Goal: Task Accomplishment & Management: Complete application form

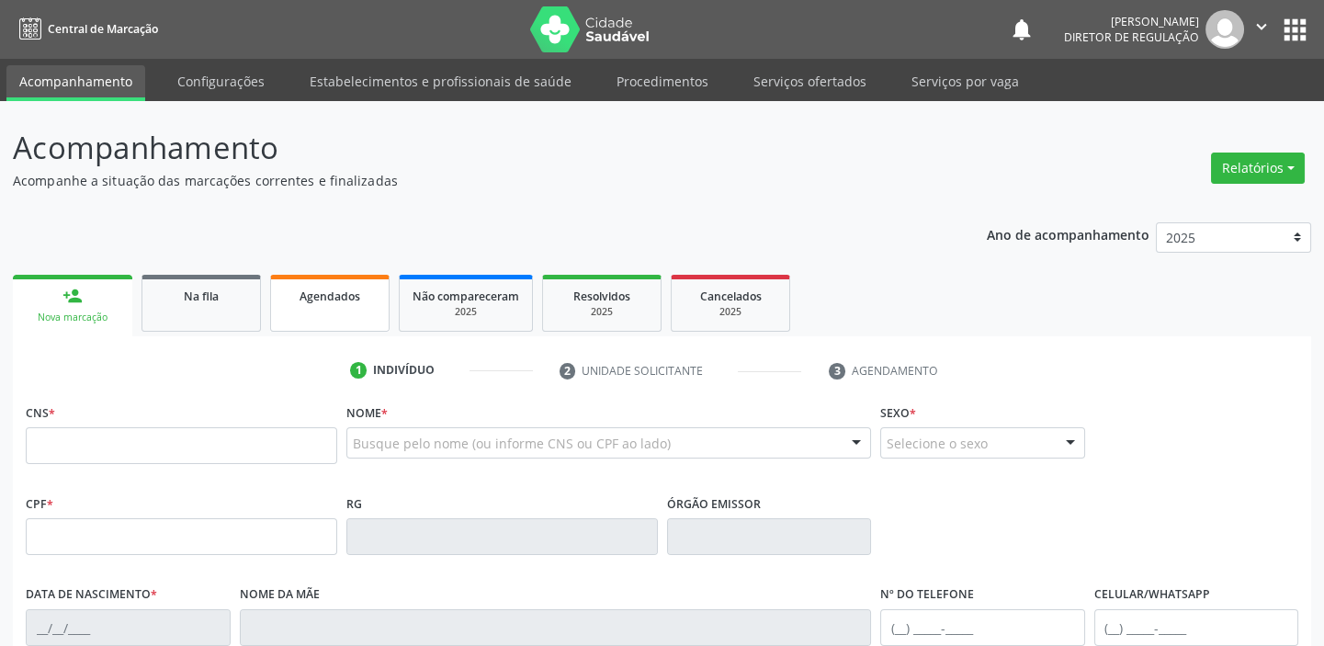
click at [347, 305] on link "Agendados" at bounding box center [329, 303] width 119 height 57
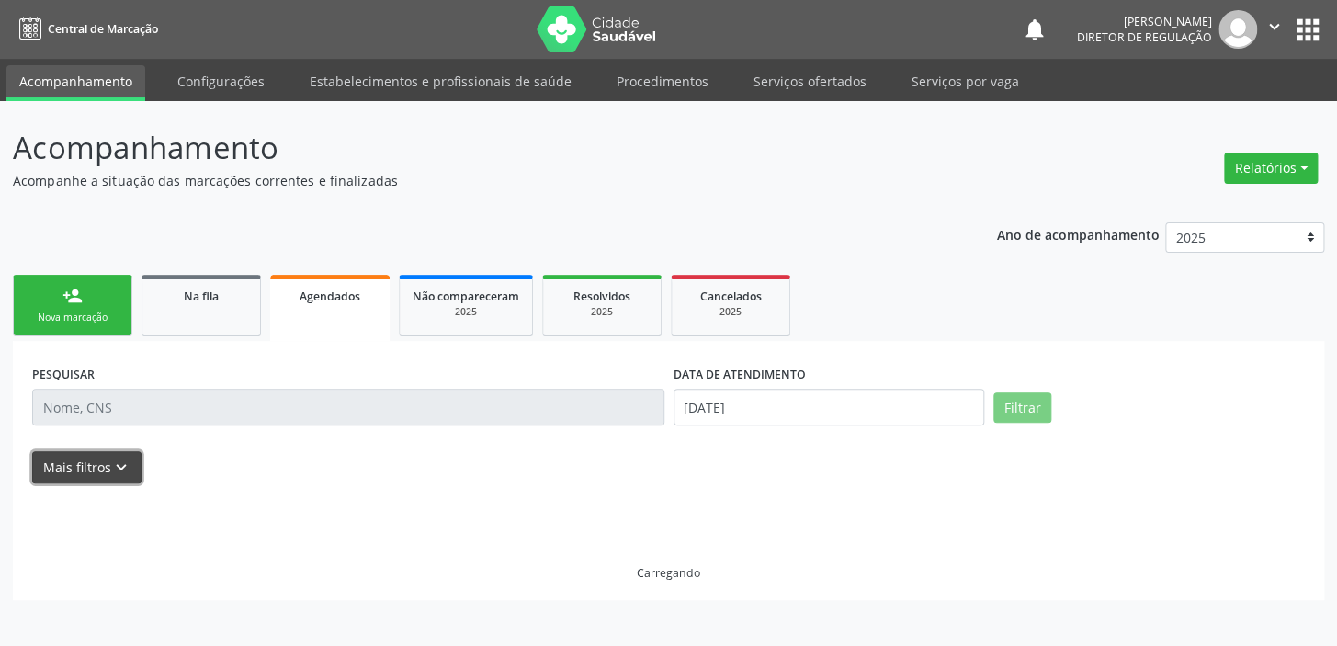
click at [100, 463] on button "Mais filtros keyboard_arrow_down" at bounding box center [86, 467] width 109 height 32
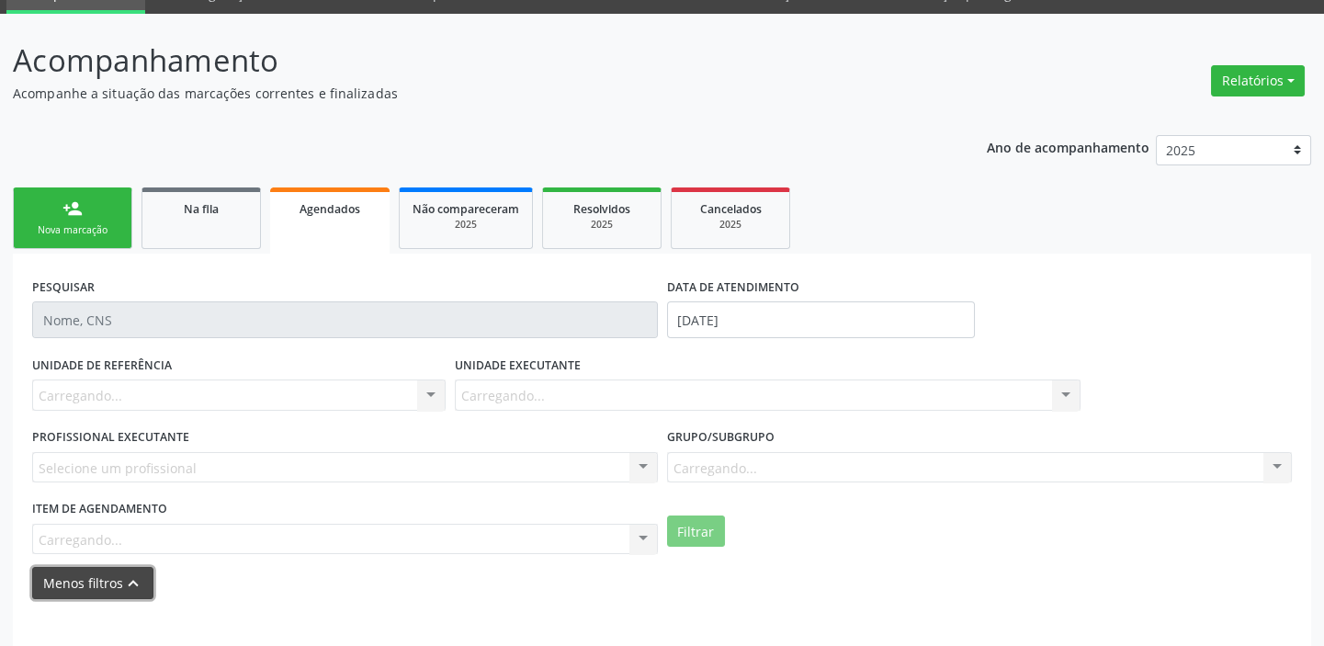
scroll to position [169, 0]
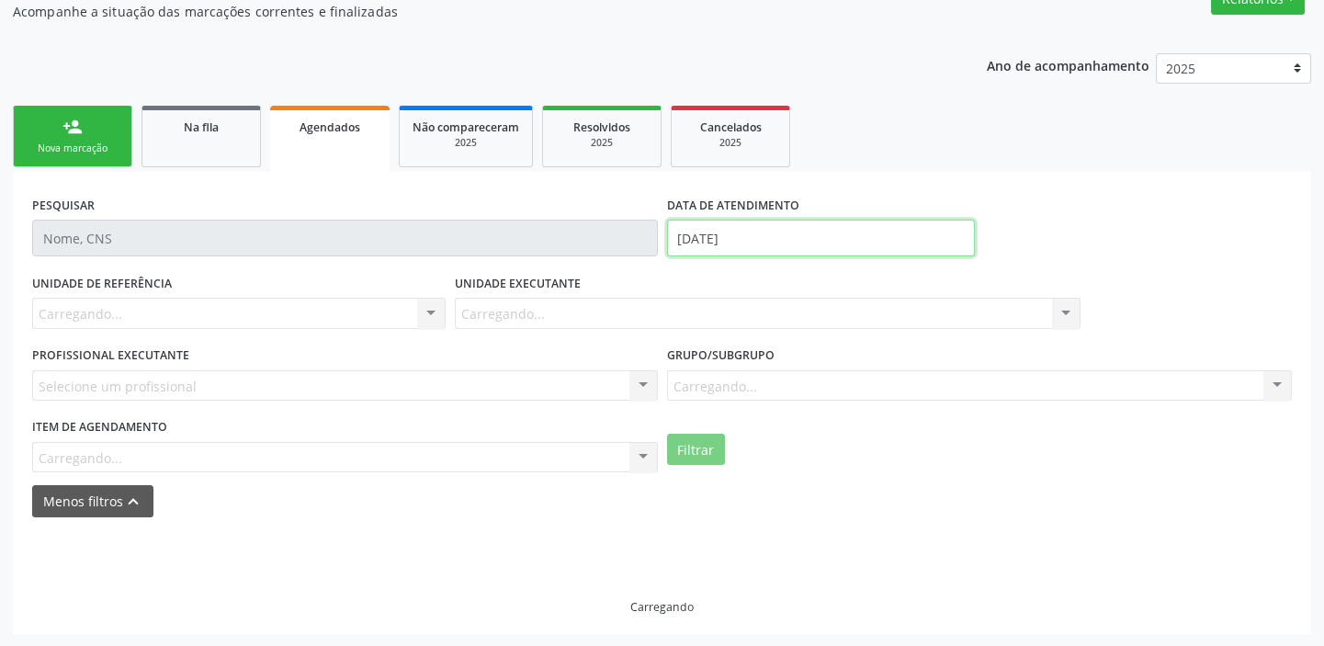
click at [744, 241] on input "[DATE]" at bounding box center [821, 238] width 308 height 37
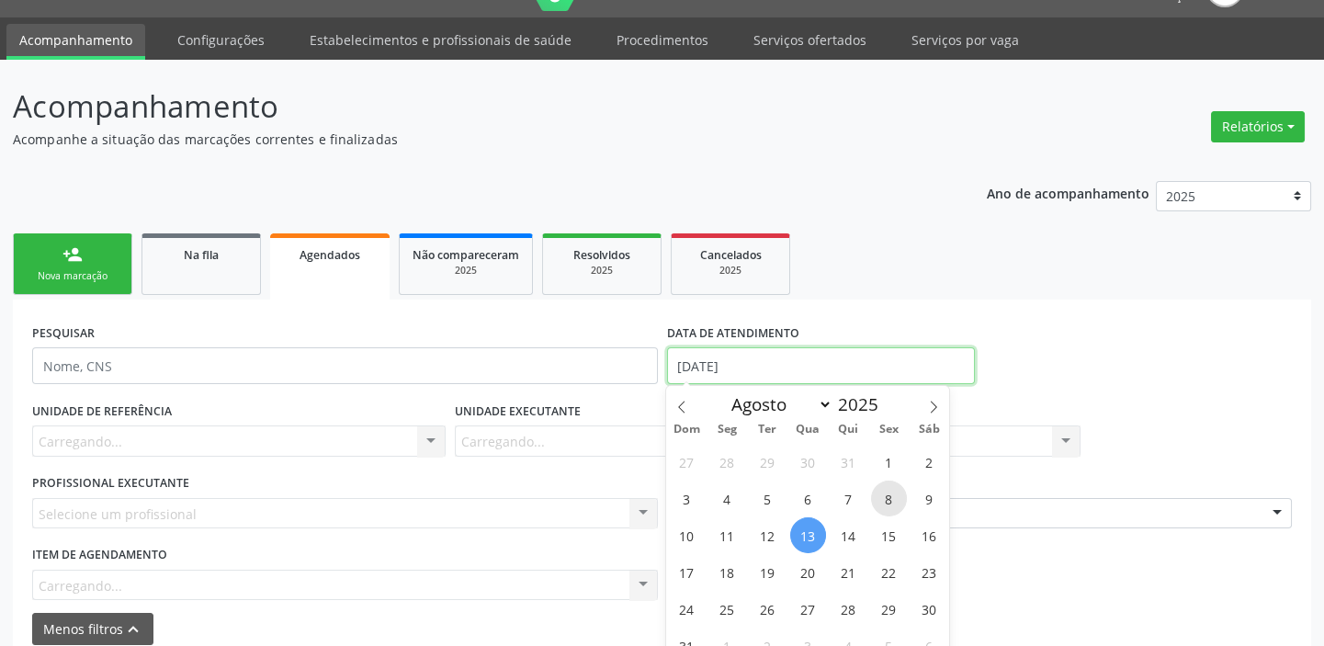
scroll to position [125, 0]
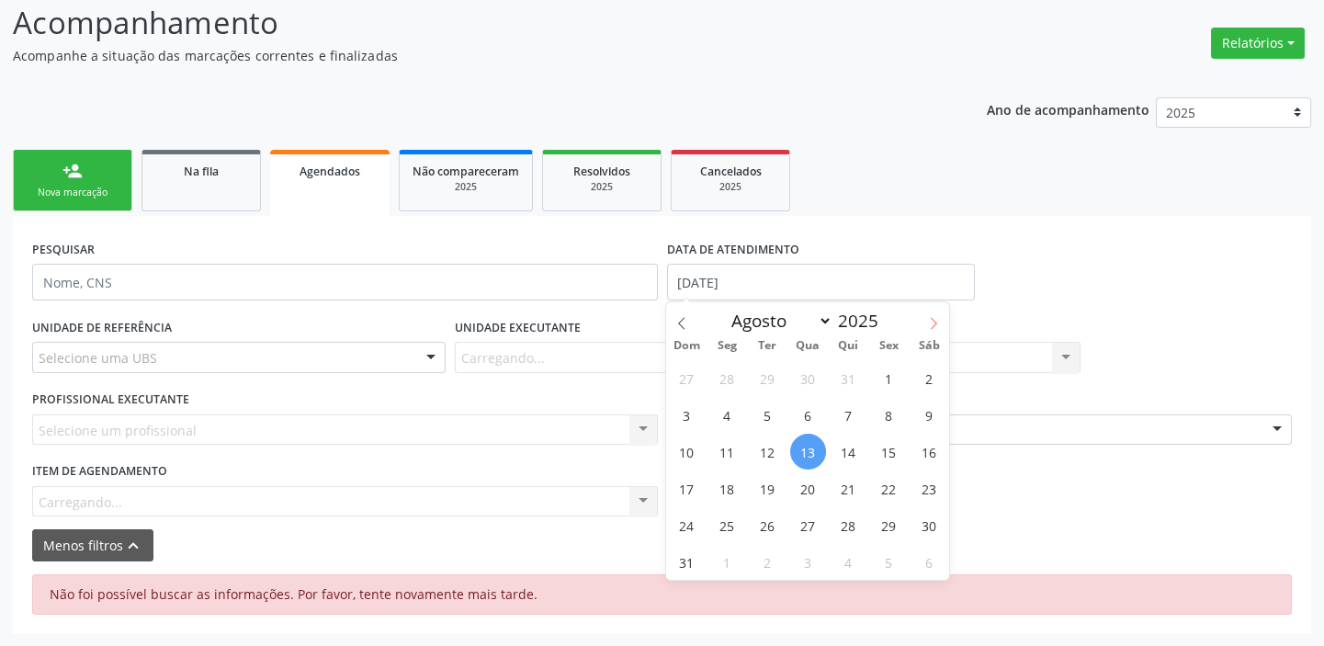
click at [938, 324] on icon at bounding box center [933, 323] width 13 height 13
select select "8"
click at [930, 375] on span "6" at bounding box center [929, 378] width 36 height 36
type input "[DATE]"
click at [930, 375] on span "6" at bounding box center [929, 378] width 36 height 36
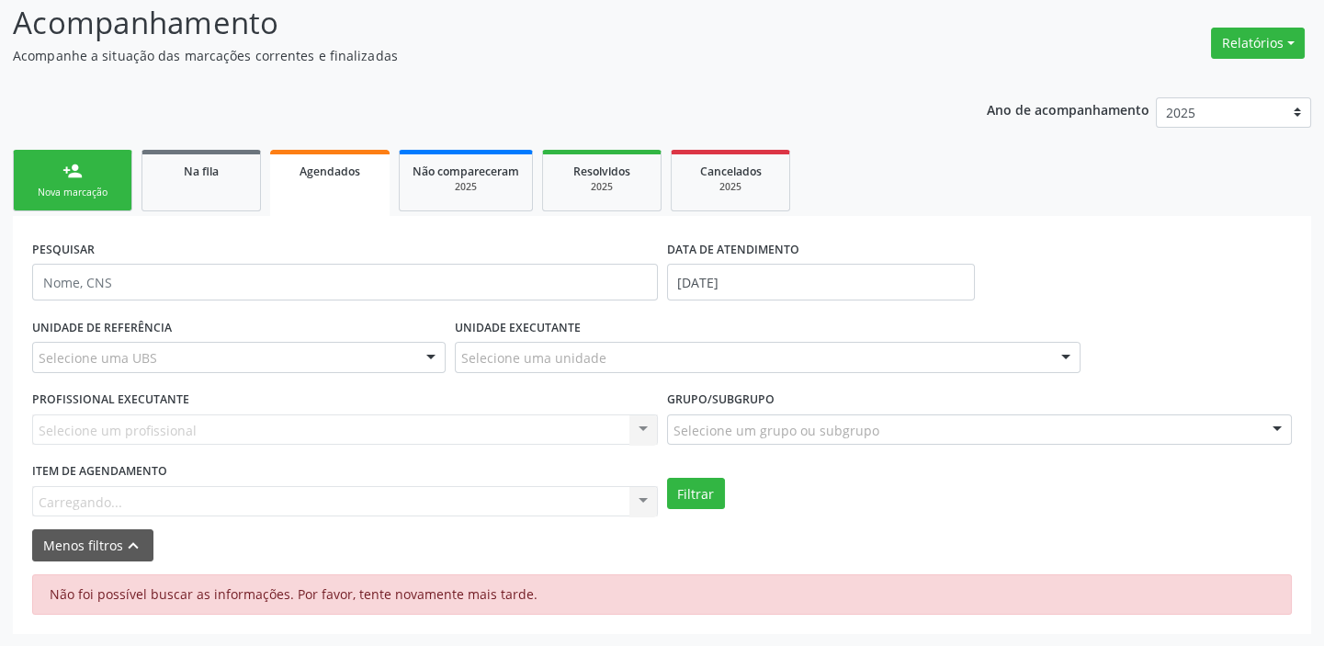
click at [92, 494] on div "Item de agendamento Carregando... No elements found. Consider changing the sear…" at bounding box center [345, 487] width 626 height 59
click at [129, 423] on div "Selecione um profissional Nenhum resultado encontrado para: " " Não há nenhuma …" at bounding box center [345, 429] width 626 height 31
click at [119, 490] on div "Selecionar procedimento" at bounding box center [345, 501] width 626 height 31
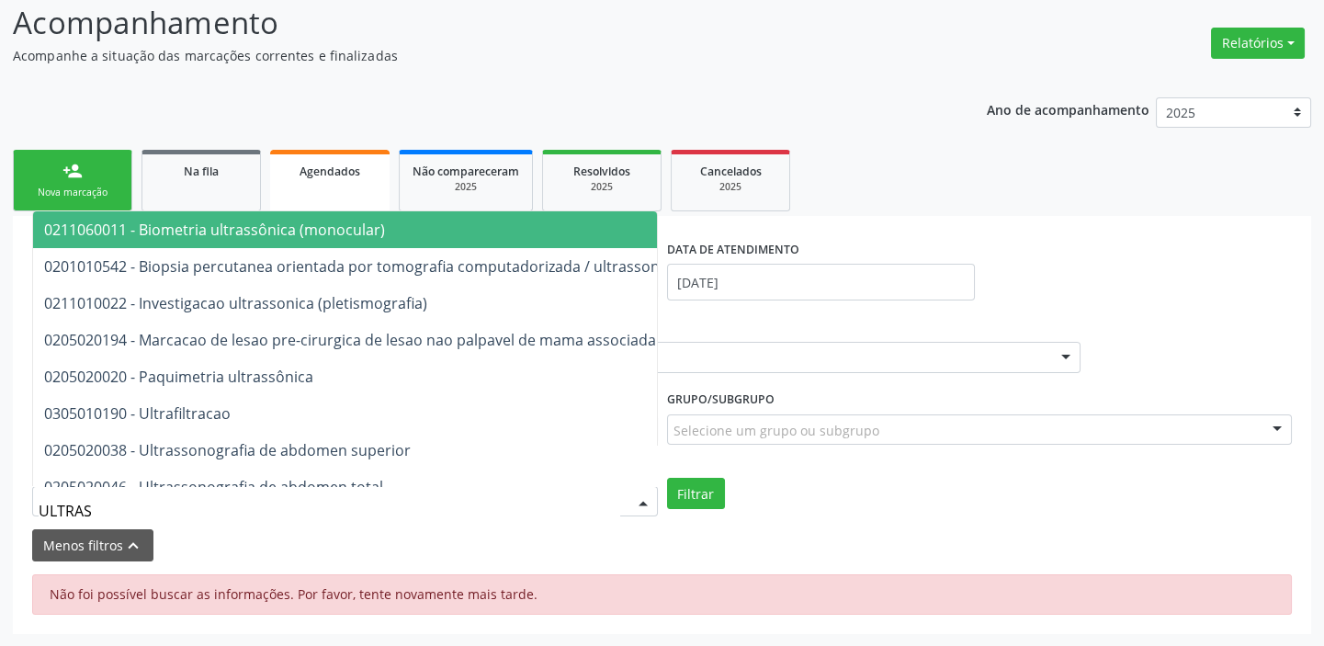
type input "ULTRASS"
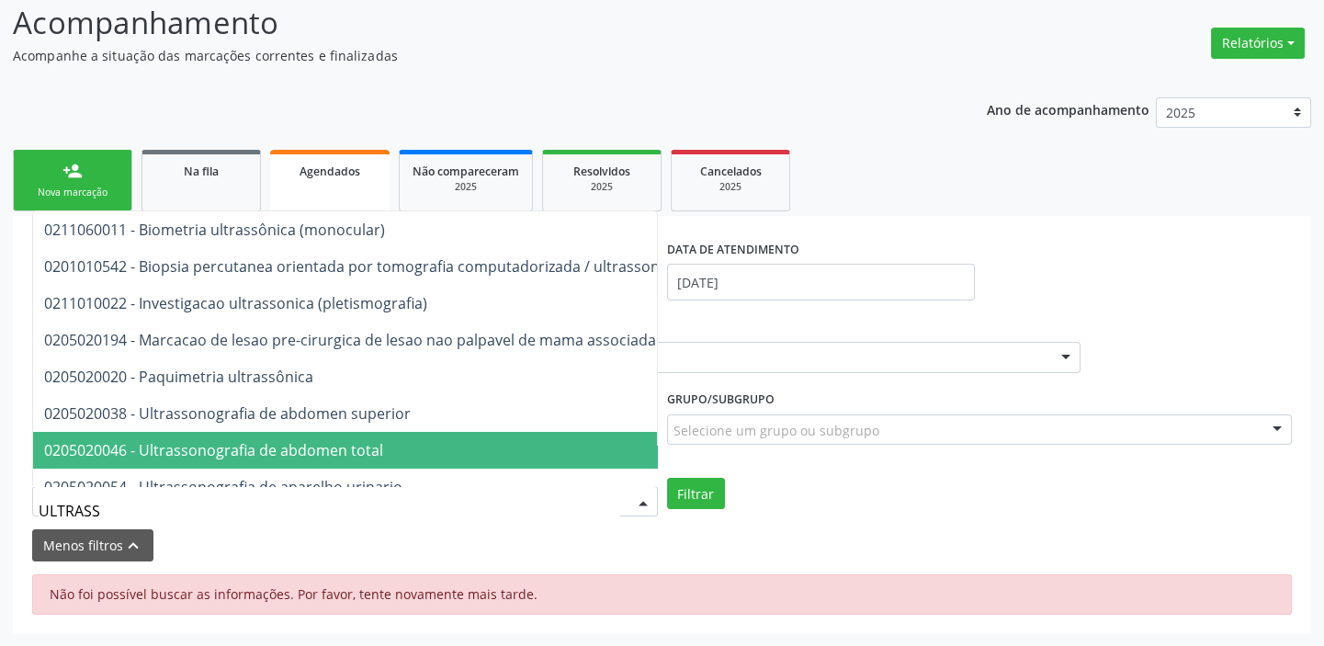
click at [193, 451] on span "0205020046 - Ultrassonografia de abdomen total" at bounding box center [213, 450] width 339 height 20
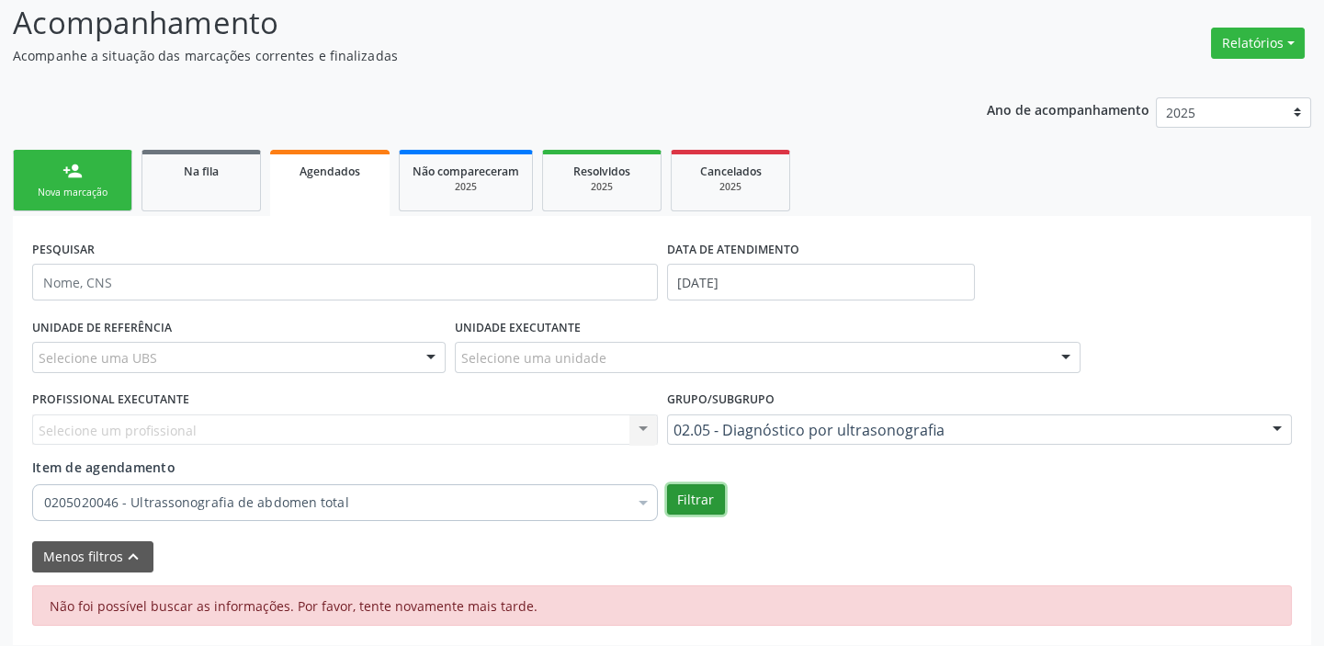
click at [695, 503] on button "Filtrar" at bounding box center [696, 499] width 58 height 31
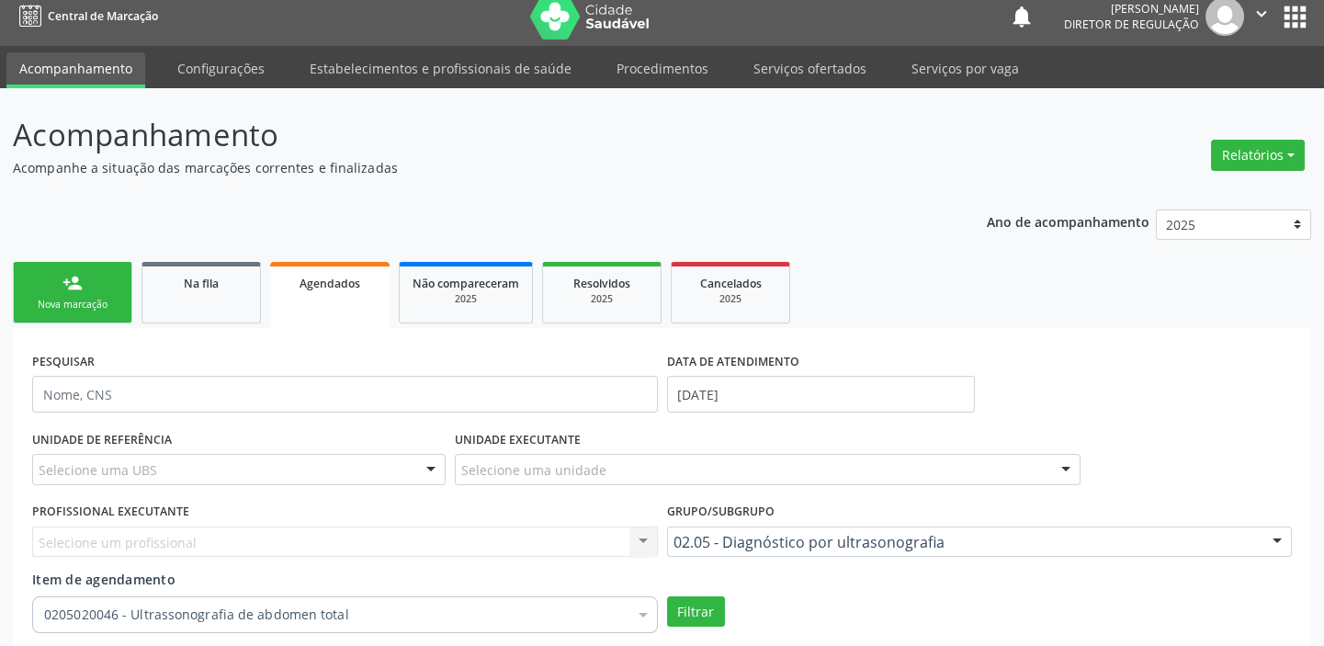
scroll to position [0, 0]
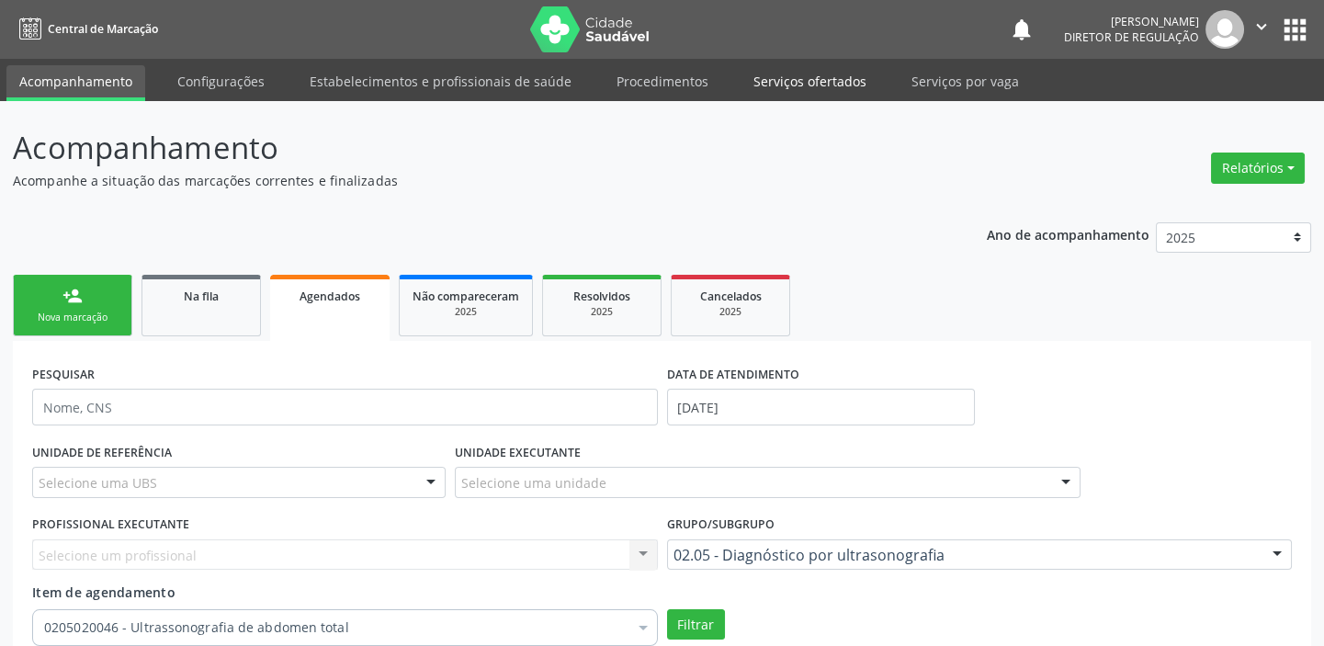
click at [789, 74] on link "Serviços ofertados" at bounding box center [810, 81] width 139 height 32
click at [800, 83] on link "Serviços ofertados" at bounding box center [810, 83] width 139 height 36
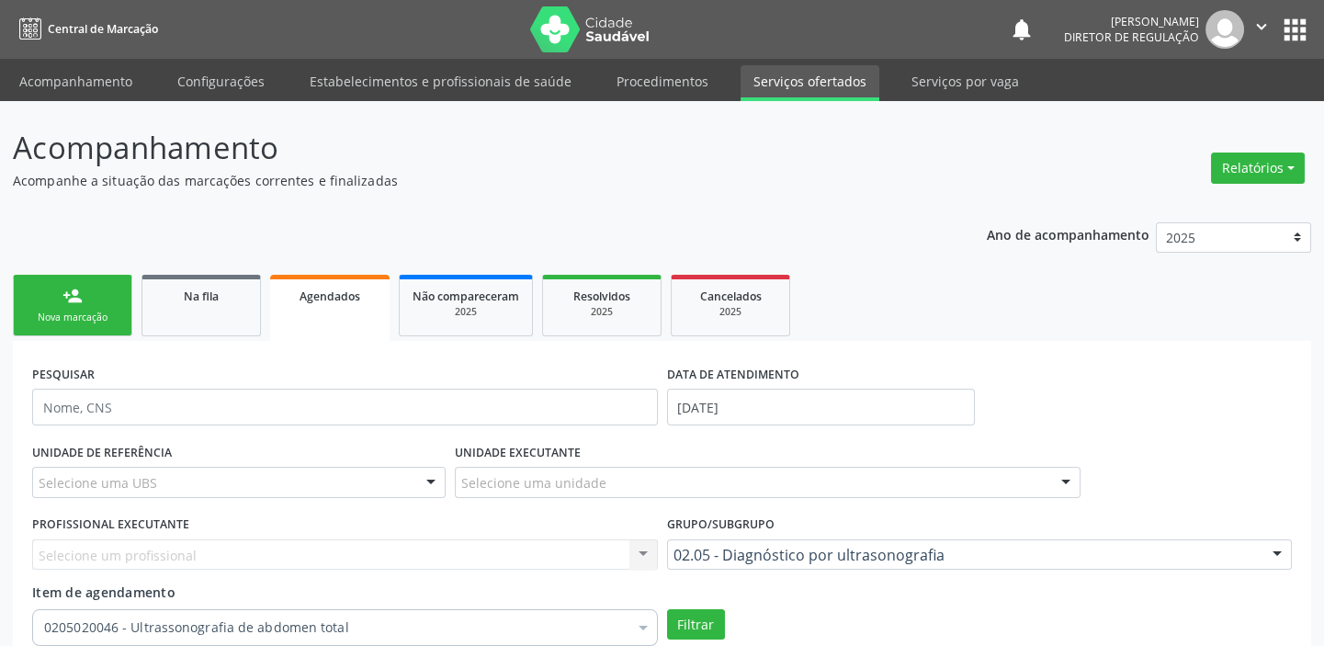
click at [800, 83] on link "Serviços ofertados" at bounding box center [810, 83] width 139 height 36
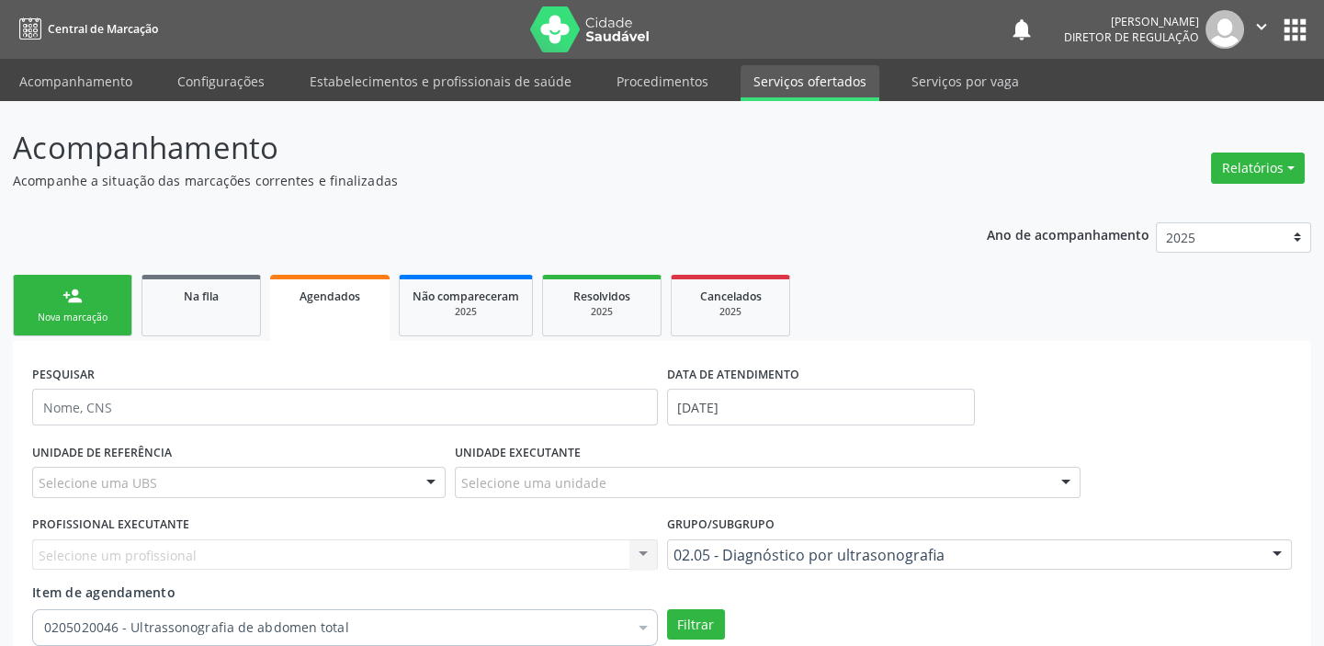
click at [800, 83] on link "Serviços ofertados" at bounding box center [810, 83] width 139 height 36
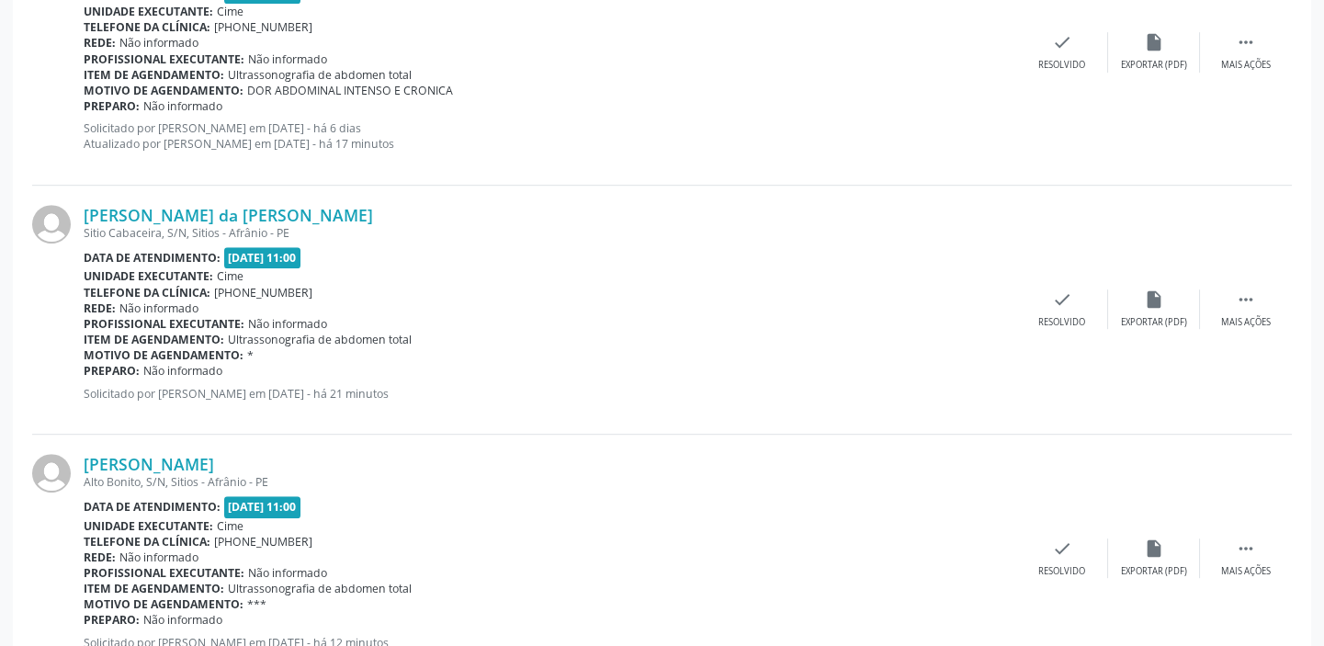
scroll to position [2505, 0]
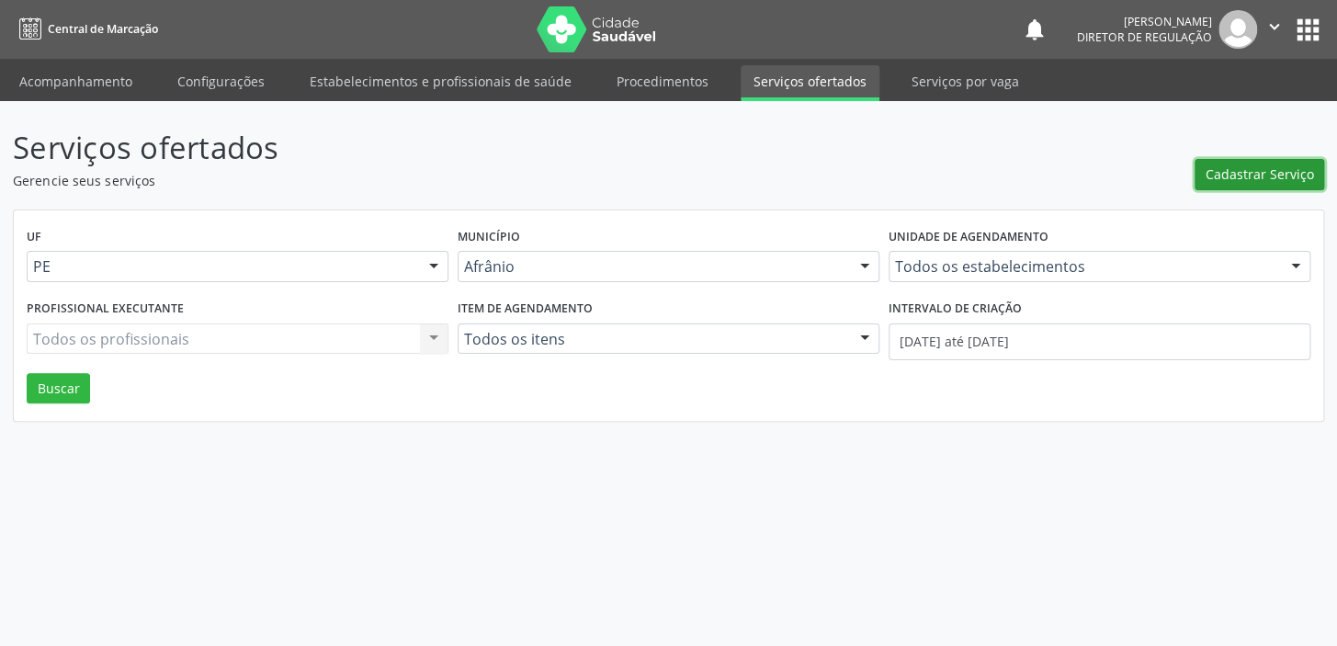
click at [1251, 175] on span "Cadastrar Serviço" at bounding box center [1259, 173] width 108 height 19
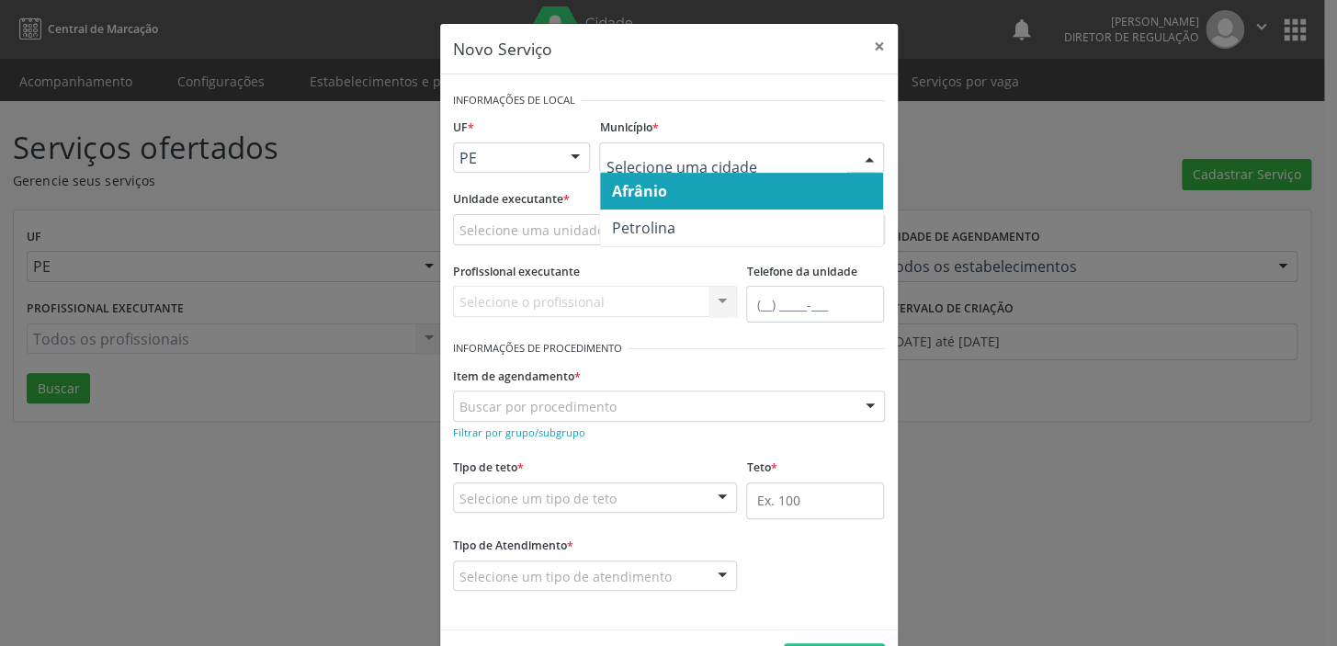
click at [638, 188] on span "Afrânio" at bounding box center [638, 191] width 55 height 20
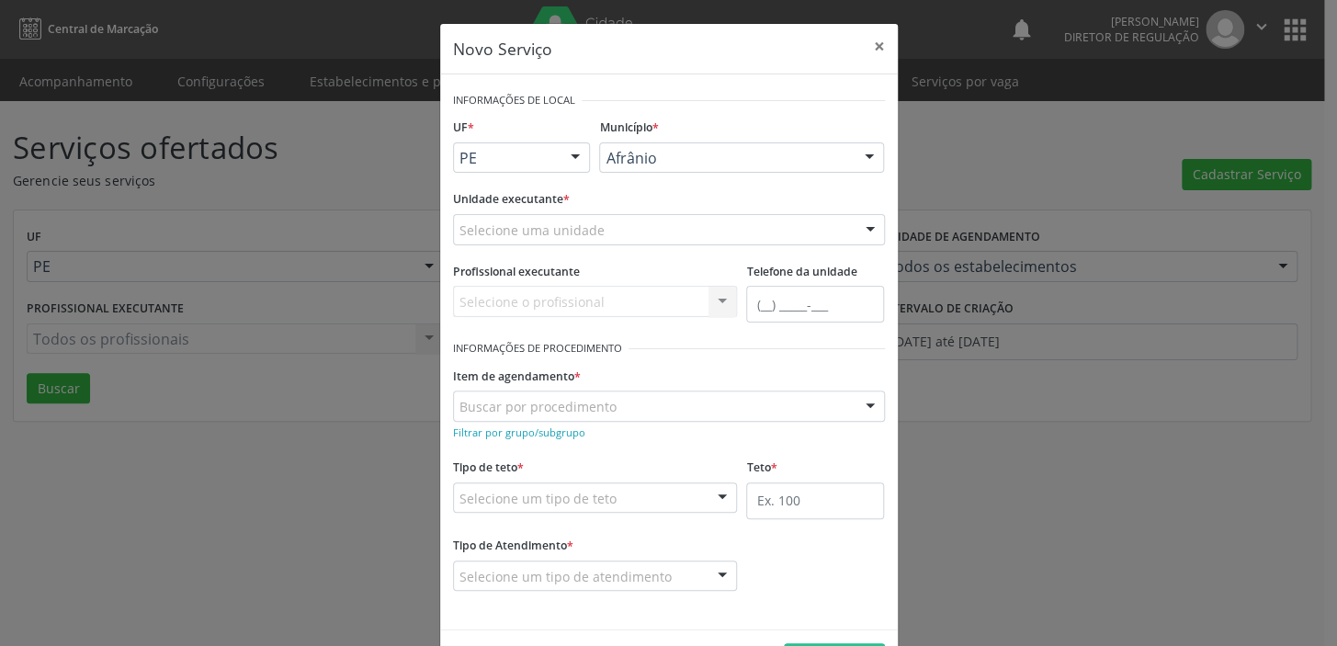
click at [517, 216] on div "Selecione uma unidade" at bounding box center [669, 229] width 432 height 31
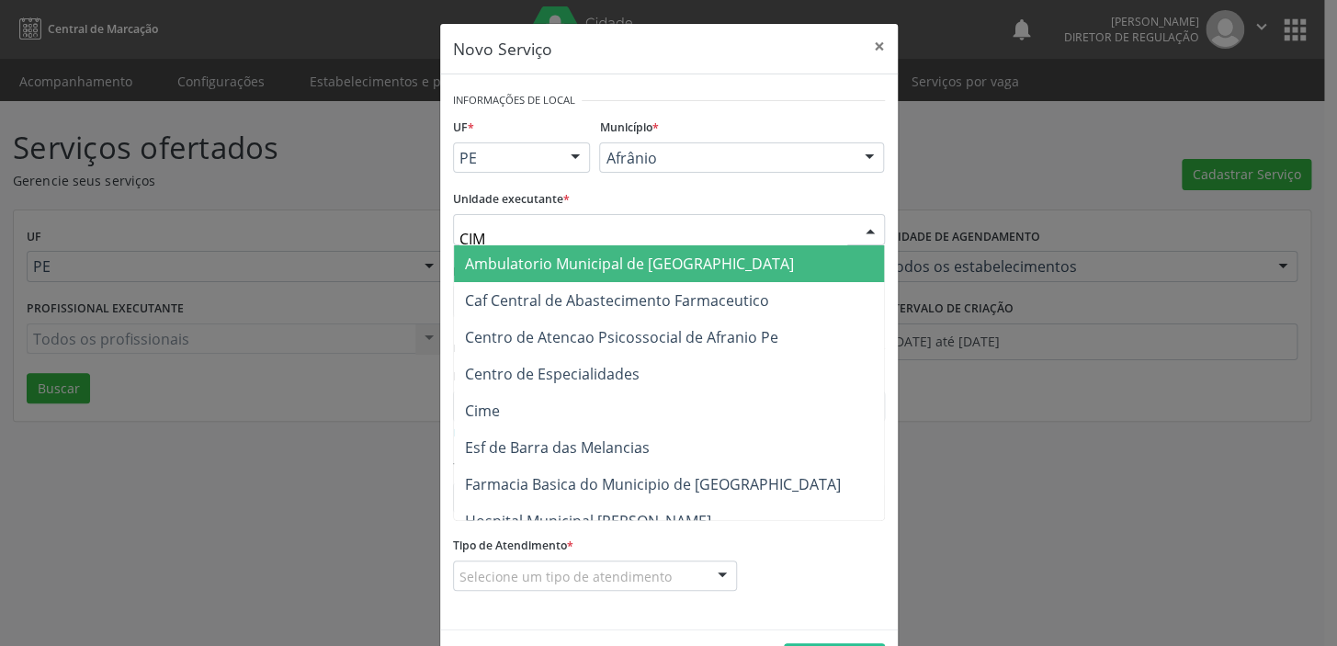
type input "CIME"
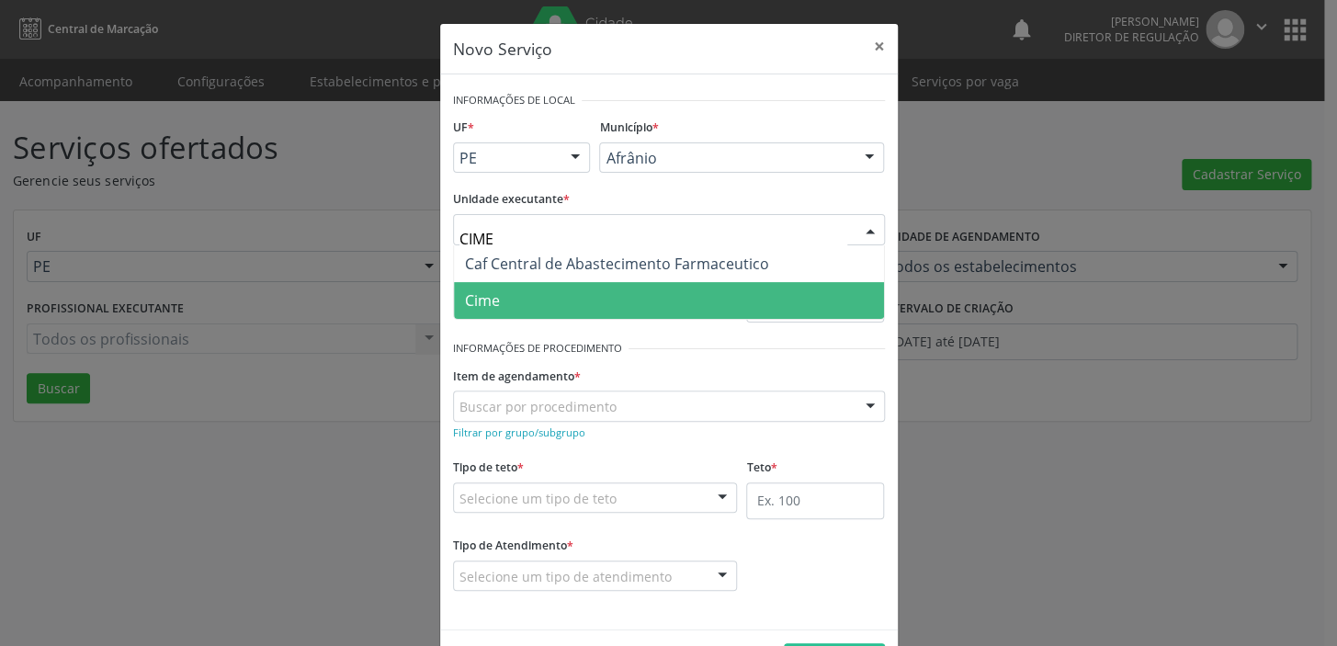
click at [515, 306] on span "Cime" at bounding box center [669, 300] width 430 height 37
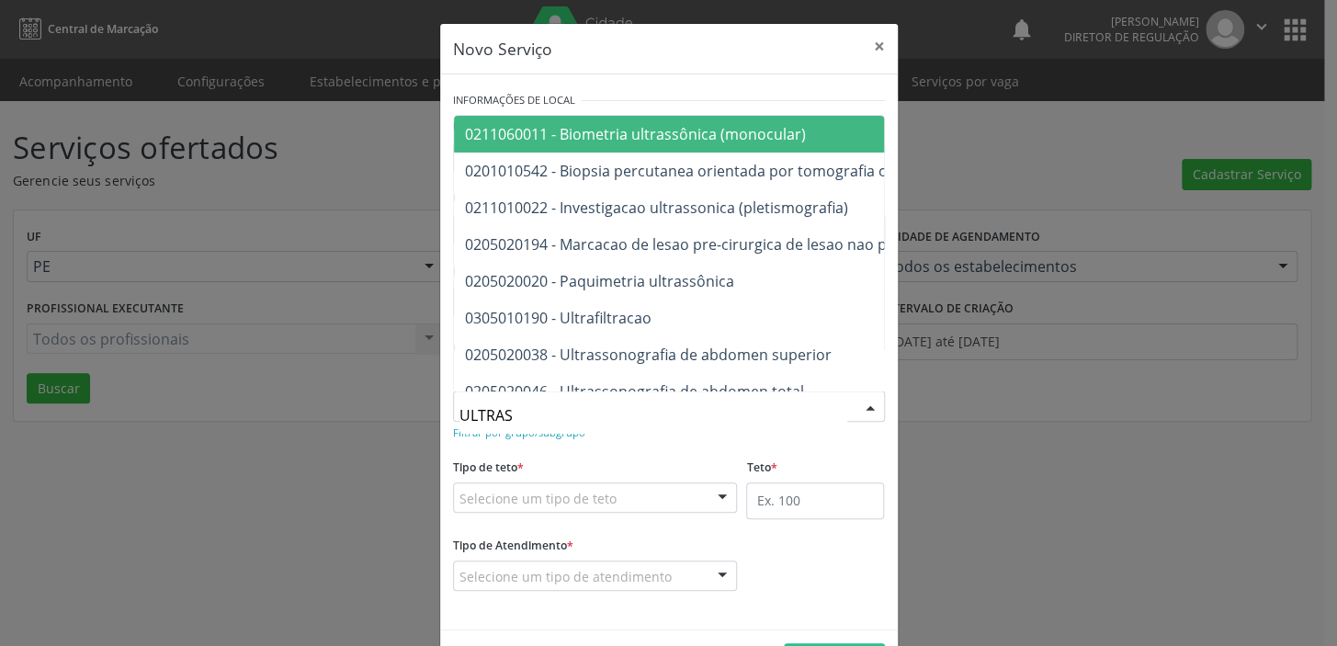
type input "ULTRASS"
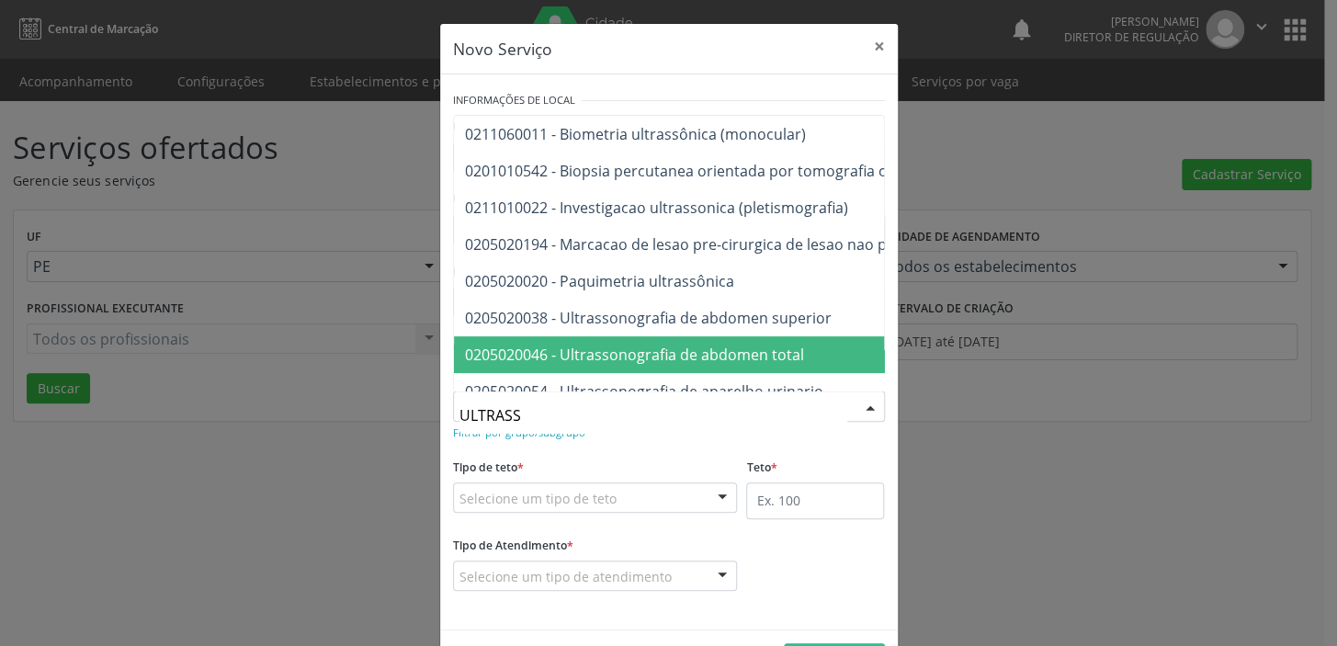
drag, startPoint x: 528, startPoint y: 358, endPoint x: 526, endPoint y: 421, distance: 62.5
click at [528, 358] on span "0205020046 - Ultrassonografia de abdomen total" at bounding box center [634, 355] width 339 height 20
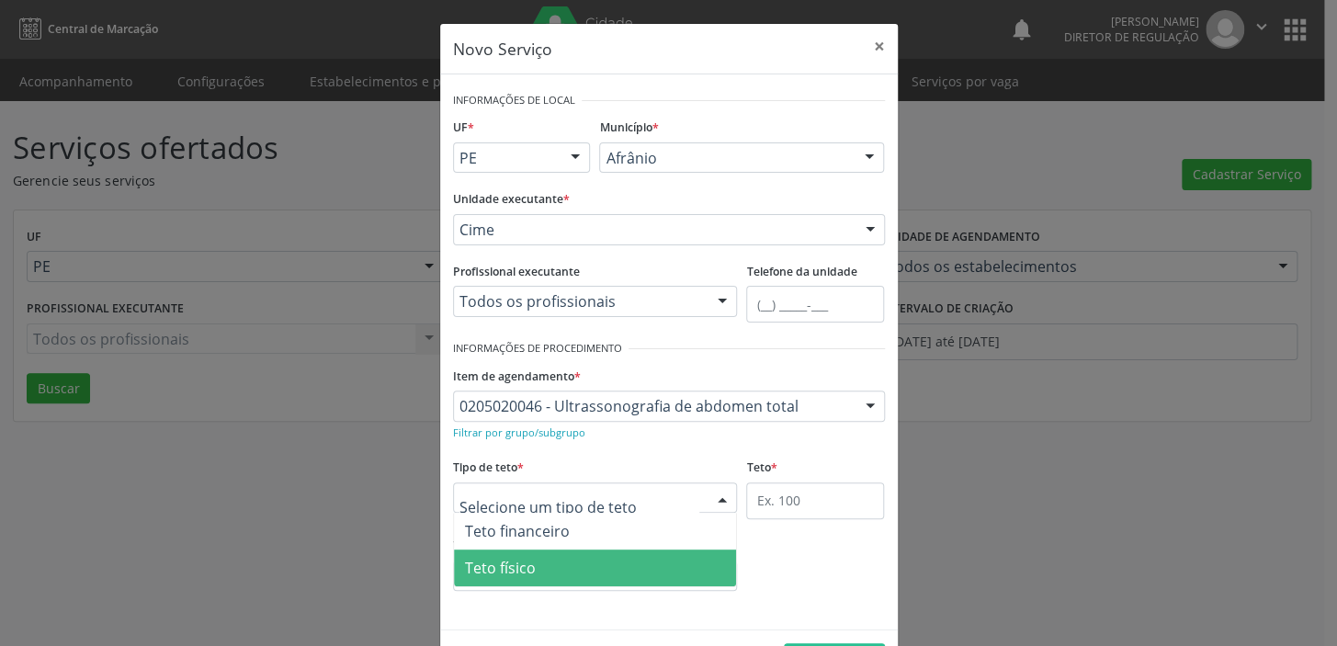
click at [521, 572] on span "Teto físico" at bounding box center [500, 568] width 71 height 20
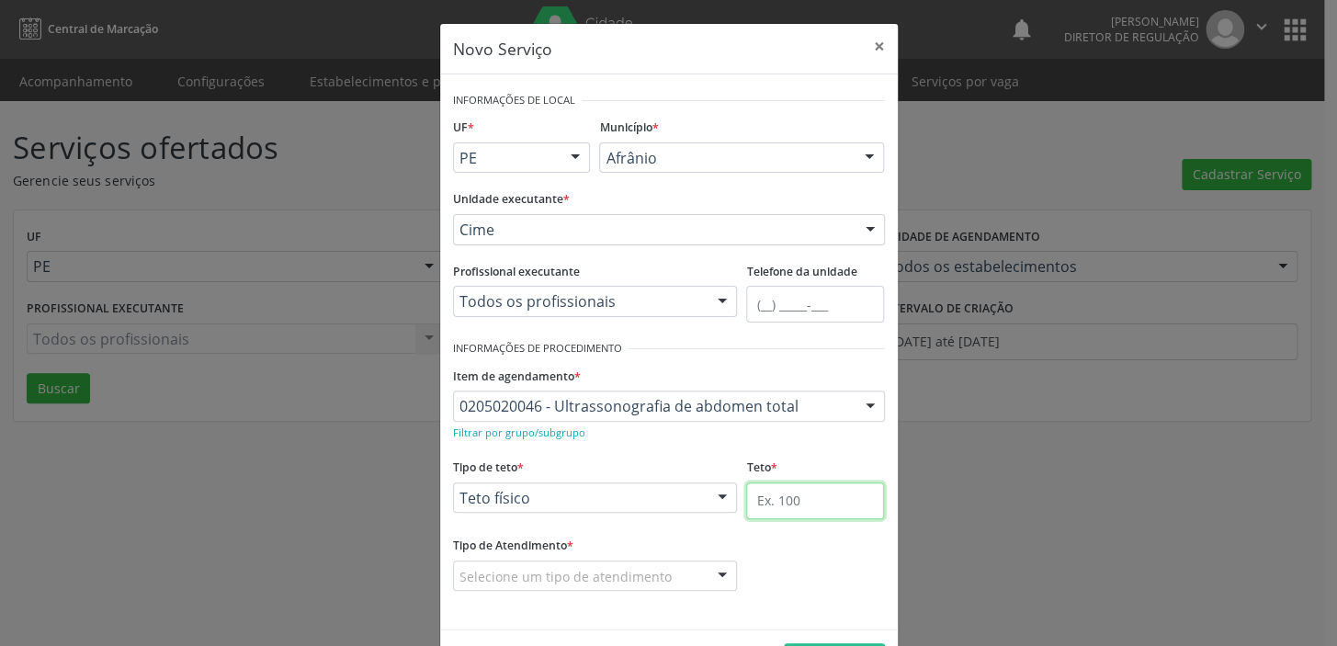
click at [765, 494] on input "text" at bounding box center [815, 500] width 138 height 37
type input "21"
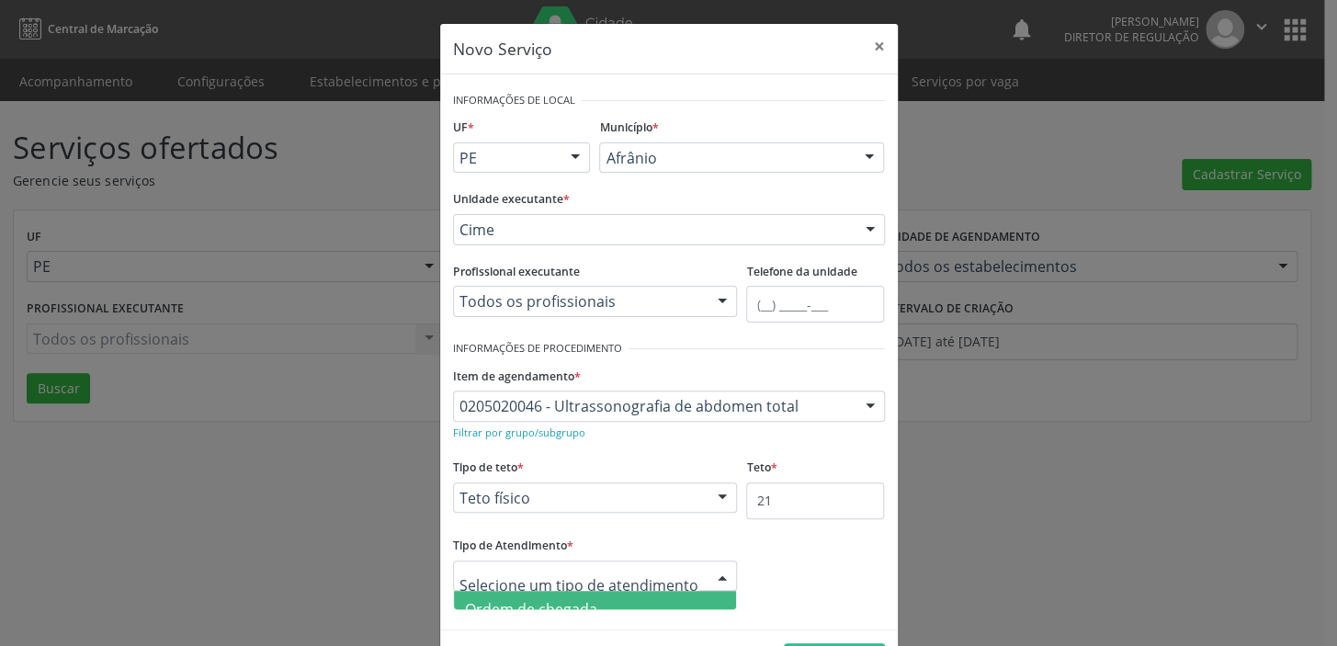
click at [500, 603] on span "Ordem de chegada" at bounding box center [531, 609] width 132 height 20
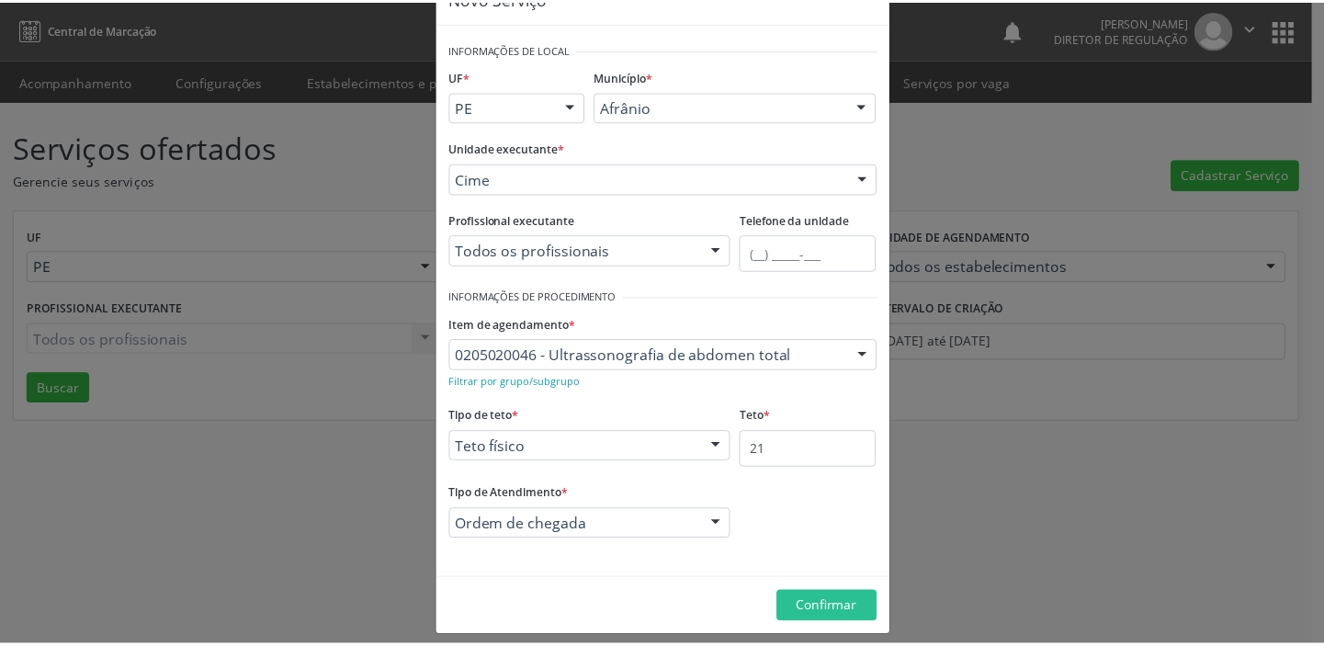
scroll to position [63, 0]
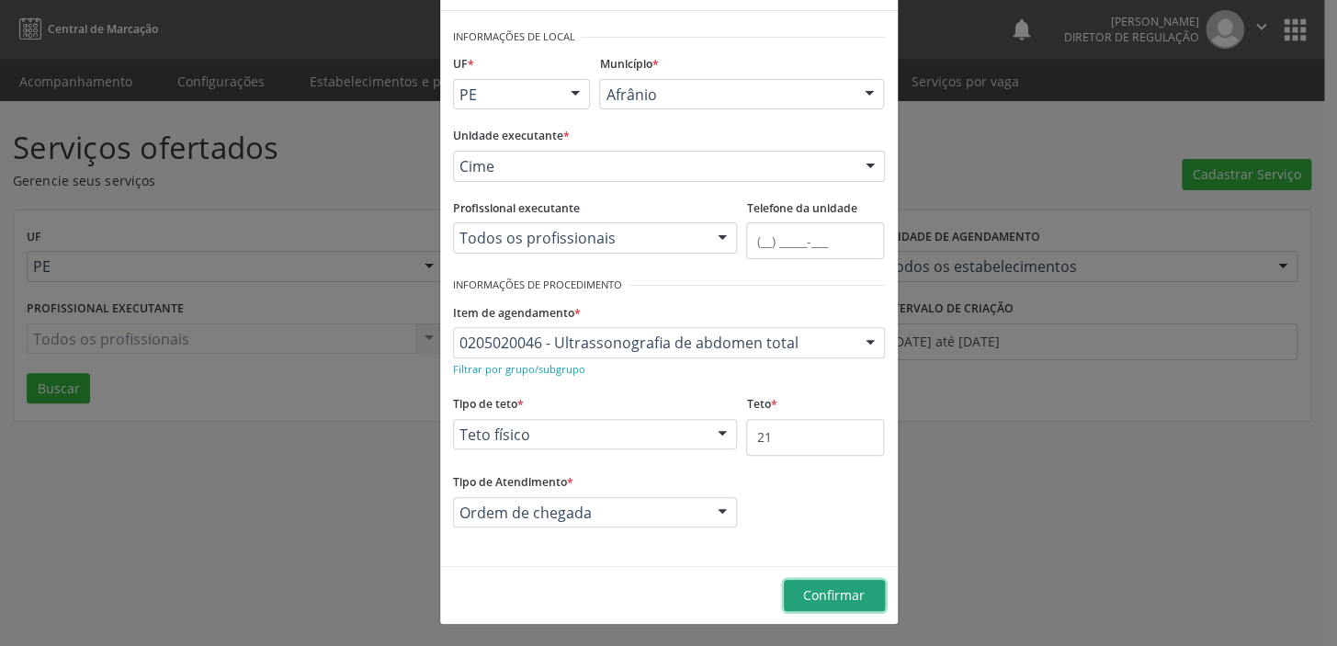
click at [803, 594] on span "Confirmar" at bounding box center [834, 594] width 62 height 17
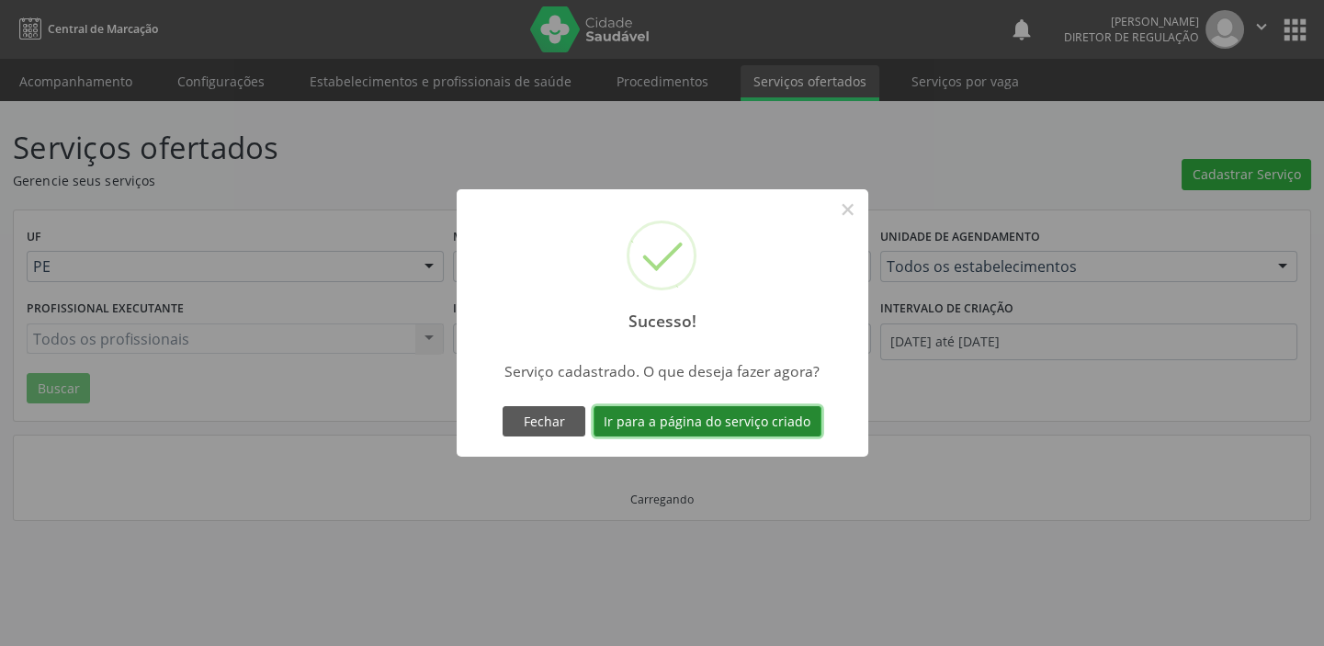
click at [681, 419] on button "Ir para a página do serviço criado" at bounding box center [708, 421] width 228 height 31
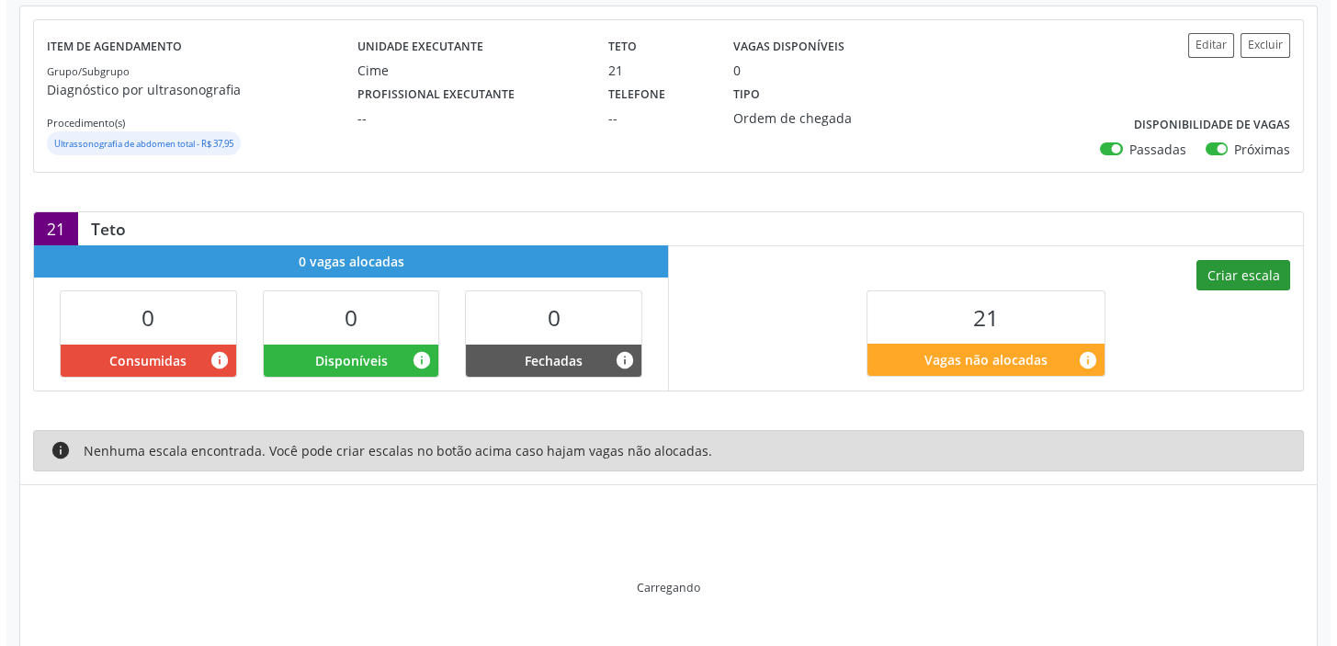
scroll to position [153, 0]
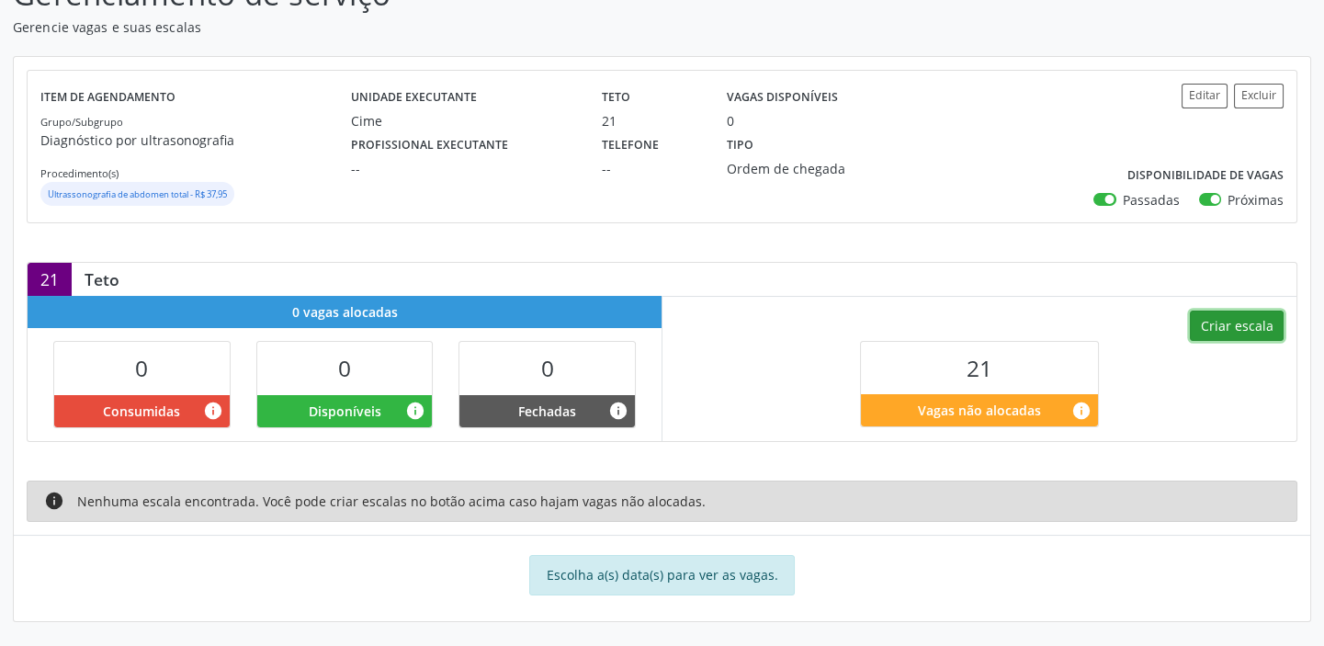
click at [1222, 321] on button "Criar escala" at bounding box center [1237, 326] width 94 height 31
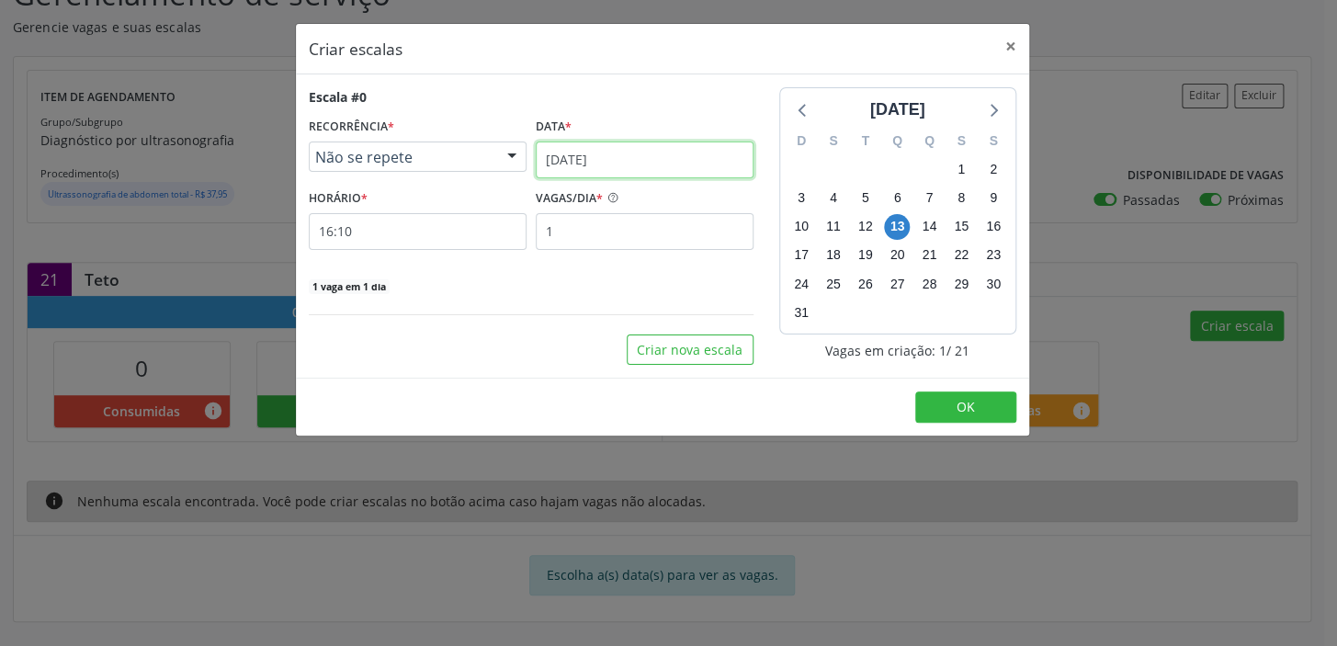
click at [606, 164] on input "[DATE]" at bounding box center [645, 159] width 218 height 37
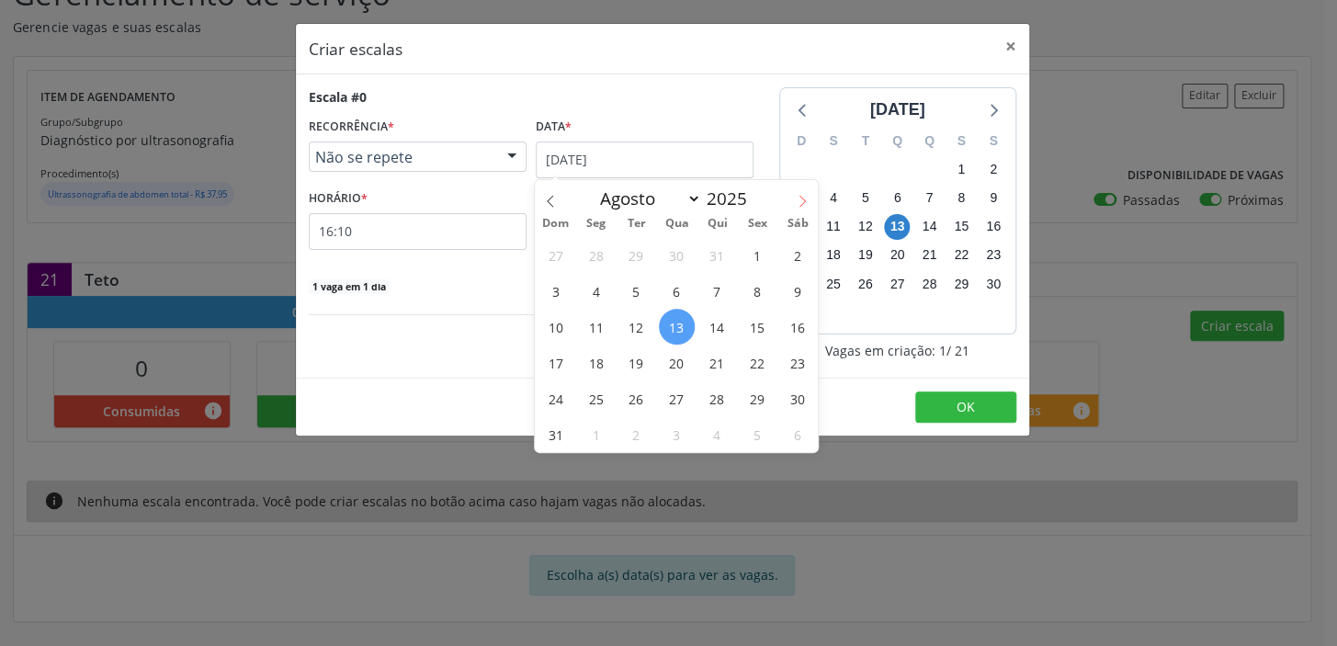
click at [805, 198] on icon at bounding box center [802, 201] width 13 height 13
select select "8"
click at [796, 254] on span "6" at bounding box center [798, 255] width 36 height 36
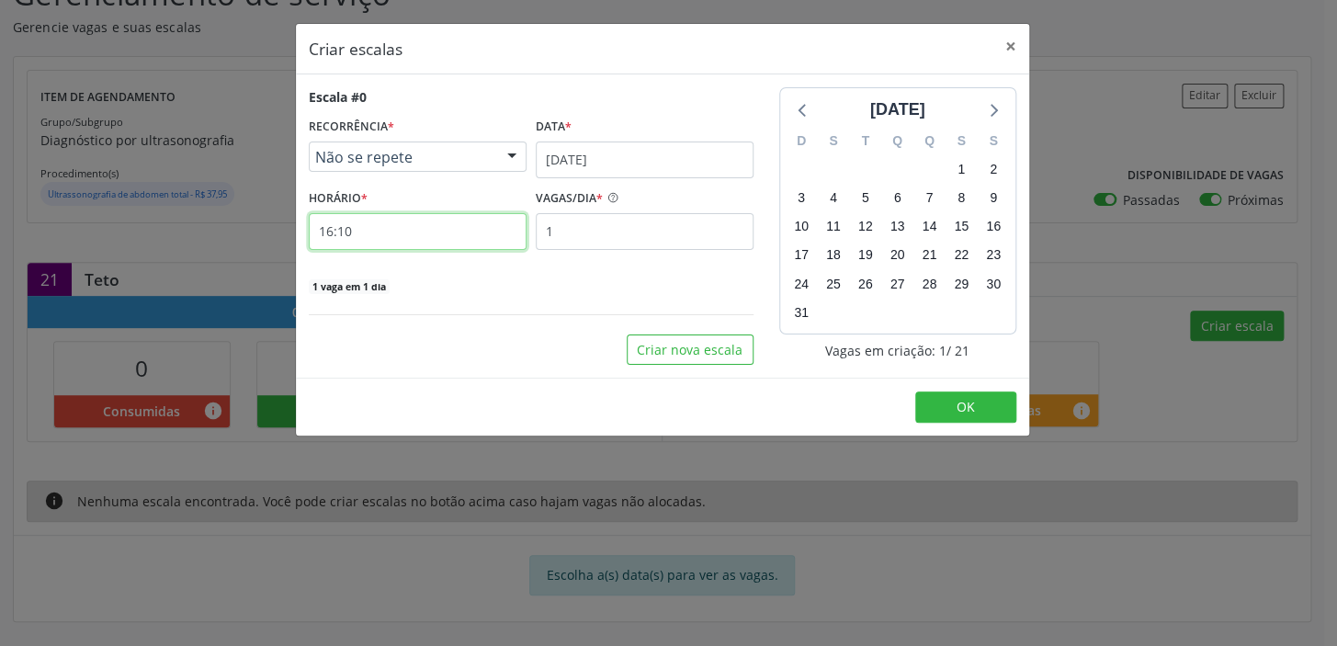
click at [367, 234] on input "16:10" at bounding box center [418, 231] width 218 height 37
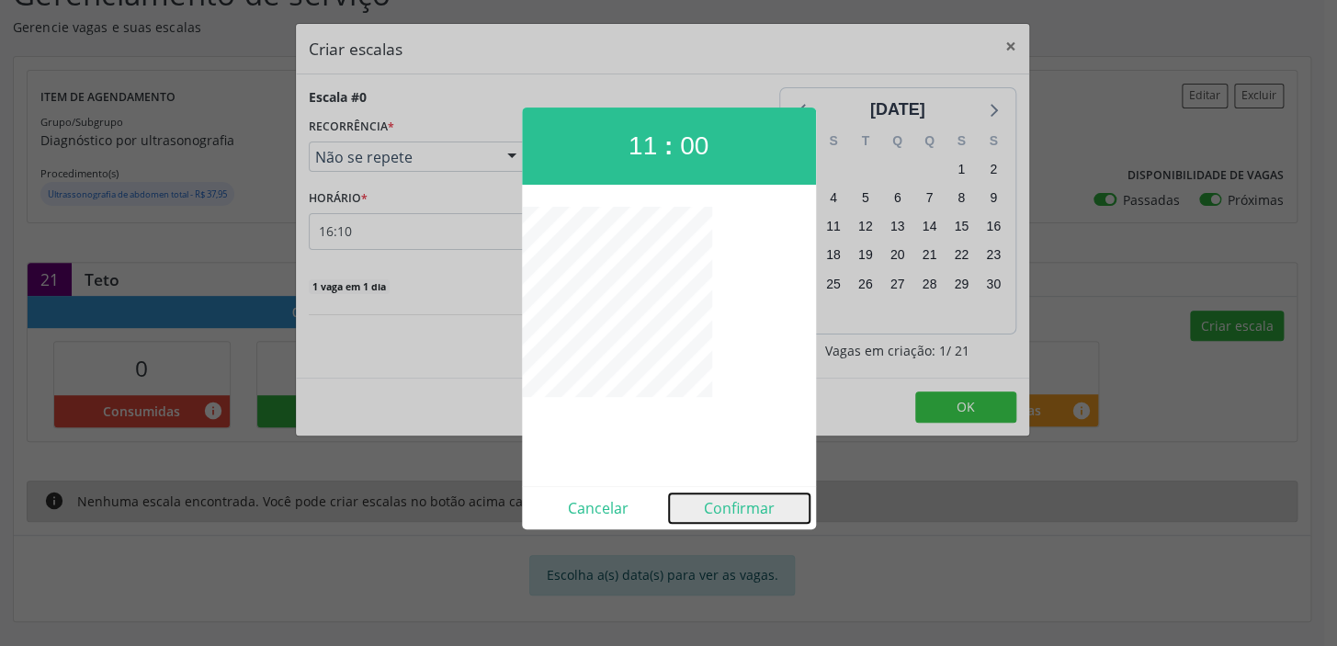
click at [742, 507] on button "Confirmar" at bounding box center [739, 507] width 141 height 29
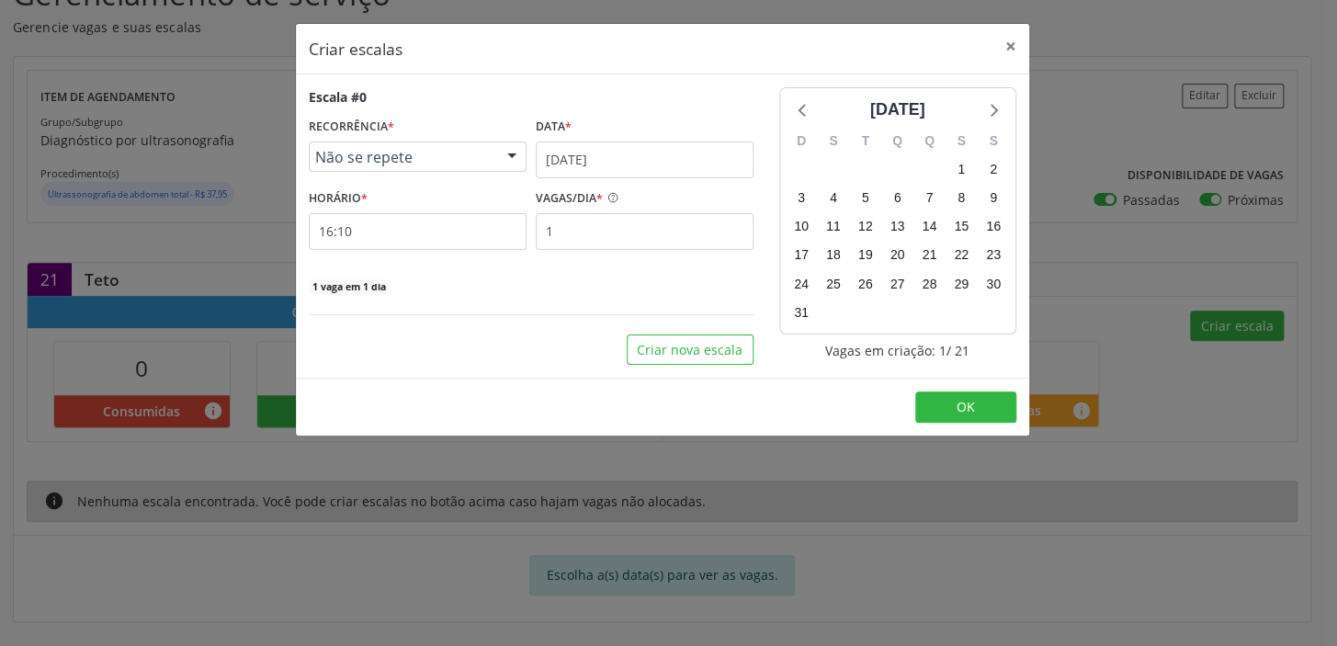
type input "11:00"
click at [556, 238] on input "1" at bounding box center [645, 231] width 218 height 37
type input "21"
click at [976, 413] on button "OK" at bounding box center [965, 406] width 101 height 31
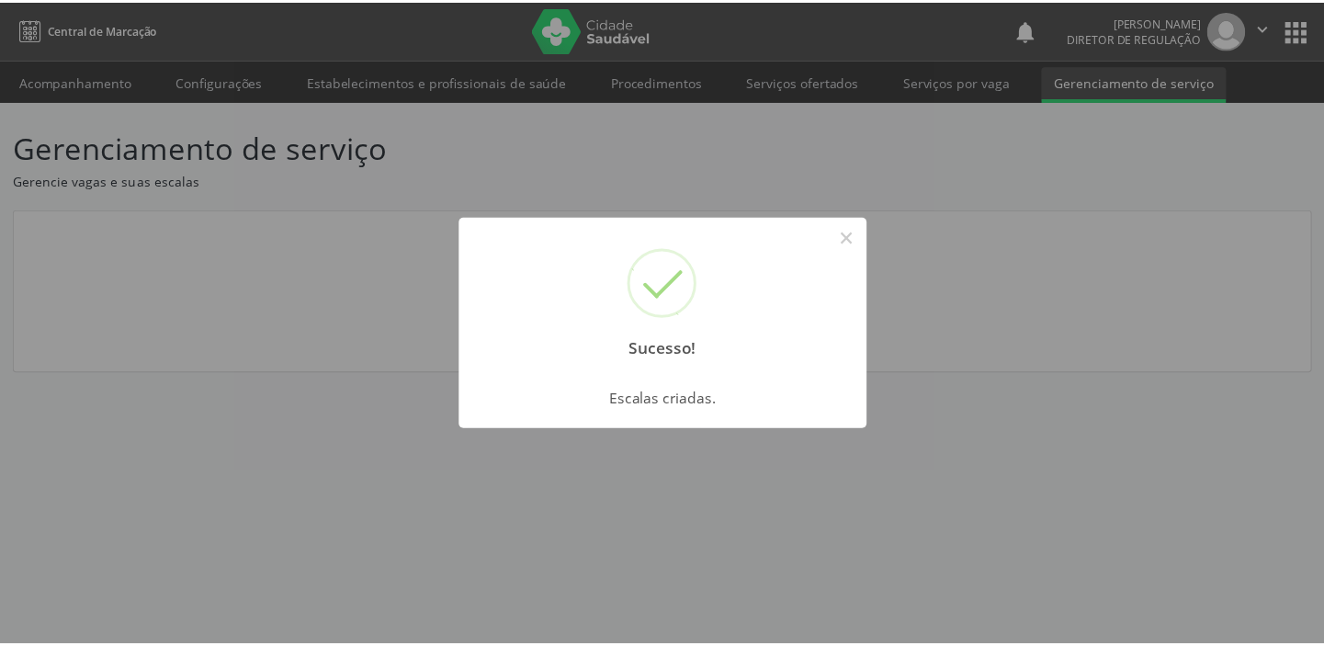
scroll to position [0, 0]
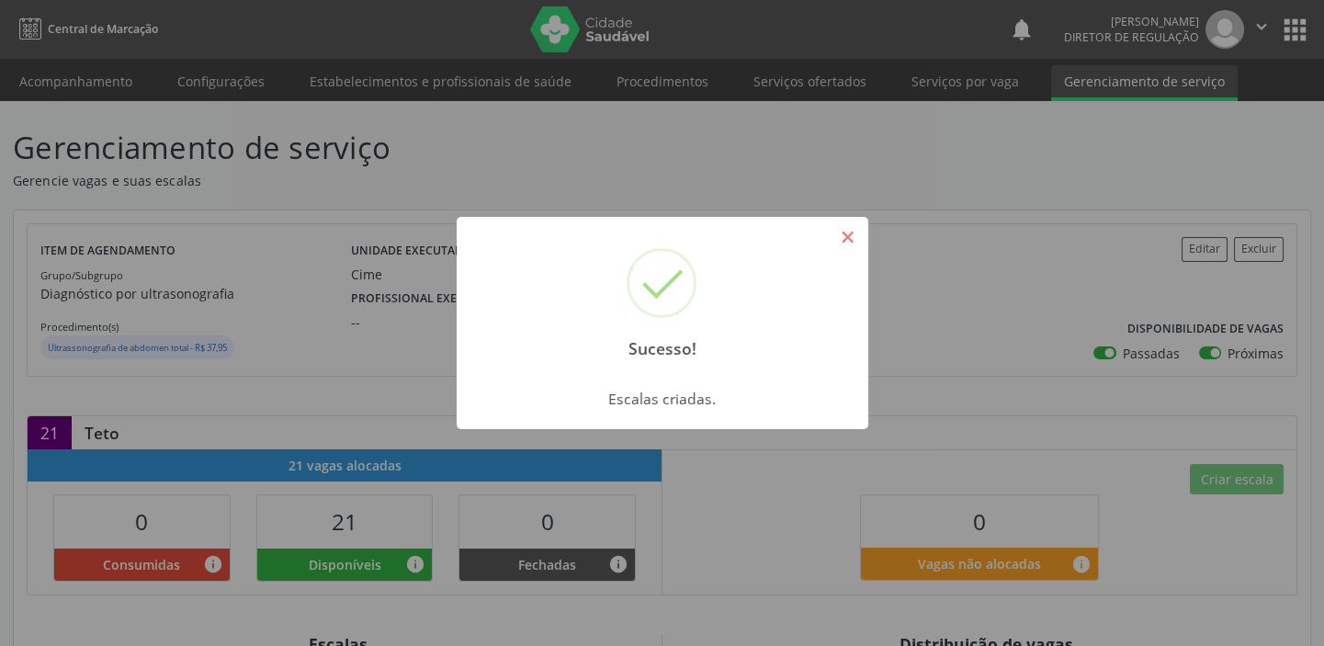
click at [854, 240] on button "×" at bounding box center [847, 236] width 31 height 31
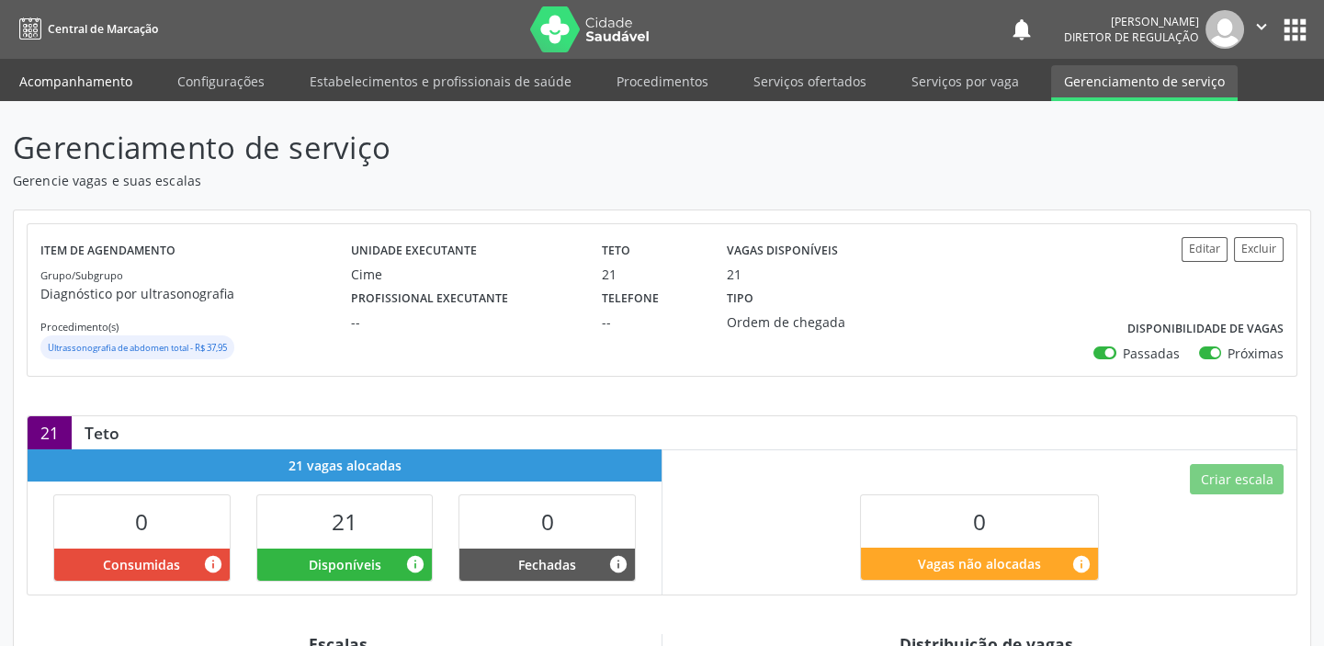
click at [81, 71] on link "Acompanhamento" at bounding box center [75, 81] width 139 height 32
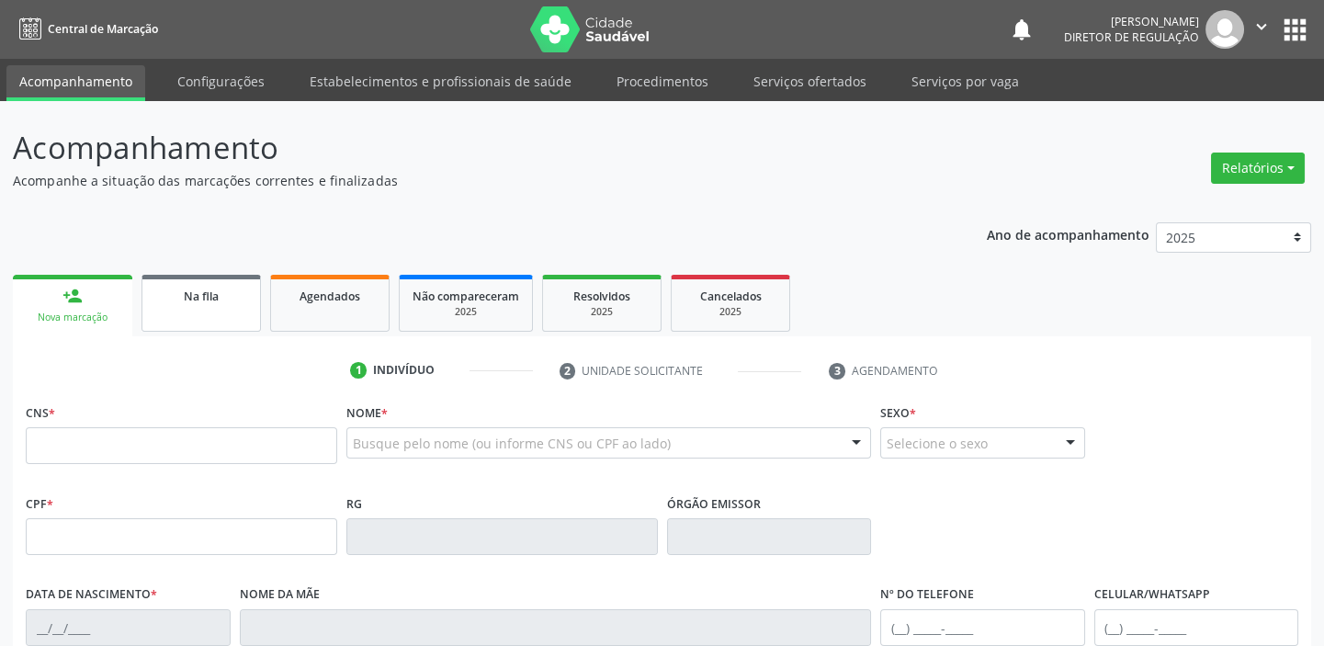
click at [224, 311] on link "Na fila" at bounding box center [200, 303] width 119 height 57
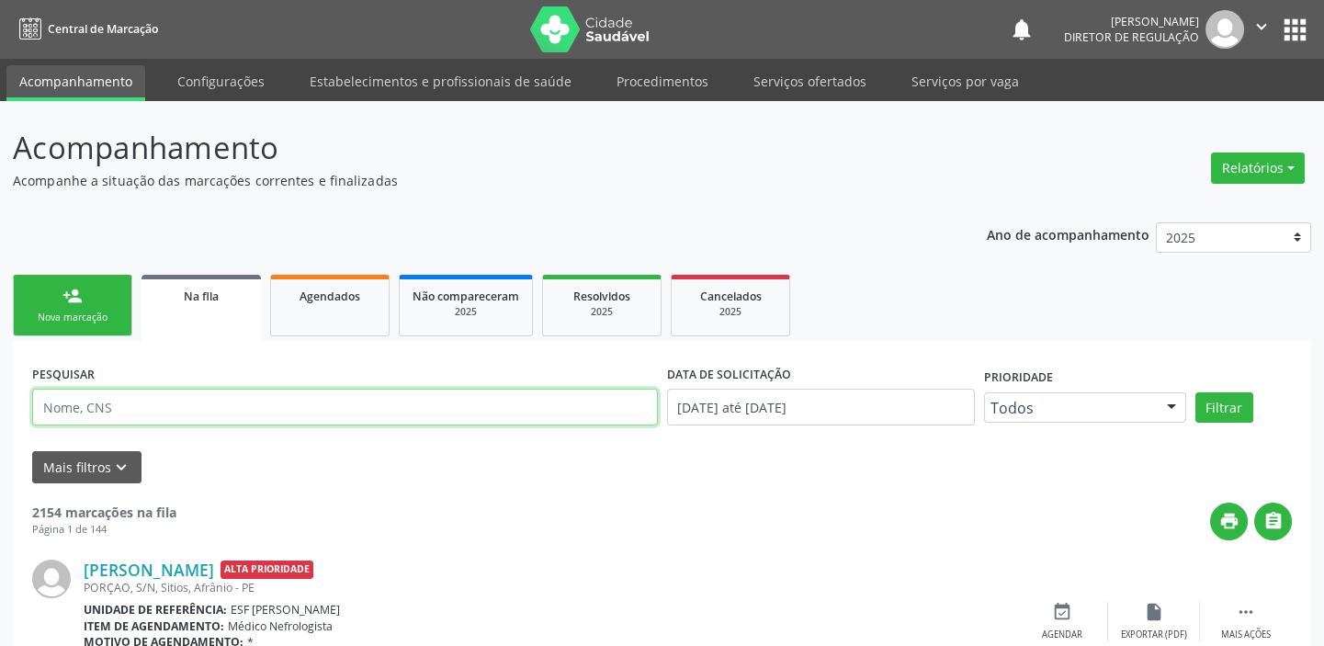
click at [138, 413] on input "text" at bounding box center [345, 407] width 626 height 37
type input "704608607295324"
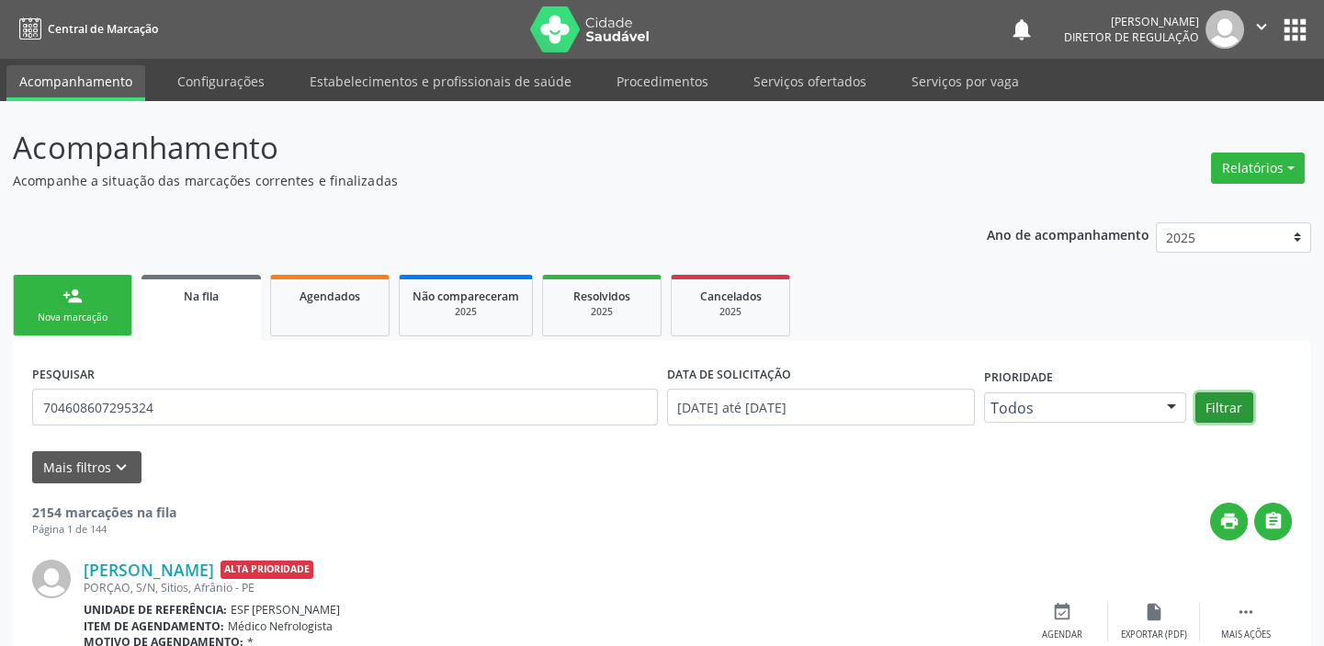
click at [1231, 409] on button "Filtrar" at bounding box center [1224, 407] width 58 height 31
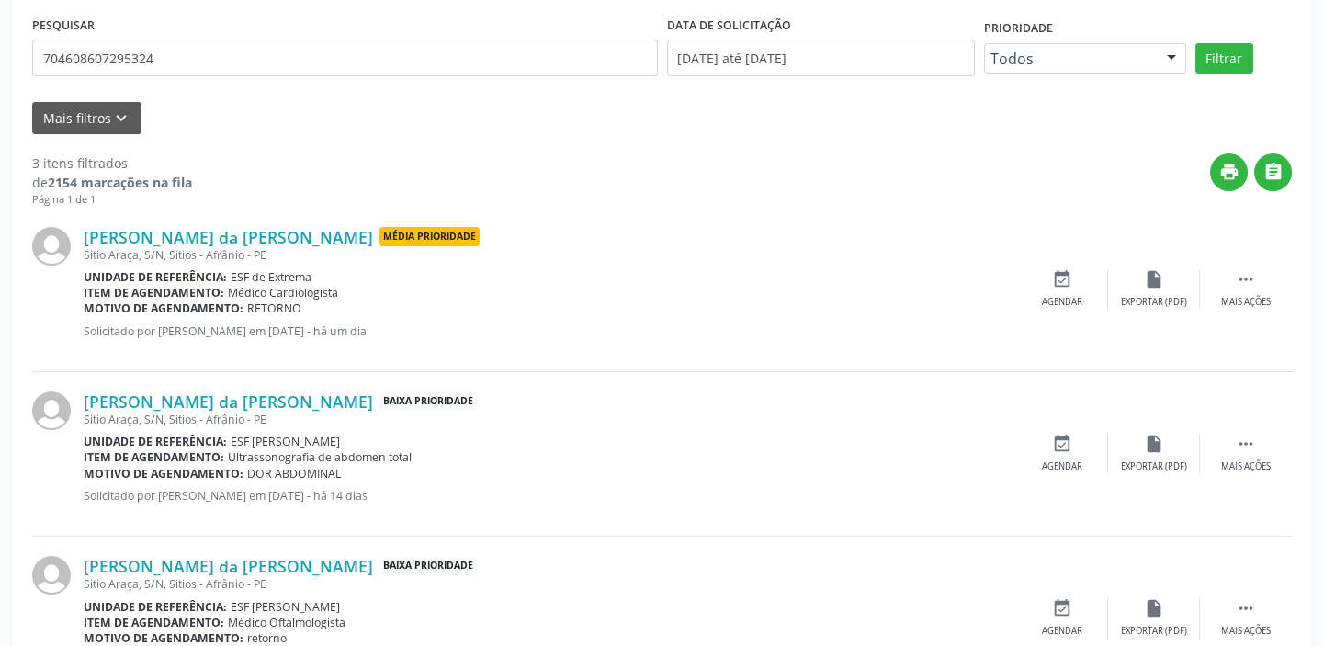
scroll to position [434, 0]
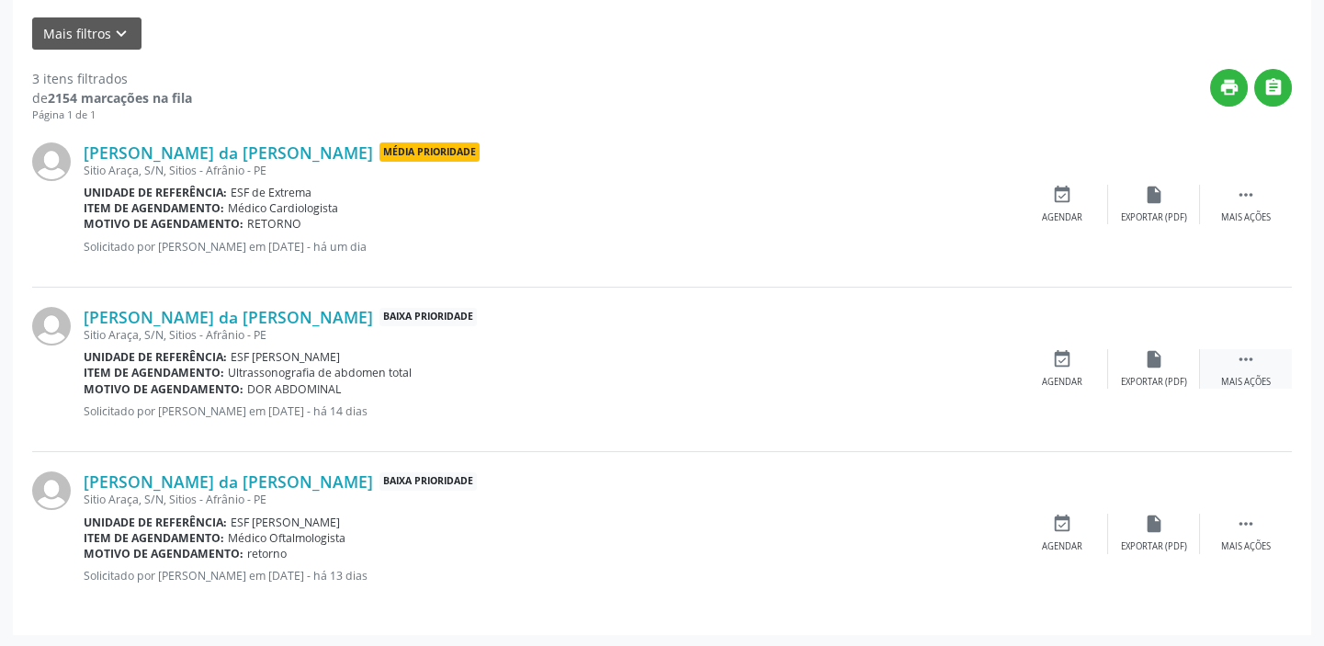
click at [1236, 355] on icon "" at bounding box center [1246, 359] width 20 height 20
click at [801, 371] on div "event_available Agendar" at bounding box center [787, 369] width 92 height 40
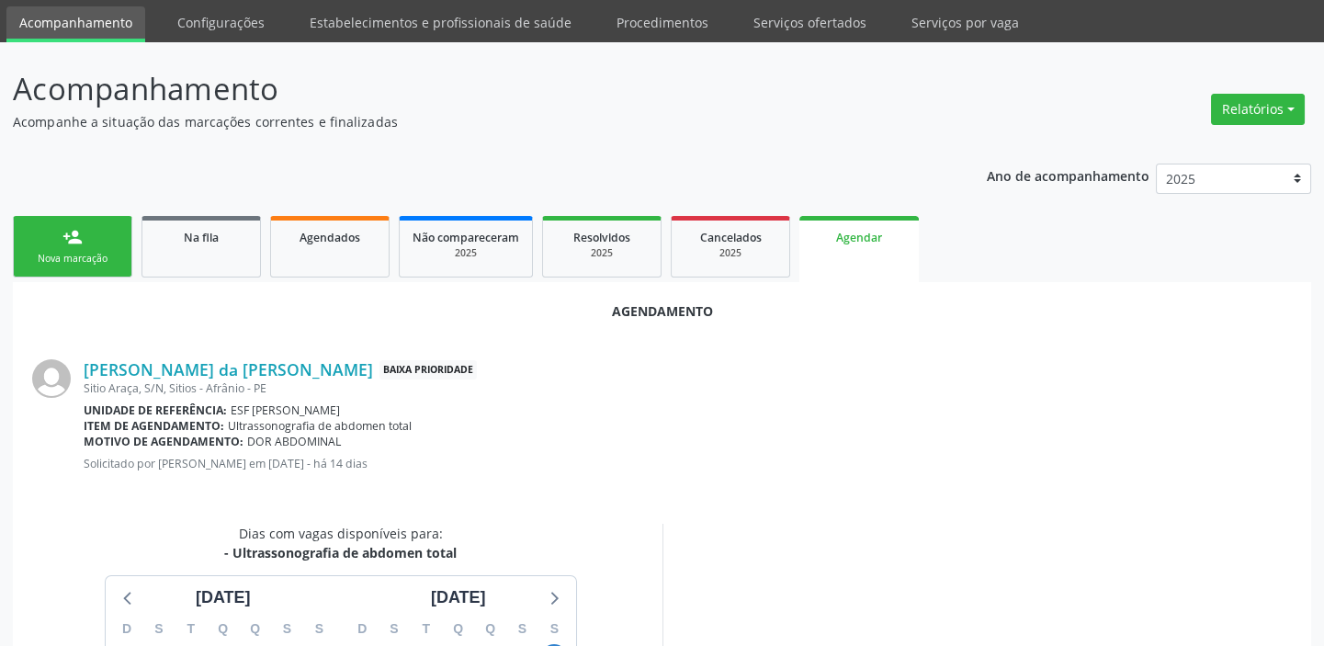
scroll to position [310, 0]
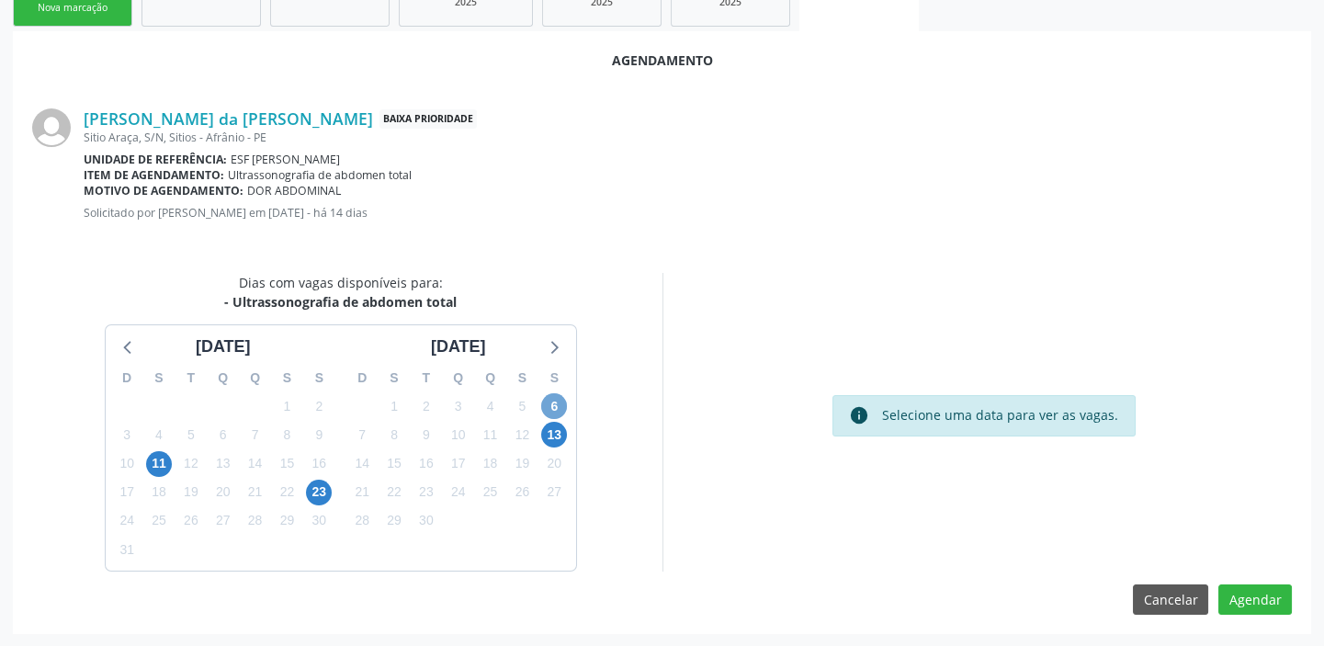
click at [551, 402] on span "6" at bounding box center [554, 406] width 26 height 26
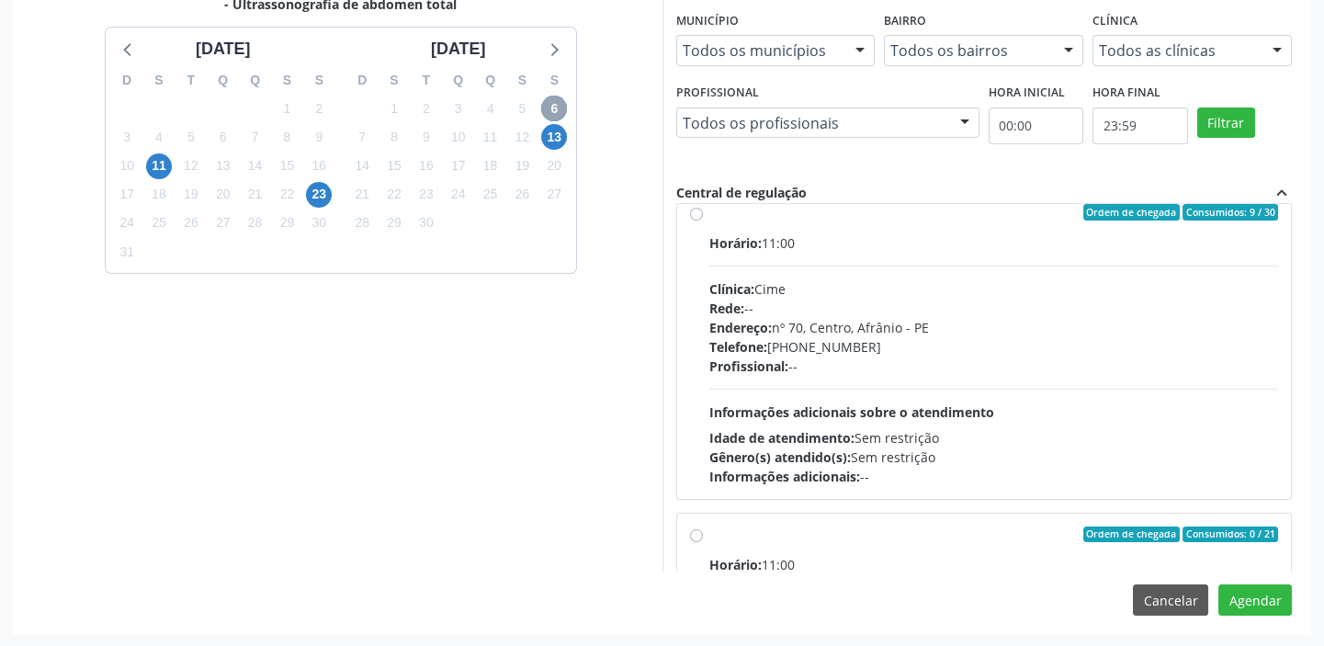
scroll to position [0, 0]
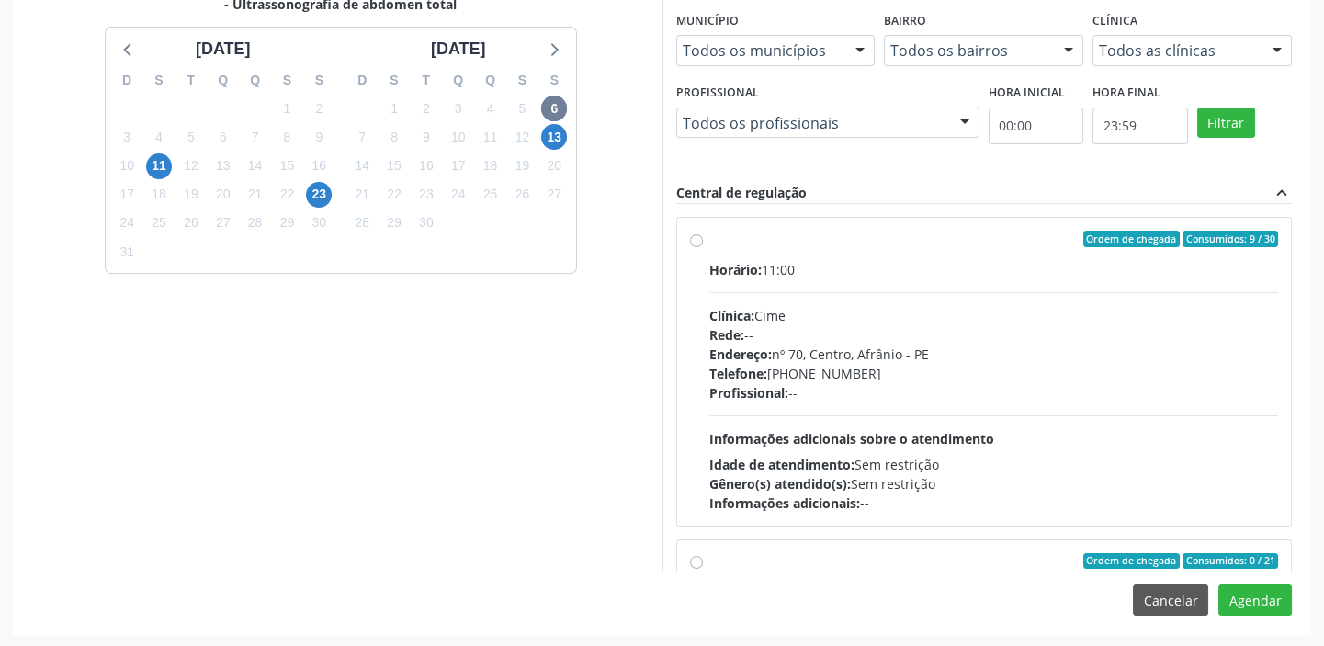
click at [978, 403] on div "Horário: 11:00 Clínica: Cime Rede: -- Endereço: [STREET_ADDRESS] Telefone: [PHO…" at bounding box center [994, 386] width 570 height 253
click at [703, 247] on input "Ordem de chegada Consumidos: 9 / 30 Horário: 11:00 Clínica: Cime Rede: -- Ender…" at bounding box center [696, 239] width 13 height 17
radio input "true"
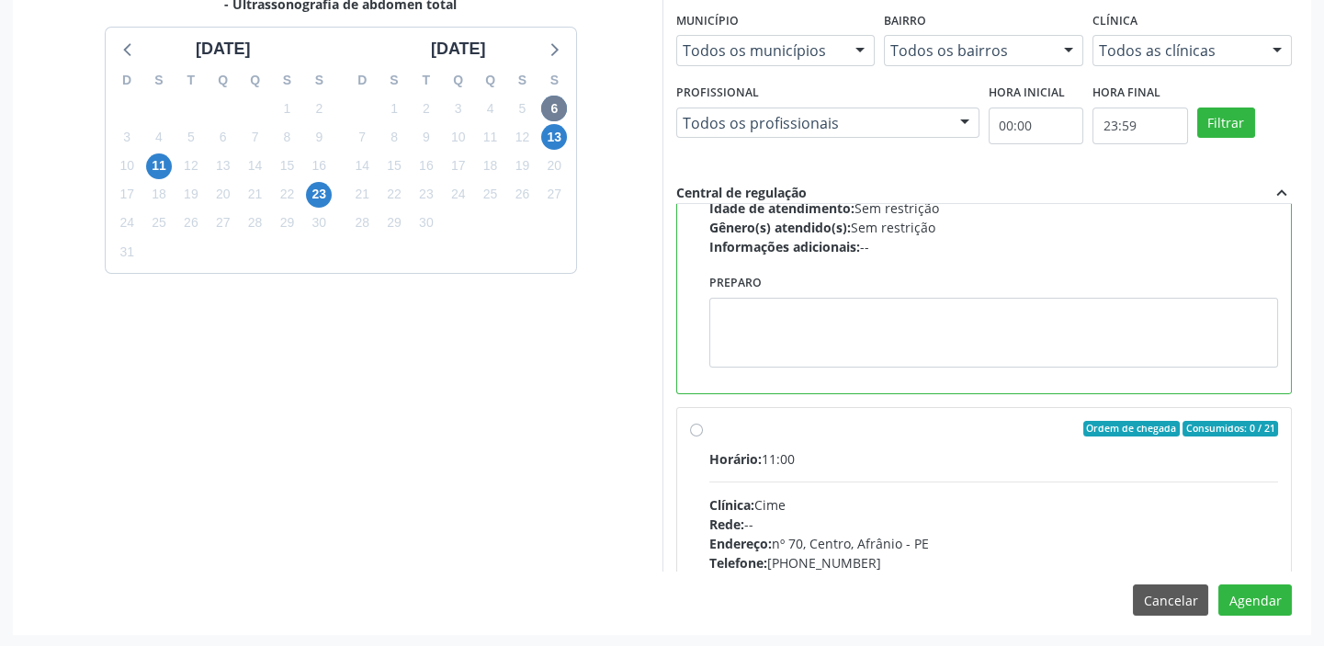
scroll to position [334, 0]
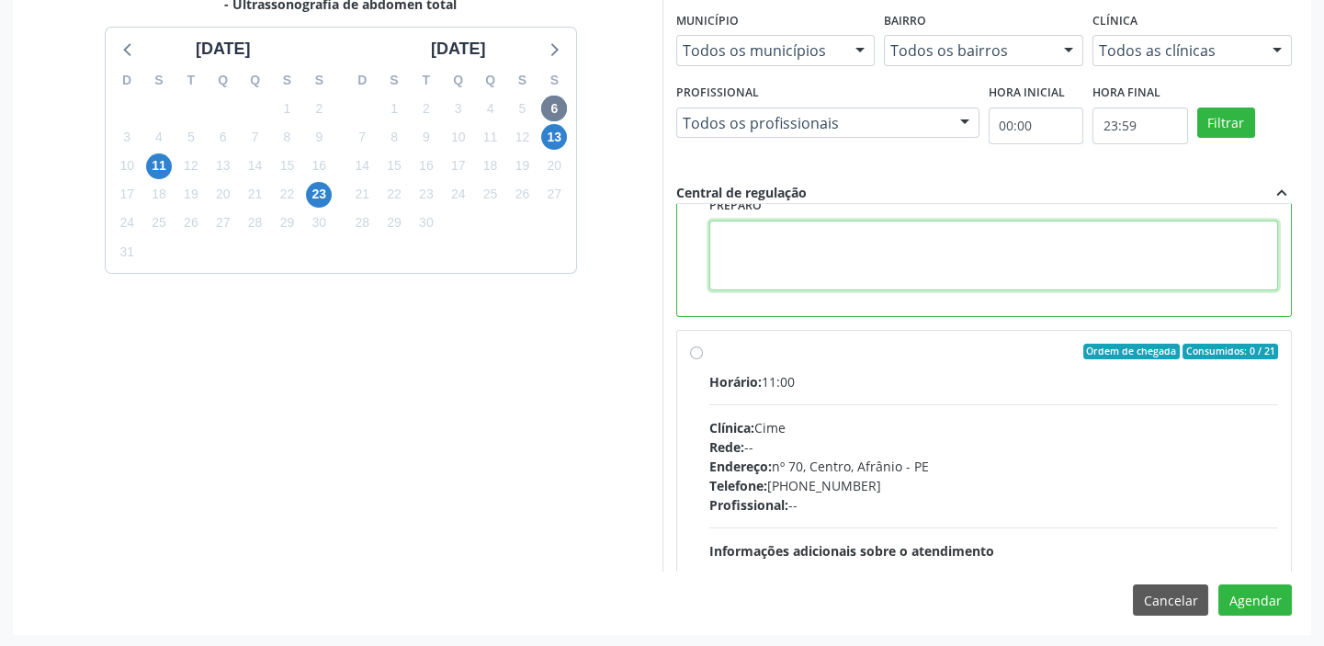
click at [810, 272] on textarea at bounding box center [994, 256] width 570 height 70
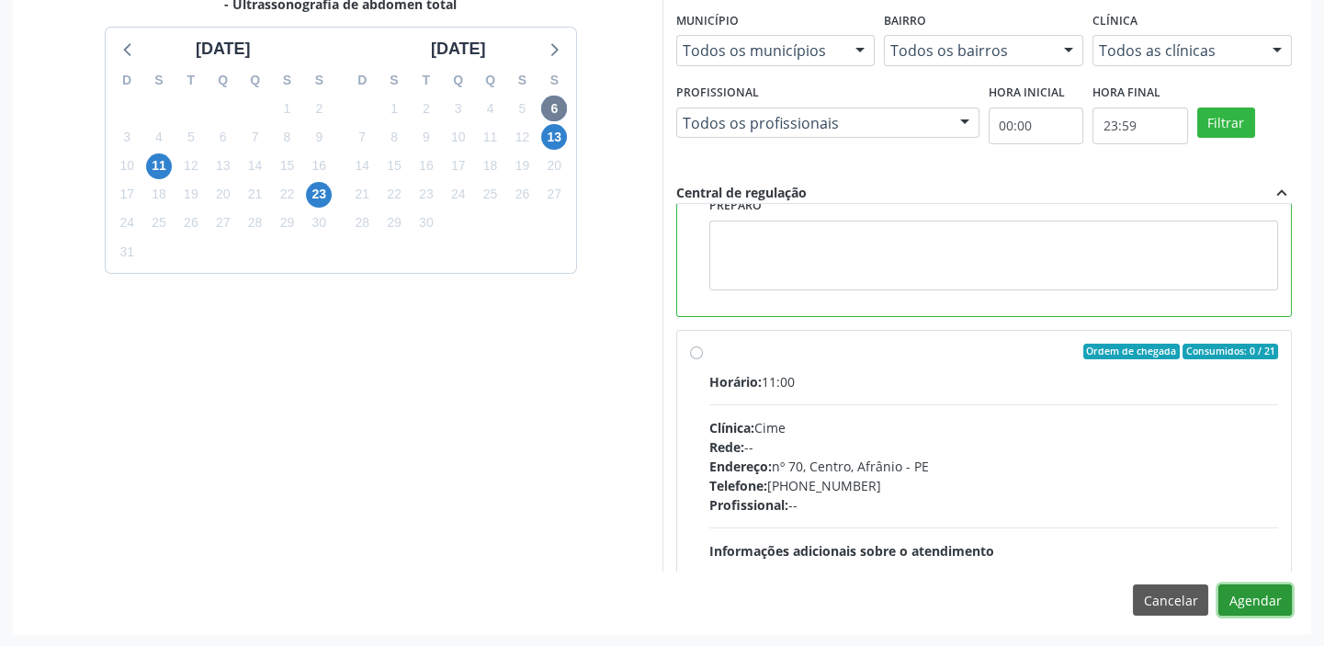
click at [1259, 598] on button "Agendar" at bounding box center [1255, 599] width 74 height 31
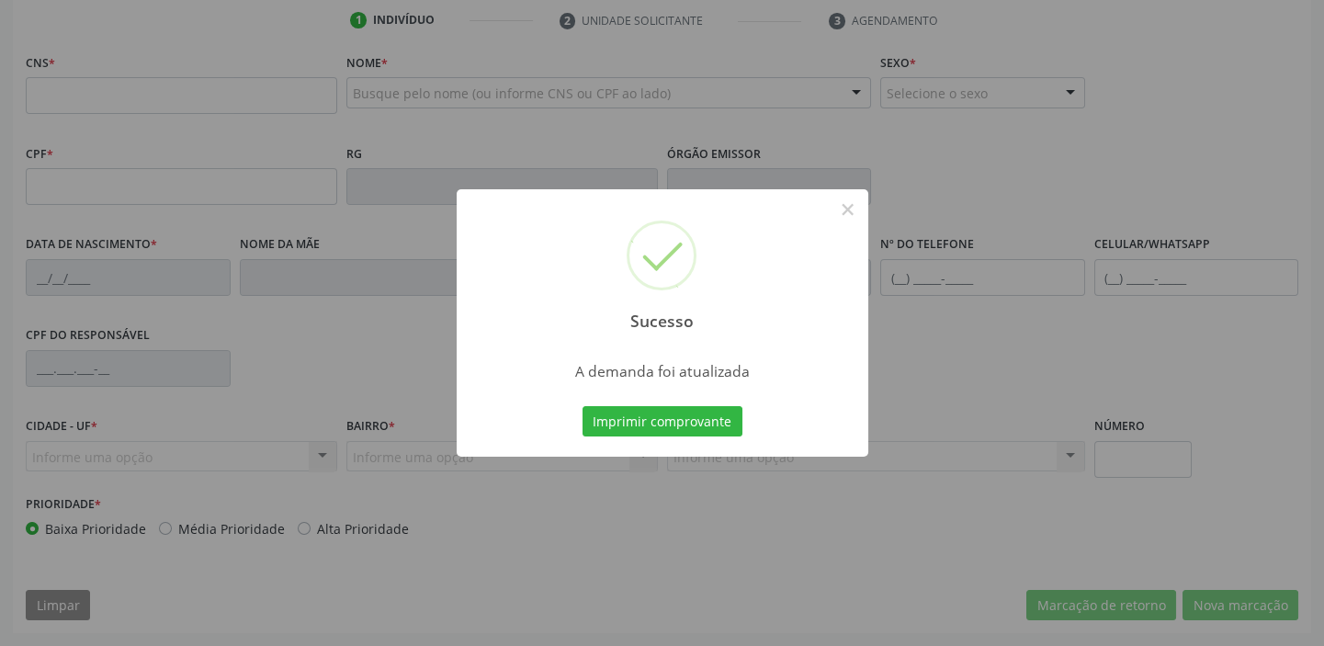
scroll to position [349, 0]
click at [609, 421] on button "Imprimir comprovante" at bounding box center [663, 421] width 160 height 31
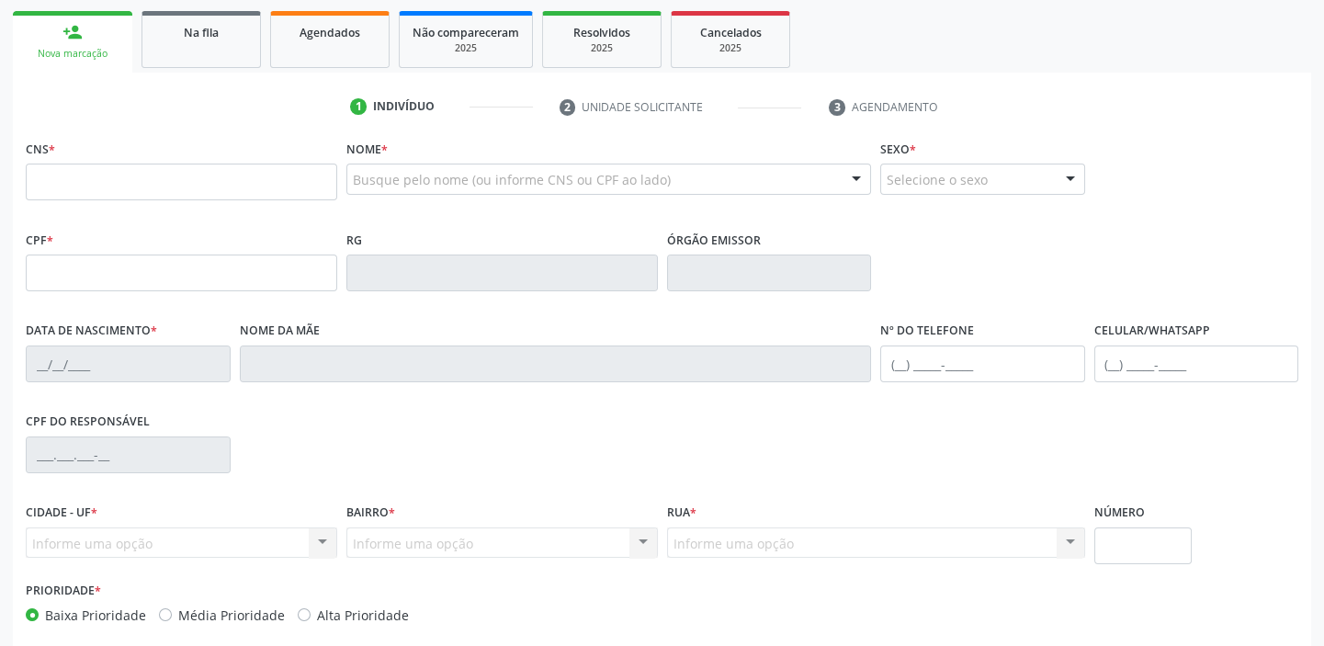
scroll to position [183, 0]
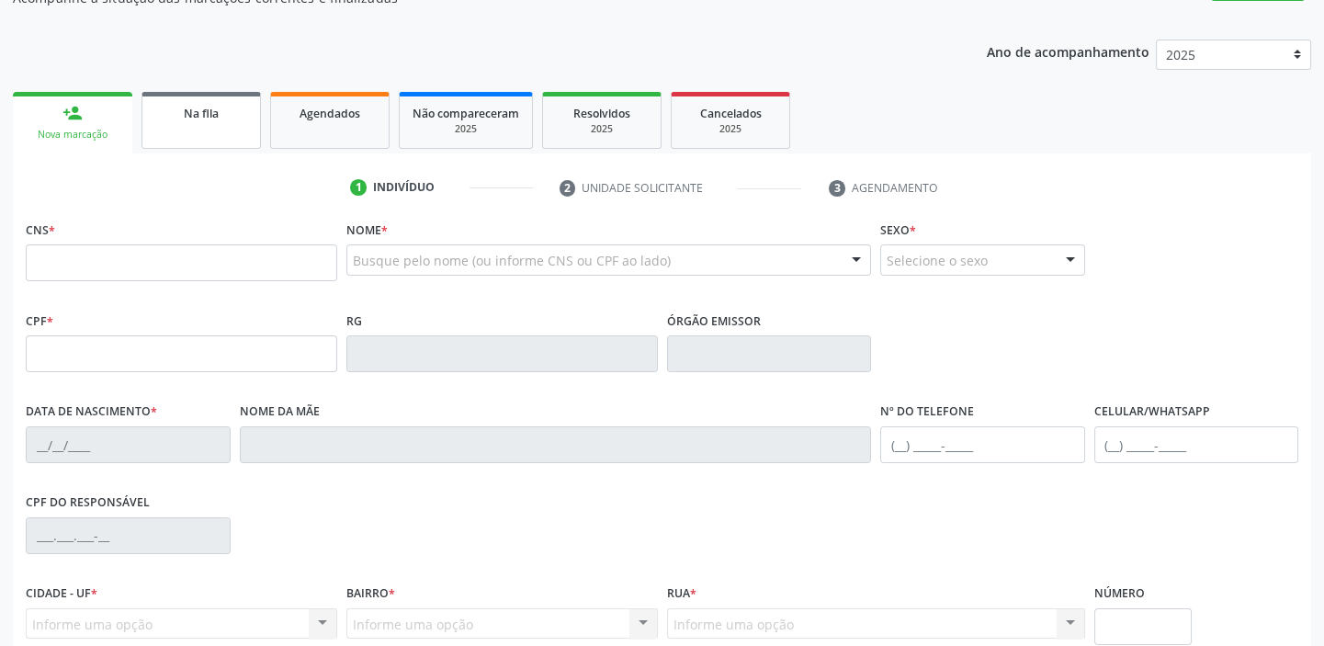
click at [224, 130] on link "Na fila" at bounding box center [200, 120] width 119 height 57
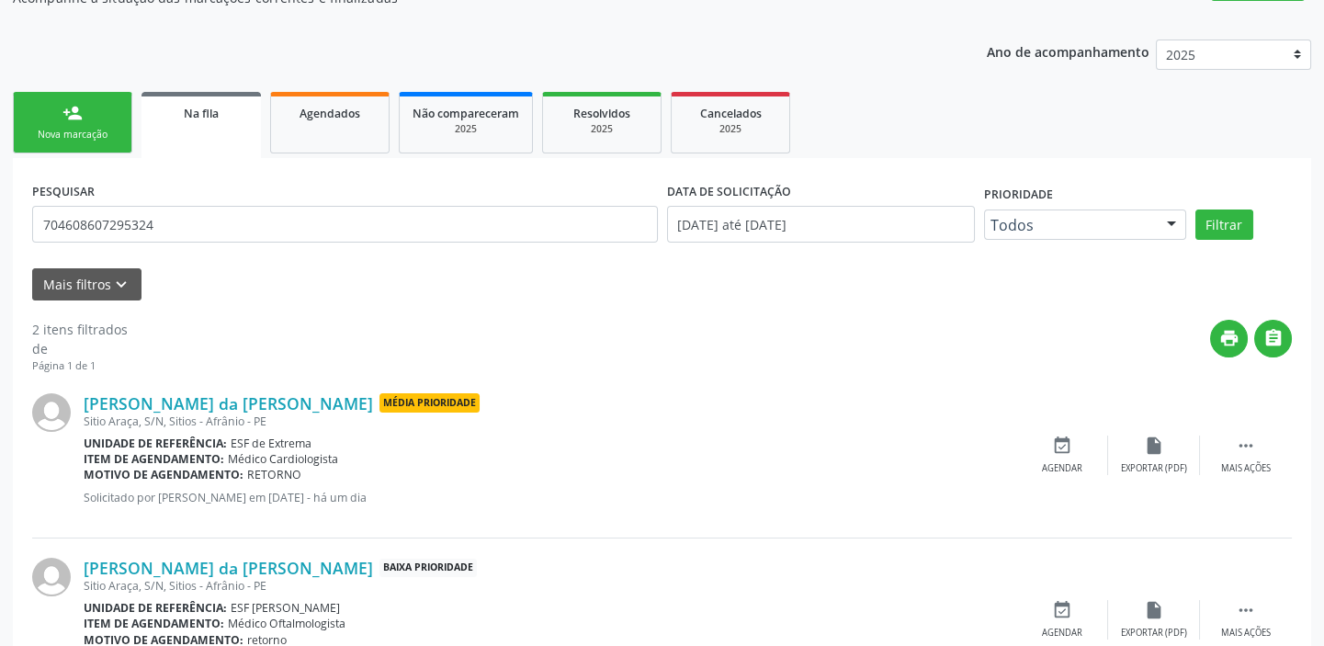
scroll to position [0, 0]
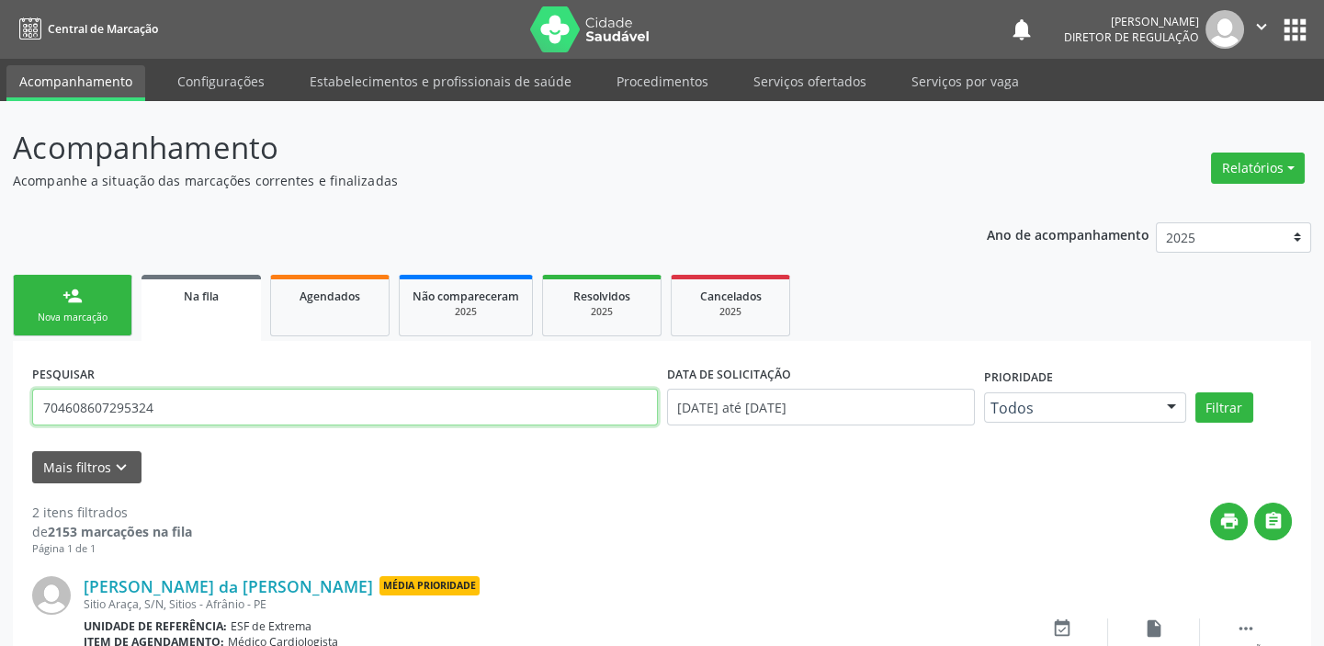
click at [172, 397] on input "704608607295324" at bounding box center [345, 407] width 626 height 37
type input "7"
type input "703403229670200"
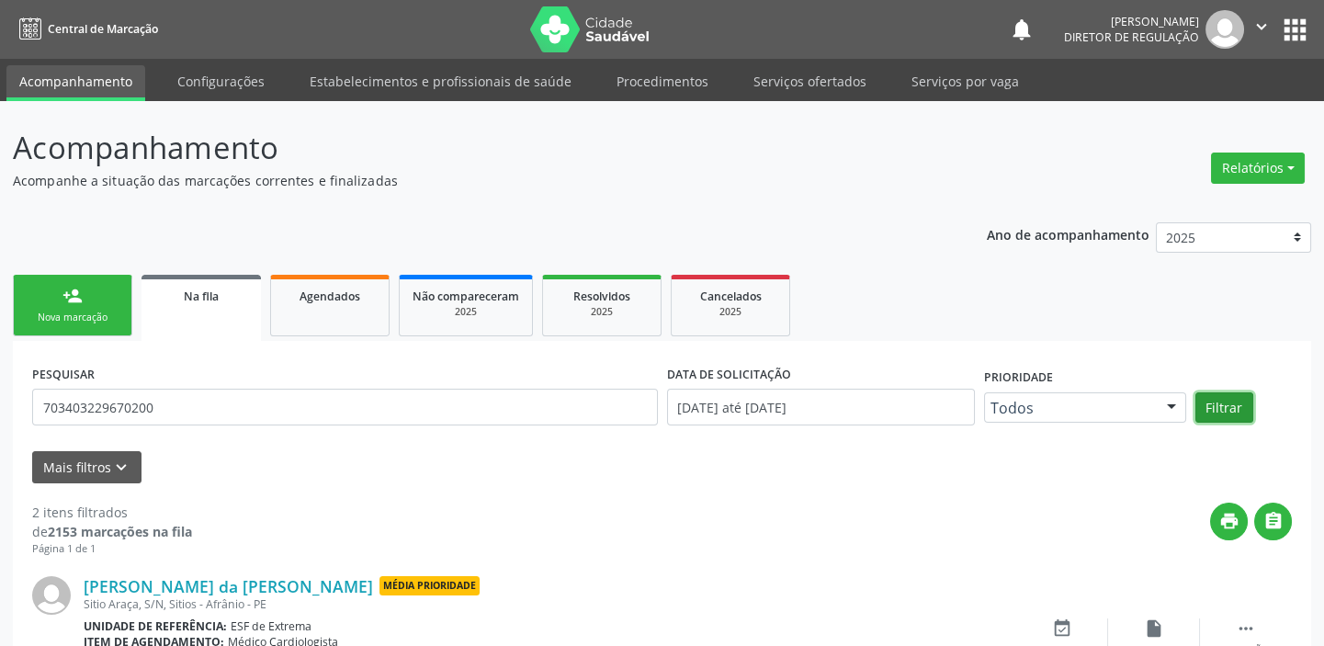
click at [1230, 400] on button "Filtrar" at bounding box center [1224, 407] width 58 height 31
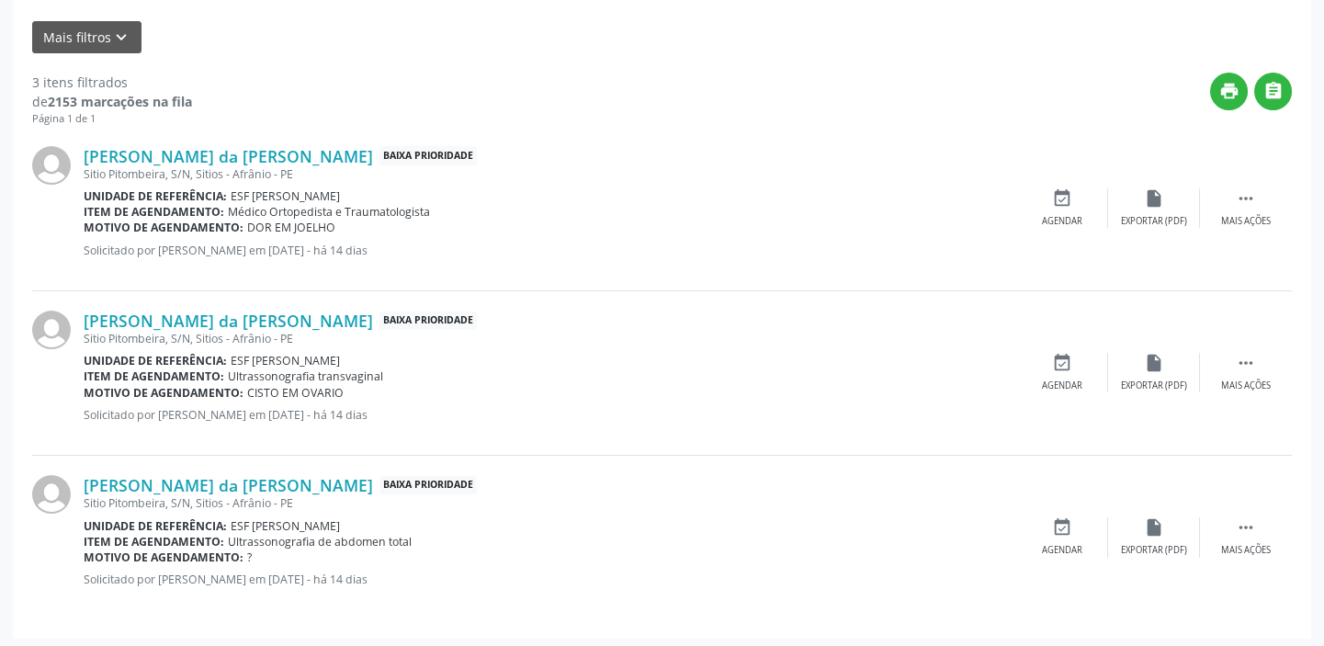
scroll to position [434, 0]
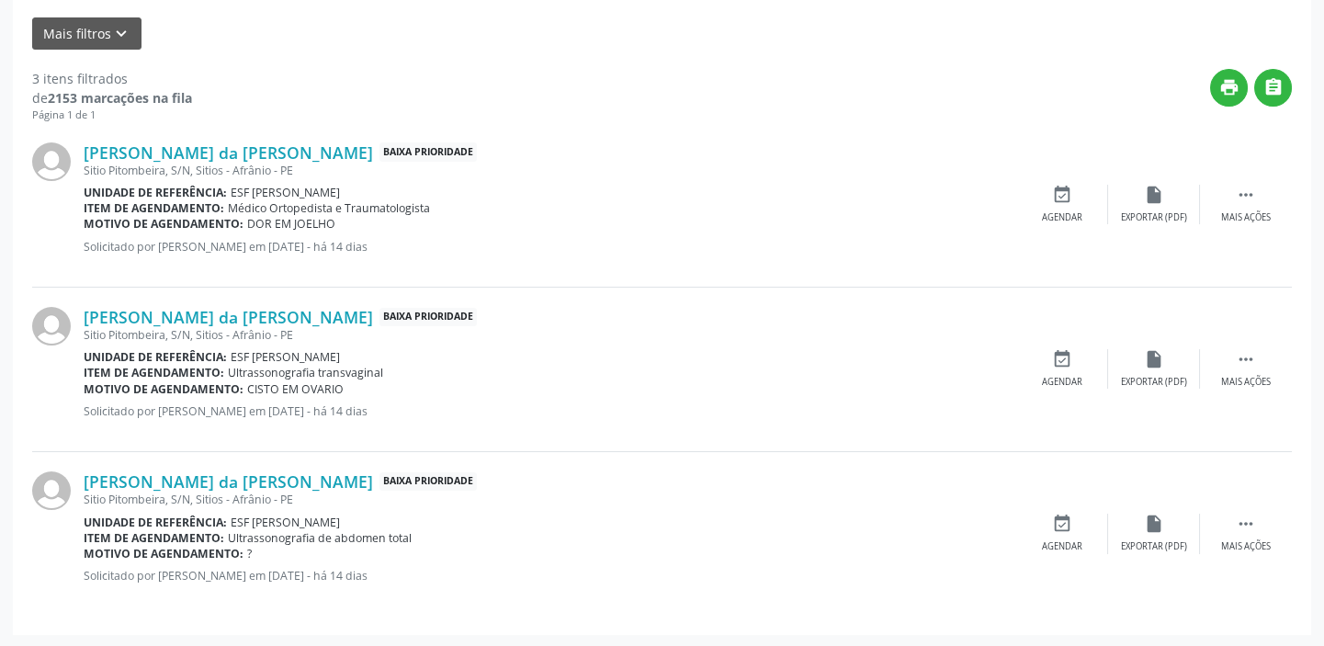
drag, startPoint x: 1246, startPoint y: 520, endPoint x: 1158, endPoint y: 508, distance: 89.0
click at [1246, 519] on icon "" at bounding box center [1246, 524] width 20 height 20
click at [794, 524] on icon "event_available" at bounding box center [786, 524] width 20 height 20
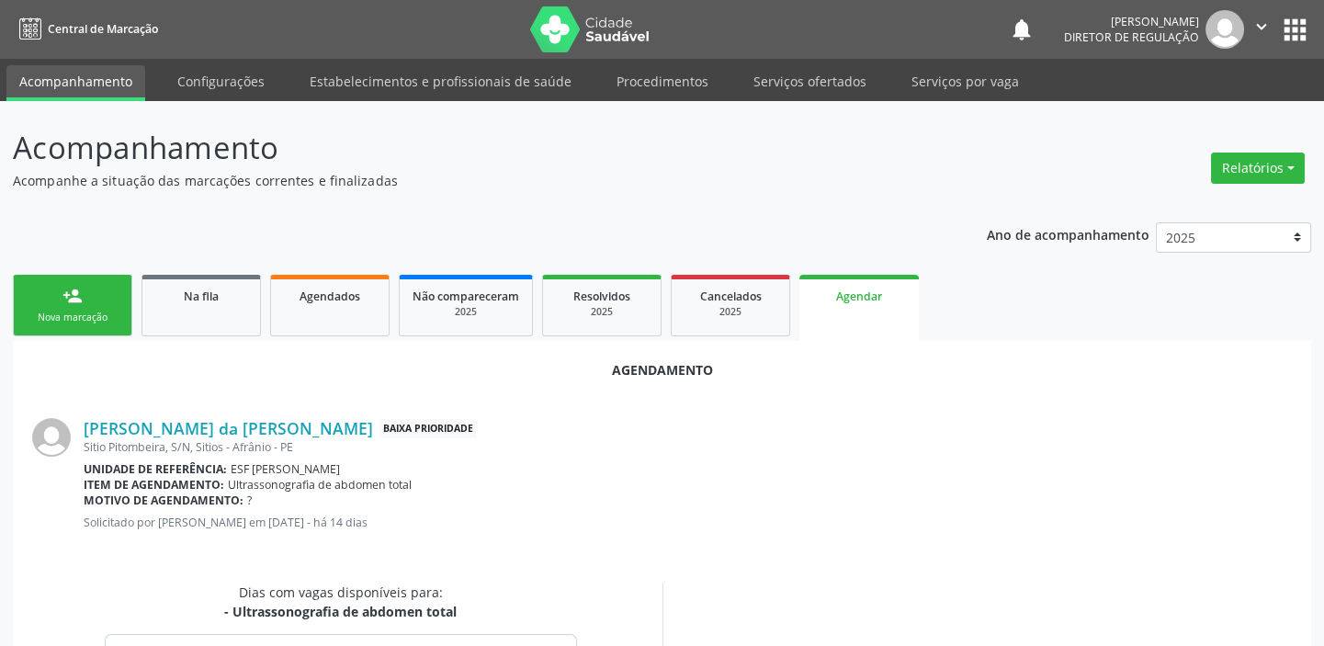
scroll to position [266, 0]
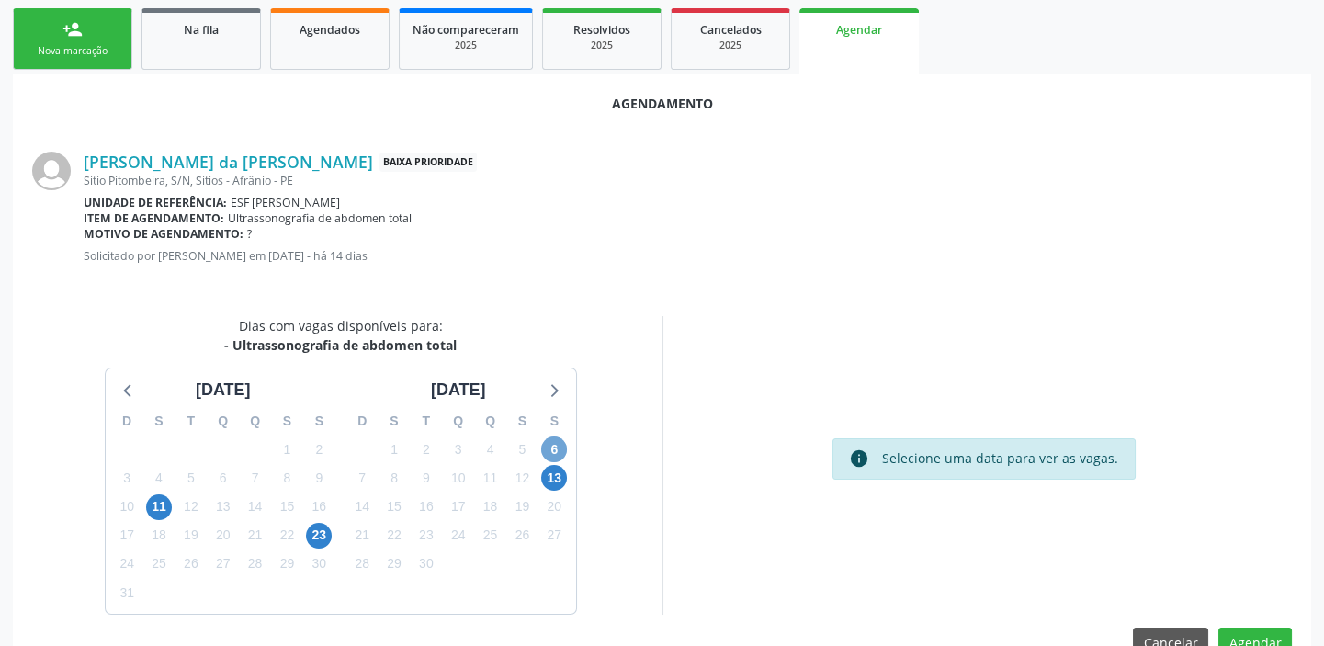
click at [553, 448] on span "6" at bounding box center [554, 449] width 26 height 26
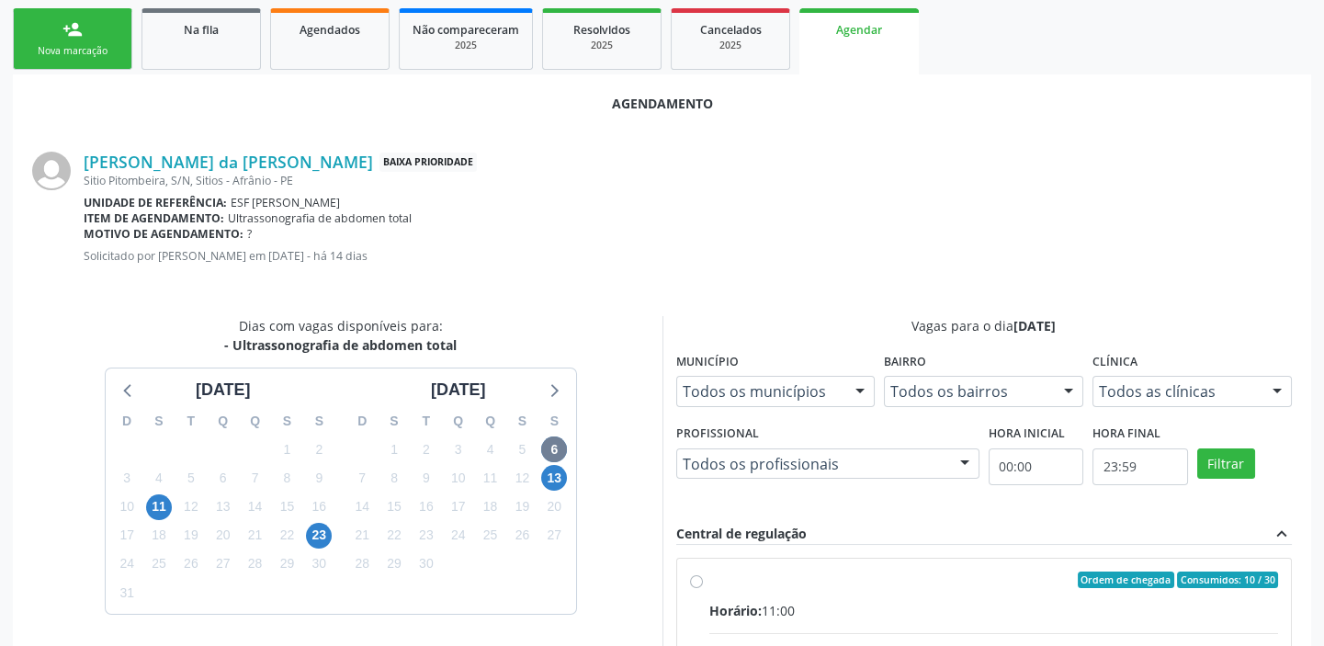
radio input "true"
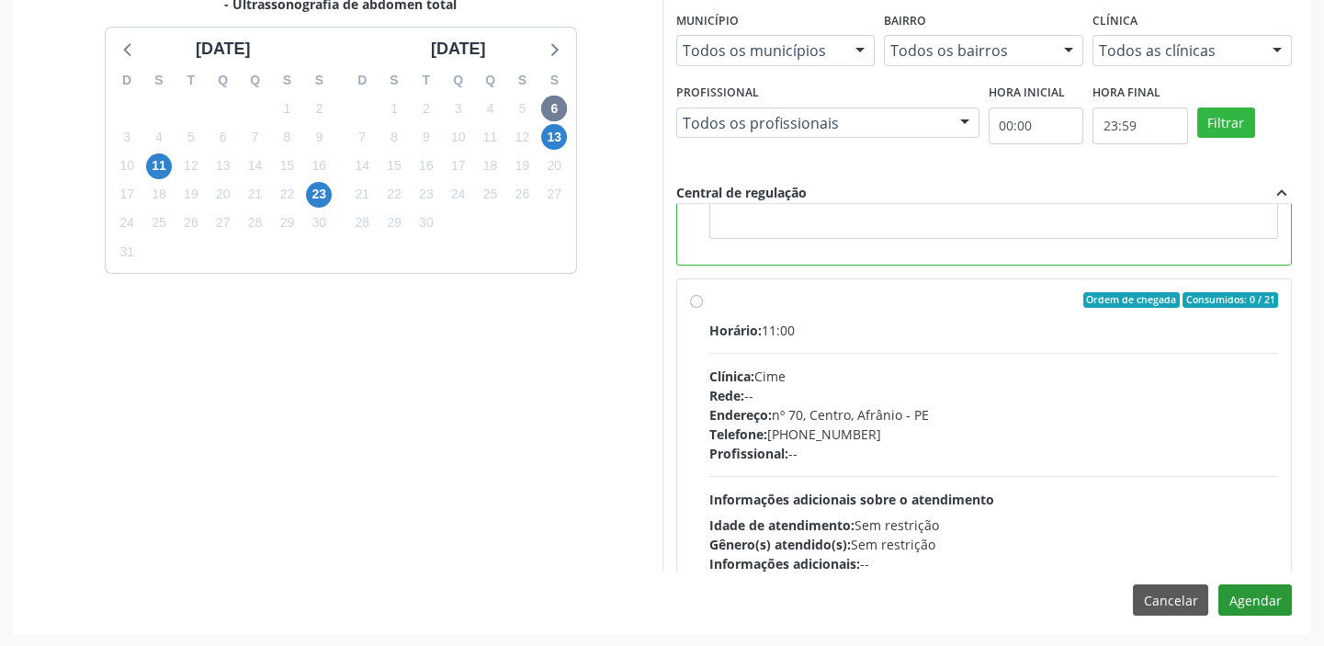
scroll to position [413, 0]
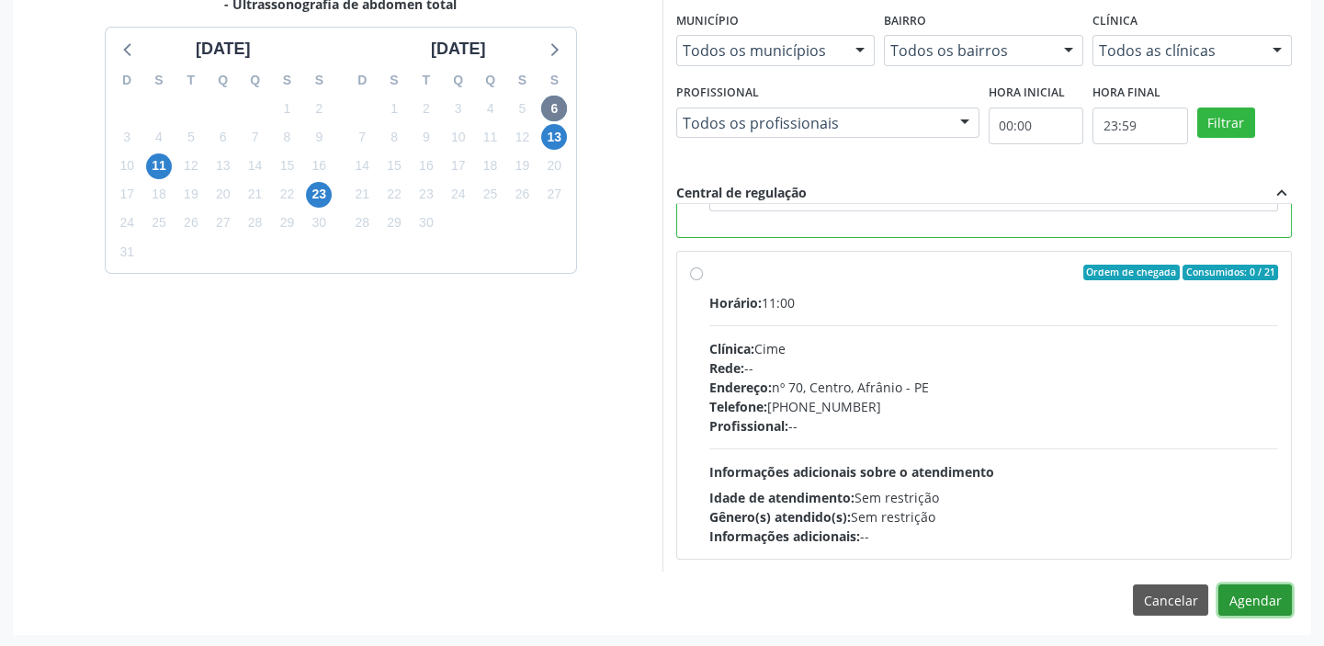
click at [1250, 599] on button "Agendar" at bounding box center [1255, 599] width 74 height 31
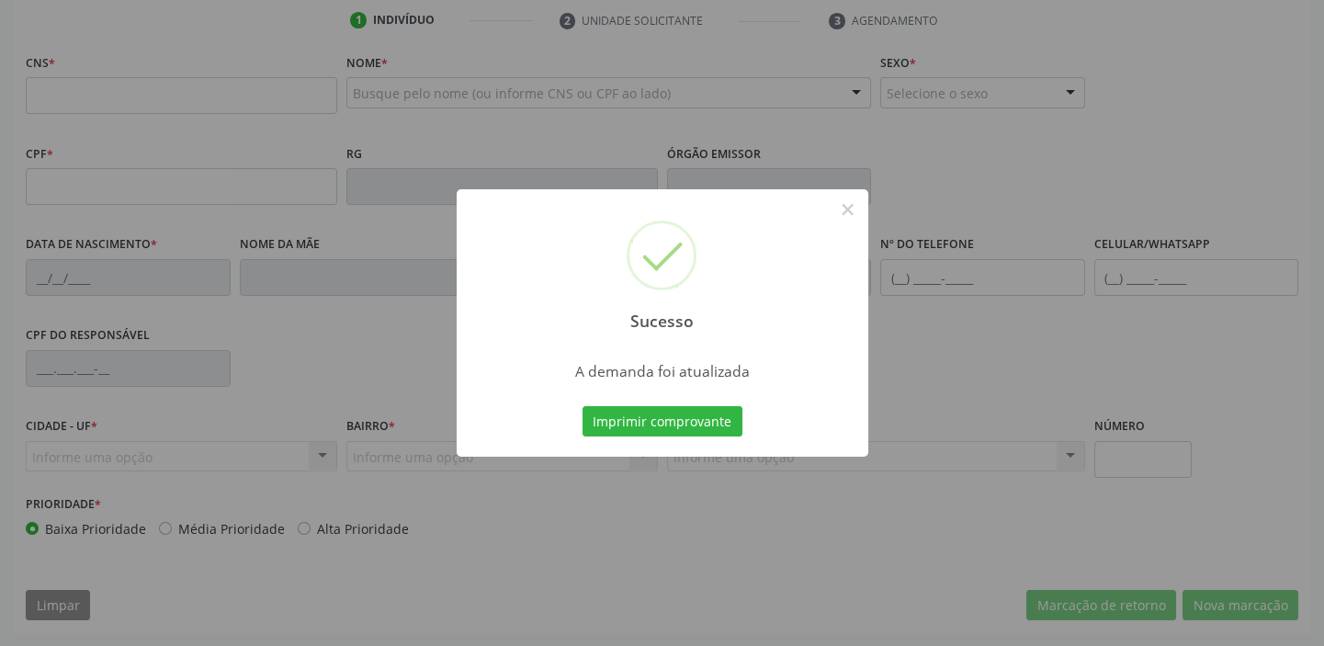
scroll to position [349, 0]
click at [668, 417] on button "Imprimir comprovante" at bounding box center [663, 421] width 160 height 31
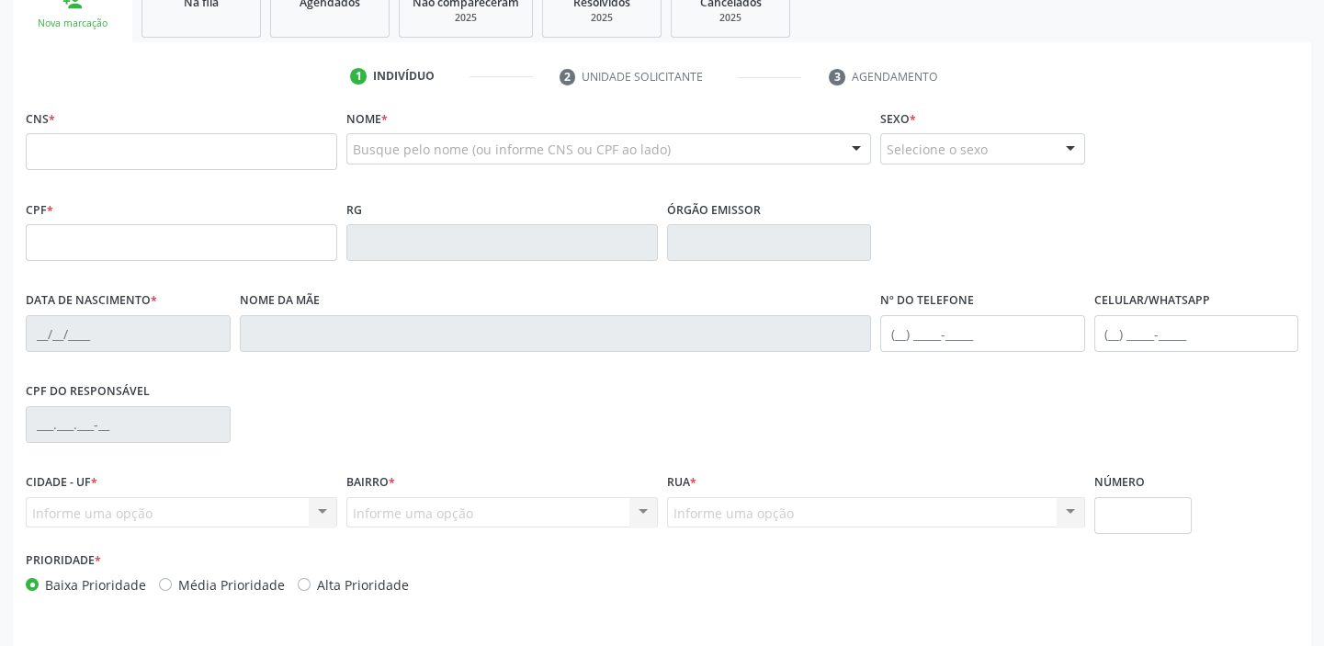
scroll to position [99, 0]
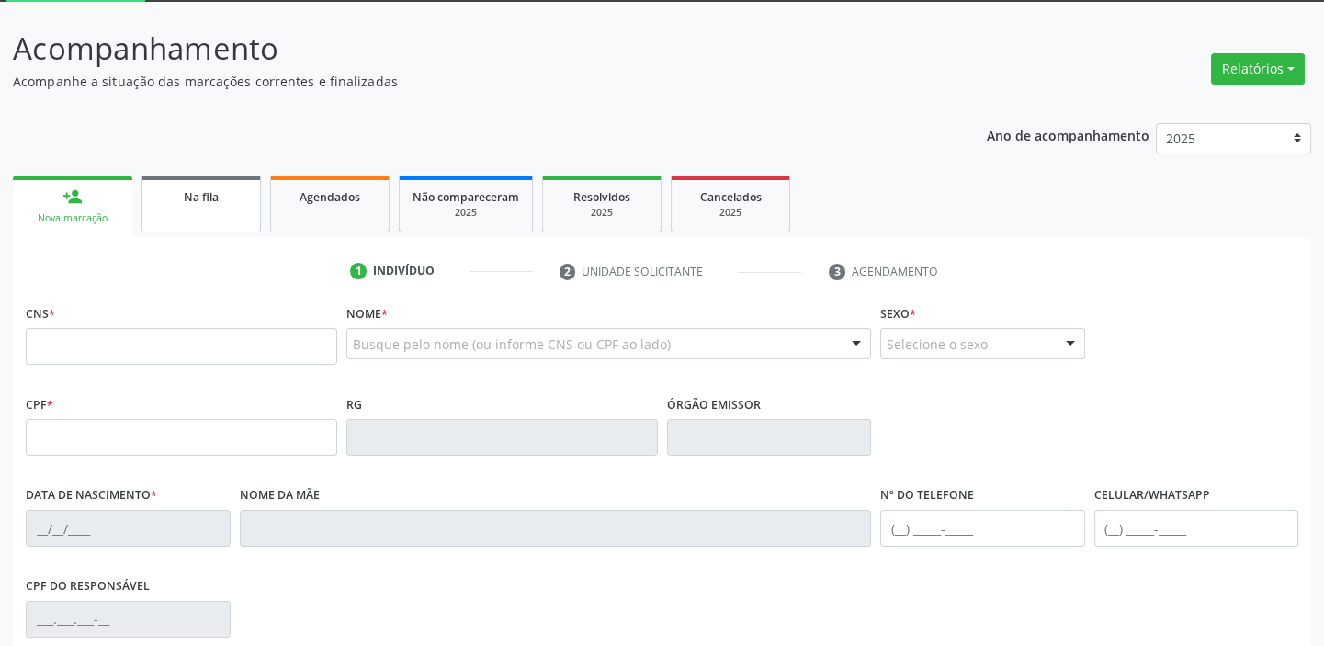
click at [187, 196] on span "Na fila" at bounding box center [201, 197] width 35 height 16
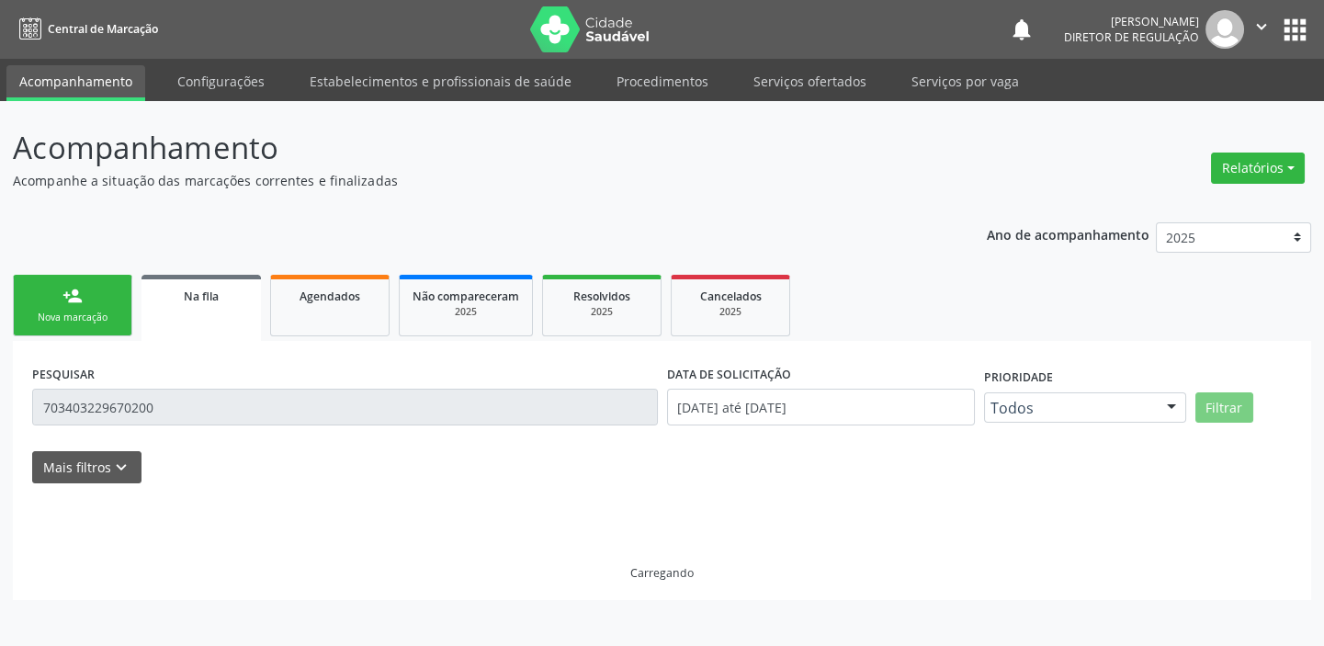
scroll to position [0, 0]
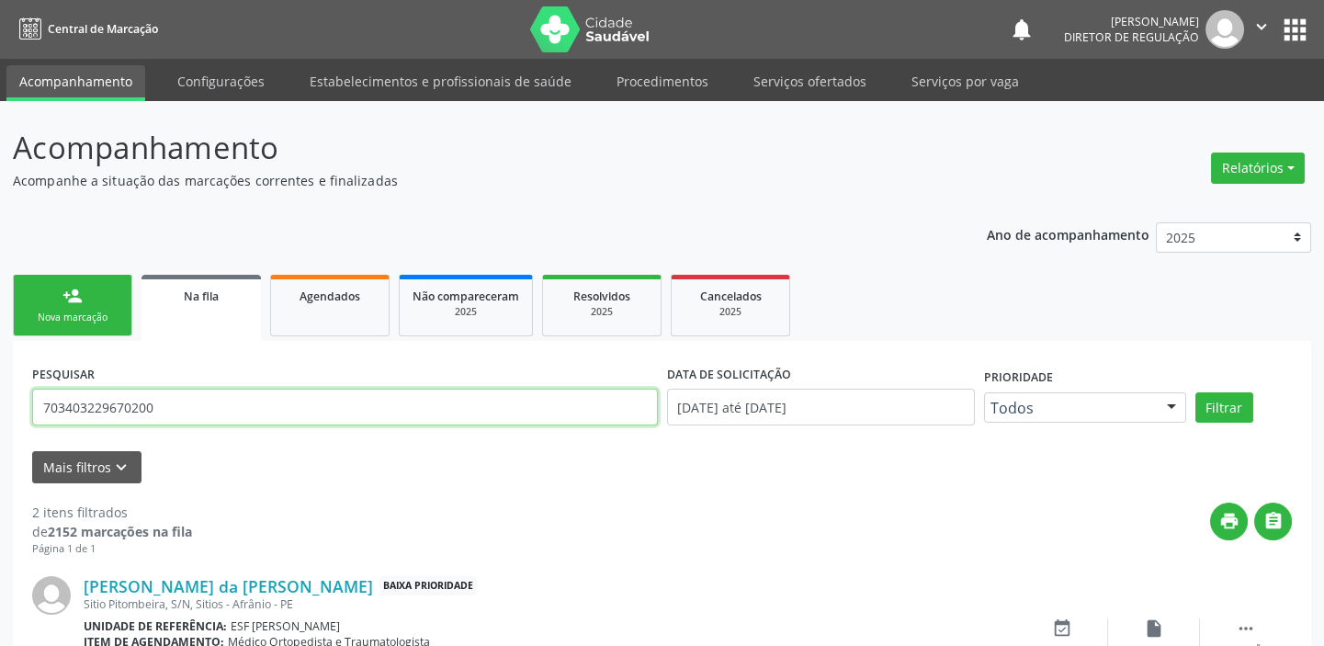
click at [156, 412] on input "703403229670200" at bounding box center [345, 407] width 626 height 37
type input "7"
type input "707309058552070"
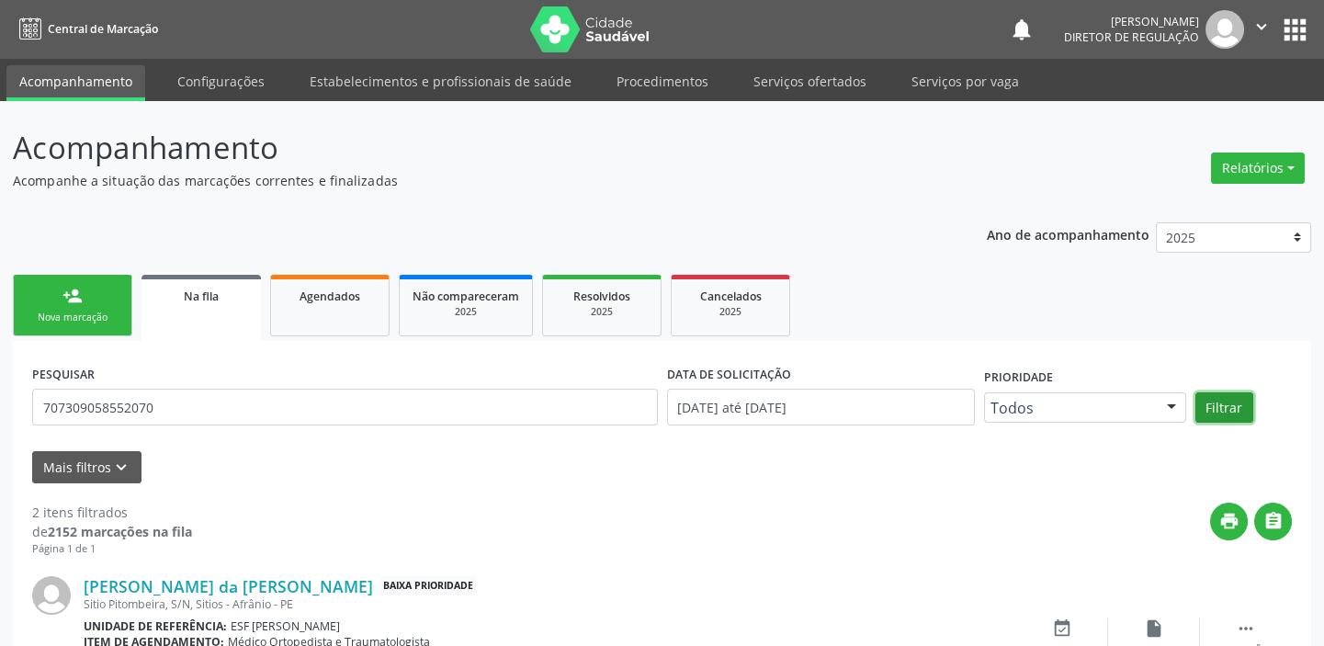
click at [1227, 405] on button "Filtrar" at bounding box center [1224, 407] width 58 height 31
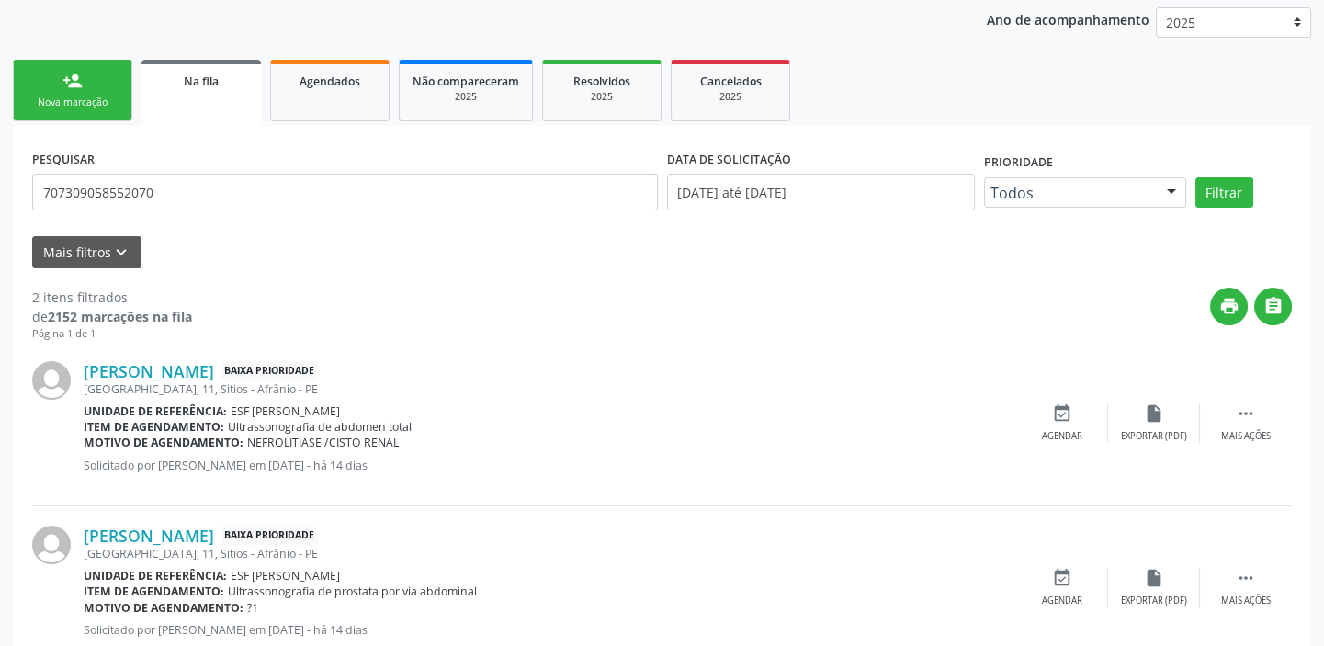
scroll to position [269, 0]
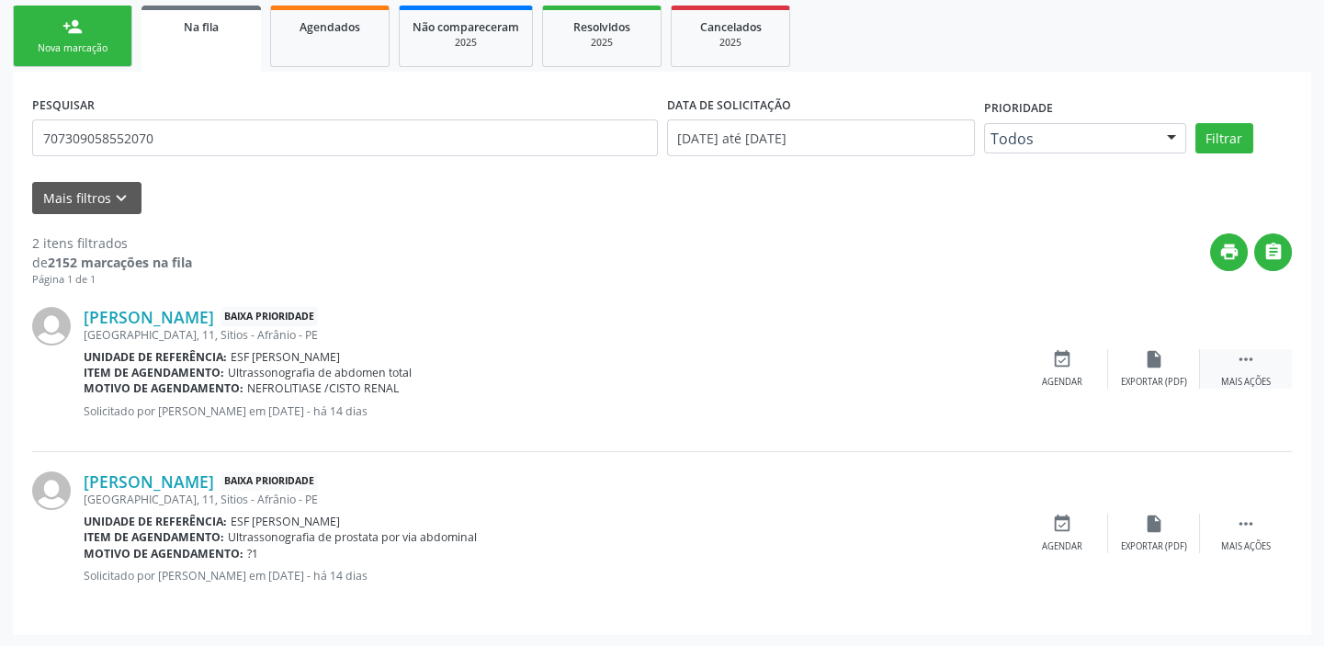
click at [1252, 361] on icon "" at bounding box center [1246, 359] width 20 height 20
click at [779, 361] on icon "event_available" at bounding box center [786, 359] width 20 height 20
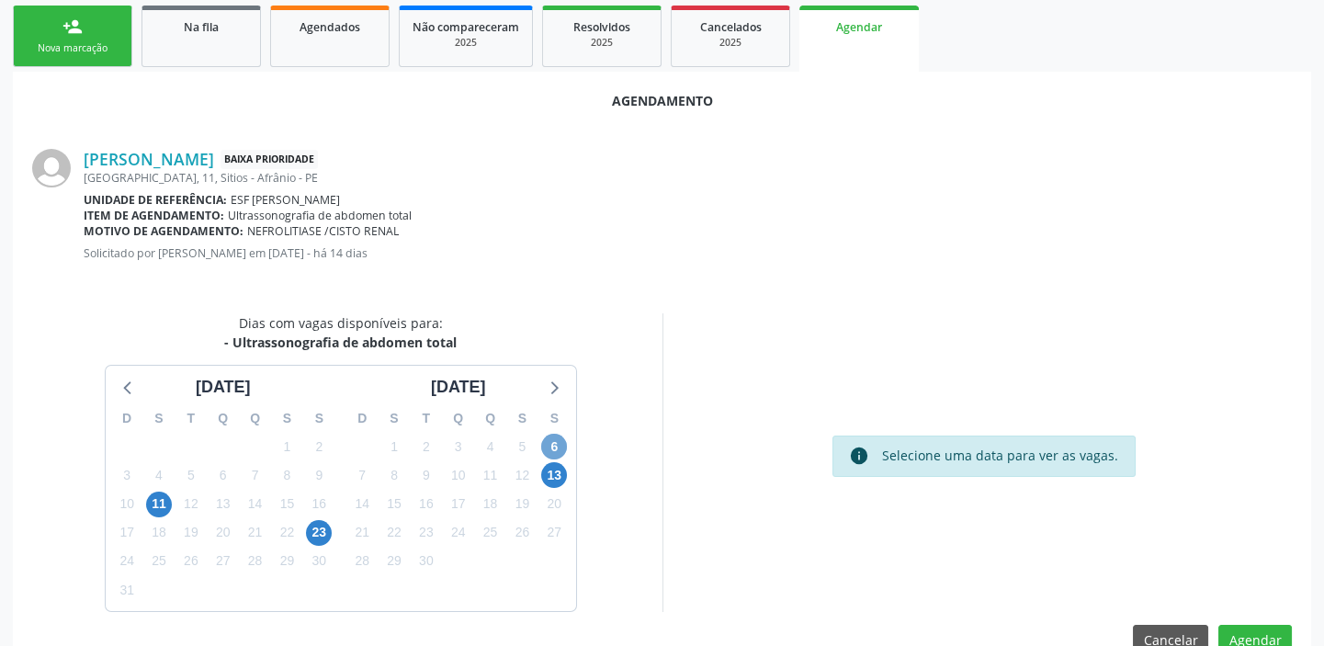
click at [543, 440] on span "6" at bounding box center [554, 447] width 26 height 26
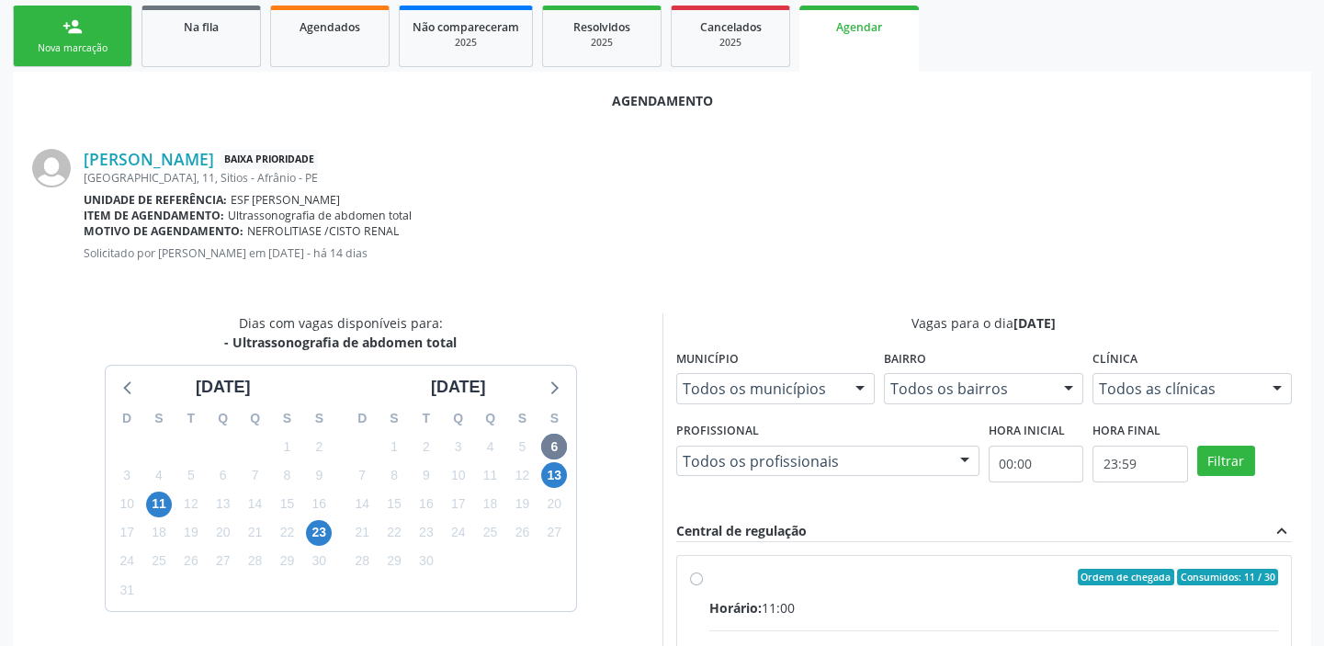
click at [703, 585] on input "Ordem de chegada Consumidos: 11 / 30 Horário: 11:00 Clínica: Cime Rede: -- Ende…" at bounding box center [696, 577] width 13 height 17
radio input "true"
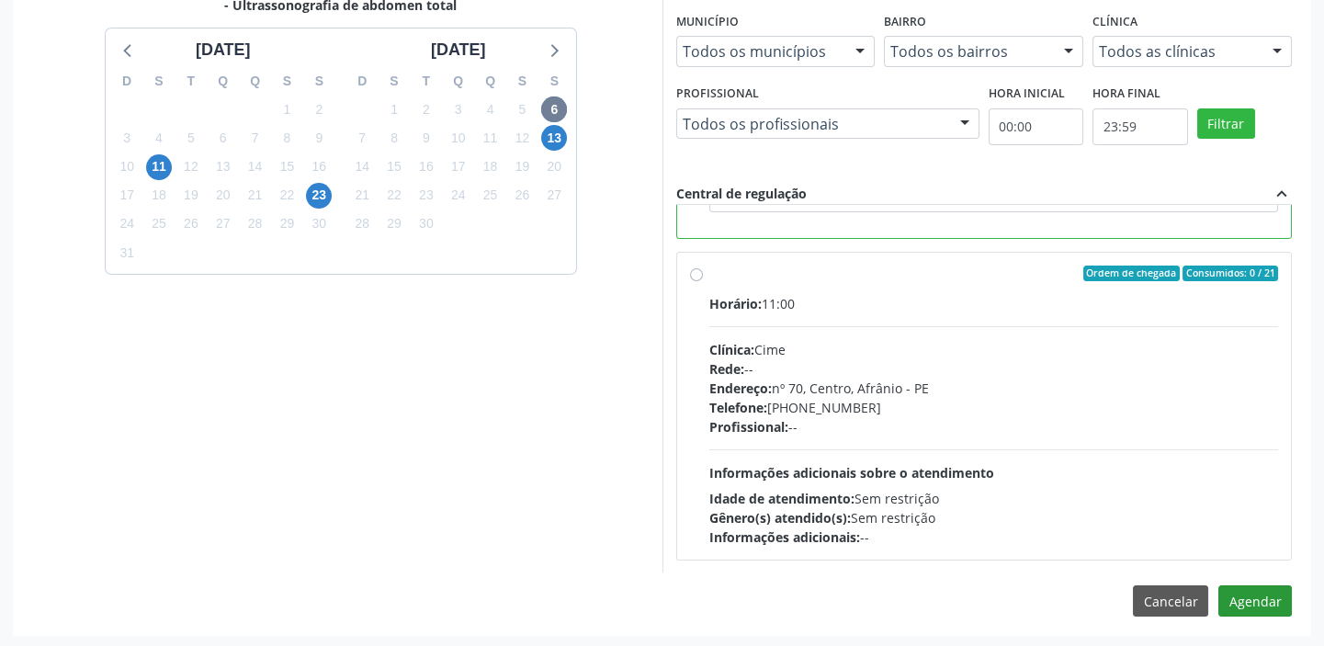
scroll to position [607, 0]
click at [1250, 603] on button "Agendar" at bounding box center [1255, 599] width 74 height 31
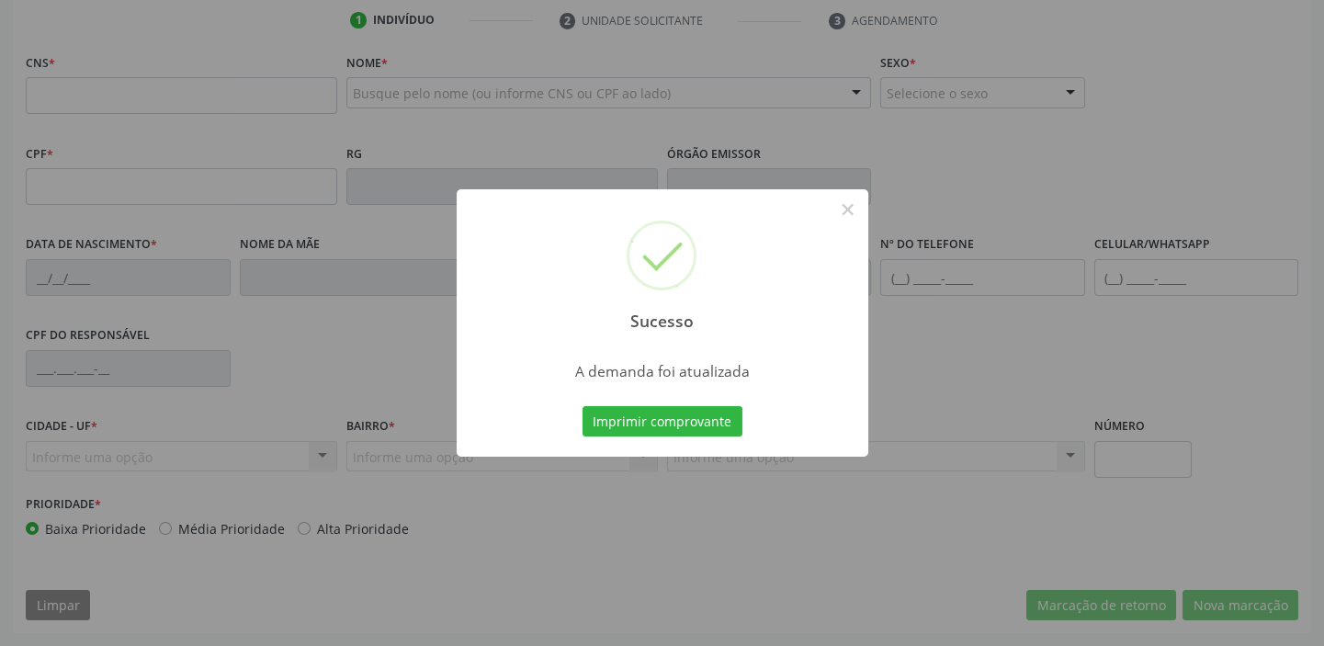
scroll to position [349, 0]
click at [684, 431] on button "Imprimir comprovante" at bounding box center [663, 421] width 160 height 31
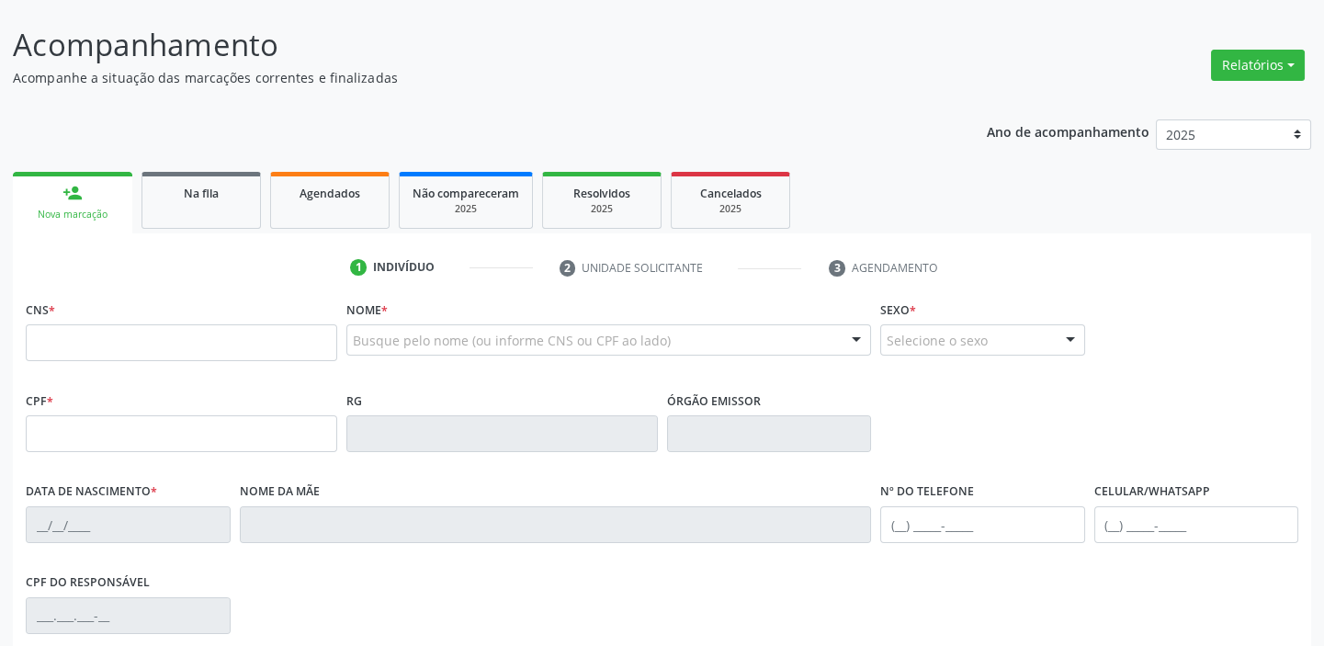
scroll to position [99, 0]
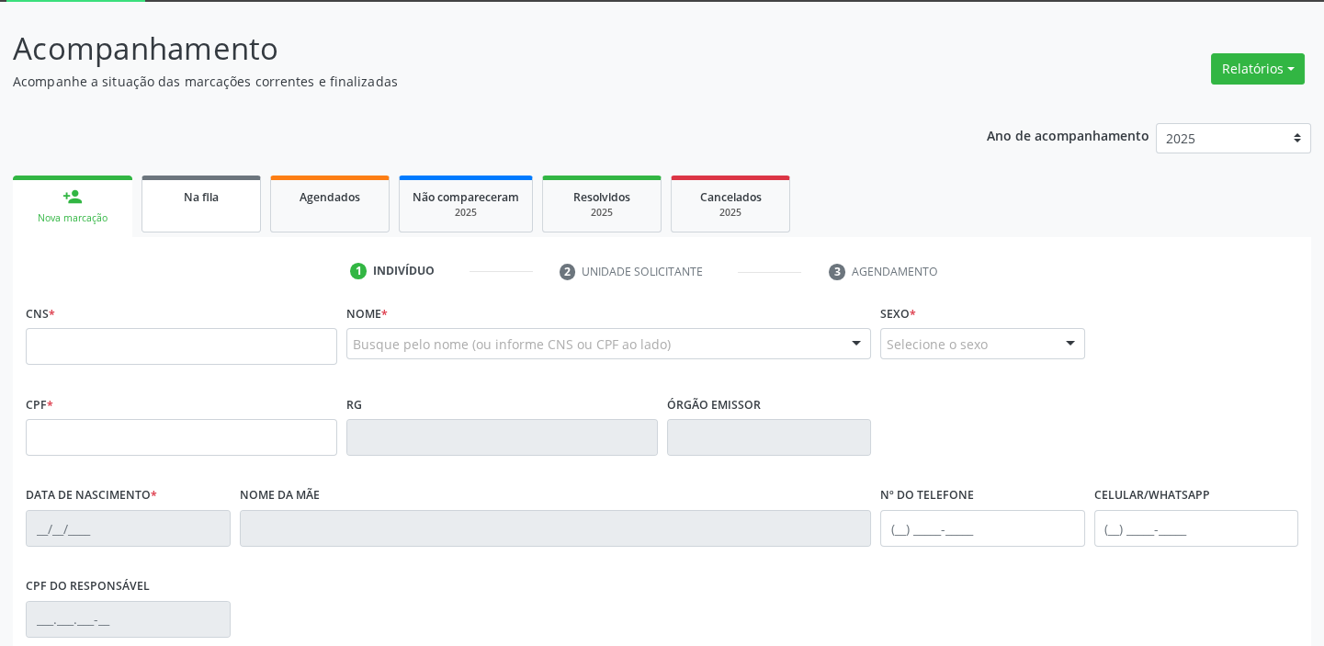
click at [201, 198] on span "Na fila" at bounding box center [201, 197] width 35 height 16
click at [201, 198] on div "Acompanhamento Acompanhe a situação das marcações correntes e finalizadas Relat…" at bounding box center [662, 455] width 1298 height 858
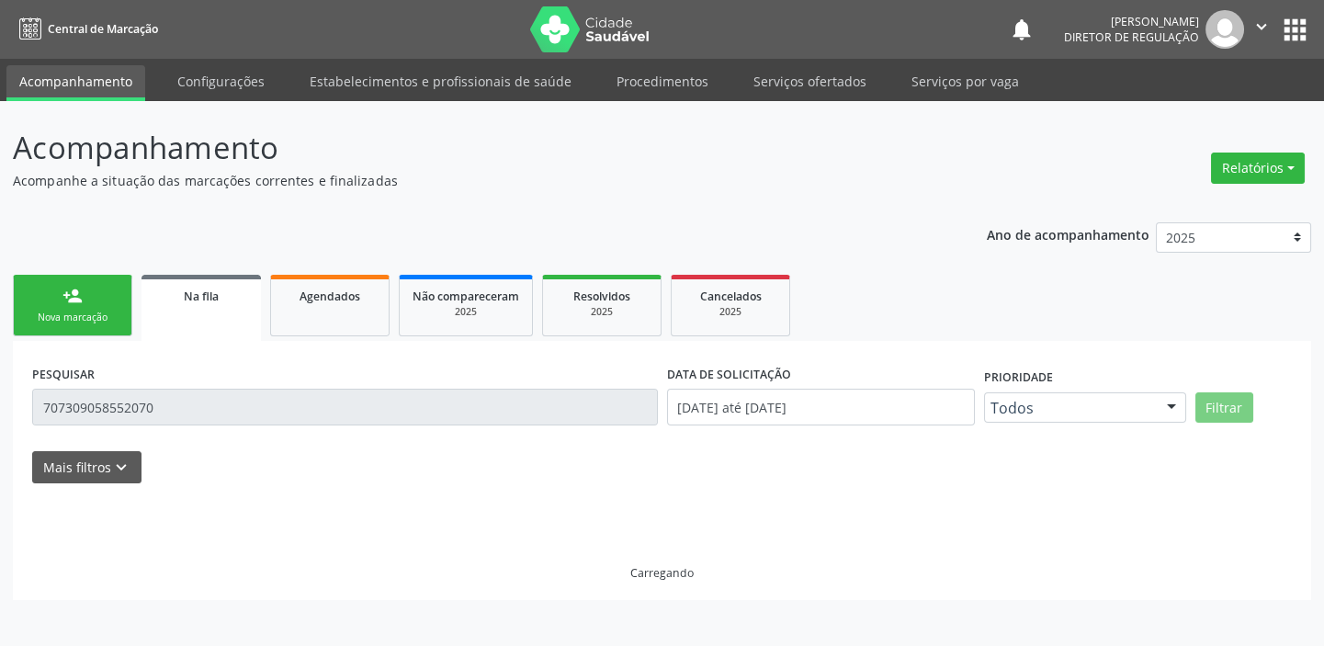
scroll to position [0, 0]
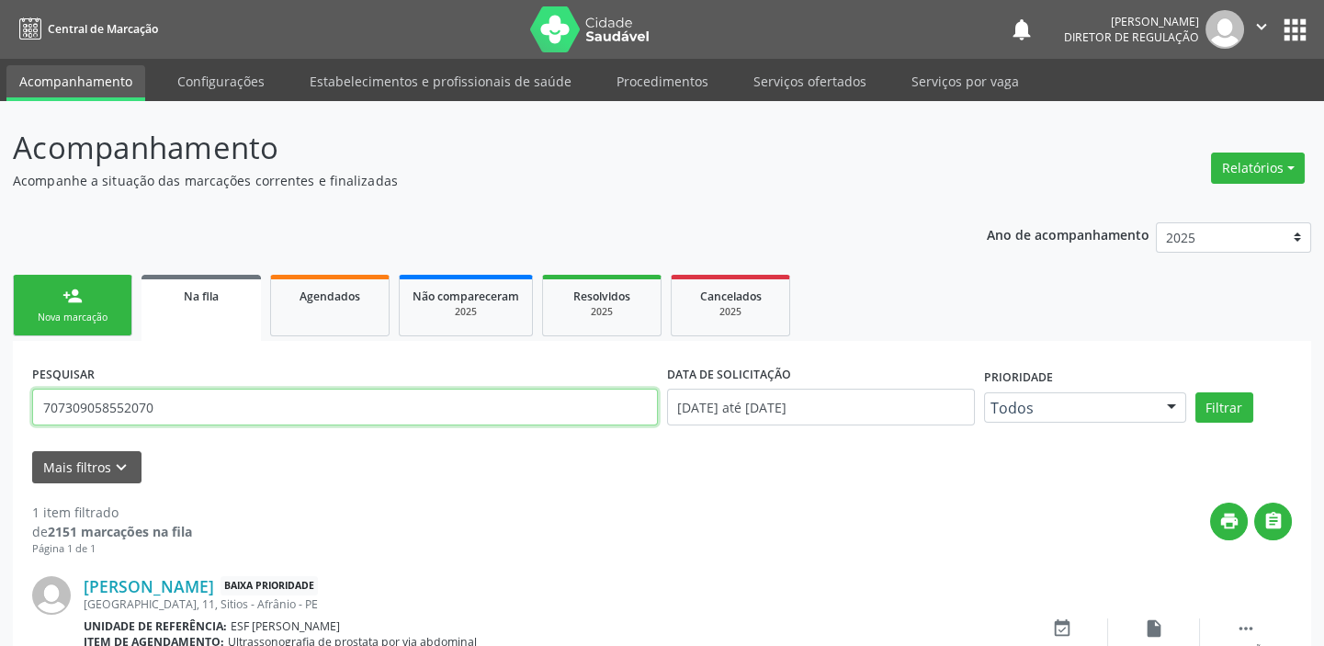
click at [164, 413] on input "707309058552070" at bounding box center [345, 407] width 626 height 37
type input "7"
type input "702800134845963"
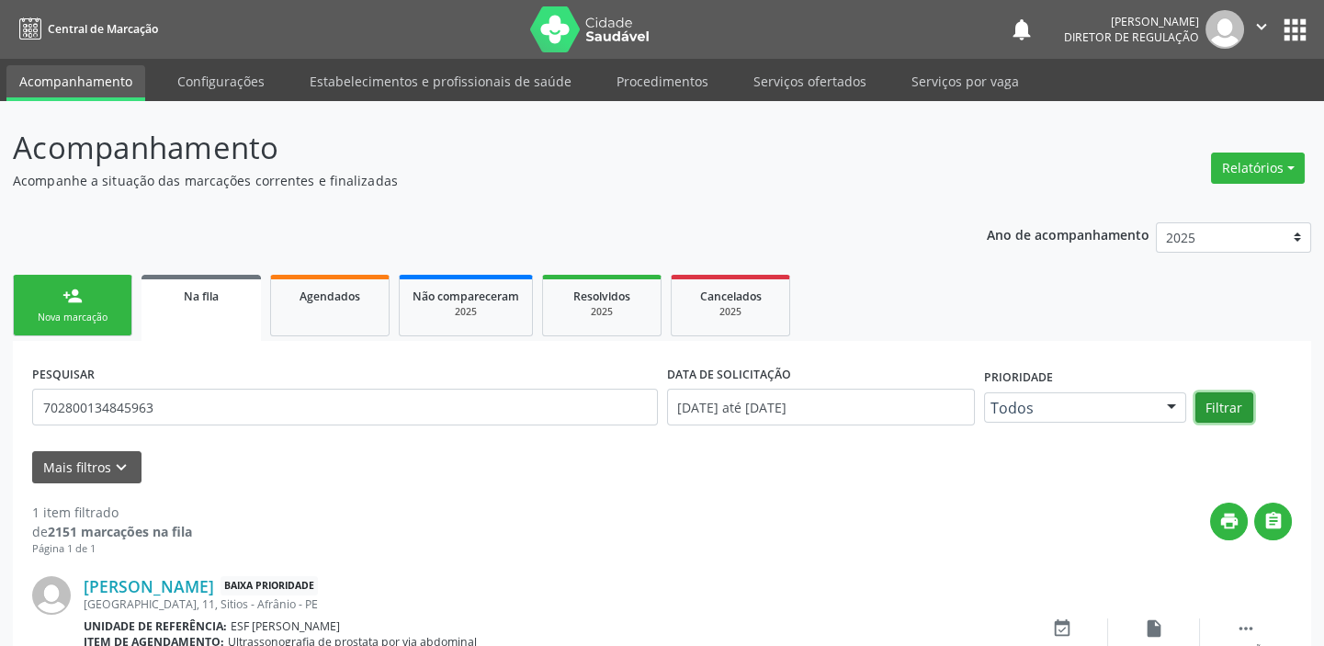
click at [1219, 410] on button "Filtrar" at bounding box center [1224, 407] width 58 height 31
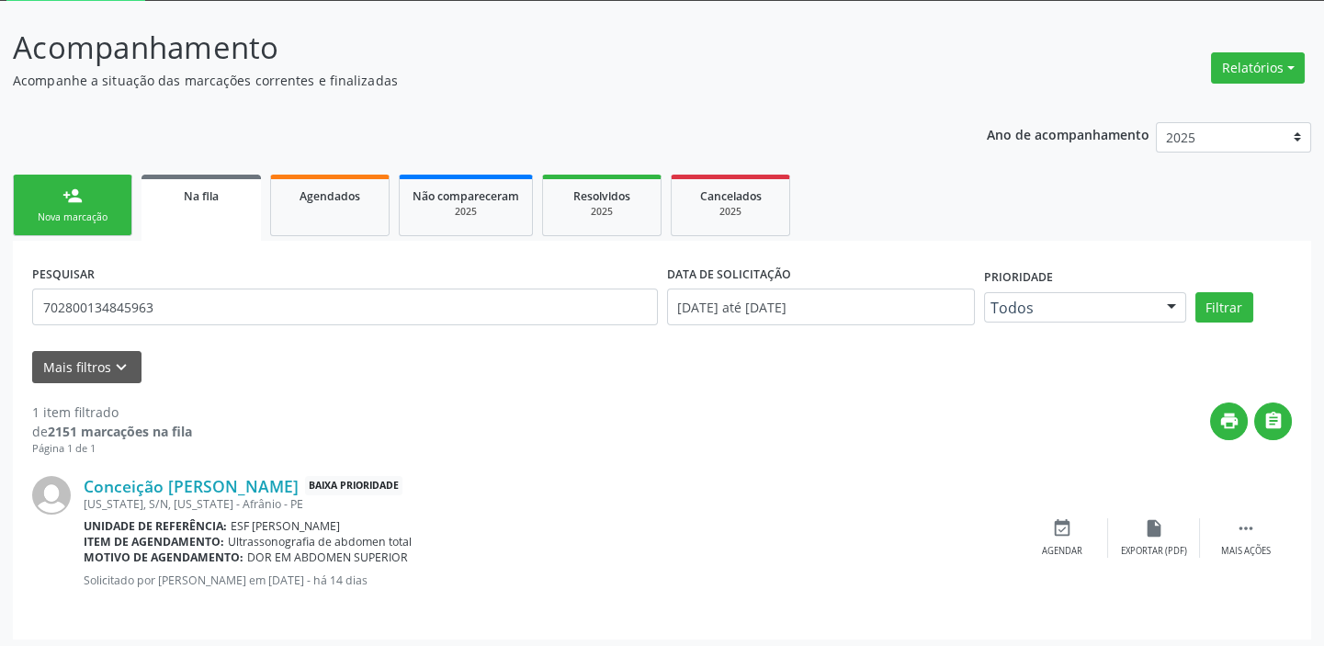
scroll to position [106, 0]
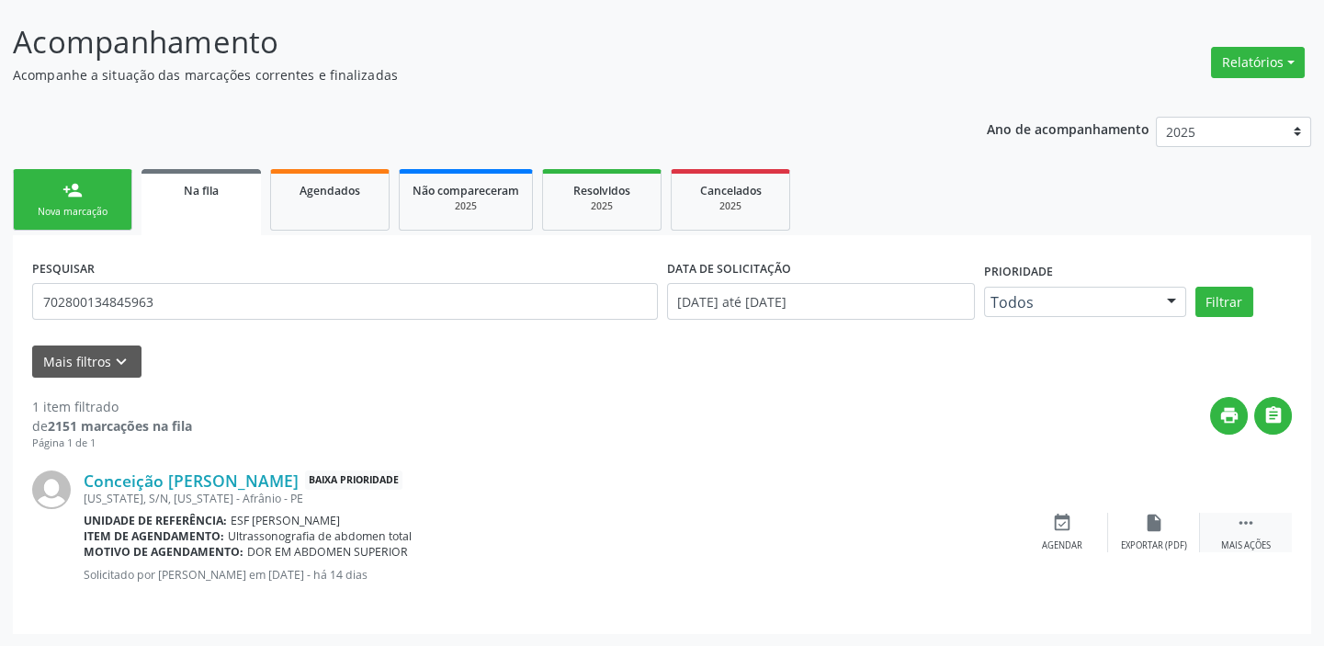
click at [1239, 522] on icon "" at bounding box center [1246, 523] width 20 height 20
click at [788, 526] on icon "event_available" at bounding box center [786, 523] width 20 height 20
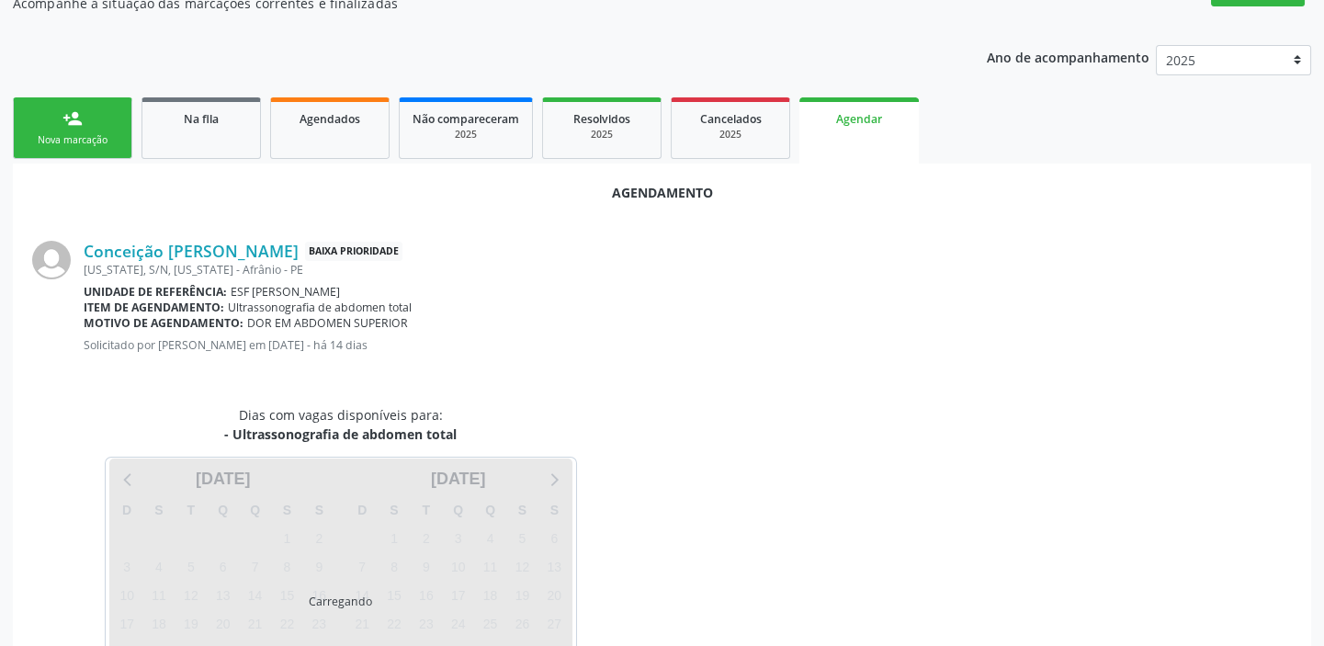
scroll to position [266, 0]
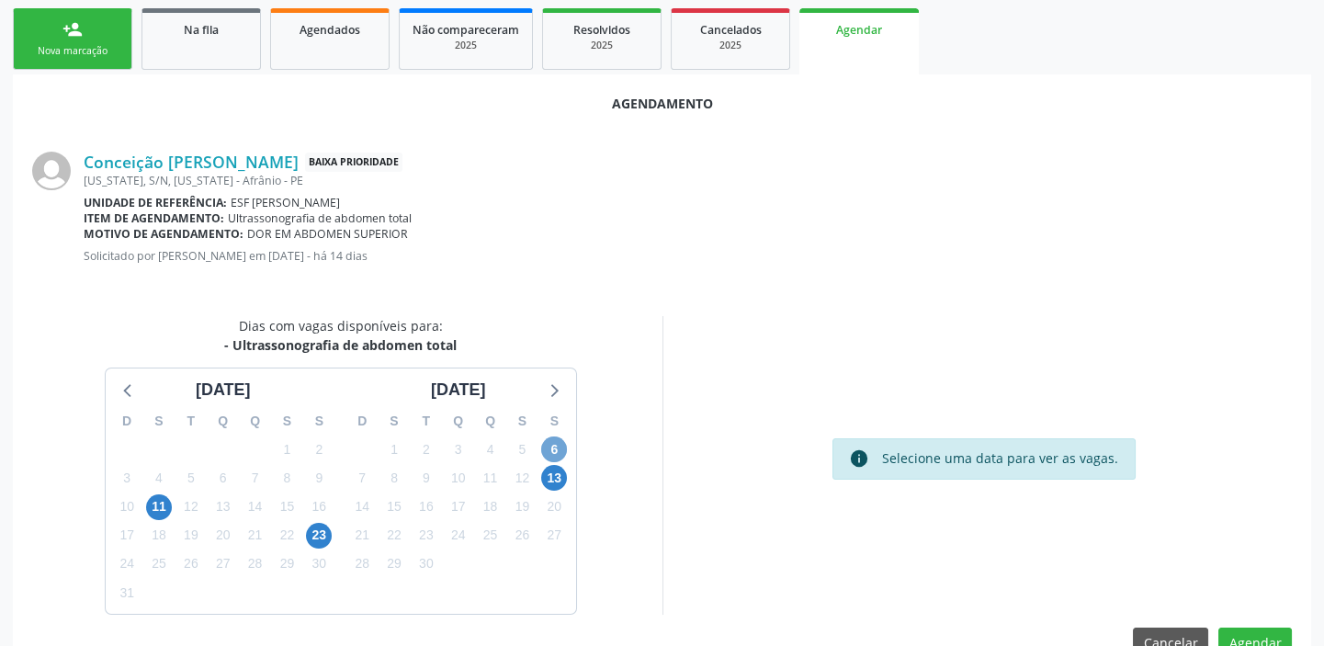
click at [547, 446] on span "6" at bounding box center [554, 449] width 26 height 26
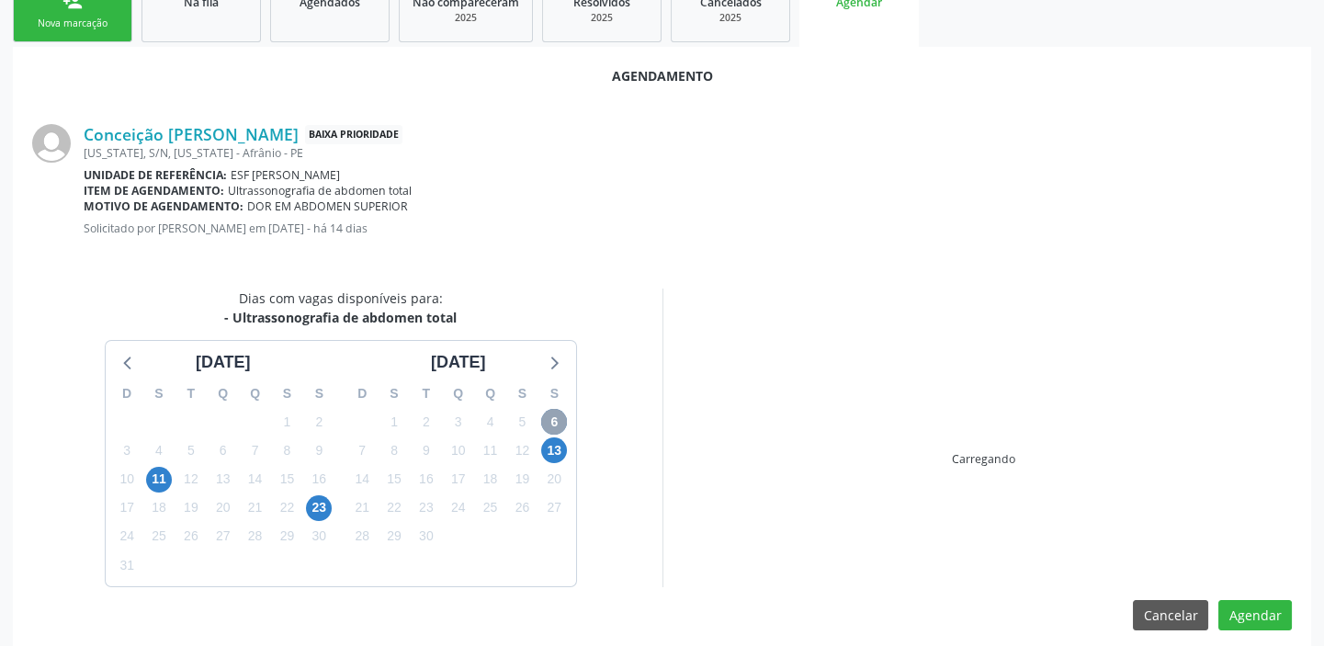
scroll to position [310, 0]
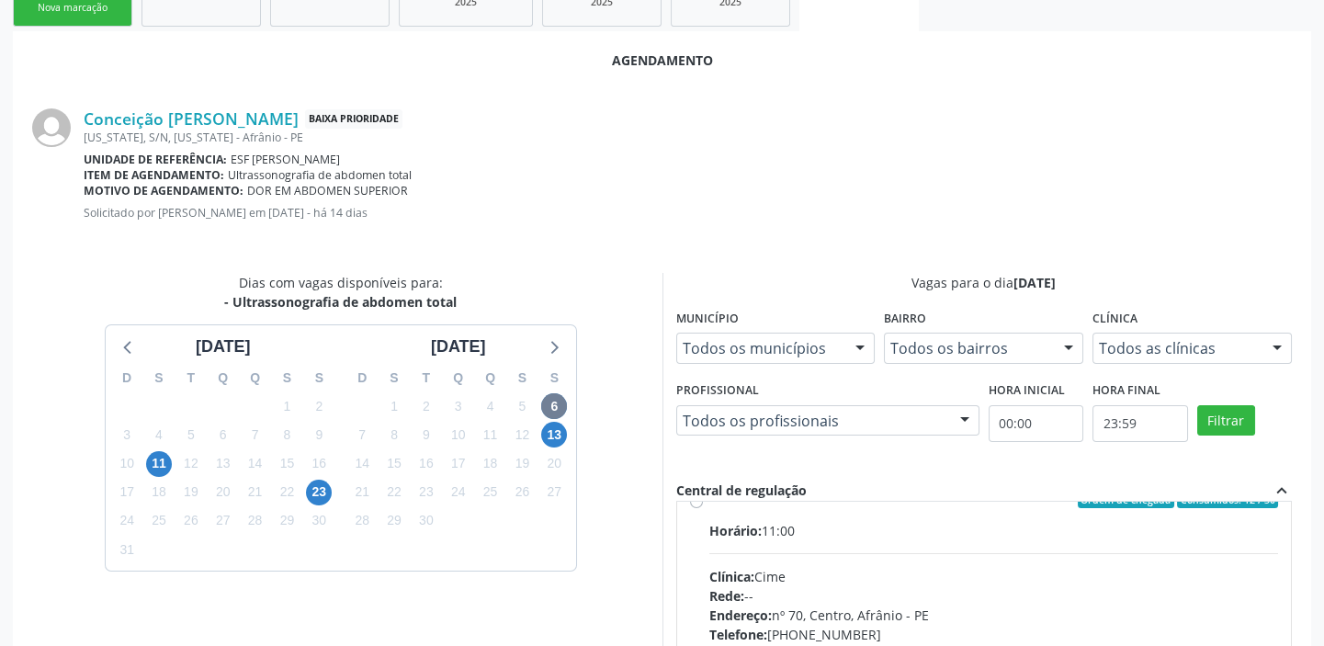
click at [974, 549] on div "Horário: 11:00 Clínica: Cime Rede: -- Endereço: [STREET_ADDRESS] Telefone: [PHO…" at bounding box center [994, 647] width 570 height 253
click at [703, 508] on input "Ordem de chegada Consumidos: 12 / 30 Horário: 11:00 Clínica: Cime Rede: -- Ende…" at bounding box center [696, 500] width 13 height 17
radio input "true"
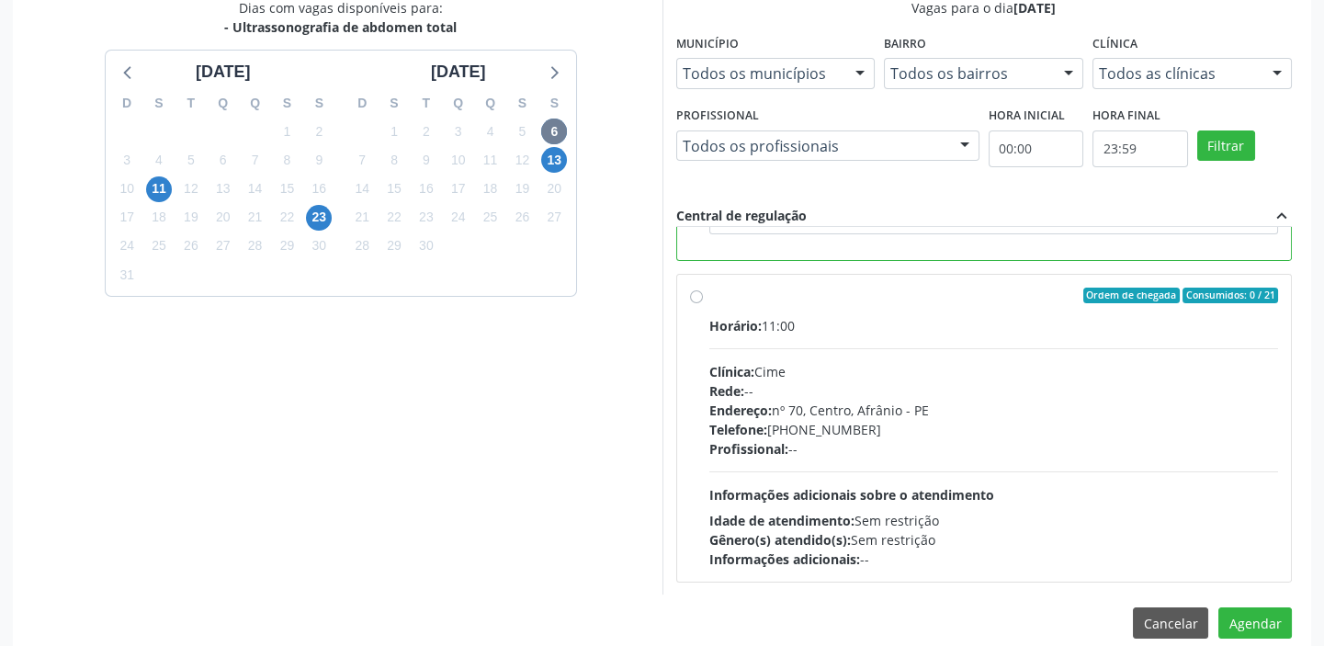
scroll to position [607, 0]
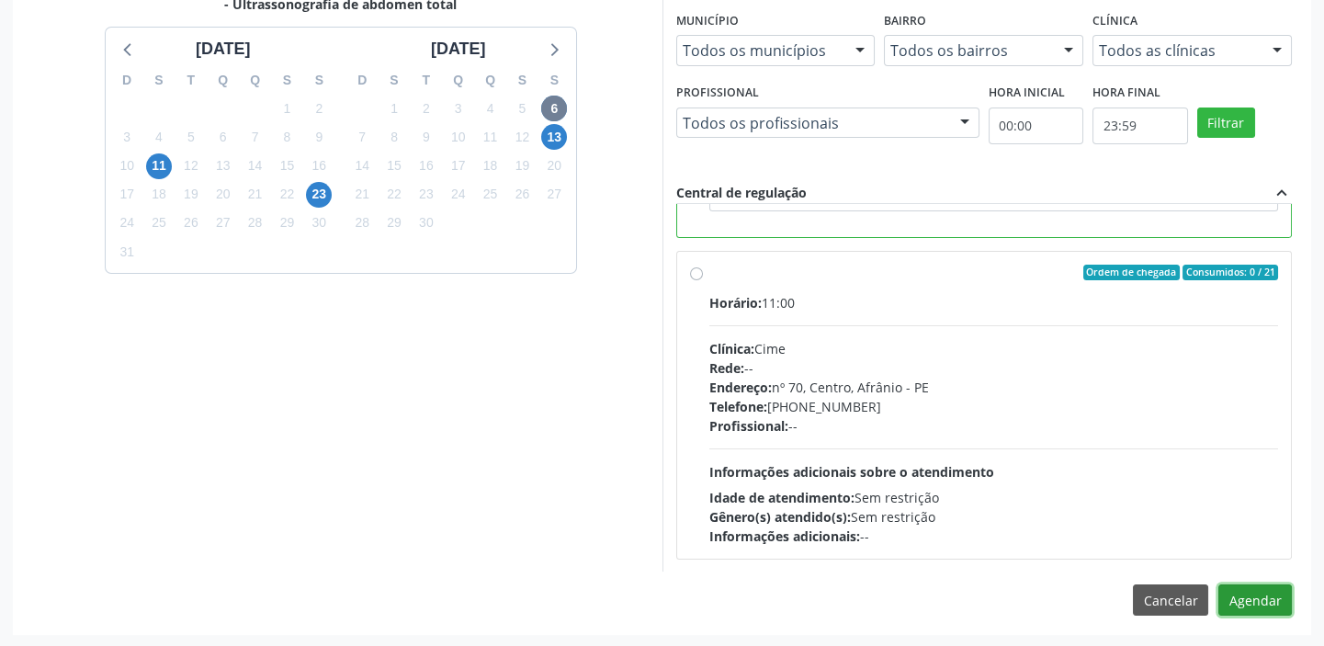
click at [1238, 600] on button "Agendar" at bounding box center [1255, 599] width 74 height 31
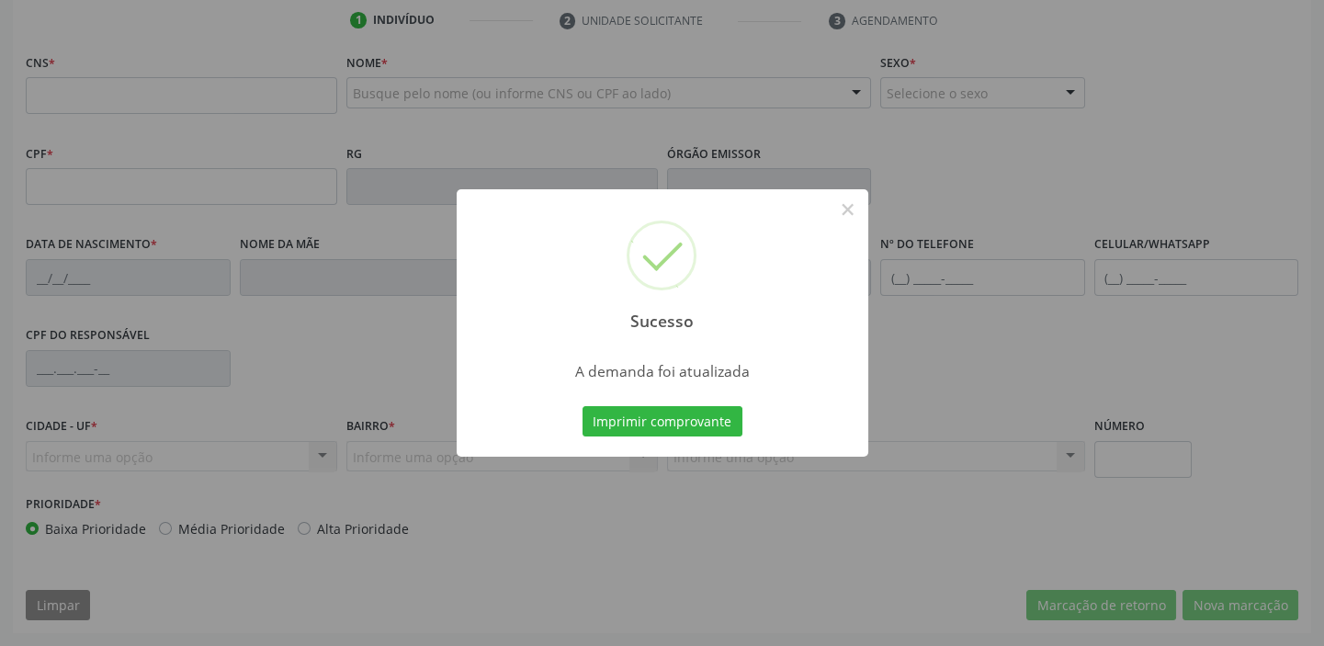
scroll to position [349, 0]
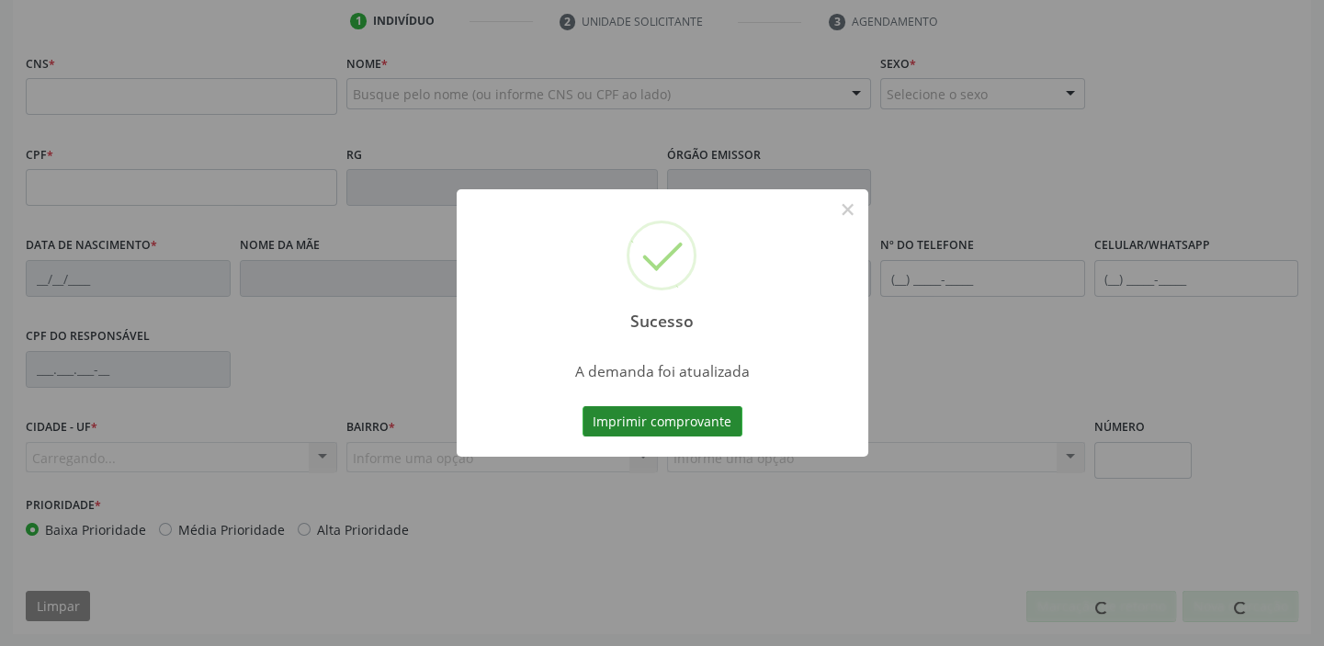
click at [665, 422] on button "Imprimir comprovante" at bounding box center [663, 421] width 160 height 31
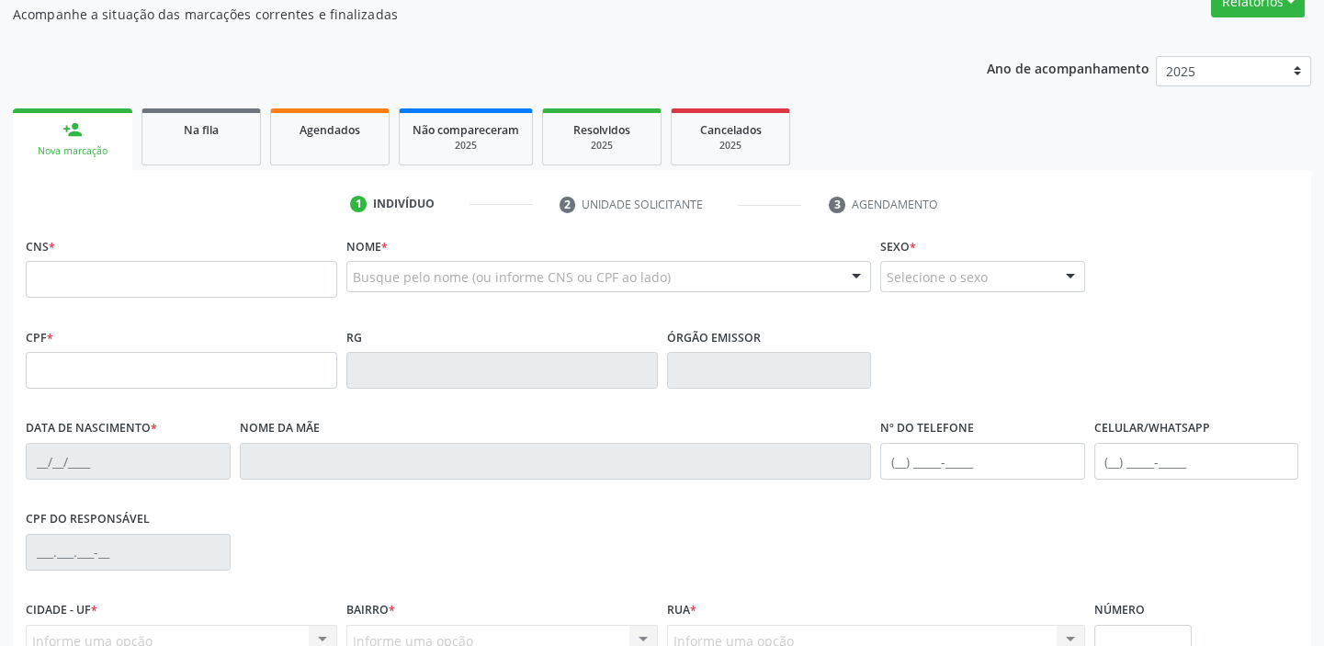
scroll to position [99, 0]
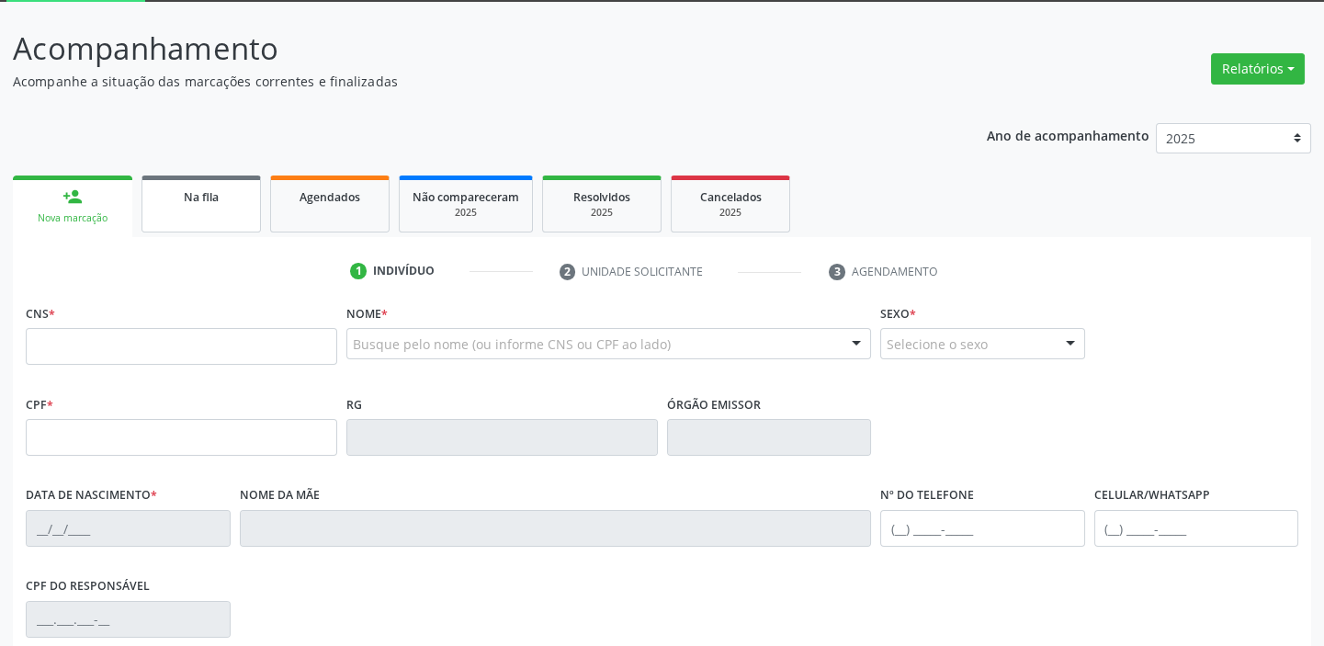
click at [210, 198] on span "Na fila" at bounding box center [201, 197] width 35 height 16
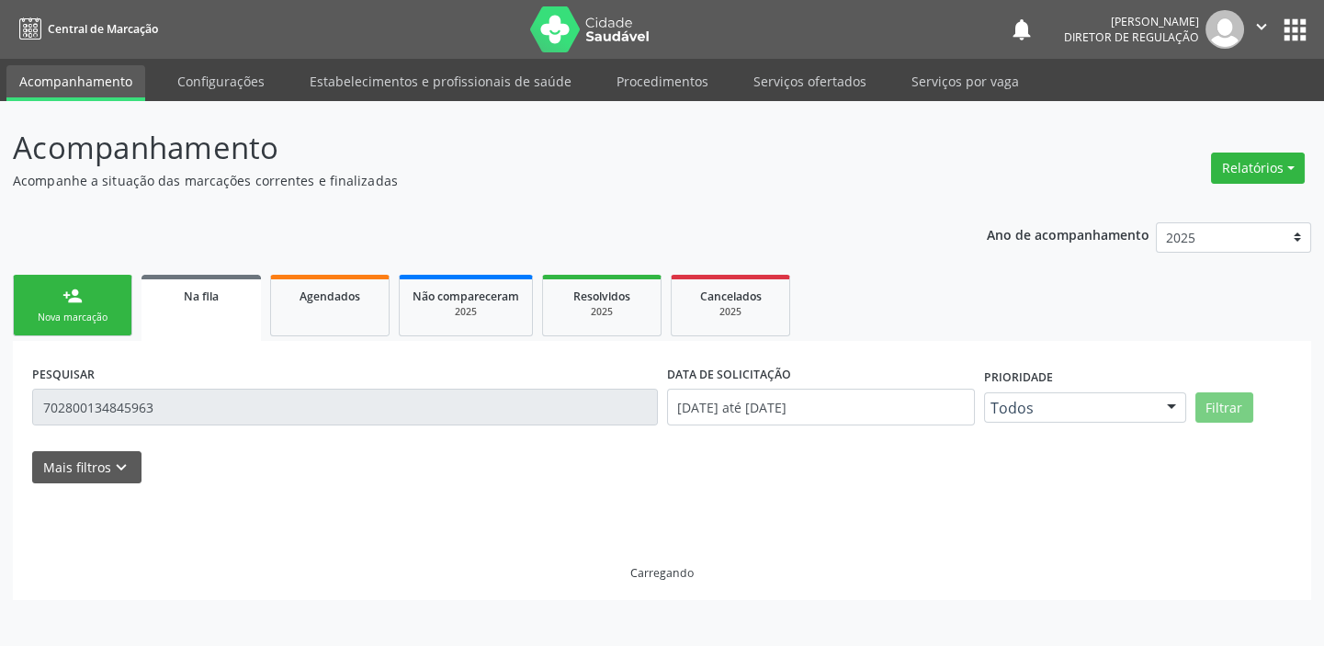
scroll to position [0, 0]
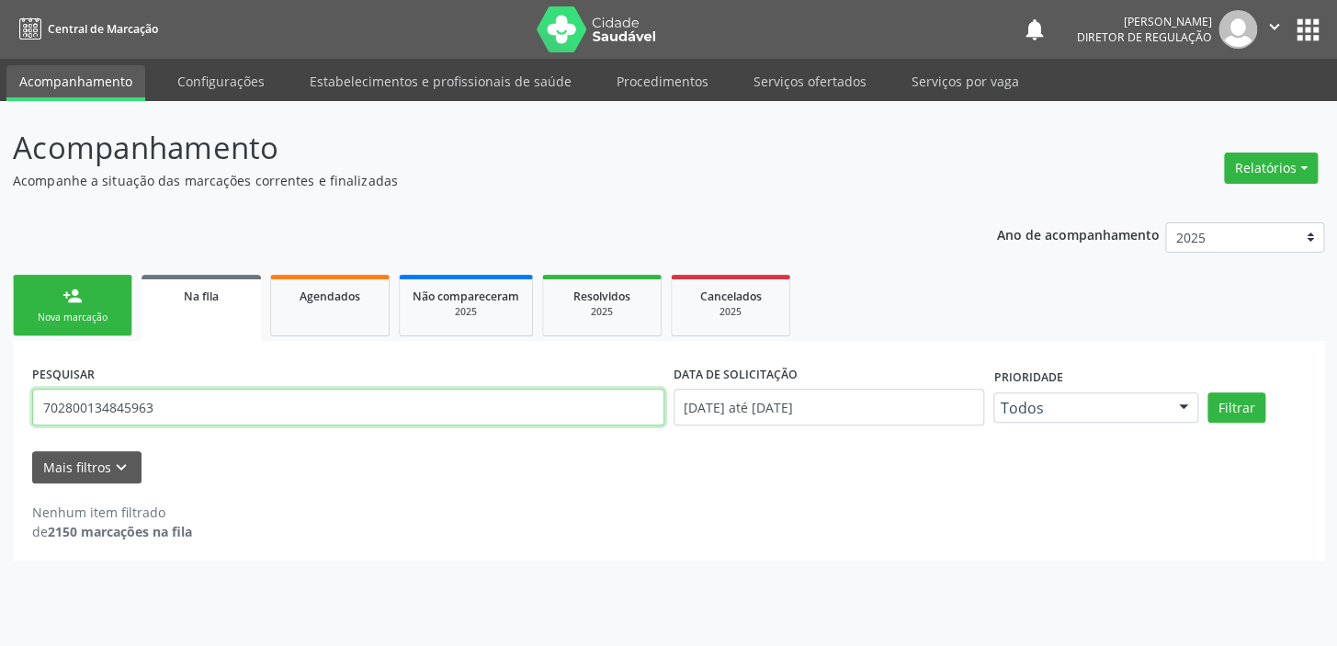
click at [162, 405] on input "702800134845963" at bounding box center [348, 407] width 632 height 37
type input "7"
type input "898000534353489"
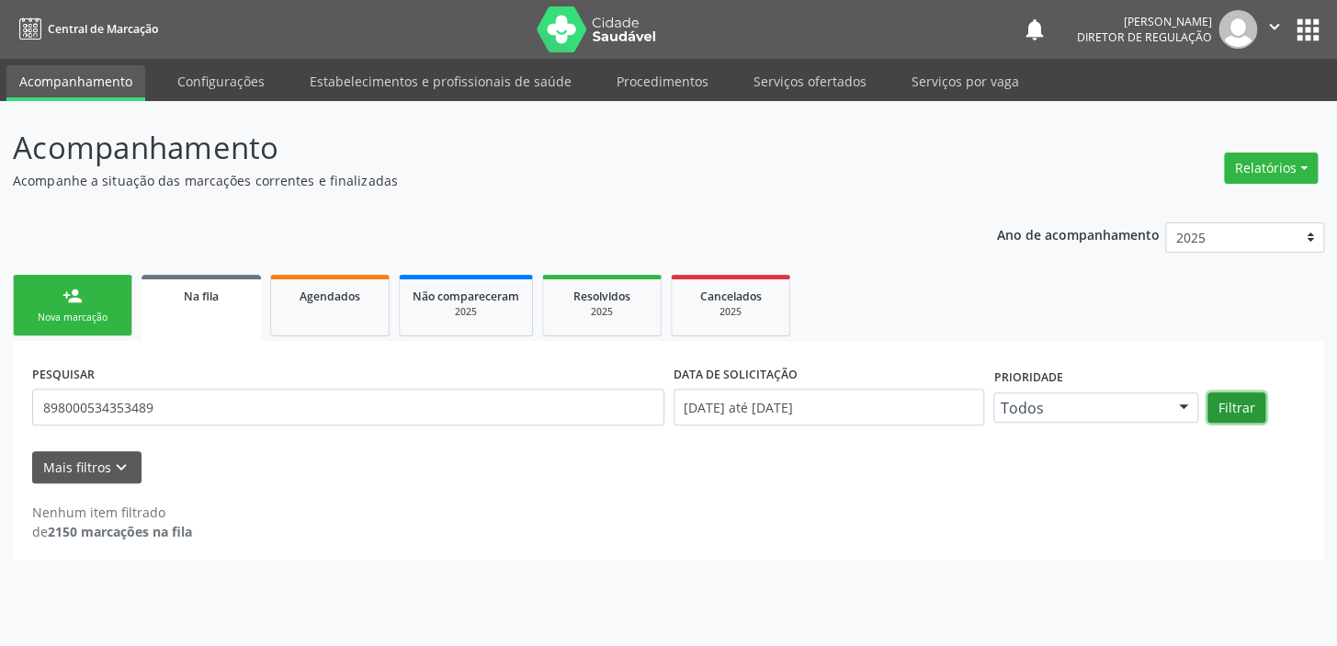
click at [1222, 402] on button "Filtrar" at bounding box center [1236, 407] width 58 height 31
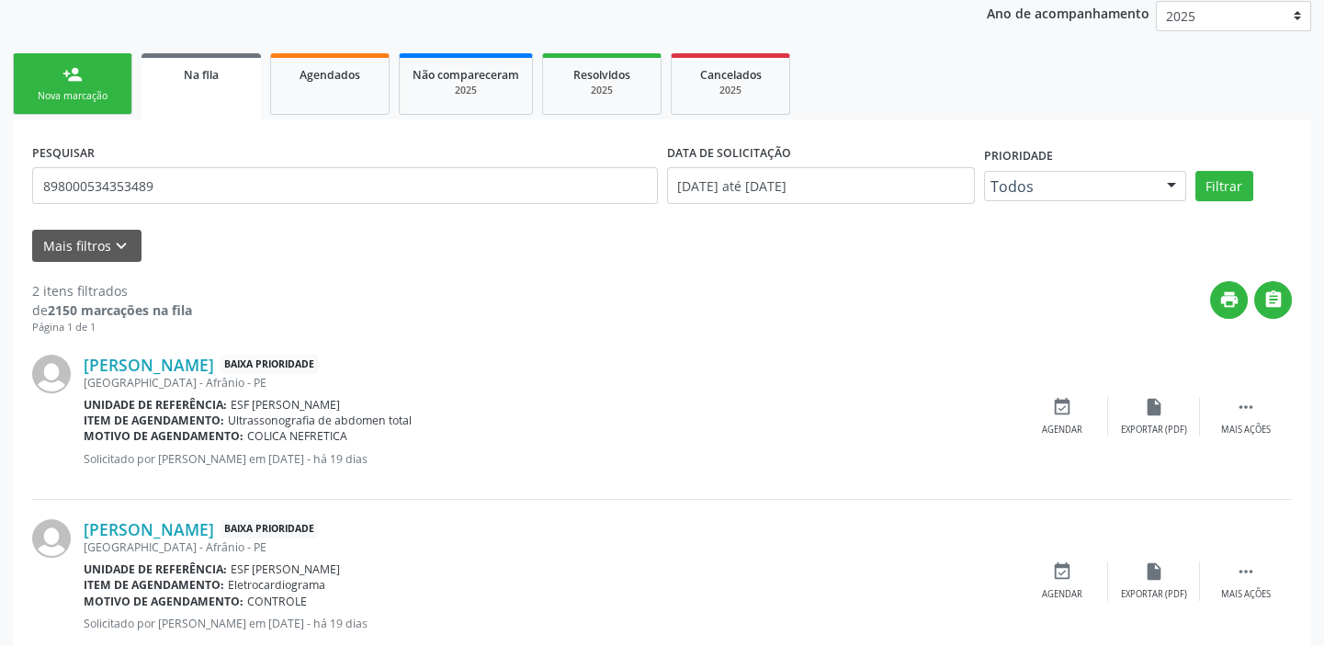
scroll to position [269, 0]
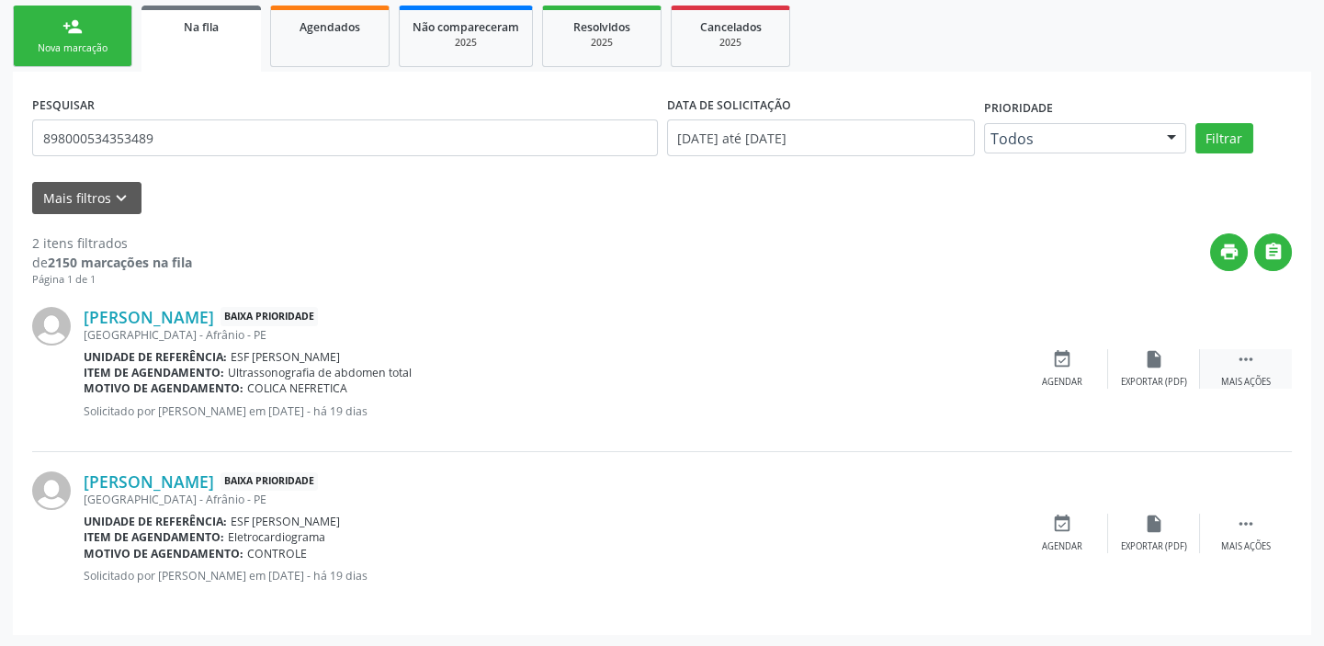
click at [1240, 359] on icon "" at bounding box center [1246, 359] width 20 height 20
click at [803, 370] on div "event_available Agendar" at bounding box center [787, 369] width 92 height 40
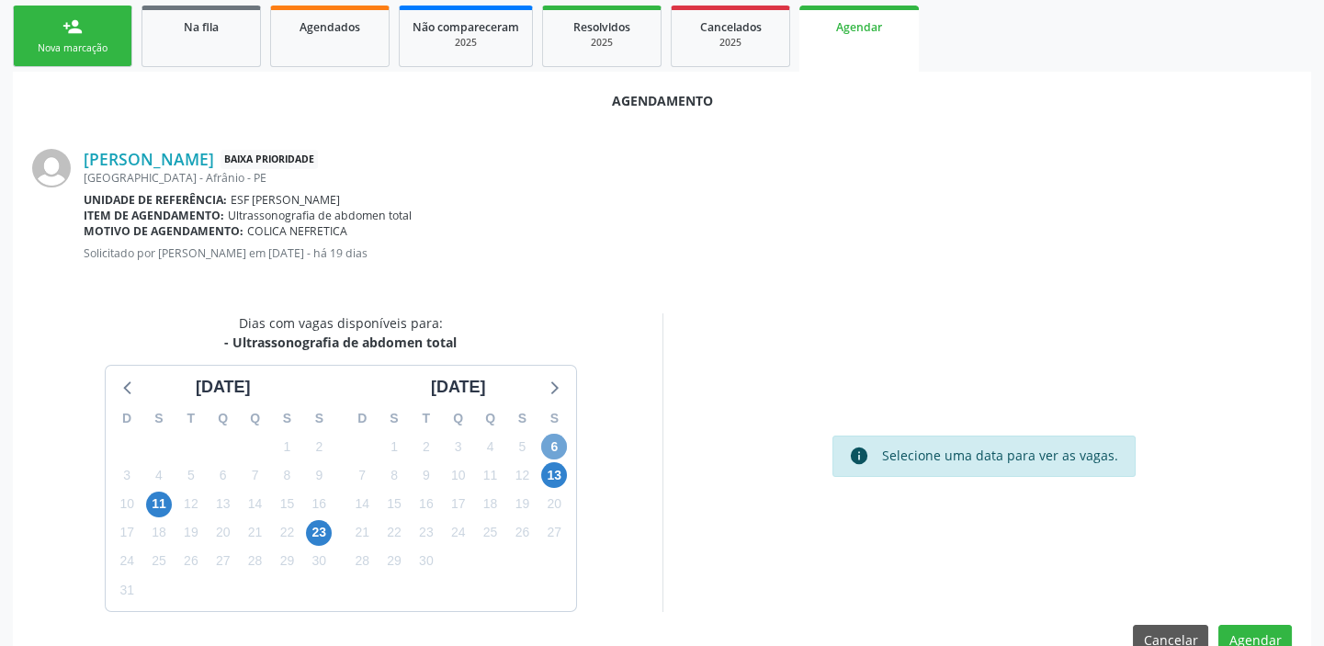
click at [552, 440] on span "6" at bounding box center [554, 447] width 26 height 26
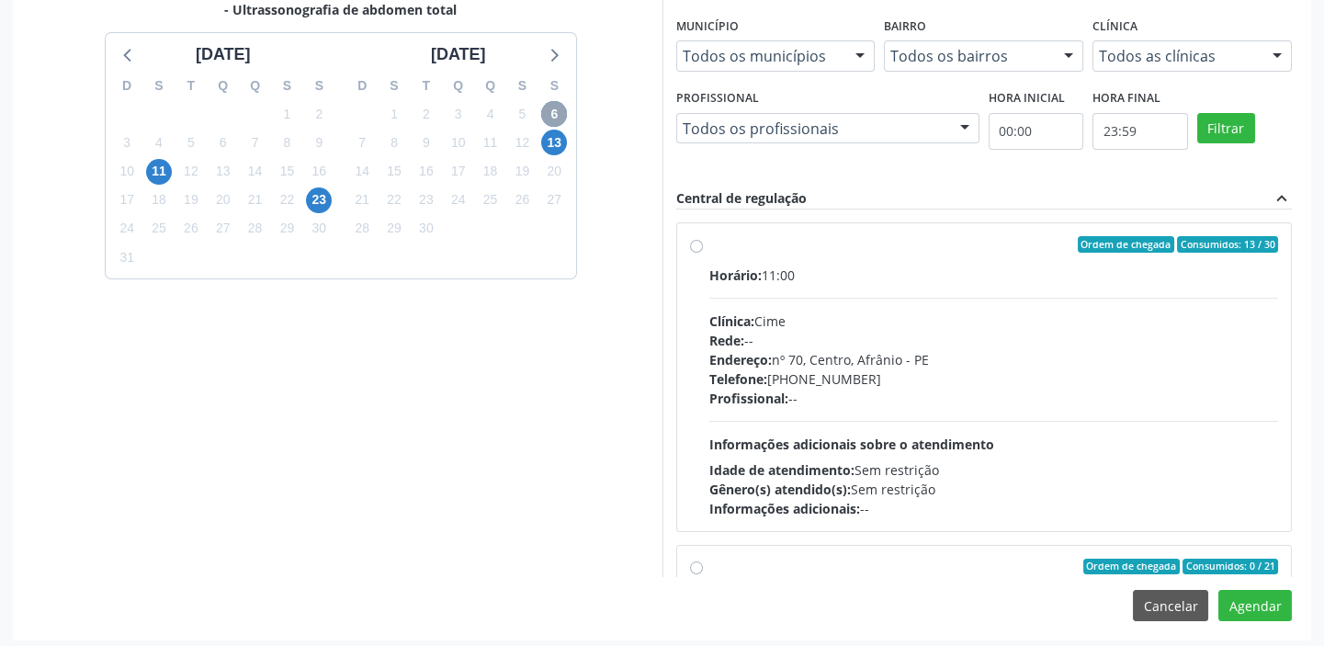
scroll to position [607, 0]
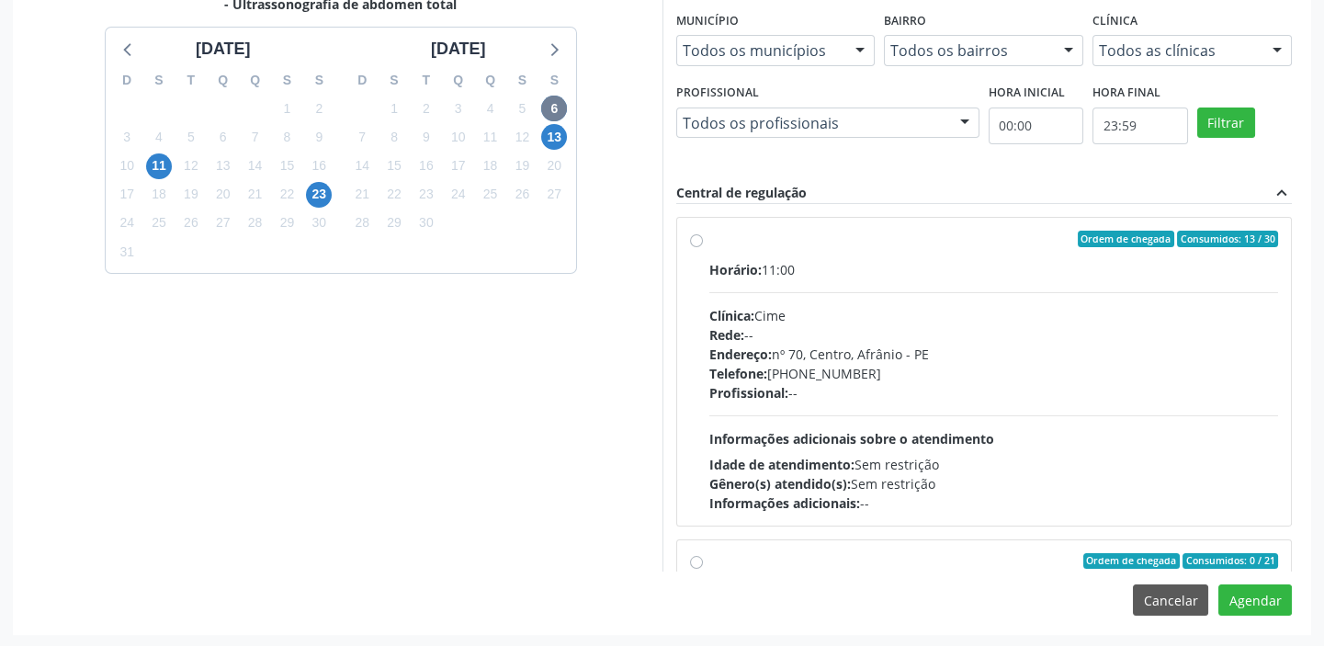
click at [969, 420] on div "Horário: 11:00 Clínica: Cime Rede: -- Endereço: [STREET_ADDRESS] Telefone: [PHO…" at bounding box center [994, 386] width 570 height 253
click at [703, 247] on input "Ordem de chegada Consumidos: 13 / 30 Horário: 11:00 Clínica: Cime Rede: -- Ende…" at bounding box center [696, 239] width 13 height 17
radio input "true"
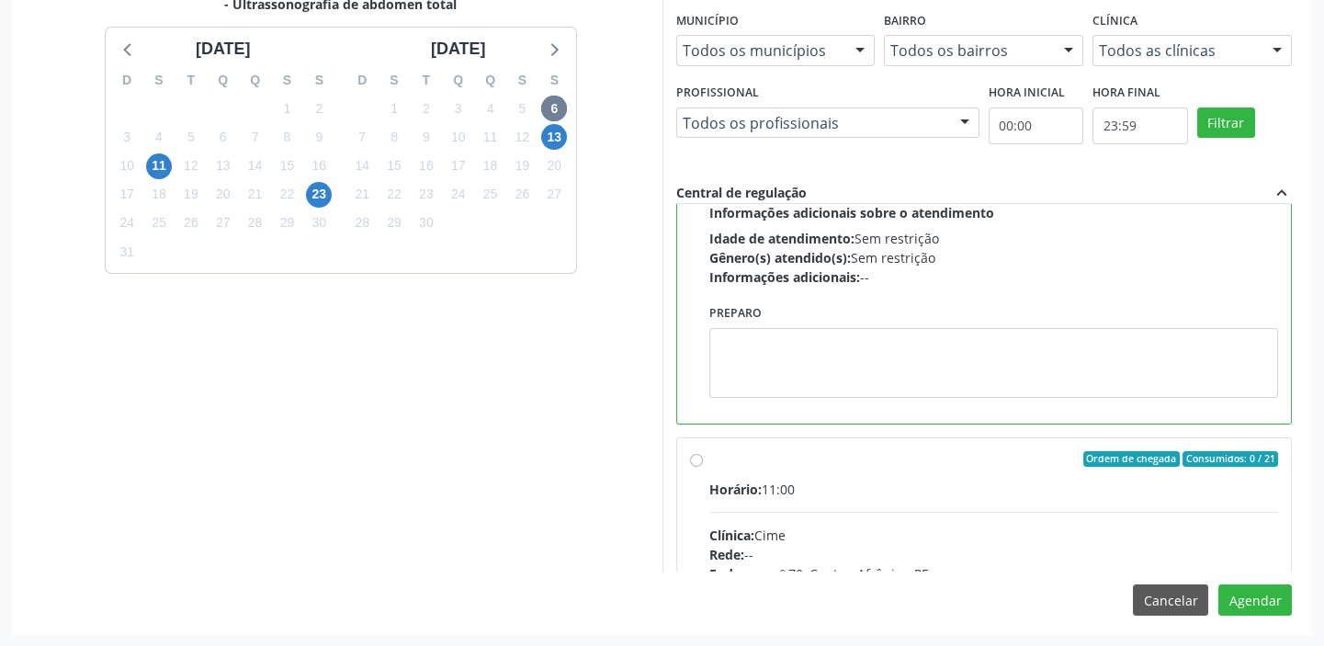
scroll to position [250, 0]
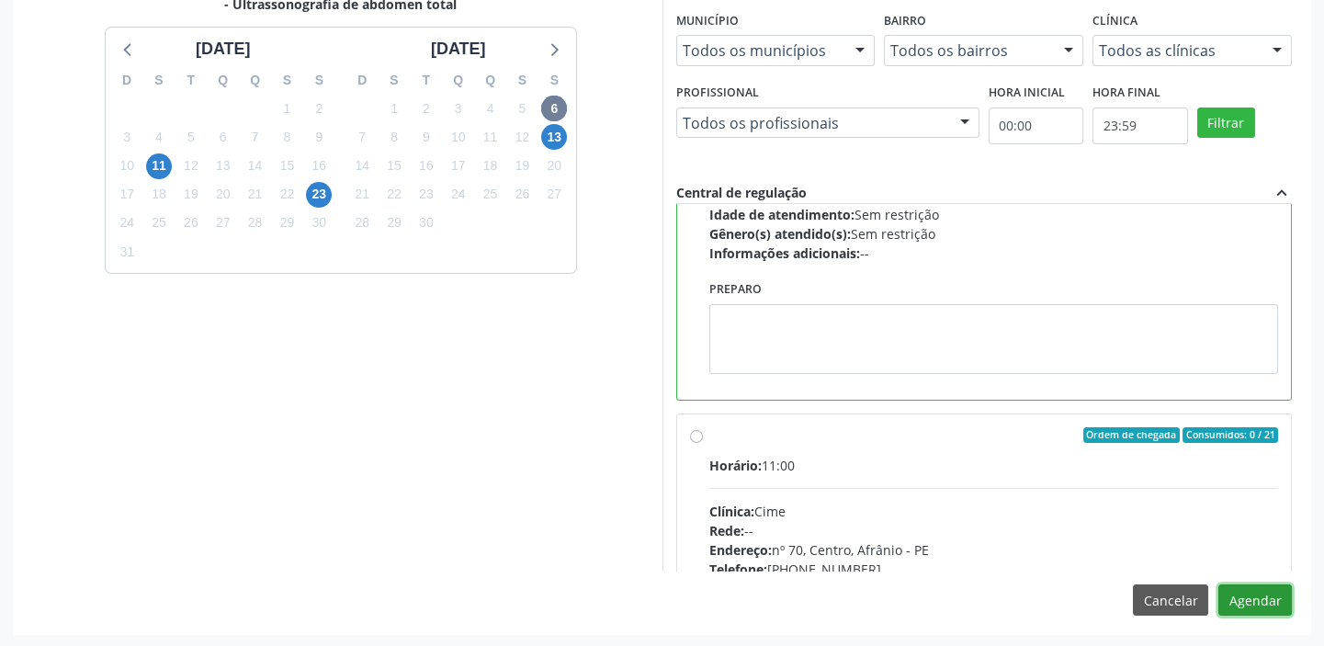
click at [1255, 587] on button "Agendar" at bounding box center [1255, 599] width 74 height 31
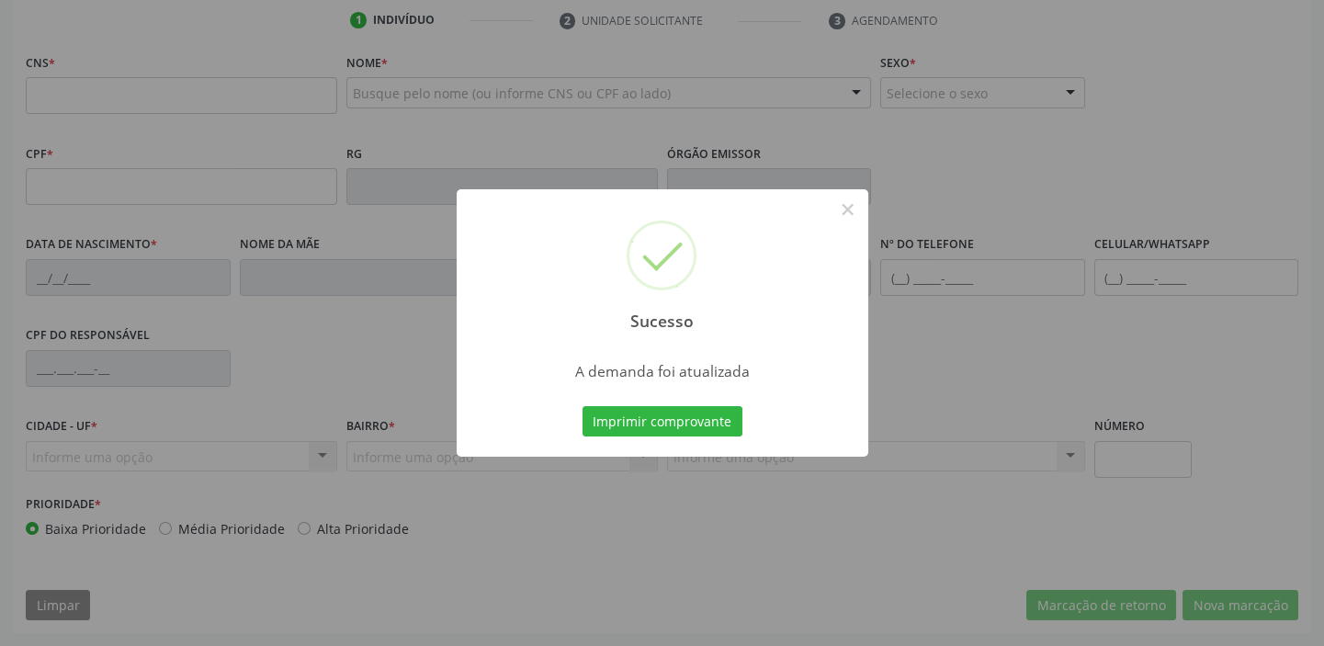
scroll to position [349, 0]
click at [673, 423] on button "Imprimir comprovante" at bounding box center [663, 421] width 160 height 31
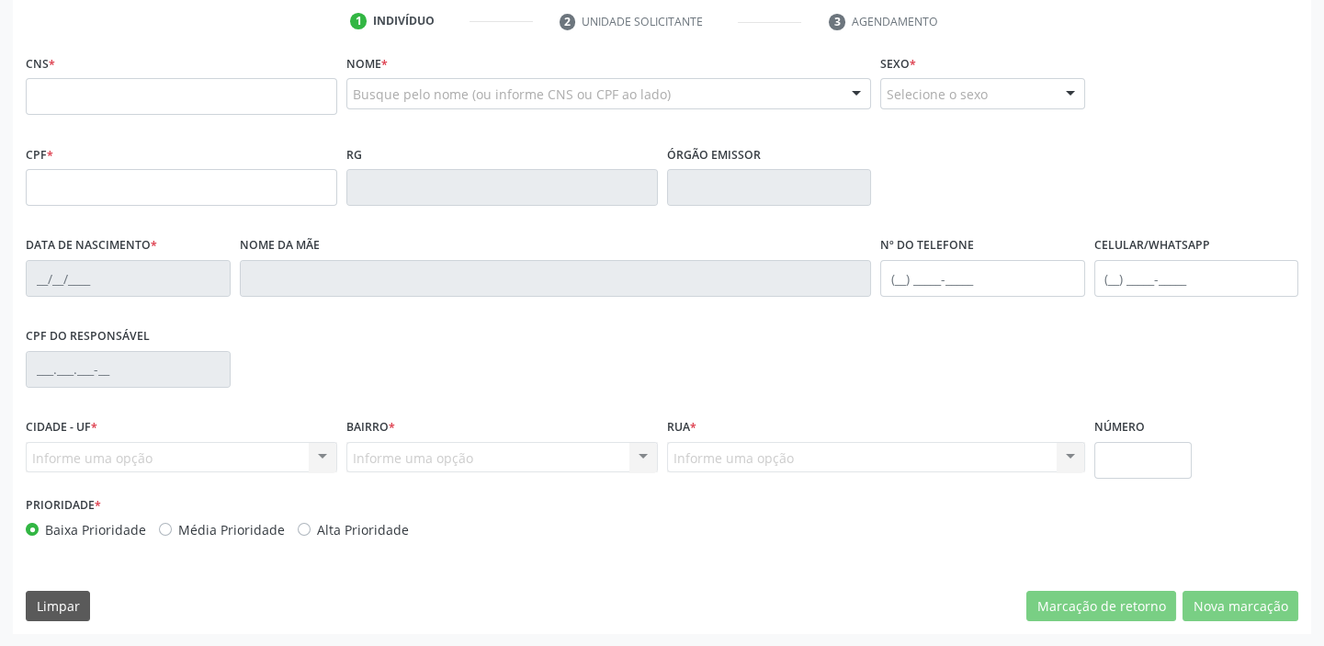
scroll to position [99, 0]
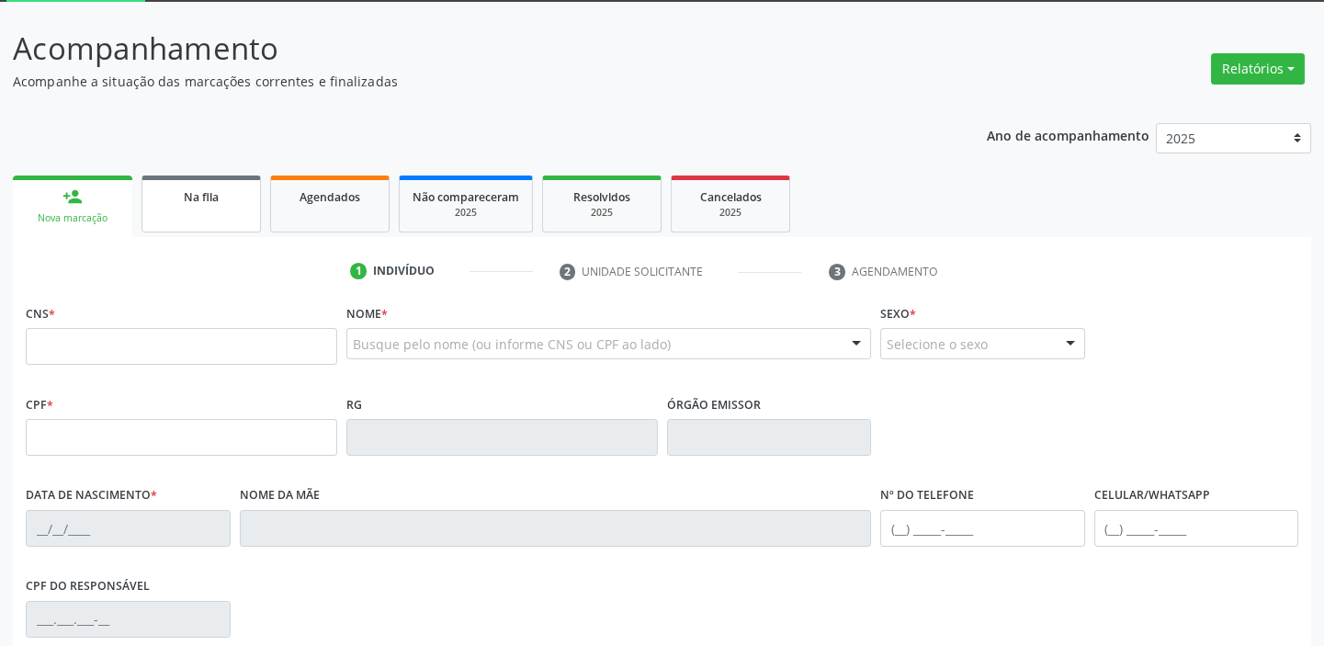
click at [213, 209] on link "Na fila" at bounding box center [200, 203] width 119 height 57
click at [213, 209] on div "Ano de acompanhamento 2025 2024 2023 2022 2021 2020 2019 2018 person_add Nova m…" at bounding box center [662, 497] width 1298 height 775
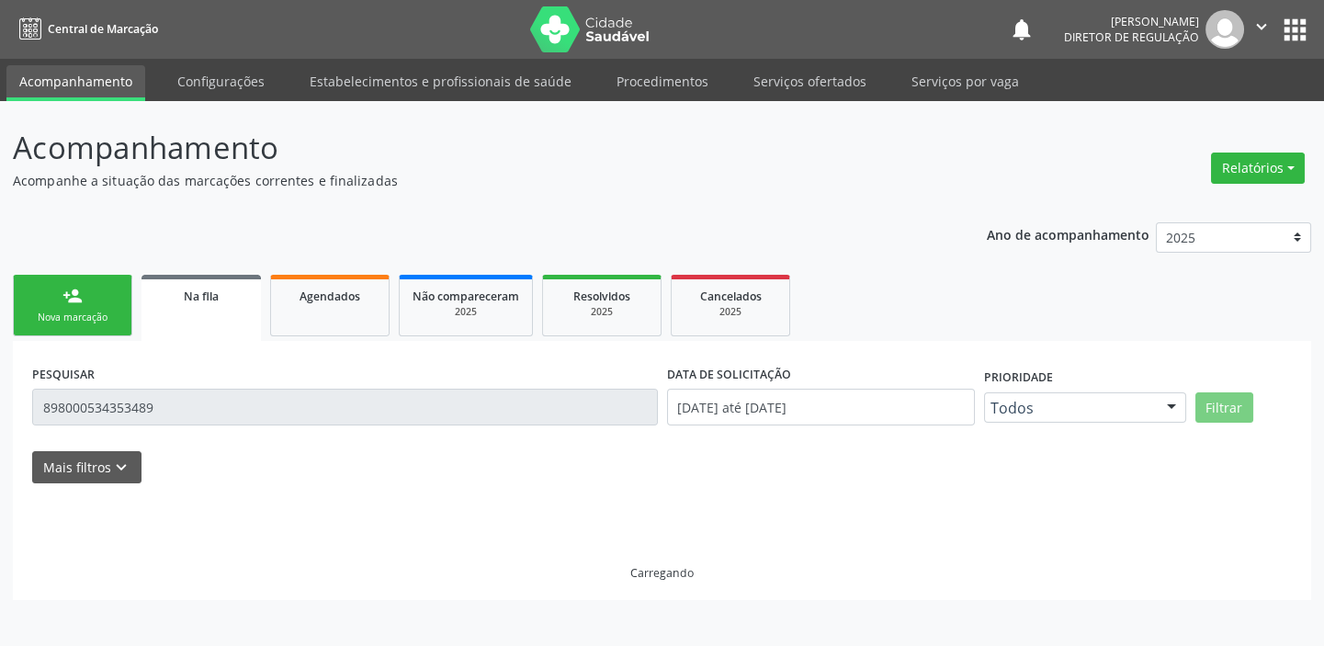
click at [213, 209] on div "Ano de acompanhamento 2025 2024 2023 2022 2021 2020 2019 2018 person_add Nova m…" at bounding box center [662, 404] width 1298 height 390
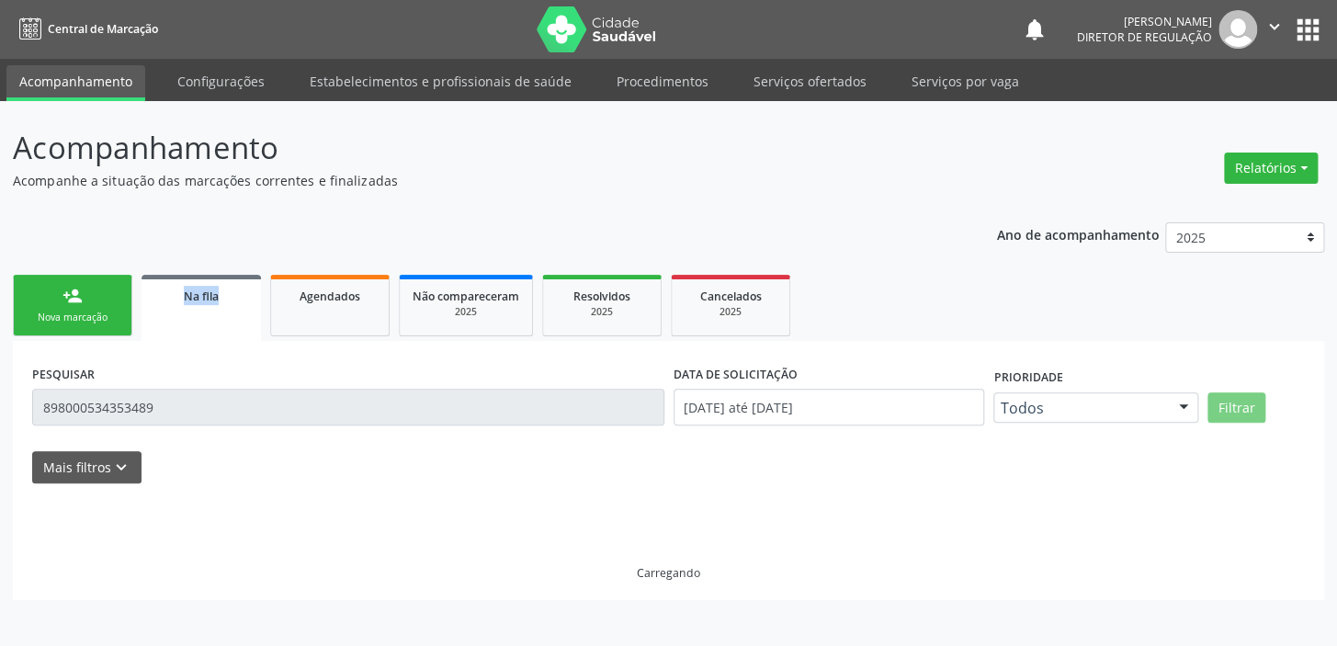
click at [213, 209] on div "Ano de acompanhamento 2025 2024 2023 2022 2021 2020 2019 2018 person_add Nova m…" at bounding box center [668, 404] width 1311 height 390
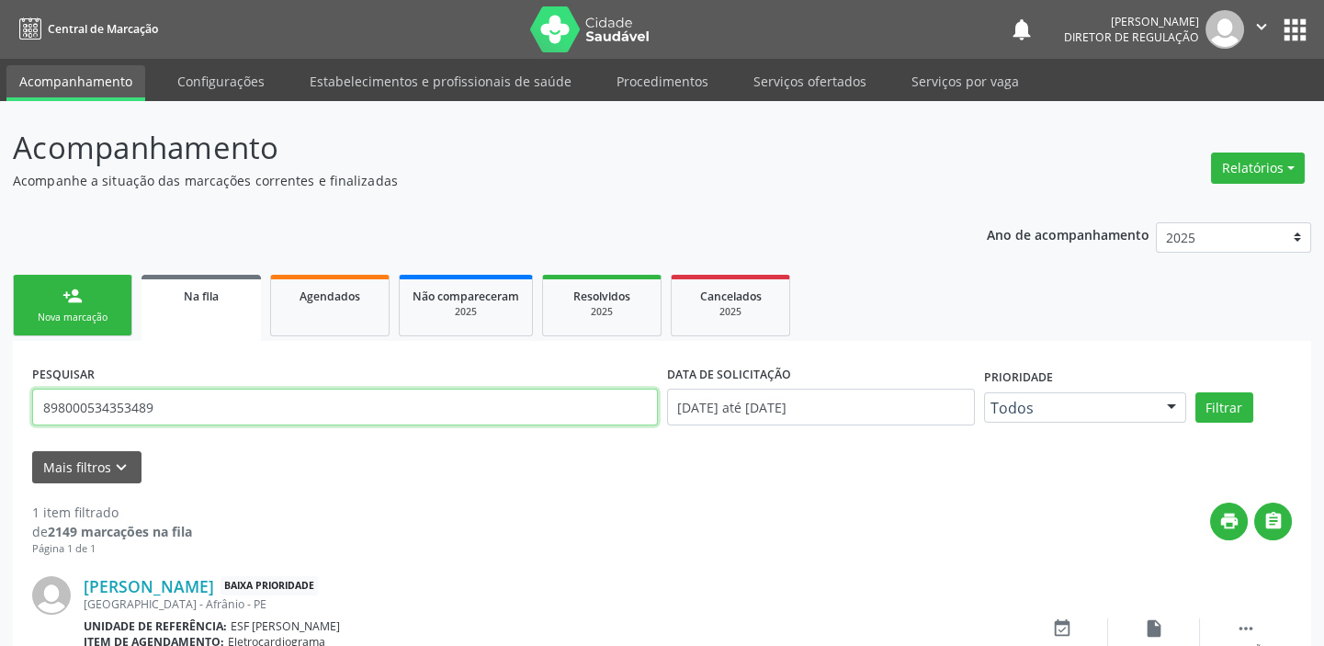
click at [164, 409] on input "898000534353489" at bounding box center [345, 407] width 626 height 37
type input "8"
type input "700002084963006"
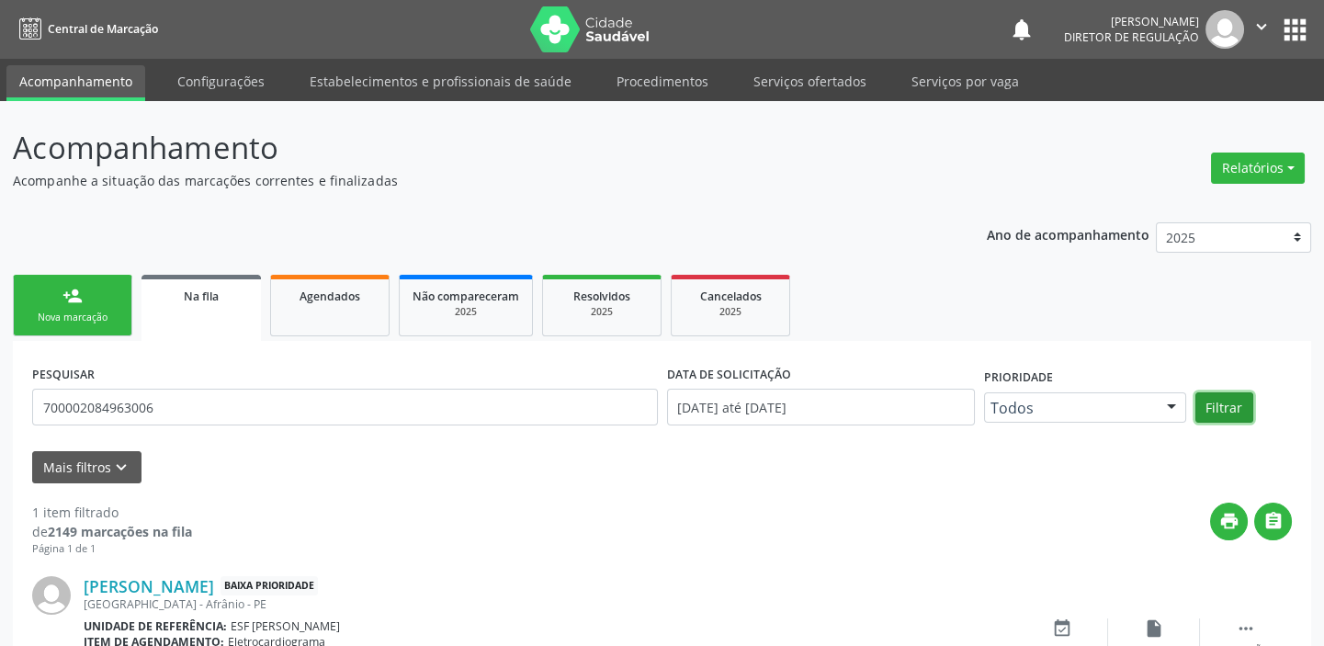
click at [1232, 395] on button "Filtrar" at bounding box center [1224, 407] width 58 height 31
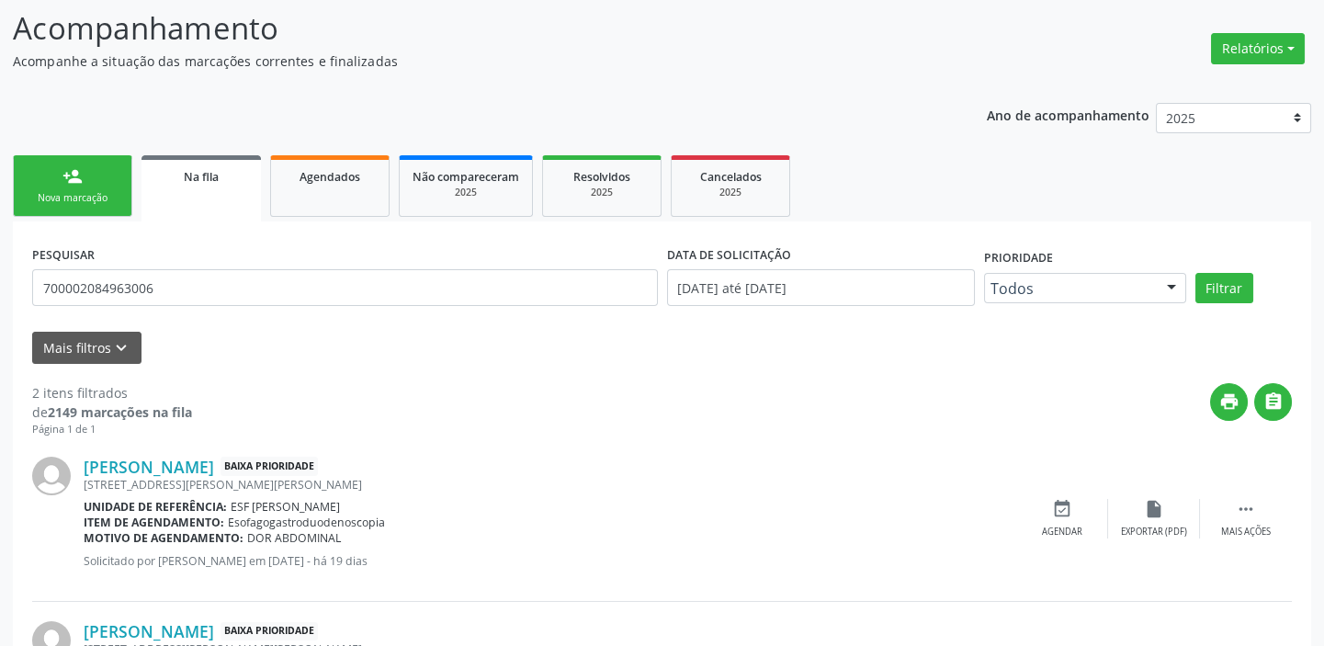
scroll to position [269, 0]
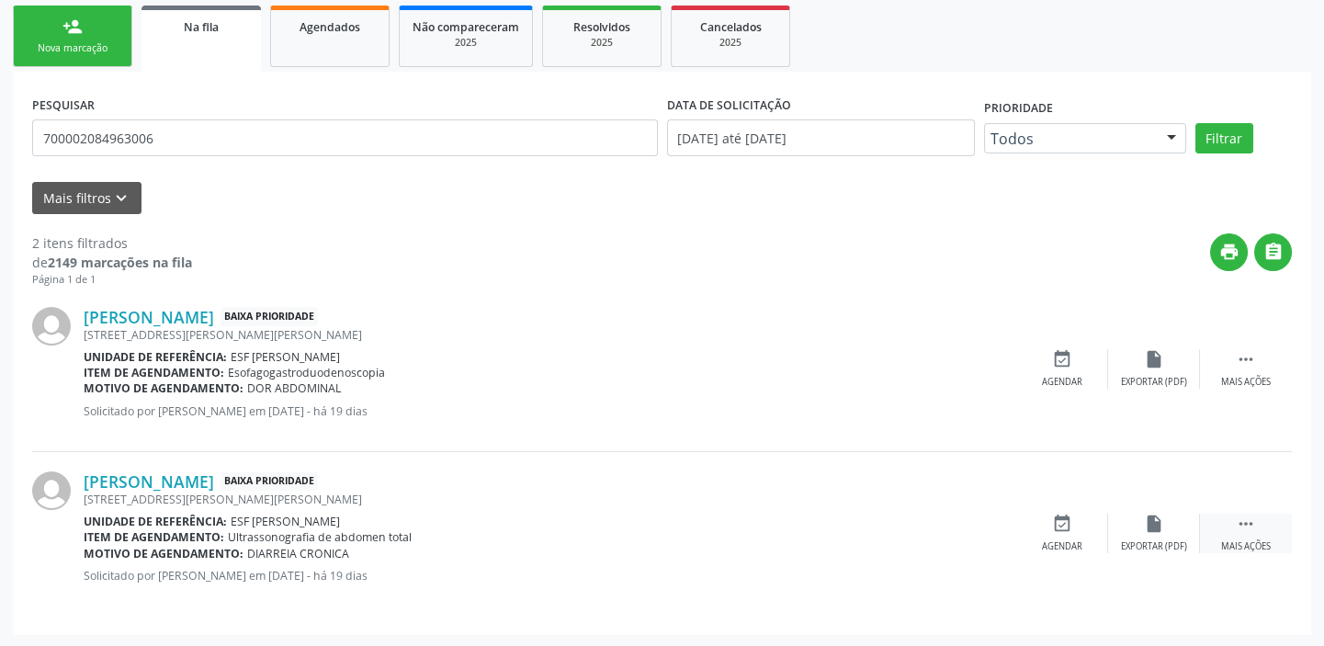
click at [1248, 527] on icon "" at bounding box center [1246, 524] width 20 height 20
click at [791, 537] on div "event_available Agendar" at bounding box center [787, 534] width 92 height 40
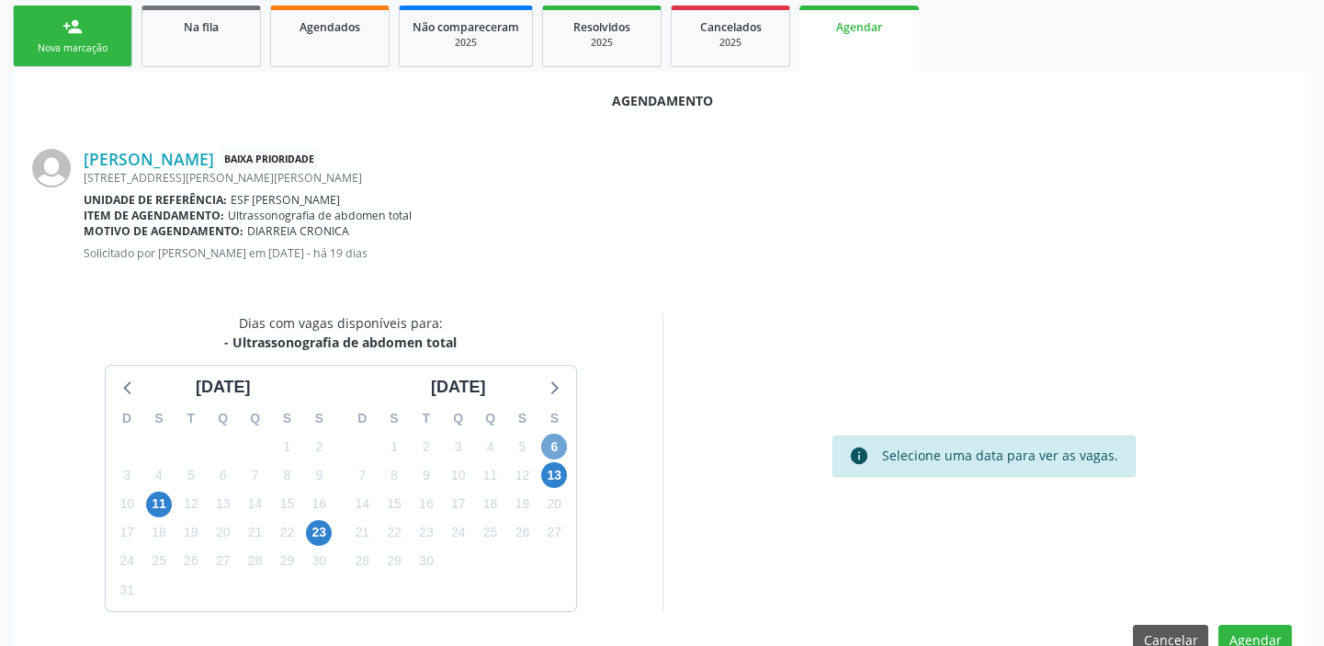
click at [544, 441] on span "6" at bounding box center [554, 447] width 26 height 26
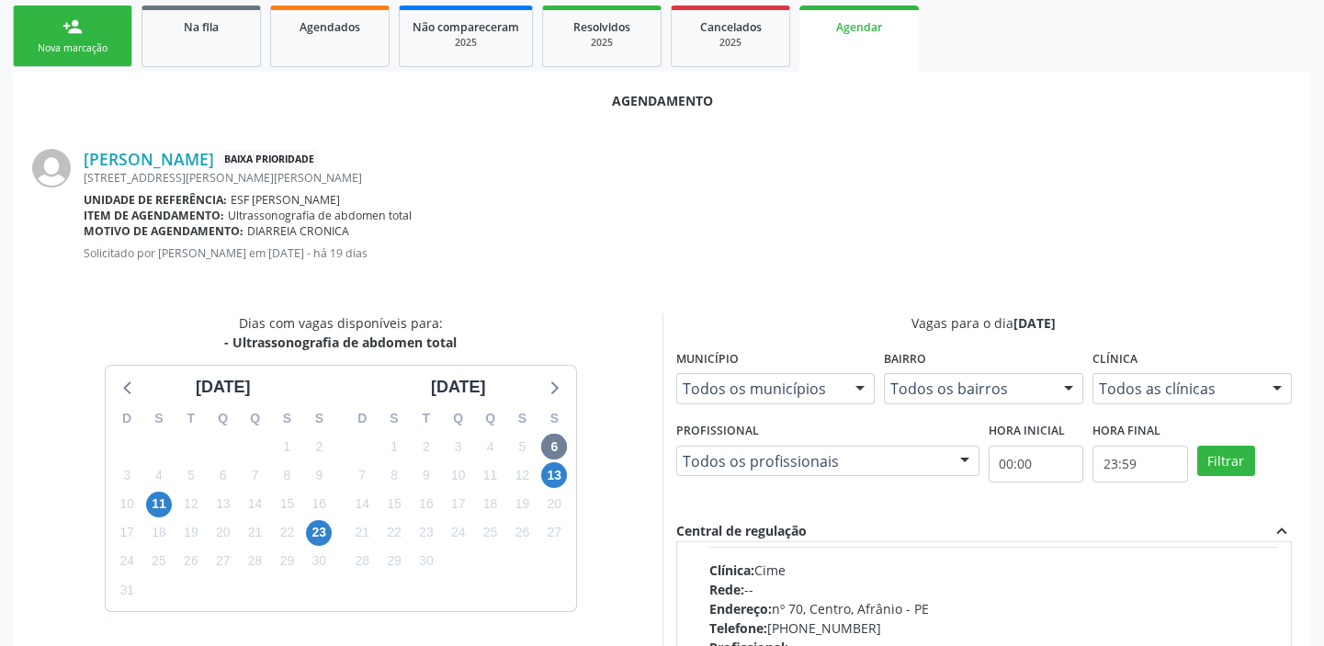
scroll to position [250, 0]
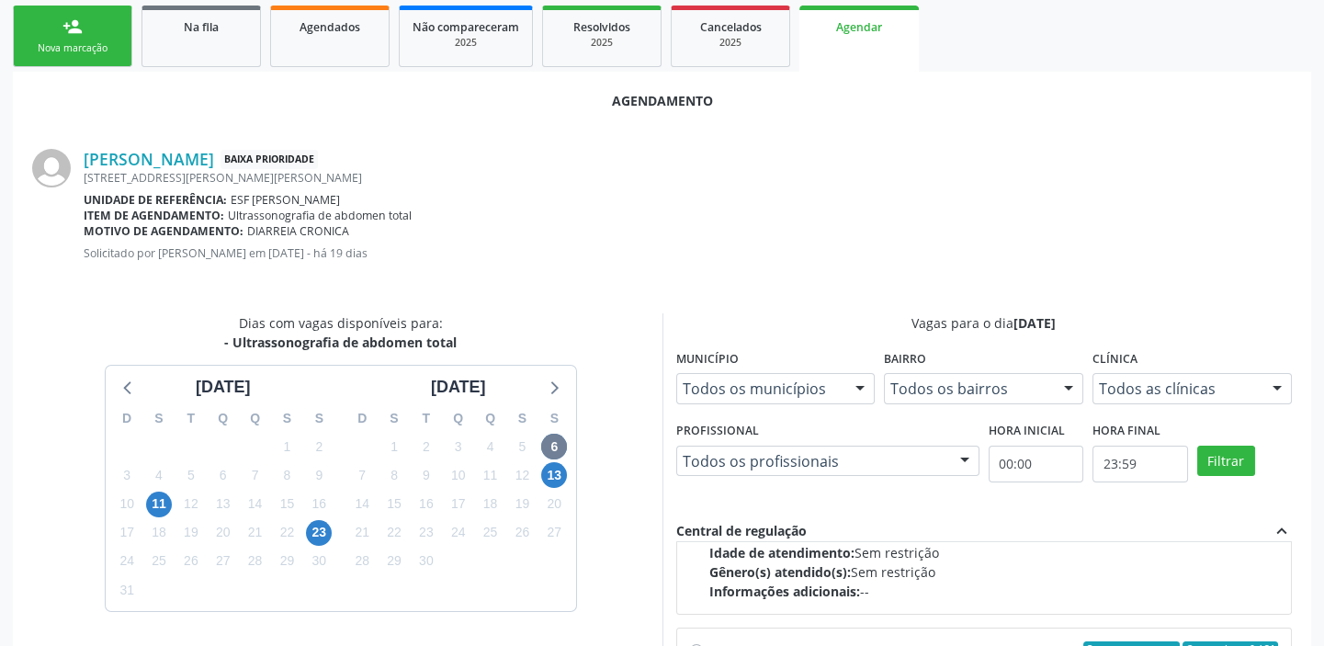
click at [862, 563] on div "Gênero(s) atendido(s): Sem restrição" at bounding box center [994, 571] width 570 height 19
click at [703, 335] on input "Ordem de chegada Consumidos: 14 / 30 Horário: 11:00 Clínica: Cime Rede: -- Ende…" at bounding box center [696, 327] width 13 height 17
radio input "true"
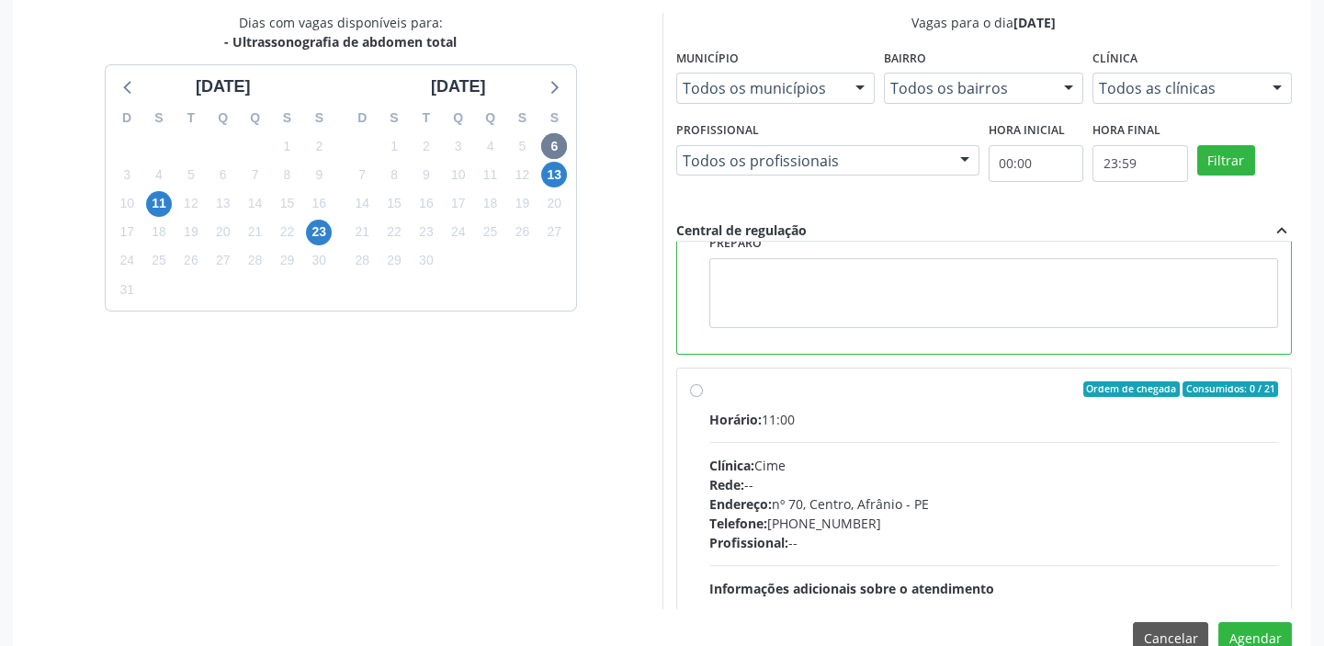
scroll to position [607, 0]
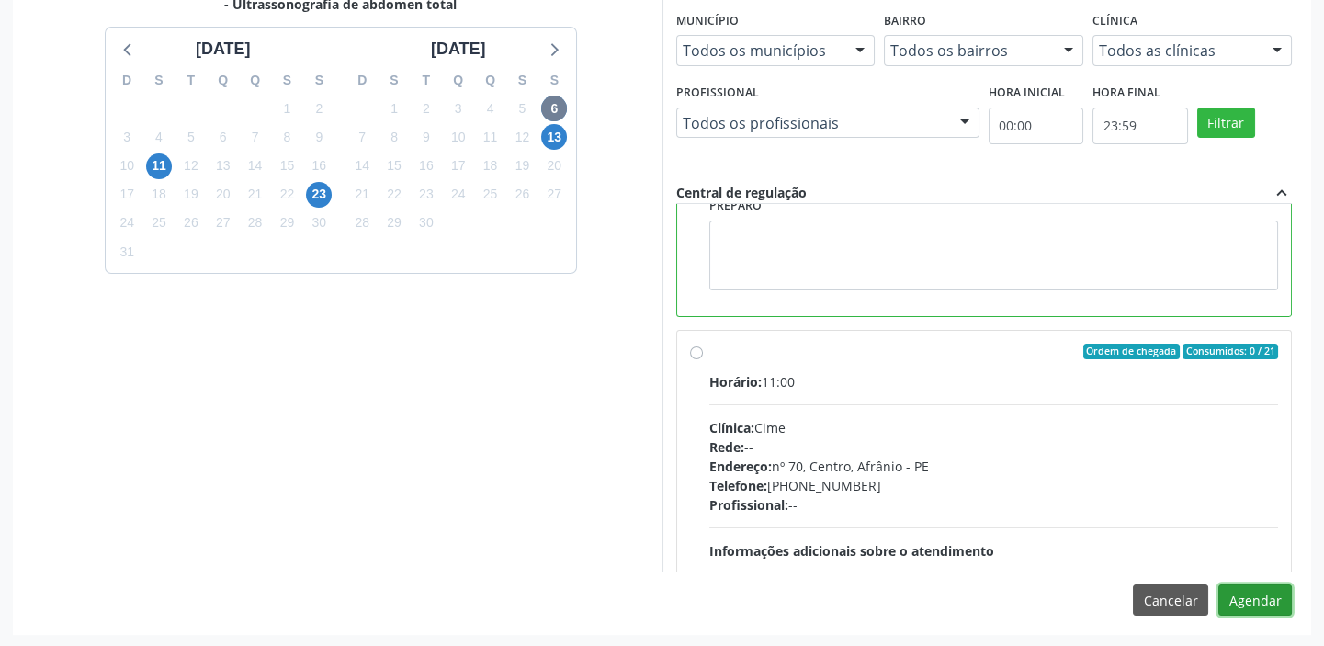
click at [1251, 600] on button "Agendar" at bounding box center [1255, 599] width 74 height 31
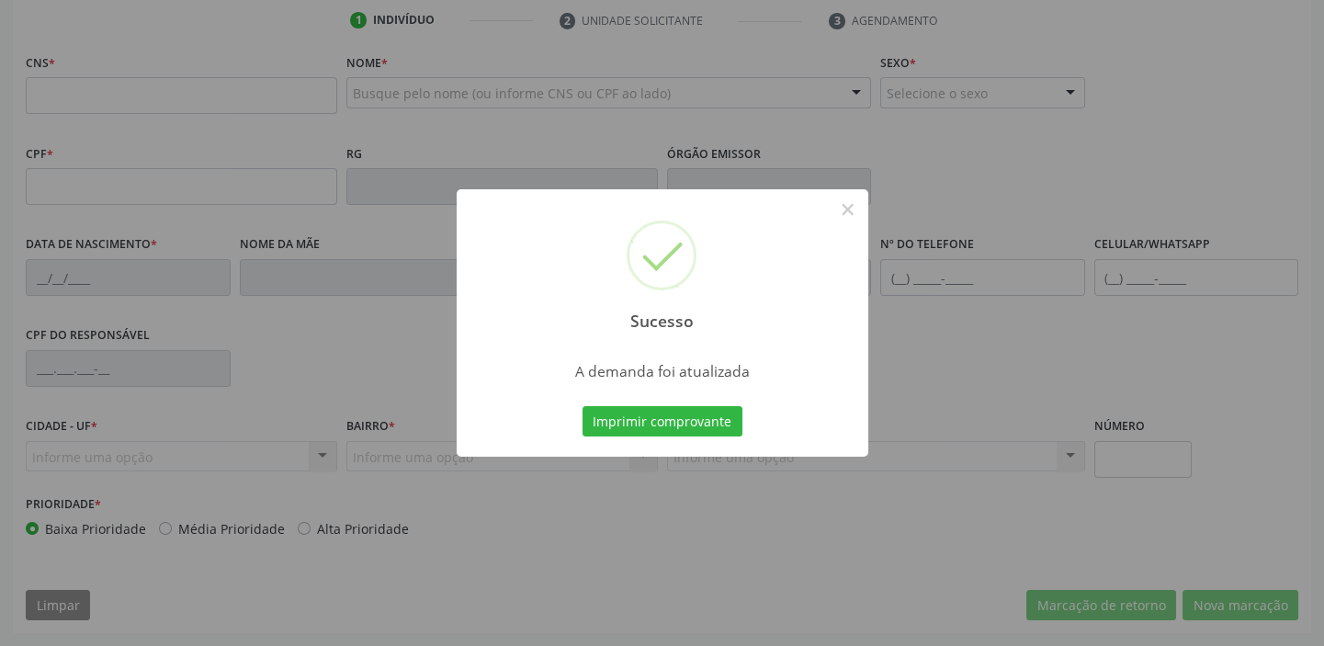
scroll to position [349, 0]
click at [666, 420] on button "Imprimir comprovante" at bounding box center [663, 421] width 160 height 31
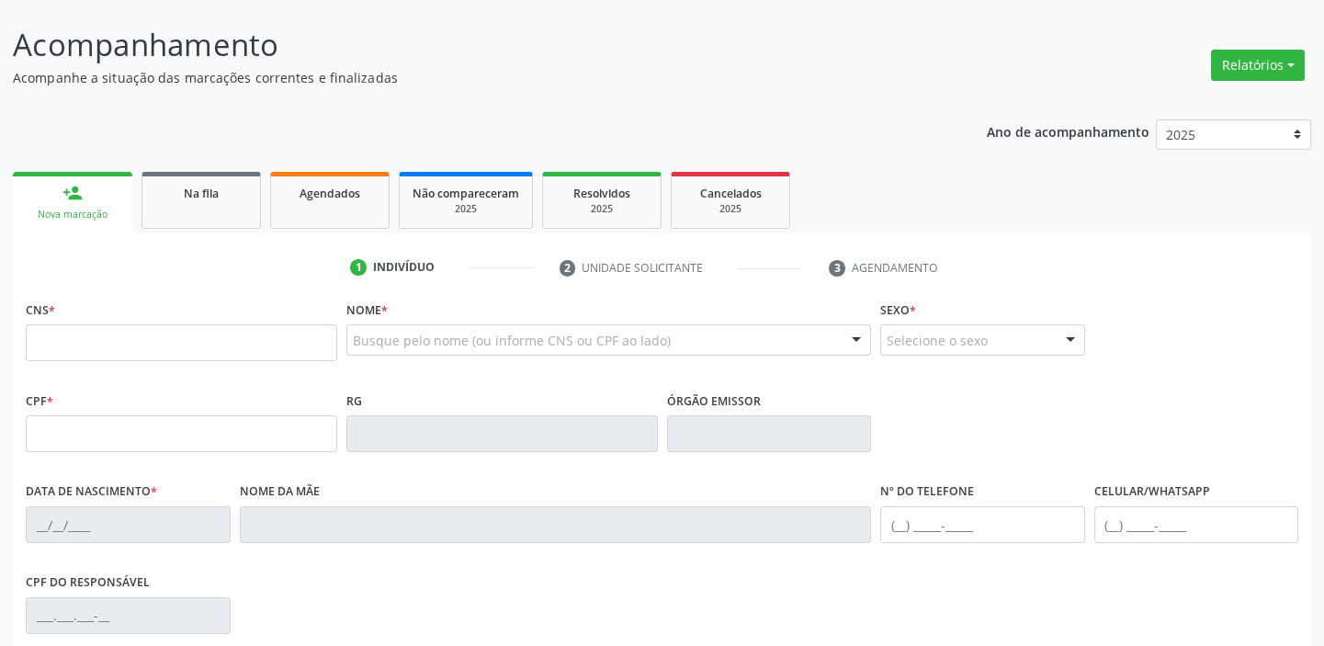
scroll to position [99, 0]
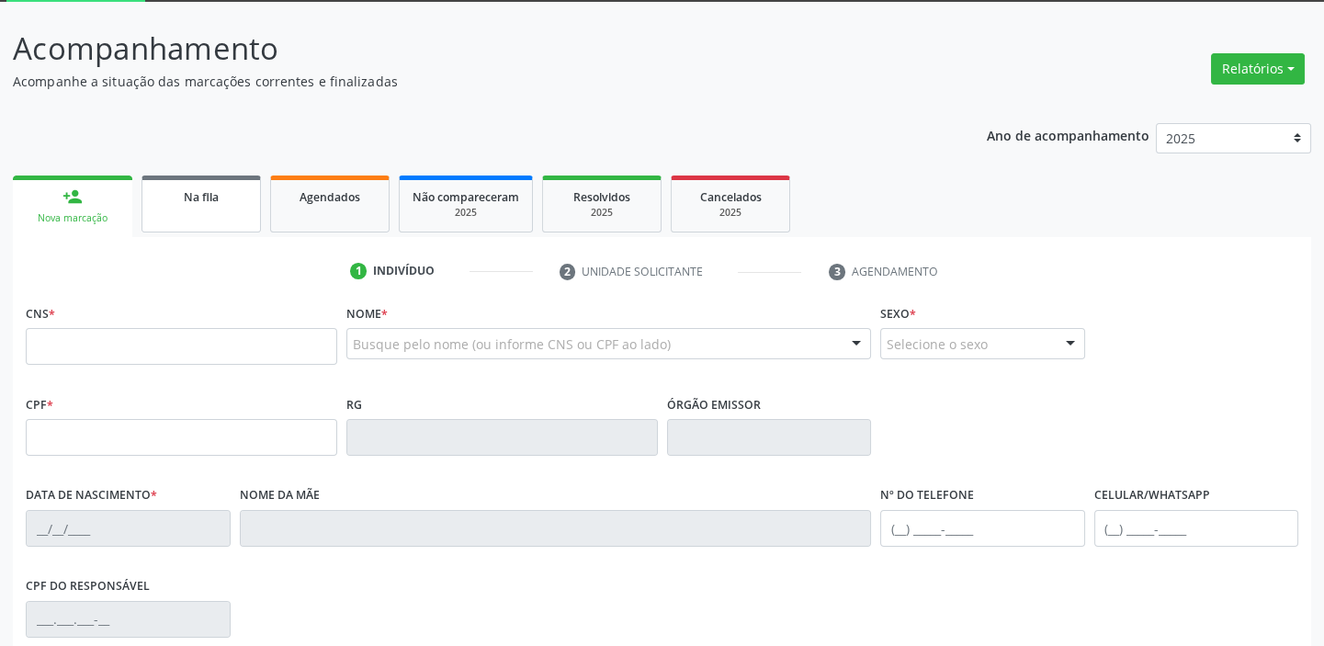
click at [194, 211] on link "Na fila" at bounding box center [200, 203] width 119 height 57
click at [194, 211] on div "Ano de acompanhamento 2025 2024 2023 2022 2021 2020 2019 2018 person_add Nova m…" at bounding box center [662, 497] width 1298 height 775
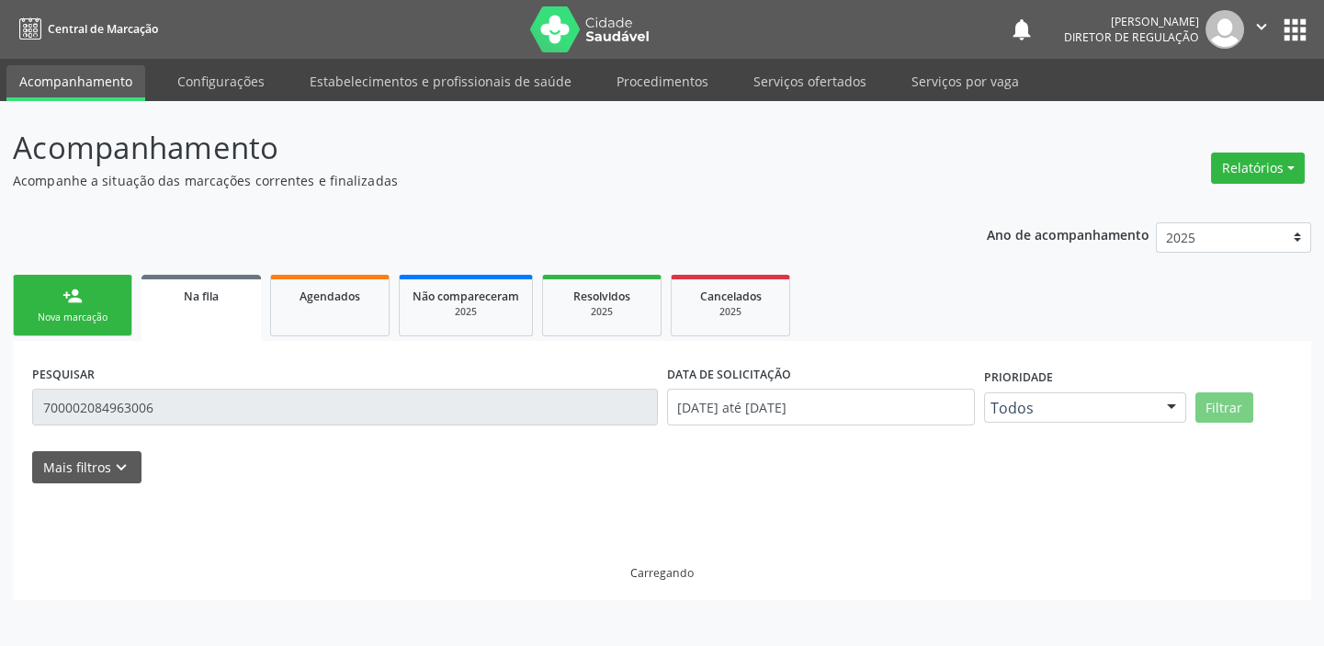
scroll to position [0, 0]
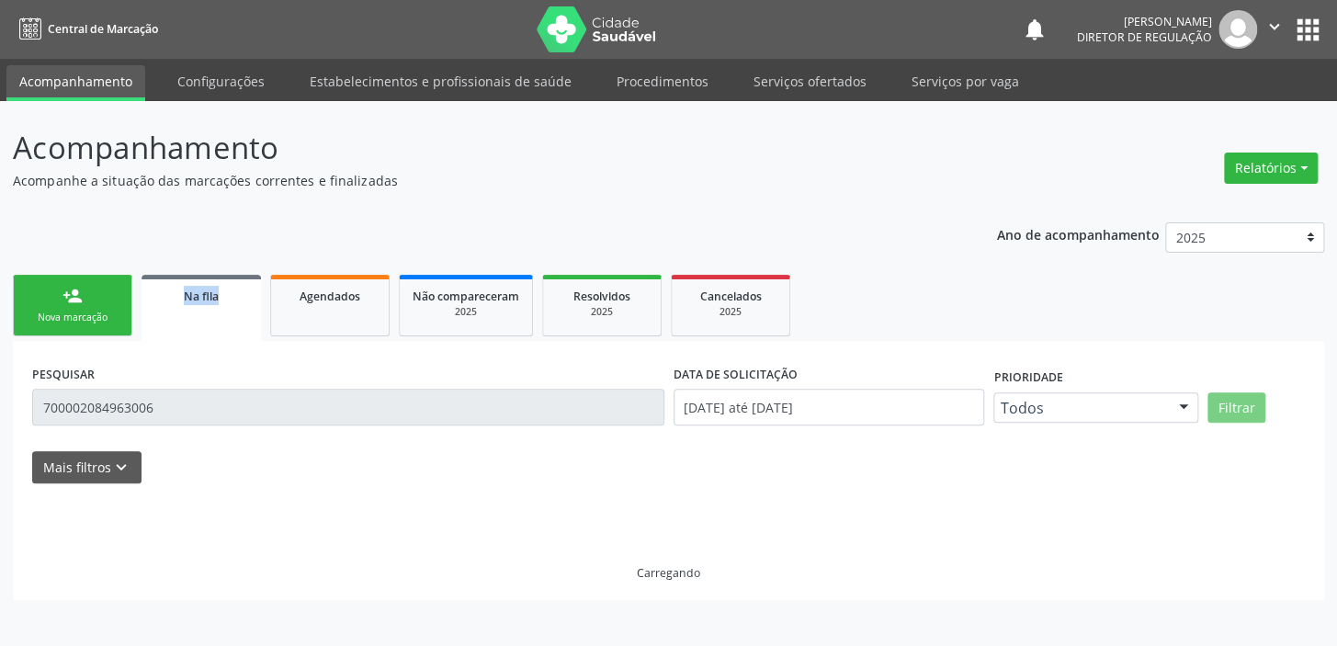
click at [194, 211] on div "Ano de acompanhamento 2025 2024 2023 2022 2021 2020 2019 2018 person_add Nova m…" at bounding box center [668, 404] width 1311 height 390
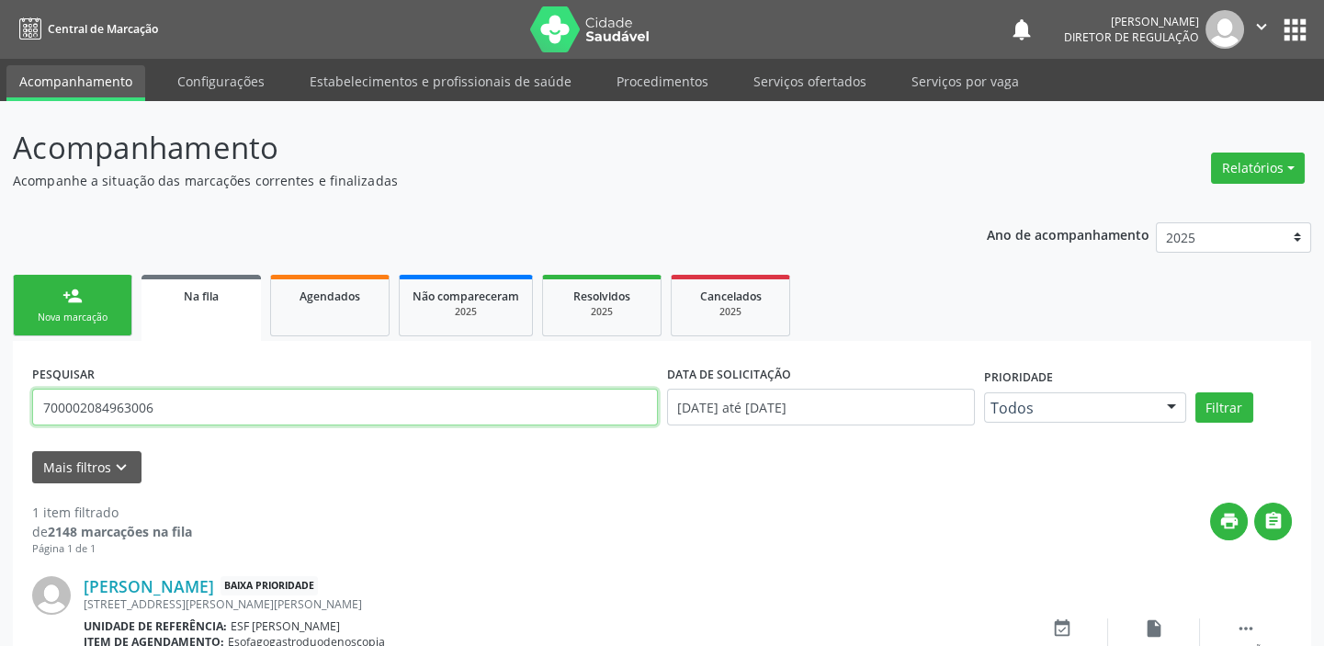
click at [157, 400] on input "700002084963006" at bounding box center [345, 407] width 626 height 37
type input "7"
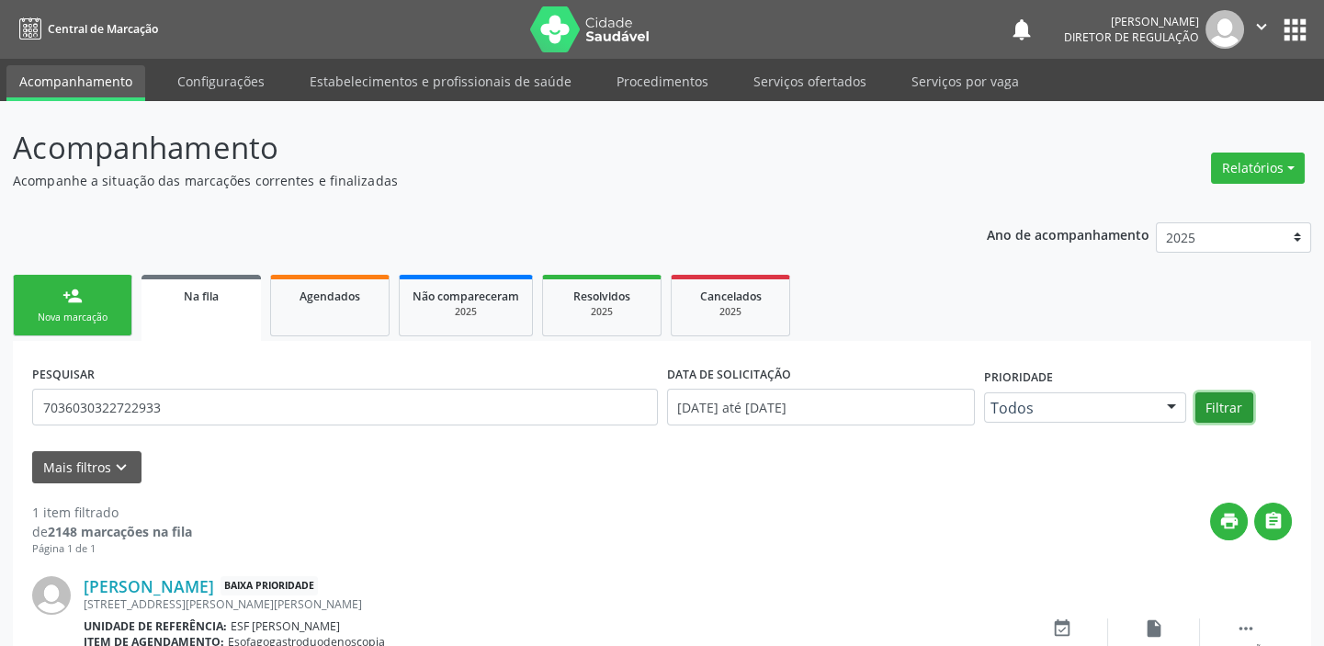
click at [1205, 403] on button "Filtrar" at bounding box center [1224, 407] width 58 height 31
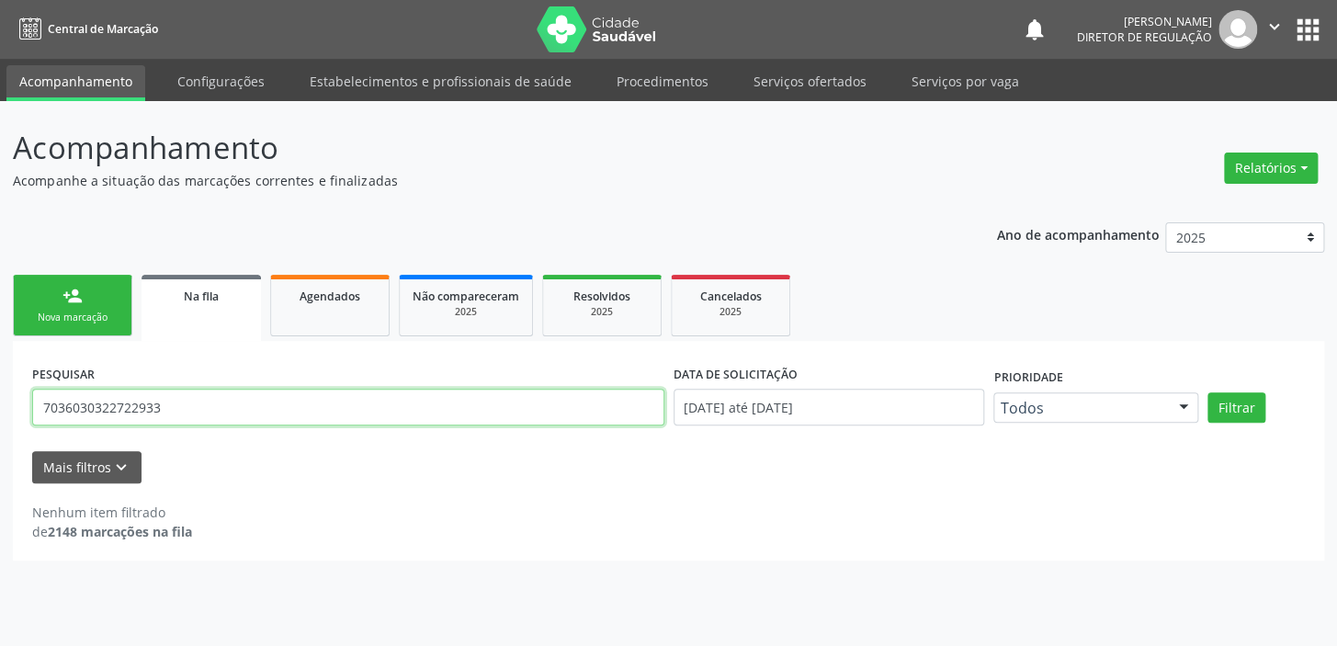
click at [198, 406] on input "7036030322722933" at bounding box center [348, 407] width 632 height 37
type input "7"
type input "703603052722933"
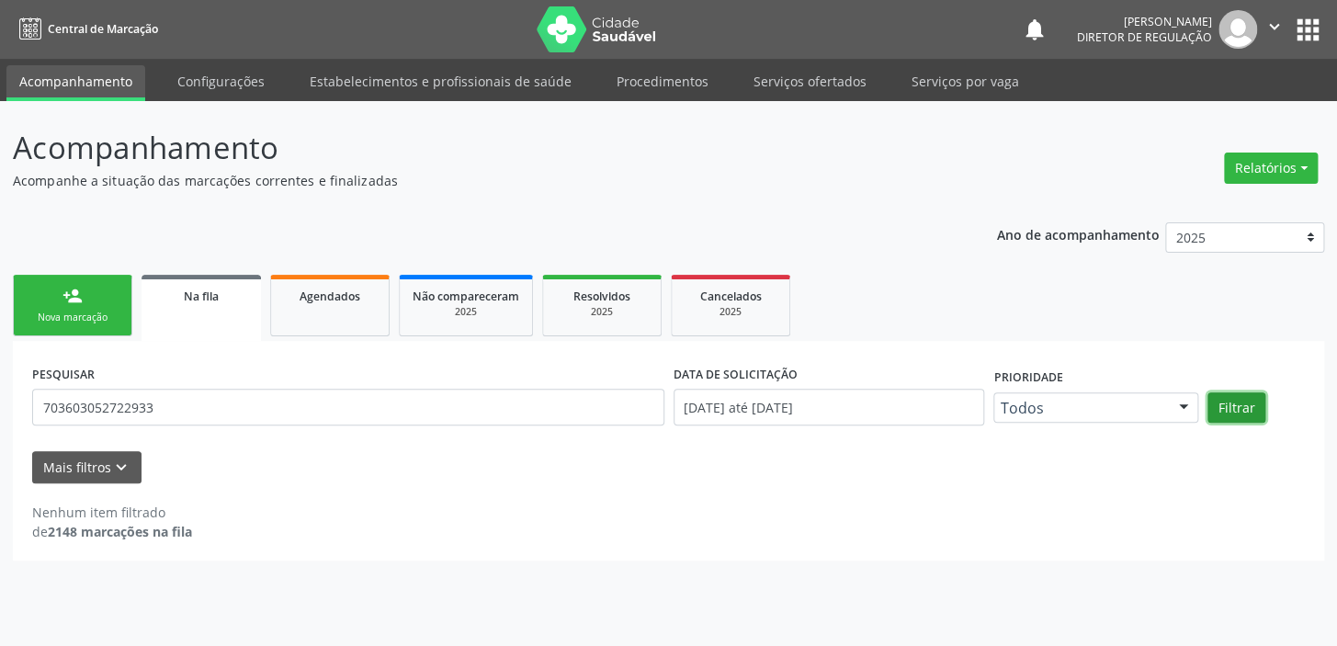
click at [1227, 413] on button "Filtrar" at bounding box center [1236, 407] width 58 height 31
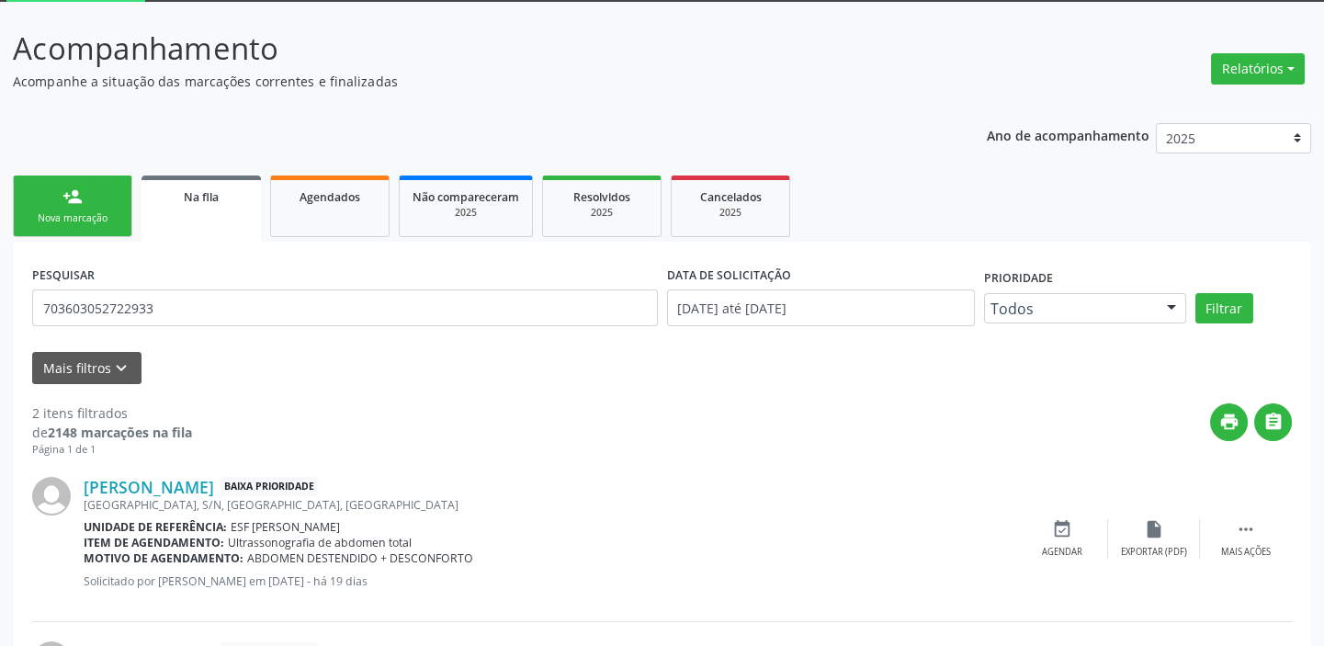
scroll to position [269, 0]
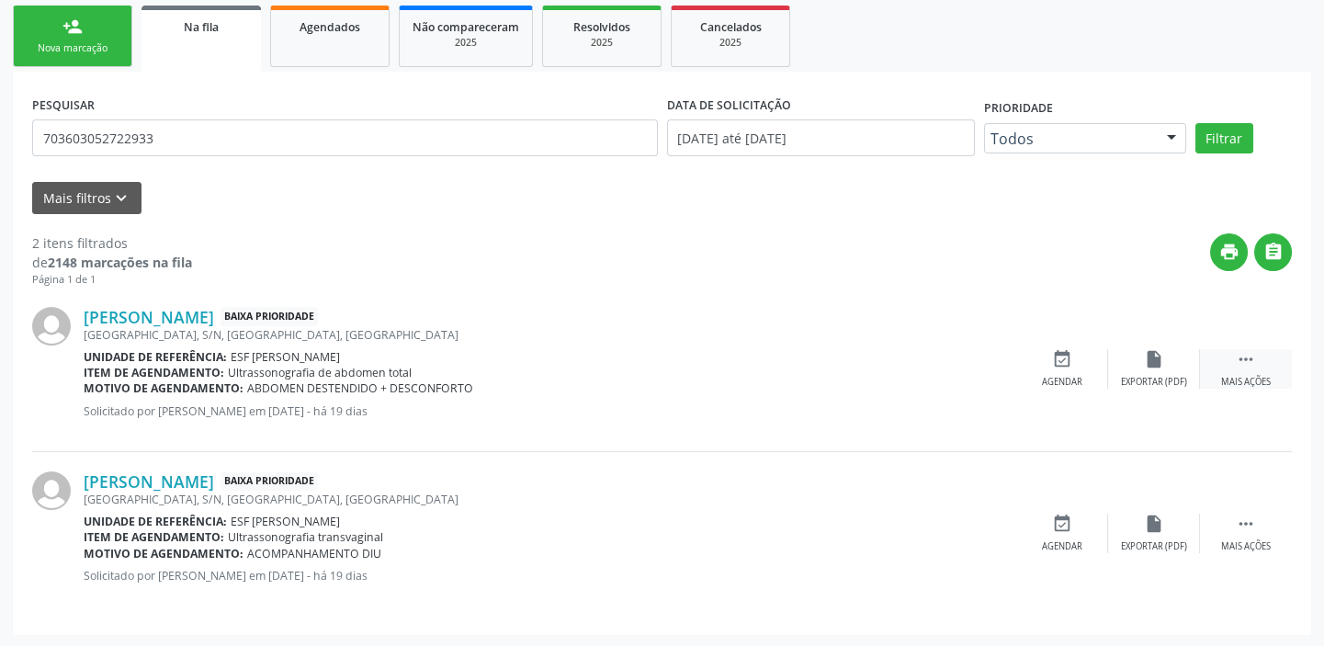
click at [1243, 356] on icon "" at bounding box center [1246, 359] width 20 height 20
click at [780, 367] on icon "event_available" at bounding box center [786, 359] width 20 height 20
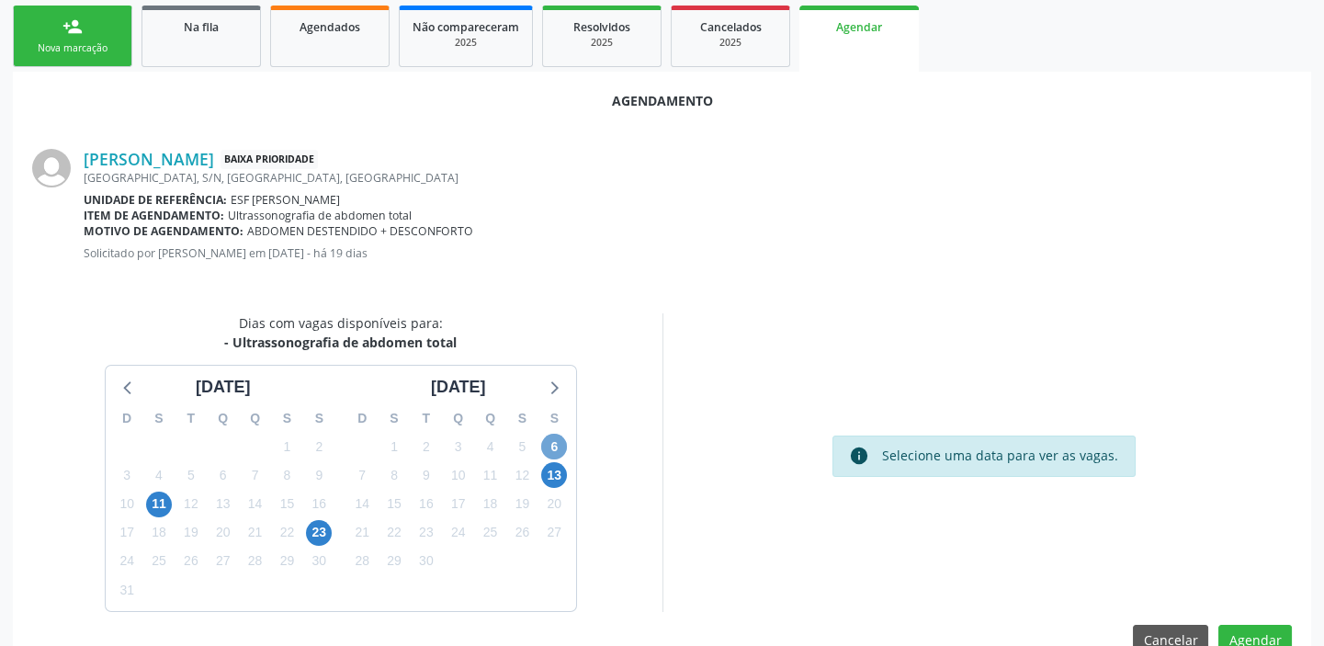
click at [547, 443] on span "6" at bounding box center [554, 447] width 26 height 26
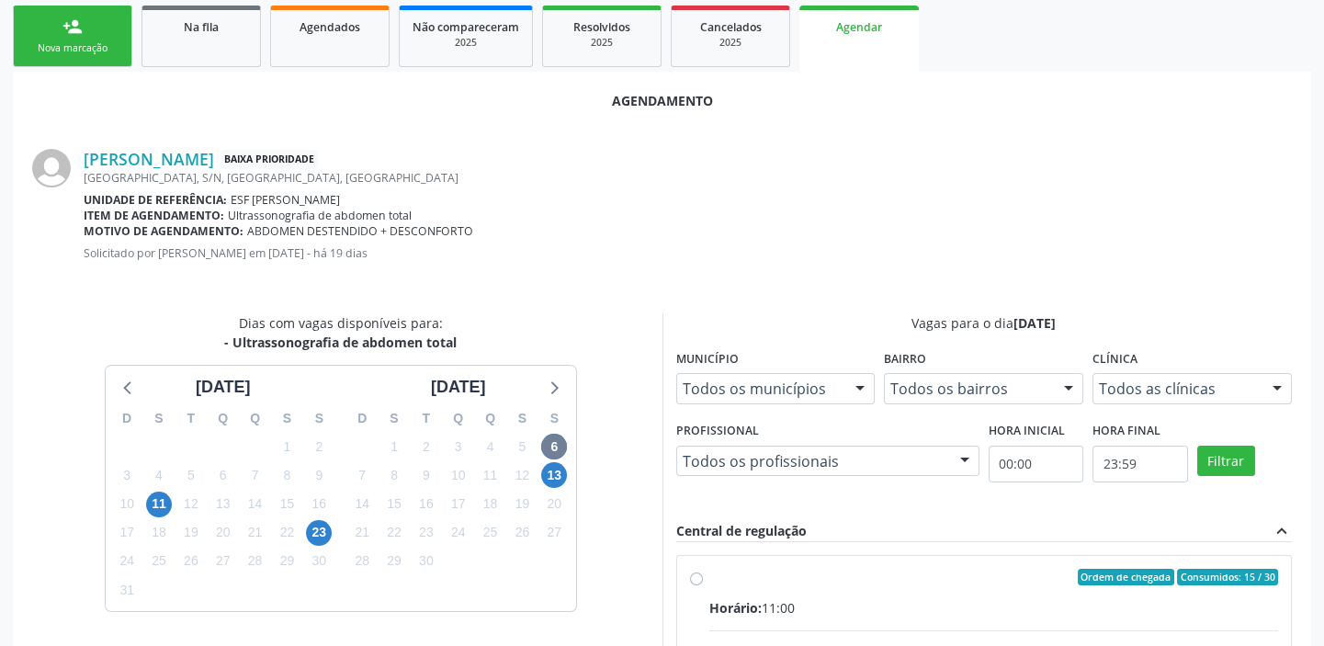
click at [920, 598] on div "Horário: 11:00" at bounding box center [994, 607] width 570 height 19
click at [703, 585] on input "Ordem de chegada Consumidos: 15 / 30 Horário: 11:00 Clínica: Cime Rede: -- Ende…" at bounding box center [696, 577] width 13 height 17
radio input "true"
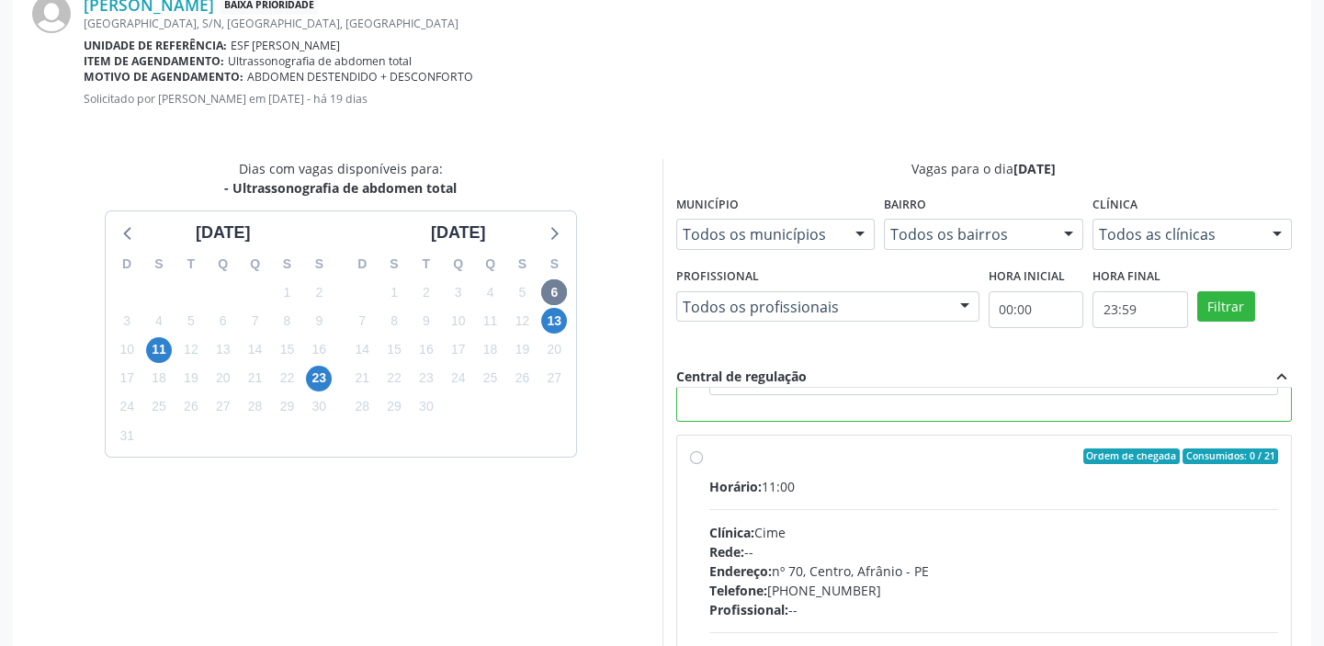
scroll to position [604, 0]
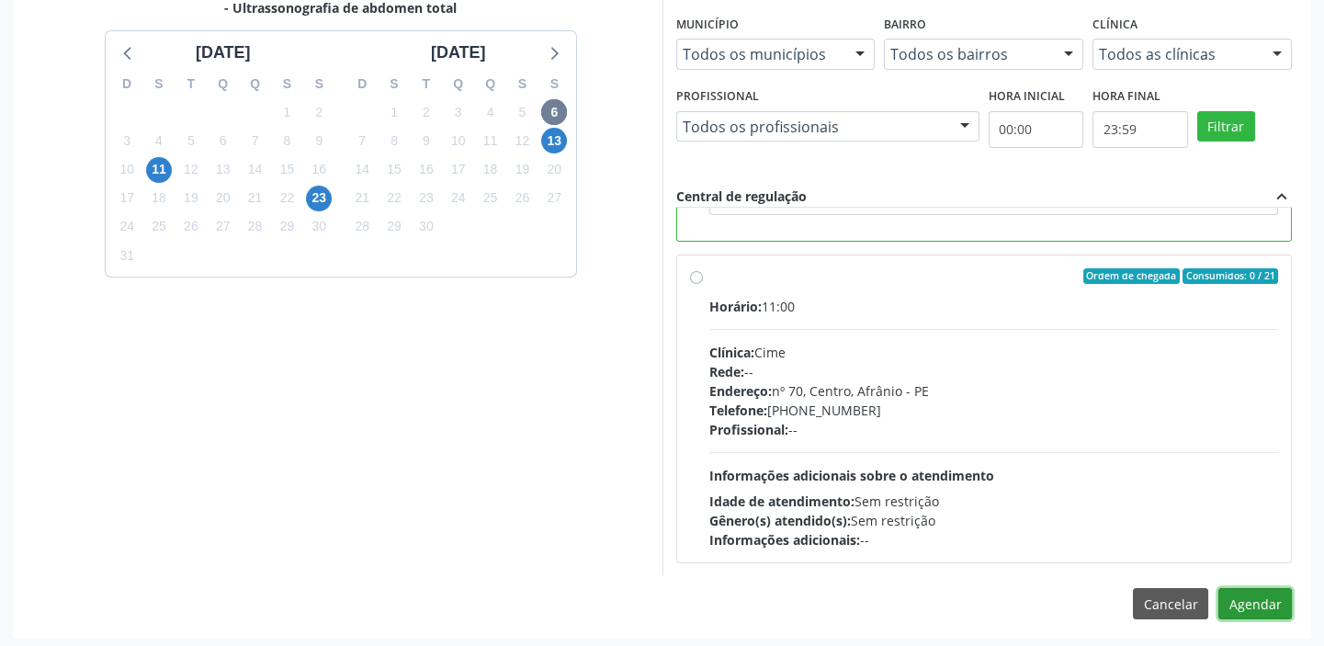
click at [1260, 607] on button "Agendar" at bounding box center [1255, 603] width 74 height 31
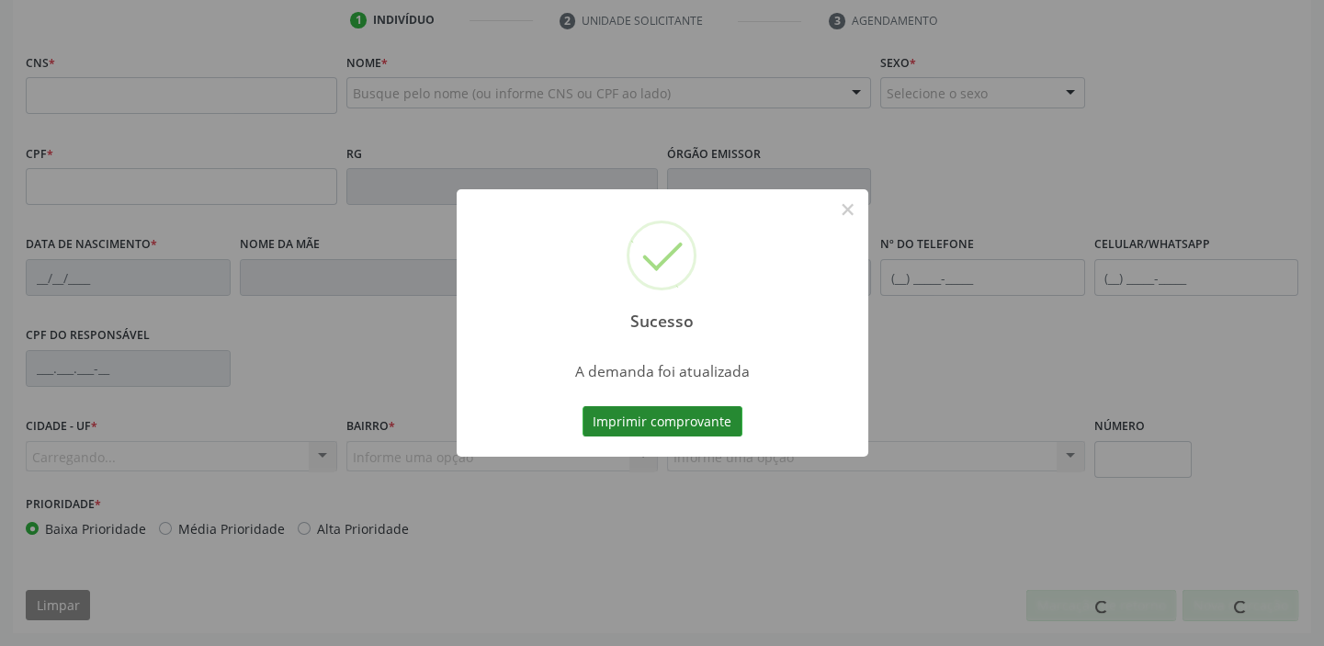
scroll to position [349, 0]
click at [639, 424] on button "Imprimir comprovante" at bounding box center [663, 421] width 160 height 31
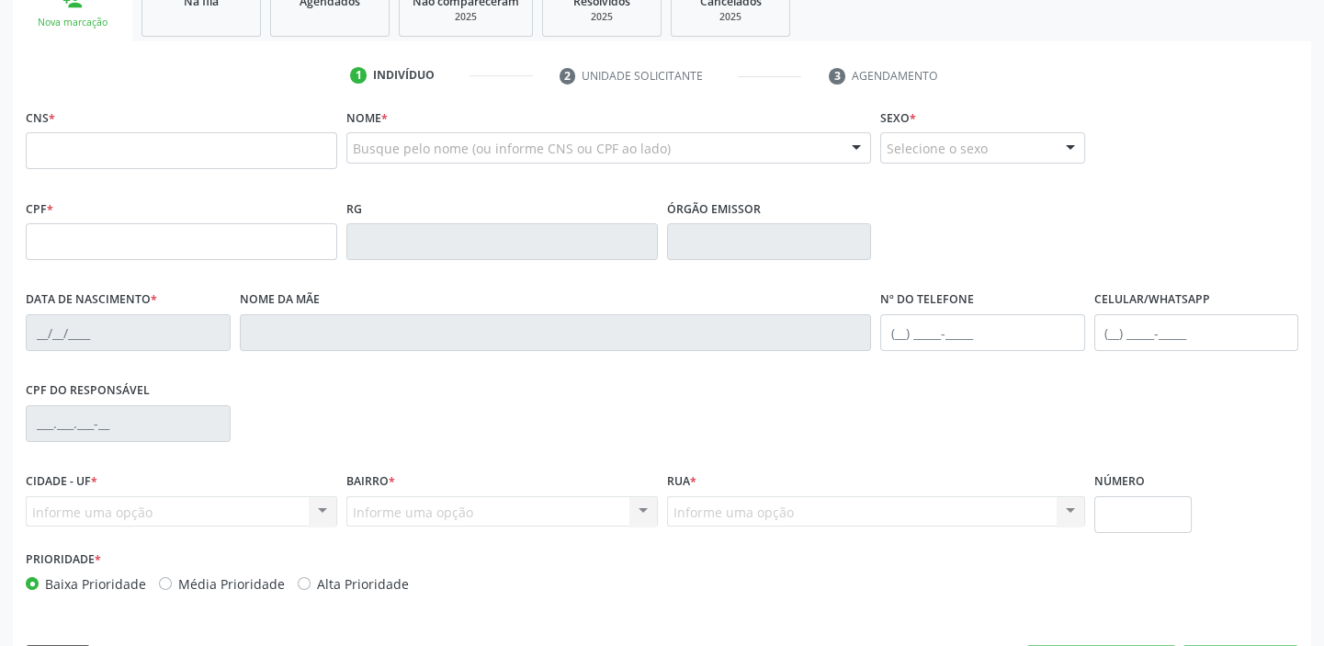
scroll to position [266, 0]
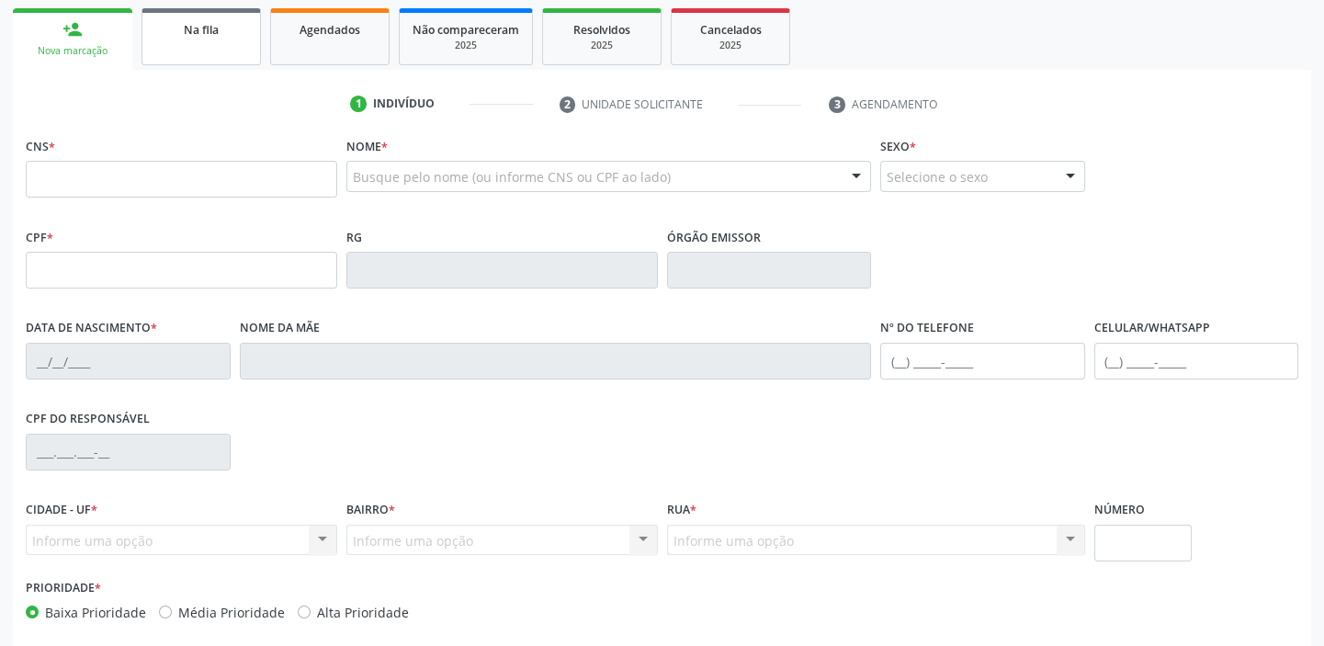
click at [215, 45] on link "Na fila" at bounding box center [200, 36] width 119 height 57
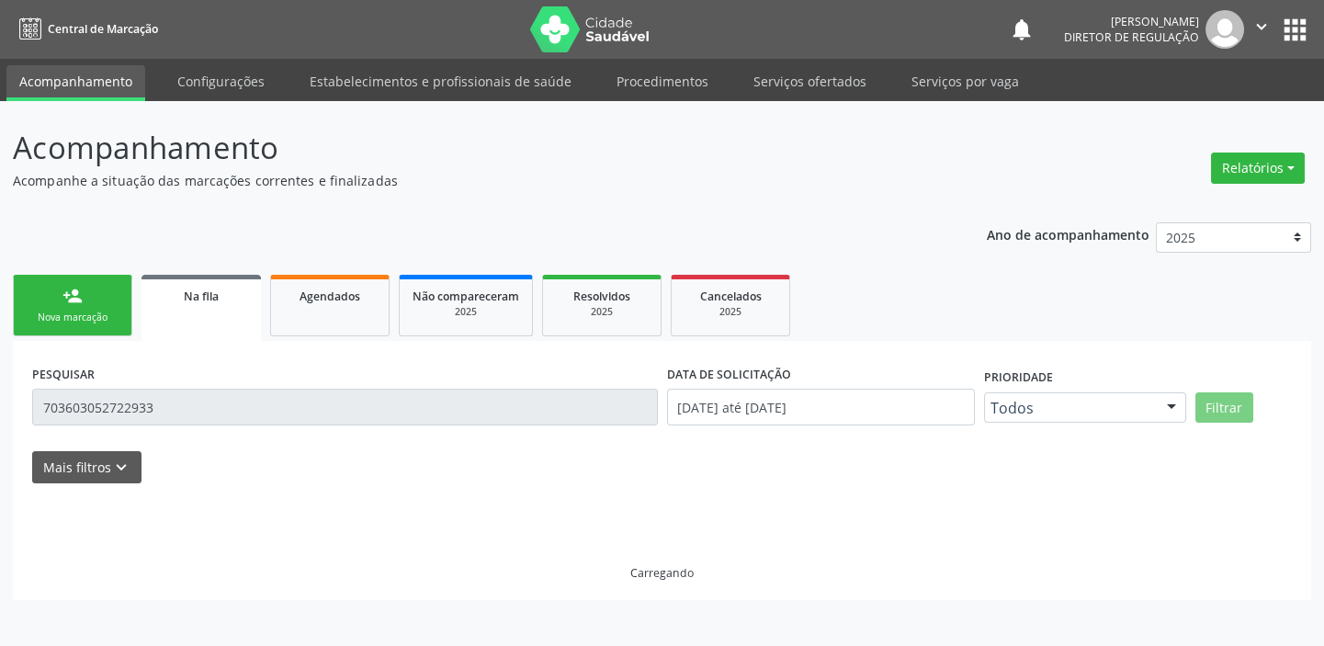
scroll to position [0, 0]
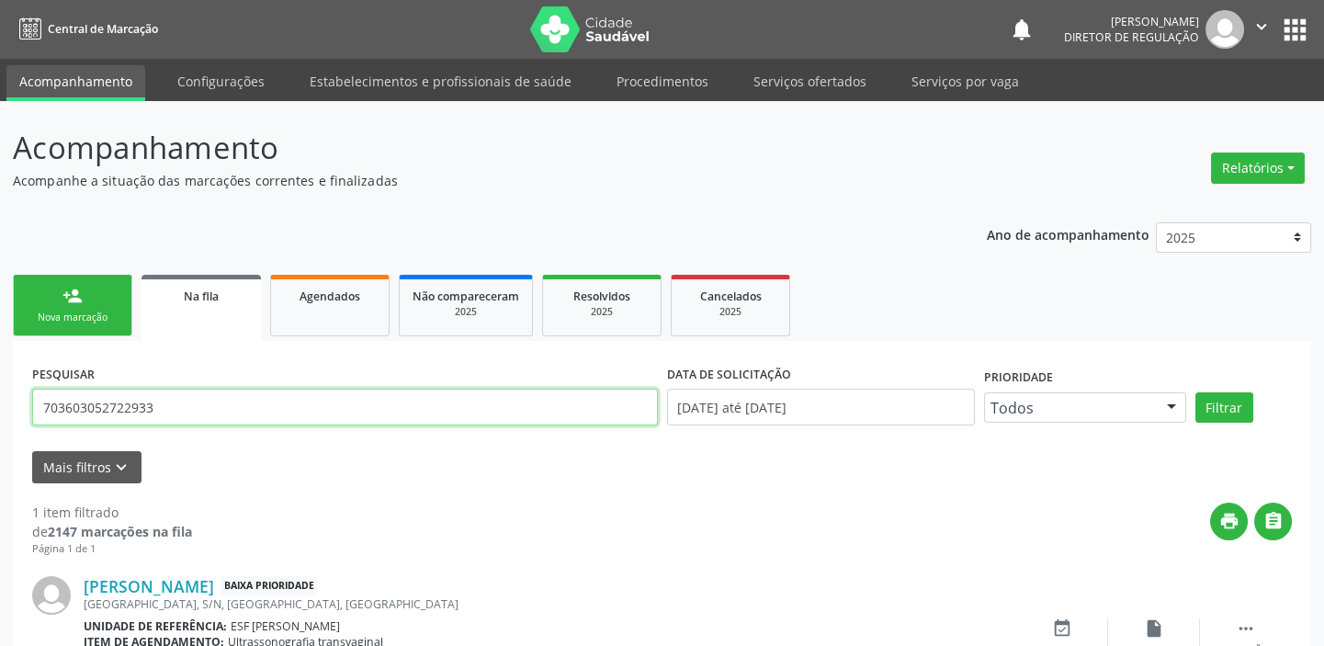
click at [191, 410] on input "703603052722933" at bounding box center [345, 407] width 626 height 37
type input "7"
type input "701203034628316"
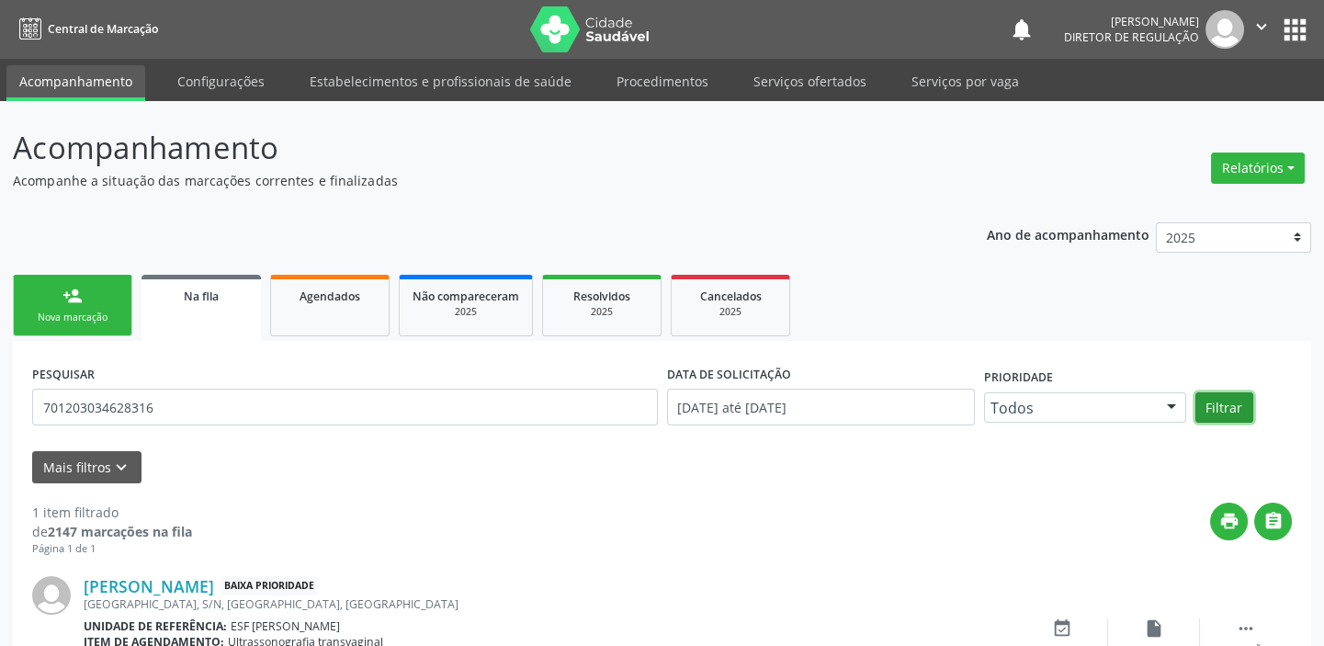
click at [1225, 411] on button "Filtrar" at bounding box center [1224, 407] width 58 height 31
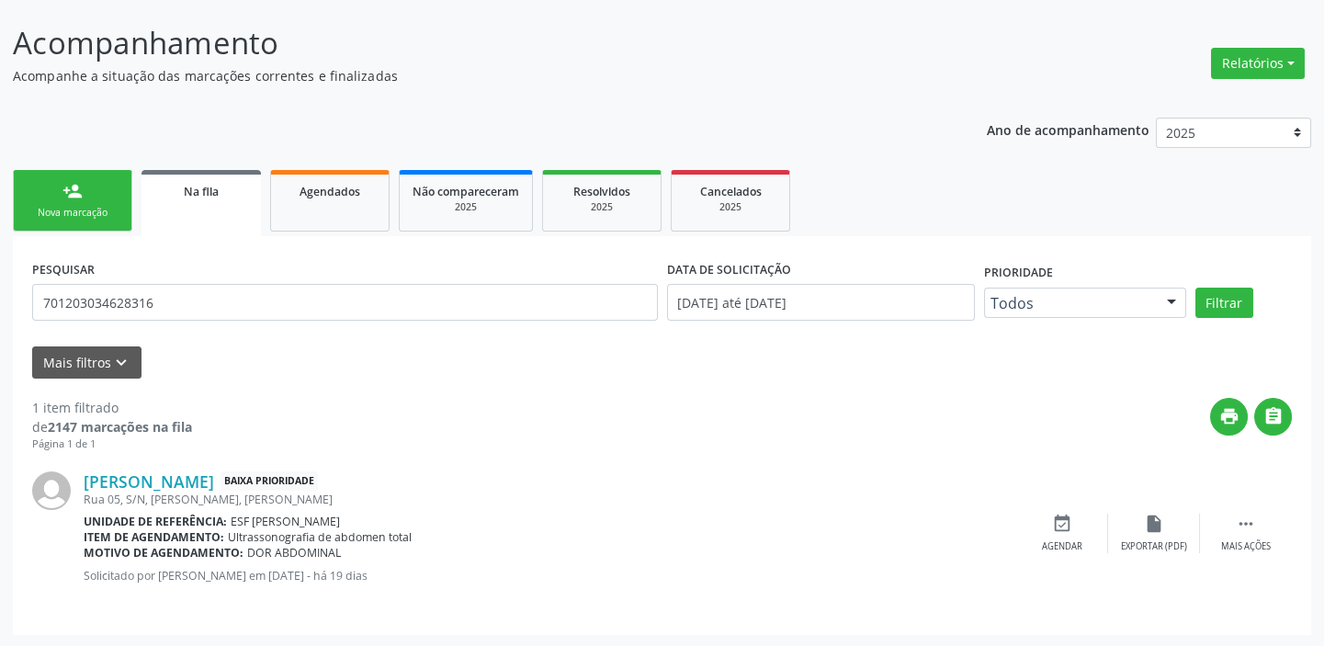
scroll to position [106, 0]
click at [1233, 523] on div " Mais ações" at bounding box center [1246, 533] width 92 height 40
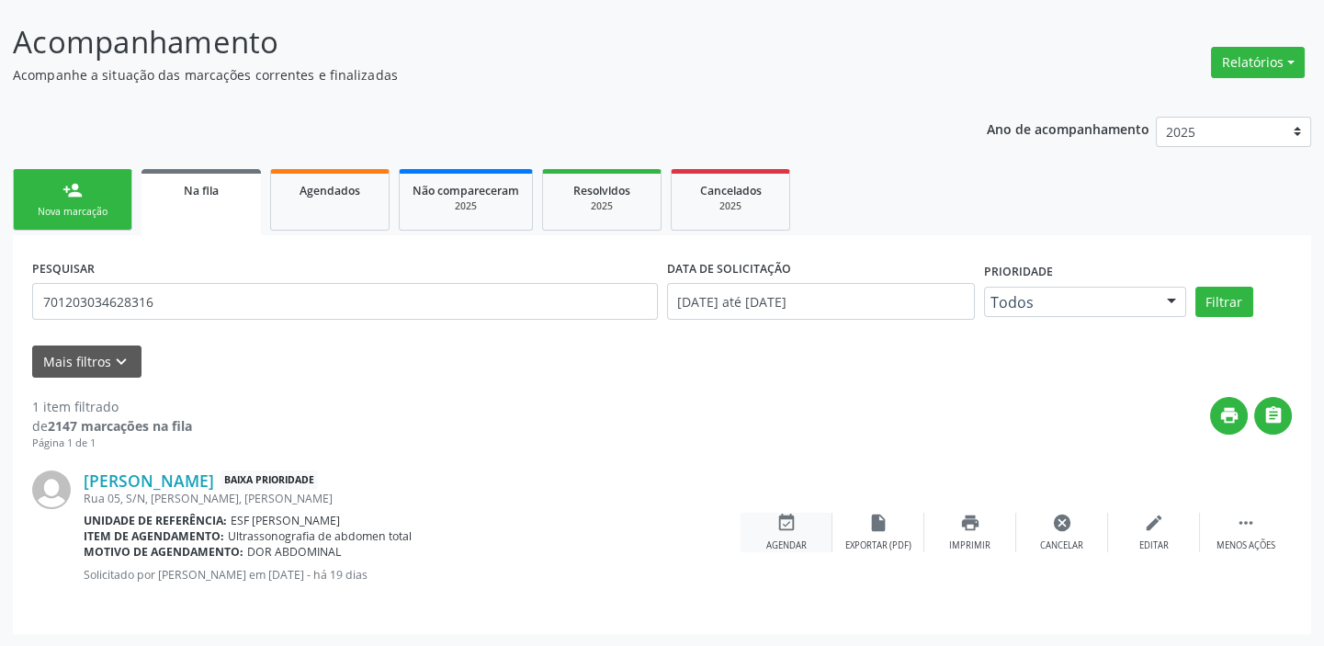
click at [791, 528] on icon "event_available" at bounding box center [786, 523] width 20 height 20
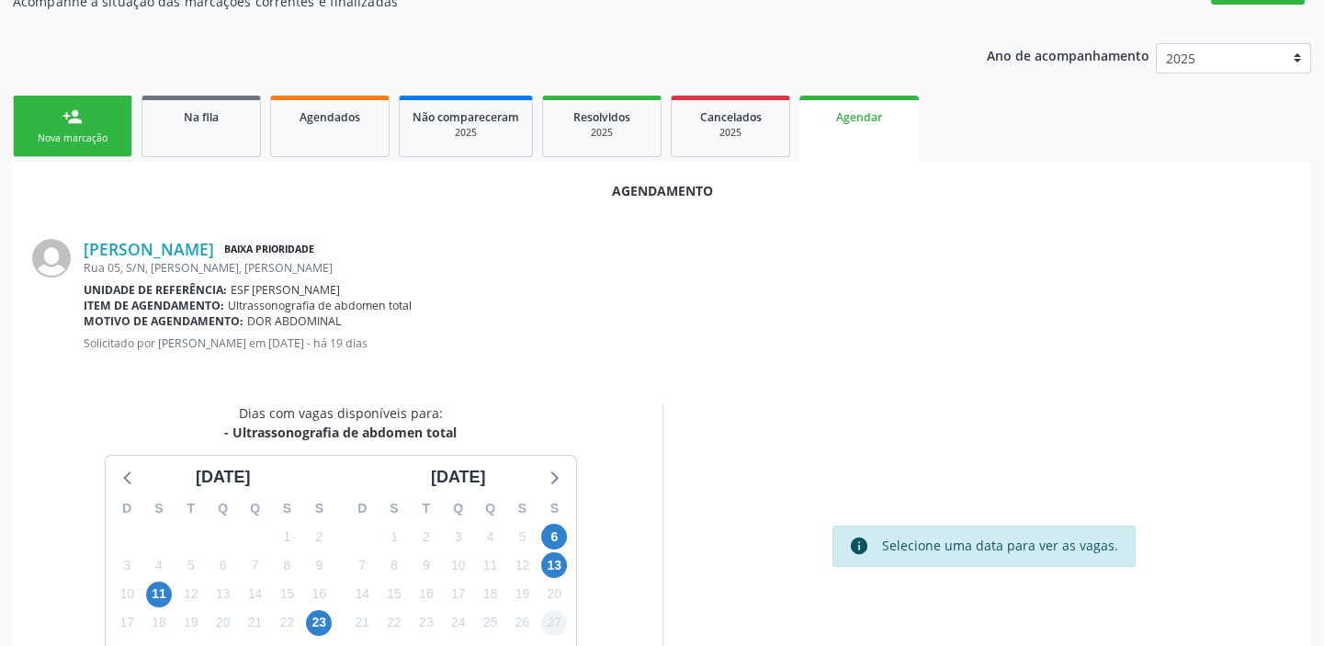
scroll to position [273, 0]
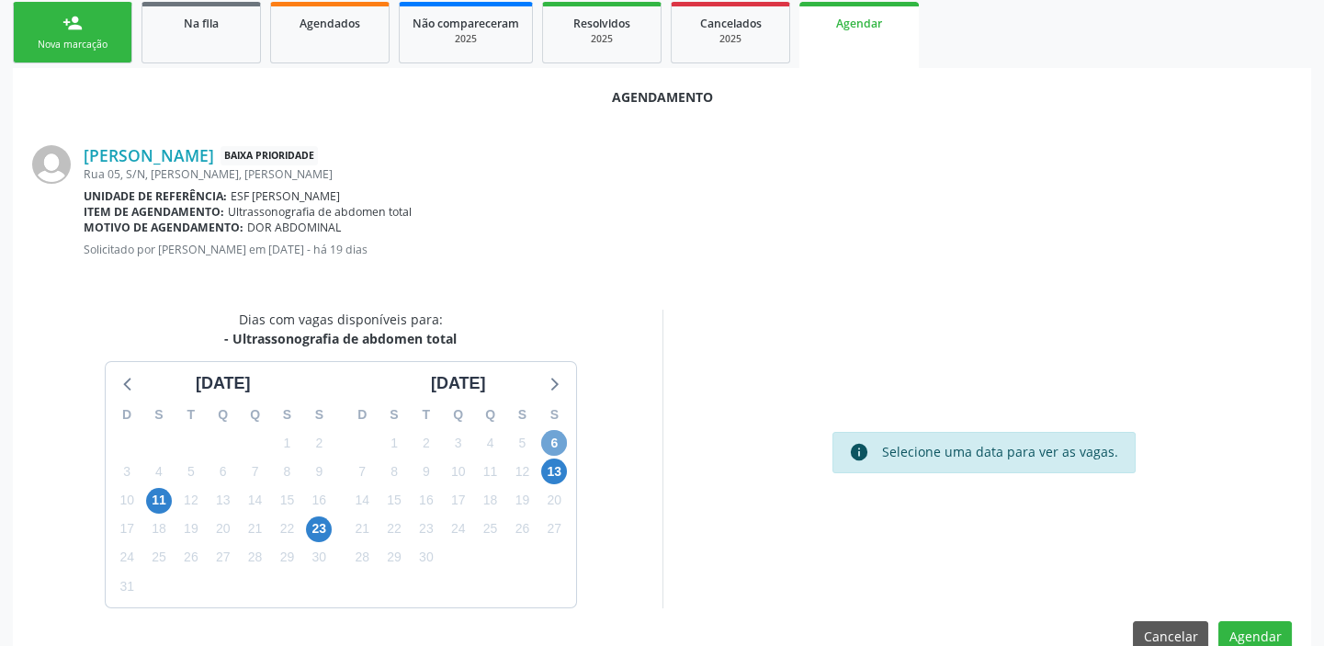
click at [551, 447] on span "6" at bounding box center [554, 443] width 26 height 26
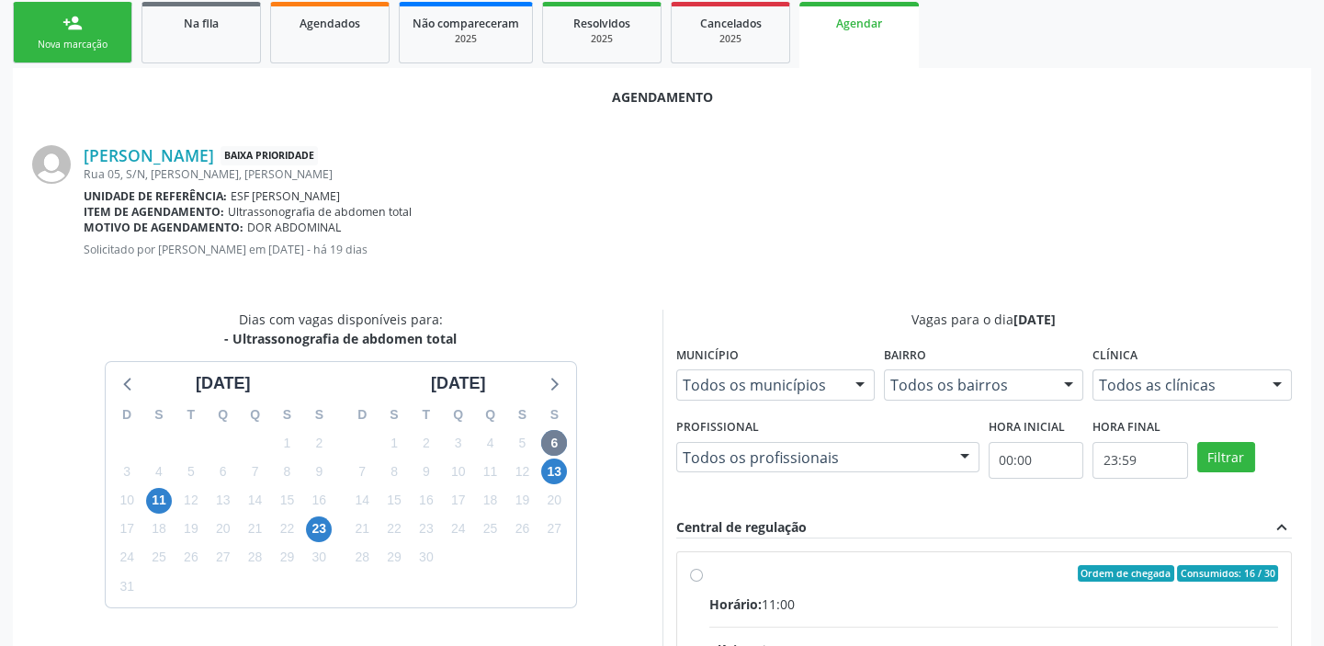
click at [962, 598] on div "Horário: 11:00" at bounding box center [994, 603] width 570 height 19
click at [703, 582] on input "Ordem de chegada Consumidos: 16 / 30 Horário: 11:00 Clínica: Cime Rede: -- Ende…" at bounding box center [696, 573] width 13 height 17
radio input "true"
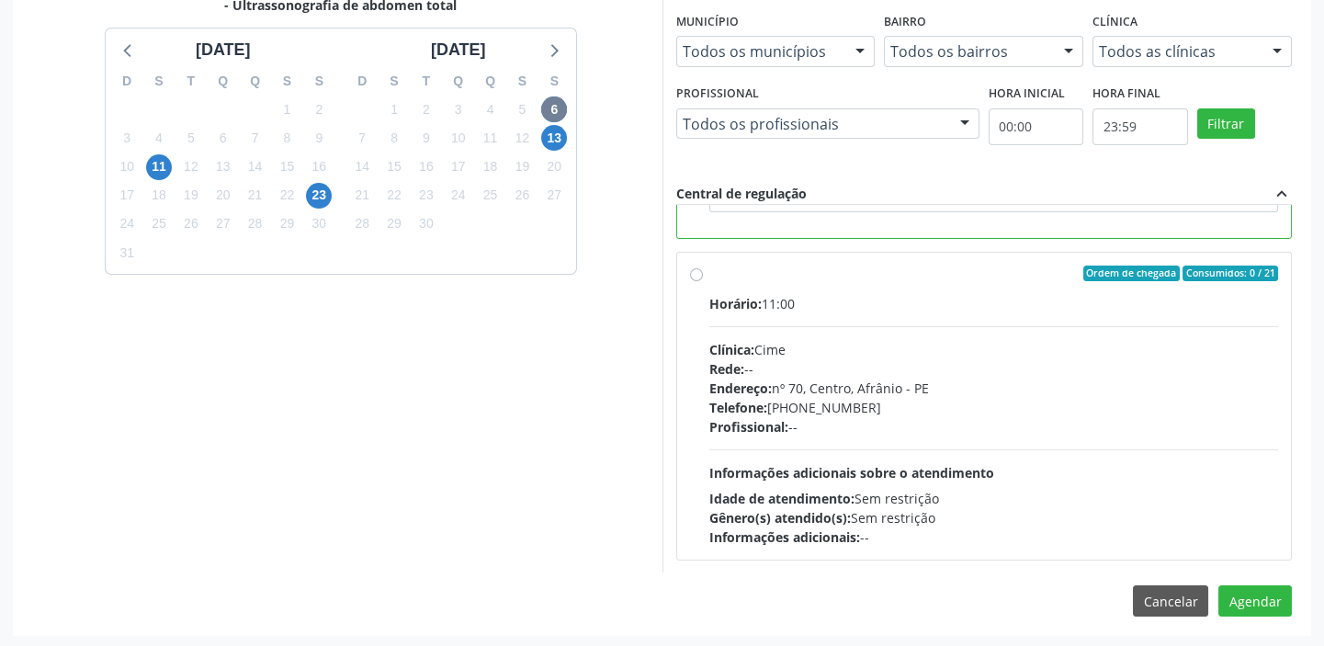
scroll to position [607, 0]
click at [1244, 595] on button "Agendar" at bounding box center [1255, 599] width 74 height 31
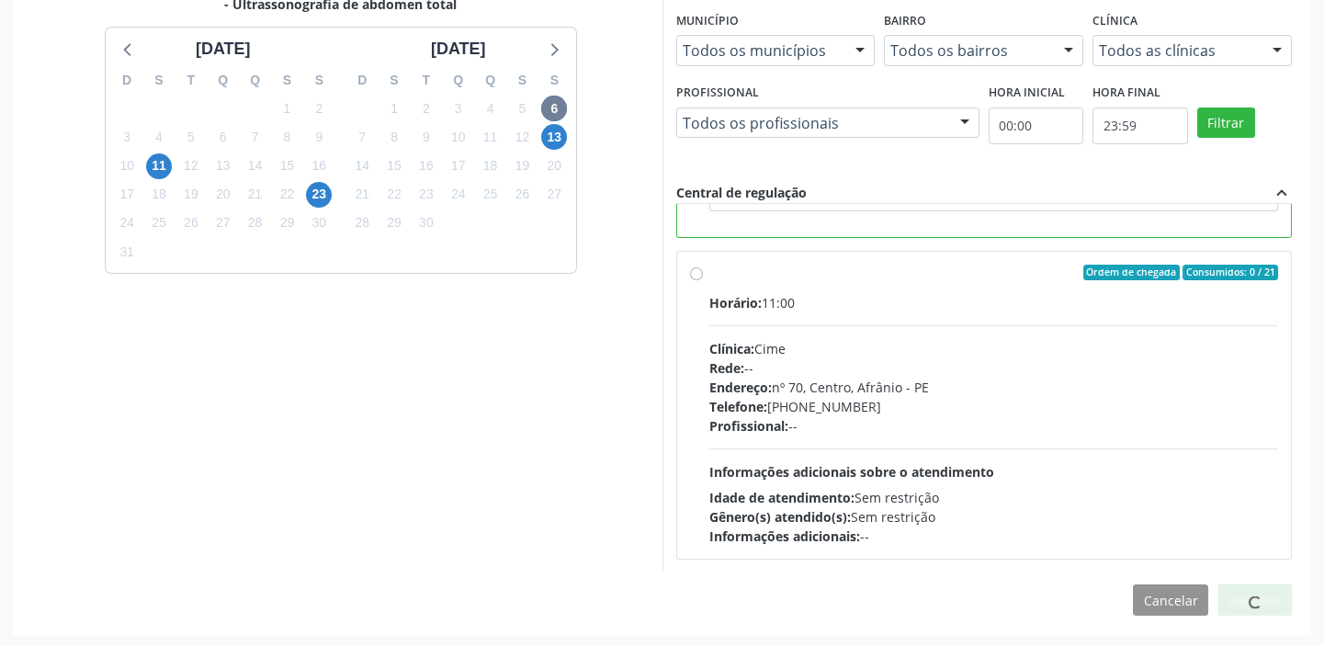
scroll to position [349, 0]
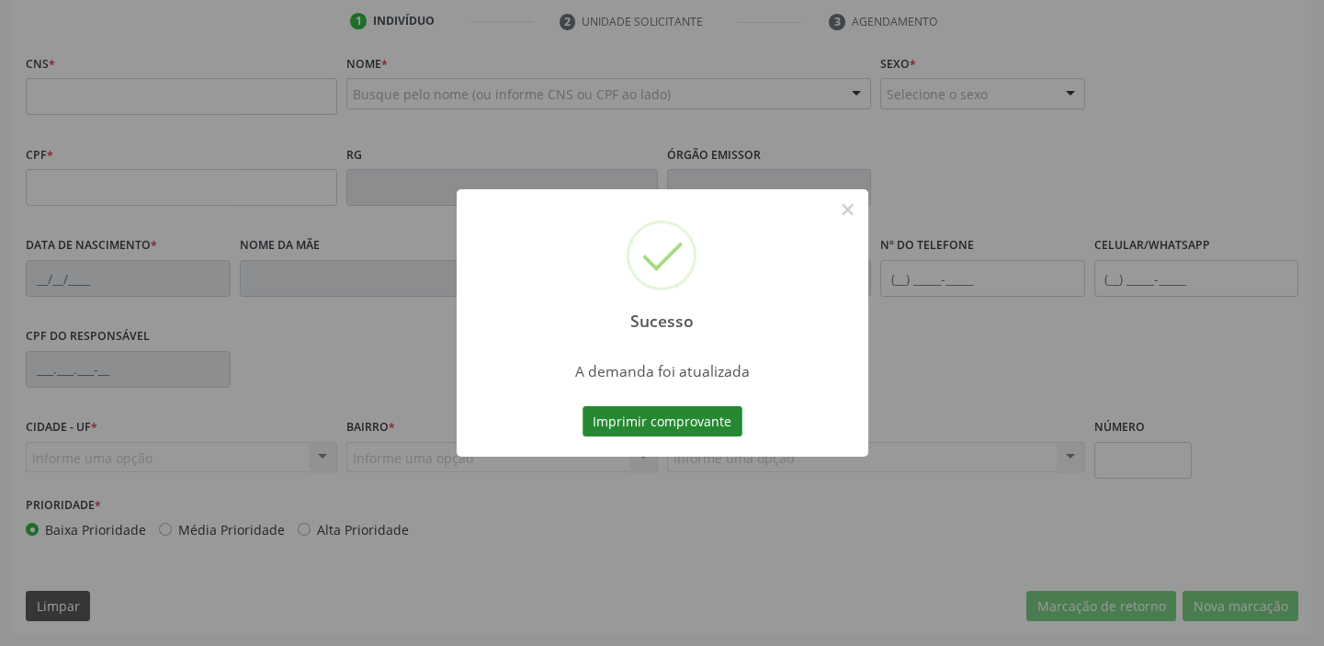
click at [680, 417] on button "Imprimir comprovante" at bounding box center [663, 421] width 160 height 31
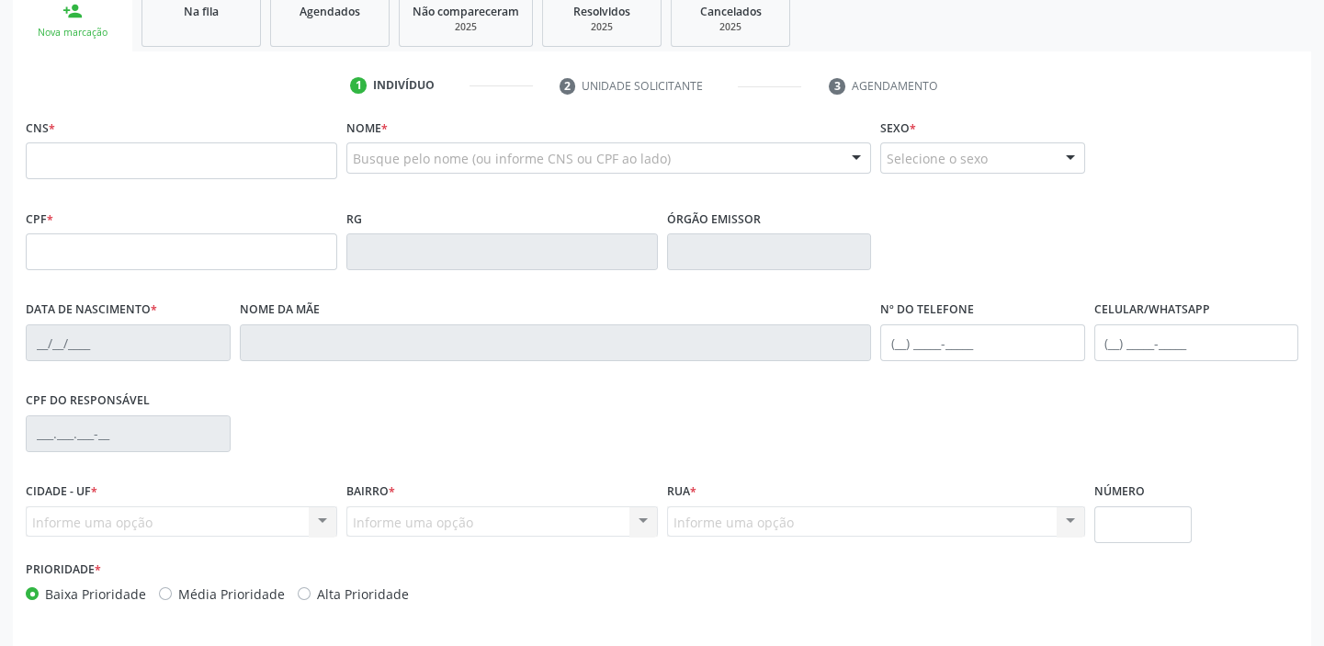
scroll to position [183, 0]
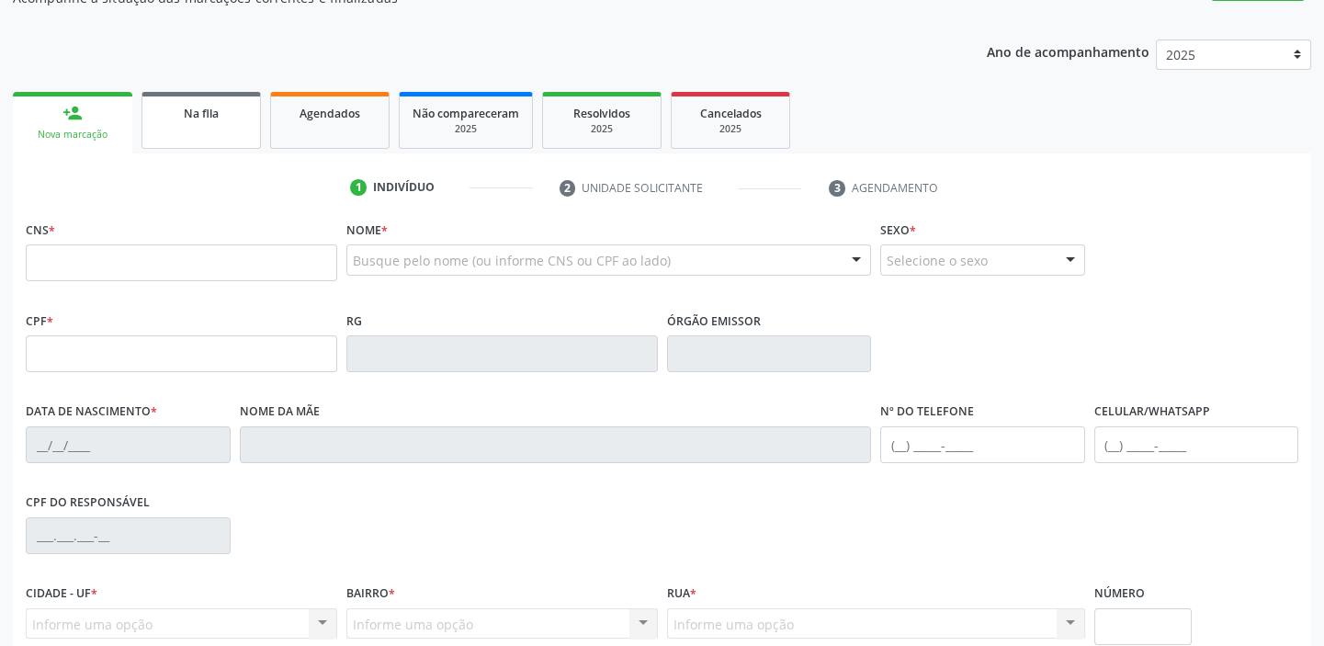
click at [188, 129] on link "Na fila" at bounding box center [200, 120] width 119 height 57
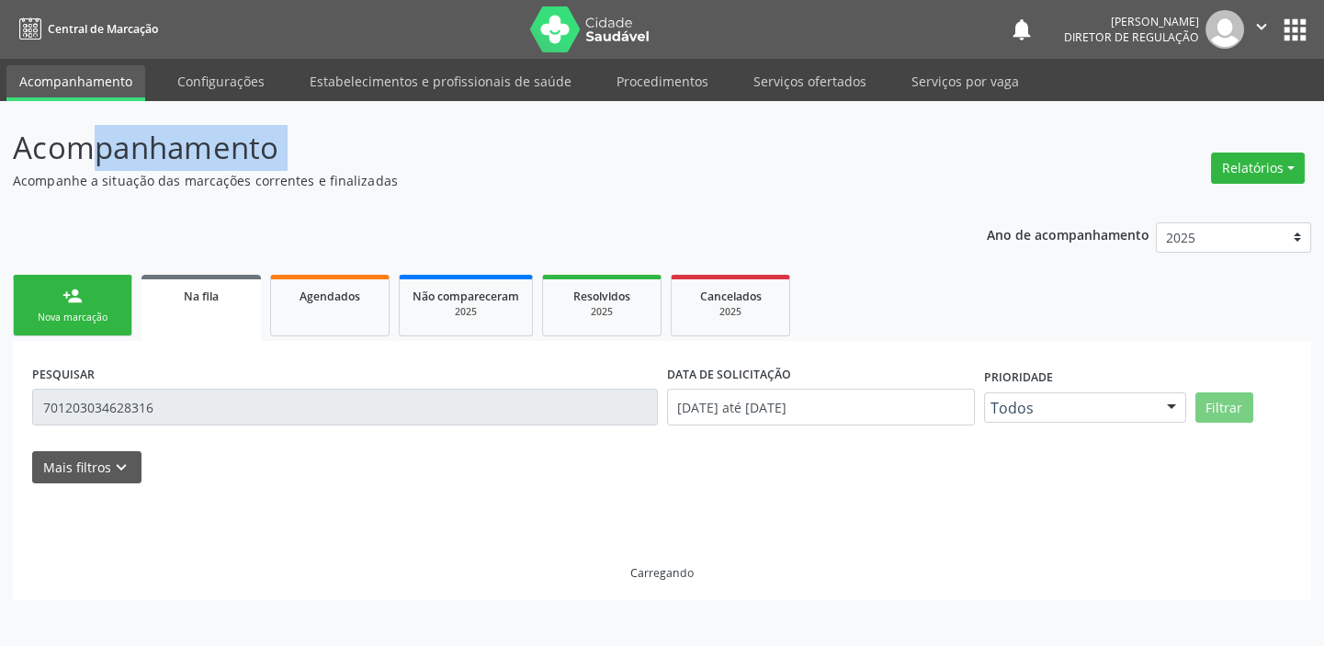
scroll to position [0, 0]
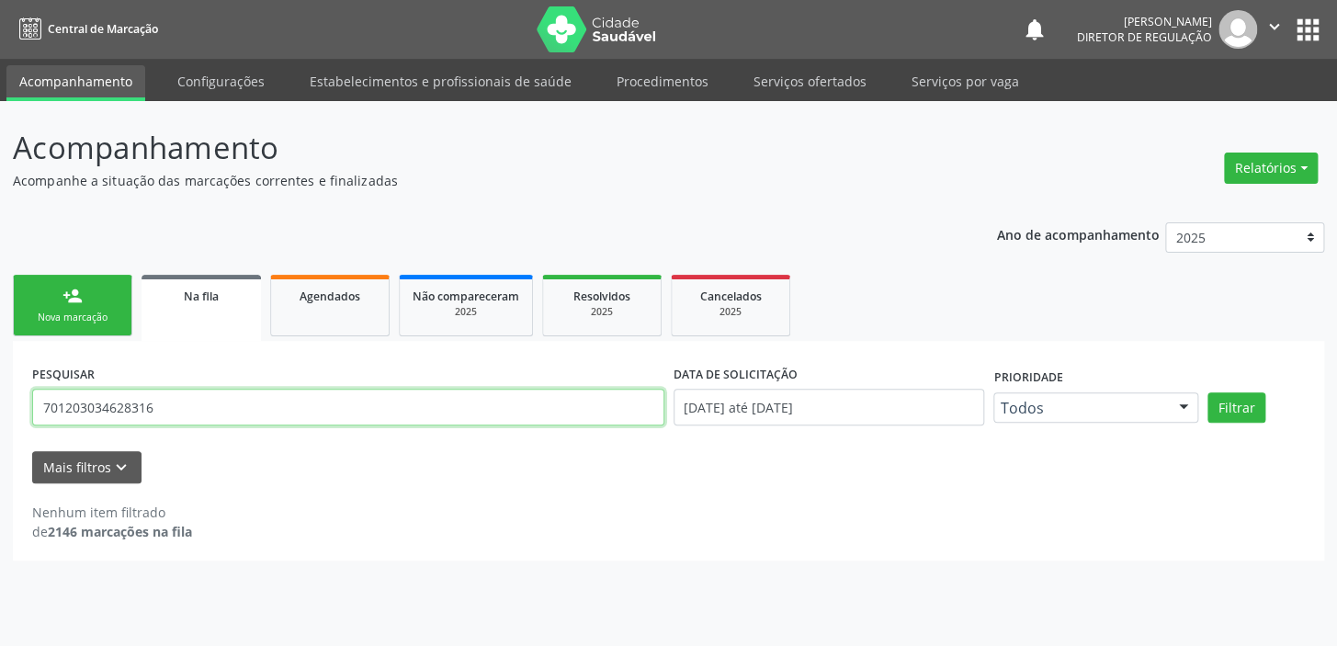
click at [172, 403] on input "701203034628316" at bounding box center [348, 407] width 632 height 37
type input "7"
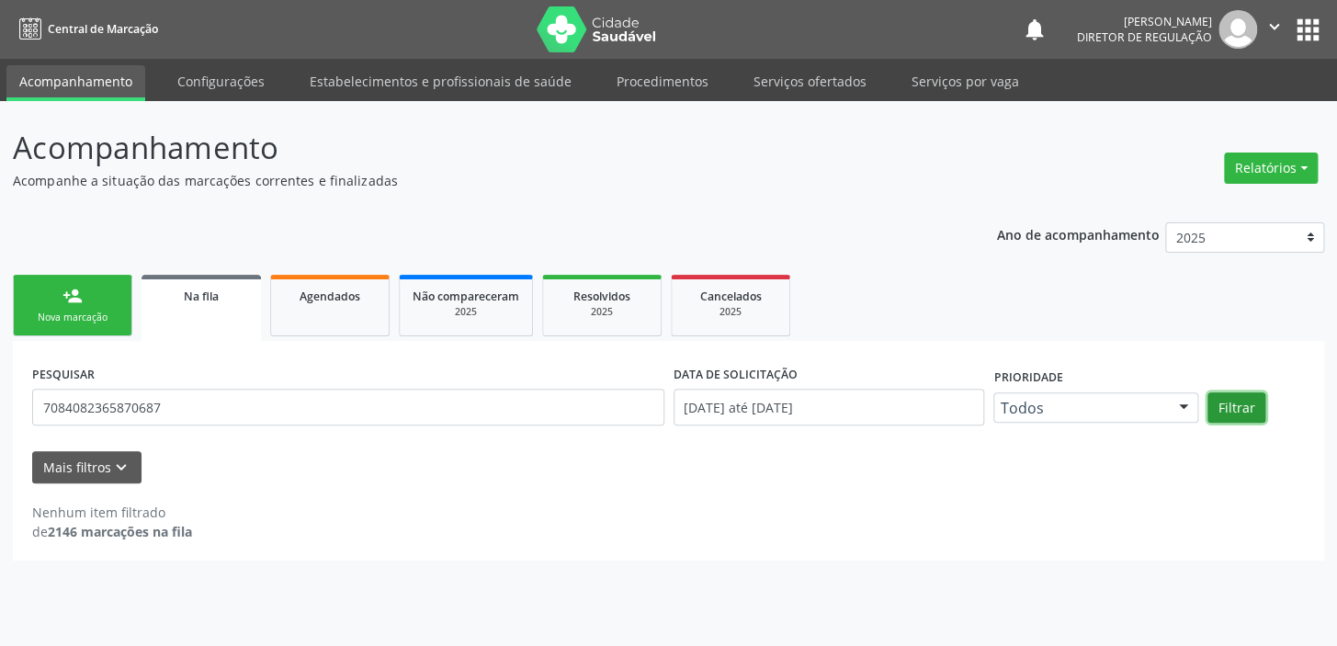
click at [1228, 401] on button "Filtrar" at bounding box center [1236, 407] width 58 height 31
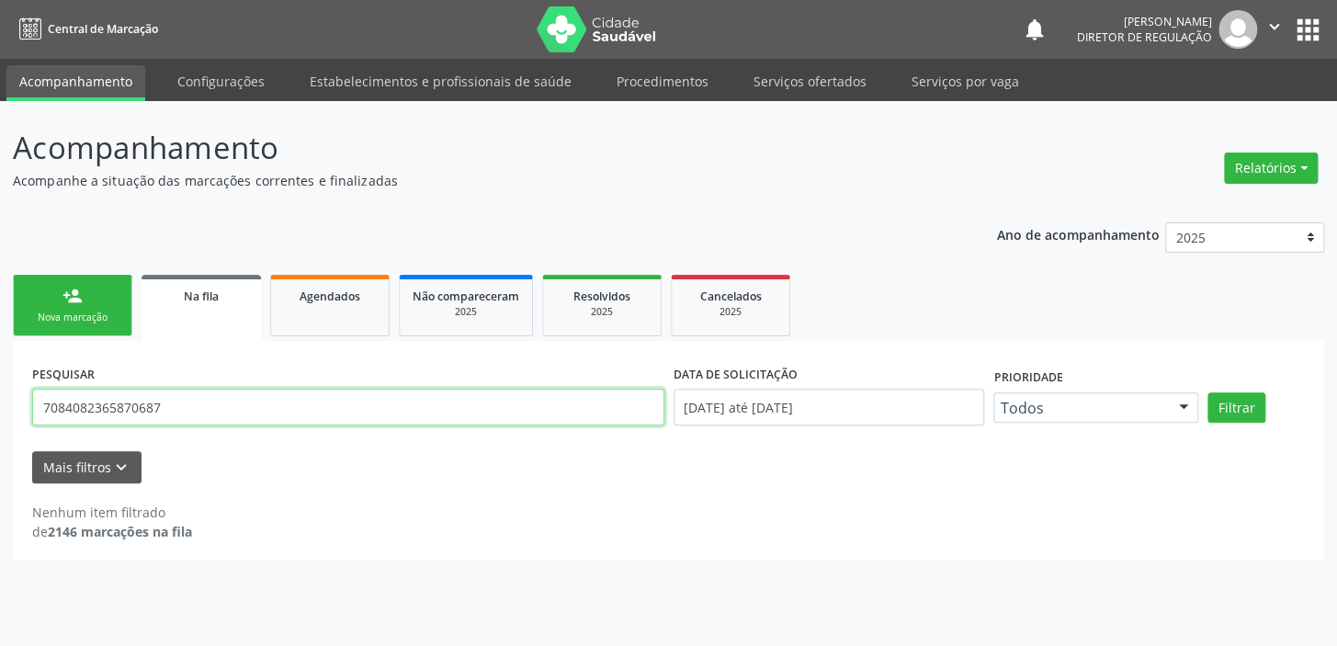
click at [178, 408] on input "7084082365870687" at bounding box center [348, 407] width 632 height 37
type input "7"
type input "708408236587068"
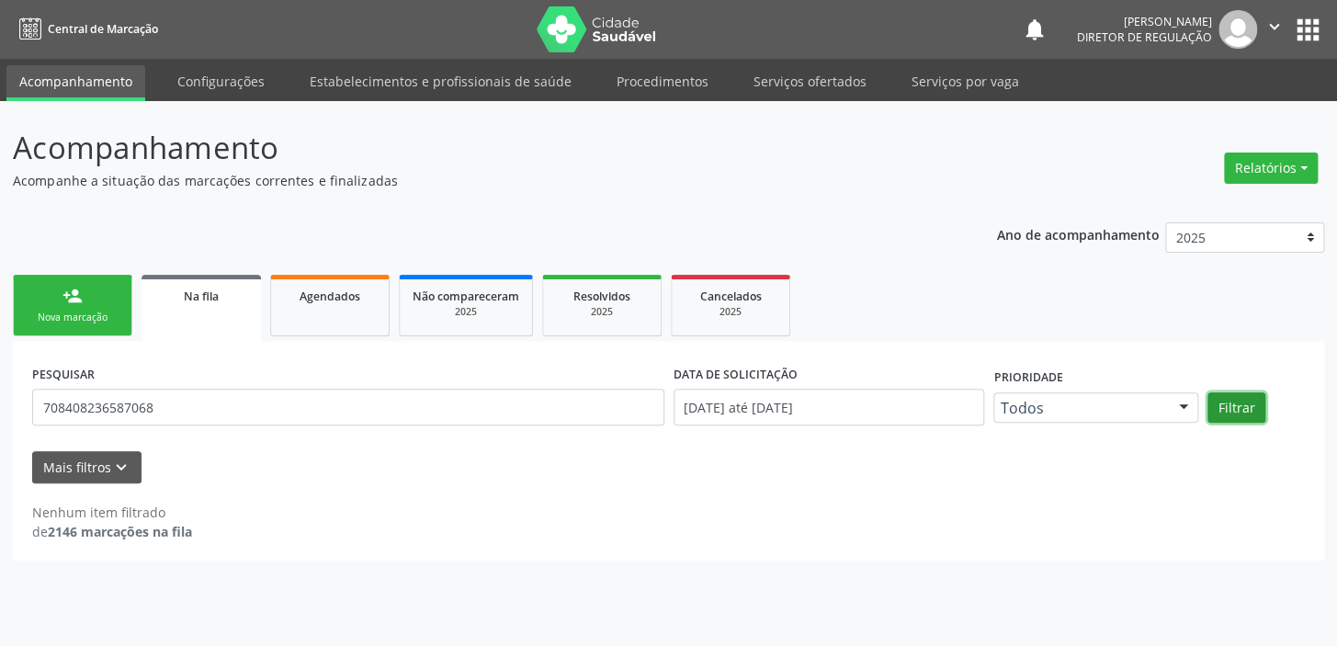
click at [1226, 403] on button "Filtrar" at bounding box center [1236, 407] width 58 height 31
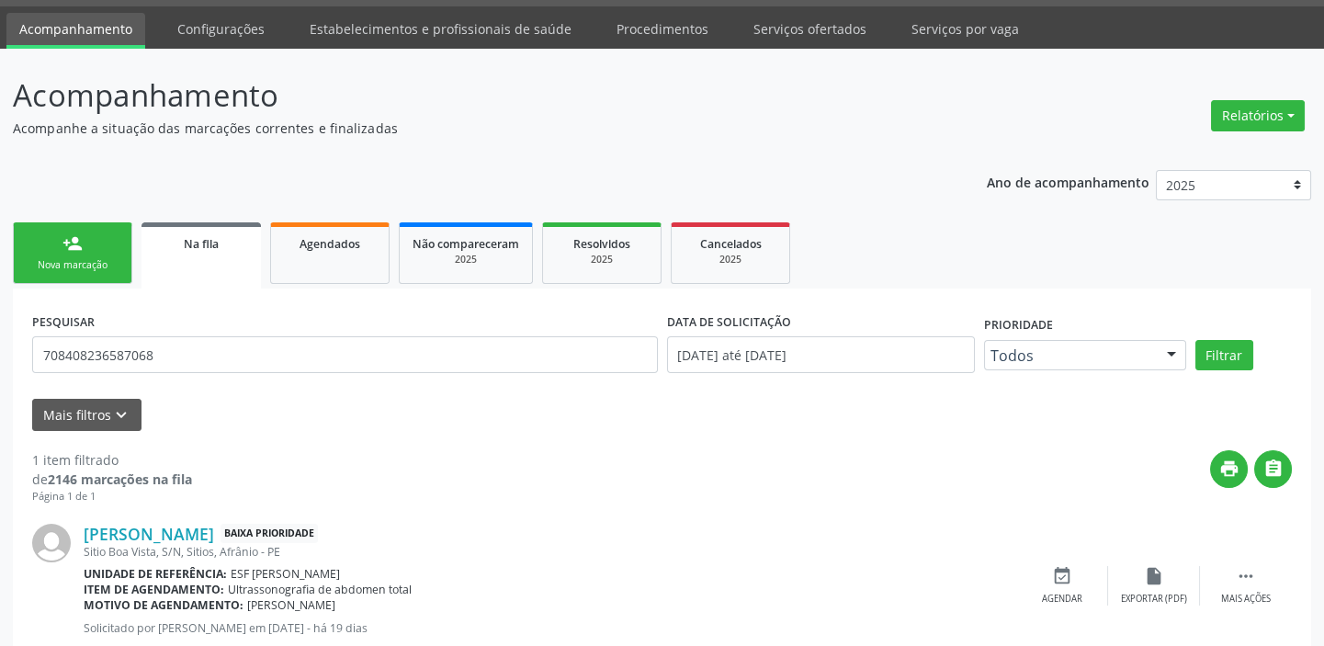
scroll to position [106, 0]
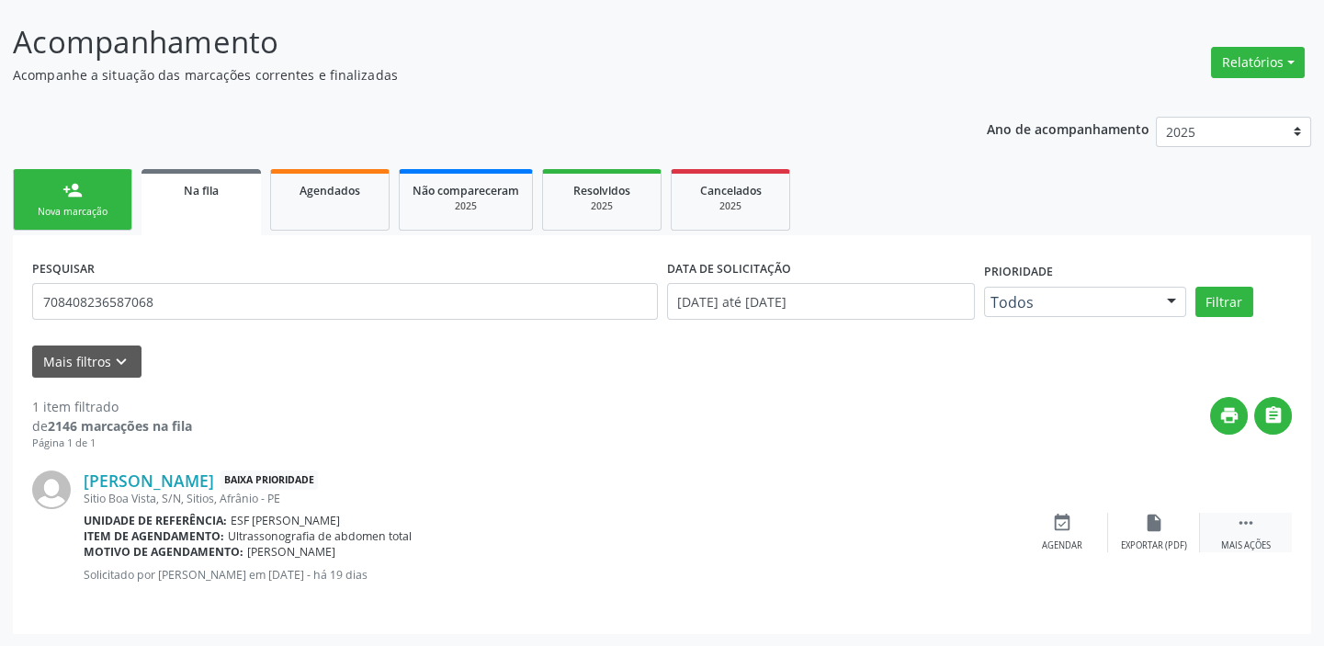
click at [1255, 515] on icon "" at bounding box center [1246, 523] width 20 height 20
click at [791, 521] on icon "event_available" at bounding box center [786, 523] width 20 height 20
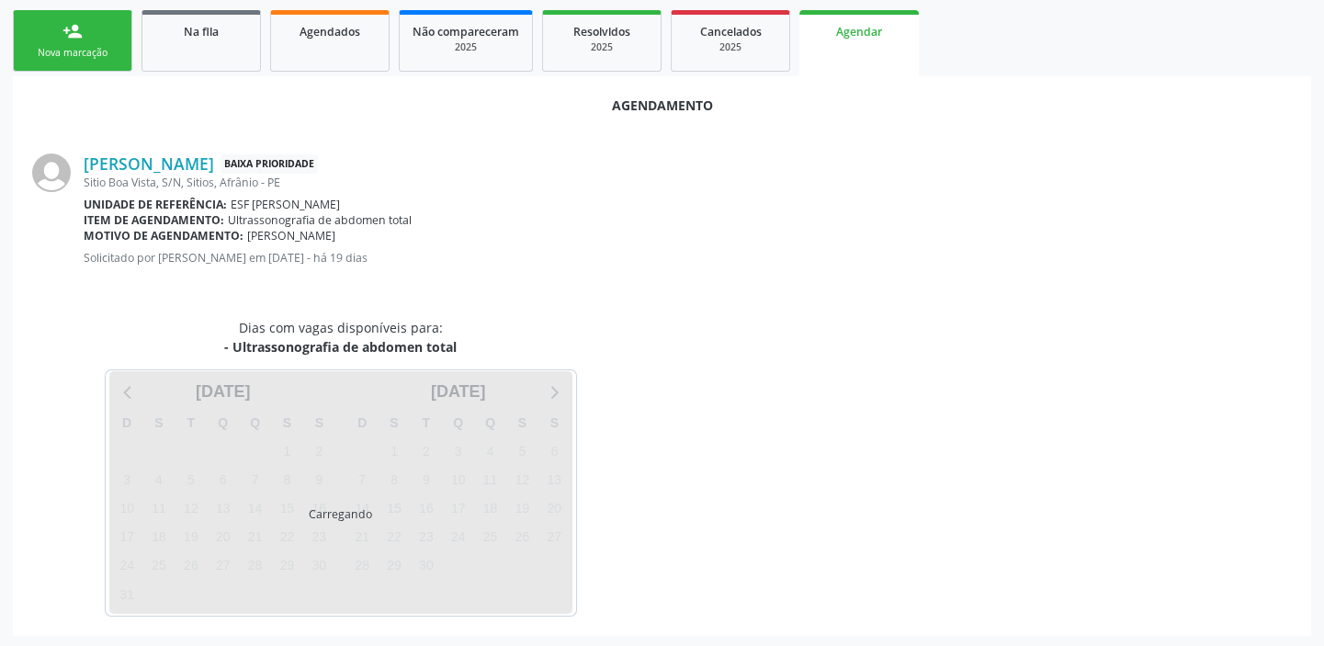
scroll to position [266, 0]
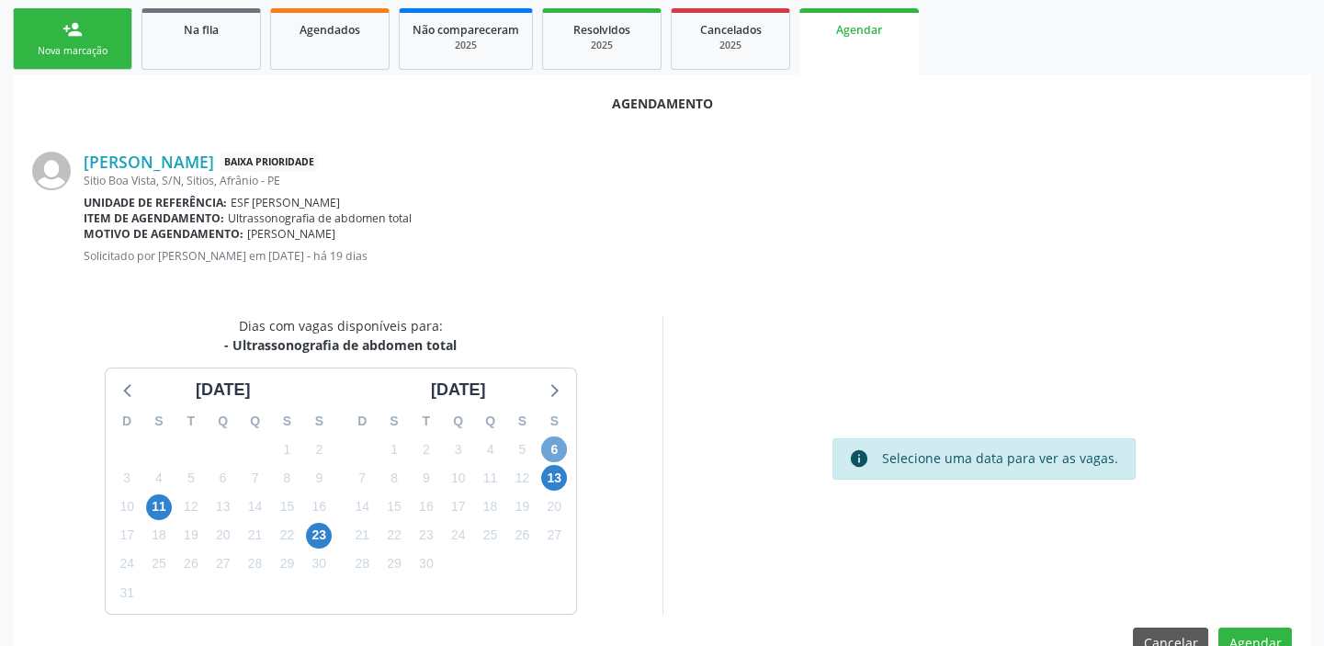
click at [557, 447] on span "6" at bounding box center [554, 449] width 26 height 26
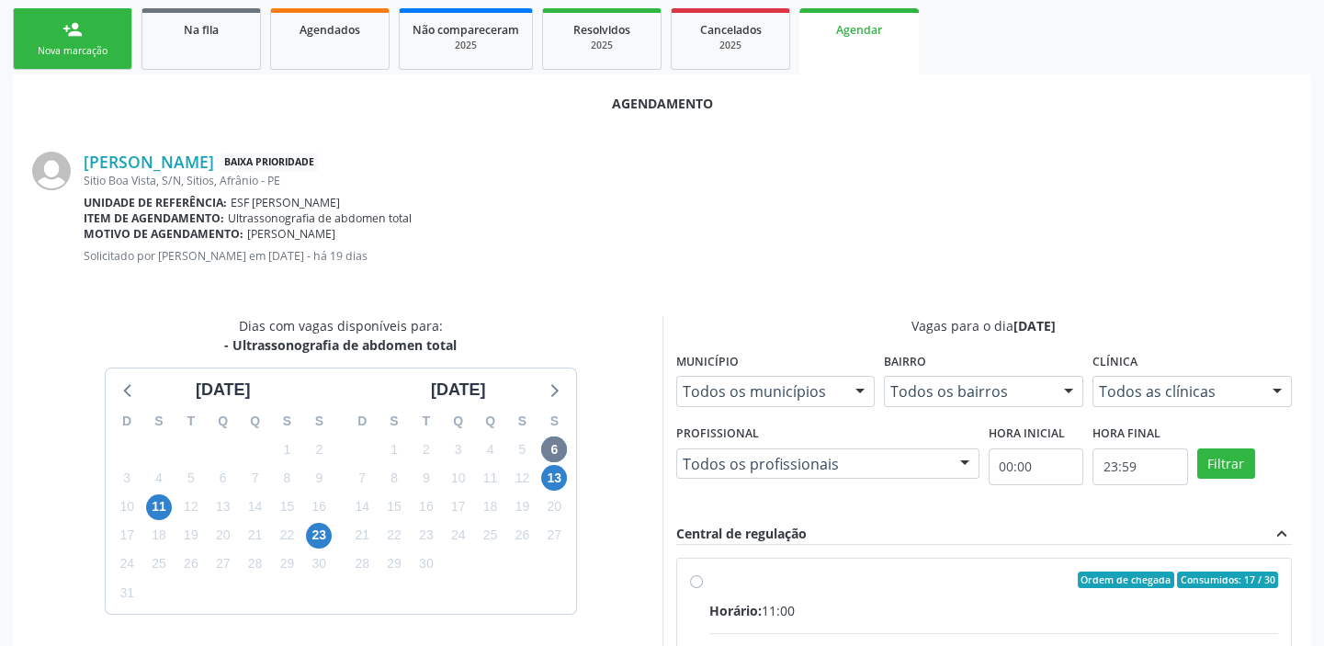
radio input "true"
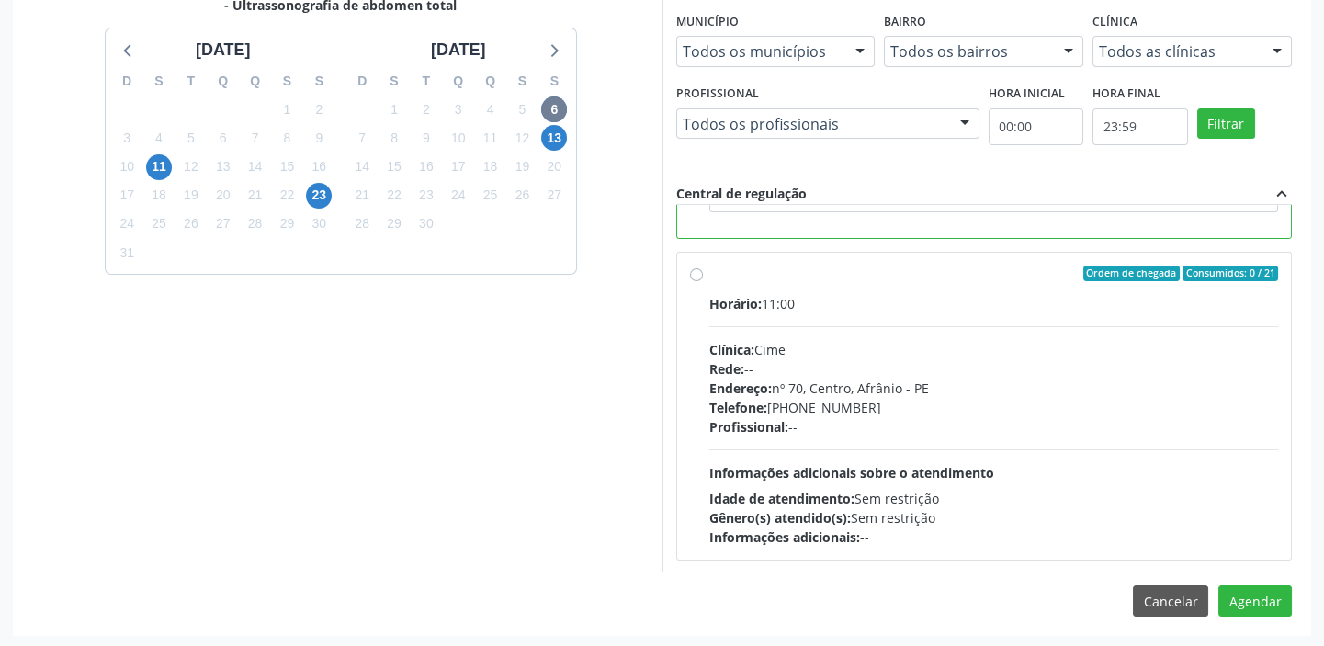
scroll to position [607, 0]
click at [1251, 591] on button "Agendar" at bounding box center [1255, 599] width 74 height 31
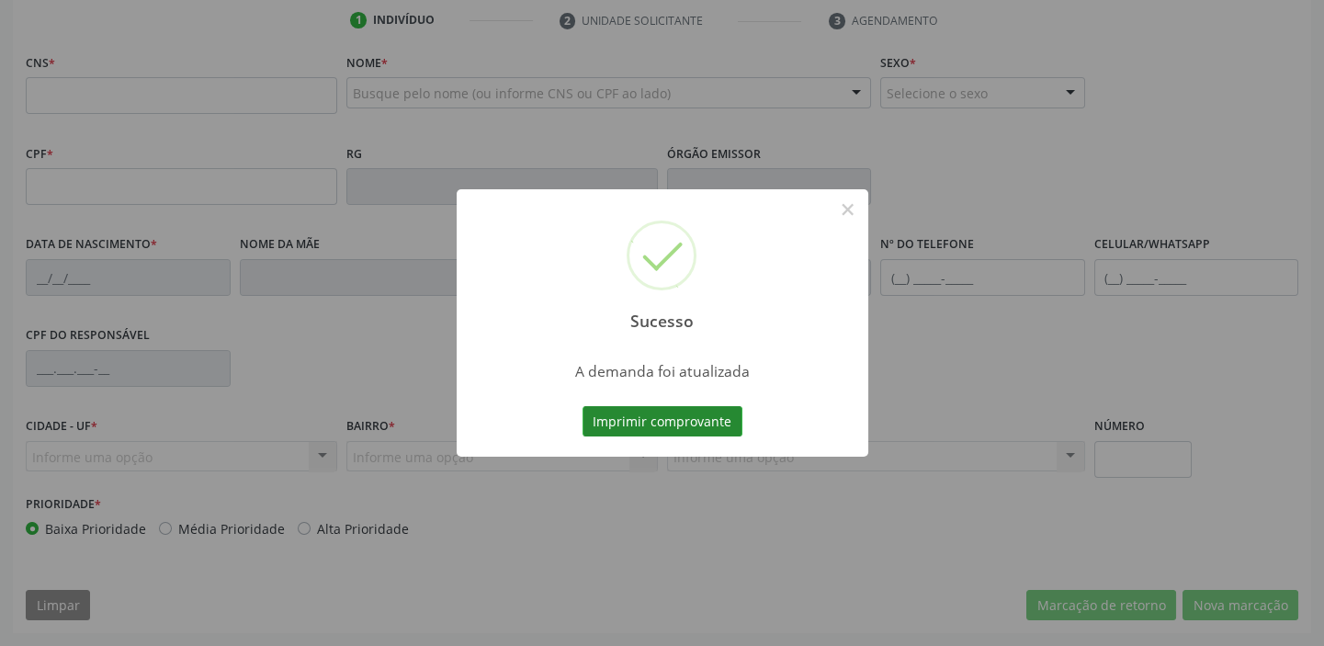
scroll to position [349, 0]
click at [640, 420] on button "Imprimir comprovante" at bounding box center [663, 421] width 160 height 31
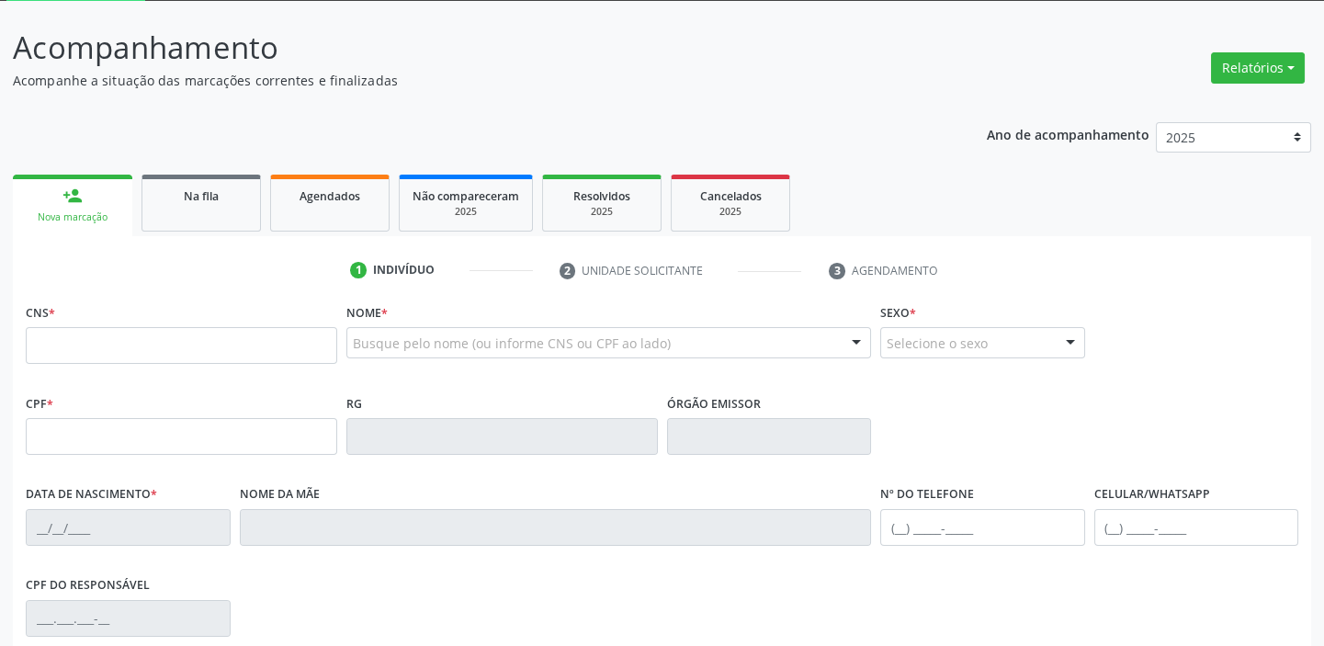
scroll to position [99, 0]
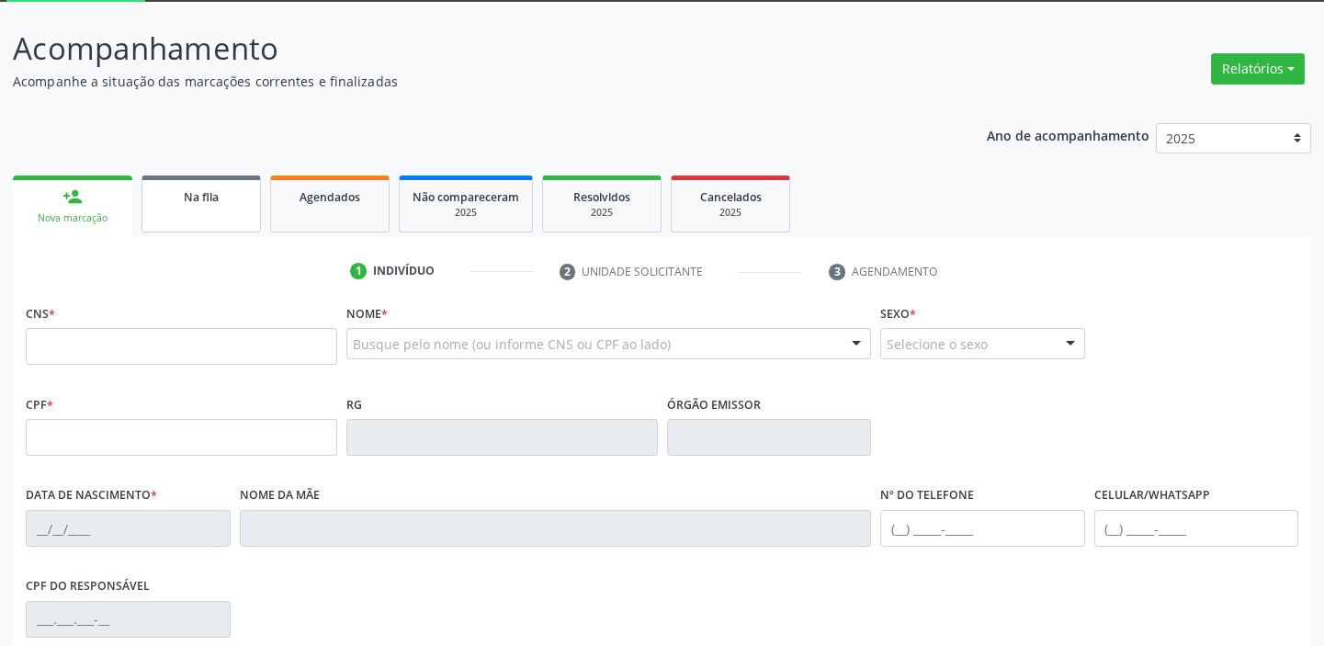
click at [190, 193] on span "Na fila" at bounding box center [201, 197] width 35 height 16
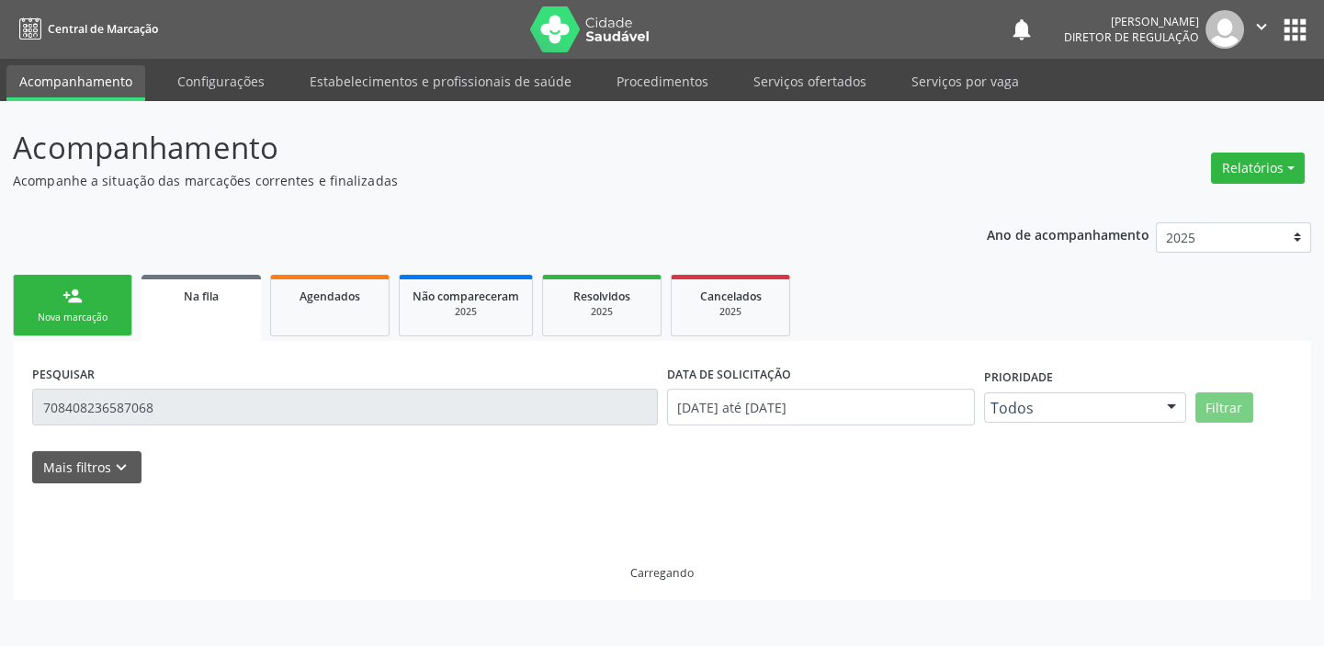
scroll to position [0, 0]
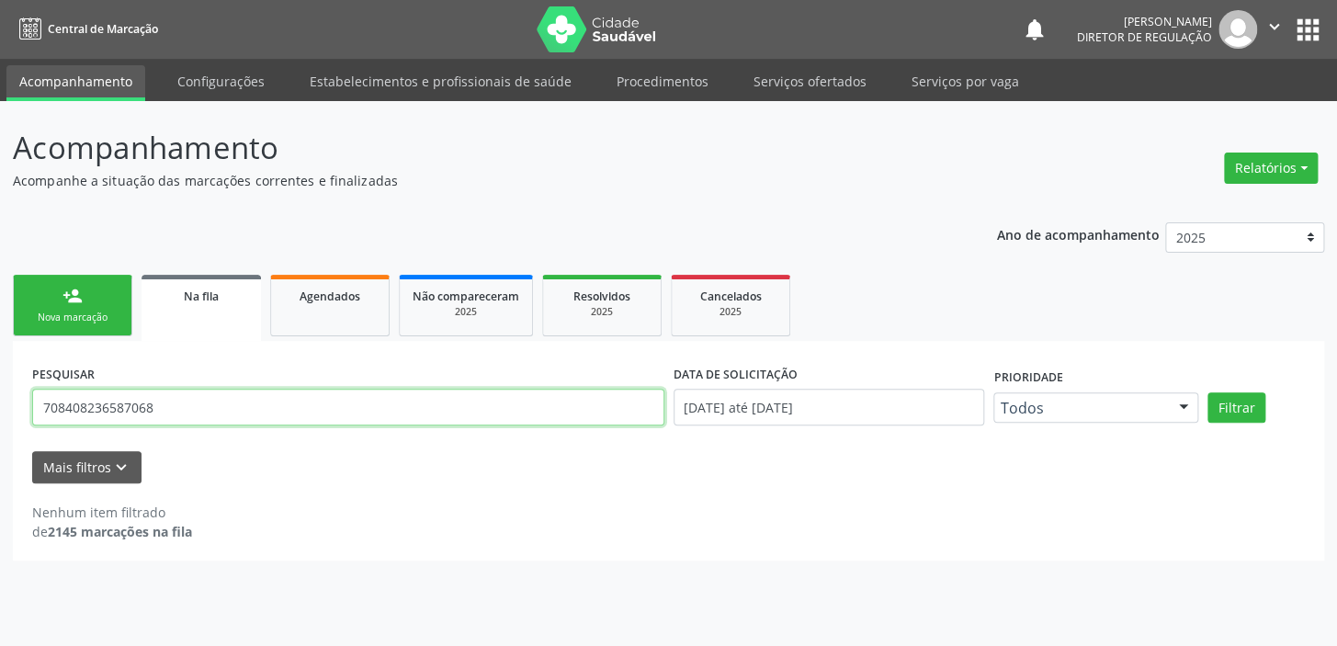
click at [175, 418] on input "708408236587068" at bounding box center [348, 407] width 632 height 37
type input "7"
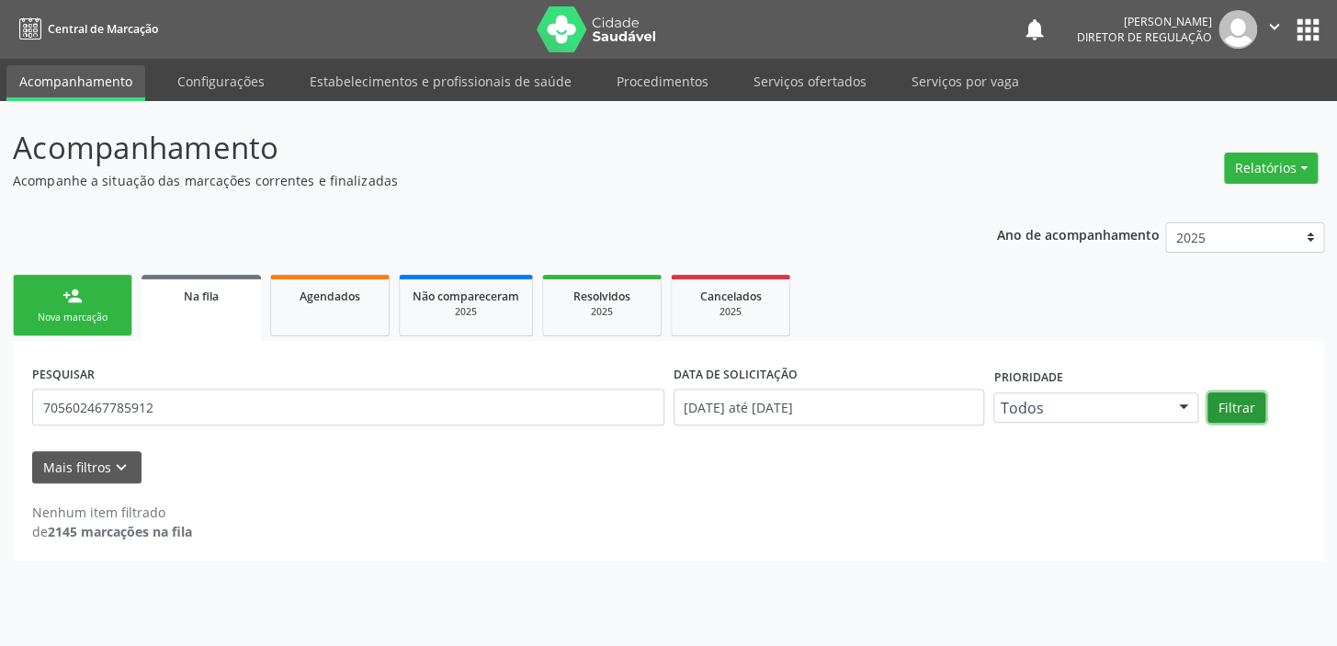
click at [1249, 411] on button "Filtrar" at bounding box center [1236, 407] width 58 height 31
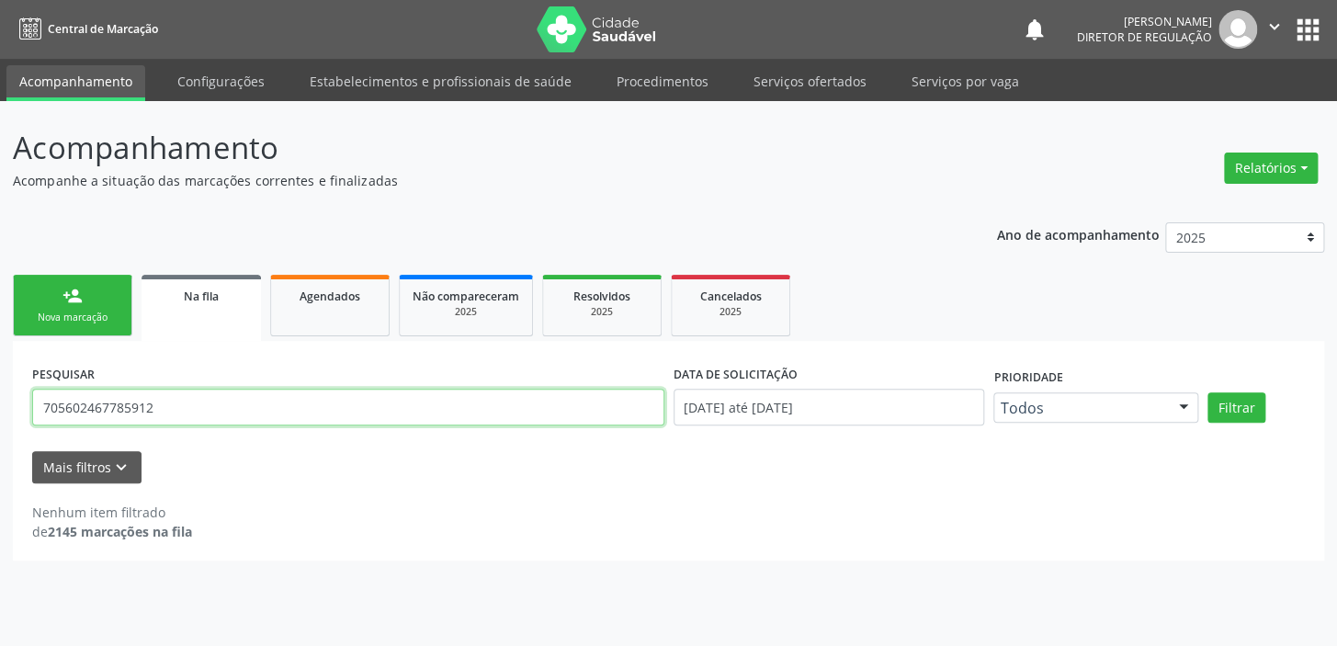
click at [167, 403] on input "705602467785912" at bounding box center [348, 407] width 632 height 37
type input "7"
type input "705602467785912"
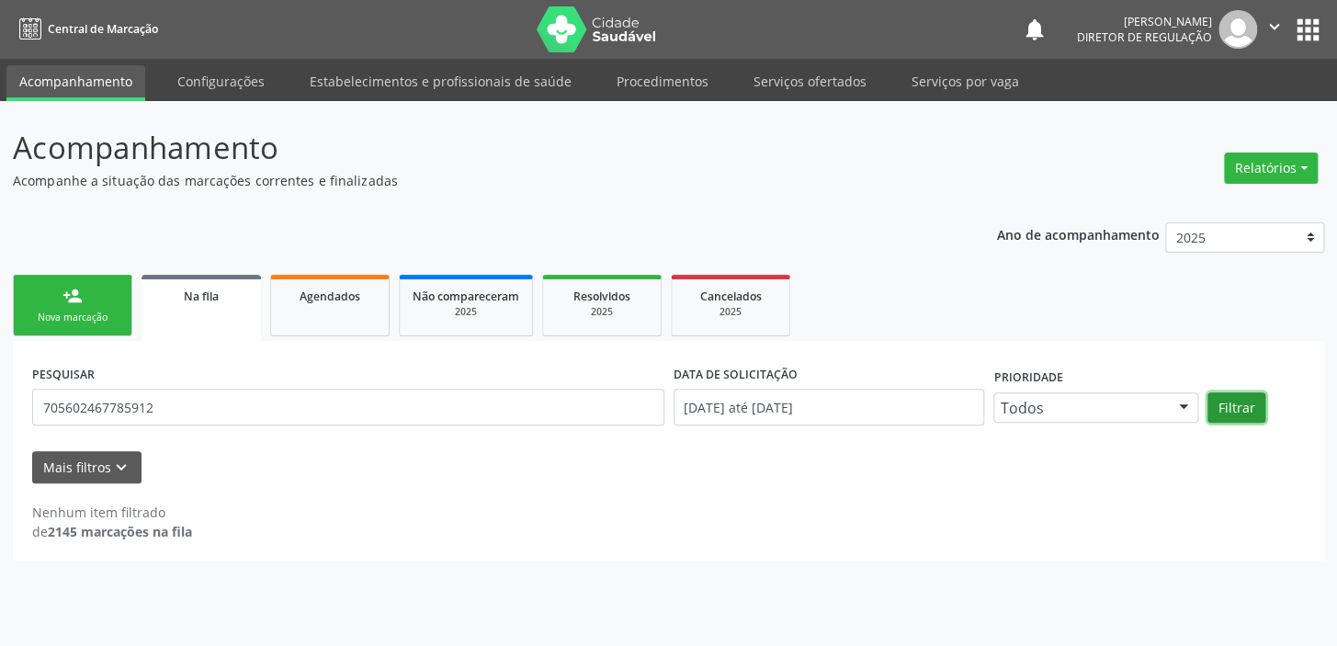
click at [1241, 408] on button "Filtrar" at bounding box center [1236, 407] width 58 height 31
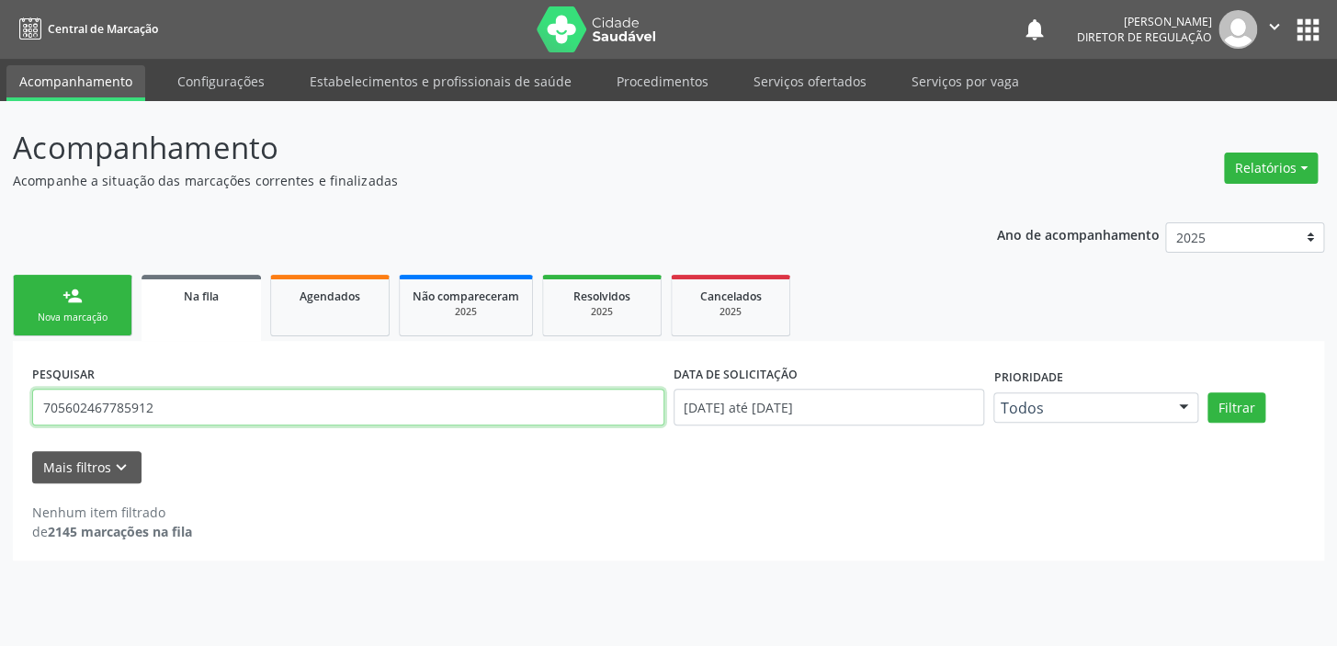
drag, startPoint x: 104, startPoint y: 405, endPoint x: 28, endPoint y: 413, distance: 76.6
click at [28, 413] on div "PESQUISAR 705602467785912" at bounding box center [348, 399] width 641 height 78
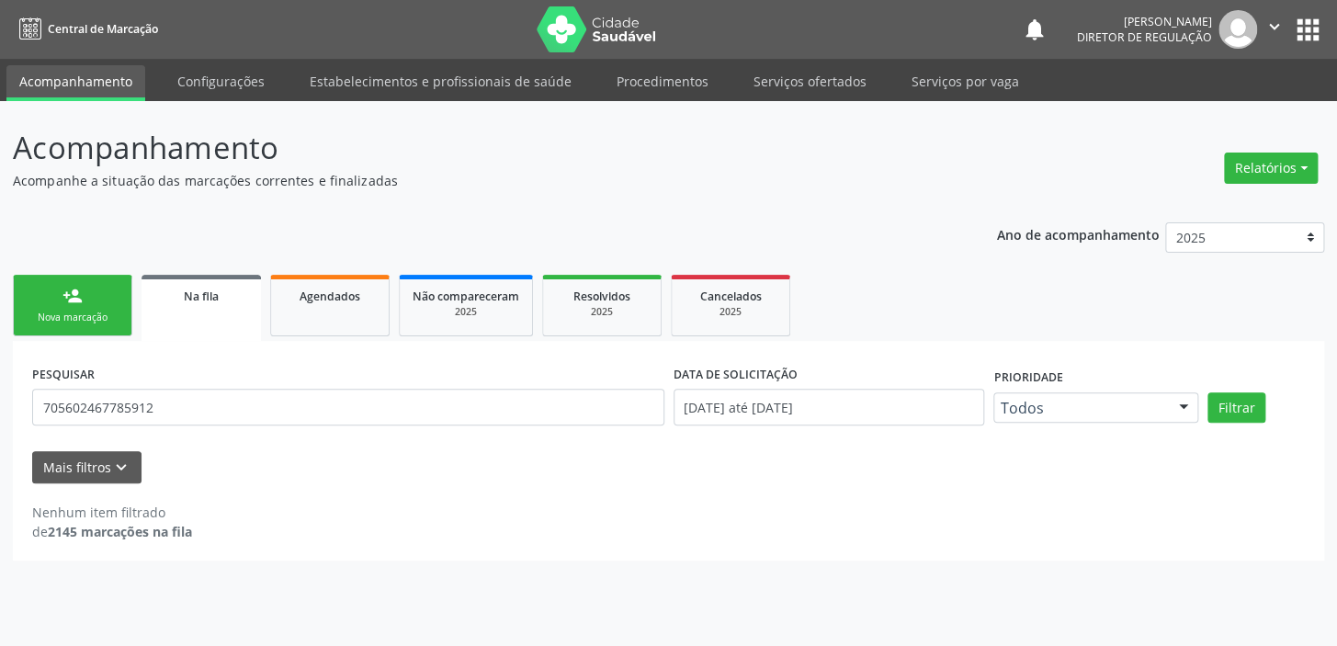
click at [66, 301] on div "person_add" at bounding box center [72, 296] width 20 height 20
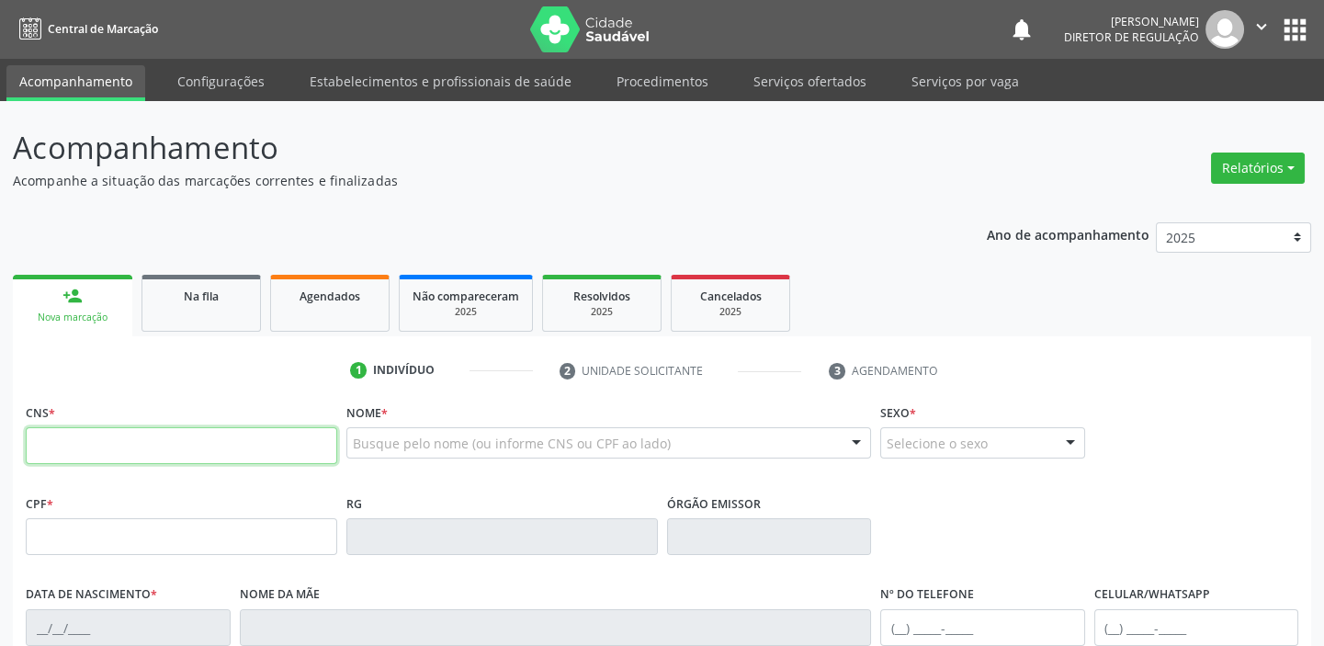
click at [187, 432] on input "text" at bounding box center [181, 445] width 311 height 37
click at [182, 440] on input "text" at bounding box center [181, 445] width 311 height 37
paste input "705 6024 6778 5912"
type input "705 6024 6778 5912"
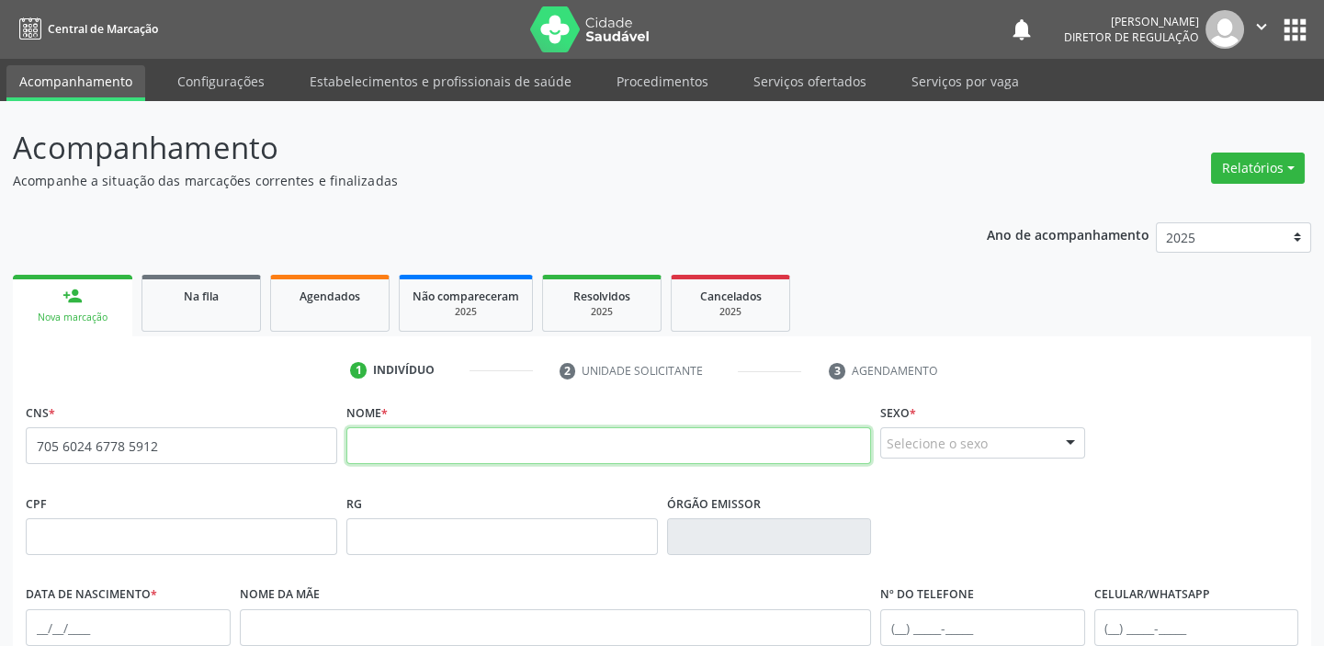
click at [426, 445] on input "text" at bounding box center [608, 445] width 525 height 37
type input "RONAILDO COELHO RODRIGUES"
click at [982, 460] on fieldset "Sexo * Selecione o sexo Masculino Feminino Nenhum resultado encontrado para: " …" at bounding box center [982, 435] width 205 height 72
click at [960, 447] on div "Selecione o sexo" at bounding box center [982, 442] width 205 height 31
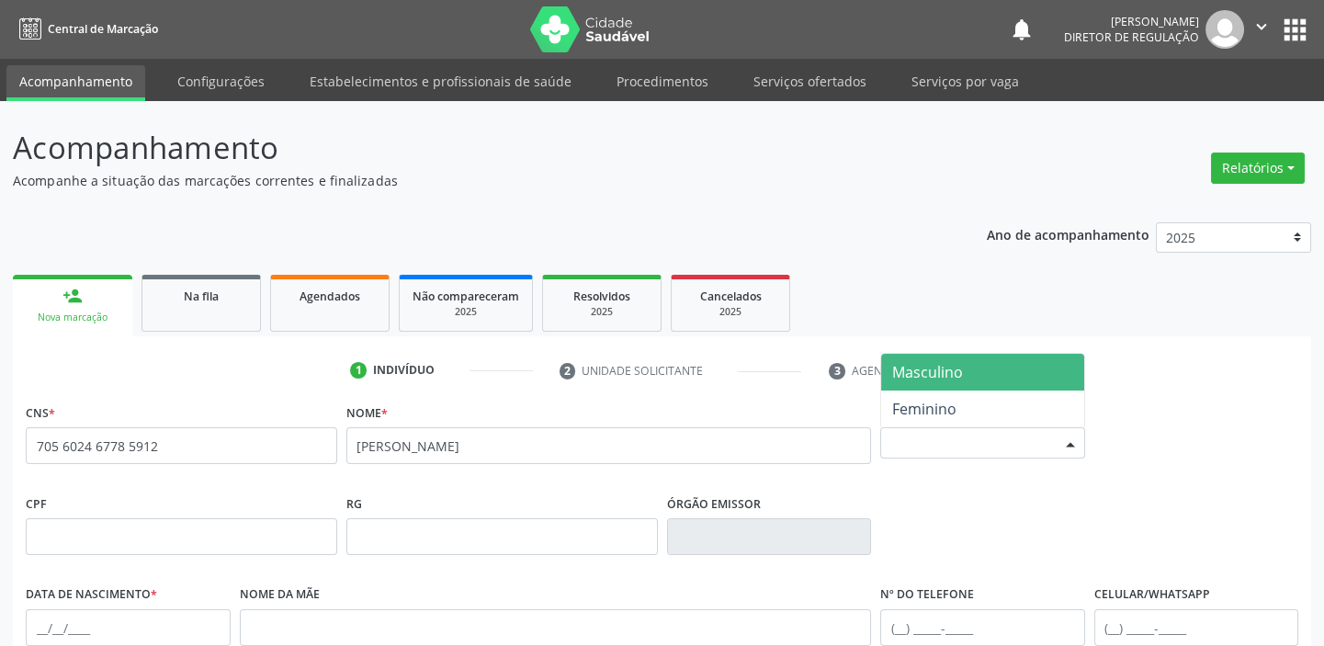
drag, startPoint x: 952, startPoint y: 365, endPoint x: 577, endPoint y: 410, distance: 377.6
click at [952, 364] on span "Masculino" at bounding box center [927, 372] width 71 height 20
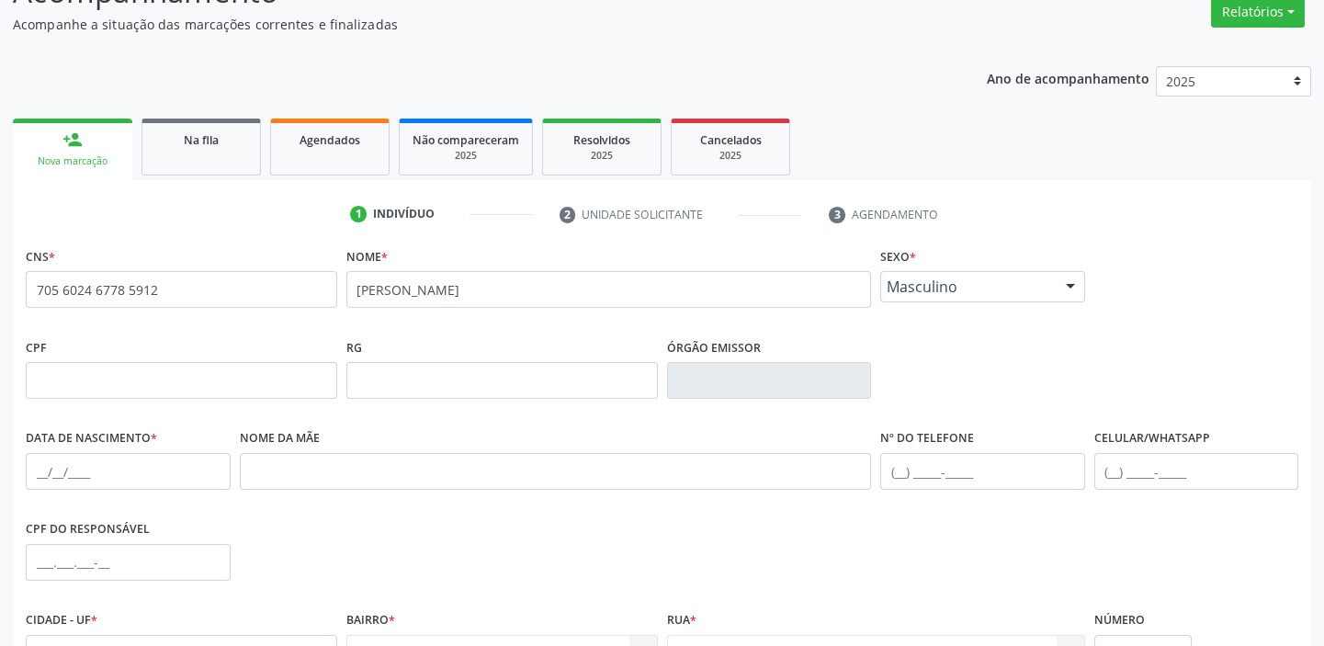
scroll to position [166, 0]
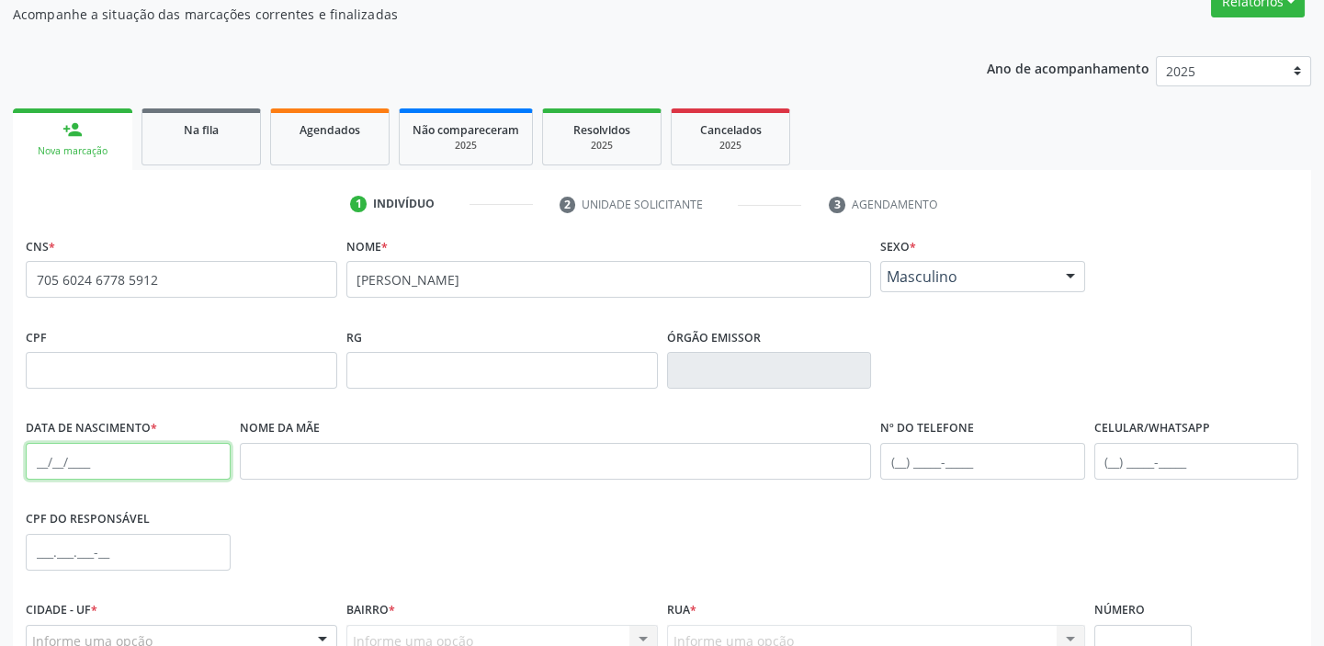
click at [37, 456] on input "text" at bounding box center [128, 461] width 205 height 37
type input "16/02/2009"
click at [908, 451] on input "text" at bounding box center [982, 461] width 205 height 37
type input "(87) 8844-1052"
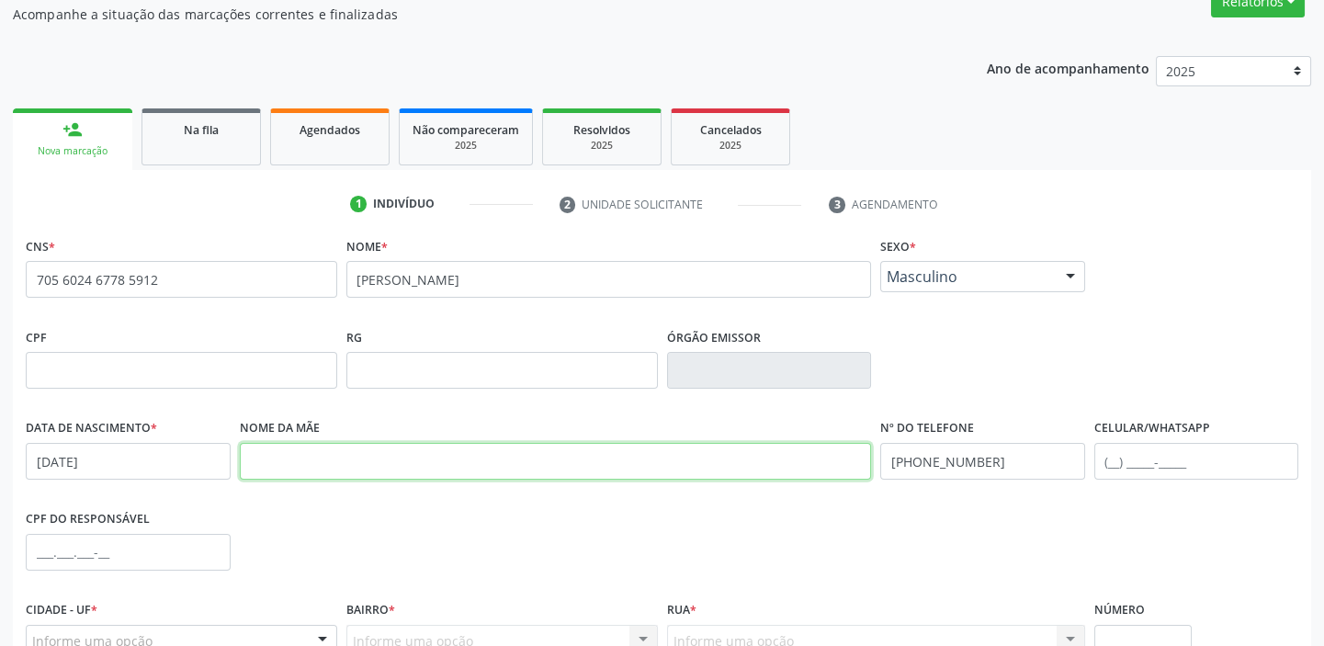
click at [272, 462] on input "text" at bounding box center [556, 461] width 632 height 37
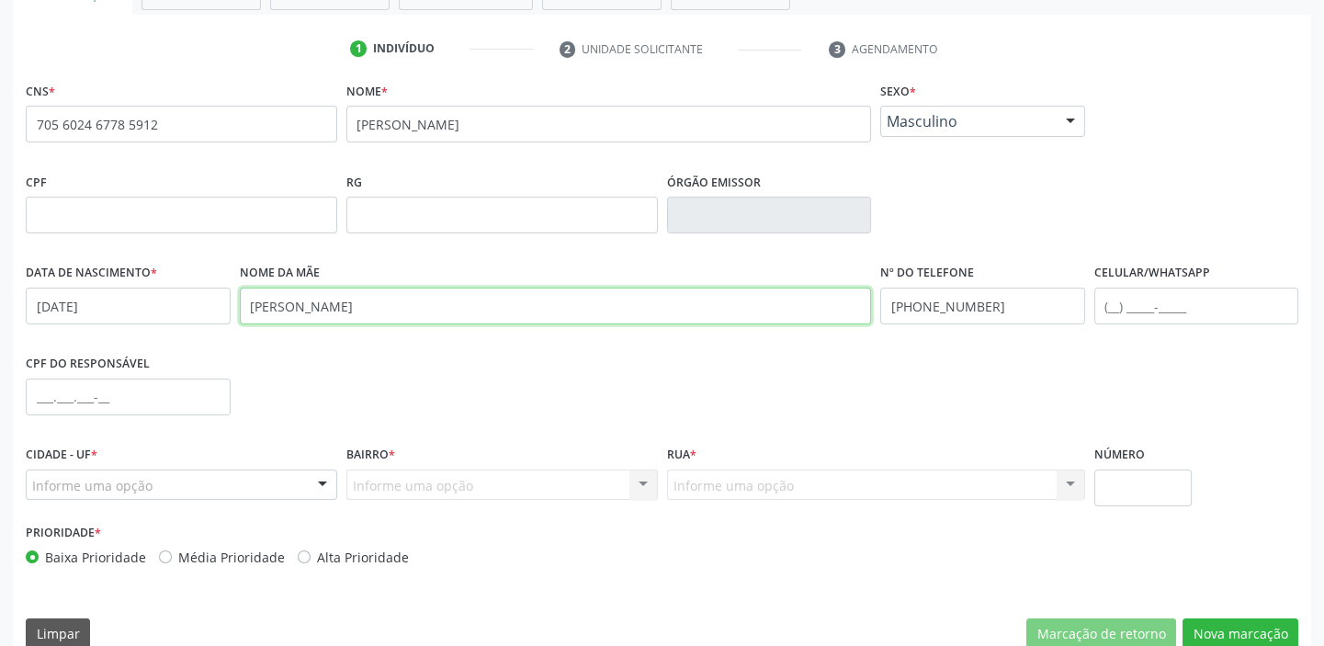
scroll to position [349, 0]
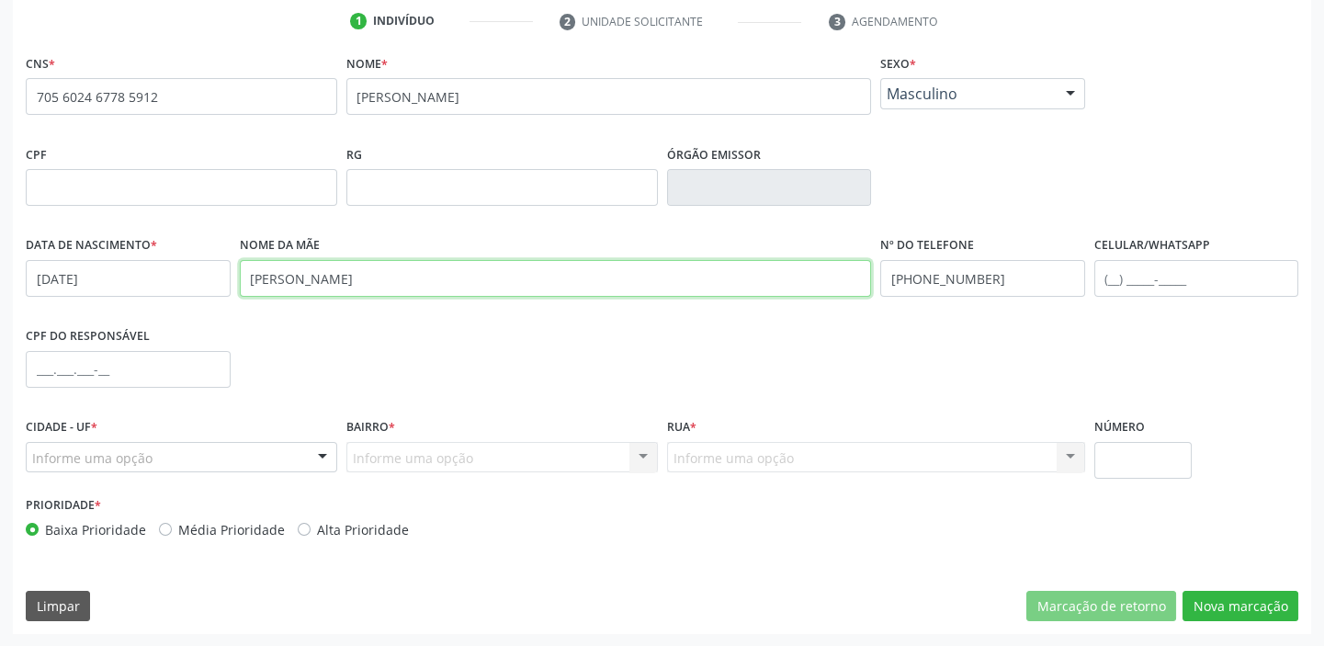
type input "MARILUCIA COELHO RODRIGUES"
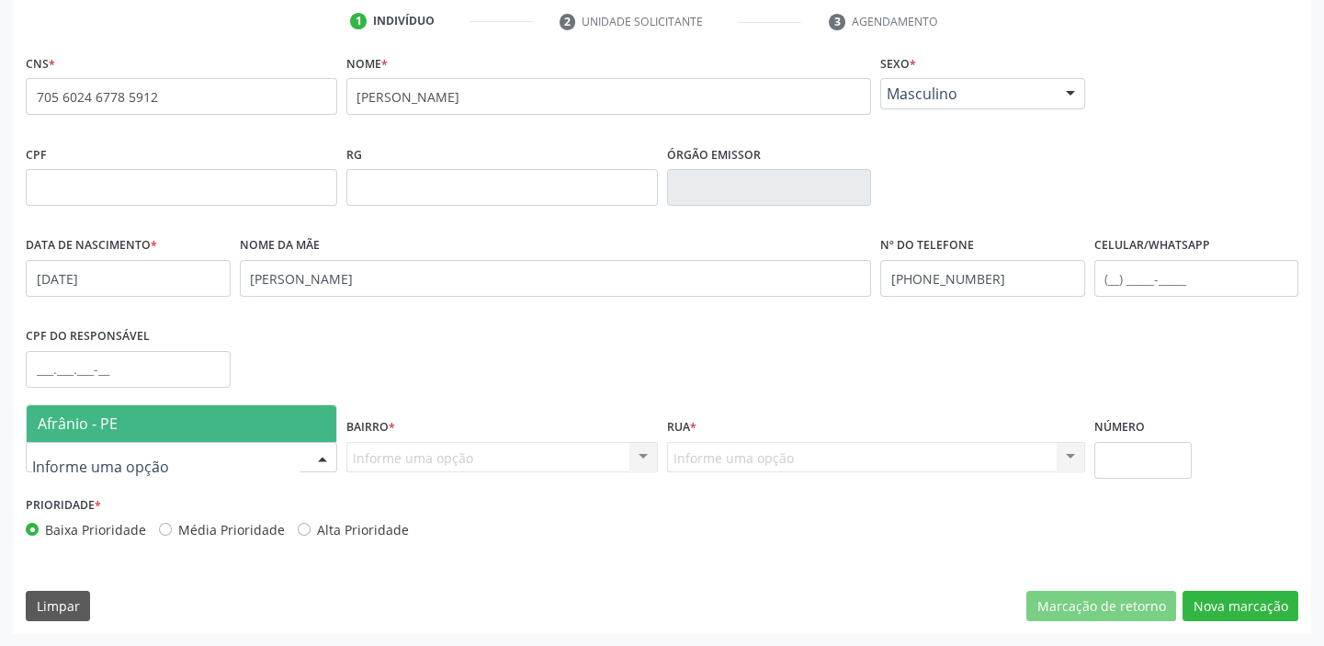
click at [101, 427] on span "Afrânio - PE" at bounding box center [78, 423] width 80 height 20
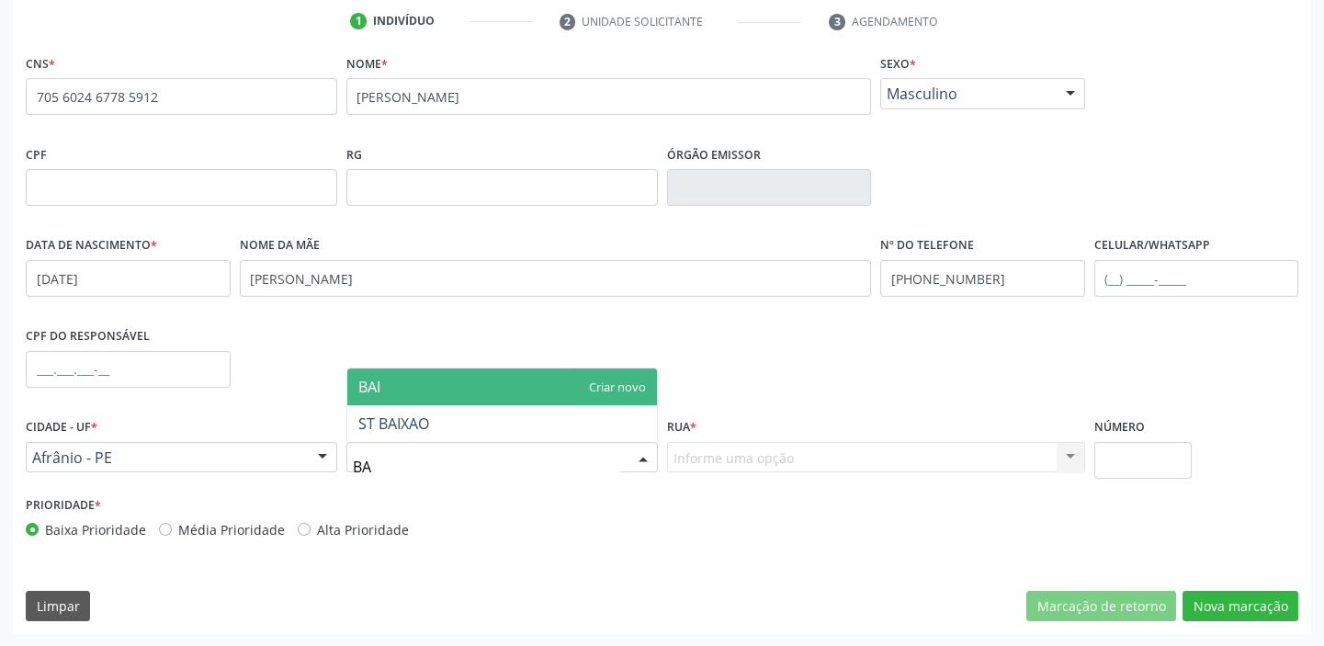
type input "B"
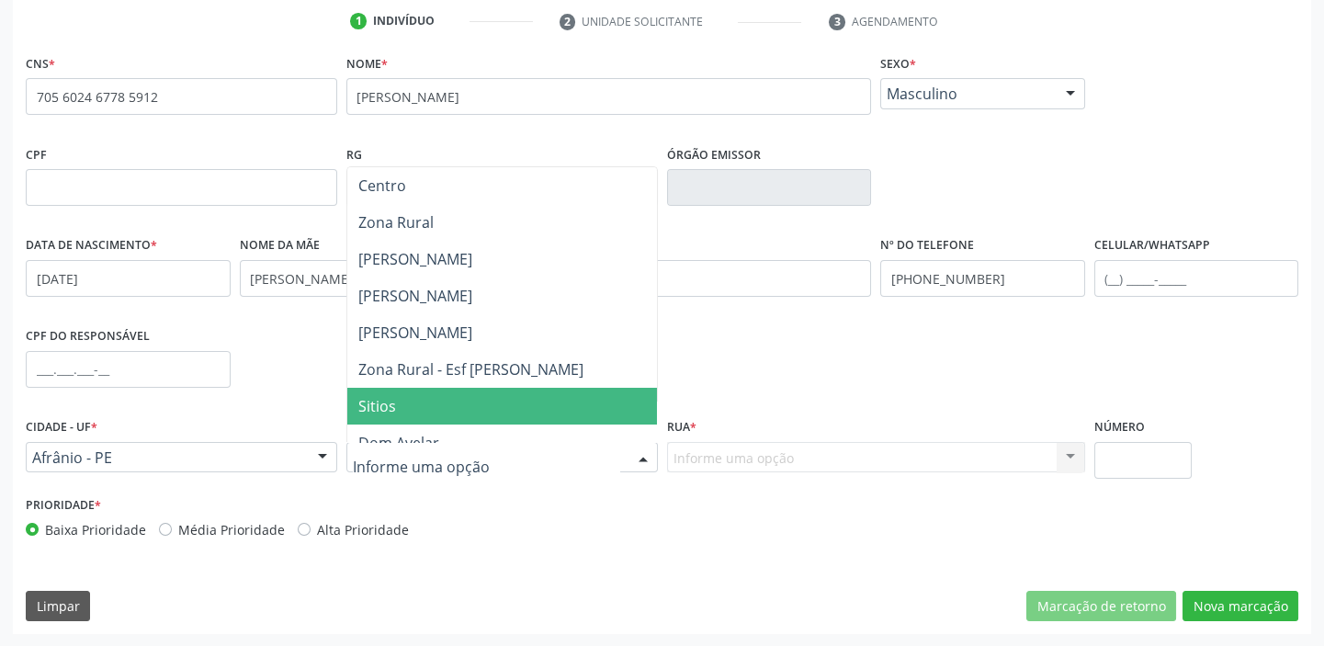
click at [434, 403] on span "Sitios" at bounding box center [502, 406] width 310 height 37
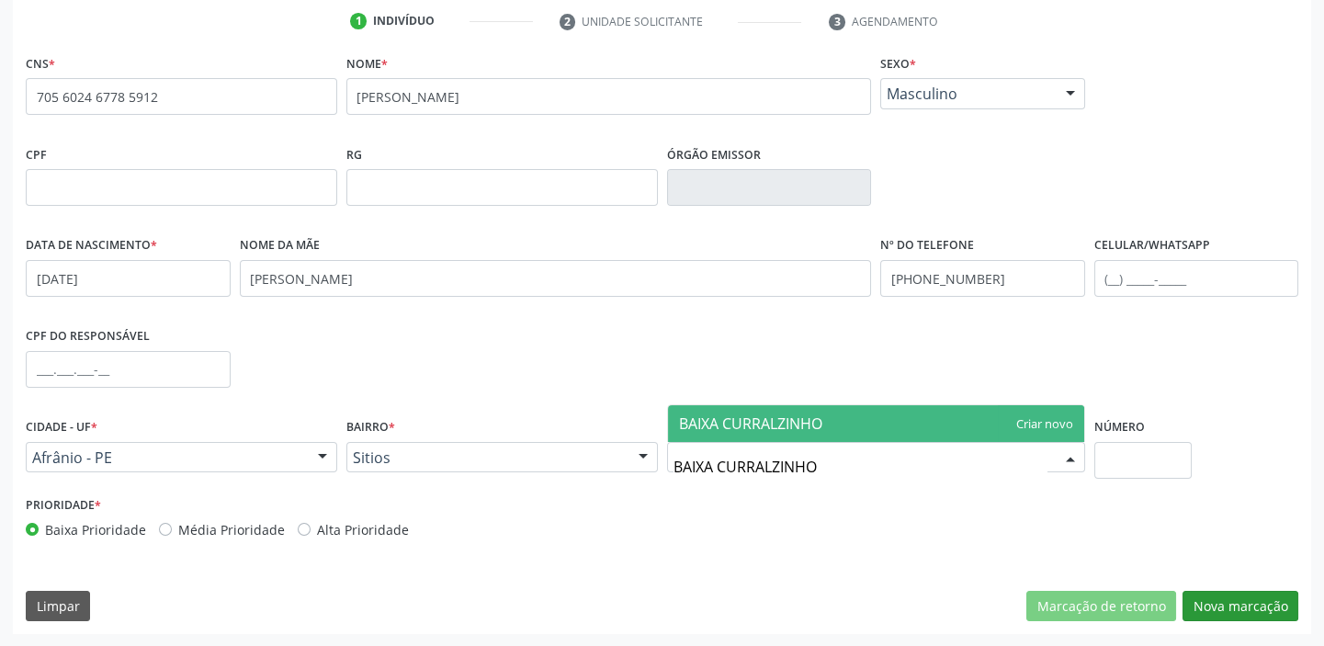
type input "BAIXA CURRALZINHO"
click at [1233, 605] on button "Nova marcação" at bounding box center [1240, 606] width 116 height 31
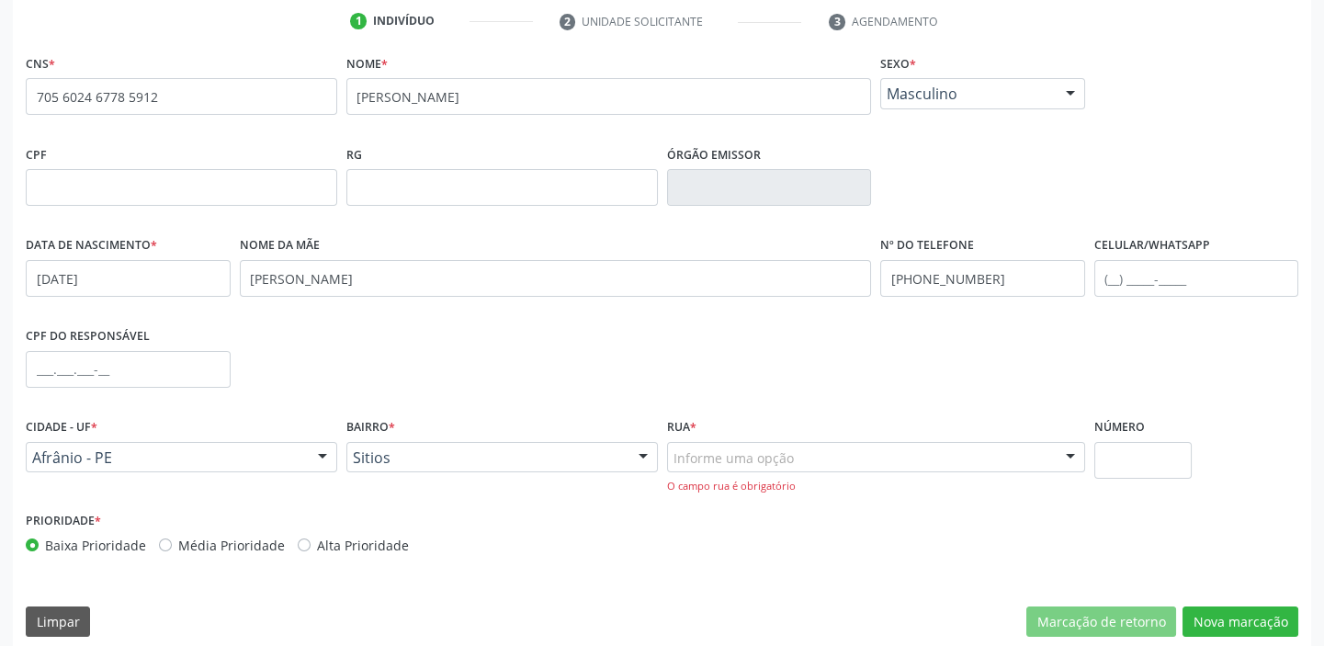
click at [773, 468] on div "Informe uma opção" at bounding box center [876, 457] width 418 height 31
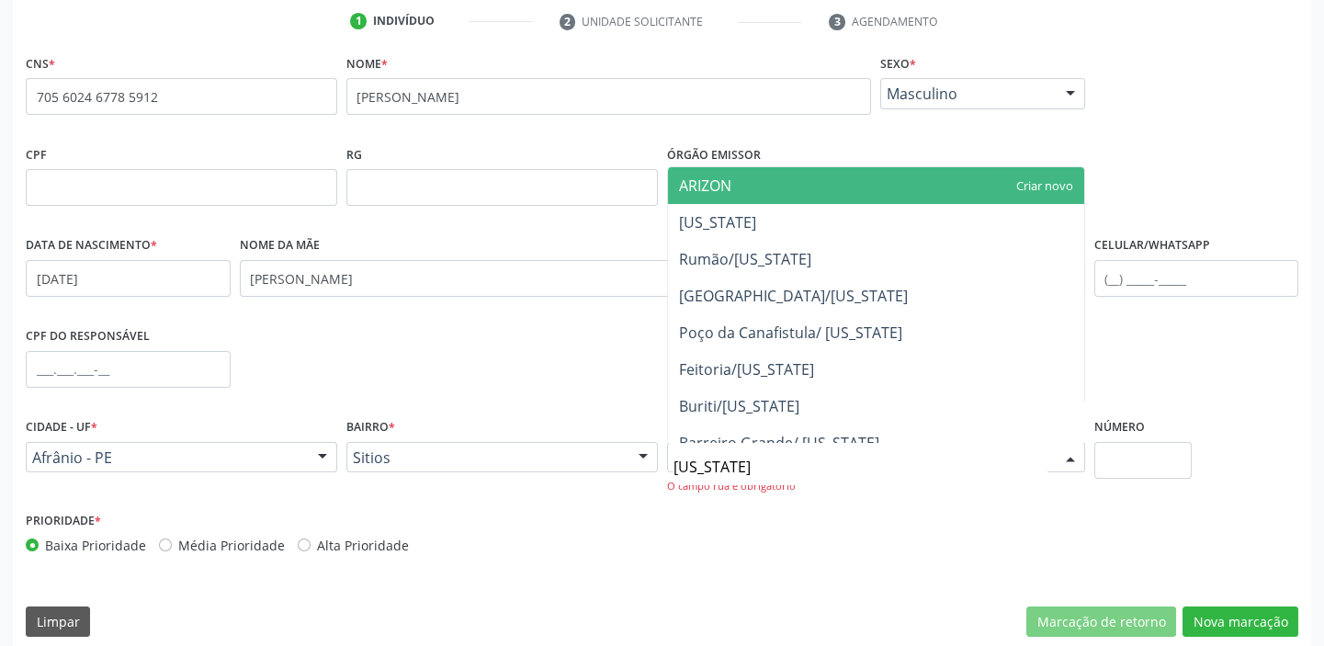
type input "ARIZONA"
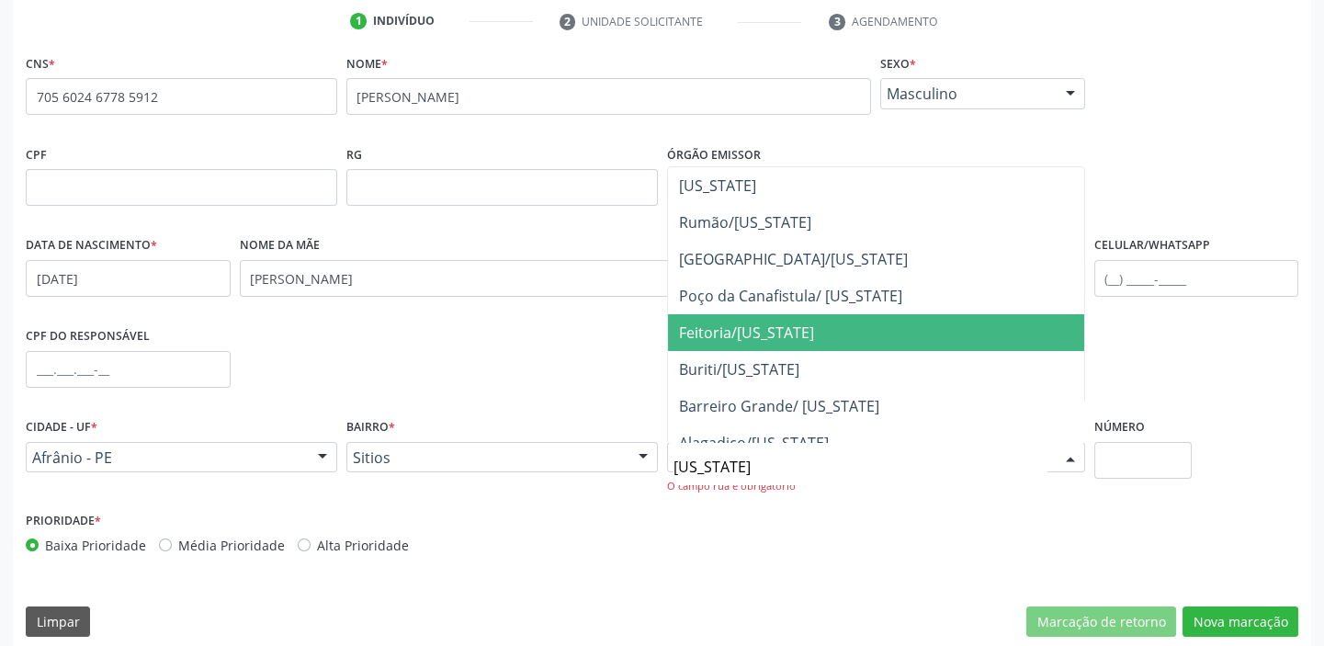
click at [762, 336] on span "Feitoria/Arizona" at bounding box center [746, 332] width 135 height 20
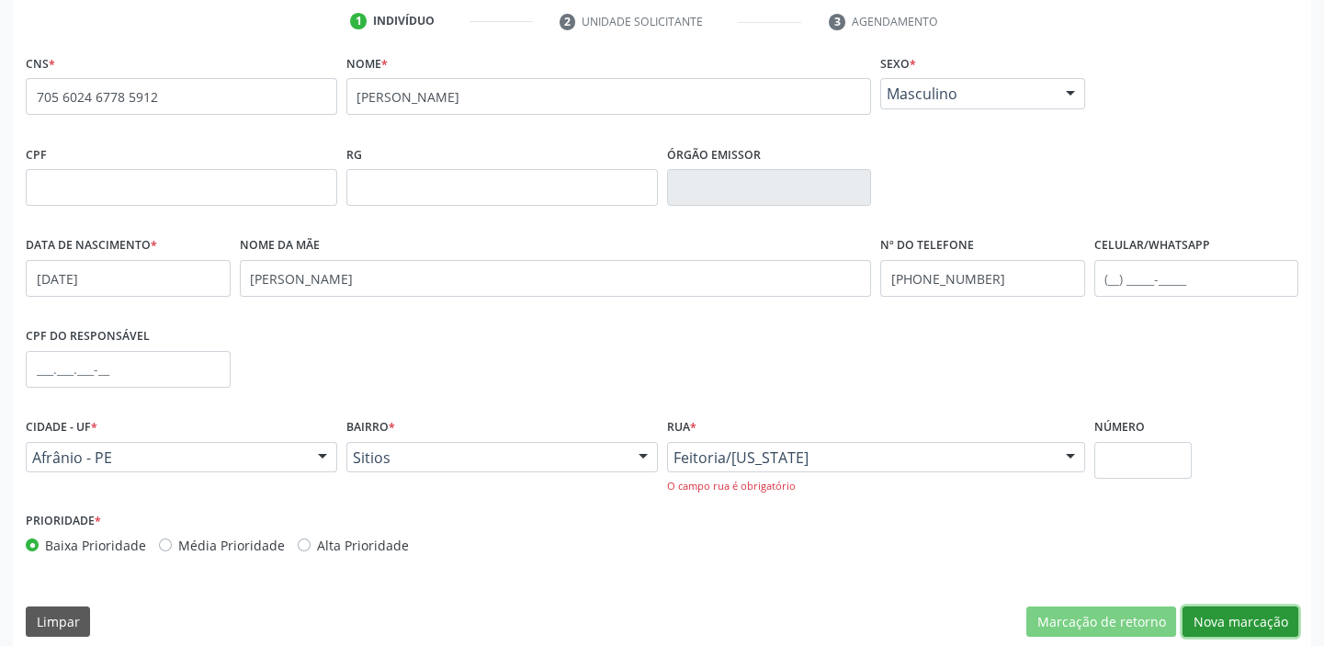
click at [1210, 612] on button "Nova marcação" at bounding box center [1240, 621] width 116 height 31
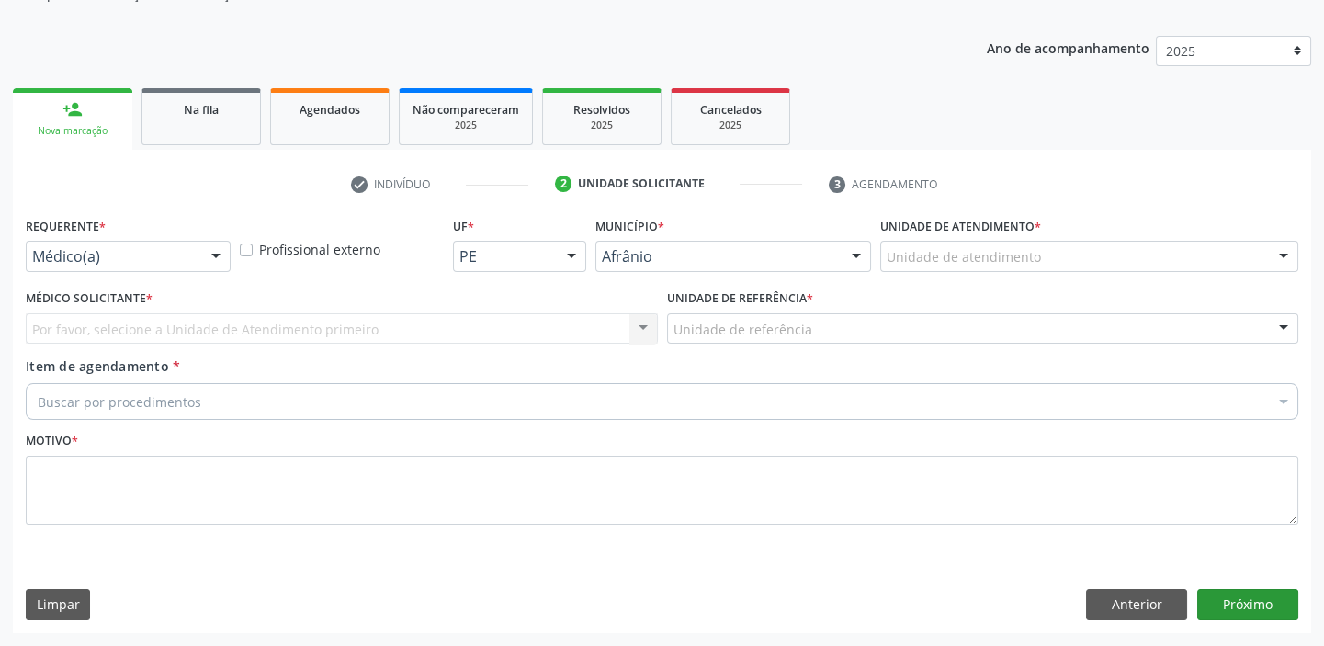
scroll to position [185, 0]
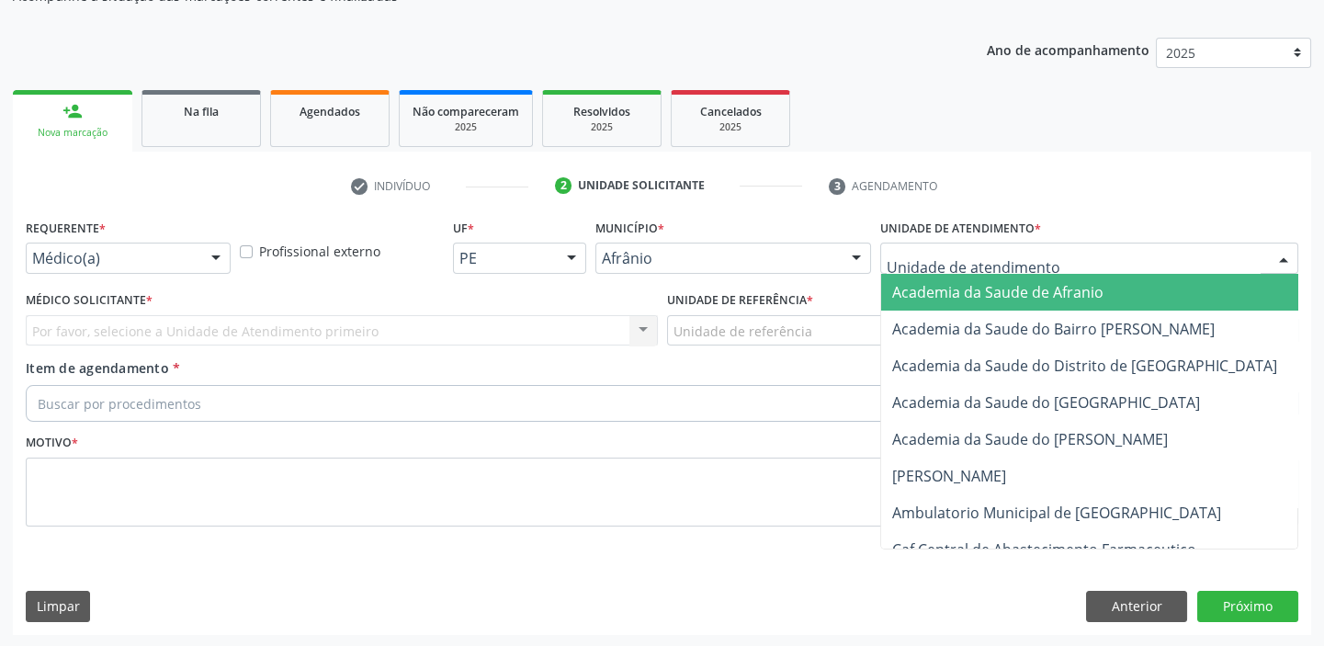
drag, startPoint x: 938, startPoint y: 262, endPoint x: 954, endPoint y: 379, distance: 117.7
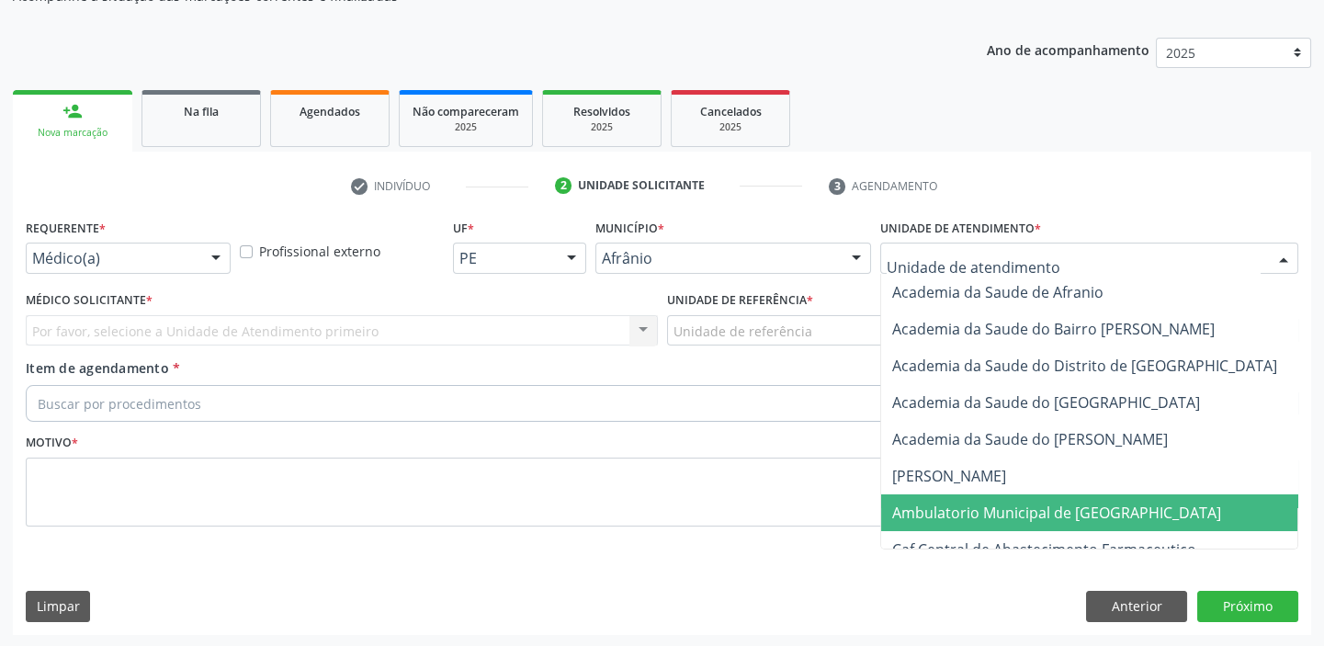
drag, startPoint x: 947, startPoint y: 515, endPoint x: 726, endPoint y: 340, distance: 282.5
click at [945, 515] on span "Ambulatorio Municipal de [GEOGRAPHIC_DATA]" at bounding box center [1056, 513] width 329 height 20
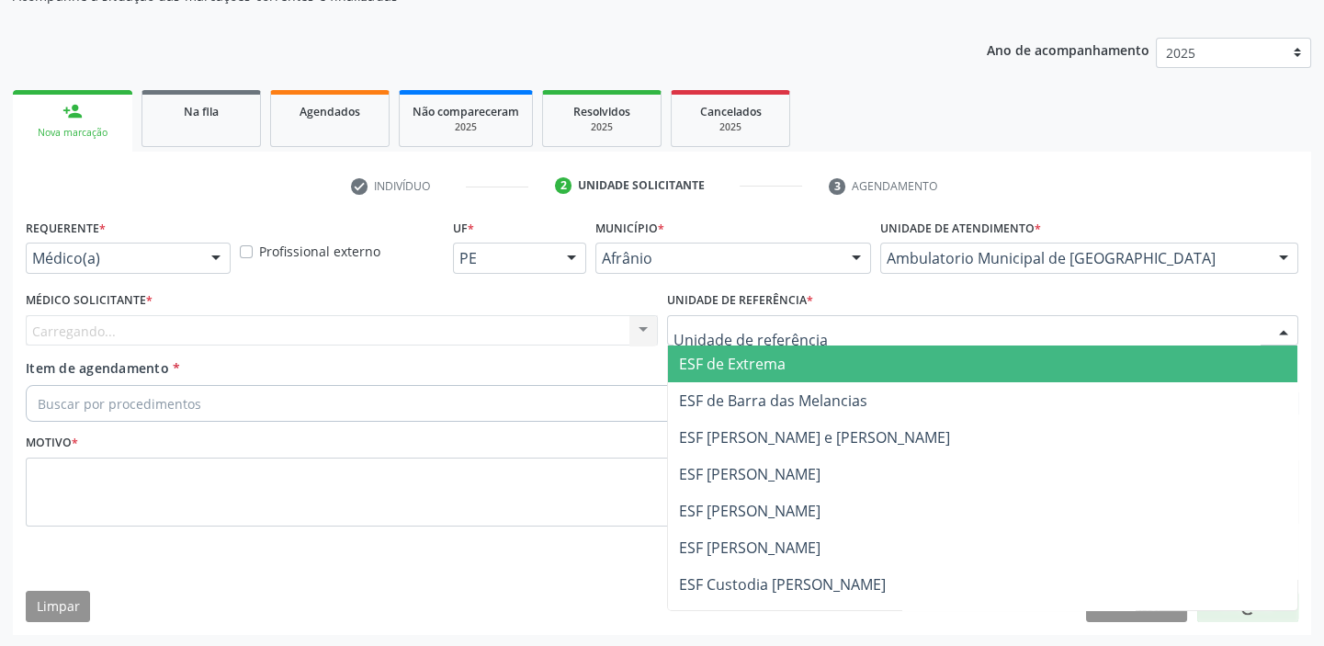
drag, startPoint x: 723, startPoint y: 336, endPoint x: 708, endPoint y: 380, distance: 46.5
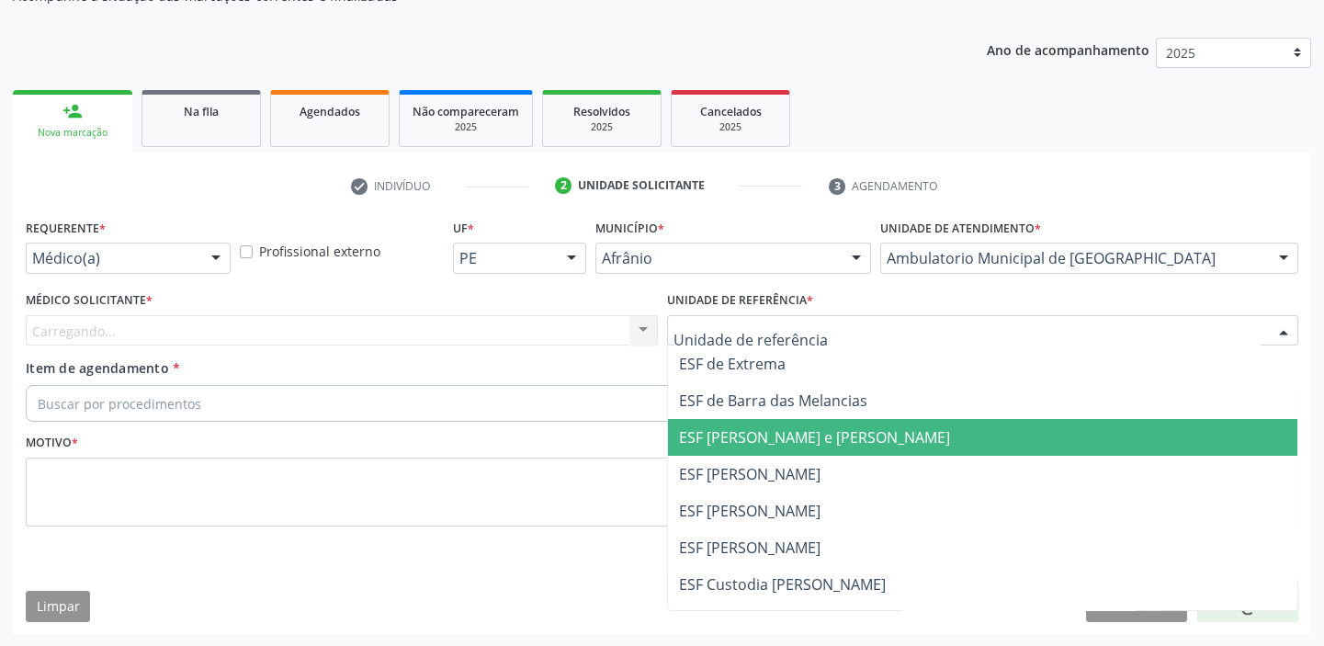
click at [706, 441] on span "ESF [PERSON_NAME] e [PERSON_NAME]" at bounding box center [814, 437] width 271 height 20
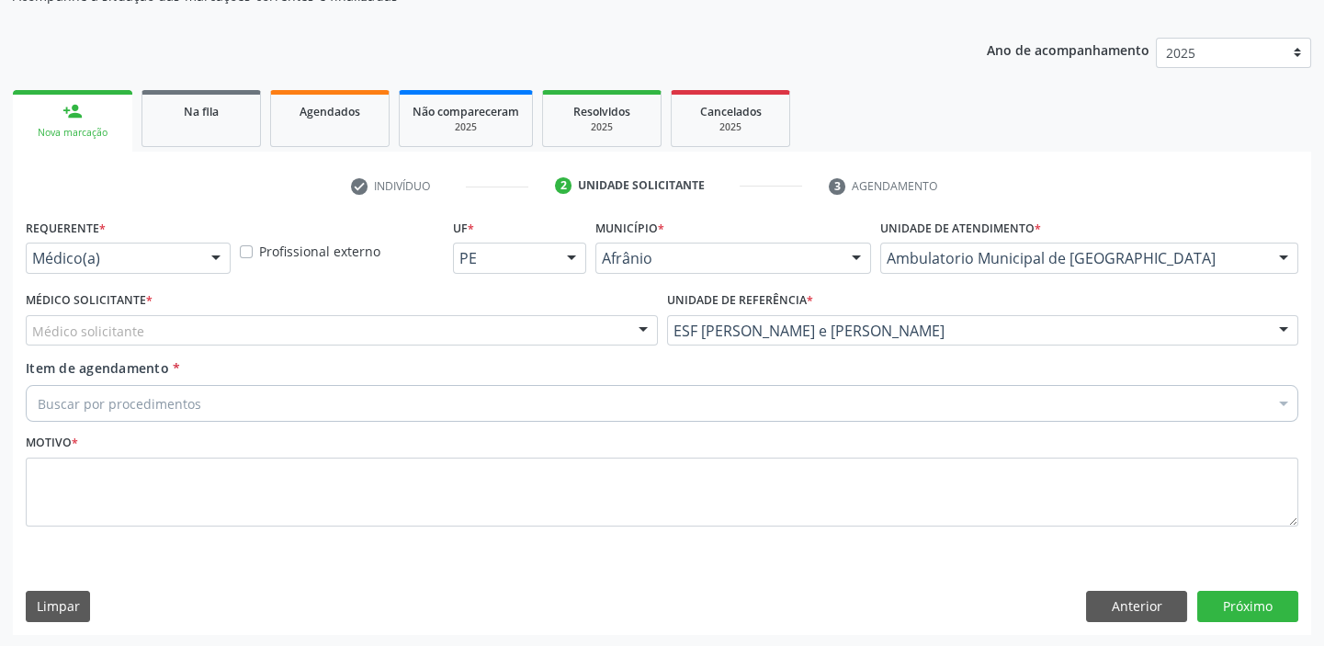
click at [159, 335] on div "Médico solicitante" at bounding box center [342, 330] width 632 height 31
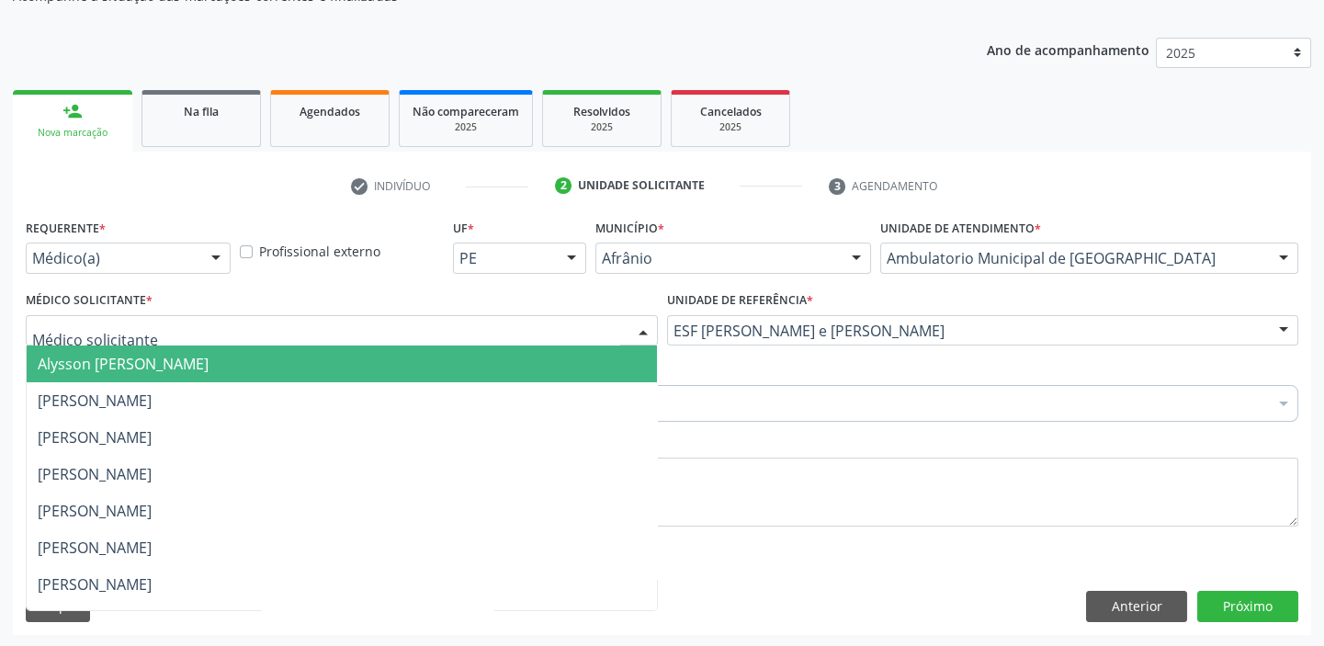
drag, startPoint x: 154, startPoint y: 358, endPoint x: 152, endPoint y: 391, distance: 33.2
click at [154, 358] on span "Alysson [PERSON_NAME]" at bounding box center [123, 364] width 171 height 20
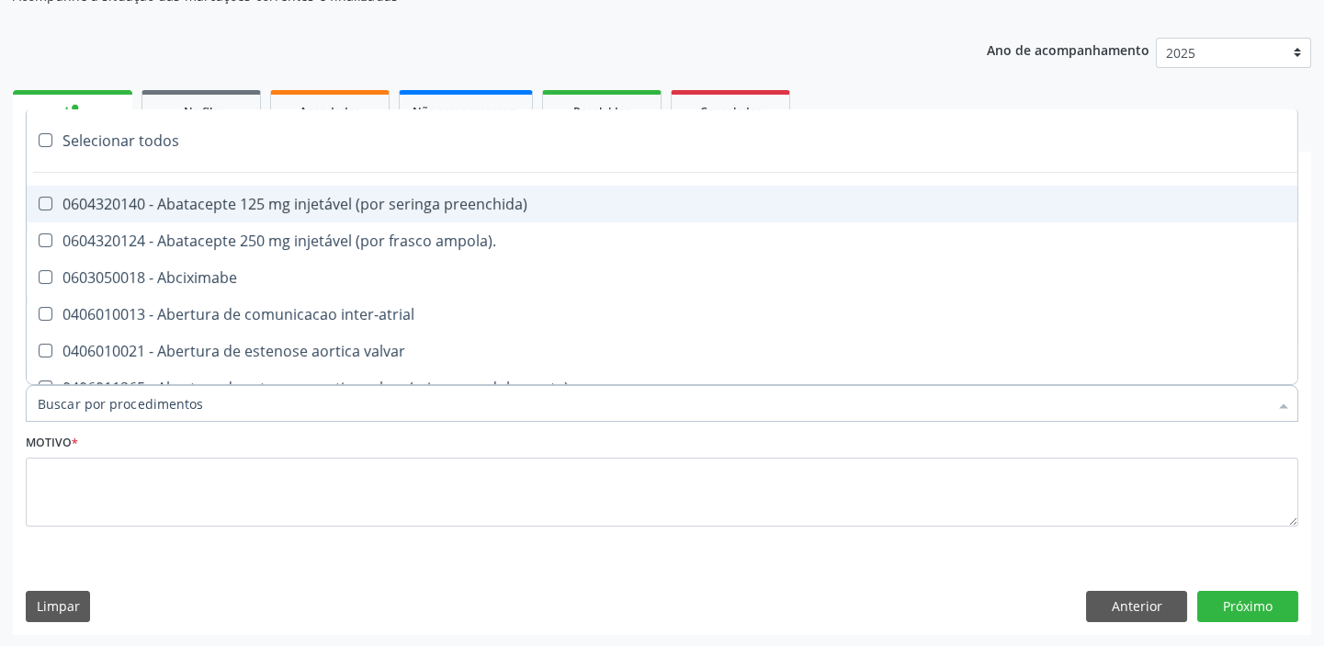
paste input "705602467785912"
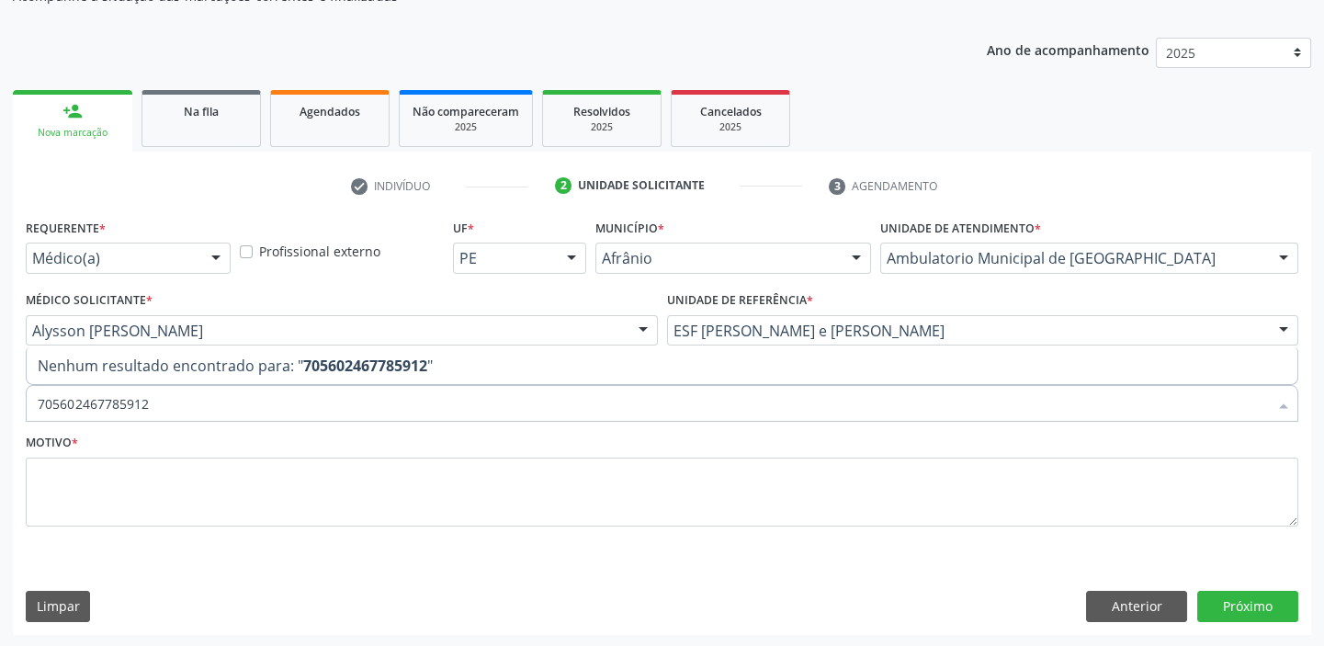
click at [183, 399] on input "705602467785912" at bounding box center [653, 403] width 1230 height 37
type input "7"
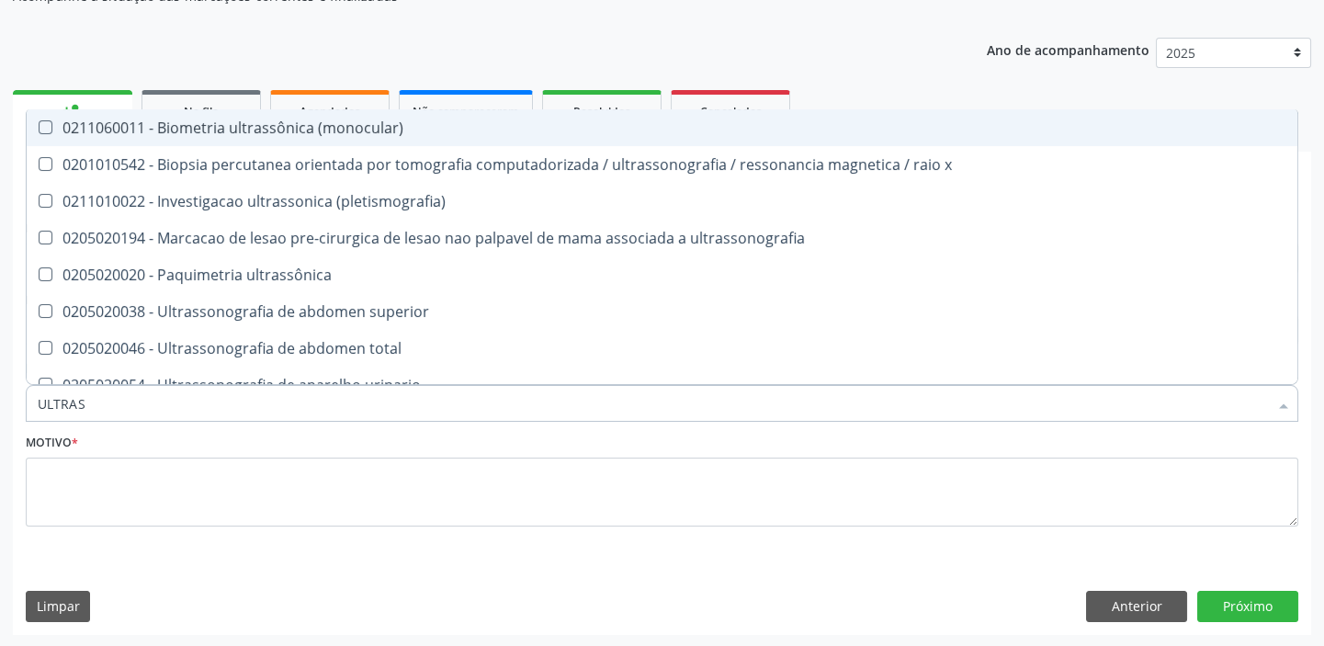
type input "ULTRASS"
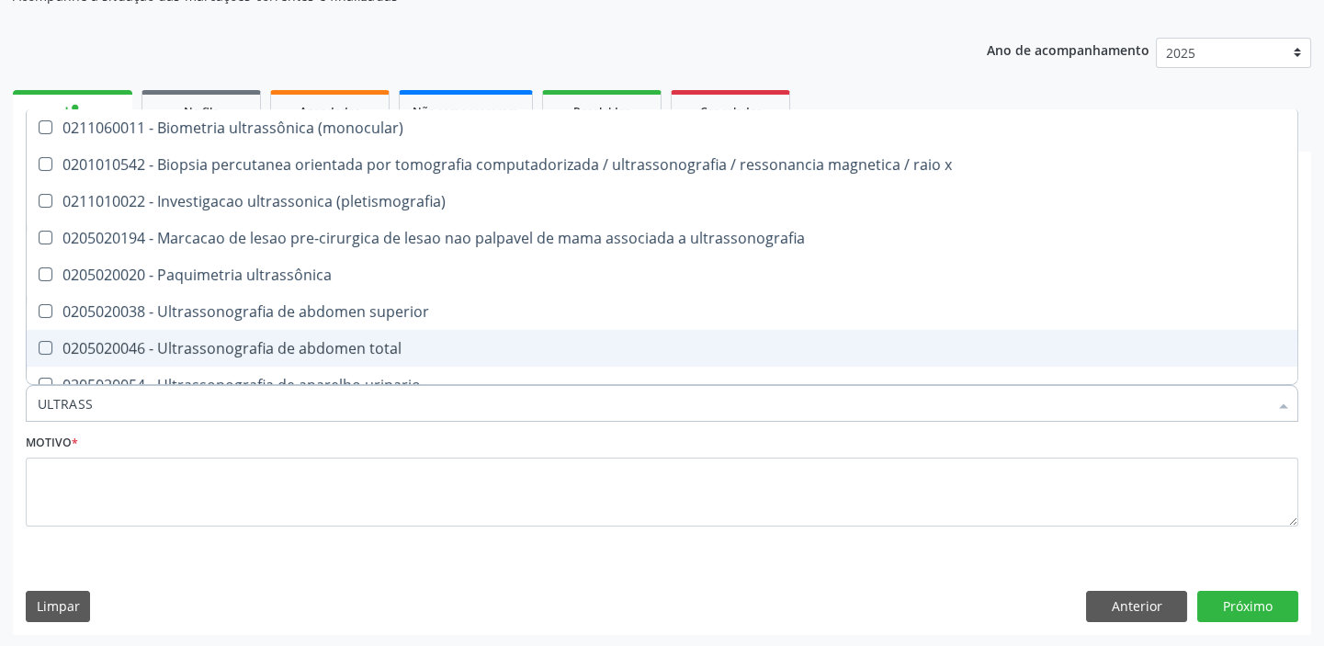
click at [204, 344] on div "0205020046 - Ultrassonografia de abdomen total" at bounding box center [662, 348] width 1249 height 15
checkbox total "true"
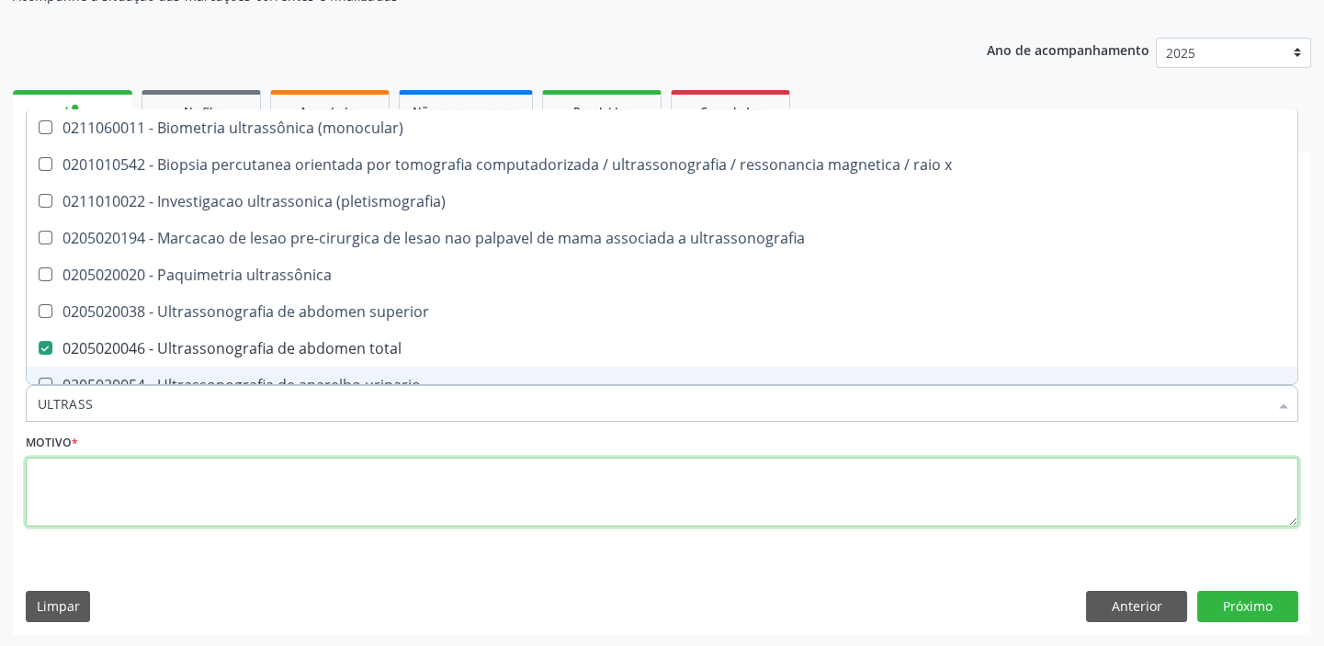
click at [142, 504] on textarea at bounding box center [662, 493] width 1273 height 70
checkbox x "true"
checkbox total "false"
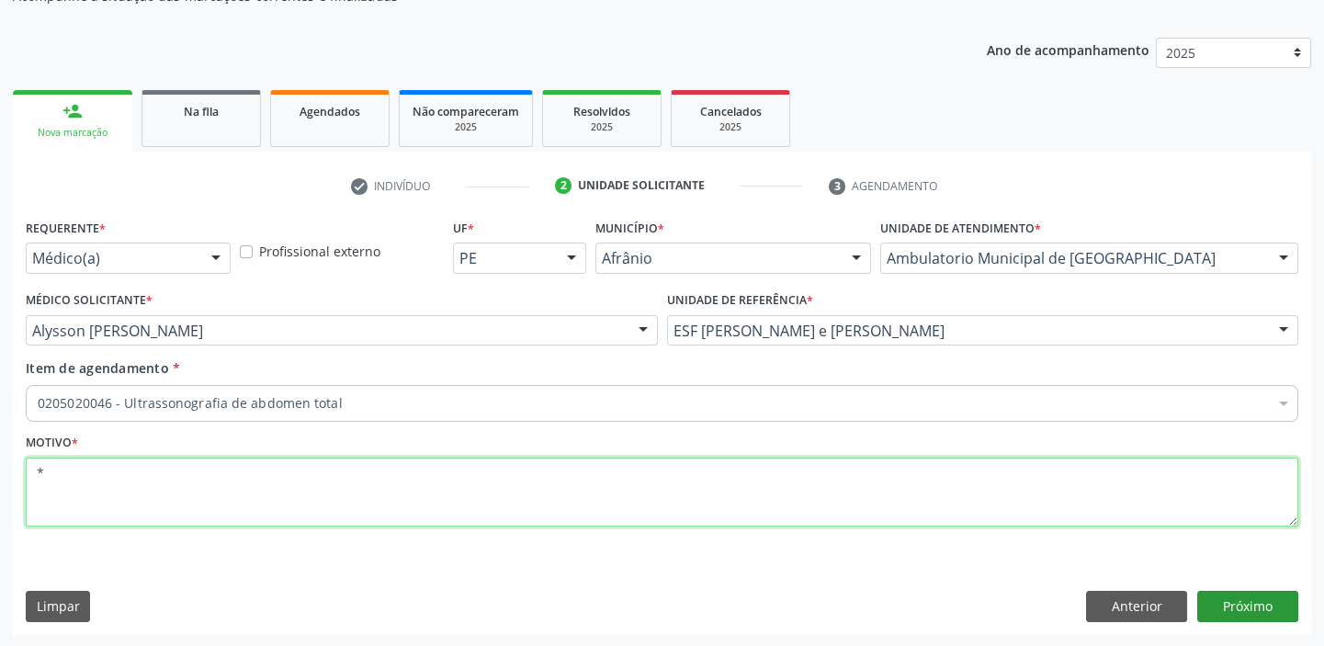
type textarea "*"
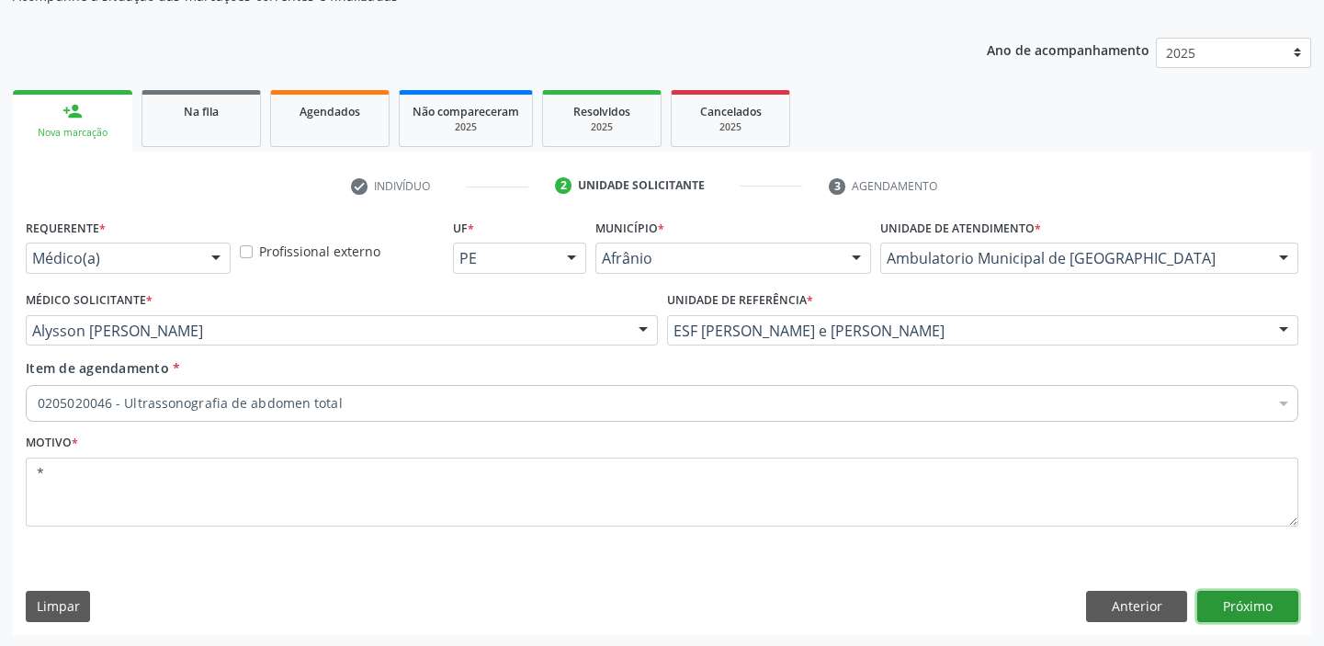
click at [1222, 609] on button "Próximo" at bounding box center [1247, 606] width 101 height 31
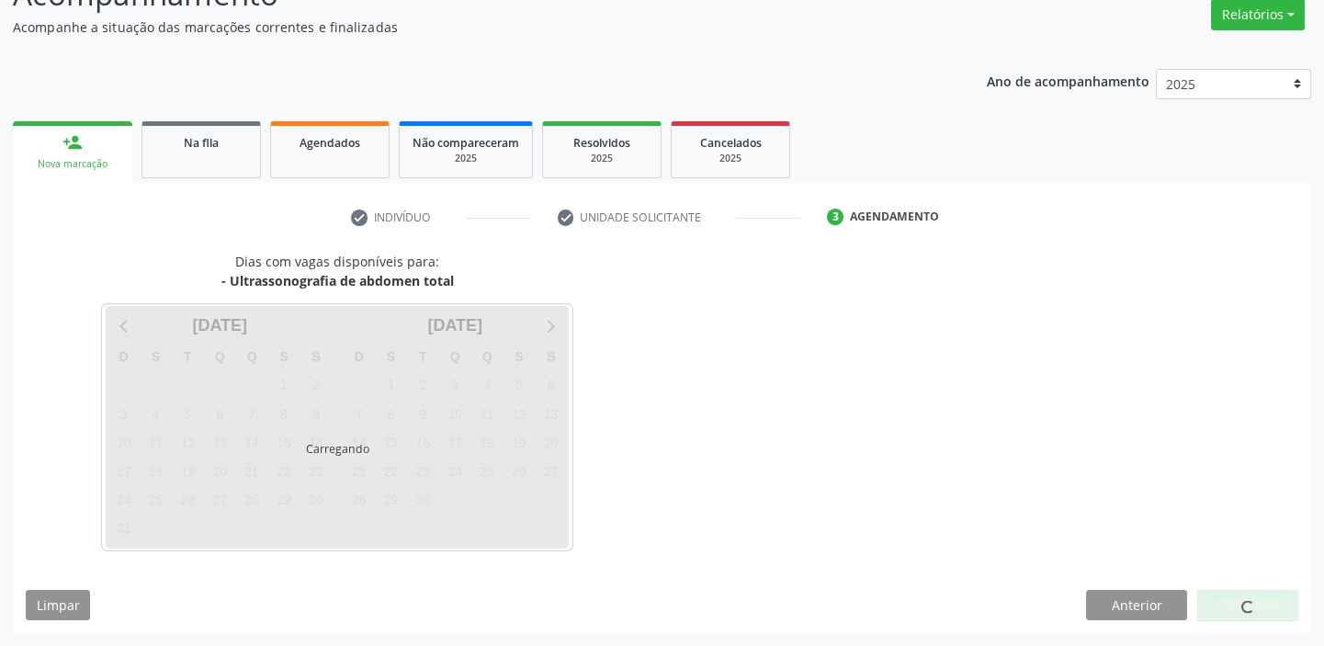
scroll to position [153, 0]
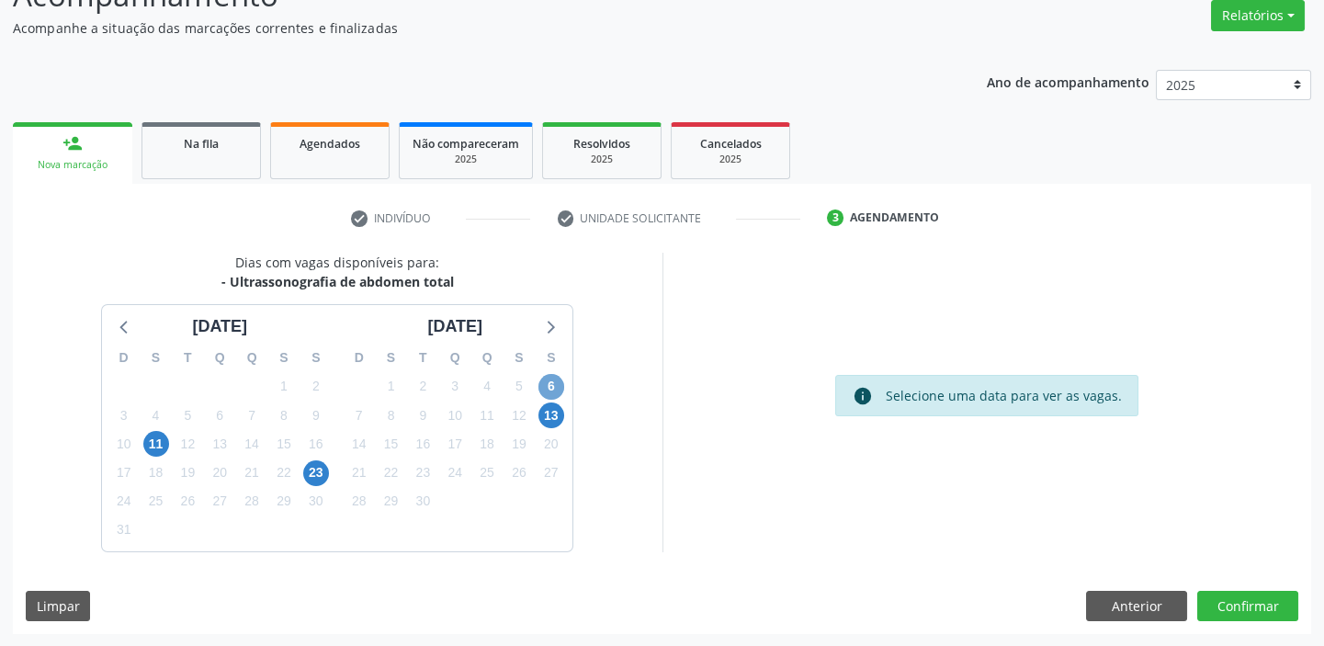
click at [555, 385] on span "6" at bounding box center [551, 387] width 26 height 26
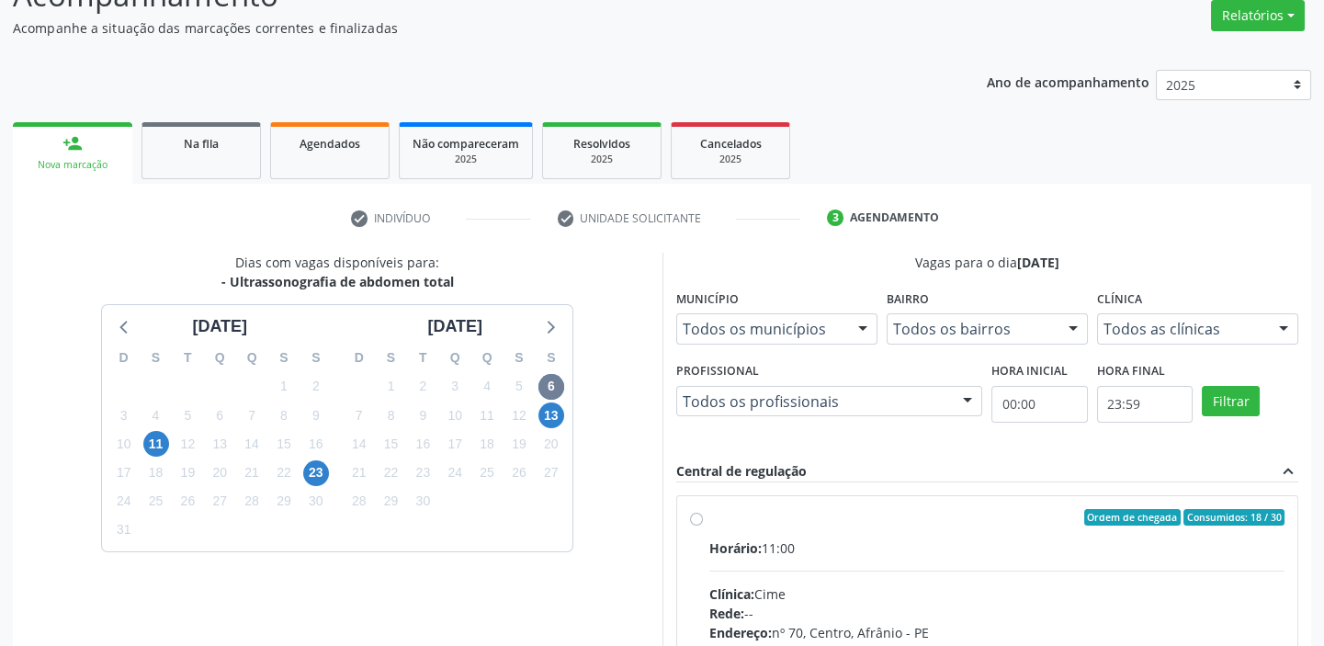
click at [958, 571] on hr at bounding box center [997, 571] width 576 height 1
click at [703, 526] on input "Ordem de chegada Consumidos: 18 / 30 Horário: 11:00 Clínica: Cime Rede: -- Ende…" at bounding box center [696, 517] width 13 height 17
radio input "true"
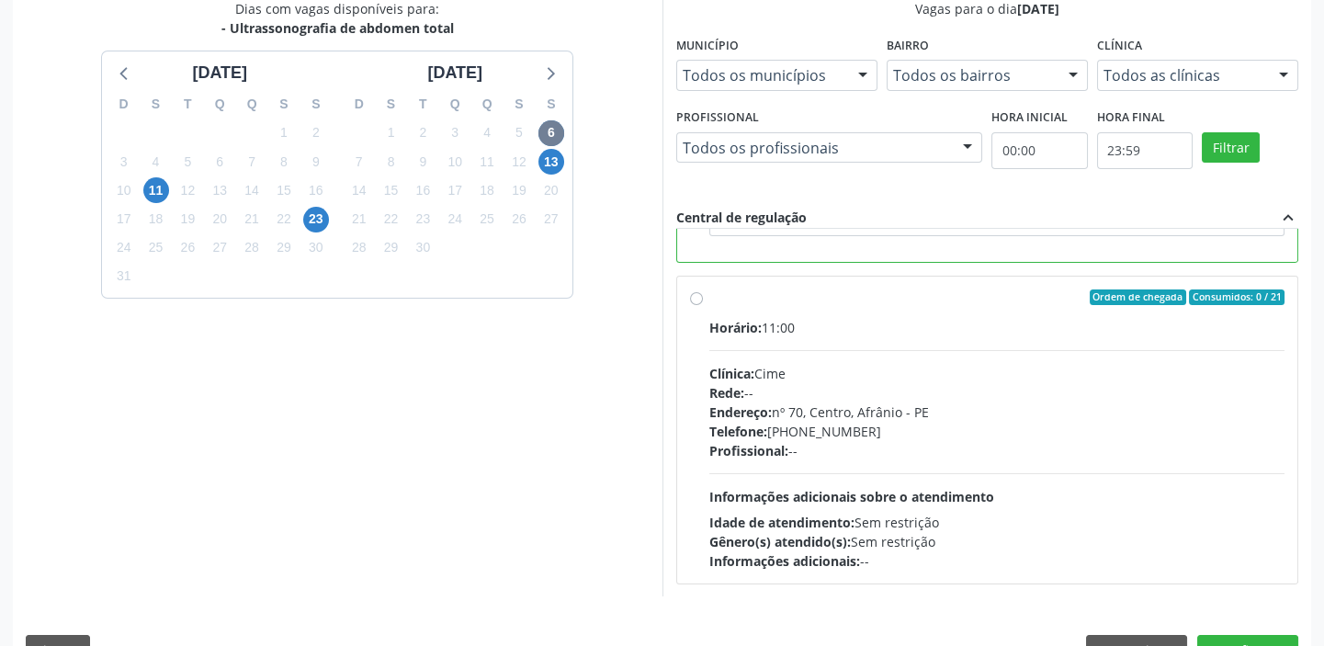
scroll to position [450, 0]
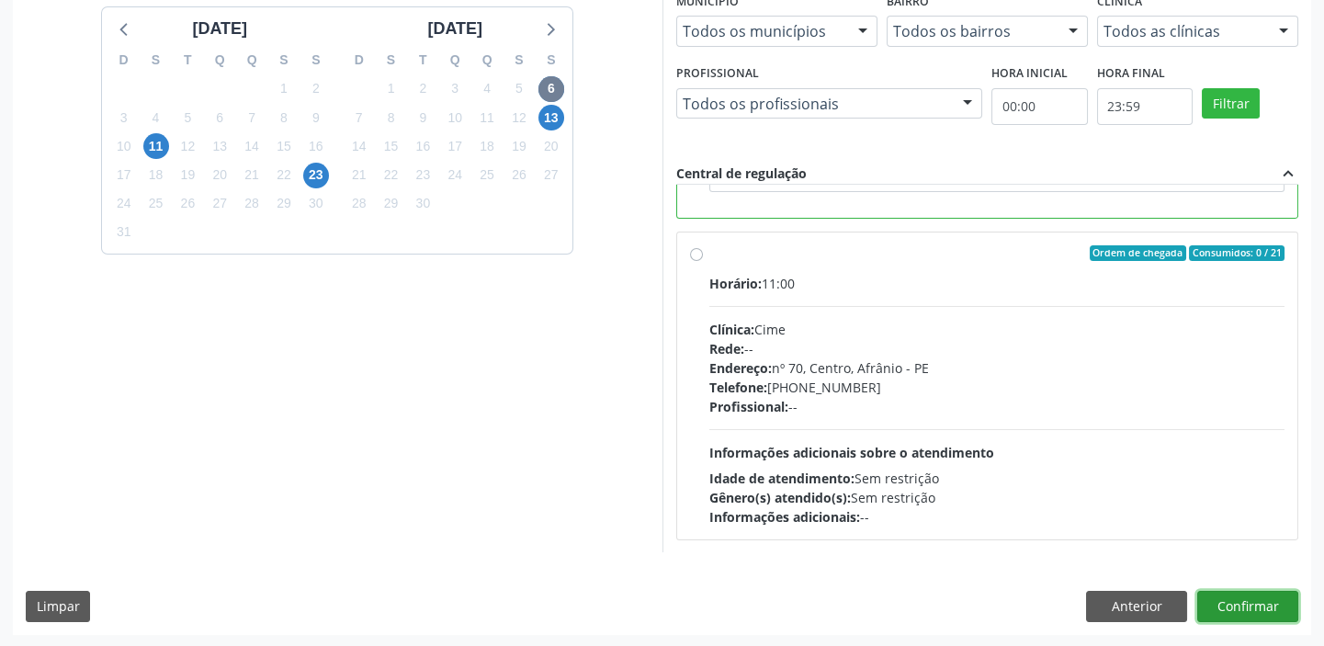
click at [1242, 607] on button "Confirmar" at bounding box center [1247, 606] width 101 height 31
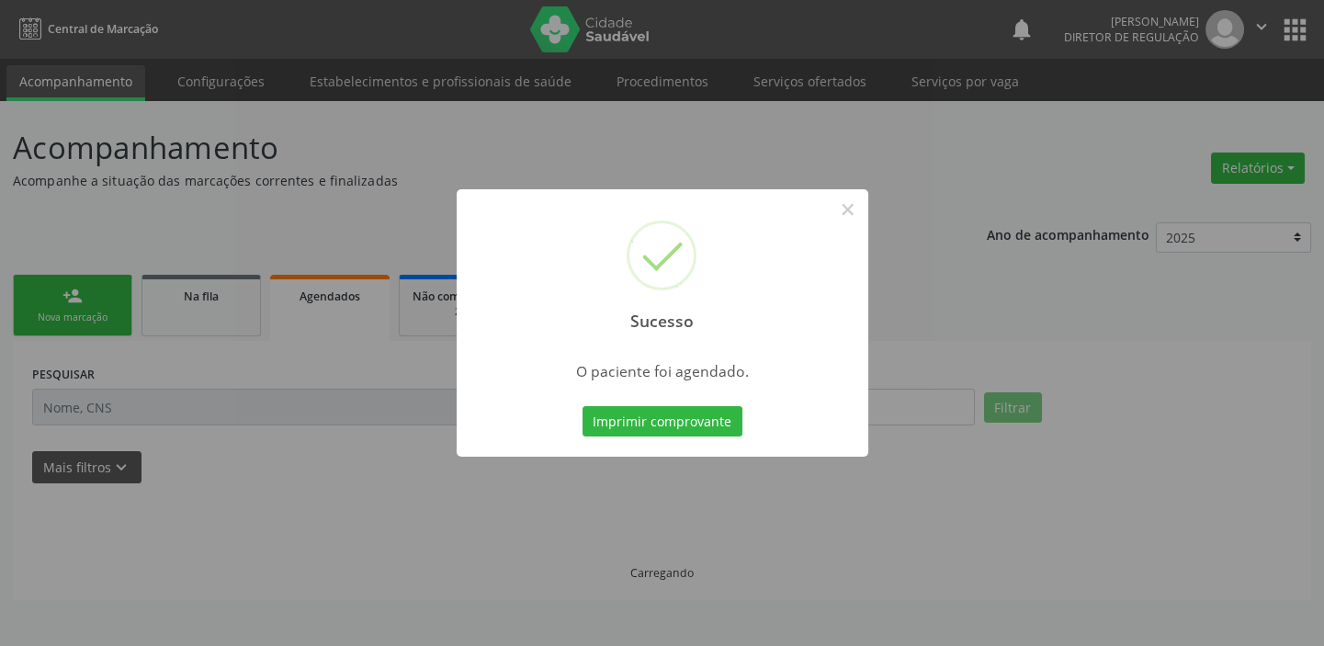
scroll to position [0, 0]
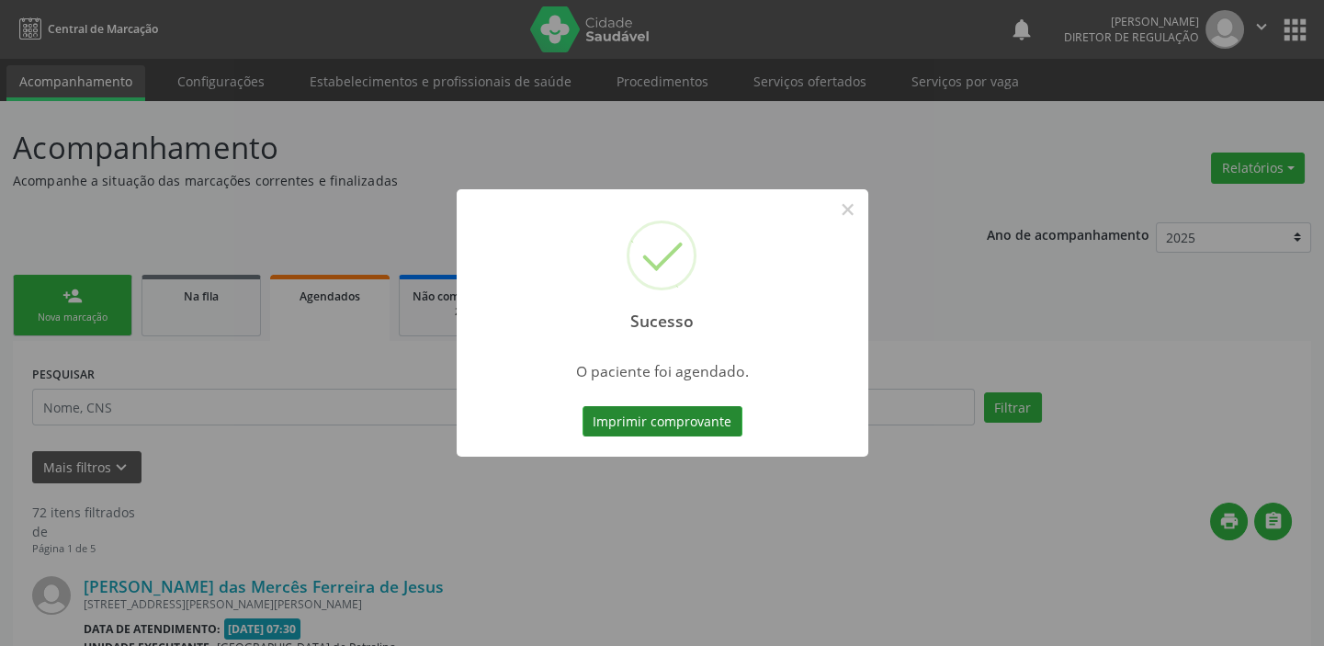
click at [697, 418] on button "Imprimir comprovante" at bounding box center [663, 421] width 160 height 31
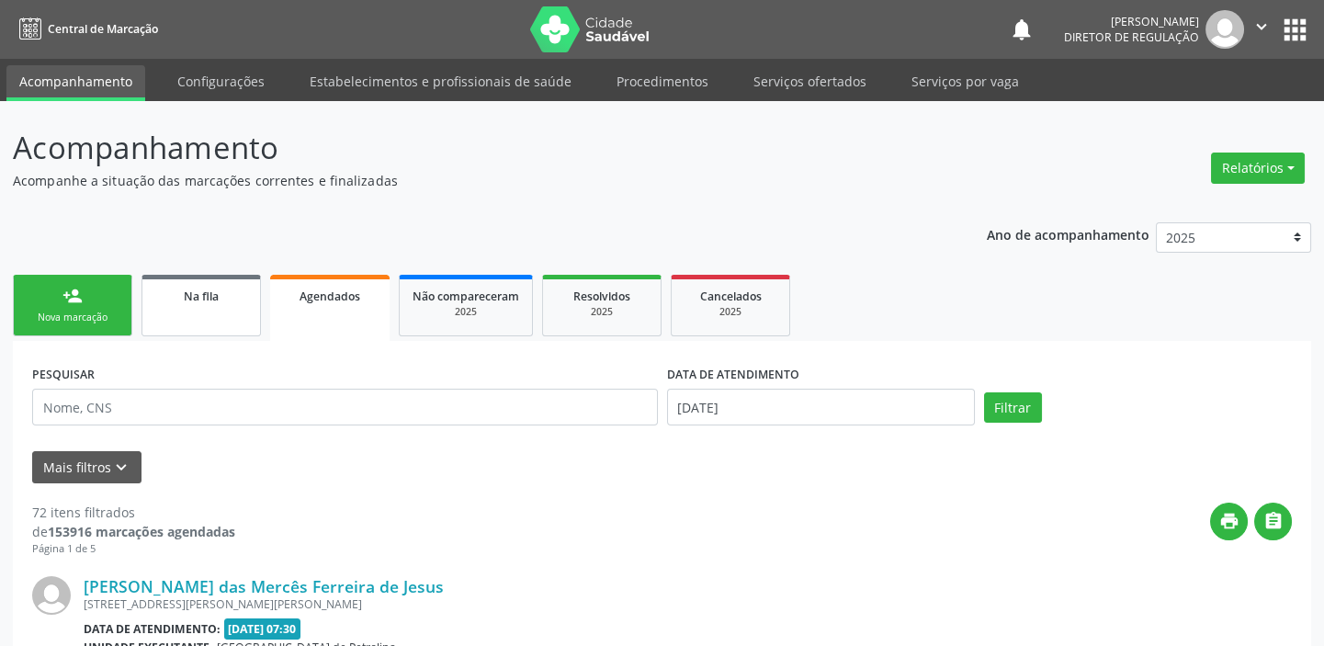
click at [182, 306] on link "Na fila" at bounding box center [200, 306] width 119 height 62
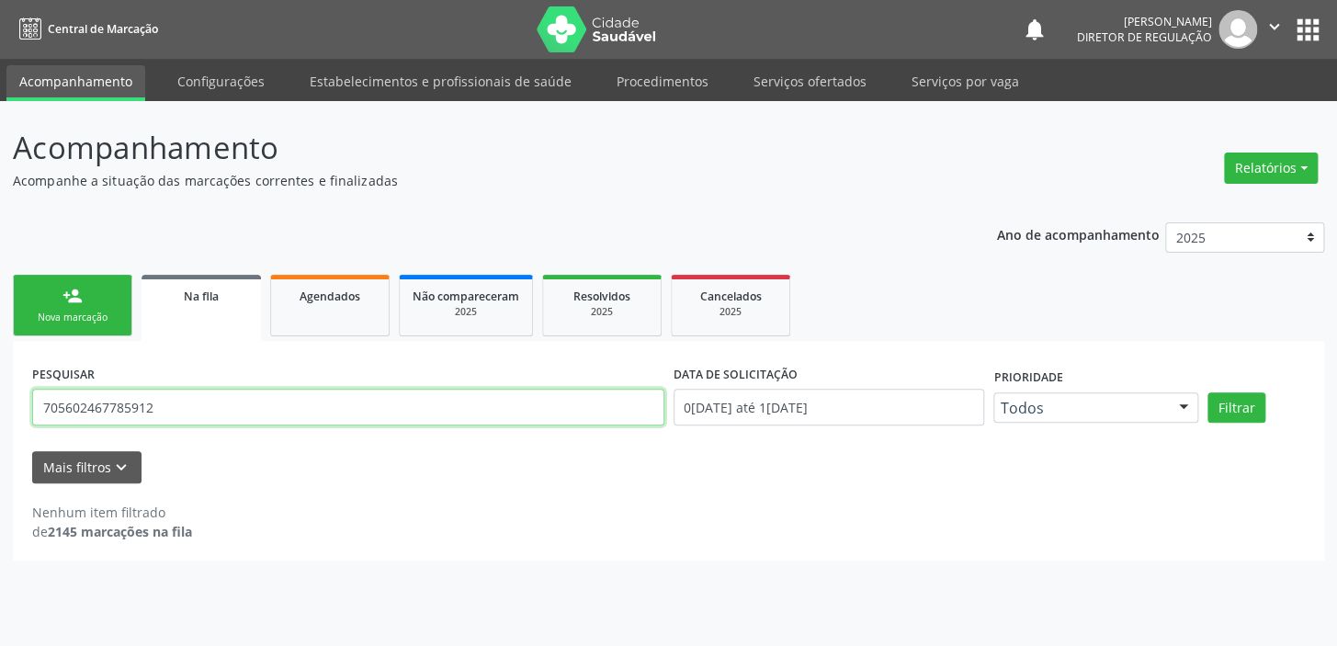
click at [163, 401] on input "705602467785912" at bounding box center [348, 407] width 632 height 37
type input "7"
type input "709609697615570"
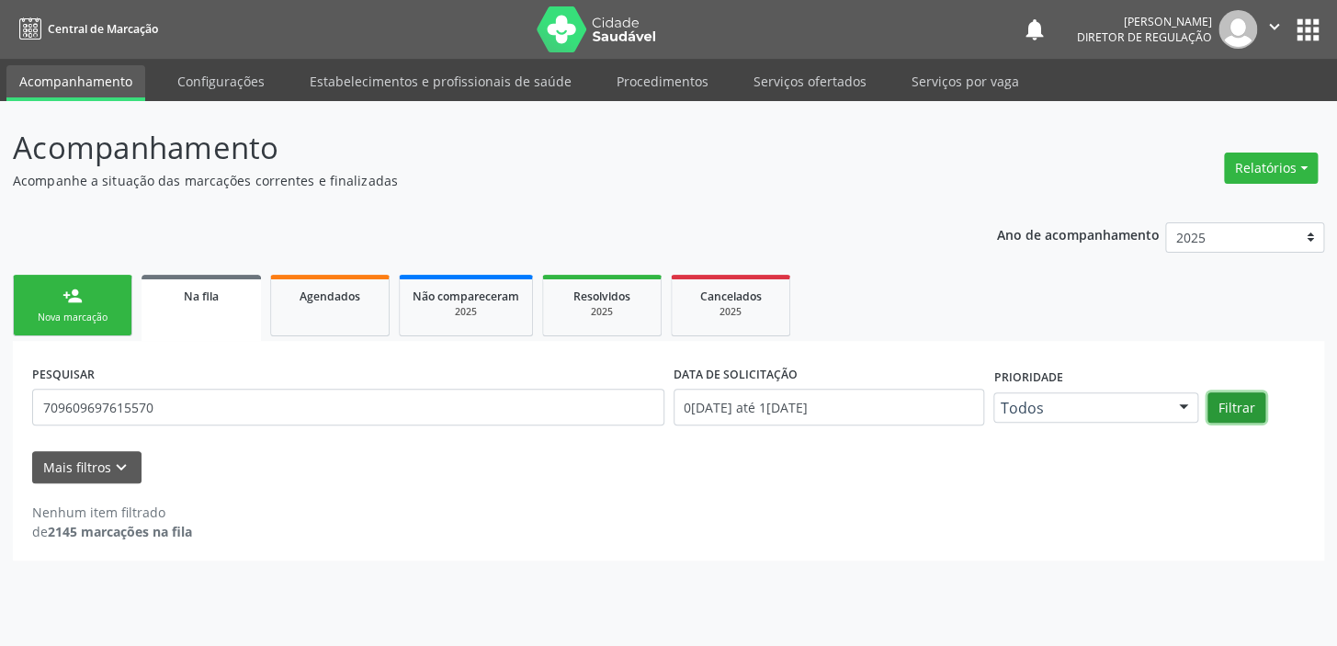
click at [1230, 411] on button "Filtrar" at bounding box center [1236, 407] width 58 height 31
click at [1232, 405] on button "Filtrar" at bounding box center [1236, 407] width 58 height 31
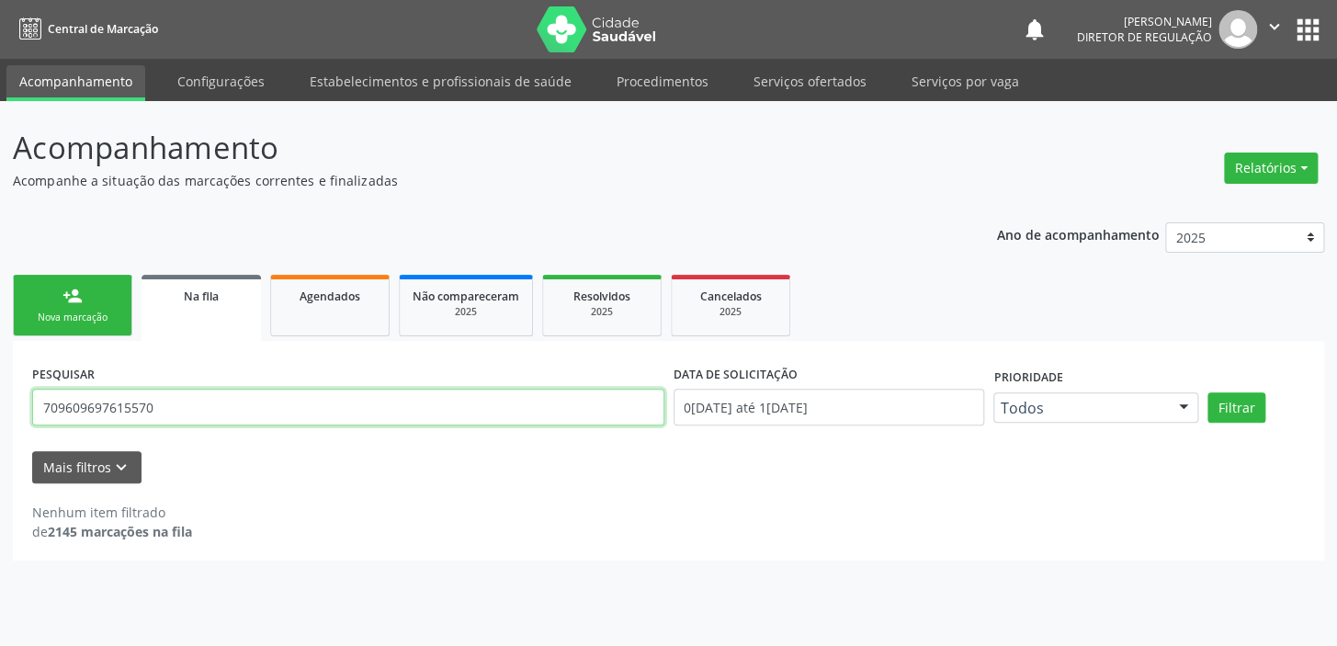
drag, startPoint x: 156, startPoint y: 402, endPoint x: 0, endPoint y: 384, distance: 157.2
click at [0, 384] on div "Acompanhamento Acompanhe a situação das marcações correntes e finalizadas Relat…" at bounding box center [668, 373] width 1337 height 545
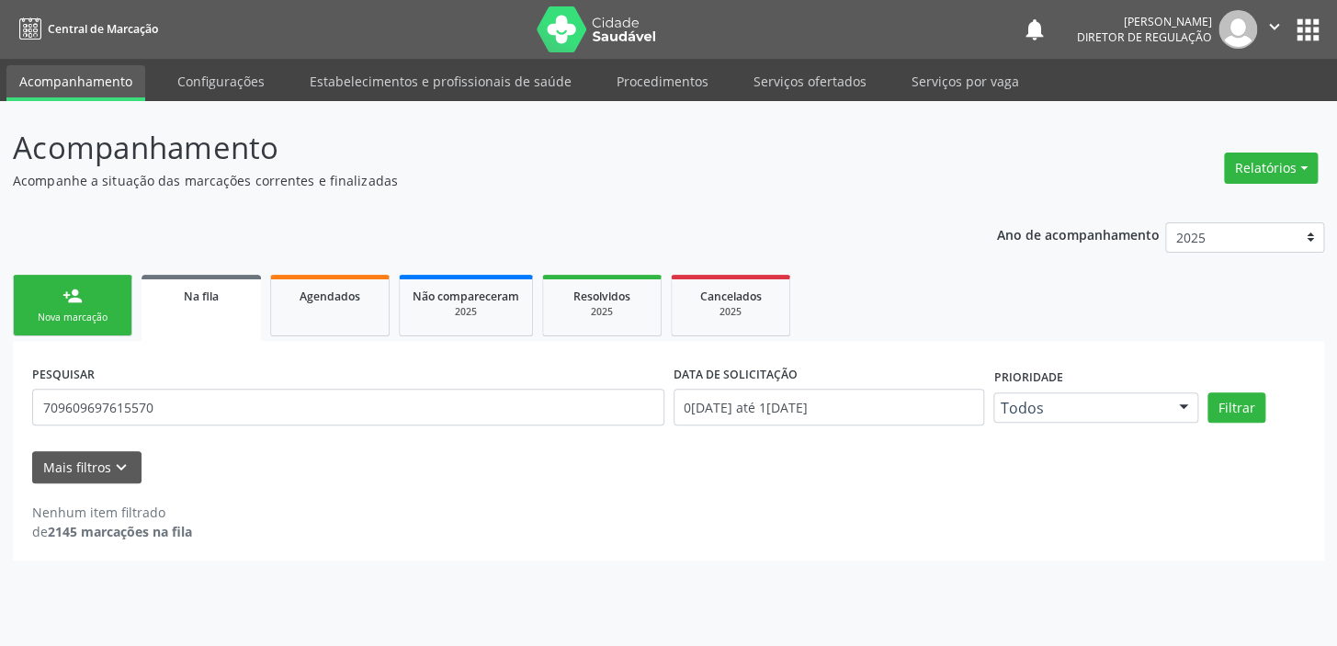
click at [77, 307] on link "person_add Nova marcação" at bounding box center [72, 306] width 119 height 62
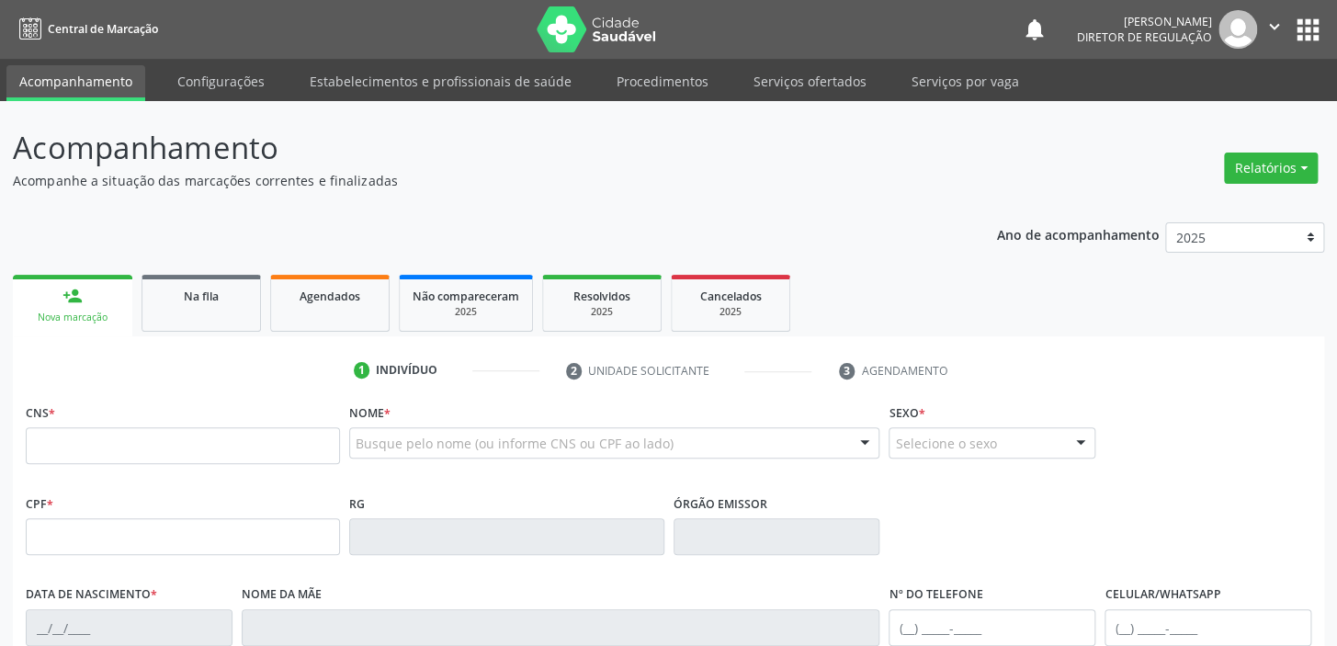
click at [77, 307] on link "person_add Nova marcação" at bounding box center [72, 306] width 119 height 62
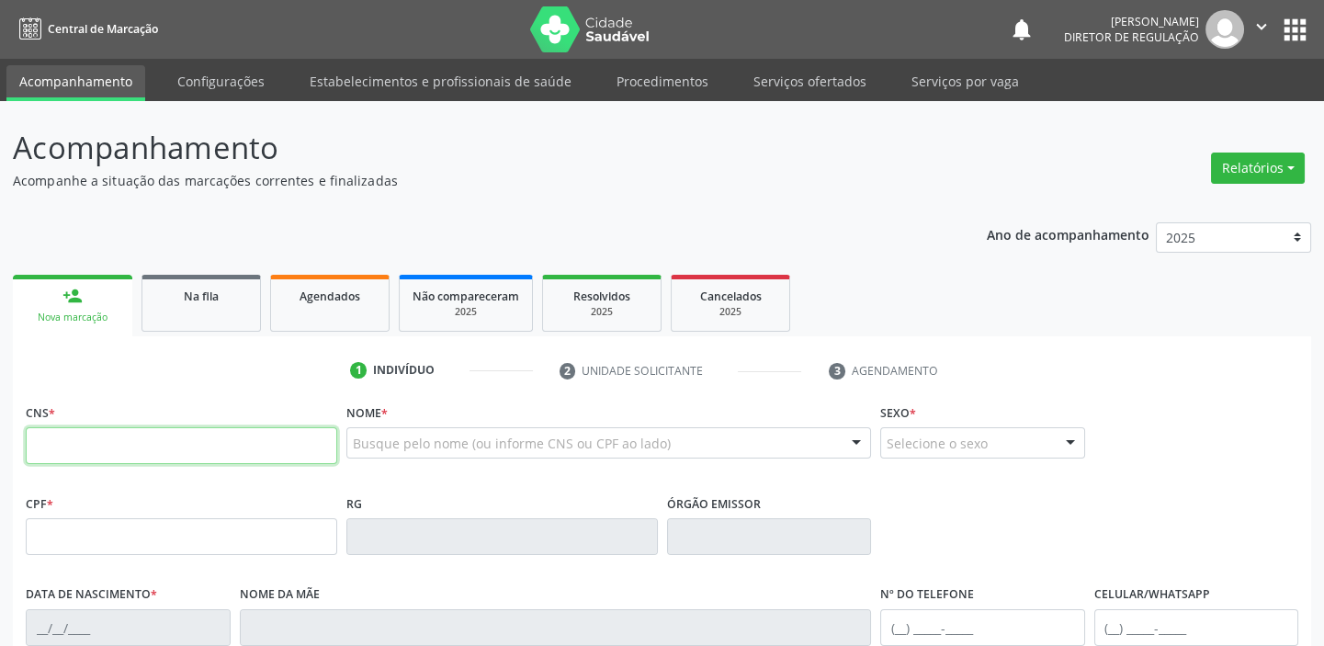
click at [235, 432] on input "text" at bounding box center [181, 445] width 311 height 37
paste input "709 6096 9761 5570"
type input "709 6096 9761 5570"
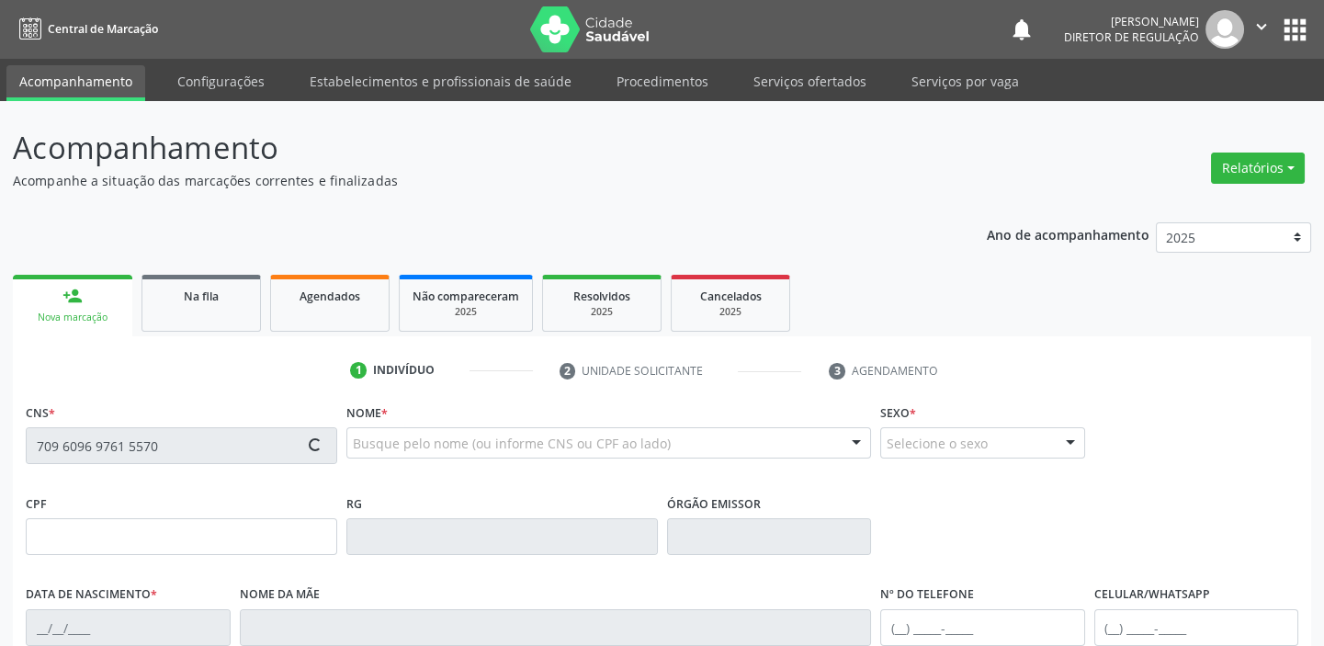
type input "122.344.368-00"
type input "19/05/1972"
type input "Maria Creusa Alves da Purificação"
type input "(87) 8833-3767"
type input "036.384.684-02"
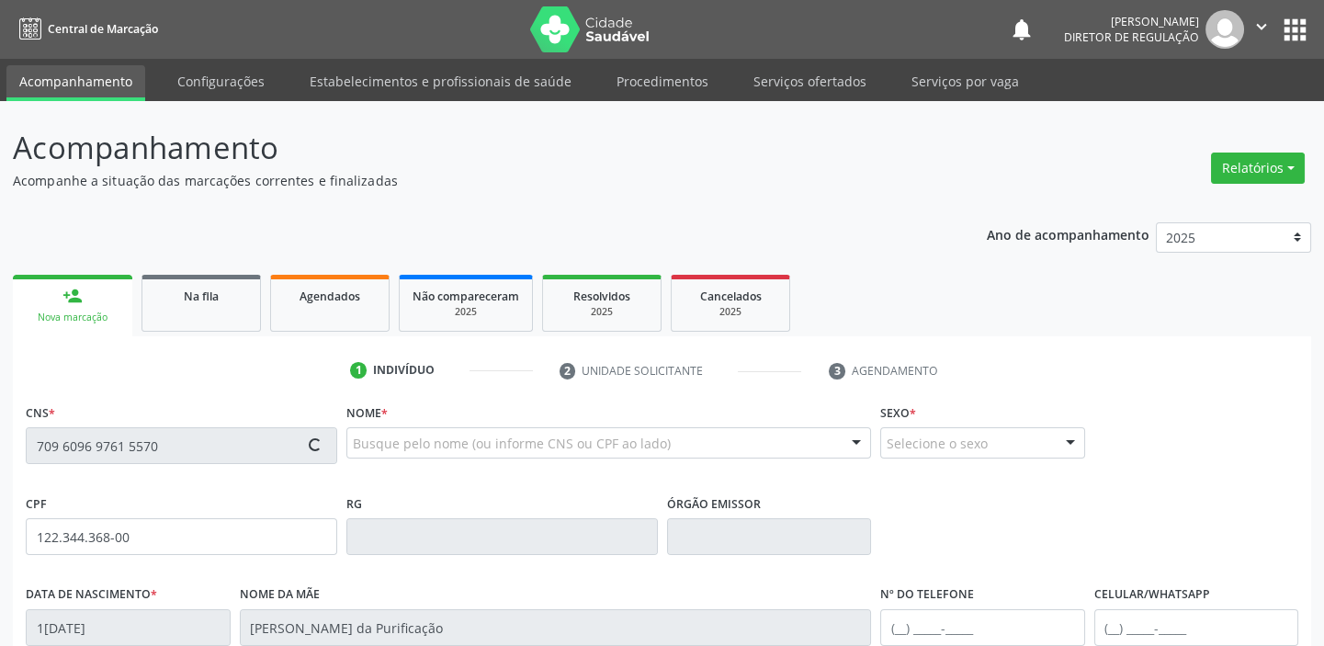
type input "S/N"
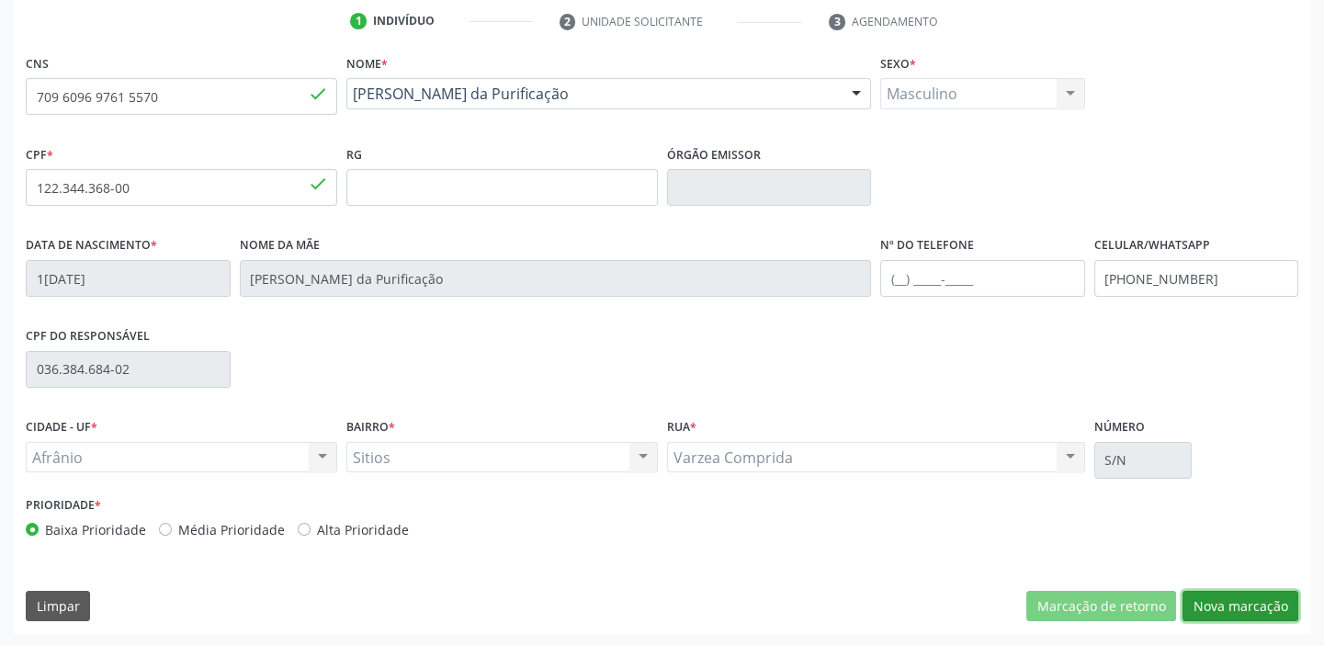
click at [1223, 596] on button "Nova marcação" at bounding box center [1240, 606] width 116 height 31
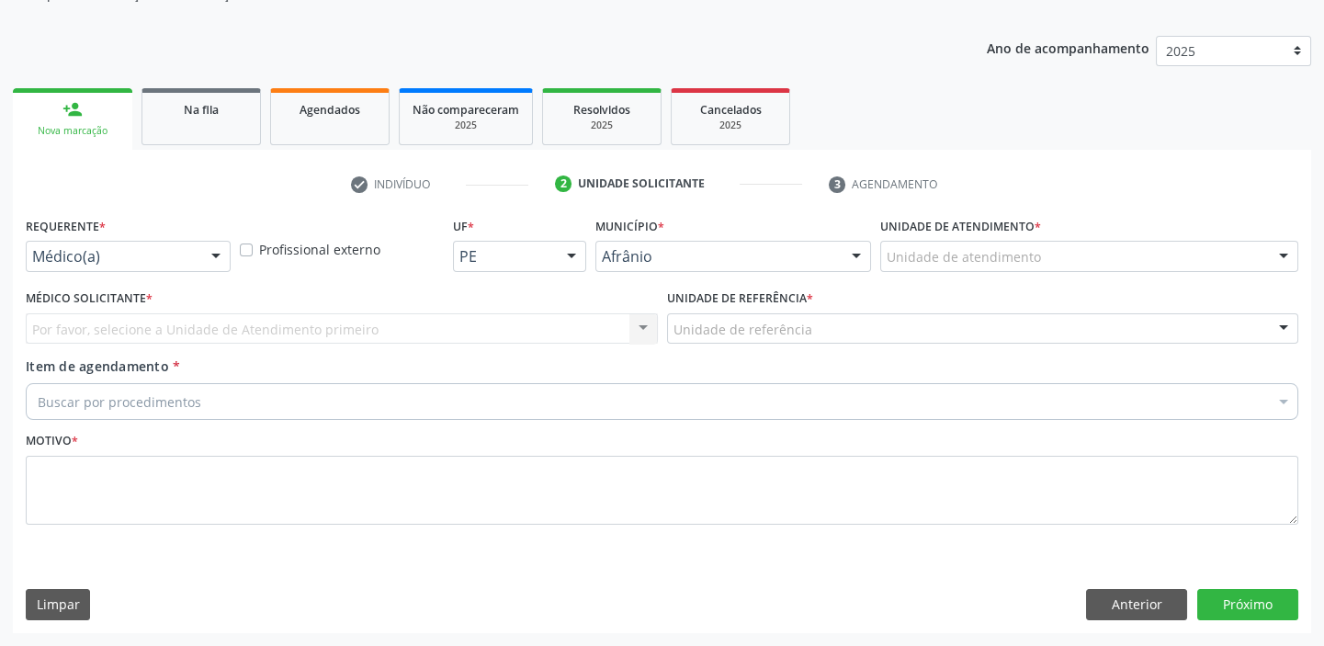
scroll to position [185, 0]
click at [921, 266] on div at bounding box center [1089, 258] width 418 height 31
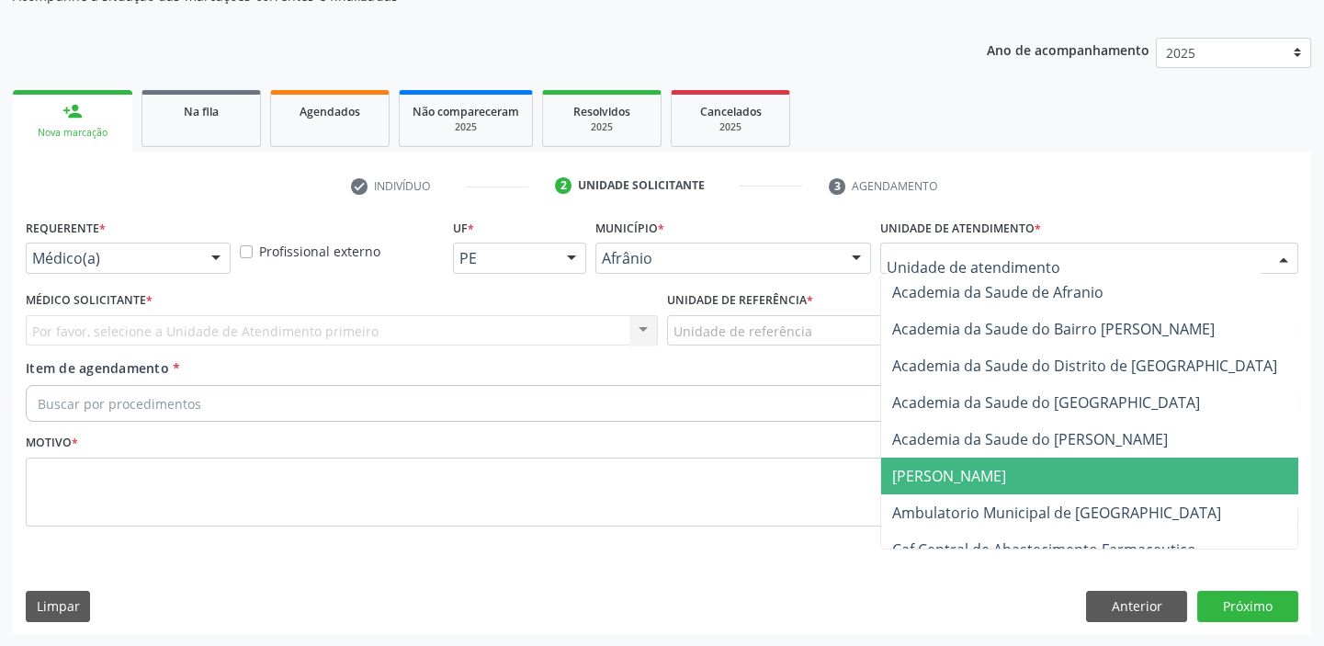
click at [938, 505] on span "Ambulatorio Municipal de [GEOGRAPHIC_DATA]" at bounding box center [1056, 513] width 329 height 20
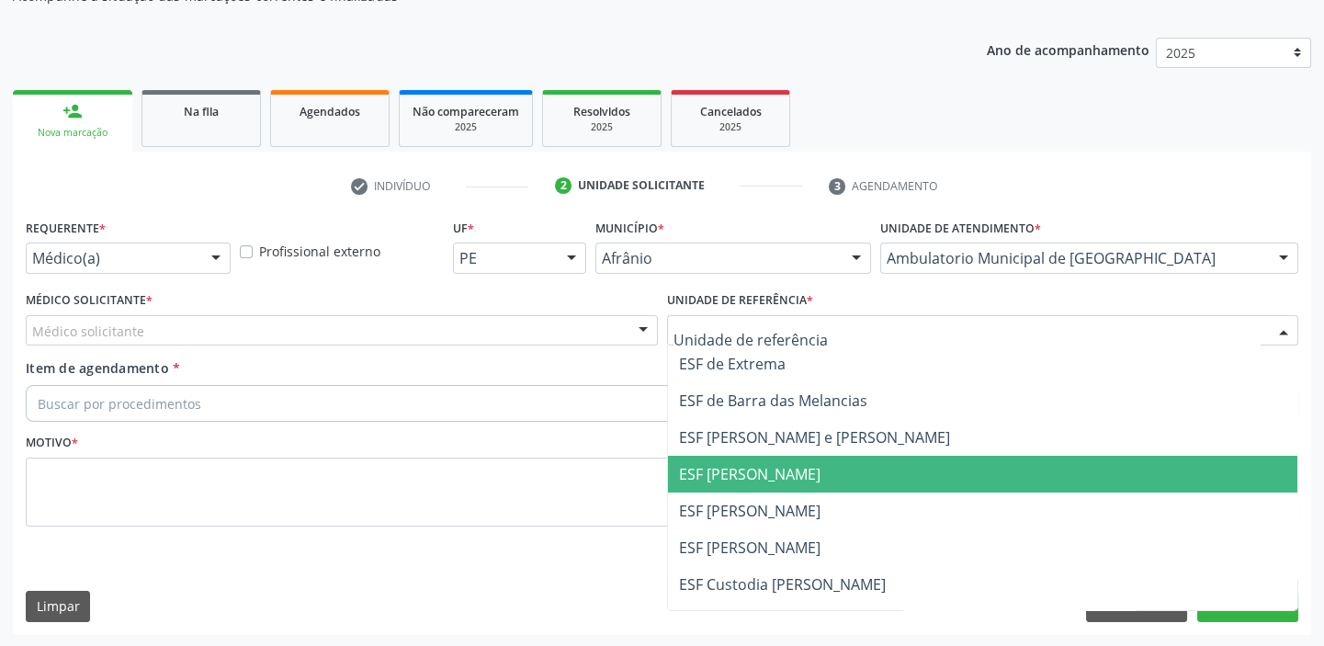
drag, startPoint x: 719, startPoint y: 478, endPoint x: 606, endPoint y: 460, distance: 114.4
click at [718, 479] on span "ESF [PERSON_NAME]" at bounding box center [749, 474] width 141 height 20
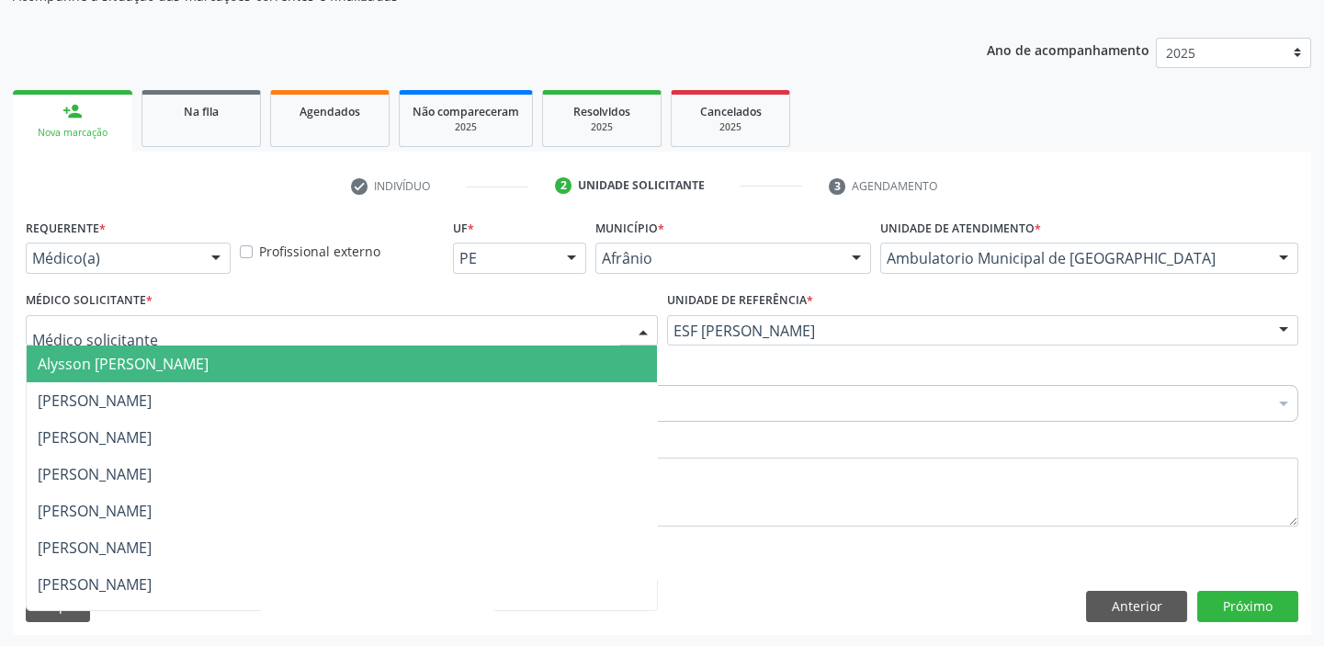
click at [90, 354] on span "Alysson [PERSON_NAME]" at bounding box center [123, 364] width 171 height 20
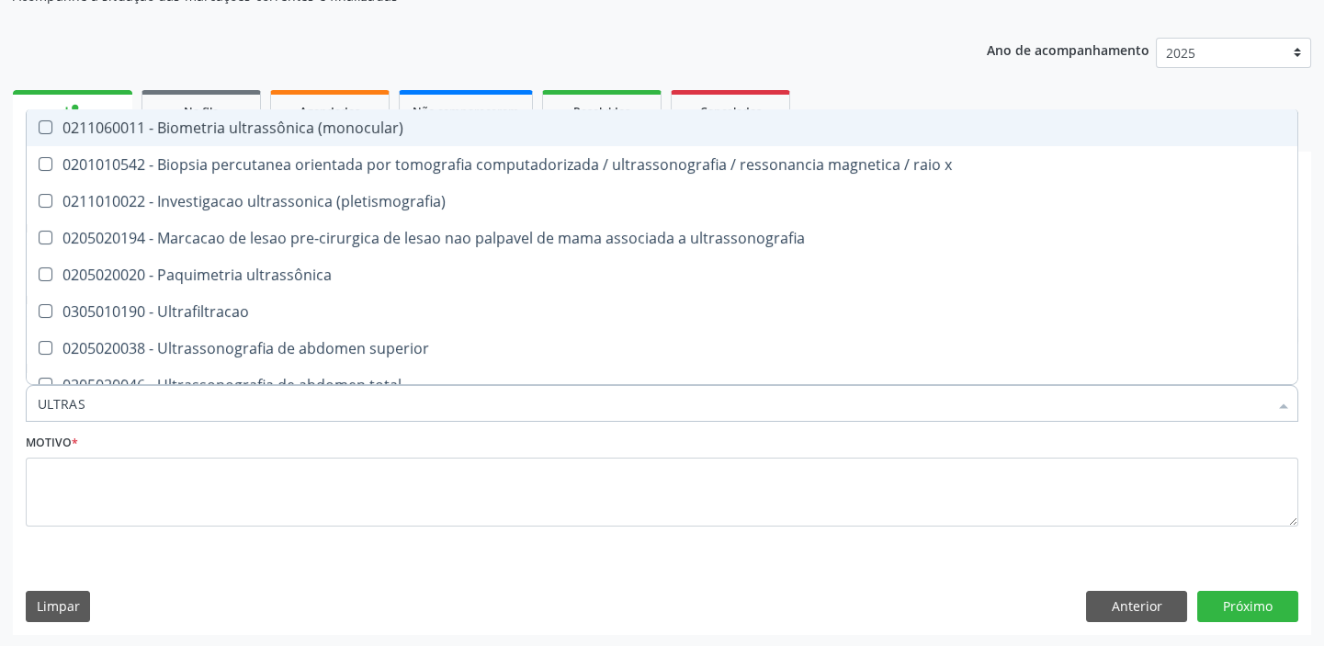
type input "ULTRASS"
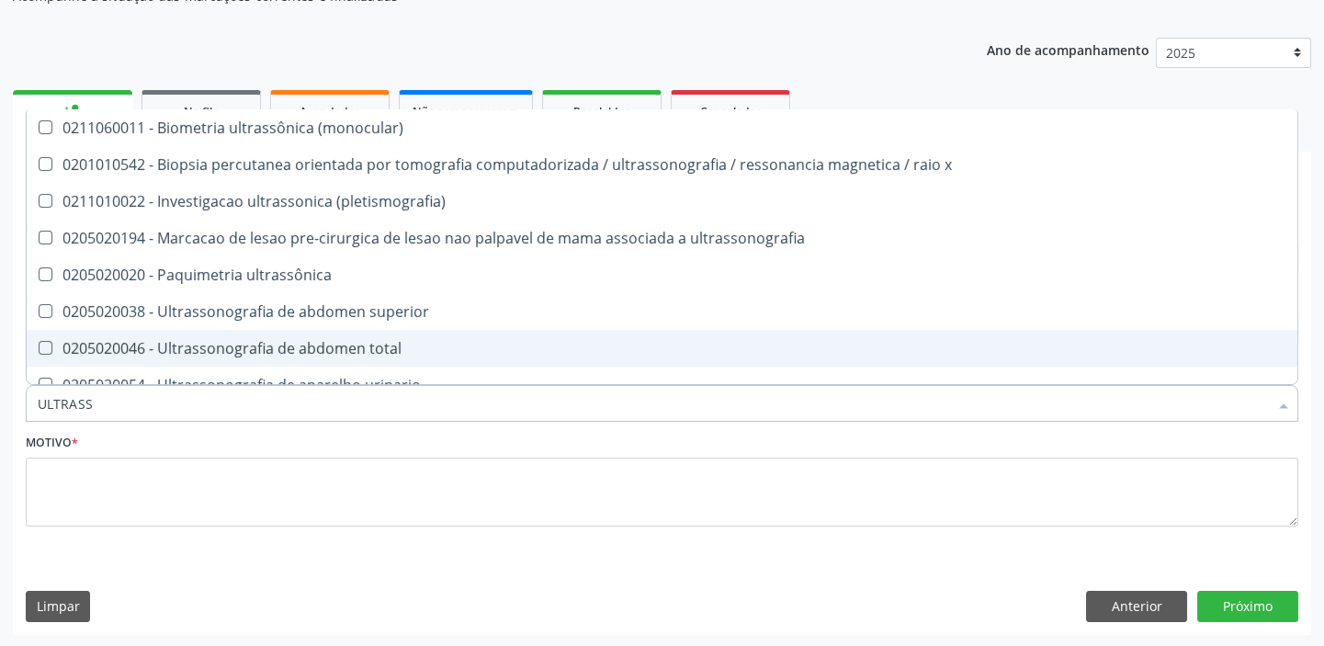
click at [141, 354] on div "0205020046 - Ultrassonografia de abdomen total" at bounding box center [662, 348] width 1249 height 15
checkbox total "true"
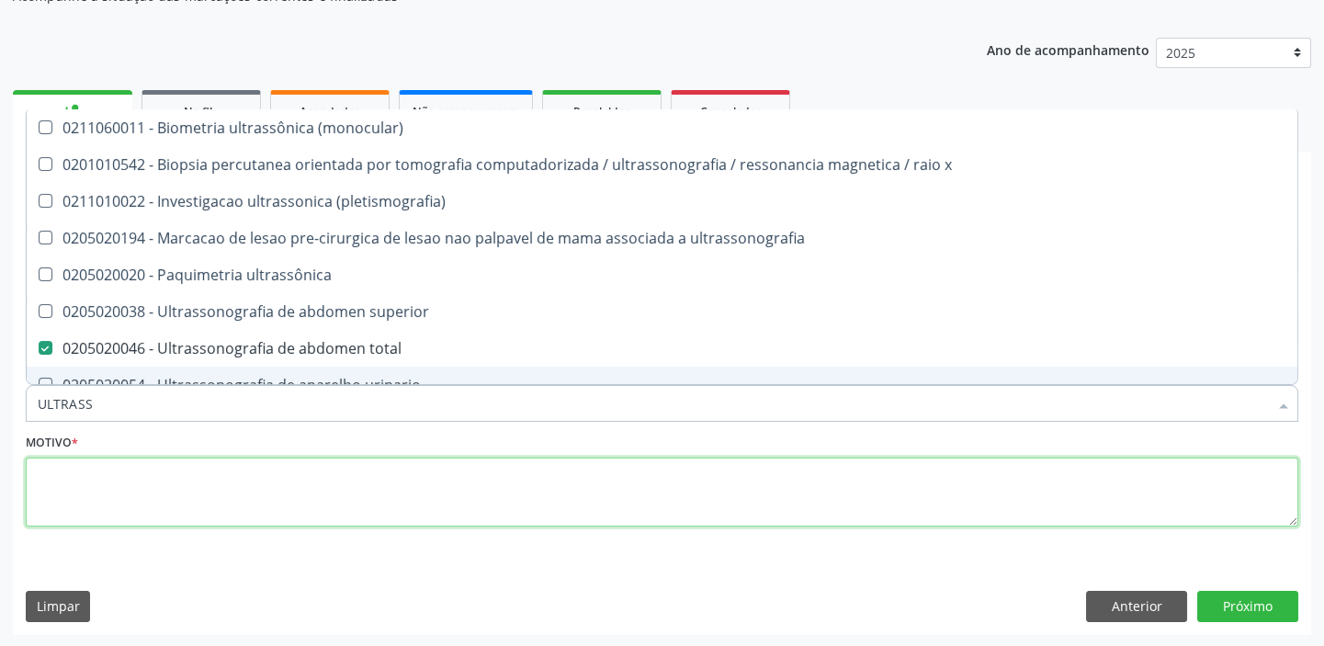
click at [85, 484] on textarea at bounding box center [662, 493] width 1273 height 70
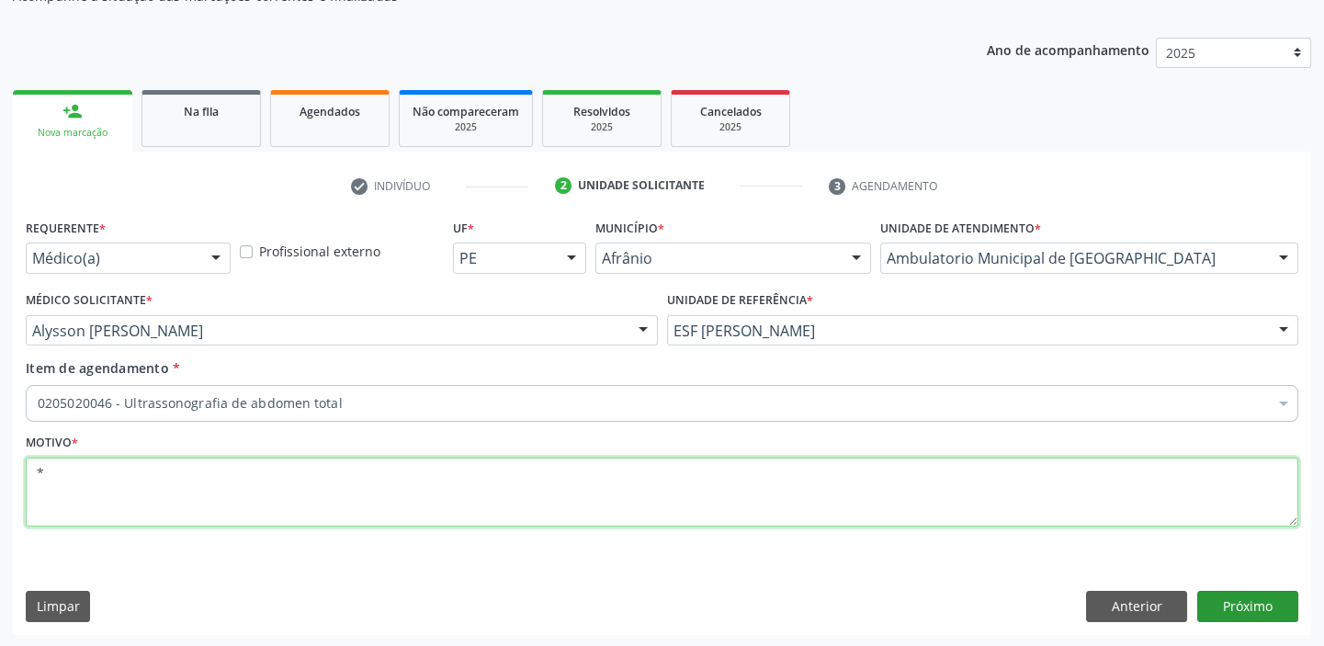
type textarea "*"
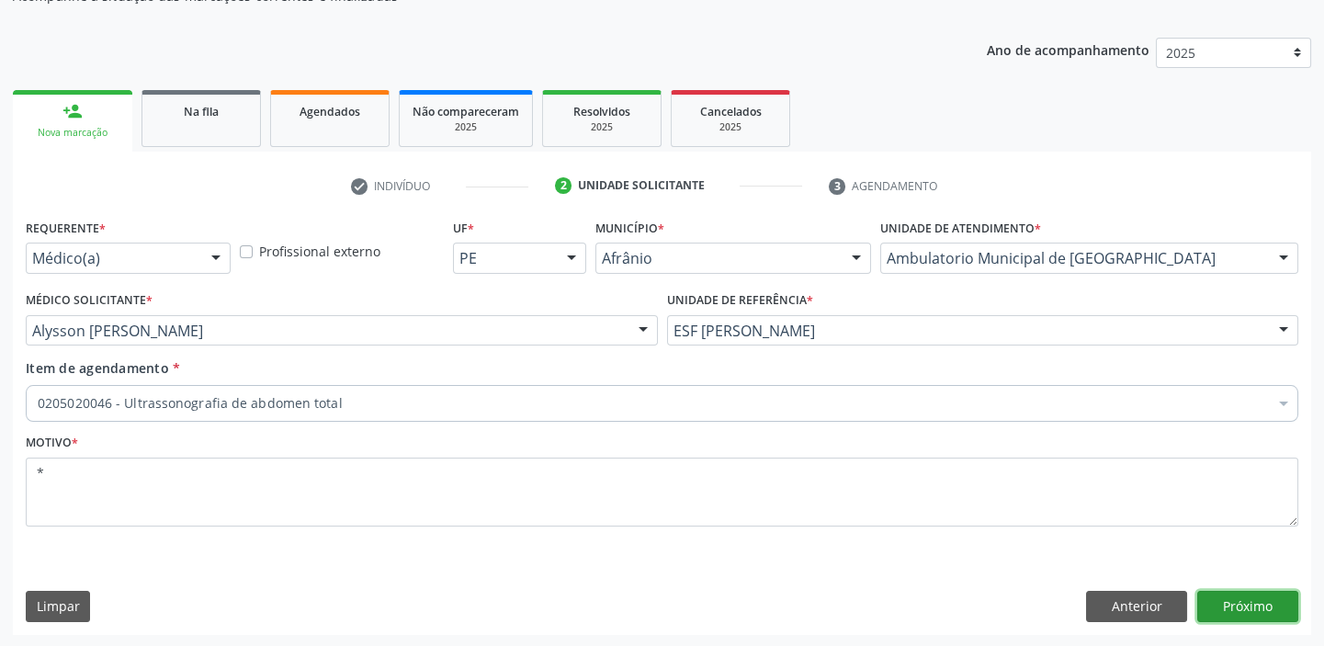
click at [1202, 593] on button "Próximo" at bounding box center [1247, 606] width 101 height 31
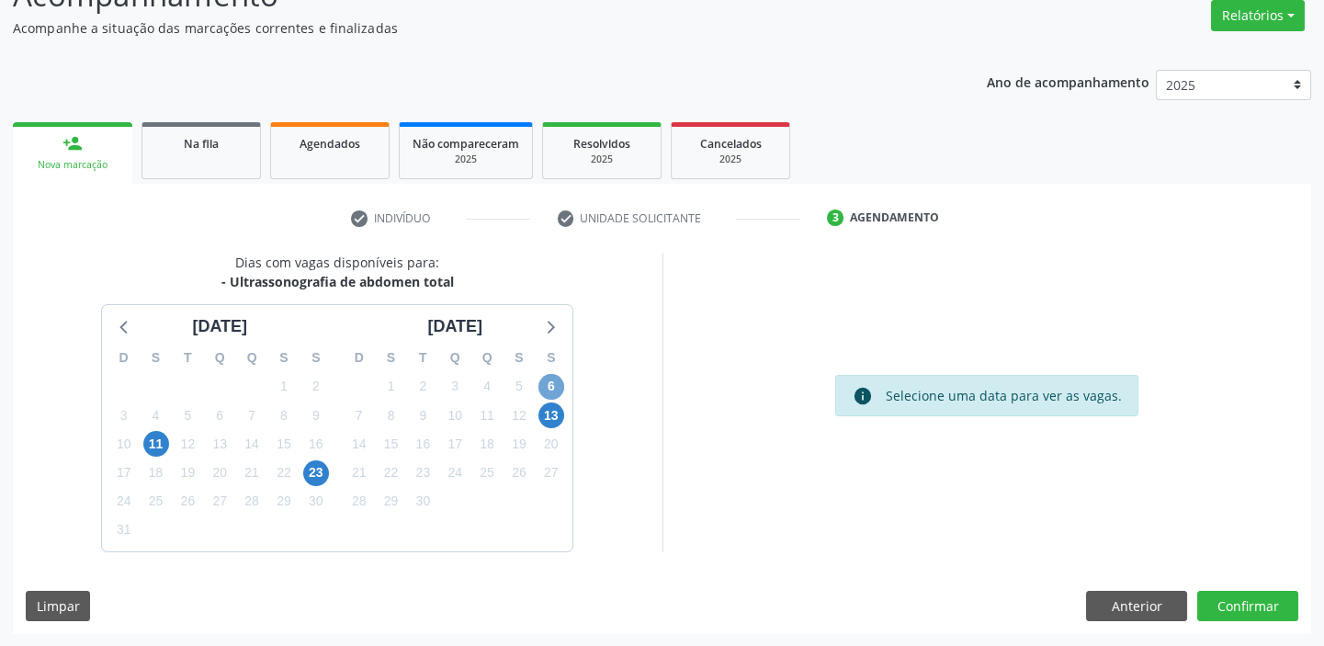
click at [558, 387] on span "6" at bounding box center [551, 387] width 26 height 26
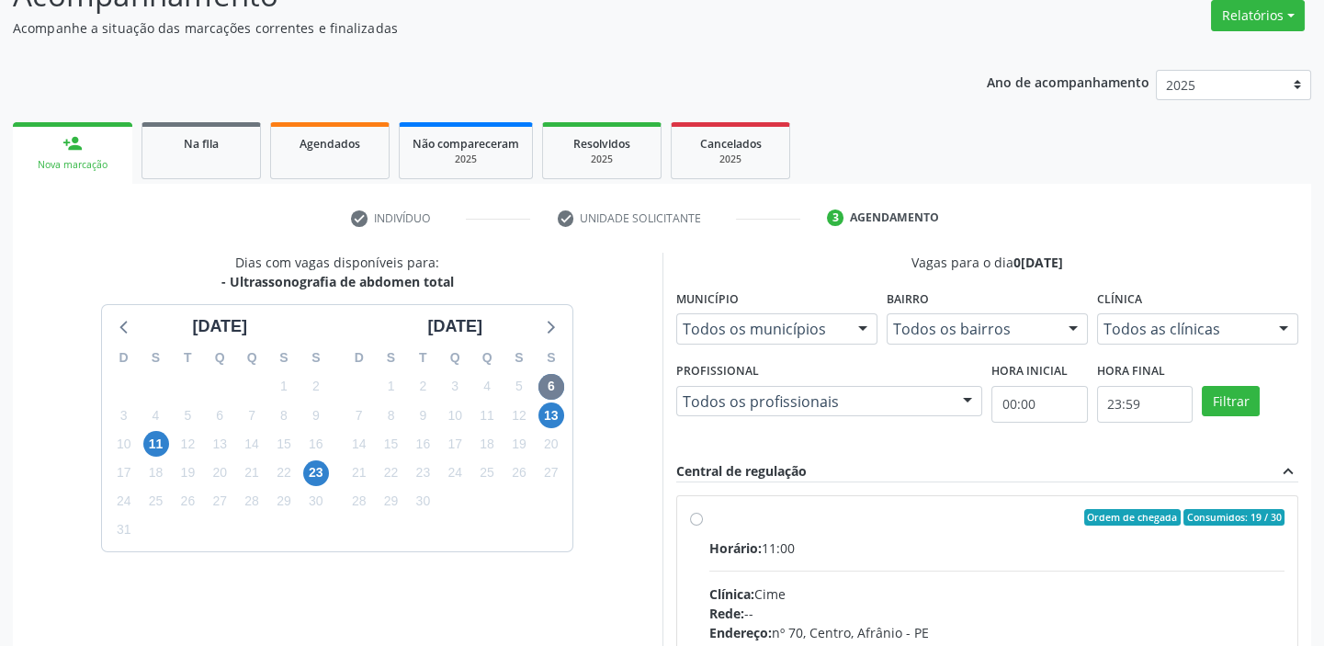
click at [931, 544] on div "Horário: 11:00" at bounding box center [997, 547] width 576 height 19
click at [703, 526] on input "Ordem de chegada Consumidos: 19 / 30 Horário: 11:00 Clínica: Cime Rede: -- Ende…" at bounding box center [696, 517] width 13 height 17
radio input "true"
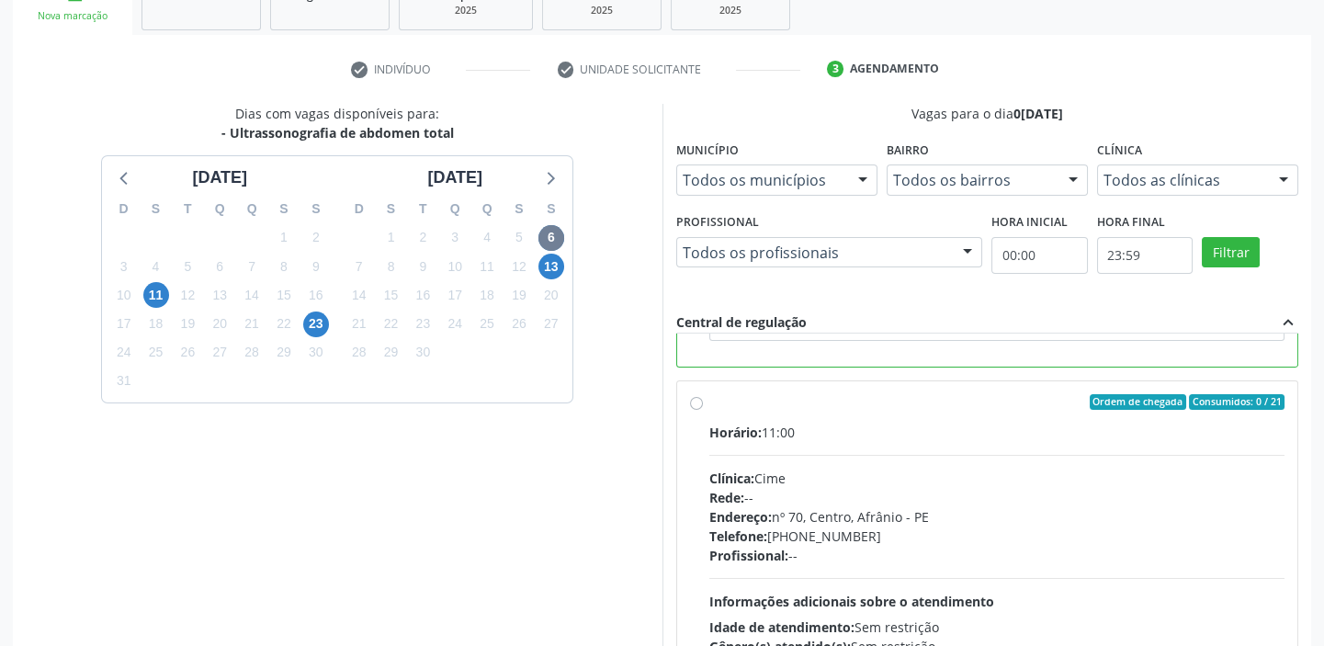
scroll to position [450, 0]
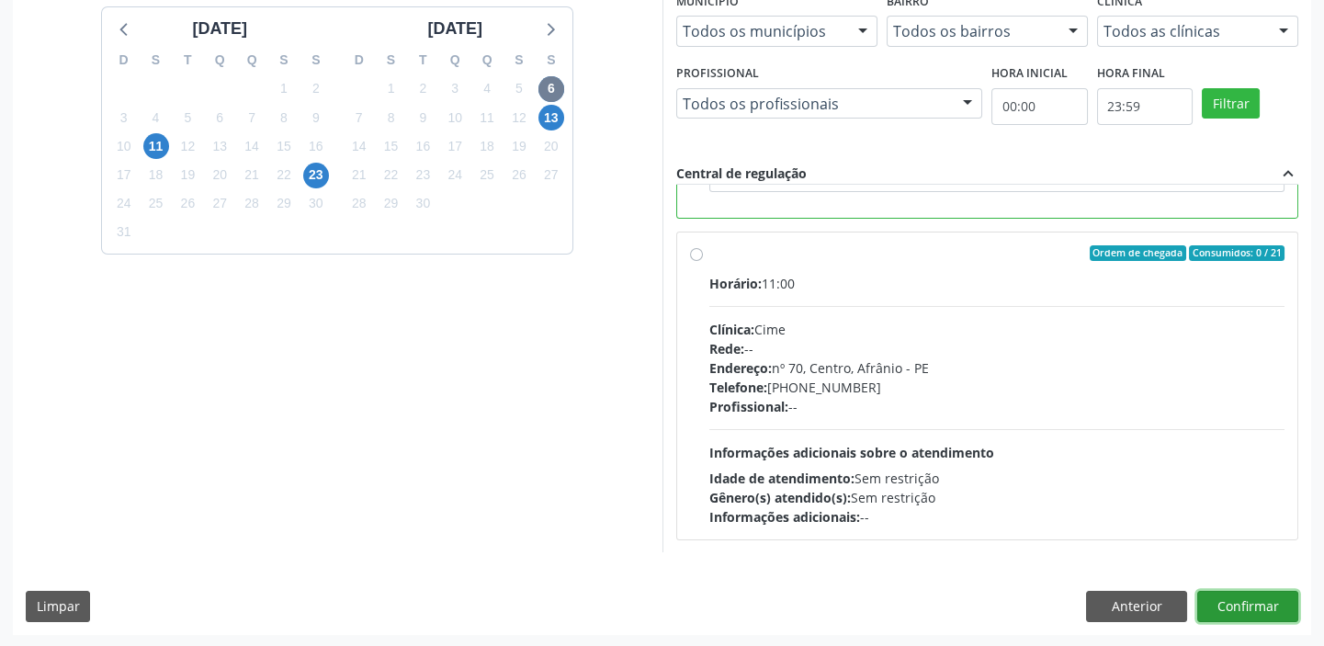
click at [1225, 601] on button "Confirmar" at bounding box center [1247, 606] width 101 height 31
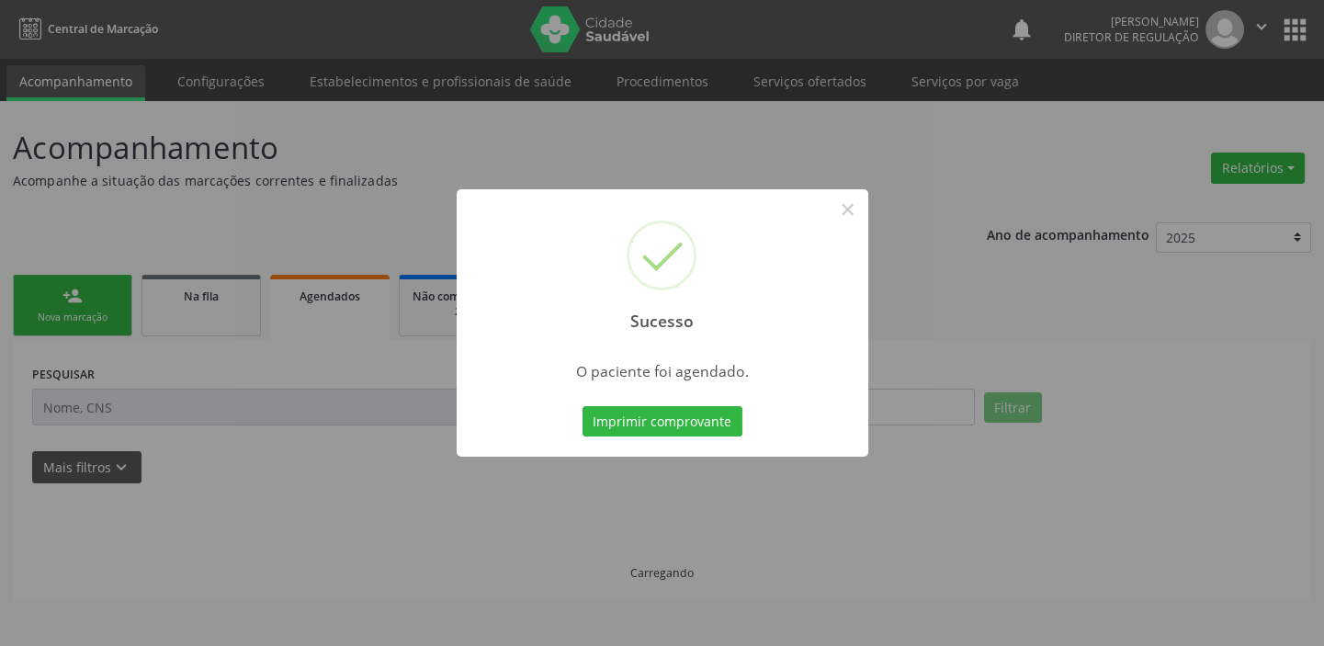
scroll to position [0, 0]
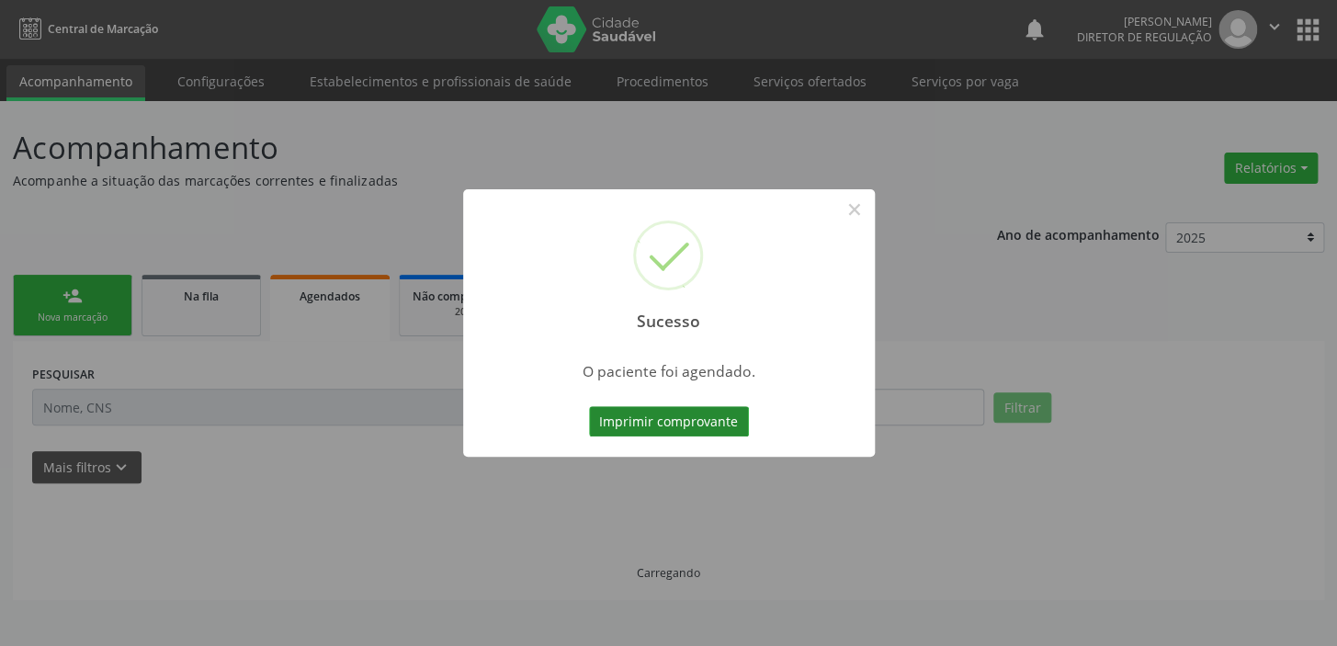
click at [656, 412] on button "Imprimir comprovante" at bounding box center [669, 421] width 160 height 31
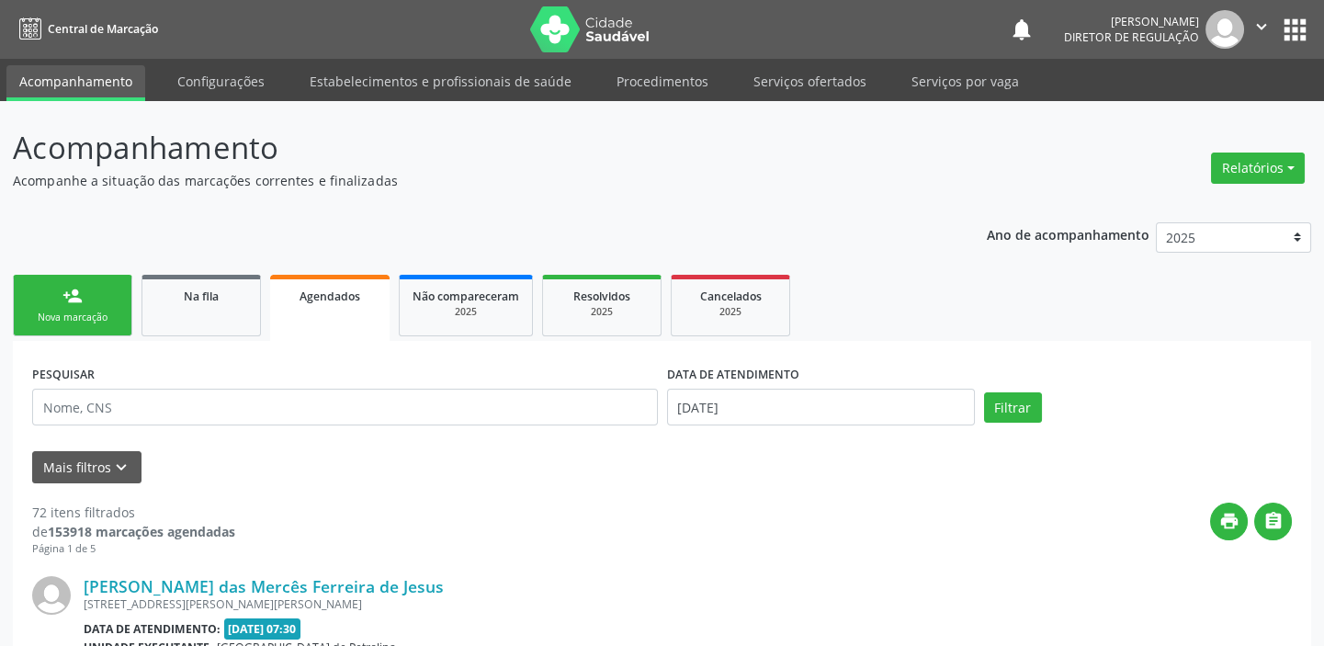
click at [85, 303] on link "person_add Nova marcação" at bounding box center [72, 306] width 119 height 62
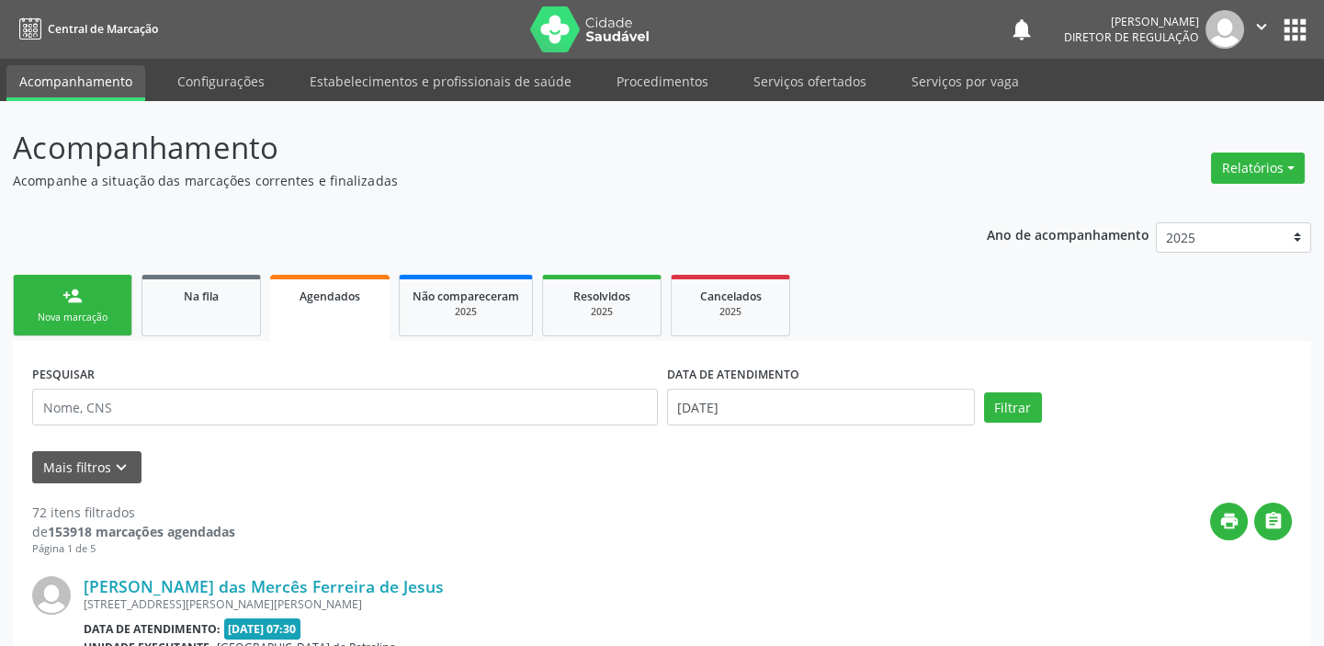
click at [85, 303] on link "person_add Nova marcação" at bounding box center [72, 306] width 119 height 62
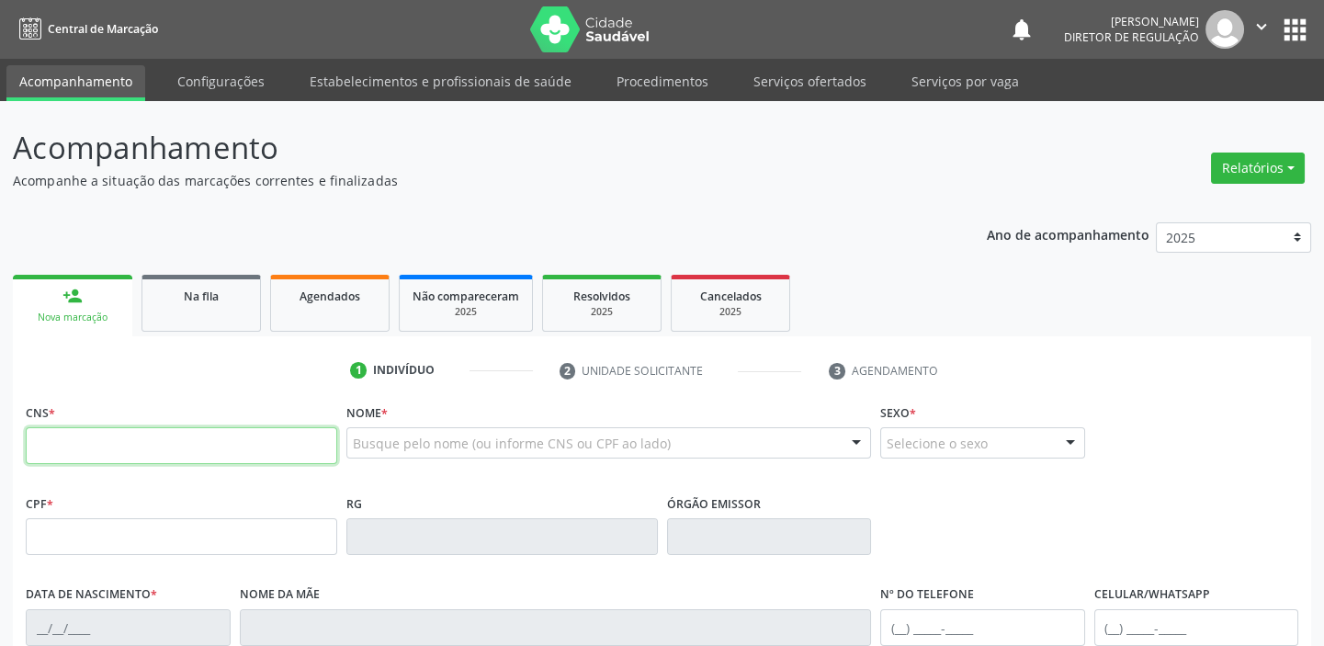
drag, startPoint x: 100, startPoint y: 436, endPoint x: 104, endPoint y: 446, distance: 10.8
click at [100, 436] on input "text" at bounding box center [181, 445] width 311 height 37
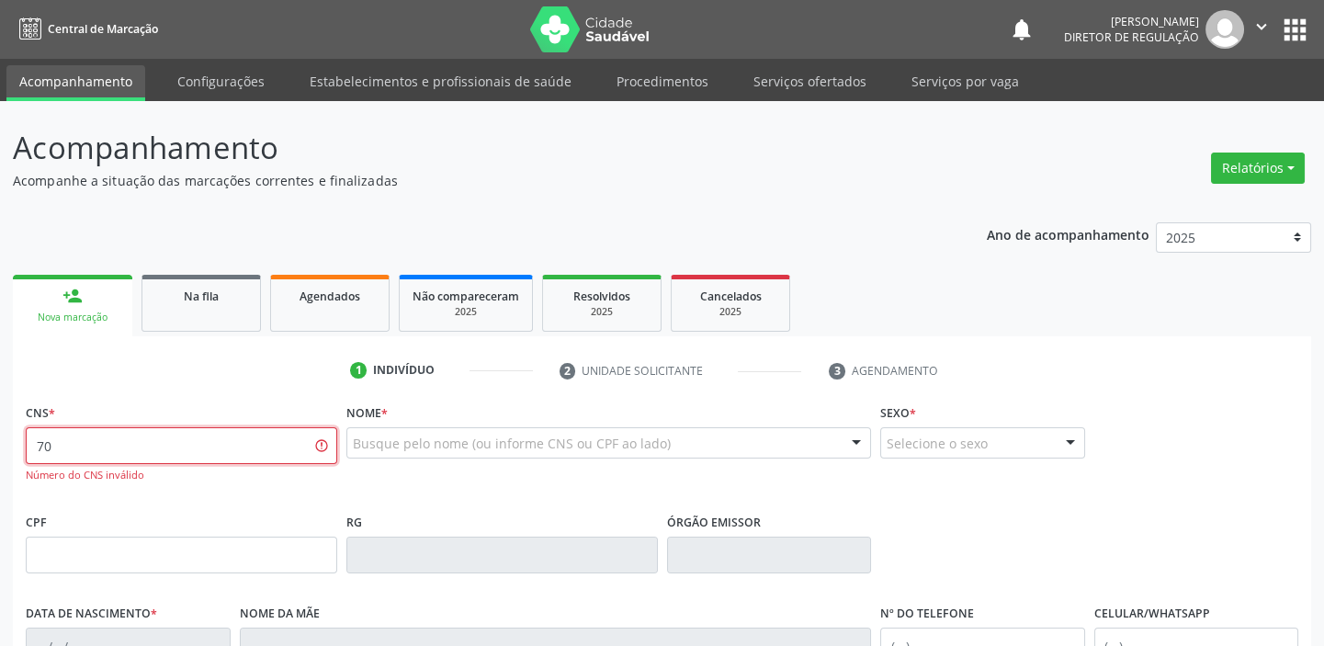
type input "7"
click at [198, 286] on div "Na fila" at bounding box center [201, 295] width 92 height 19
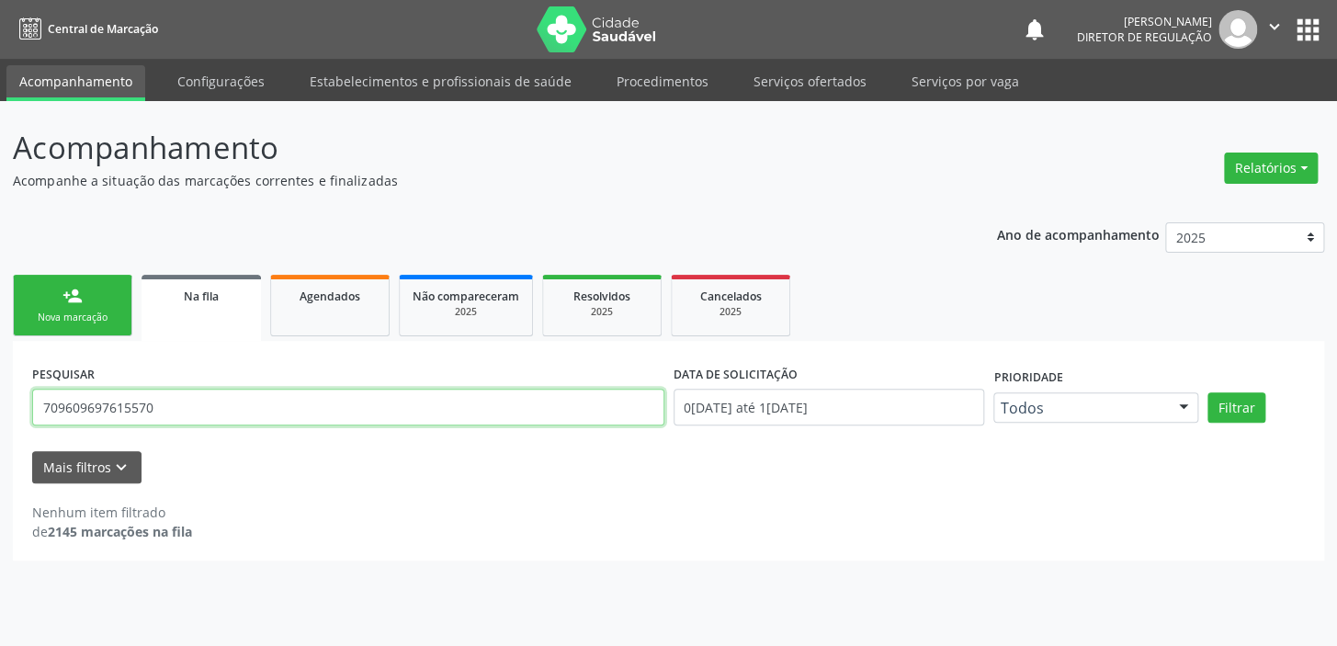
click at [172, 409] on input "709609697615570" at bounding box center [348, 407] width 632 height 37
type input "7"
type input "702000768258090"
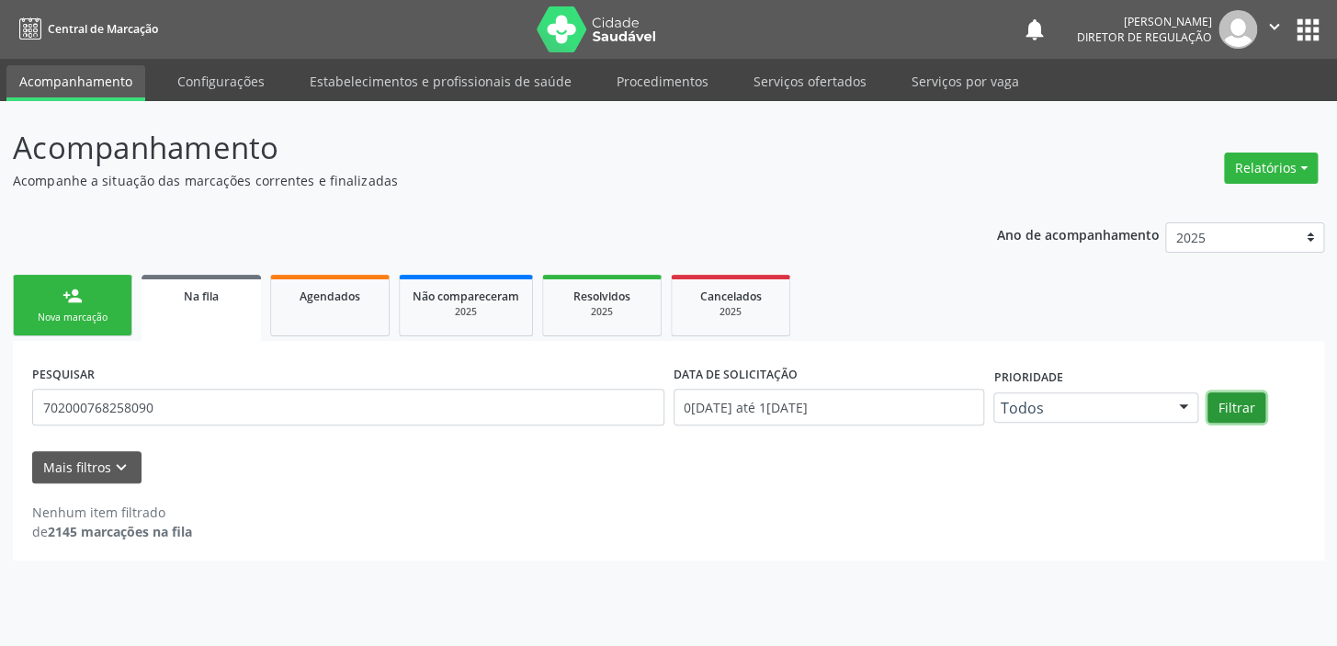
click at [1226, 412] on button "Filtrar" at bounding box center [1236, 407] width 58 height 31
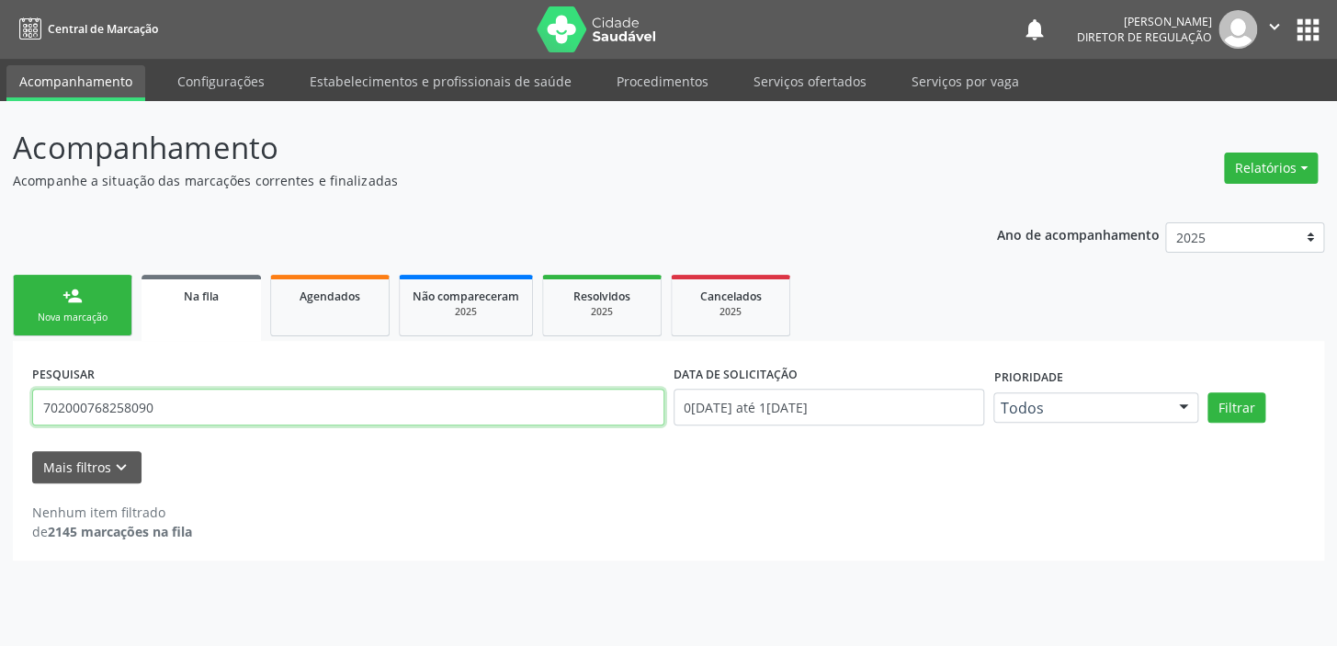
drag, startPoint x: 156, startPoint y: 412, endPoint x: 17, endPoint y: 426, distance: 139.5
click at [17, 426] on div "PESQUISAR 702000768258090 DATA DE SOLICITAÇÃO 01/01/2018 até 13/08/2025 Priorid…" at bounding box center [668, 450] width 1311 height 219
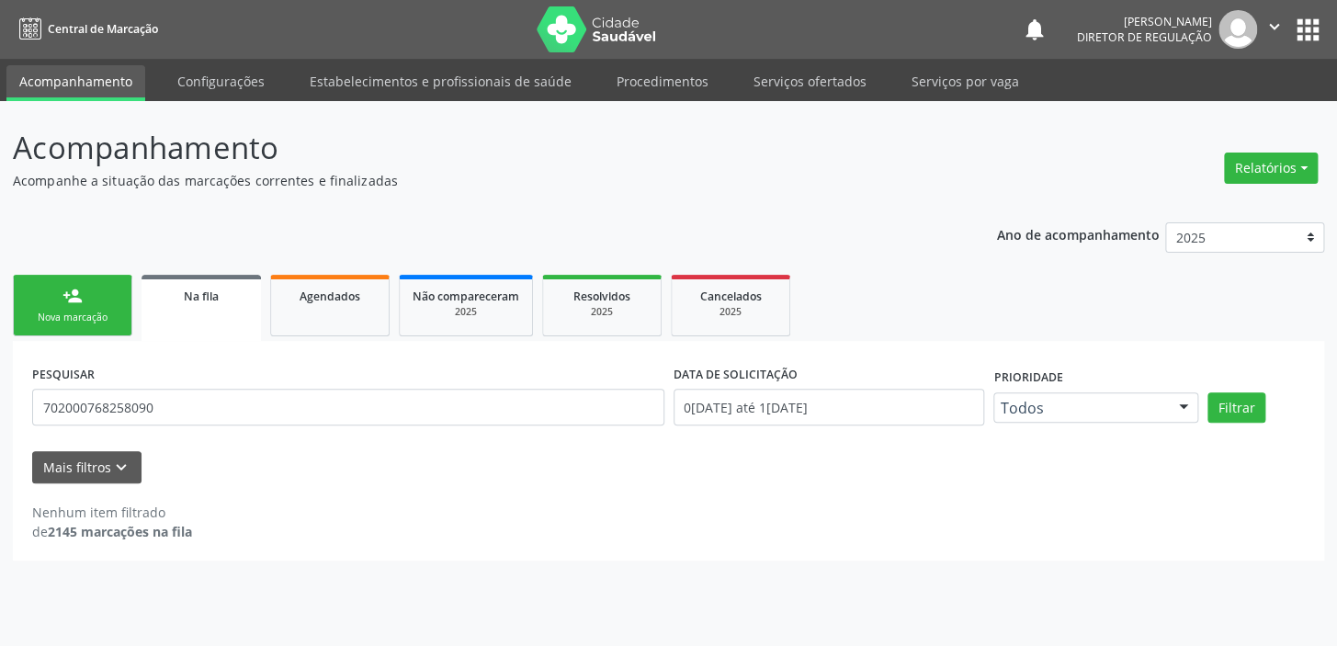
click at [74, 307] on link "person_add Nova marcação" at bounding box center [72, 306] width 119 height 62
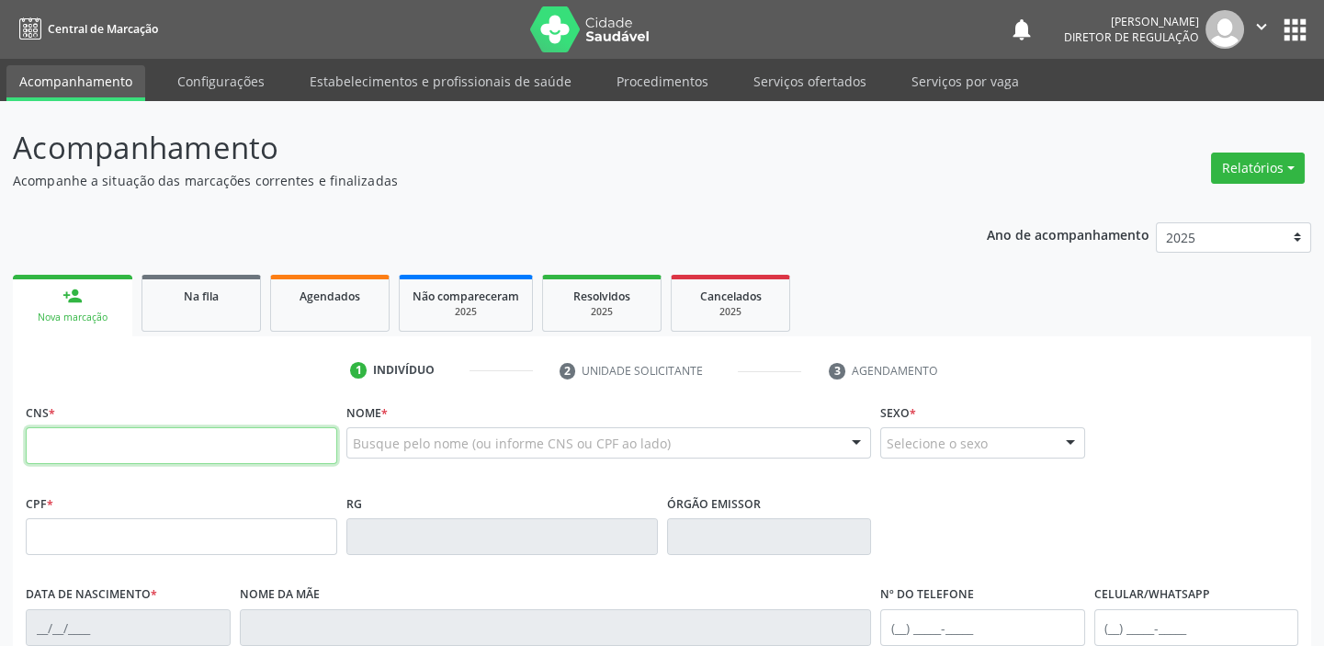
click at [142, 445] on input "text" at bounding box center [181, 445] width 311 height 37
paste input "702 0007 6825 8090"
type input "702 0007 6825 8090"
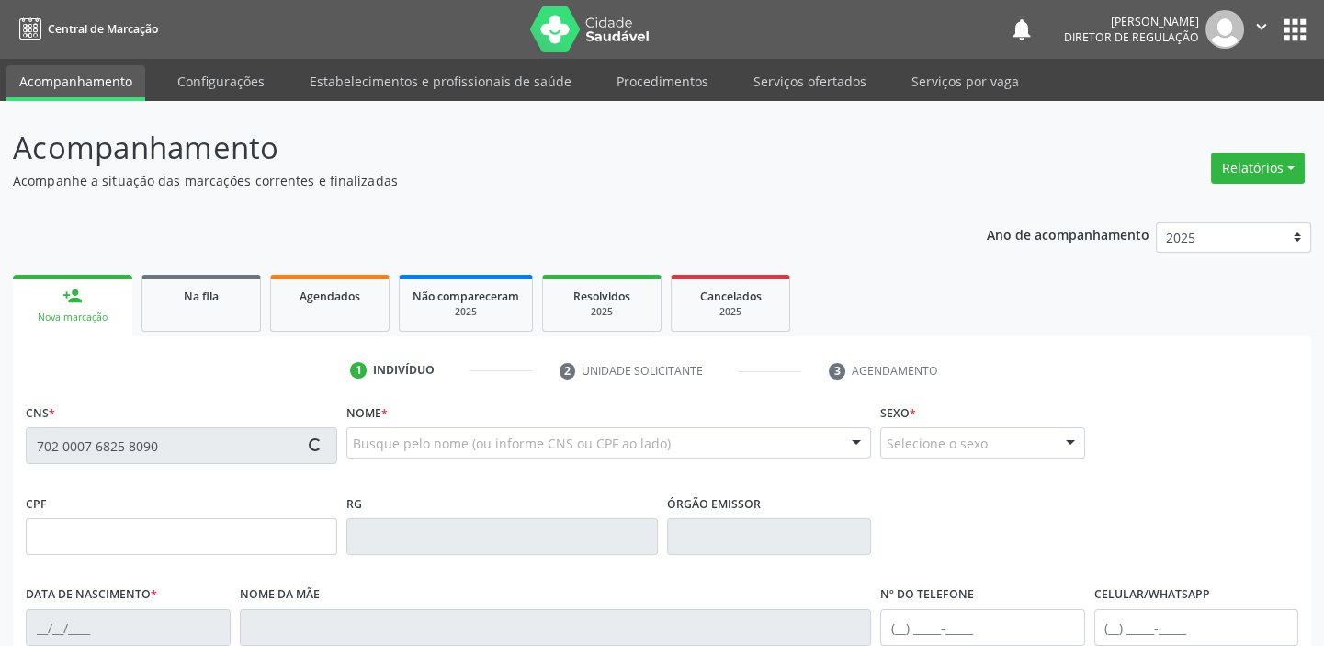
type input "11/05/1962"
type input "Floriana A. dos Santos"
type input "(87) 98822-9112"
type input "(87) 98819-3801"
type input "S/N"
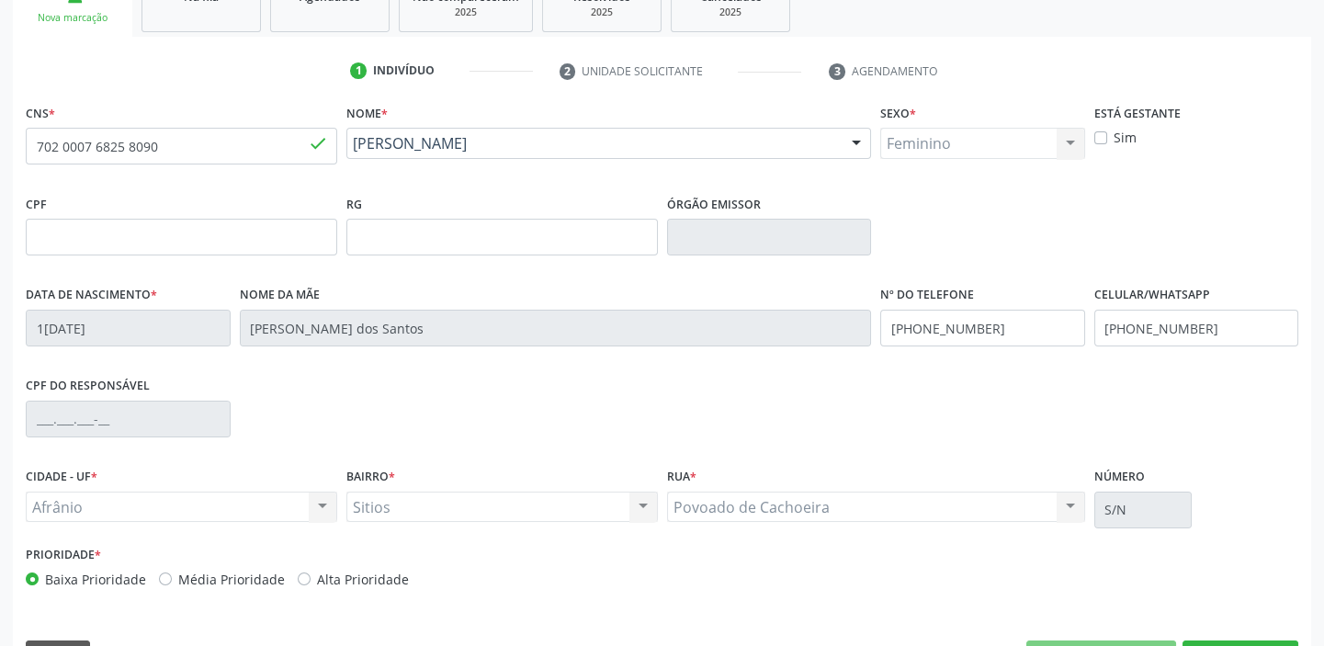
scroll to position [349, 0]
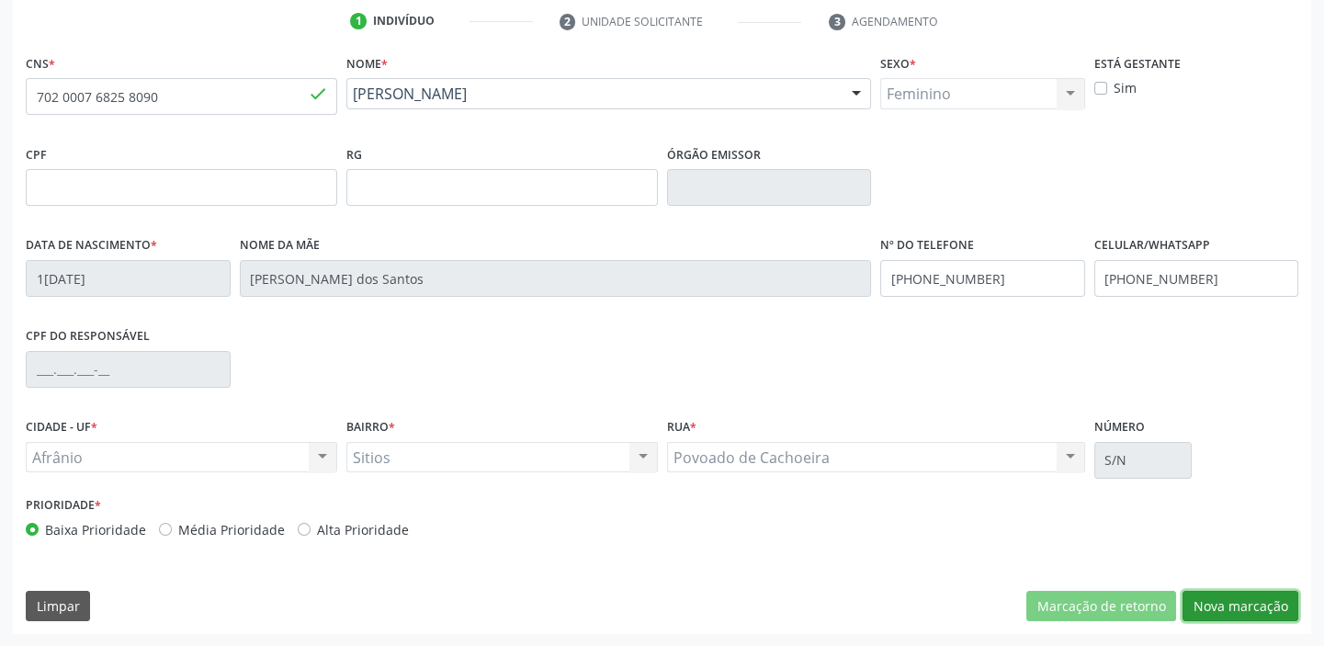
click at [1198, 600] on button "Nova marcação" at bounding box center [1240, 606] width 116 height 31
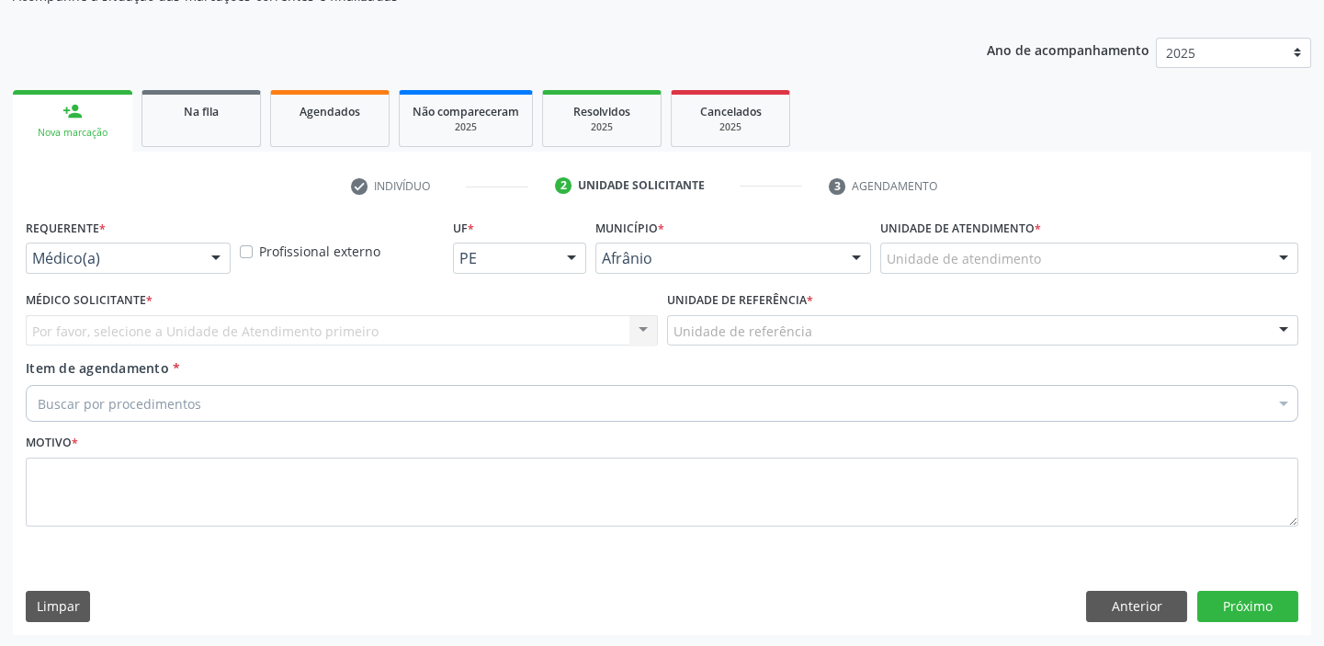
drag, startPoint x: 910, startPoint y: 253, endPoint x: 909, endPoint y: 312, distance: 59.7
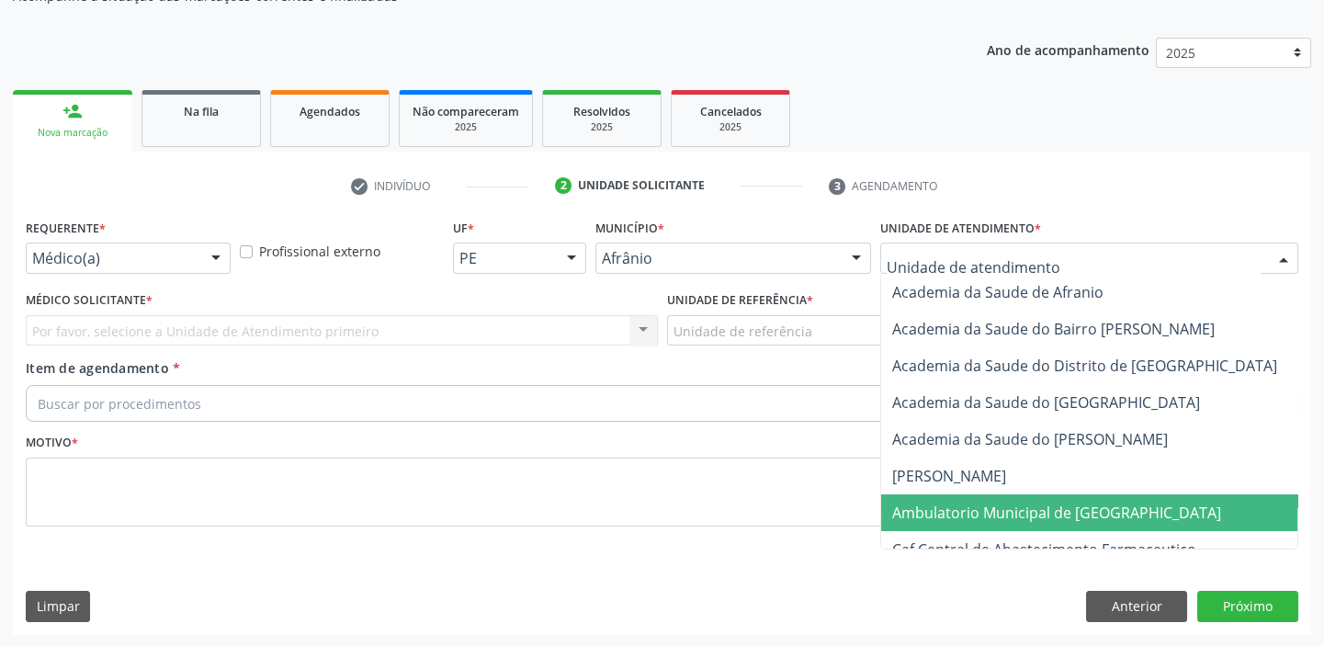
click at [936, 516] on span "Ambulatorio Municipal de [GEOGRAPHIC_DATA]" at bounding box center [1056, 513] width 329 height 20
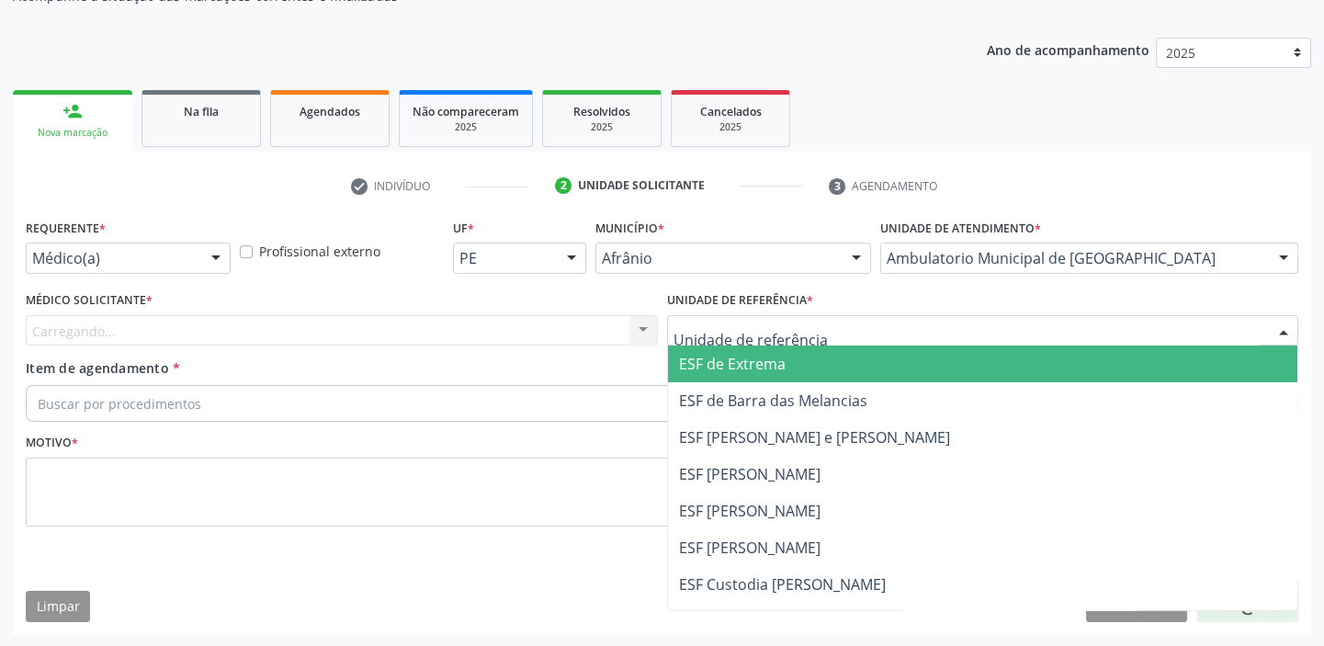
drag, startPoint x: 689, startPoint y: 322, endPoint x: 707, endPoint y: 420, distance: 99.8
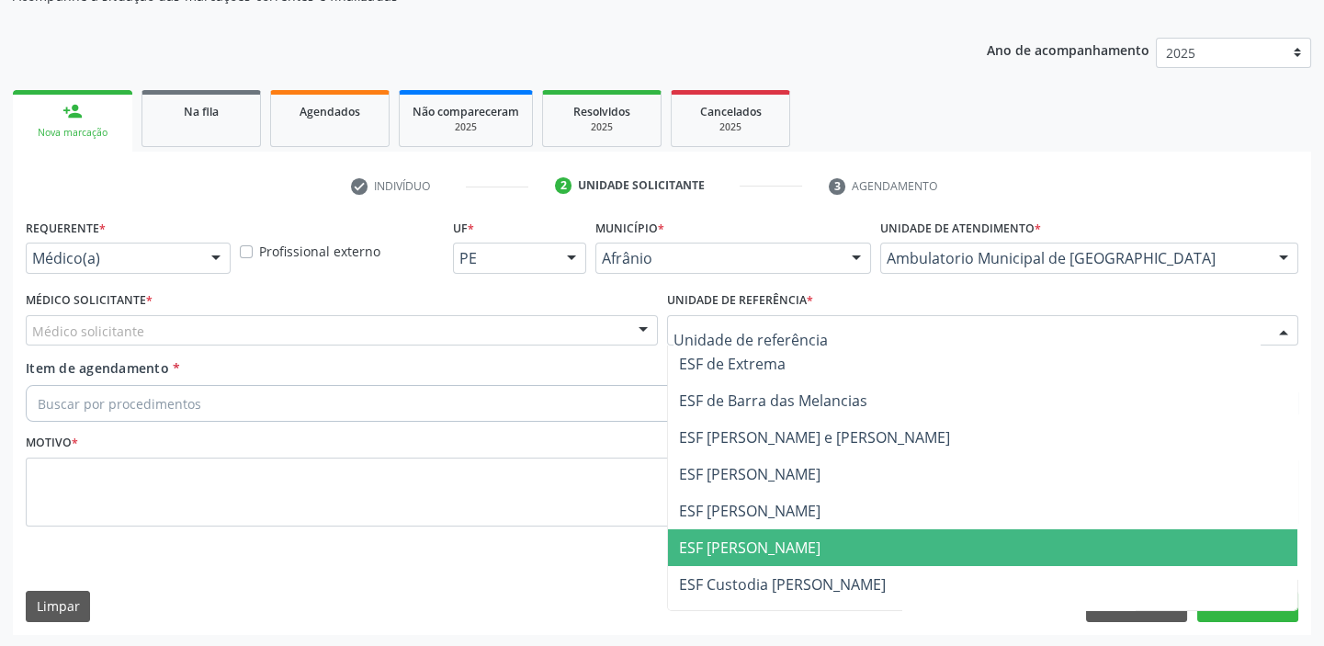
click at [724, 534] on span "ESF [PERSON_NAME]" at bounding box center [983, 547] width 630 height 37
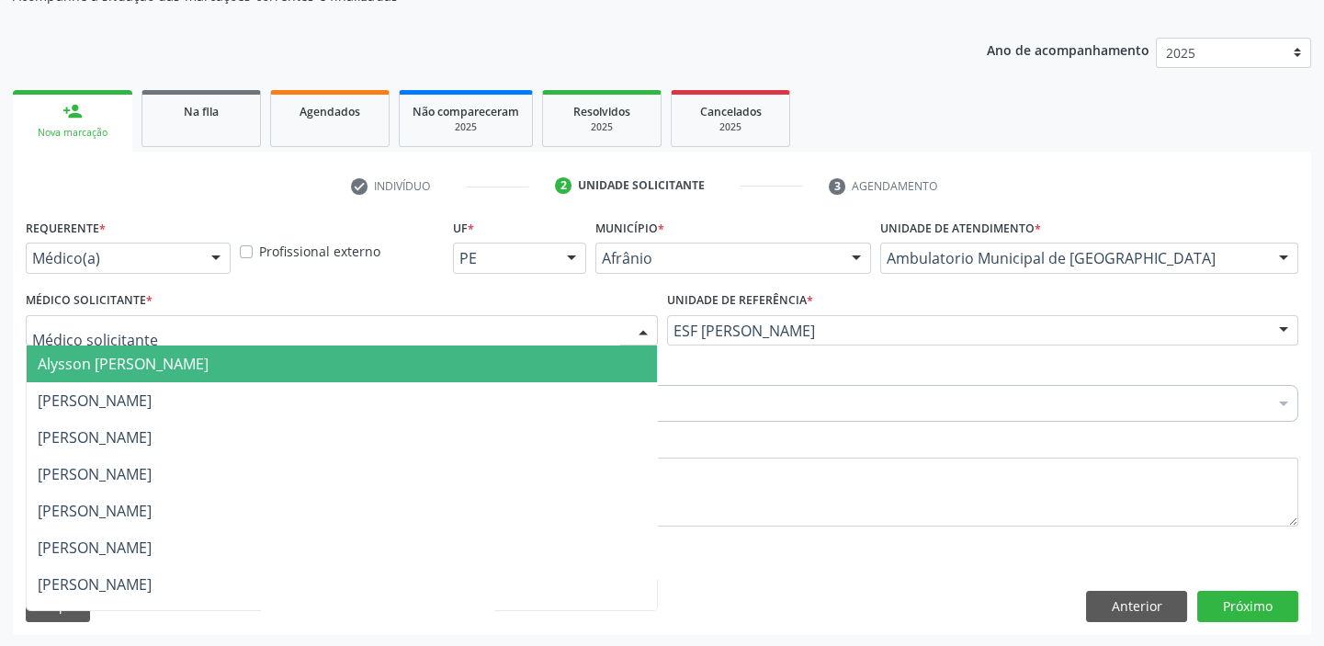
drag, startPoint x: 171, startPoint y: 322, endPoint x: 161, endPoint y: 347, distance: 27.6
click at [168, 328] on div at bounding box center [342, 330] width 632 height 31
drag, startPoint x: 161, startPoint y: 347, endPoint x: 161, endPoint y: 363, distance: 15.6
click at [161, 349] on span "Alysson [PERSON_NAME]" at bounding box center [342, 363] width 630 height 37
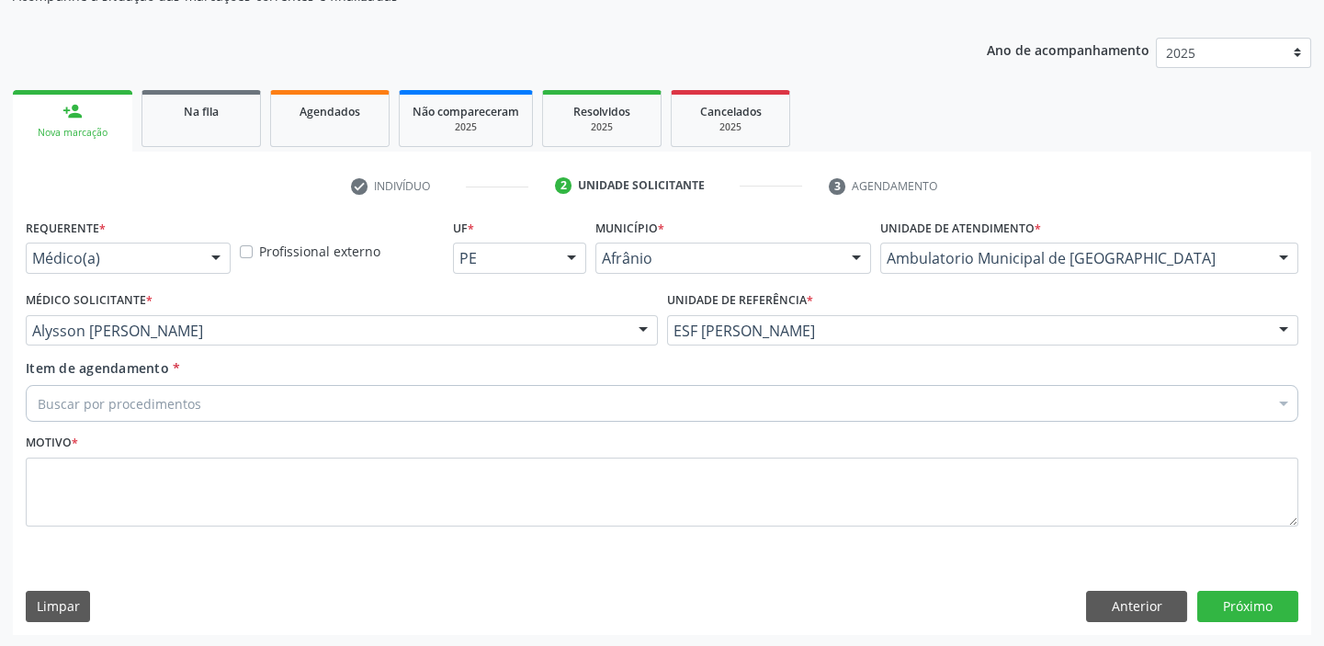
click at [157, 386] on div "Buscar por procedimentos" at bounding box center [662, 403] width 1273 height 37
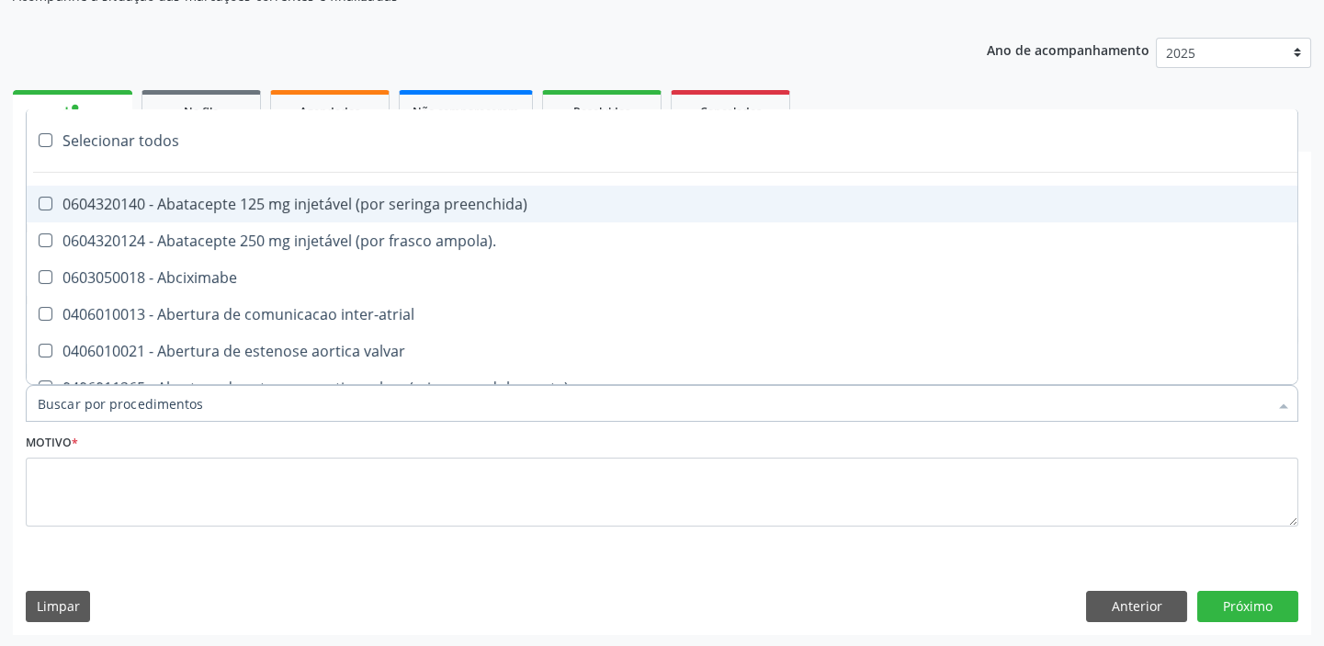
paste input "702000768258090"
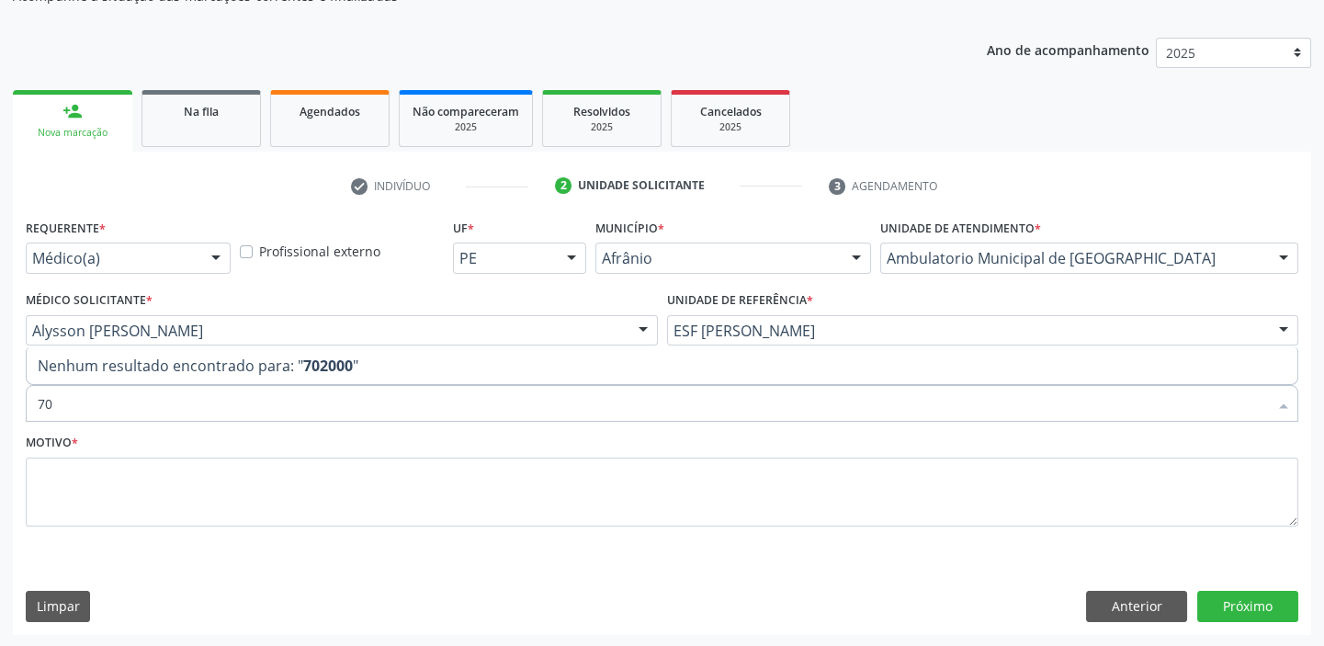
type input "7"
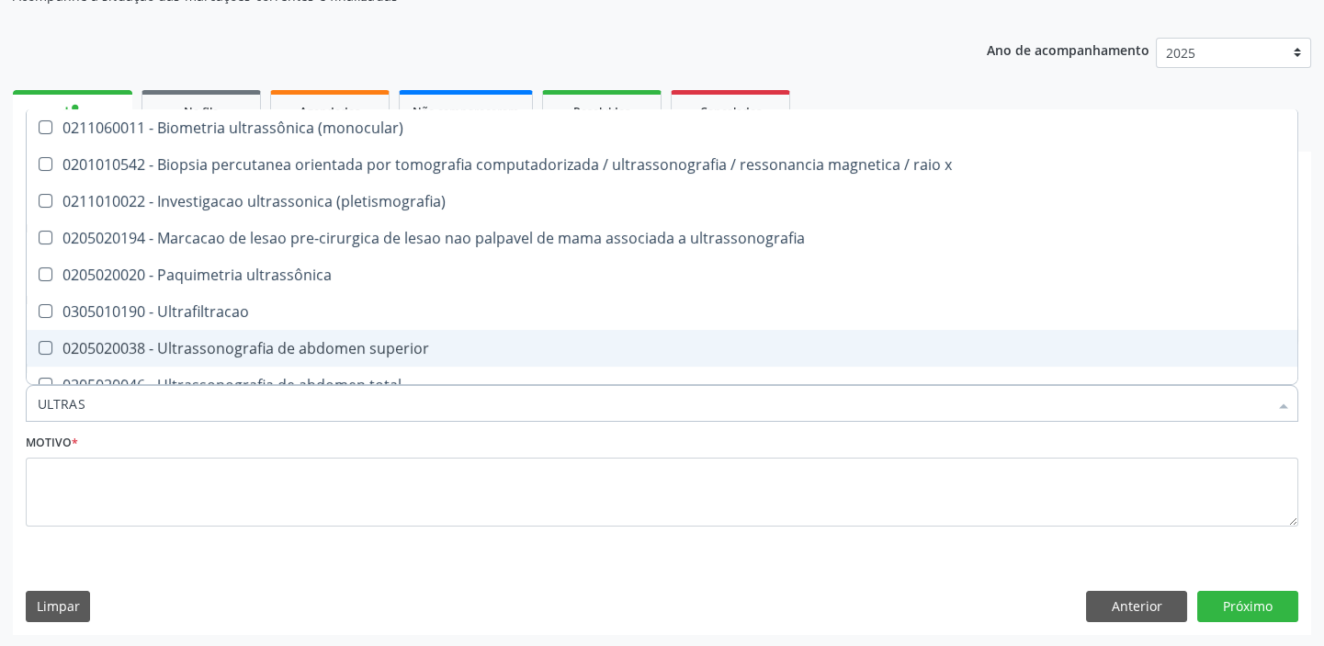
type input "ULTRASS"
click at [278, 354] on div "0205020046 - Ultrassonografia de abdomen total" at bounding box center [662, 348] width 1249 height 15
checkbox total "true"
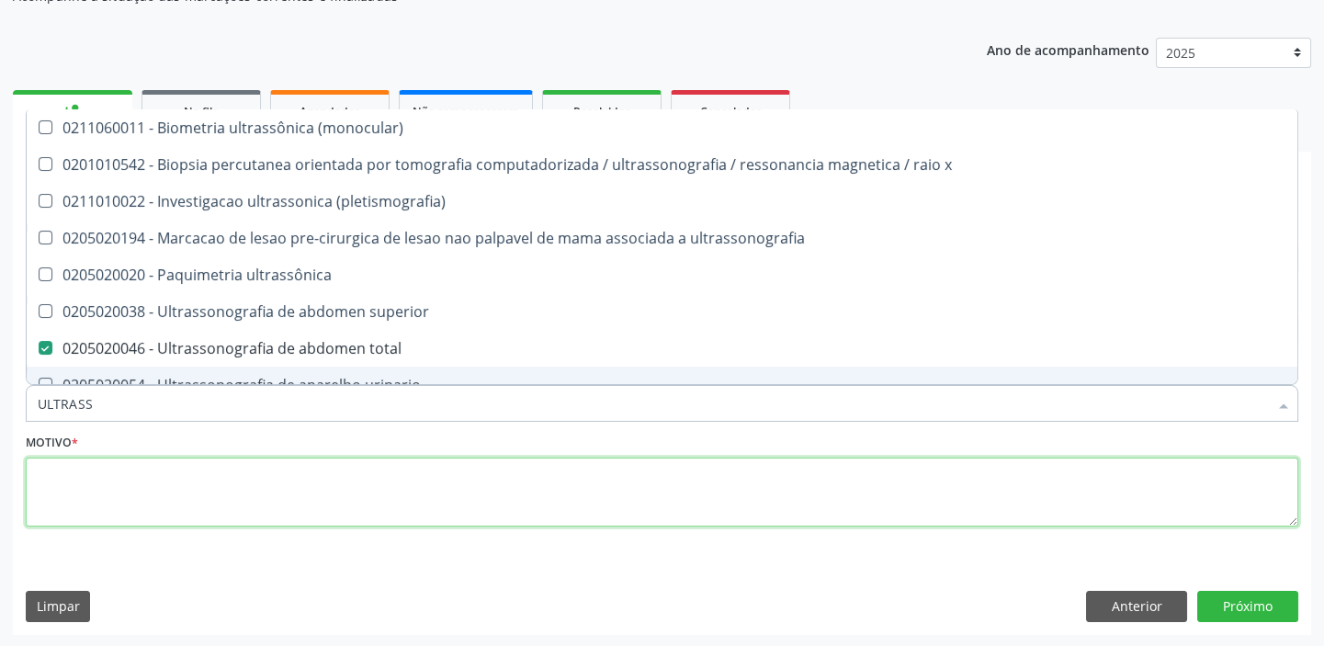
click at [83, 498] on textarea at bounding box center [662, 493] width 1273 height 70
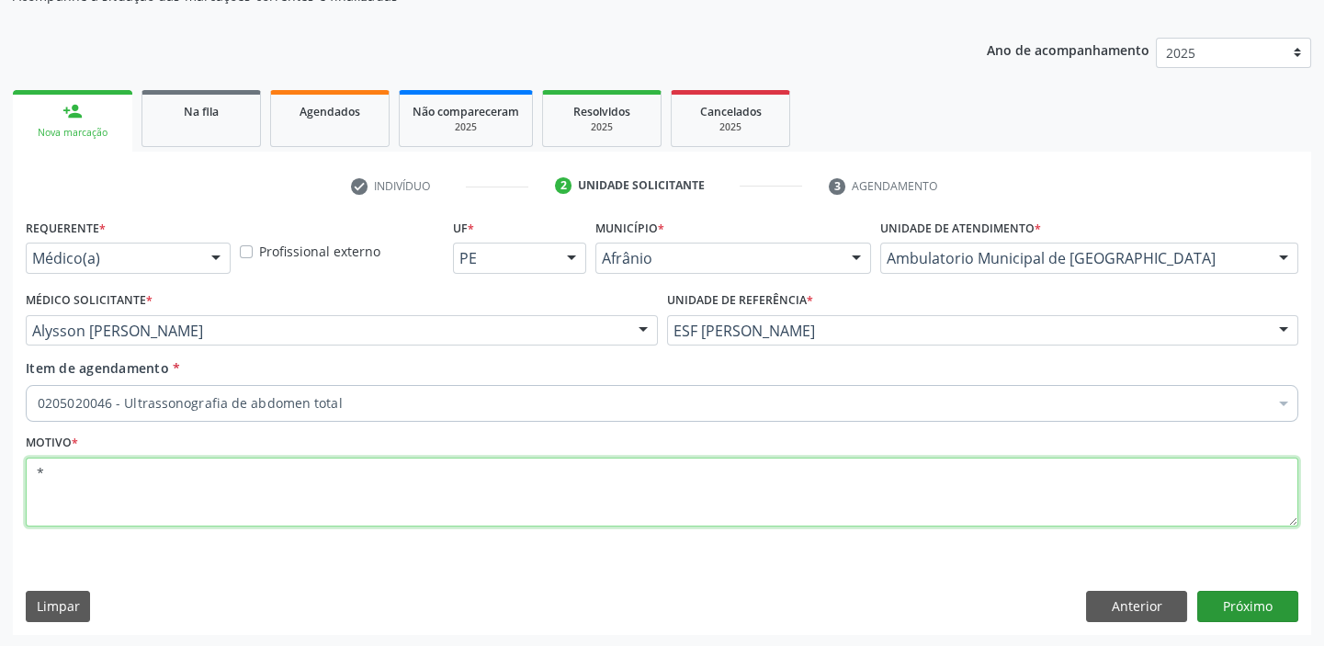
type textarea "*"
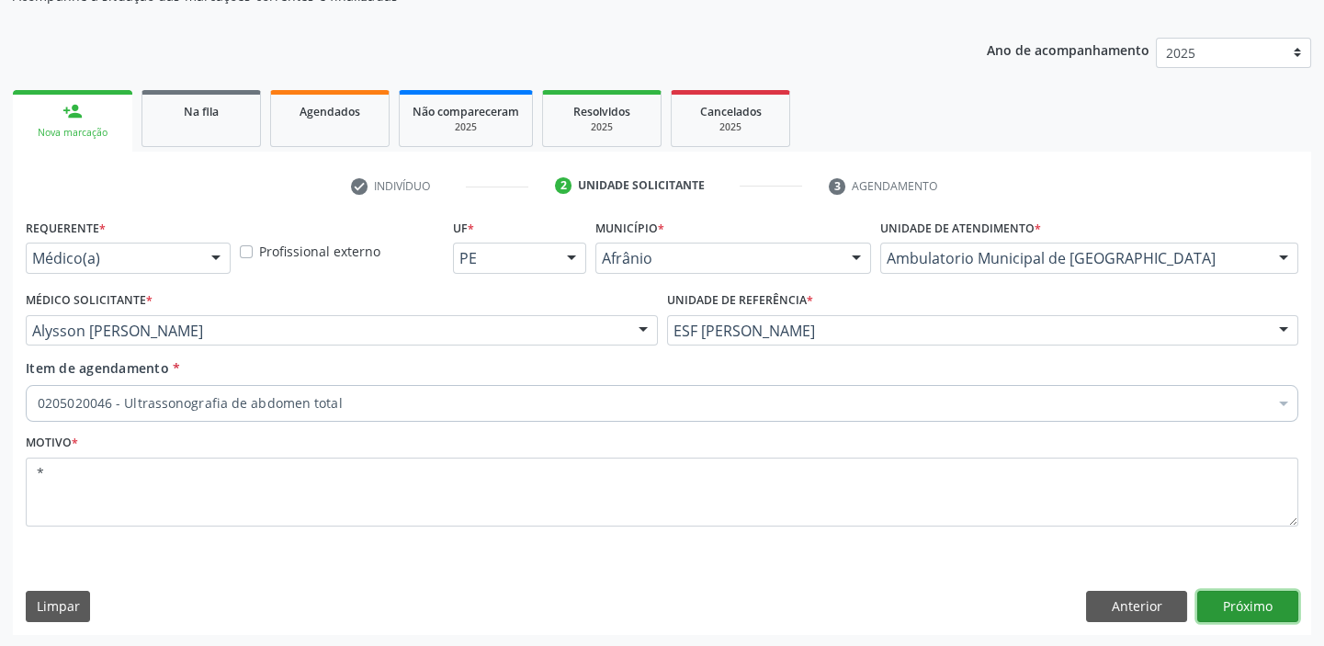
click at [1235, 600] on button "Próximo" at bounding box center [1247, 606] width 101 height 31
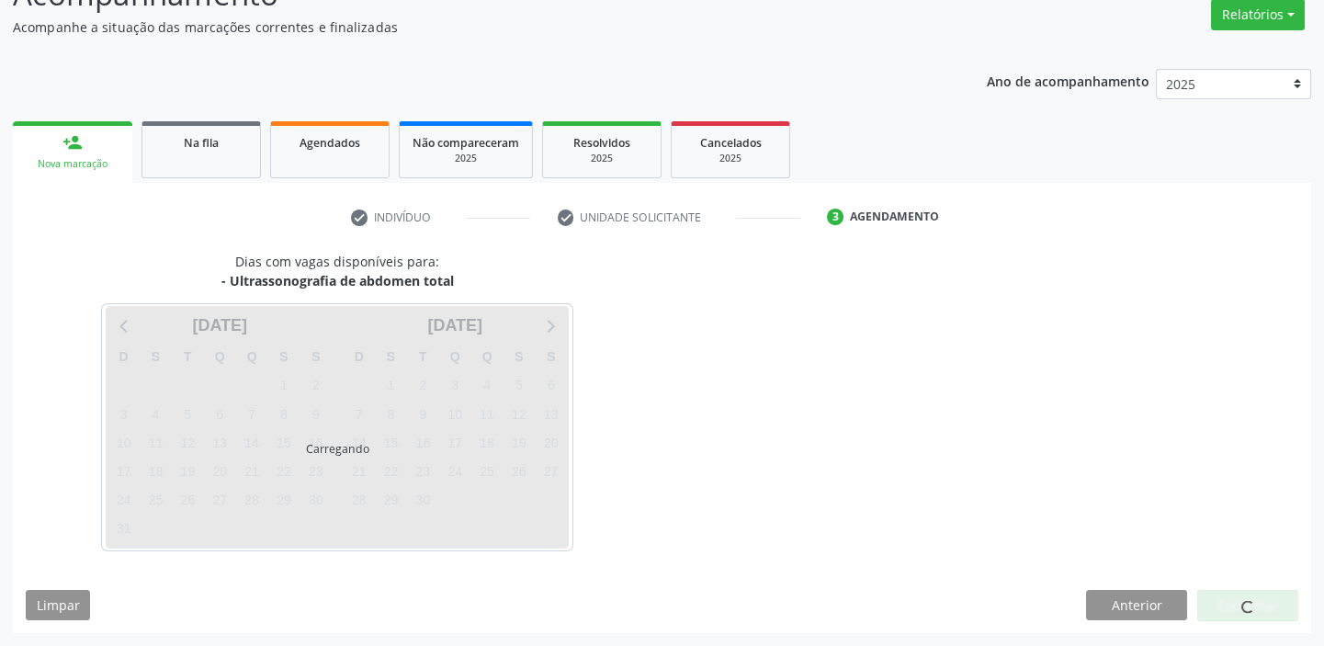
scroll to position [153, 0]
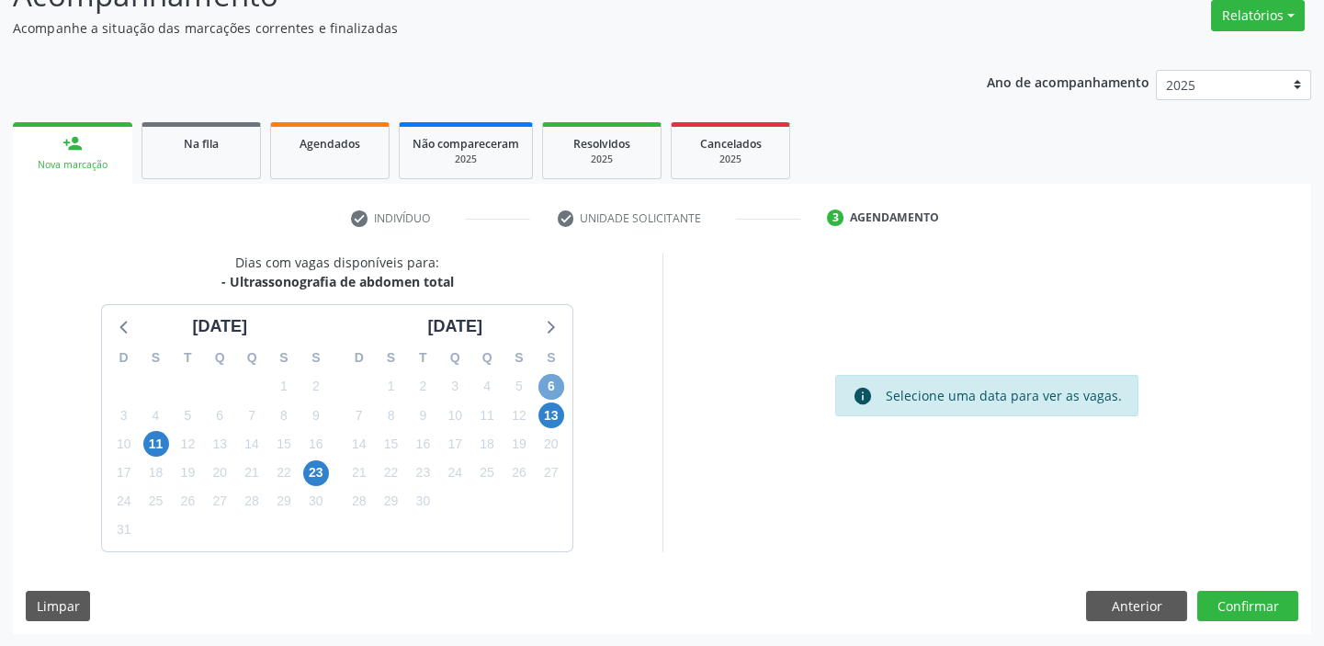
click at [547, 384] on span "6" at bounding box center [551, 387] width 26 height 26
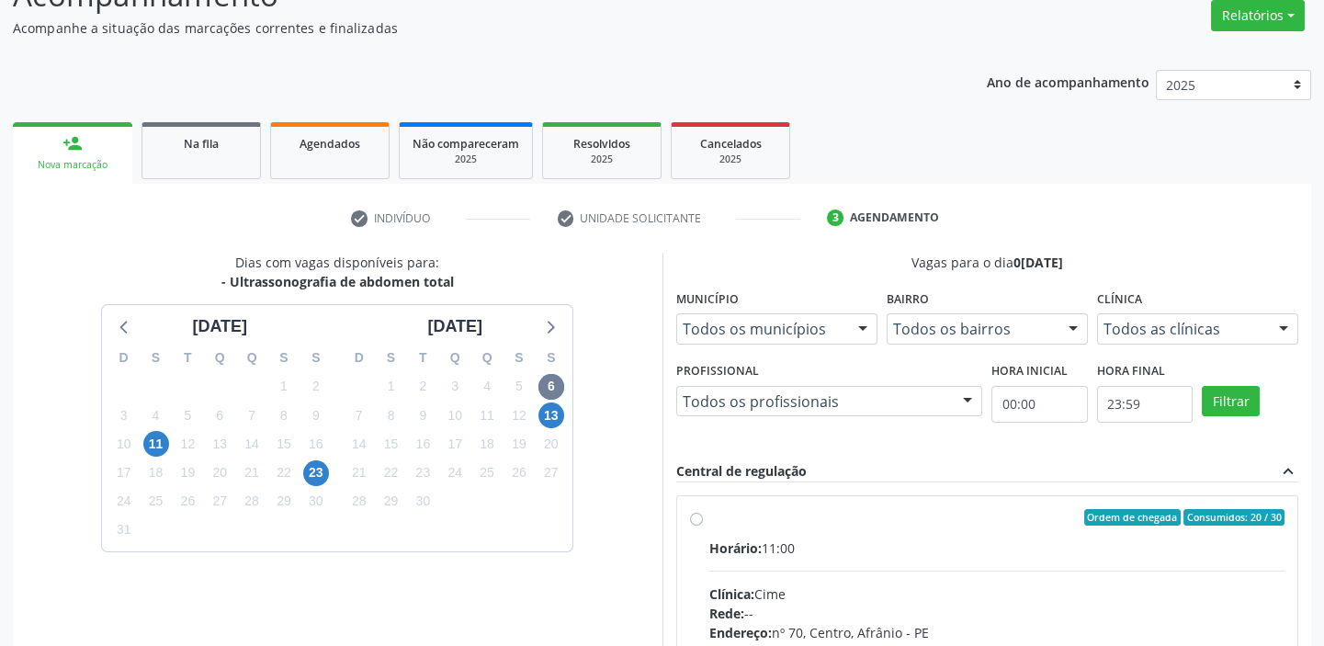
click at [888, 538] on div "Horário: 11:00" at bounding box center [997, 547] width 576 height 19
click at [703, 526] on input "Ordem de chegada Consumidos: 20 / 30 Horário: 11:00 Clínica: Cime Rede: -- Ende…" at bounding box center [696, 517] width 13 height 17
radio input "true"
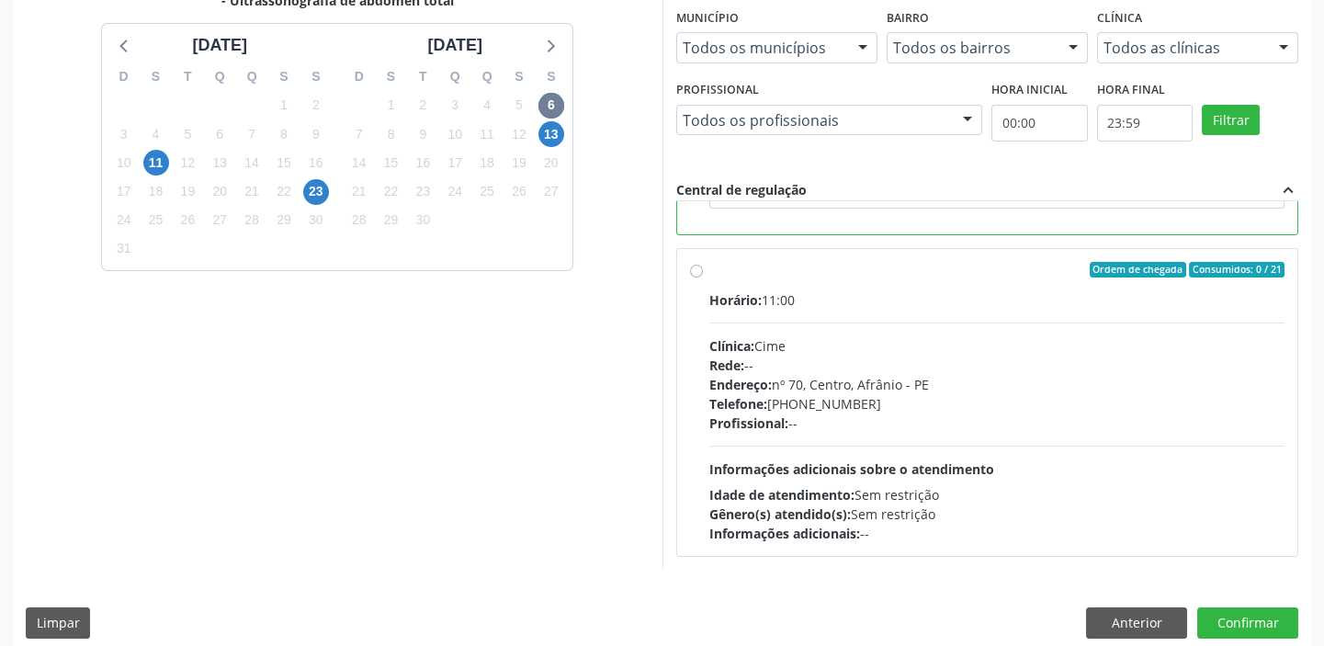
scroll to position [450, 0]
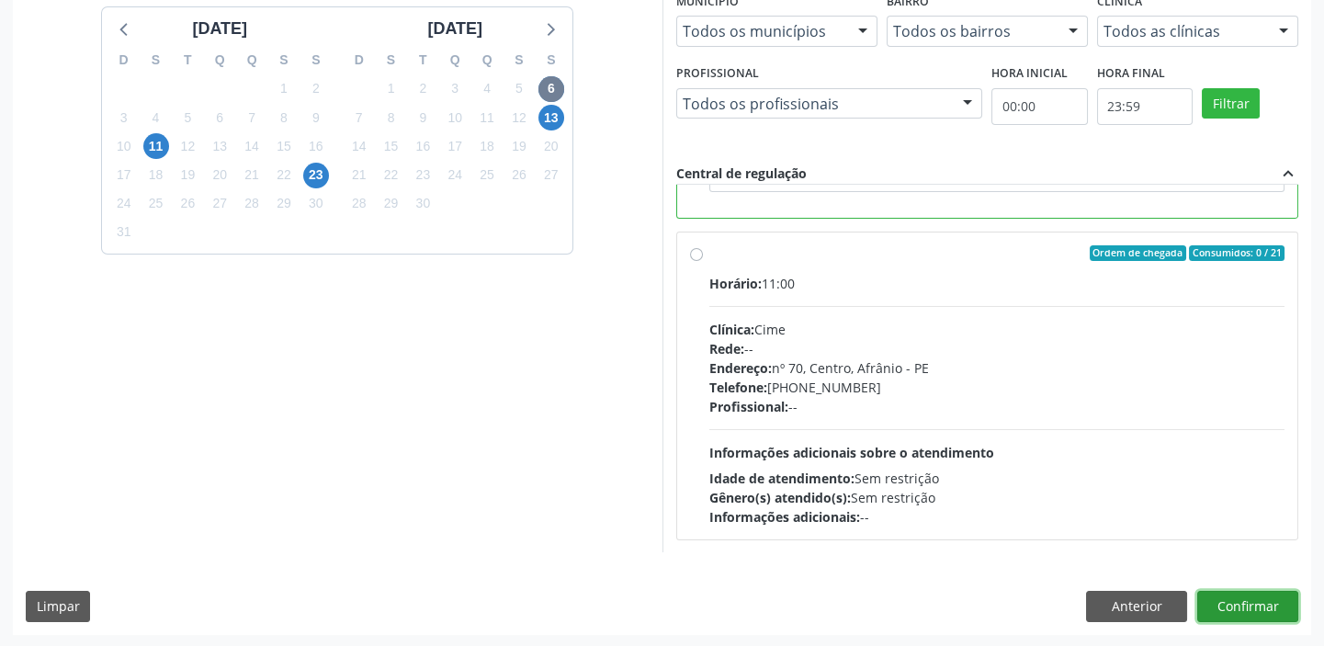
click at [1252, 594] on button "Confirmar" at bounding box center [1247, 606] width 101 height 31
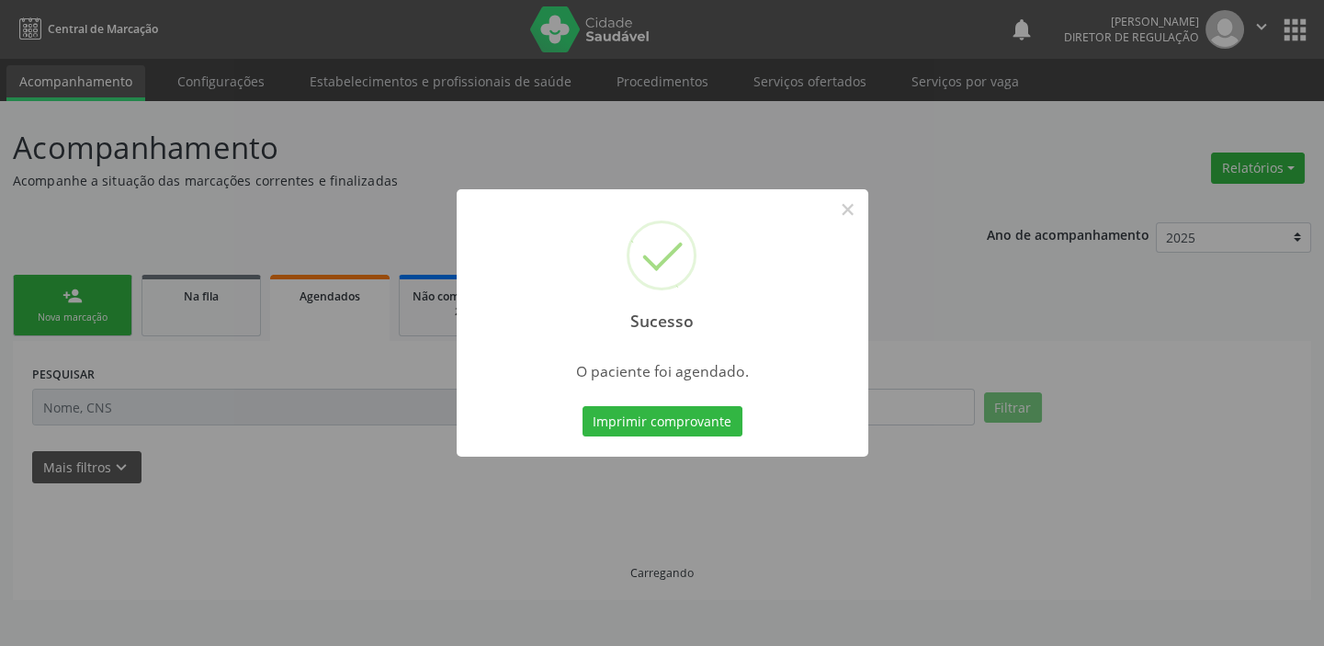
scroll to position [0, 0]
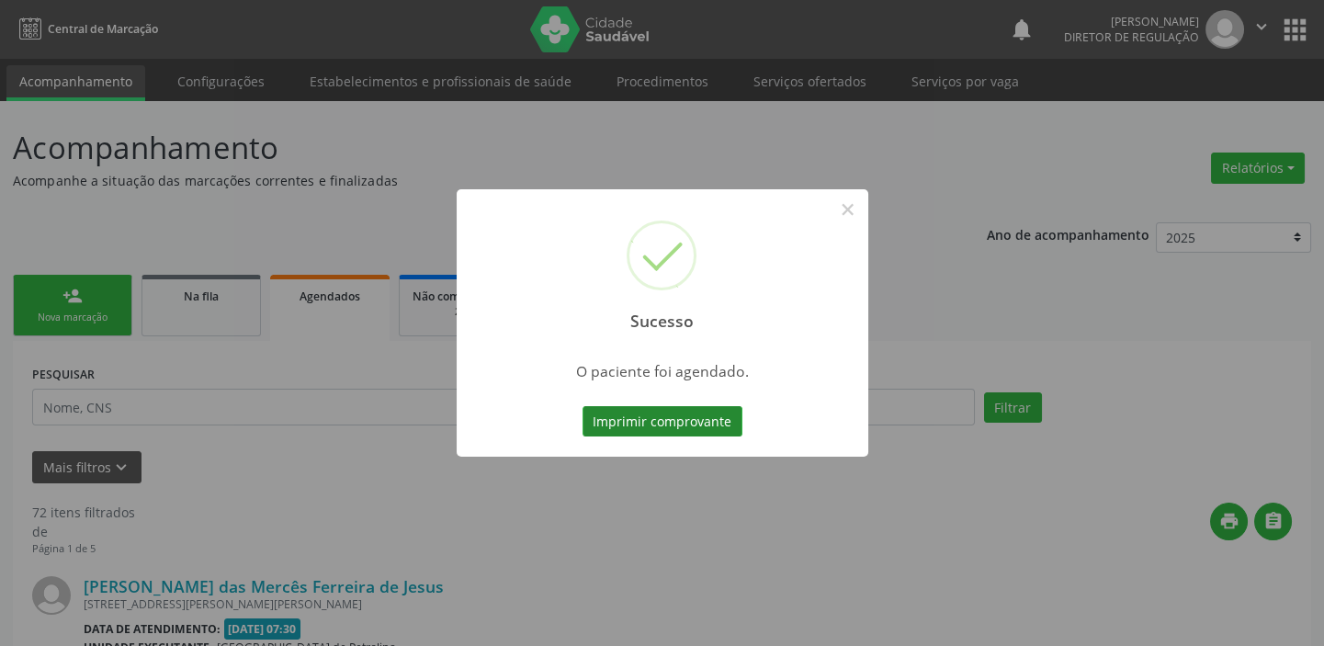
click at [659, 425] on button "Imprimir comprovante" at bounding box center [663, 421] width 160 height 31
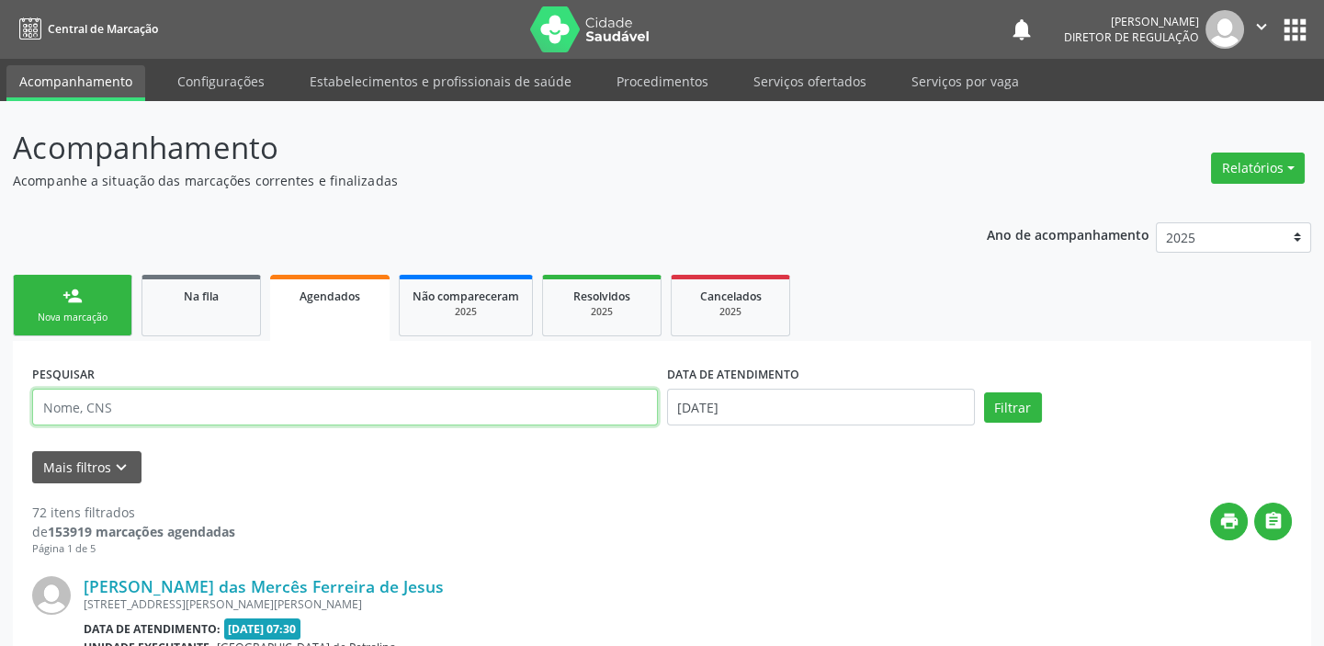
click at [118, 397] on input "text" at bounding box center [345, 407] width 626 height 37
type input "709501624062370"
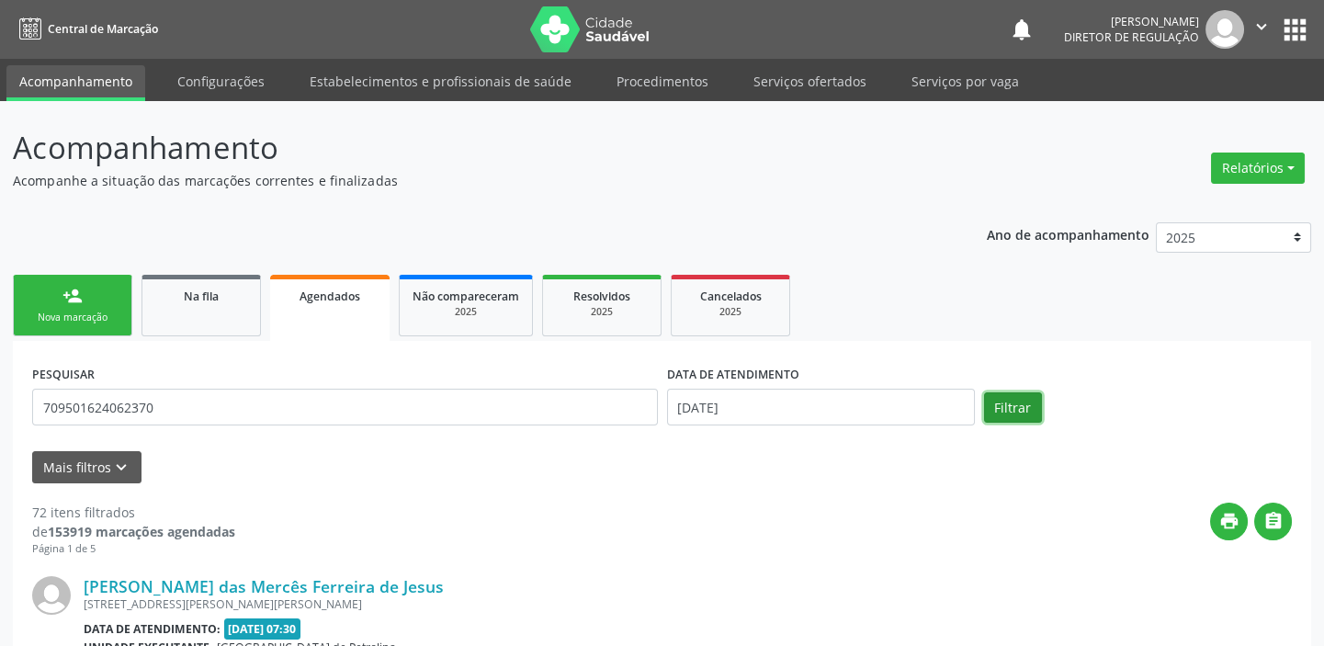
click at [1007, 406] on button "Filtrar" at bounding box center [1013, 407] width 58 height 31
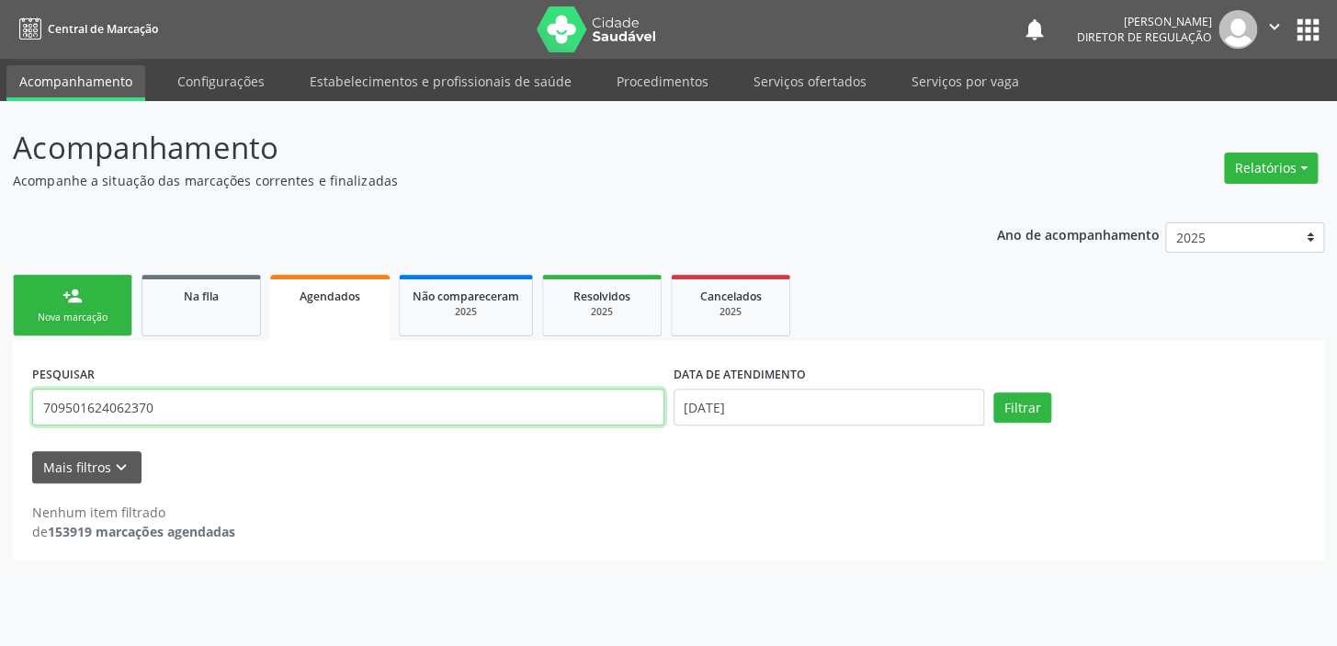
drag, startPoint x: 171, startPoint y: 403, endPoint x: 39, endPoint y: 412, distance: 132.6
click at [39, 412] on input "709501624062370" at bounding box center [348, 407] width 632 height 37
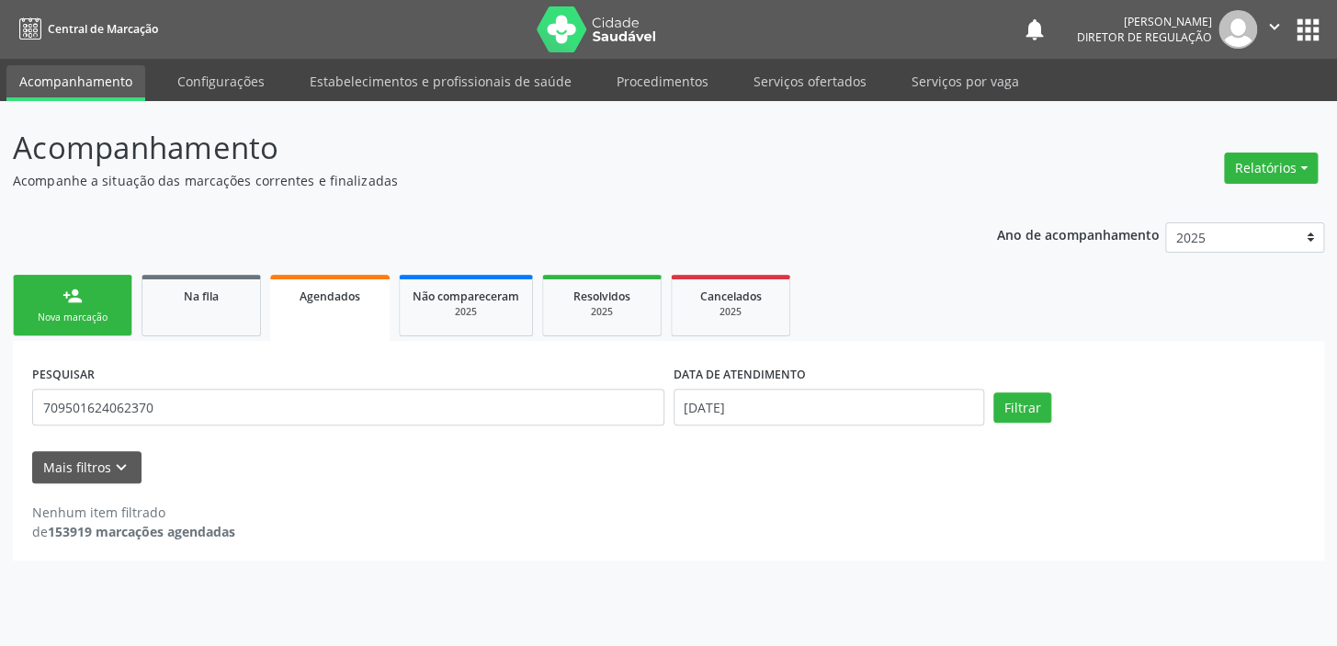
click at [57, 311] on div "Nova marcação" at bounding box center [73, 318] width 92 height 14
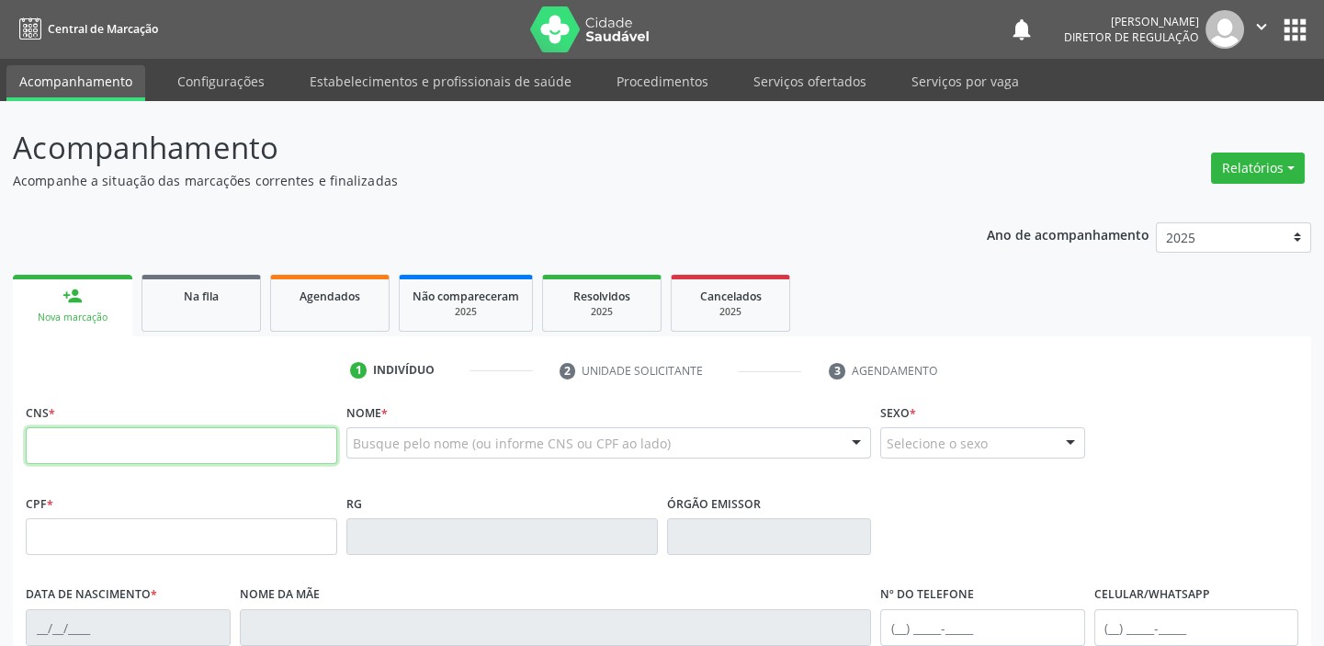
click at [211, 436] on input "text" at bounding box center [181, 445] width 311 height 37
paste input "709 5016 2406 2370"
type input "709 5016 2406 2370"
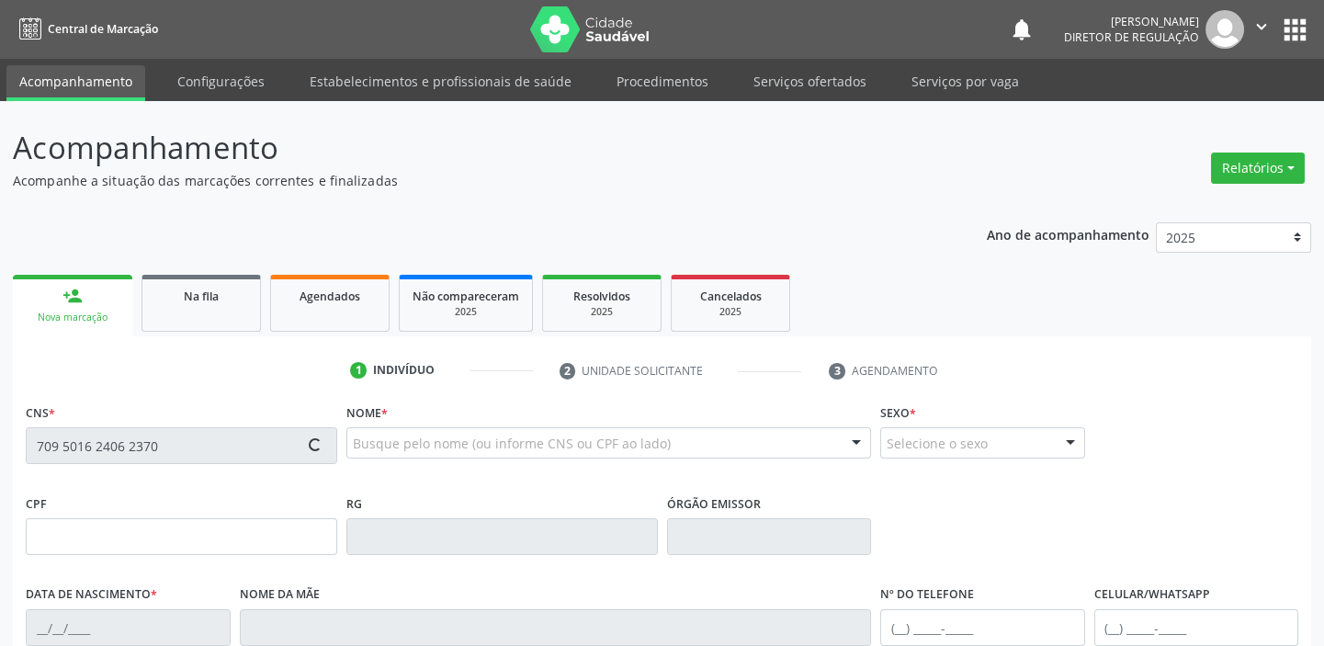
type input "039.212.264-22"
type input "29/09/1999"
type input "Cláudia Lúcia Marques"
type input "(87) 98834-3145"
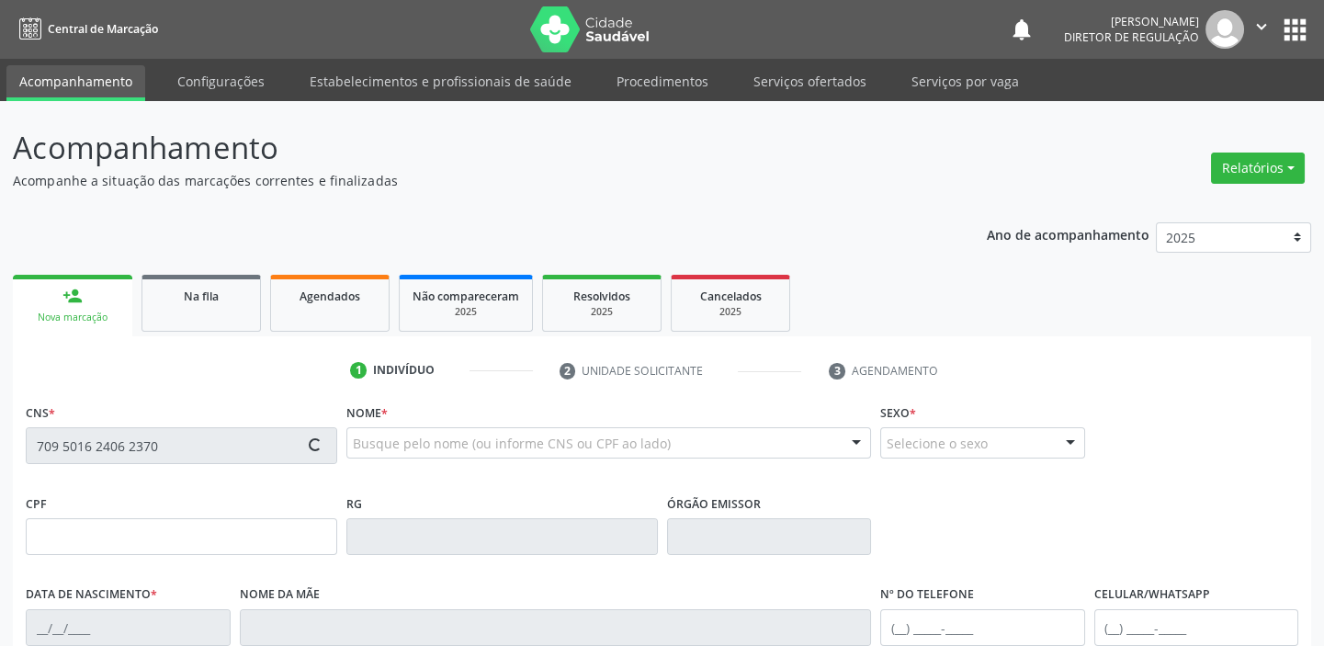
type input "340"
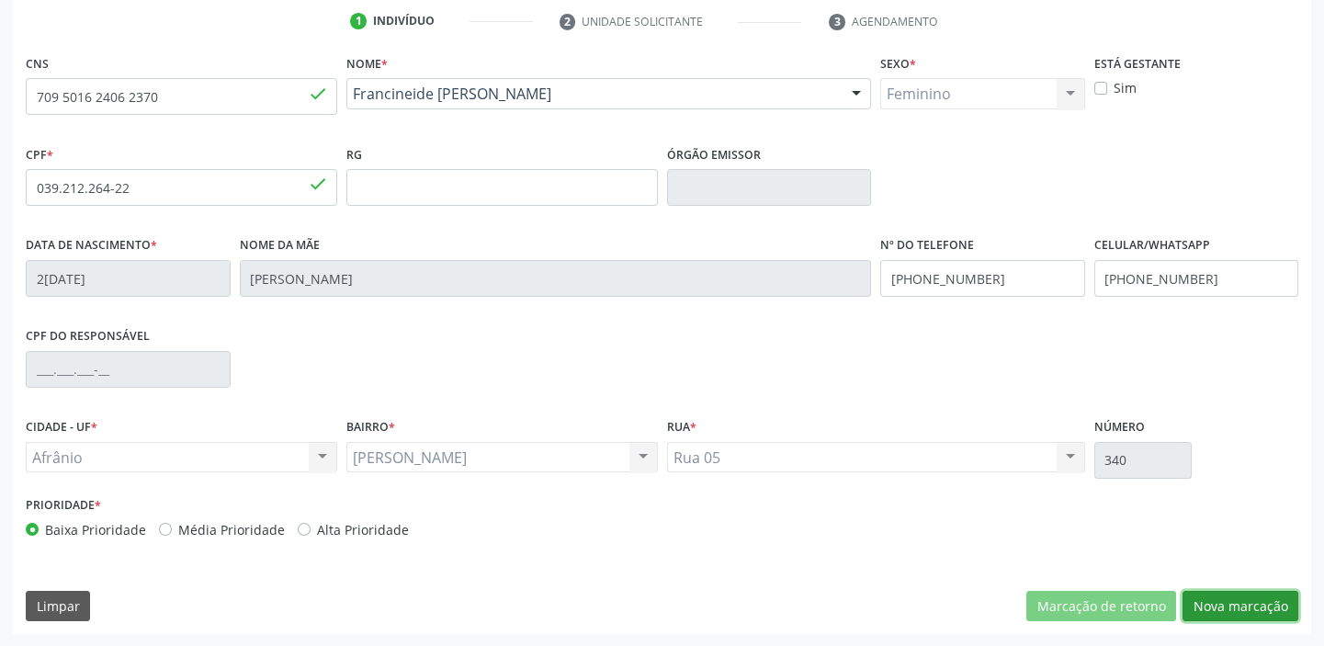
click at [1230, 601] on button "Nova marcação" at bounding box center [1240, 606] width 116 height 31
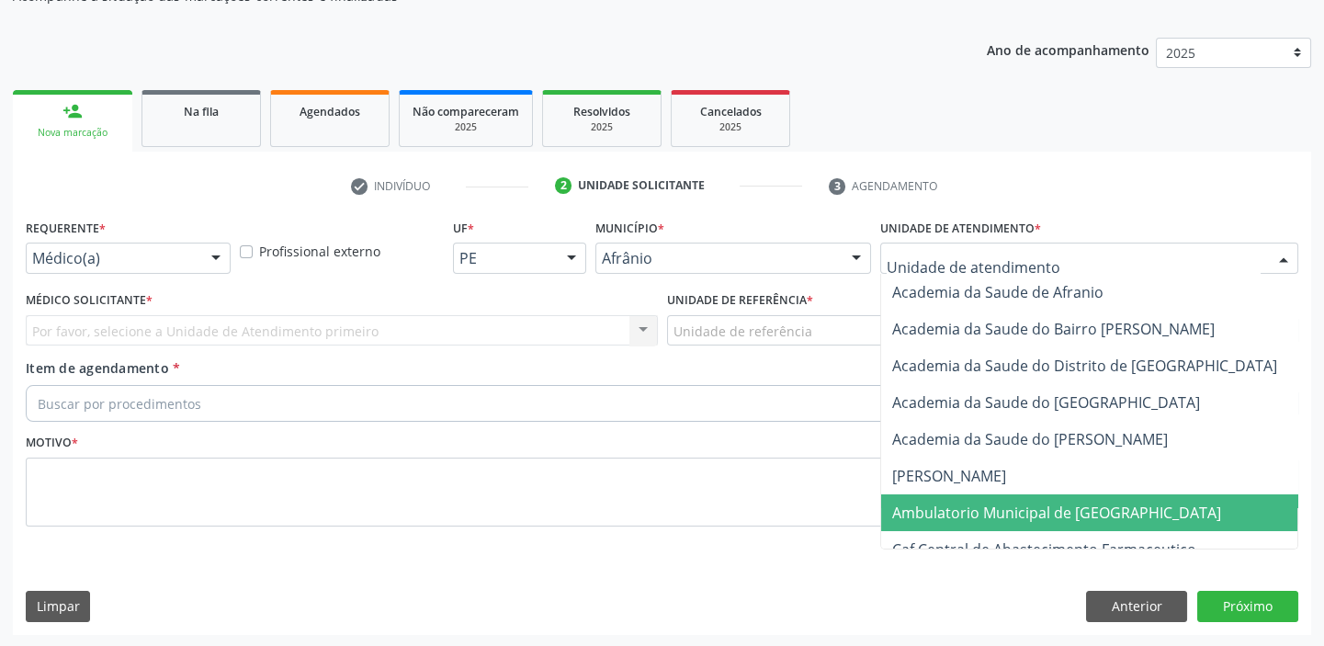
drag, startPoint x: 924, startPoint y: 508, endPoint x: 804, endPoint y: 432, distance: 142.5
click at [924, 509] on span "Ambulatorio Municipal de [GEOGRAPHIC_DATA]" at bounding box center [1056, 513] width 329 height 20
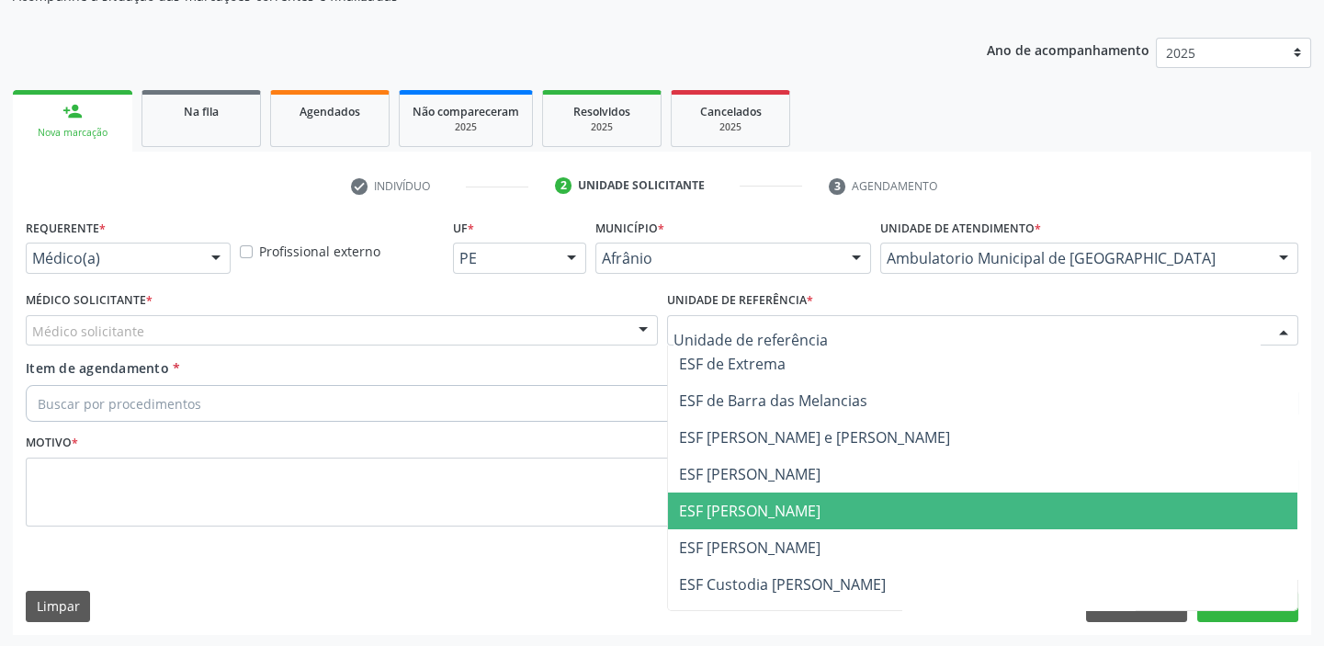
click at [715, 503] on span "ESF [PERSON_NAME]" at bounding box center [749, 511] width 141 height 20
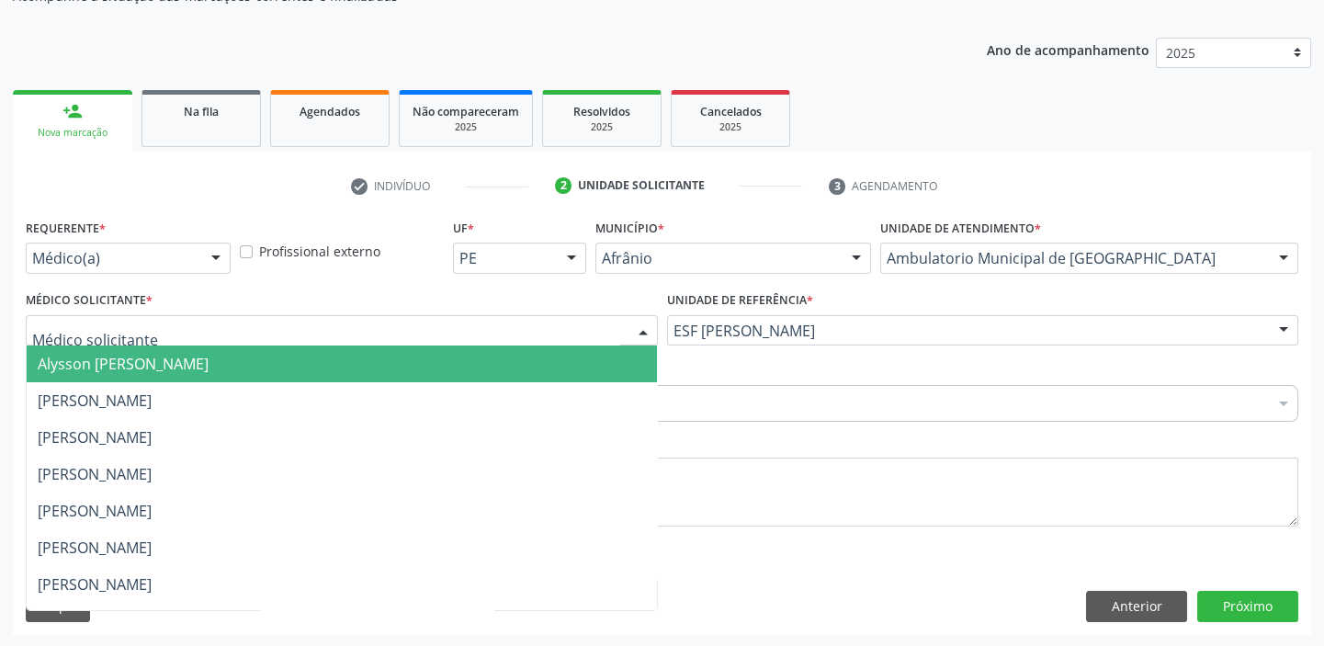
drag, startPoint x: 62, startPoint y: 331, endPoint x: 64, endPoint y: 351, distance: 20.4
drag, startPoint x: 65, startPoint y: 352, endPoint x: 64, endPoint y: 398, distance: 45.9
click at [66, 354] on span "Alysson [PERSON_NAME]" at bounding box center [123, 364] width 171 height 20
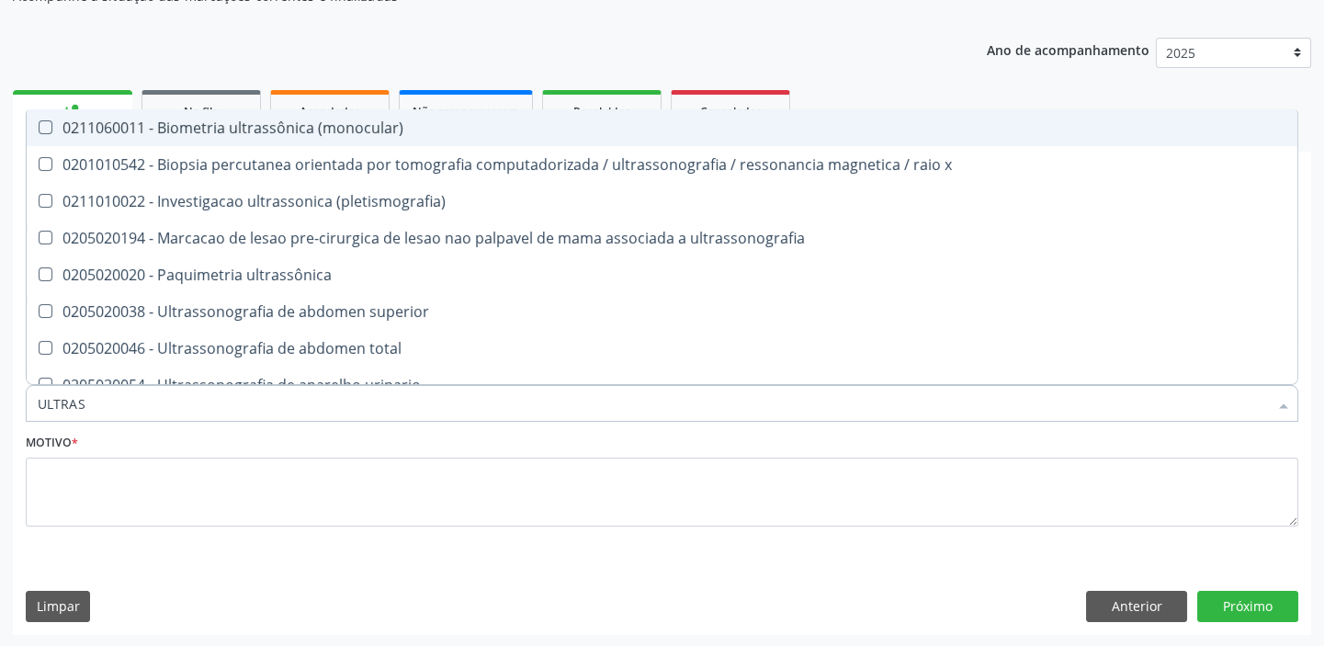
type input "ULTRASS"
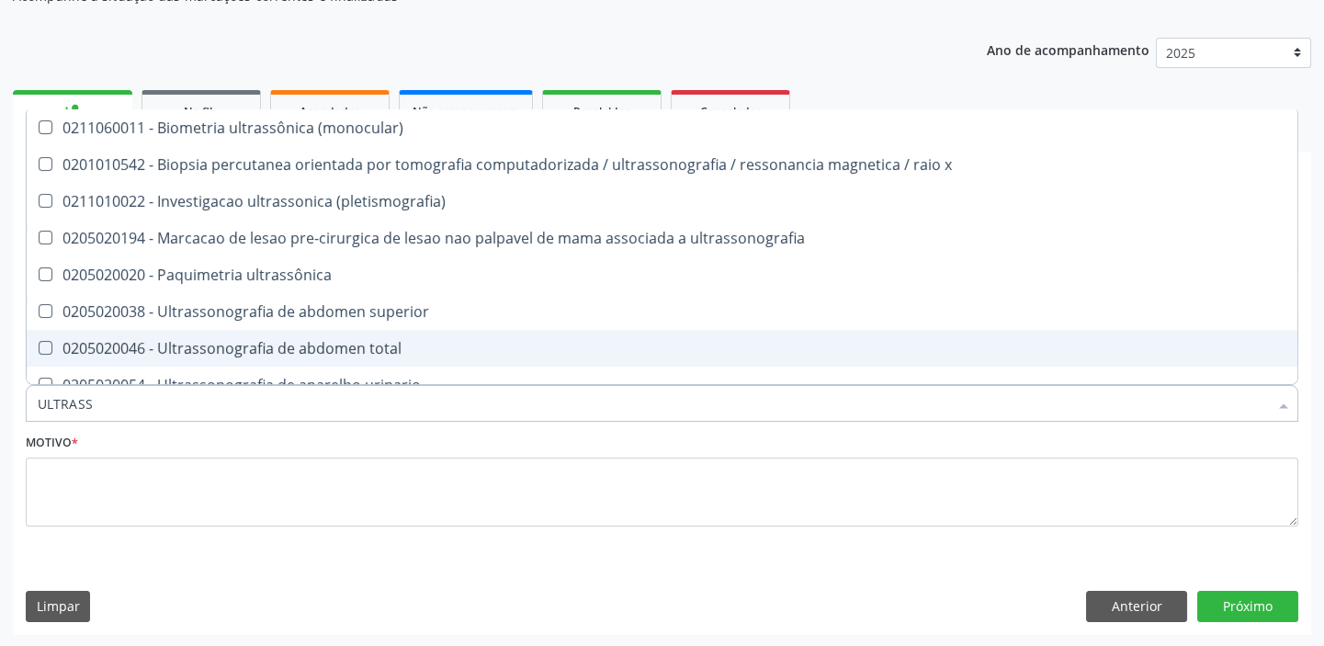
click at [92, 335] on span "0205020046 - Ultrassonografia de abdomen total" at bounding box center [662, 348] width 1271 height 37
checkbox total "true"
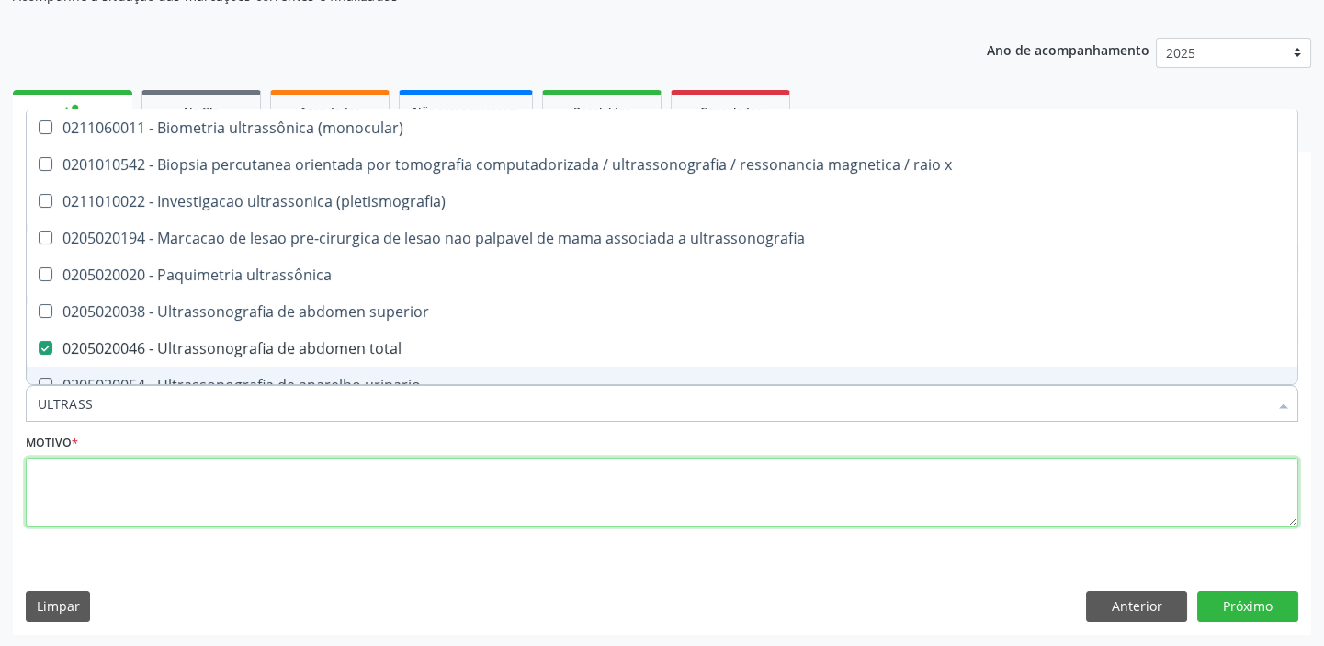
click at [83, 491] on textarea at bounding box center [662, 493] width 1273 height 70
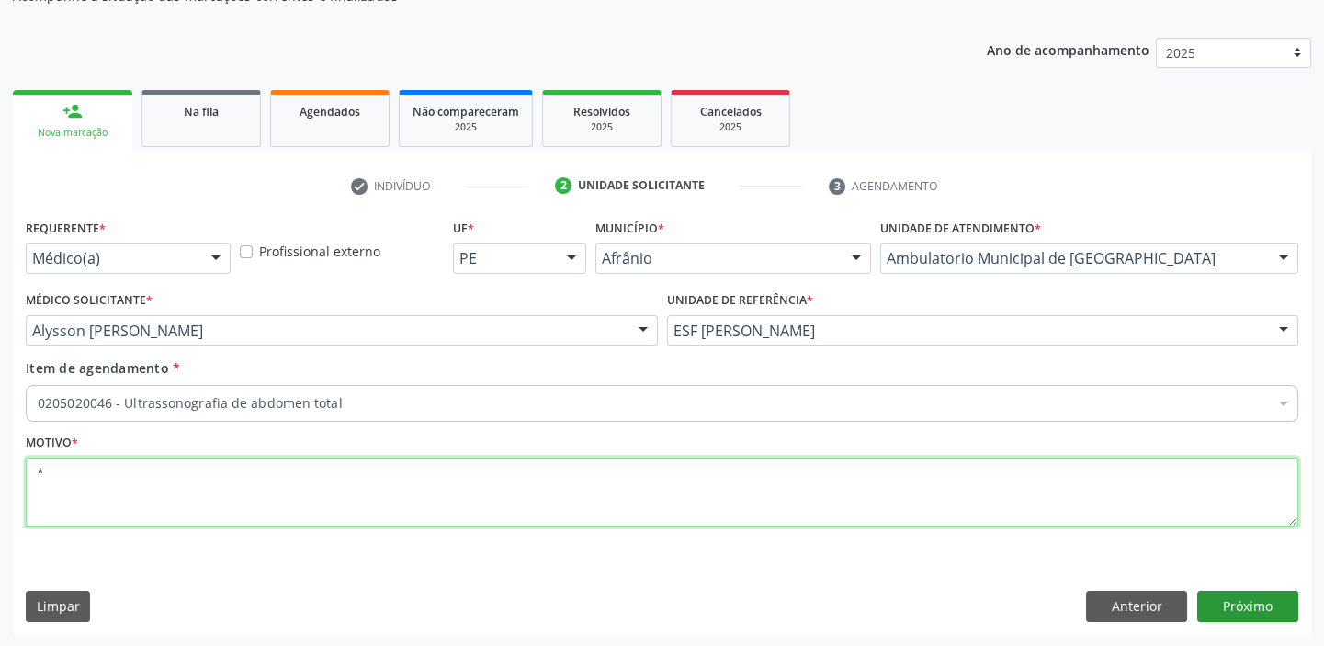
type textarea "*"
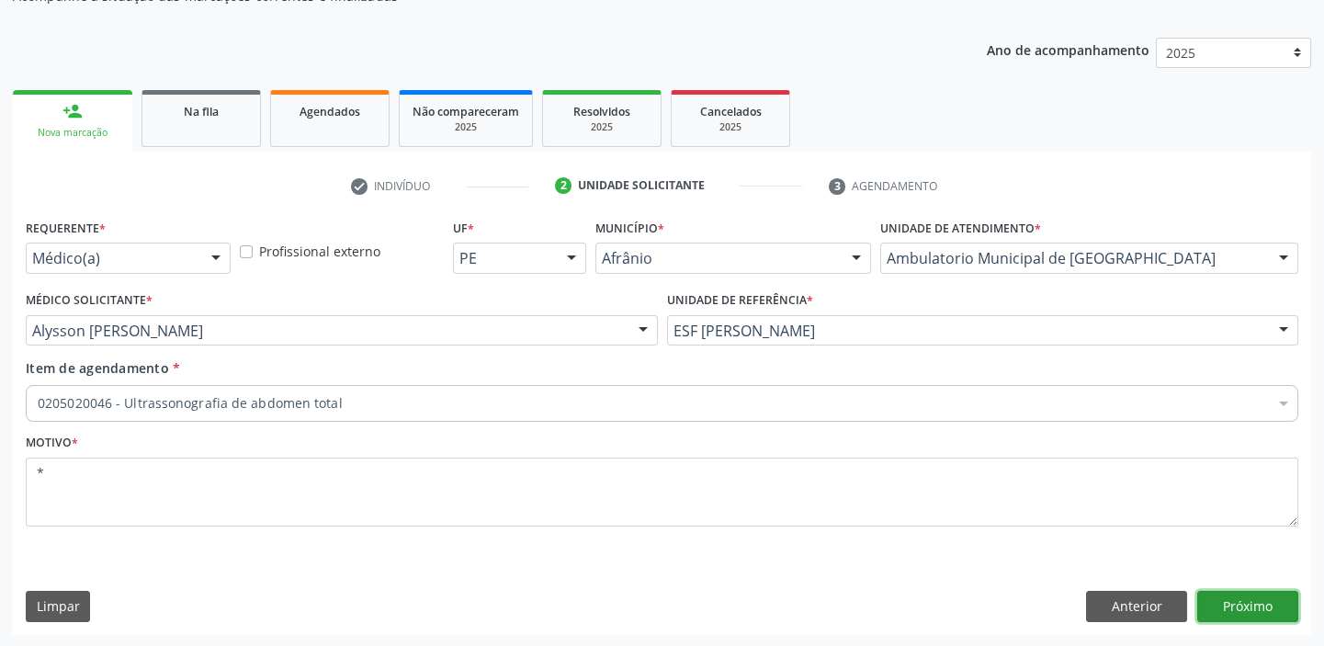
click at [1237, 609] on button "Próximo" at bounding box center [1247, 606] width 101 height 31
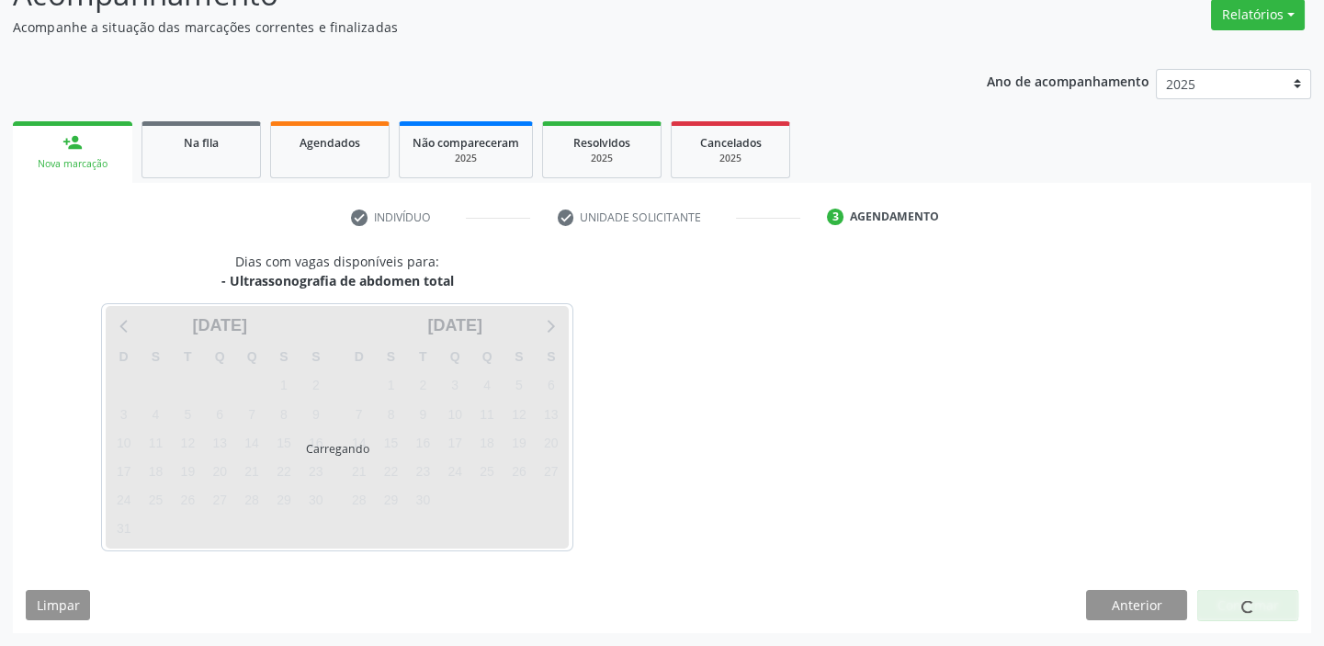
scroll to position [153, 0]
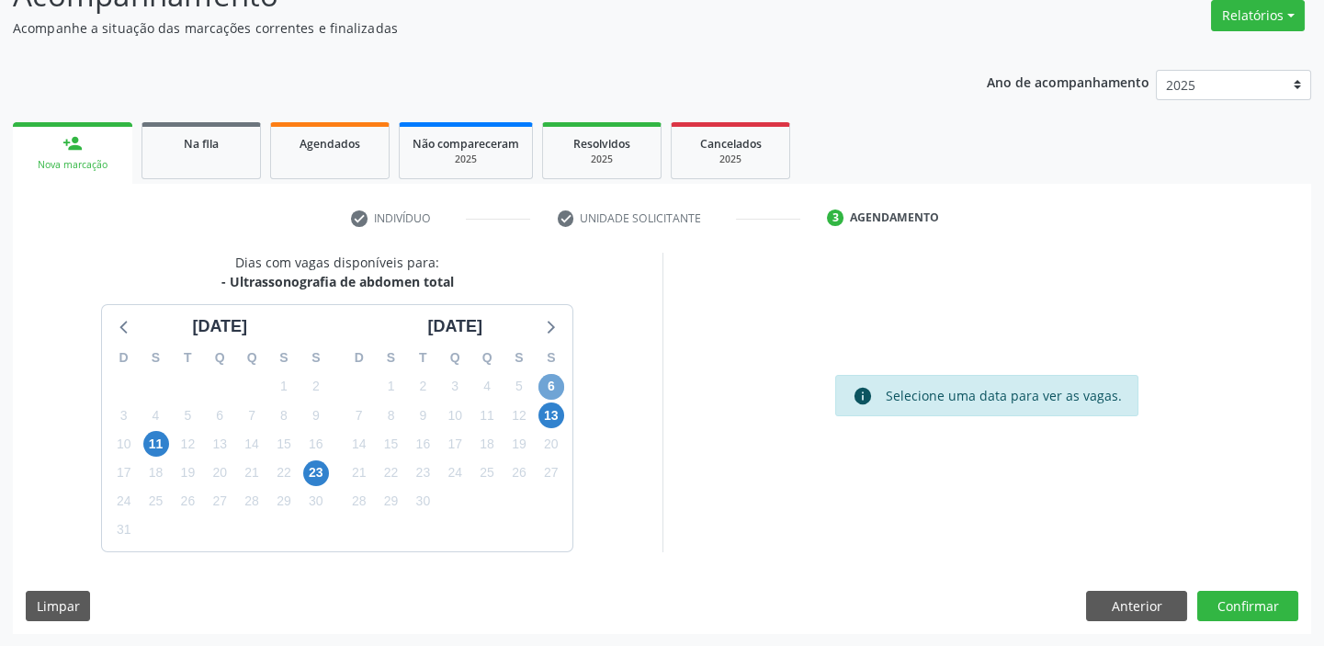
click at [549, 386] on span "6" at bounding box center [551, 387] width 26 height 26
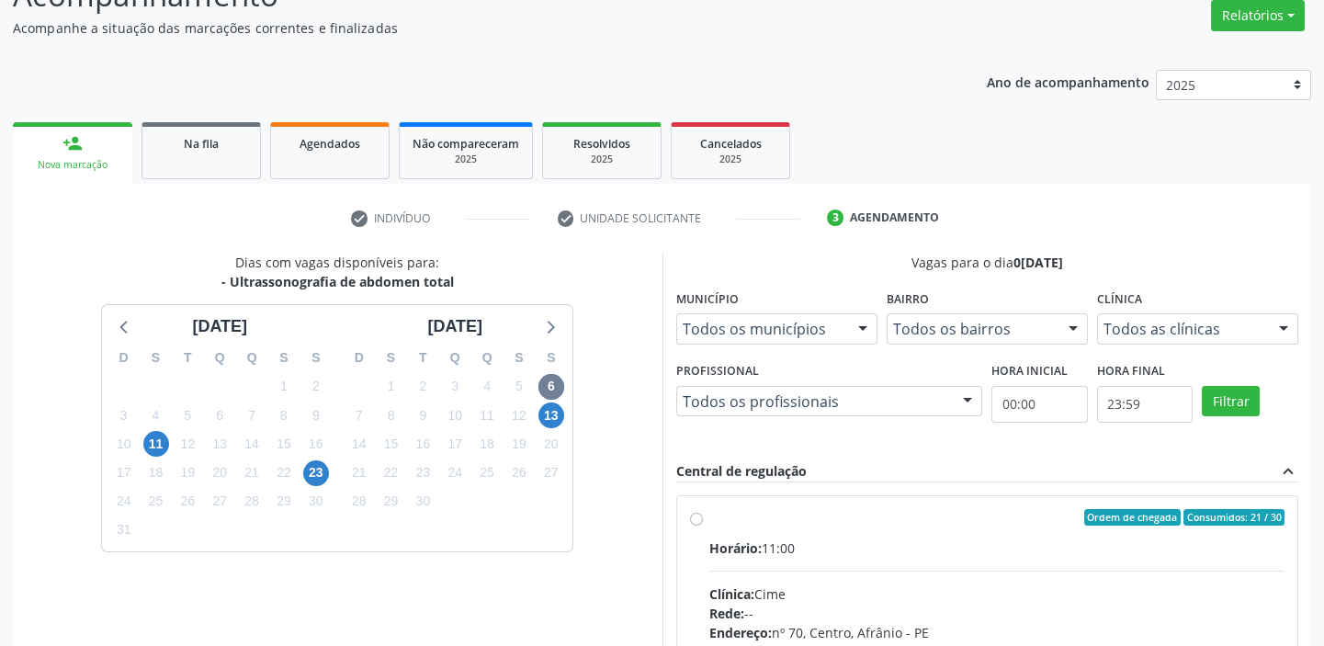
click at [860, 571] on hr at bounding box center [997, 571] width 576 height 1
click at [703, 526] on input "Ordem de chegada Consumidos: 21 / 30 Horário: 11:00 Clínica: Cime Rede: -- Ende…" at bounding box center [696, 517] width 13 height 17
radio input "true"
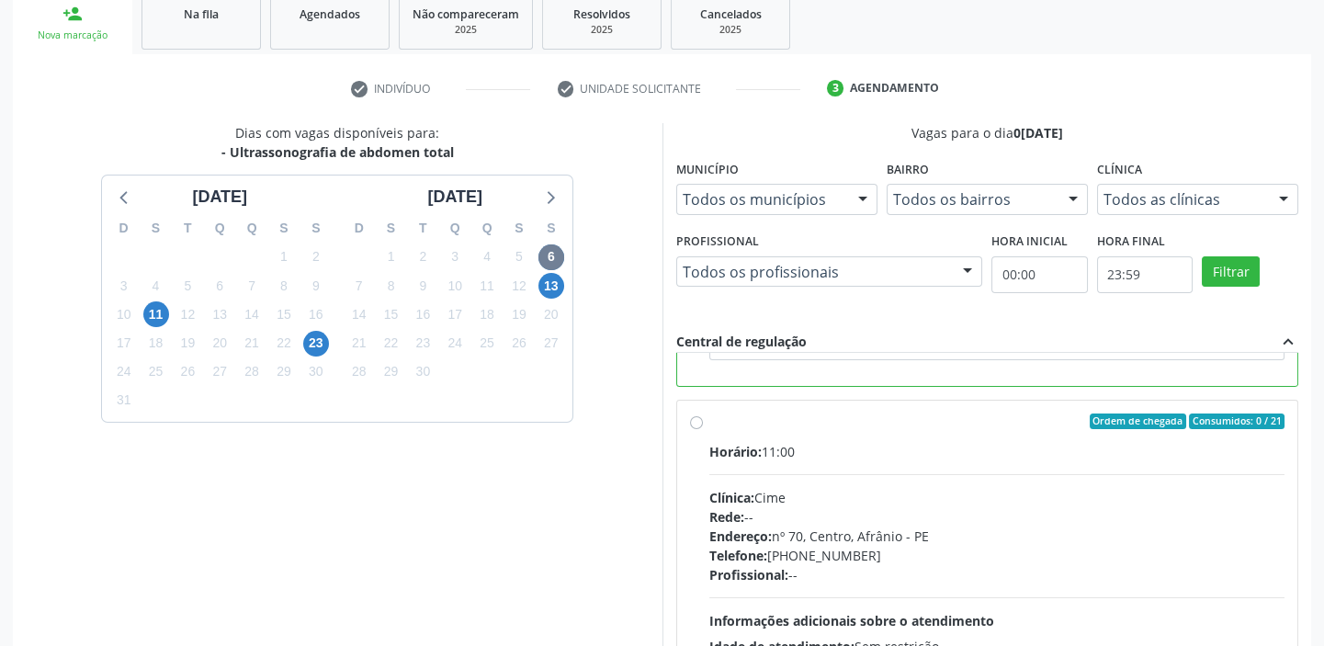
scroll to position [450, 0]
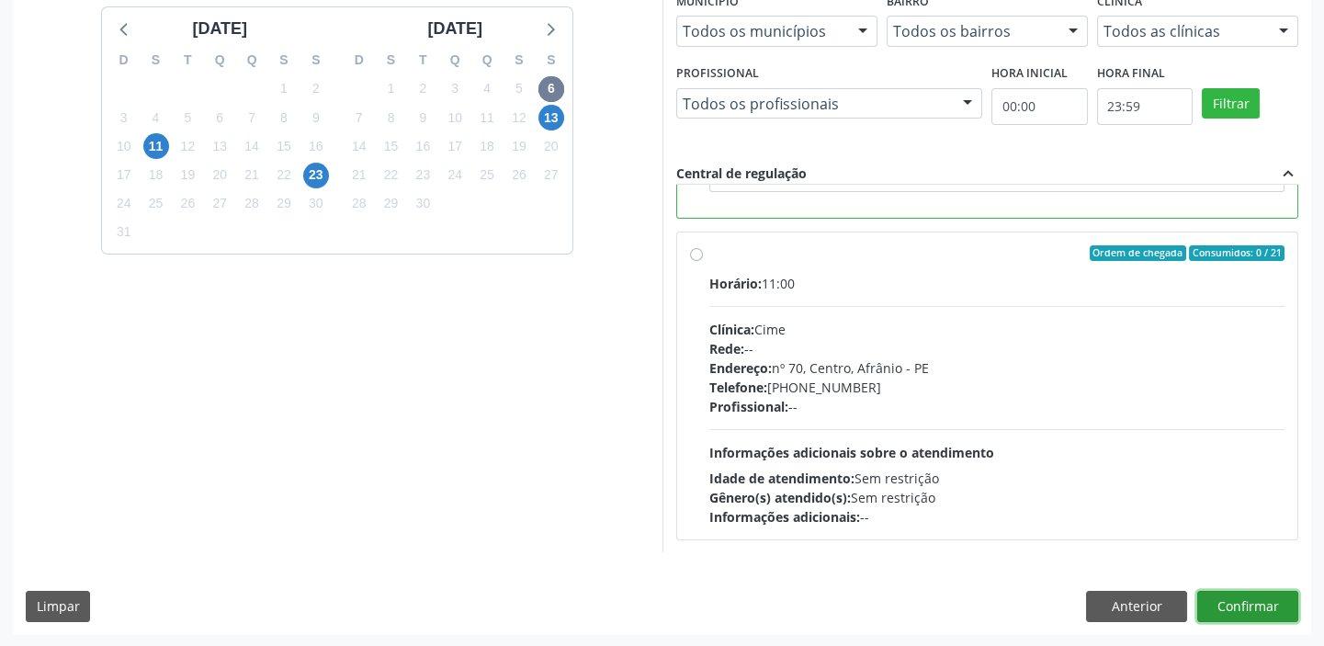
click at [1219, 598] on button "Confirmar" at bounding box center [1247, 606] width 101 height 31
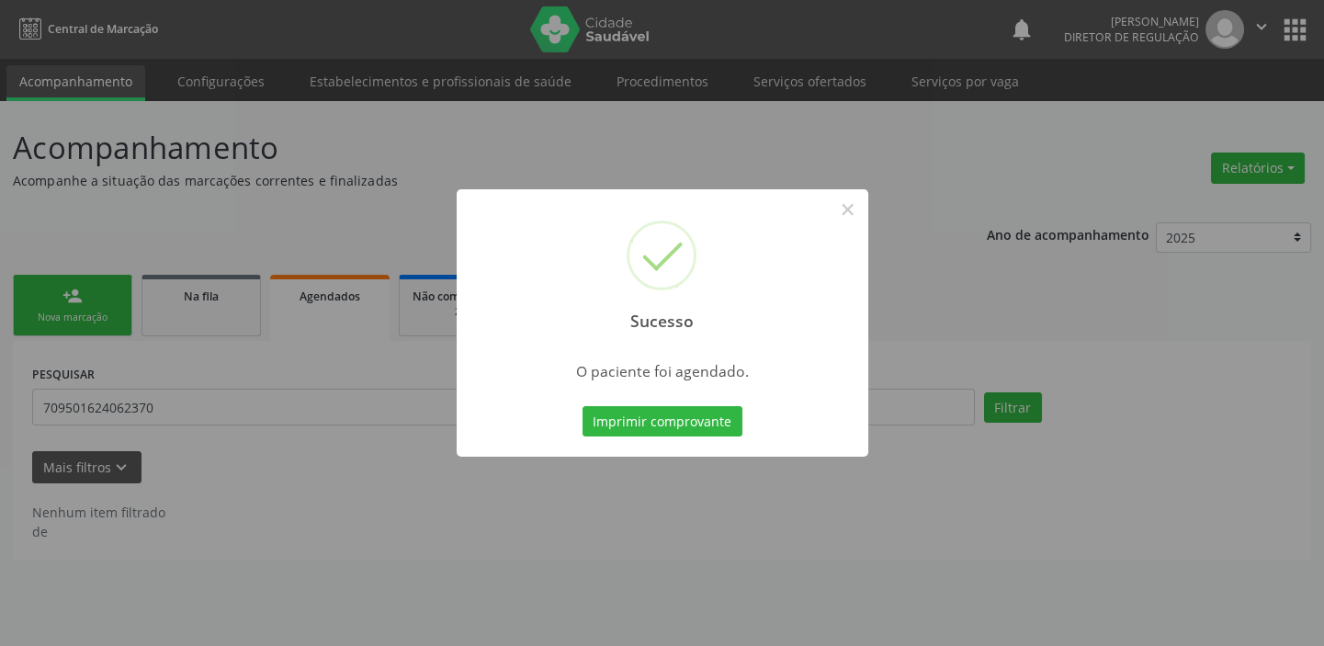
scroll to position [0, 0]
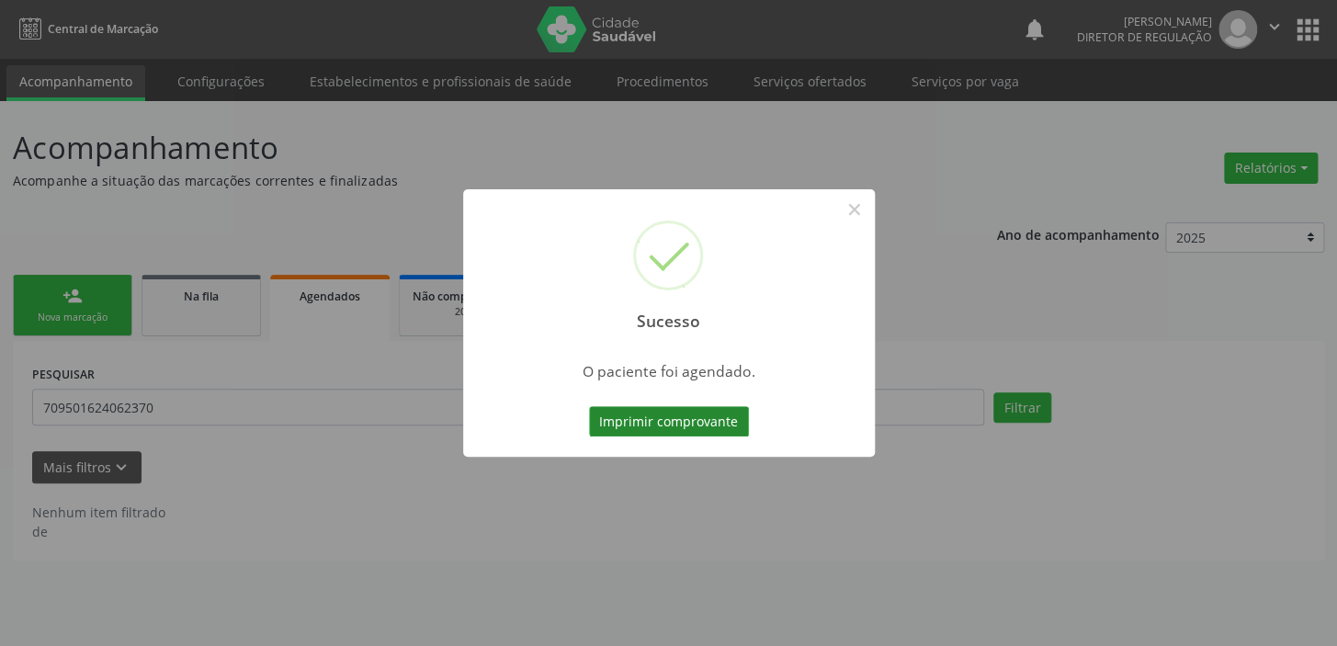
click at [673, 415] on button "Imprimir comprovante" at bounding box center [669, 421] width 160 height 31
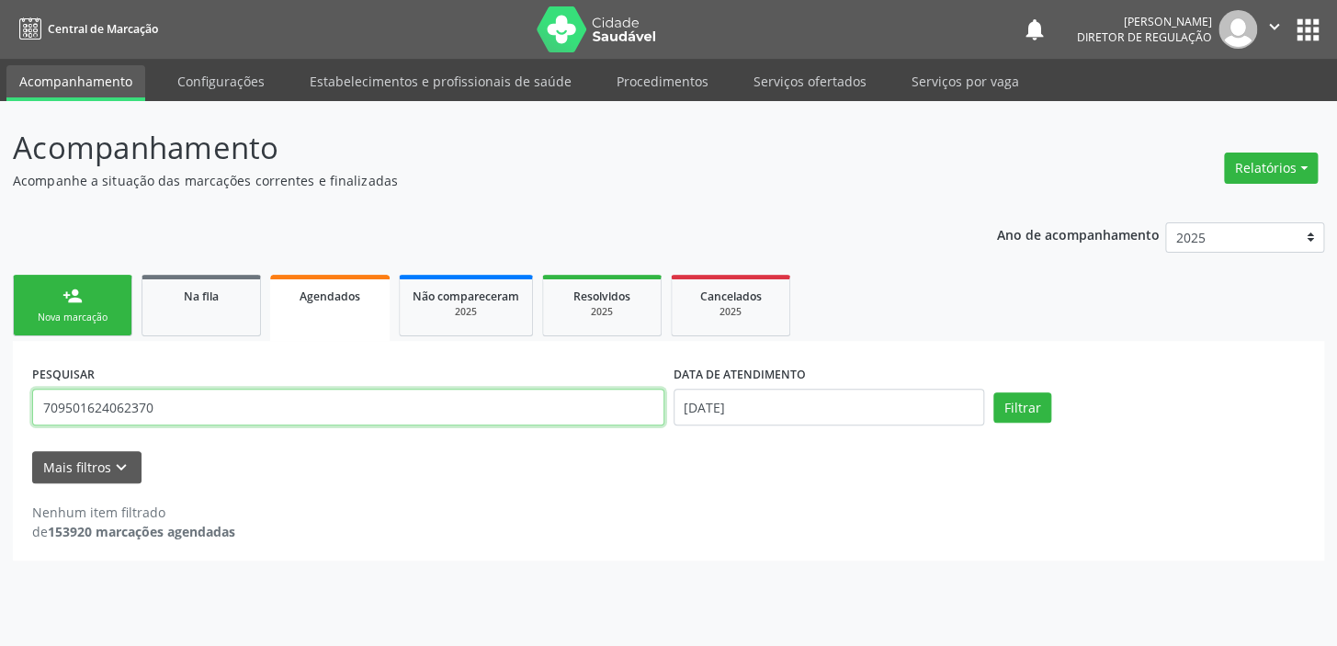
click at [159, 400] on input "709501624062370" at bounding box center [348, 407] width 632 height 37
type input "7"
type input "708500583566680"
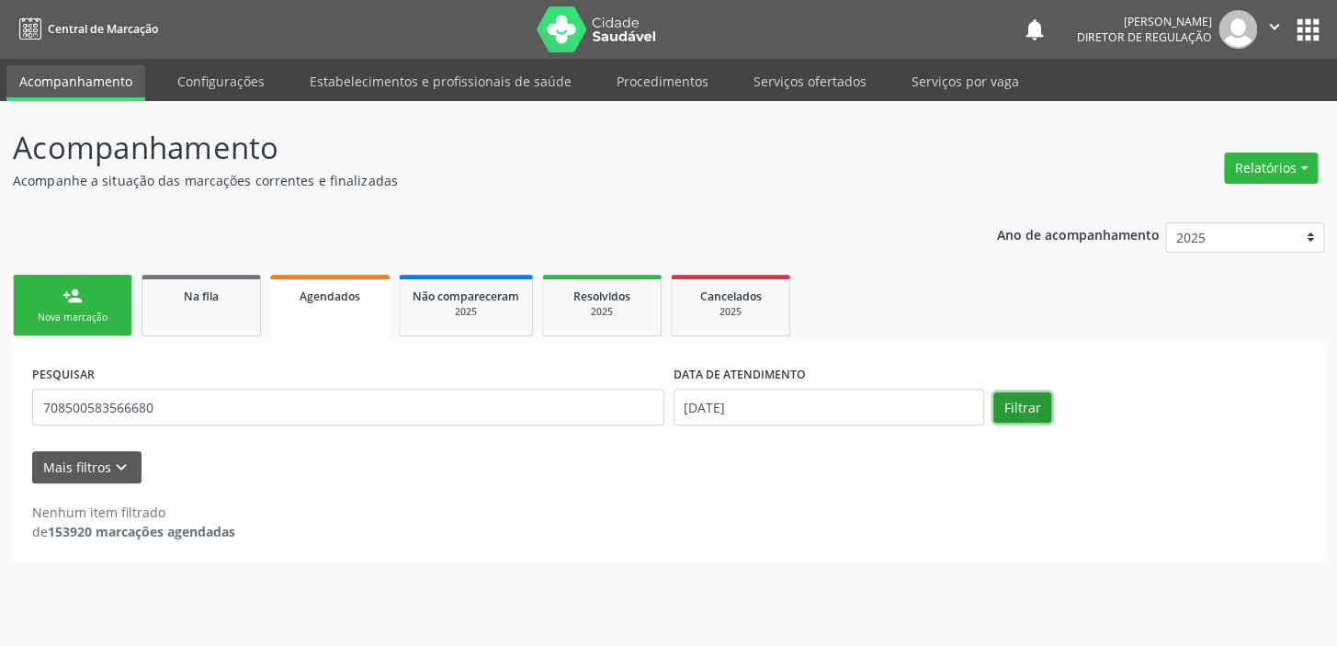
click at [1036, 407] on button "Filtrar" at bounding box center [1022, 407] width 58 height 31
click at [203, 290] on span "Na fila" at bounding box center [201, 296] width 35 height 16
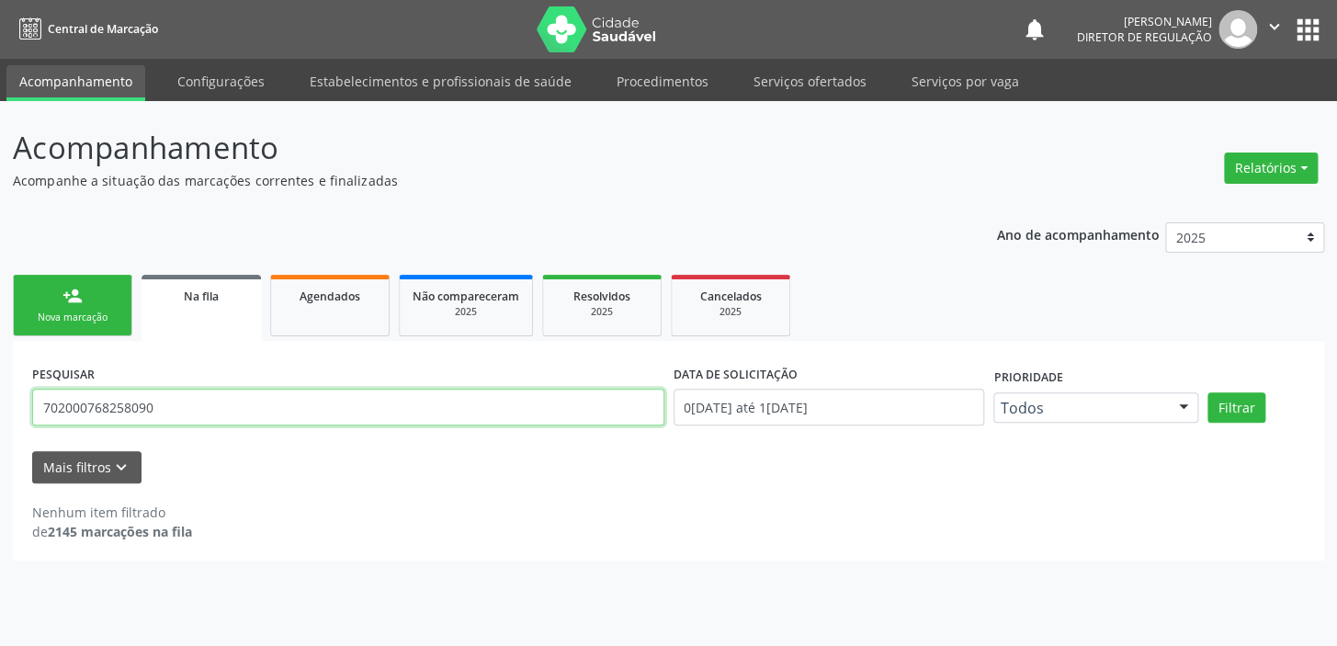
click at [184, 412] on input "702000768258090" at bounding box center [348, 407] width 632 height 37
type input "7"
type input "708500583566680"
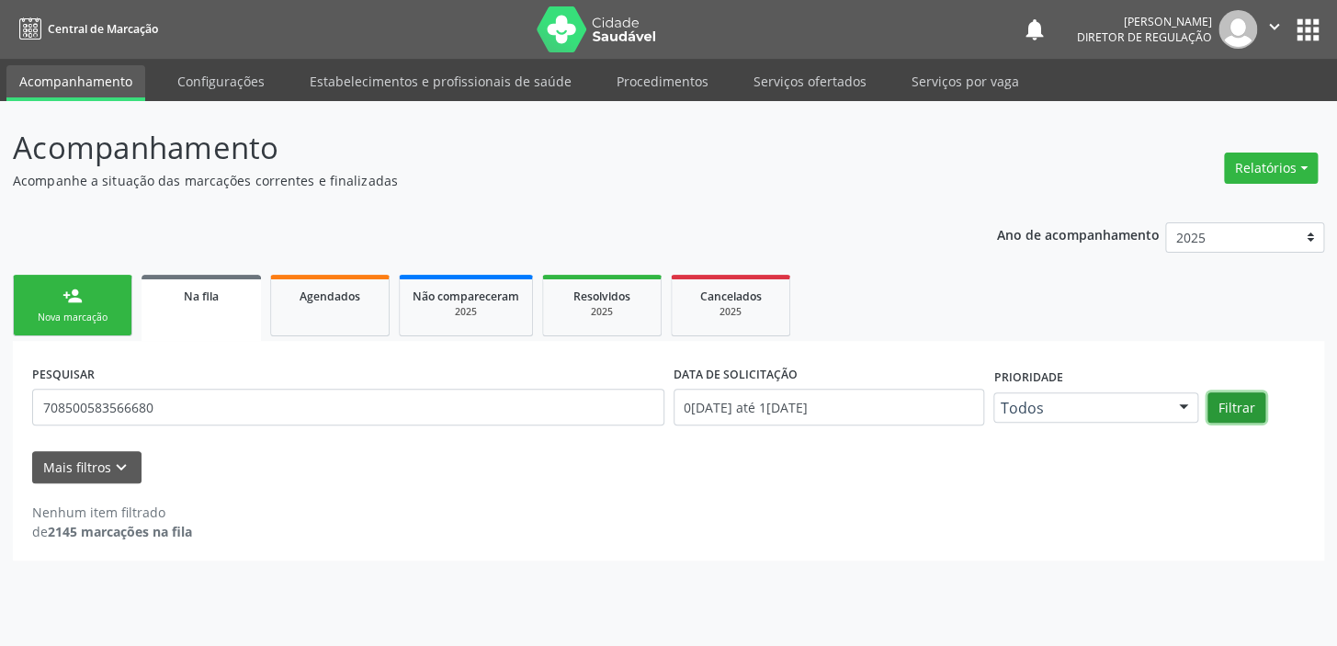
click at [1232, 403] on button "Filtrar" at bounding box center [1236, 407] width 58 height 31
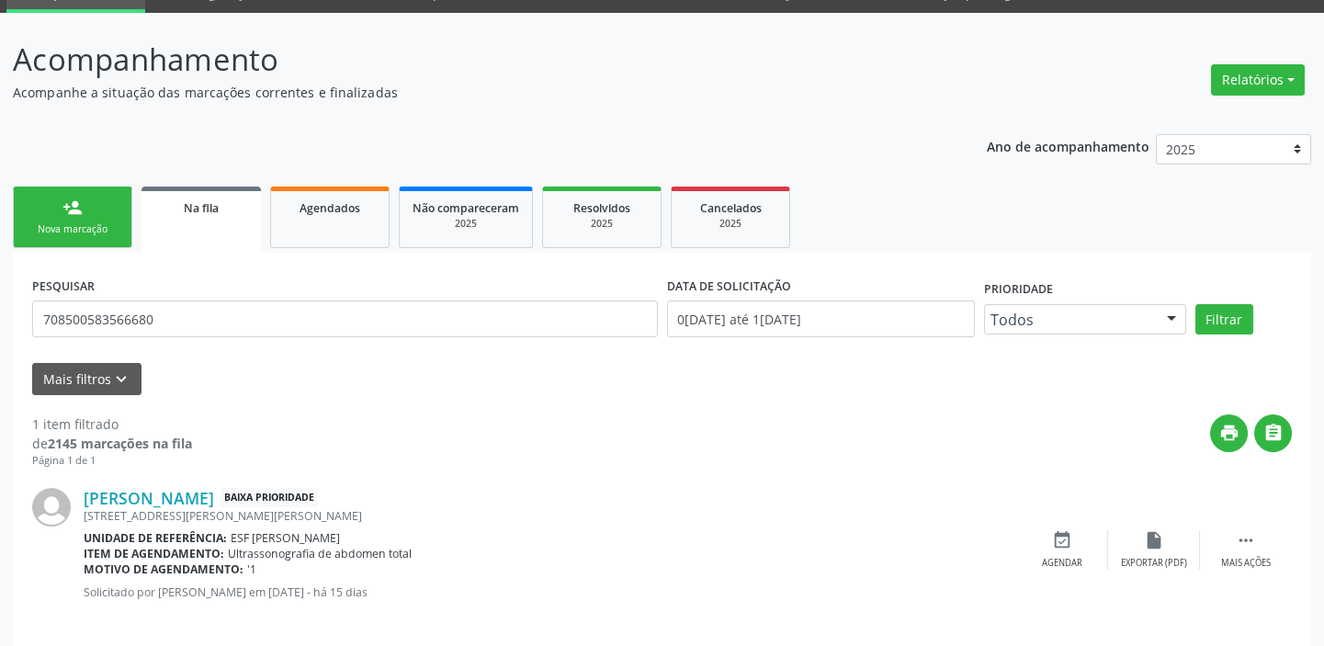
scroll to position [106, 0]
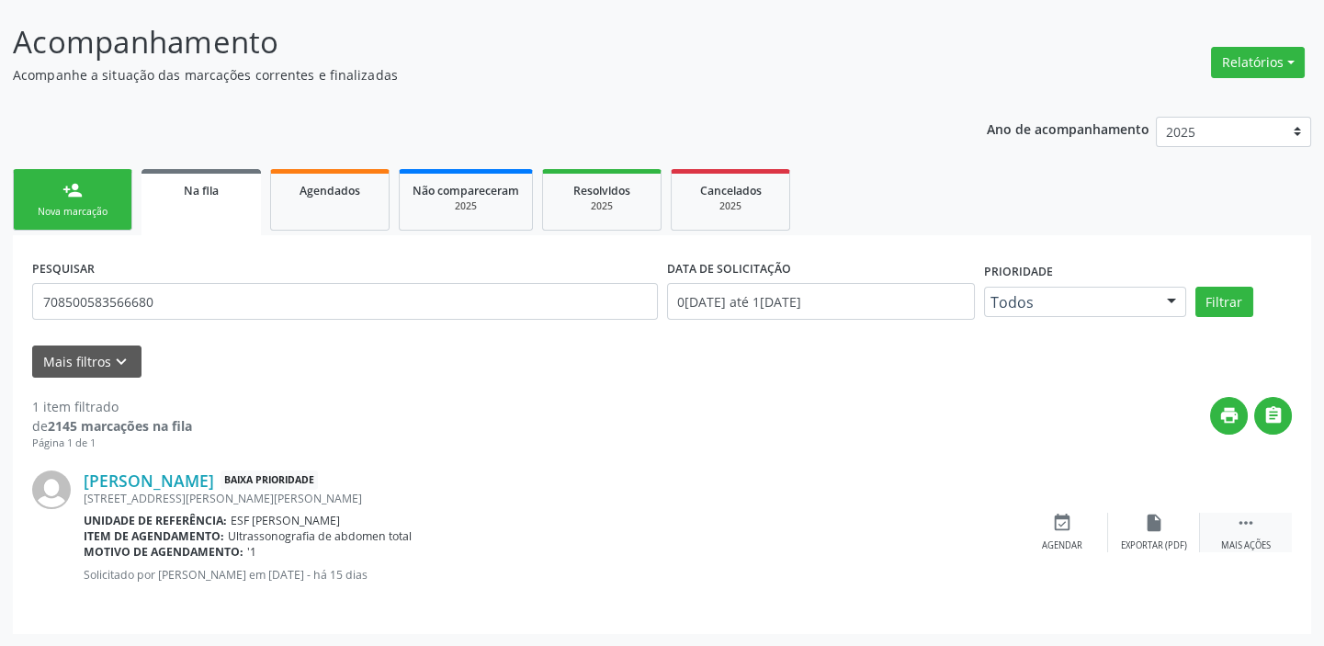
click at [1240, 516] on icon "" at bounding box center [1246, 523] width 20 height 20
click at [799, 533] on div "event_available Agendar" at bounding box center [787, 533] width 92 height 40
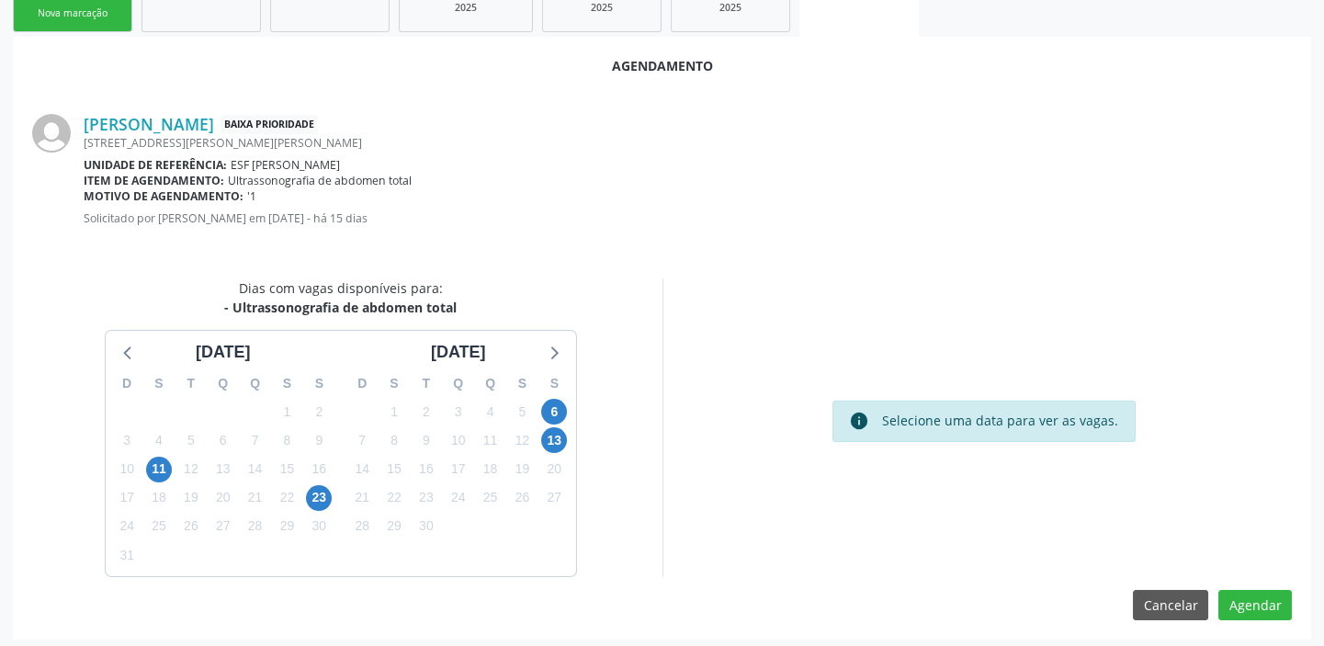
scroll to position [310, 0]
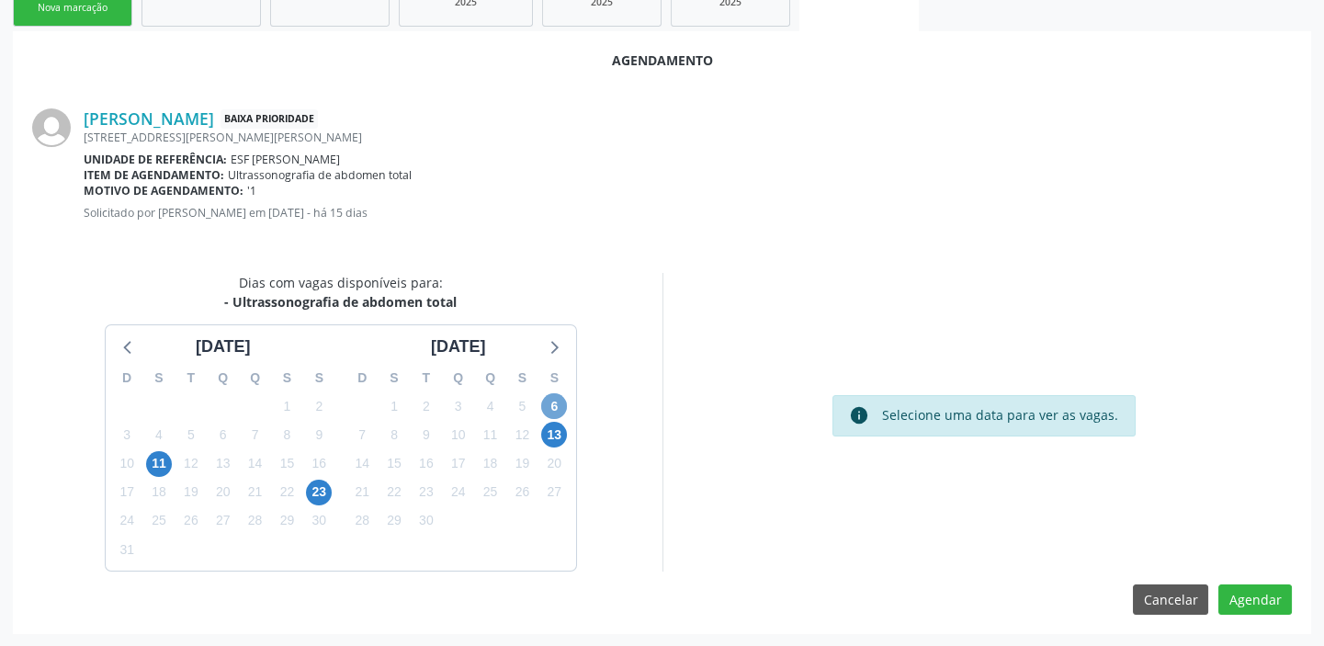
click at [556, 406] on span "6" at bounding box center [554, 406] width 26 height 26
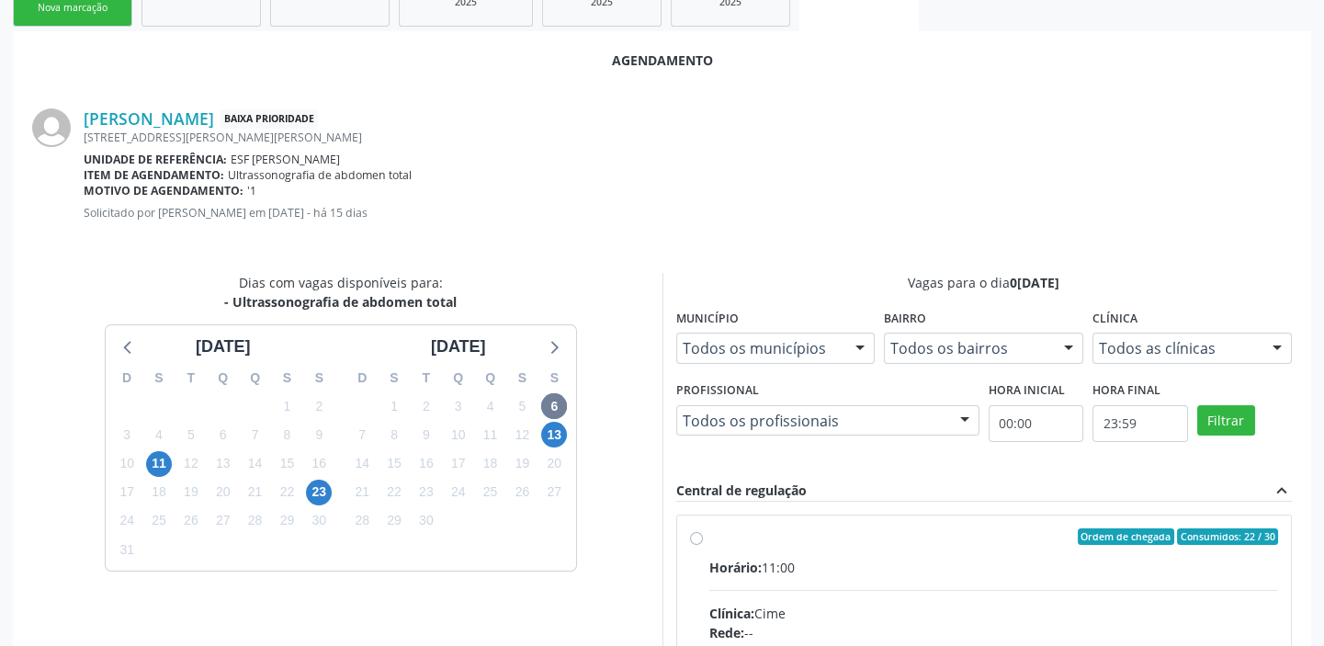
click at [1004, 558] on div "Horário: 11:00" at bounding box center [994, 567] width 570 height 19
click at [703, 545] on input "Ordem de chegada Consumidos: 22 / 30 Horário: 11:00 Clínica: Cime Rede: -- Ende…" at bounding box center [696, 536] width 13 height 17
radio input "true"
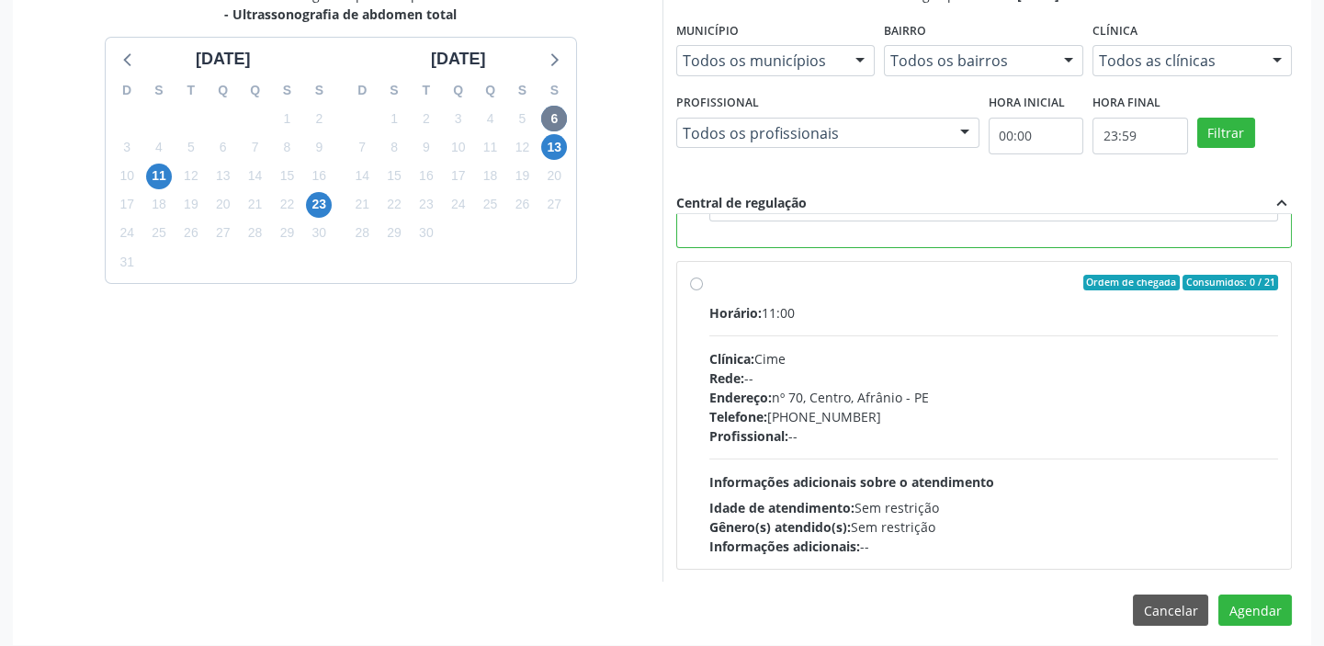
scroll to position [607, 0]
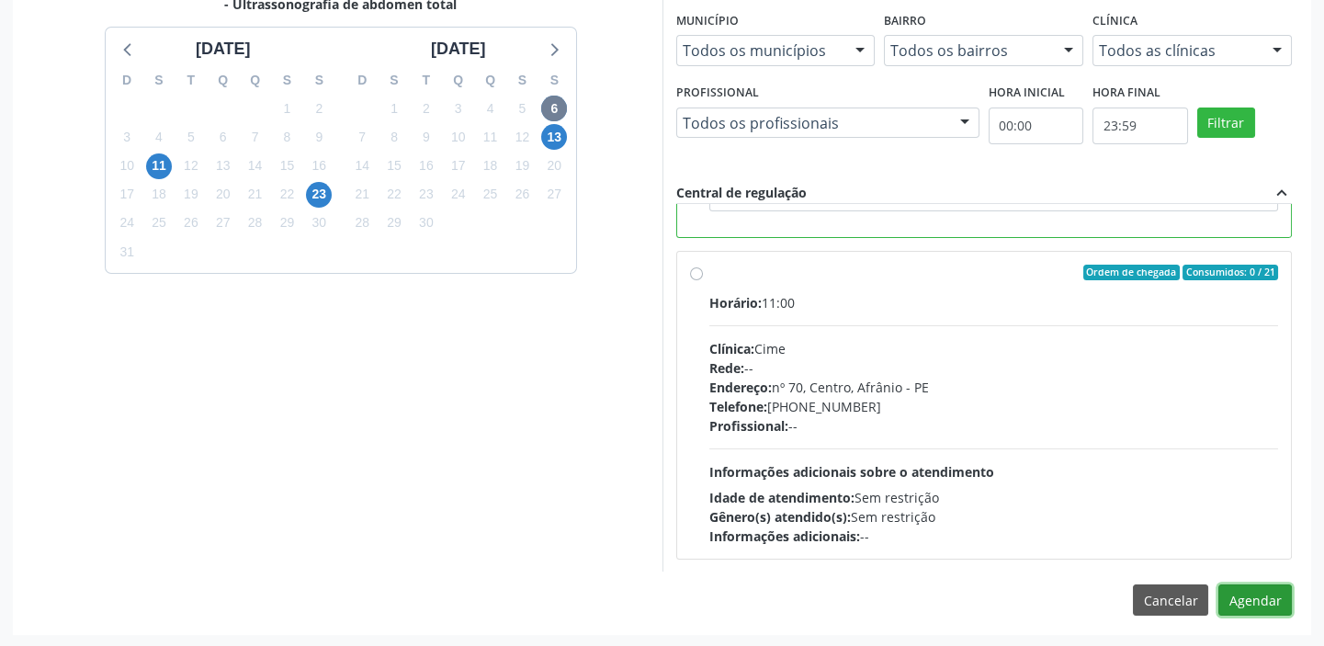
click at [1248, 605] on button "Agendar" at bounding box center [1255, 599] width 74 height 31
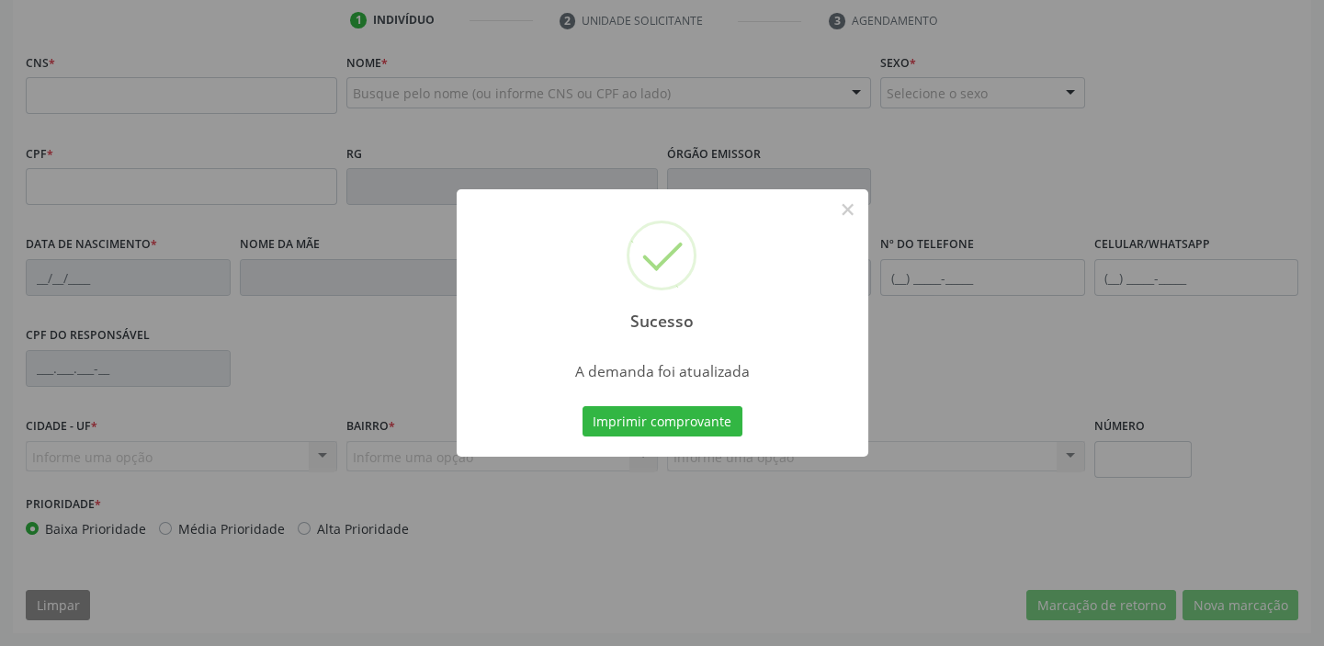
scroll to position [349, 0]
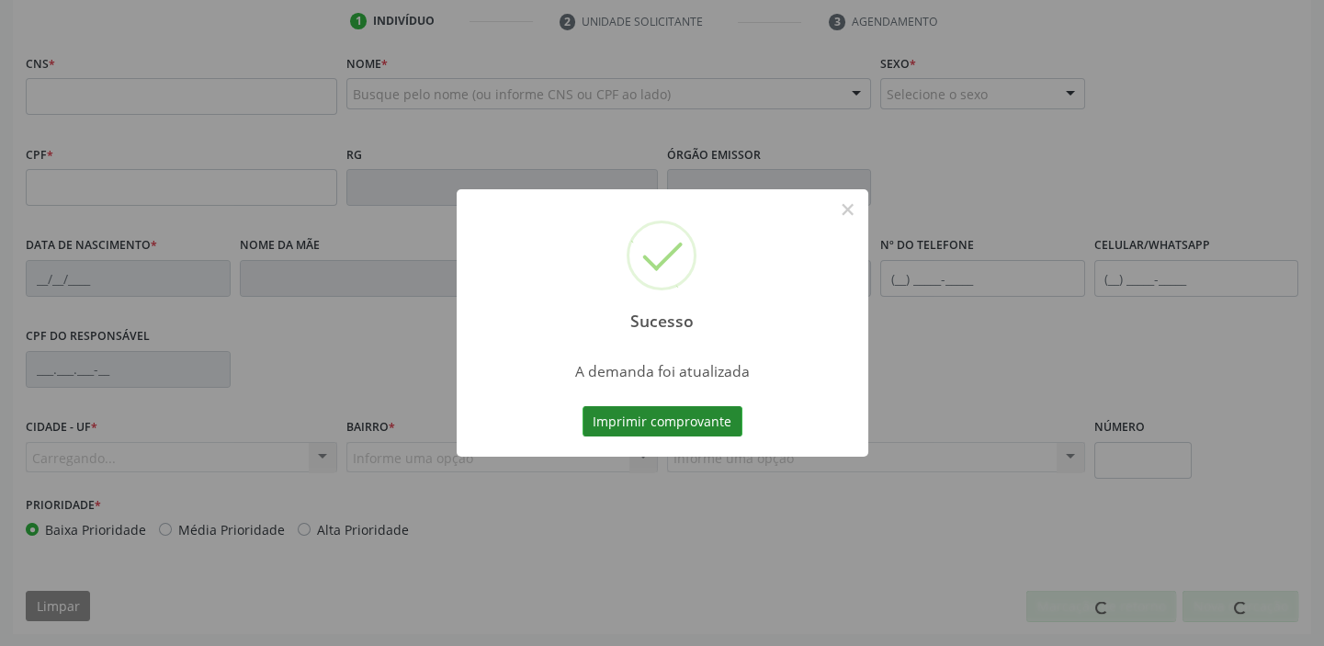
click at [671, 422] on button "Imprimir comprovante" at bounding box center [663, 421] width 160 height 31
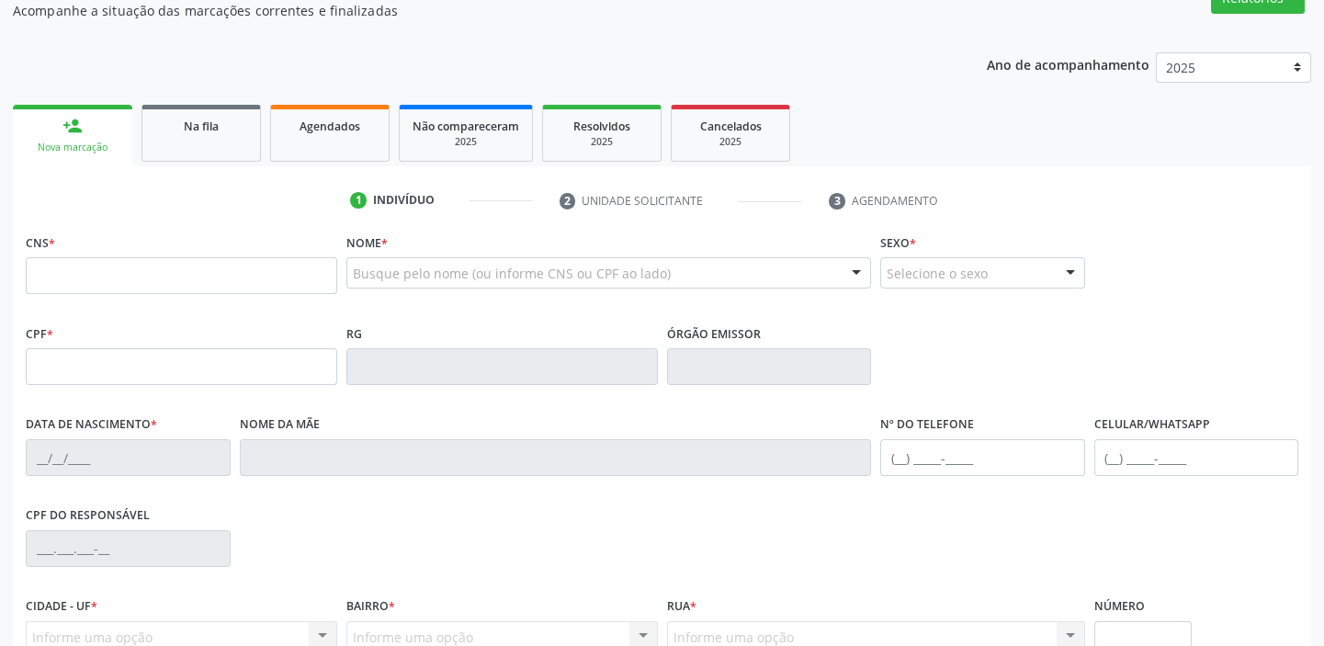
scroll to position [99, 0]
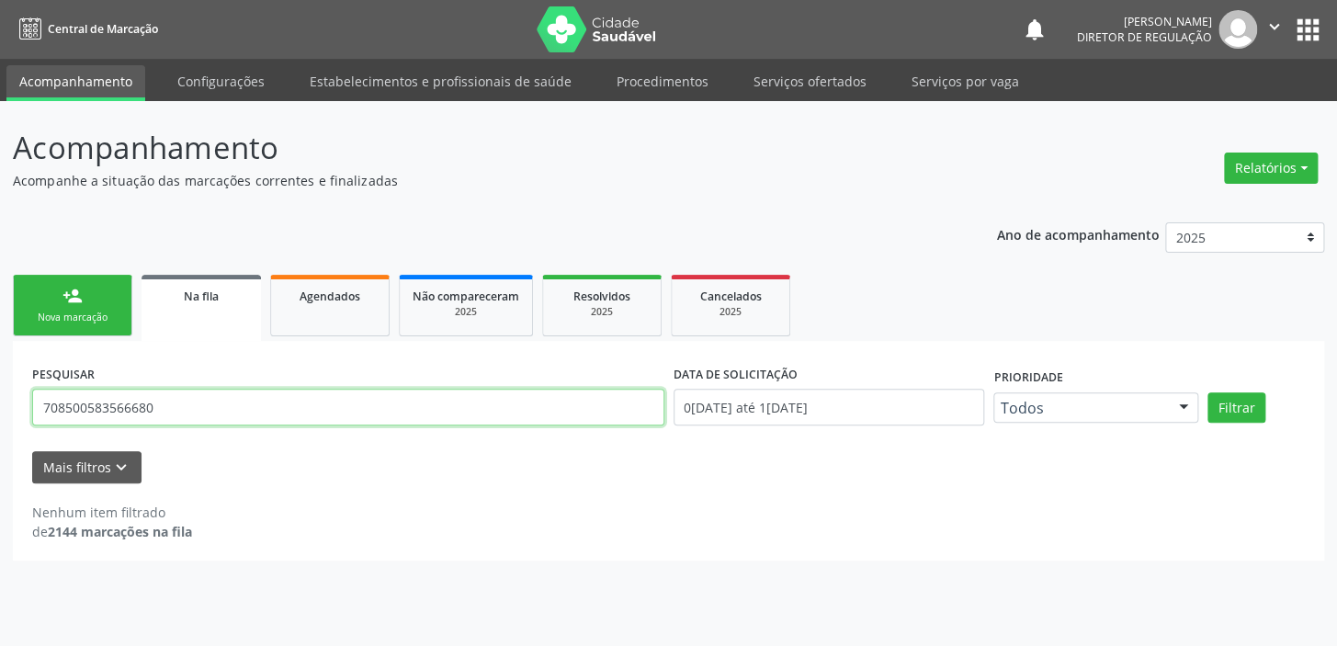
click at [172, 411] on input "708500583566680" at bounding box center [348, 407] width 632 height 37
type input "7"
type input "702404039101623"
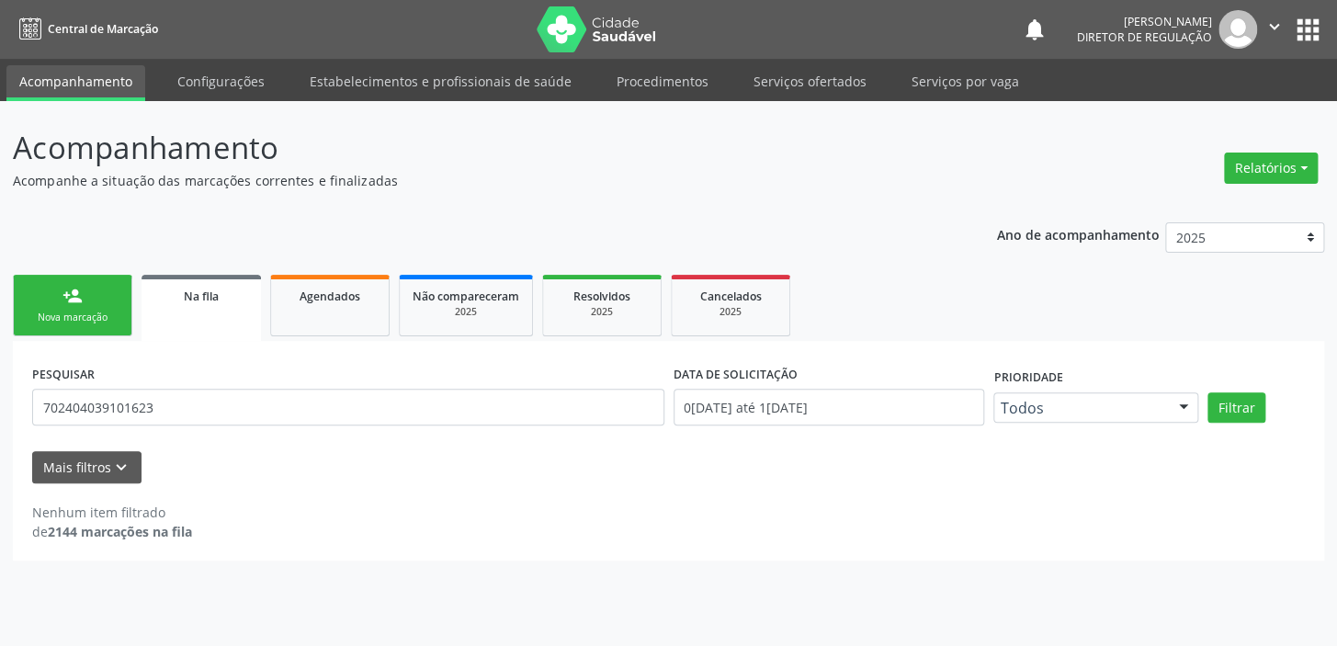
click at [1268, 405] on div "Filtrar" at bounding box center [1256, 407] width 107 height 31
click at [1240, 405] on button "Filtrar" at bounding box center [1236, 407] width 58 height 31
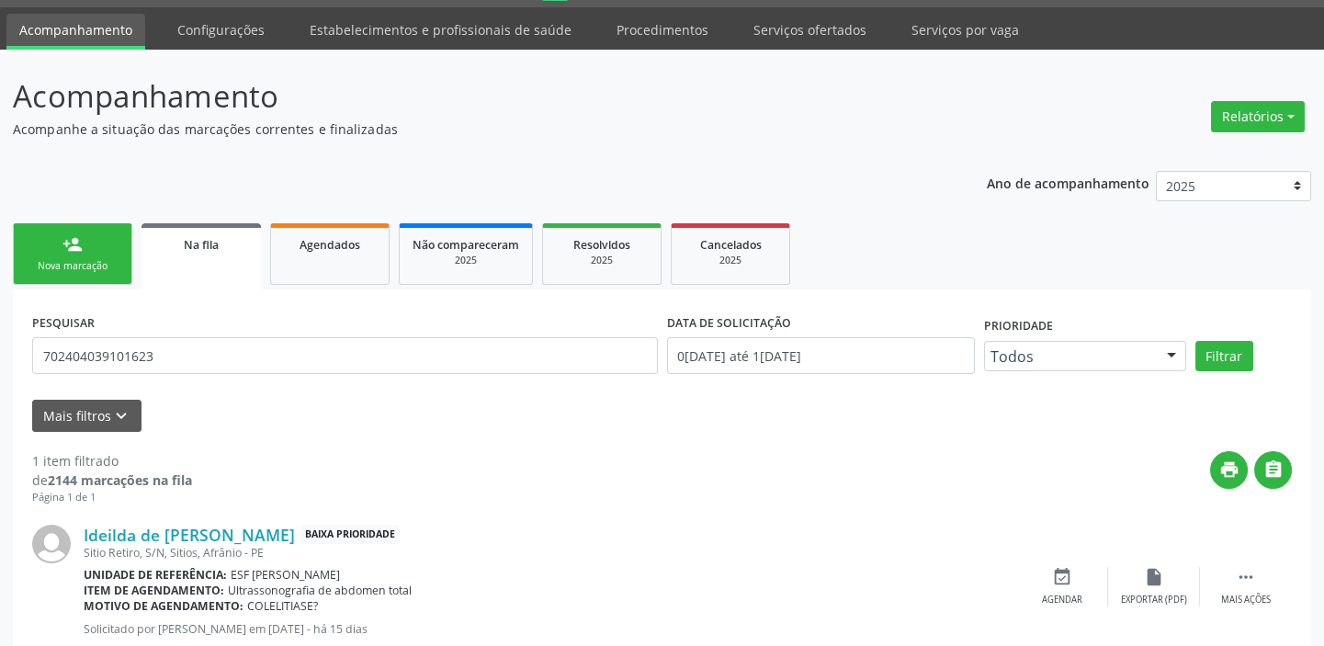
scroll to position [106, 0]
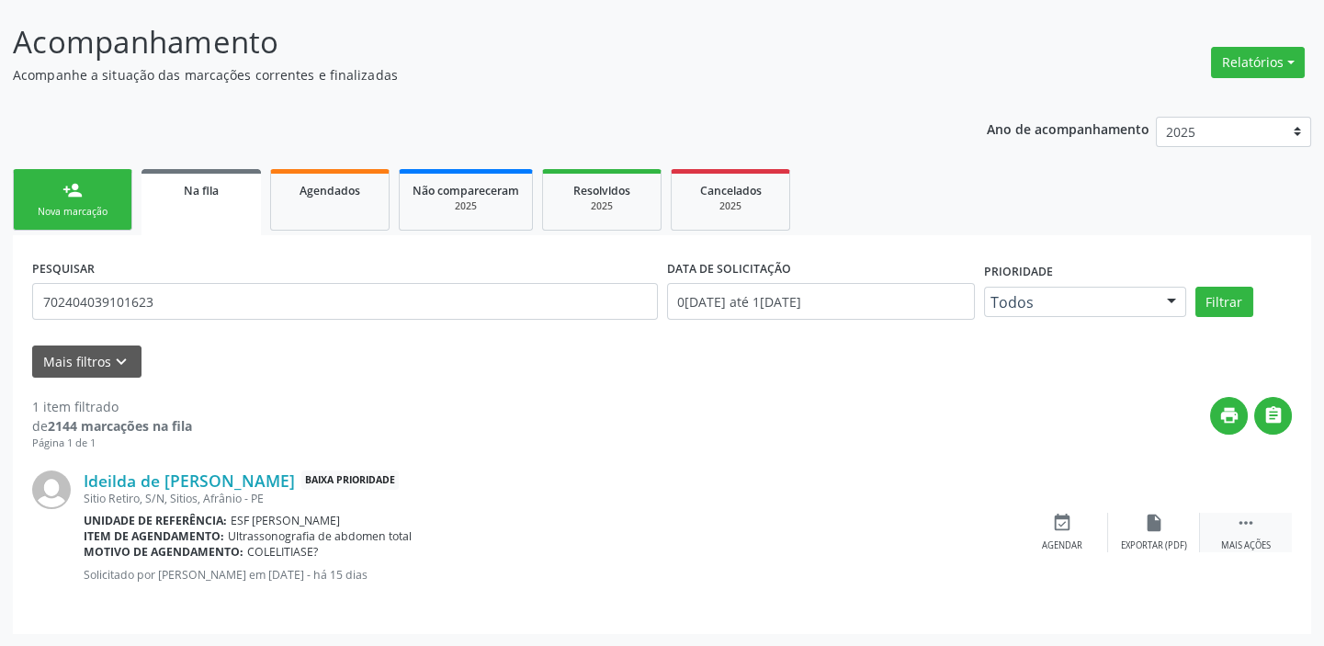
click at [1236, 519] on icon "" at bounding box center [1246, 523] width 20 height 20
click at [787, 529] on icon "event_available" at bounding box center [786, 523] width 20 height 20
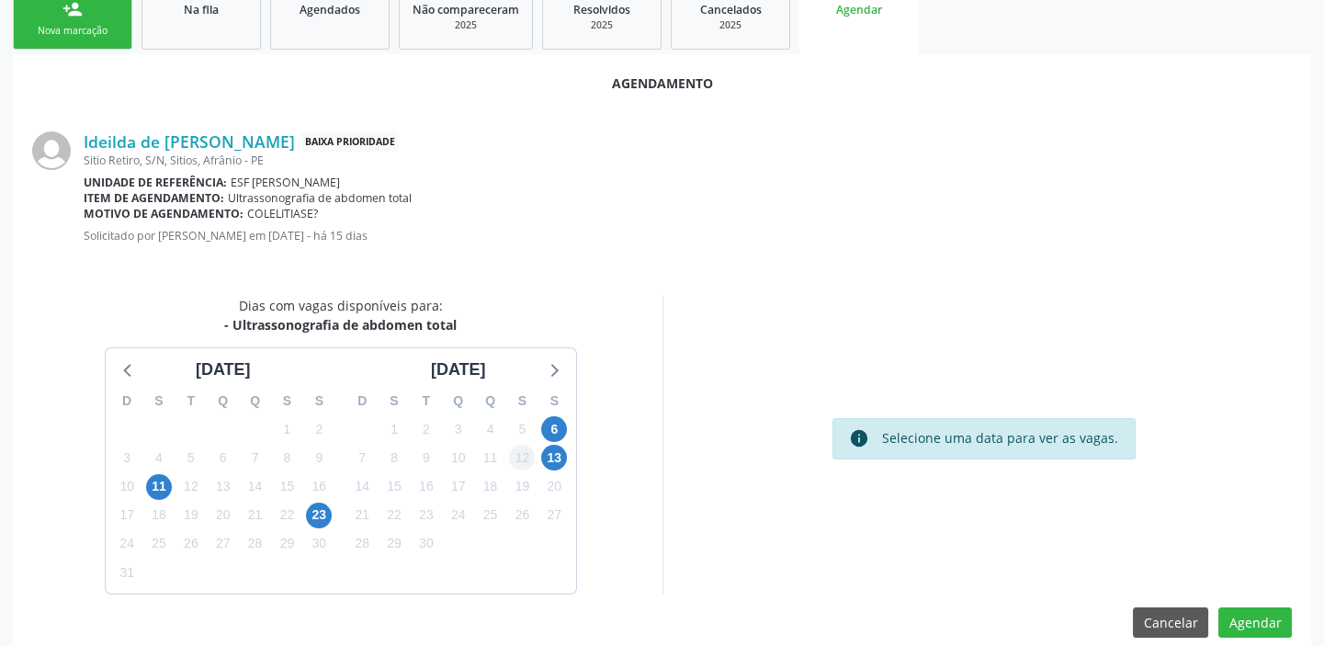
scroll to position [310, 0]
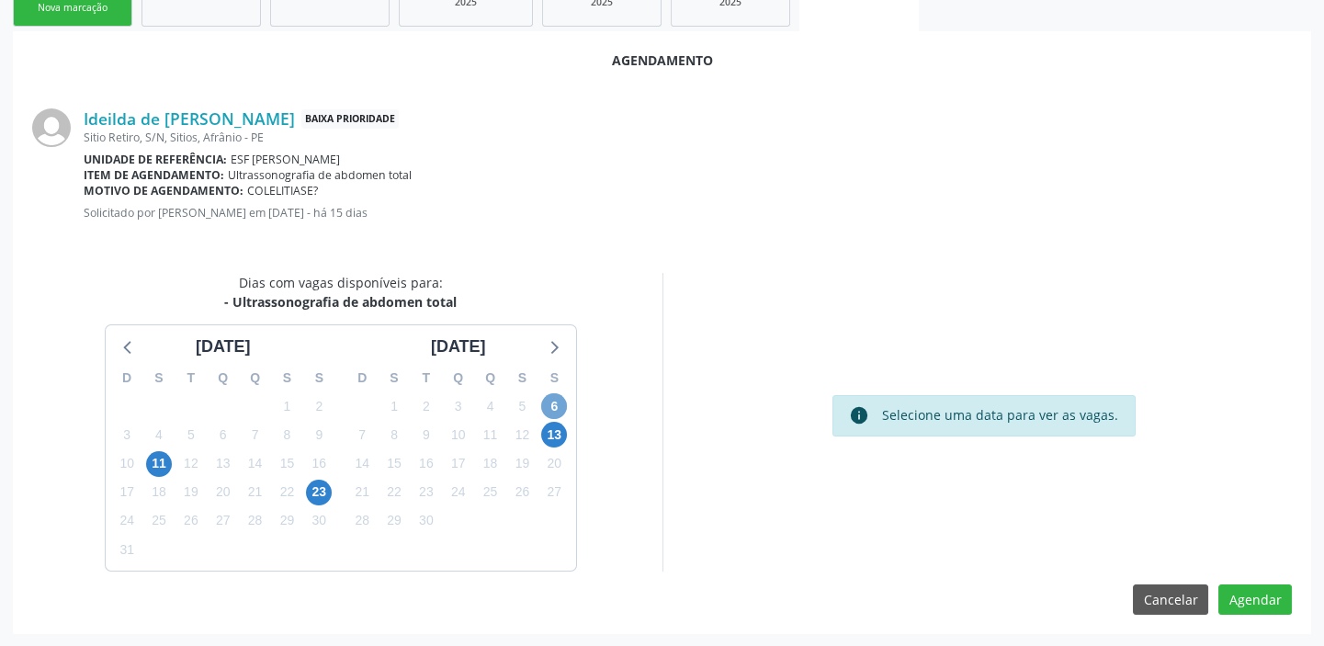
click at [555, 404] on span "6" at bounding box center [554, 406] width 26 height 26
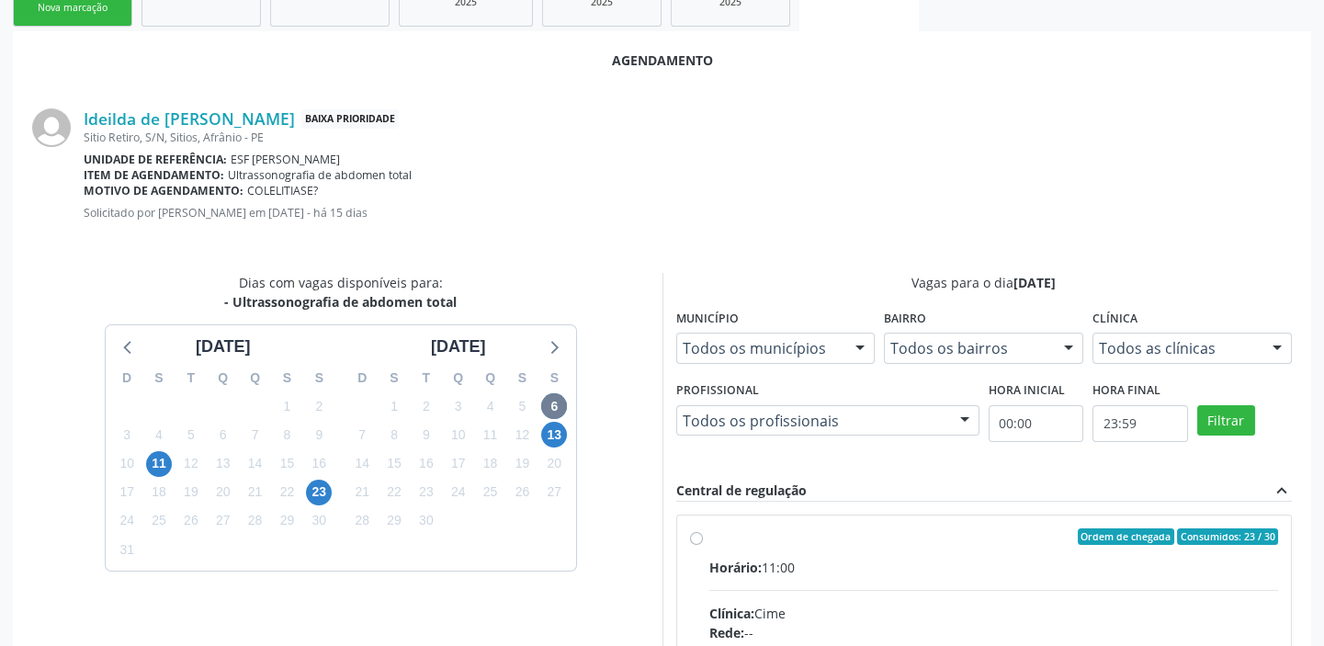
click at [941, 558] on div "Horário: 11:00" at bounding box center [994, 567] width 570 height 19
click at [703, 545] on input "Ordem de chegada Consumidos: 23 / 30 Horário: 11:00 Clínica: Cime Rede: -- Ende…" at bounding box center [696, 536] width 13 height 17
radio input "true"
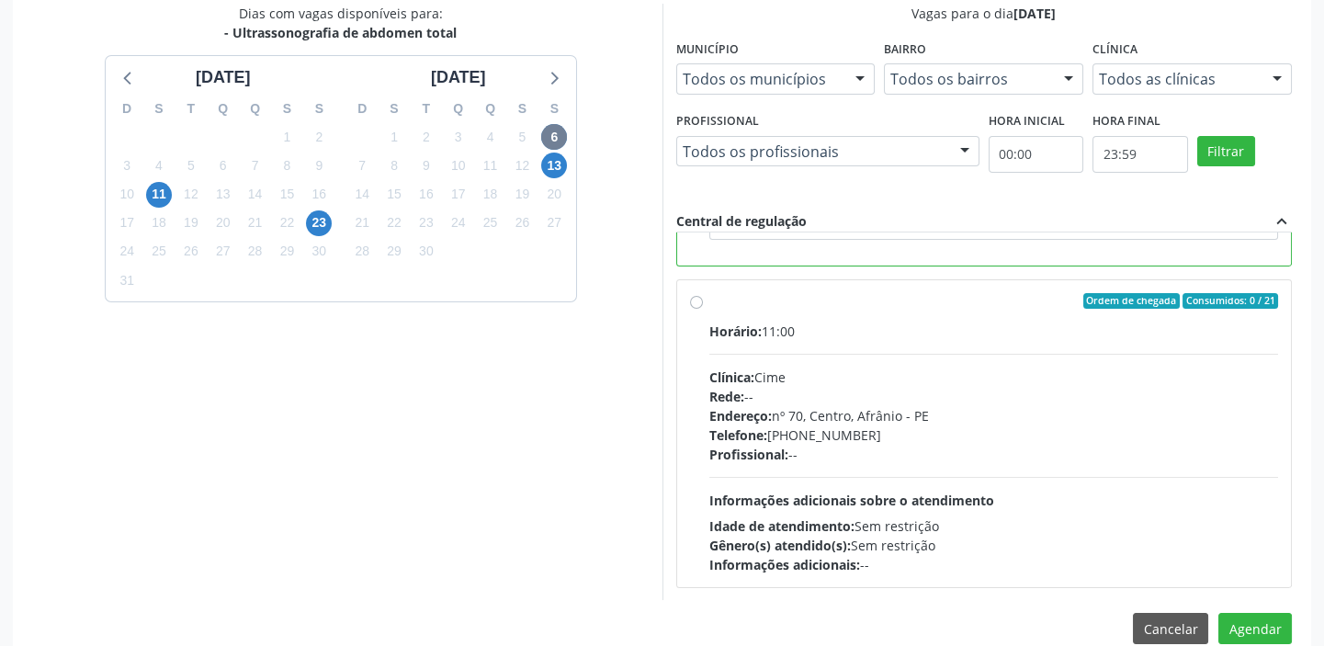
scroll to position [607, 0]
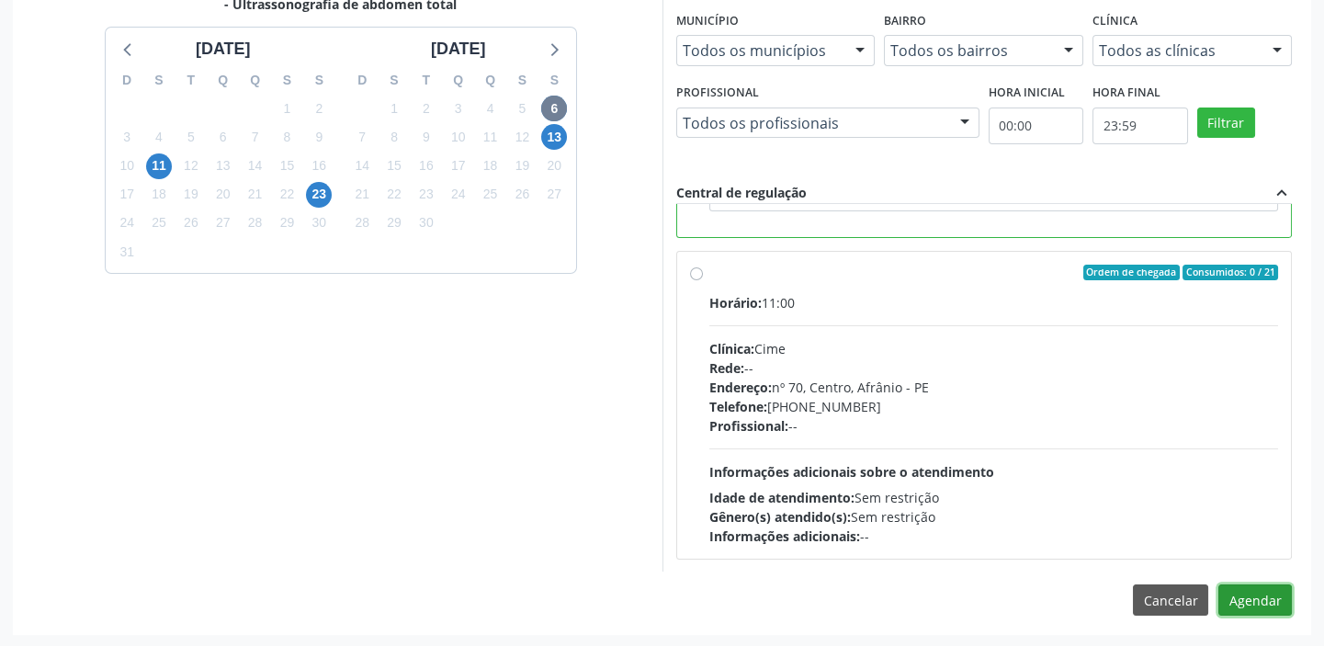
click at [1246, 588] on button "Agendar" at bounding box center [1255, 599] width 74 height 31
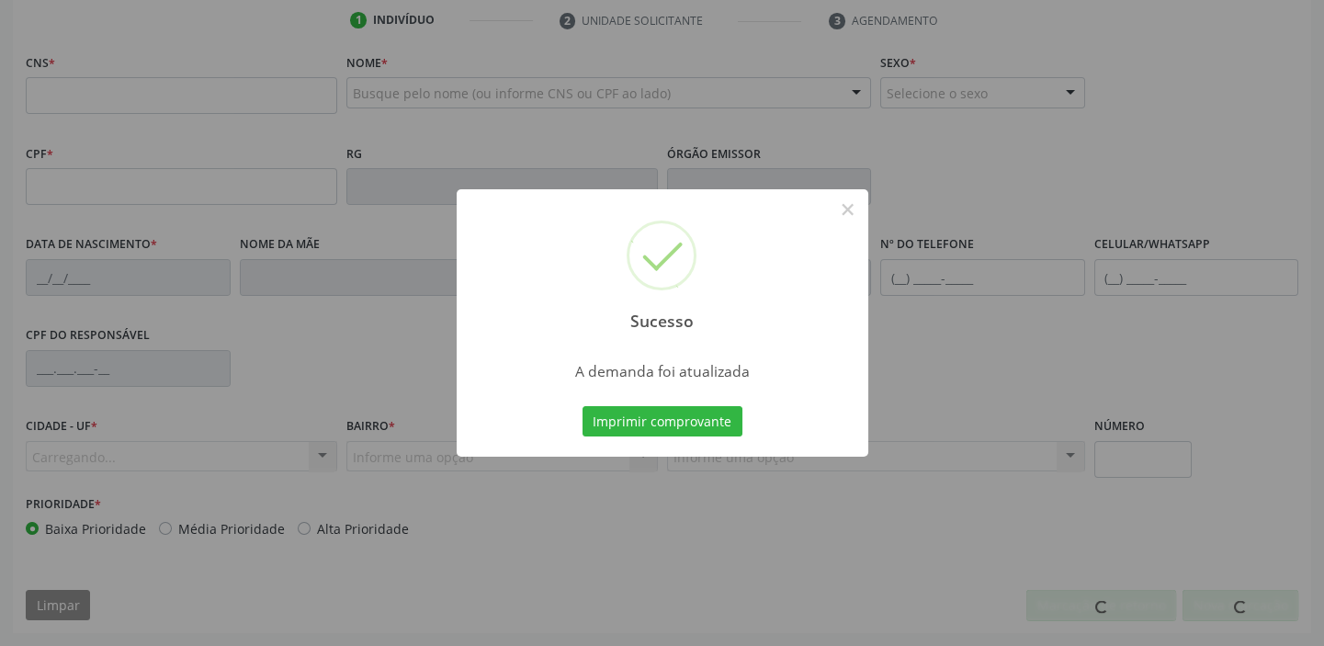
scroll to position [349, 0]
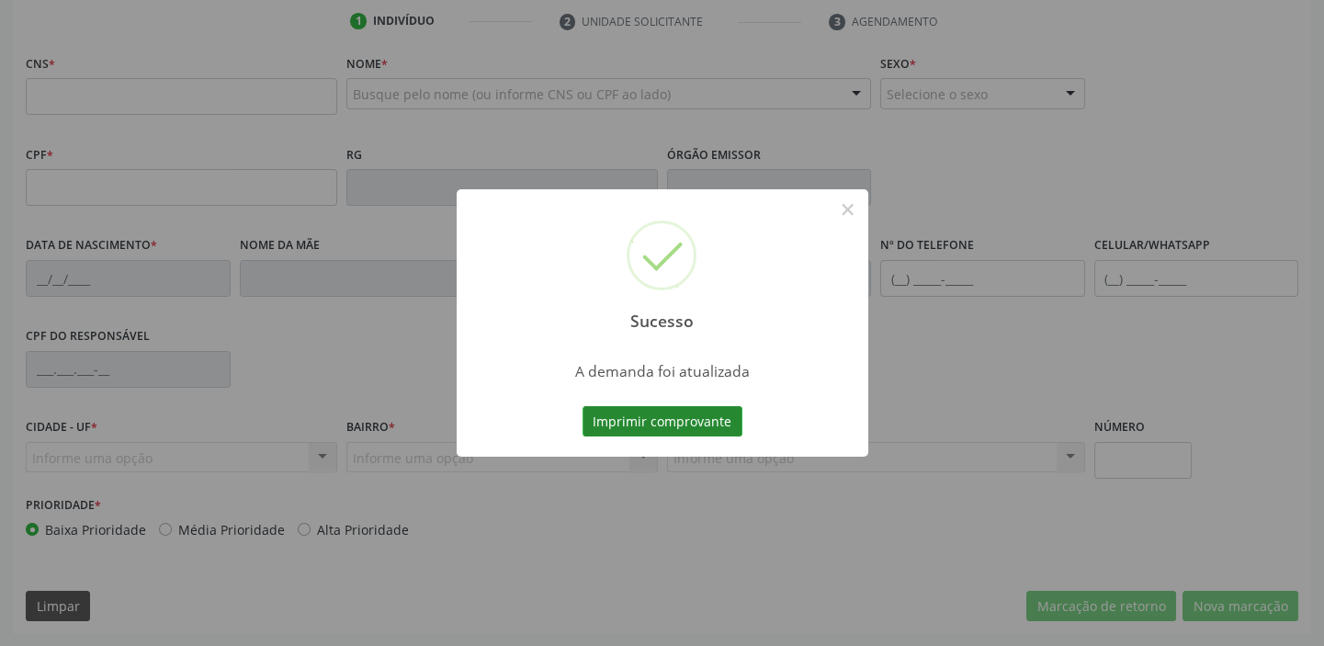
click at [677, 421] on button "Imprimir comprovante" at bounding box center [663, 421] width 160 height 31
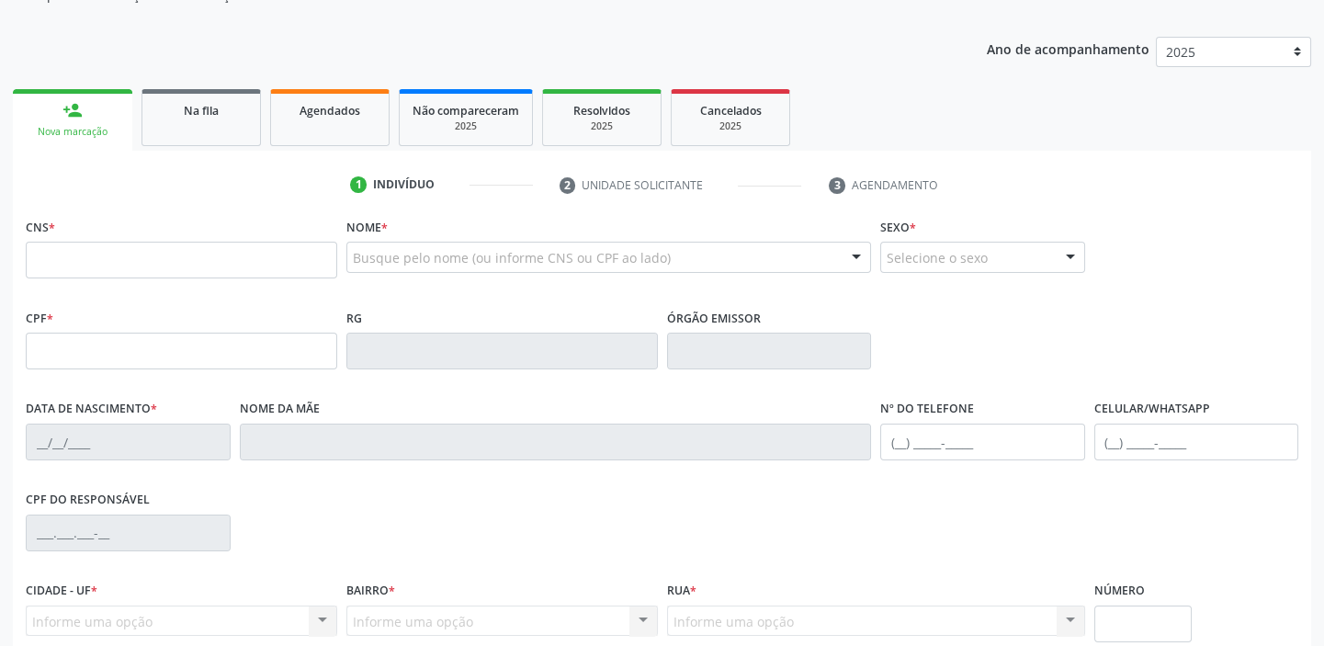
scroll to position [183, 0]
click at [226, 119] on div "Na fila" at bounding box center [201, 112] width 92 height 19
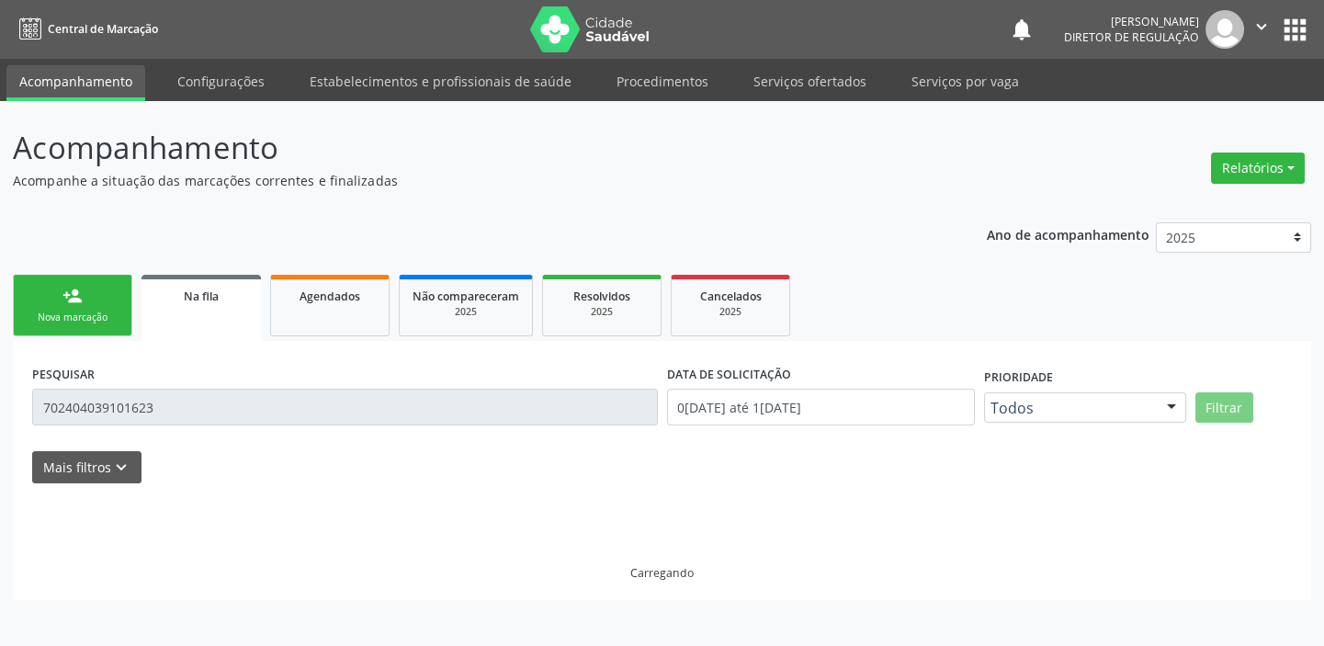
scroll to position [0, 0]
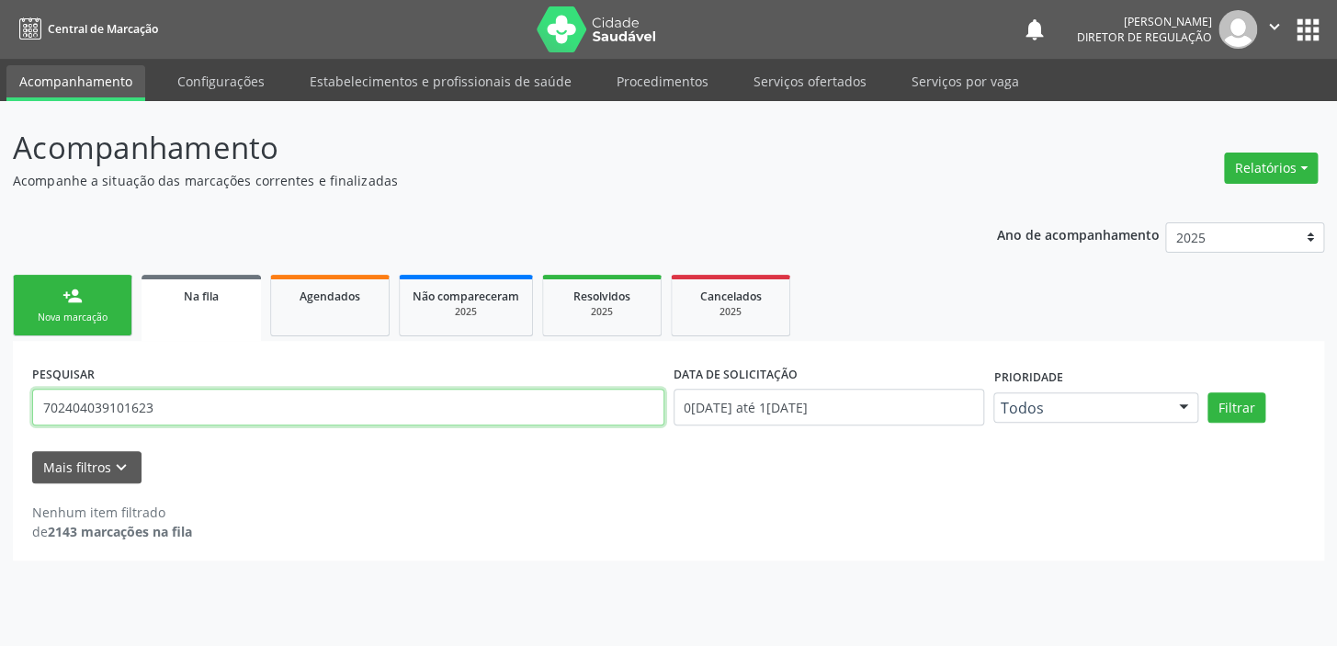
click at [173, 399] on input "702404039101623" at bounding box center [348, 407] width 632 height 37
type input "7"
type input "705004259375356"
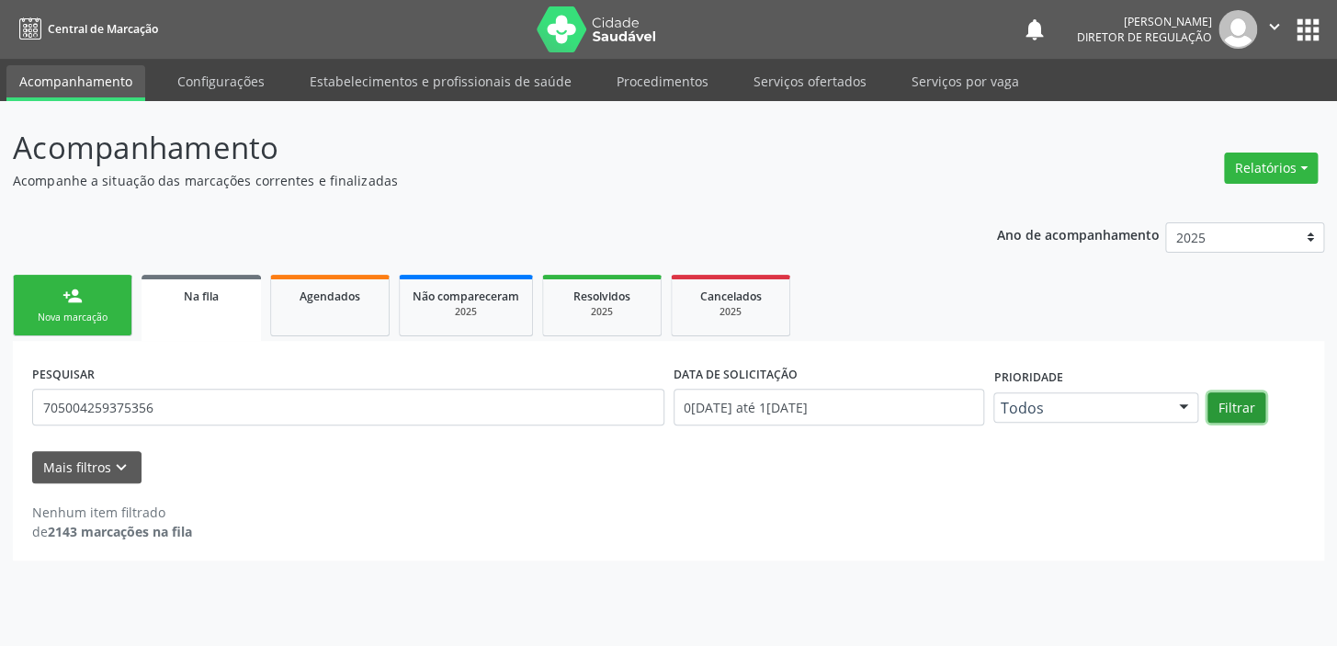
click at [1231, 405] on button "Filtrar" at bounding box center [1236, 407] width 58 height 31
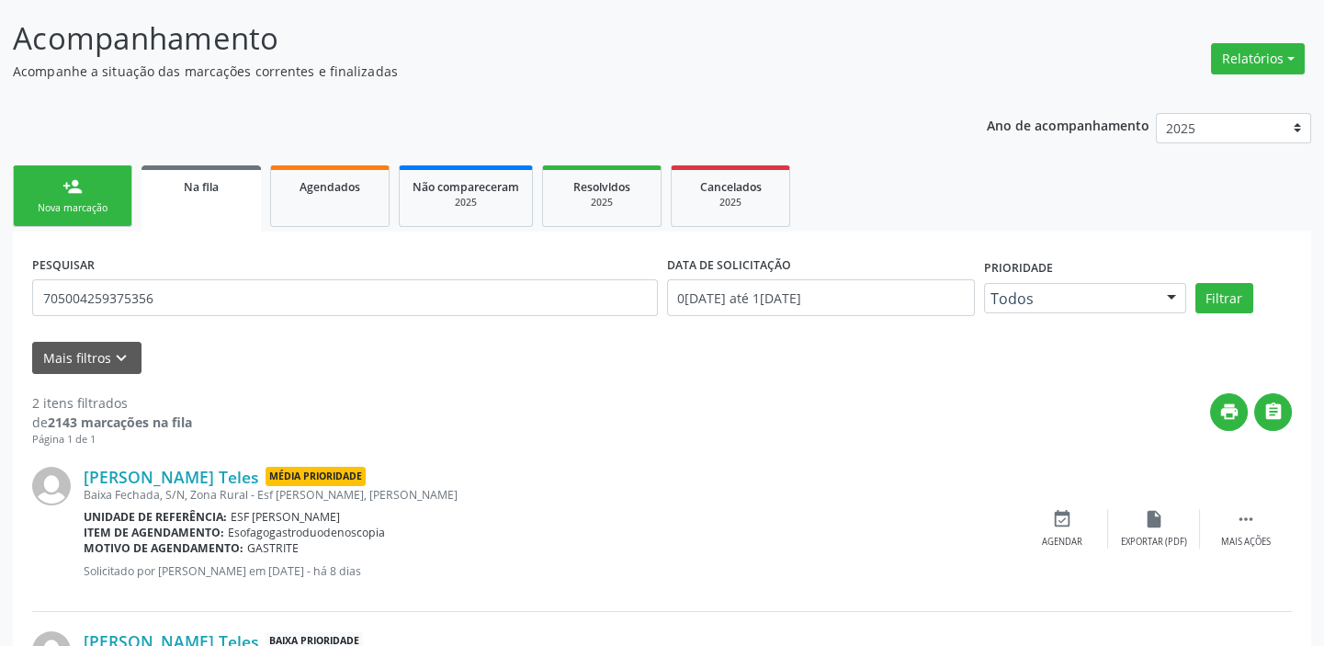
scroll to position [102, 0]
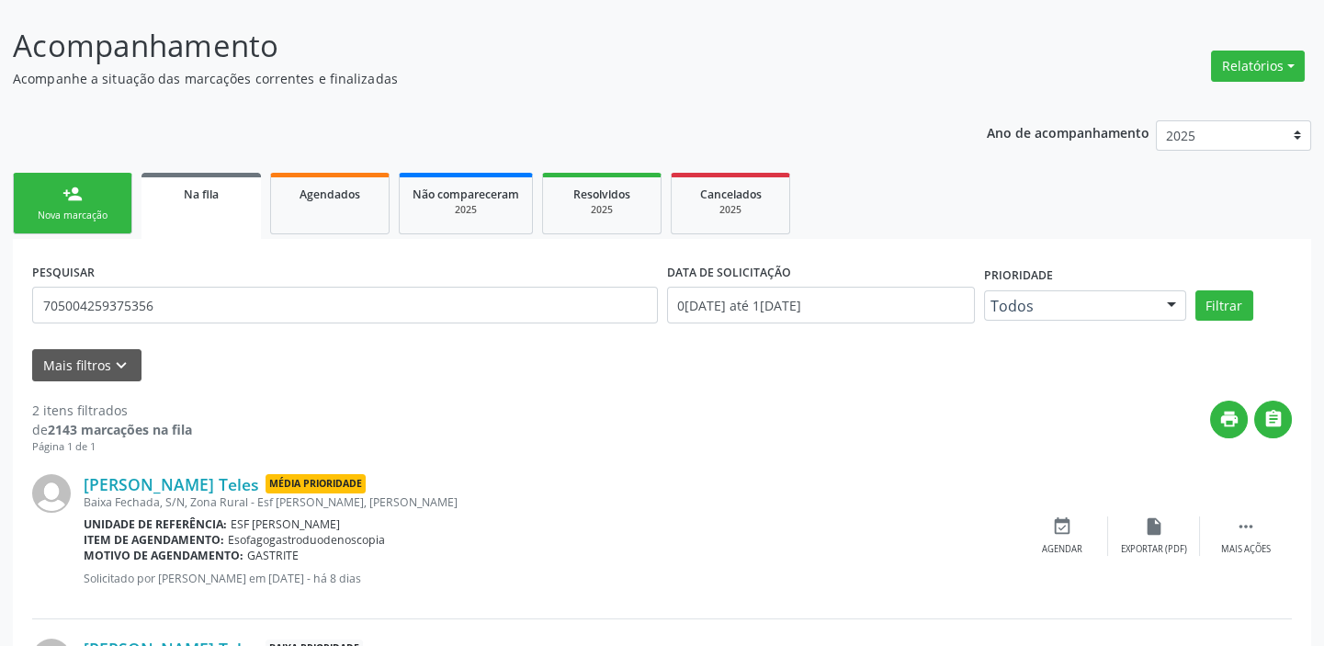
click at [94, 209] on div "Nova marcação" at bounding box center [73, 216] width 92 height 14
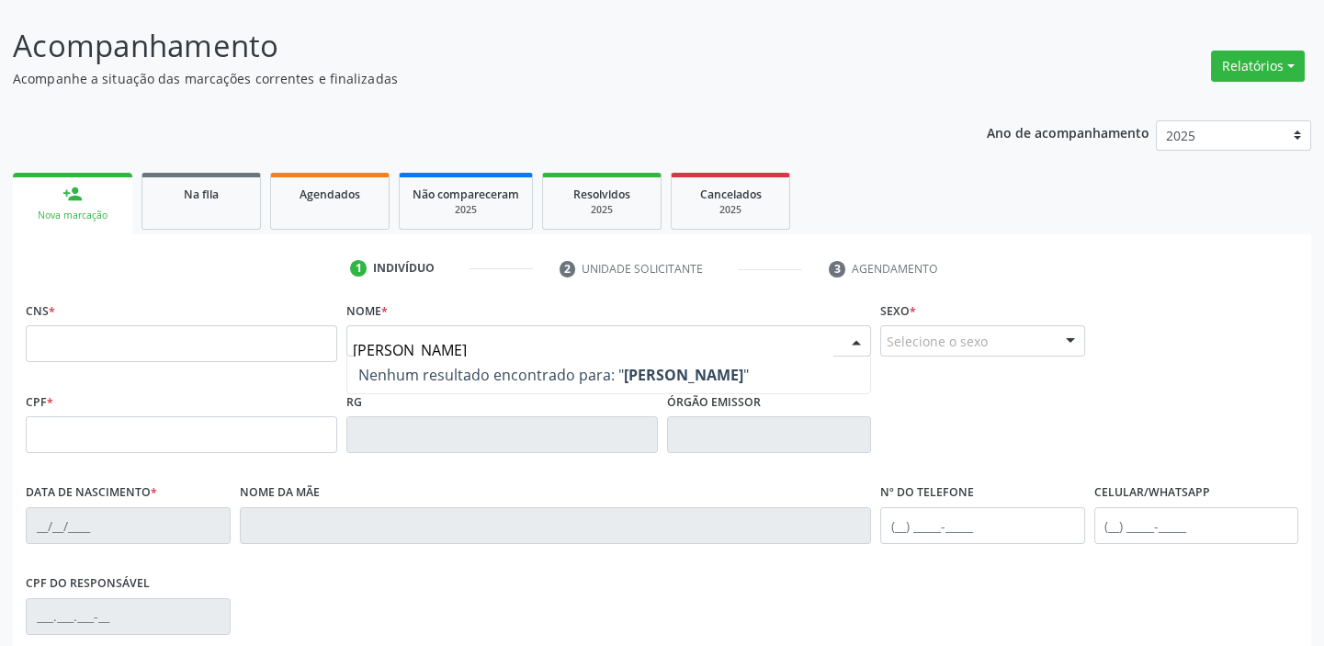
type input "[PERSON_NAME]"
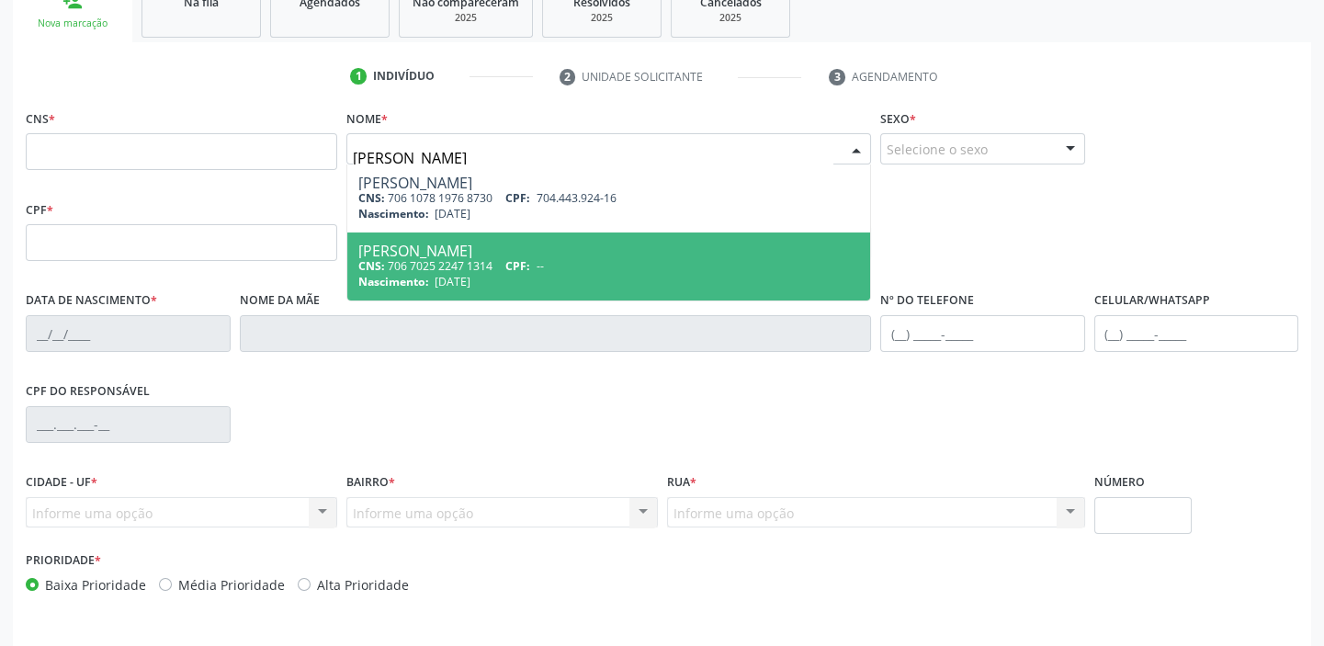
scroll to position [266, 0]
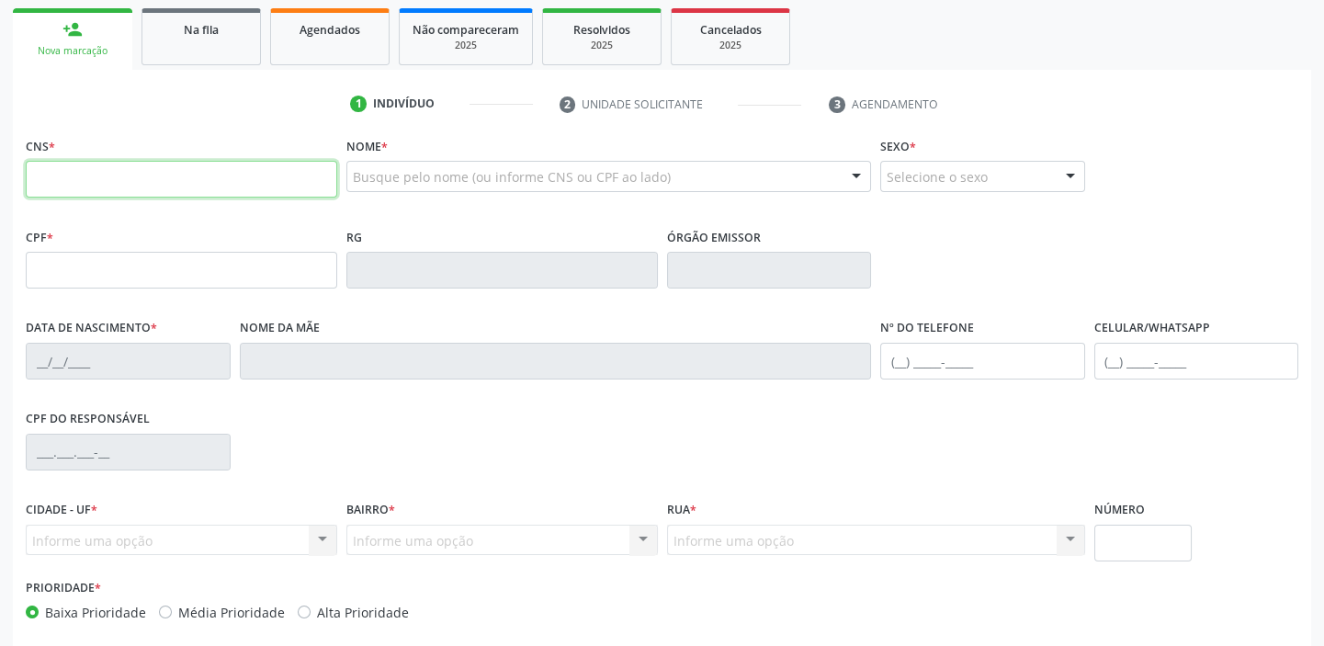
click at [198, 173] on input "text" at bounding box center [181, 179] width 311 height 37
type input "705 0042 5937 5356"
type input "[DATE]"
type input "Franscica [PERSON_NAME]"
type input "[PHONE_NUMBER]"
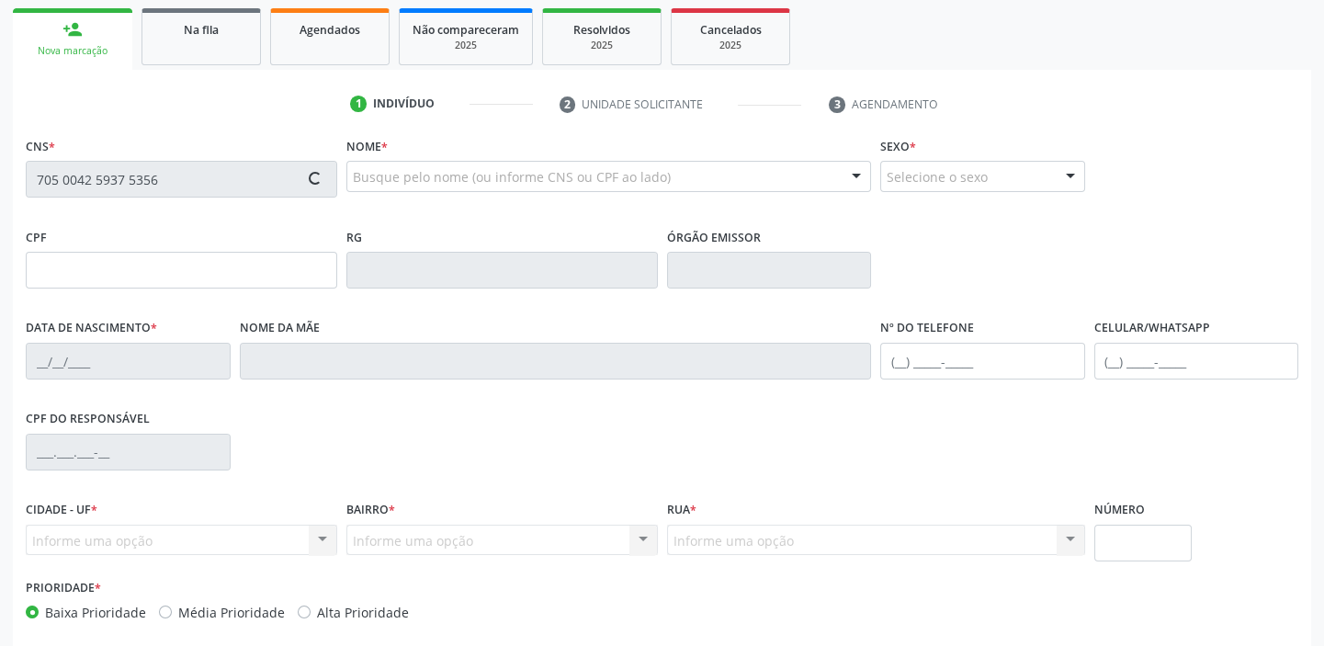
type input "S/N"
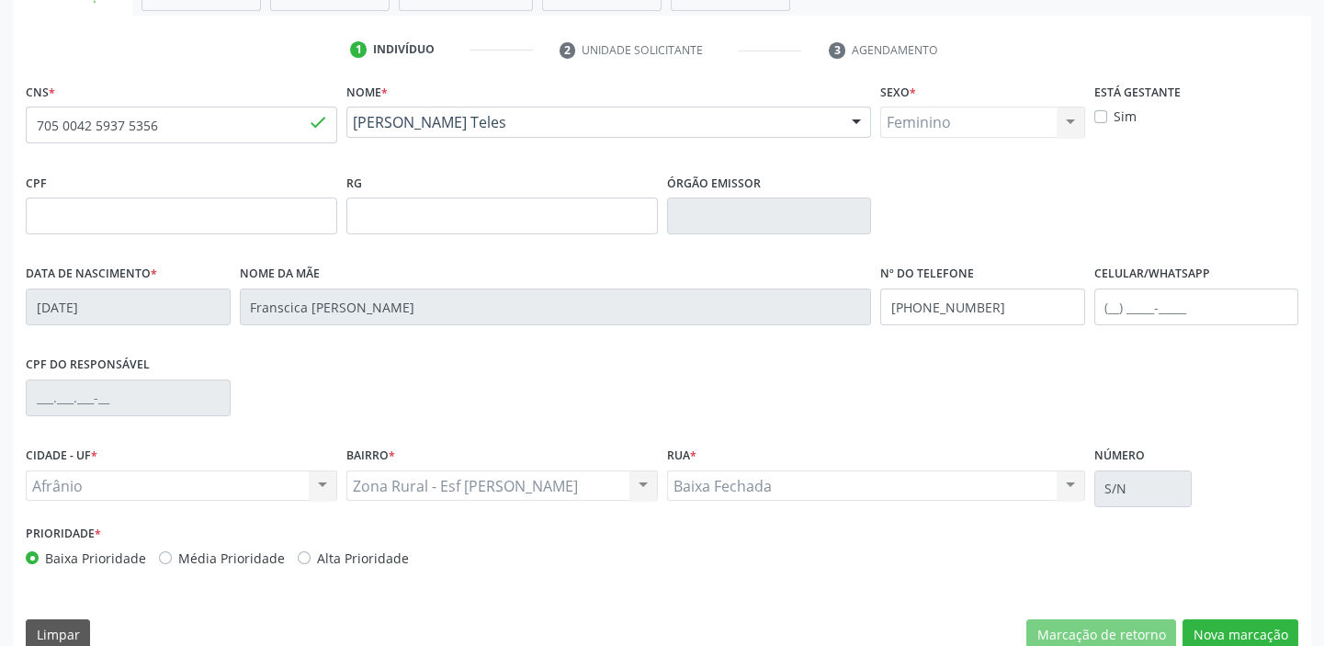
scroll to position [349, 0]
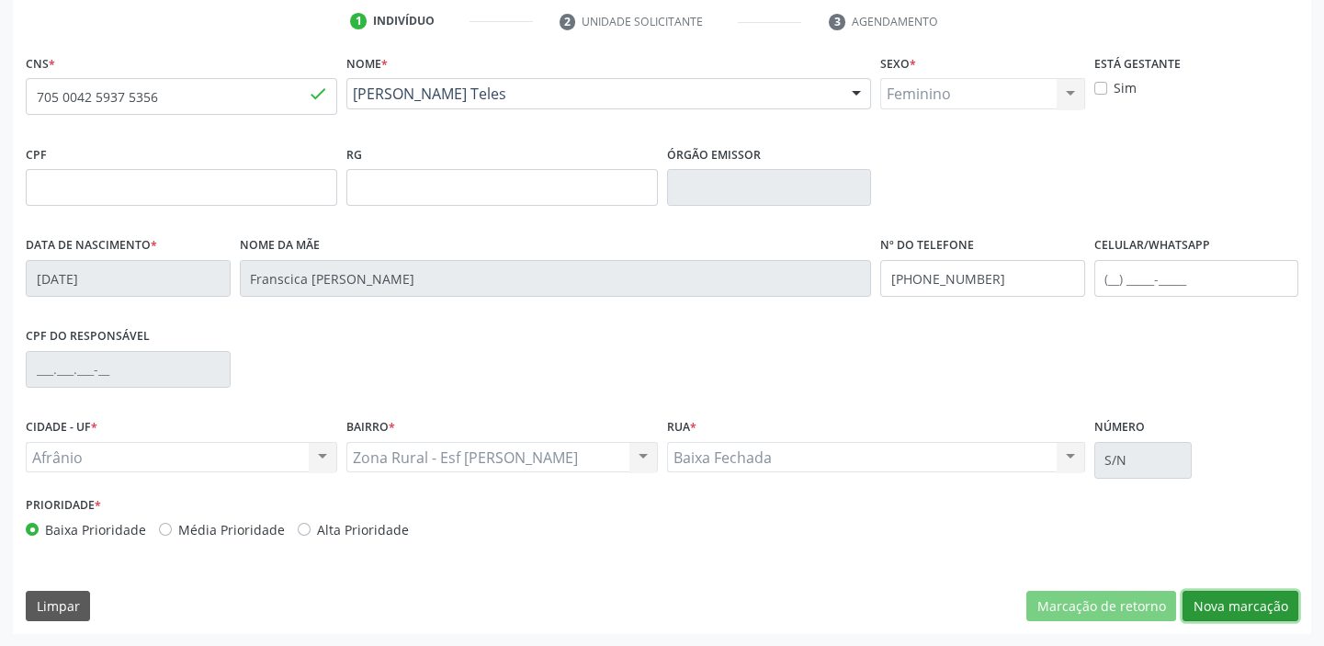
click at [1215, 596] on button "Nova marcação" at bounding box center [1240, 606] width 116 height 31
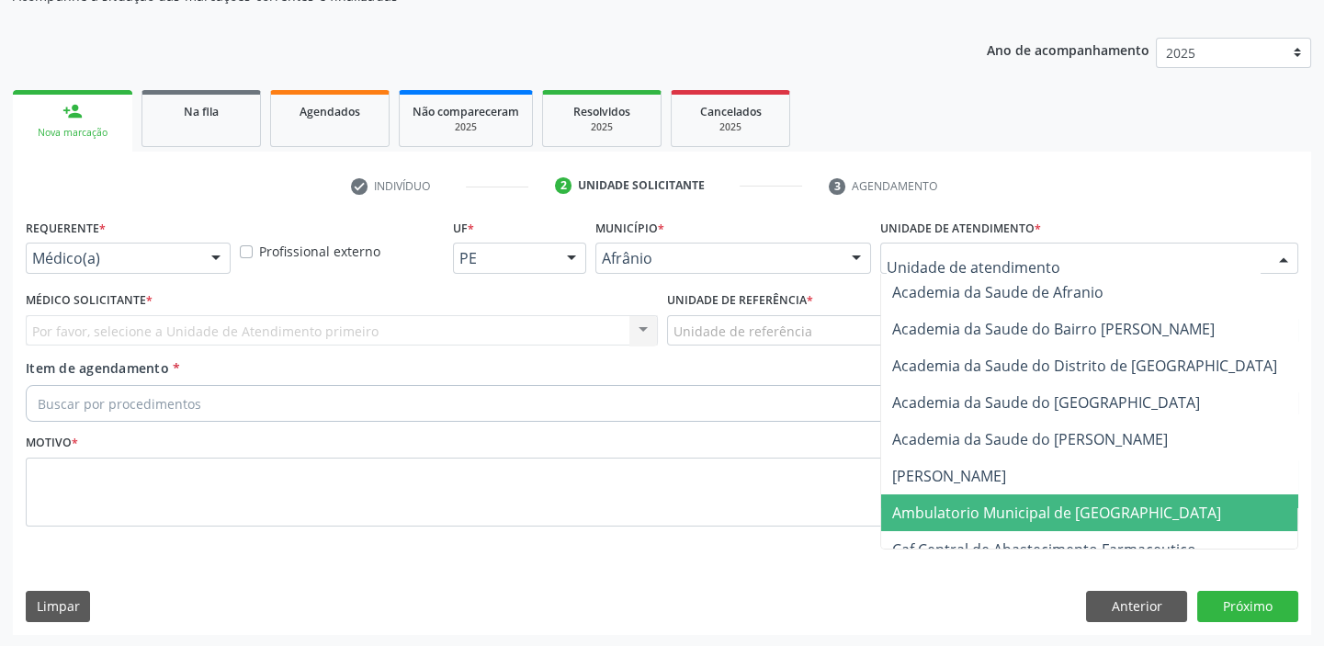
click at [988, 515] on span "Ambulatorio Municipal de [GEOGRAPHIC_DATA]" at bounding box center [1056, 513] width 329 height 20
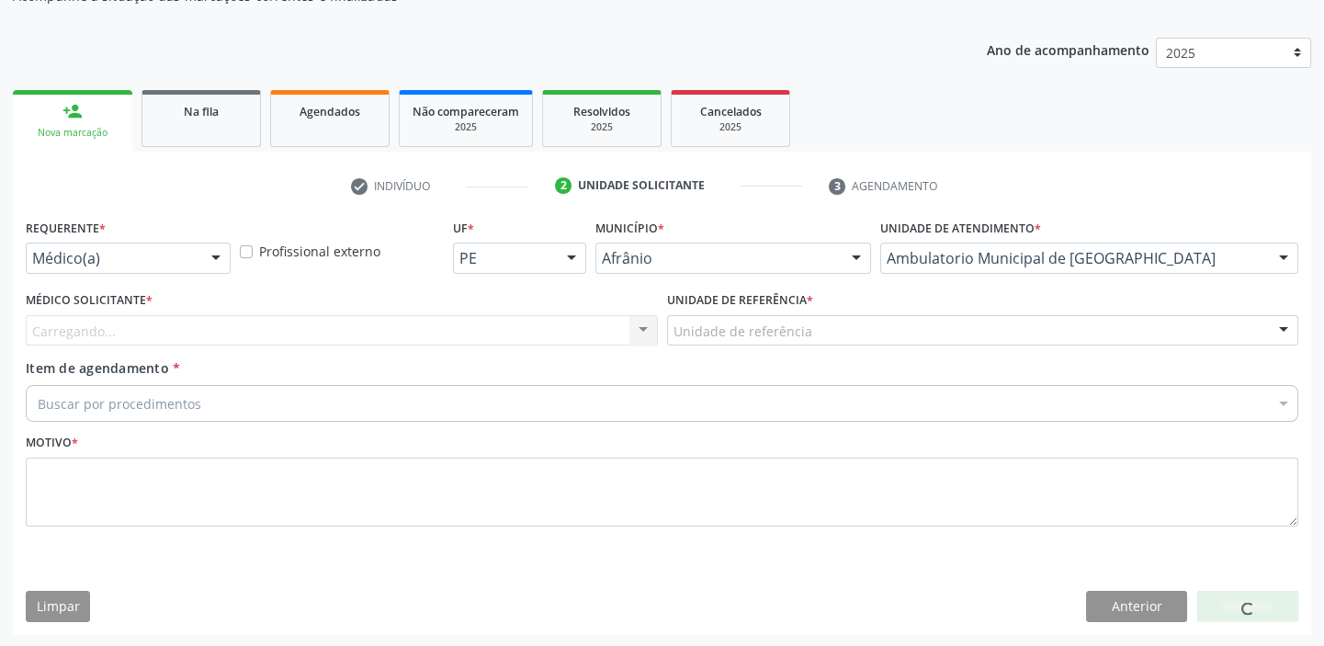
drag, startPoint x: 697, startPoint y: 336, endPoint x: 717, endPoint y: 409, distance: 75.1
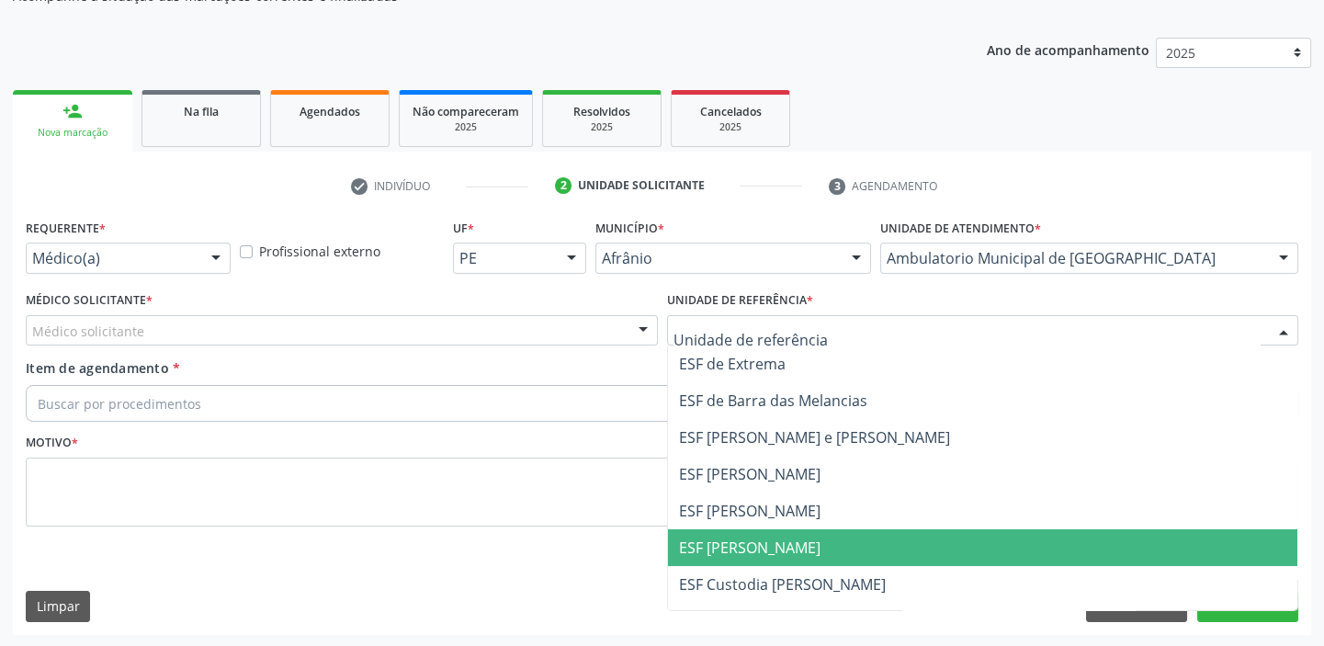
click at [730, 557] on span "ESF [PERSON_NAME]" at bounding box center [983, 547] width 630 height 37
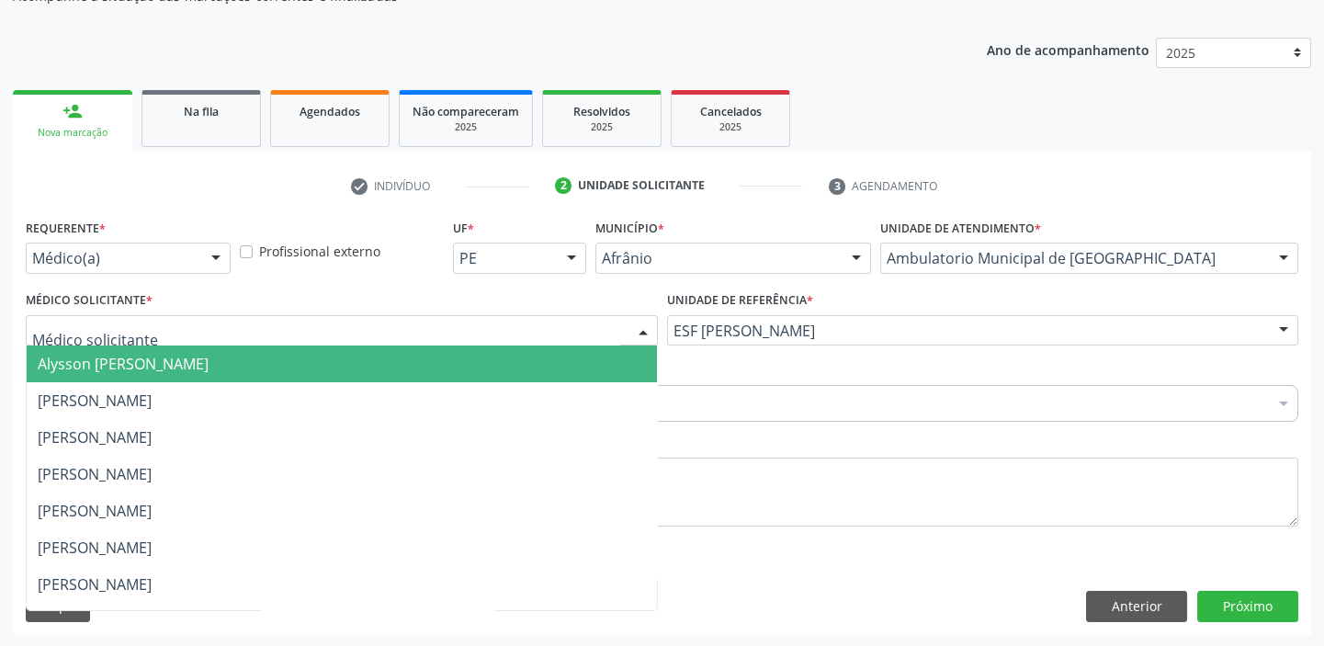
click at [84, 378] on span "Alysson [PERSON_NAME]" at bounding box center [342, 363] width 630 height 37
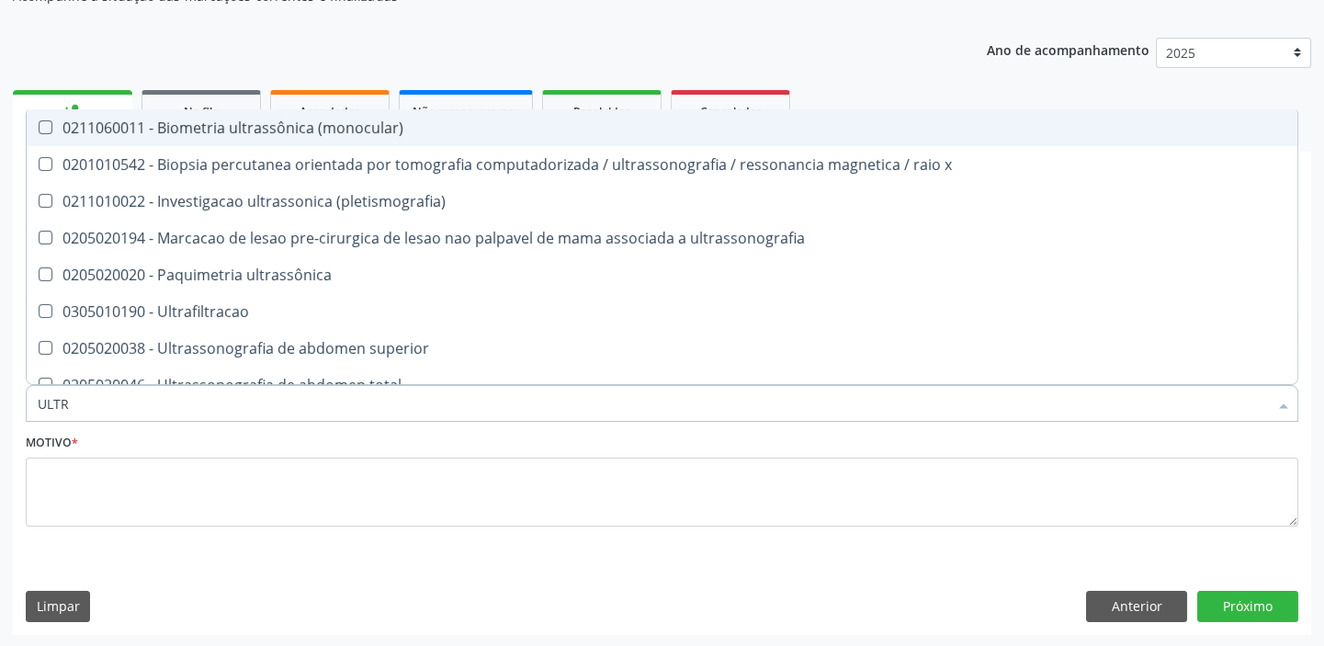
type input "ULTRA"
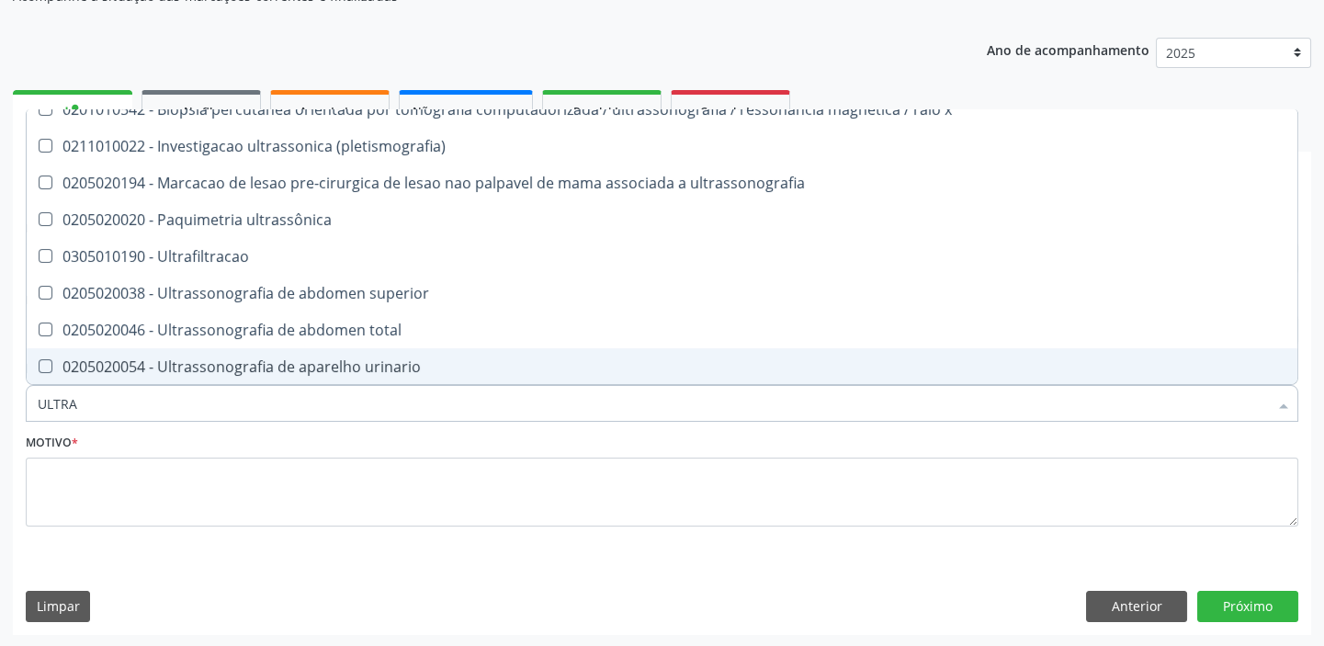
scroll to position [83, 0]
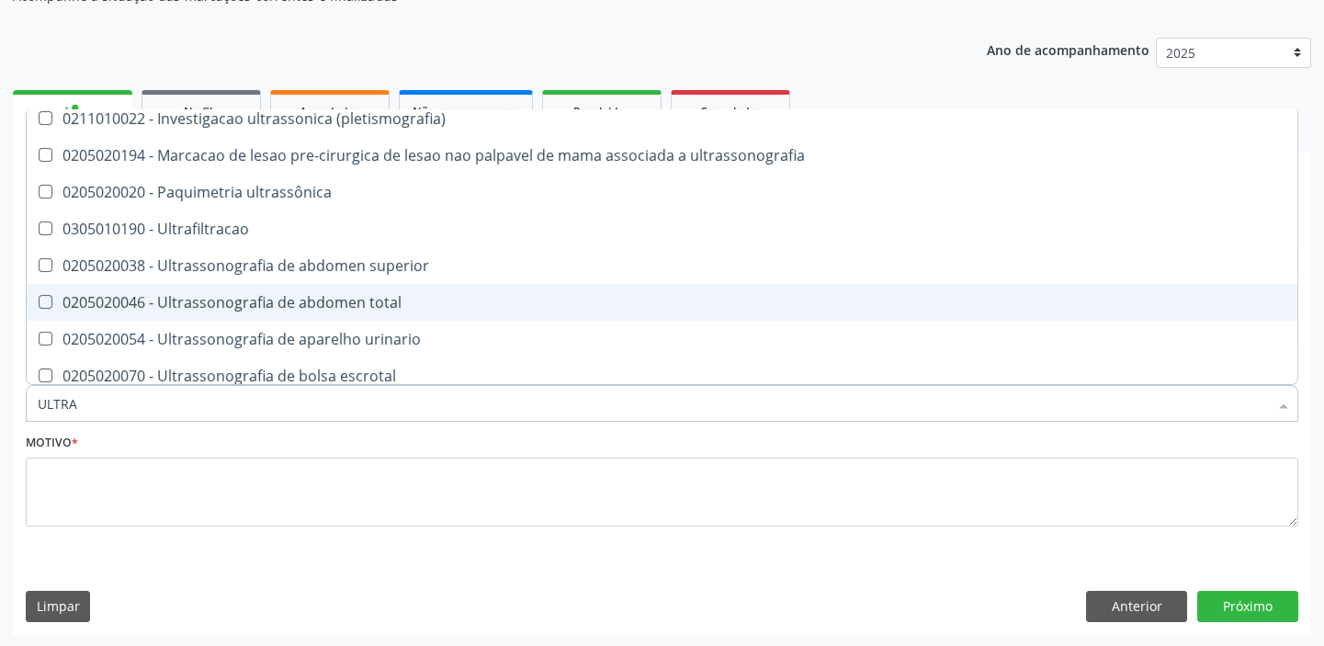
click at [175, 307] on div "0205020046 - Ultrassonografia de abdomen total" at bounding box center [662, 302] width 1249 height 15
checkbox total "true"
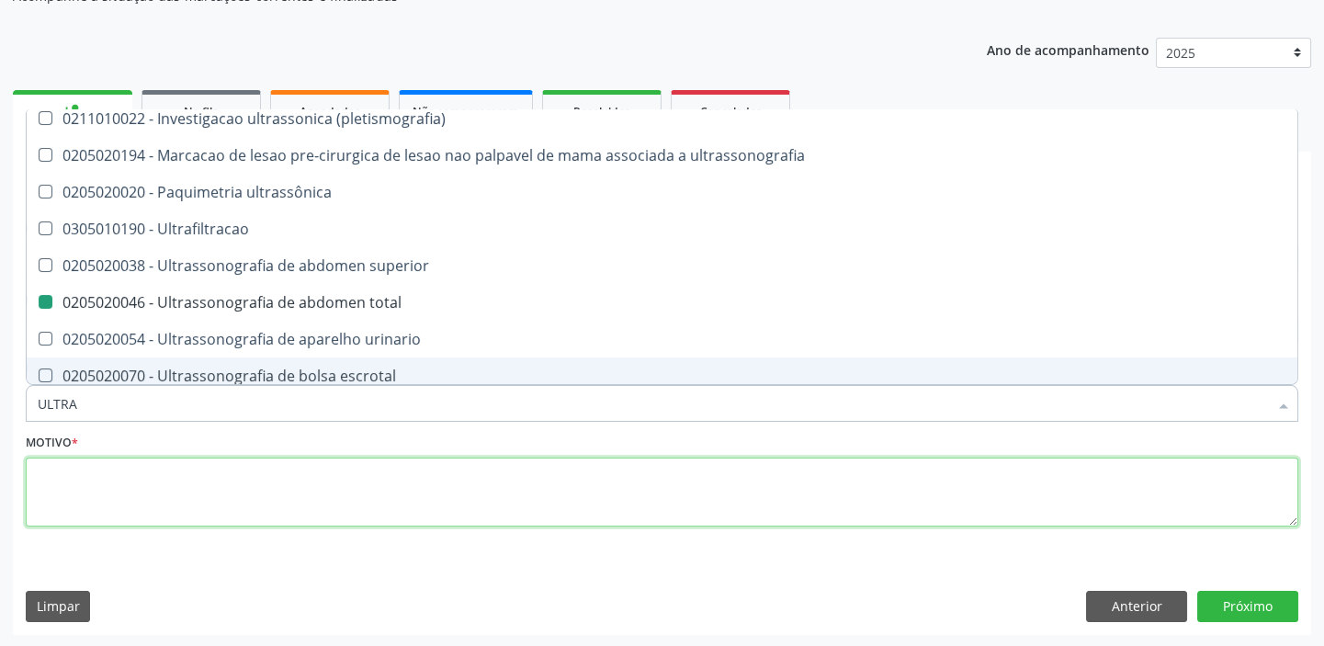
click at [119, 492] on textarea at bounding box center [662, 493] width 1273 height 70
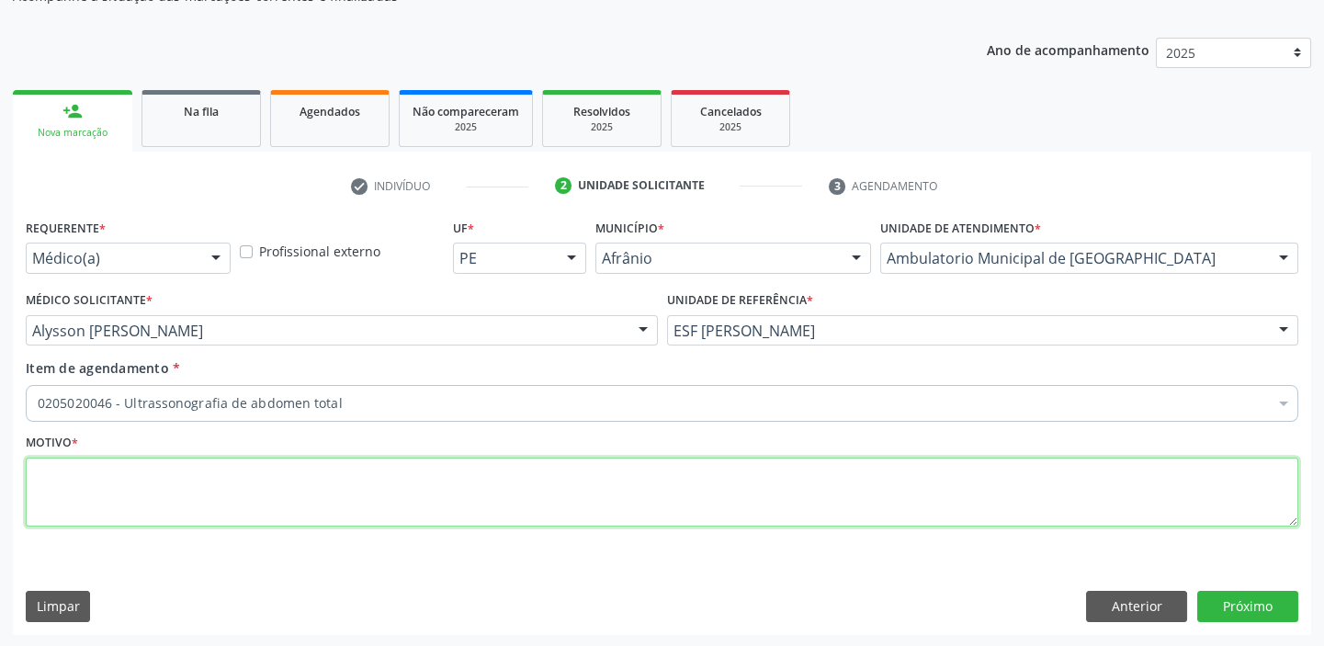
scroll to position [0, 0]
type textarea "*"
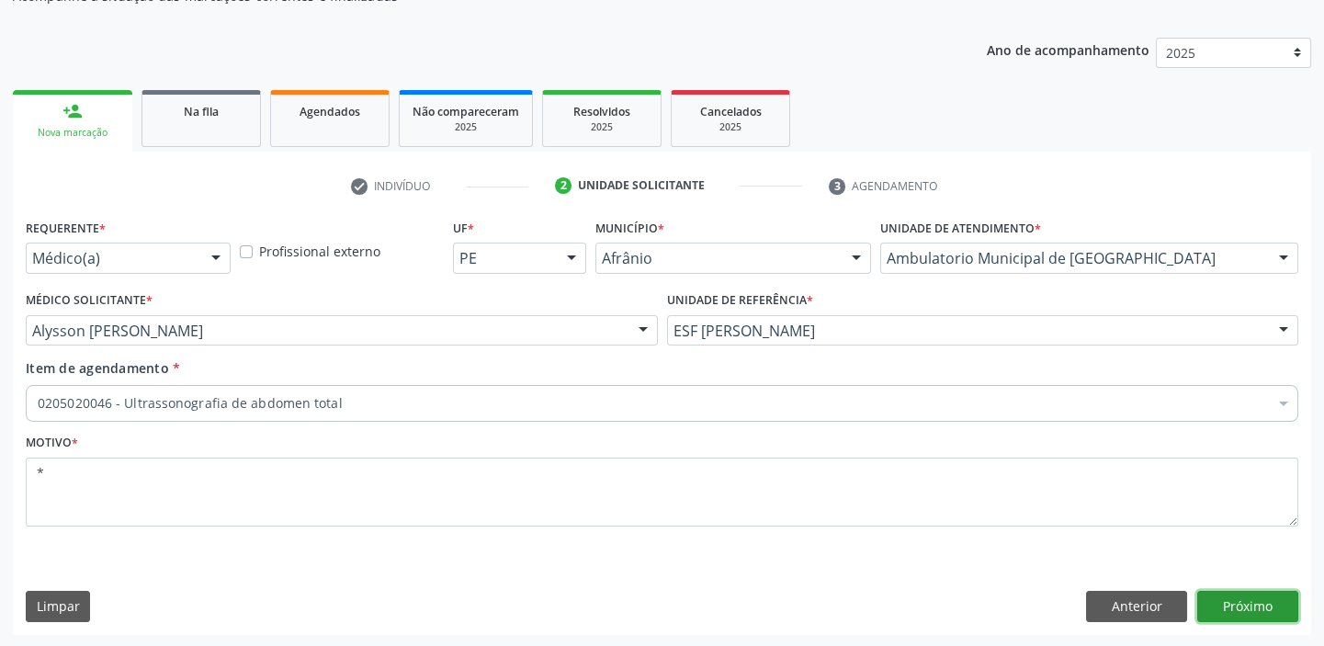
click at [1204, 600] on button "Próximo" at bounding box center [1247, 606] width 101 height 31
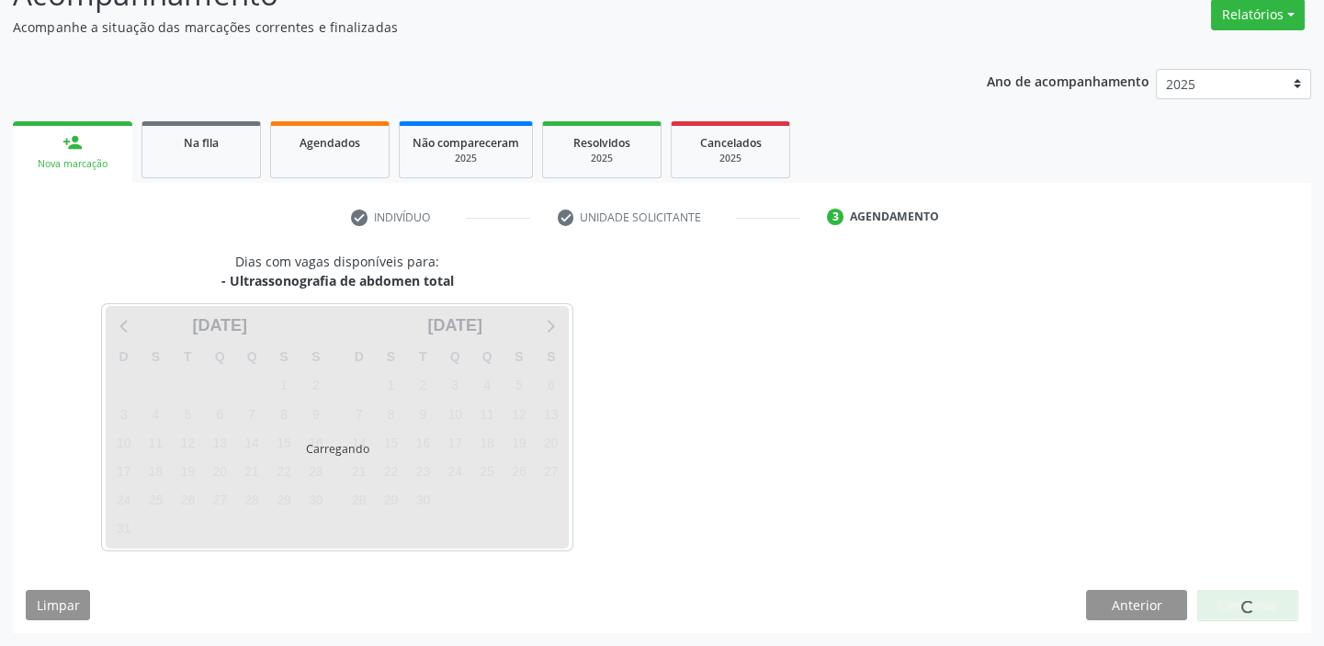
scroll to position [153, 0]
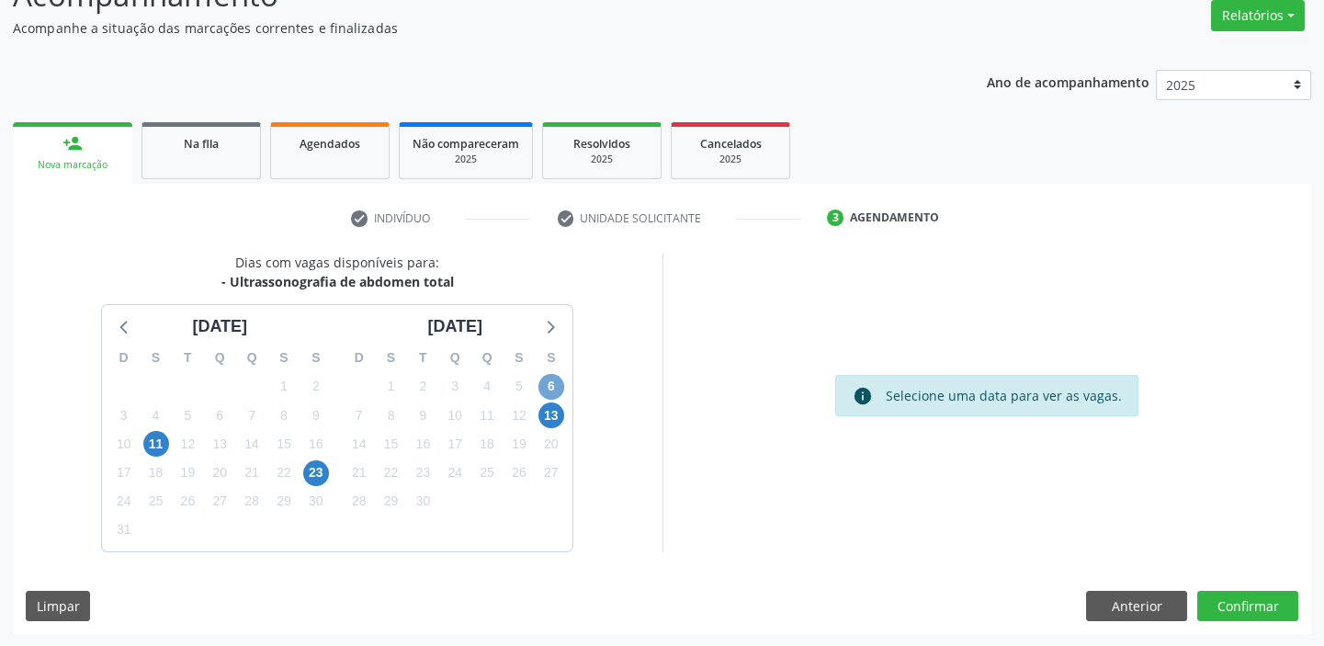
click at [556, 378] on span "6" at bounding box center [551, 387] width 26 height 26
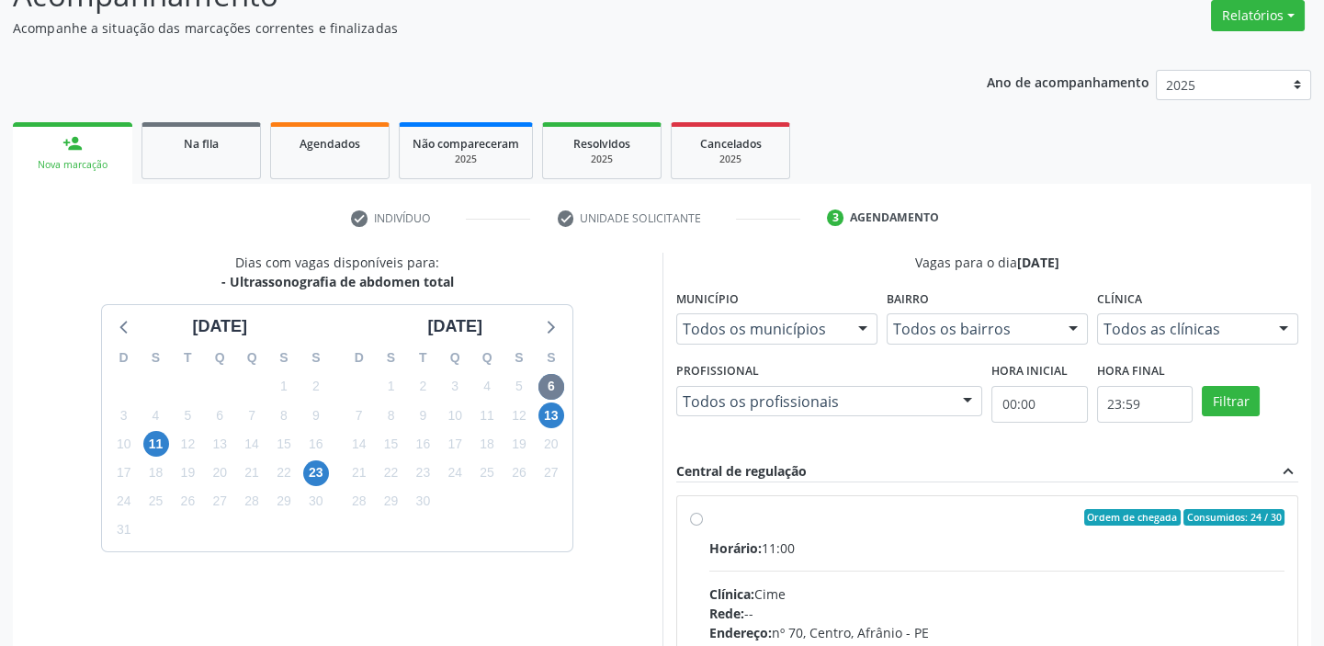
click at [897, 571] on hr at bounding box center [997, 571] width 576 height 1
click at [703, 526] on input "Ordem de chegada Consumidos: 24 / 30 Horário: 11:00 Clínica: Cime Rede: -- Ende…" at bounding box center [696, 517] width 13 height 17
radio input "true"
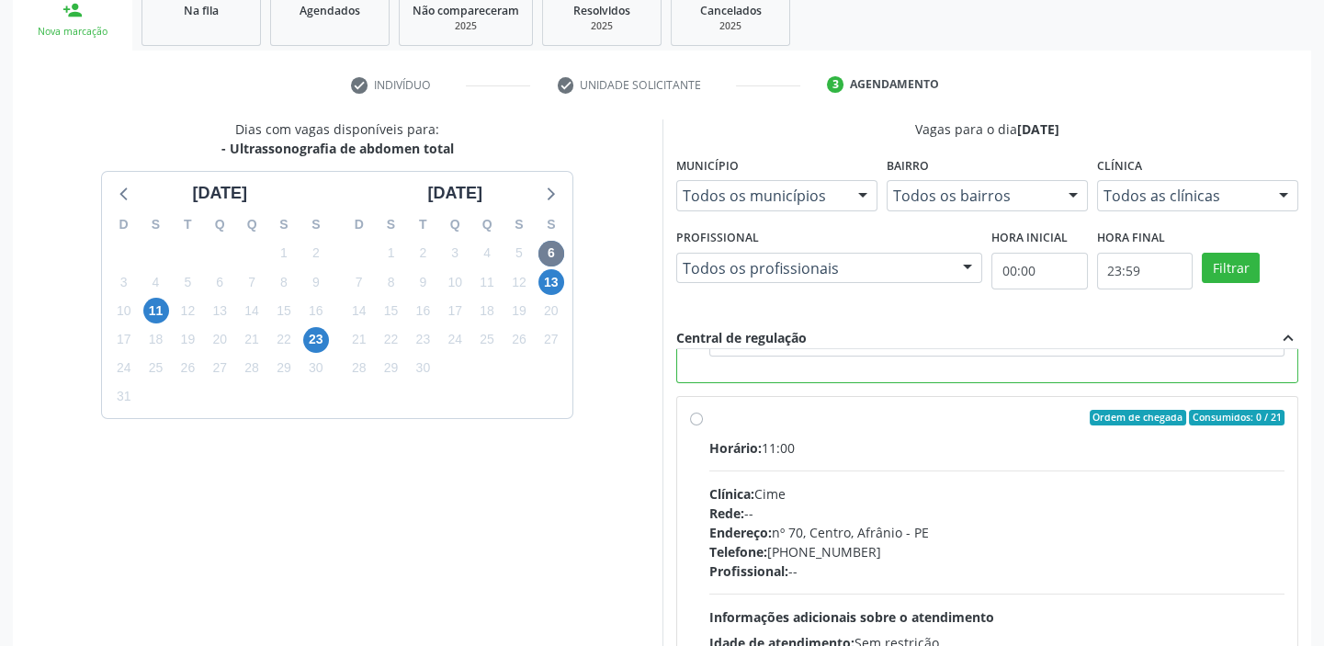
scroll to position [450, 0]
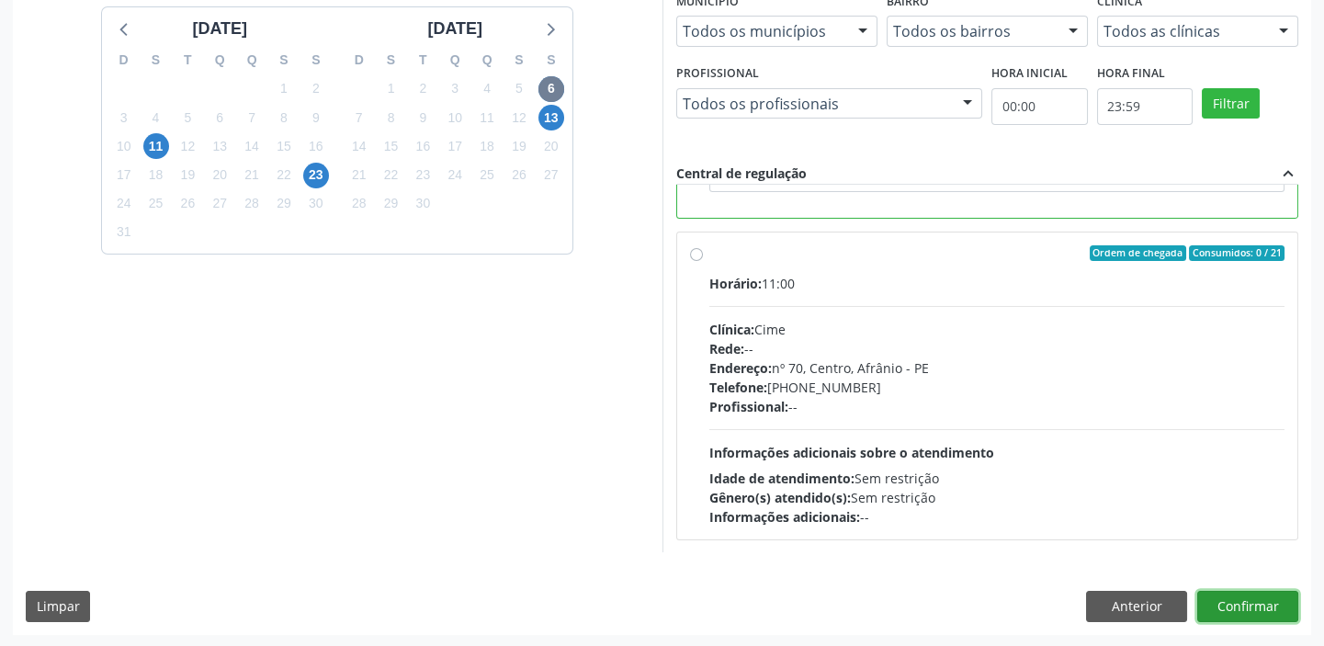
click at [1231, 605] on button "Confirmar" at bounding box center [1247, 606] width 101 height 31
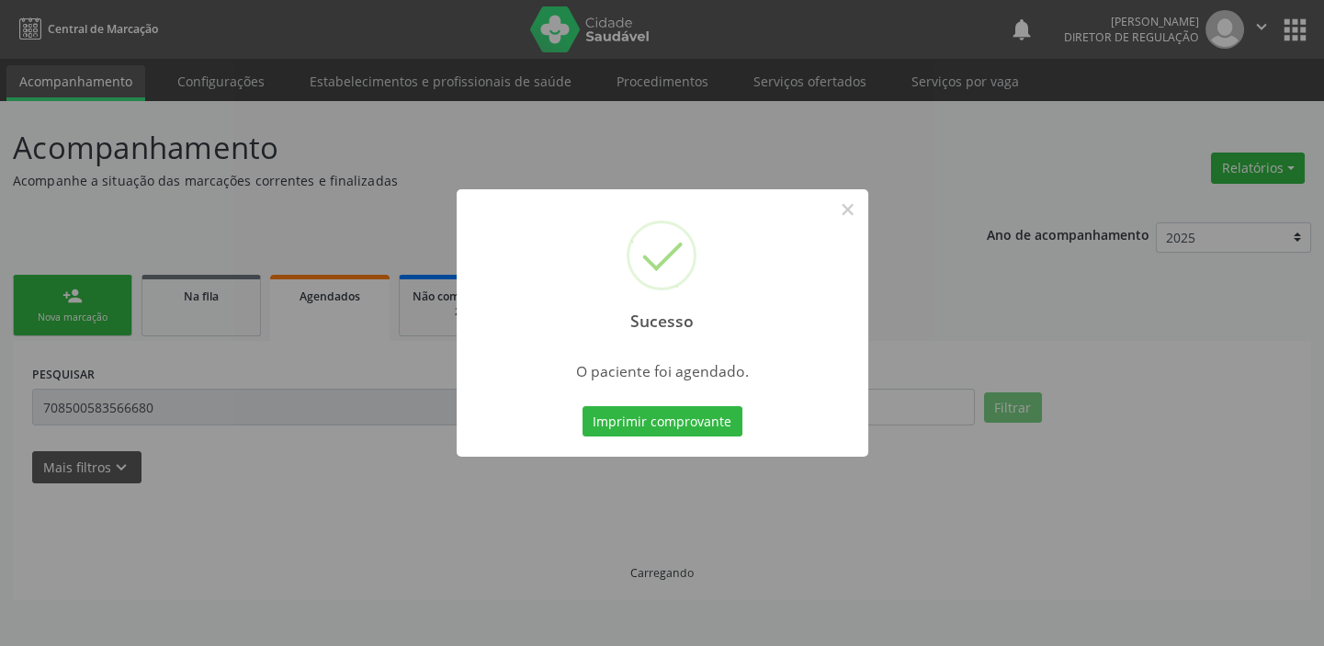
scroll to position [0, 0]
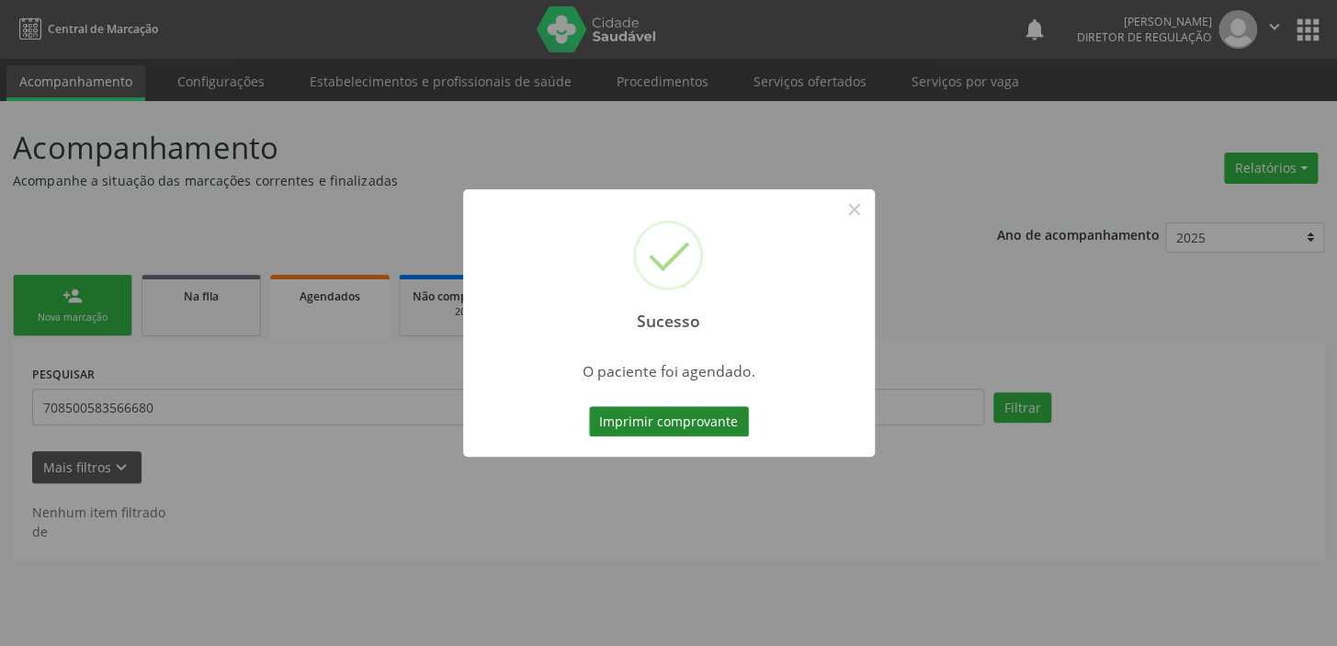
click at [662, 416] on button "Imprimir comprovante" at bounding box center [669, 421] width 160 height 31
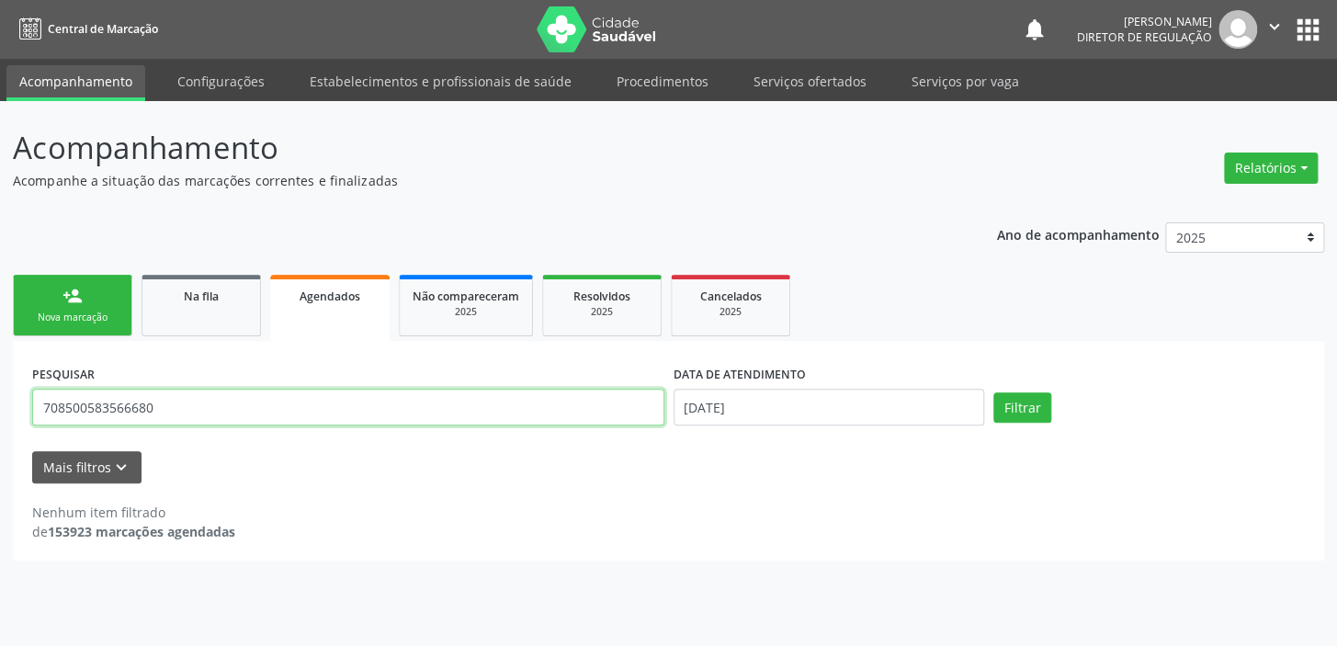
click at [165, 404] on input "708500583566680" at bounding box center [348, 407] width 632 height 37
type input "7"
drag, startPoint x: 100, startPoint y: 414, endPoint x: 21, endPoint y: 425, distance: 79.8
click at [21, 425] on div "PESQUISAR 700307961329538 DATA DE ATENDIMENTO 13/08/2025 Filtrar UNIDADE DE REF…" at bounding box center [668, 450] width 1311 height 219
type input "700307961329538"
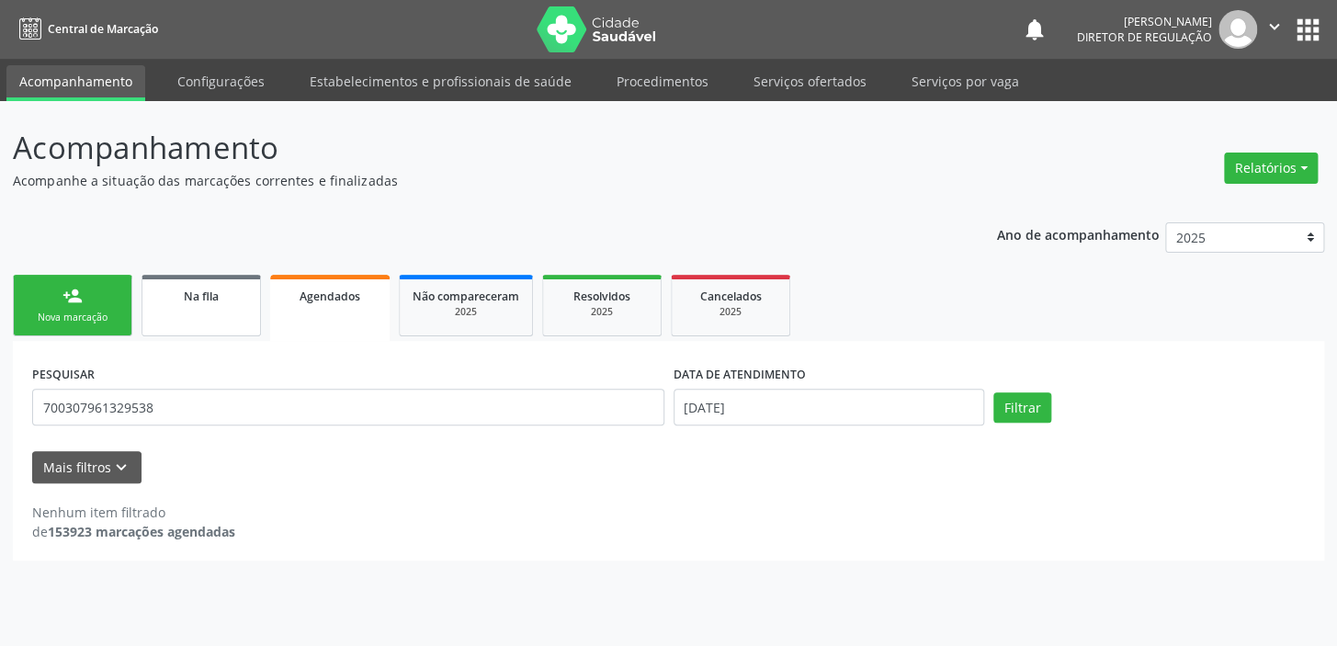
click at [216, 306] on link "Na fila" at bounding box center [200, 306] width 119 height 62
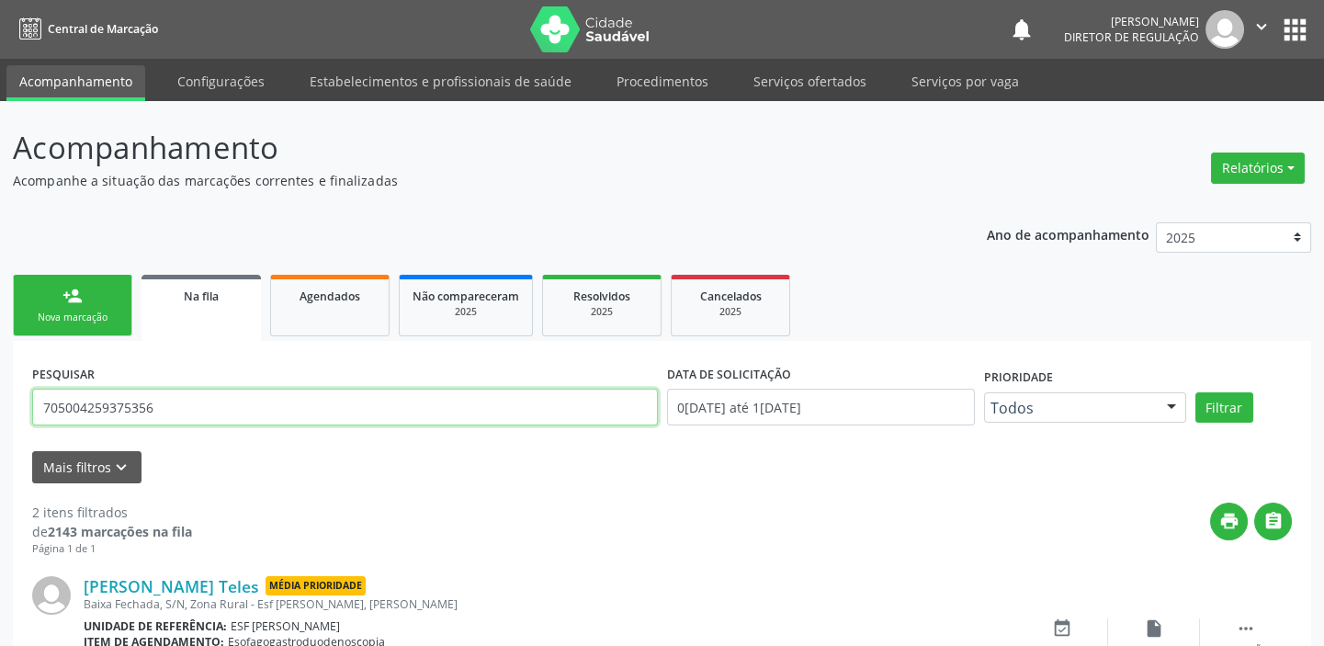
click at [167, 413] on input "705004259375356" at bounding box center [345, 407] width 626 height 37
type input "7"
paste input "700307961329538"
type input "700307961329538"
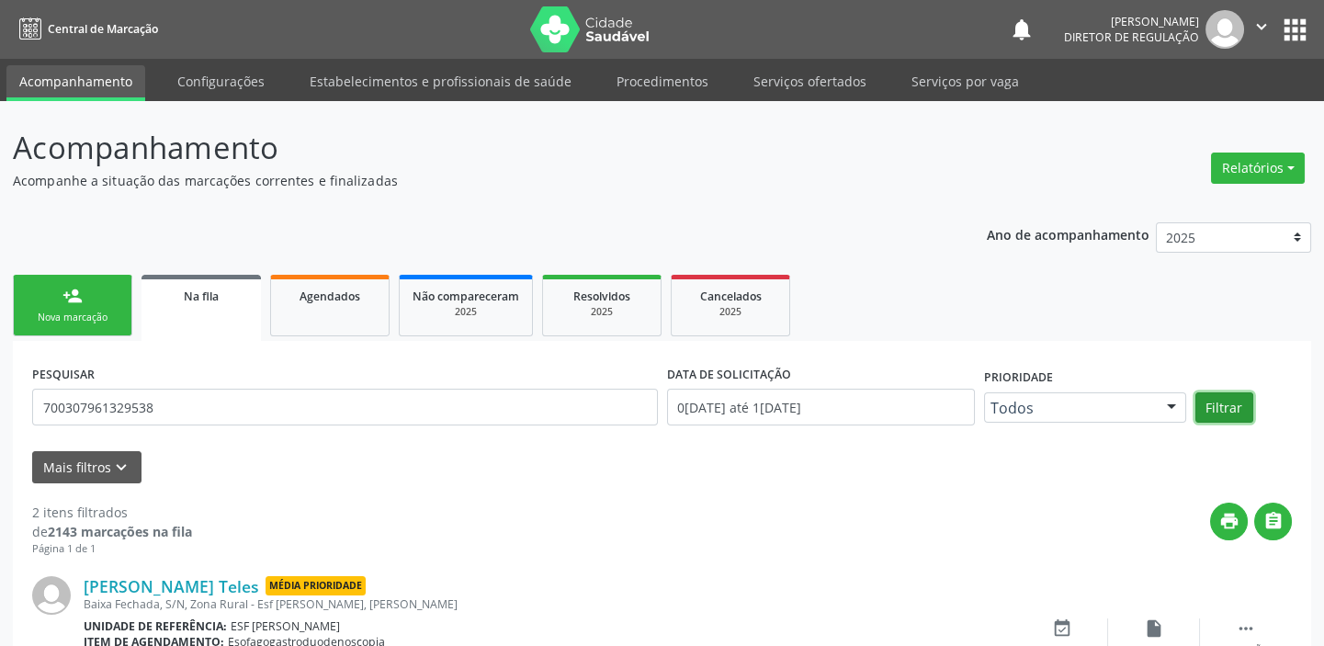
click at [1205, 407] on button "Filtrar" at bounding box center [1224, 407] width 58 height 31
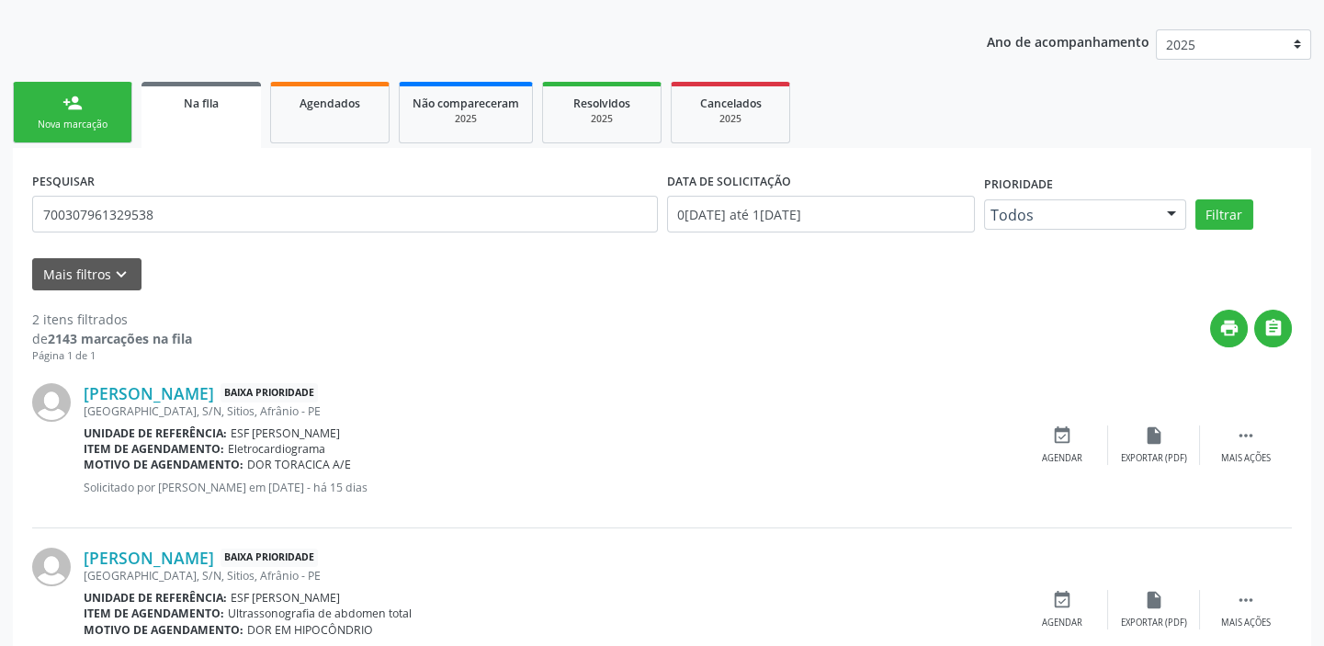
scroll to position [269, 0]
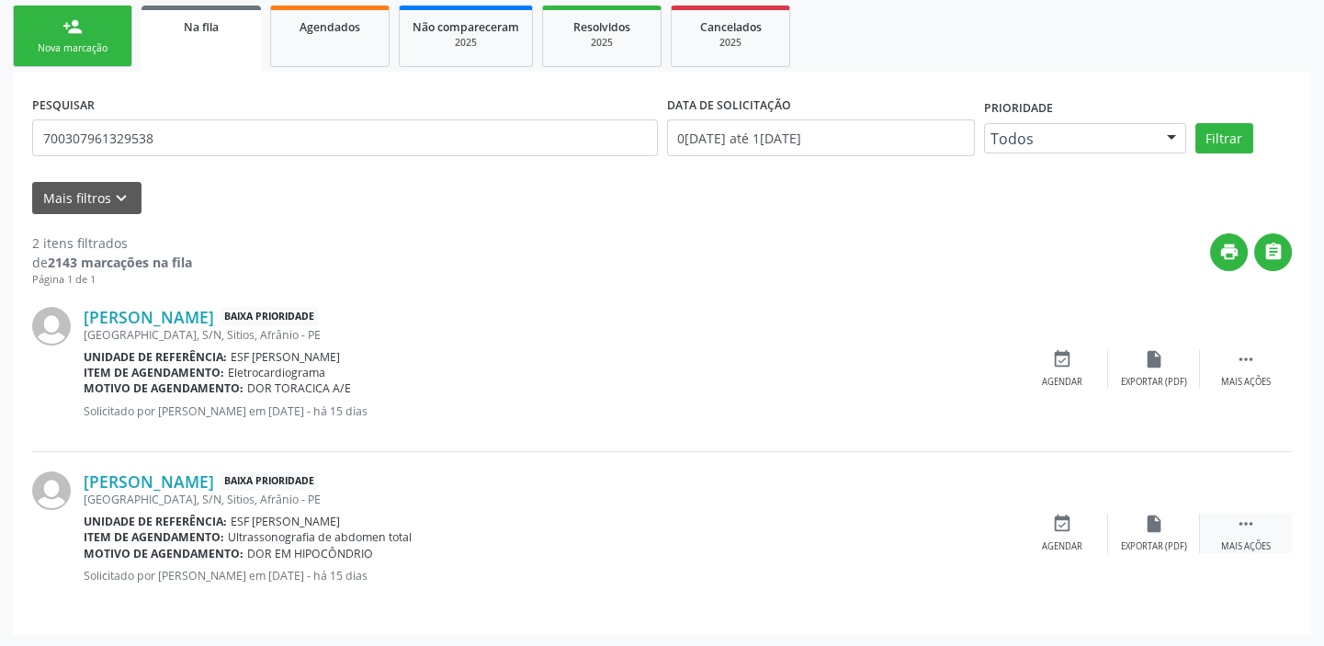
click at [1238, 520] on icon "" at bounding box center [1246, 524] width 20 height 20
click at [809, 526] on div "event_available Agendar" at bounding box center [787, 534] width 92 height 40
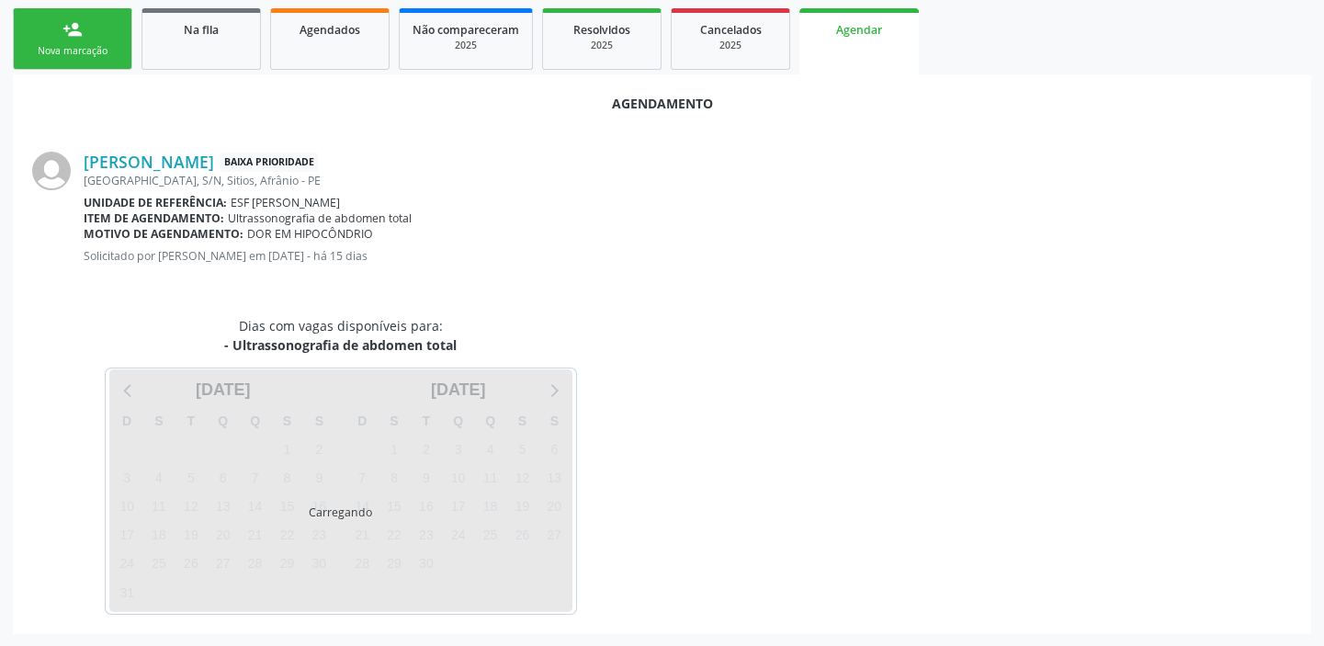
click at [798, 532] on div "Dias com vagas disponíveis para: - Ultrassonografia de abdomen total Carregando…" at bounding box center [661, 465] width 1285 height 299
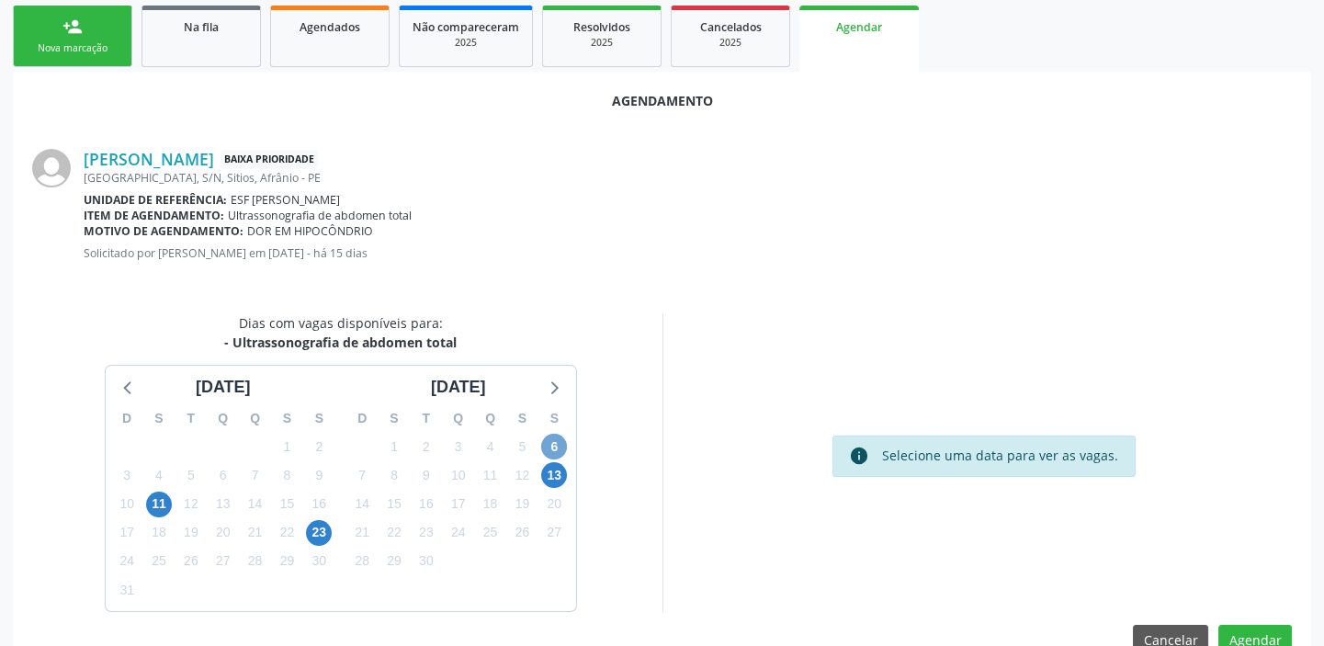
click at [549, 447] on span "6" at bounding box center [554, 447] width 26 height 26
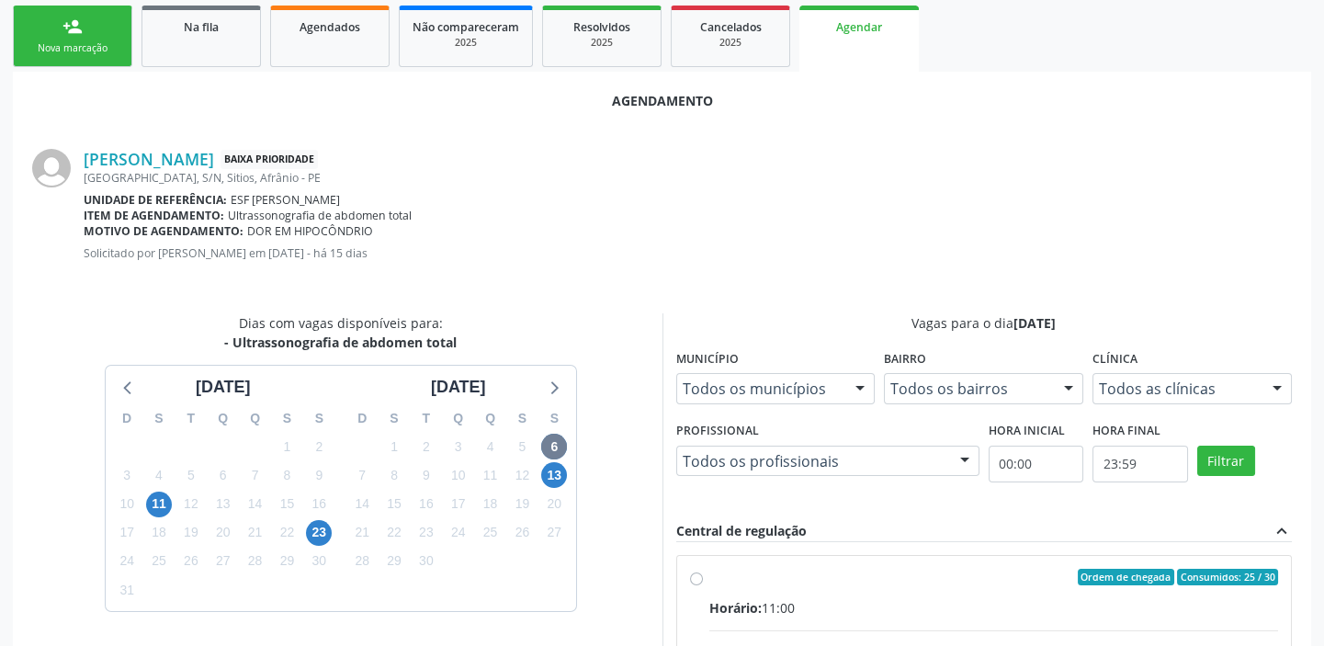
click at [703, 585] on input "Ordem de chegada Consumidos: 25 / 30 Horário: 11:00 Clínica: Cime Rede: -- Ende…" at bounding box center [696, 577] width 13 height 17
radio input "true"
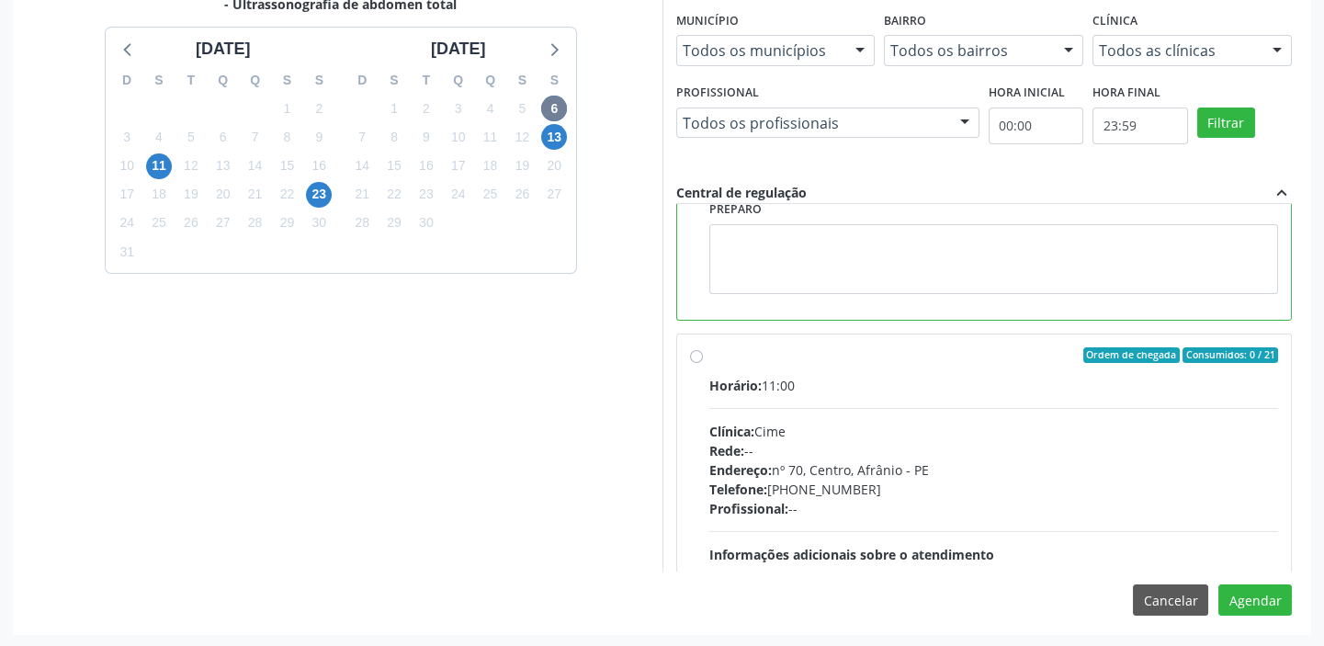
scroll to position [413, 0]
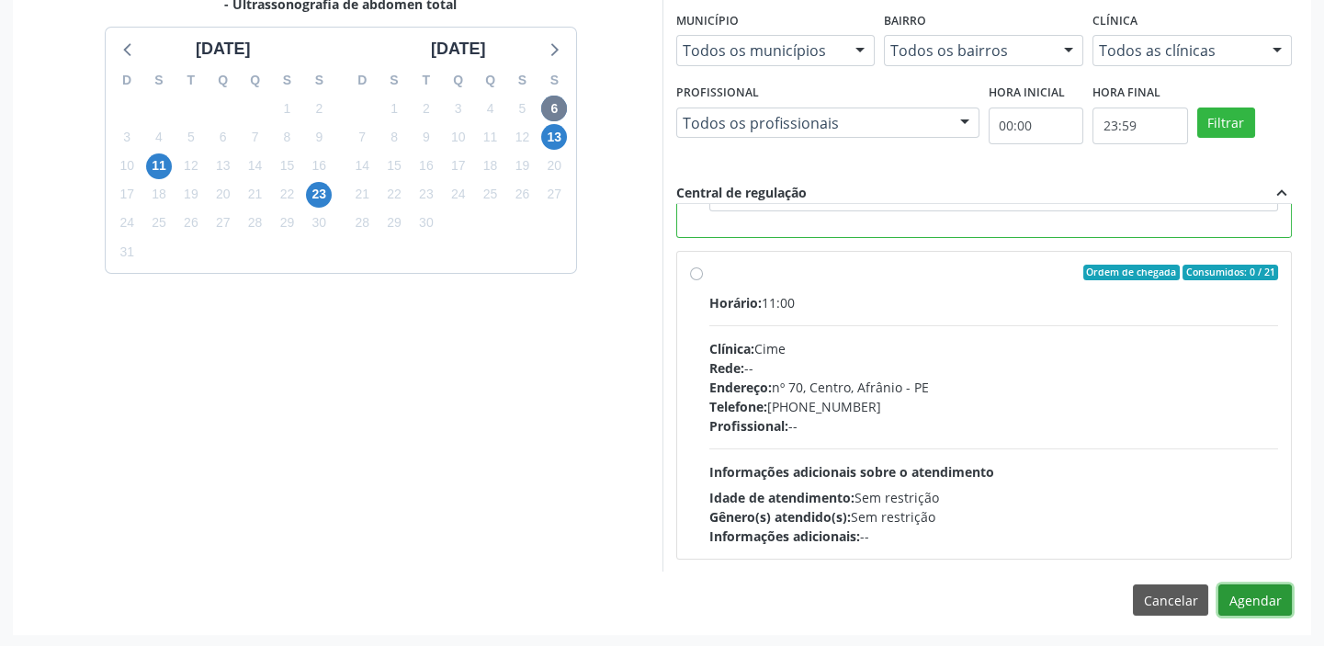
click at [1233, 600] on button "Agendar" at bounding box center [1255, 599] width 74 height 31
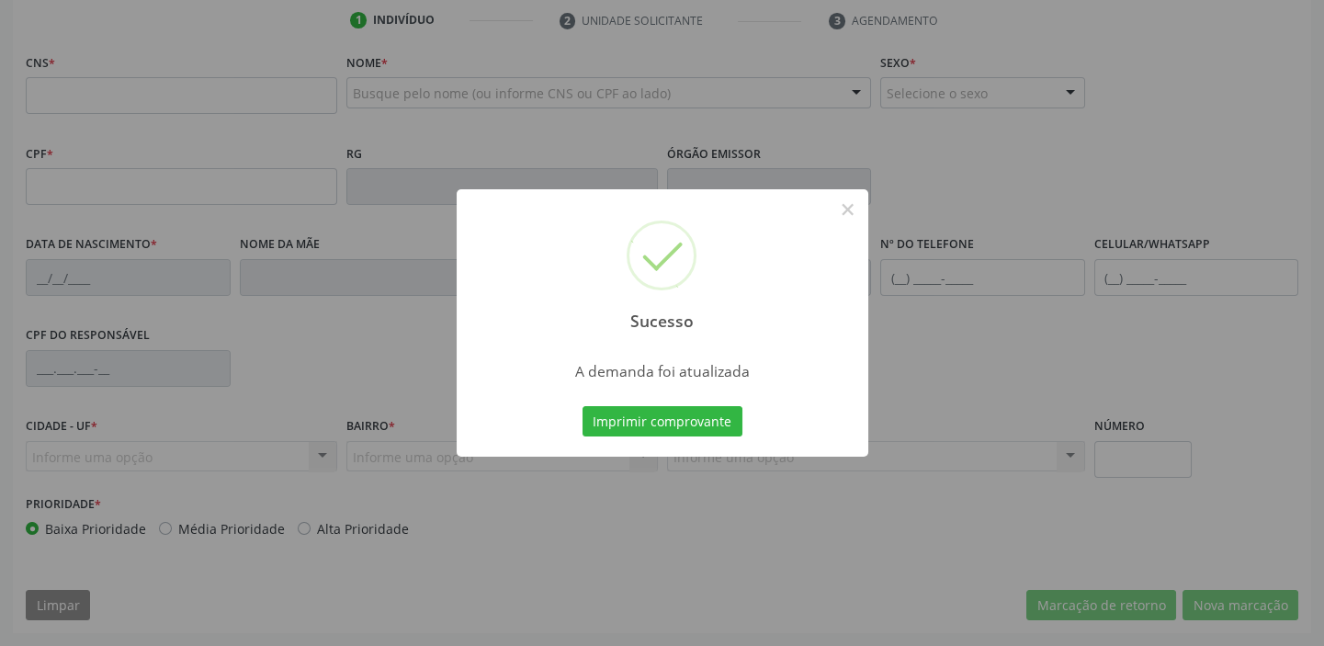
scroll to position [349, 0]
click at [638, 421] on button "Imprimir comprovante" at bounding box center [663, 421] width 160 height 31
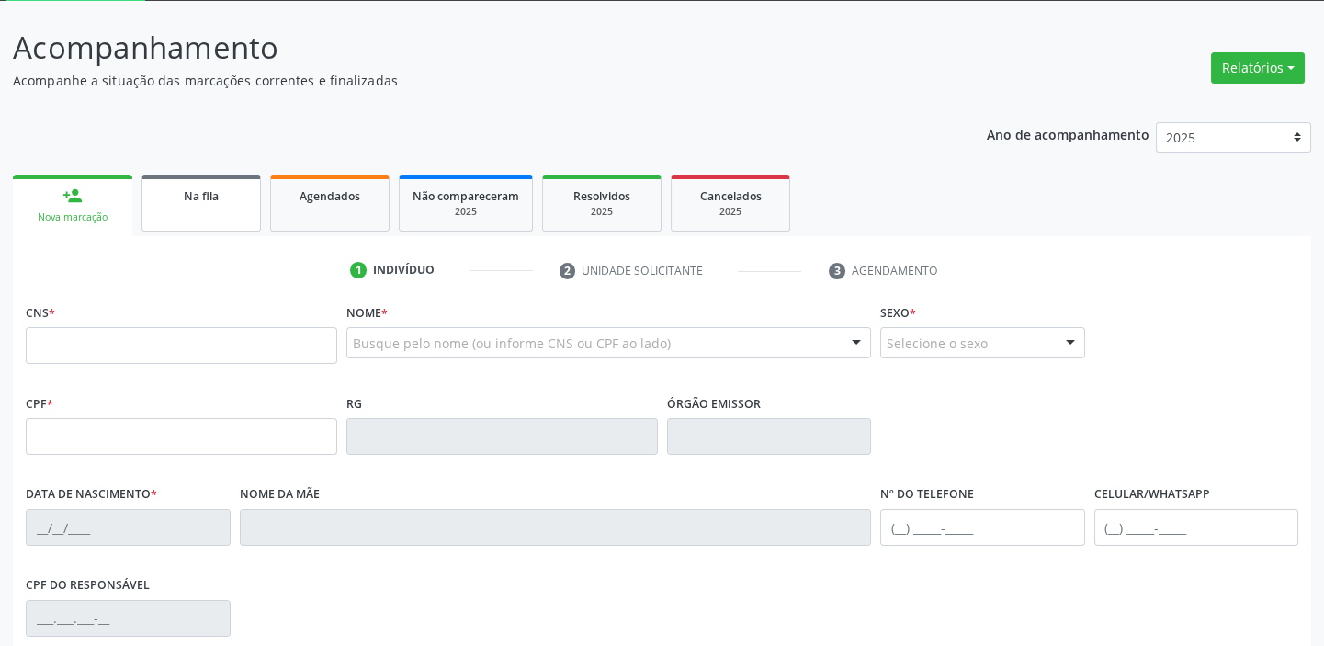
scroll to position [99, 0]
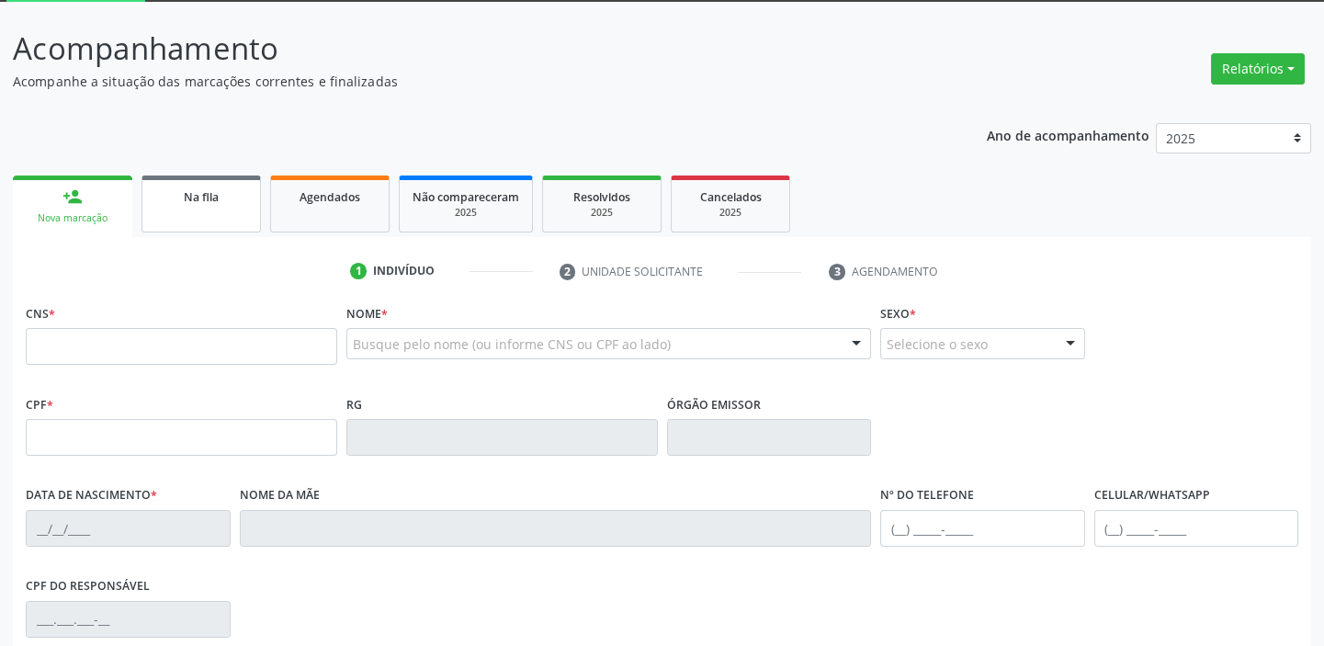
click at [197, 208] on link "Na fila" at bounding box center [200, 203] width 119 height 57
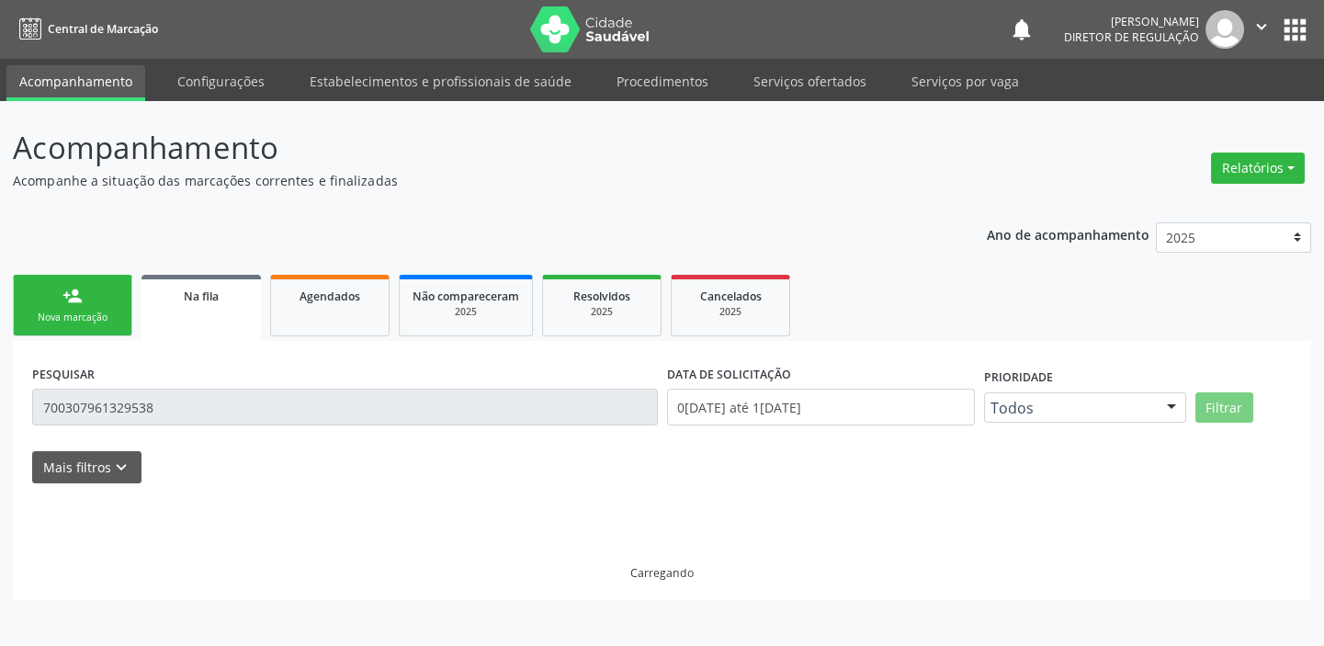
scroll to position [0, 0]
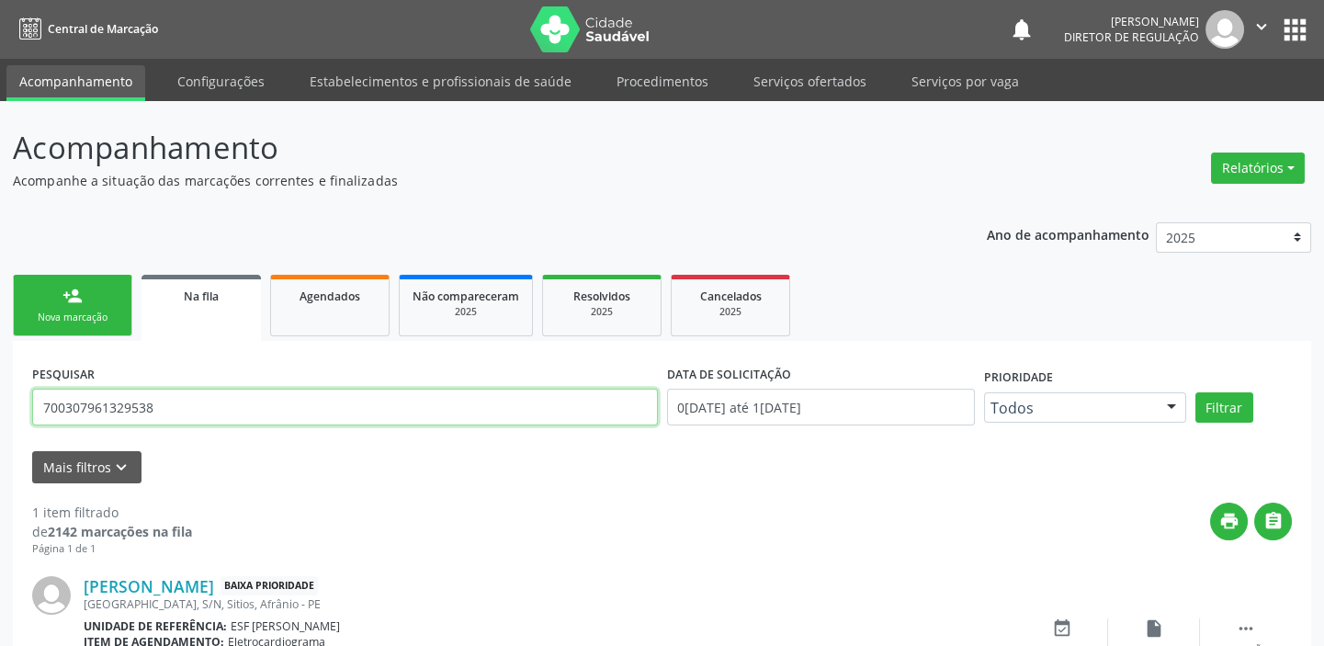
click at [165, 420] on input "700307961329538" at bounding box center [345, 407] width 626 height 37
type input "7"
type input "700209466142928"
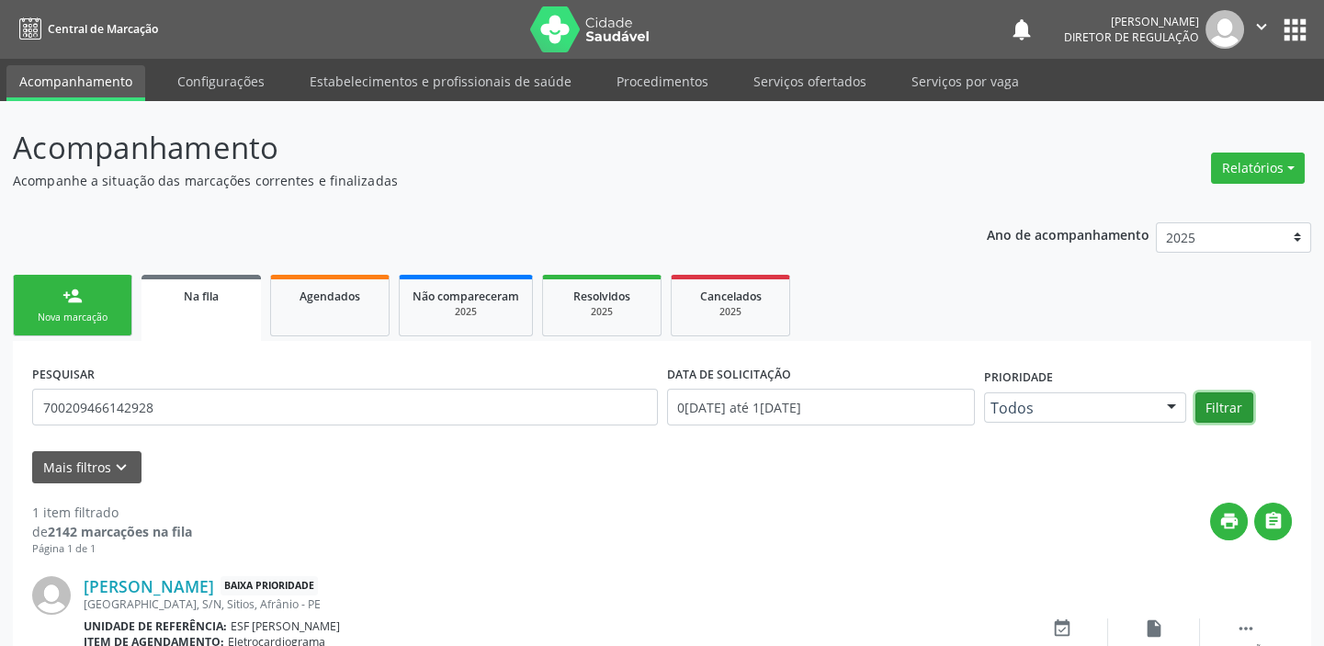
click at [1213, 398] on button "Filtrar" at bounding box center [1224, 407] width 58 height 31
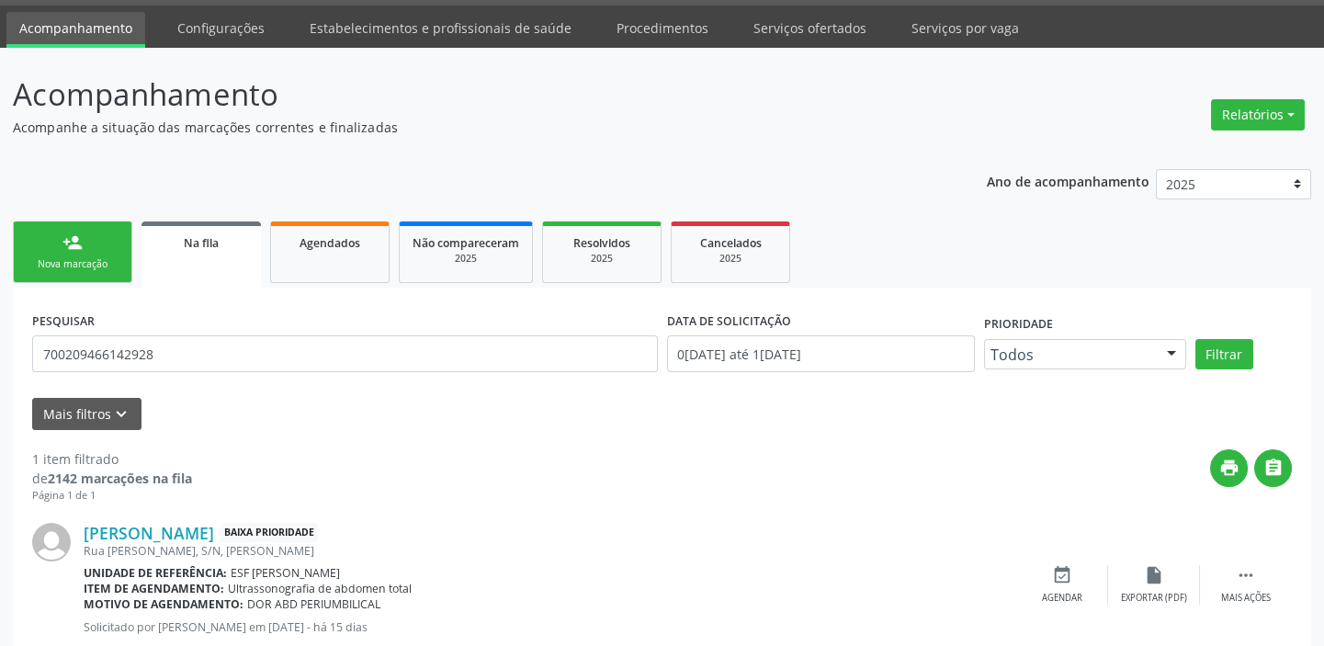
scroll to position [106, 0]
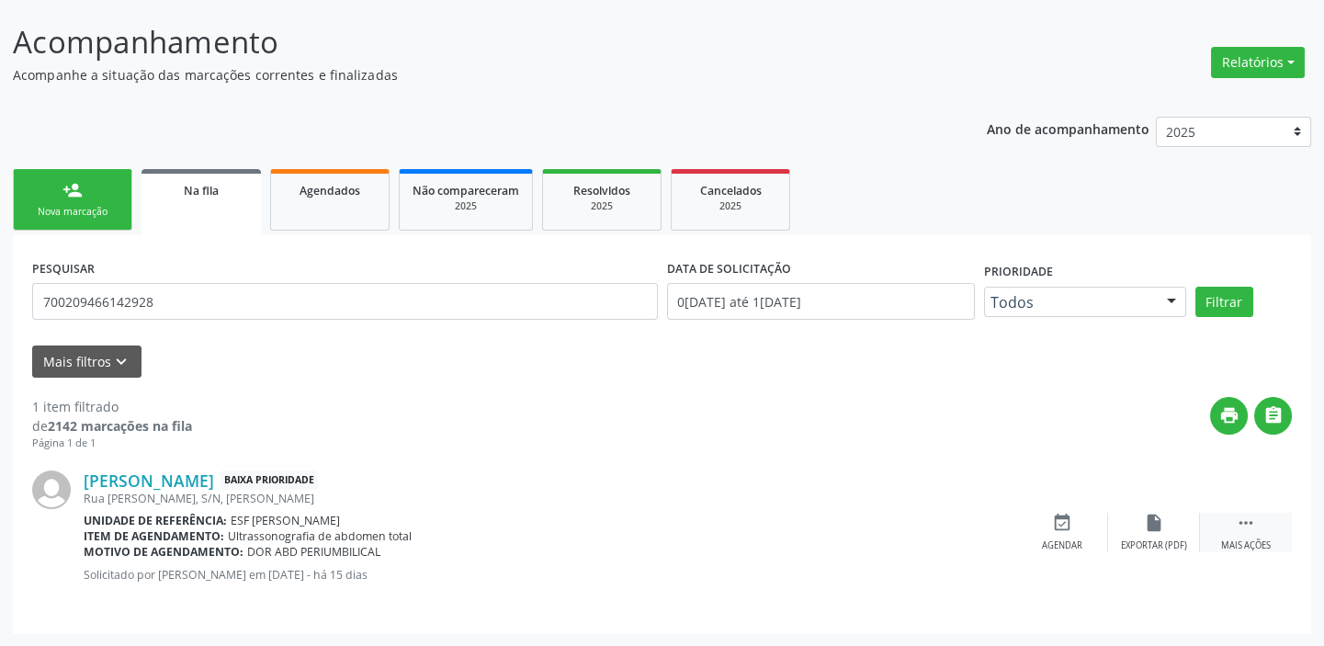
drag, startPoint x: 1247, startPoint y: 523, endPoint x: 1217, endPoint y: 515, distance: 30.5
click at [1243, 522] on icon "" at bounding box center [1246, 523] width 20 height 20
click at [802, 541] on div "Agendar" at bounding box center [786, 545] width 40 height 13
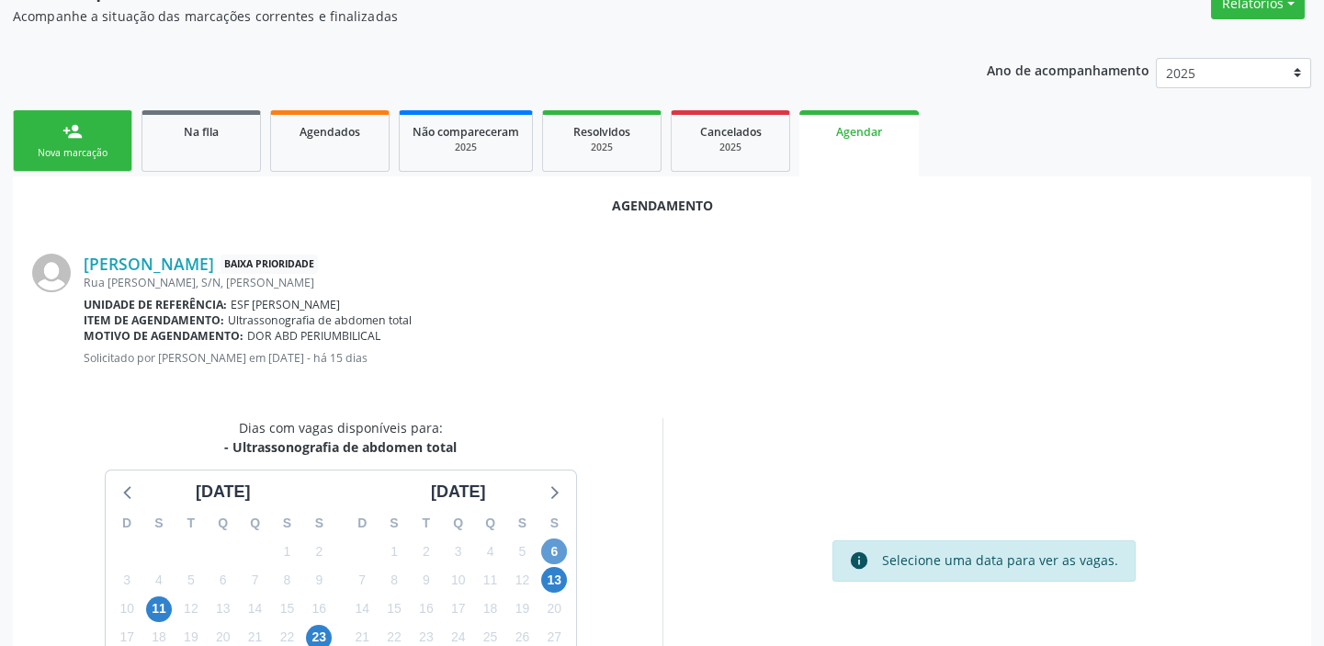
scroll to position [189, 0]
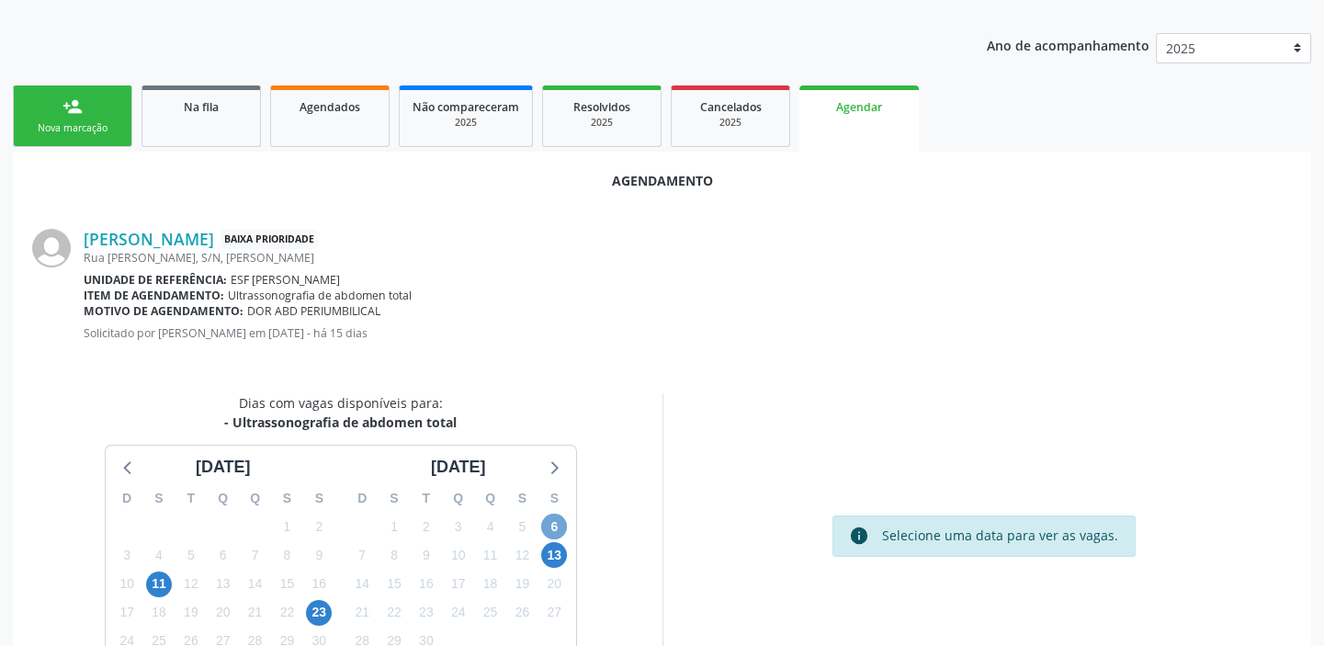
click at [551, 515] on span "6" at bounding box center [554, 527] width 26 height 26
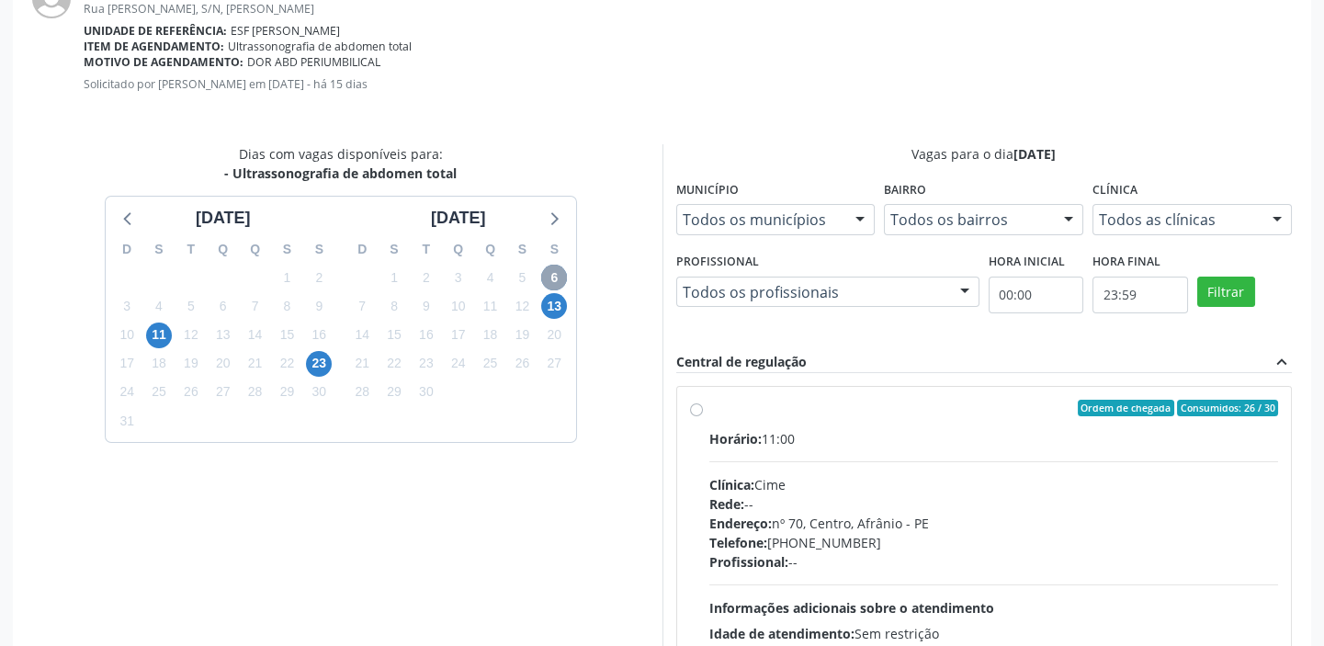
scroll to position [524, 0]
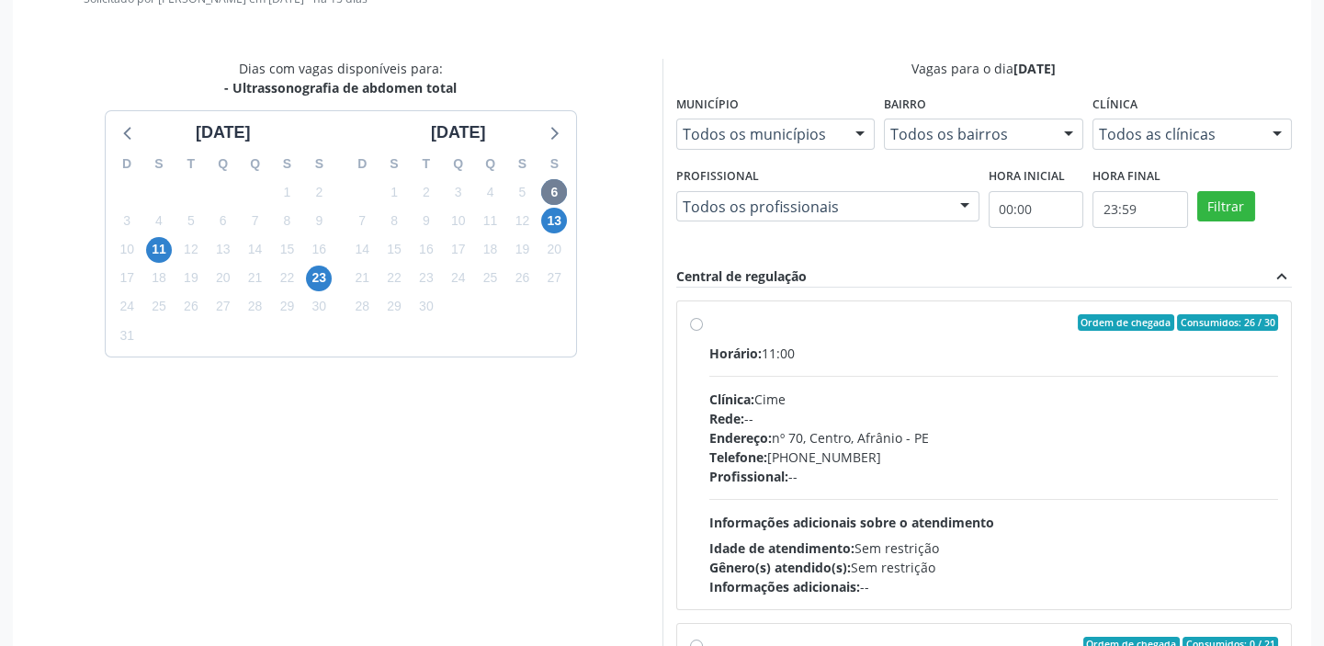
click at [889, 447] on div "Telefone: (87) 88416145" at bounding box center [994, 456] width 570 height 19
click at [703, 331] on input "Ordem de chegada Consumidos: 26 / 30 Horário: 11:00 Clínica: Cime Rede: -- Ende…" at bounding box center [696, 322] width 13 height 17
radio input "true"
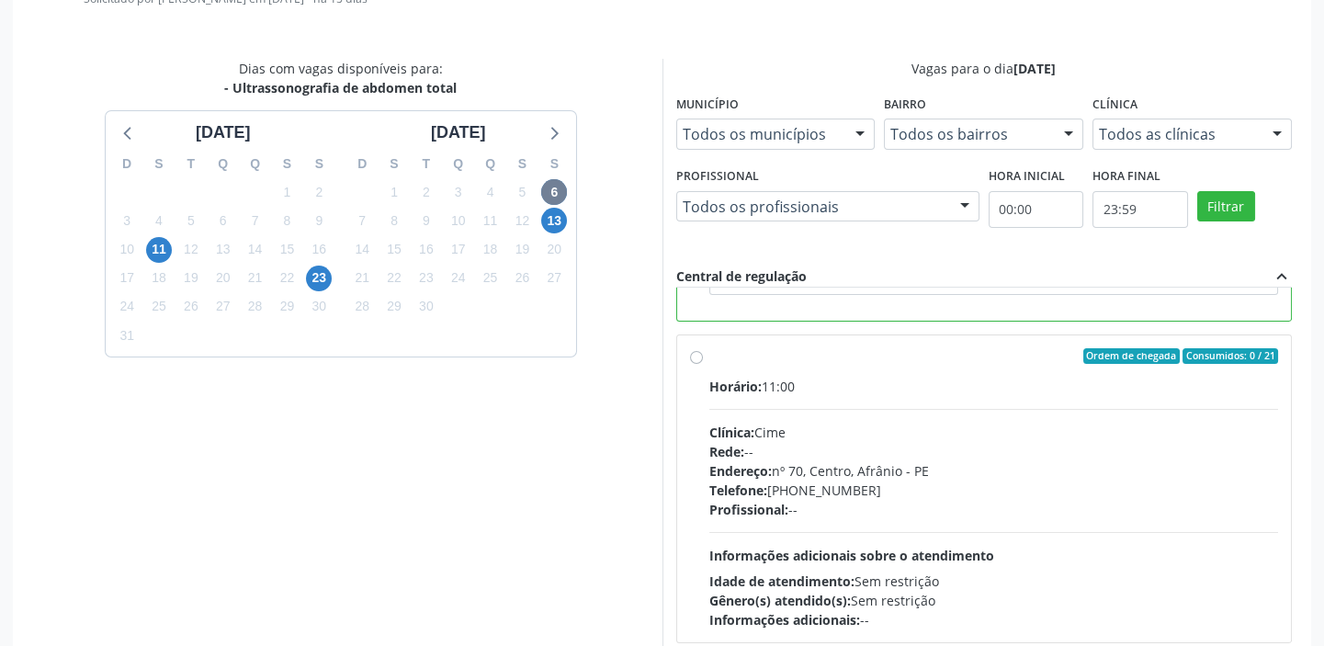
scroll to position [607, 0]
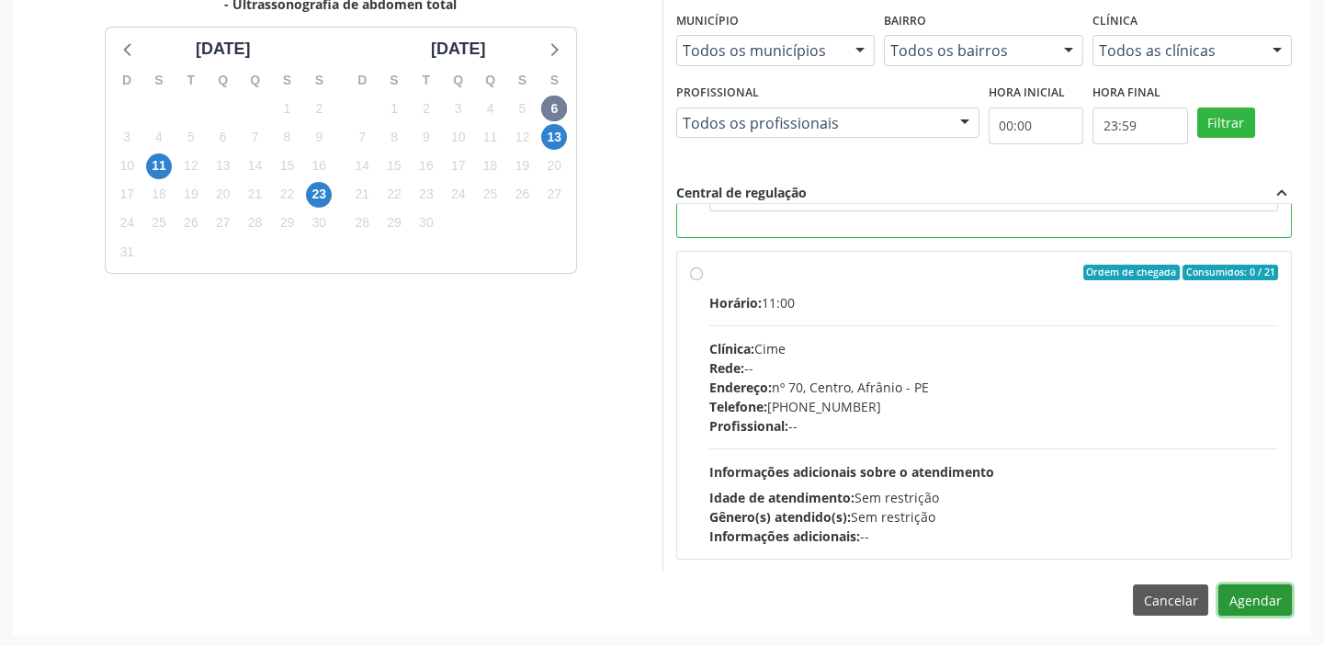
click at [1266, 598] on button "Agendar" at bounding box center [1255, 599] width 74 height 31
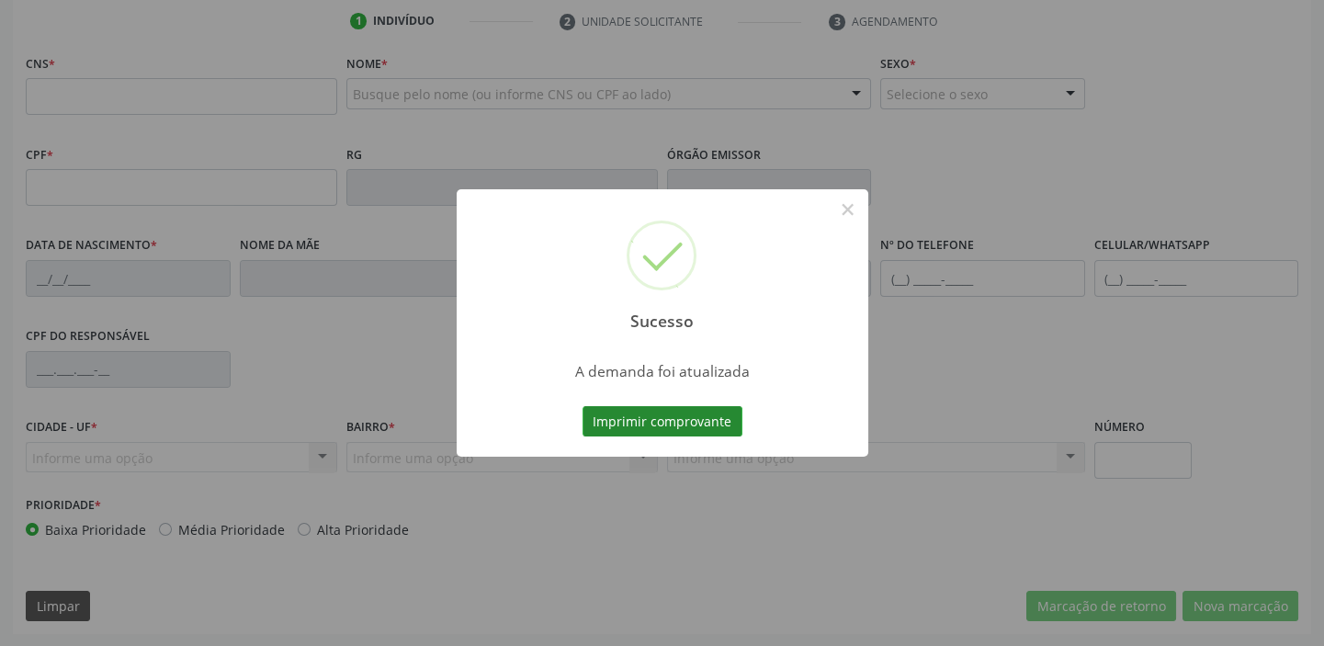
click at [671, 415] on button "Imprimir comprovante" at bounding box center [663, 421] width 160 height 31
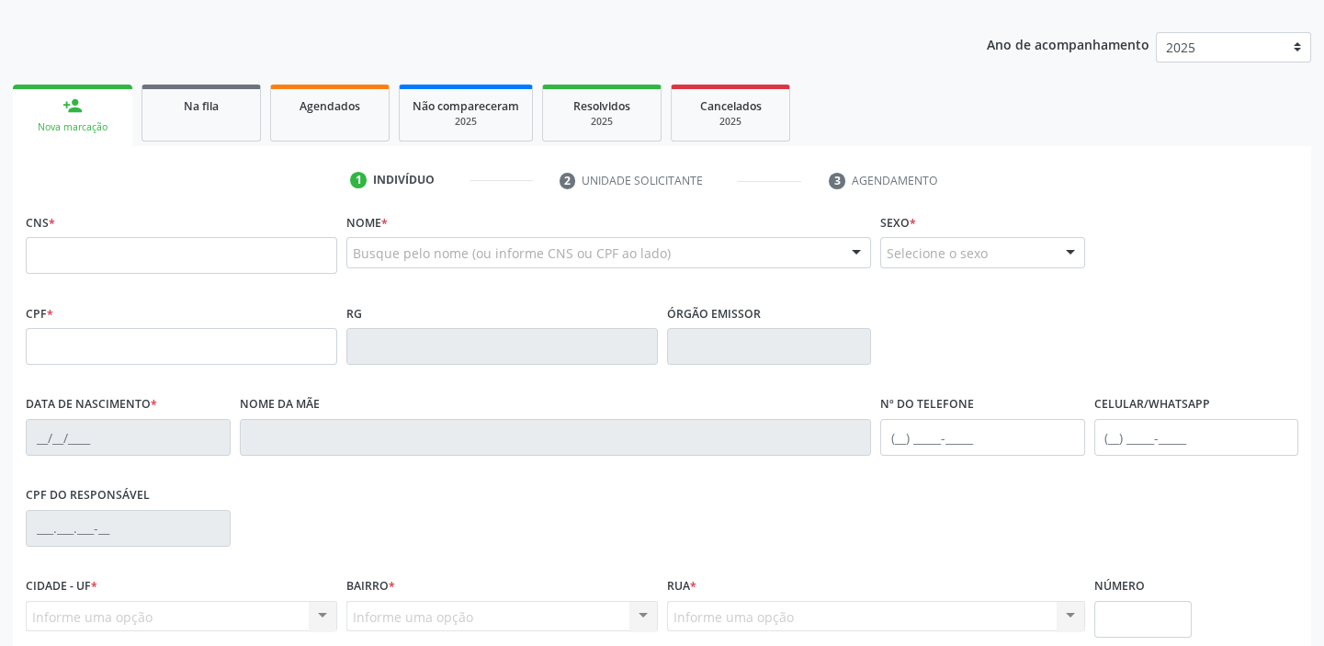
scroll to position [183, 0]
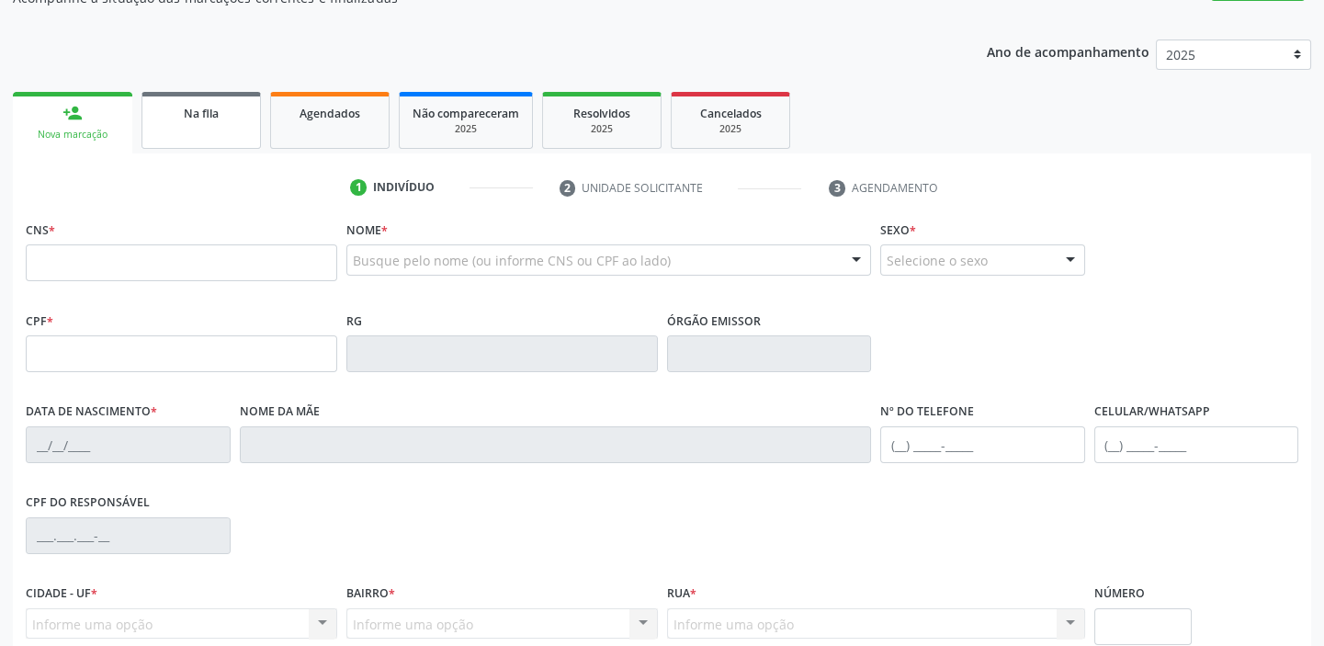
click at [205, 122] on link "Na fila" at bounding box center [200, 120] width 119 height 57
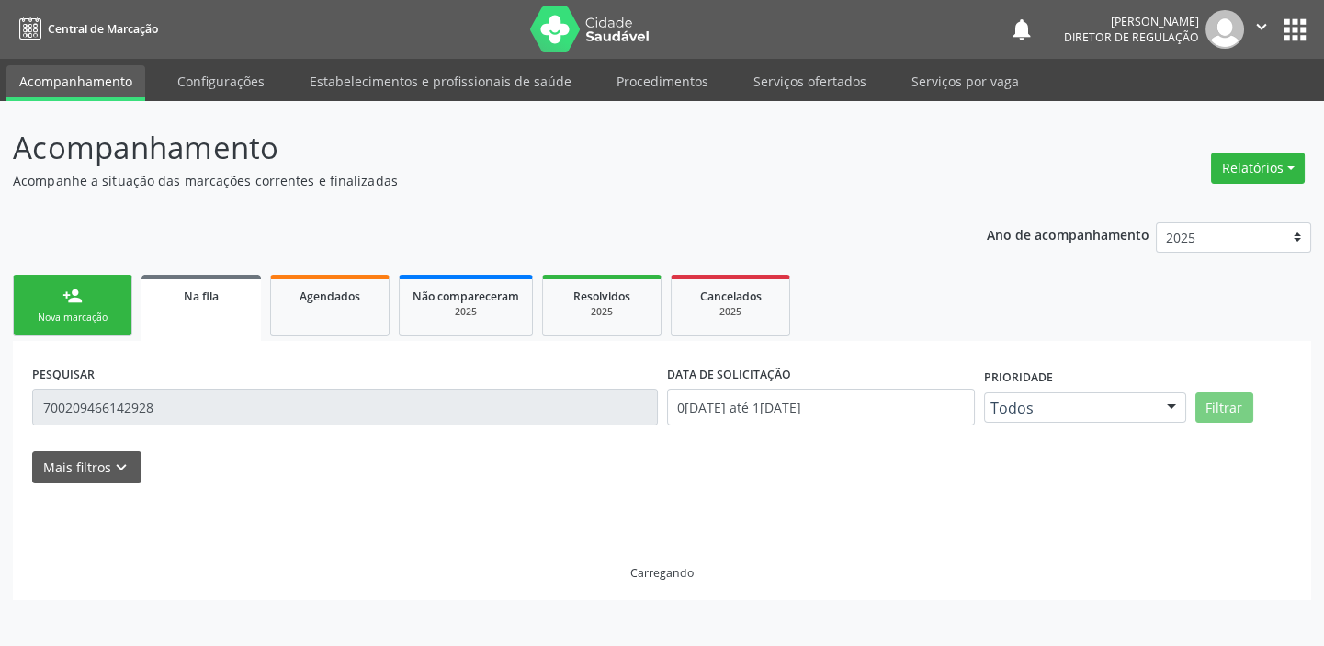
scroll to position [0, 0]
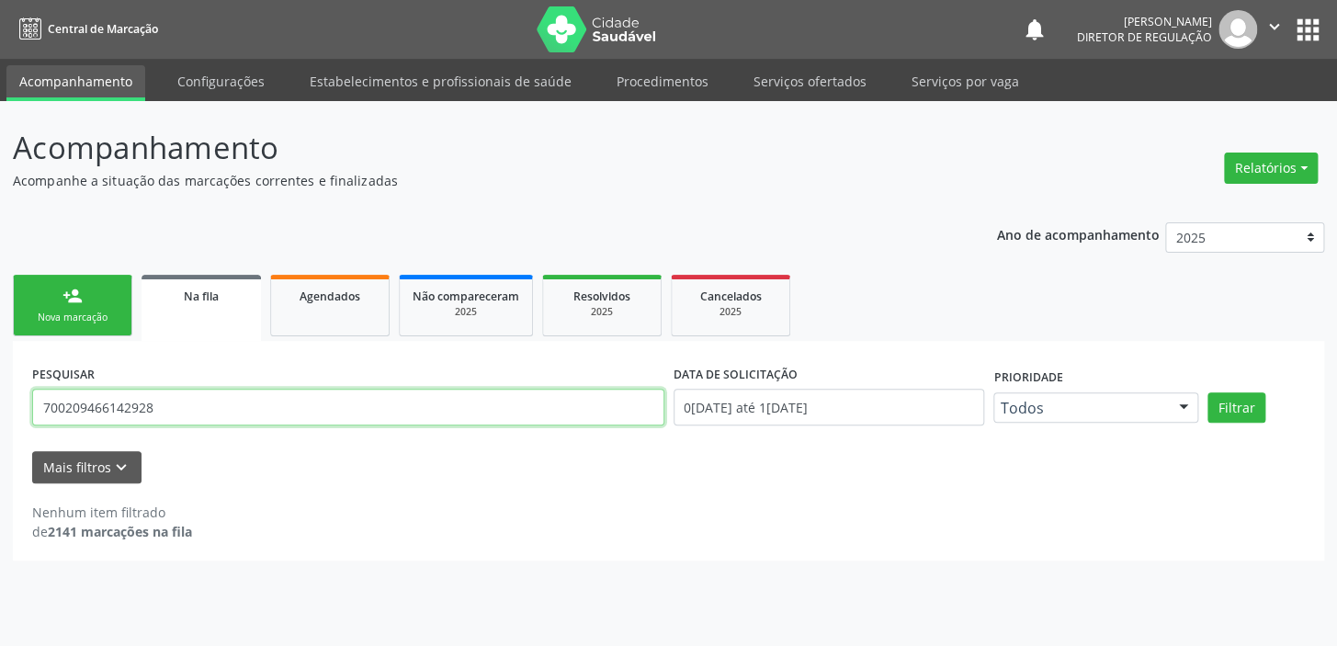
click at [153, 416] on input "700209466142928" at bounding box center [348, 407] width 632 height 37
type input "7"
type input "704605654453728"
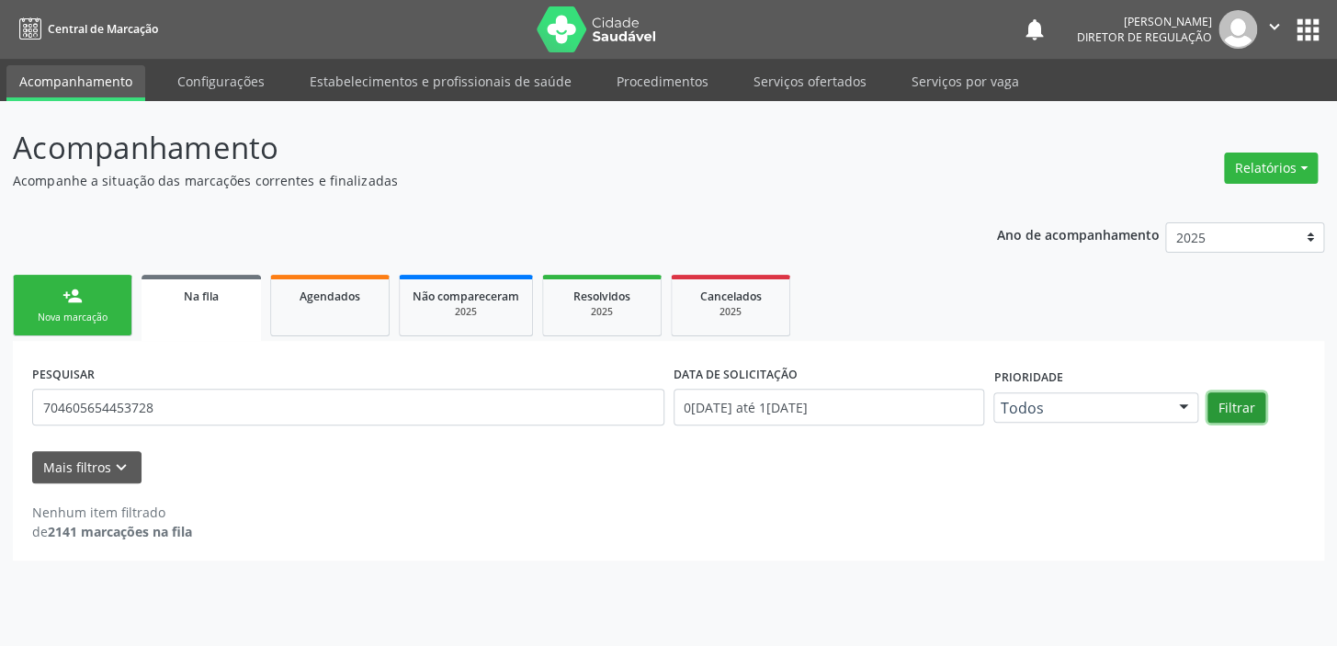
click at [1231, 401] on button "Filtrar" at bounding box center [1236, 407] width 58 height 31
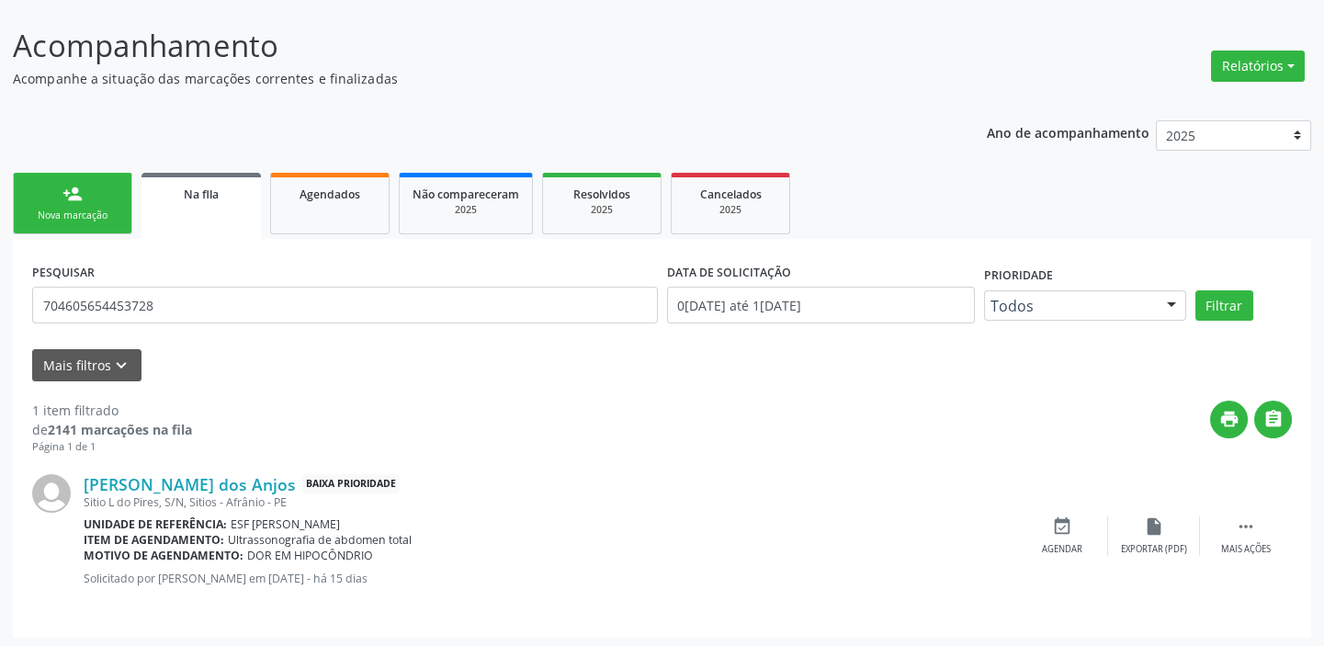
scroll to position [106, 0]
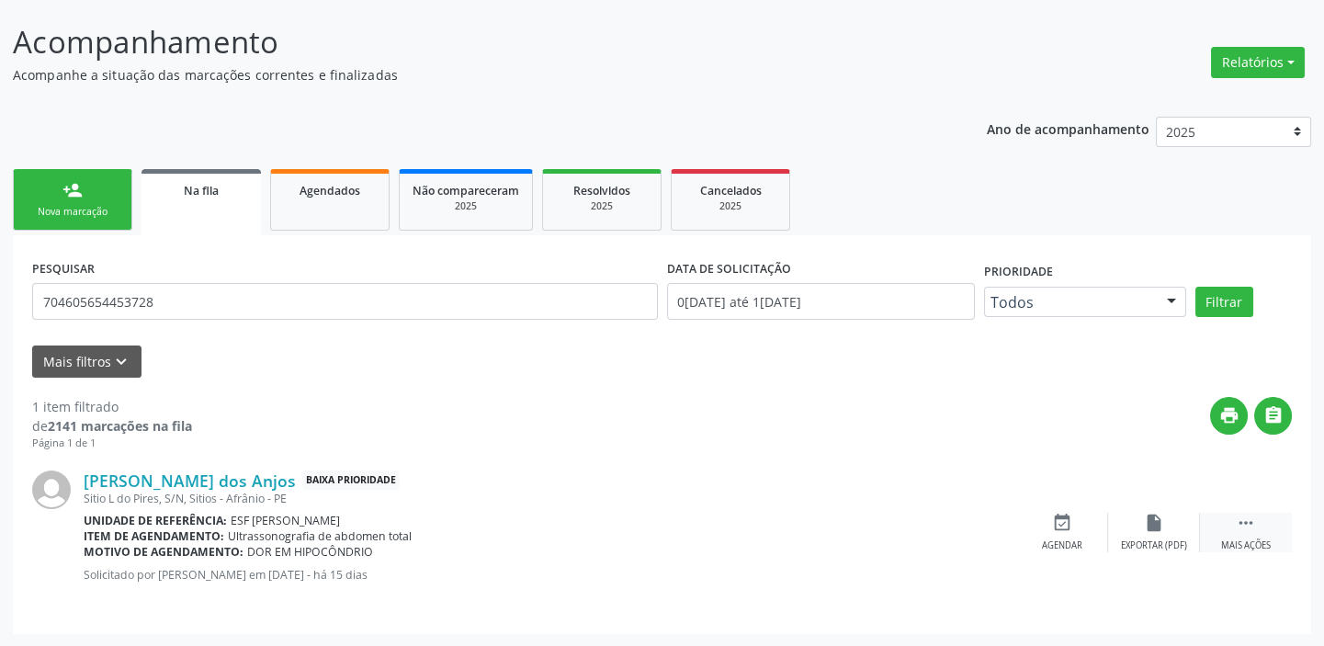
click at [1234, 518] on div " Mais ações" at bounding box center [1246, 533] width 92 height 40
click at [800, 536] on div "event_available Agendar" at bounding box center [787, 533] width 92 height 40
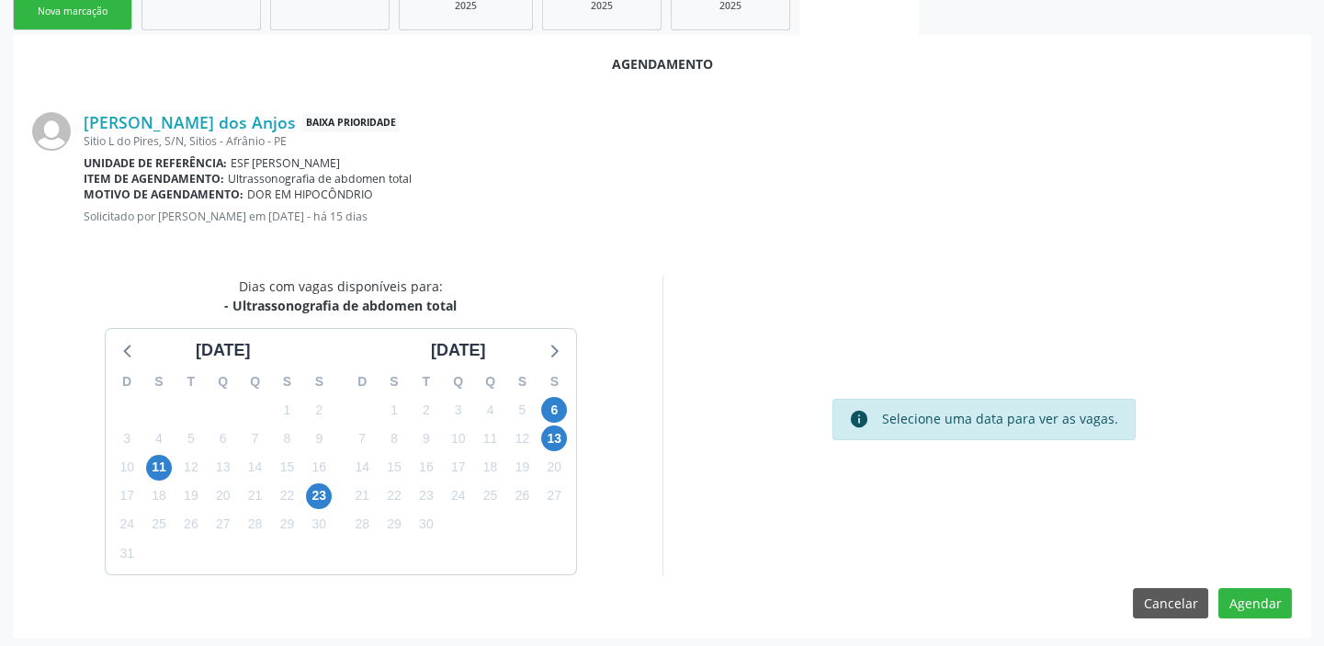
scroll to position [310, 0]
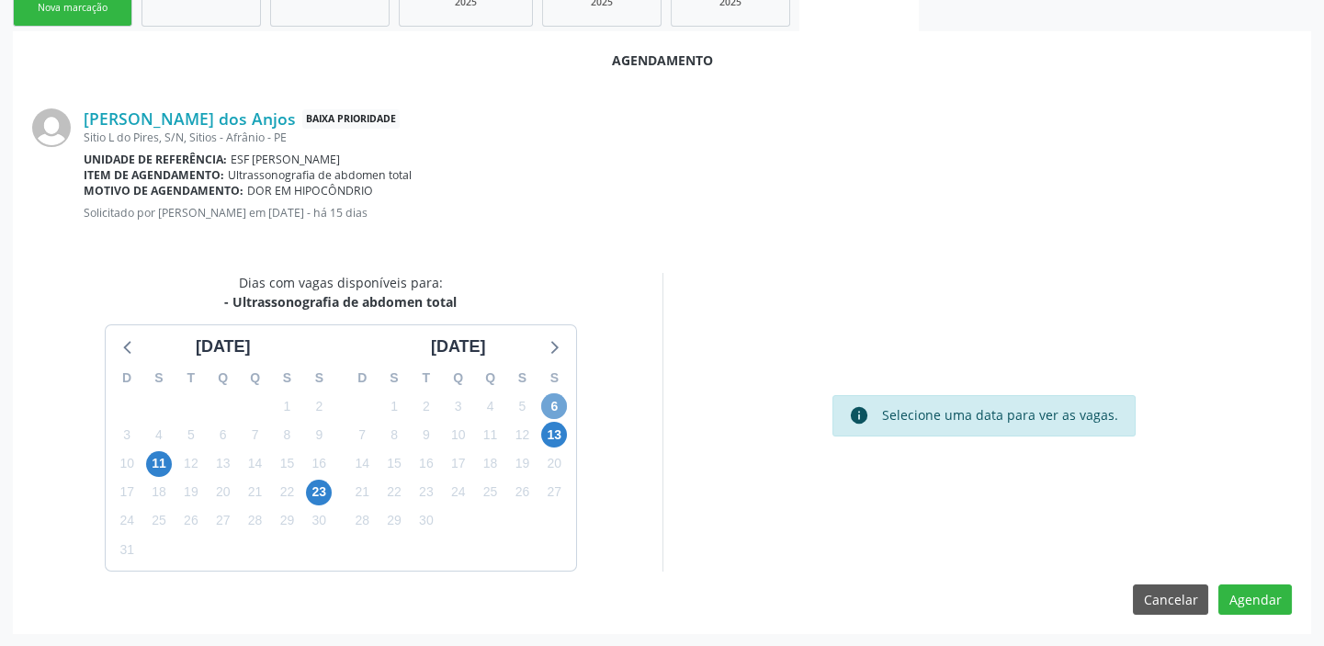
click at [552, 410] on span "6" at bounding box center [554, 406] width 26 height 26
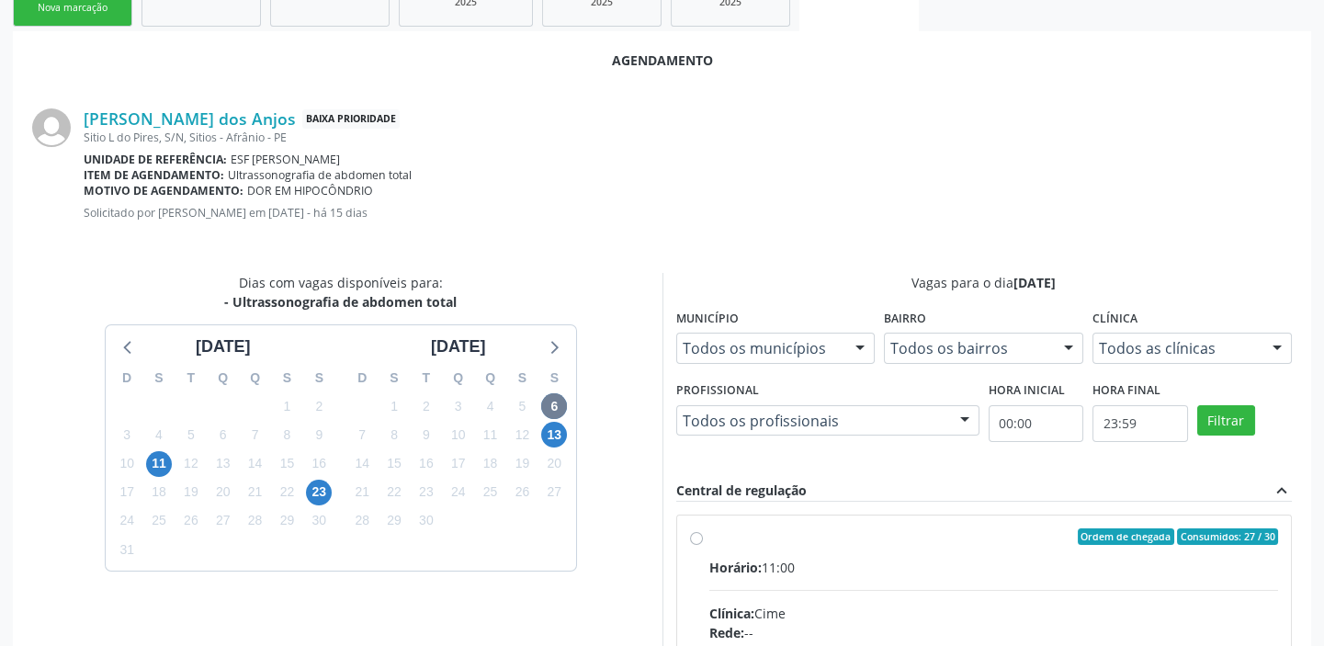
click at [967, 568] on div "Horário: 11:00" at bounding box center [994, 567] width 570 height 19
click at [703, 545] on input "Ordem de chegada Consumidos: 27 / 30 Horário: 11:00 Clínica: Cime Rede: -- Ende…" at bounding box center [696, 536] width 13 height 17
radio input "true"
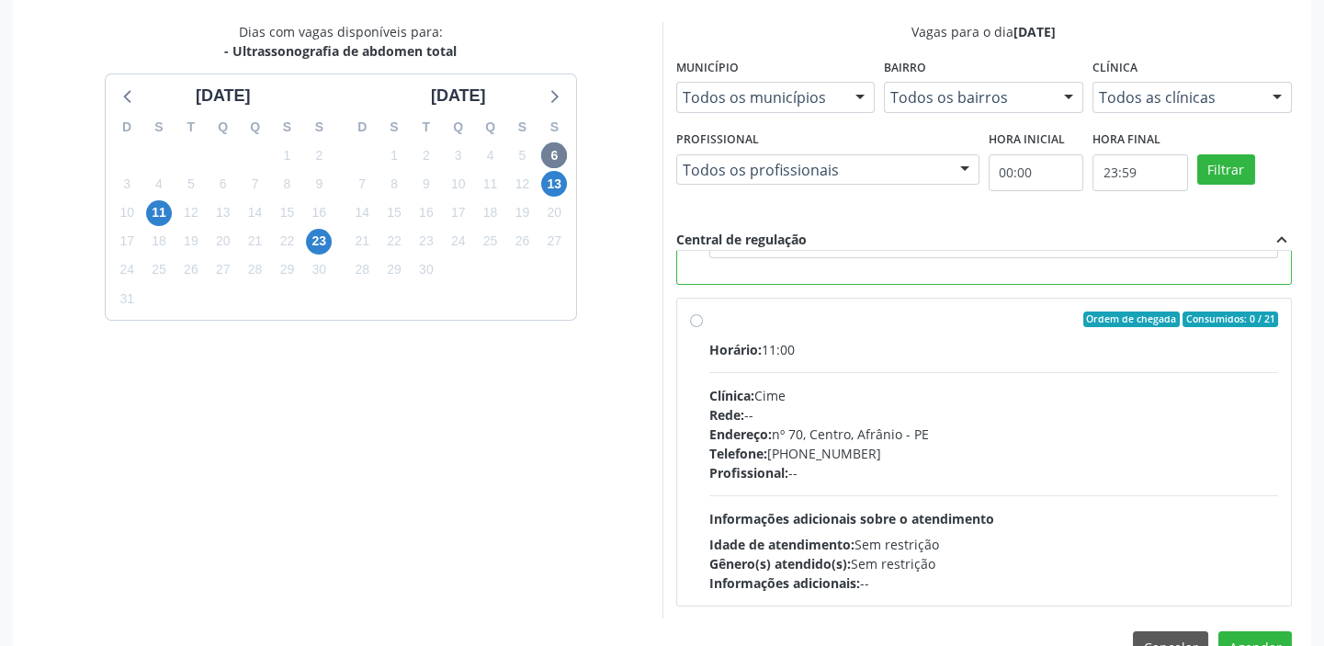
scroll to position [607, 0]
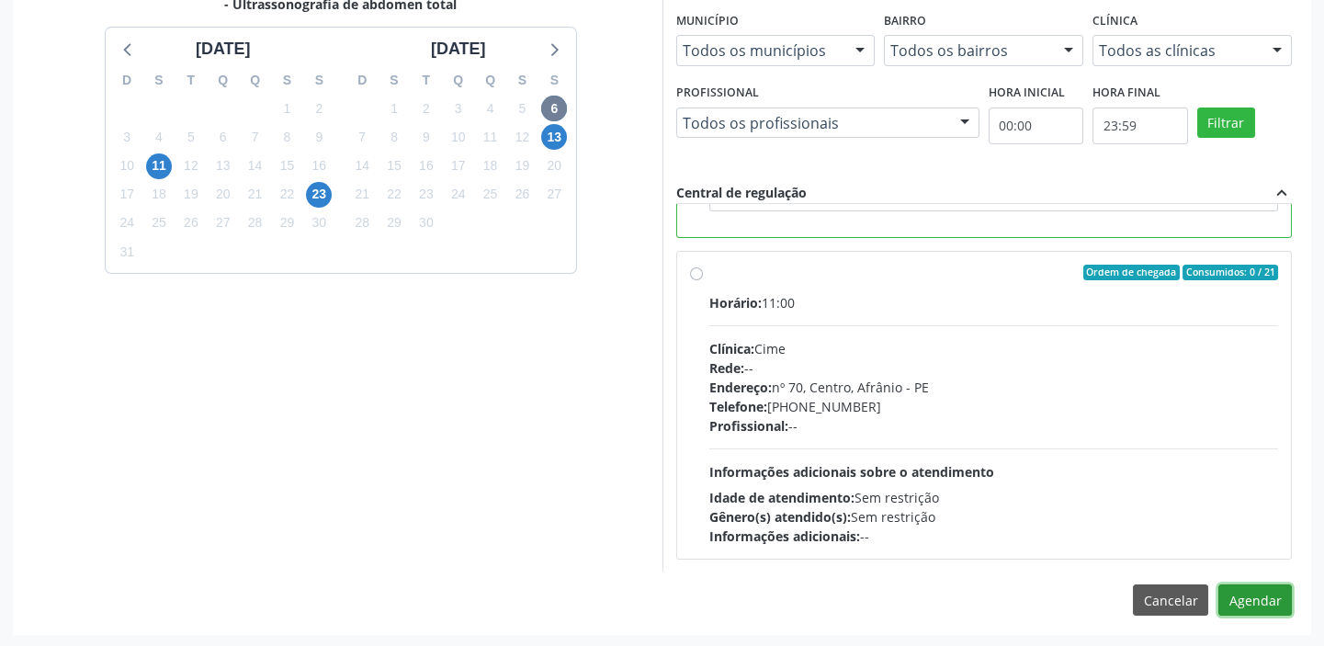
click at [1240, 604] on button "Agendar" at bounding box center [1255, 599] width 74 height 31
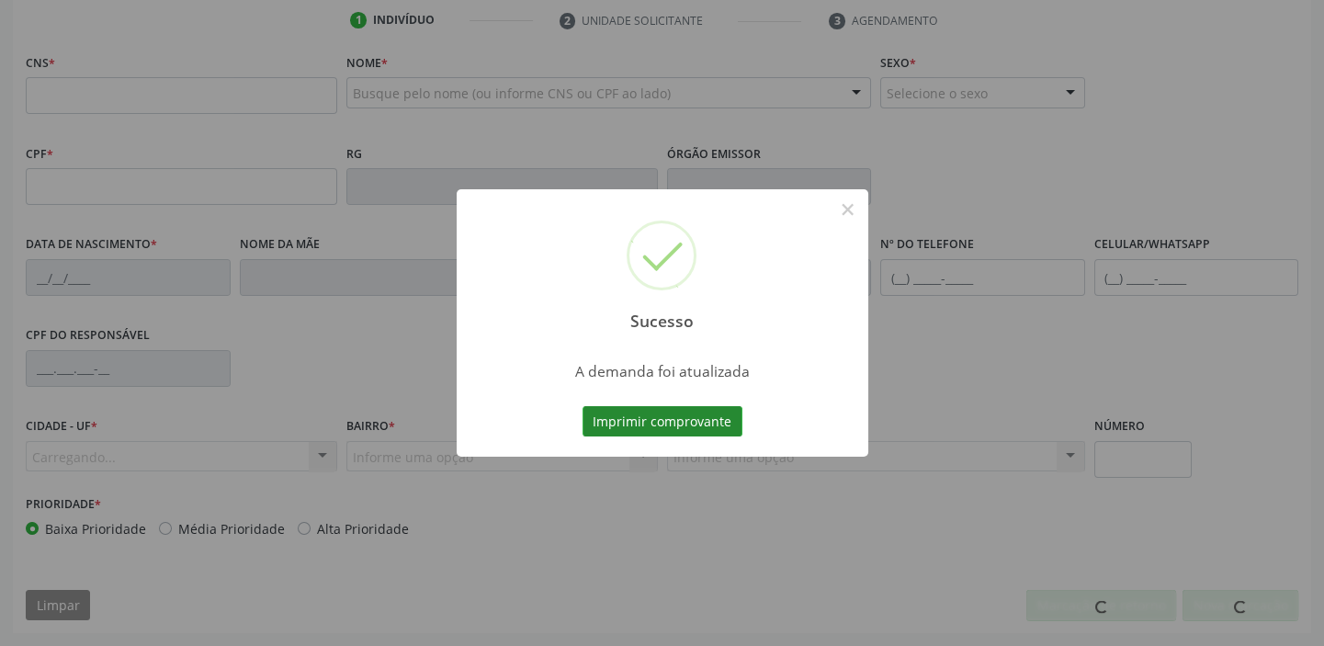
scroll to position [349, 0]
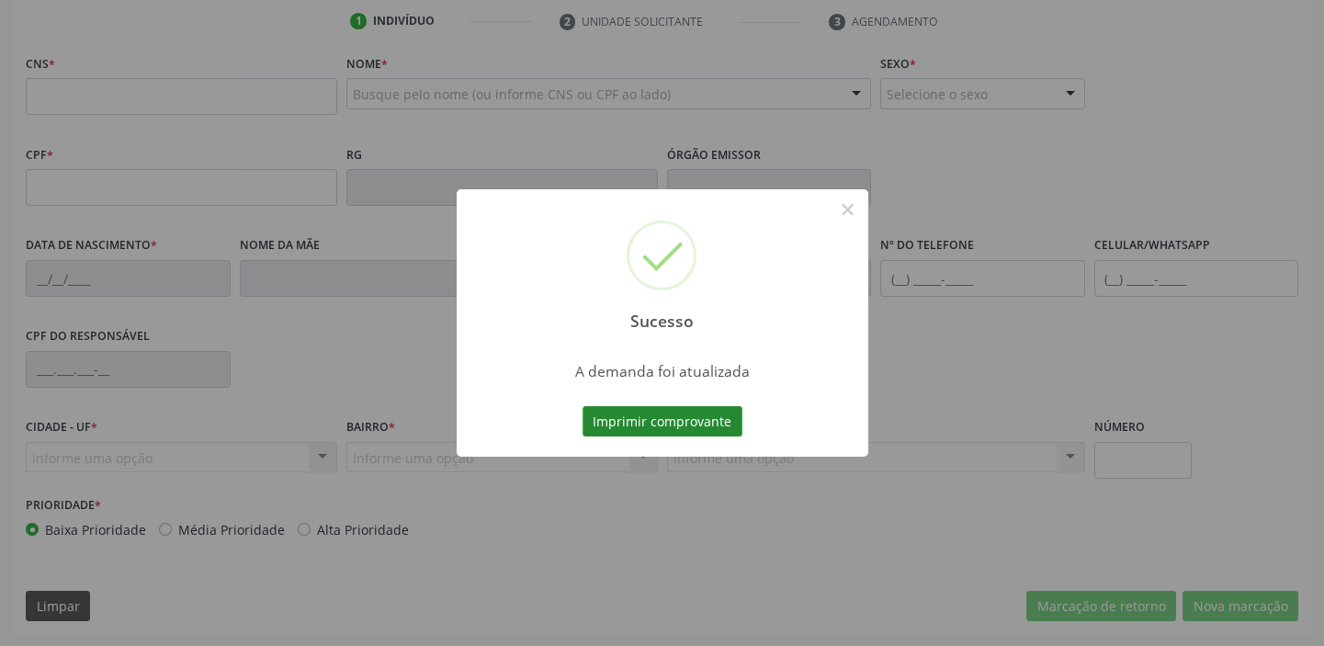
click at [659, 422] on button "Imprimir comprovante" at bounding box center [663, 421] width 160 height 31
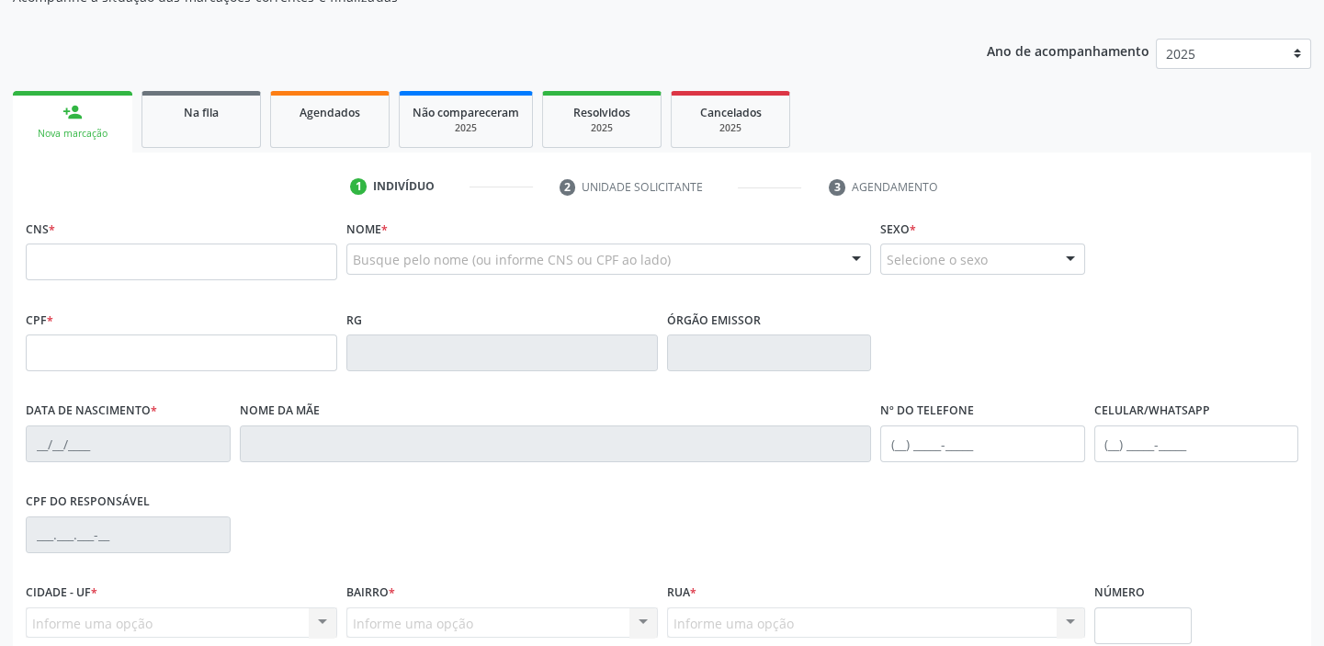
scroll to position [183, 0]
click at [201, 119] on span "Na fila" at bounding box center [201, 114] width 35 height 16
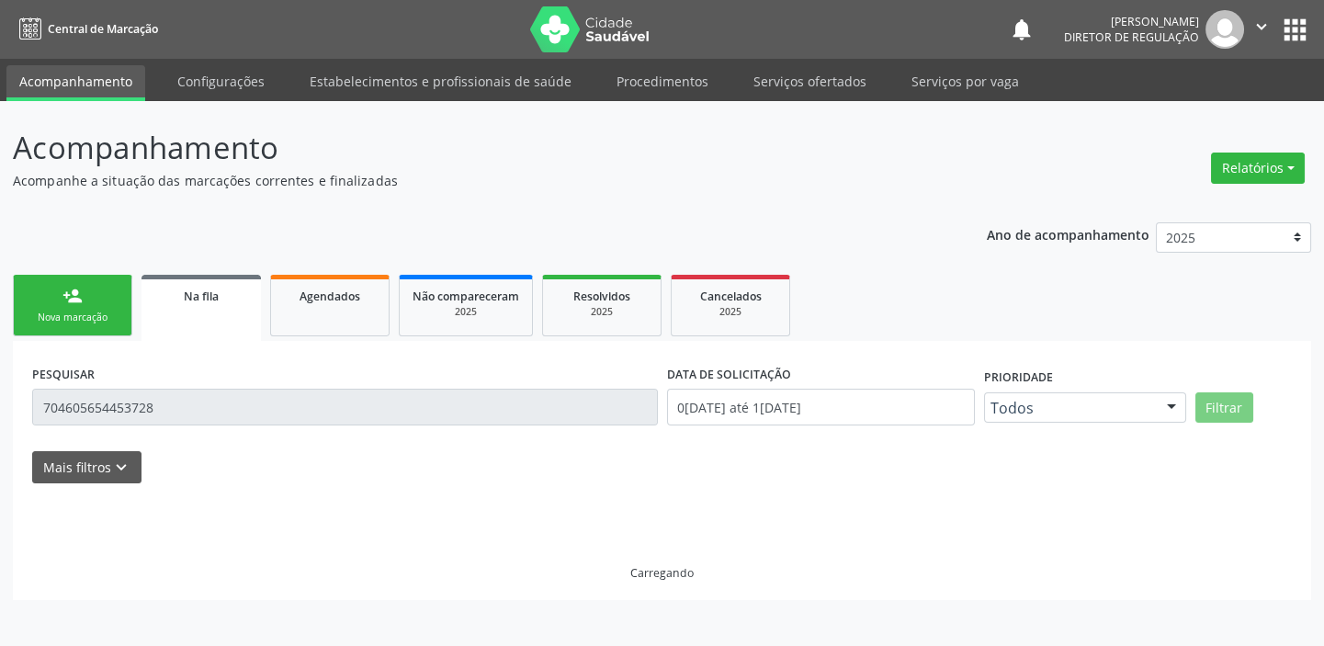
scroll to position [0, 0]
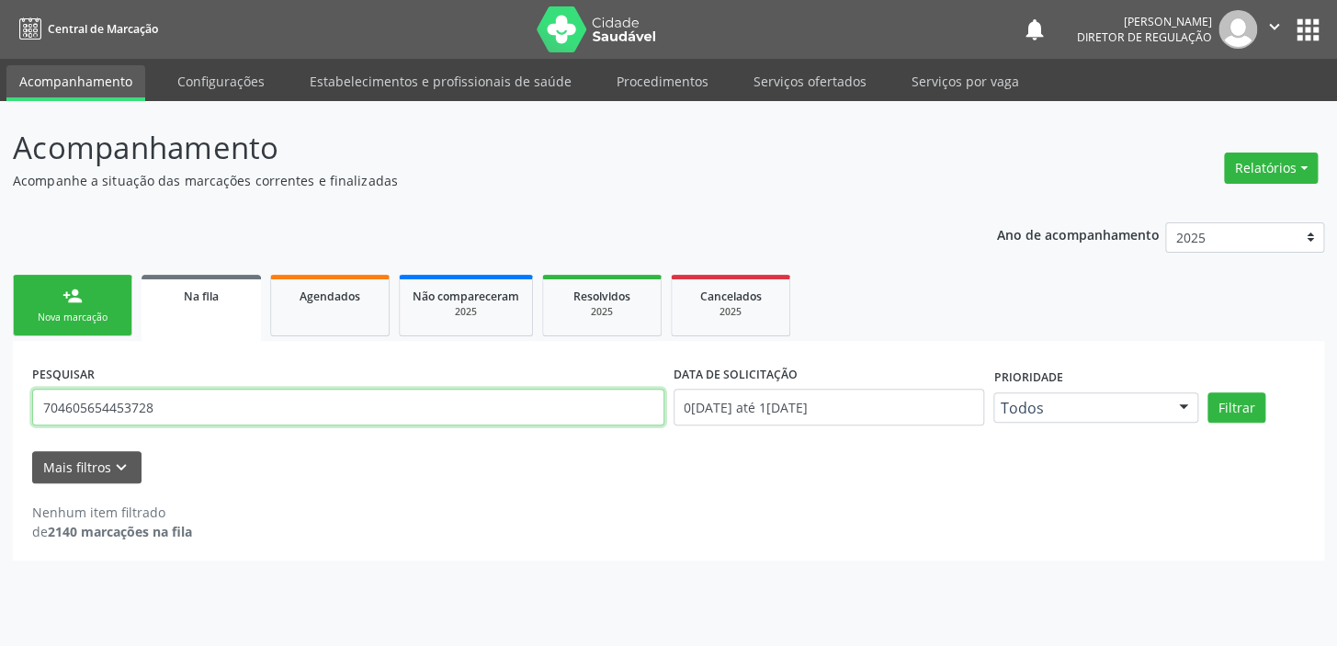
click at [165, 403] on input "704605654453728" at bounding box center [348, 407] width 632 height 37
type input "7"
type input "700605911715766"
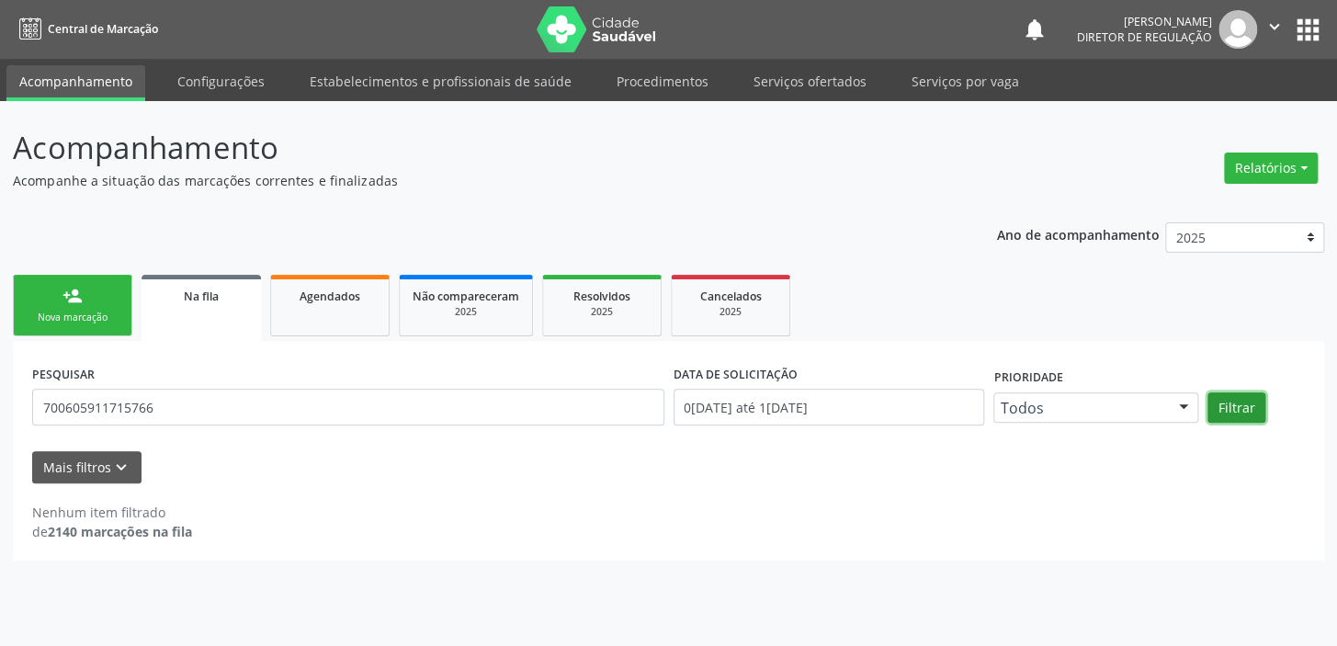
click at [1234, 408] on button "Filtrar" at bounding box center [1236, 407] width 58 height 31
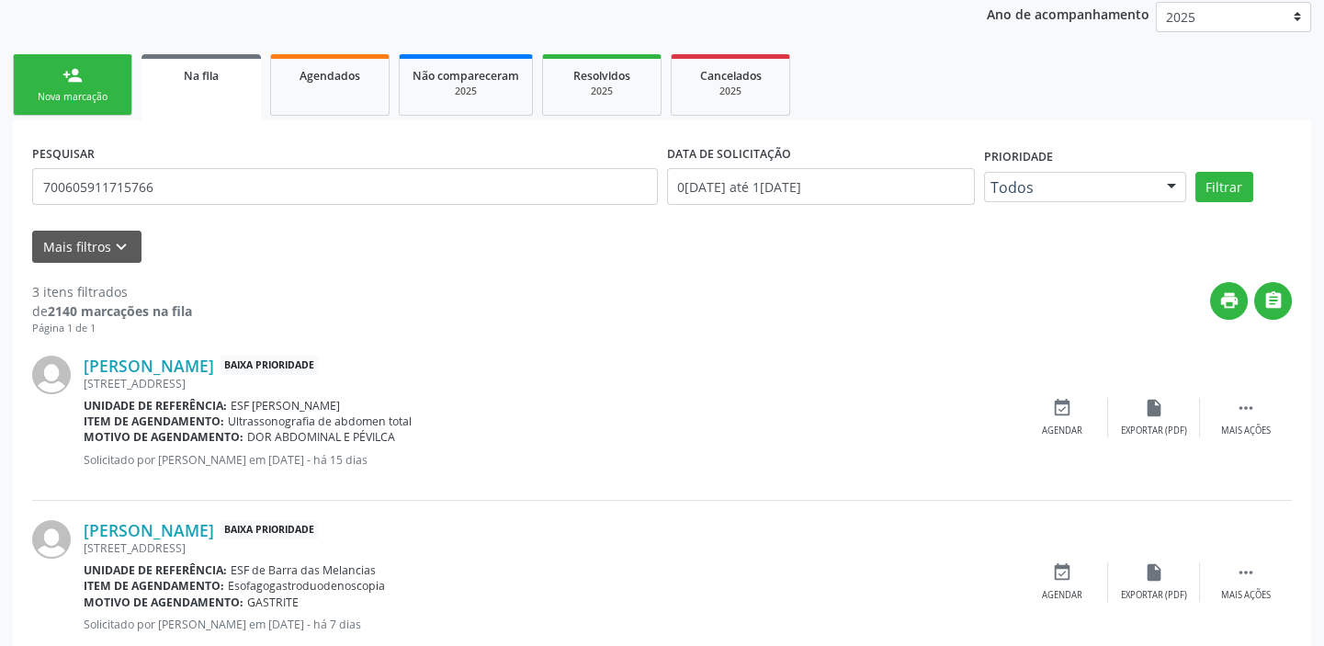
scroll to position [250, 0]
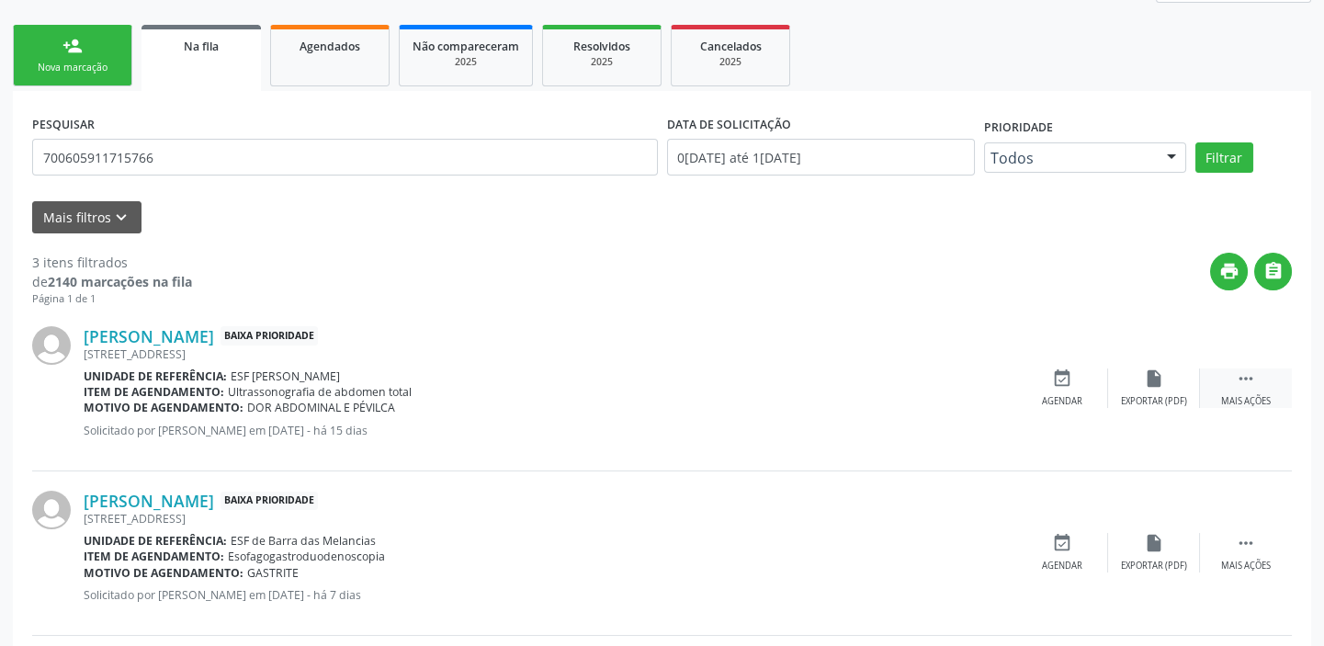
click at [1247, 386] on icon "" at bounding box center [1246, 378] width 20 height 20
click at [800, 395] on div "Agendar" at bounding box center [786, 401] width 40 height 13
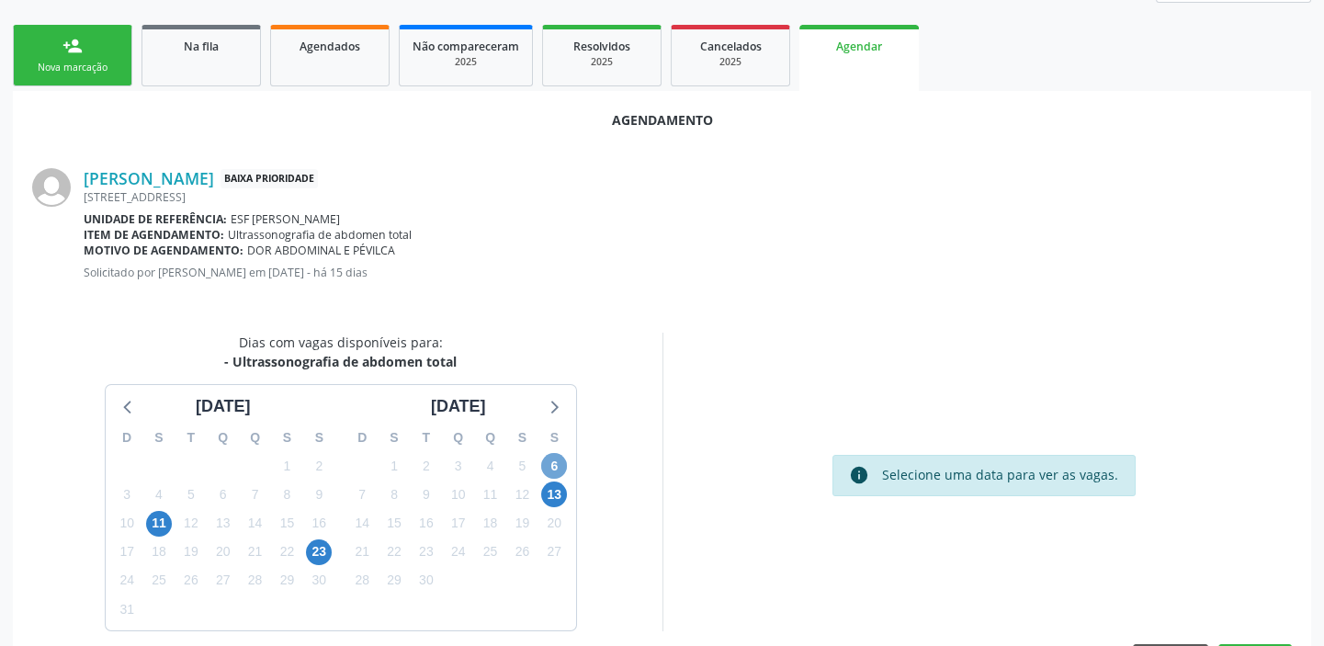
click at [549, 464] on span "6" at bounding box center [554, 466] width 26 height 26
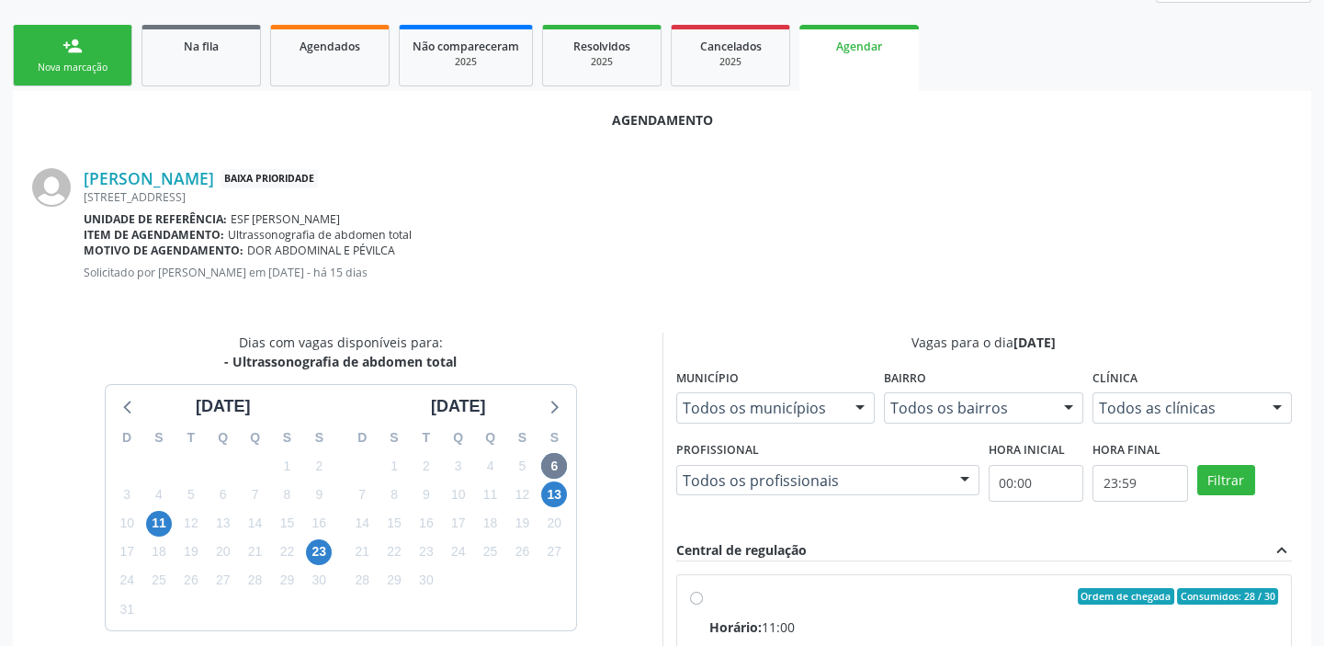
click at [984, 594] on div "Ordem de chegada Consumidos: 28 / 30" at bounding box center [994, 596] width 570 height 17
click at [703, 594] on input "Ordem de chegada Consumidos: 28 / 30 Horário: 11:00 Clínica: Cime Rede: -- Ende…" at bounding box center [696, 596] width 13 height 17
radio input "true"
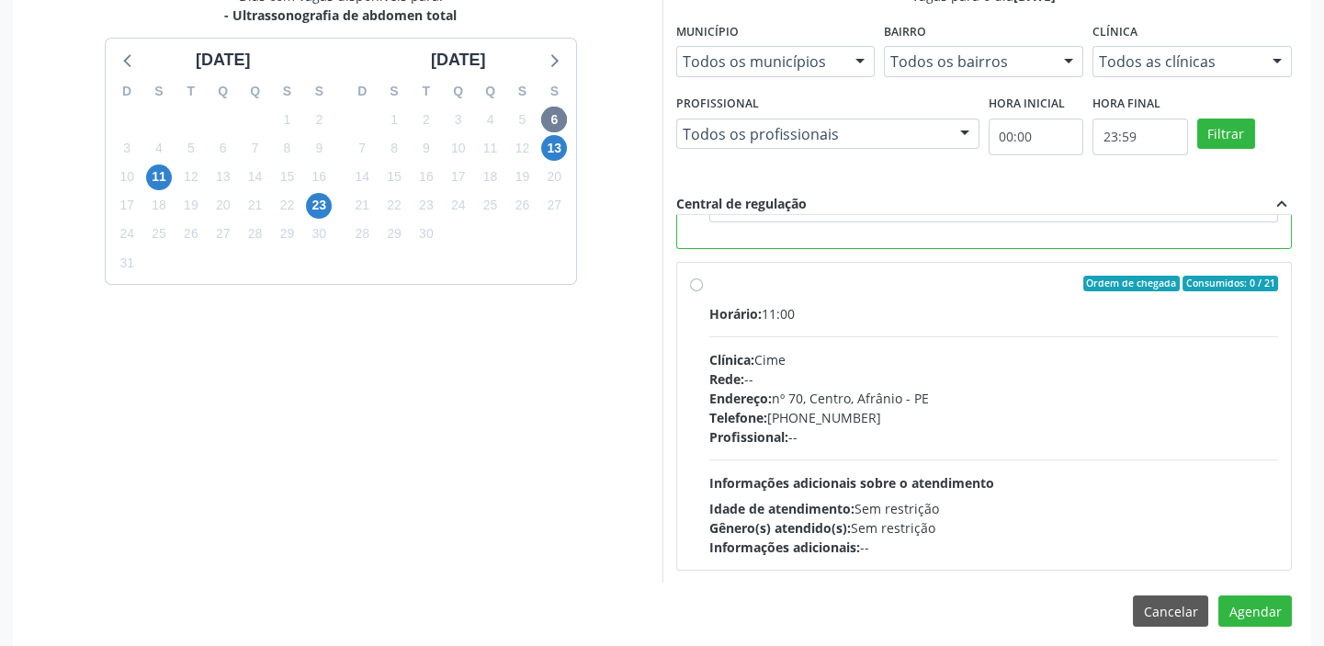
scroll to position [607, 0]
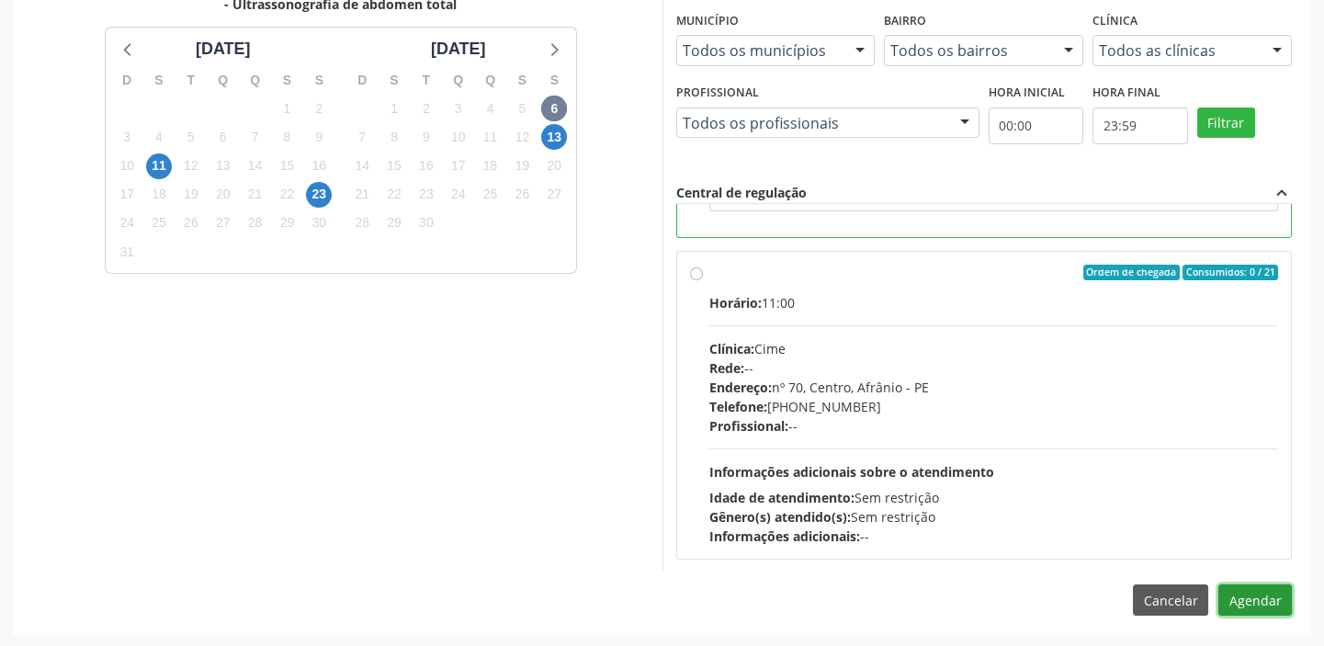
click at [1247, 600] on button "Agendar" at bounding box center [1255, 599] width 74 height 31
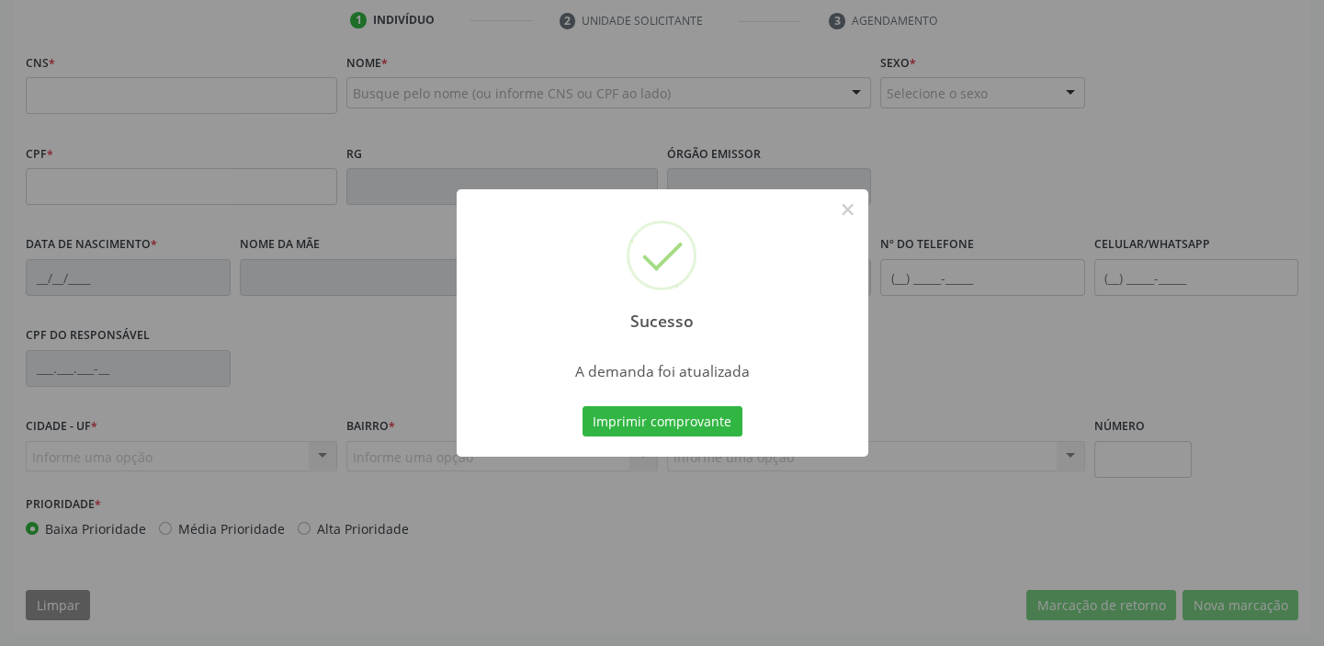
scroll to position [349, 0]
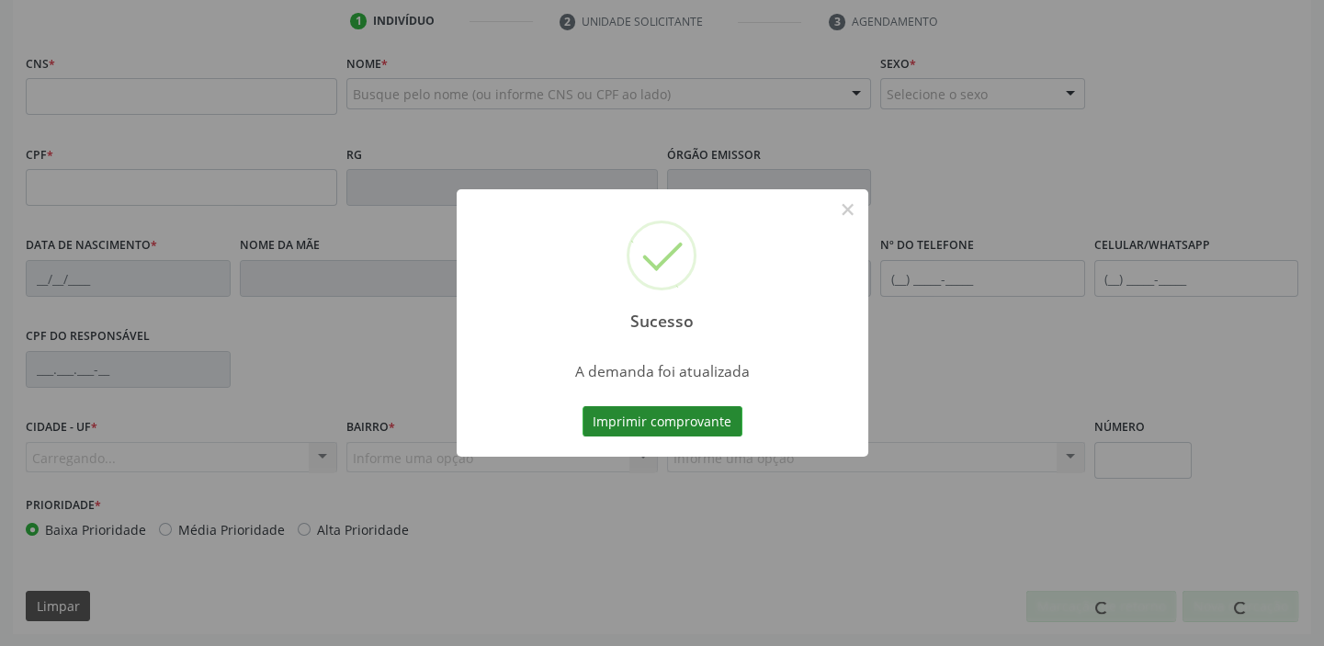
click at [643, 417] on button "Imprimir comprovante" at bounding box center [663, 421] width 160 height 31
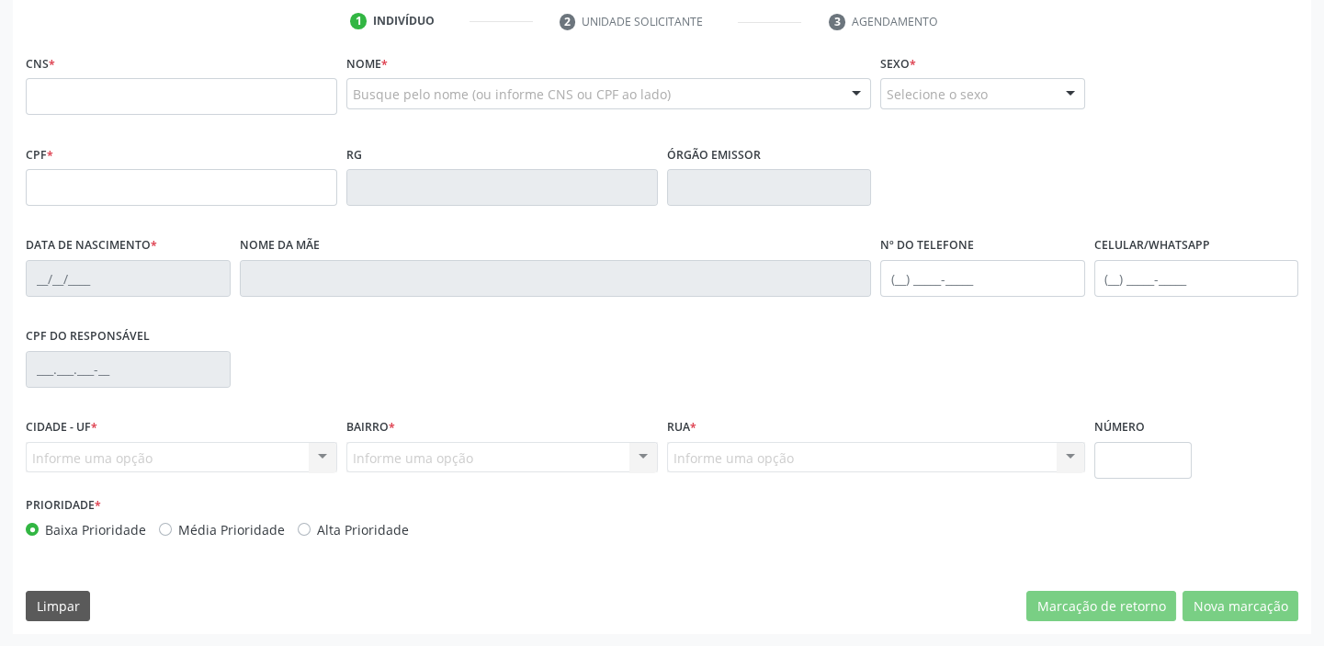
scroll to position [183, 0]
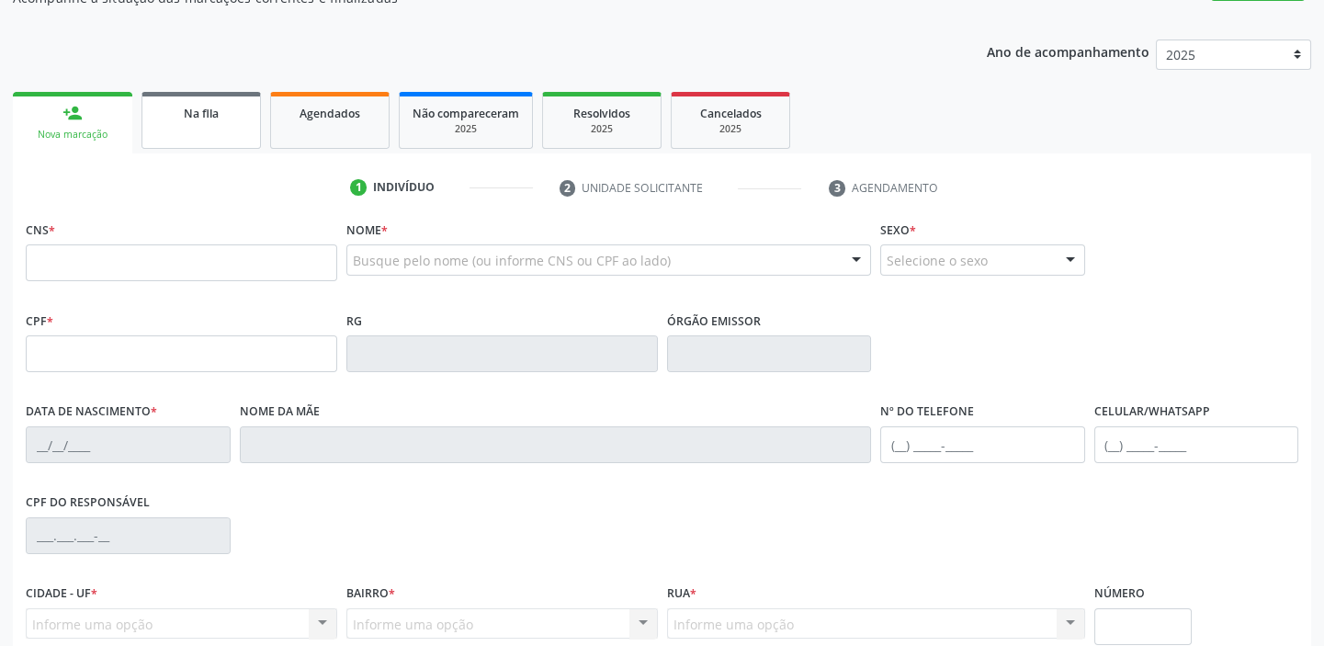
click at [212, 124] on link "Na fila" at bounding box center [200, 120] width 119 height 57
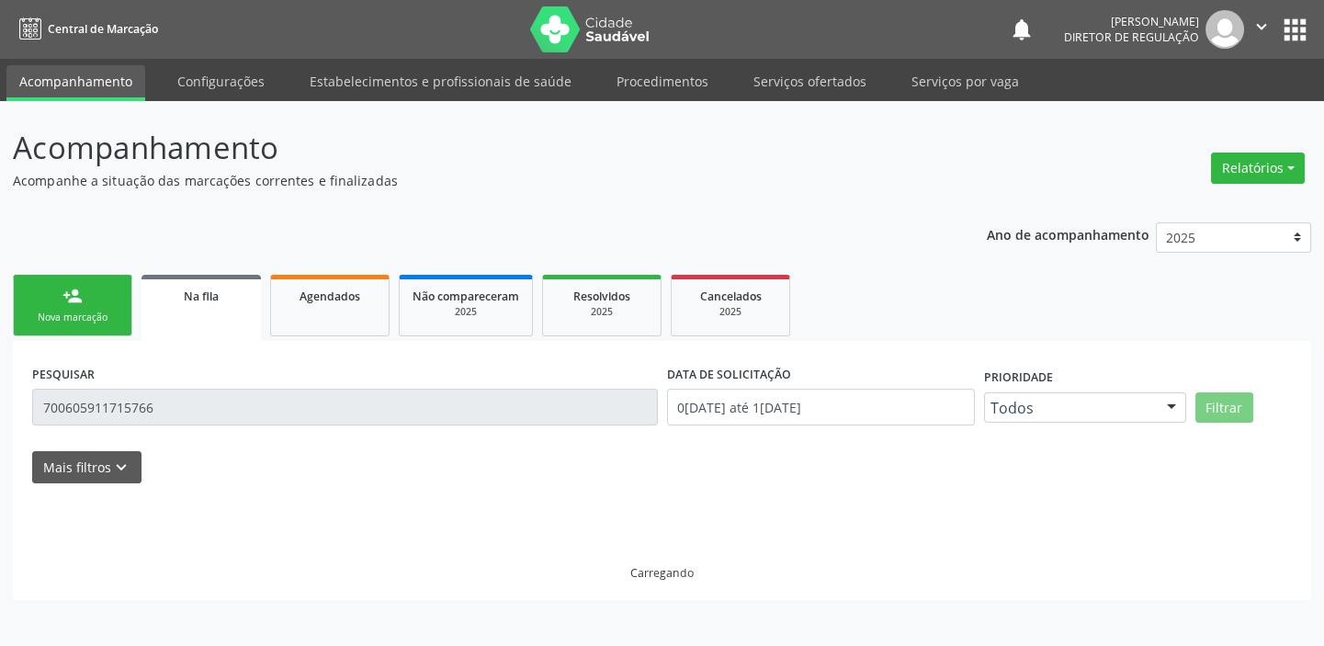
scroll to position [0, 0]
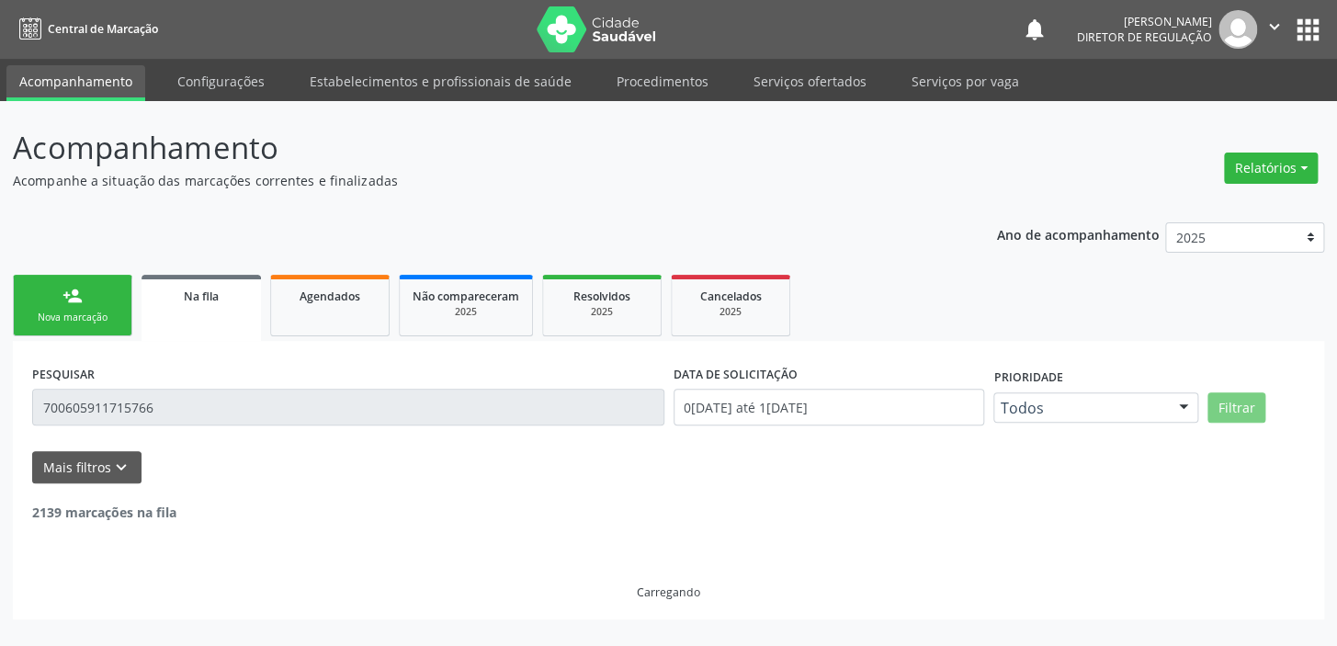
click at [166, 408] on input "700605911715766" at bounding box center [348, 407] width 632 height 37
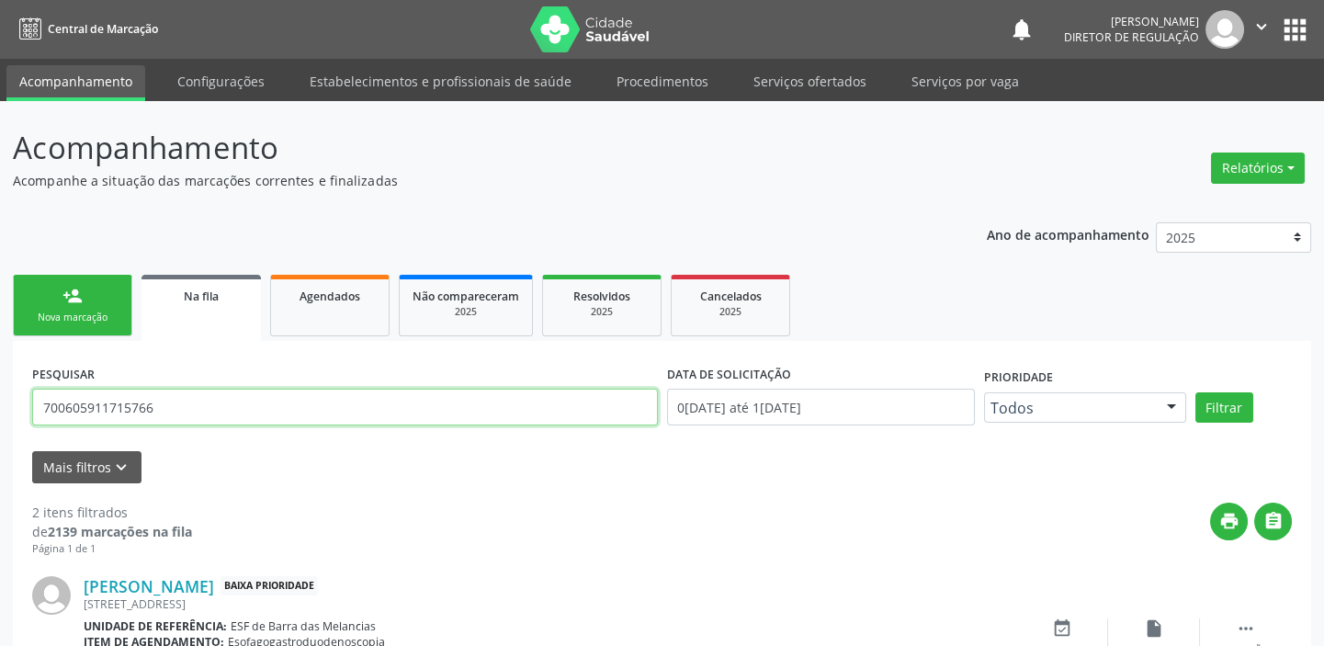
click at [166, 408] on input "700605911715766" at bounding box center [345, 407] width 626 height 37
type input "7"
type input "700400958312045"
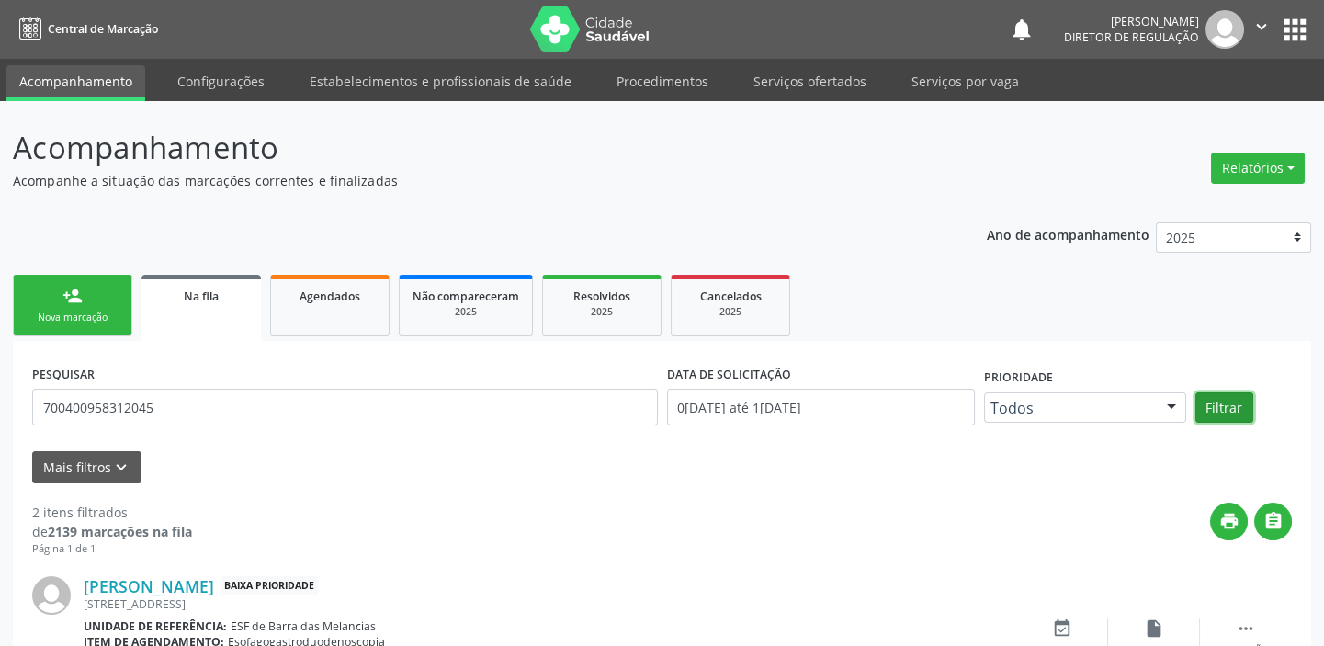
click at [1222, 404] on button "Filtrar" at bounding box center [1224, 407] width 58 height 31
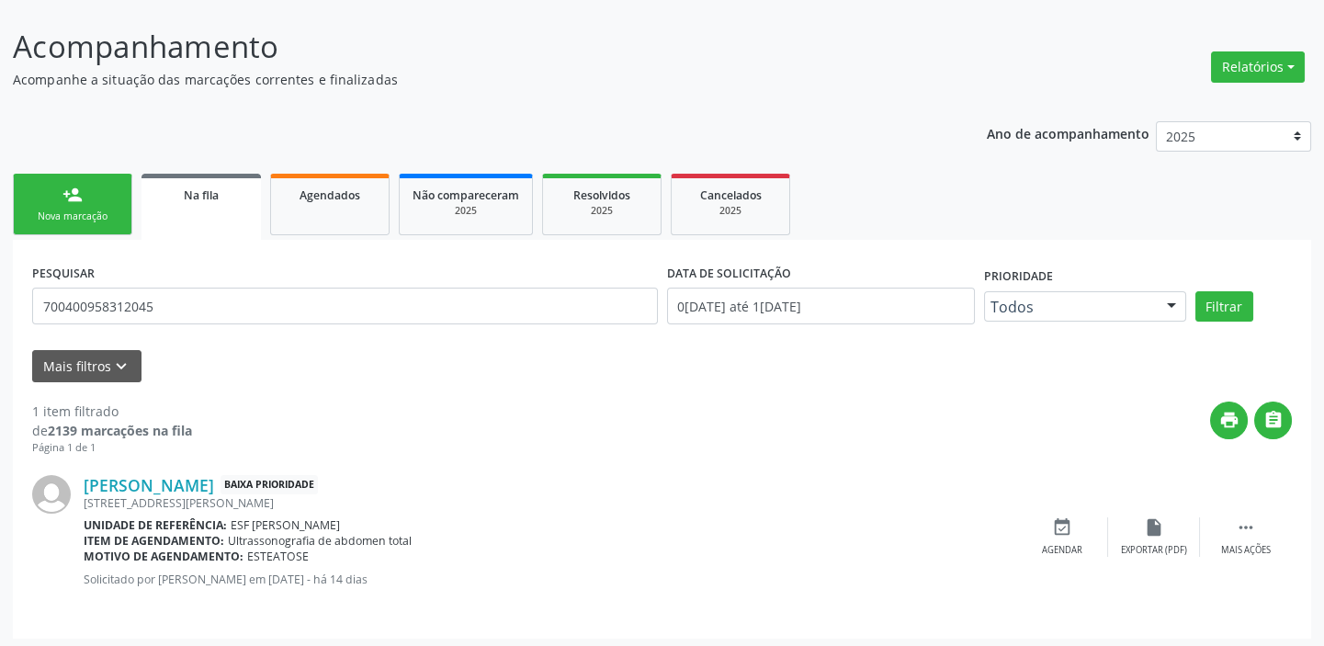
scroll to position [106, 0]
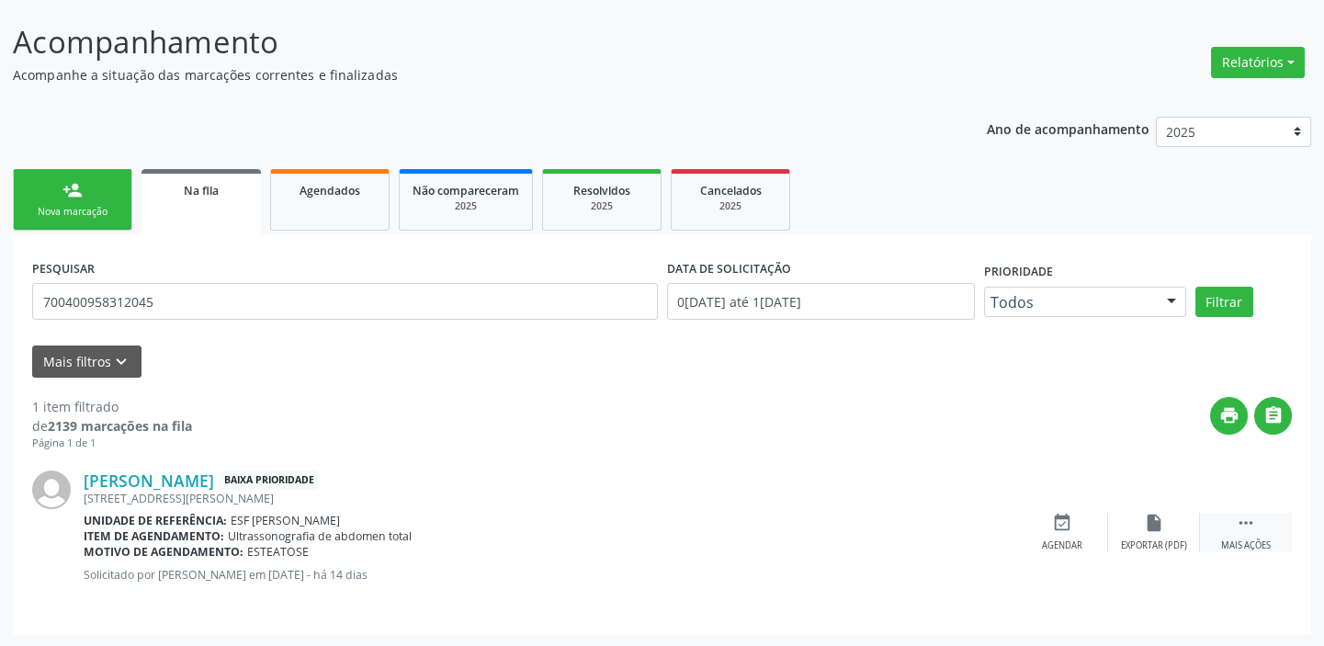
click at [1234, 523] on div " Mais ações" at bounding box center [1246, 533] width 92 height 40
click at [801, 533] on div "event_available Agendar" at bounding box center [787, 533] width 92 height 40
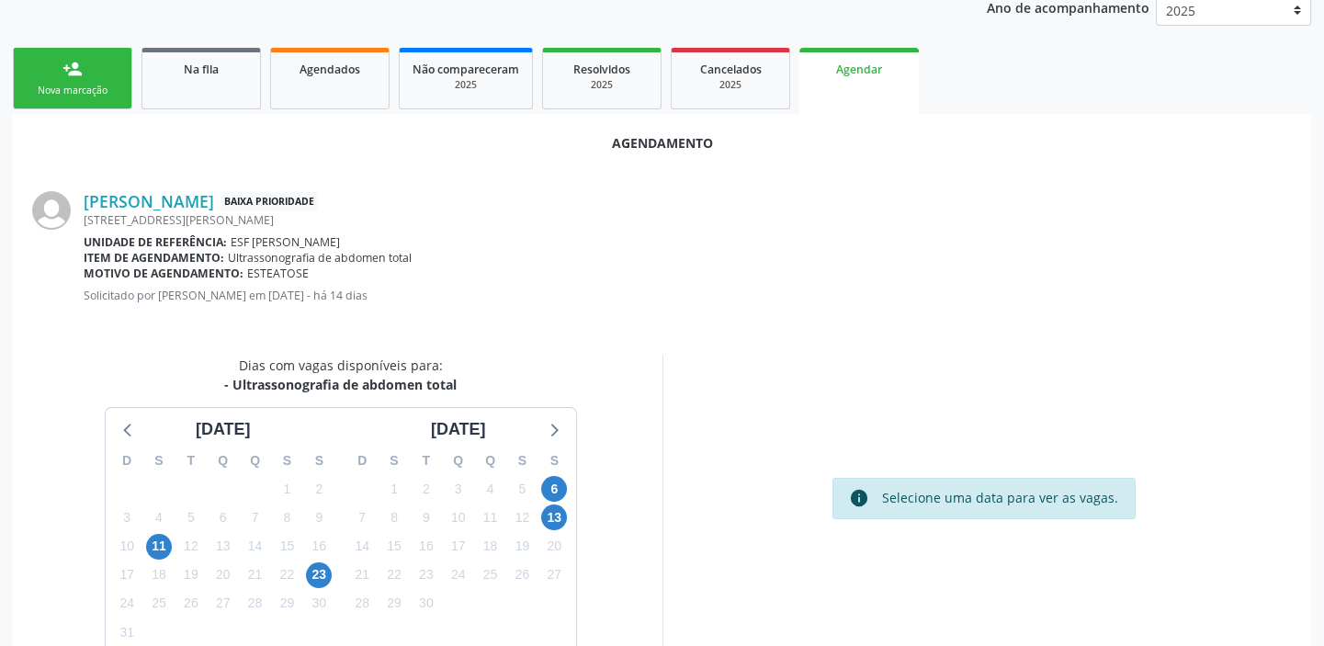
scroll to position [310, 0]
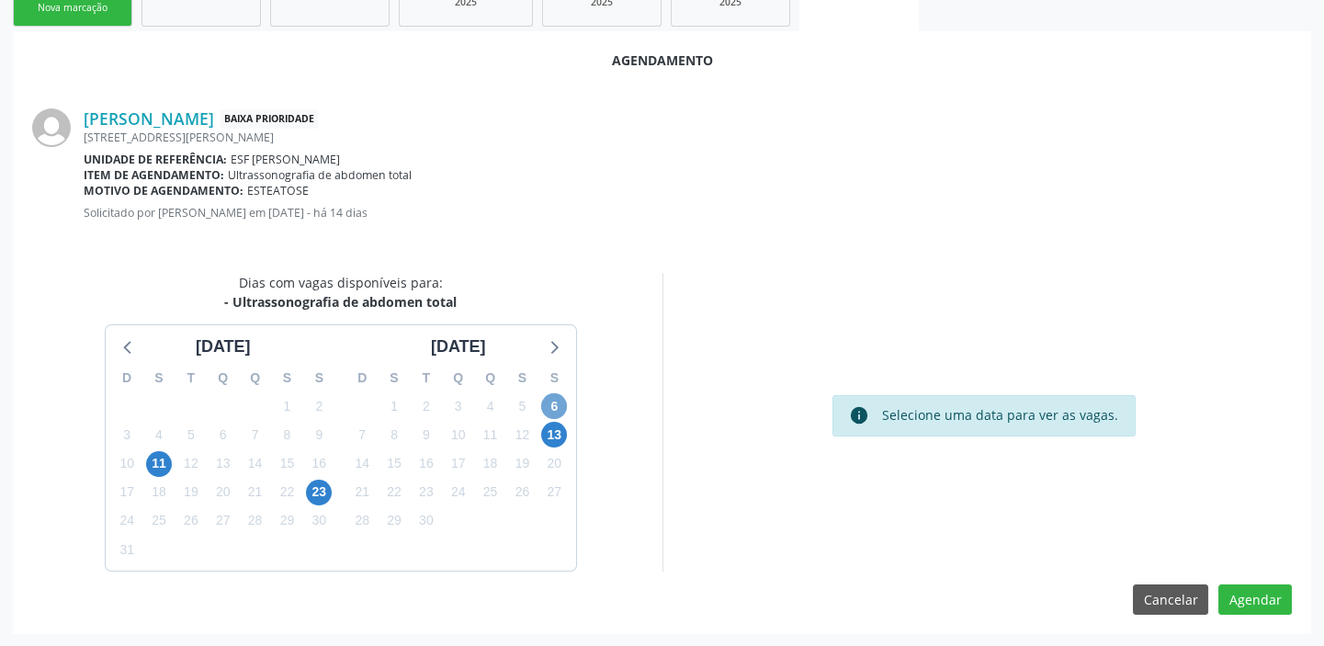
click at [554, 398] on span "6" at bounding box center [554, 406] width 26 height 26
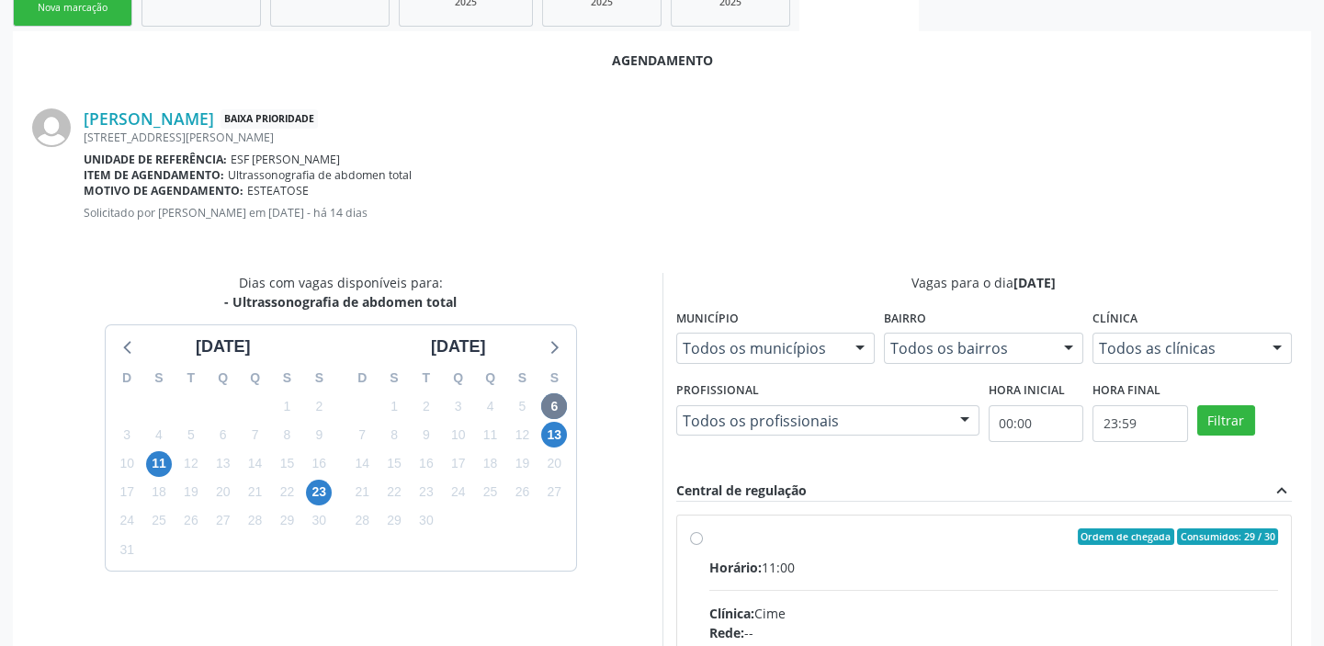
click at [881, 616] on div "Clínica: Cime" at bounding box center [994, 613] width 570 height 19
click at [703, 545] on input "Ordem de chegada Consumidos: 29 / 30 Horário: 11:00 Clínica: Cime Rede: -- Ende…" at bounding box center [696, 536] width 13 height 17
radio input "true"
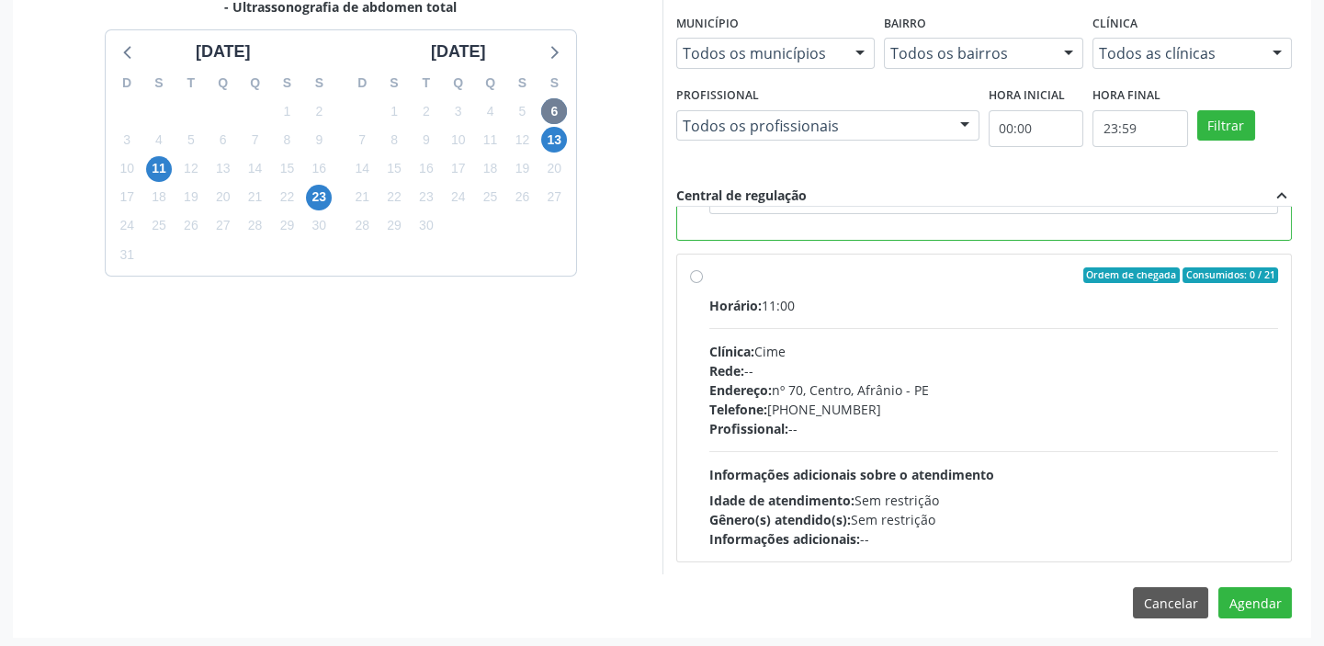
scroll to position [607, 0]
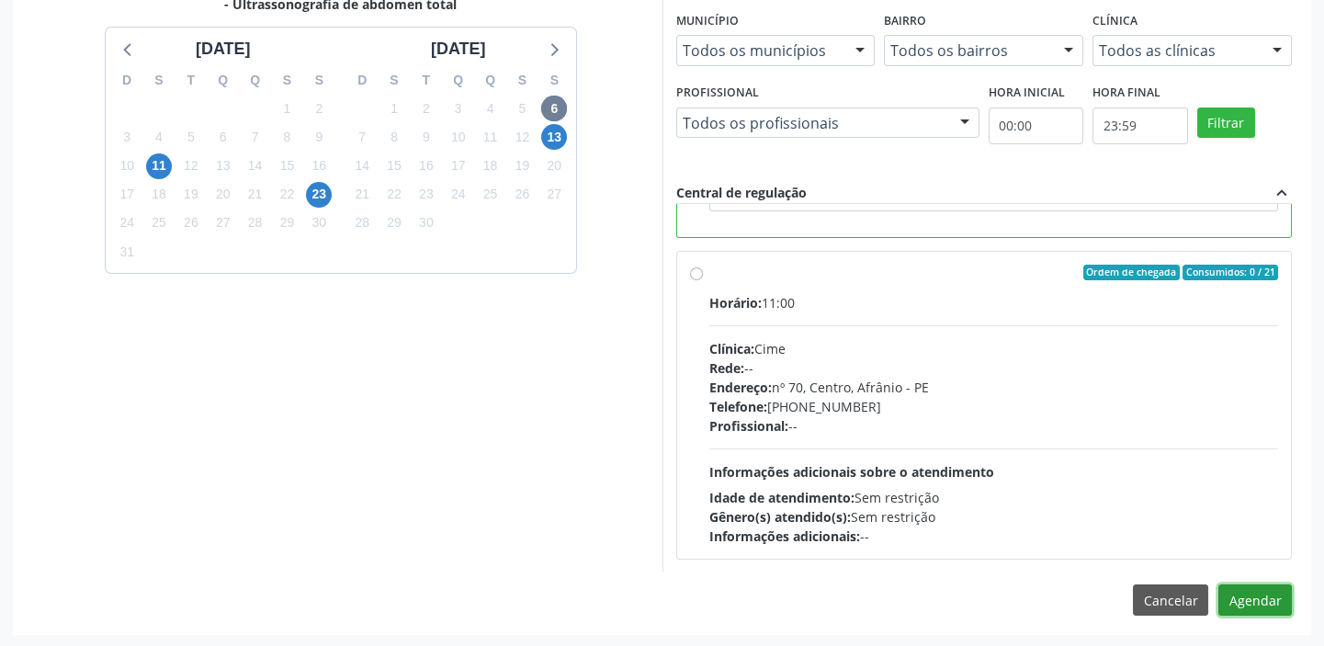
click at [1242, 599] on button "Agendar" at bounding box center [1255, 599] width 74 height 31
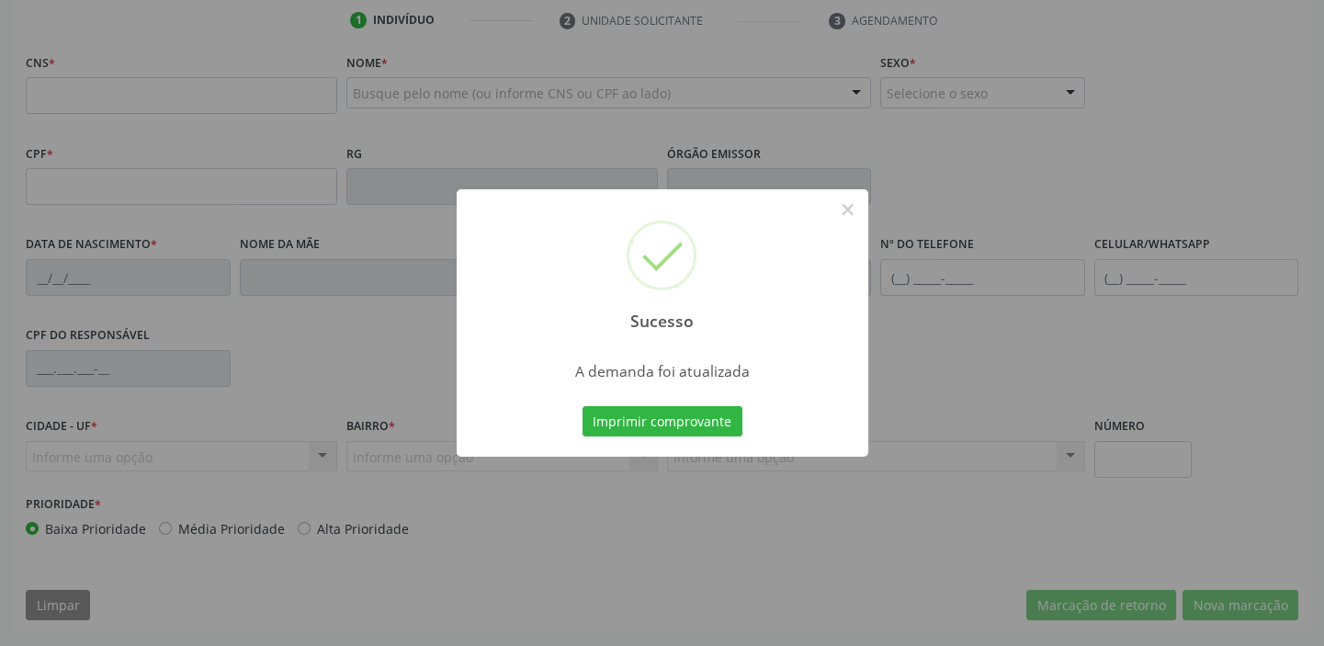
scroll to position [349, 0]
click at [671, 419] on button "Imprimir comprovante" at bounding box center [663, 421] width 160 height 31
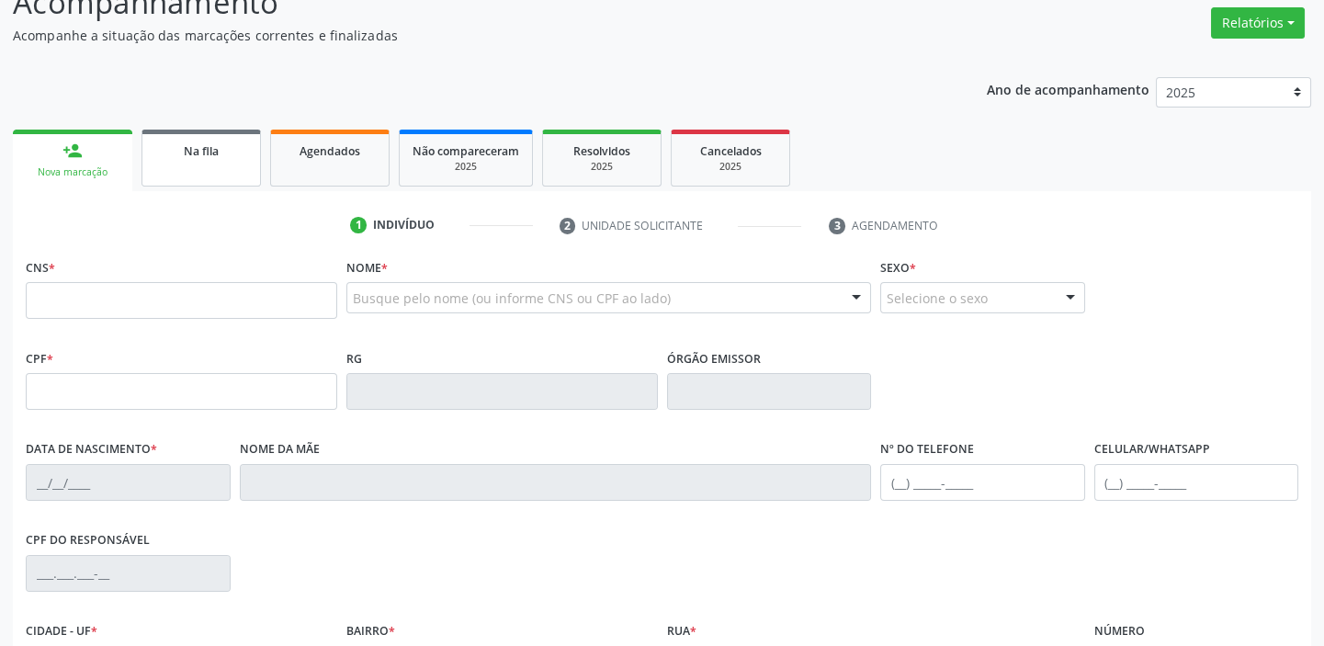
scroll to position [99, 0]
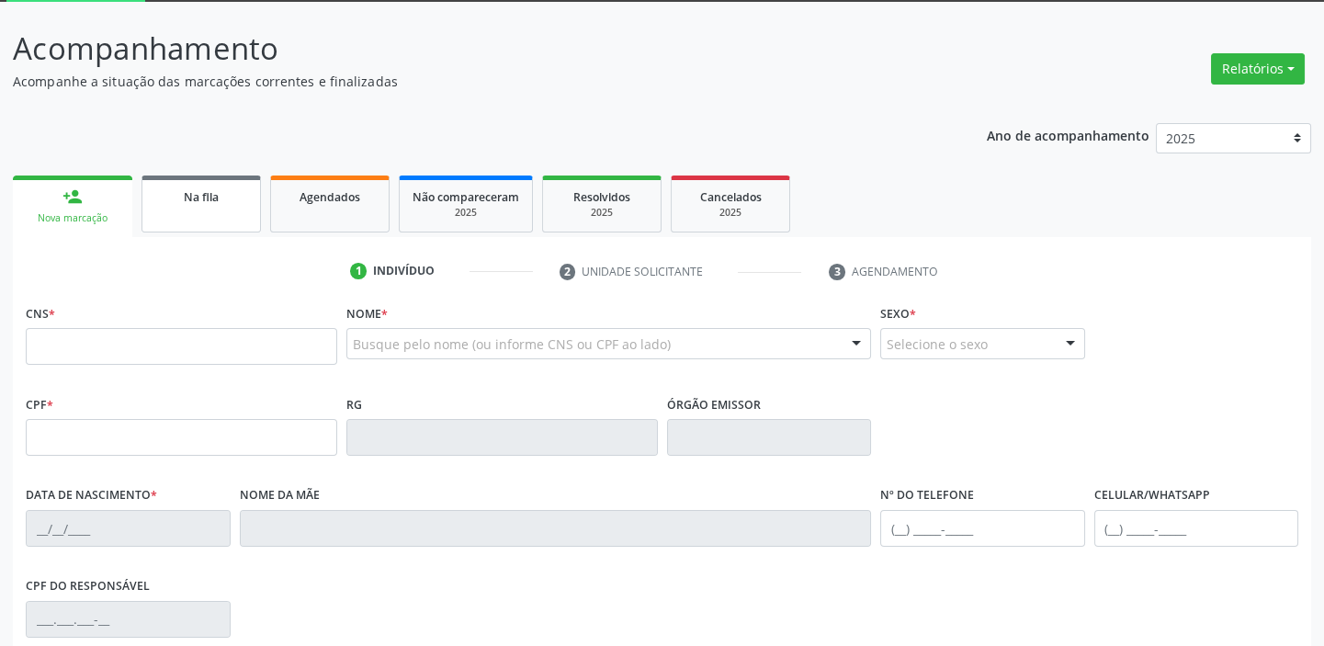
click at [196, 187] on div "Na fila" at bounding box center [201, 196] width 92 height 19
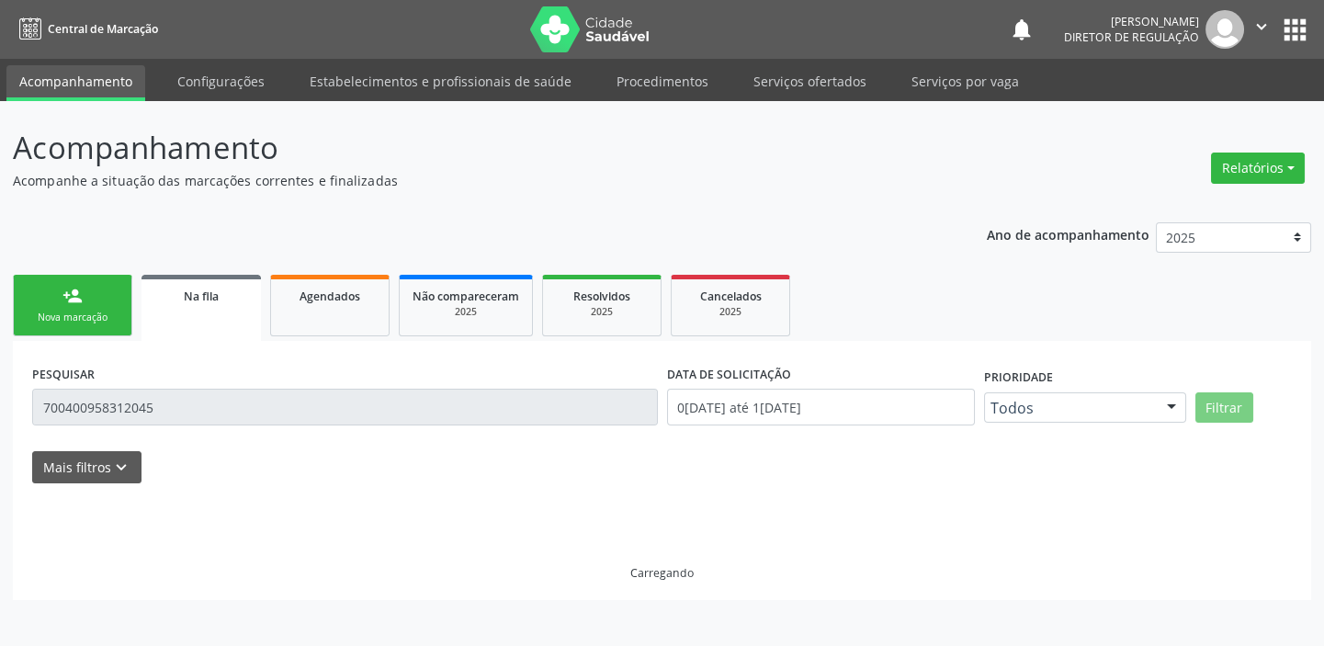
scroll to position [0, 0]
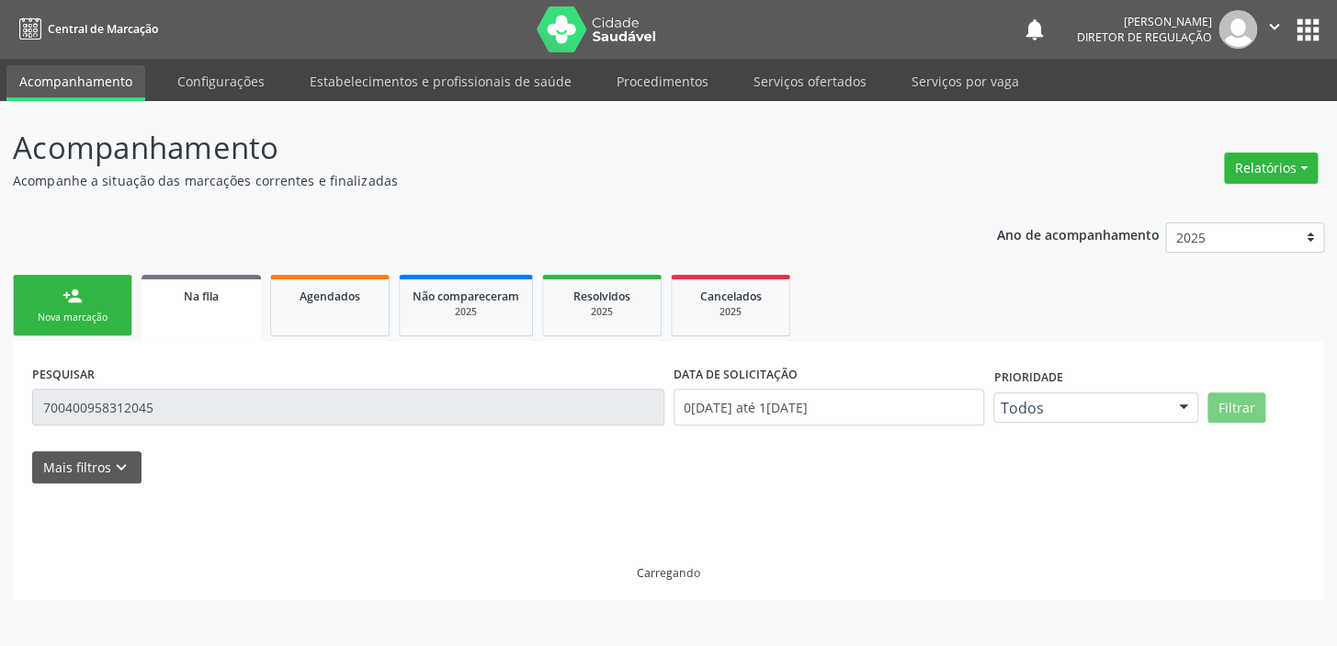
click at [176, 410] on input "700400958312045" at bounding box center [348, 407] width 632 height 37
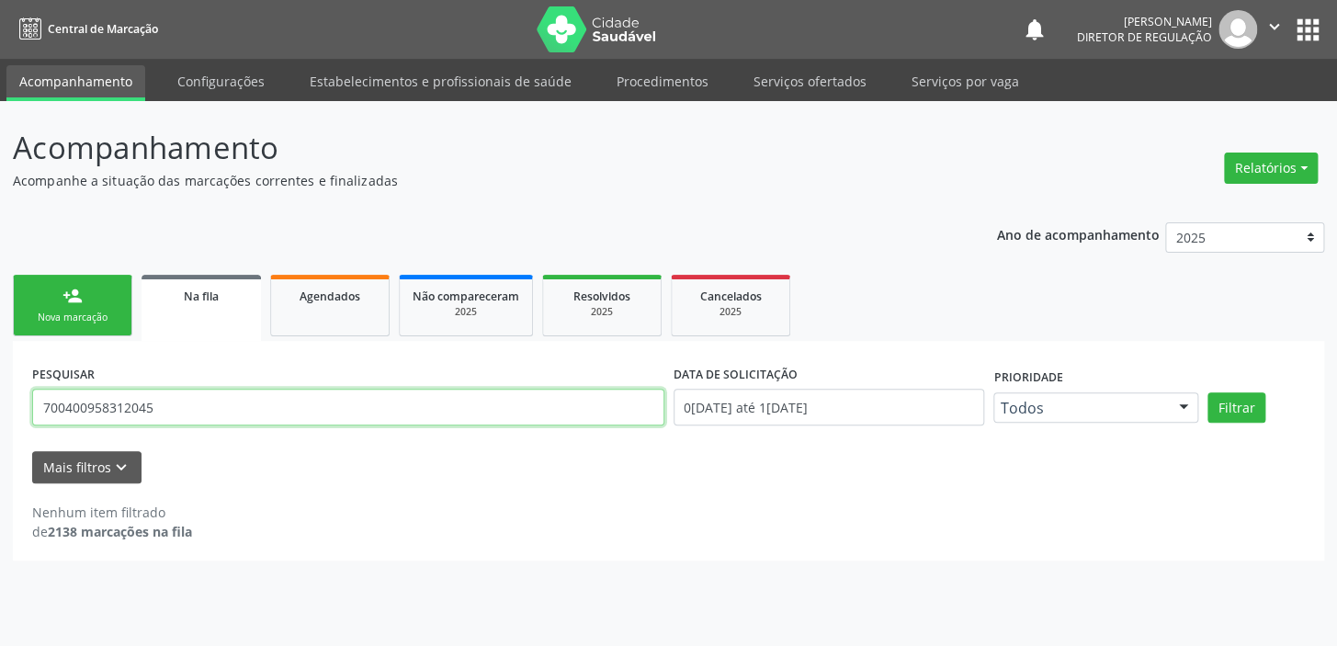
click at [164, 406] on input "700400958312045" at bounding box center [348, 407] width 632 height 37
type input "7"
type input "707609292726893"
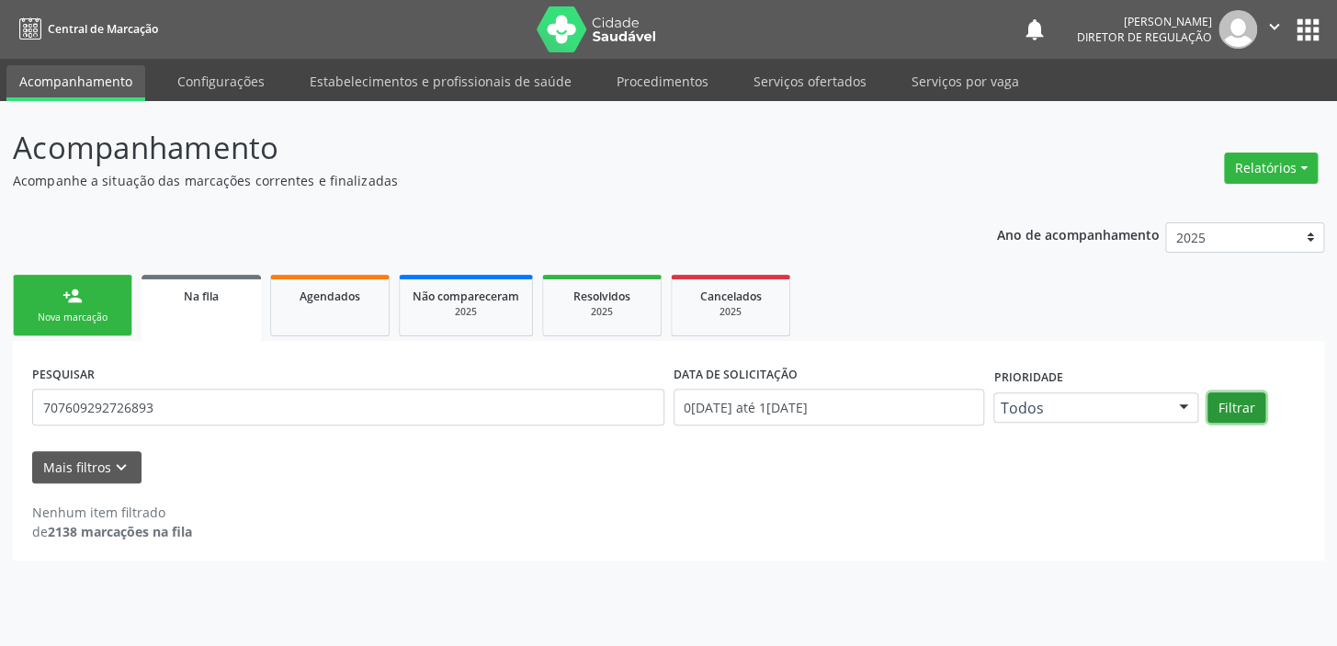
click at [1232, 403] on button "Filtrar" at bounding box center [1236, 407] width 58 height 31
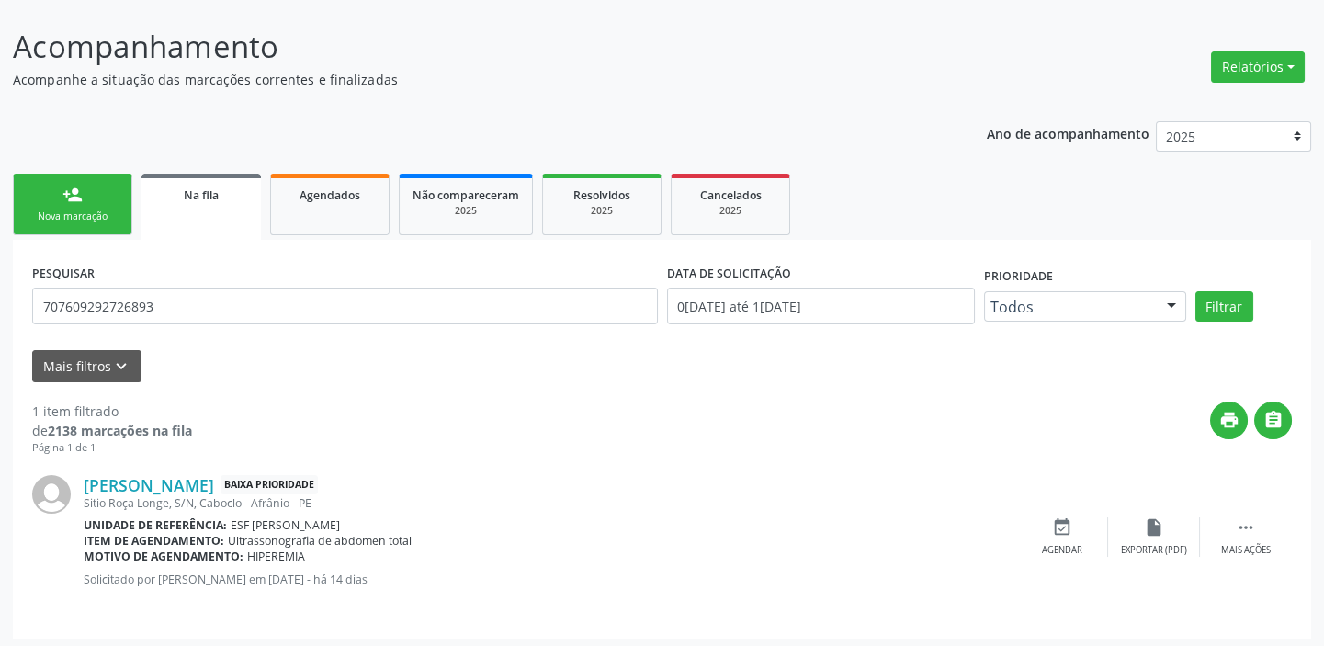
scroll to position [106, 0]
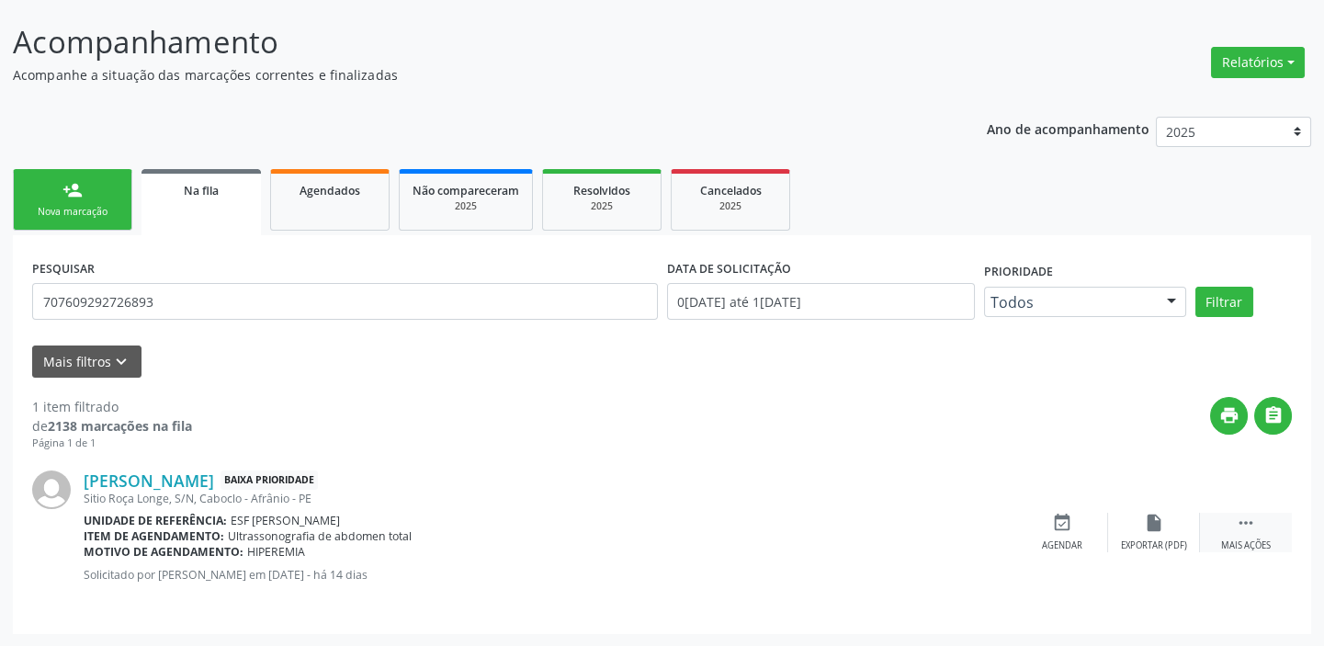
click at [1239, 519] on icon "" at bounding box center [1246, 523] width 20 height 20
click at [777, 535] on div "event_available Agendar" at bounding box center [787, 533] width 92 height 40
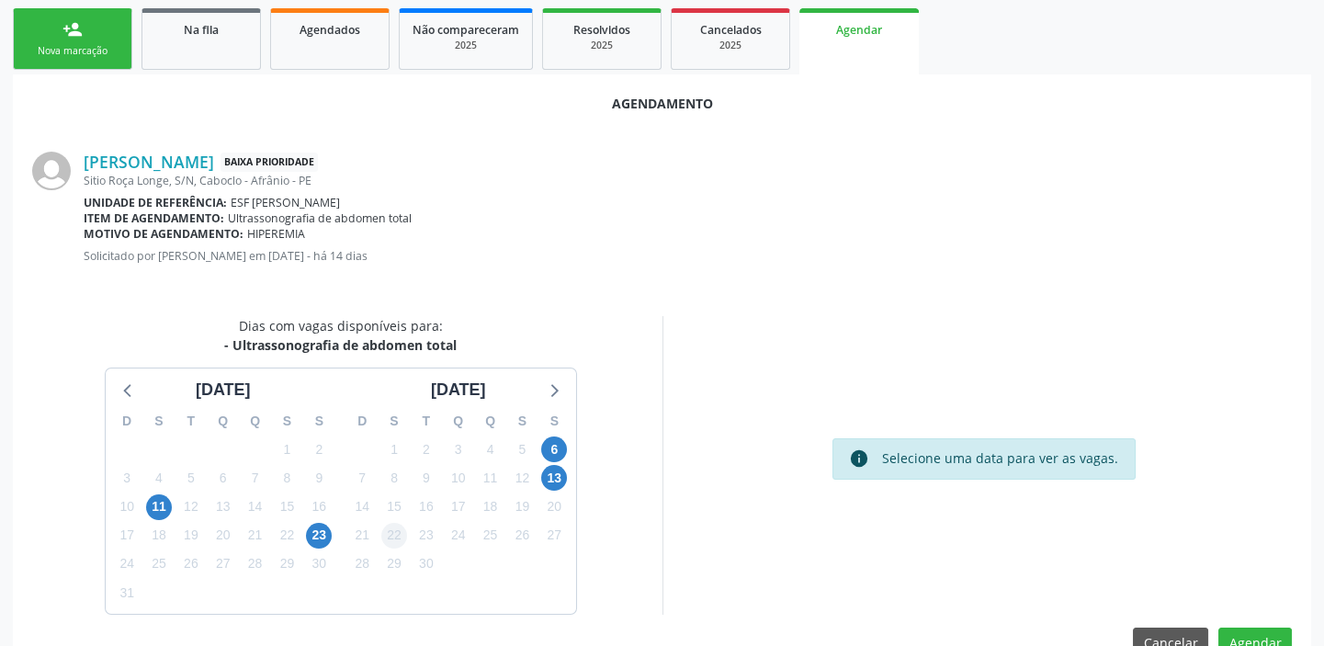
scroll to position [310, 0]
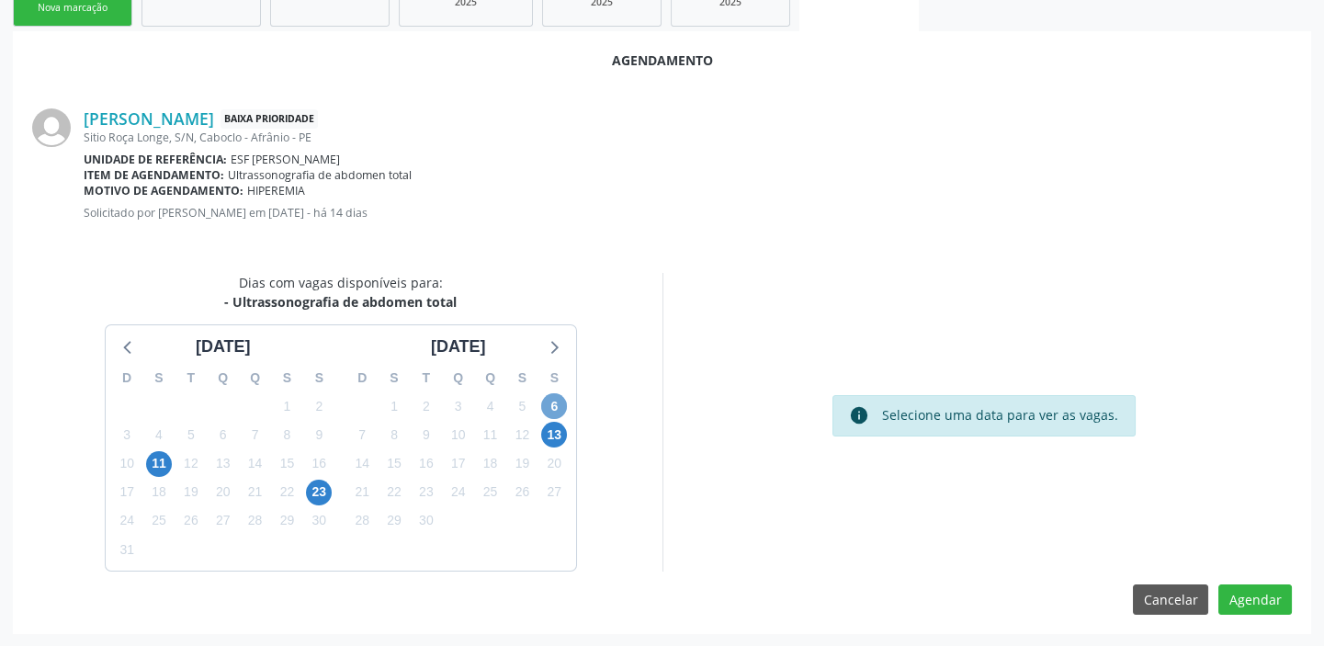
click at [556, 401] on span "6" at bounding box center [554, 406] width 26 height 26
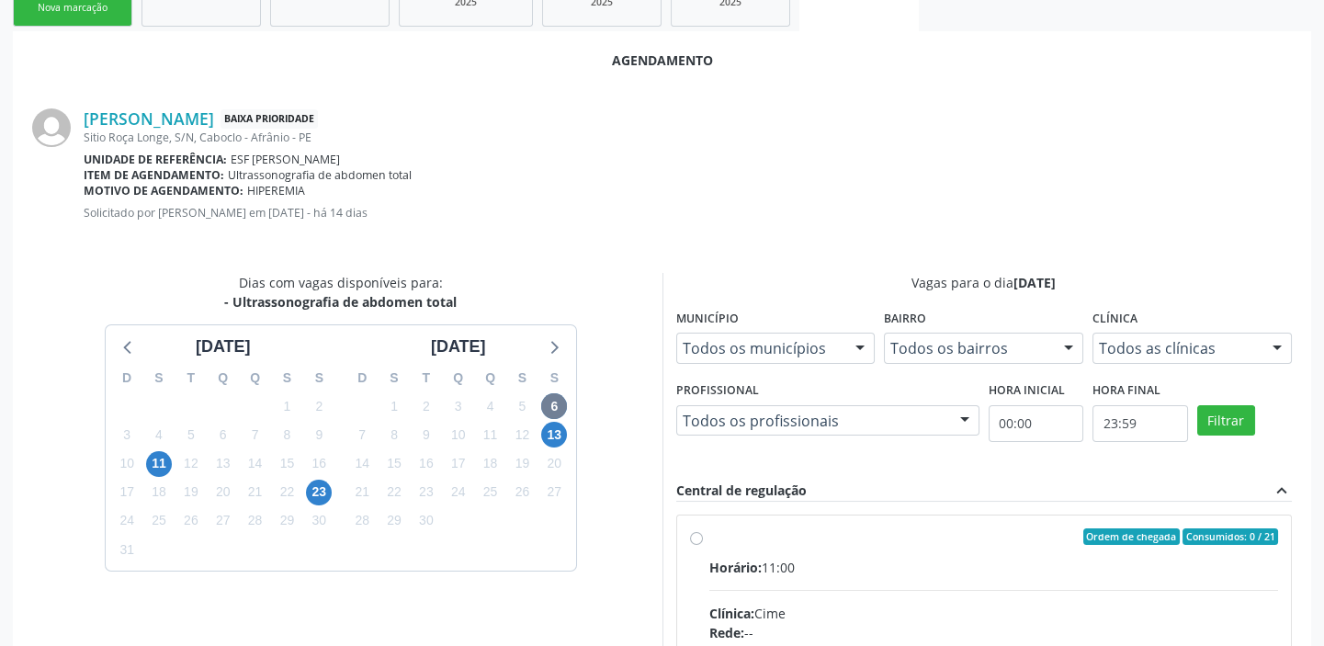
click at [1039, 573] on div "Horário: 11:00" at bounding box center [994, 567] width 570 height 19
click at [703, 545] on input "Ordem de chegada Consumidos: 0 / 21 Horário: 11:00 Clínica: Cime Rede: -- Ender…" at bounding box center [696, 536] width 13 height 17
radio input "true"
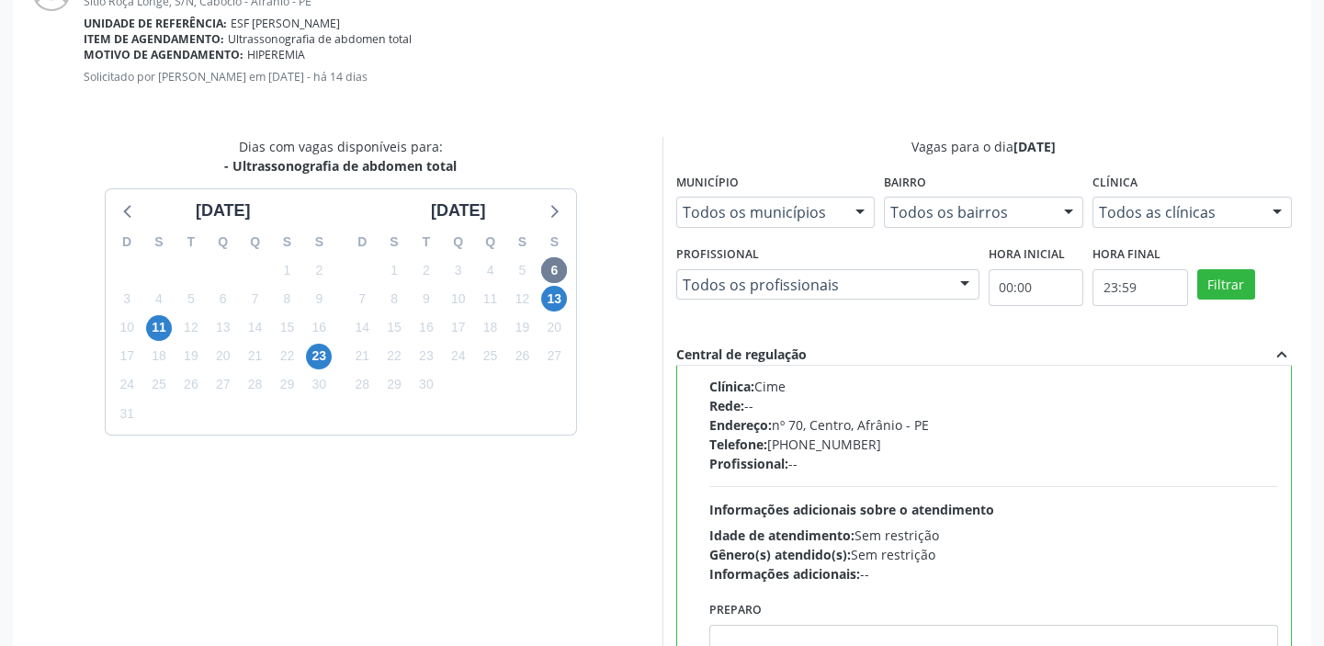
scroll to position [607, 0]
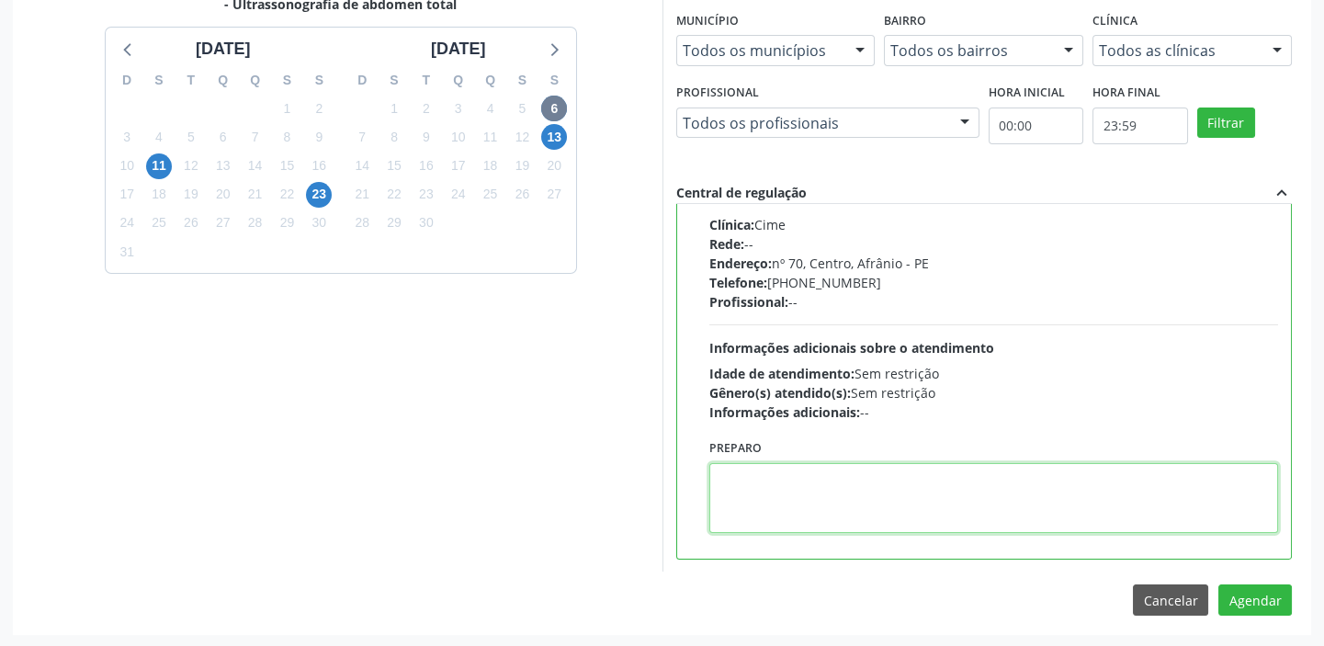
click at [1020, 525] on textarea at bounding box center [994, 498] width 570 height 70
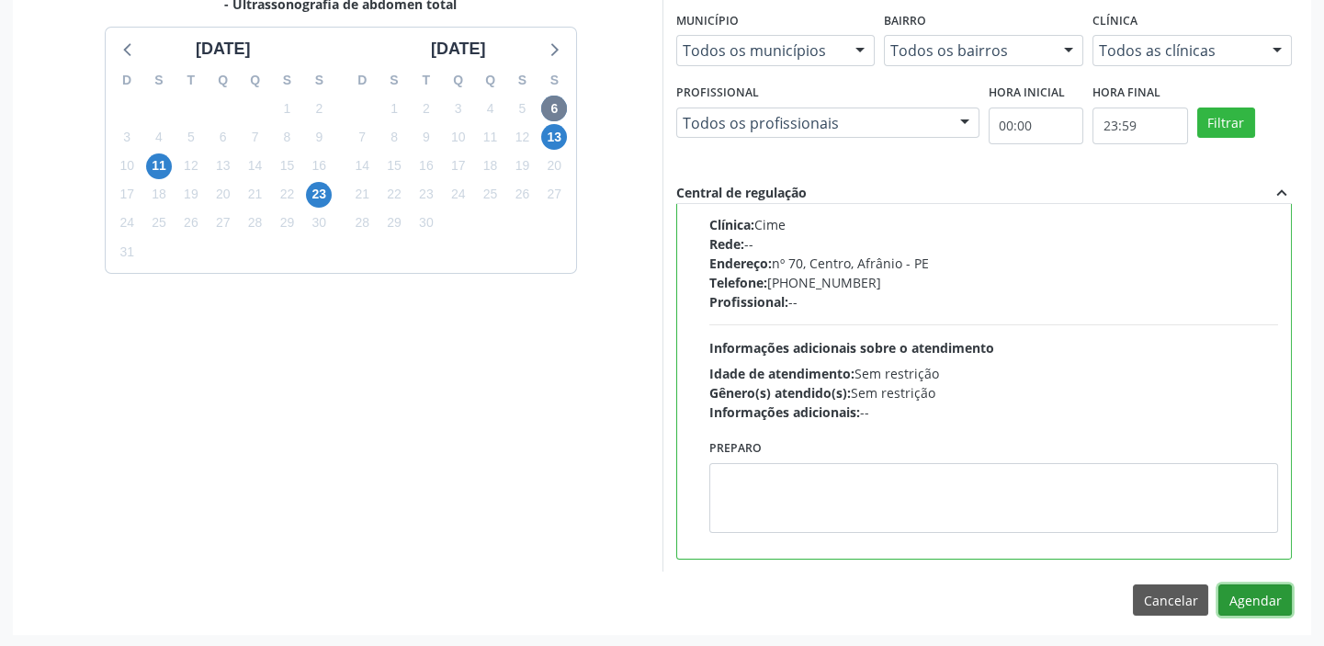
click at [1250, 598] on button "Agendar" at bounding box center [1255, 599] width 74 height 31
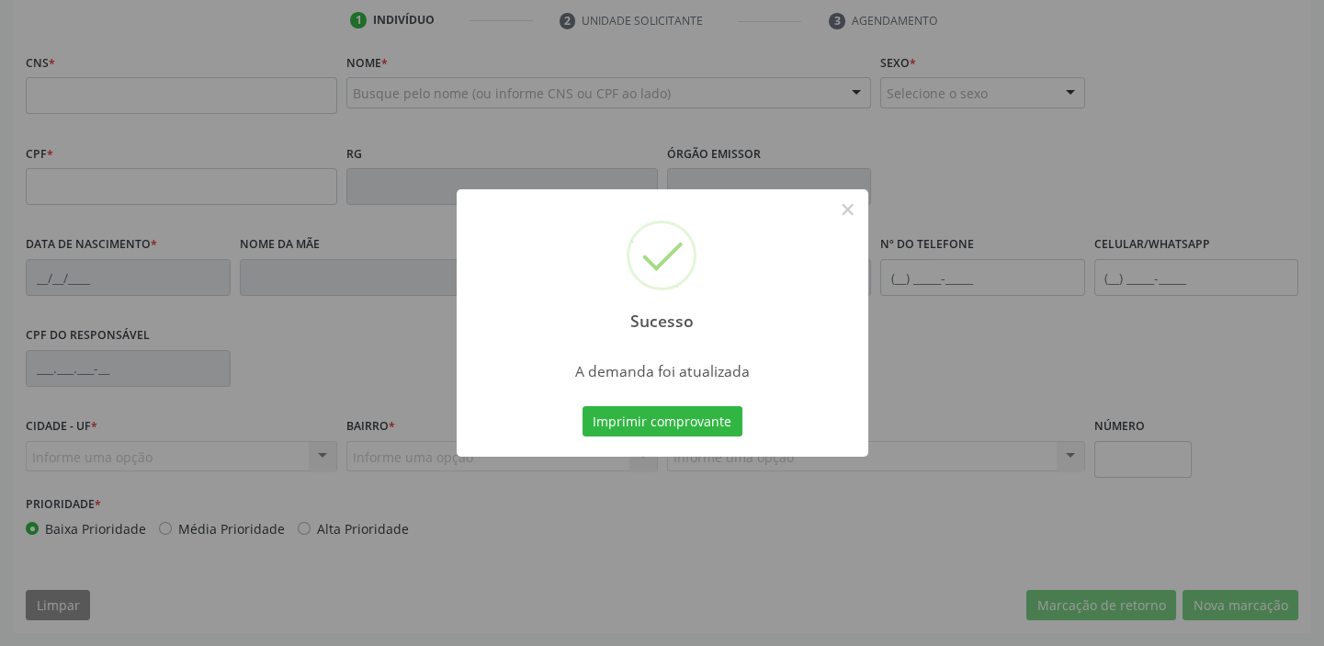
scroll to position [349, 0]
click at [689, 422] on button "Imprimir comprovante" at bounding box center [663, 421] width 160 height 31
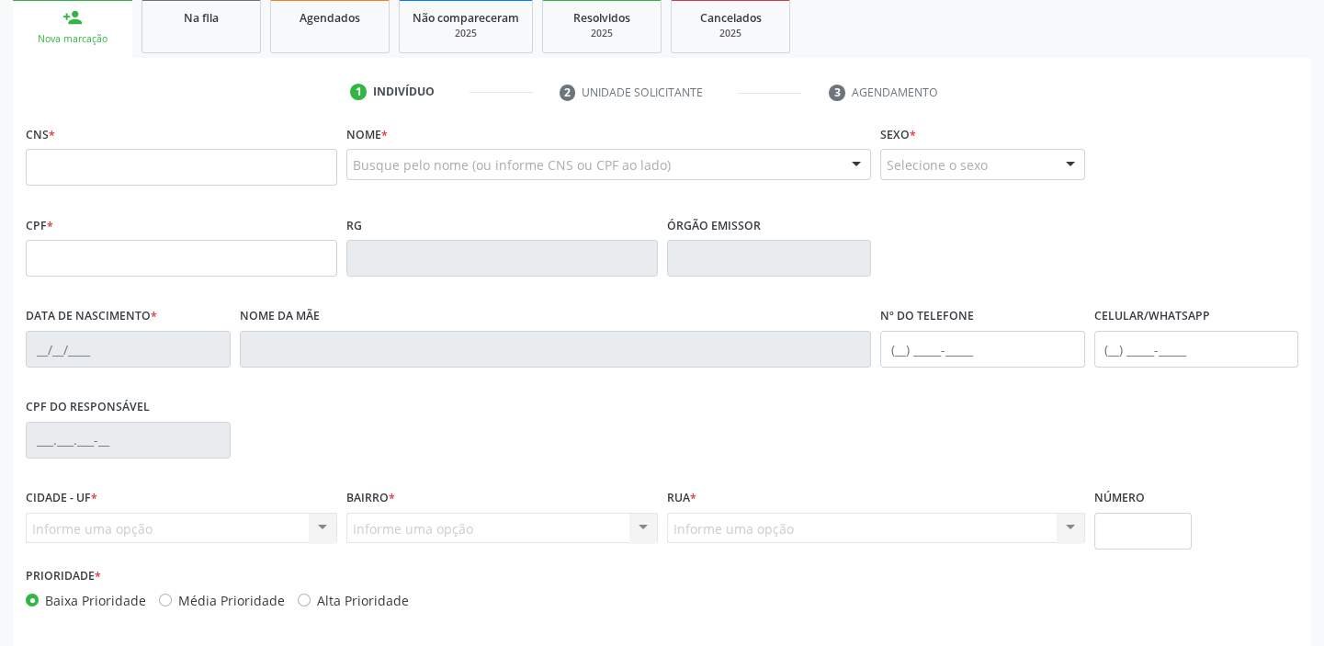
scroll to position [183, 0]
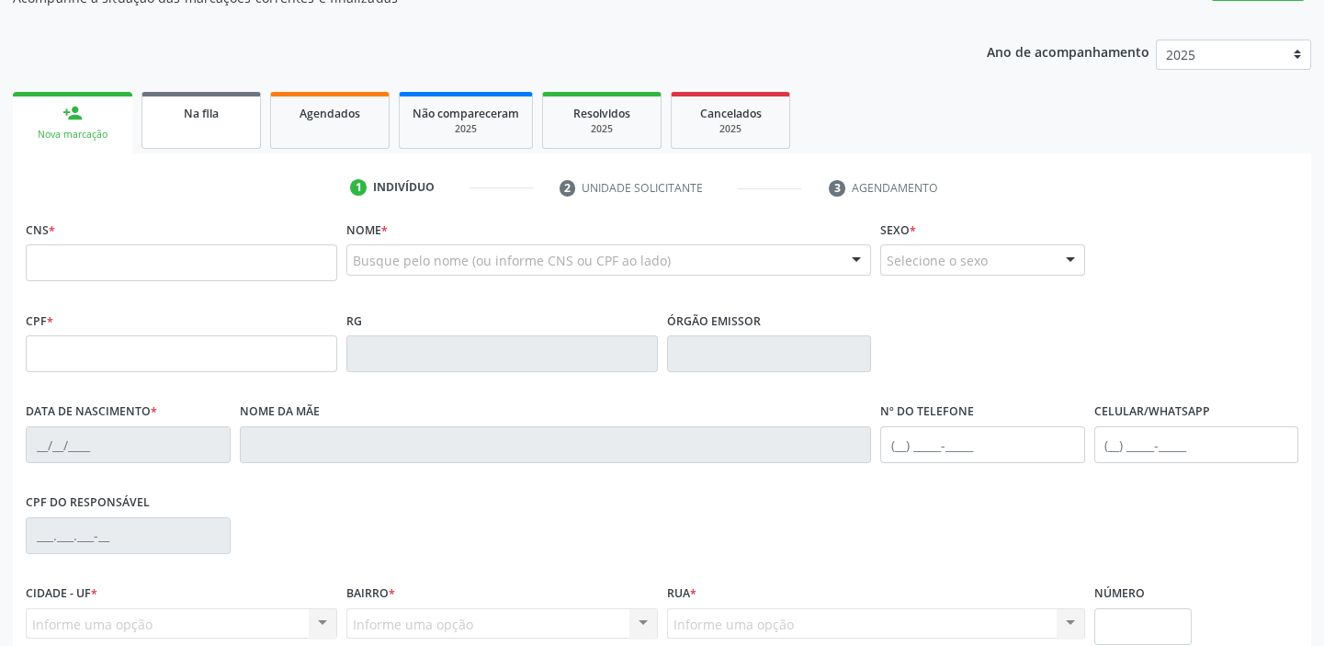
click at [218, 120] on div "Na fila" at bounding box center [201, 112] width 92 height 19
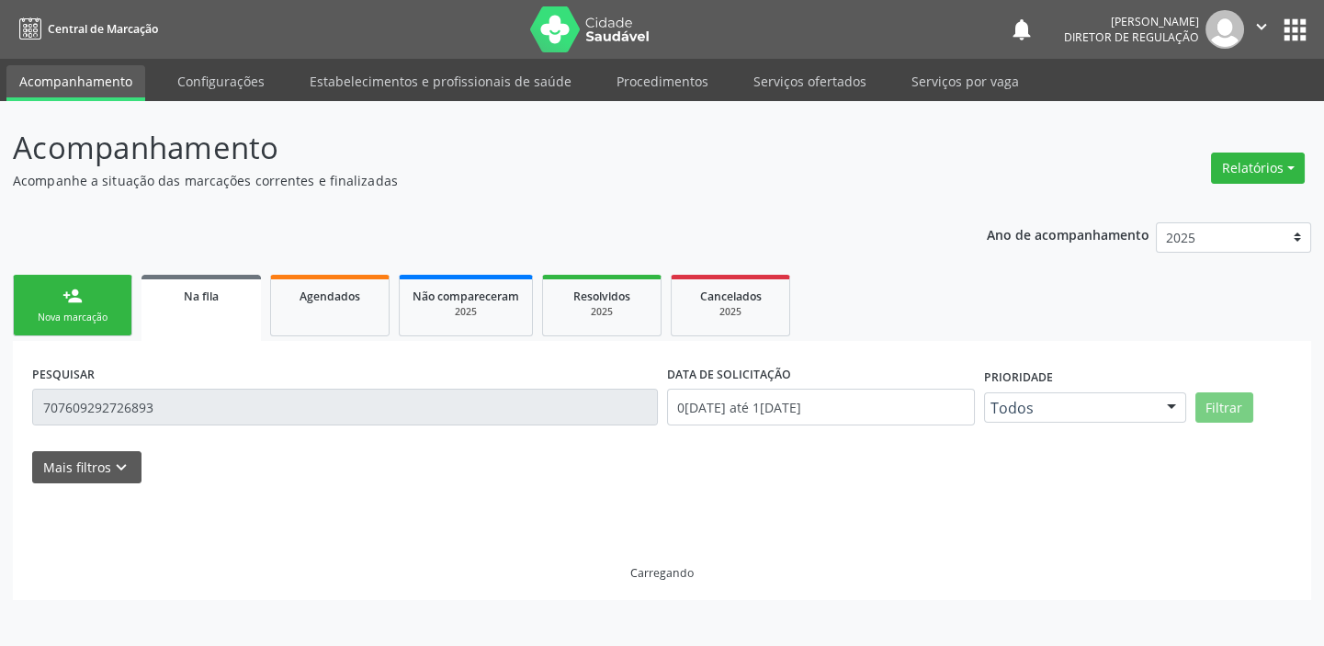
scroll to position [0, 0]
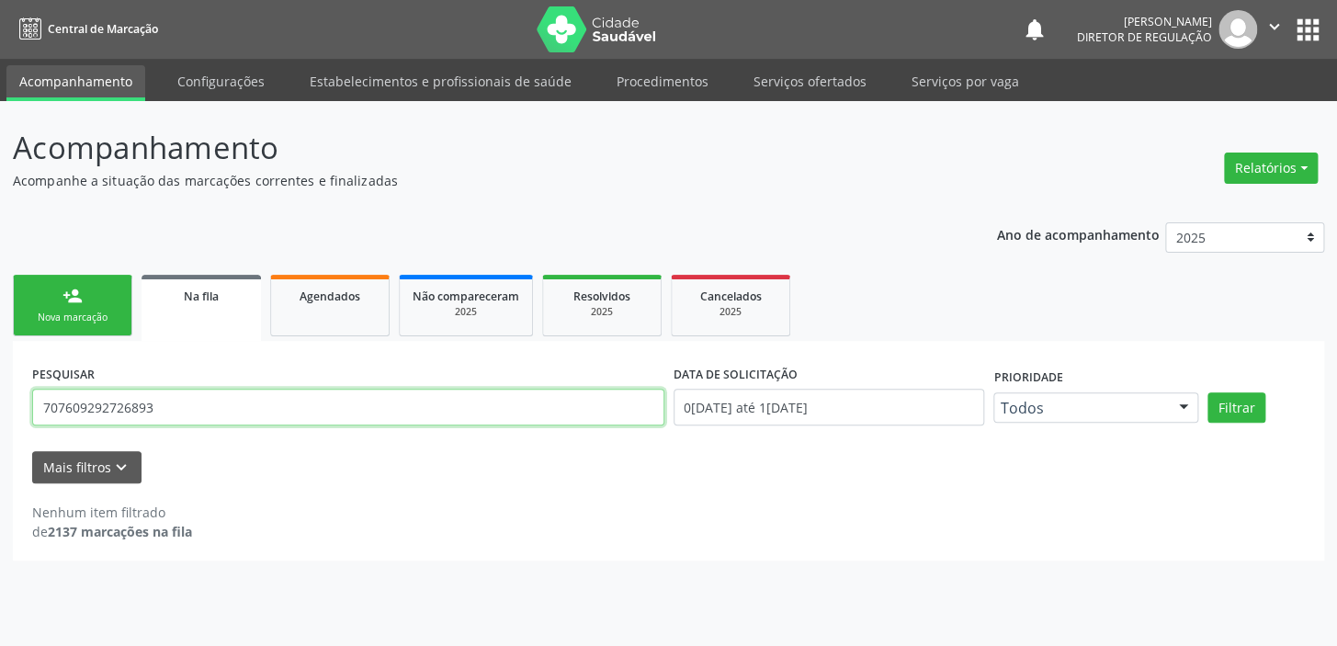
click at [187, 406] on input "707609292726893" at bounding box center [348, 407] width 632 height 37
type input "7"
type input "700900922350295"
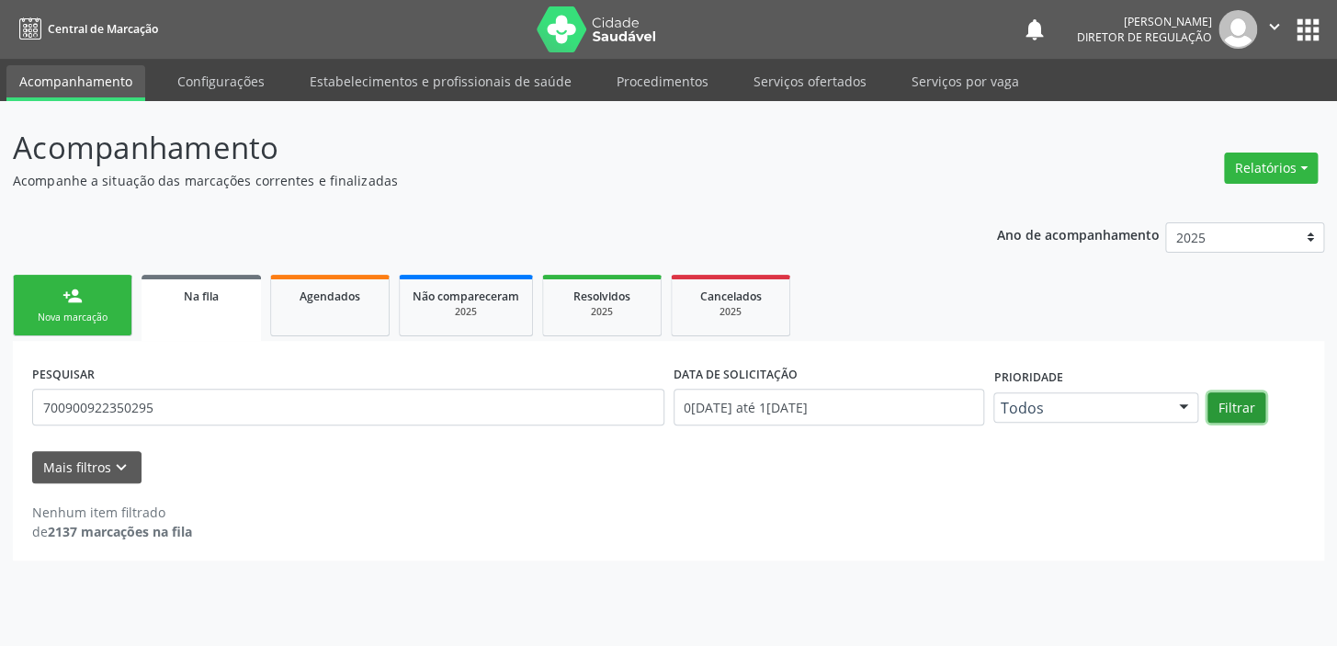
click at [1231, 409] on button "Filtrar" at bounding box center [1236, 407] width 58 height 31
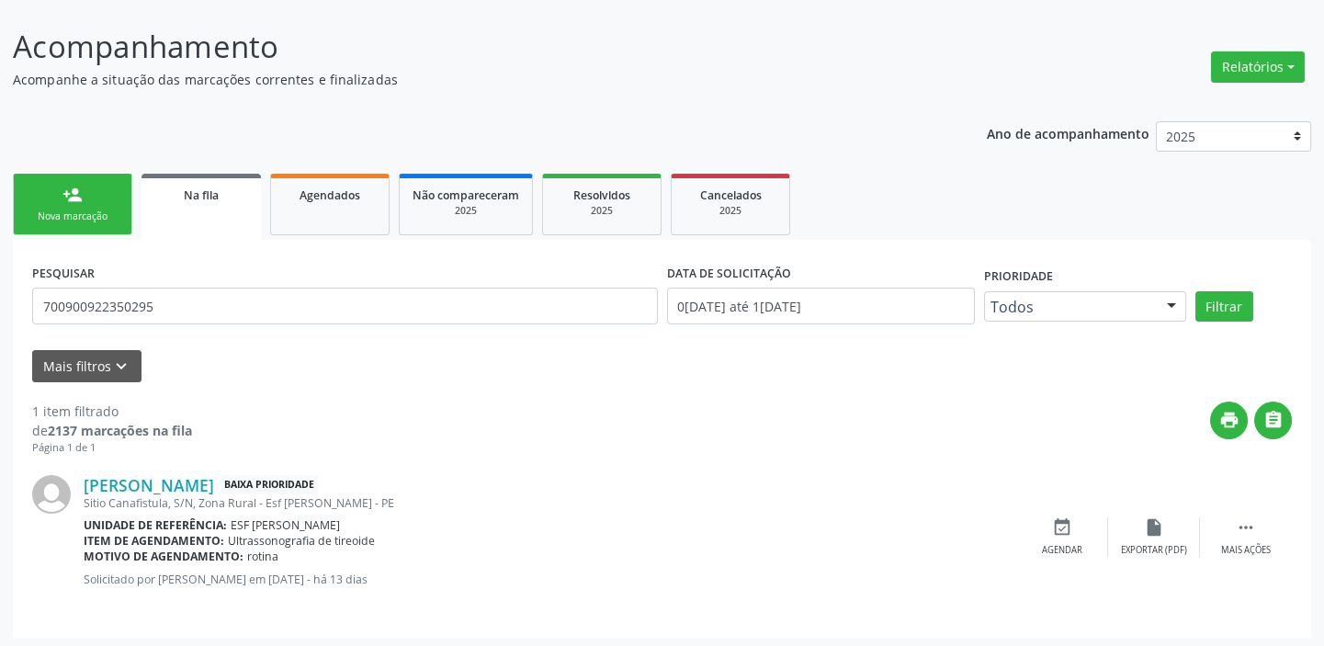
scroll to position [106, 0]
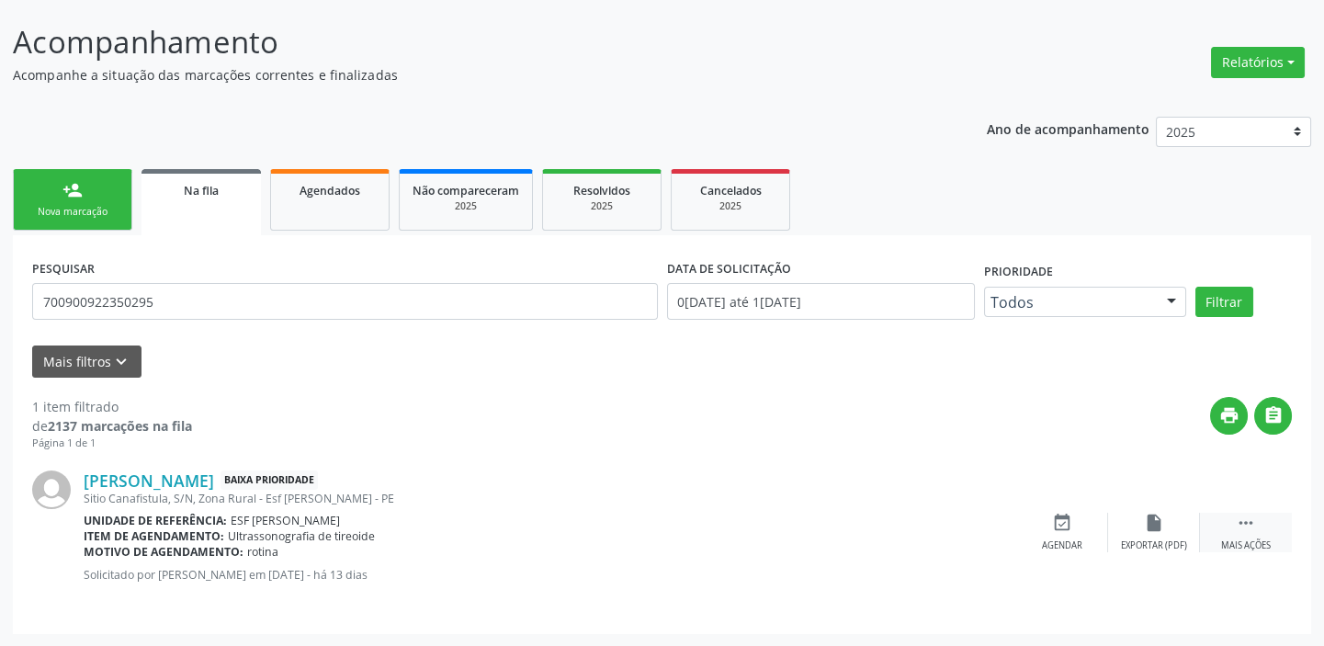
click at [1238, 520] on icon "" at bounding box center [1246, 523] width 20 height 20
click at [781, 529] on icon "event_available" at bounding box center [786, 523] width 20 height 20
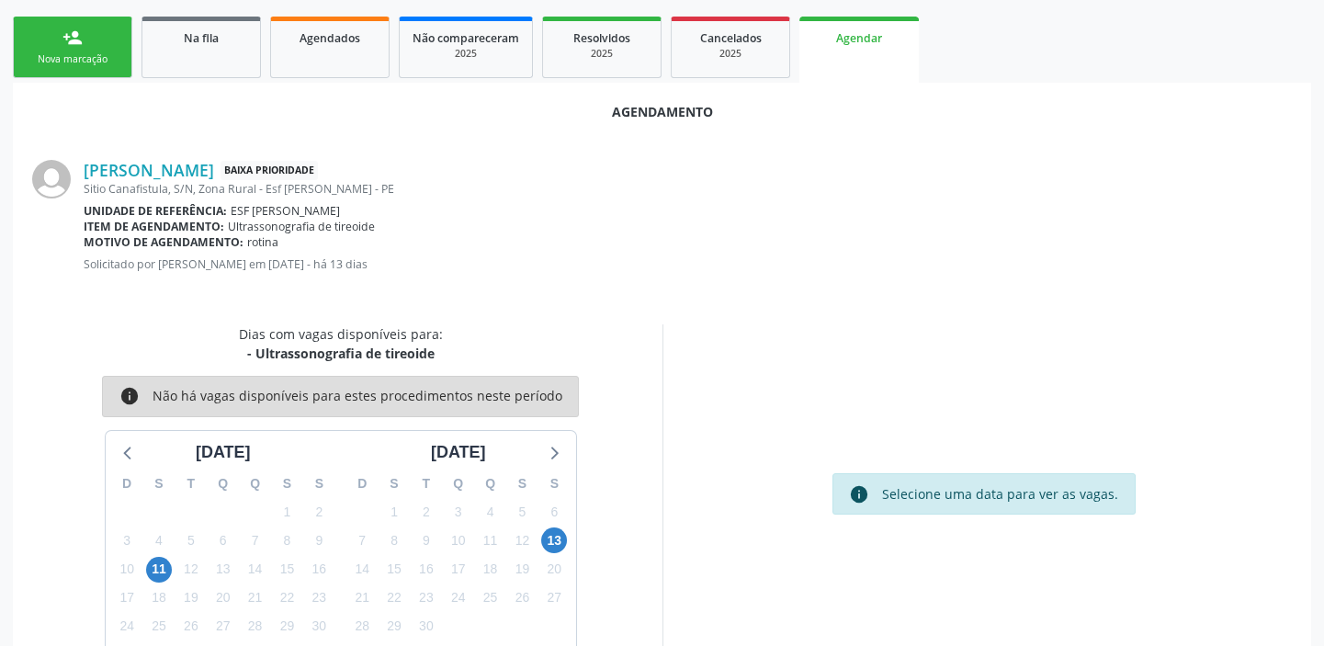
scroll to position [266, 0]
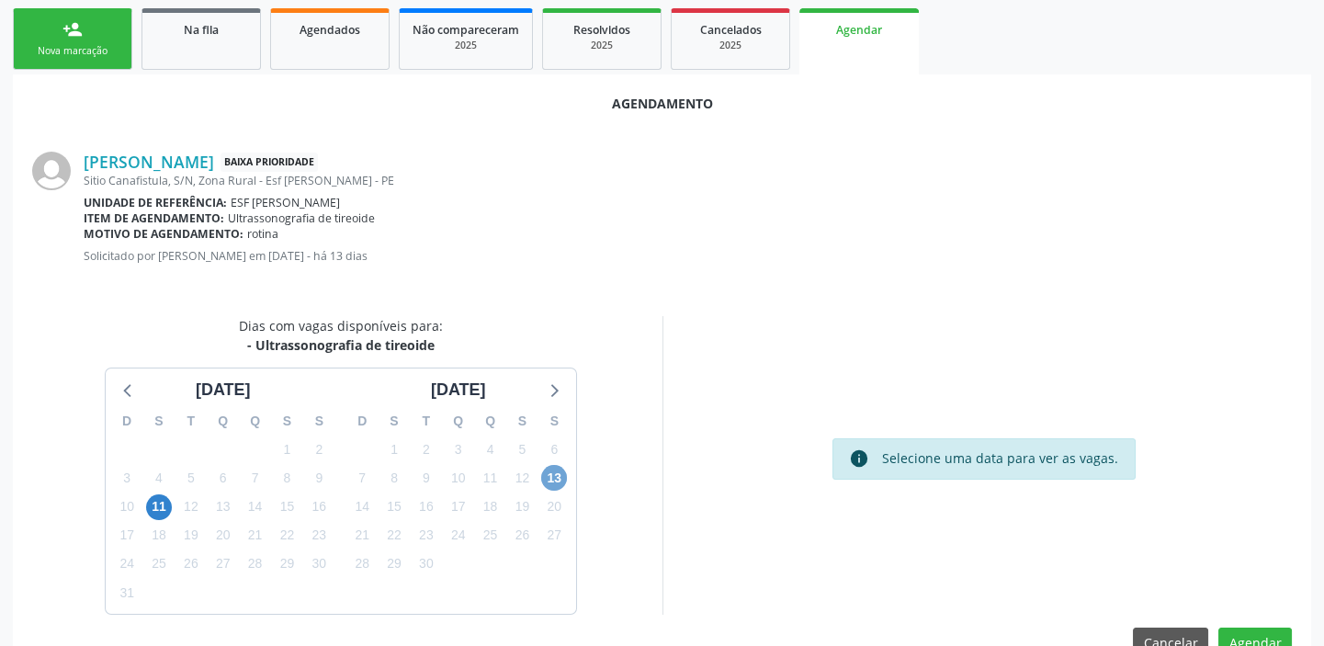
click at [556, 476] on span "13" at bounding box center [554, 478] width 26 height 26
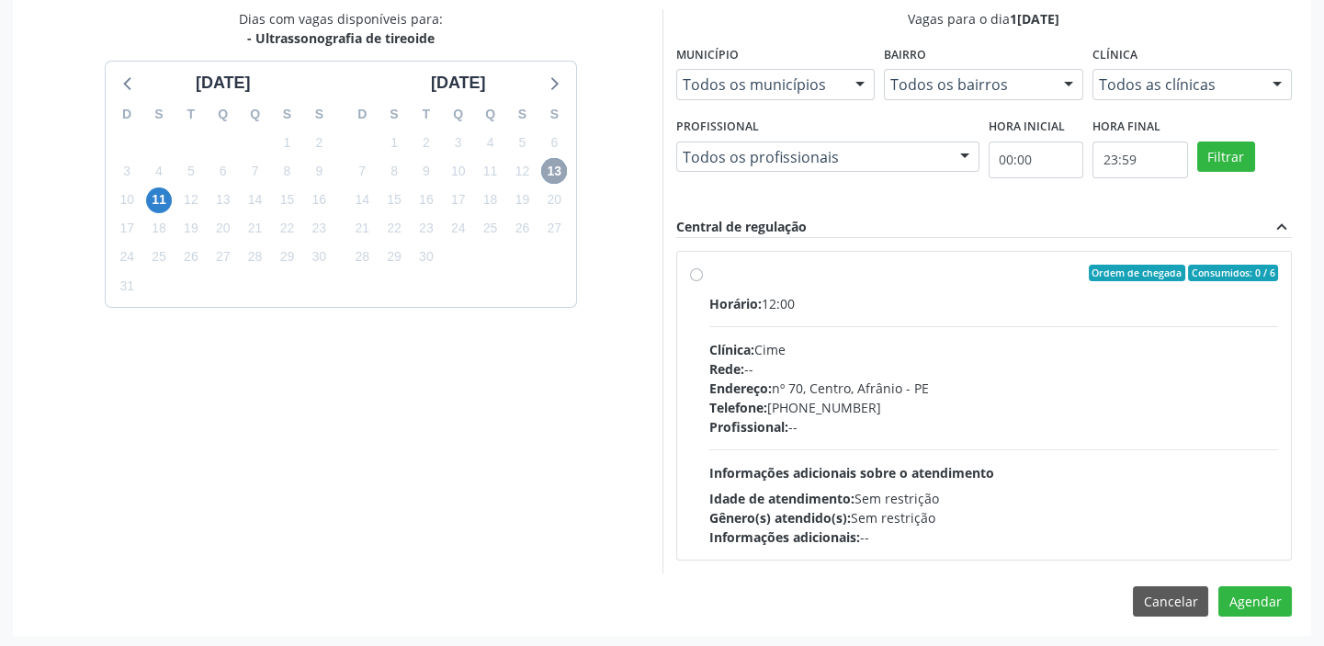
scroll to position [575, 0]
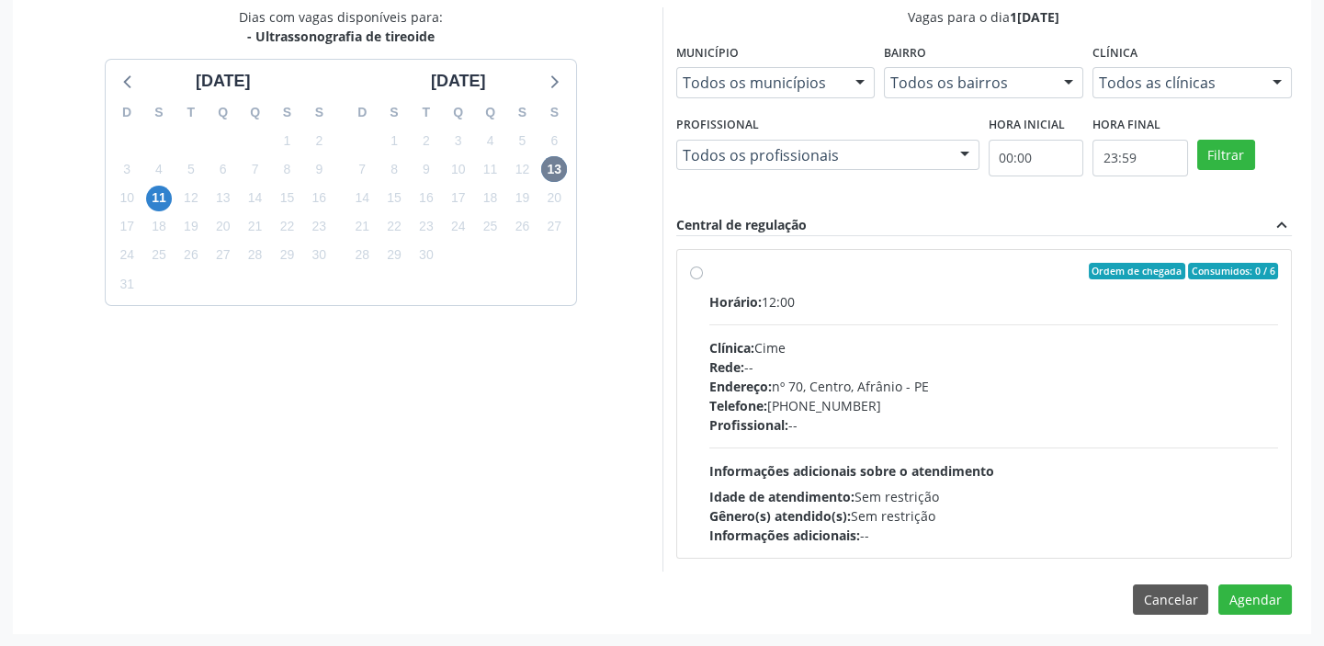
click at [930, 451] on div "Horário: 12:00 Clínica: Cime Rede: -- Endereço: [STREET_ADDRESS] Telefone: [PHO…" at bounding box center [994, 418] width 570 height 253
click at [703, 279] on input "Ordem de chegada Consumidos: 0 / 6 Horário: 12:00 Clínica: Cime Rede: -- Endere…" at bounding box center [696, 271] width 13 height 17
radio input "true"
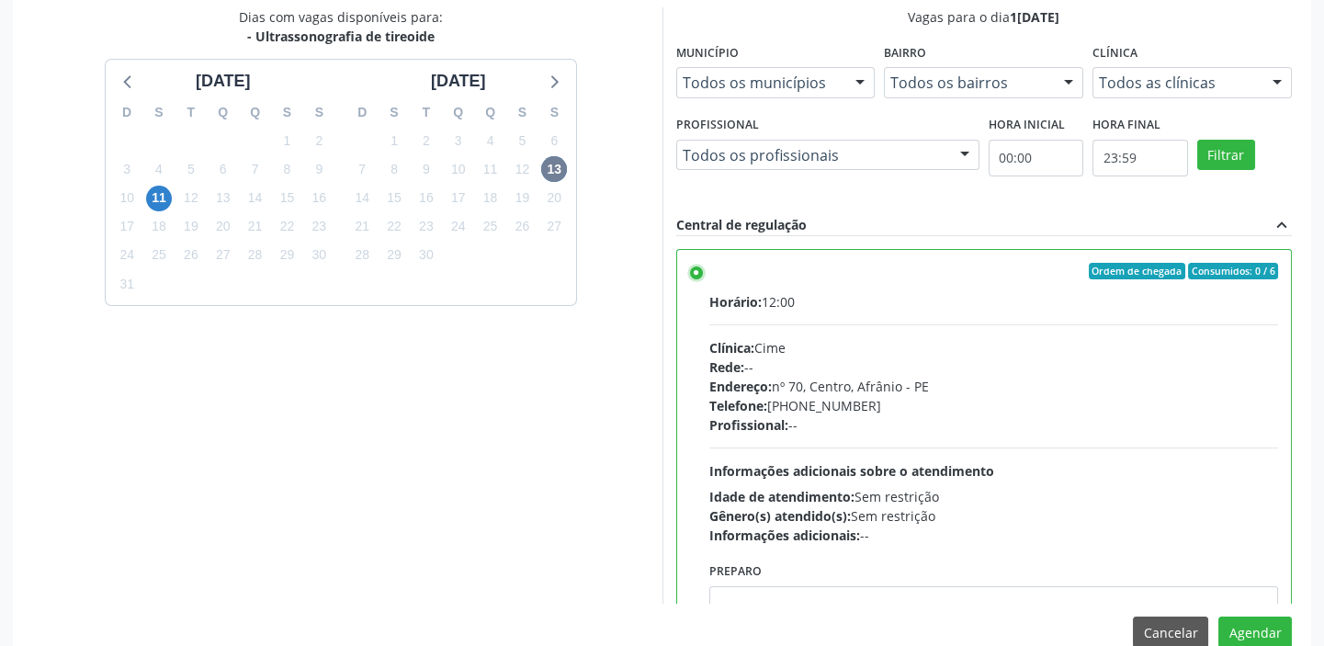
scroll to position [91, 0]
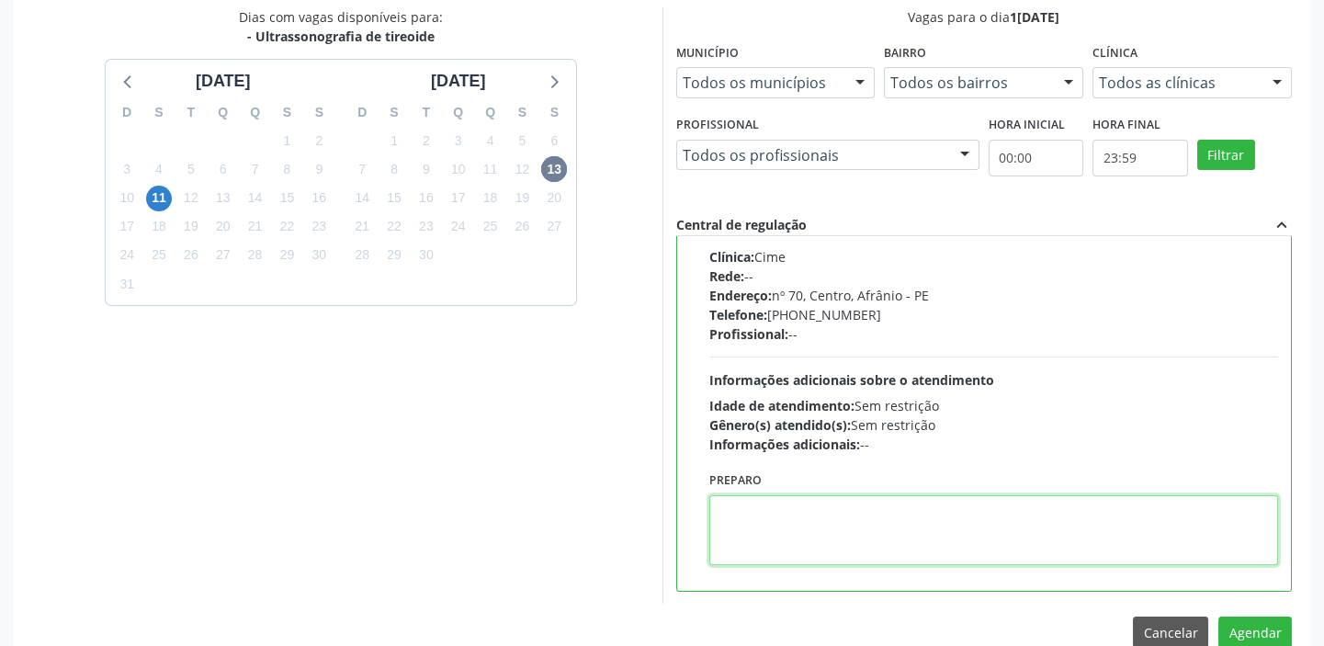
click at [854, 524] on textarea at bounding box center [994, 530] width 570 height 70
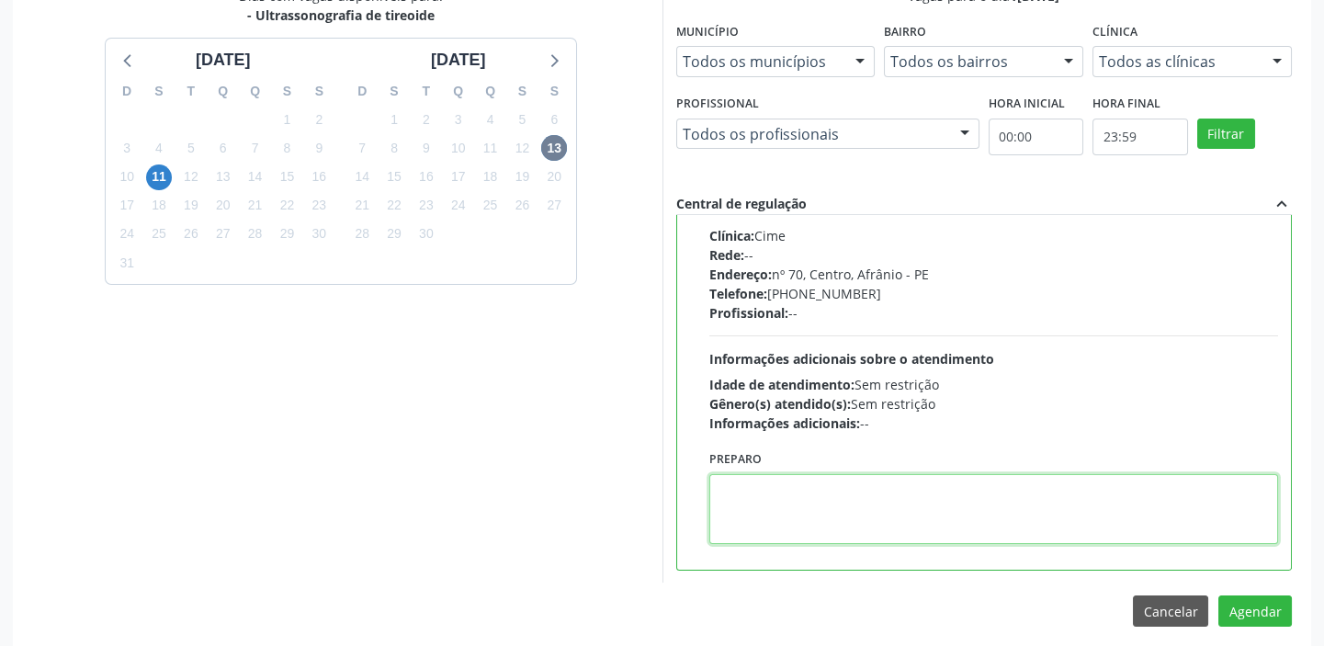
scroll to position [607, 0]
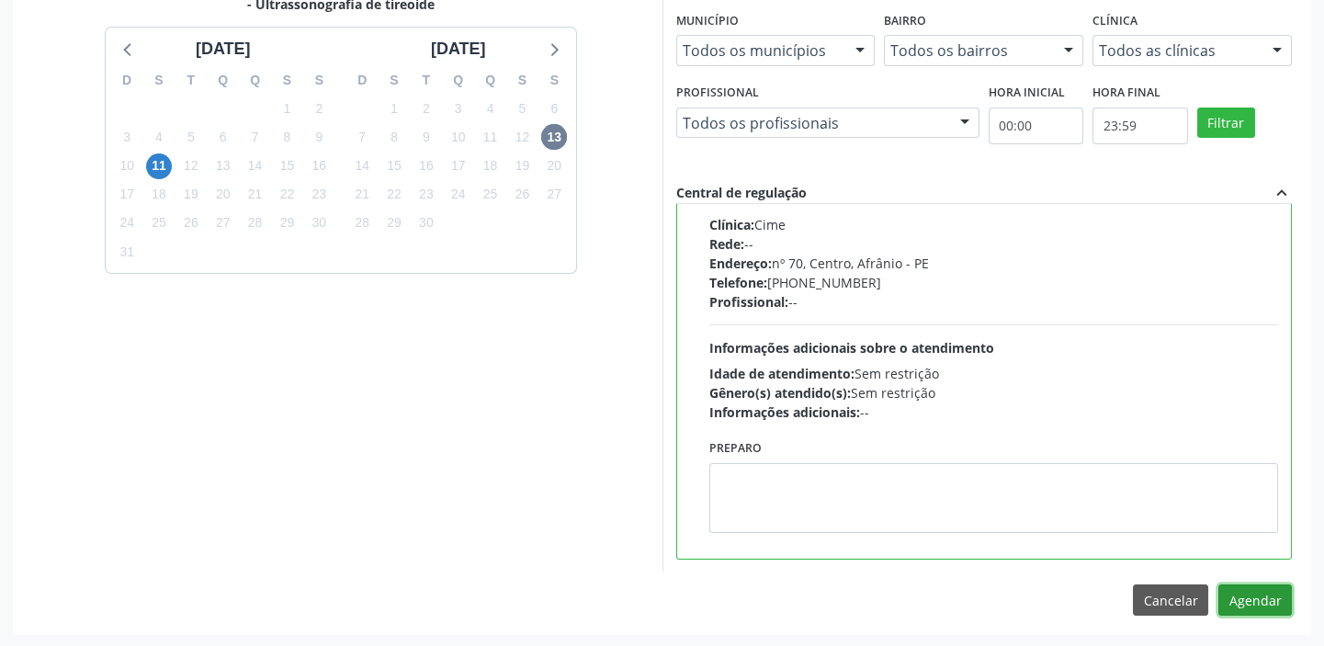
click at [1243, 594] on button "Agendar" at bounding box center [1255, 599] width 74 height 31
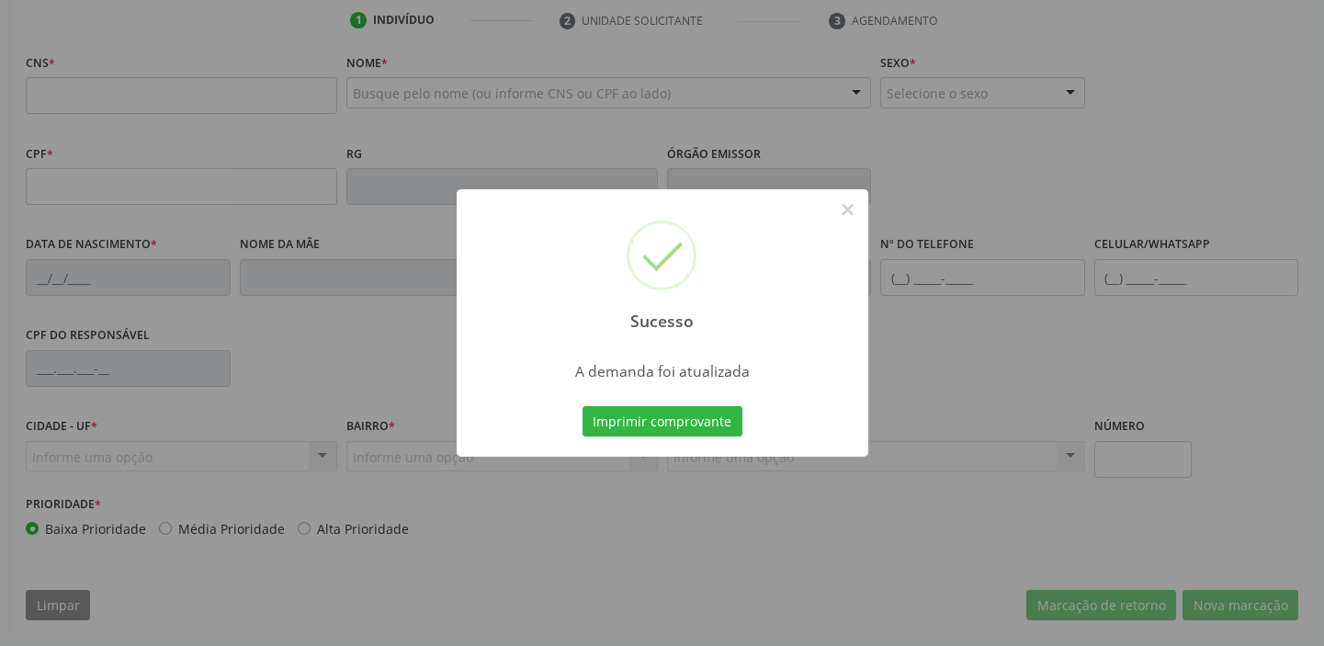
scroll to position [349, 0]
click at [625, 407] on button "Imprimir comprovante" at bounding box center [663, 421] width 160 height 31
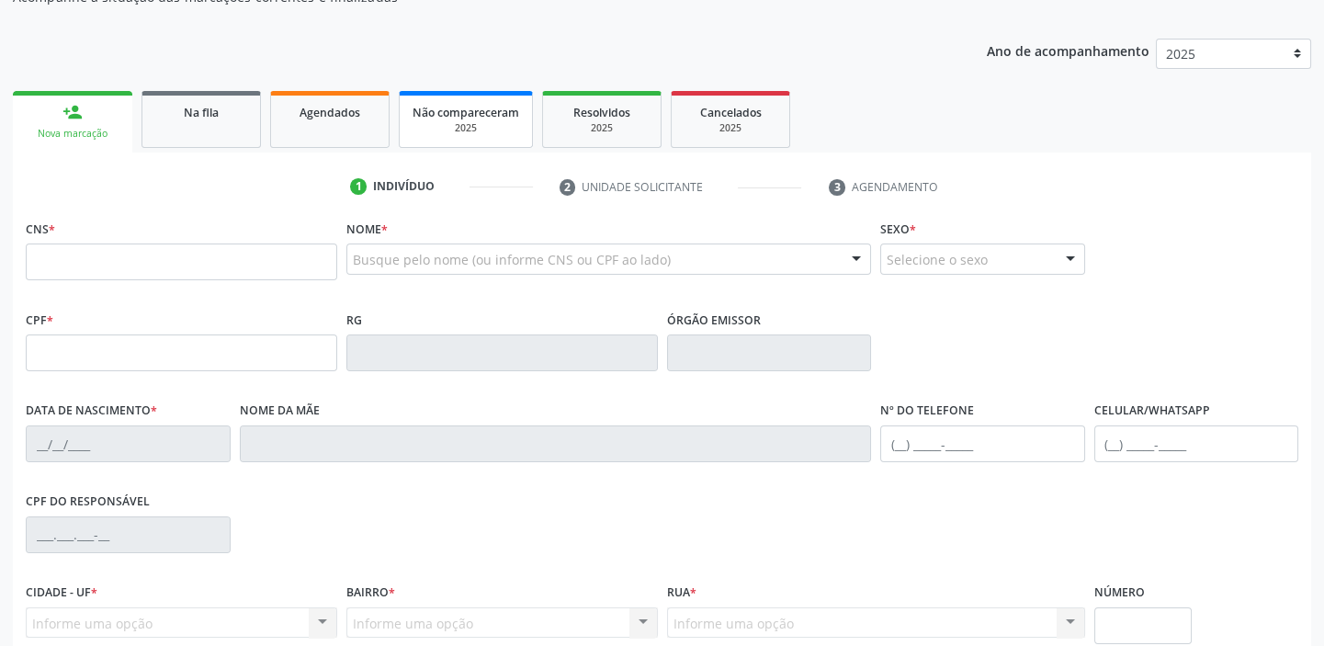
scroll to position [183, 0]
click at [287, 114] on div "Agendados" at bounding box center [330, 112] width 92 height 19
click at [201, 117] on div "Acompanhamento Acompanhe a situação das marcações correntes e finalizadas Relat…" at bounding box center [662, 365] width 1324 height 895
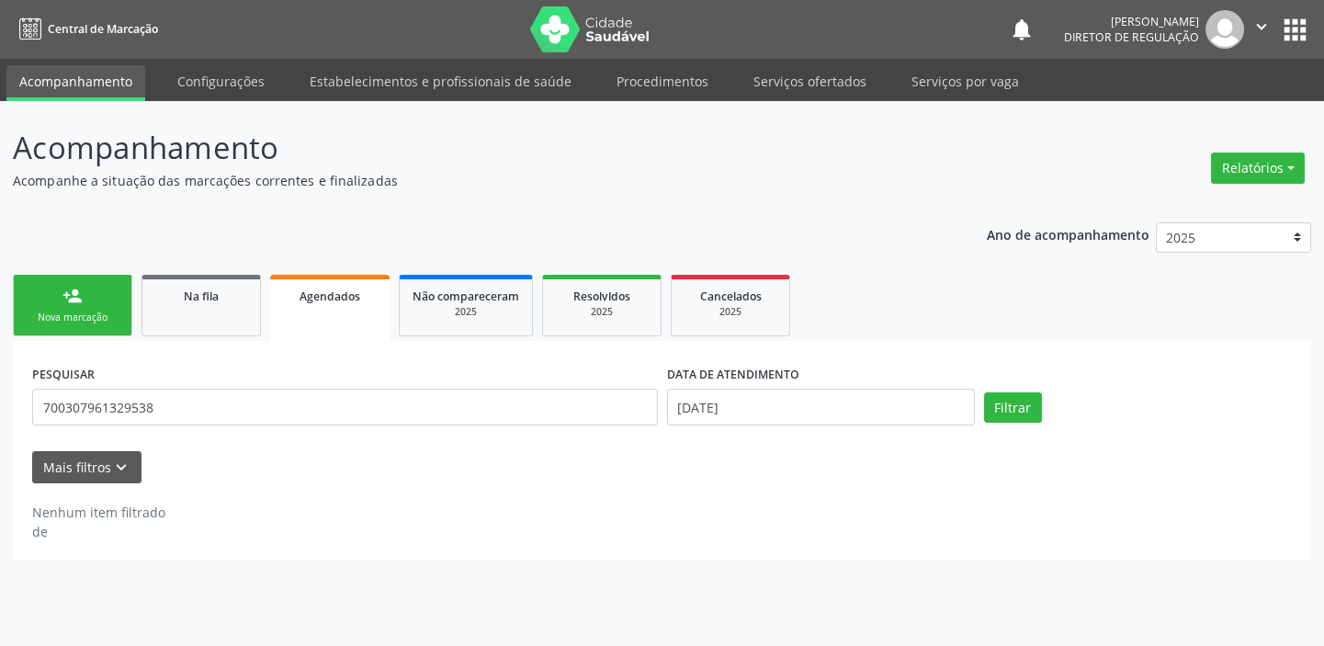
scroll to position [0, 0]
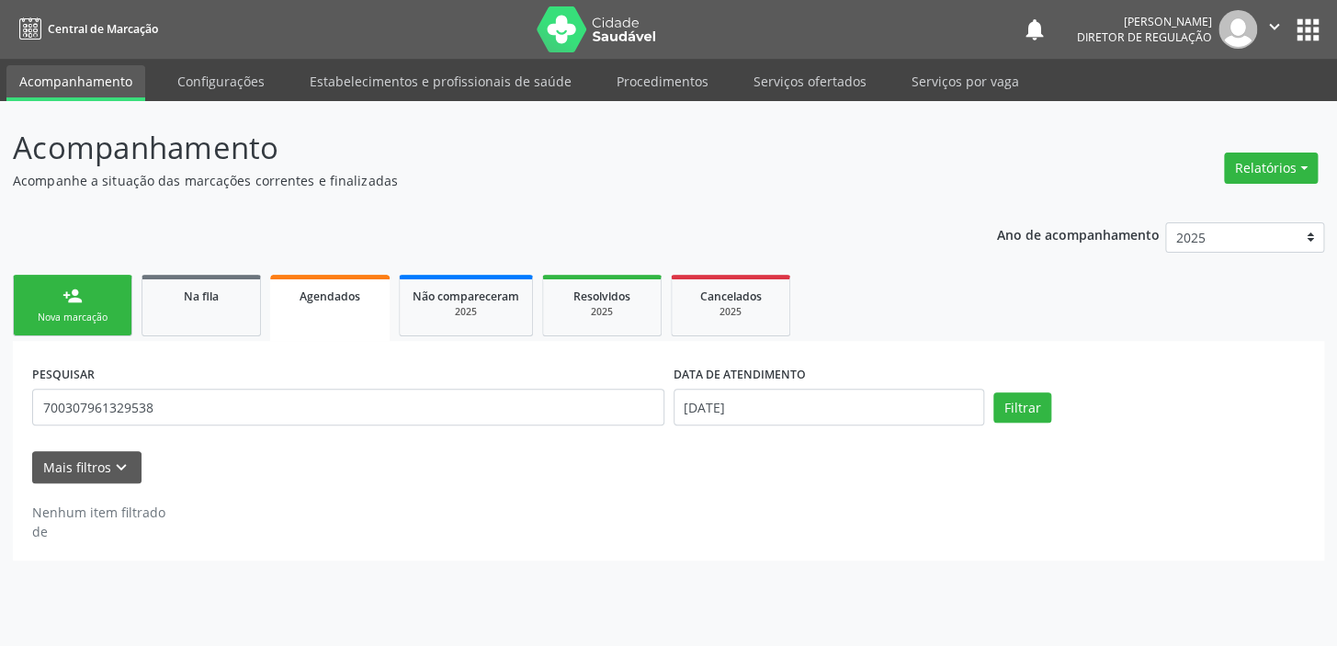
click at [208, 120] on div "Acompanhamento Acompanhe a situação das marcações correntes e finalizadas Relat…" at bounding box center [668, 373] width 1337 height 545
click at [219, 306] on link "Na fila" at bounding box center [200, 306] width 119 height 62
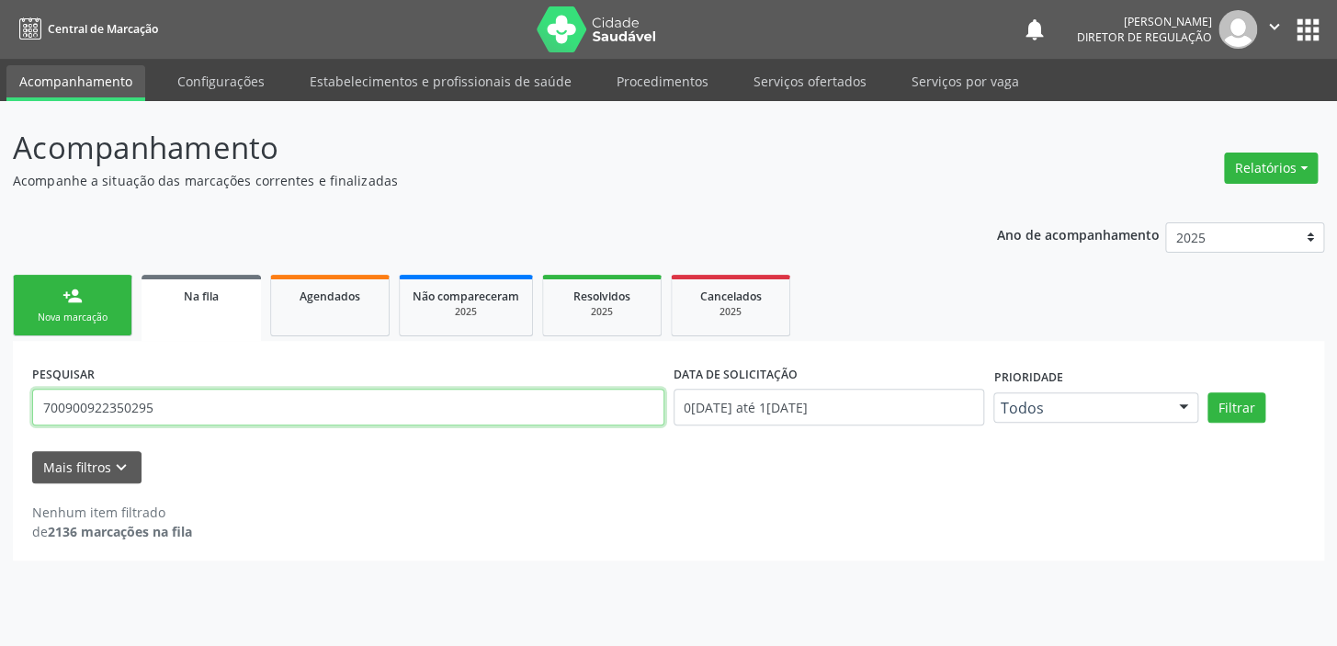
click at [216, 413] on input "700900922350295" at bounding box center [348, 407] width 632 height 37
type input "7"
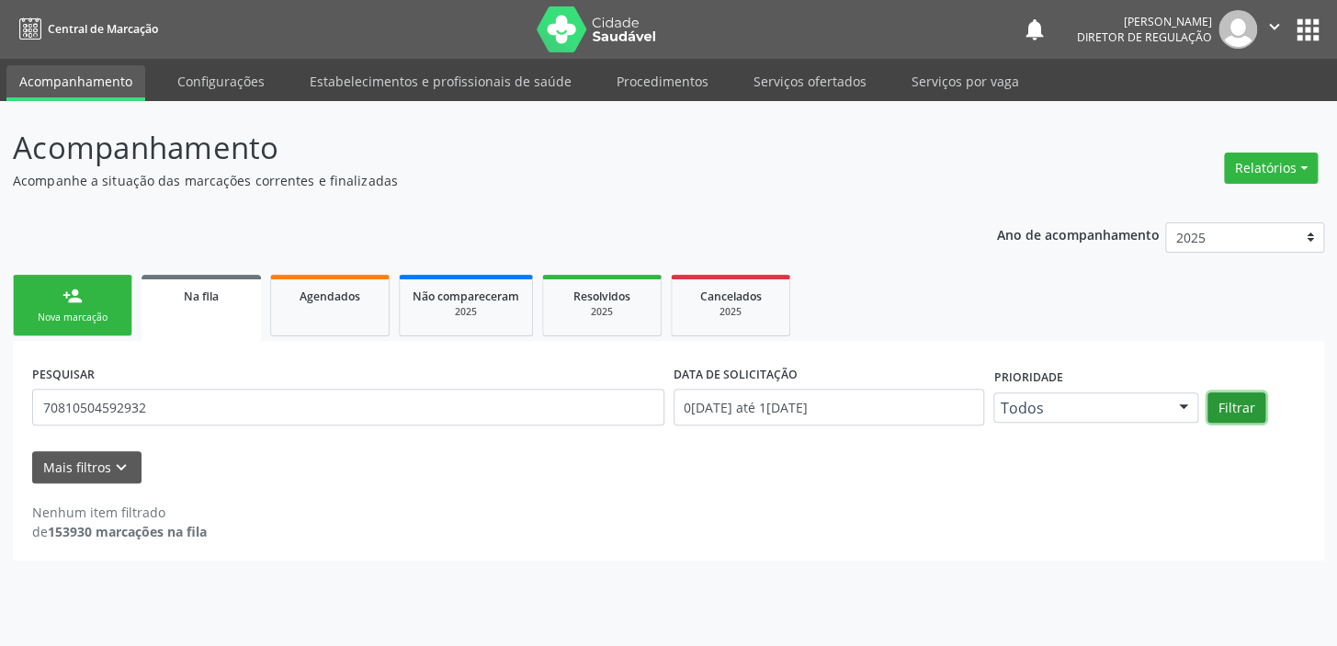
click at [1244, 409] on button "Filtrar" at bounding box center [1236, 407] width 58 height 31
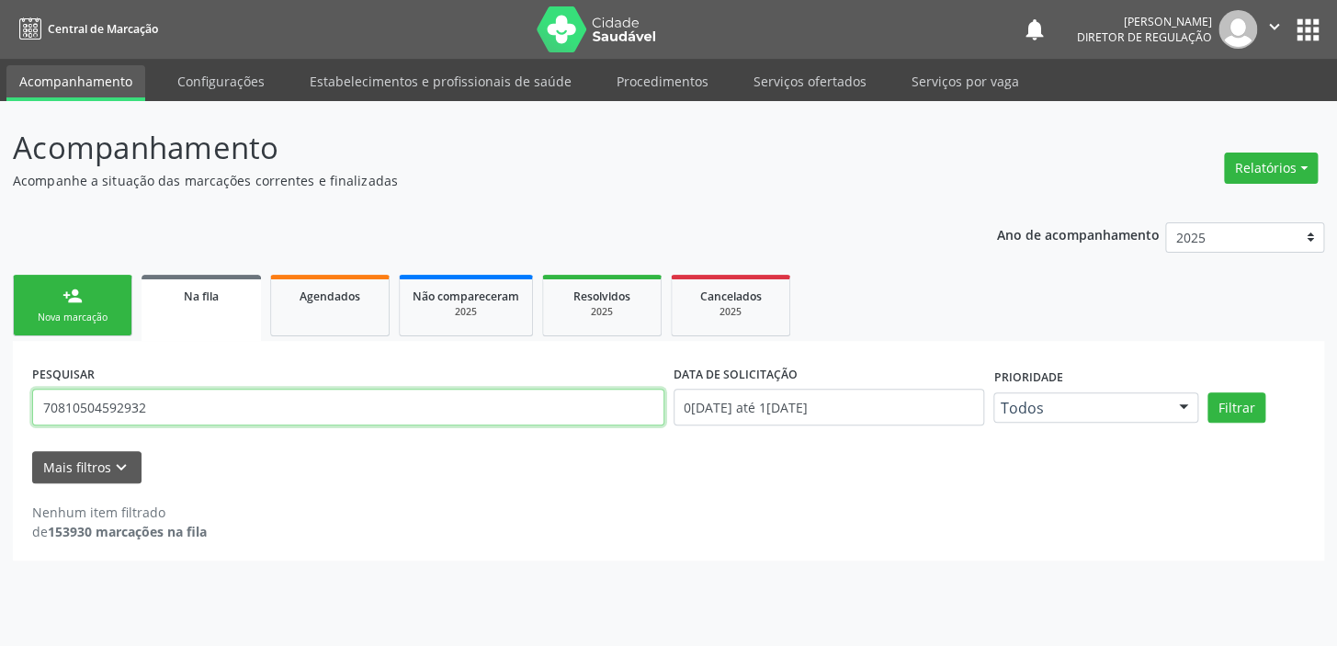
click at [160, 410] on input "70810504592932" at bounding box center [348, 407] width 632 height 37
type input "7"
type input "708105504592932"
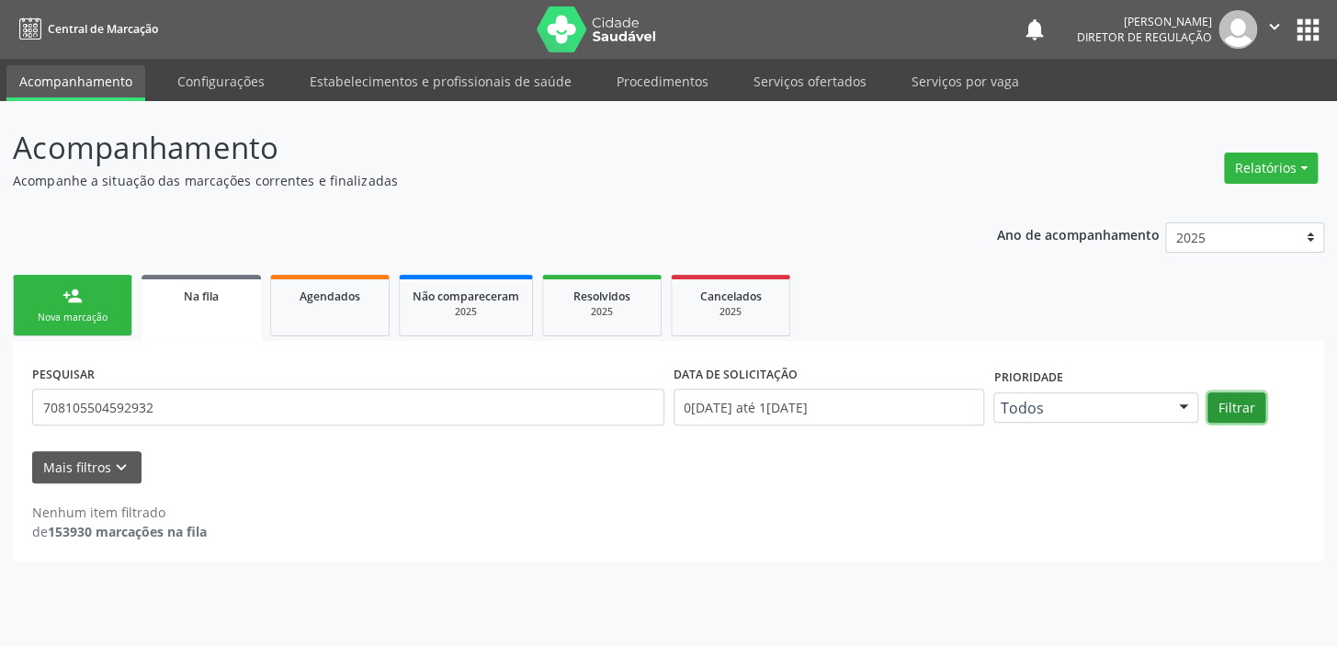
click at [1213, 398] on button "Filtrar" at bounding box center [1236, 407] width 58 height 31
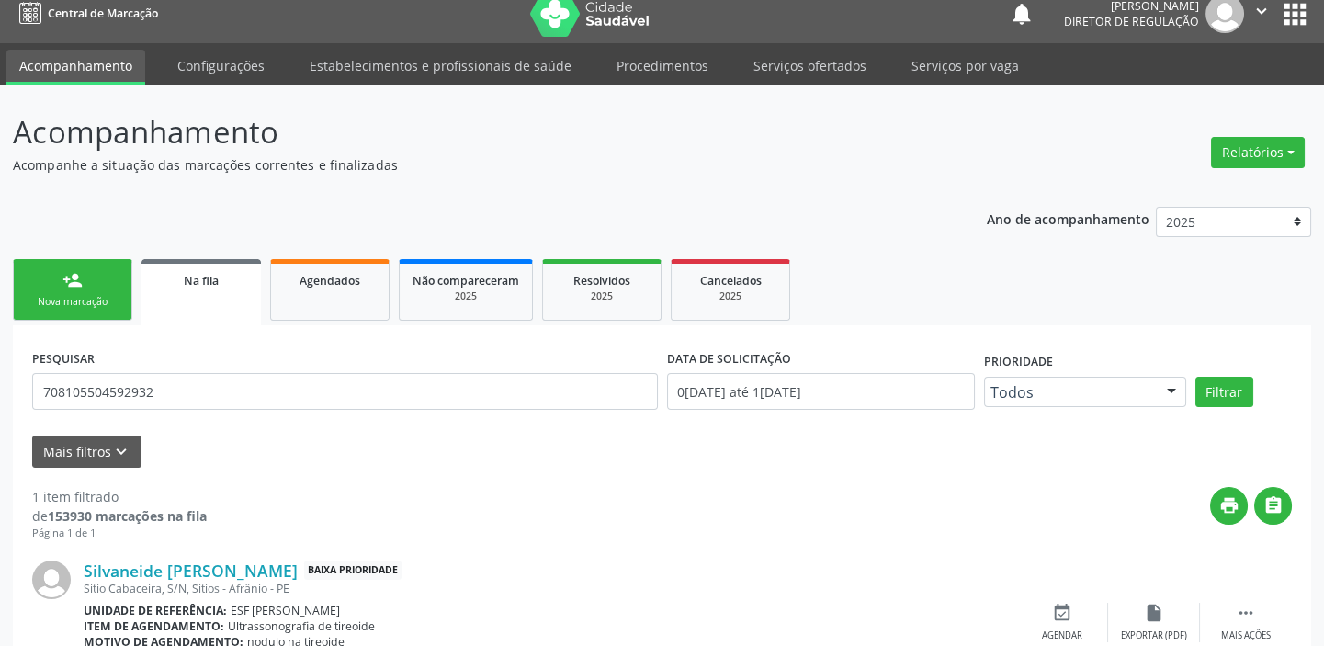
scroll to position [106, 0]
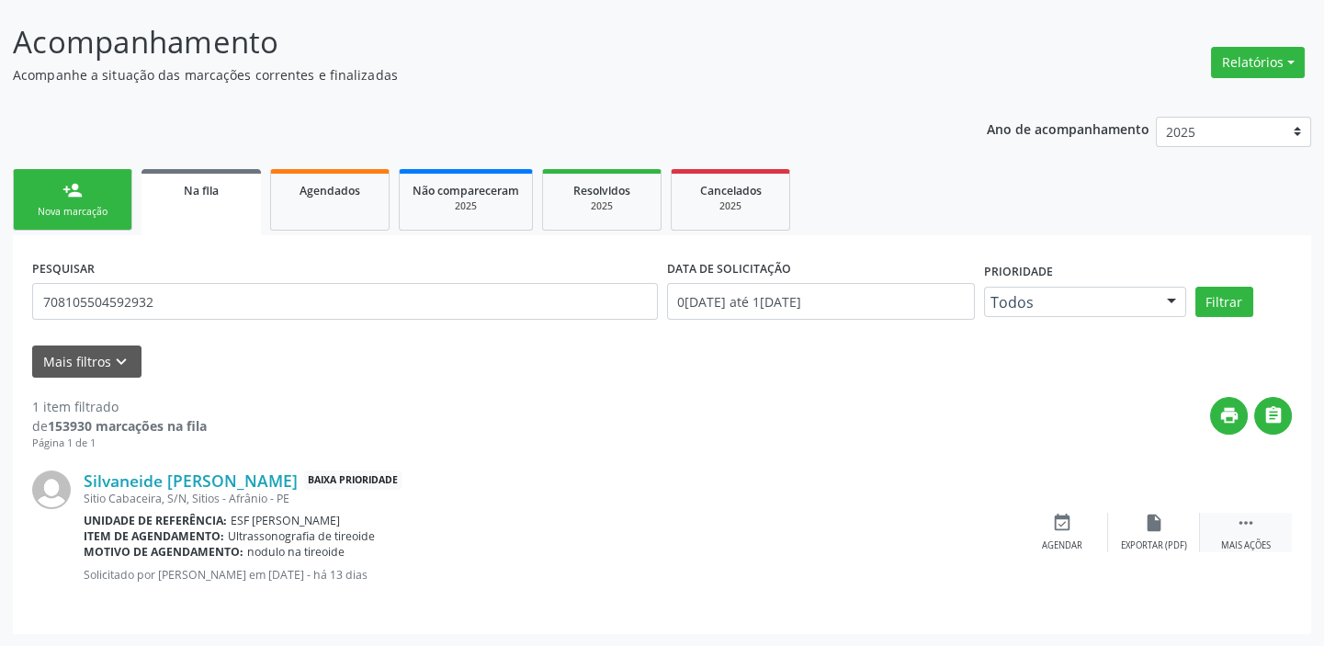
click at [1231, 517] on div " Mais ações" at bounding box center [1246, 533] width 92 height 40
click at [788, 527] on icon "event_available" at bounding box center [786, 523] width 20 height 20
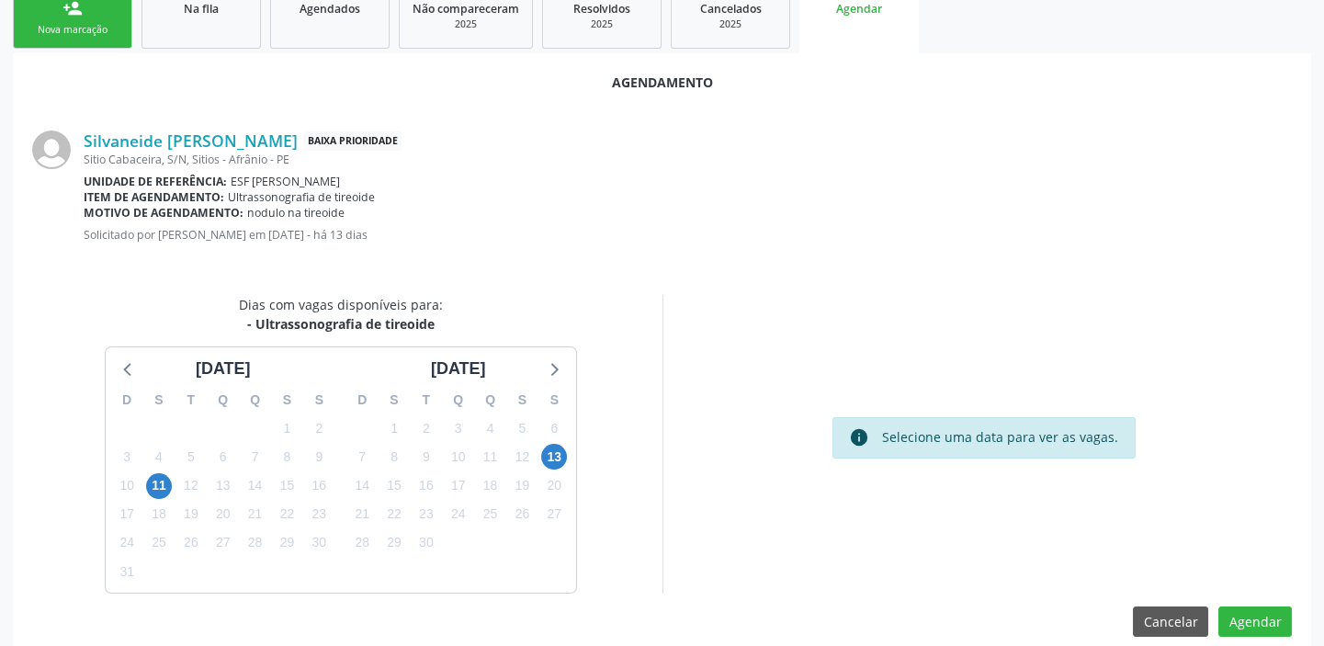
scroll to position [310, 0]
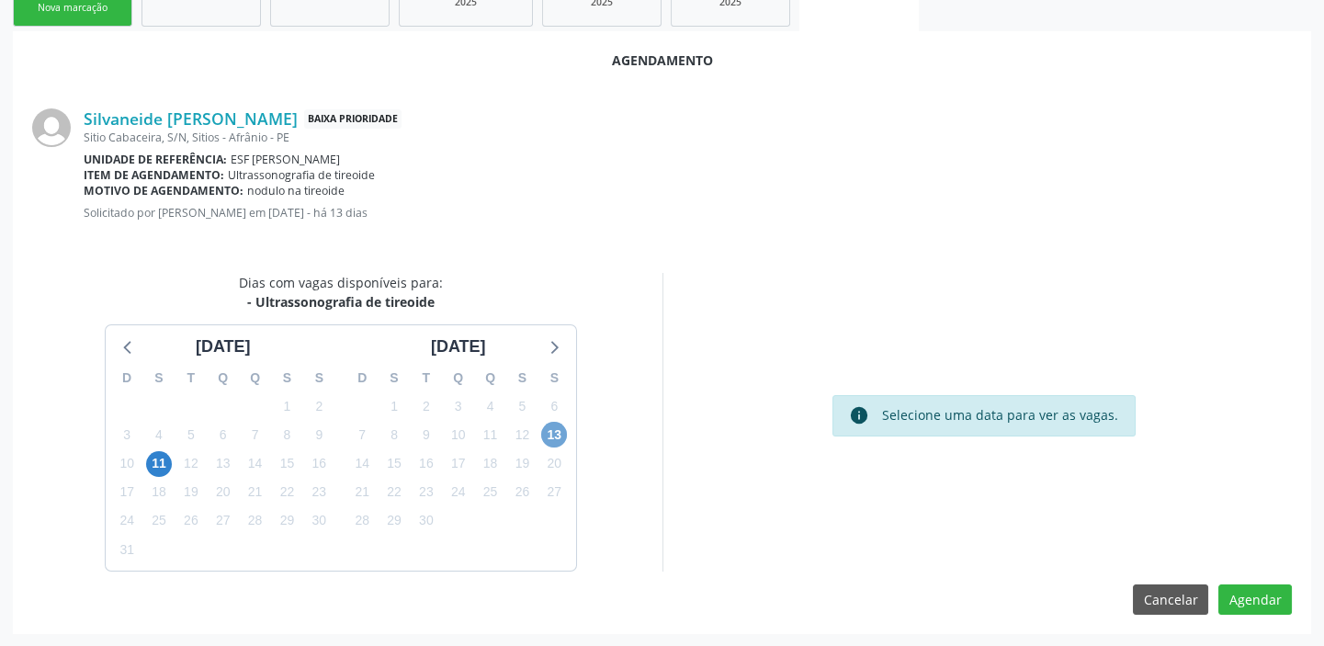
click at [543, 431] on span "13" at bounding box center [554, 435] width 26 height 26
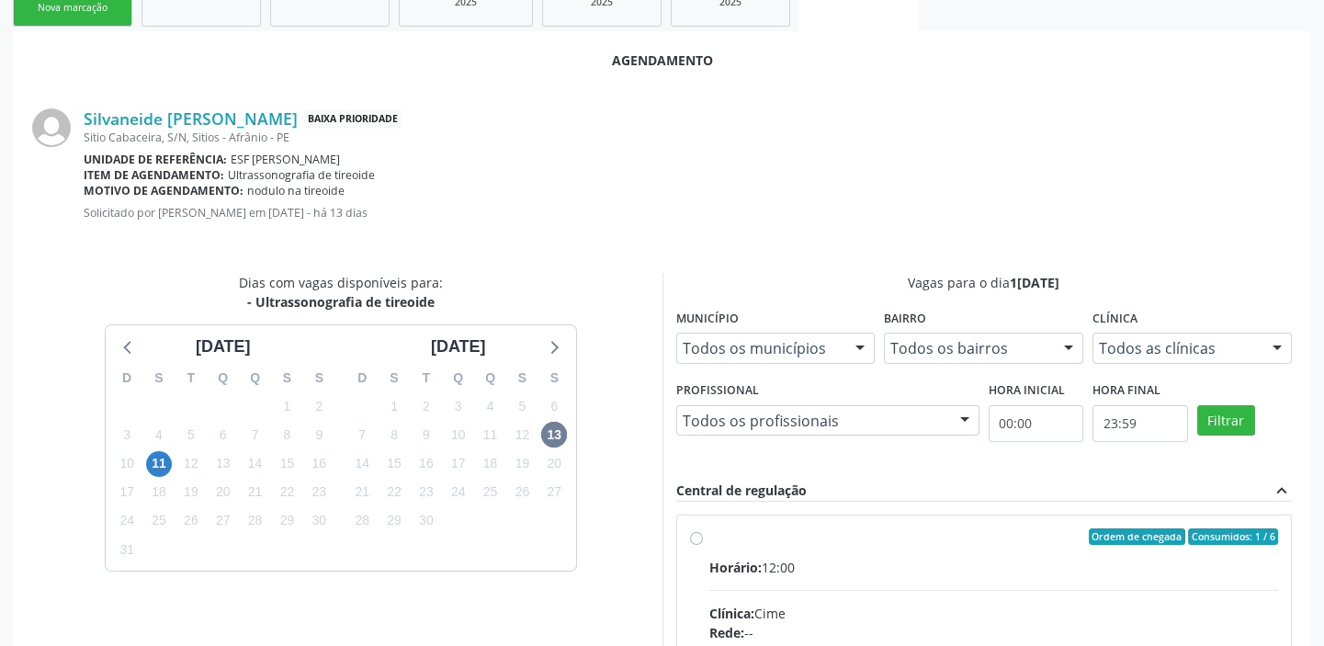
click at [892, 573] on div "Horário: 12:00" at bounding box center [994, 567] width 570 height 19
click at [703, 545] on input "Ordem de chegada Consumidos: 1 / 6 Horário: 12:00 Clínica: Cime Rede: -- Endere…" at bounding box center [696, 536] width 13 height 17
radio input "true"
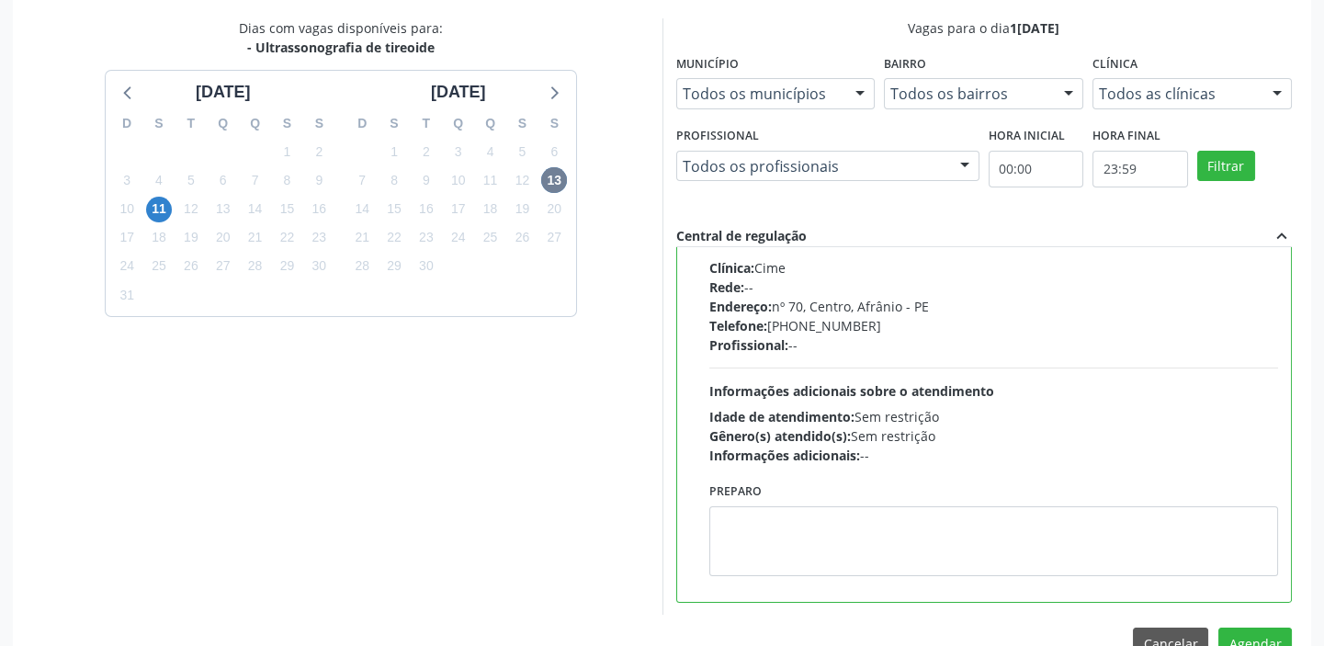
scroll to position [607, 0]
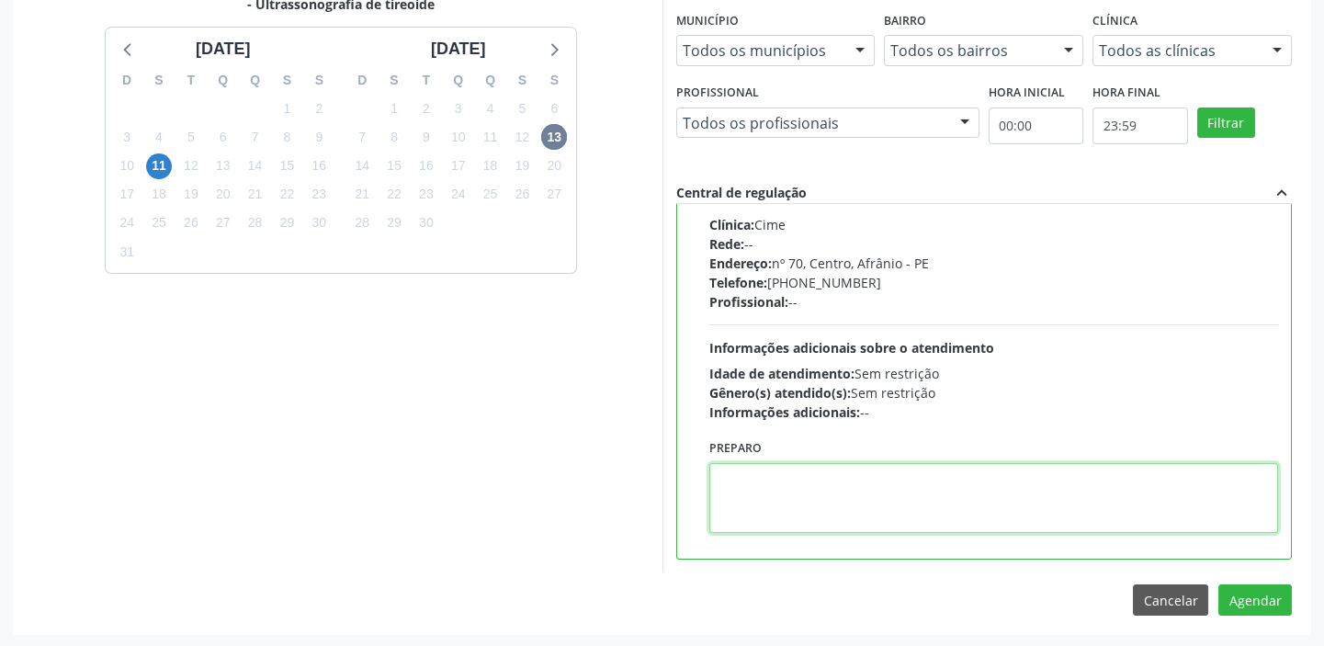
click at [833, 503] on textarea at bounding box center [994, 498] width 570 height 70
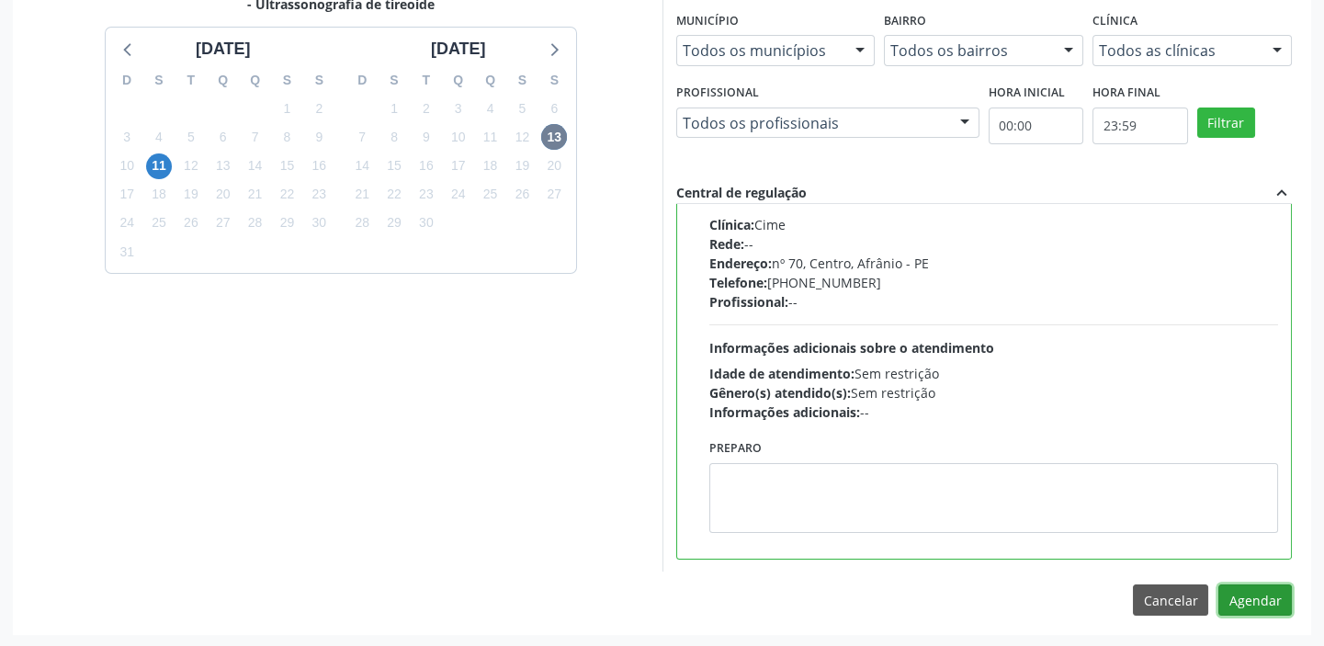
click at [1232, 585] on button "Agendar" at bounding box center [1255, 599] width 74 height 31
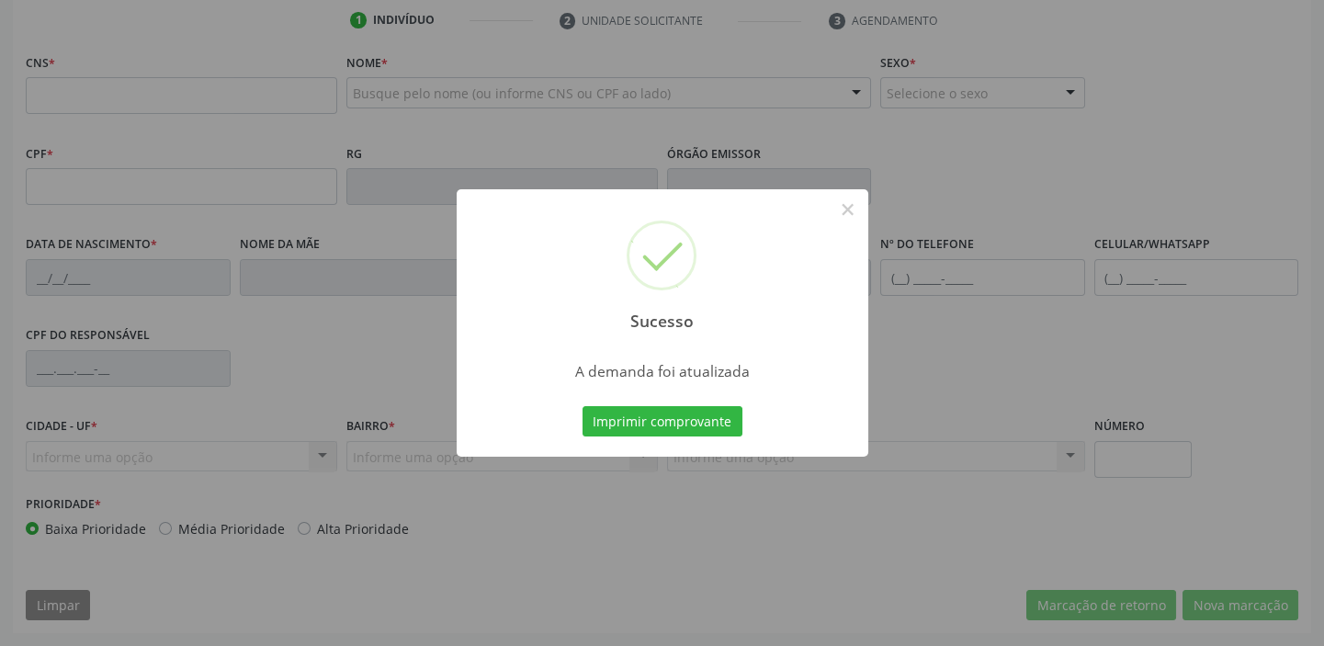
scroll to position [349, 0]
click at [660, 413] on button "Imprimir comprovante" at bounding box center [663, 421] width 160 height 31
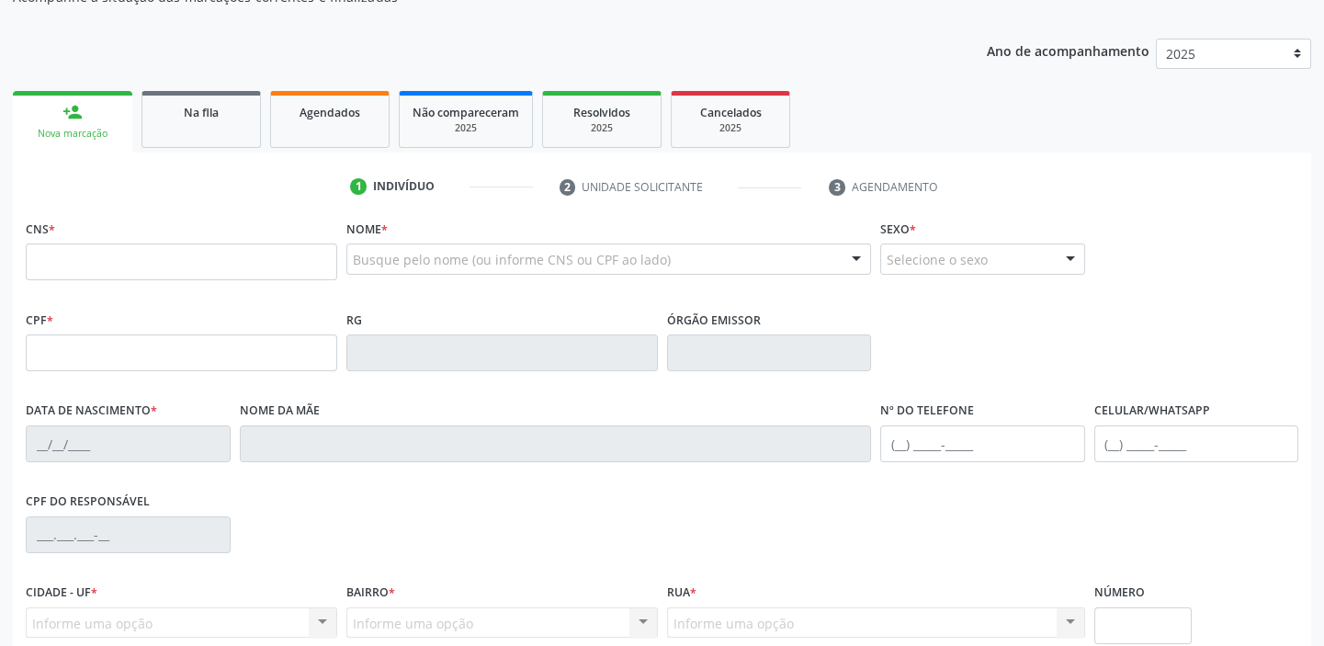
scroll to position [183, 0]
click at [312, 109] on span "Agendados" at bounding box center [330, 114] width 61 height 16
click at [312, 109] on div "Acompanhamento Acompanhe a situação das marcações correntes e finalizadas Relat…" at bounding box center [662, 365] width 1324 height 895
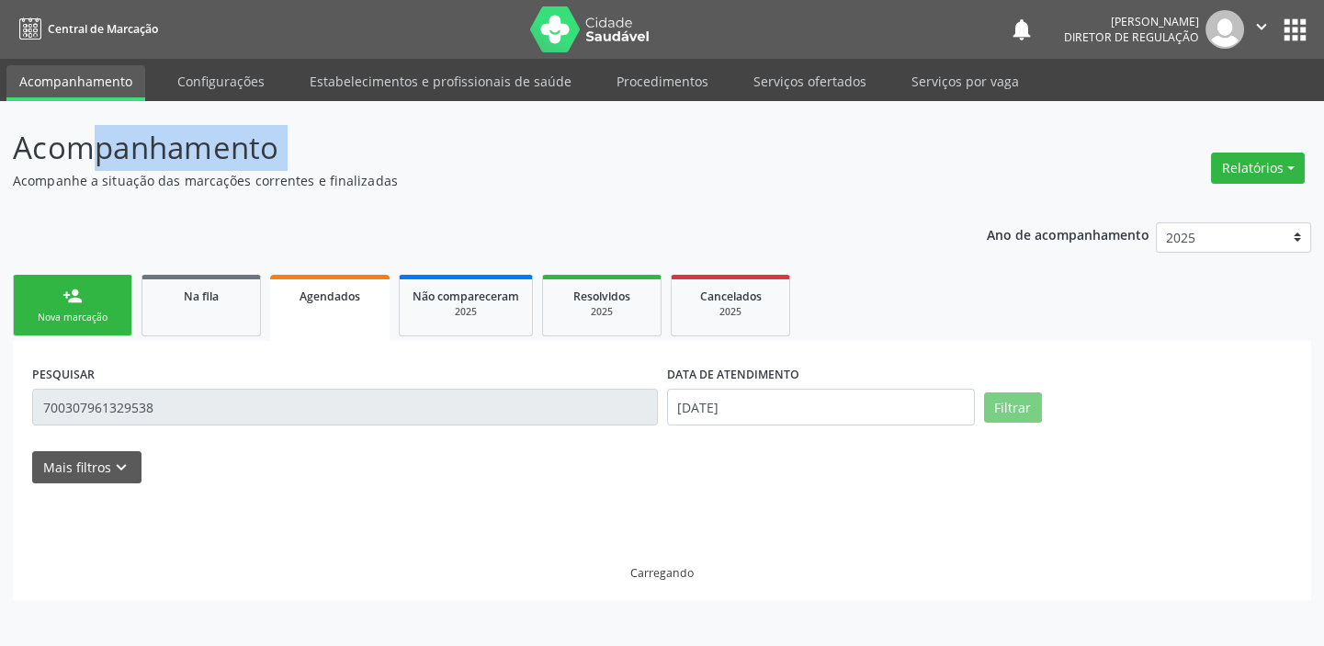
scroll to position [0, 0]
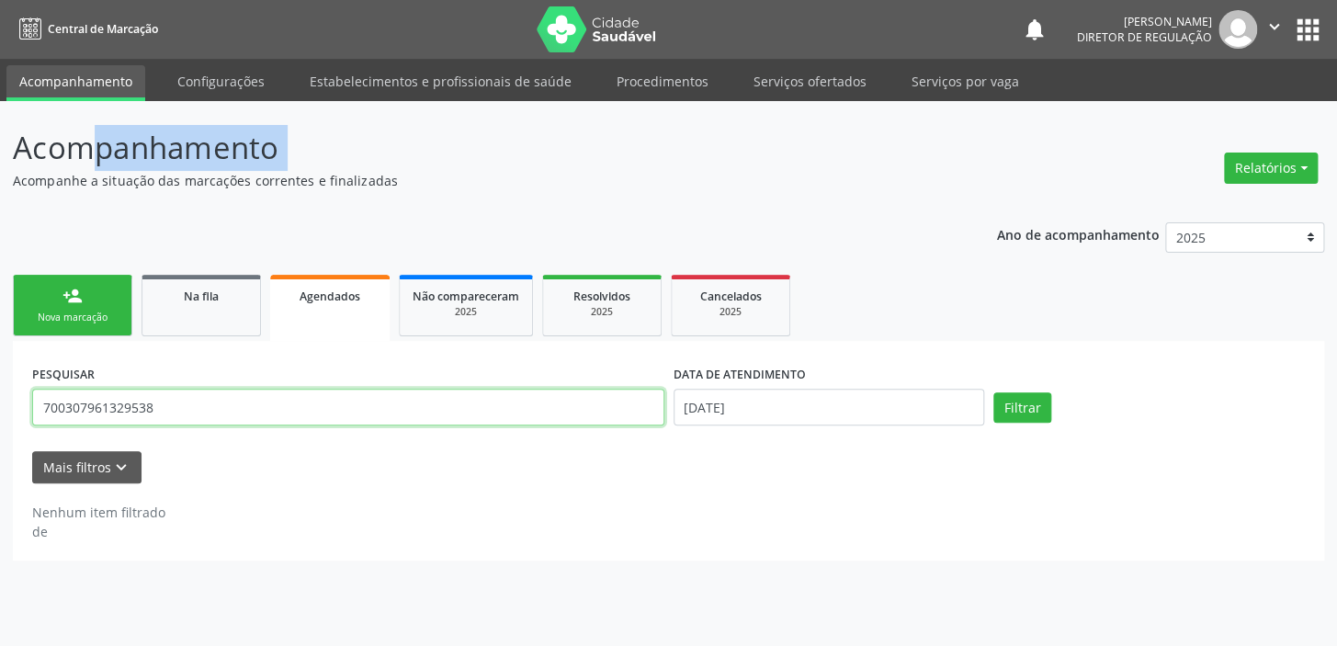
click at [159, 402] on input "700307961329538" at bounding box center [348, 407] width 632 height 37
type input "7"
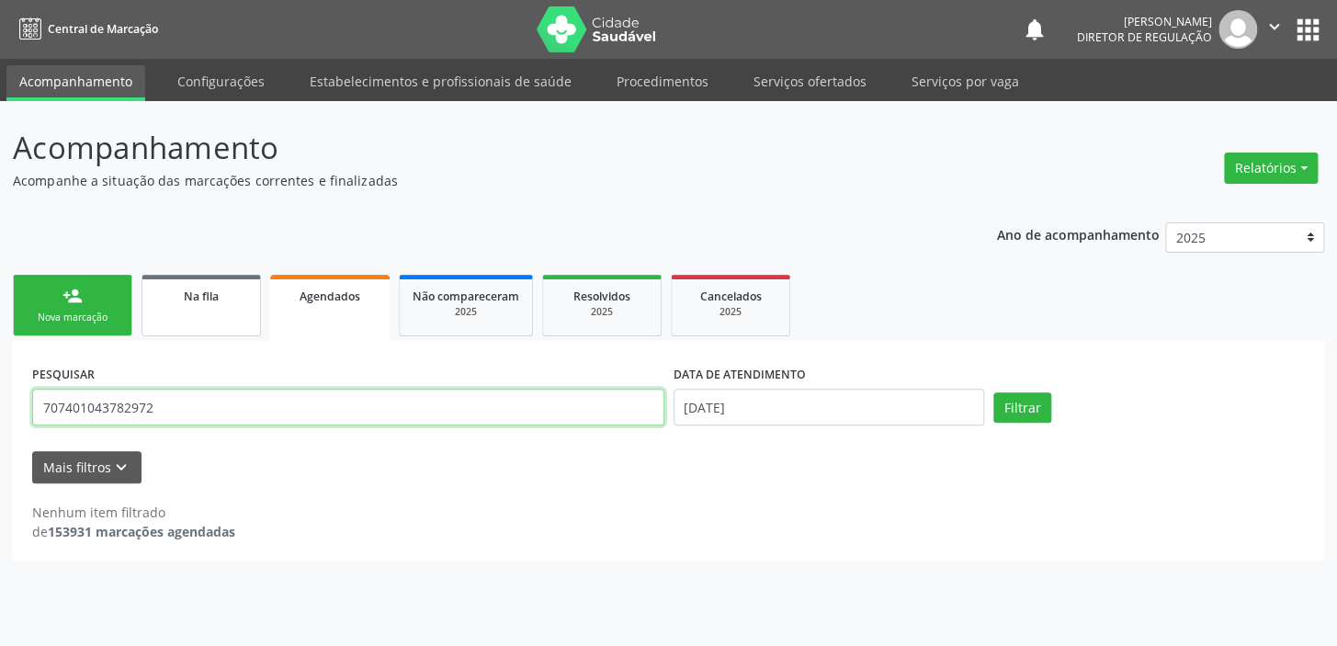
type input "707401043782972"
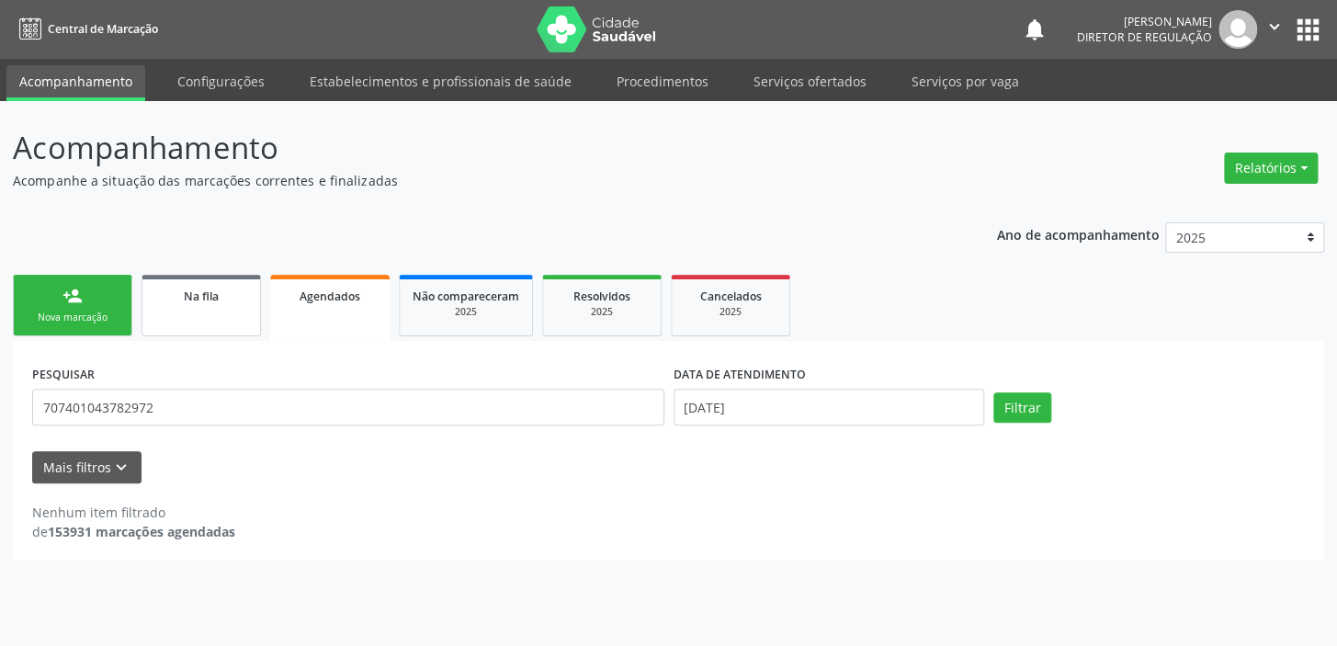
click at [229, 317] on link "Na fila" at bounding box center [200, 306] width 119 height 62
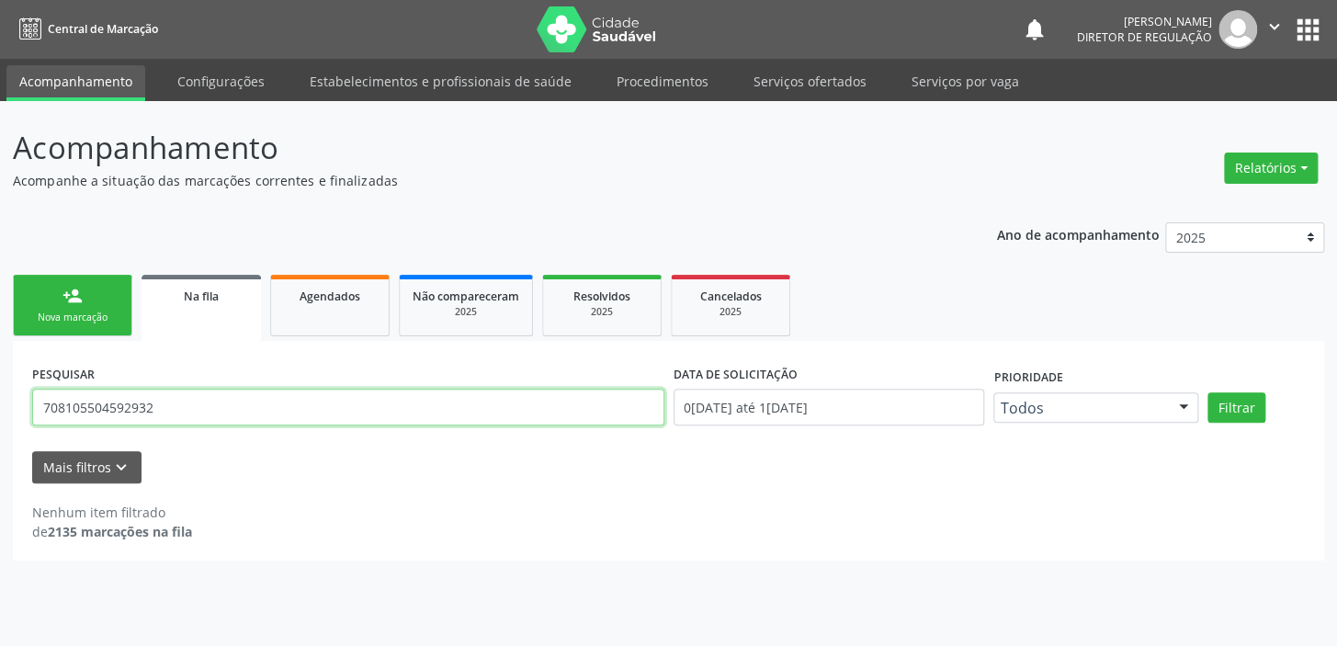
drag, startPoint x: 165, startPoint y: 408, endPoint x: 48, endPoint y: 410, distance: 117.6
click at [51, 408] on input "708105504592932" at bounding box center [348, 407] width 632 height 37
click at [43, 411] on input "708105504592932" at bounding box center [348, 407] width 632 height 37
click at [165, 420] on input "708105504592932" at bounding box center [348, 407] width 632 height 37
type input "7"
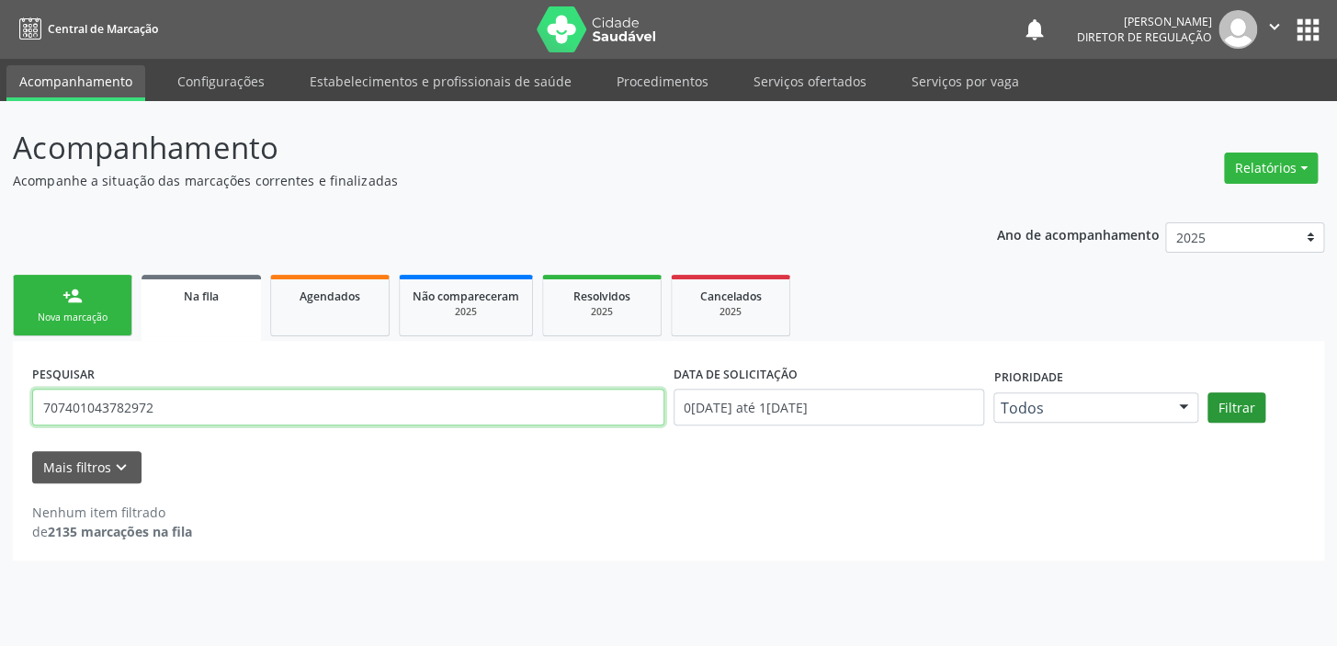
type input "707401043782972"
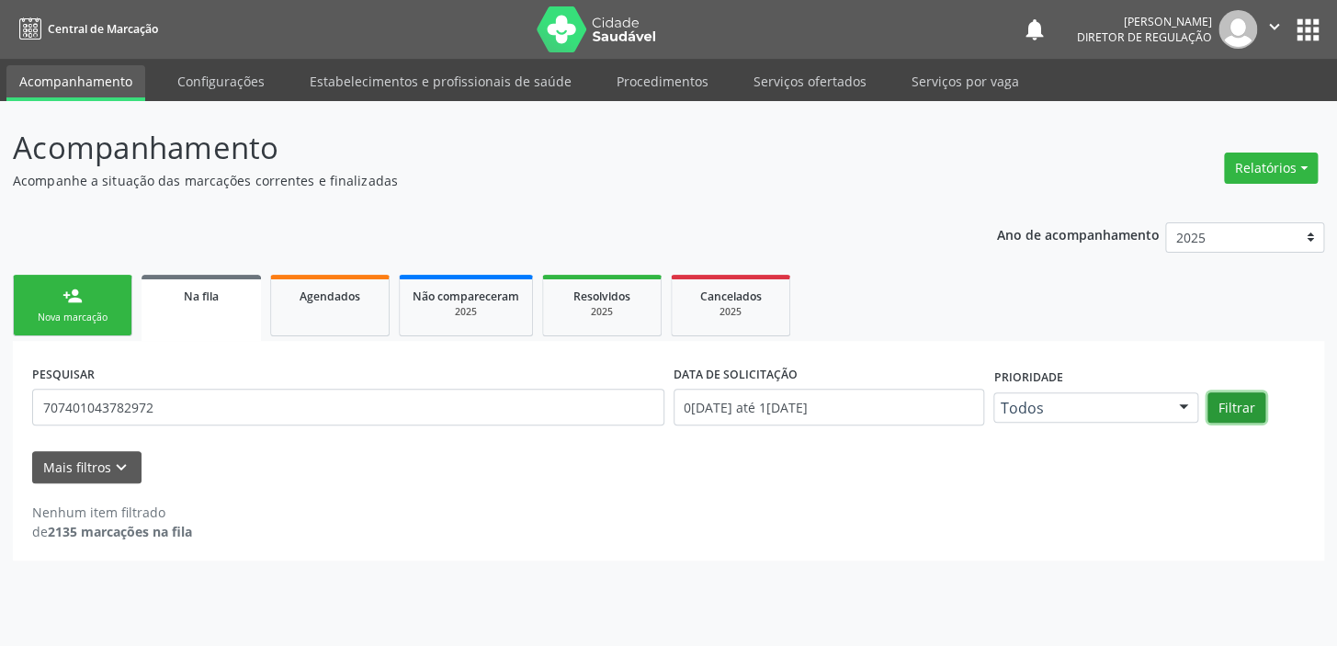
click at [1248, 403] on button "Filtrar" at bounding box center [1236, 407] width 58 height 31
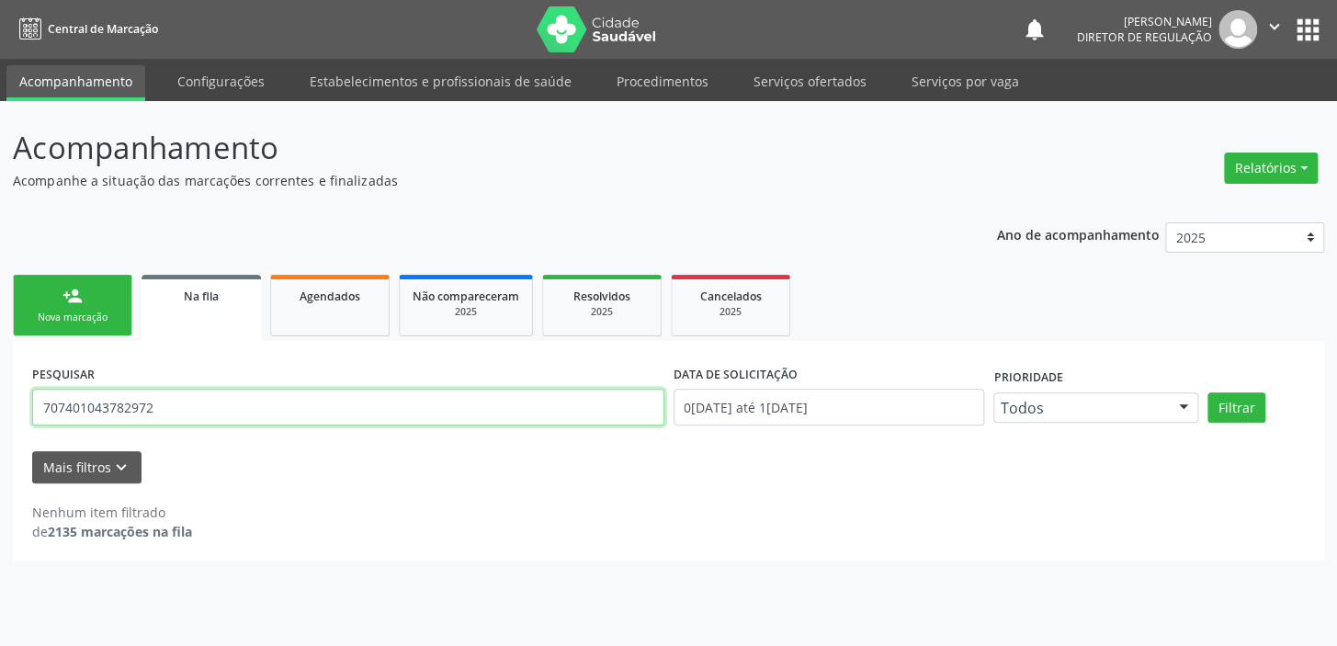
click at [159, 411] on input "707401043782972" at bounding box center [348, 407] width 632 height 37
drag, startPoint x: 155, startPoint y: 411, endPoint x: 0, endPoint y: 407, distance: 155.3
click at [0, 407] on div "Acompanhamento Acompanhe a situação das marcações correntes e finalizadas Relat…" at bounding box center [668, 373] width 1337 height 545
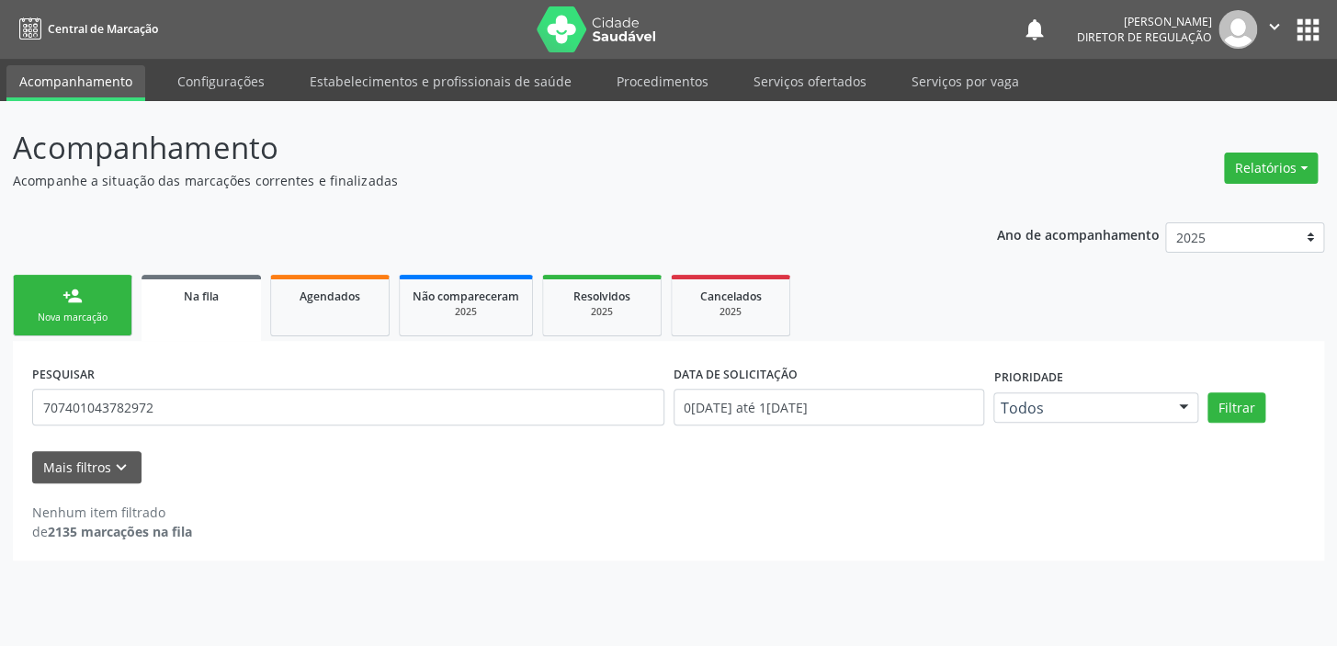
click at [51, 311] on div "Nova marcação" at bounding box center [73, 318] width 92 height 14
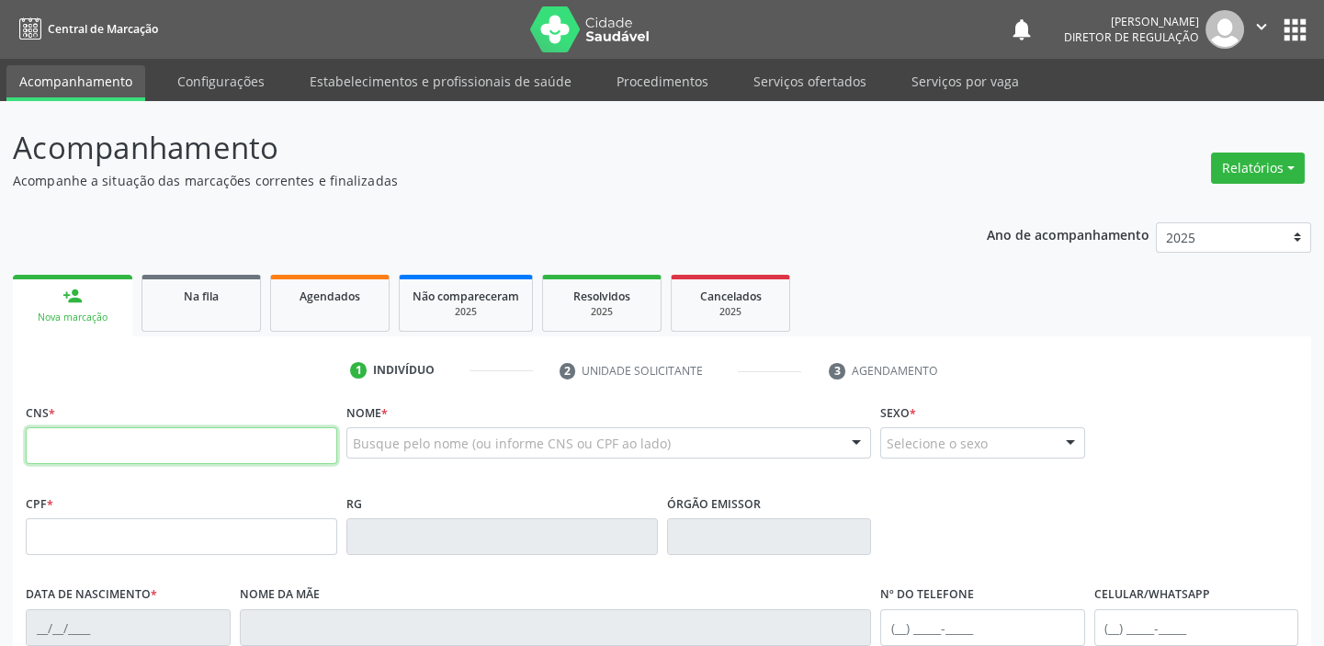
click at [85, 447] on input "text" at bounding box center [181, 445] width 311 height 37
paste input "707 4010 4378 2972"
type input "707 4010 4378 2972"
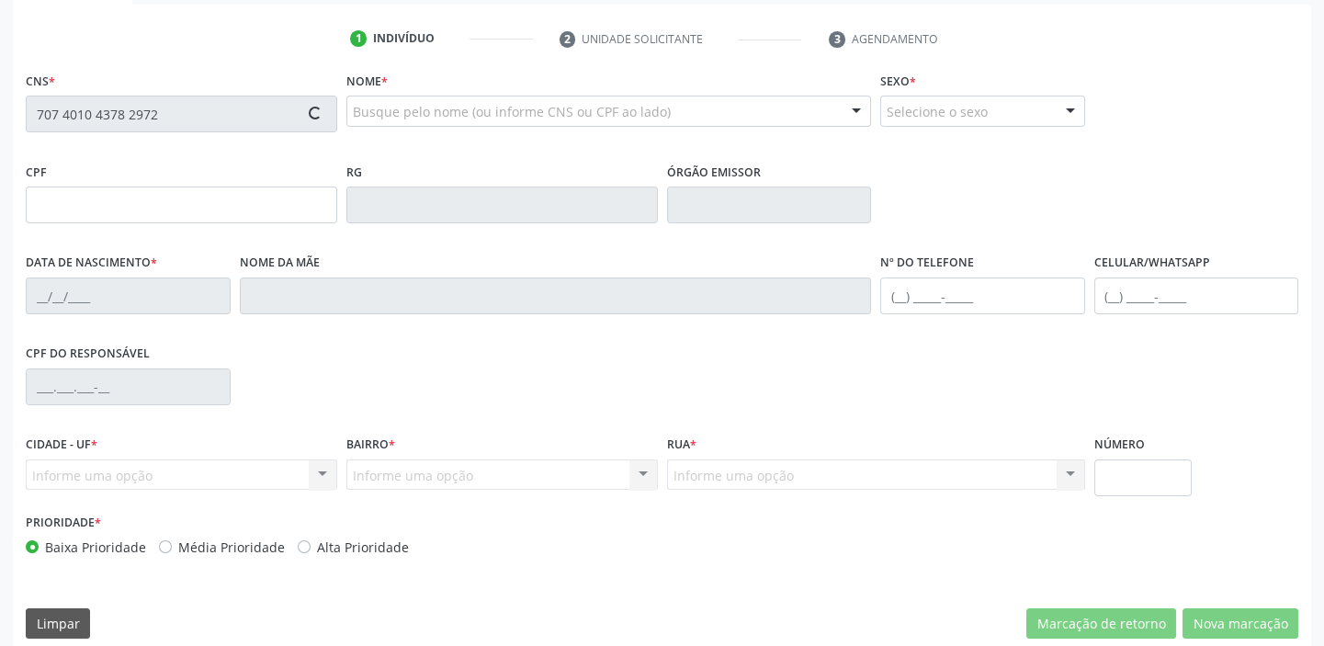
scroll to position [349, 0]
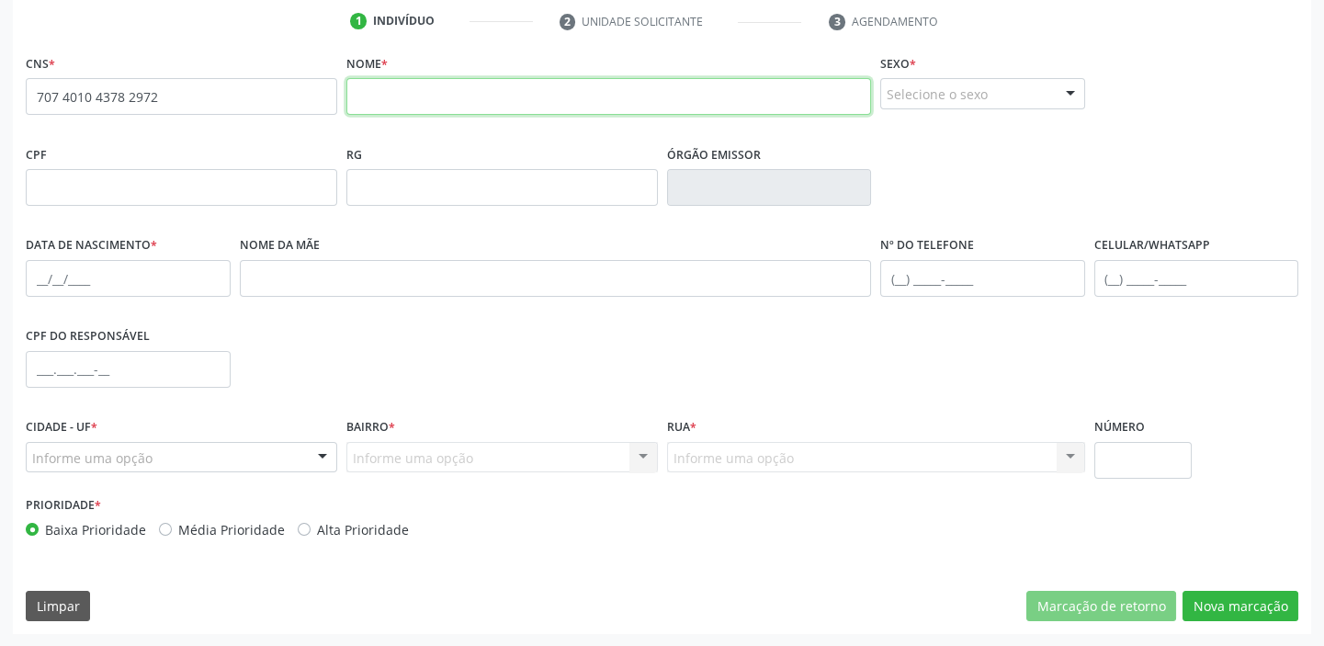
click at [413, 96] on input "text" at bounding box center [608, 96] width 525 height 37
type input "EURIDE DE F N BRITO"
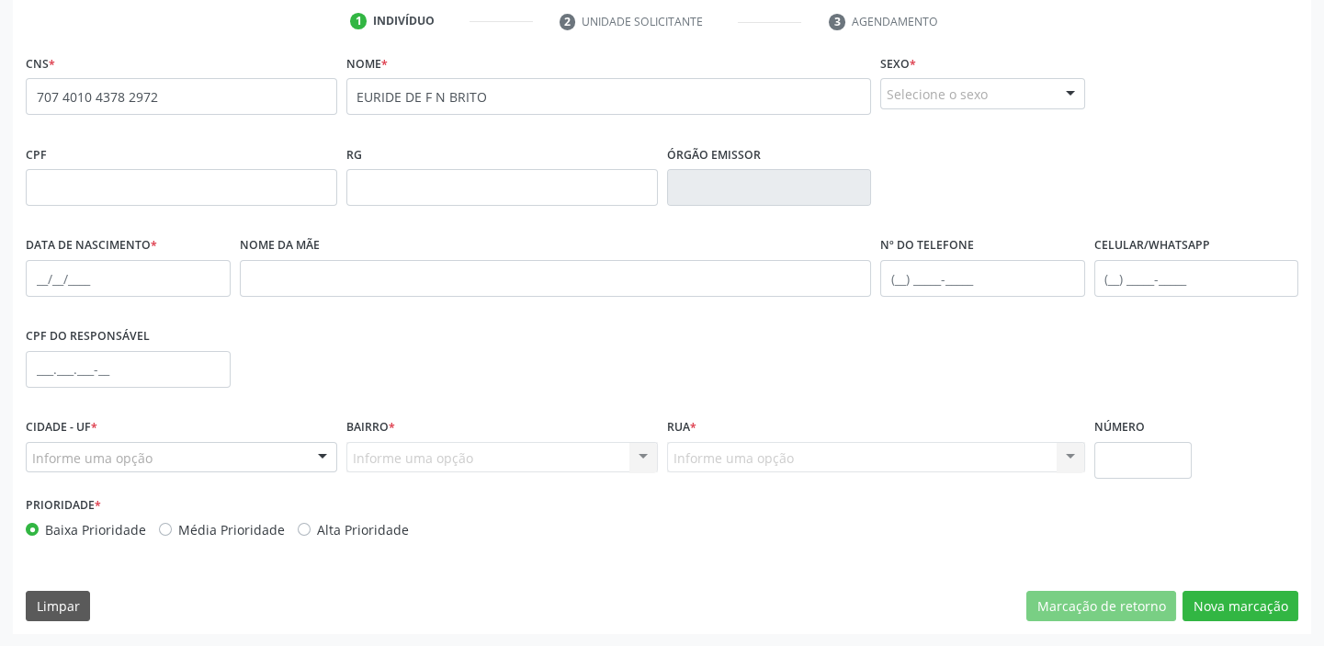
click at [942, 96] on div "Selecione o sexo" at bounding box center [982, 93] width 205 height 31
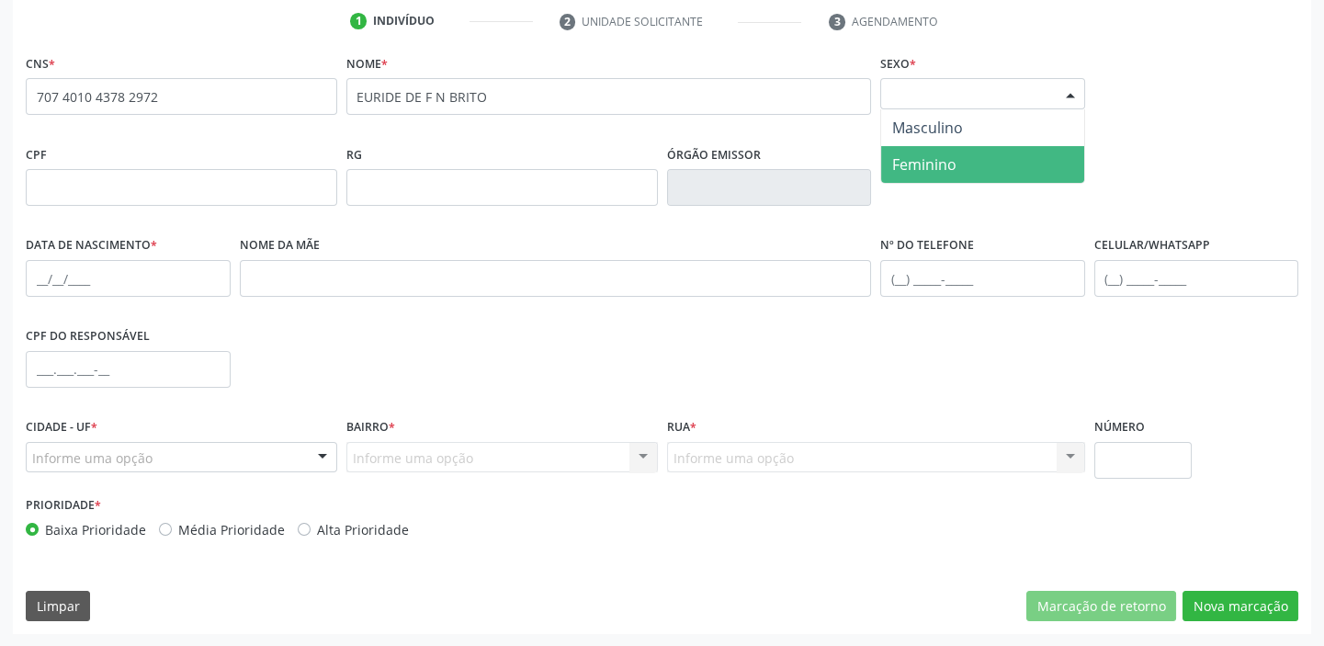
click at [933, 161] on span "Feminino" at bounding box center [924, 164] width 64 height 20
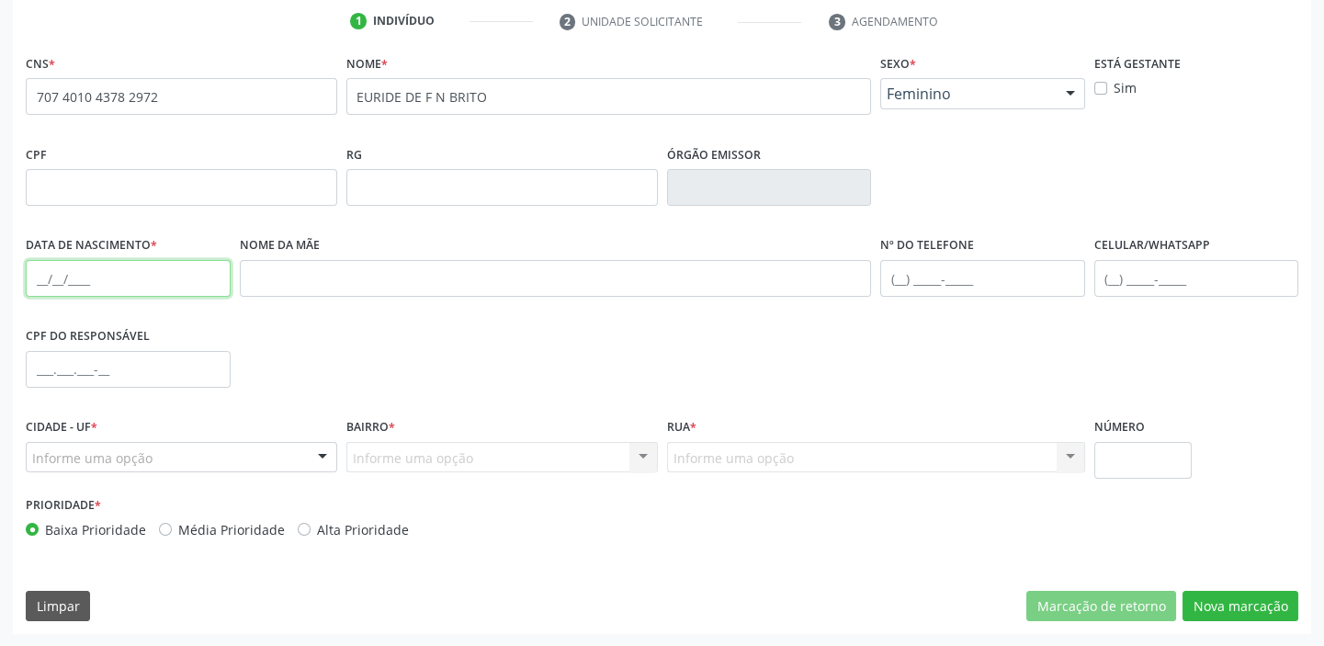
click at [51, 276] on input "text" at bounding box center [128, 278] width 205 height 37
type input "27/11/1966"
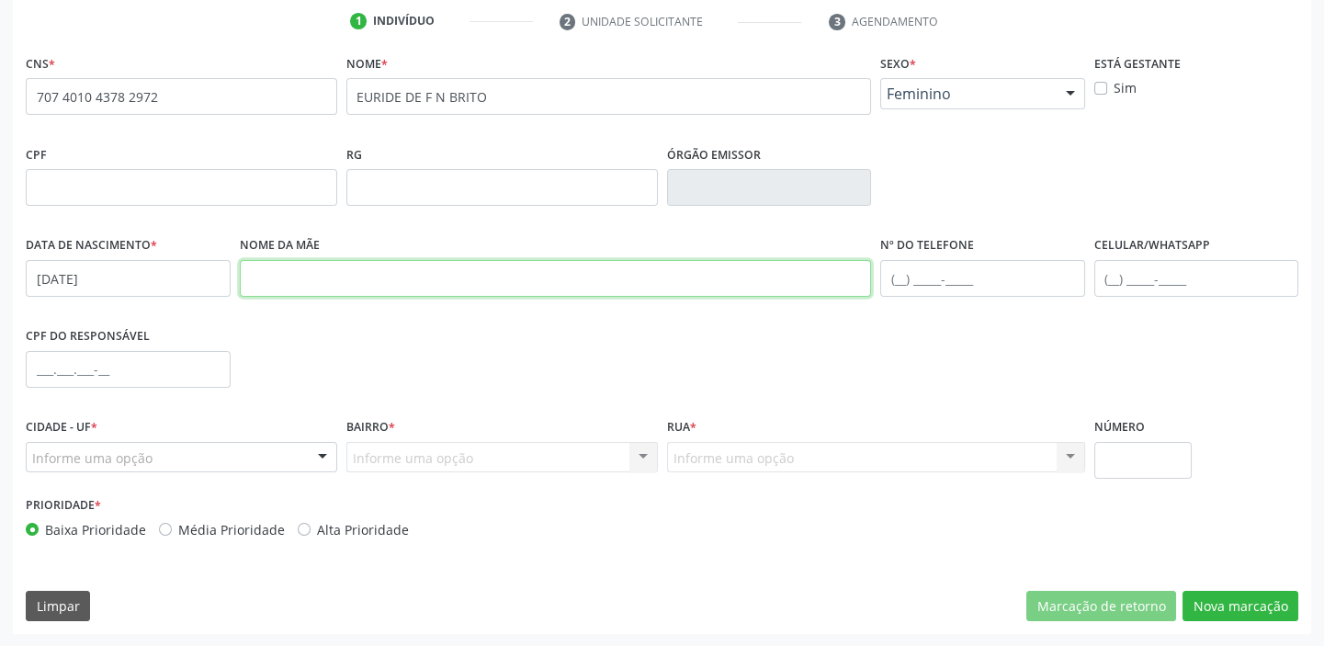
click at [260, 280] on input "text" at bounding box center [556, 278] width 632 height 37
type input "OLINDINA NEGREIRO"
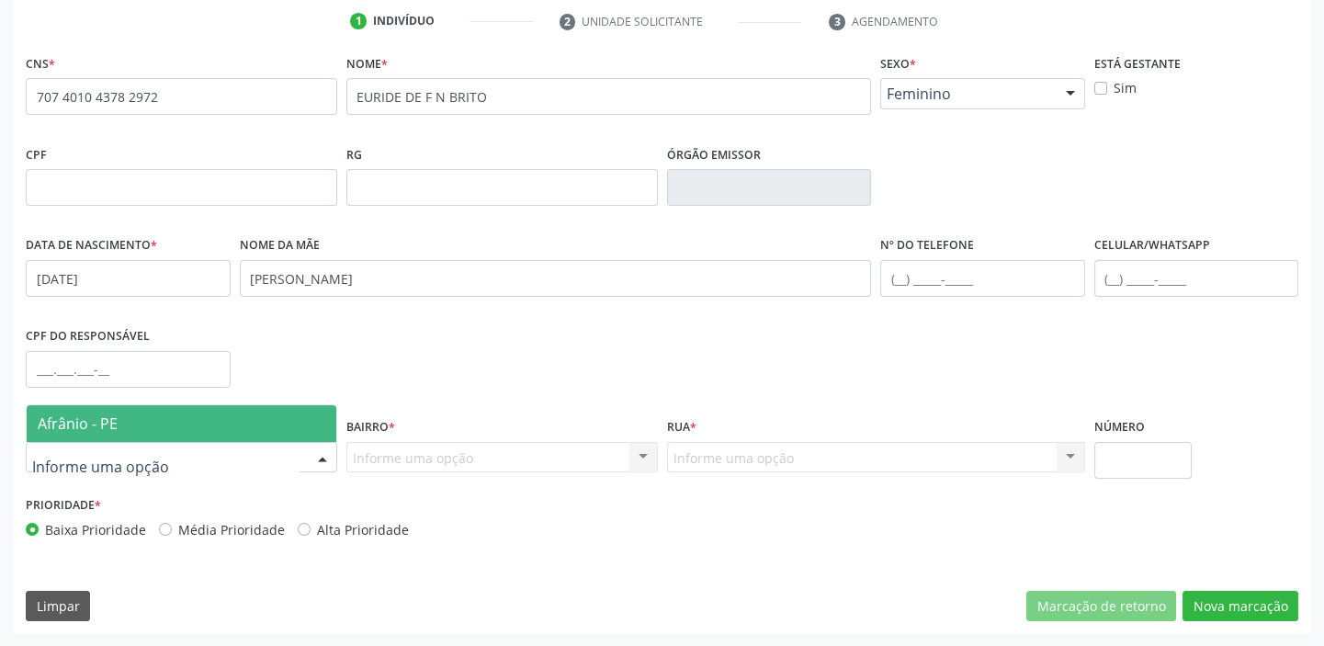
click at [75, 424] on span "Afrânio - PE" at bounding box center [78, 423] width 80 height 20
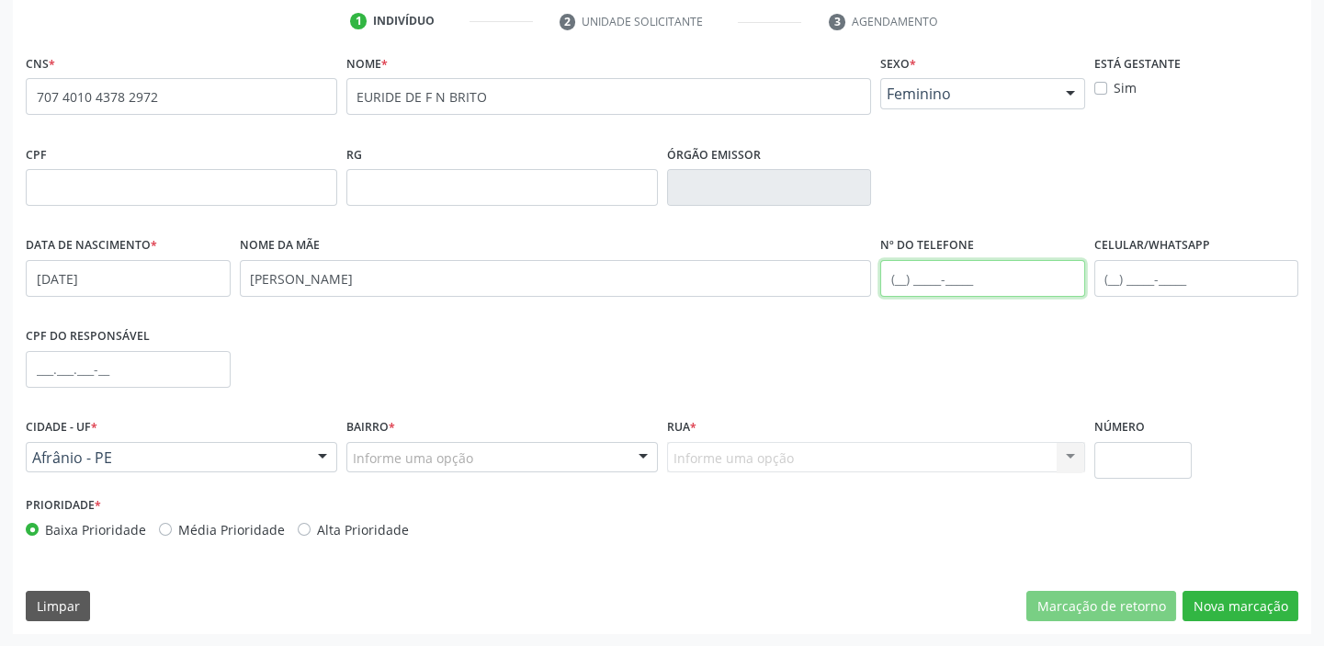
click at [906, 276] on input "text" at bounding box center [982, 278] width 205 height 37
type input "(87) 8117-2934"
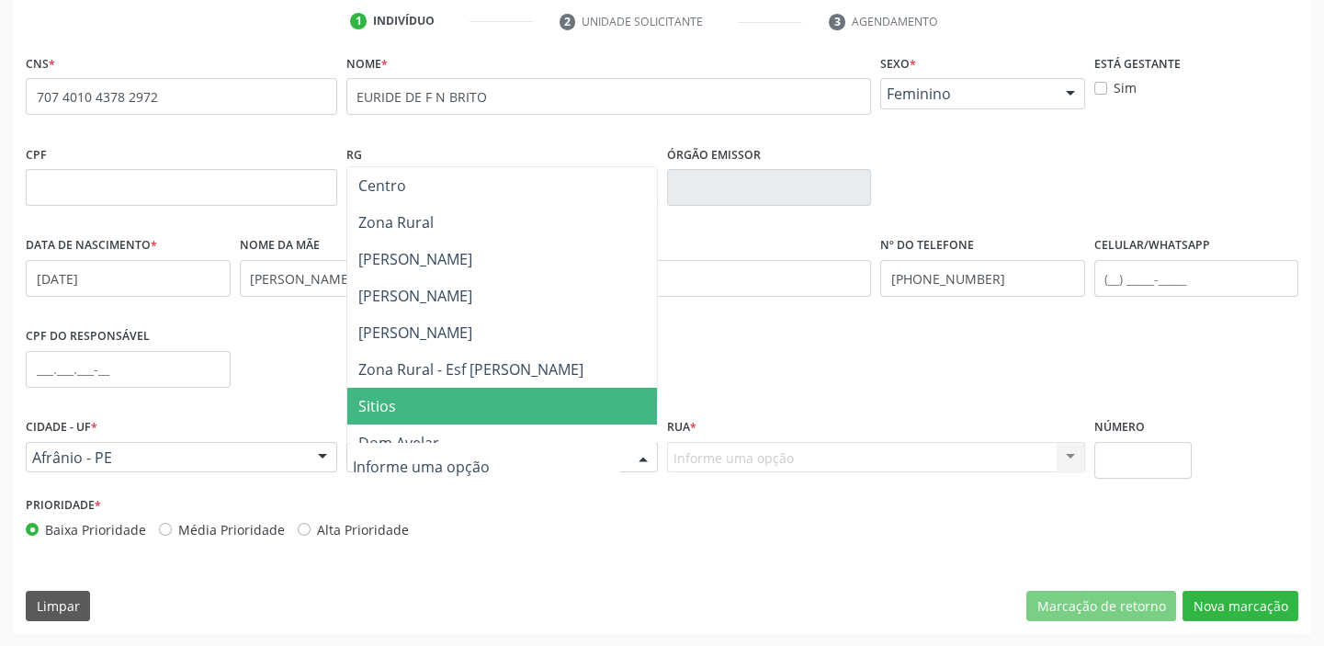
click at [407, 402] on span "Sitios" at bounding box center [502, 406] width 310 height 37
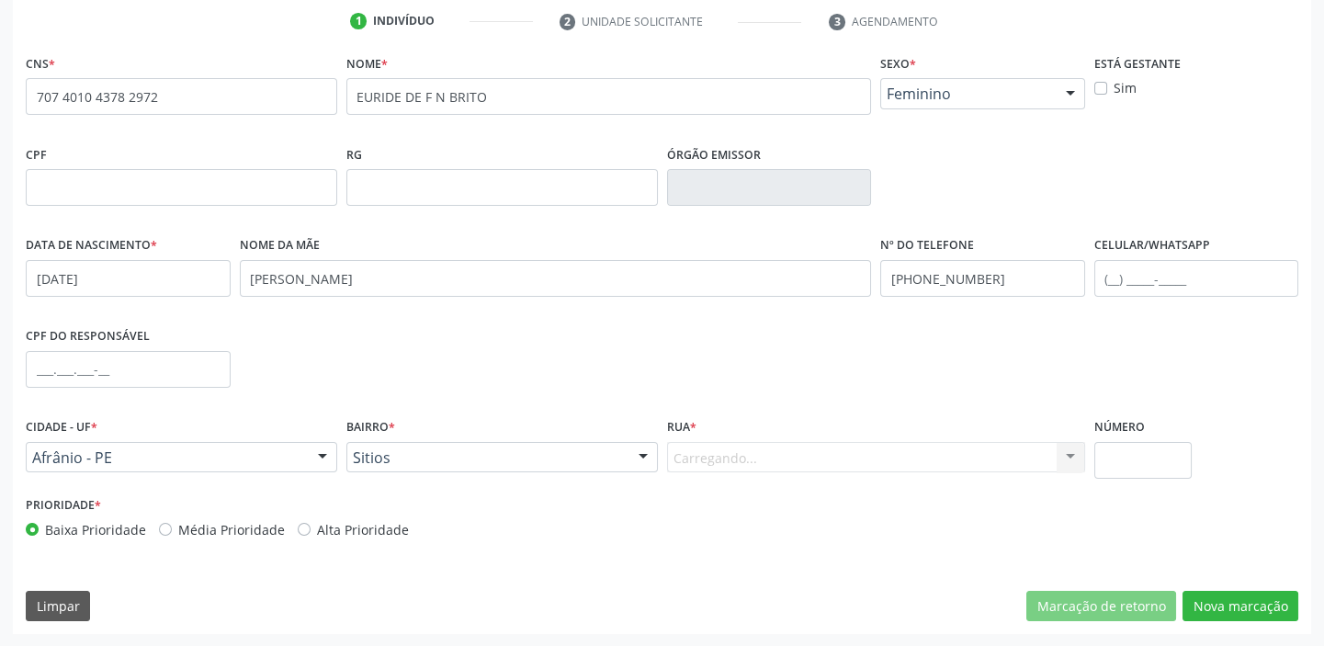
click at [708, 448] on div "Carregando... Nenhum resultado encontrado para: " " Nenhuma opção encontrada. D…" at bounding box center [876, 457] width 418 height 31
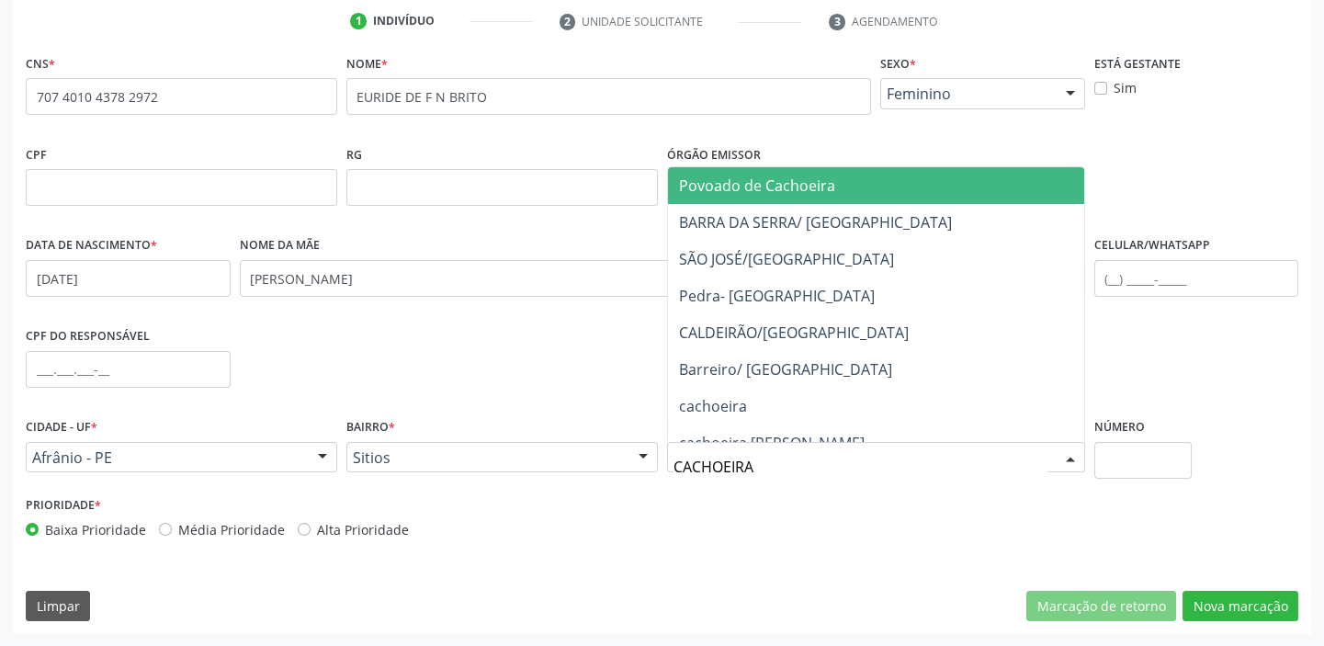
type input "CACHOEIRA"
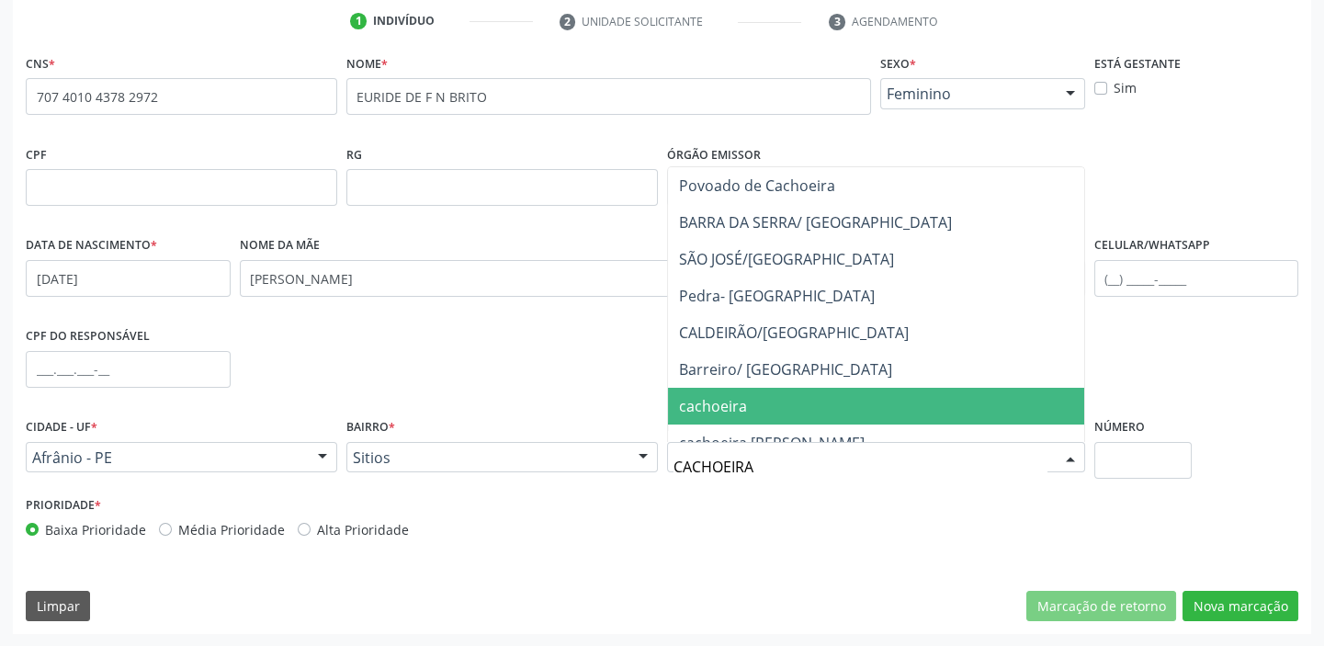
click at [719, 397] on span "cachoeira" at bounding box center [713, 406] width 68 height 20
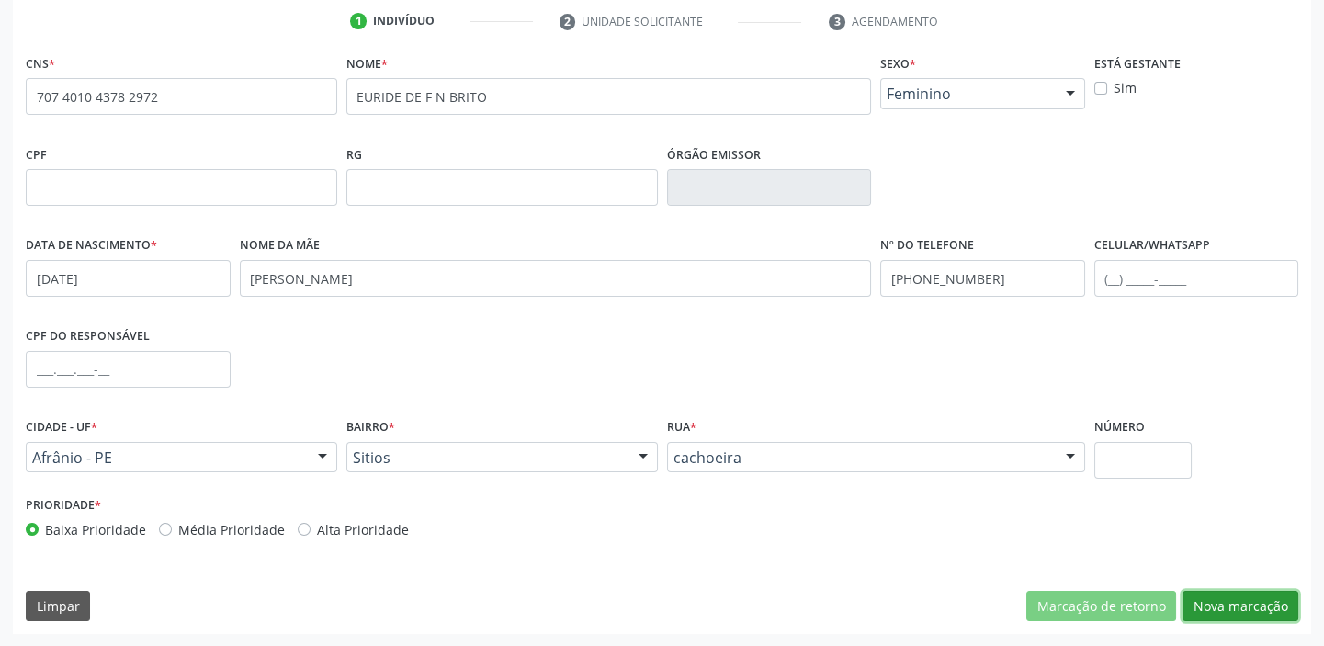
click at [1211, 605] on button "Nova marcação" at bounding box center [1240, 606] width 116 height 31
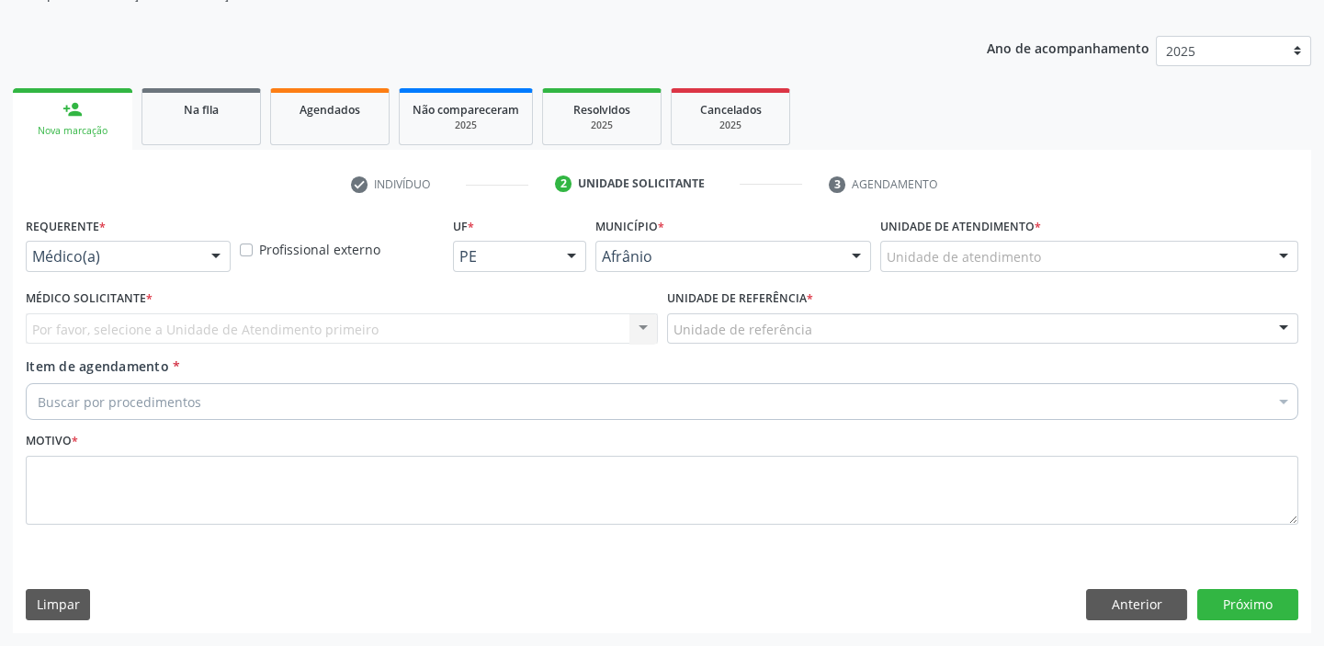
scroll to position [185, 0]
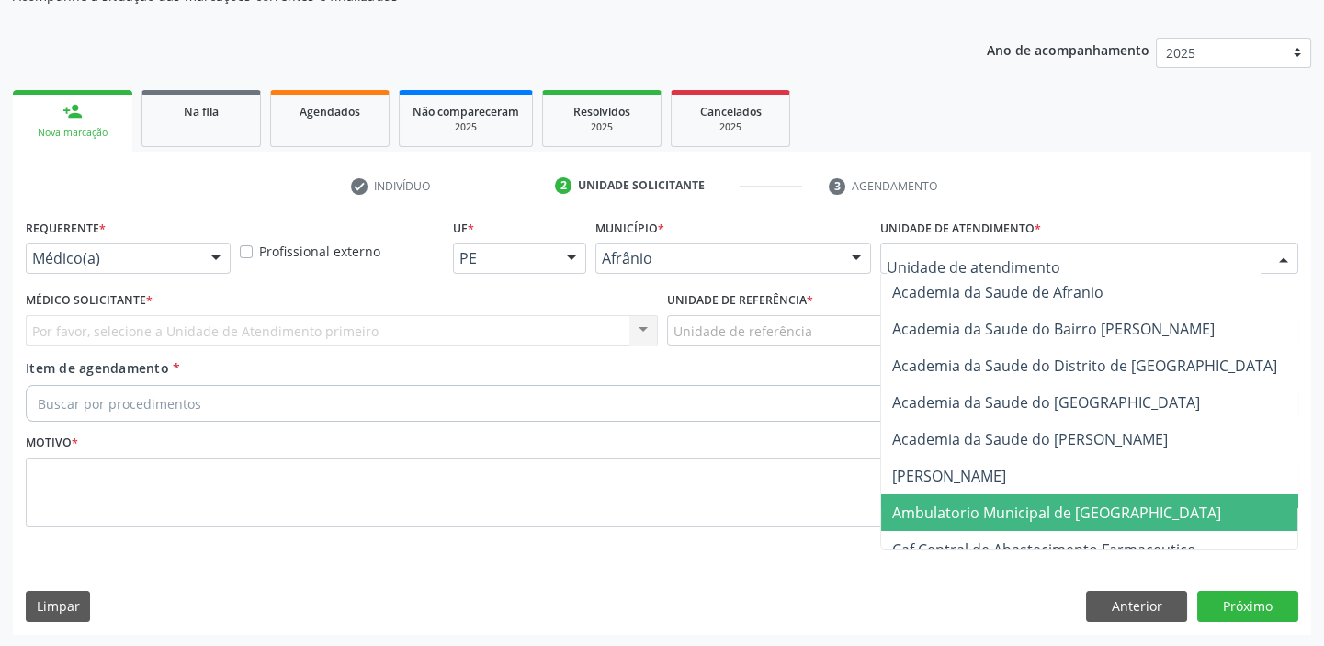
drag, startPoint x: 947, startPoint y: 508, endPoint x: 846, endPoint y: 408, distance: 142.3
click at [946, 508] on span "Ambulatorio Municipal de [GEOGRAPHIC_DATA]" at bounding box center [1056, 513] width 329 height 20
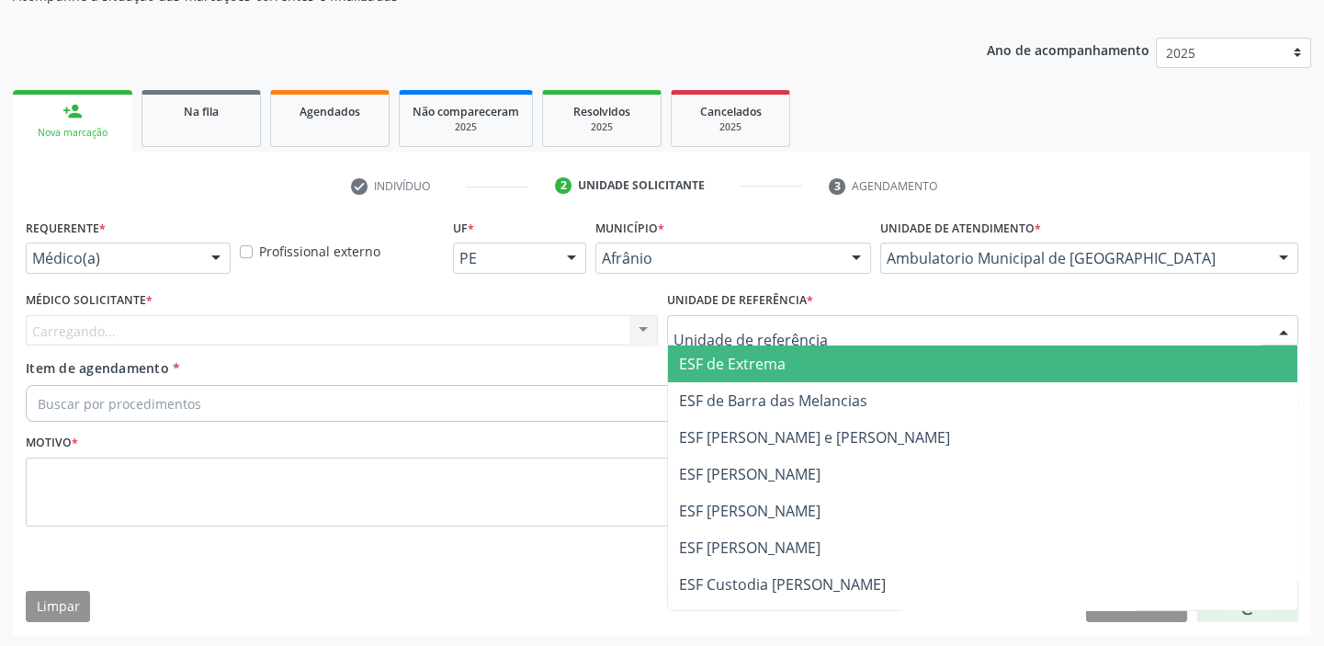
drag, startPoint x: 715, startPoint y: 332, endPoint x: 715, endPoint y: 425, distance: 93.7
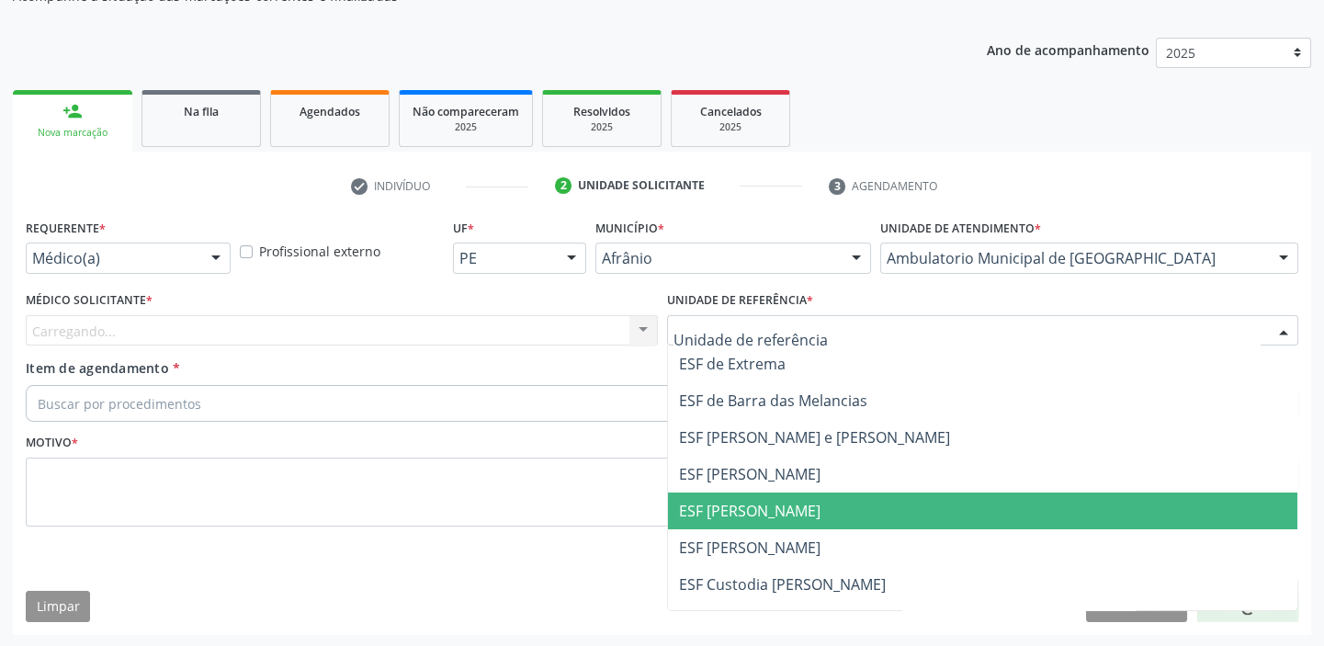
click at [708, 526] on span "ESF [PERSON_NAME]" at bounding box center [983, 510] width 630 height 37
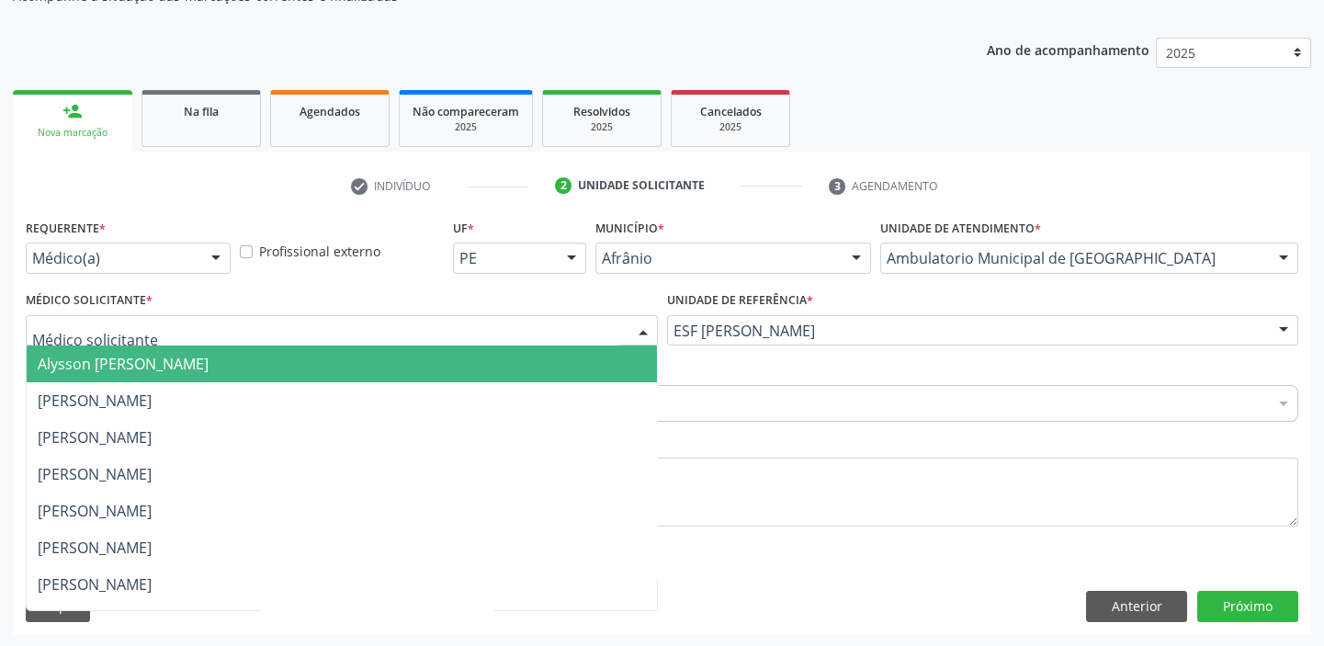
click at [86, 373] on span "Alysson [PERSON_NAME]" at bounding box center [342, 363] width 630 height 37
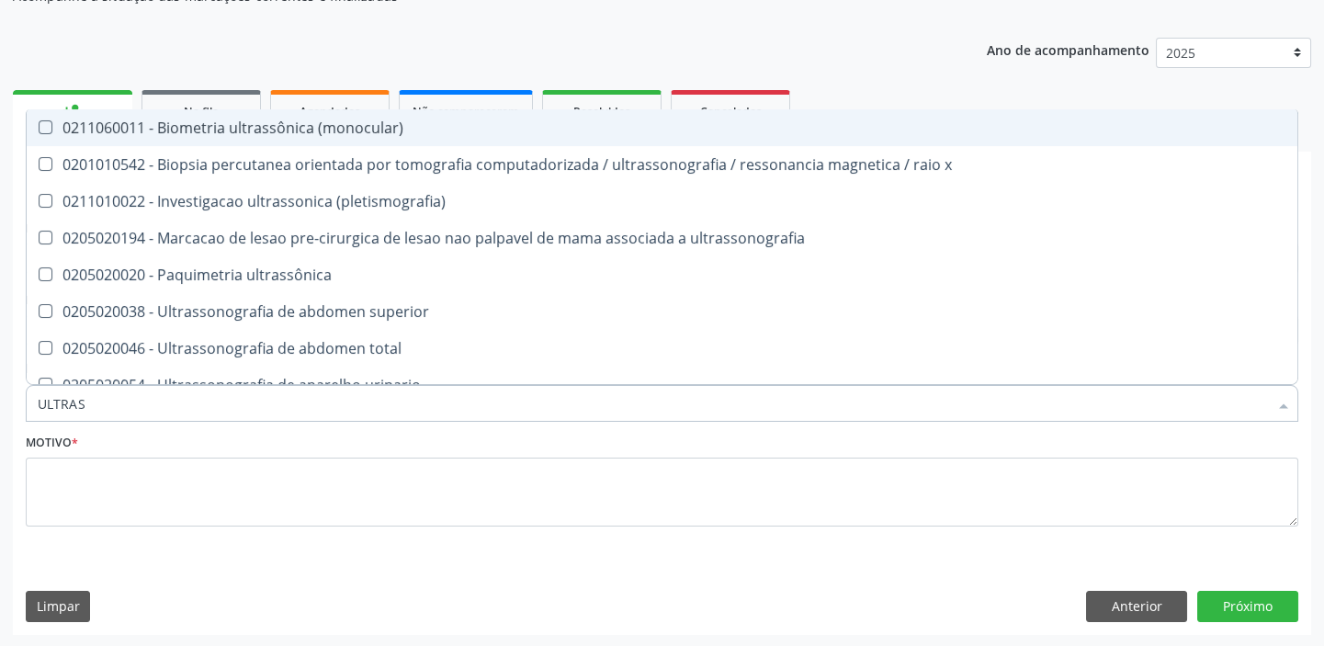
type input "ULTRASS"
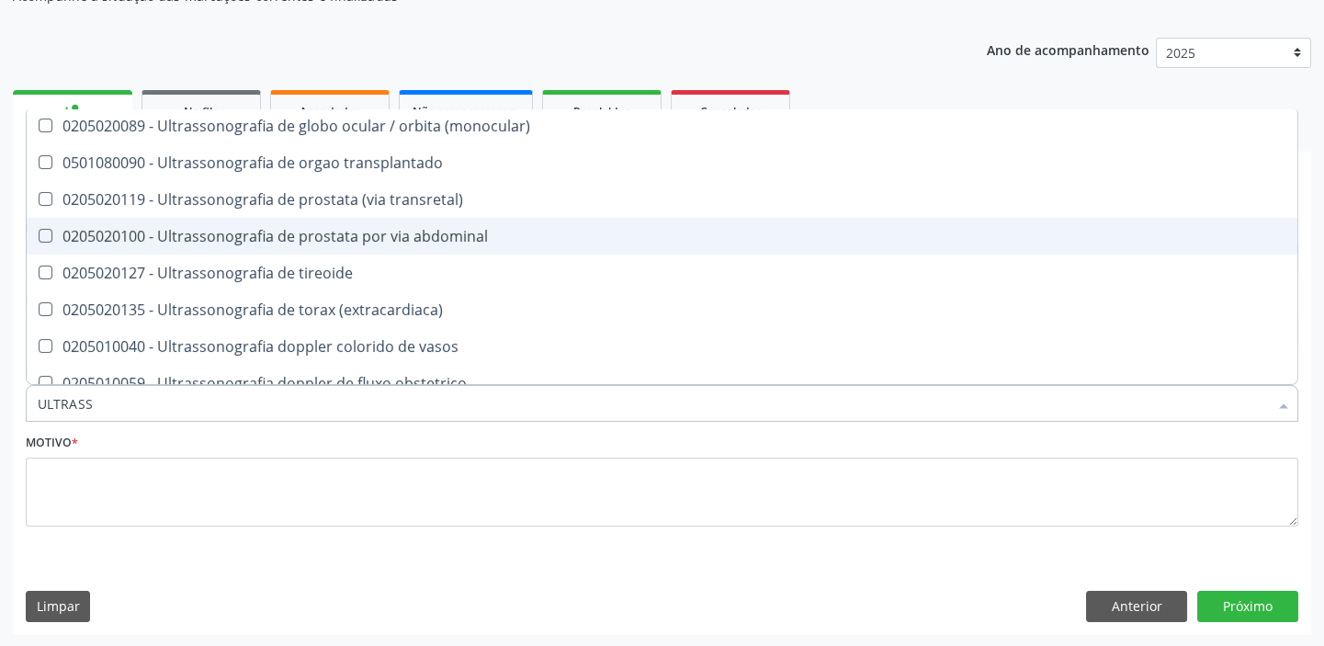
scroll to position [334, 0]
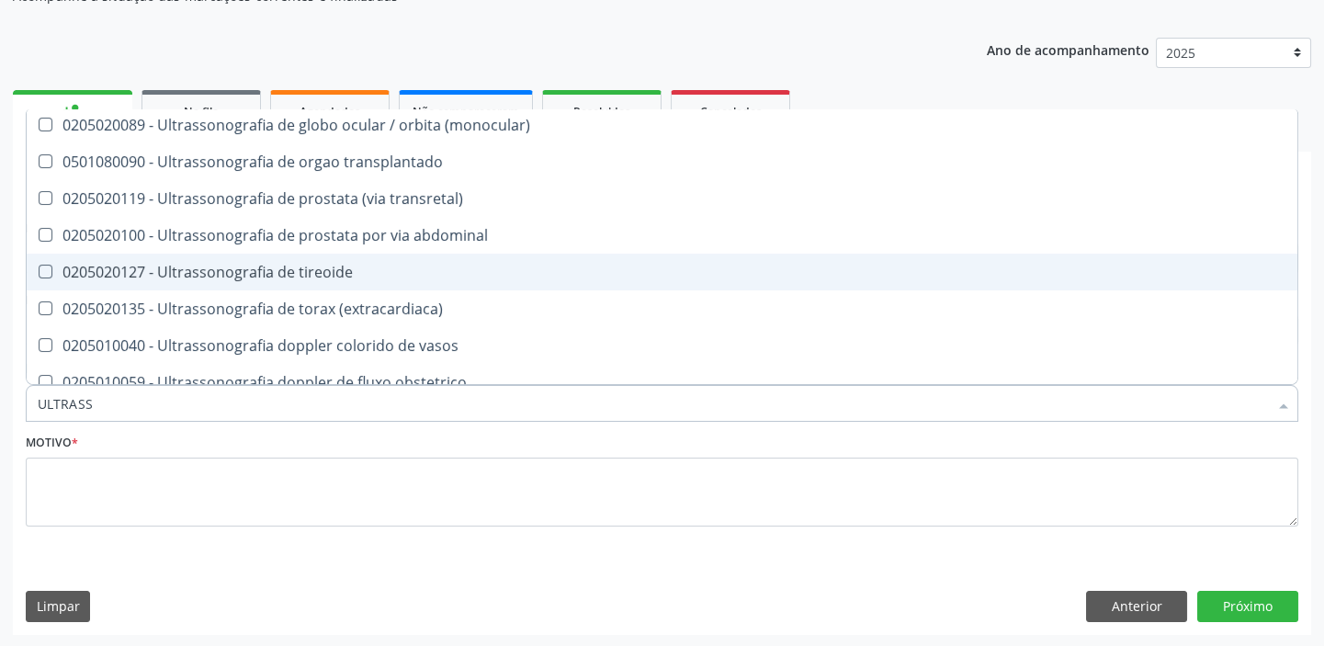
click at [268, 266] on div "0205020127 - Ultrassonografia de tireoide" at bounding box center [662, 272] width 1249 height 15
checkbox tireoide "true"
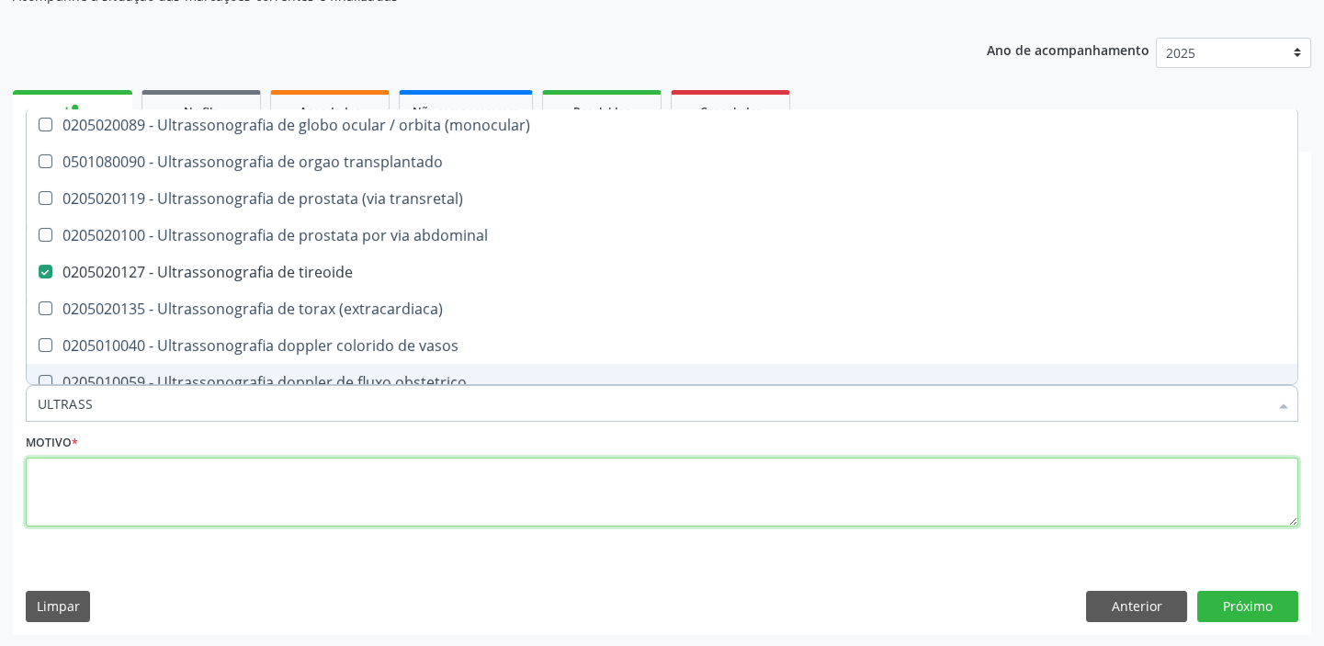
click at [108, 484] on textarea at bounding box center [662, 493] width 1273 height 70
checkbox x "true"
checkbox tireoide "false"
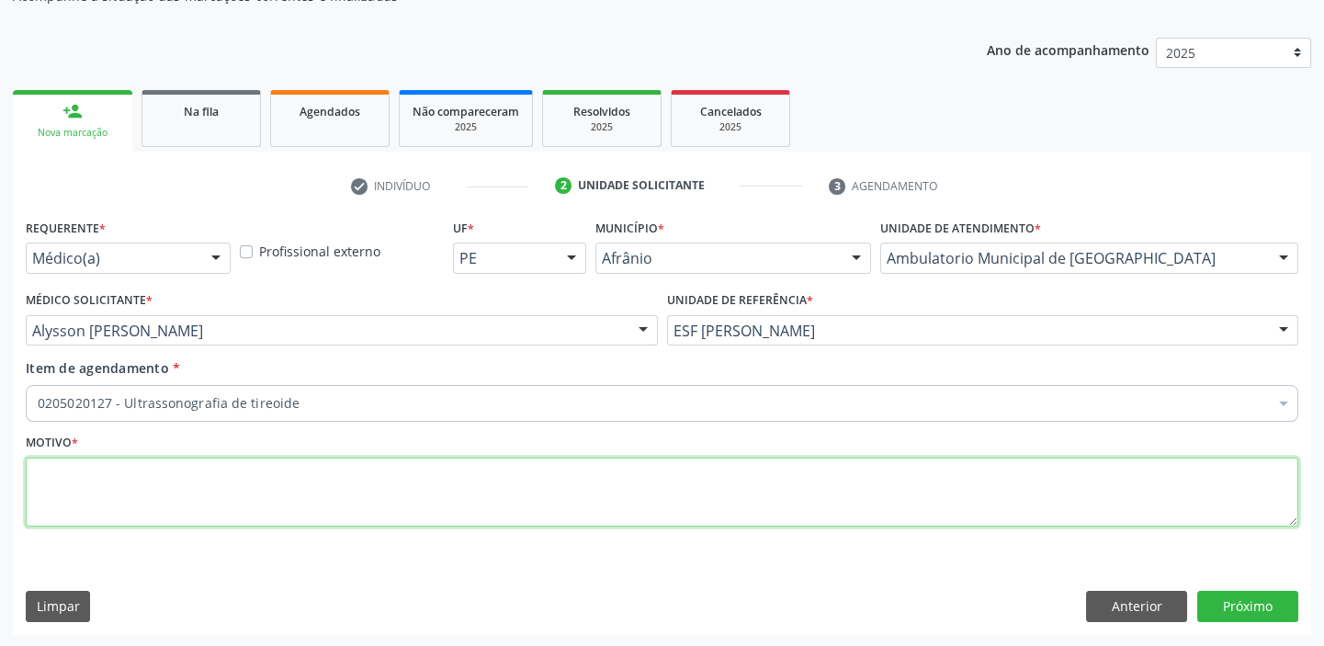
scroll to position [0, 0]
type textarea "*"
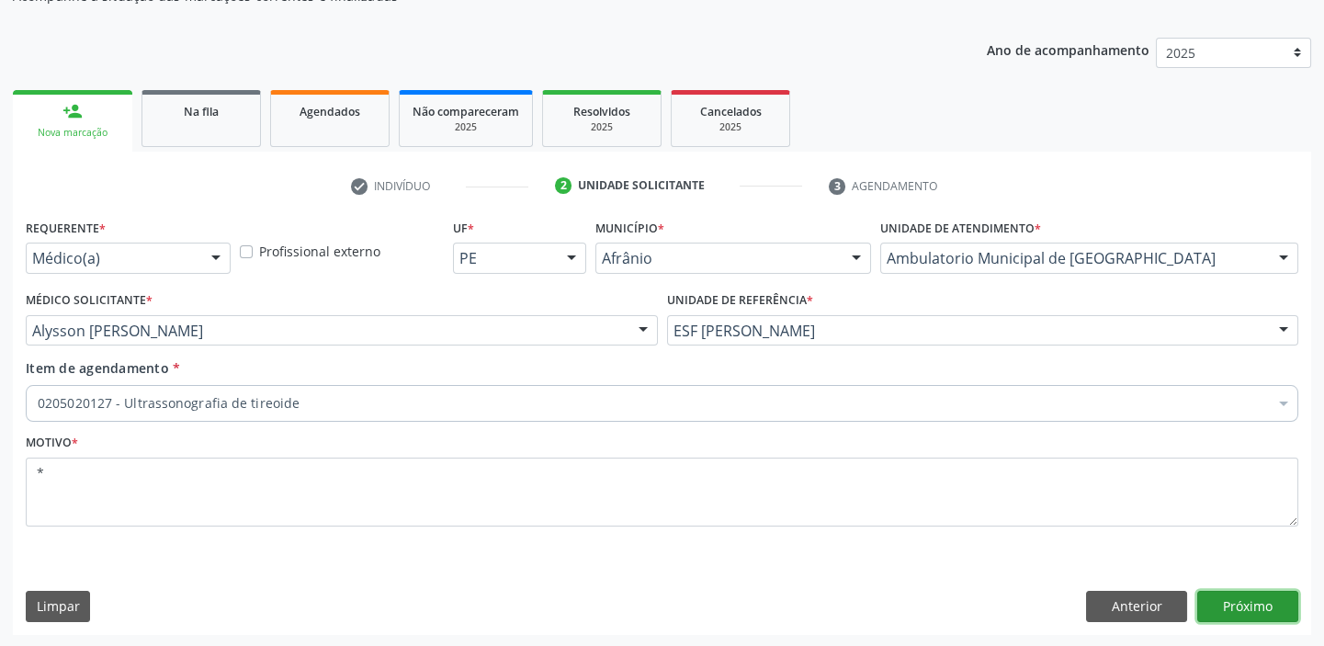
click at [1218, 603] on button "Próximo" at bounding box center [1247, 606] width 101 height 31
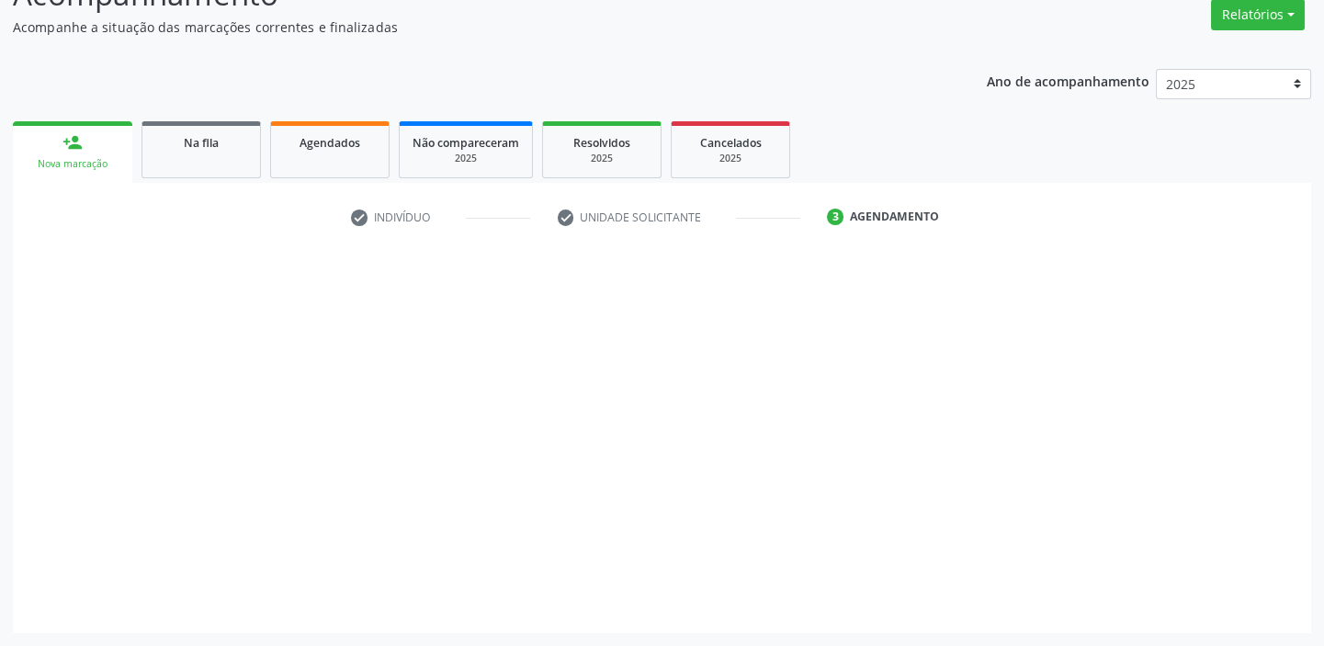
scroll to position [153, 0]
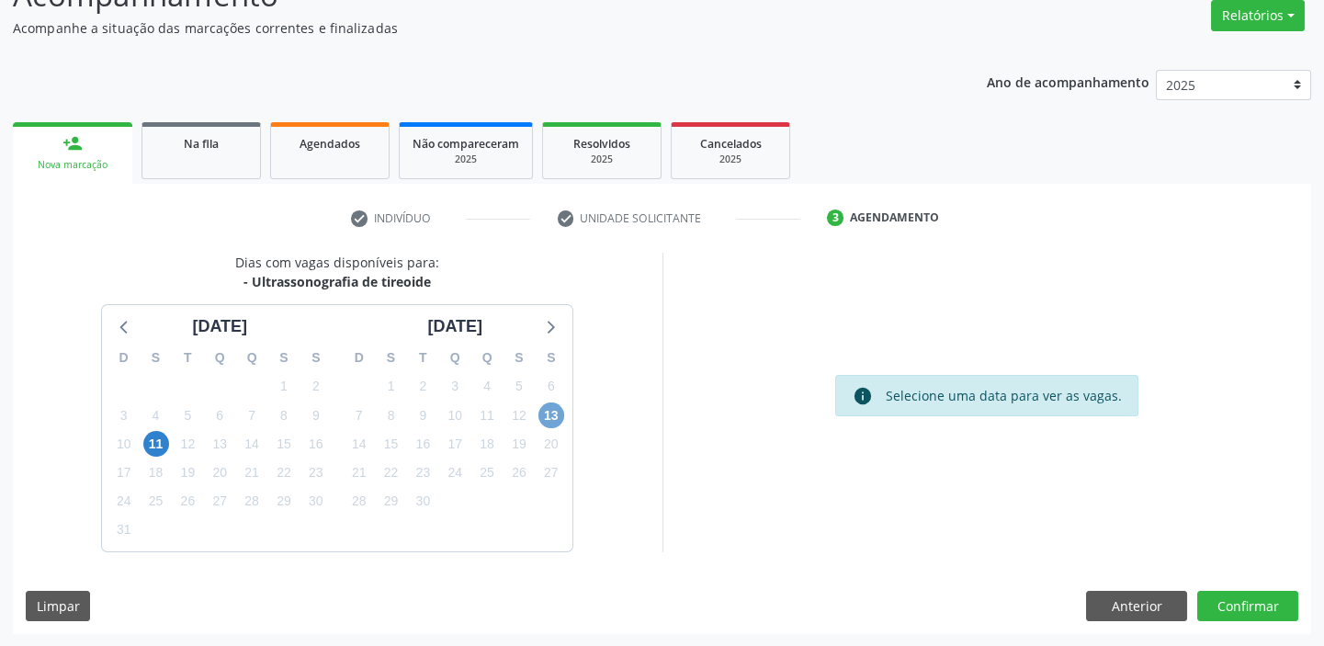
click at [558, 415] on span "13" at bounding box center [551, 415] width 26 height 26
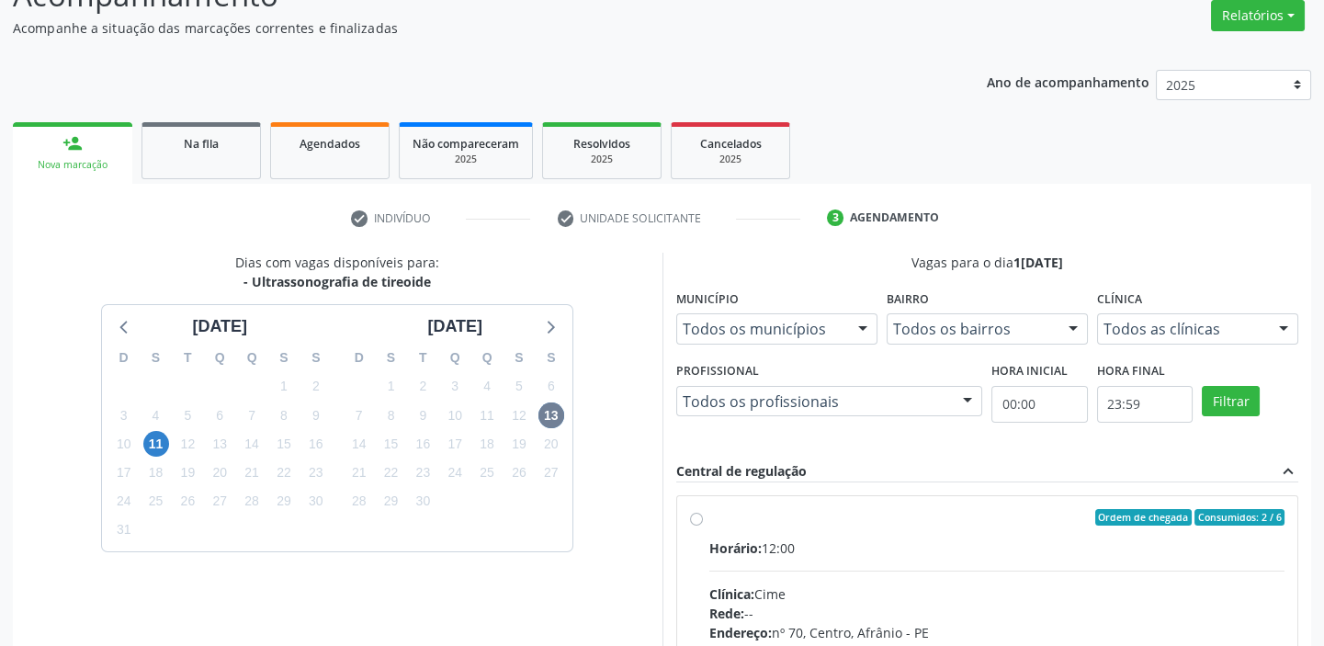
click at [703, 526] on input "Ordem de chegada Consumidos: 2 / 6 Horário: 12:00 Clínica: Cime Rede: -- Endere…" at bounding box center [696, 517] width 13 height 17
radio input "true"
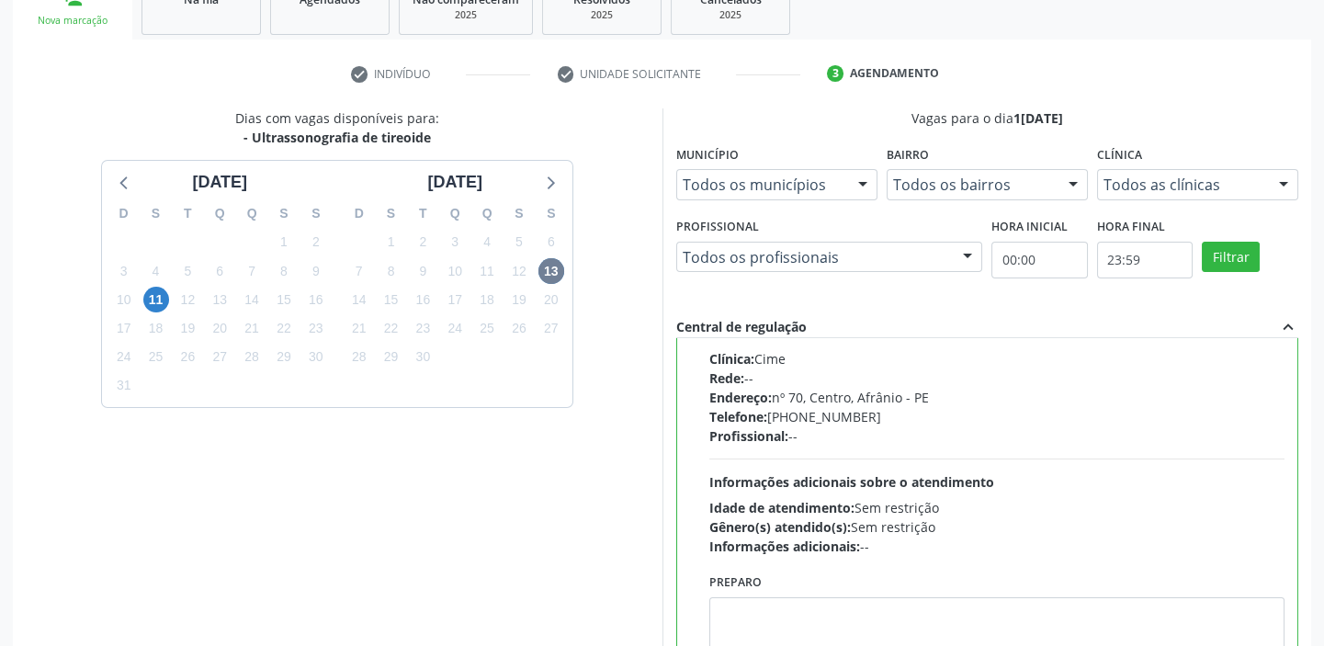
scroll to position [450, 0]
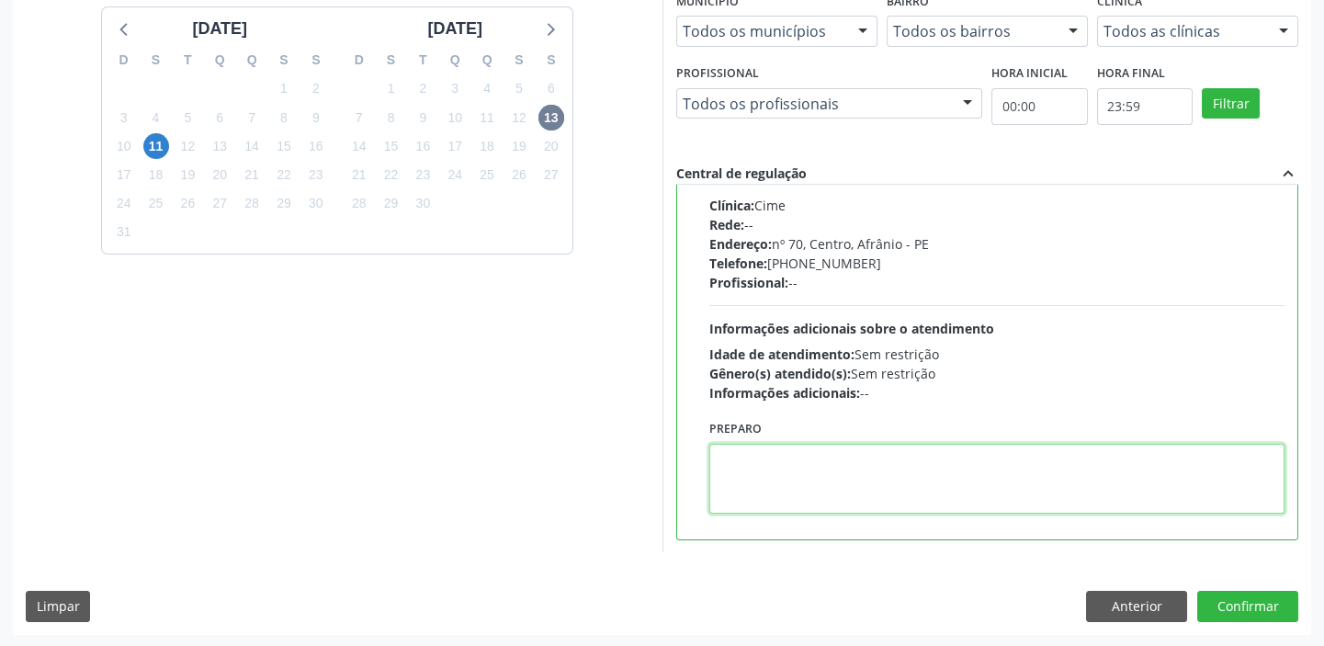
click at [803, 496] on textarea at bounding box center [997, 479] width 576 height 70
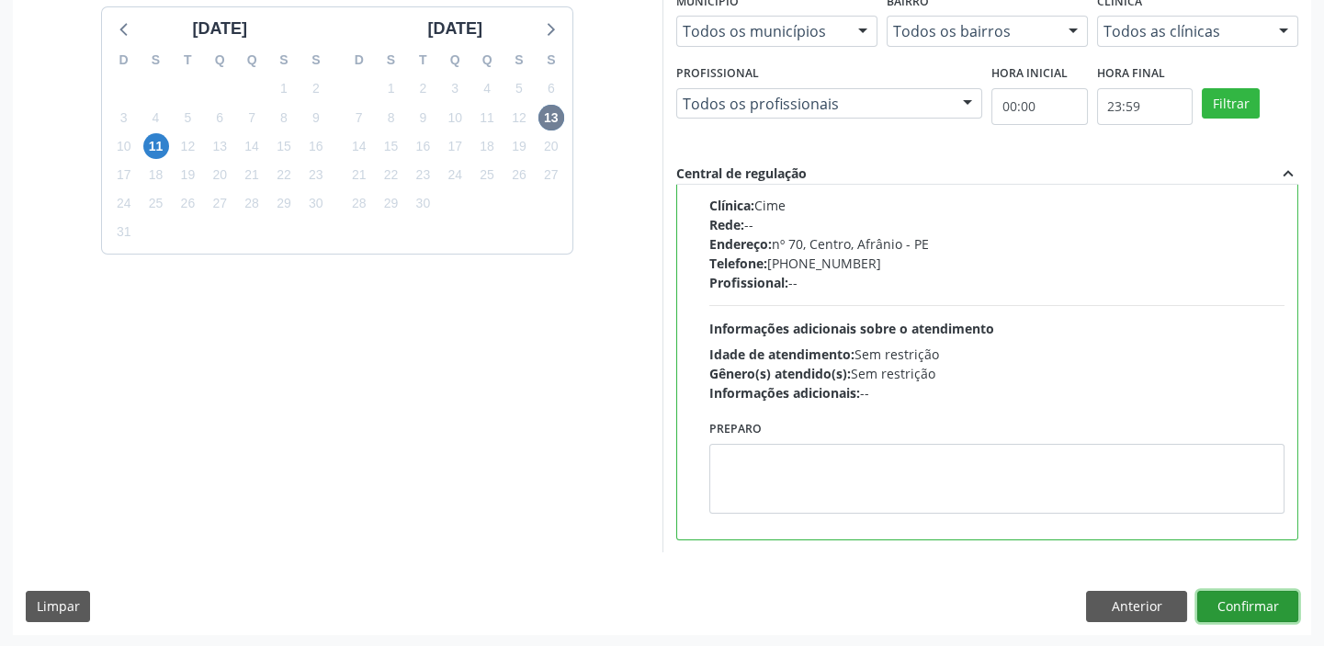
click at [1210, 602] on button "Confirmar" at bounding box center [1247, 606] width 101 height 31
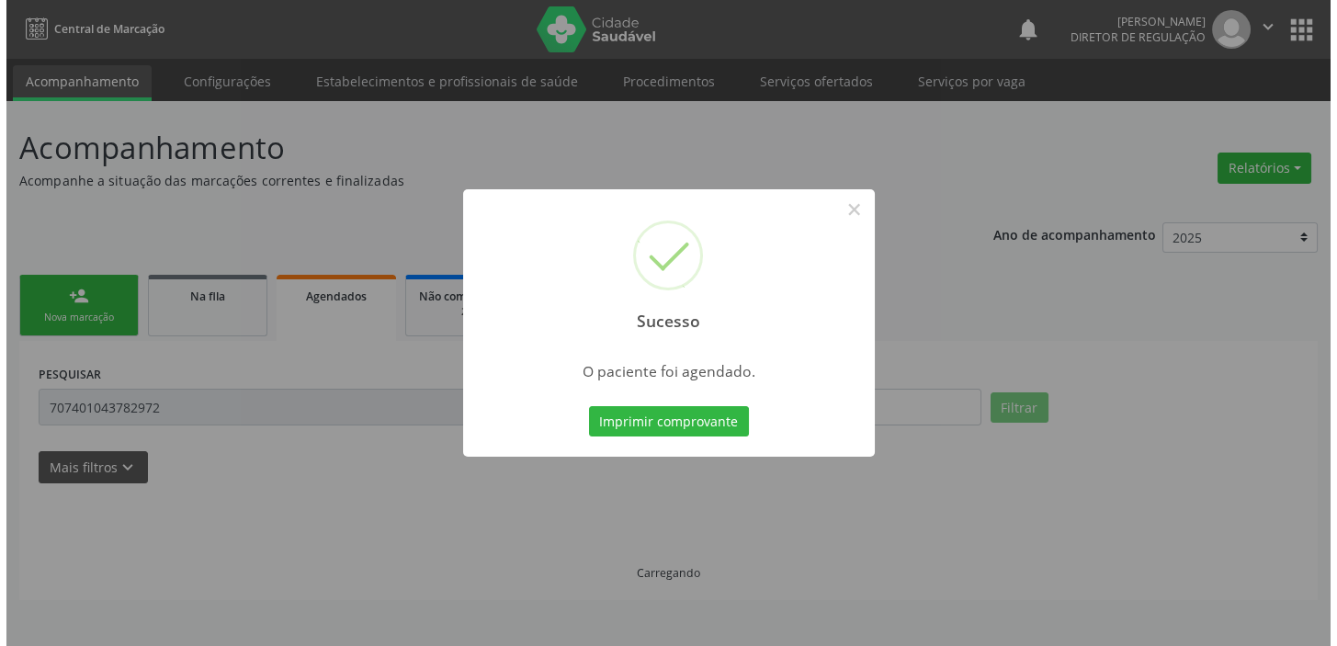
scroll to position [0, 0]
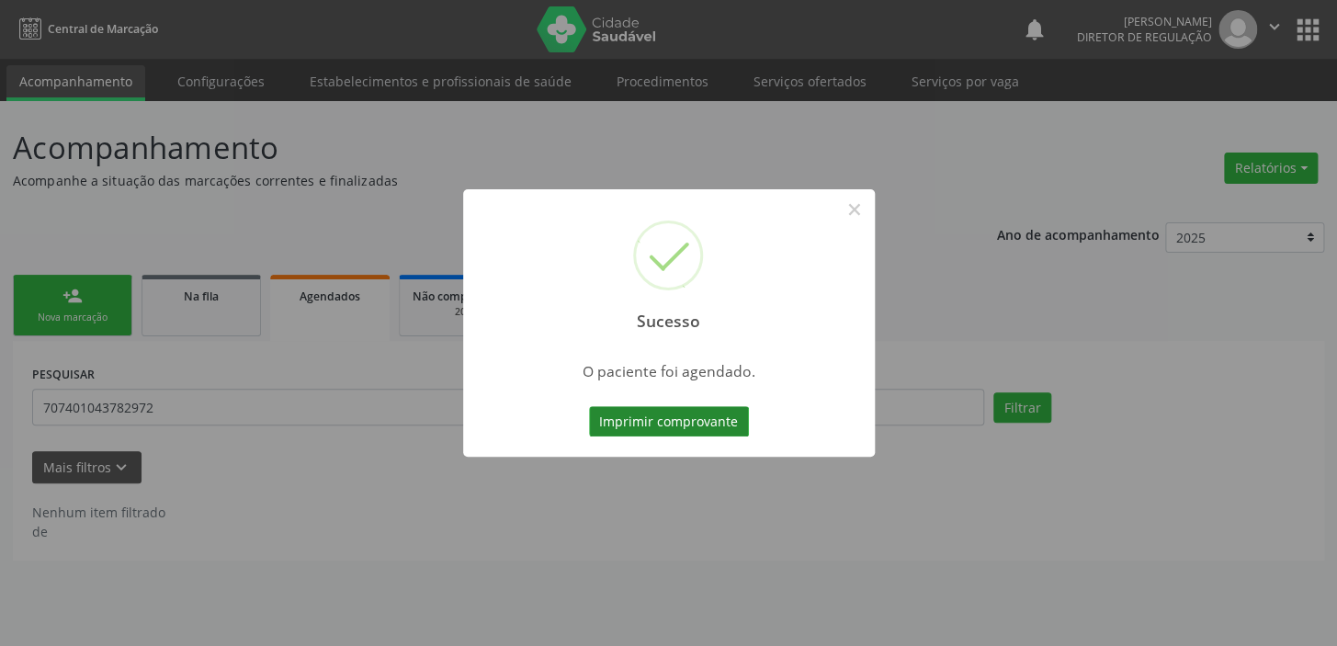
click at [680, 421] on button "Imprimir comprovante" at bounding box center [669, 421] width 160 height 31
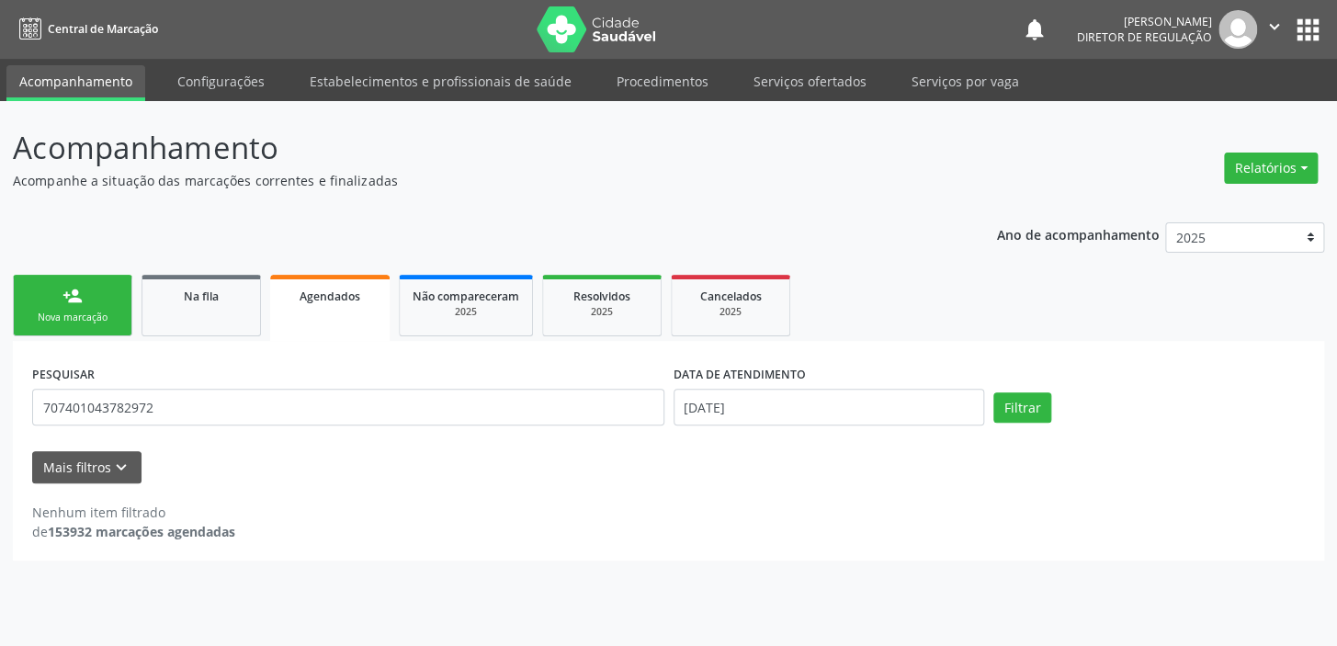
click at [84, 305] on link "person_add Nova marcação" at bounding box center [72, 306] width 119 height 62
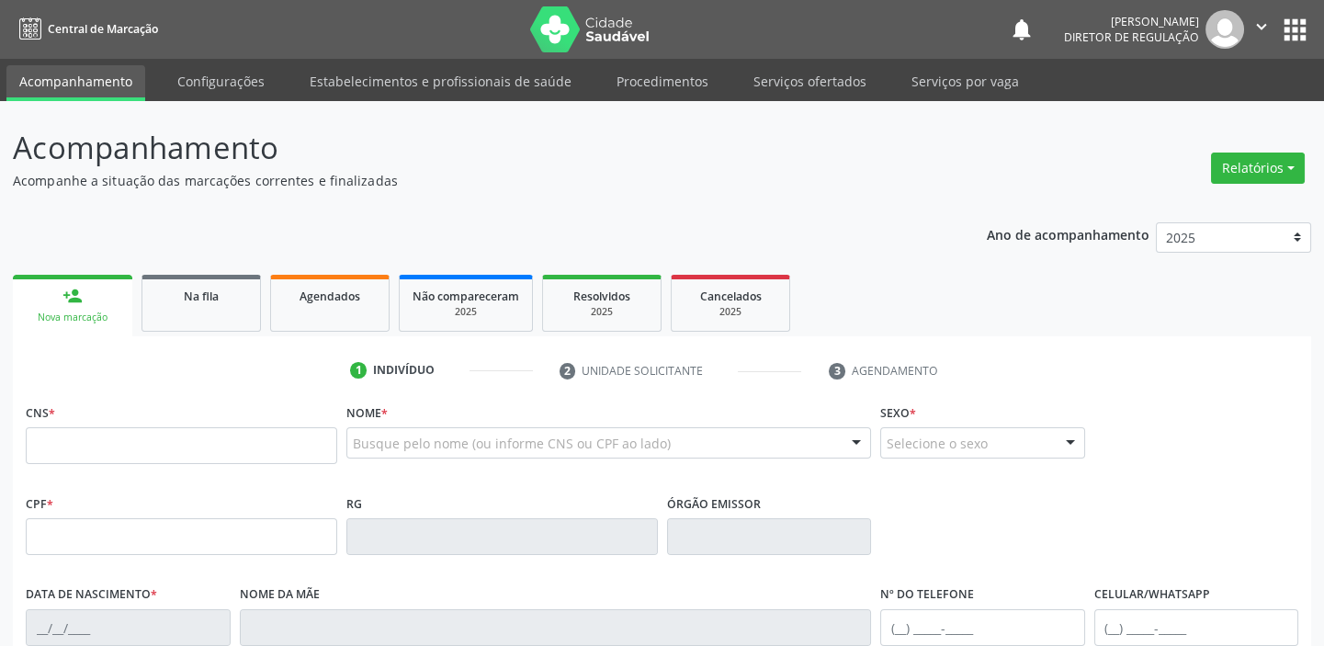
click at [84, 305] on link "person_add Nova marcação" at bounding box center [72, 306] width 119 height 62
click at [228, 297] on div "Na fila" at bounding box center [201, 295] width 92 height 19
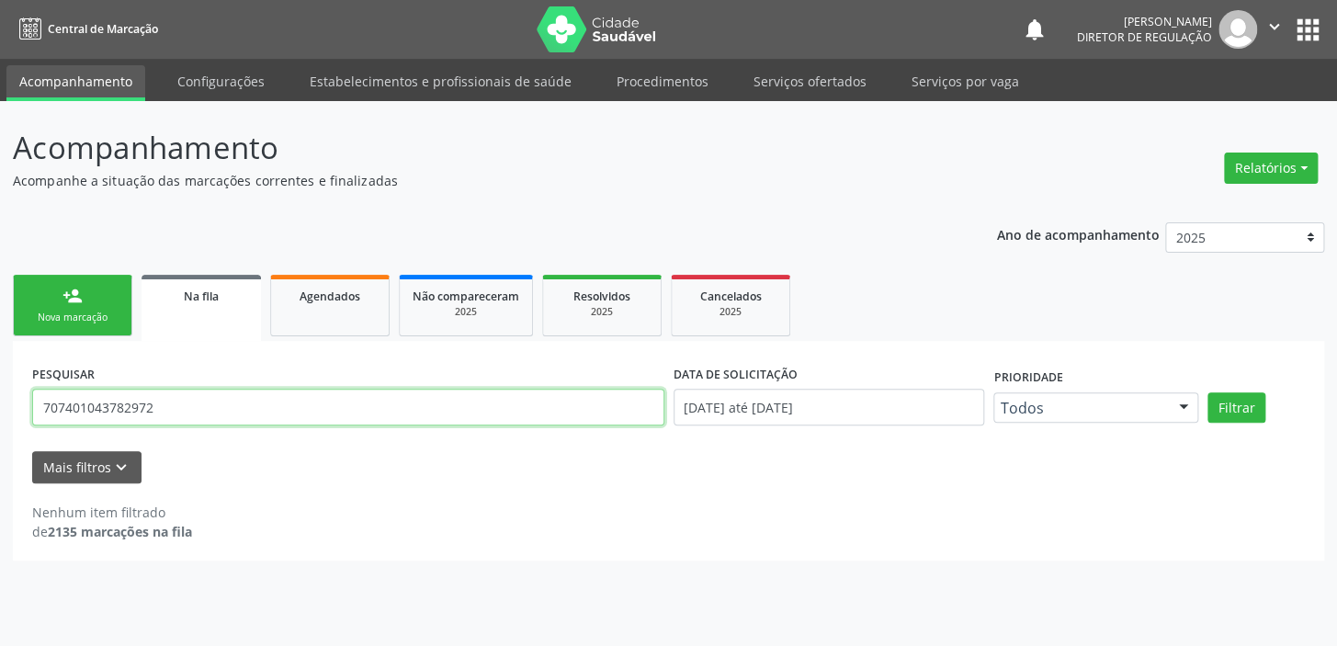
click at [164, 410] on input "707401043782972" at bounding box center [348, 407] width 632 height 37
type input "7"
type input "706204595666766"
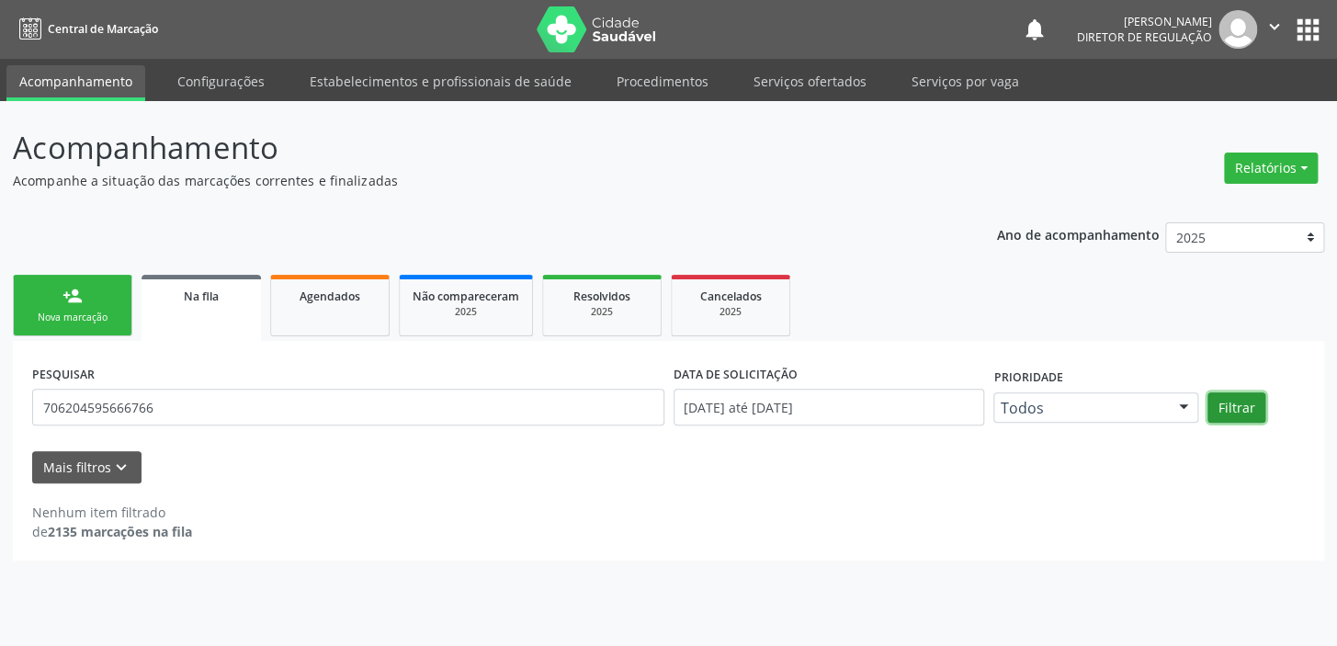
click at [1215, 402] on button "Filtrar" at bounding box center [1236, 407] width 58 height 31
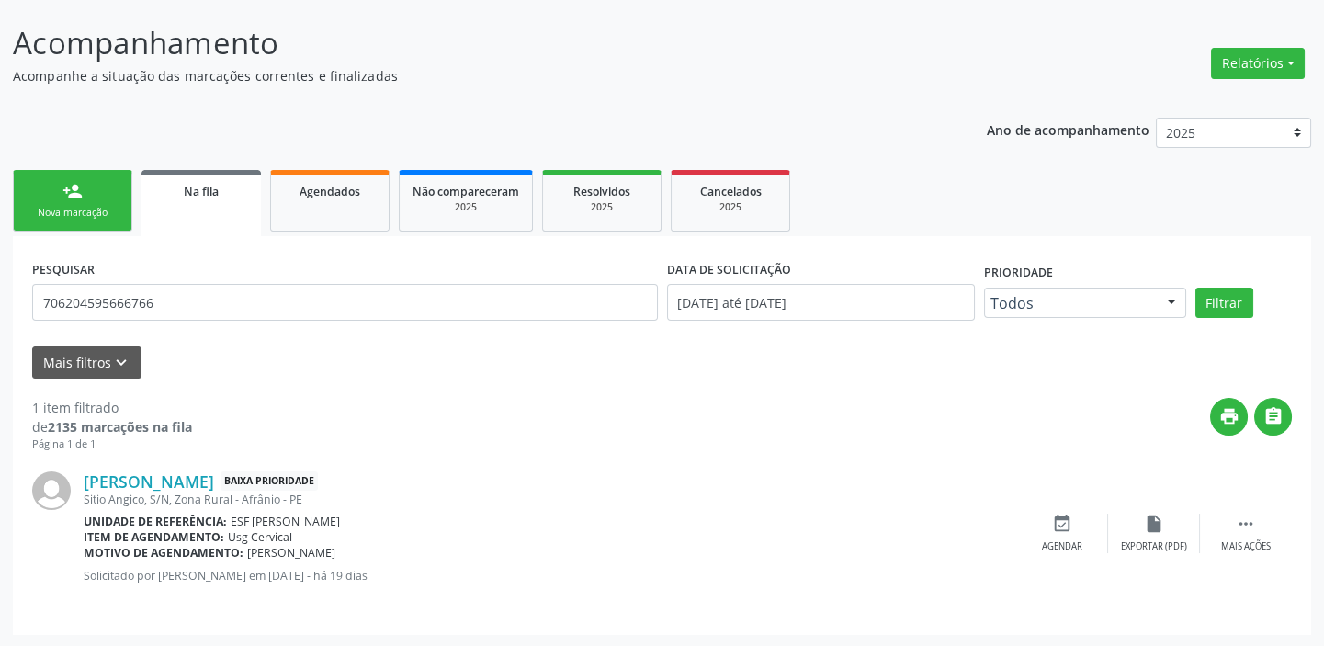
scroll to position [106, 0]
click at [1247, 524] on icon "" at bounding box center [1246, 523] width 20 height 20
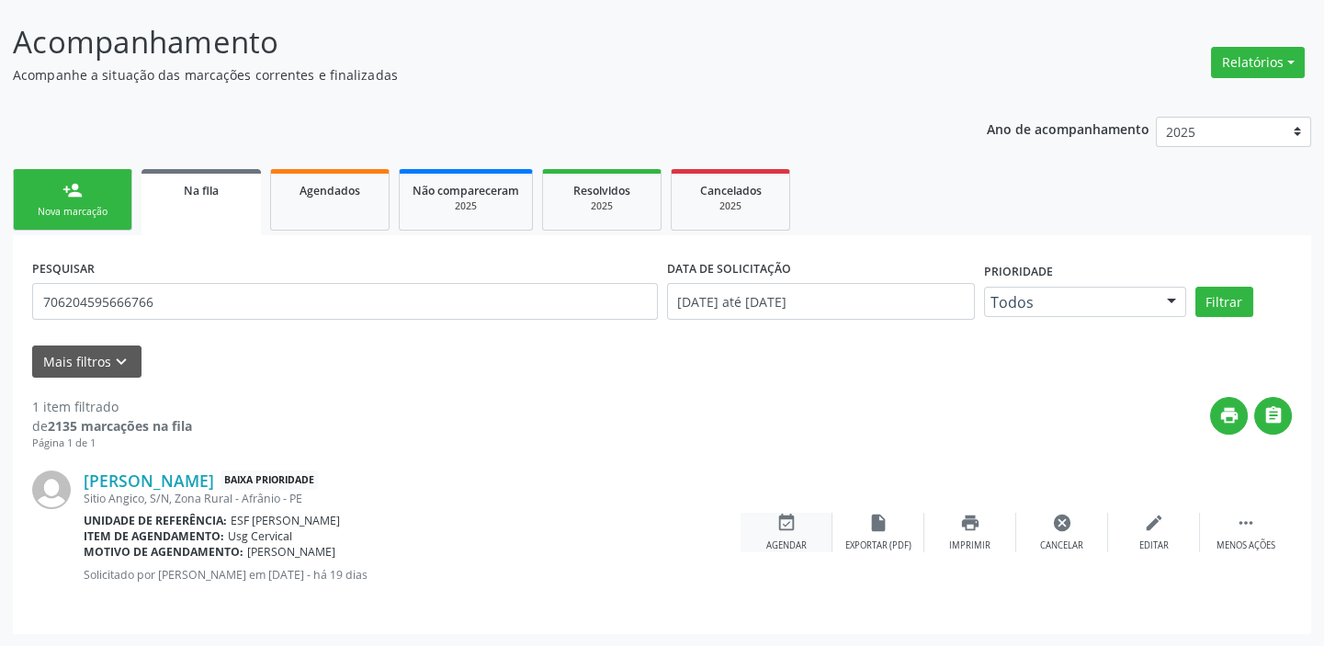
click at [803, 533] on div "event_available Agendar" at bounding box center [787, 533] width 92 height 40
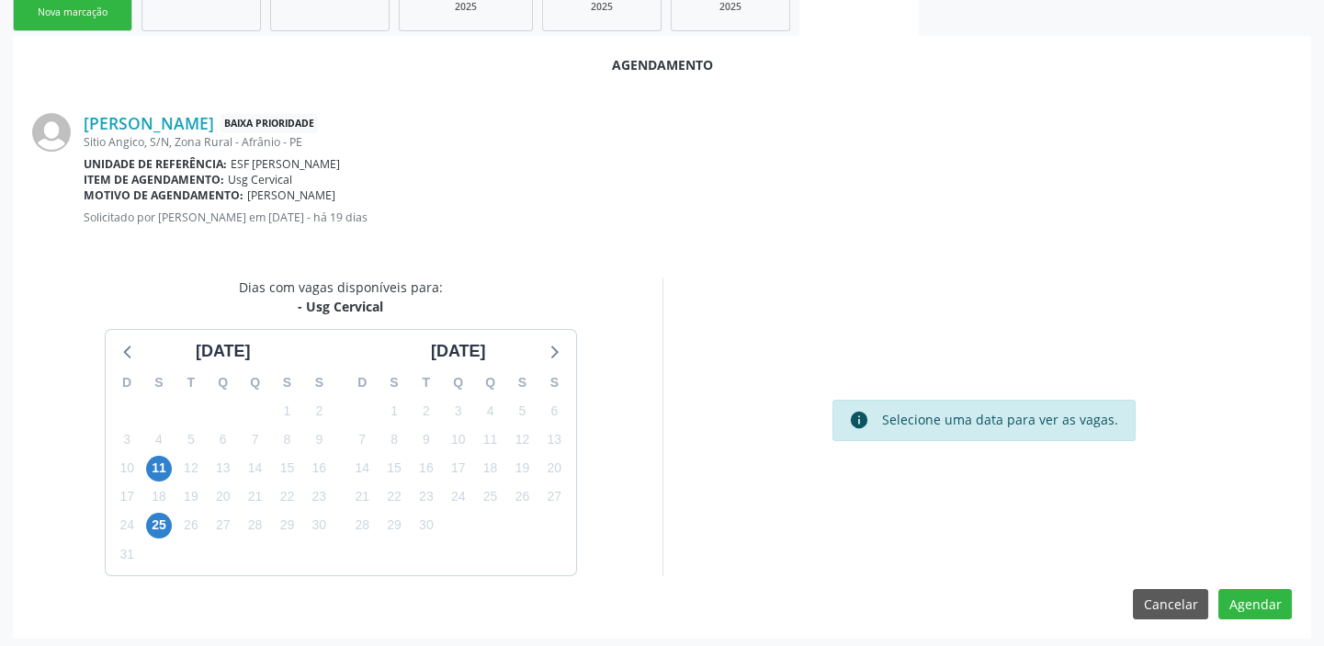
scroll to position [310, 0]
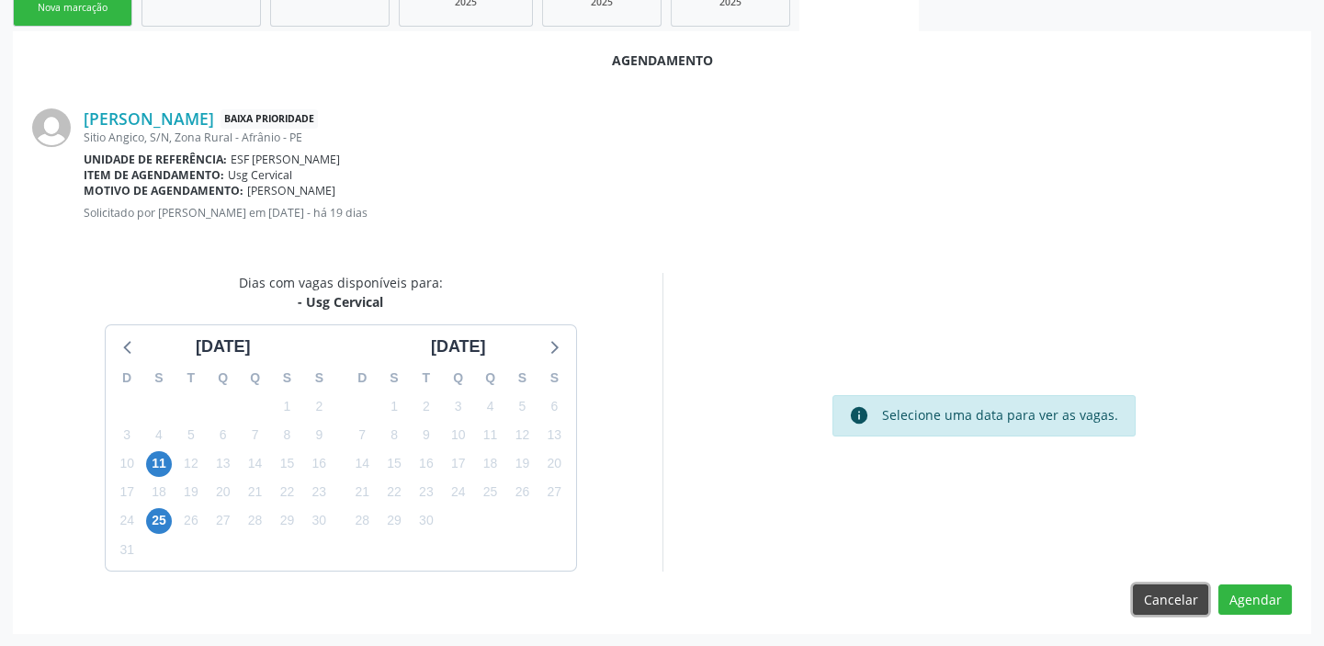
click at [1178, 598] on button "Cancelar" at bounding box center [1170, 599] width 75 height 31
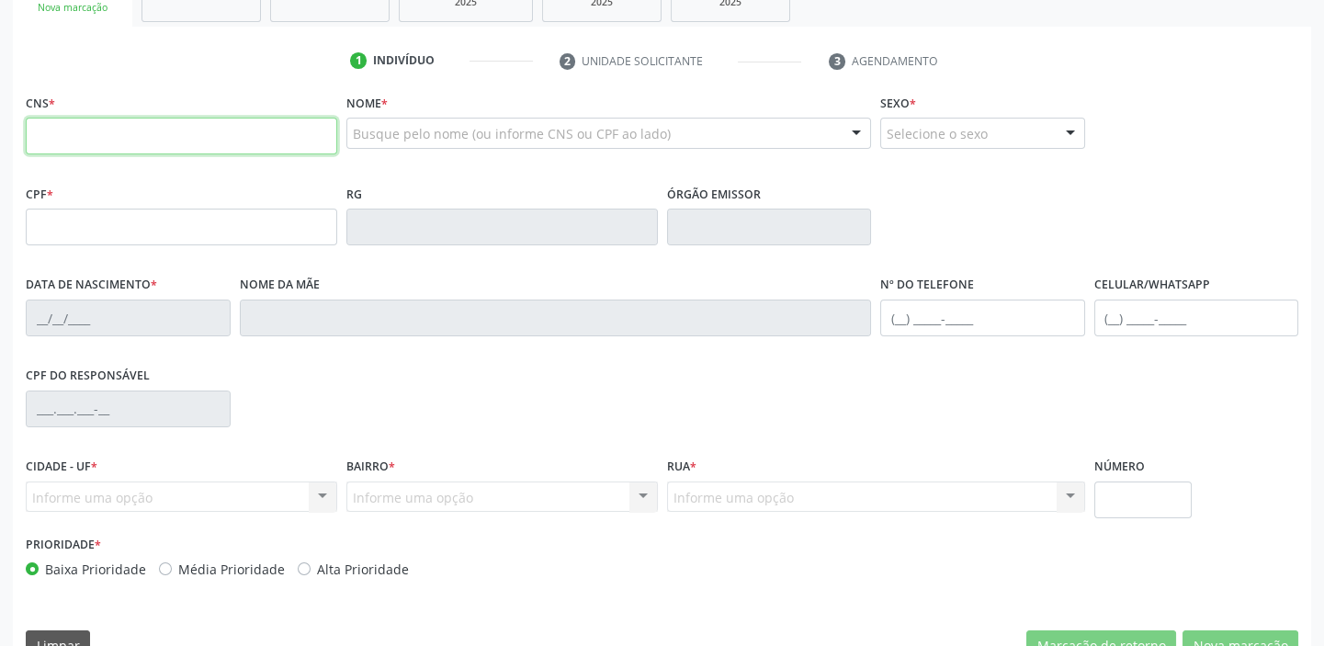
click at [250, 137] on input "text" at bounding box center [181, 136] width 311 height 37
type input "706 2045 9566 6766"
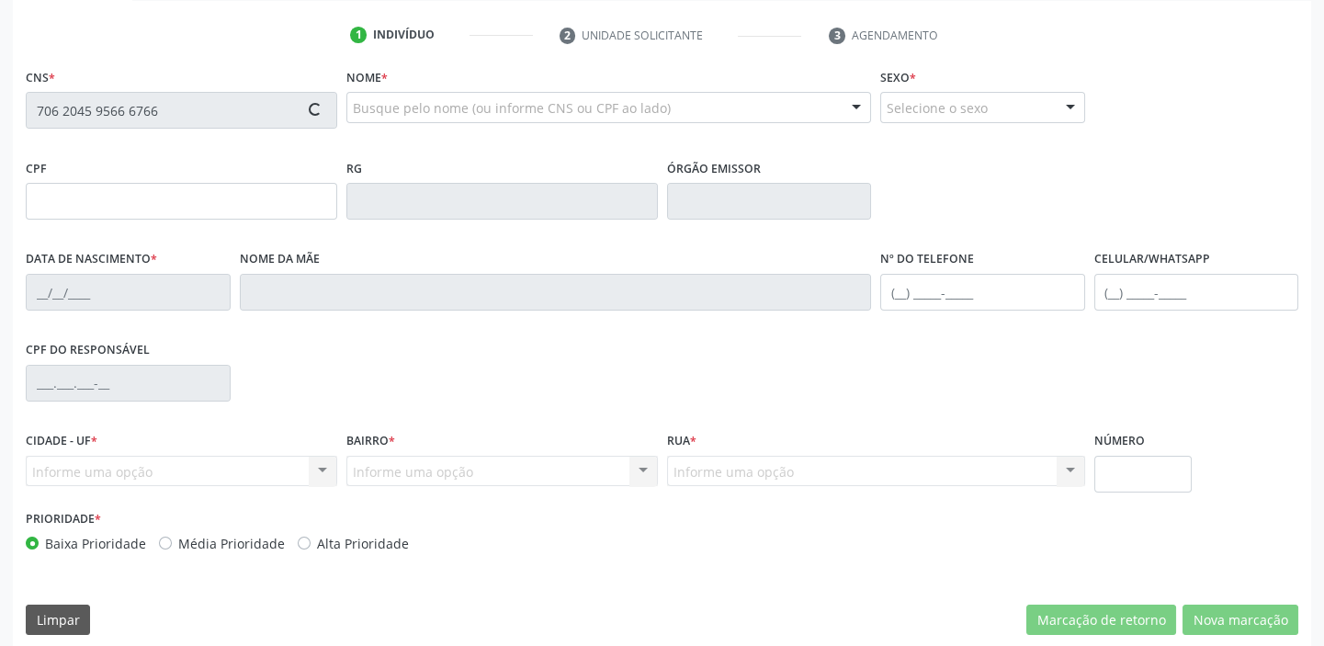
scroll to position [349, 0]
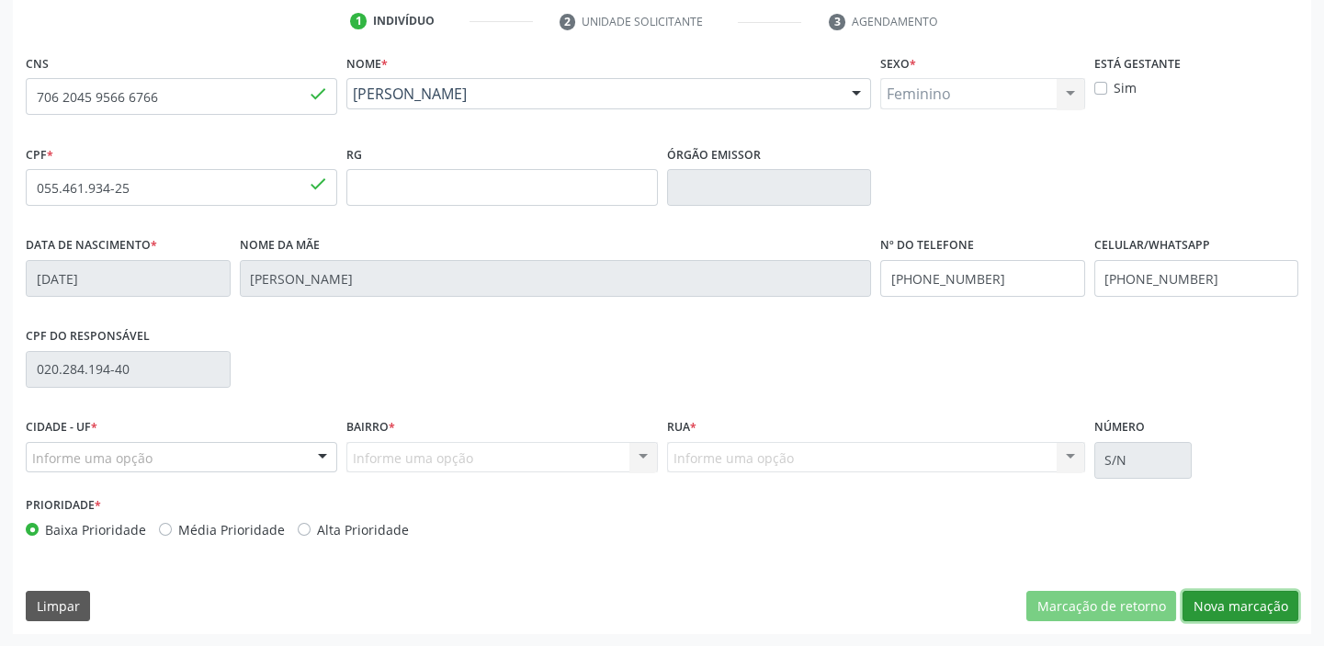
click at [1207, 597] on button "Nova marcação" at bounding box center [1240, 606] width 116 height 31
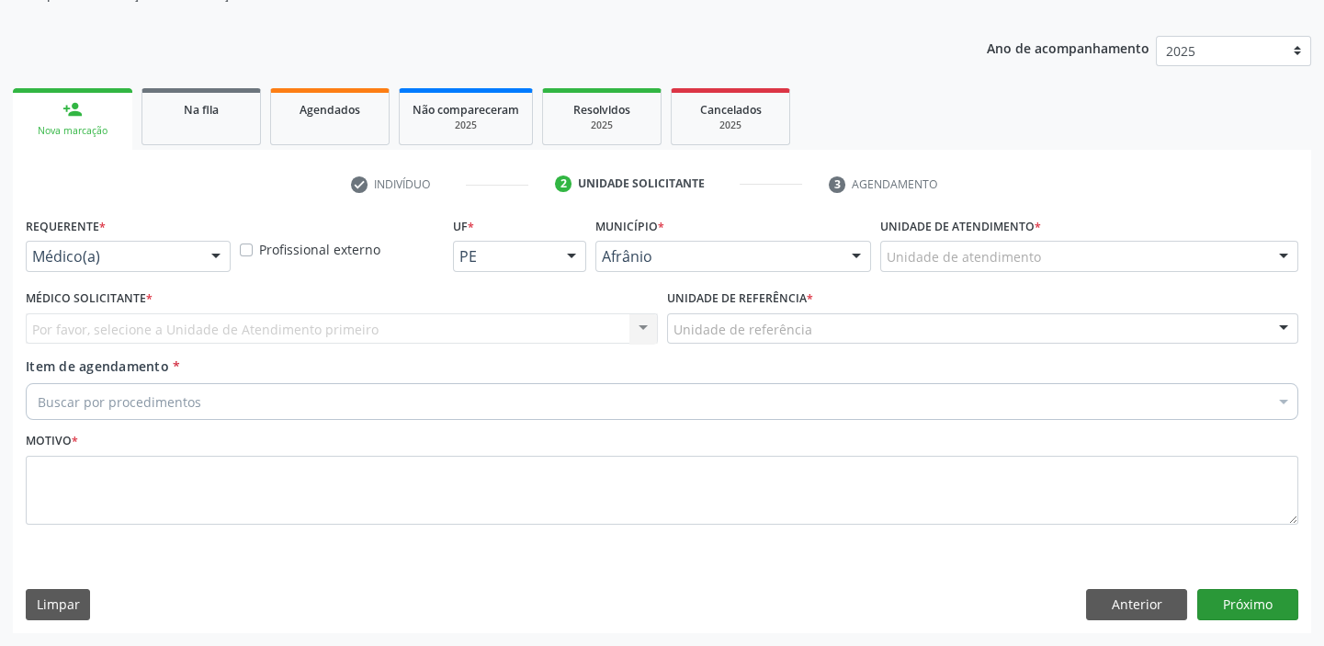
scroll to position [185, 0]
click at [1206, 599] on button "Próximo" at bounding box center [1247, 606] width 101 height 31
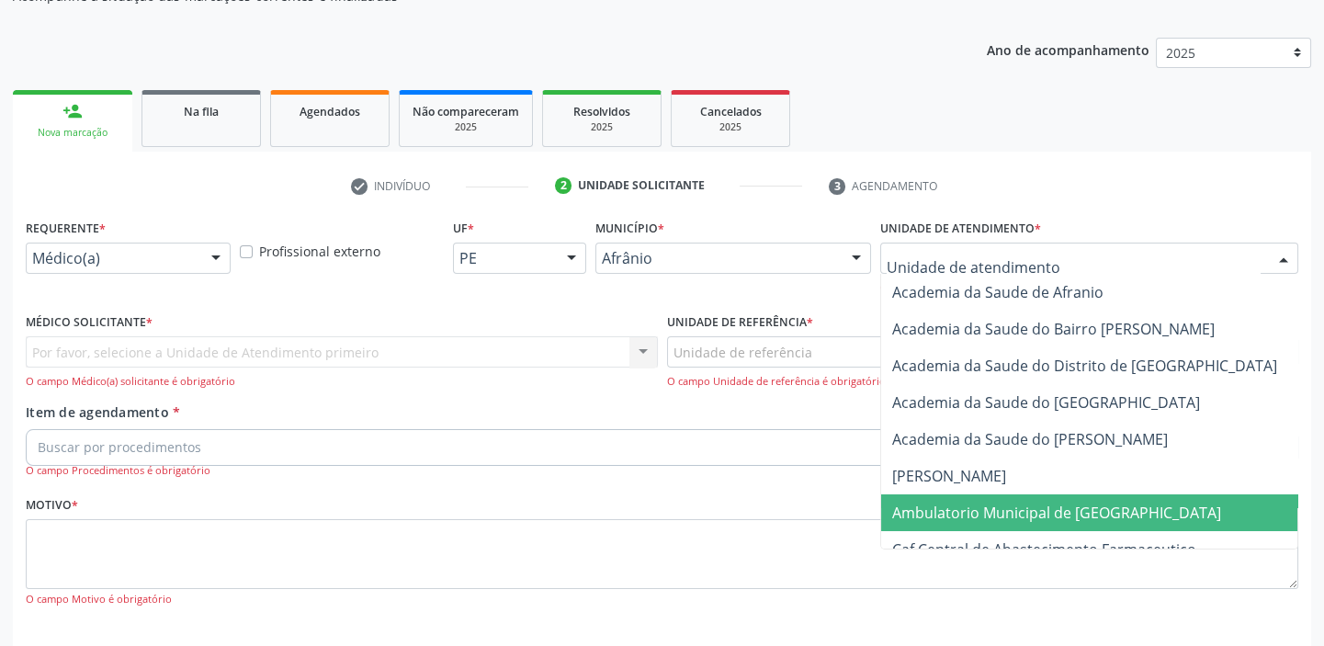
drag, startPoint x: 950, startPoint y: 511, endPoint x: 850, endPoint y: 454, distance: 115.2
click at [944, 506] on span "Ambulatorio Municipal de [GEOGRAPHIC_DATA]" at bounding box center [1056, 513] width 329 height 20
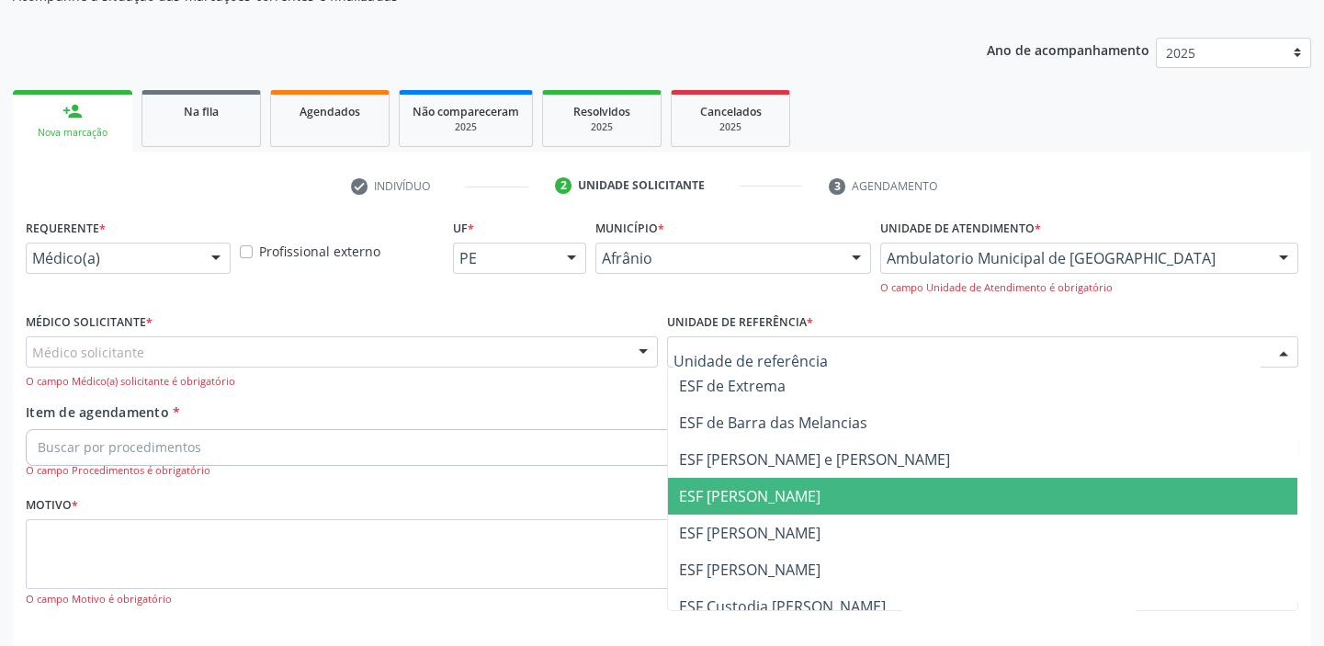
drag, startPoint x: 735, startPoint y: 493, endPoint x: 632, endPoint y: 462, distance: 107.5
click at [735, 494] on span "ESF [PERSON_NAME]" at bounding box center [749, 496] width 141 height 20
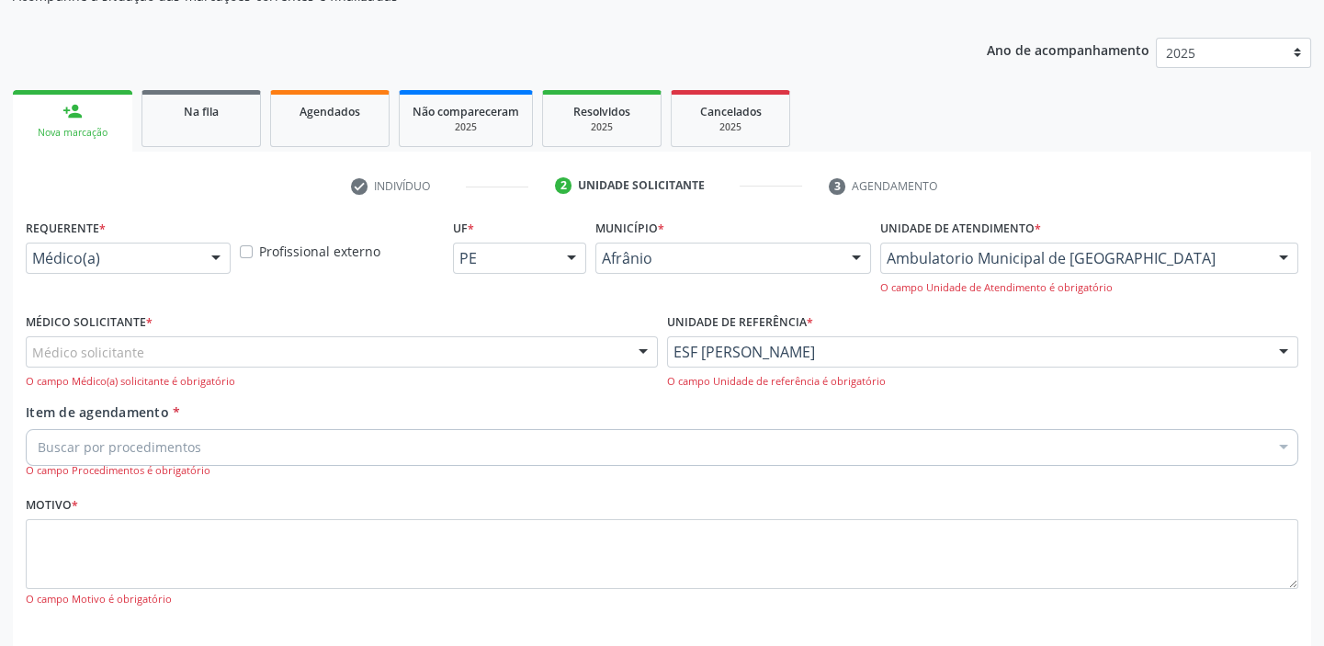
drag, startPoint x: 85, startPoint y: 356, endPoint x: 85, endPoint y: 367, distance: 10.1
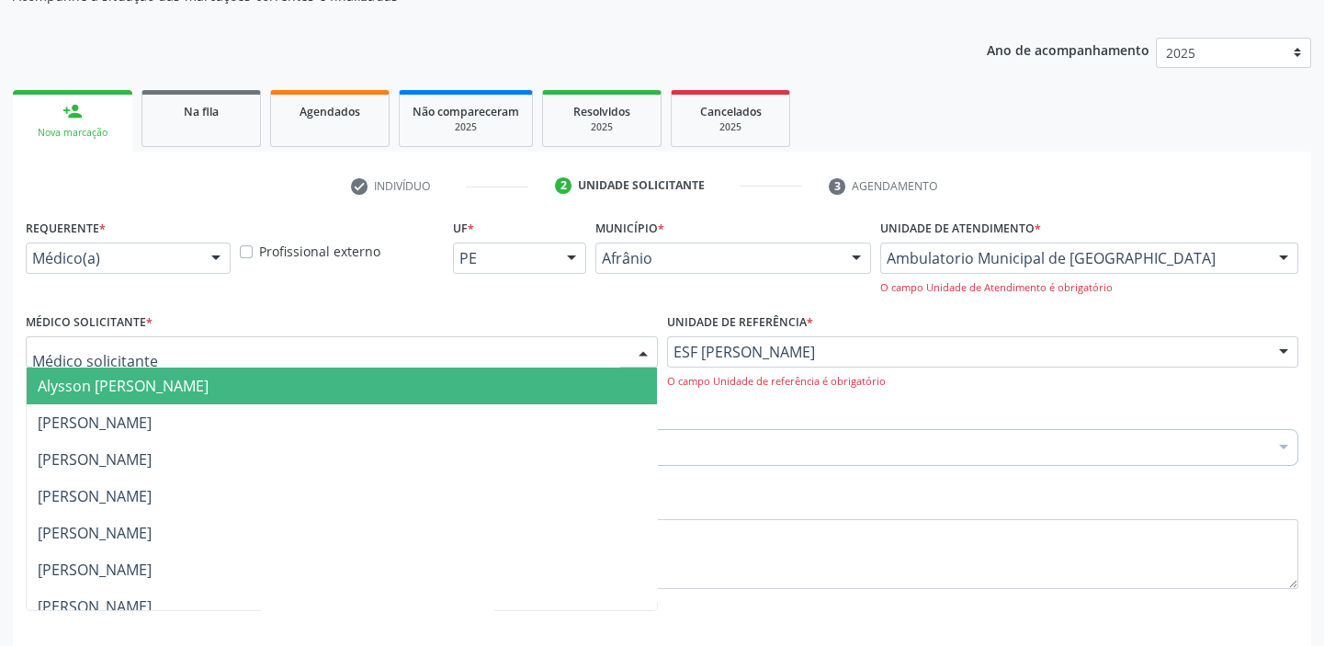
drag, startPoint x: 91, startPoint y: 381, endPoint x: 94, endPoint y: 422, distance: 40.5
click at [91, 384] on span "Alysson [PERSON_NAME]" at bounding box center [123, 386] width 171 height 20
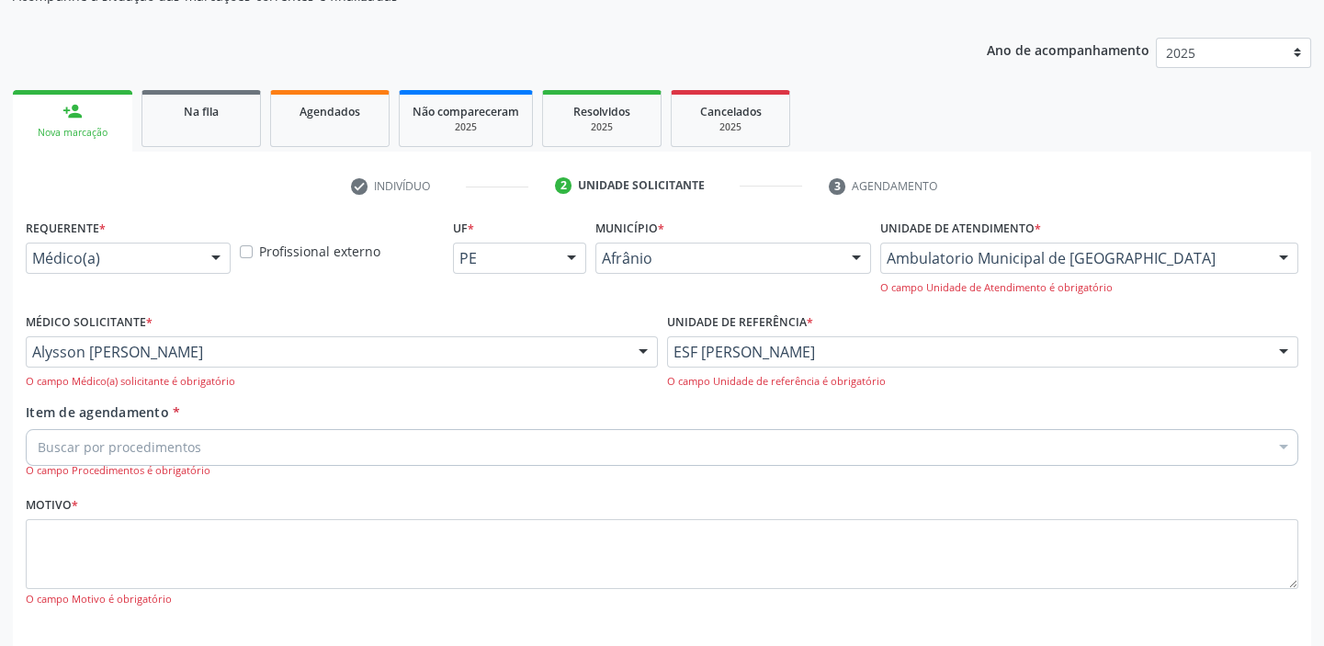
click at [94, 422] on div "Item de agendamento * Buscar por procedimentos Selecionar todos 0604320140 - Ab…" at bounding box center [662, 440] width 1273 height 76
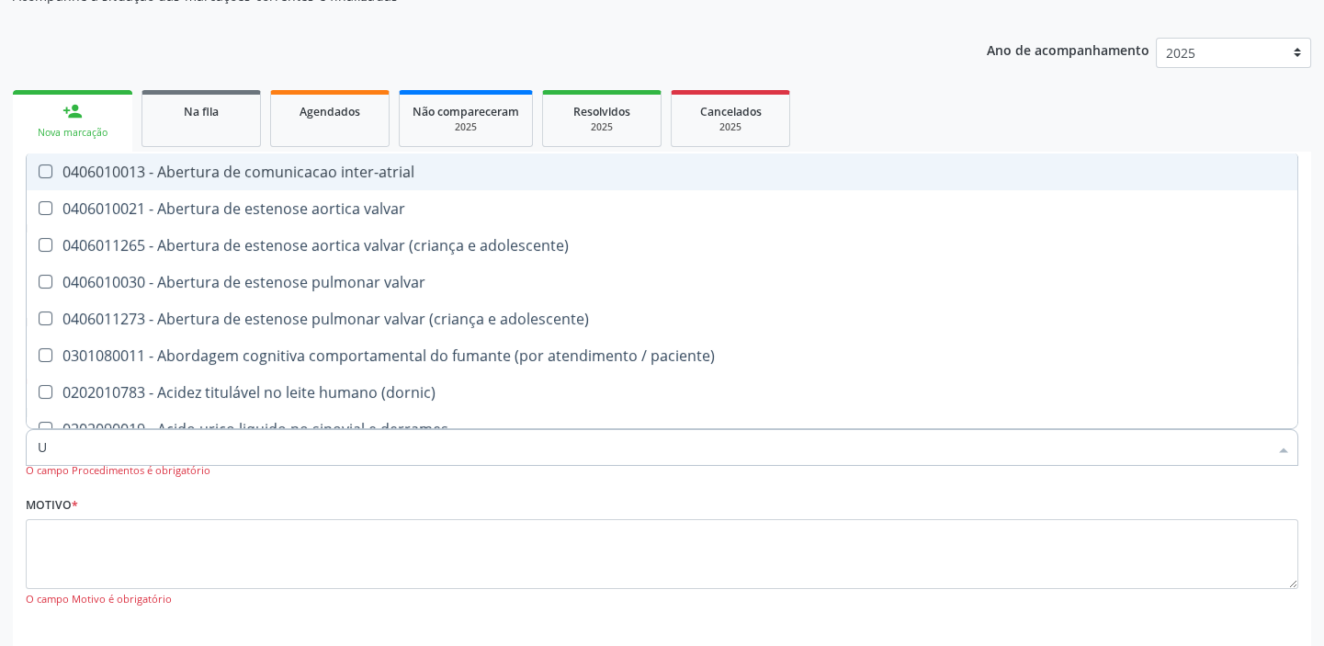
type input "UL"
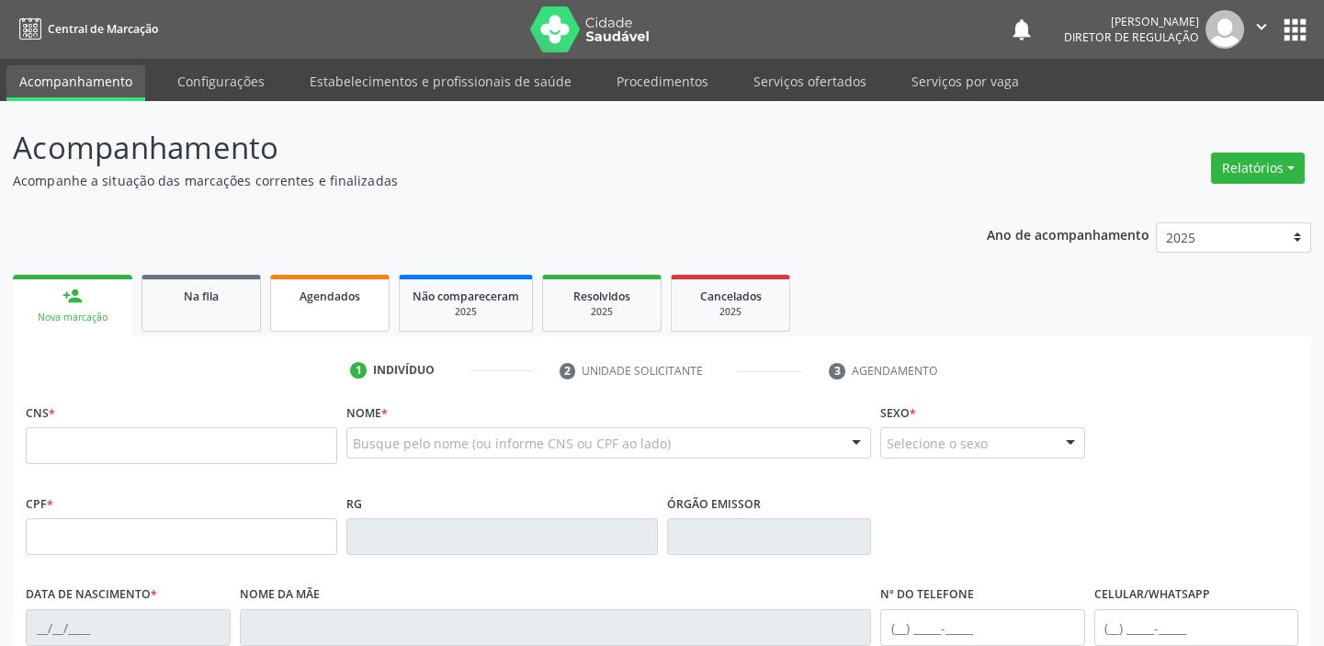
click at [309, 311] on link "Agendados" at bounding box center [329, 303] width 119 height 57
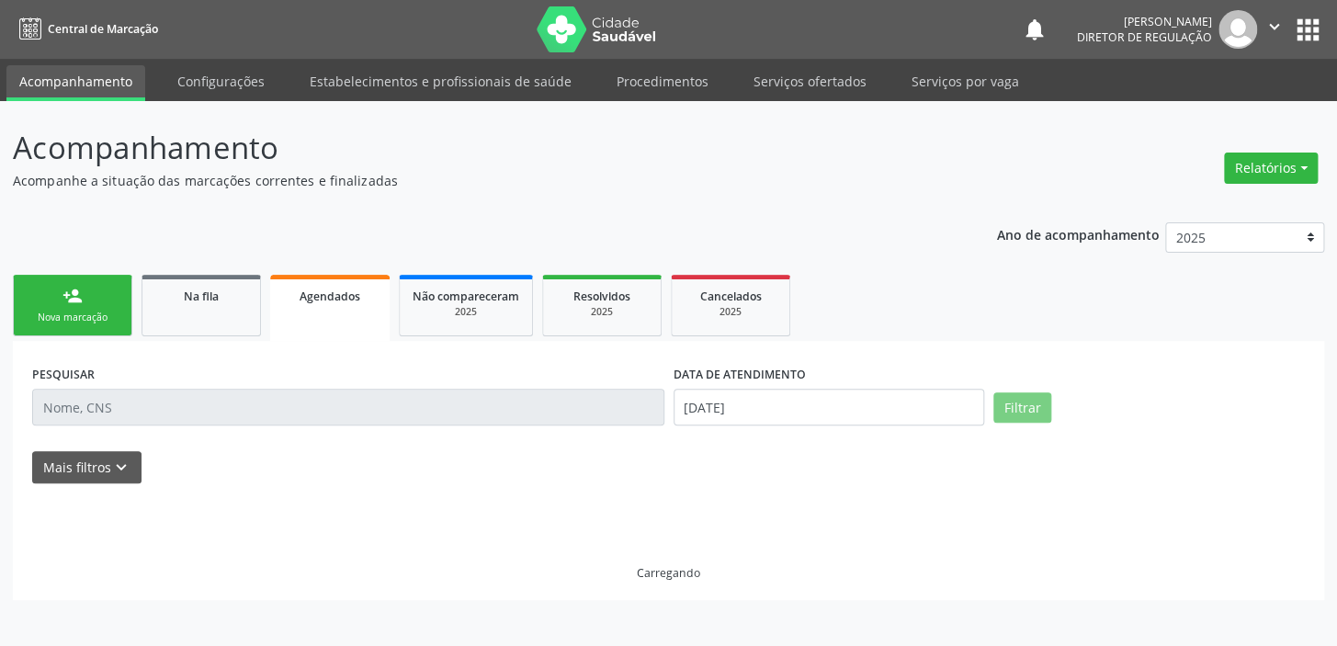
click at [309, 311] on link "Agendados" at bounding box center [329, 308] width 119 height 66
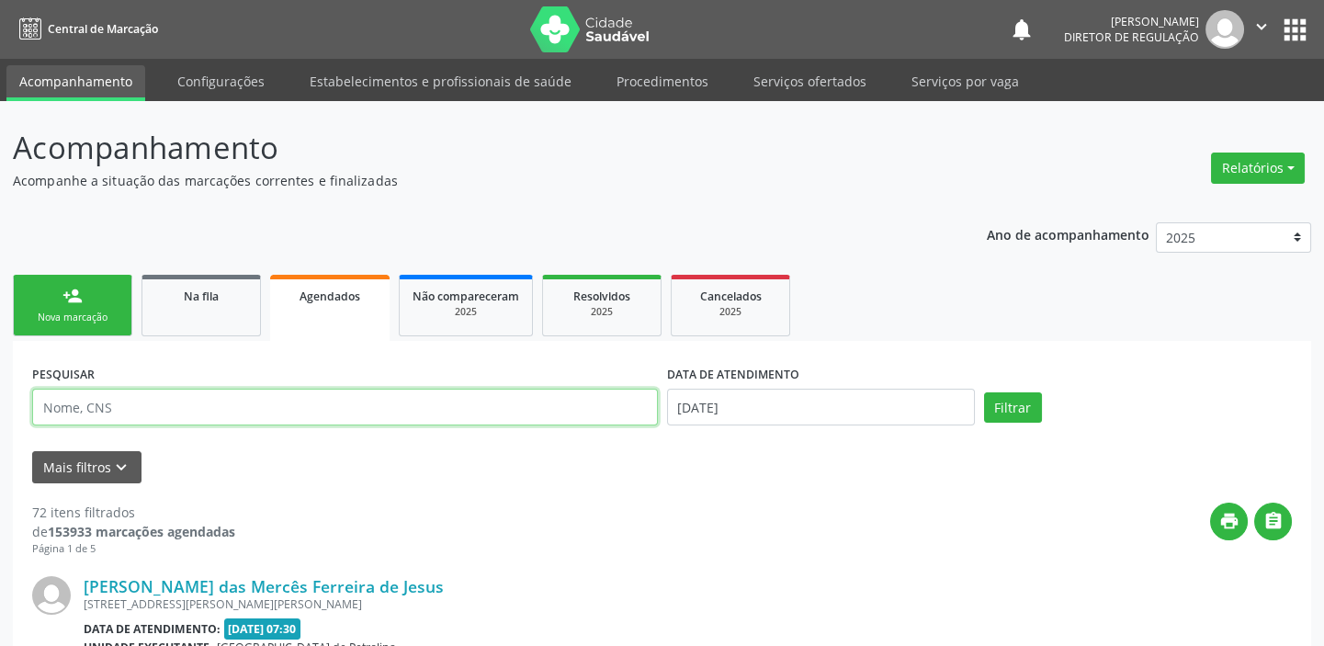
click at [138, 409] on input "text" at bounding box center [345, 407] width 626 height 37
type input "706204595666766"
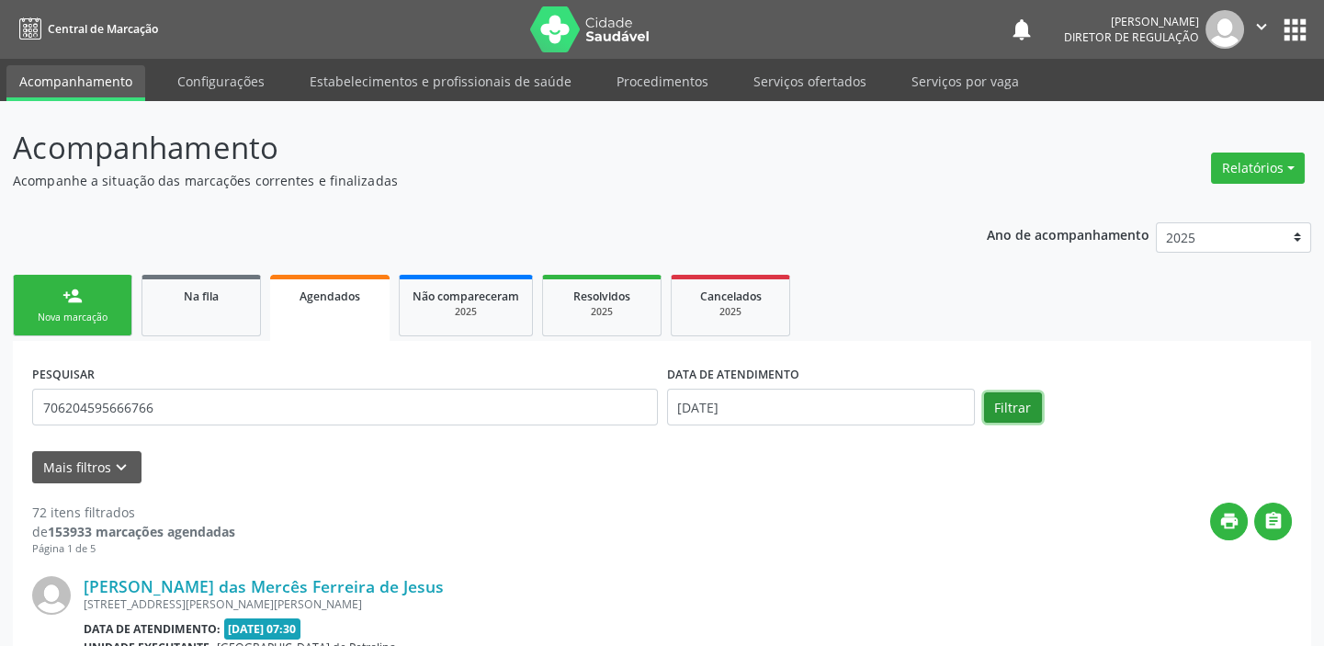
click at [1013, 409] on button "Filtrar" at bounding box center [1013, 407] width 58 height 31
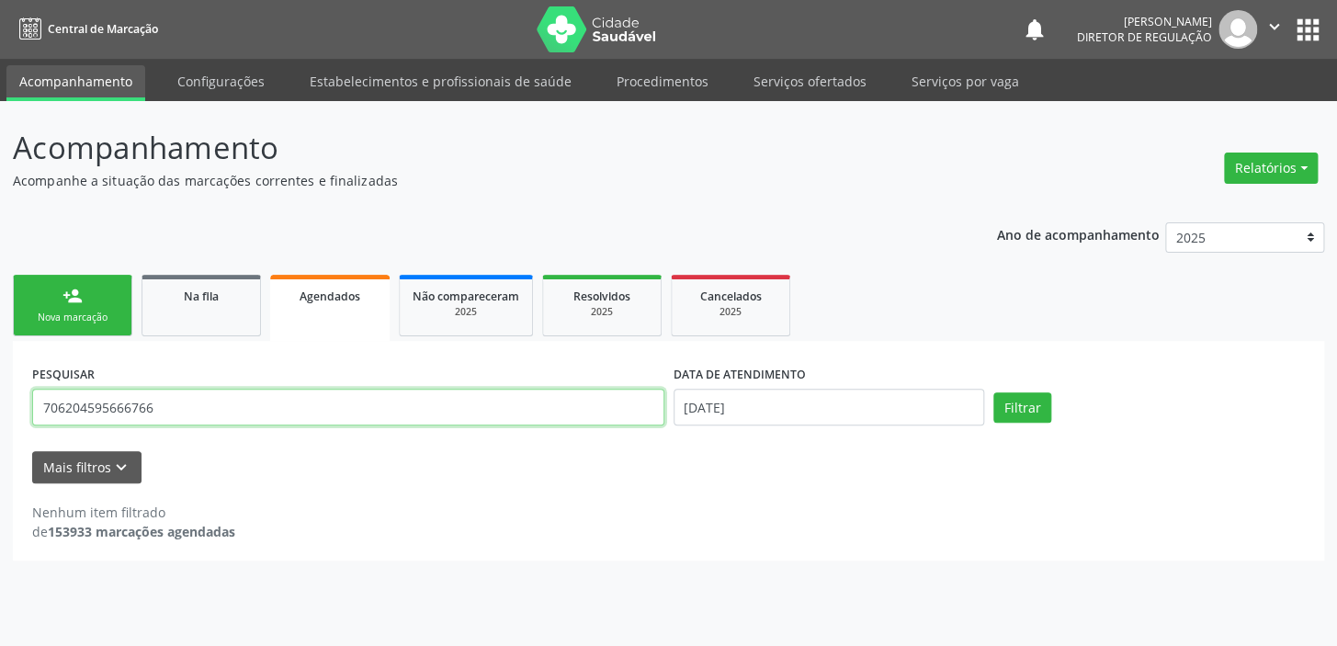
drag, startPoint x: 164, startPoint y: 413, endPoint x: 26, endPoint y: 413, distance: 138.7
click at [26, 413] on div "PESQUISAR 706204595666766 DATA DE ATENDIMENTO [DATE] Filtrar UNIDADE DE REFERÊN…" at bounding box center [668, 450] width 1311 height 219
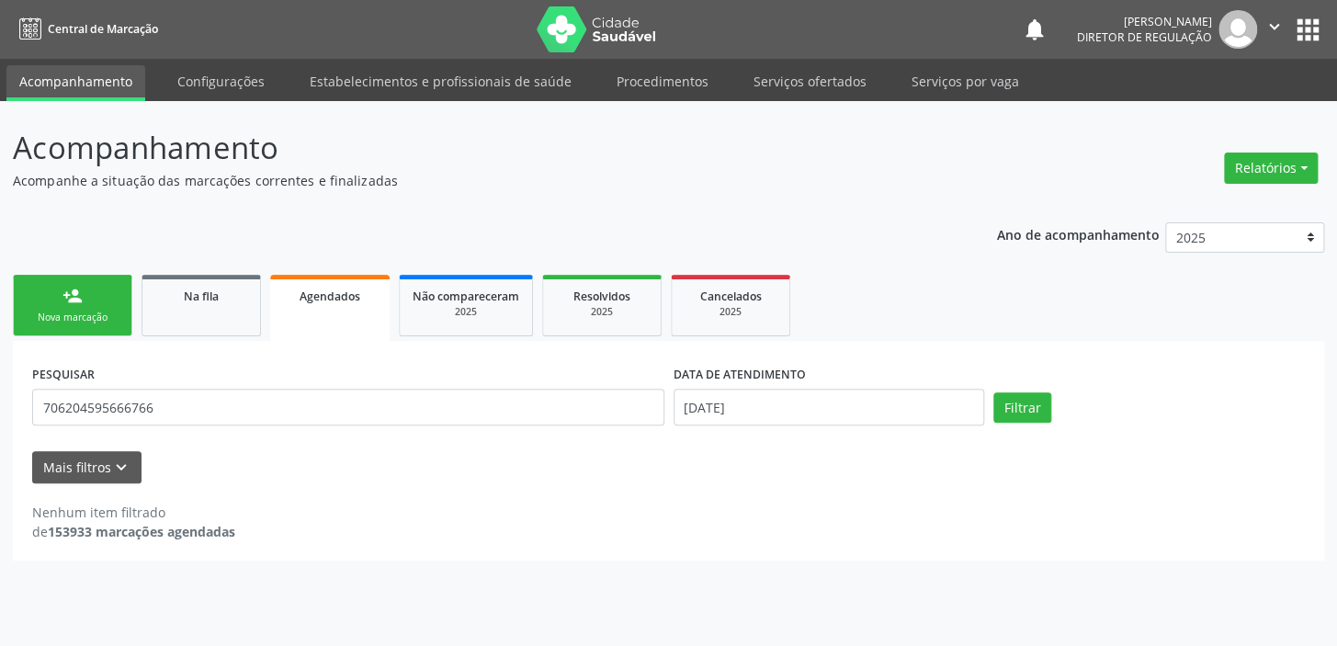
click at [76, 311] on div "Nova marcação" at bounding box center [73, 318] width 92 height 14
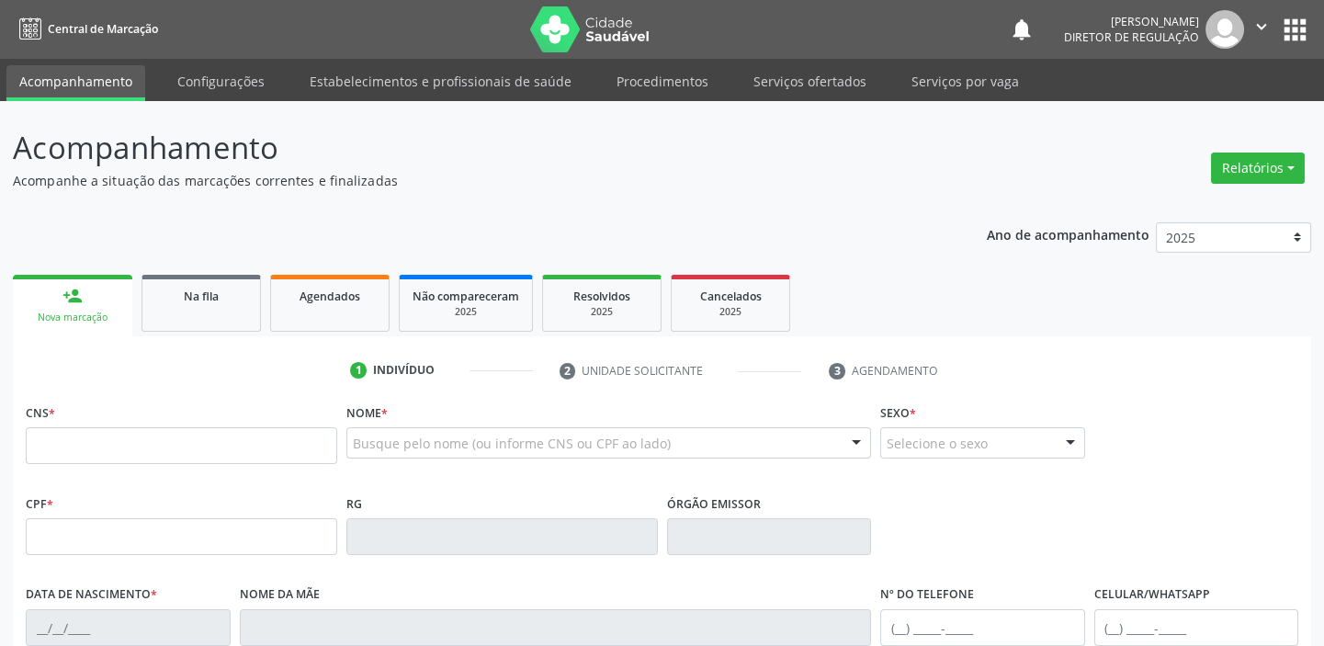
click at [148, 463] on fieldset "CNS *" at bounding box center [181, 438] width 311 height 78
click at [148, 452] on input "text" at bounding box center [181, 445] width 311 height 37
paste input "706 2045 9566 6766"
type input "706 2045 9566 6766"
type input "055.461.934-25"
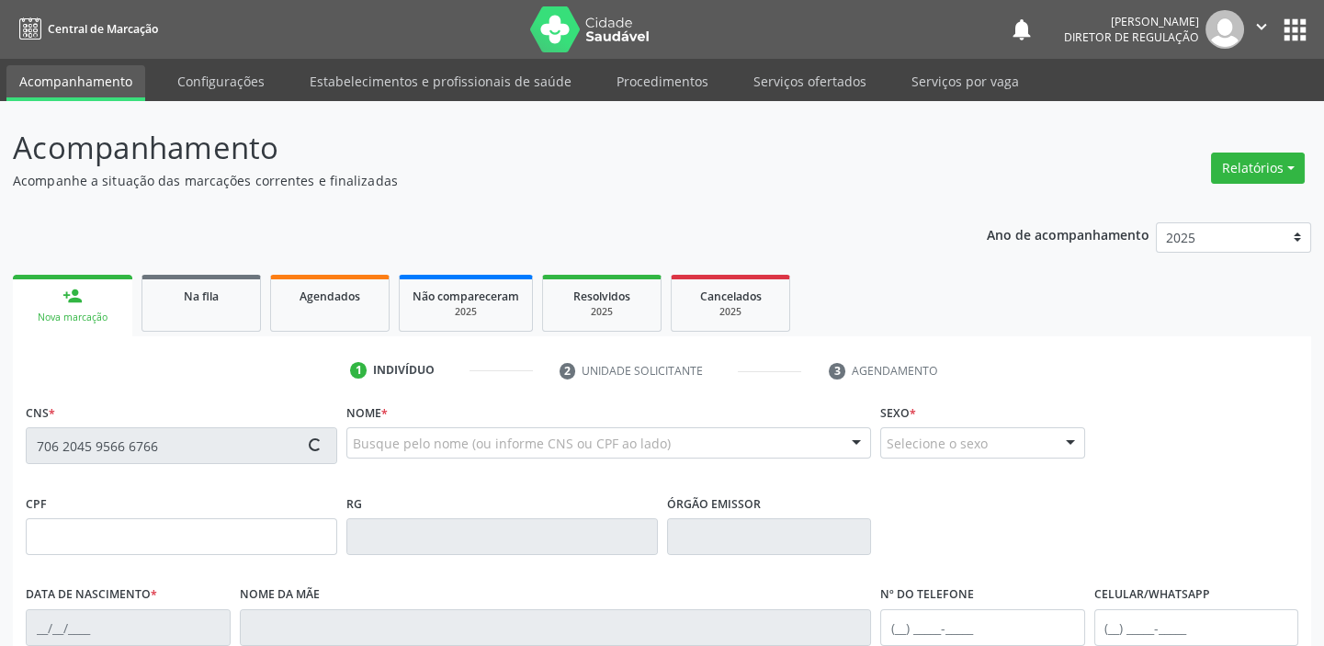
type input "[DATE]"
type input "[PERSON_NAME]"
type input "[PHONE_NUMBER]"
type input "020.284.194-40"
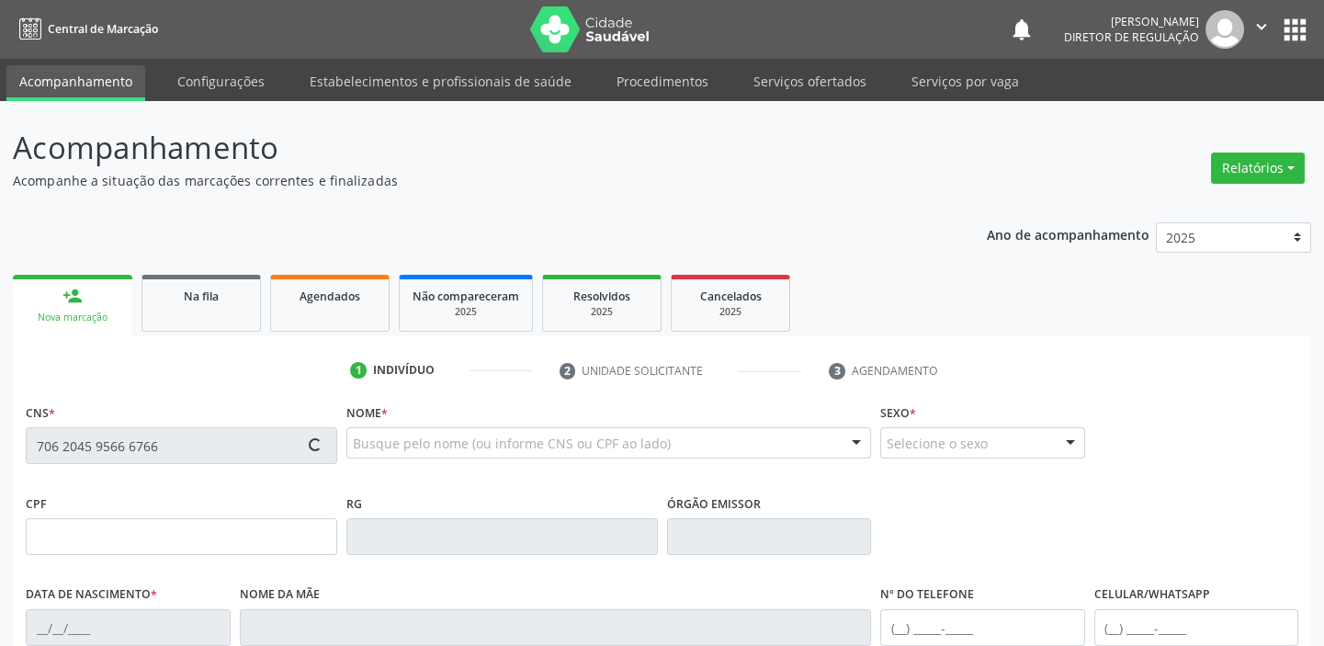
type input "S/N"
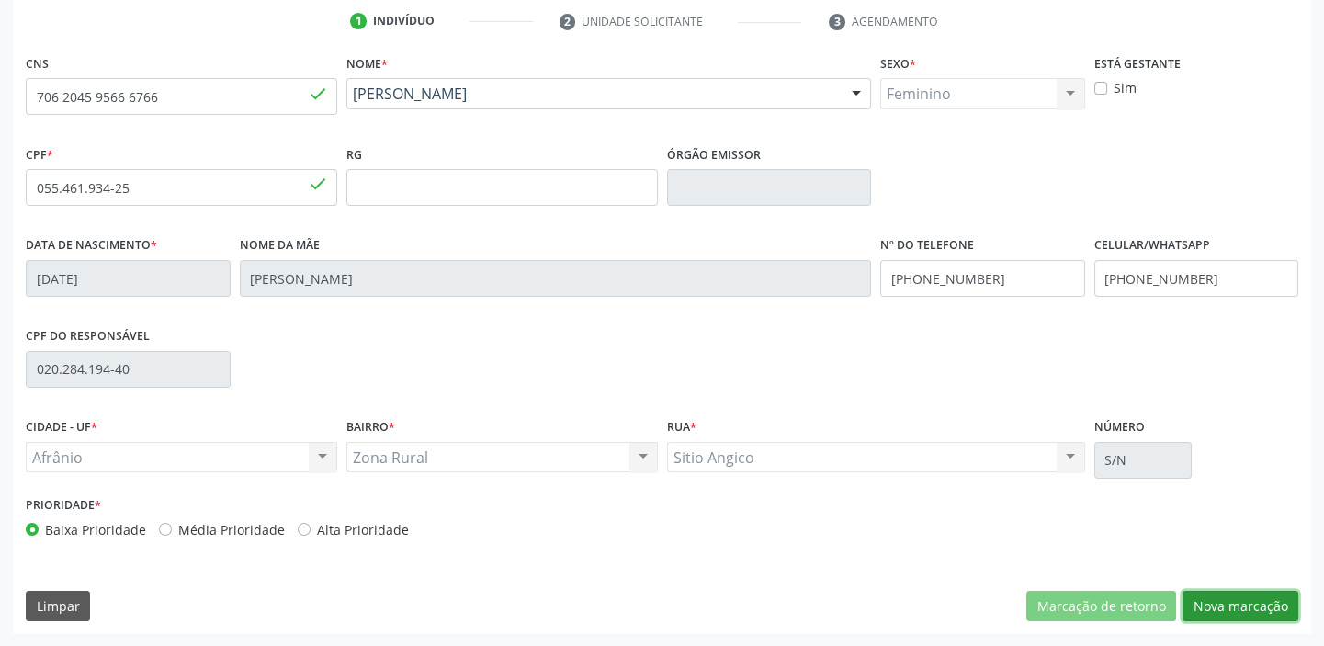
click at [1249, 604] on button "Nova marcação" at bounding box center [1240, 606] width 116 height 31
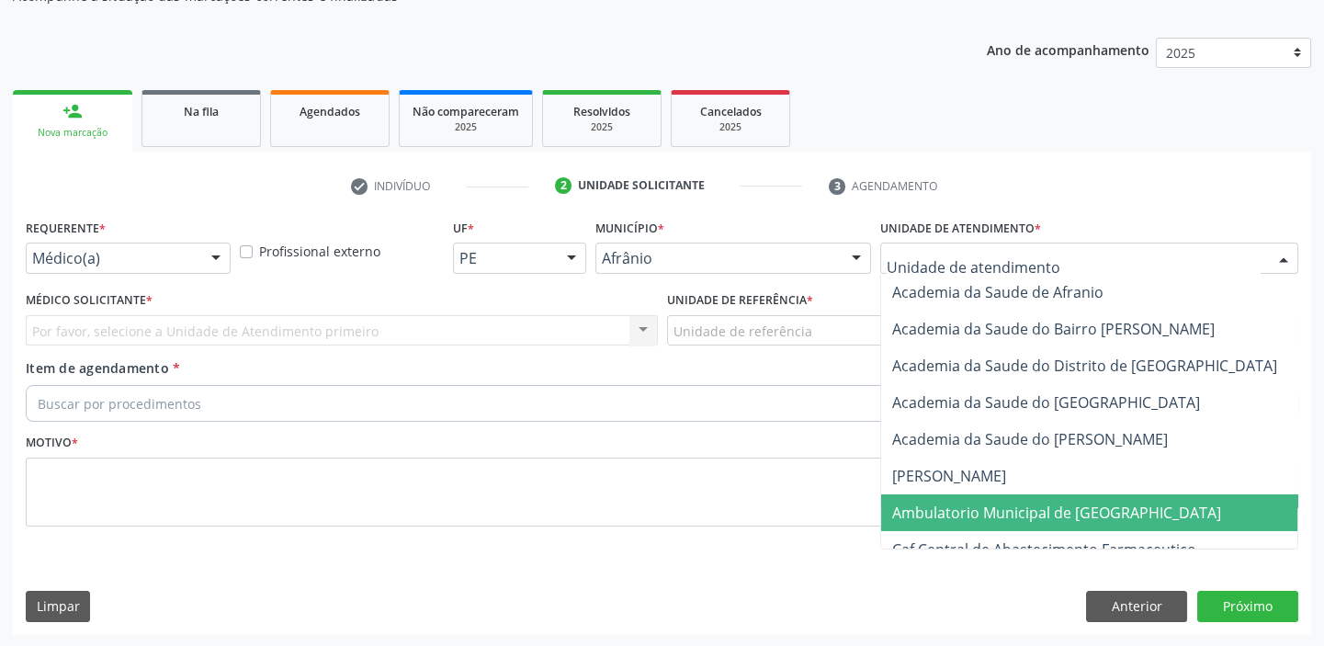
click at [930, 508] on span "Ambulatorio Municipal de [GEOGRAPHIC_DATA]" at bounding box center [1056, 513] width 329 height 20
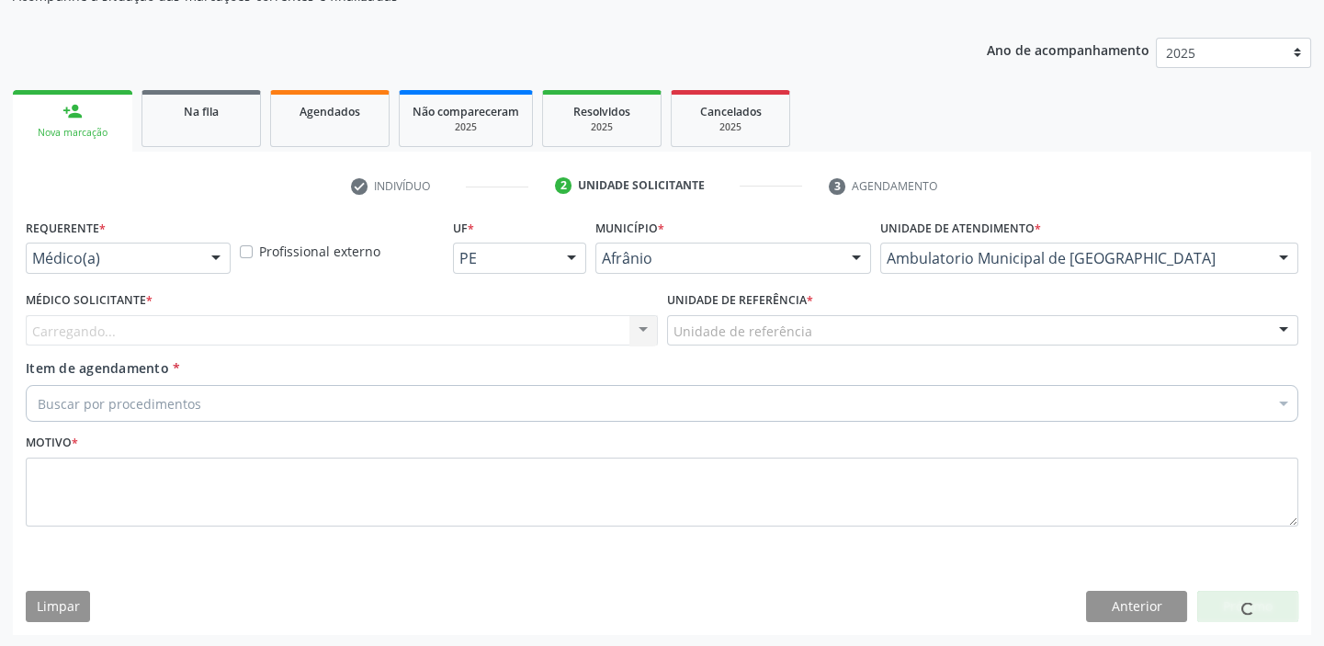
drag, startPoint x: 744, startPoint y: 333, endPoint x: 749, endPoint y: 372, distance: 39.8
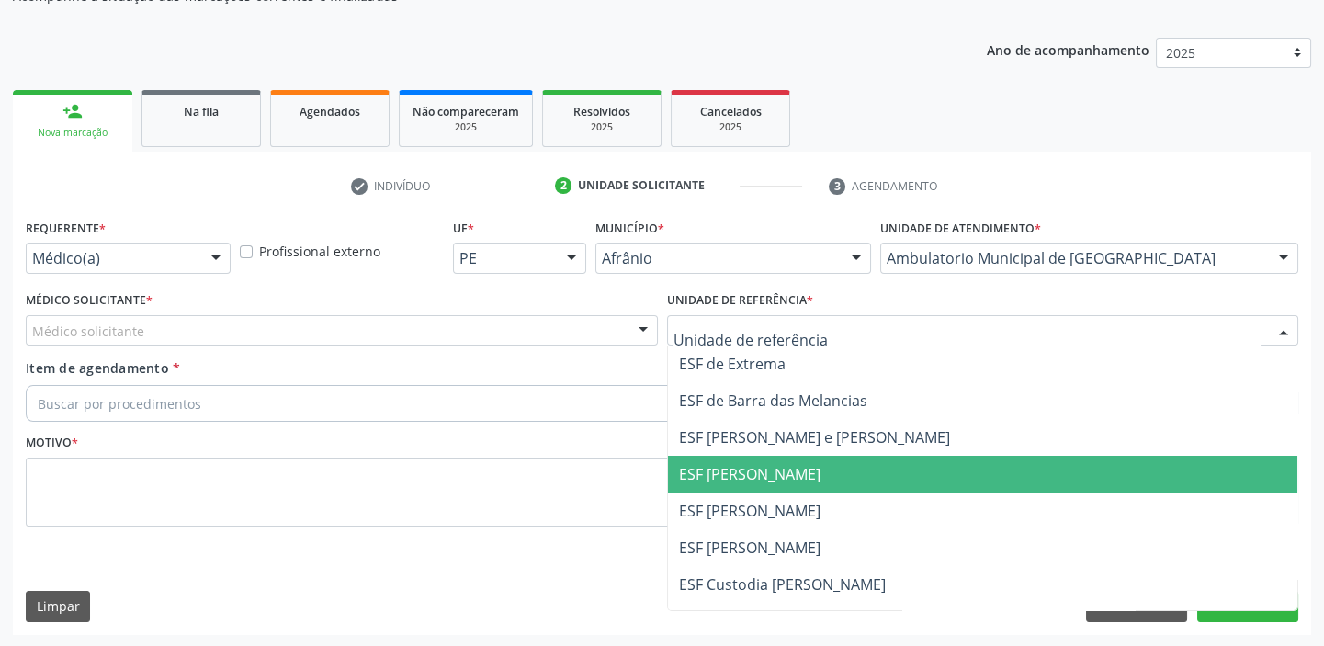
click at [750, 489] on span "ESF [PERSON_NAME]" at bounding box center [983, 474] width 630 height 37
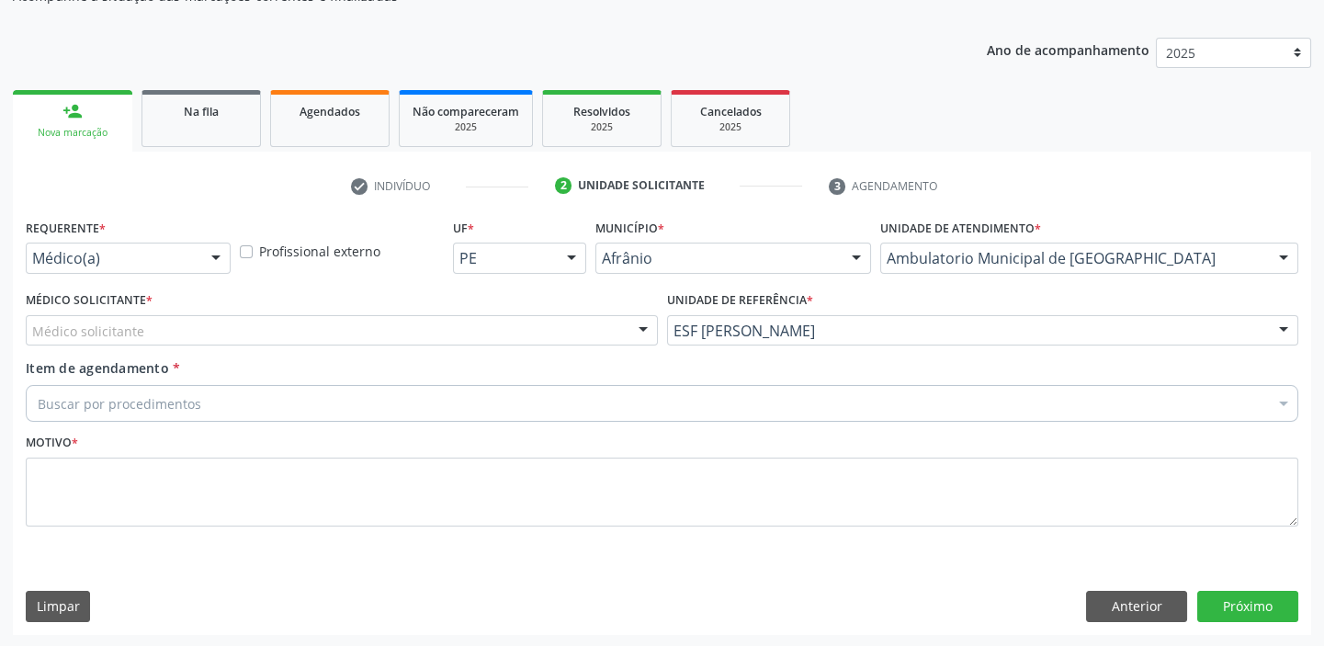
click at [141, 335] on div "Médico solicitante" at bounding box center [342, 330] width 632 height 31
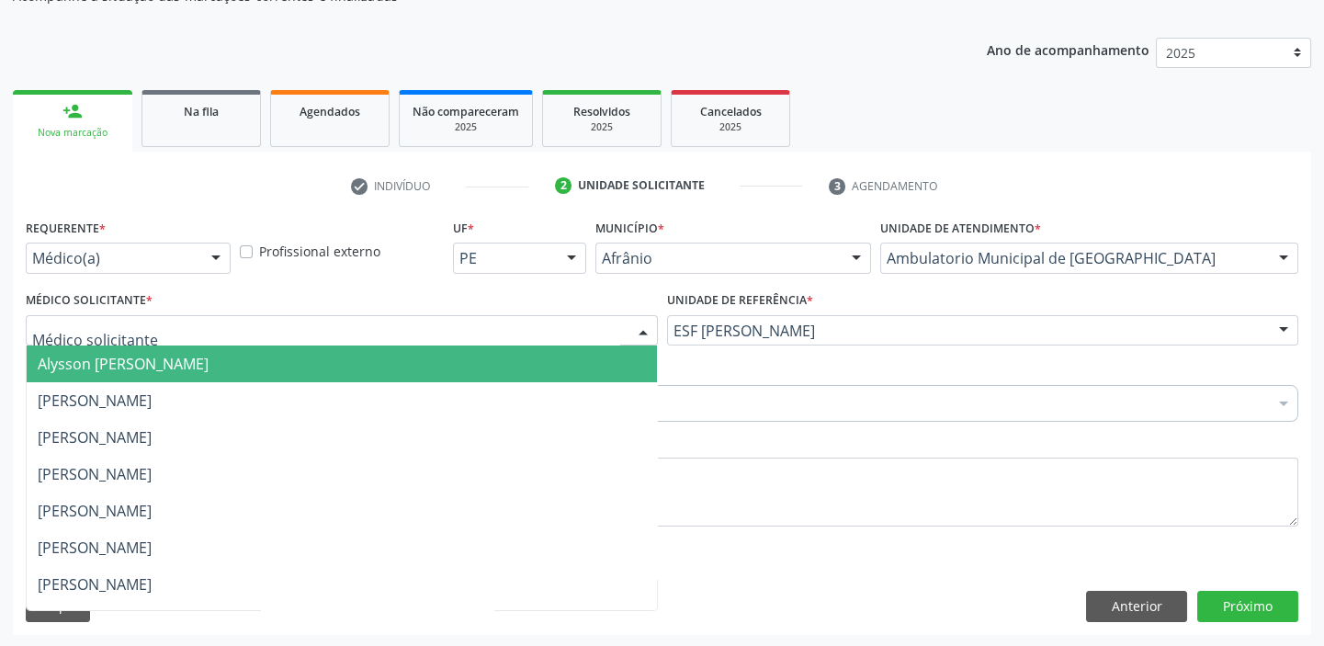
click at [144, 362] on span "Alysson [PERSON_NAME]" at bounding box center [123, 364] width 171 height 20
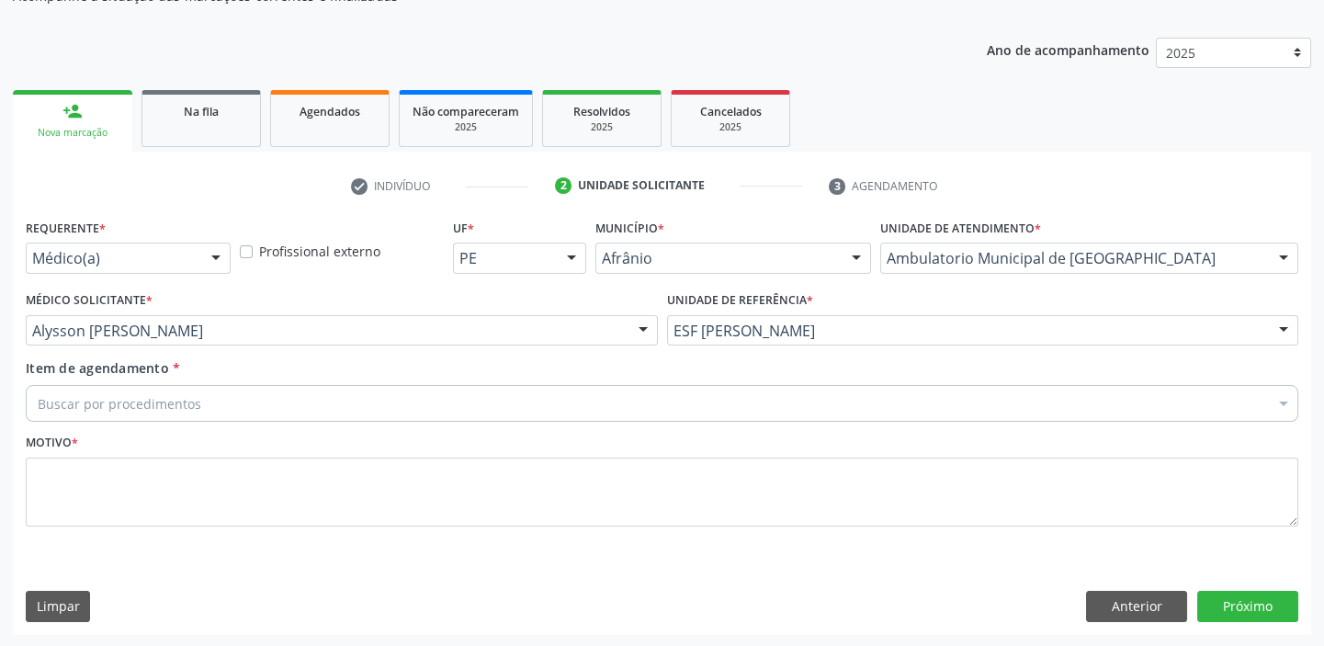
click at [147, 388] on div "Buscar por procedimentos" at bounding box center [662, 403] width 1273 height 37
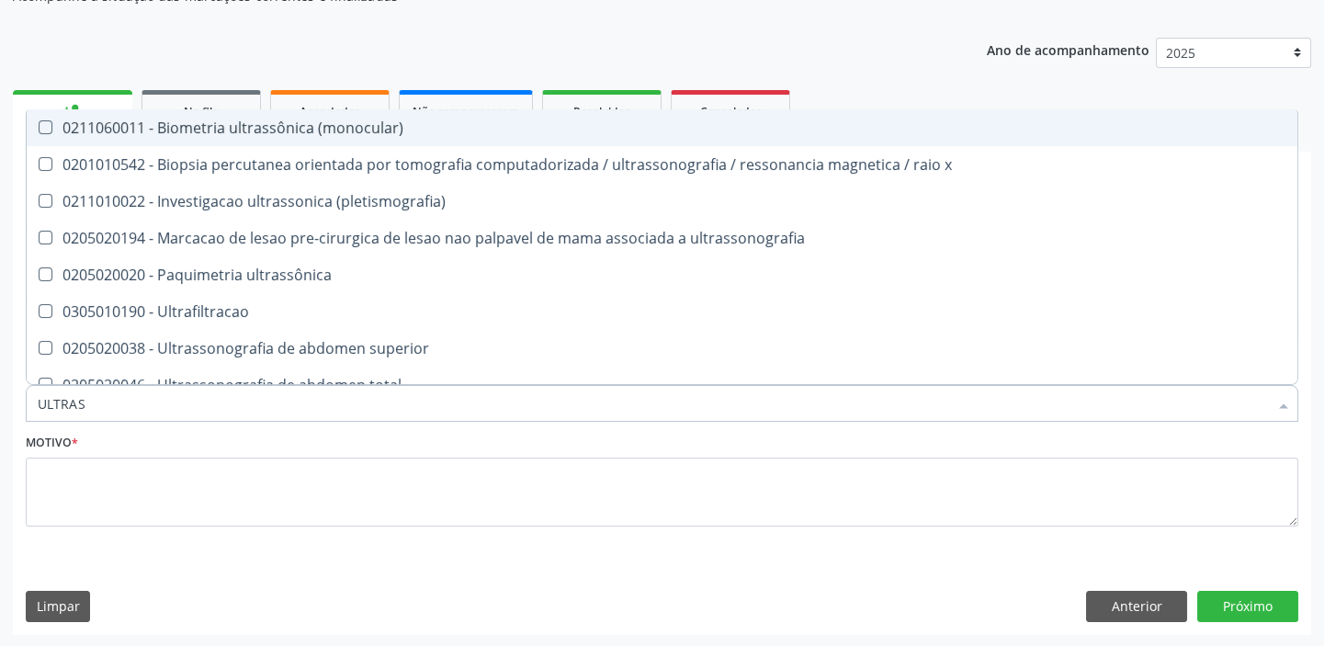
type input "ULTRASS"
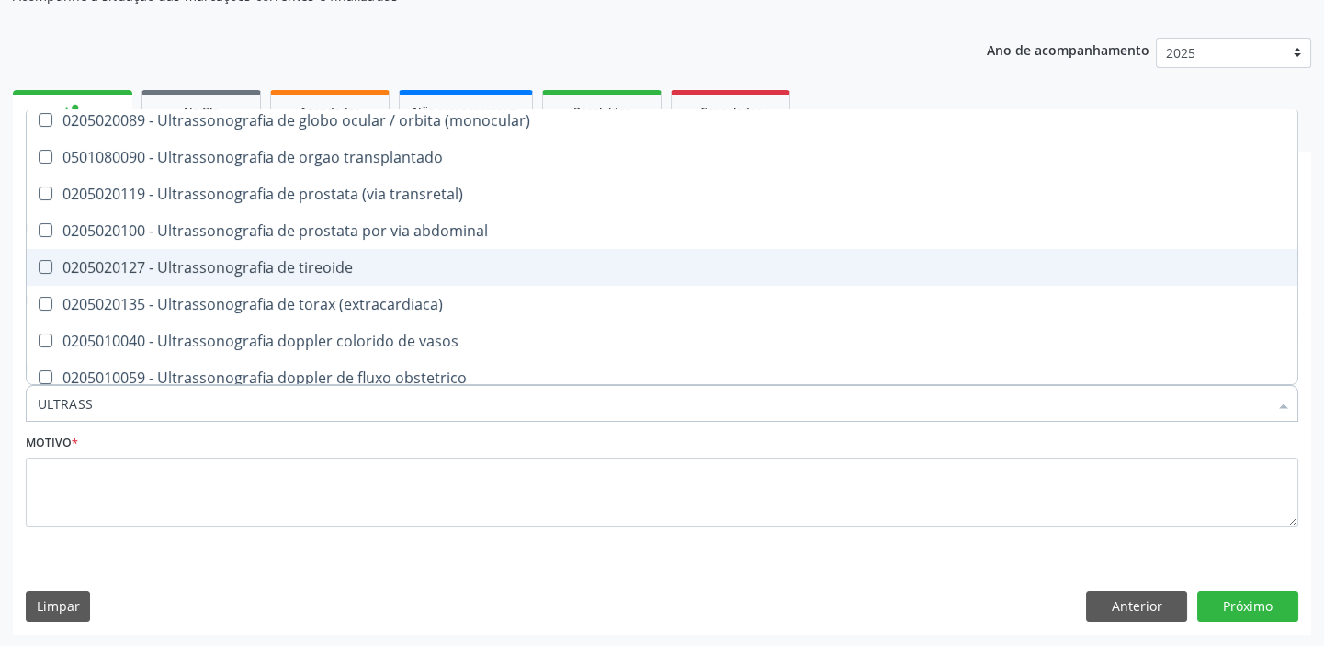
scroll to position [320, 0]
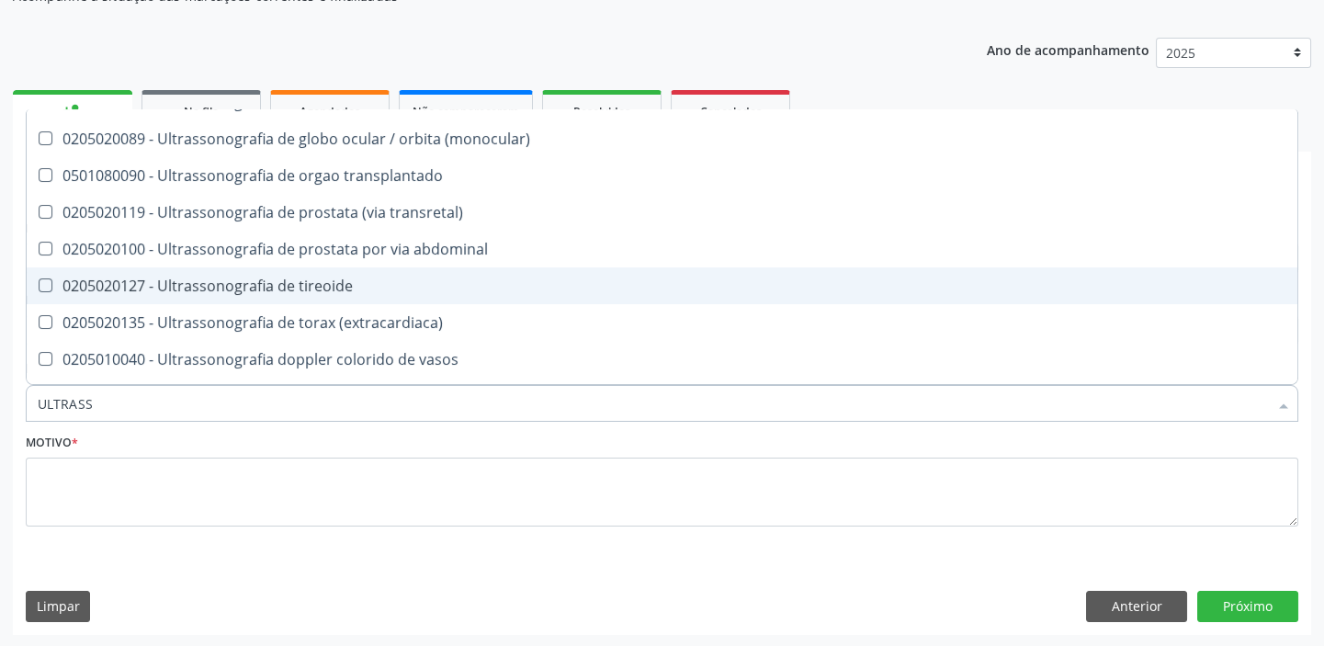
click at [255, 293] on div "0205020127 - Ultrassonografia de tireoide" at bounding box center [662, 285] width 1249 height 15
checkbox tireoide "true"
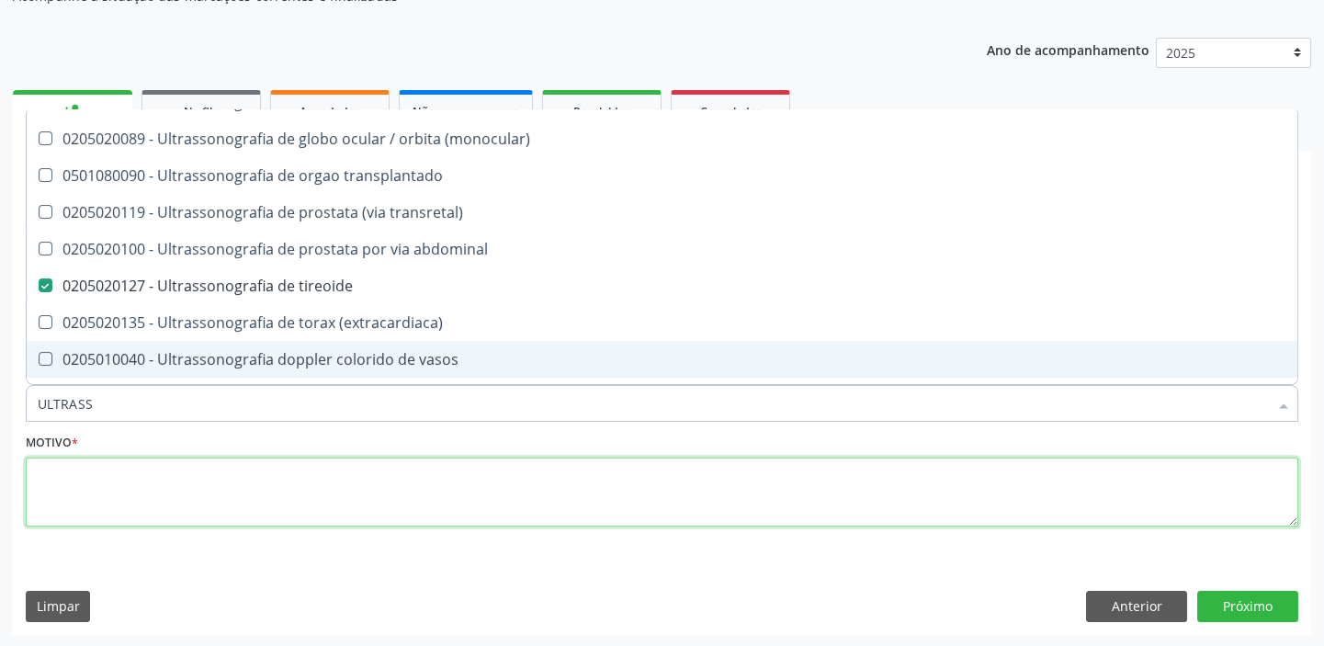
click at [125, 493] on textarea at bounding box center [662, 493] width 1273 height 70
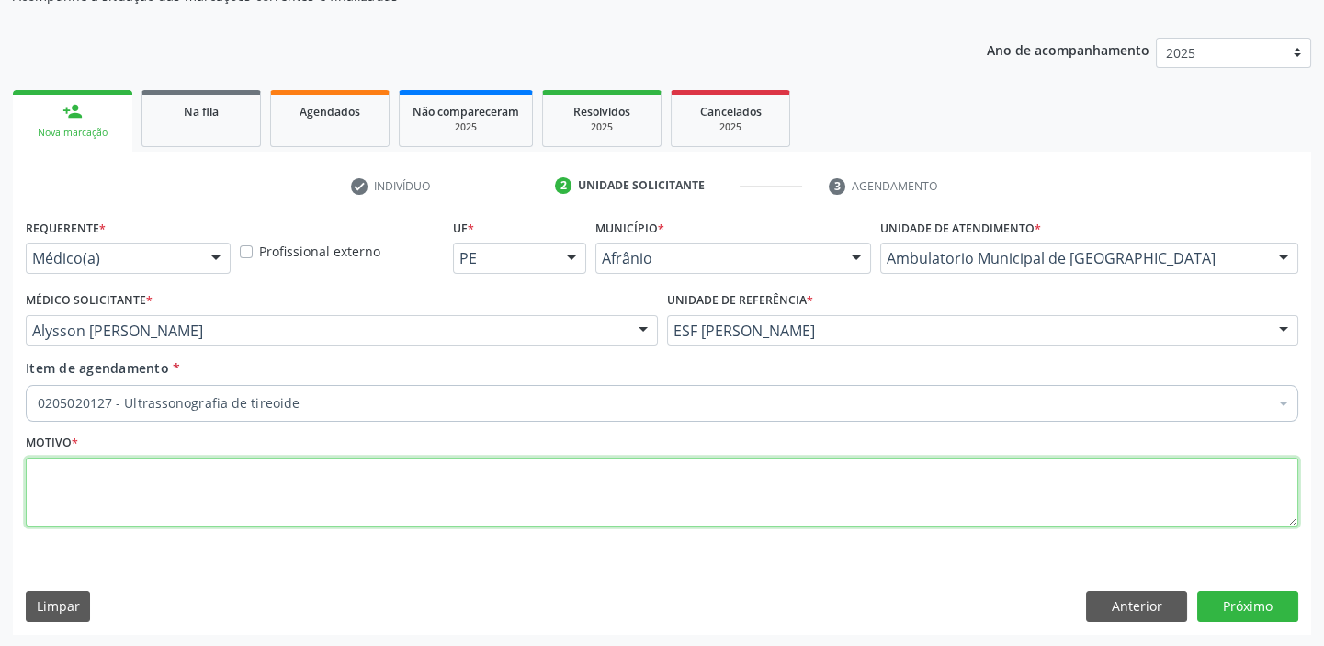
scroll to position [0, 0]
type textarea "*"
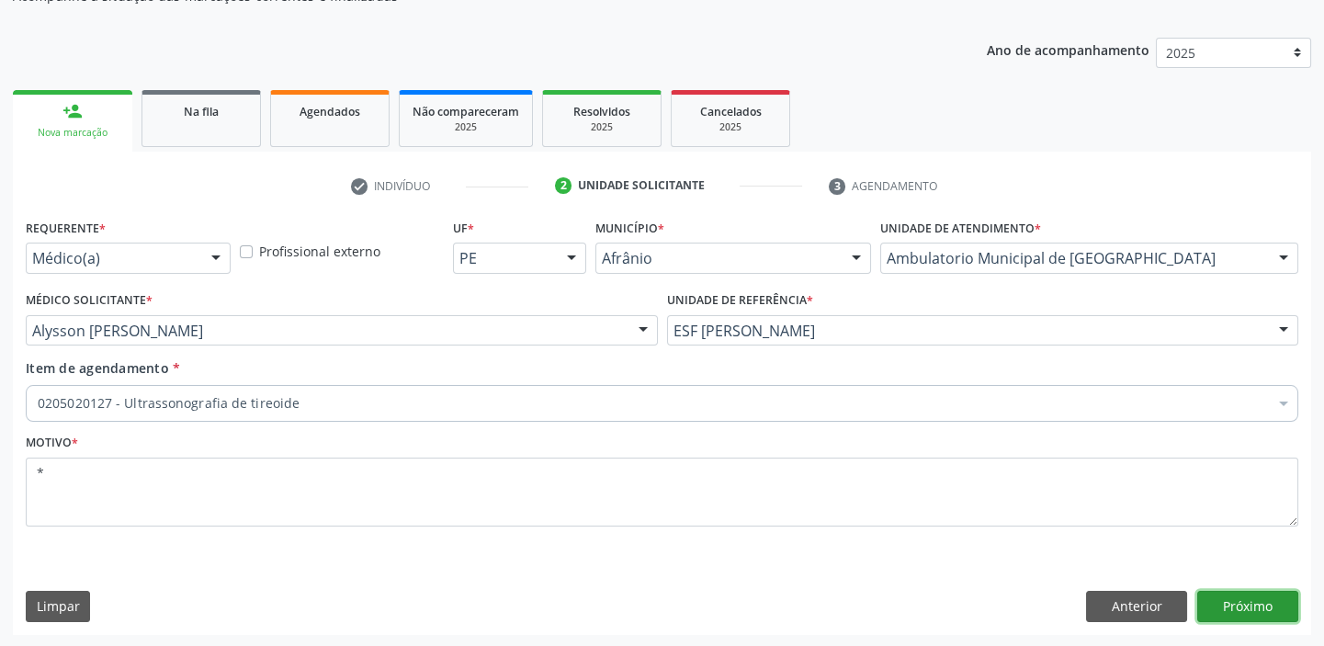
click at [1232, 591] on button "Próximo" at bounding box center [1247, 606] width 101 height 31
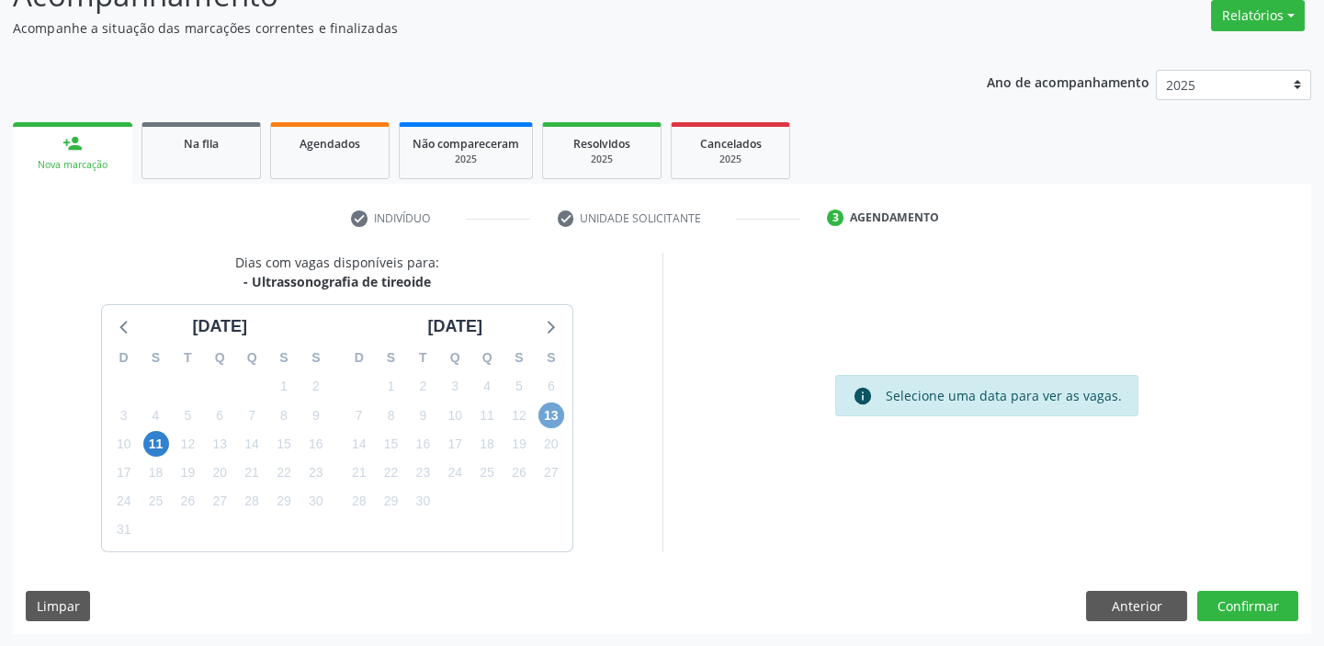
click at [542, 413] on span "13" at bounding box center [551, 415] width 26 height 26
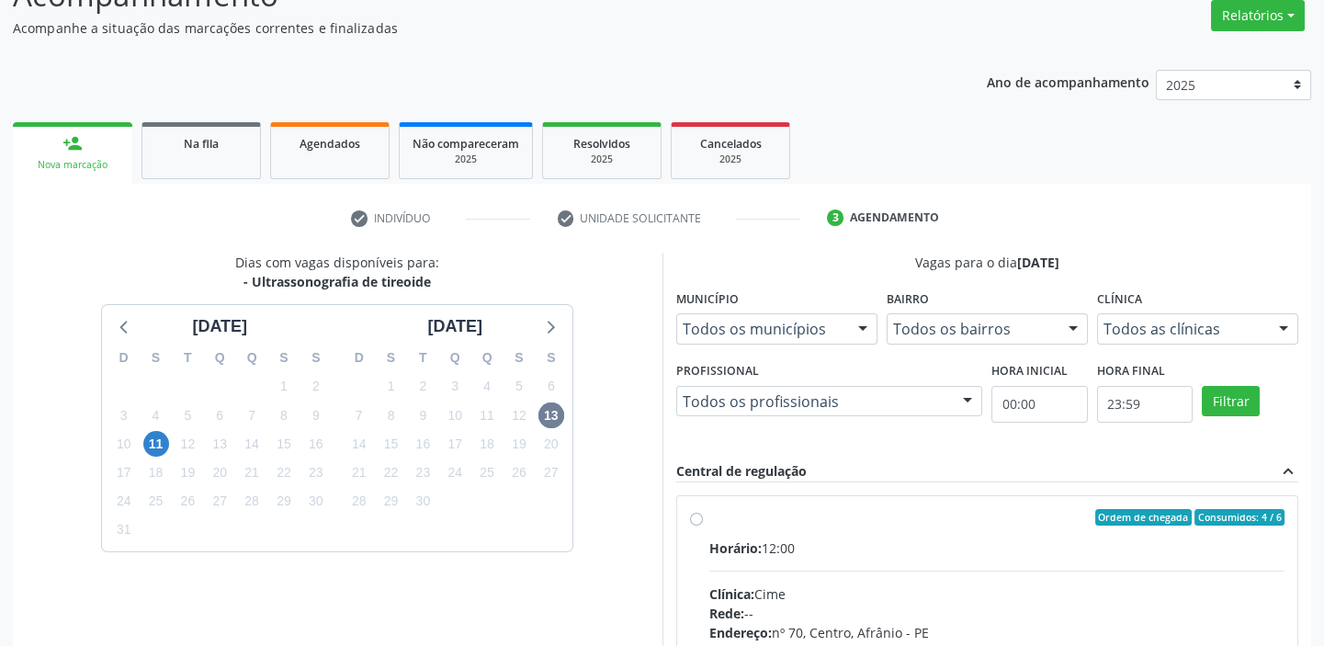
click at [703, 526] on input "Ordem de chegada Consumidos: 4 / 6 Horário: 12:00 Clínica: Cime Rede: -- Endere…" at bounding box center [696, 517] width 13 height 17
radio input "true"
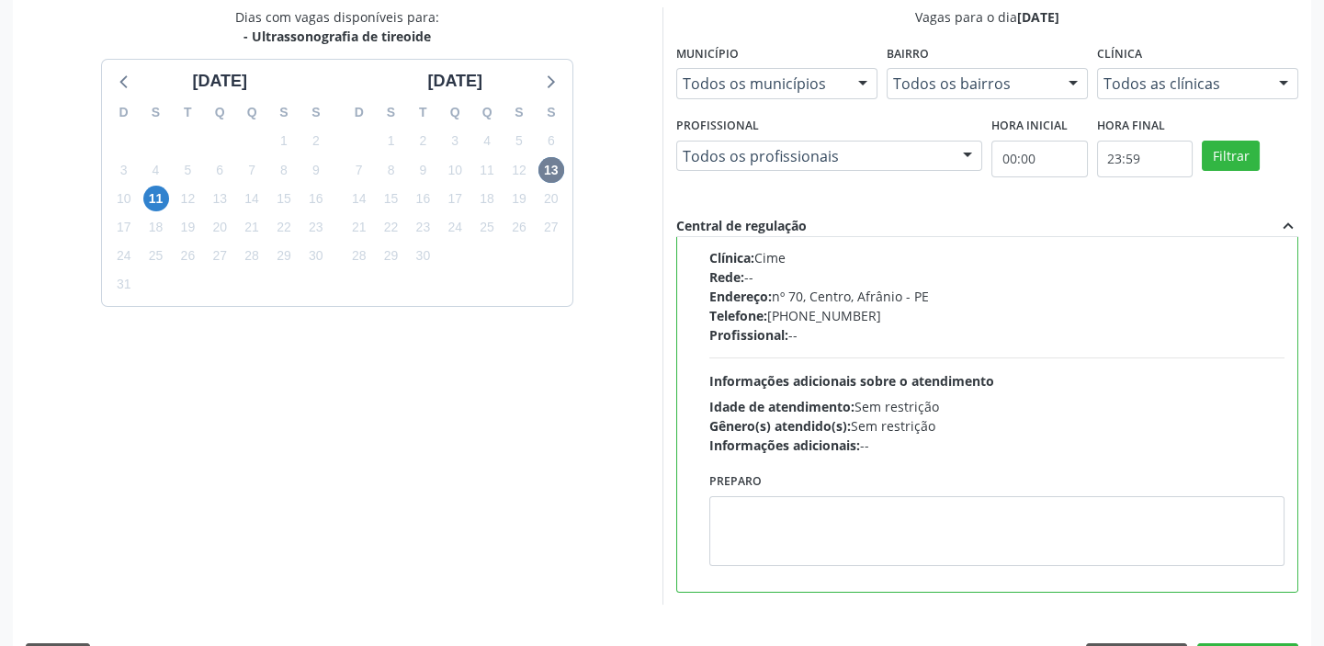
scroll to position [403, 0]
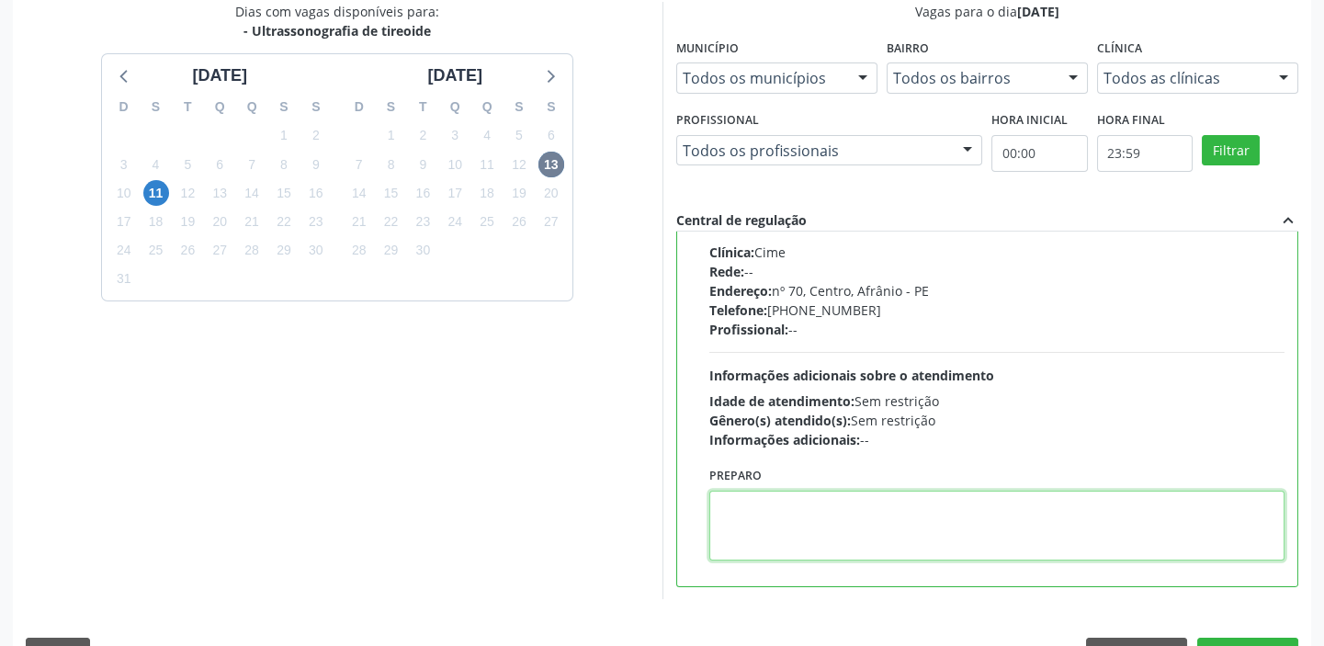
click at [978, 542] on textarea at bounding box center [997, 526] width 576 height 70
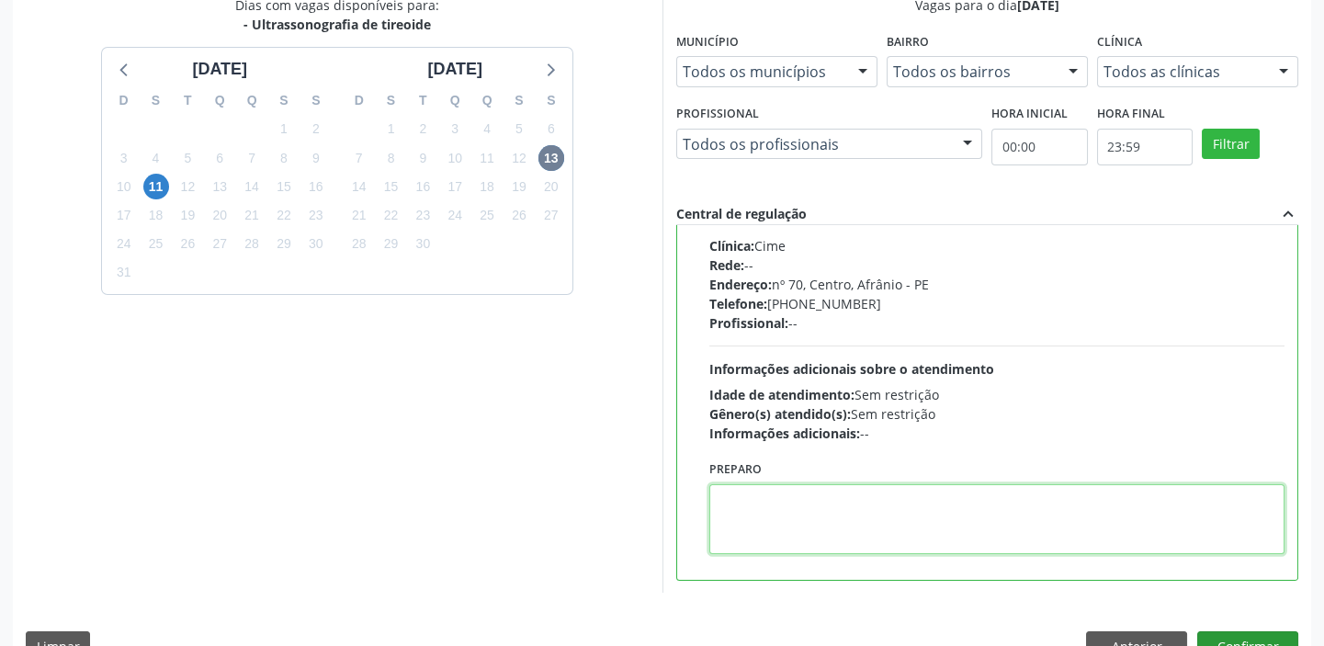
scroll to position [450, 0]
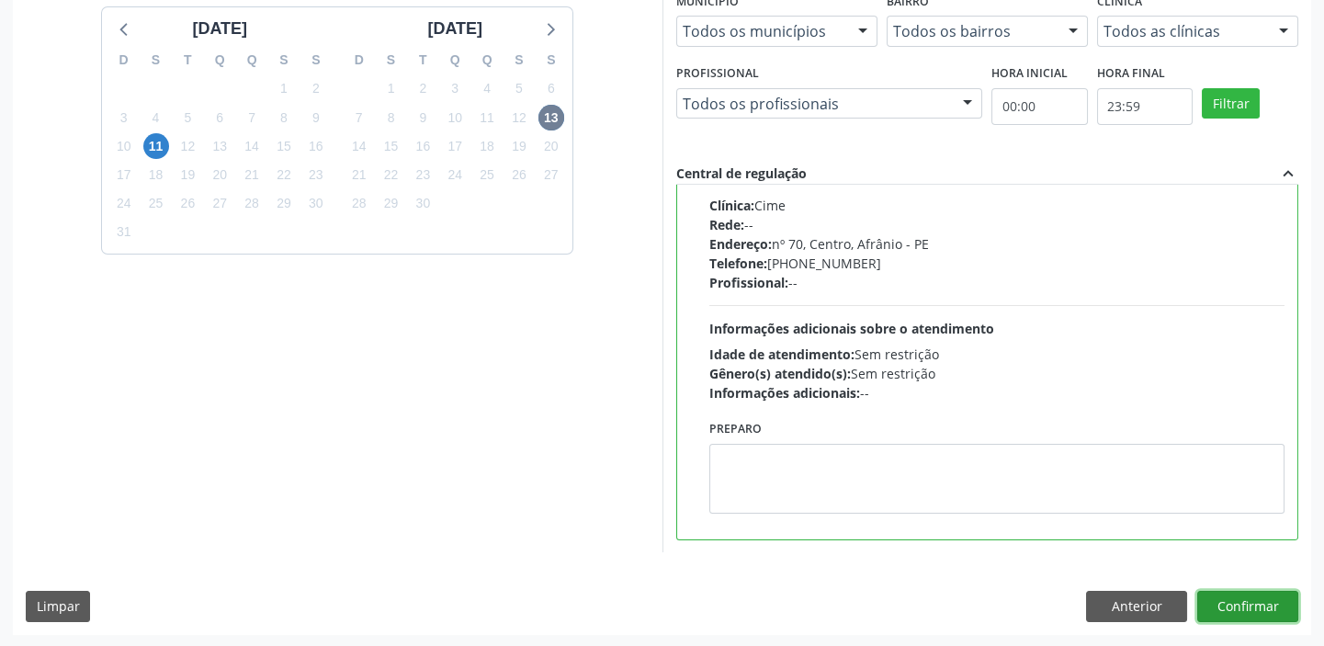
click at [1232, 603] on button "Confirmar" at bounding box center [1247, 606] width 101 height 31
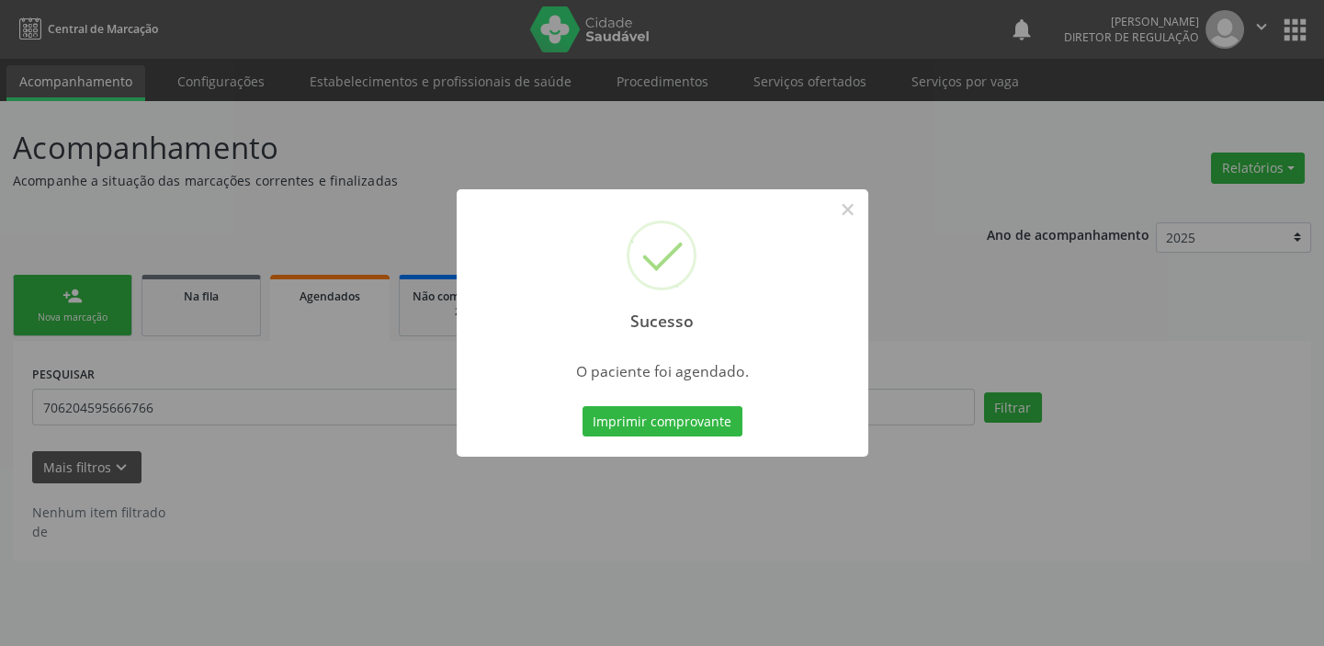
scroll to position [0, 0]
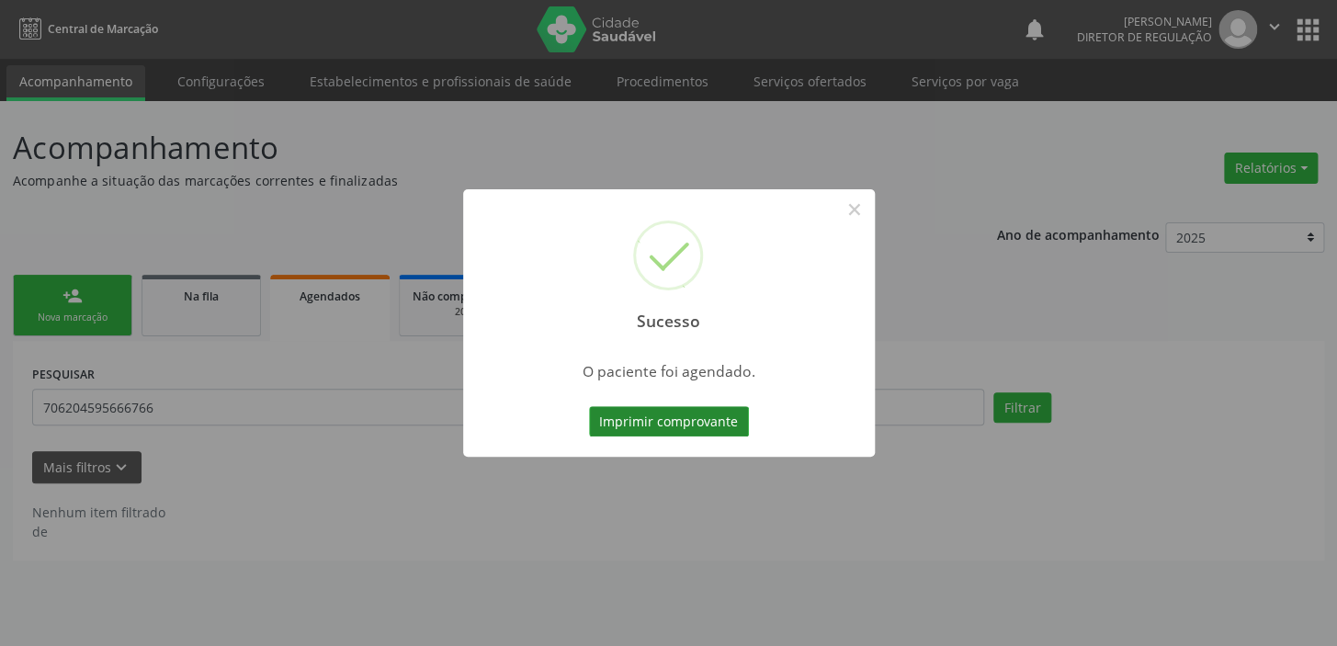
click at [687, 423] on button "Imprimir comprovante" at bounding box center [669, 421] width 160 height 31
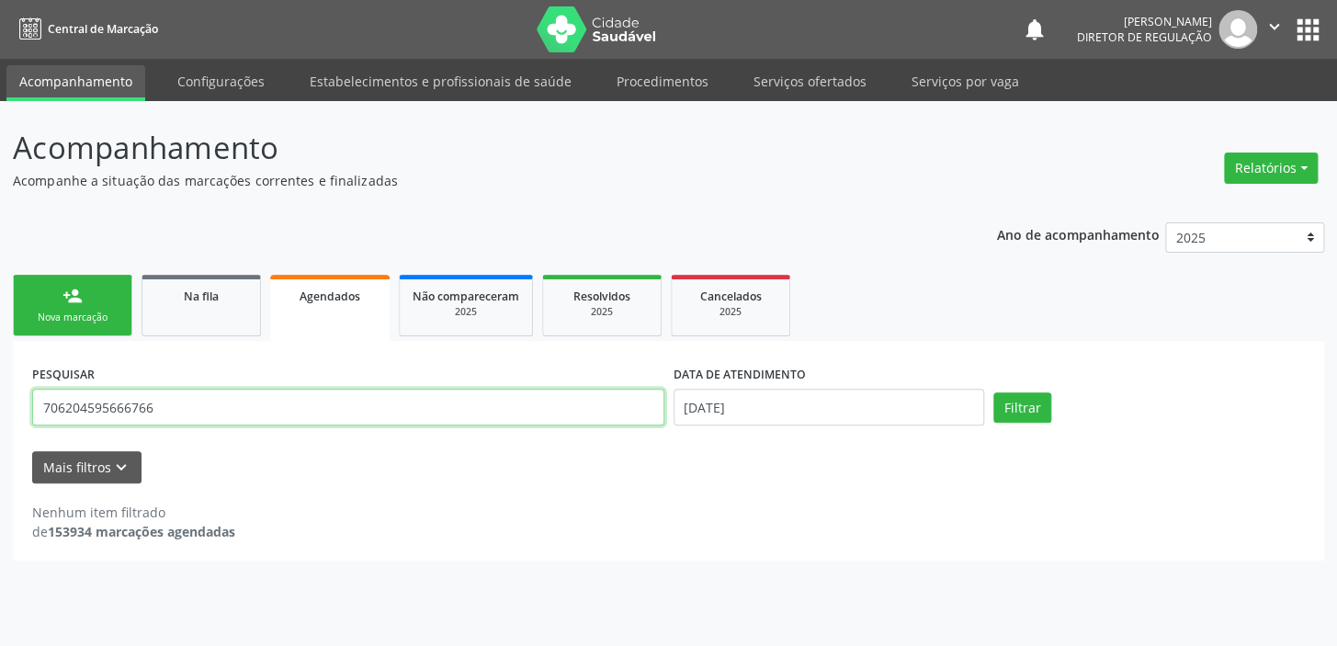
click at [176, 412] on input "706204595666766" at bounding box center [348, 407] width 632 height 37
type input "7"
drag, startPoint x: 157, startPoint y: 408, endPoint x: 0, endPoint y: 415, distance: 157.3
click at [0, 415] on div "Acompanhamento Acompanhe a situação das marcações correntes e finalizadas Relat…" at bounding box center [668, 373] width 1337 height 545
type input "704004309866864"
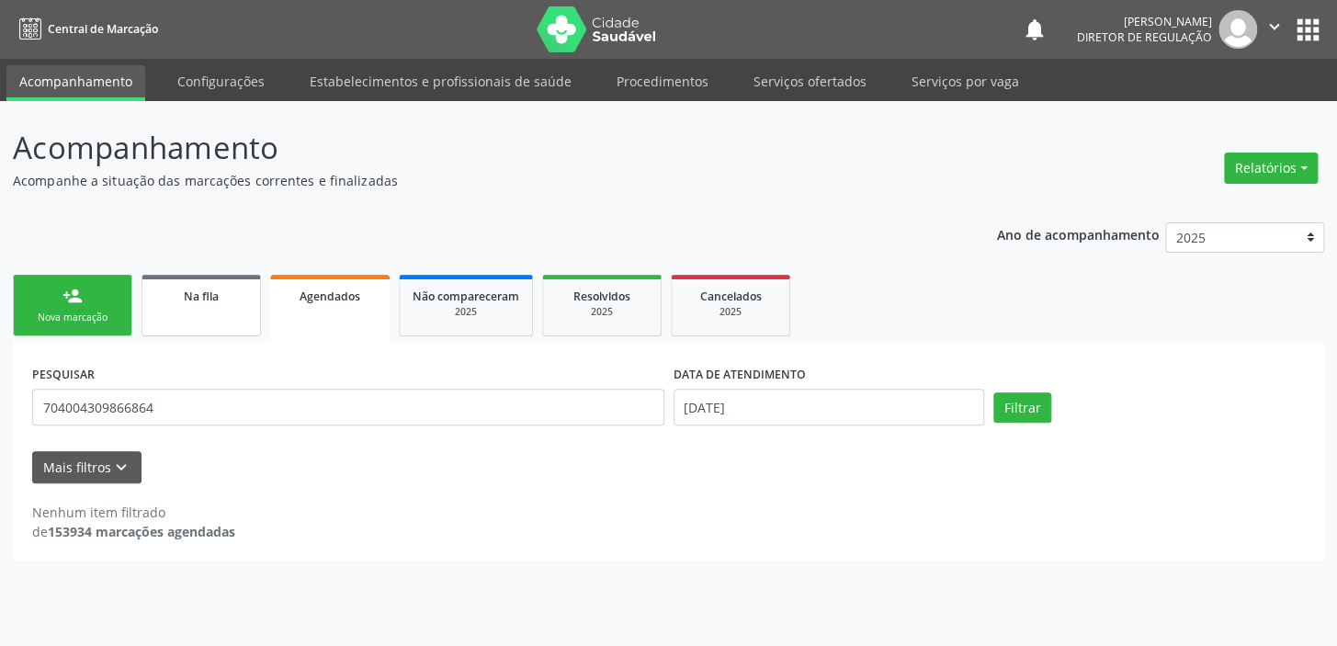
click at [196, 295] on span "Na fila" at bounding box center [201, 296] width 35 height 16
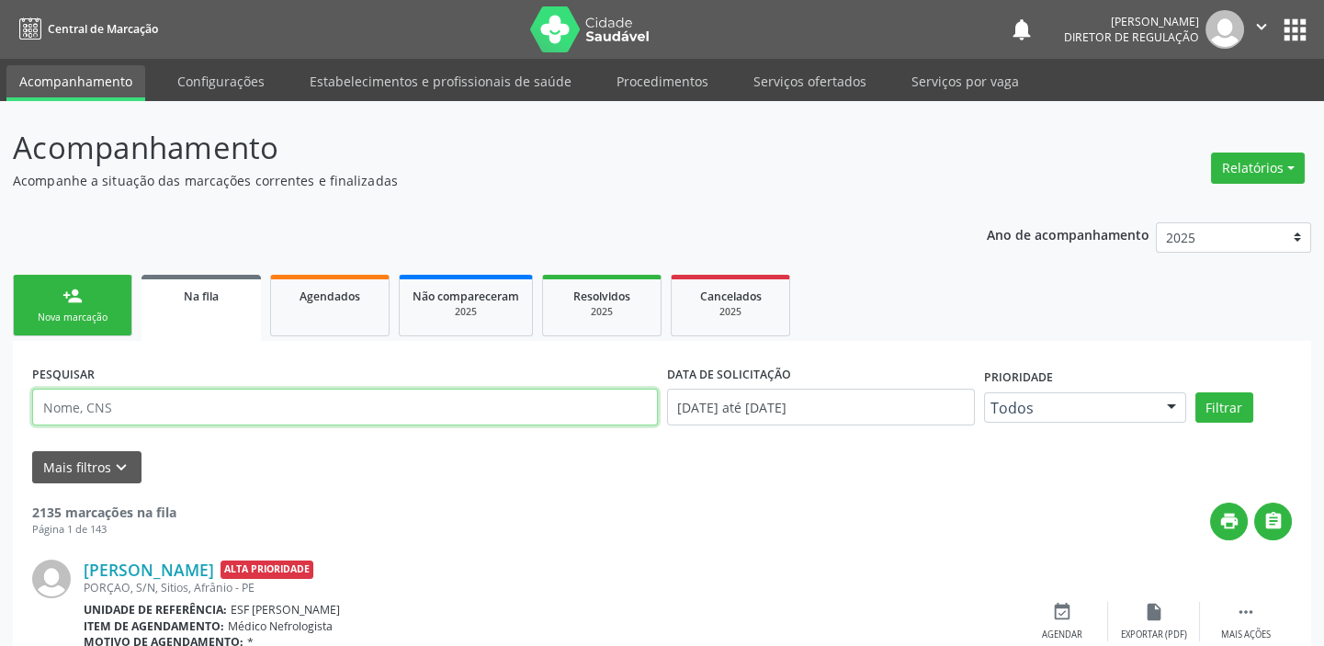
click at [176, 413] on input "text" at bounding box center [345, 407] width 626 height 37
paste input "704004309866864"
type input "704004309866864"
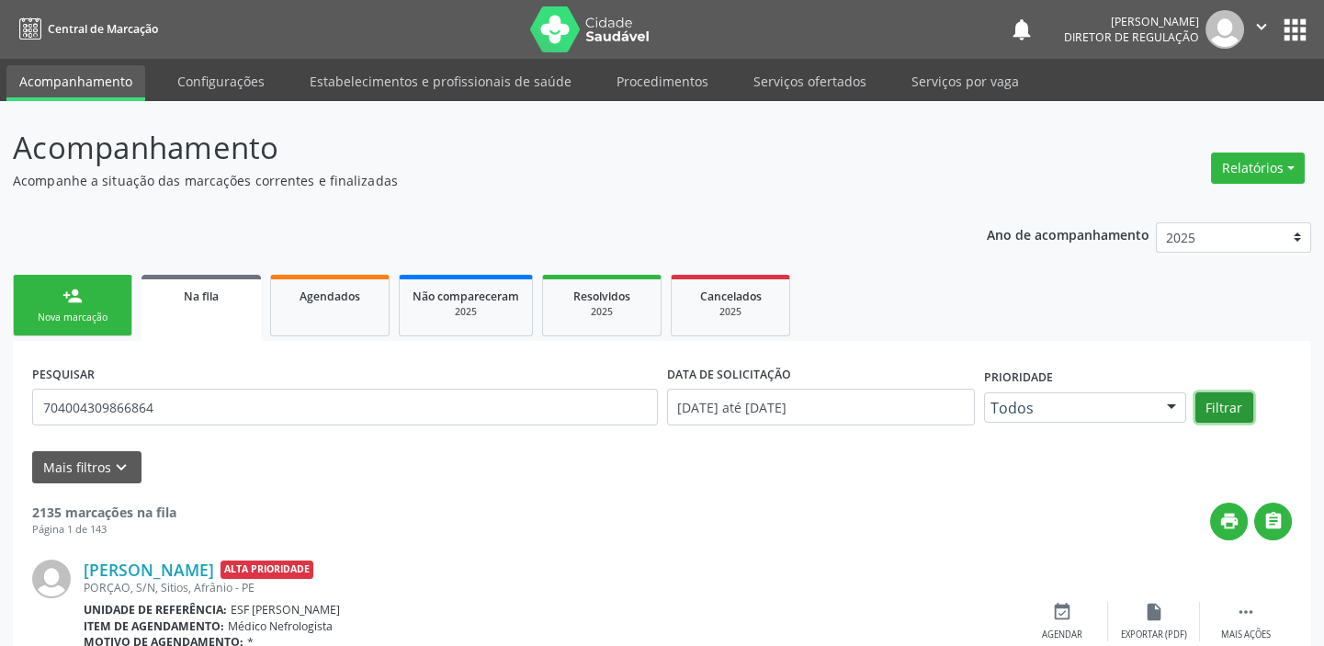
click at [1212, 396] on button "Filtrar" at bounding box center [1224, 407] width 58 height 31
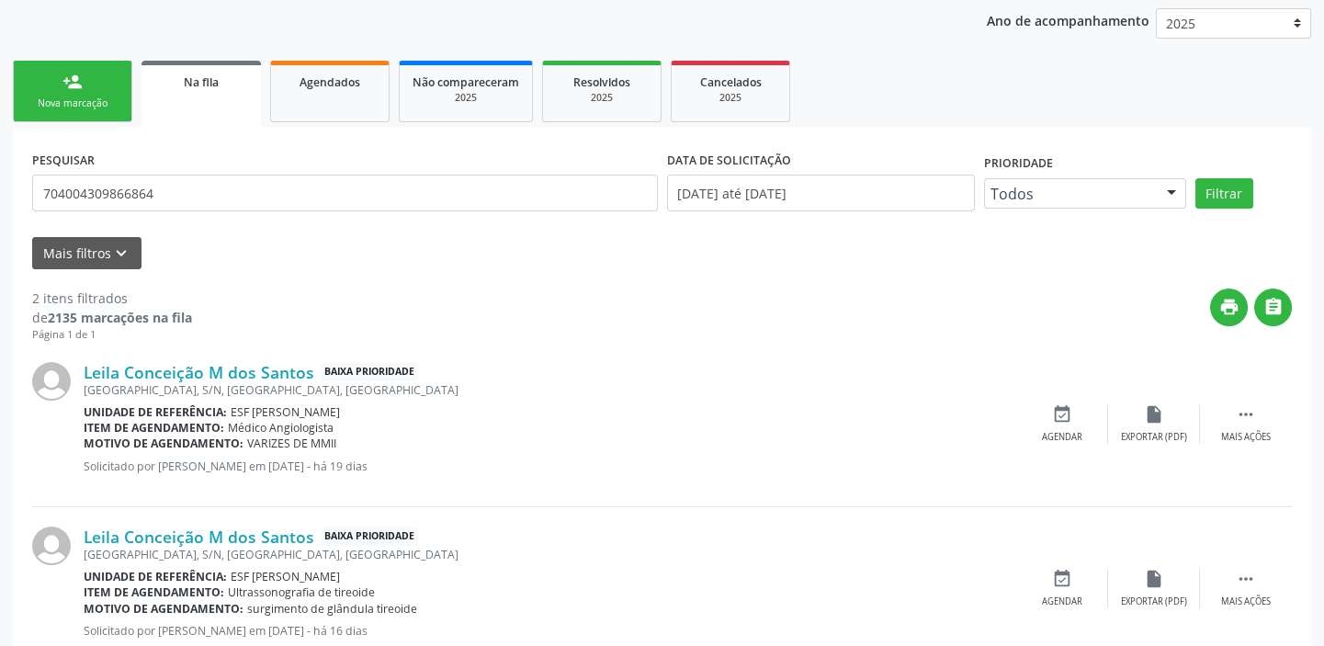
scroll to position [269, 0]
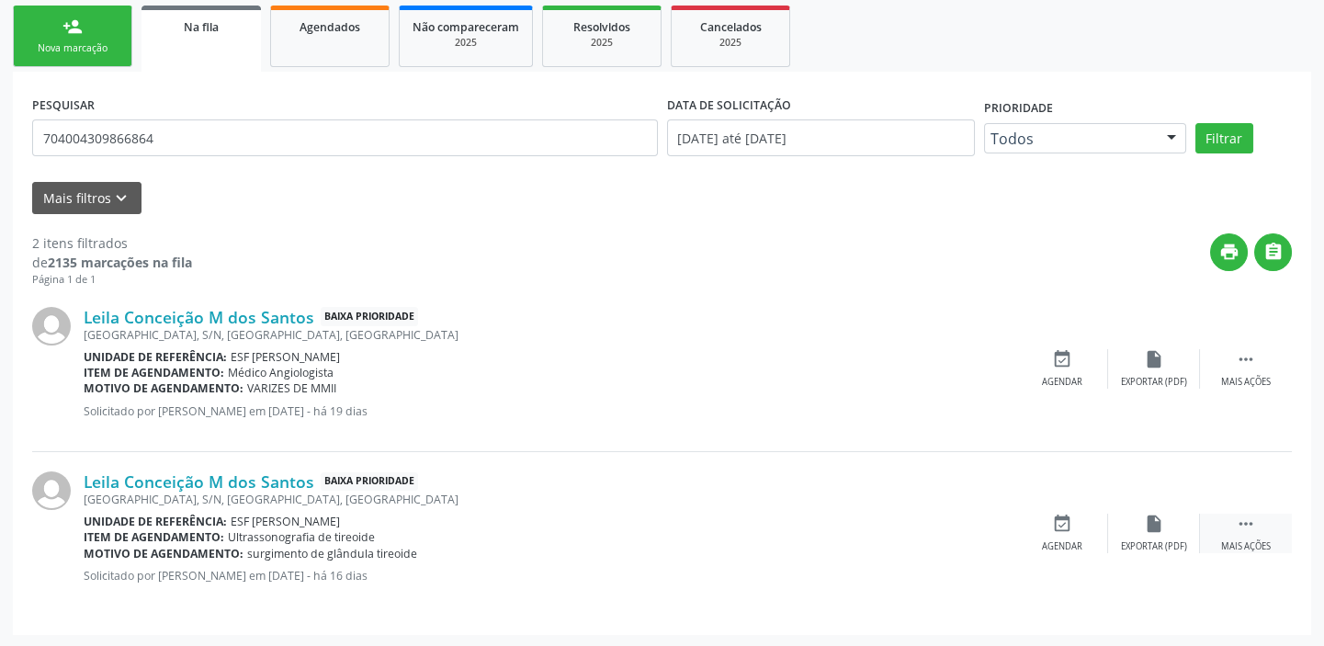
click at [1251, 520] on icon "" at bounding box center [1246, 524] width 20 height 20
click at [798, 524] on div "event_available Agendar" at bounding box center [787, 534] width 92 height 40
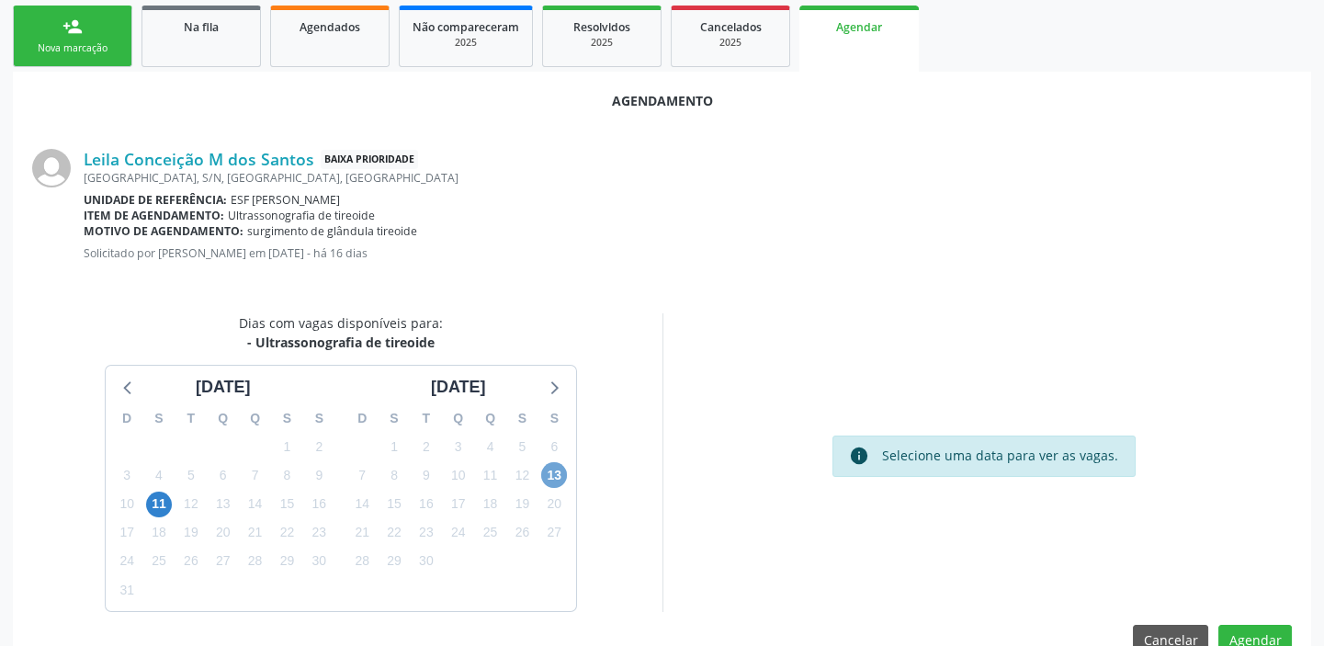
click at [547, 474] on span "13" at bounding box center [554, 475] width 26 height 26
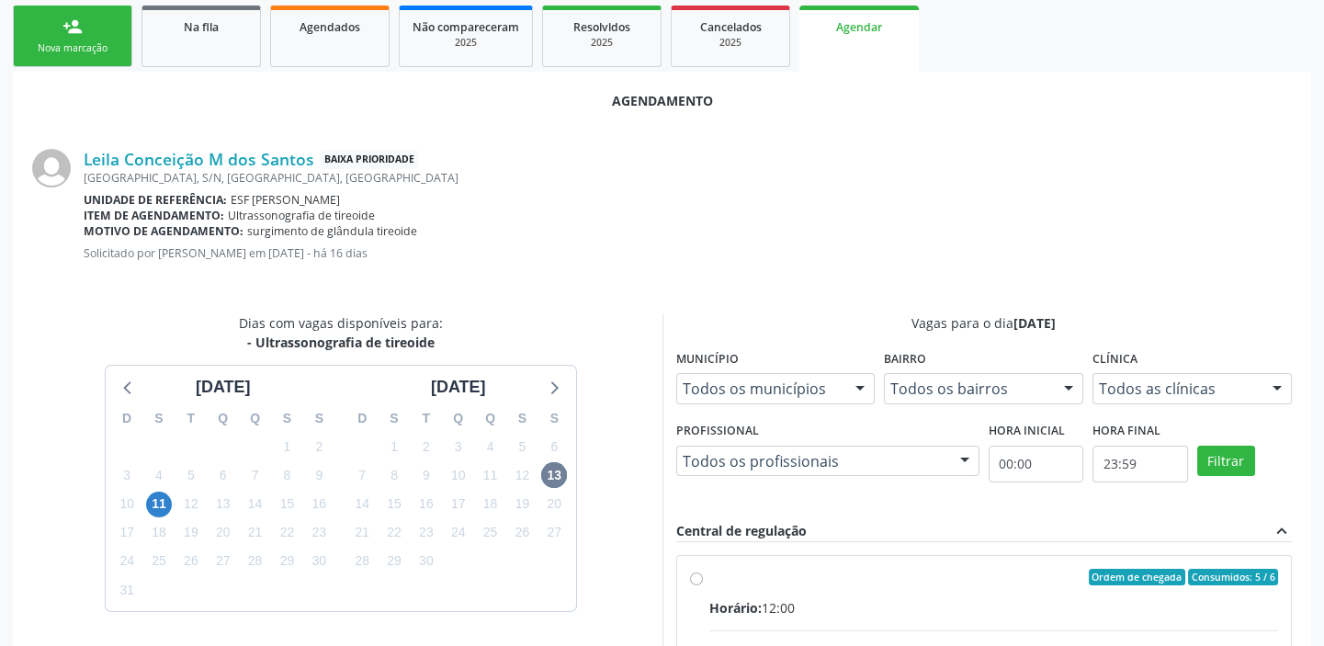
click at [964, 575] on div "Ordem de chegada Consumidos: 5 / 6" at bounding box center [994, 577] width 570 height 17
click at [703, 575] on input "Ordem de chegada Consumidos: 5 / 6 Horário: 12:00 Clínica: Cime Rede: -- Endere…" at bounding box center [696, 577] width 13 height 17
radio input "true"
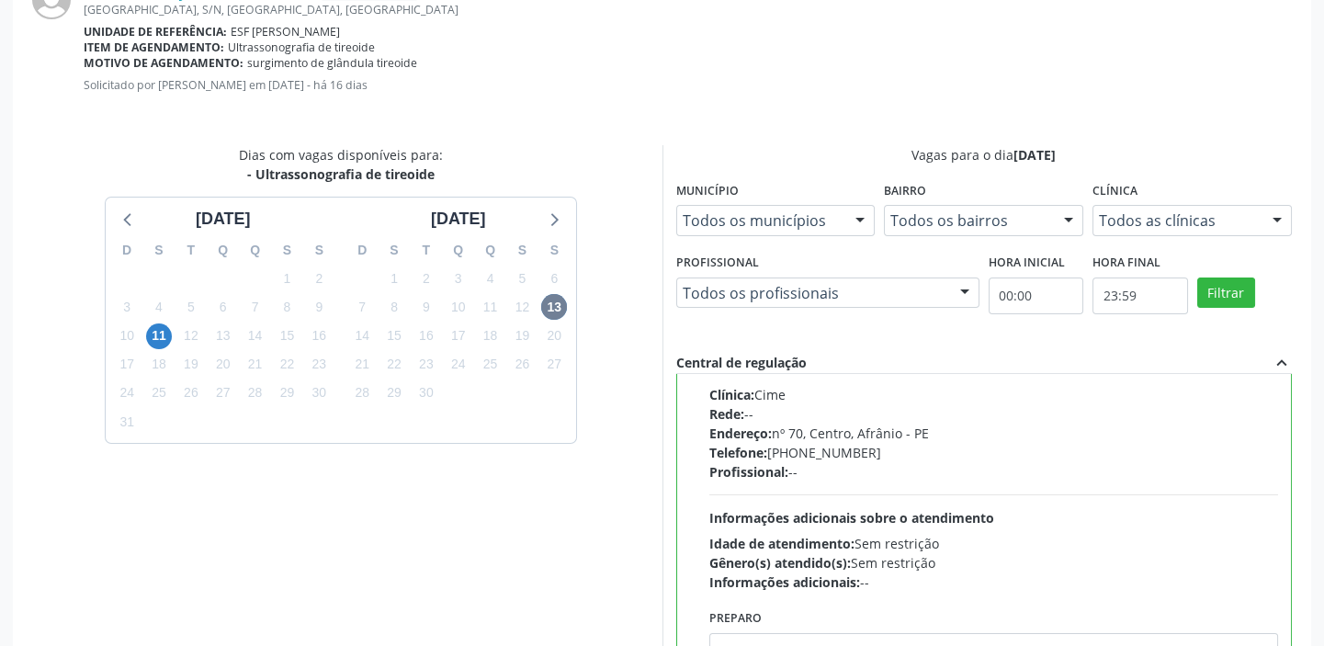
scroll to position [607, 0]
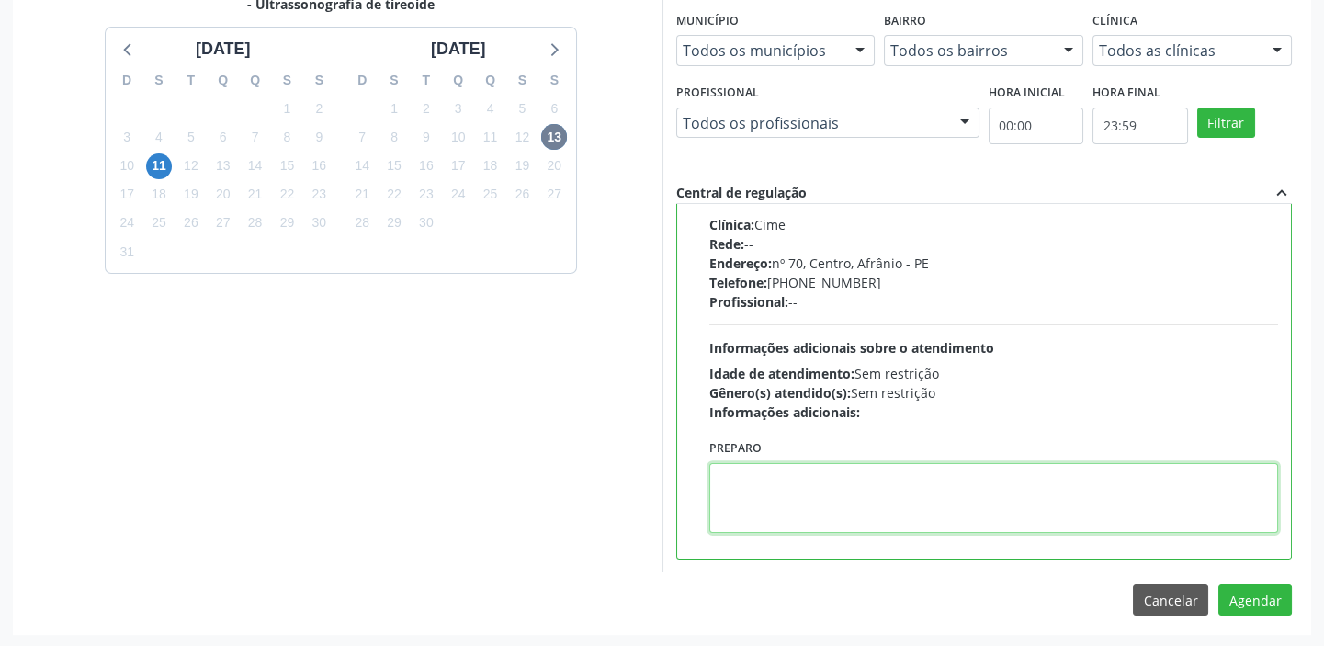
click at [863, 498] on textarea at bounding box center [994, 498] width 570 height 70
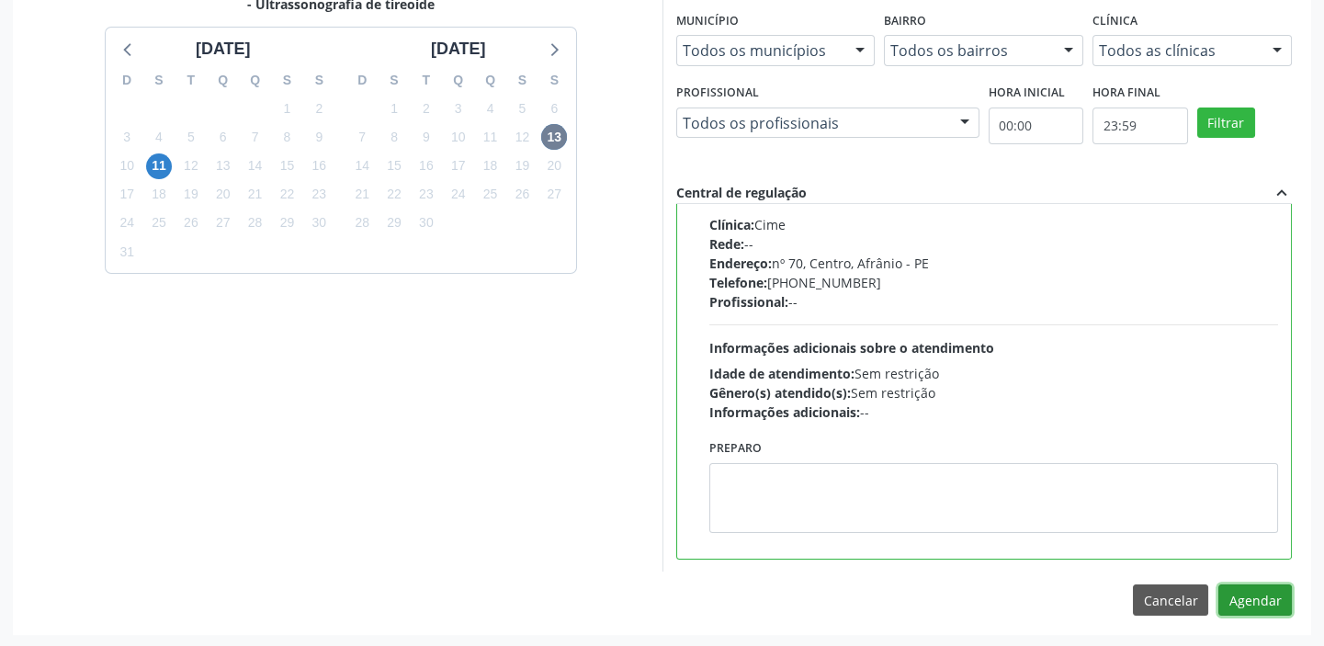
click at [1238, 592] on button "Agendar" at bounding box center [1255, 599] width 74 height 31
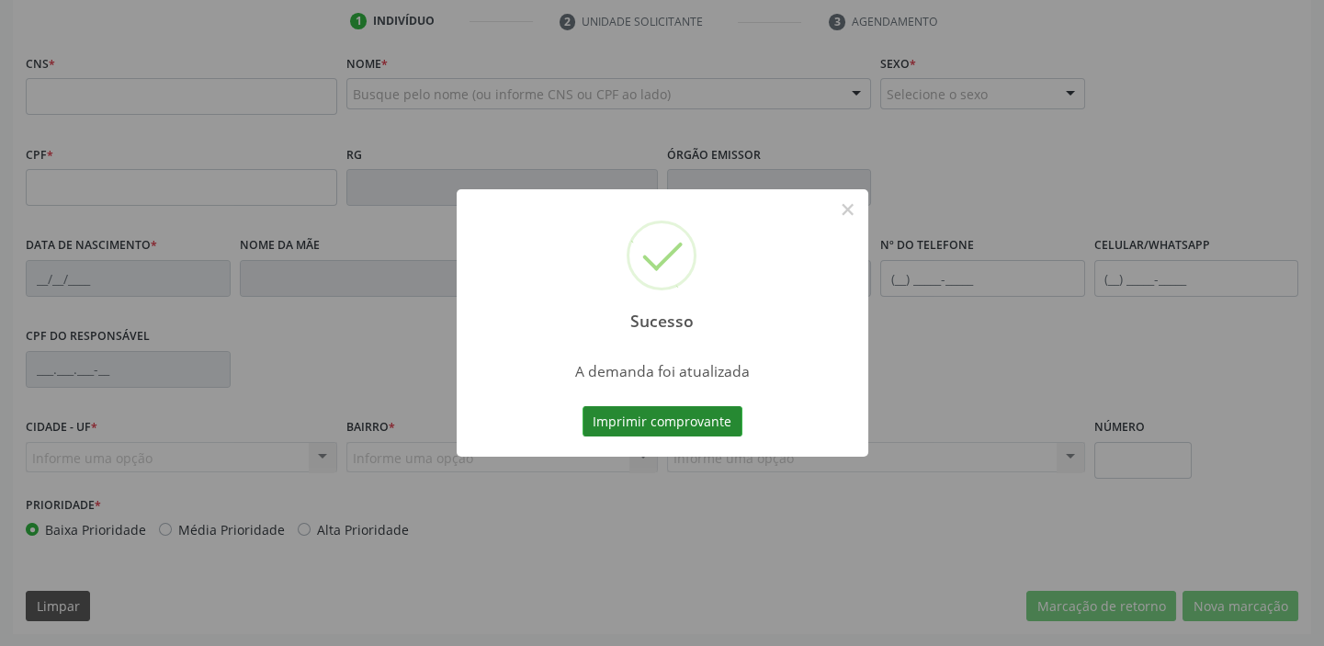
click at [658, 419] on button "Imprimir comprovante" at bounding box center [663, 421] width 160 height 31
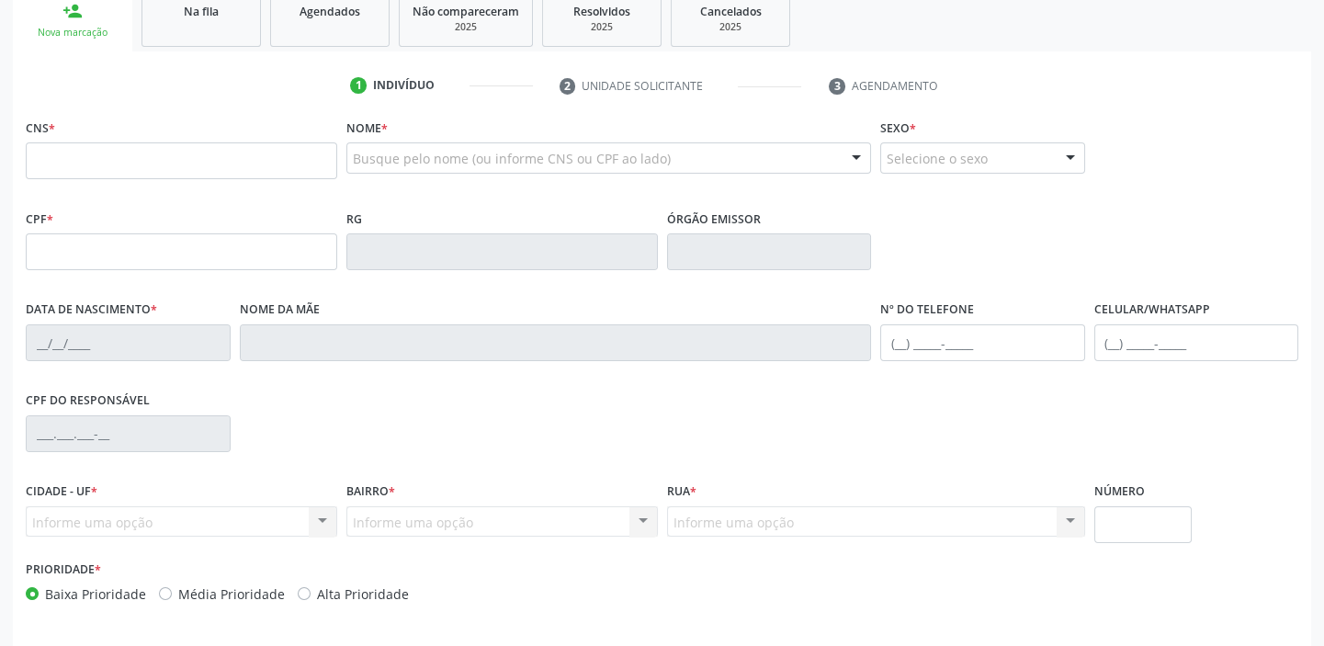
scroll to position [99, 0]
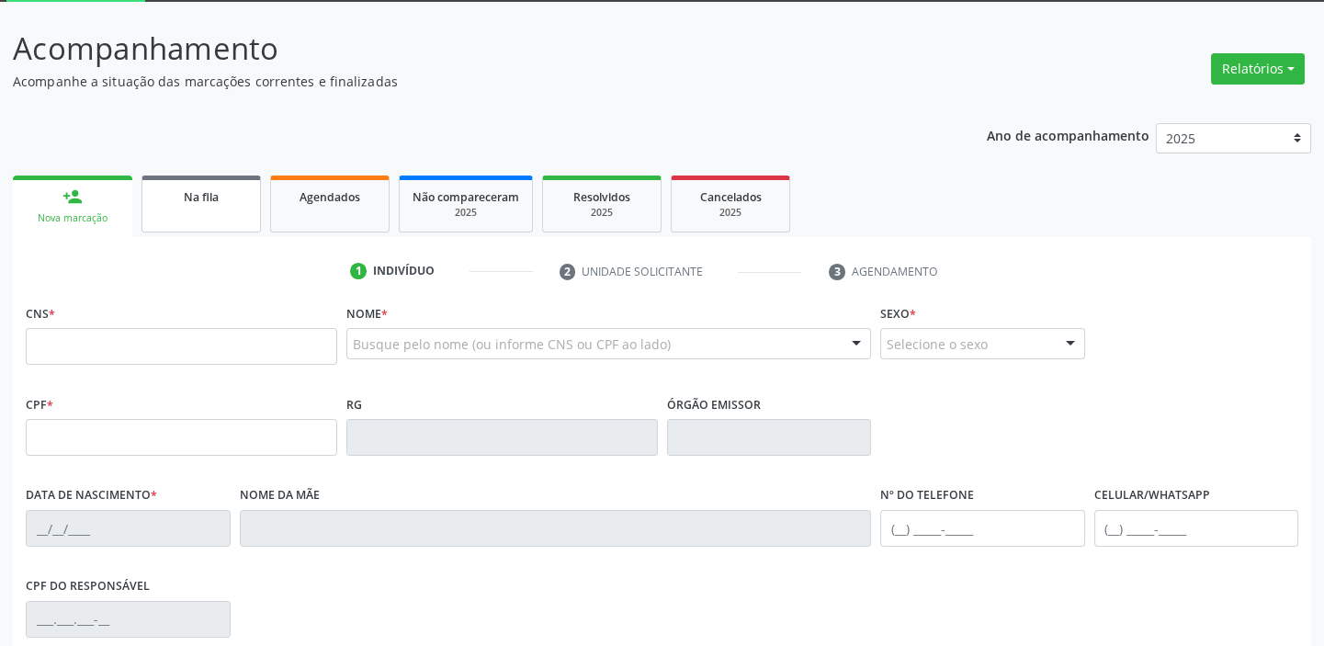
click at [181, 190] on div "Na fila" at bounding box center [201, 196] width 92 height 19
click at [181, 190] on div "Acompanhamento Acompanhe a situação das marcações correntes e finalizadas Relat…" at bounding box center [662, 455] width 1298 height 858
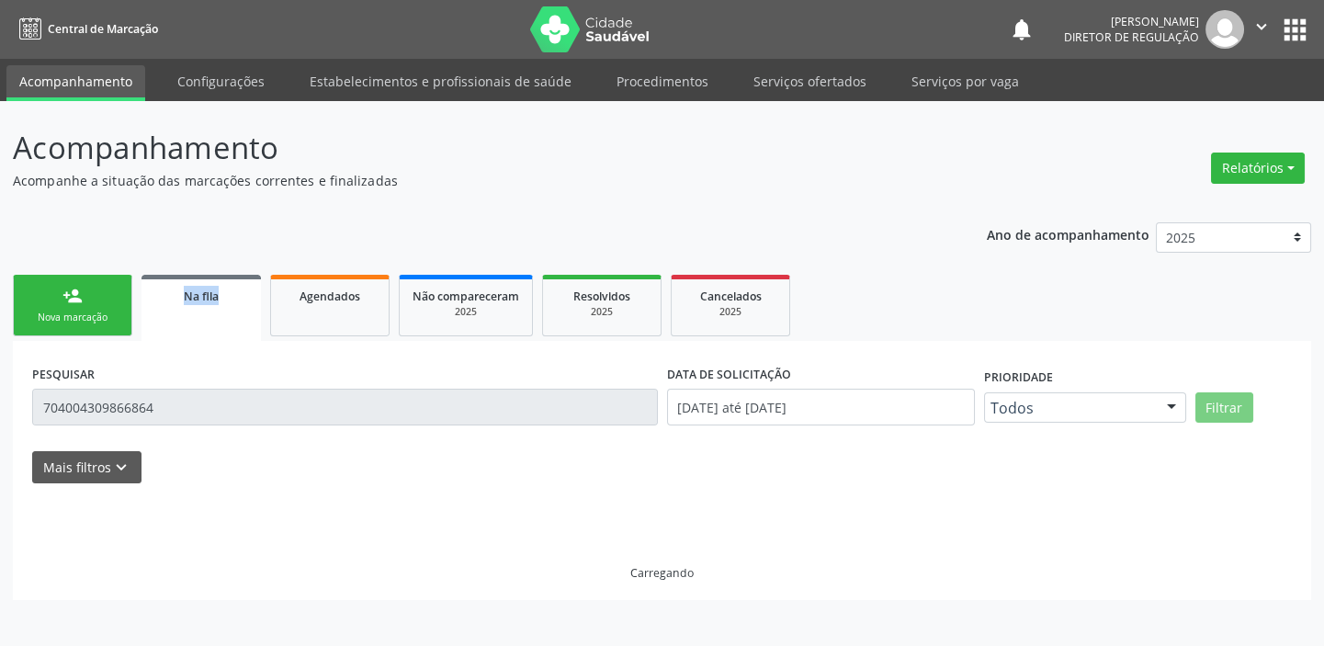
scroll to position [0, 0]
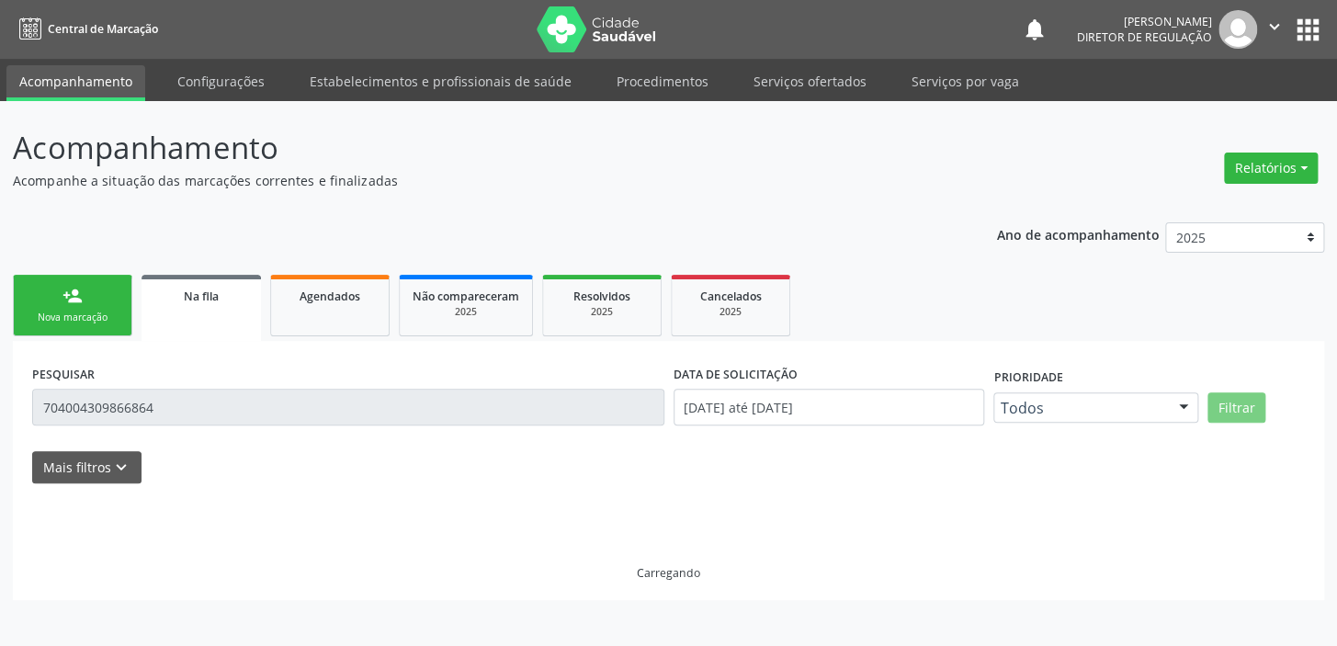
click at [175, 406] on input "704004309866864" at bounding box center [348, 407] width 632 height 37
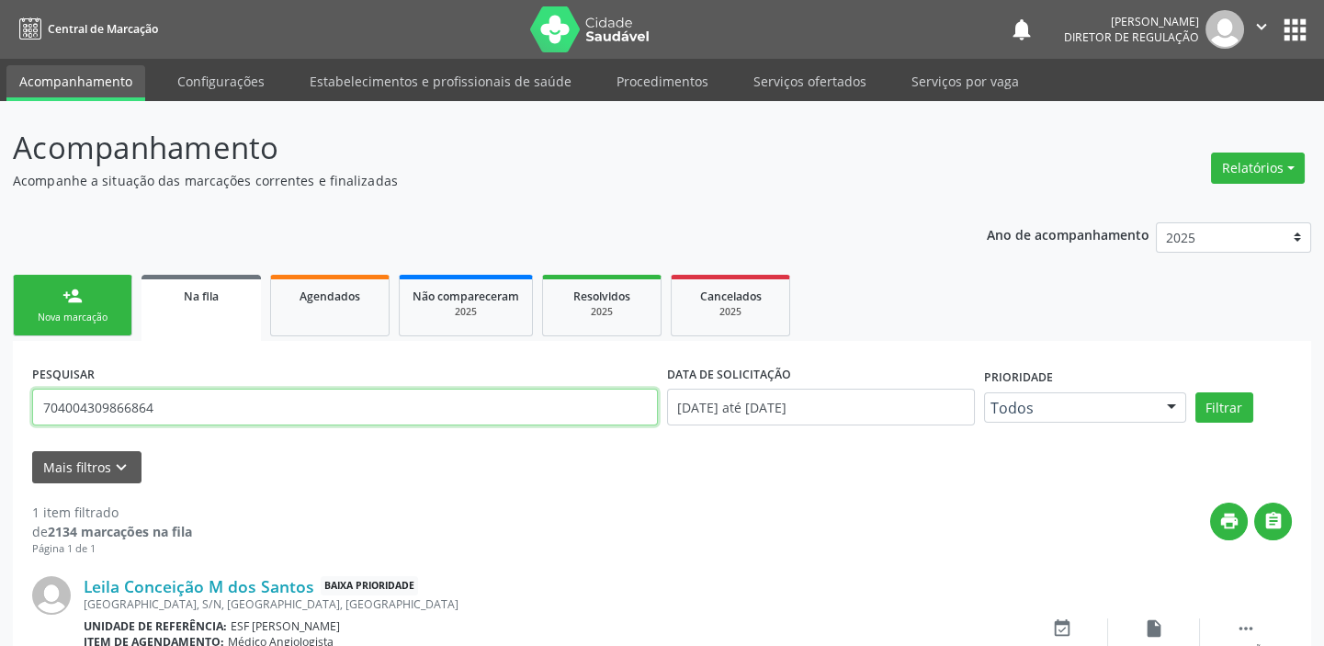
click at [175, 406] on input "704004309866864" at bounding box center [345, 407] width 626 height 37
type input "7"
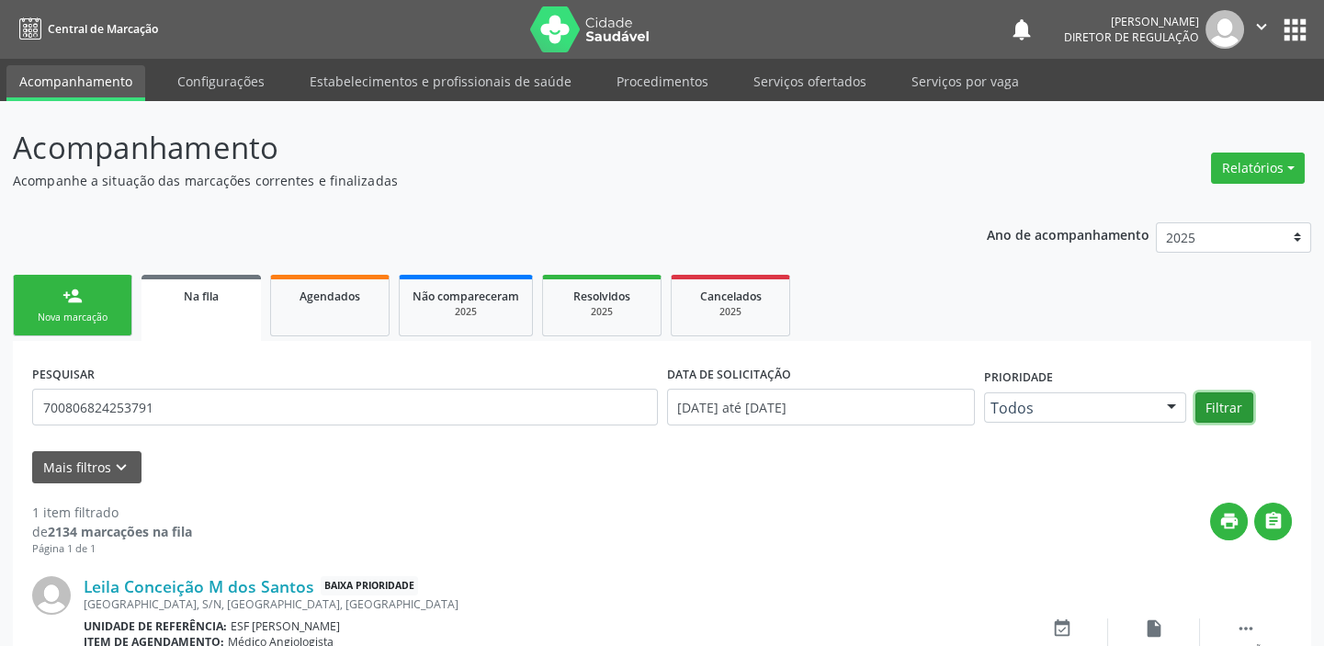
click at [1205, 402] on button "Filtrar" at bounding box center [1224, 407] width 58 height 31
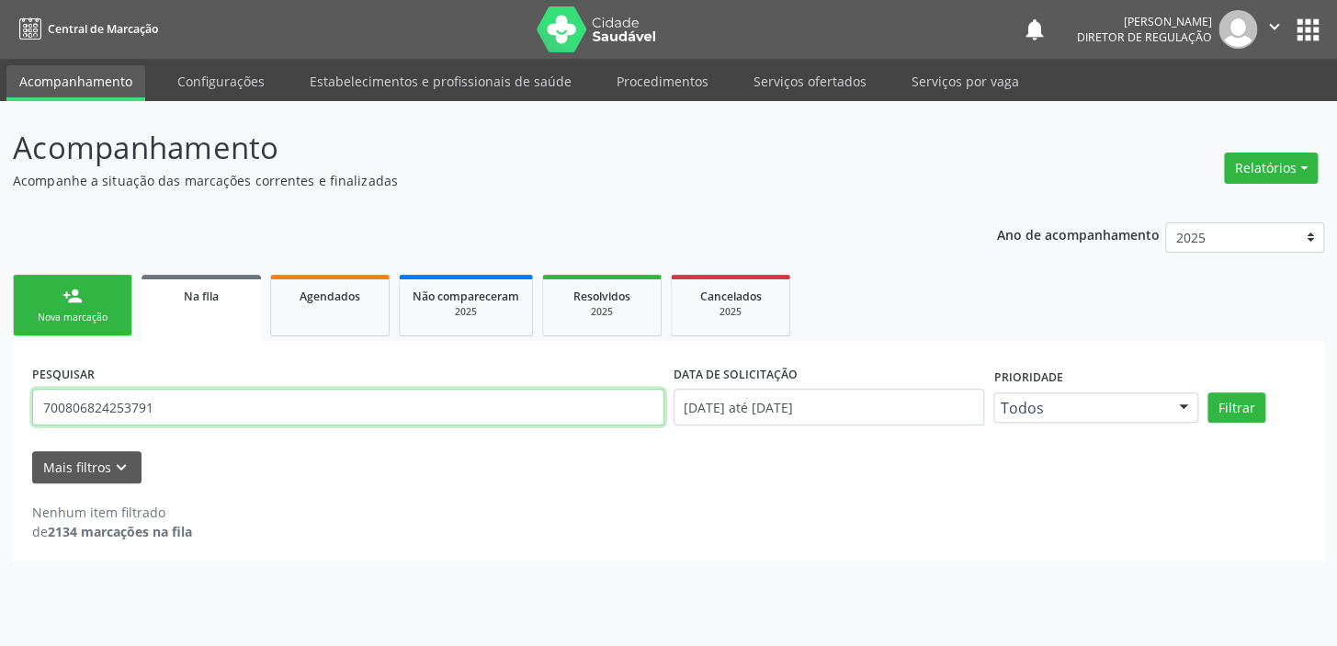
click at [175, 403] on input "700806824253791" at bounding box center [348, 407] width 632 height 37
type input "7"
type input "[PERSON_NAME]"
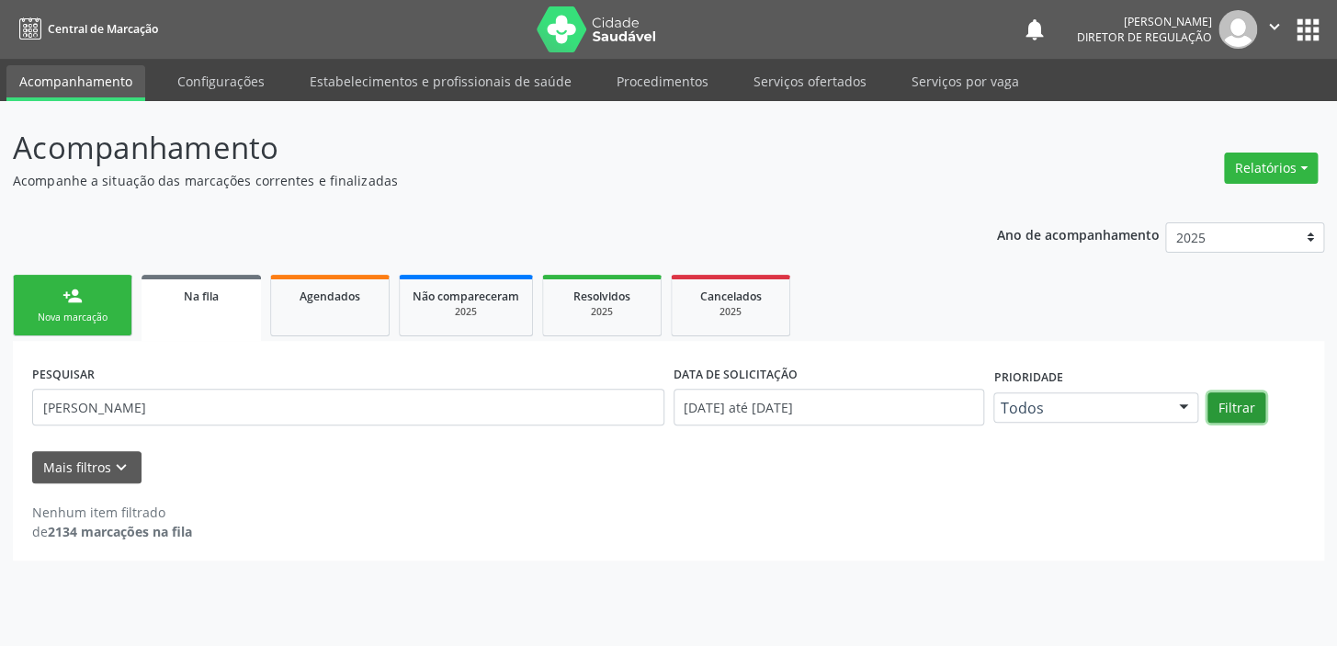
click at [1231, 397] on button "Filtrar" at bounding box center [1236, 407] width 58 height 31
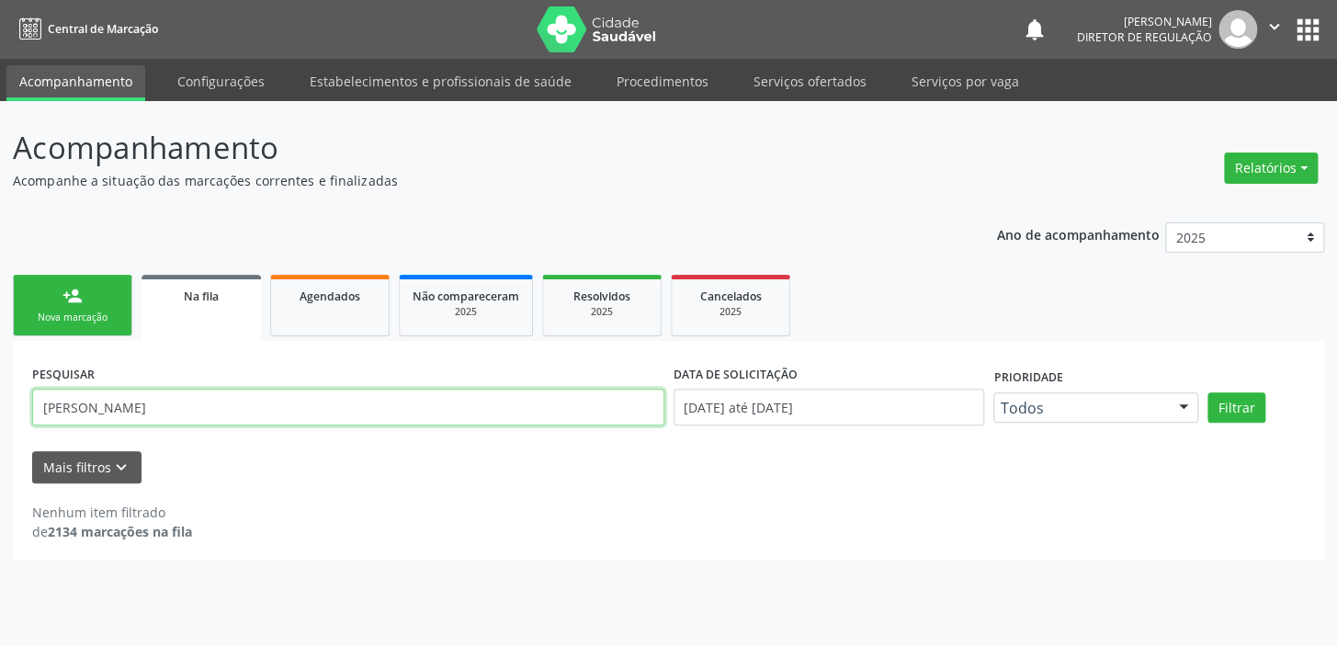
drag, startPoint x: 211, startPoint y: 403, endPoint x: 3, endPoint y: 410, distance: 208.7
click at [3, 410] on div "Acompanhamento Acompanhe a situação das marcações correntes e finalizadas Relat…" at bounding box center [668, 373] width 1337 height 545
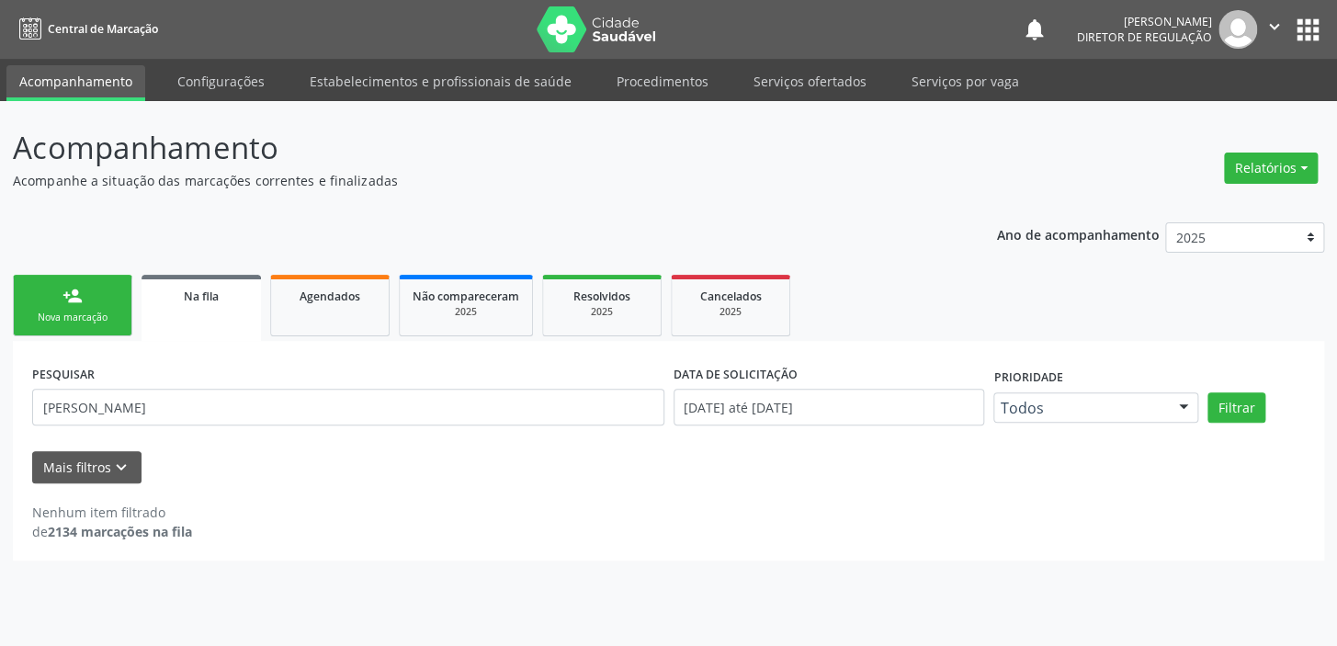
click at [127, 306] on link "person_add Nova marcação" at bounding box center [72, 306] width 119 height 62
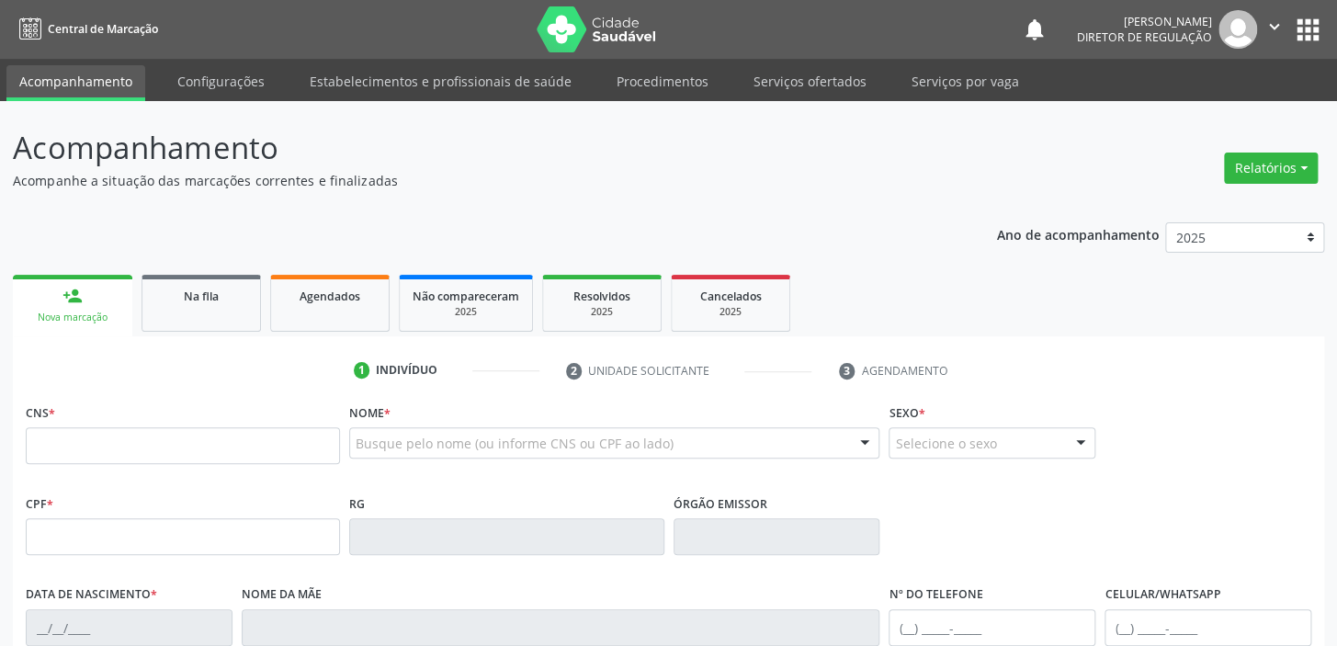
click at [74, 309] on link "person_add Nova marcação" at bounding box center [72, 306] width 119 height 62
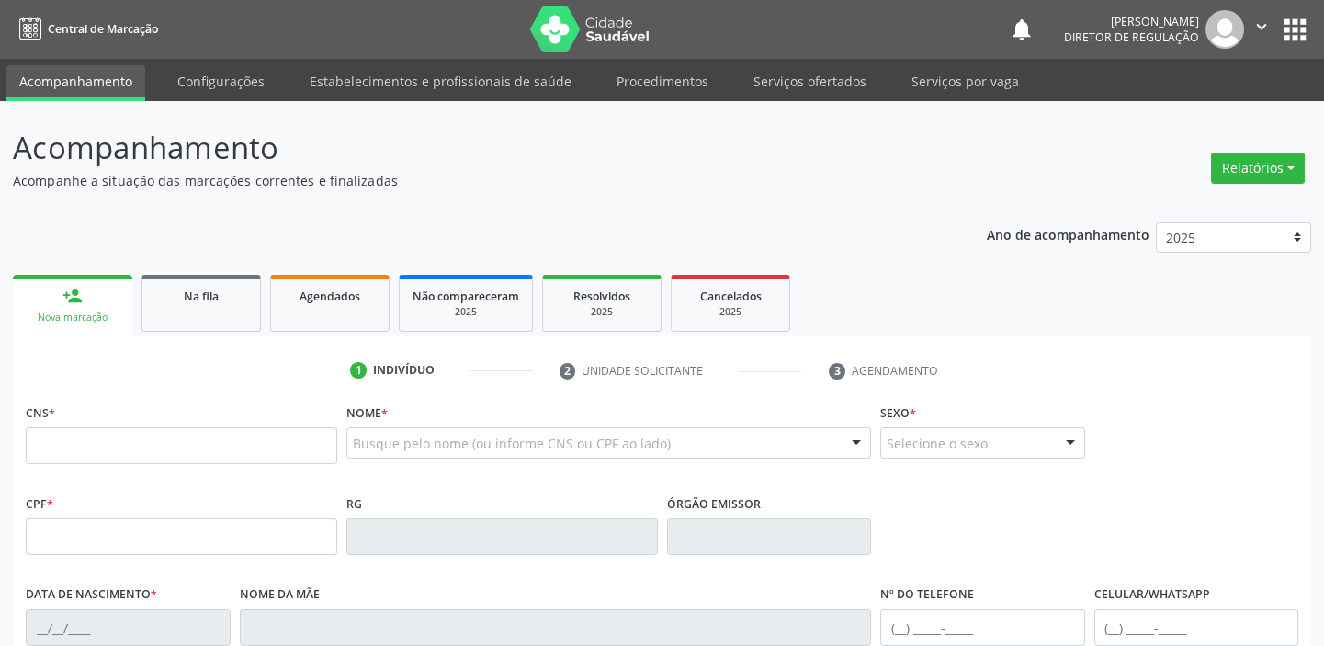
click at [74, 309] on link "person_add Nova marcação" at bounding box center [72, 306] width 119 height 62
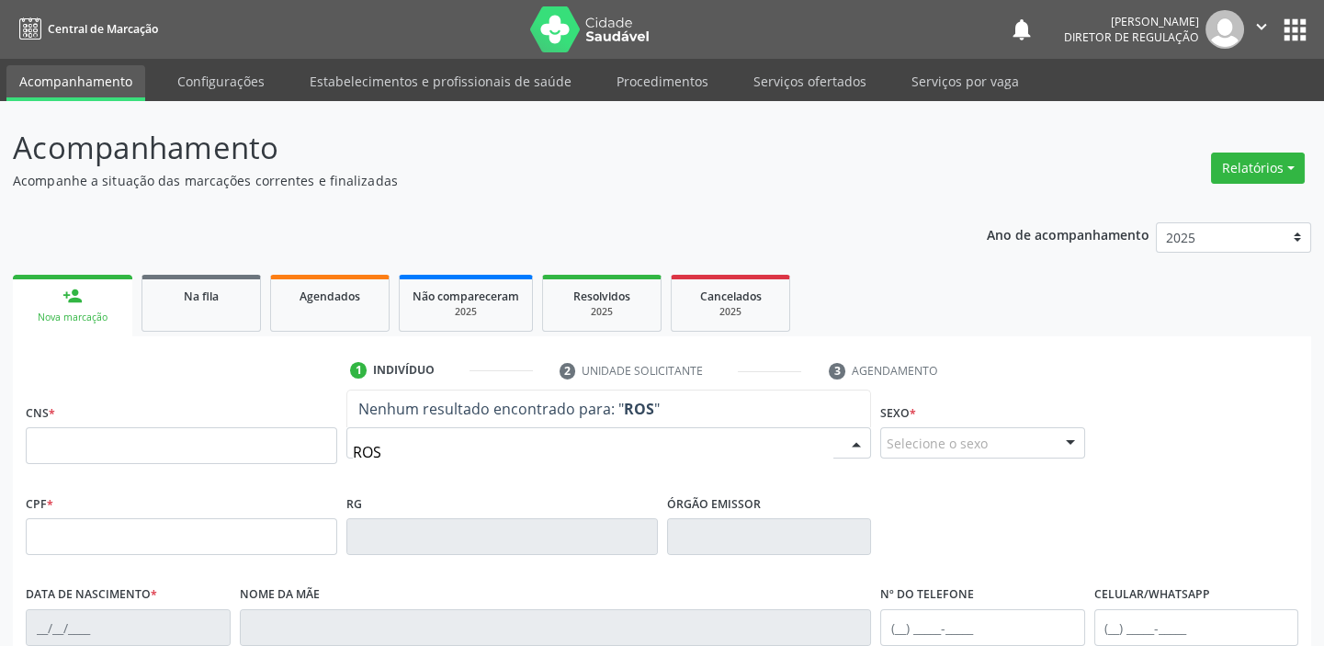
type input "ROSA"
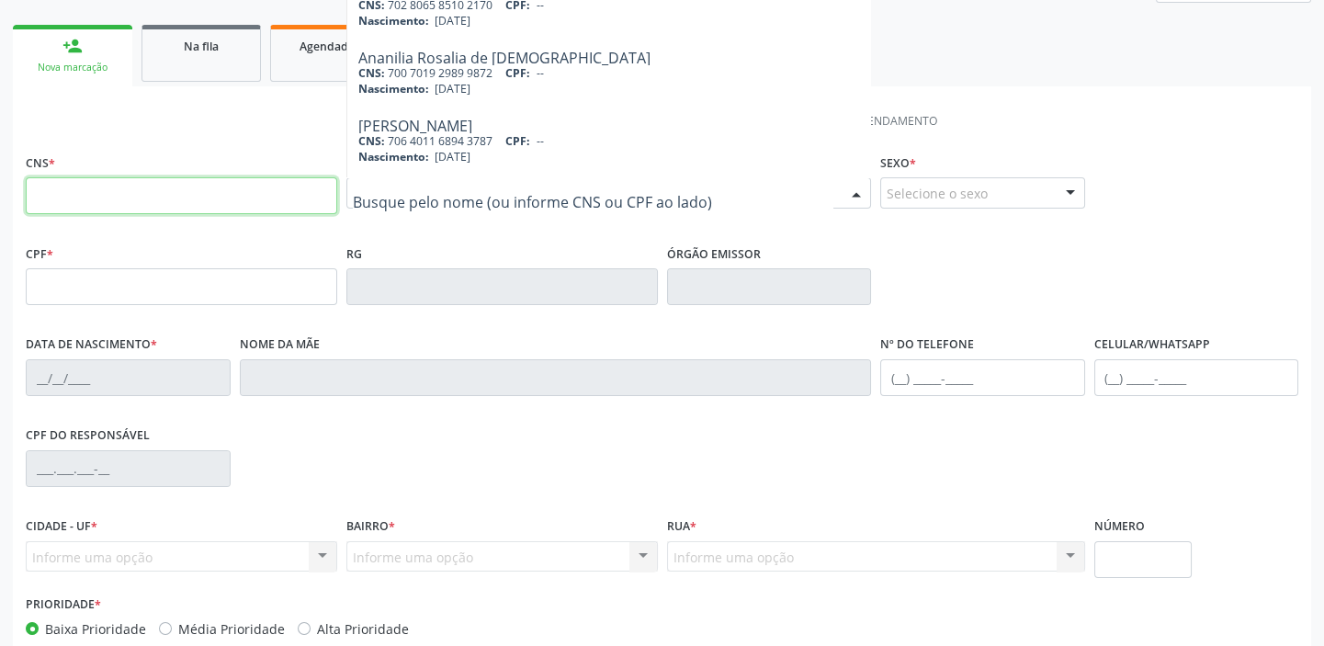
click at [225, 200] on input "text" at bounding box center [181, 195] width 311 height 37
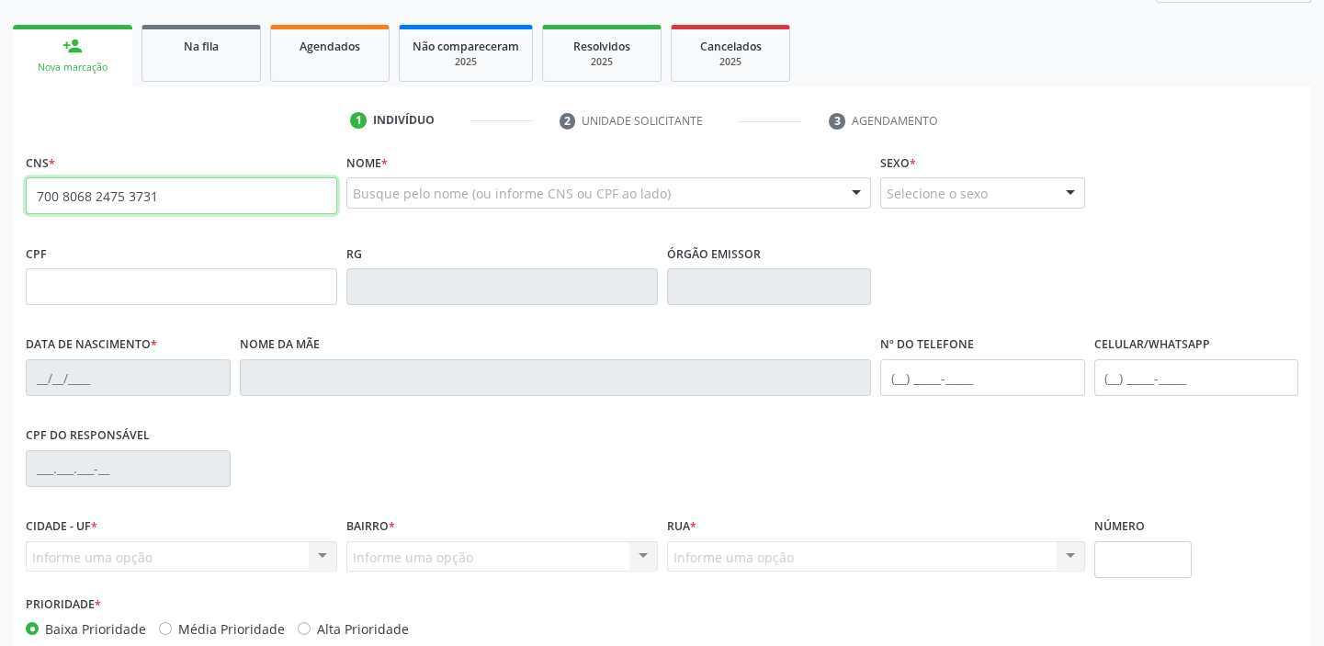
type input "700 8068 2475 3731"
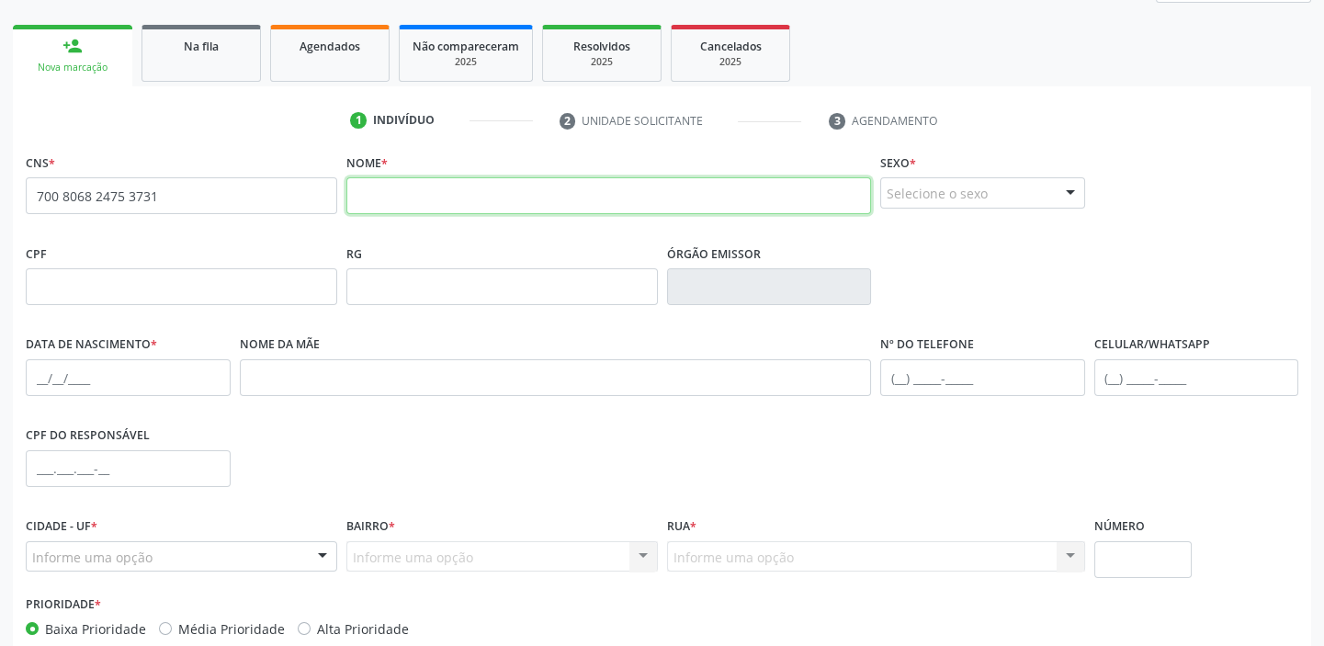
click at [394, 193] on input "text" at bounding box center [608, 195] width 525 height 37
type input "[PERSON_NAME]"
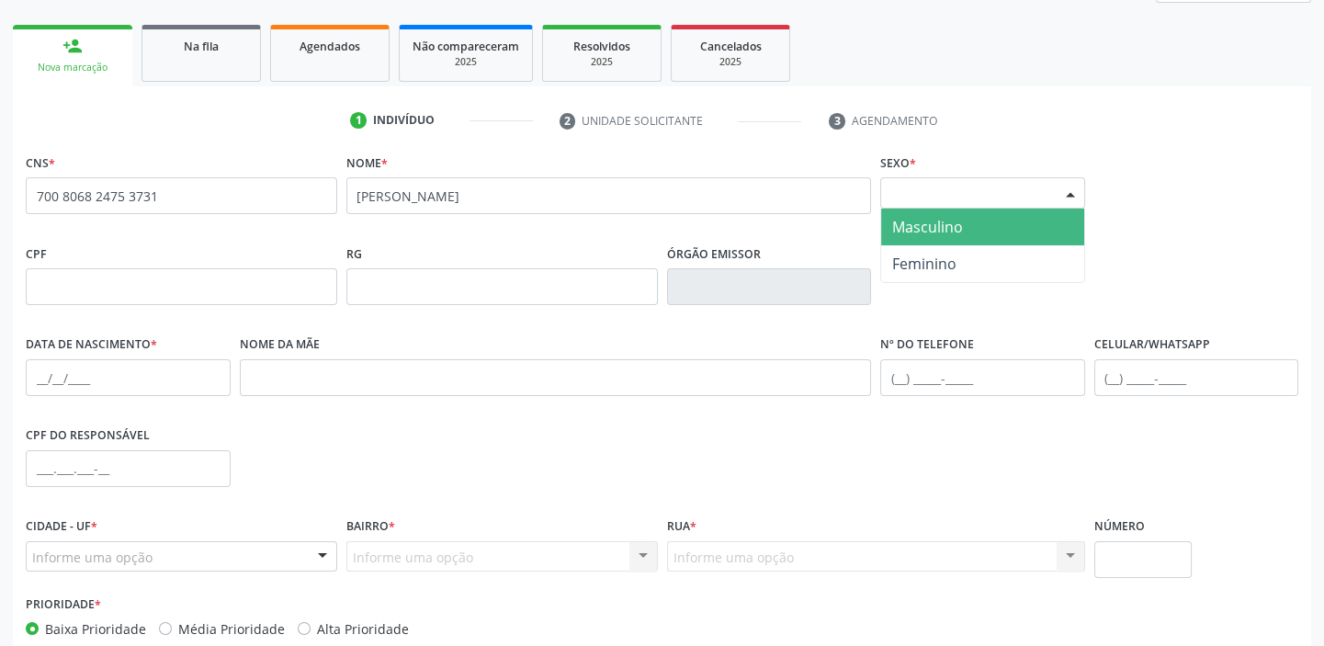
click at [944, 201] on div "Selecione o sexo" at bounding box center [982, 192] width 205 height 31
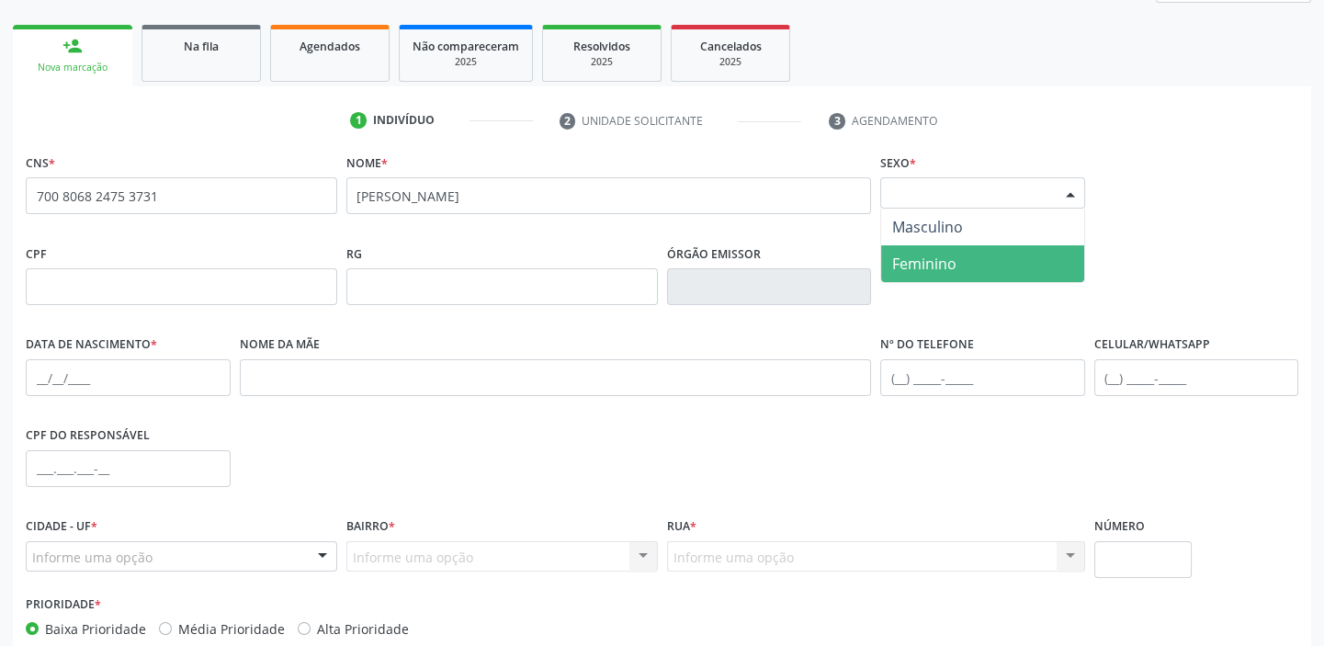
click at [943, 266] on span "Feminino" at bounding box center [924, 264] width 64 height 20
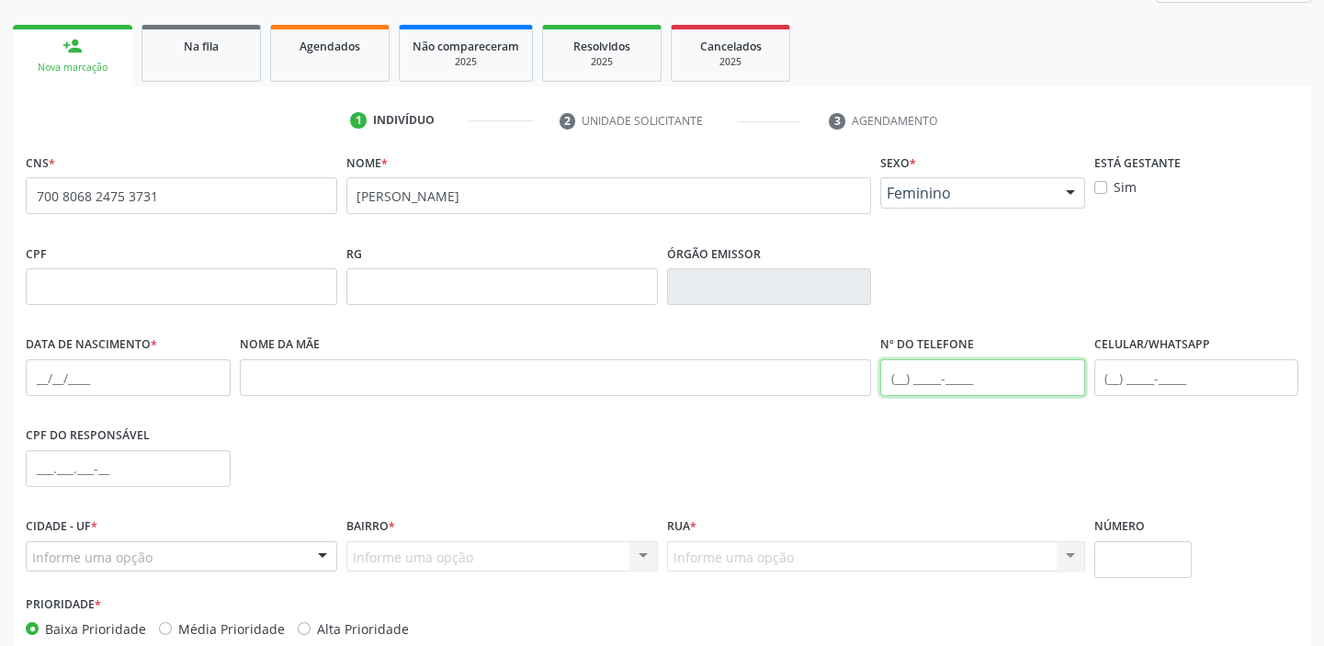
click at [899, 382] on input "text" at bounding box center [982, 377] width 205 height 37
type input "[PHONE_NUMBER]"
click at [44, 372] on input "text" at bounding box center [128, 377] width 205 height 37
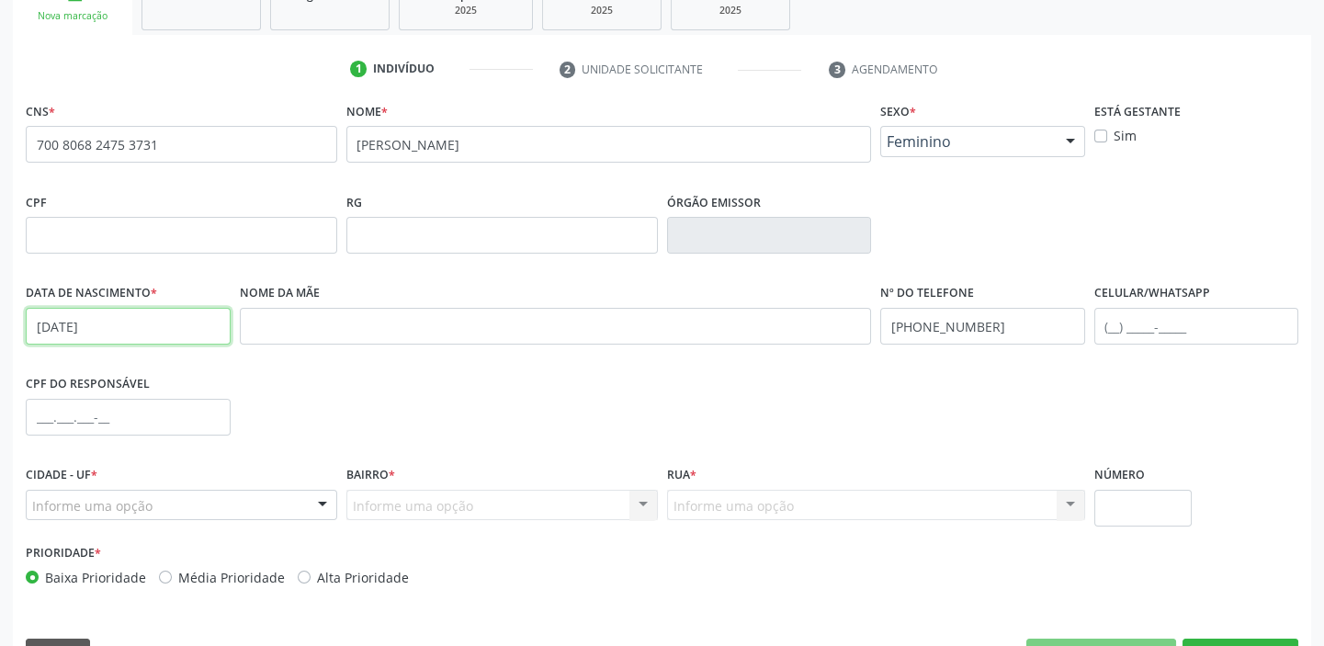
scroll to position [349, 0]
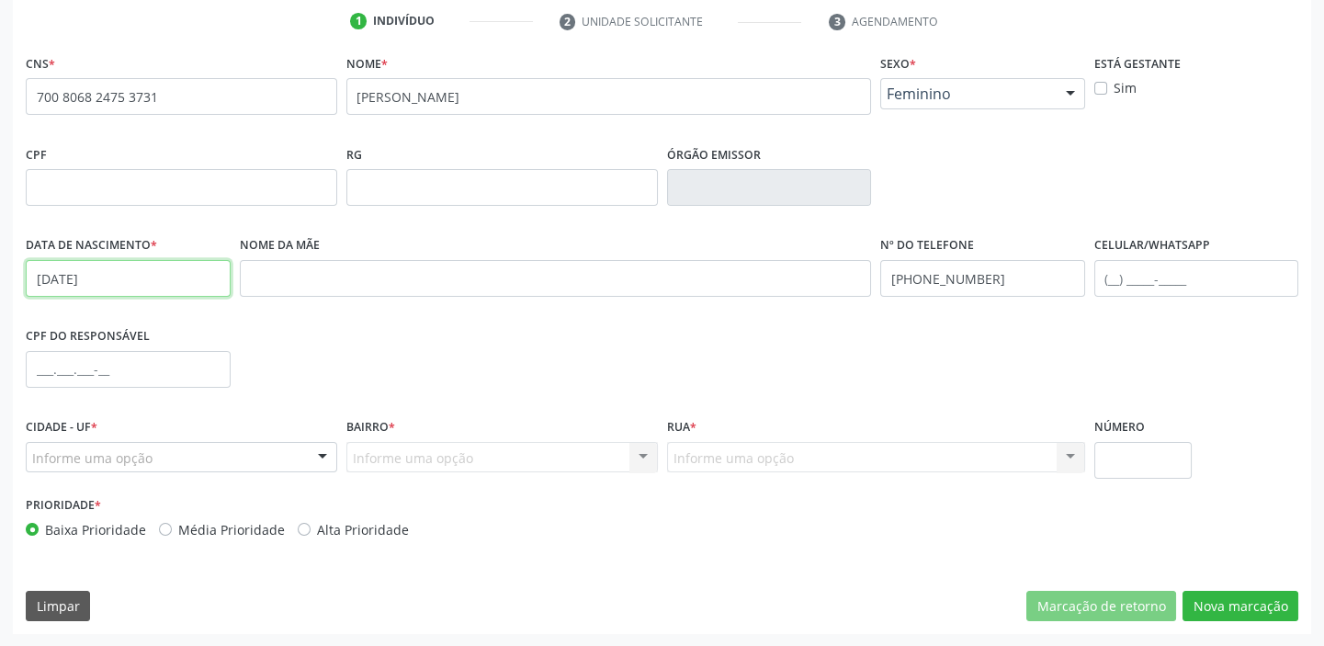
type input "[DATE]"
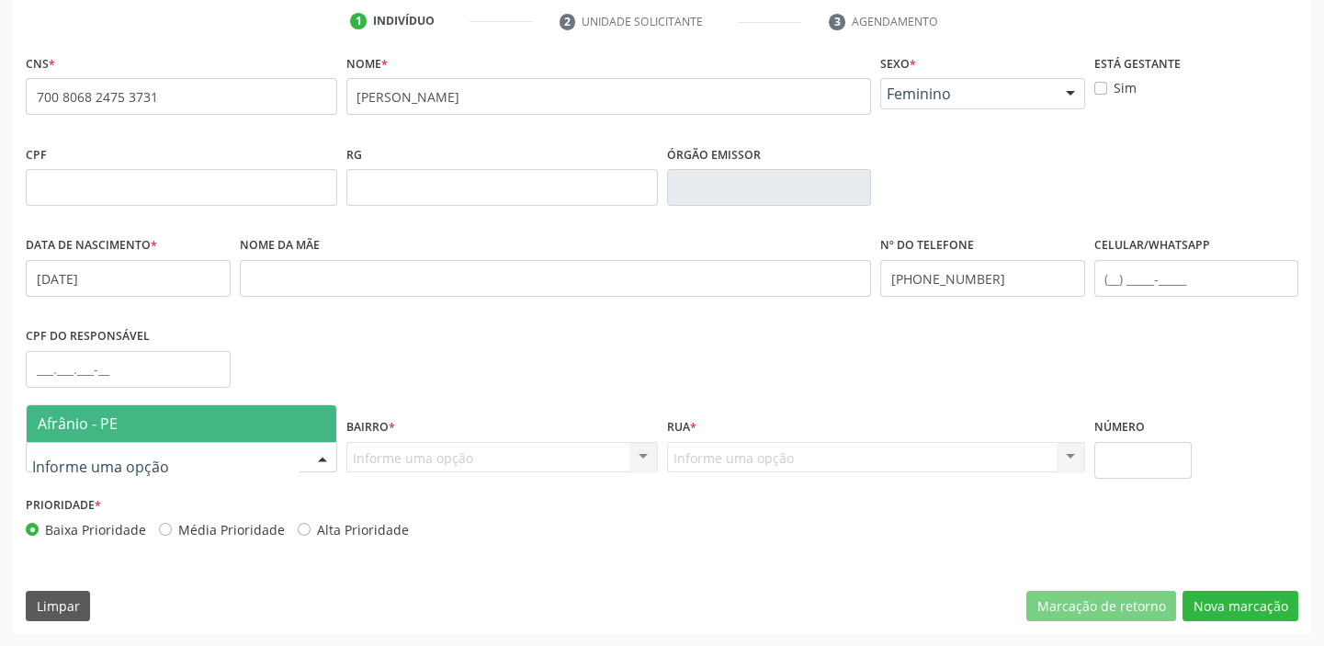
click at [90, 424] on span "Afrânio - PE" at bounding box center [78, 423] width 80 height 20
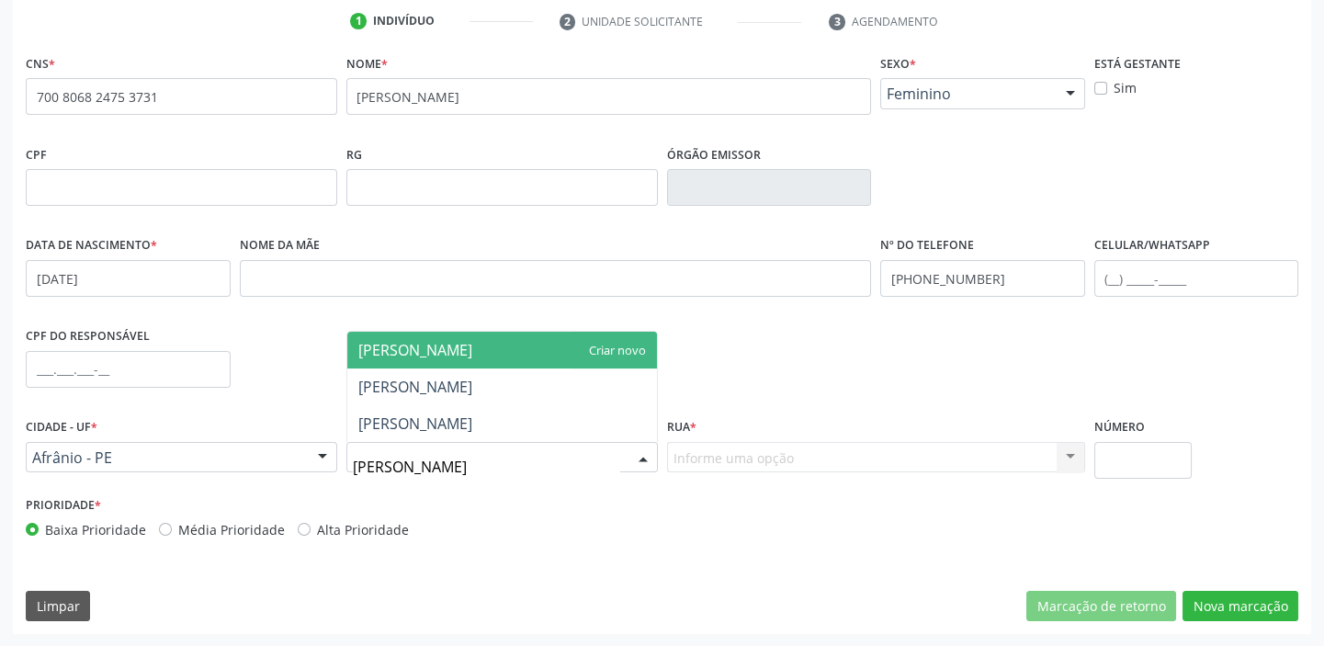
type input "[PERSON_NAME]"
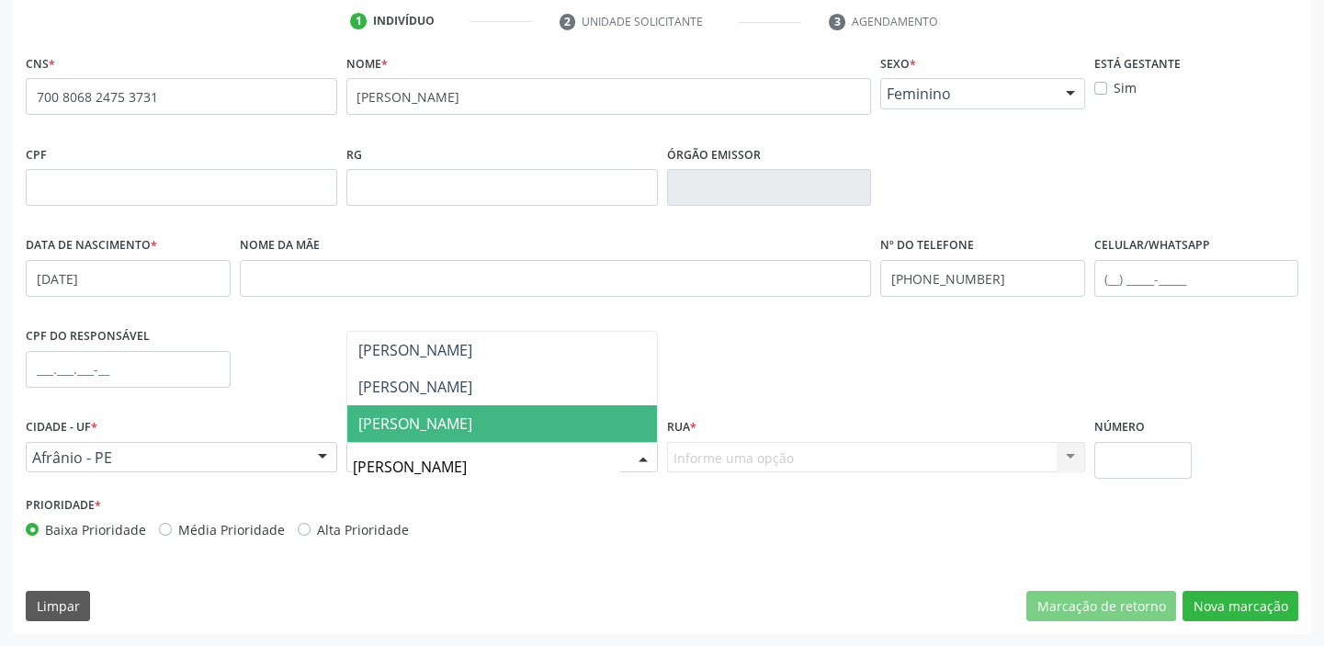
click at [447, 424] on span "[PERSON_NAME]" at bounding box center [502, 423] width 310 height 37
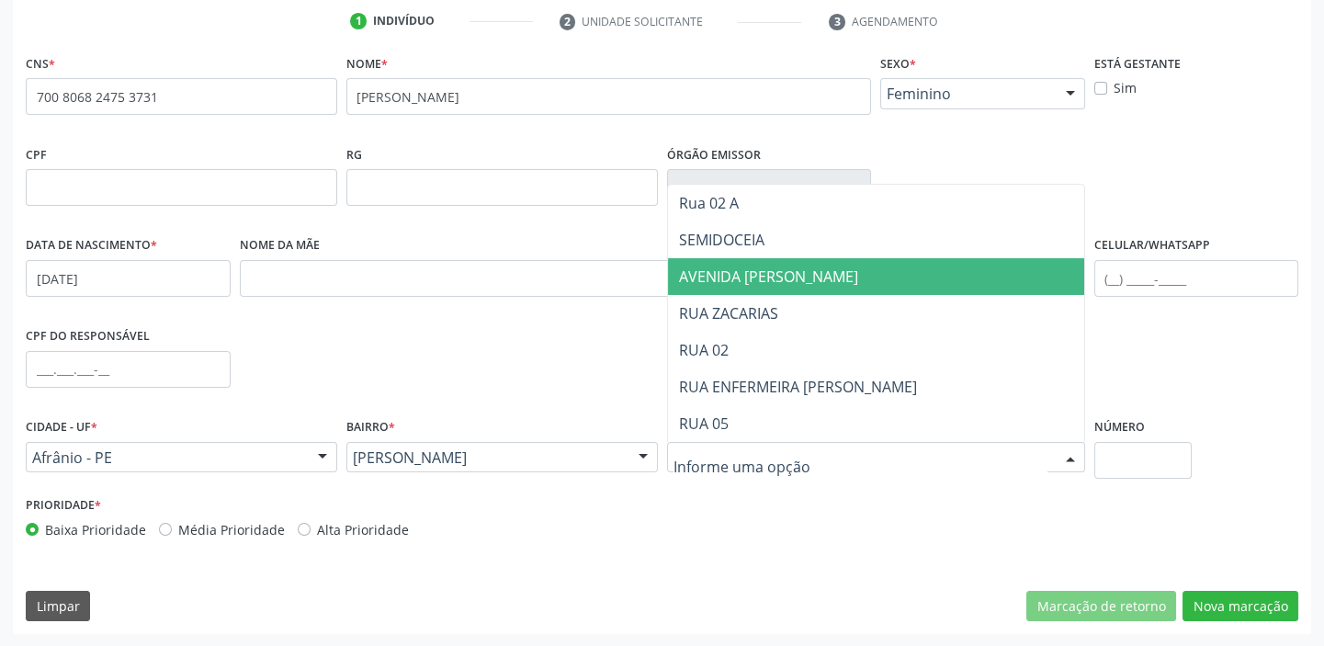
click at [753, 282] on span "AVENIDA [PERSON_NAME]" at bounding box center [768, 276] width 179 height 20
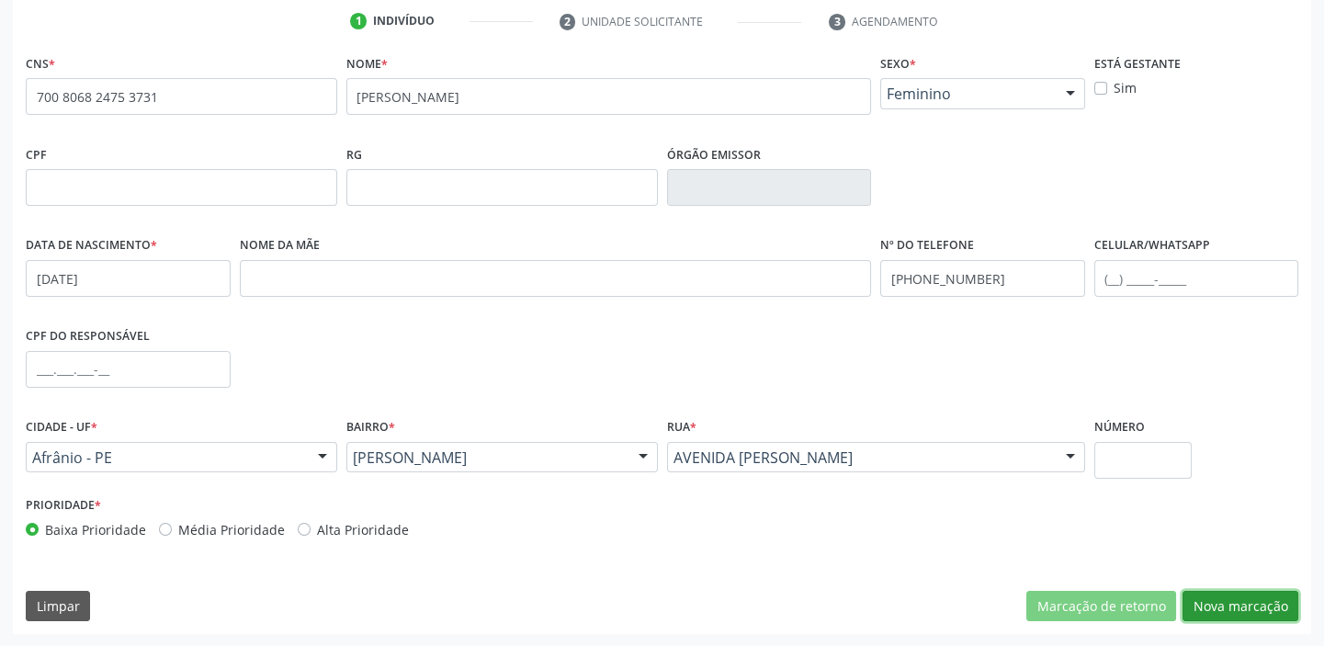
click at [1207, 597] on button "Nova marcação" at bounding box center [1240, 606] width 116 height 31
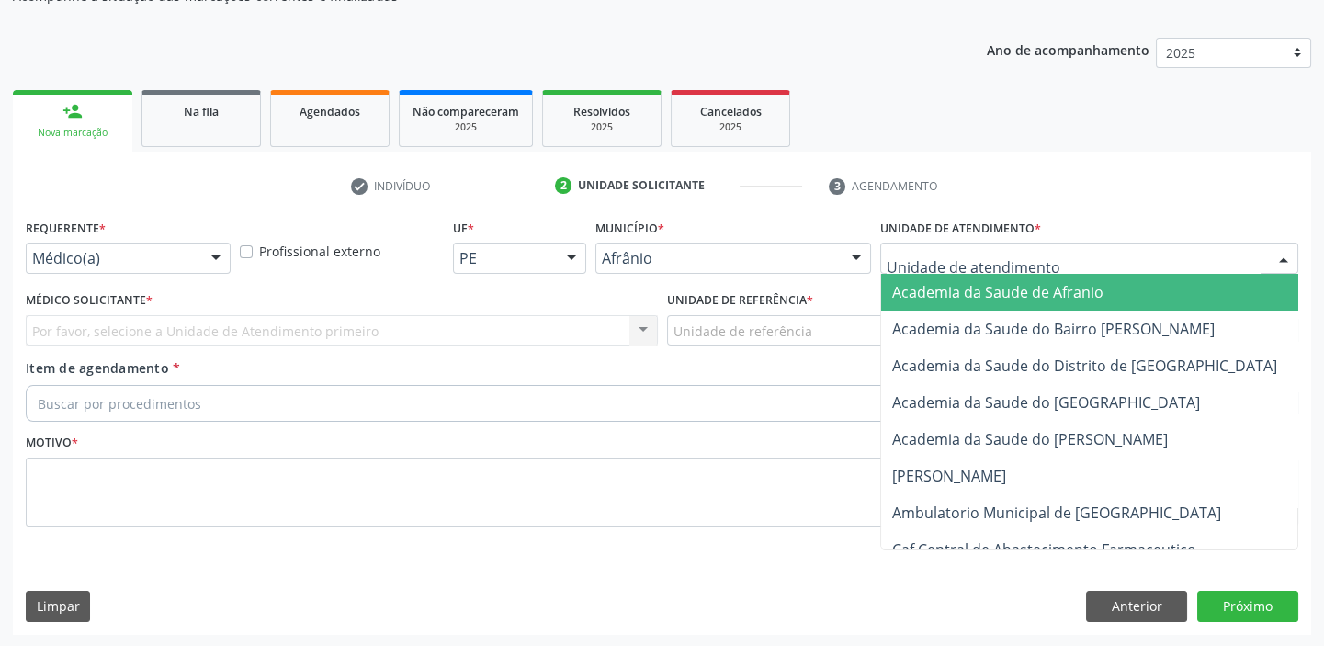
drag, startPoint x: 891, startPoint y: 256, endPoint x: 925, endPoint y: 396, distance: 143.7
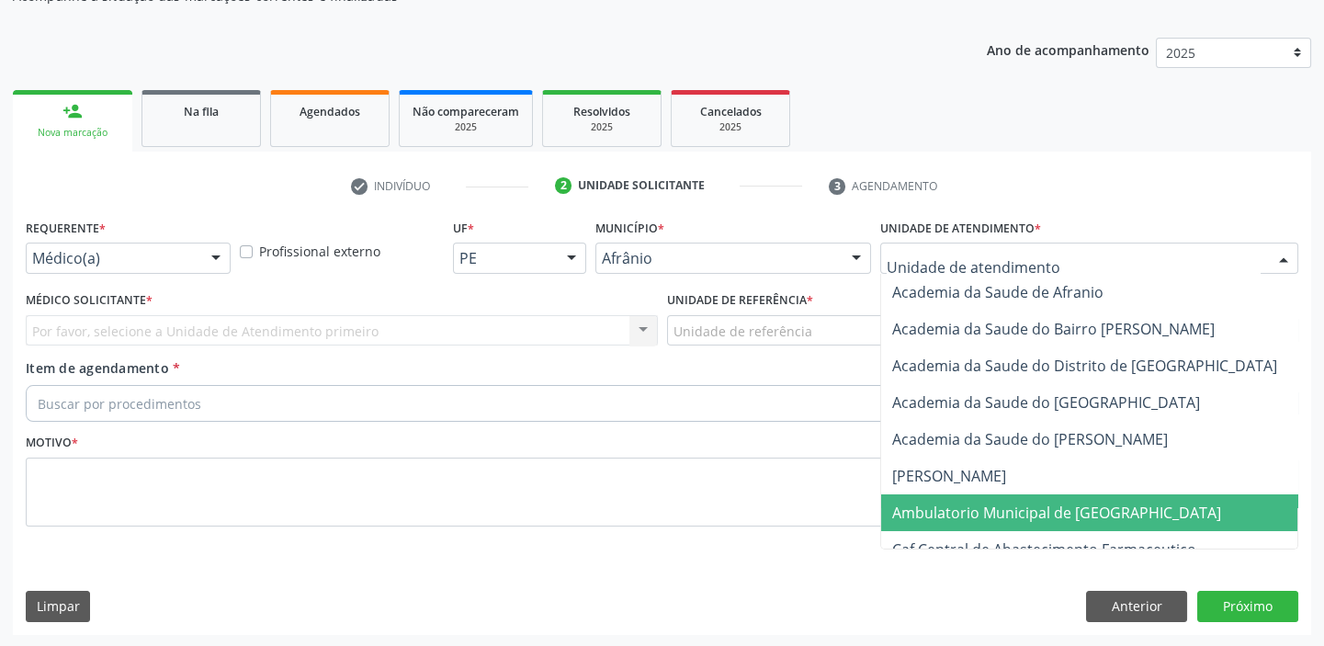
click at [937, 514] on span "Ambulatorio Municipal de [GEOGRAPHIC_DATA]" at bounding box center [1056, 513] width 329 height 20
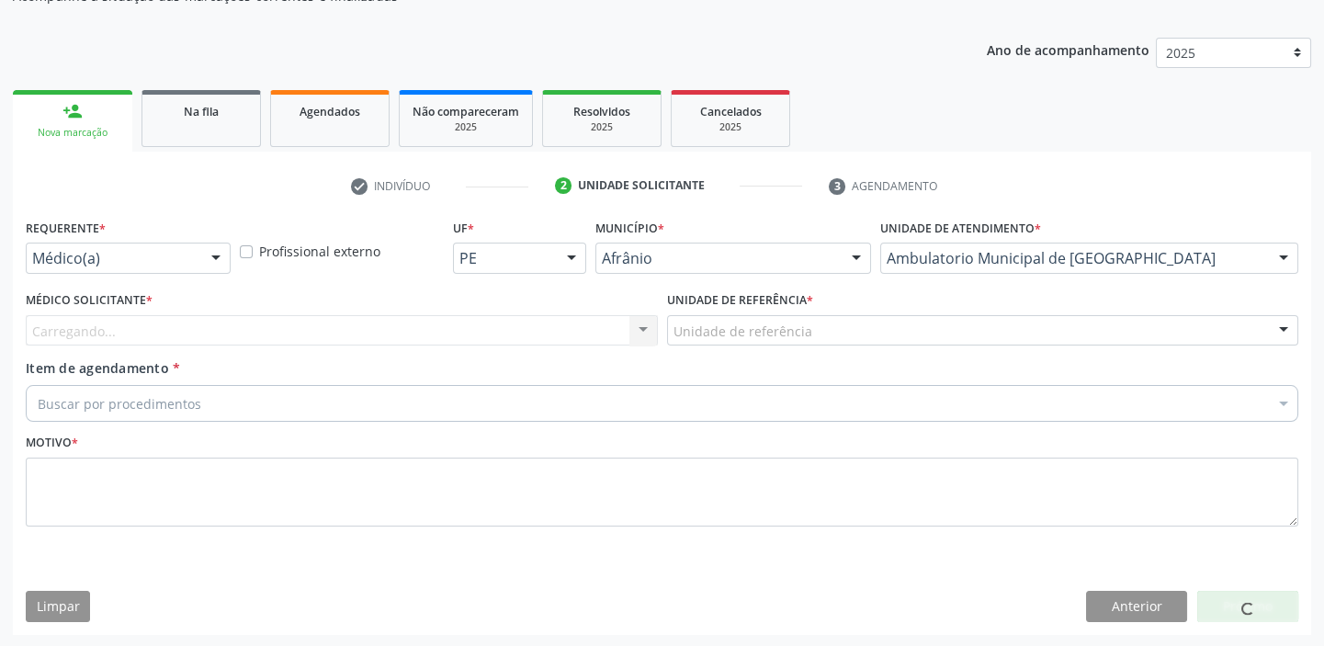
click at [728, 341] on div "Unidade de referência" at bounding box center [983, 330] width 632 height 31
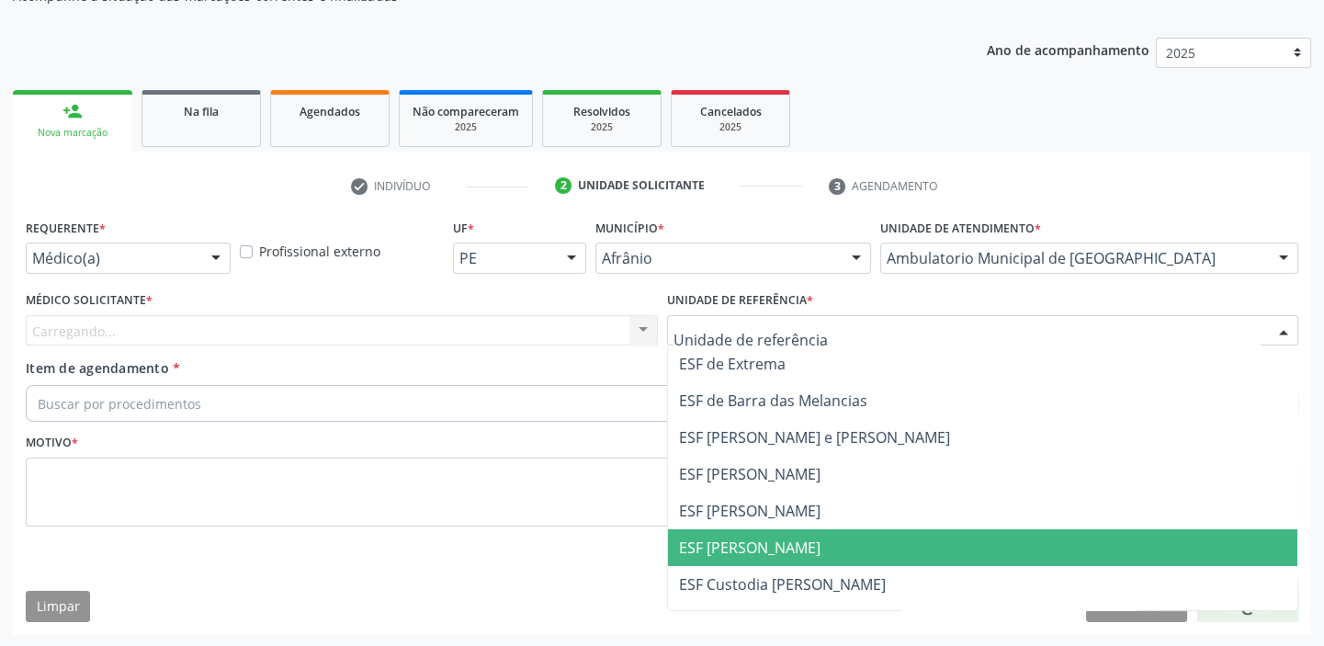
drag, startPoint x: 725, startPoint y: 532, endPoint x: 640, endPoint y: 497, distance: 91.5
click at [724, 532] on span "ESF [PERSON_NAME]" at bounding box center [983, 547] width 630 height 37
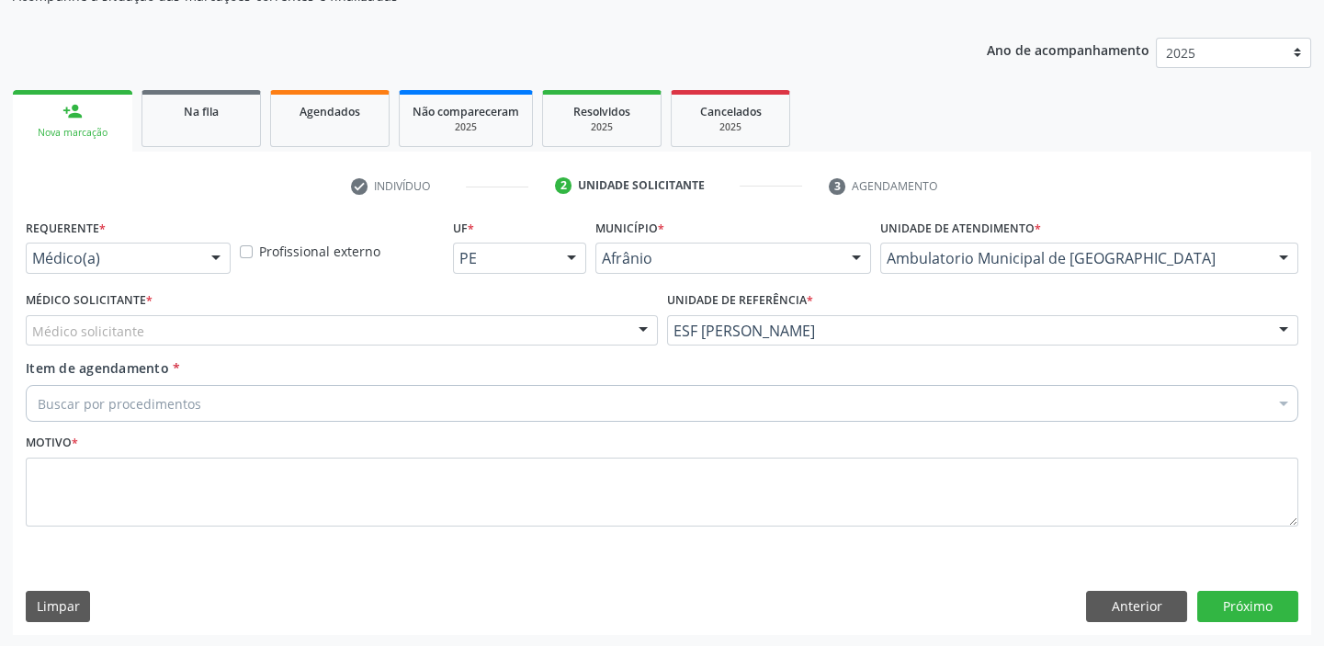
drag, startPoint x: 109, startPoint y: 322, endPoint x: 109, endPoint y: 337, distance: 14.7
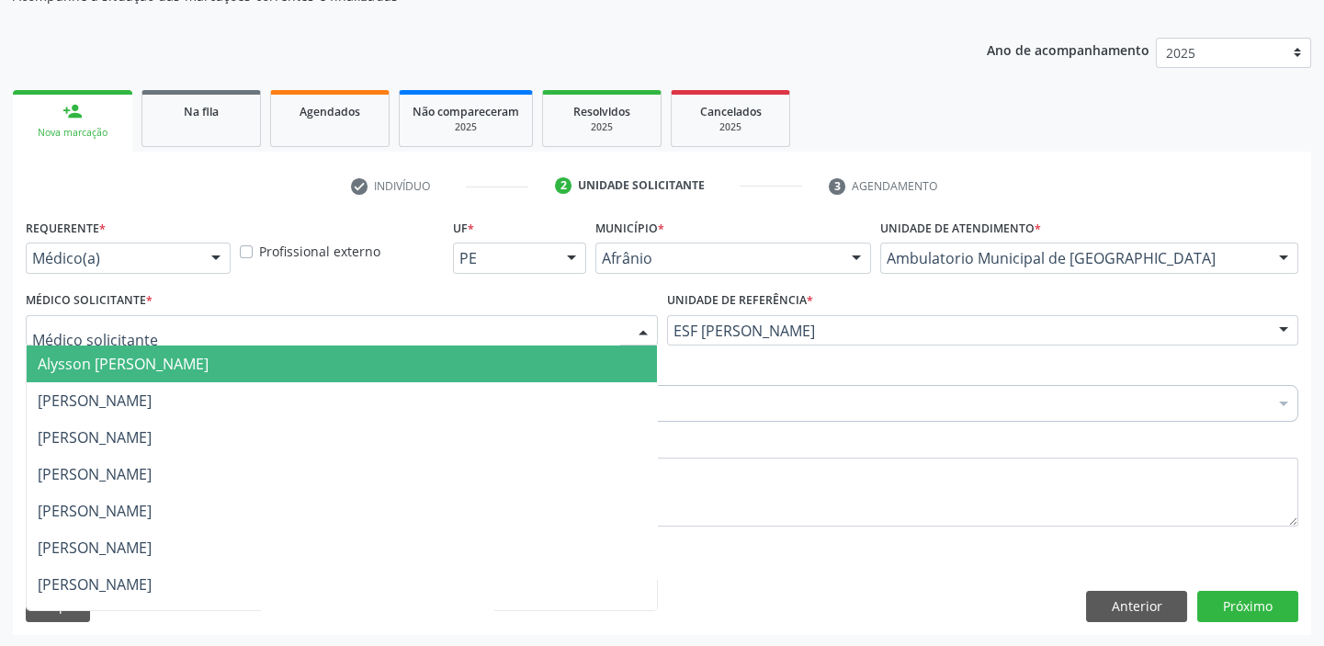
drag, startPoint x: 112, startPoint y: 368, endPoint x: 112, endPoint y: 379, distance: 11.9
click at [113, 369] on span "Alysson [PERSON_NAME]" at bounding box center [123, 364] width 171 height 20
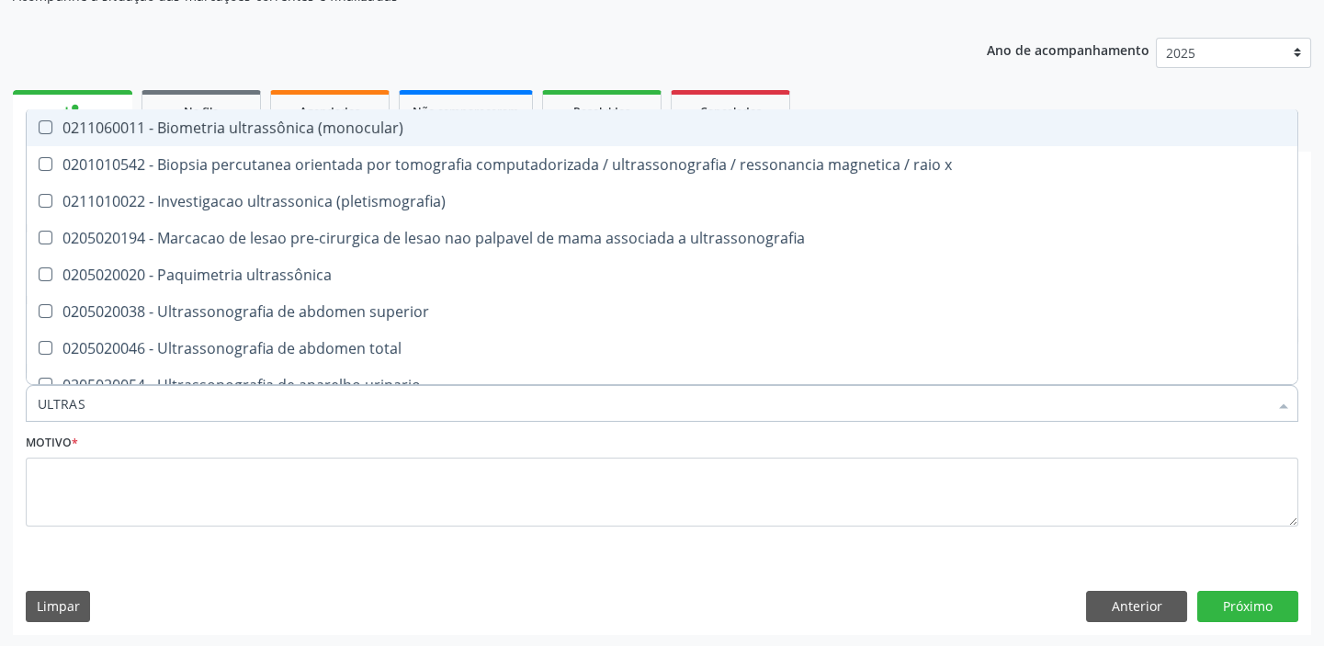
type input "ULTRASS"
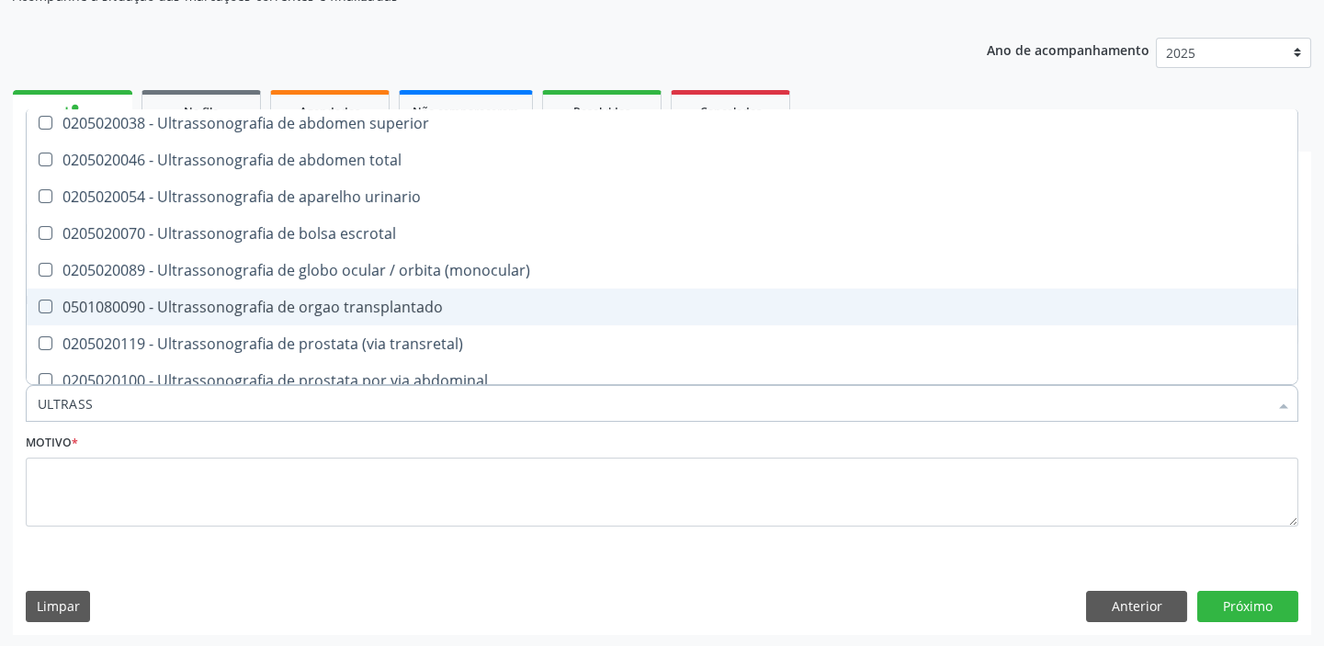
scroll to position [250, 0]
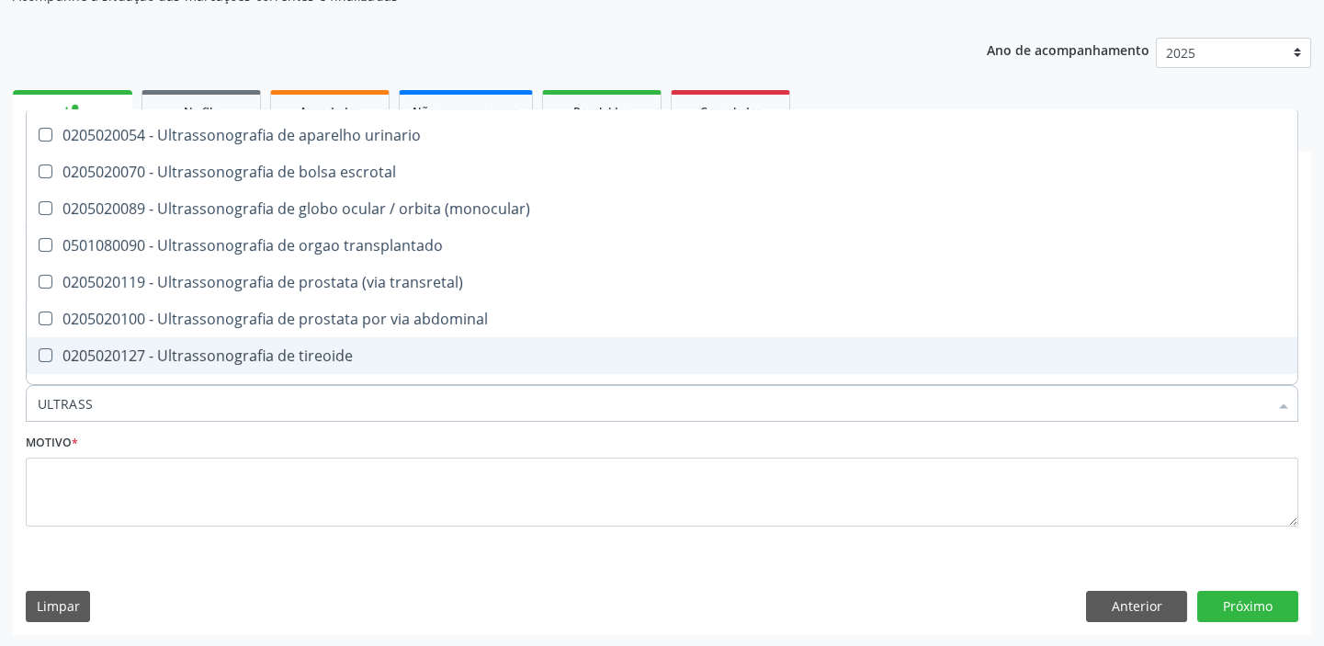
click at [297, 351] on div "0205020127 - Ultrassonografia de tireoide" at bounding box center [662, 355] width 1249 height 15
checkbox tireoide "true"
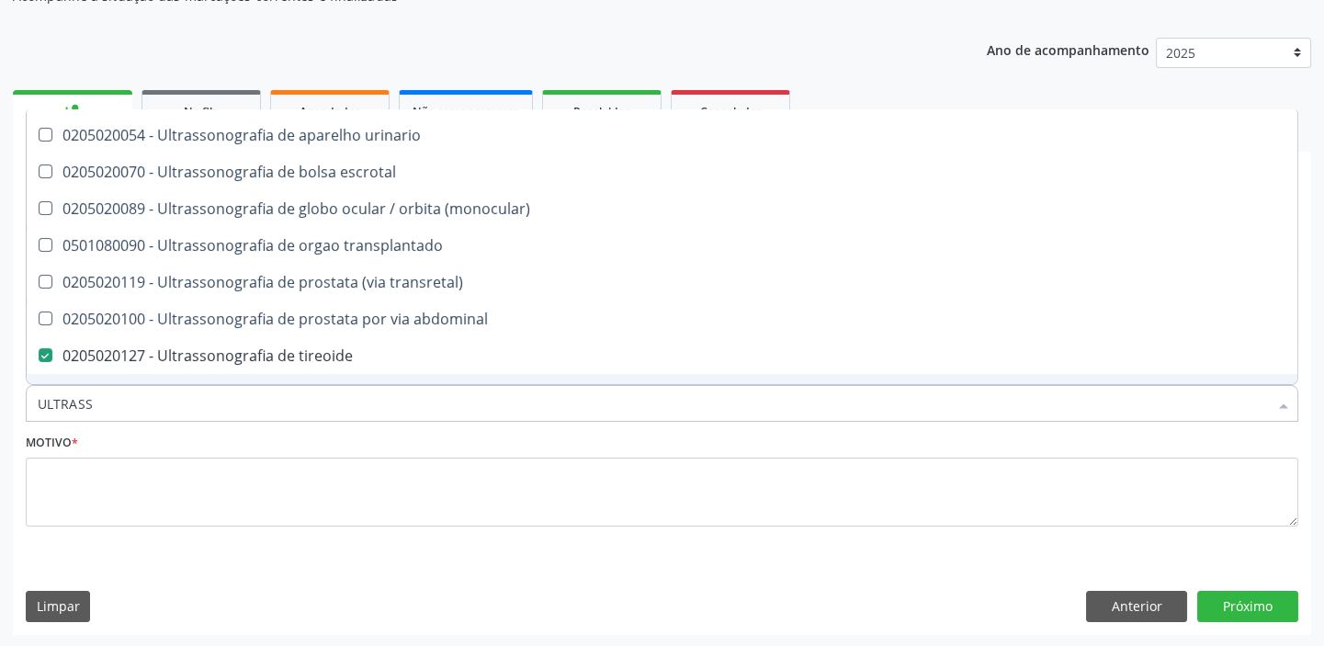
type input "ULTRASS"
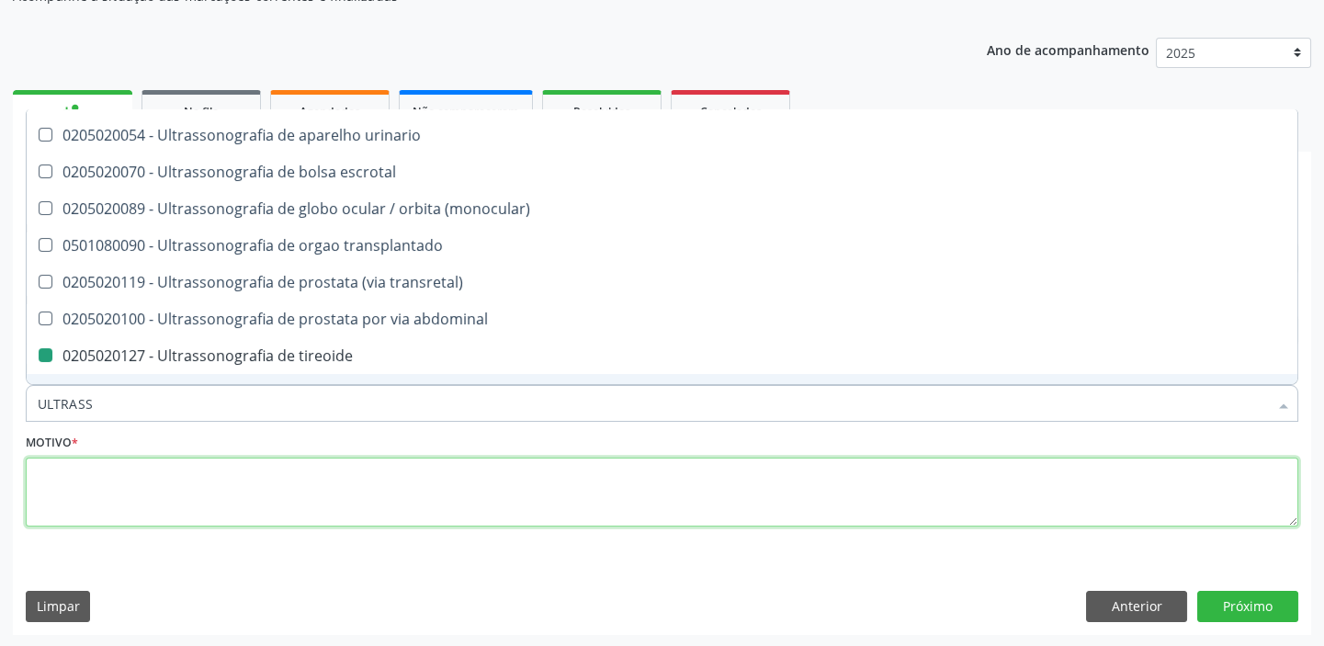
click at [109, 500] on textarea at bounding box center [662, 493] width 1273 height 70
checkbox x "true"
checkbox tireoide "false"
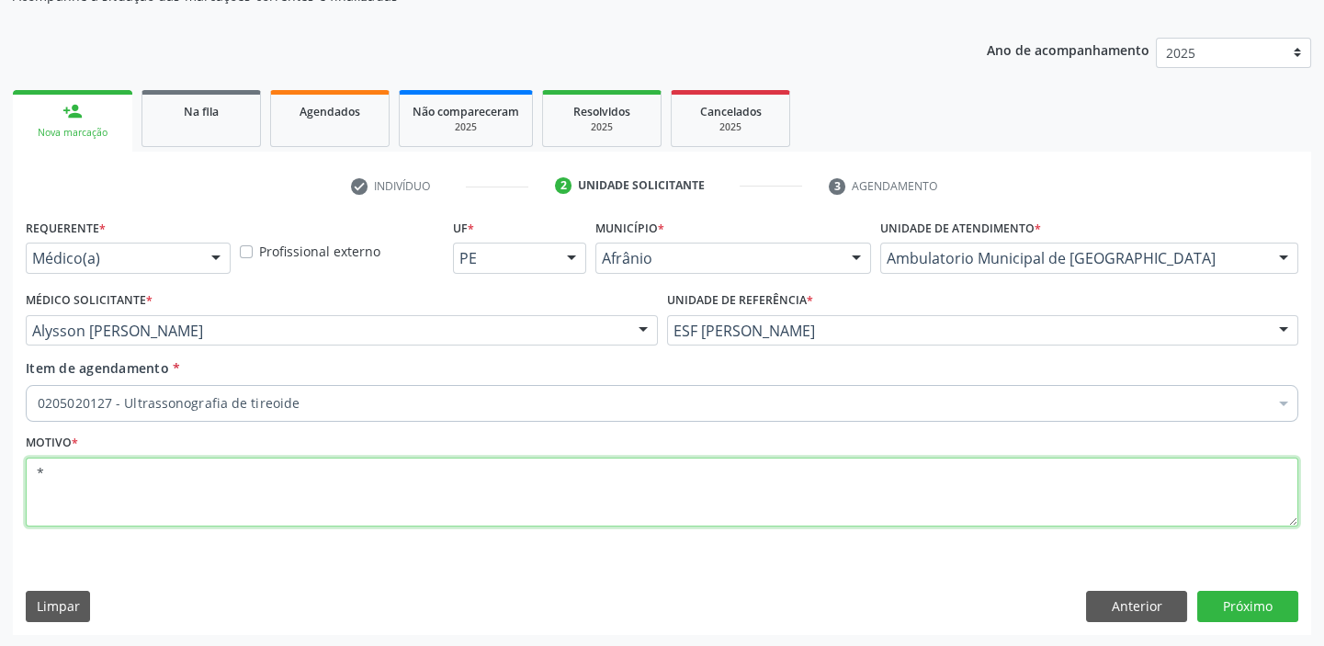
scroll to position [0, 0]
type textarea "*"
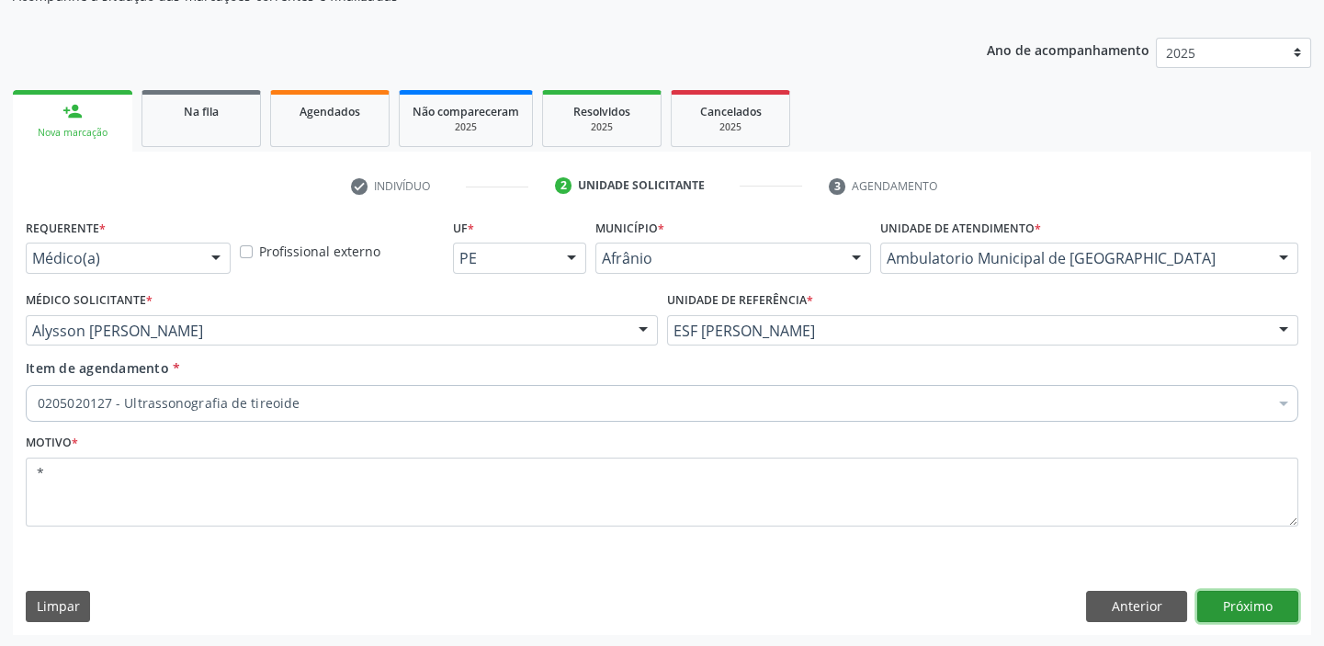
click at [1209, 611] on button "Próximo" at bounding box center [1247, 606] width 101 height 31
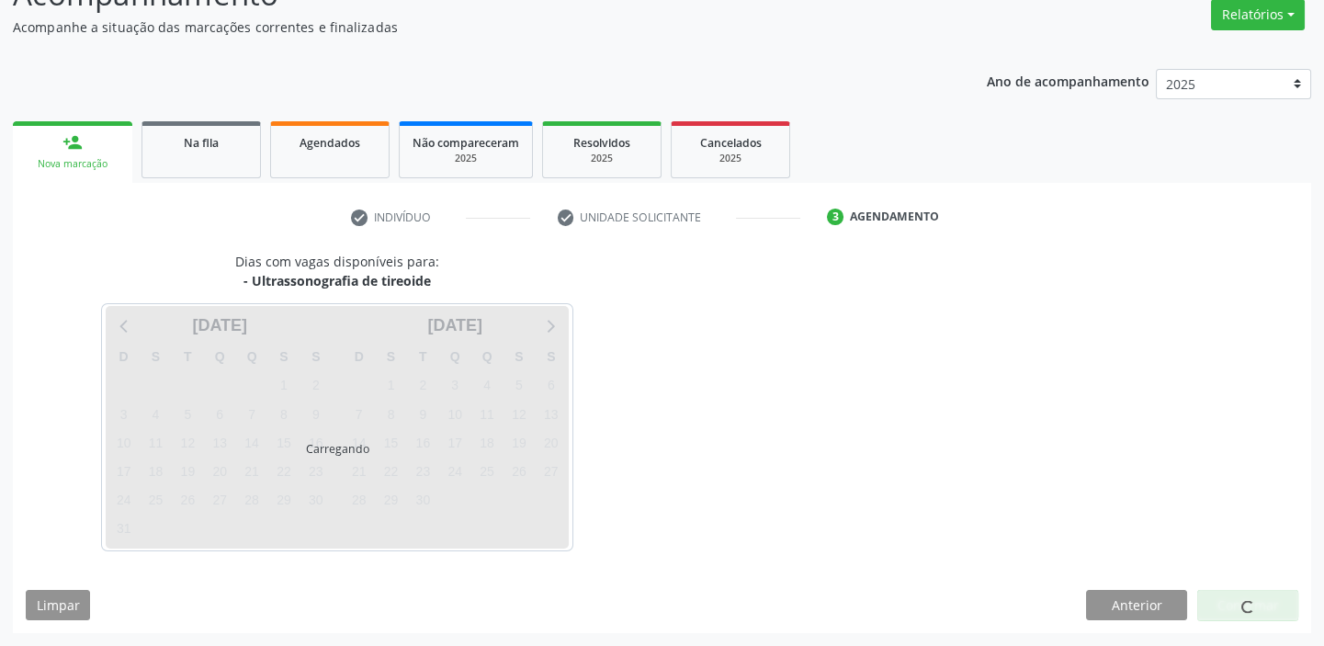
scroll to position [153, 0]
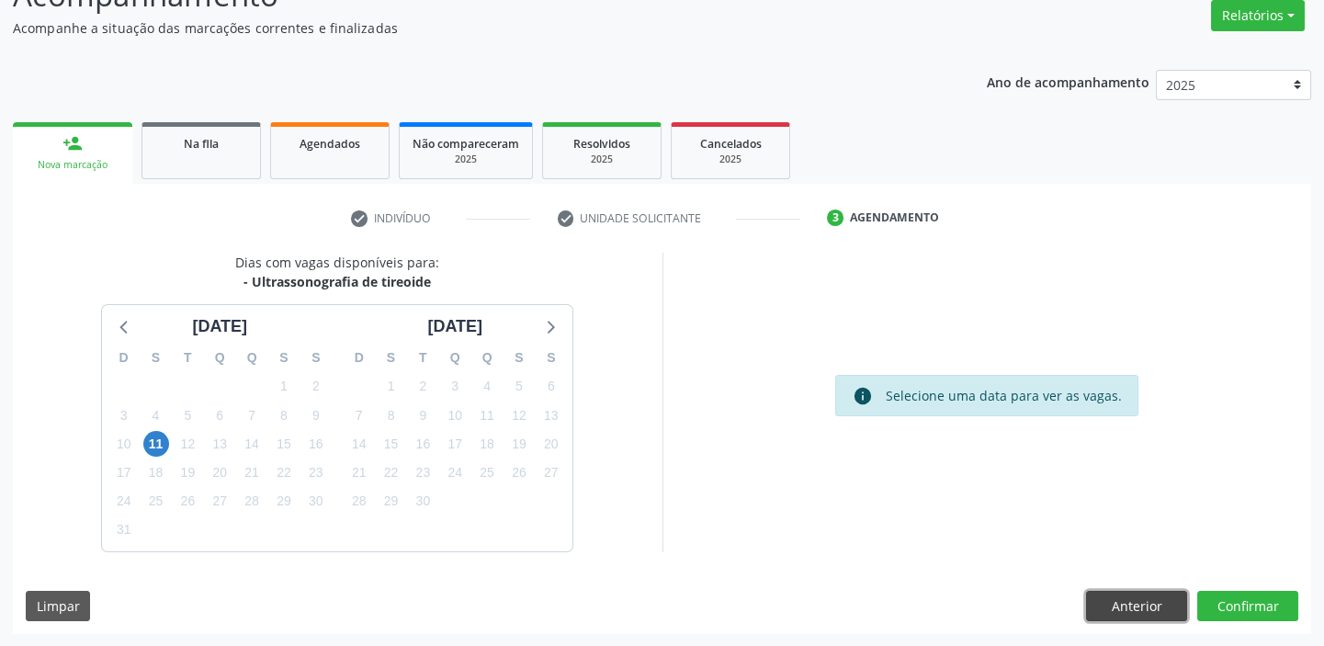
click at [1124, 596] on button "Anterior" at bounding box center [1136, 606] width 101 height 31
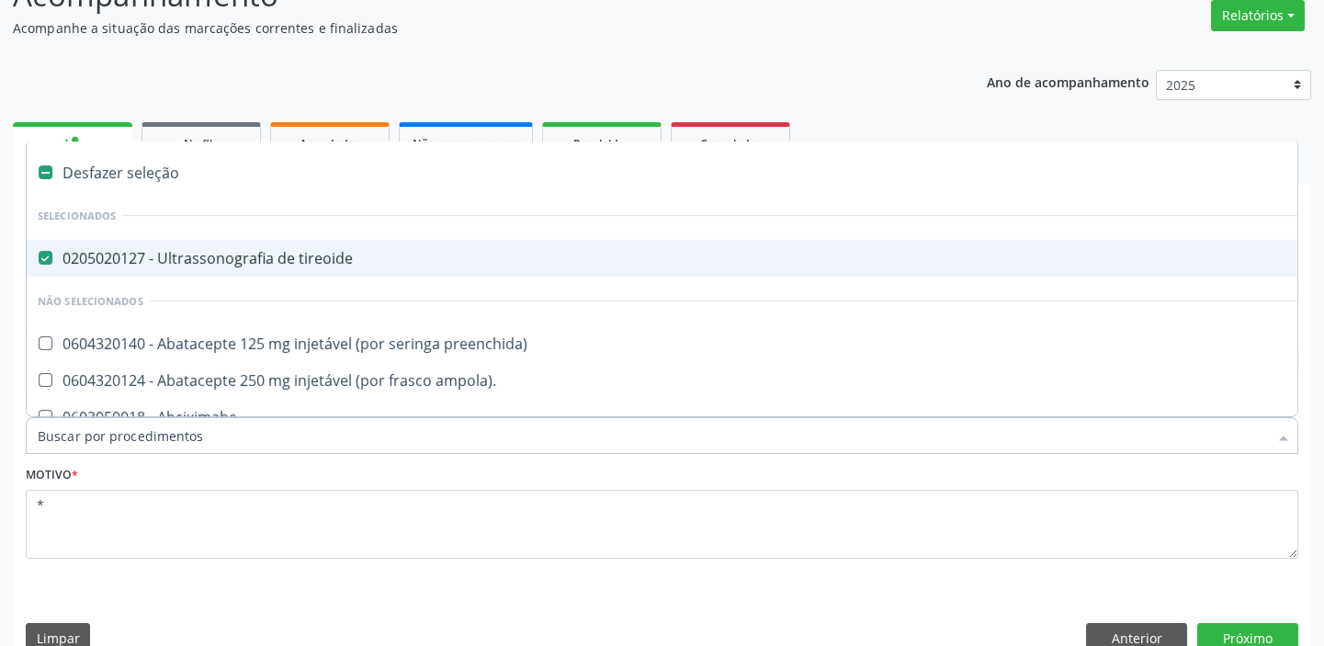
click at [249, 257] on div "0205020127 - Ultrassonografia de tireoide" at bounding box center [745, 258] width 1414 height 15
checkbox tireoide "false"
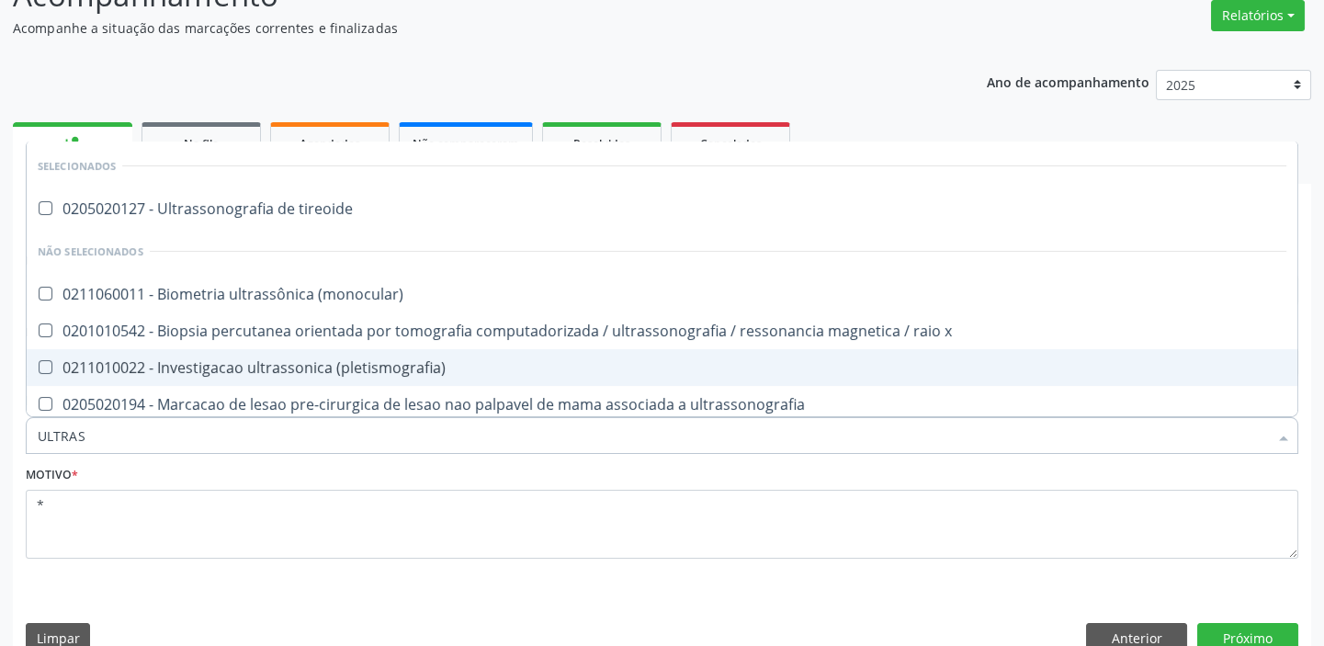
type input "ULTRASS"
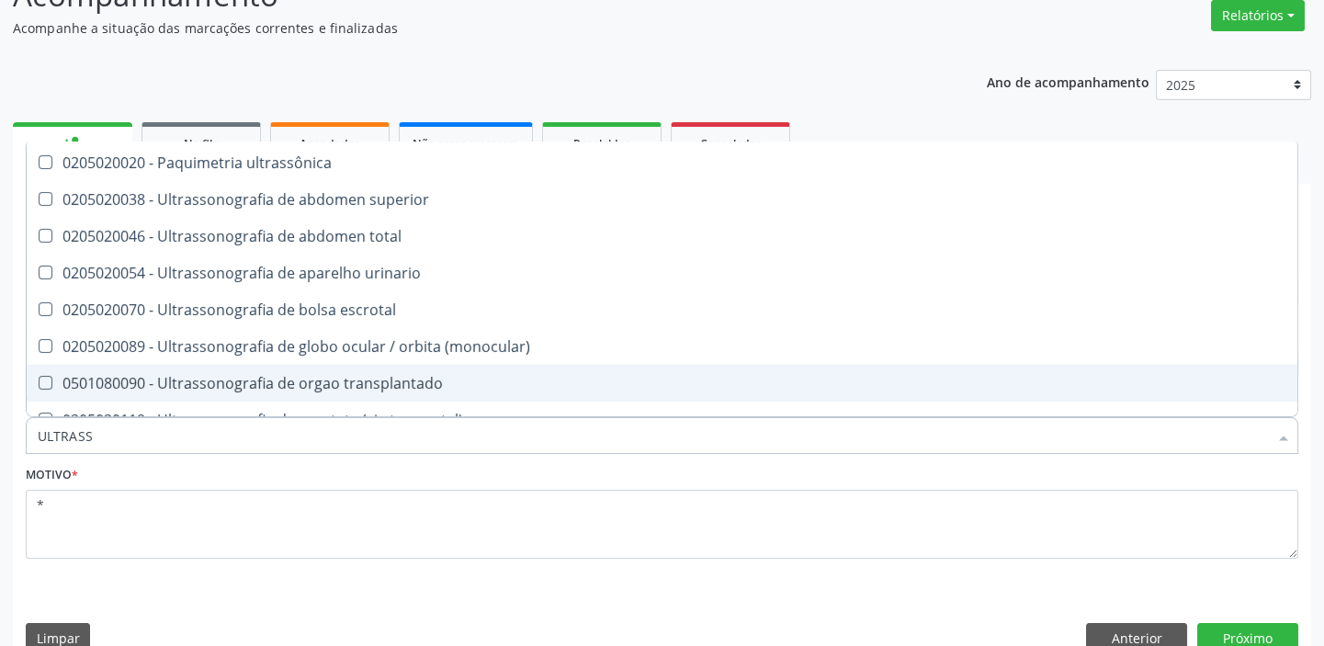
scroll to position [249, 0]
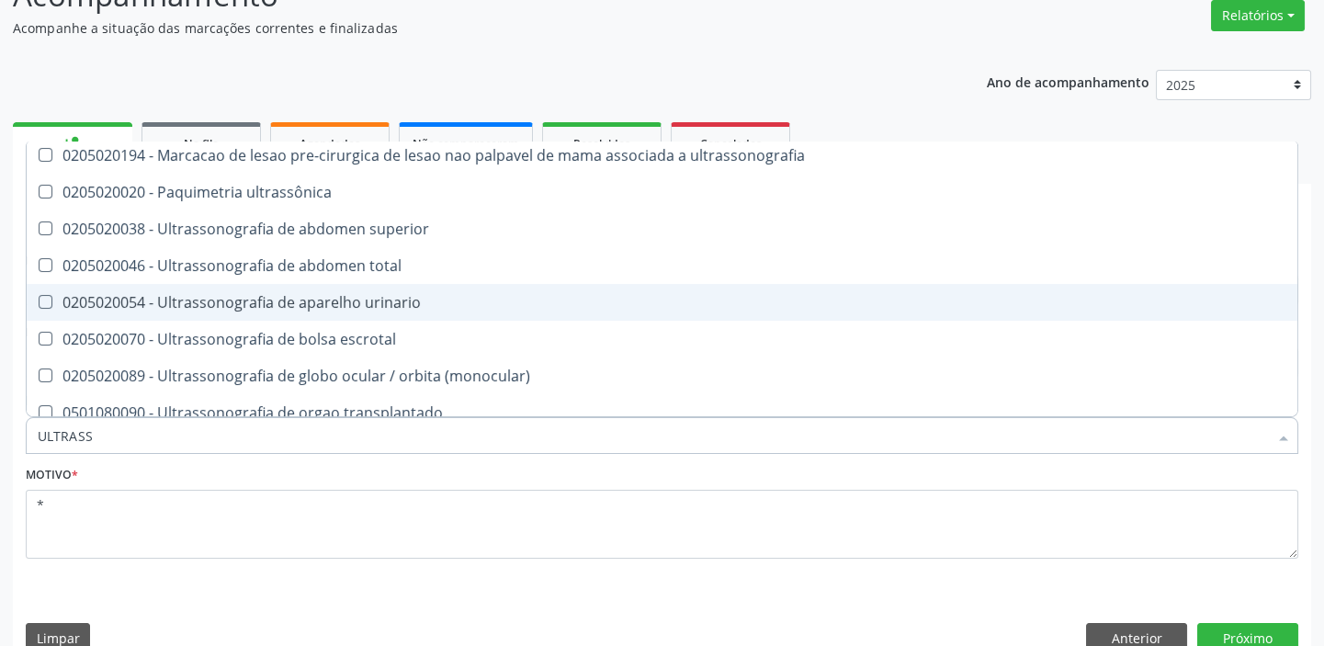
click at [368, 295] on div "0205020054 - Ultrassonografia de aparelho urinario" at bounding box center [662, 302] width 1249 height 15
checkbox urinario "true"
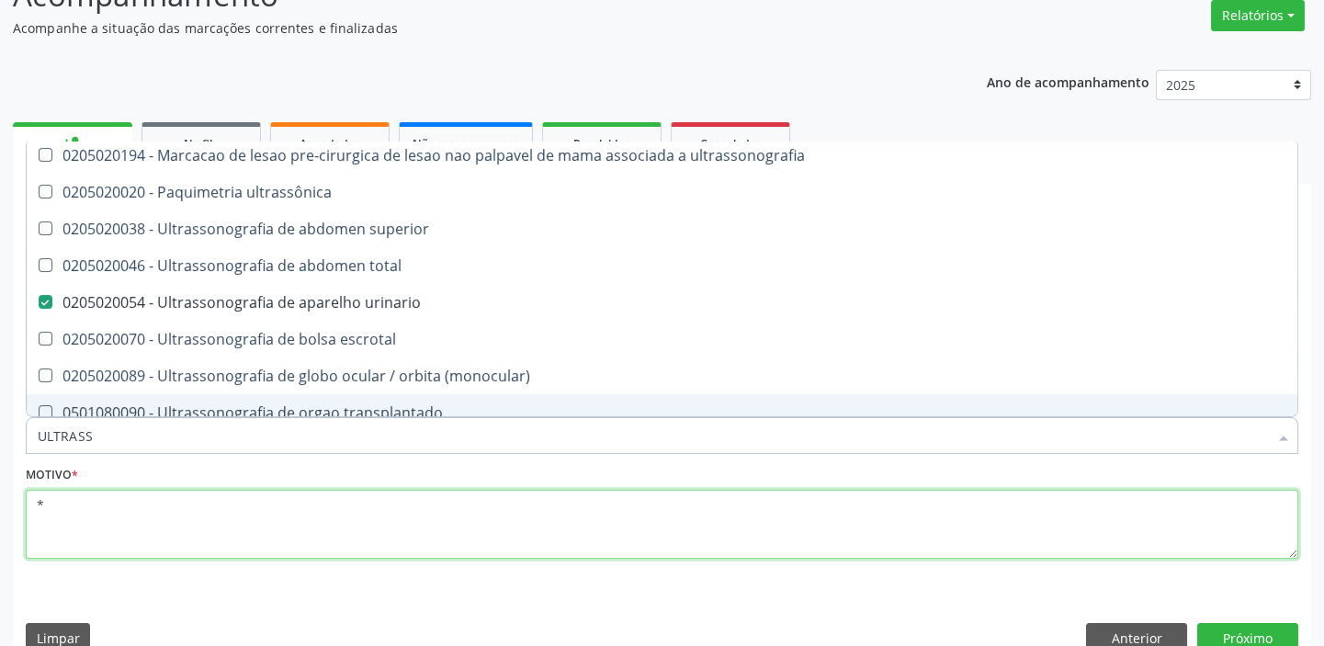
click at [107, 535] on textarea "*" at bounding box center [662, 525] width 1273 height 70
checkbox tireoide "true"
checkbox urinario "false"
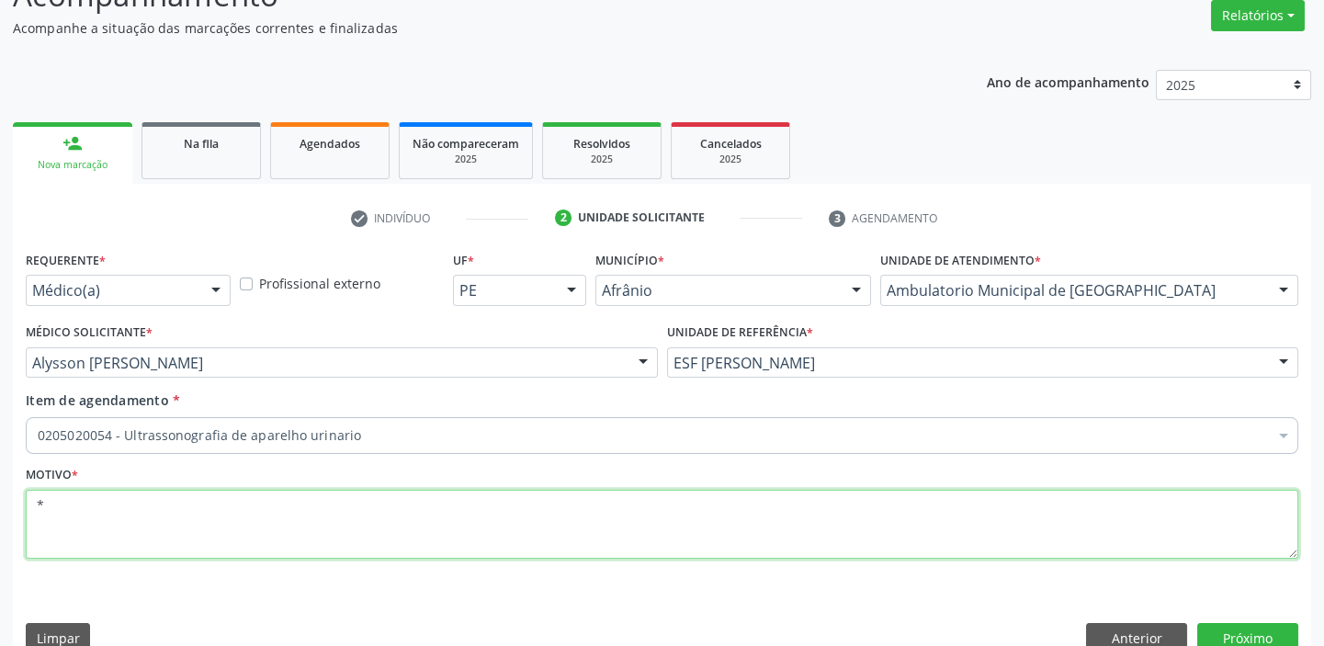
scroll to position [0, 0]
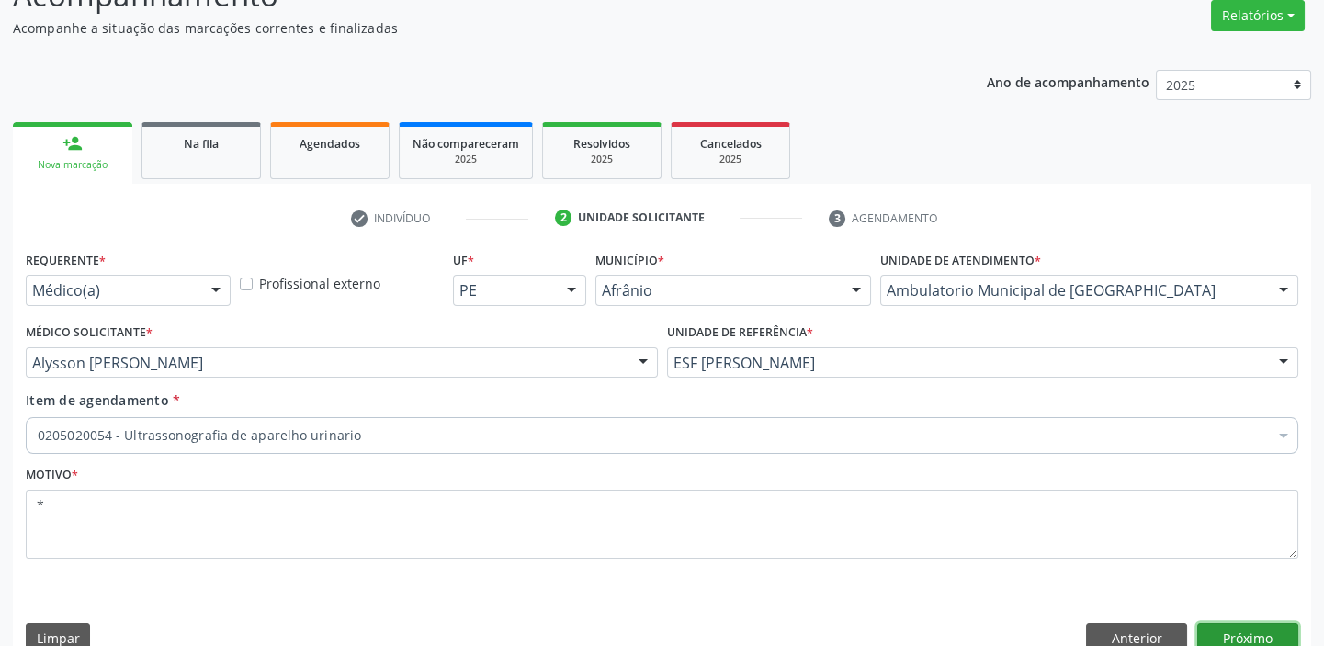
click at [1251, 634] on button "Próximo" at bounding box center [1247, 638] width 101 height 31
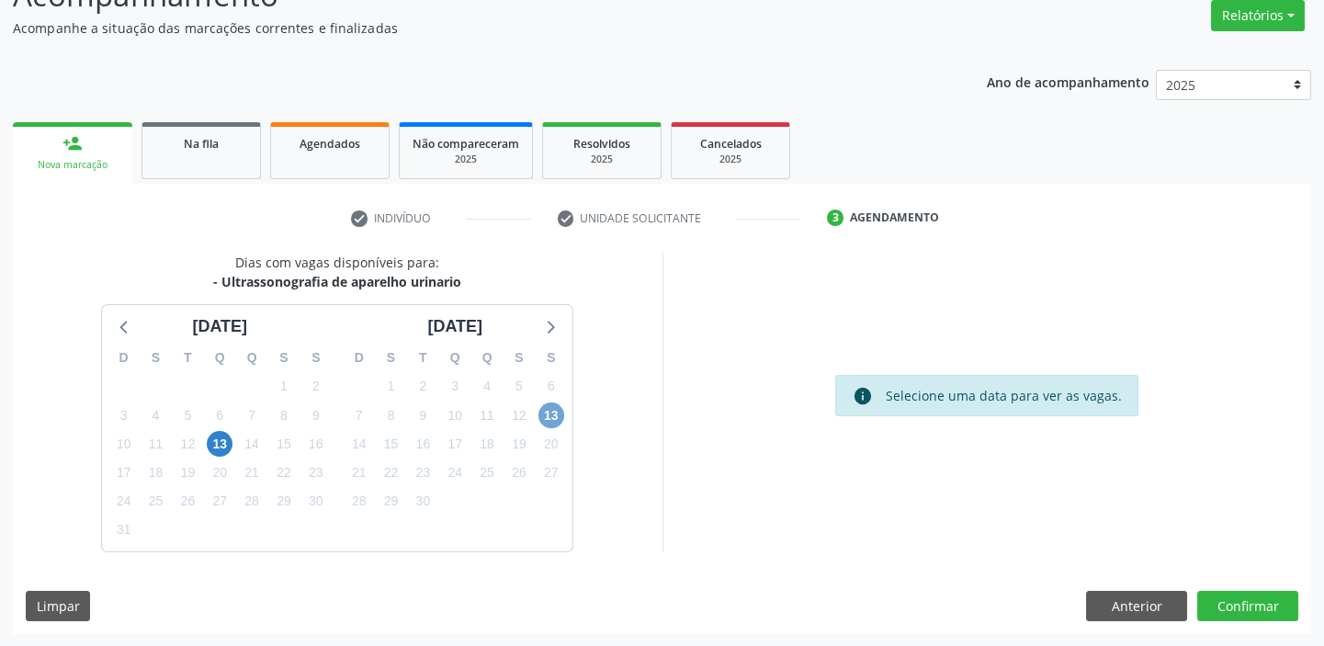
click at [547, 408] on span "13" at bounding box center [551, 415] width 26 height 26
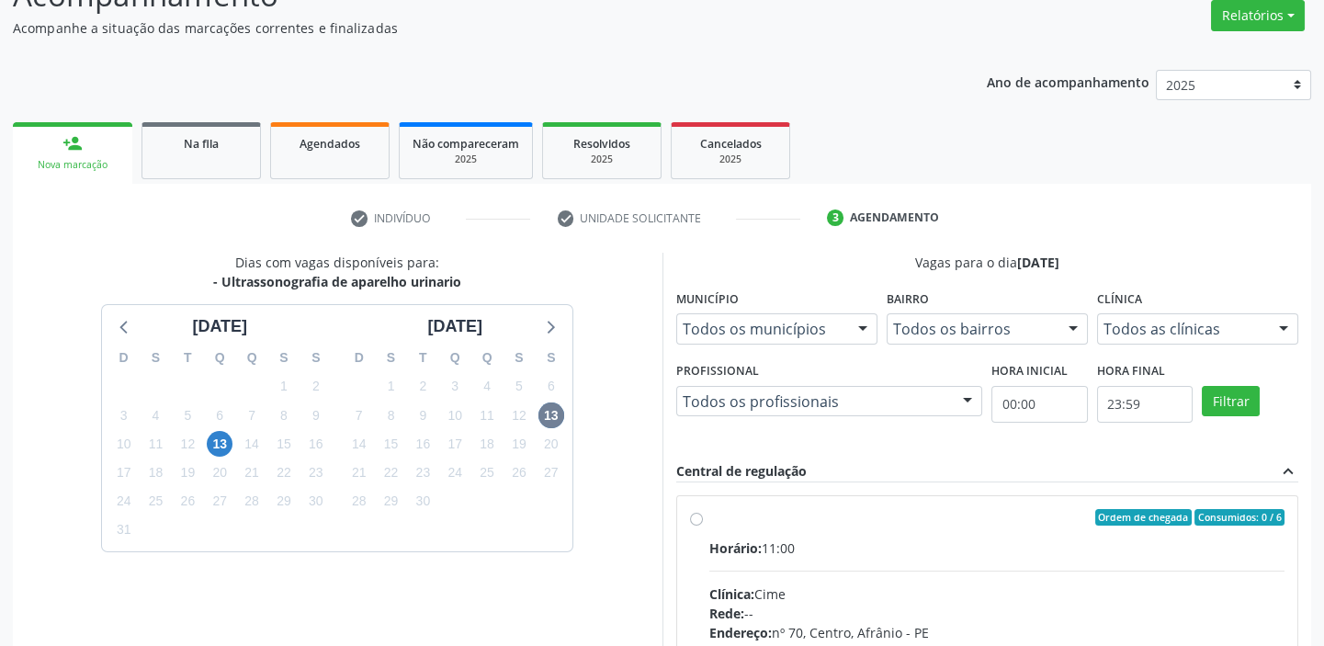
click at [923, 551] on div "Horário: 11:00" at bounding box center [997, 547] width 576 height 19
click at [703, 526] on input "Ordem de chegada Consumidos: 0 / 6 Horário: 11:00 Clínica: Cime Rede: -- Endere…" at bounding box center [696, 517] width 13 height 17
radio input "true"
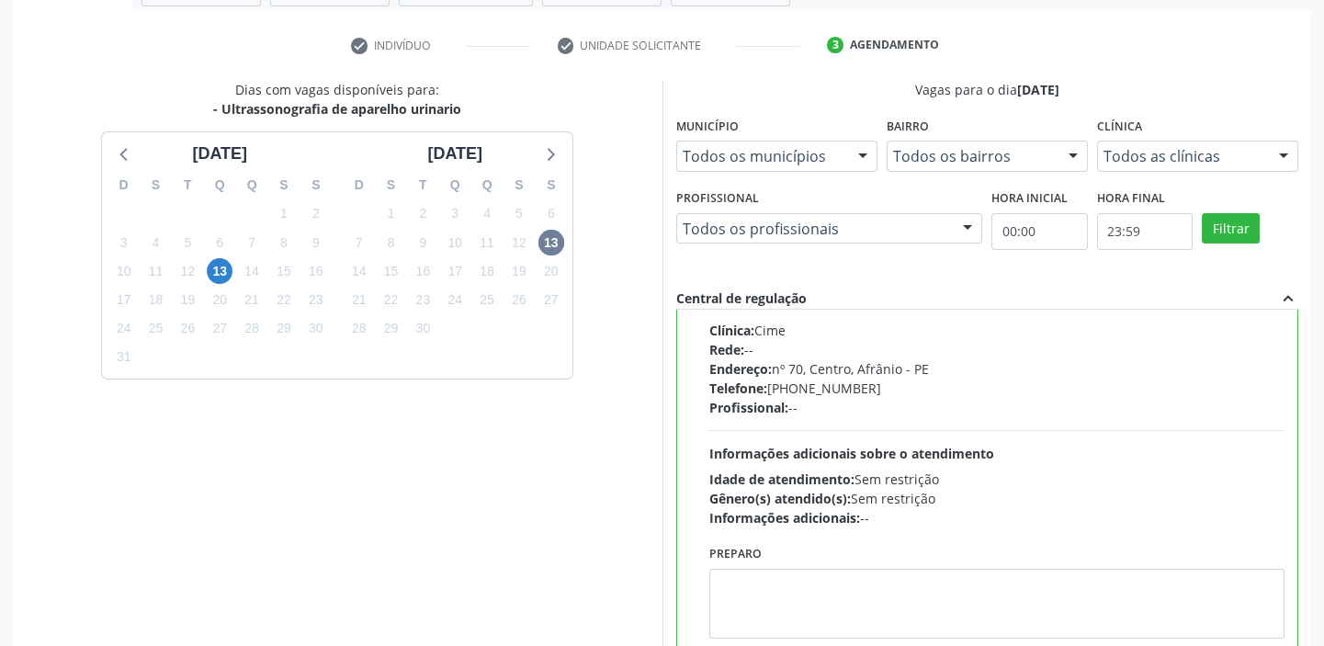
scroll to position [450, 0]
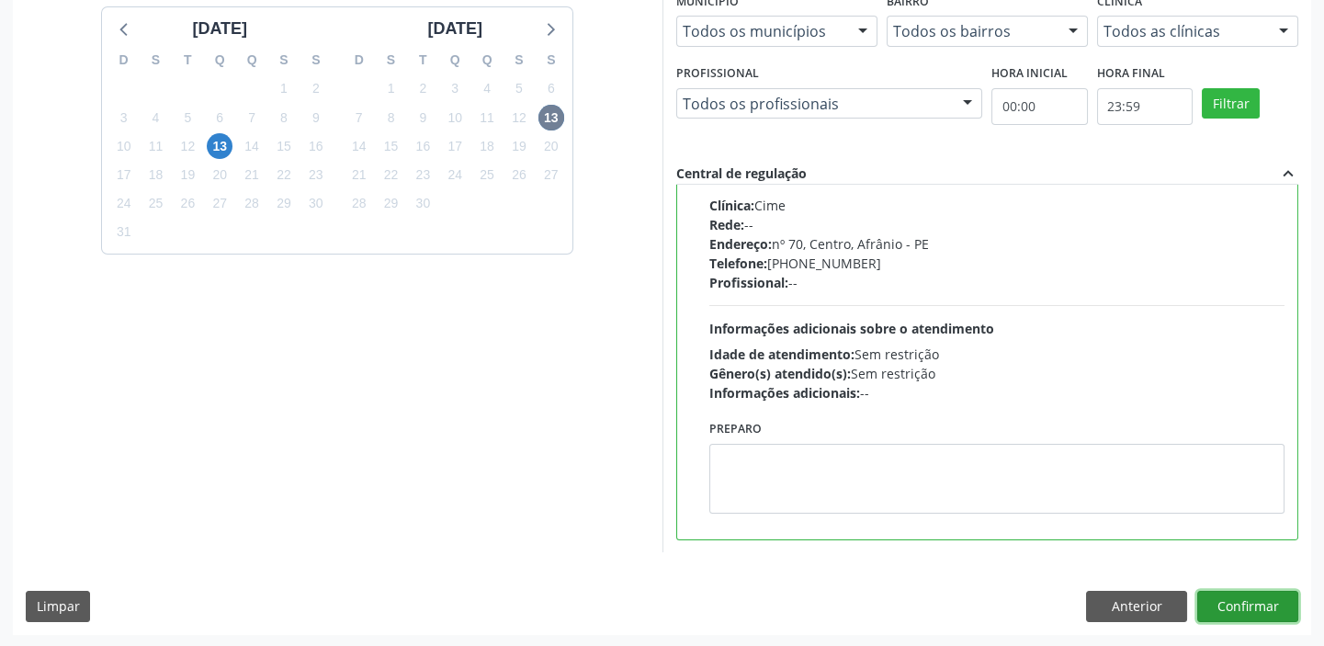
click at [1258, 599] on button "Confirmar" at bounding box center [1247, 606] width 101 height 31
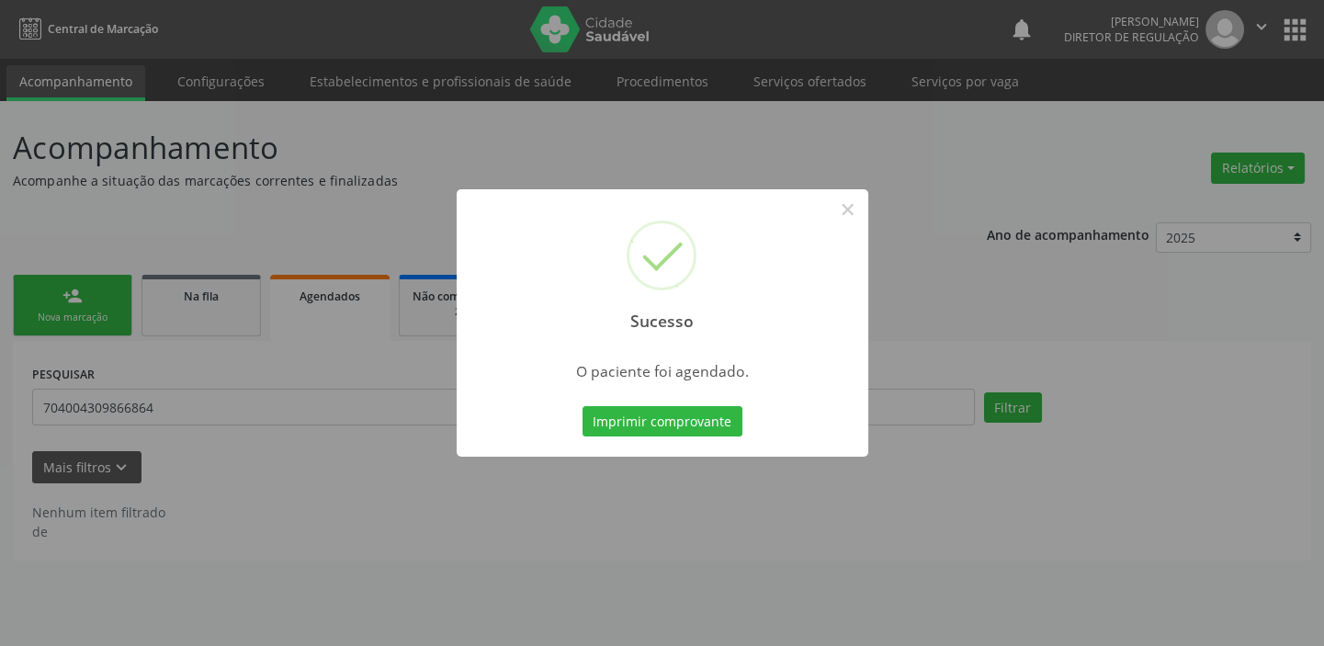
scroll to position [0, 0]
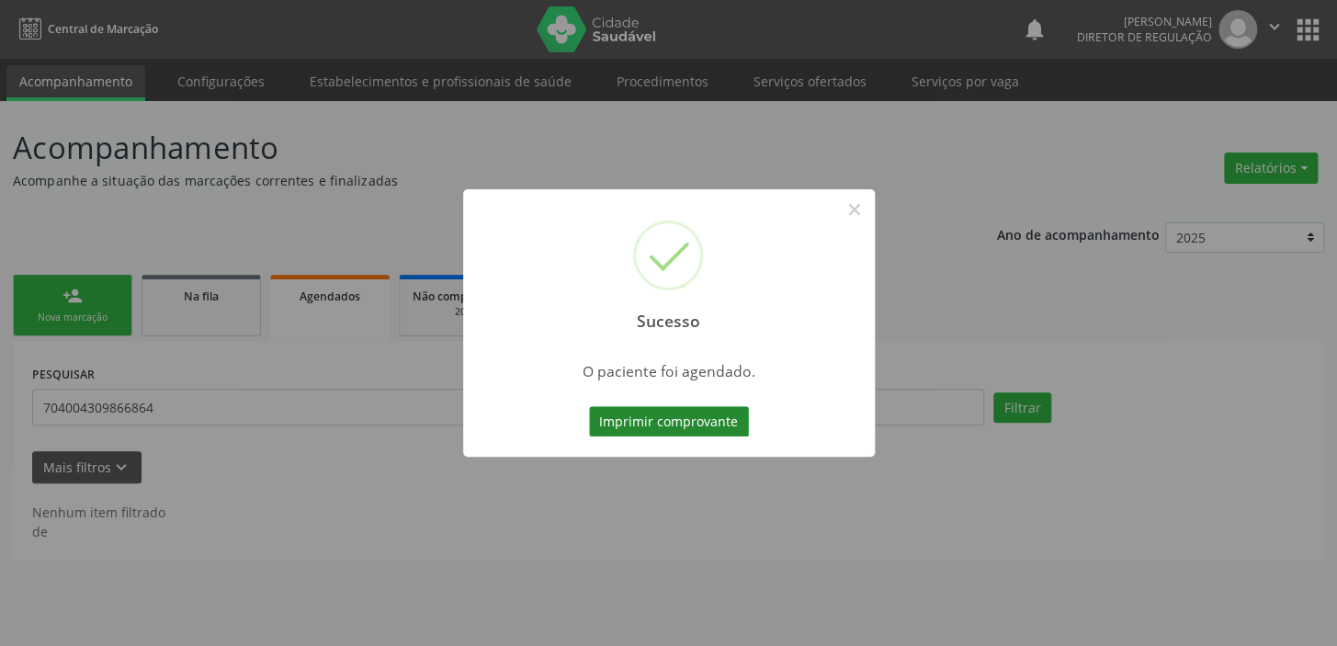
click at [662, 427] on button "Imprimir comprovante" at bounding box center [669, 421] width 160 height 31
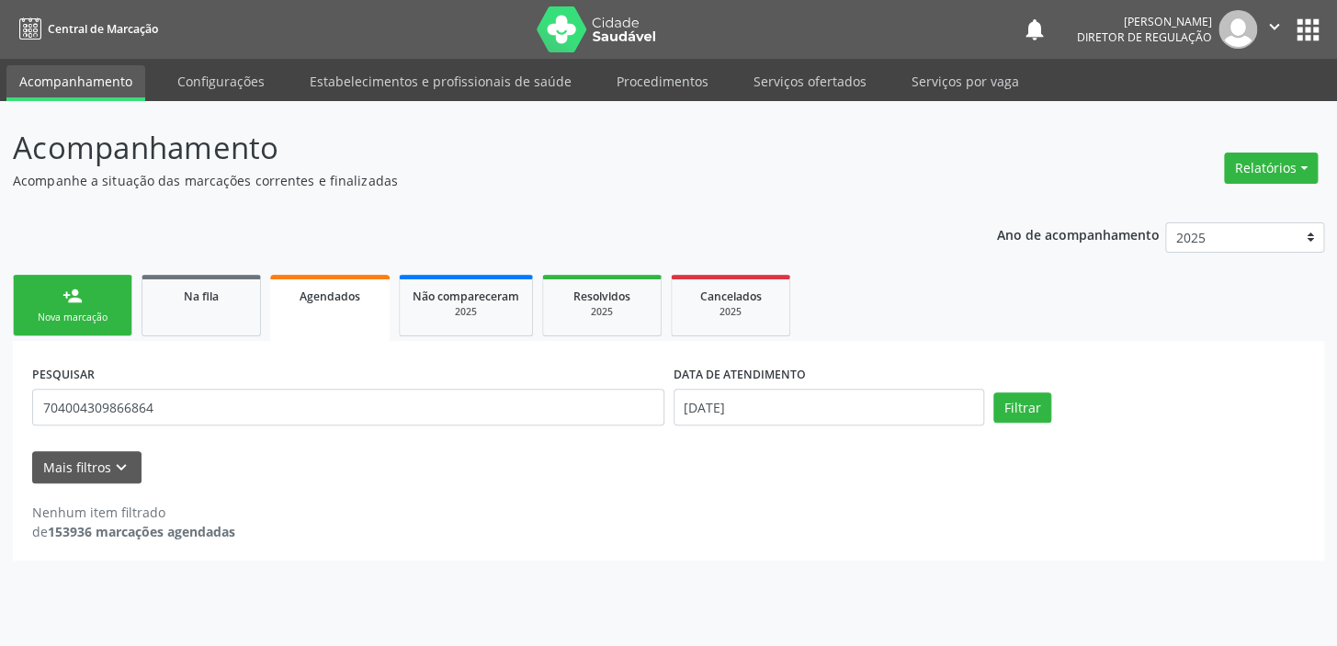
click at [88, 303] on link "person_add Nova marcação" at bounding box center [72, 306] width 119 height 62
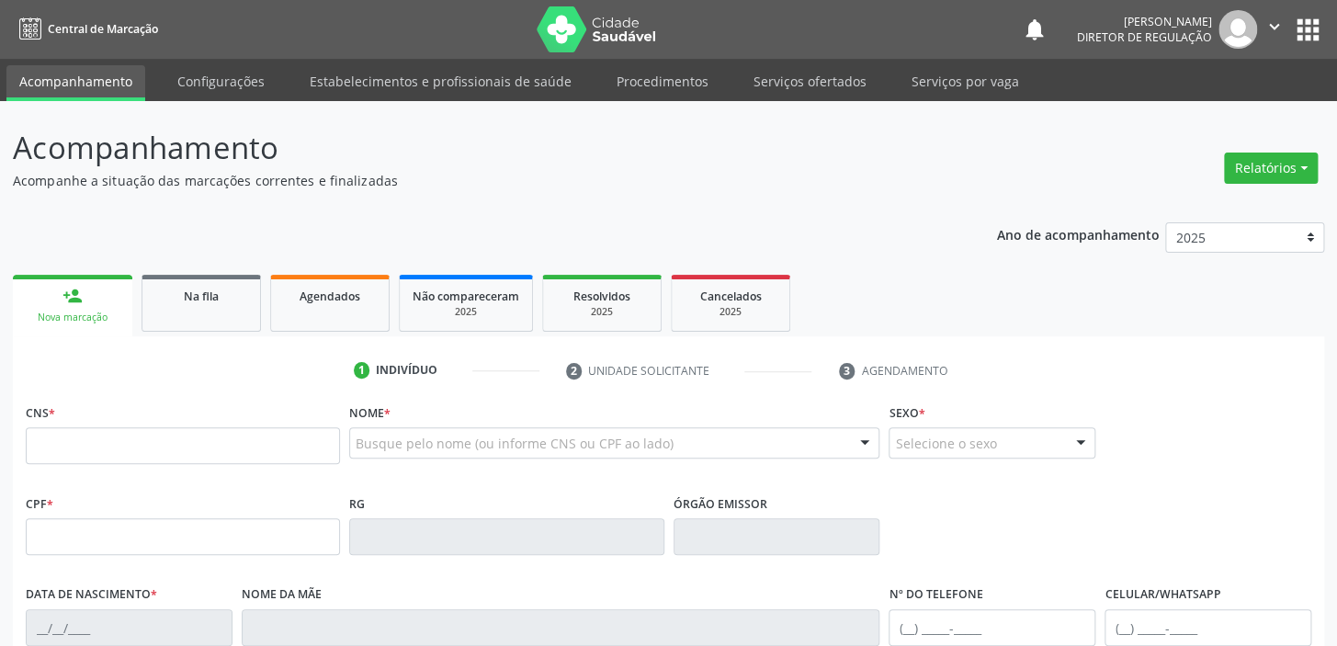
click at [167, 406] on div "CNS *" at bounding box center [183, 431] width 314 height 65
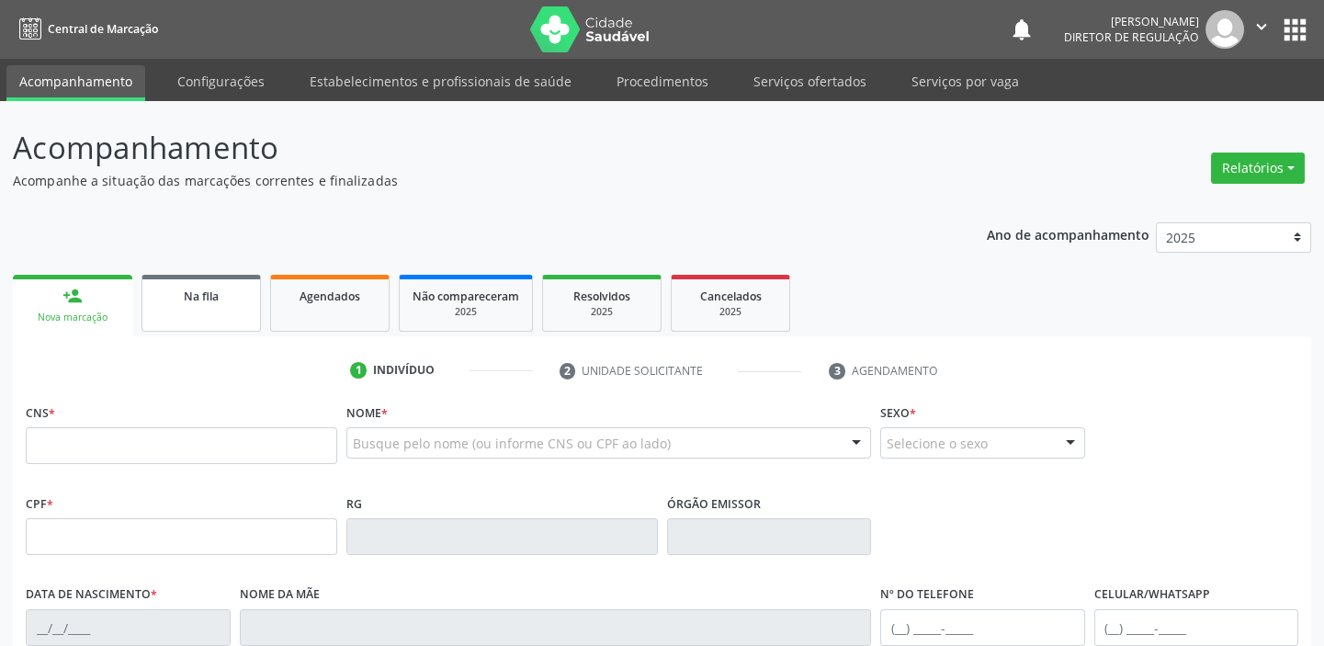
click at [216, 306] on link "Na fila" at bounding box center [200, 303] width 119 height 57
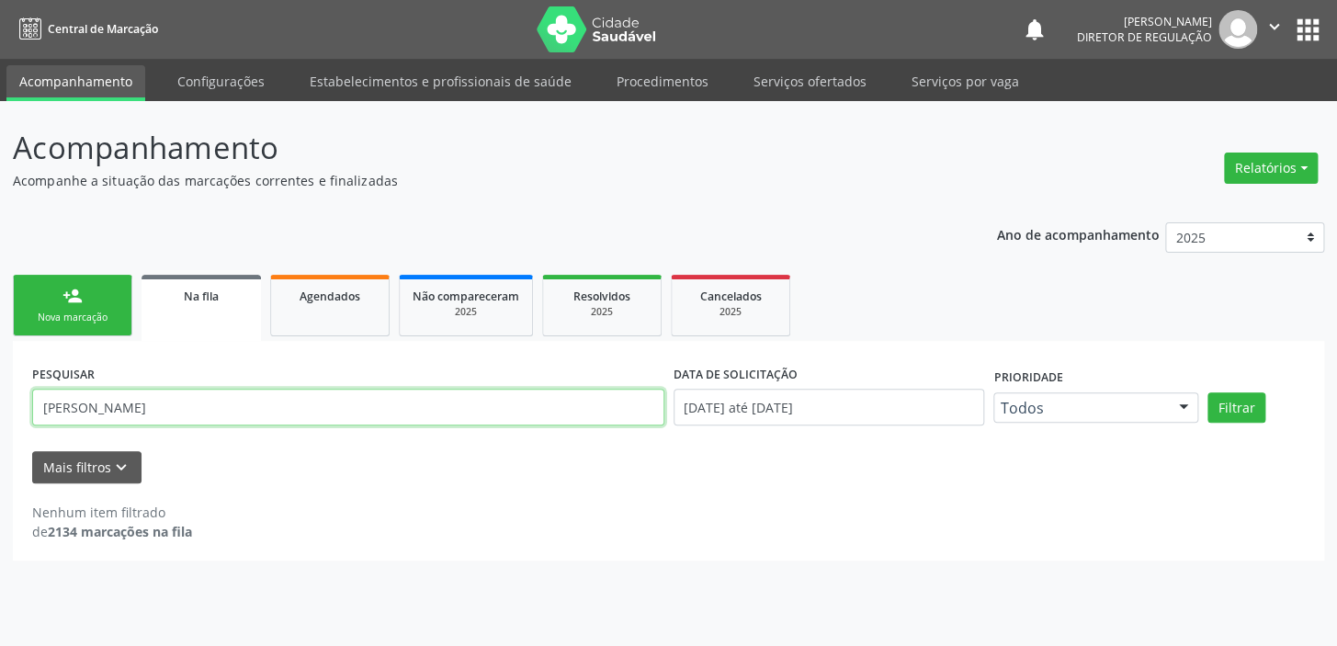
click at [195, 421] on input "[PERSON_NAME]" at bounding box center [348, 407] width 632 height 37
type input "R"
type input "707008861128930"
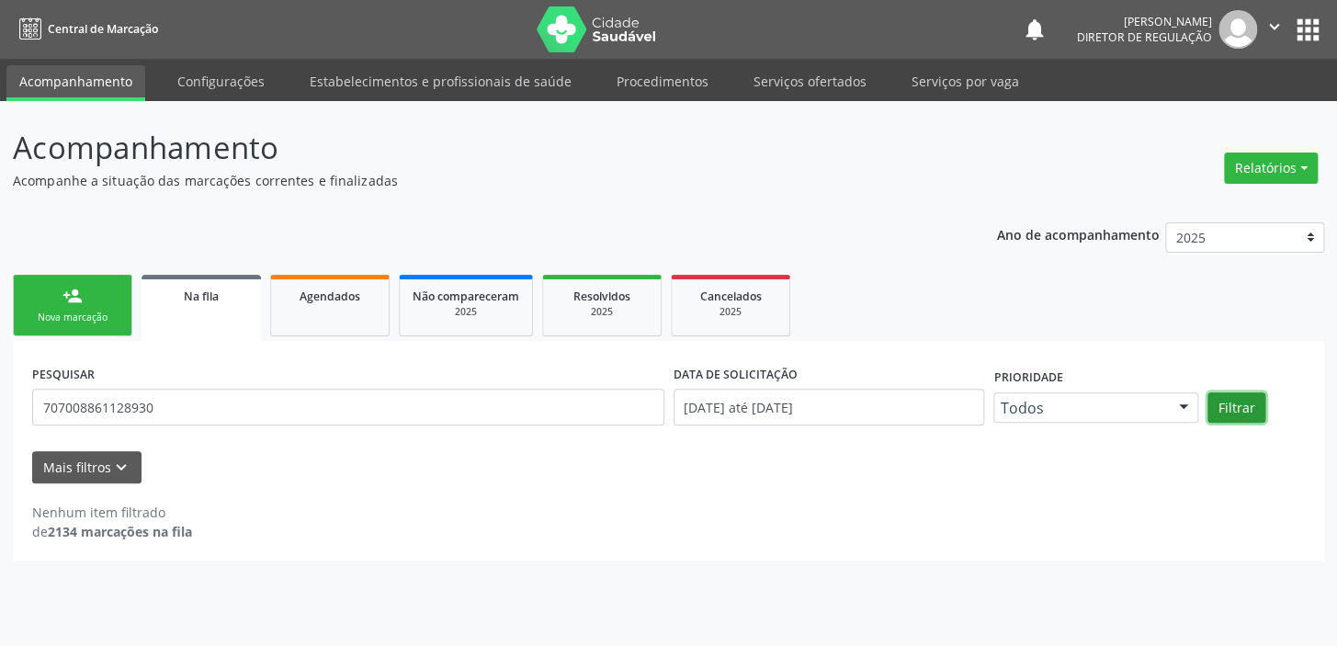
drag, startPoint x: 1215, startPoint y: 402, endPoint x: 1205, endPoint y: 395, distance: 12.5
click at [1211, 395] on button "Filtrar" at bounding box center [1236, 407] width 58 height 31
click at [1256, 392] on button "Filtrar" at bounding box center [1236, 407] width 58 height 31
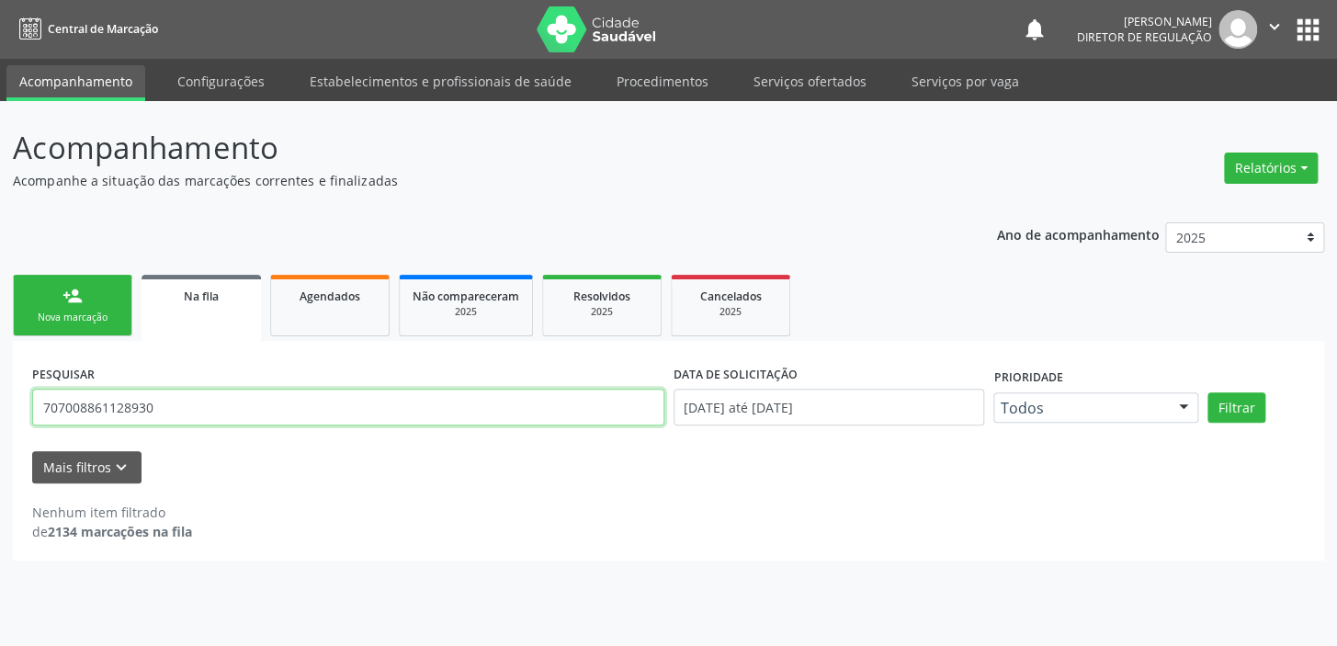
drag, startPoint x: 156, startPoint y: 403, endPoint x: 8, endPoint y: 401, distance: 148.0
click at [9, 400] on div "Acompanhamento Acompanhe a situação das marcações correntes e finalizadas Relat…" at bounding box center [668, 373] width 1337 height 545
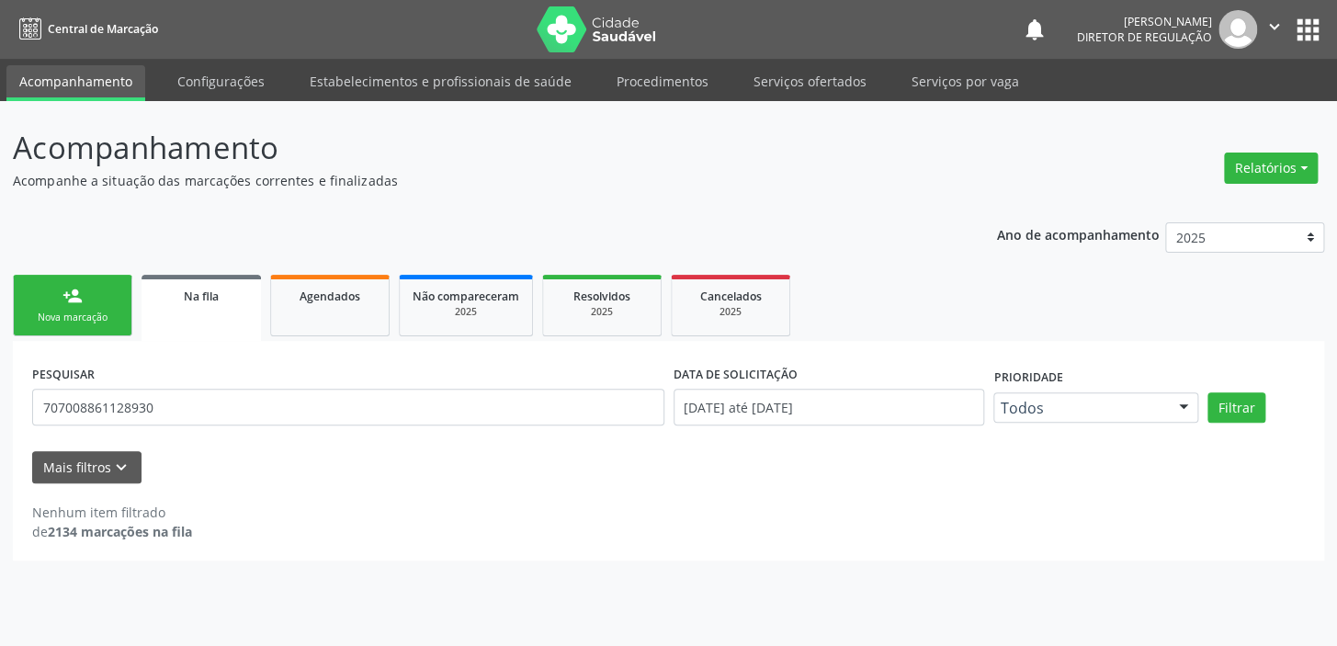
click at [83, 298] on link "person_add Nova marcação" at bounding box center [72, 306] width 119 height 62
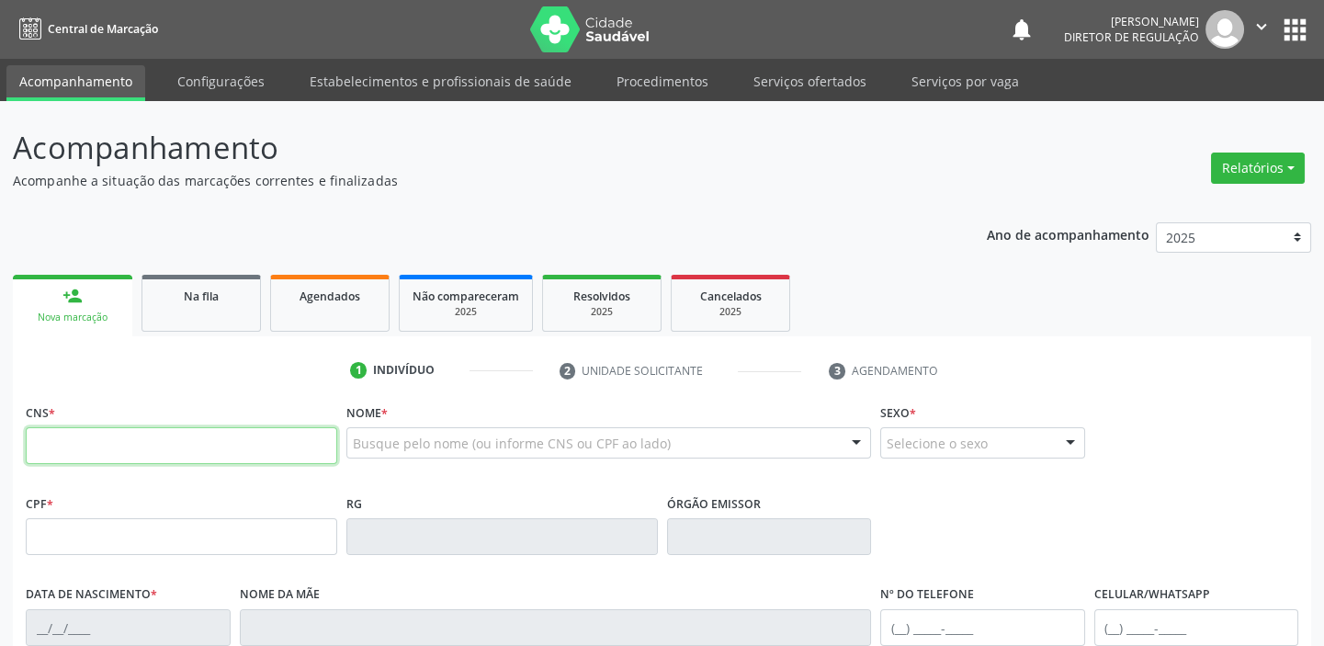
click at [256, 438] on input "text" at bounding box center [181, 445] width 311 height 37
paste input "707 0088 6112 8930"
type input "707 0088 6112 8930"
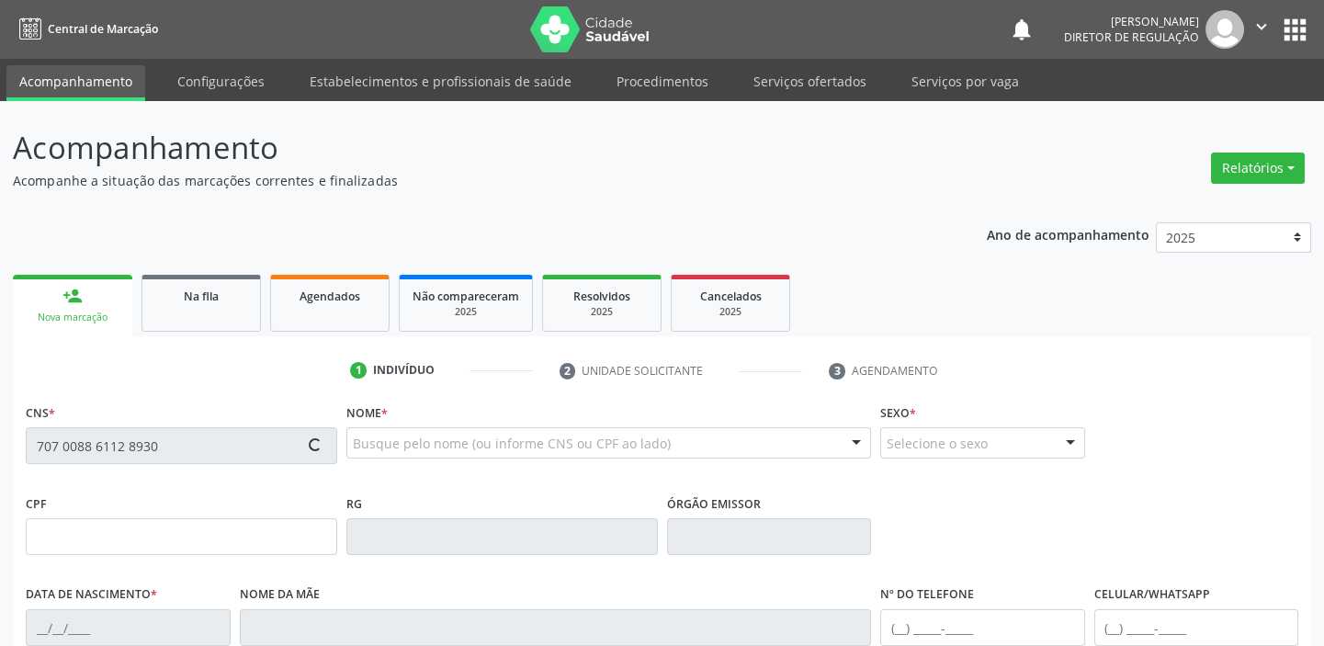
type input "[DATE]"
type input "[PERSON_NAME]"
type input "[PHONE_NUMBER]"
type input "S/N"
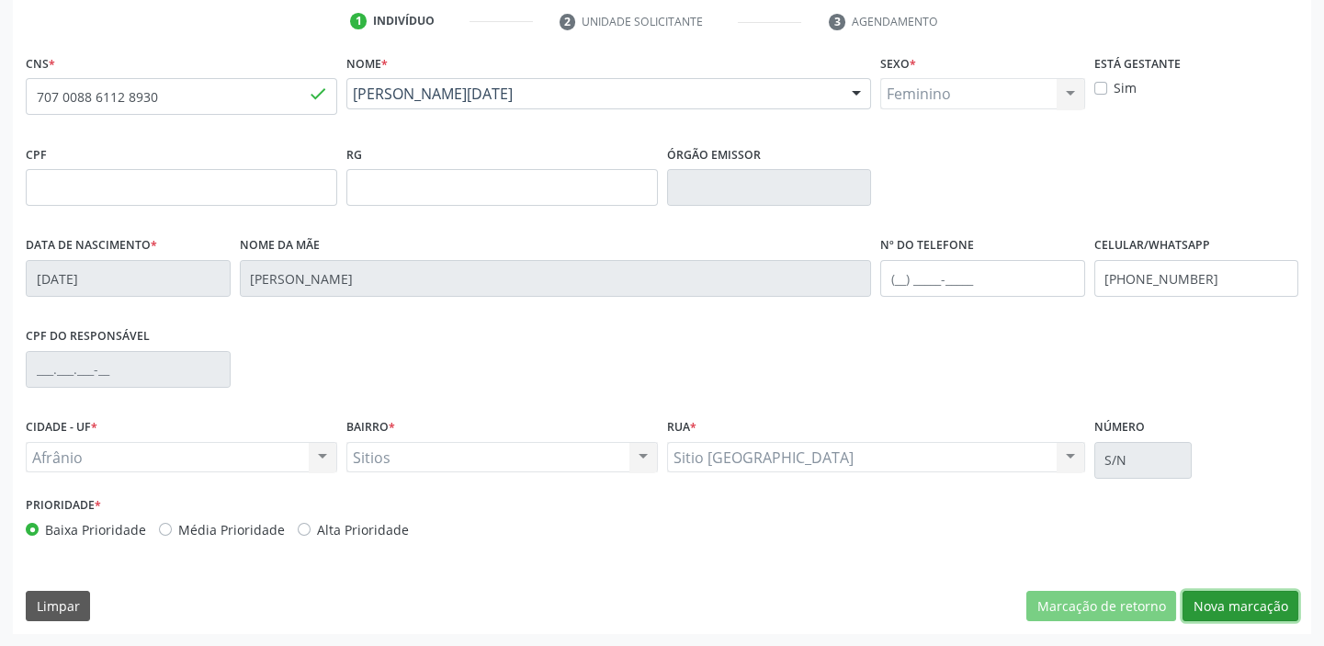
drag, startPoint x: 1236, startPoint y: 605, endPoint x: 1188, endPoint y: 594, distance: 48.8
click at [1237, 603] on button "Nova marcação" at bounding box center [1240, 606] width 116 height 31
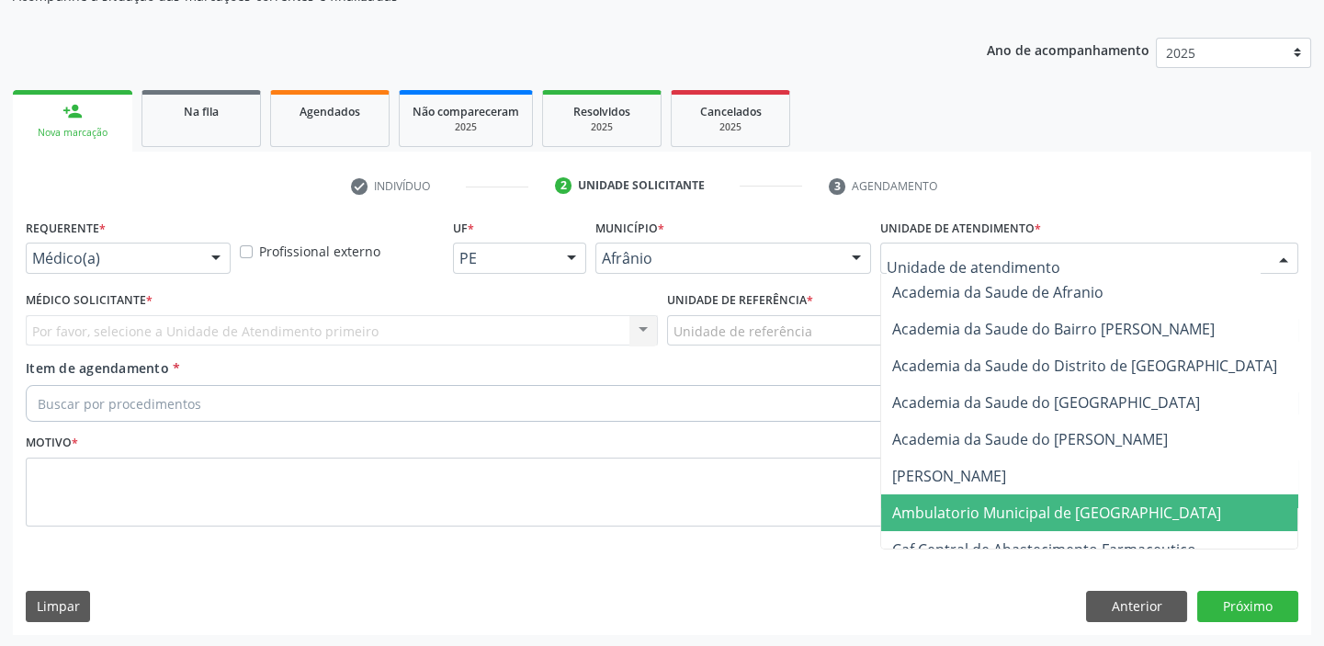
click at [956, 498] on span "Ambulatorio Municipal de [GEOGRAPHIC_DATA]" at bounding box center [1105, 512] width 448 height 37
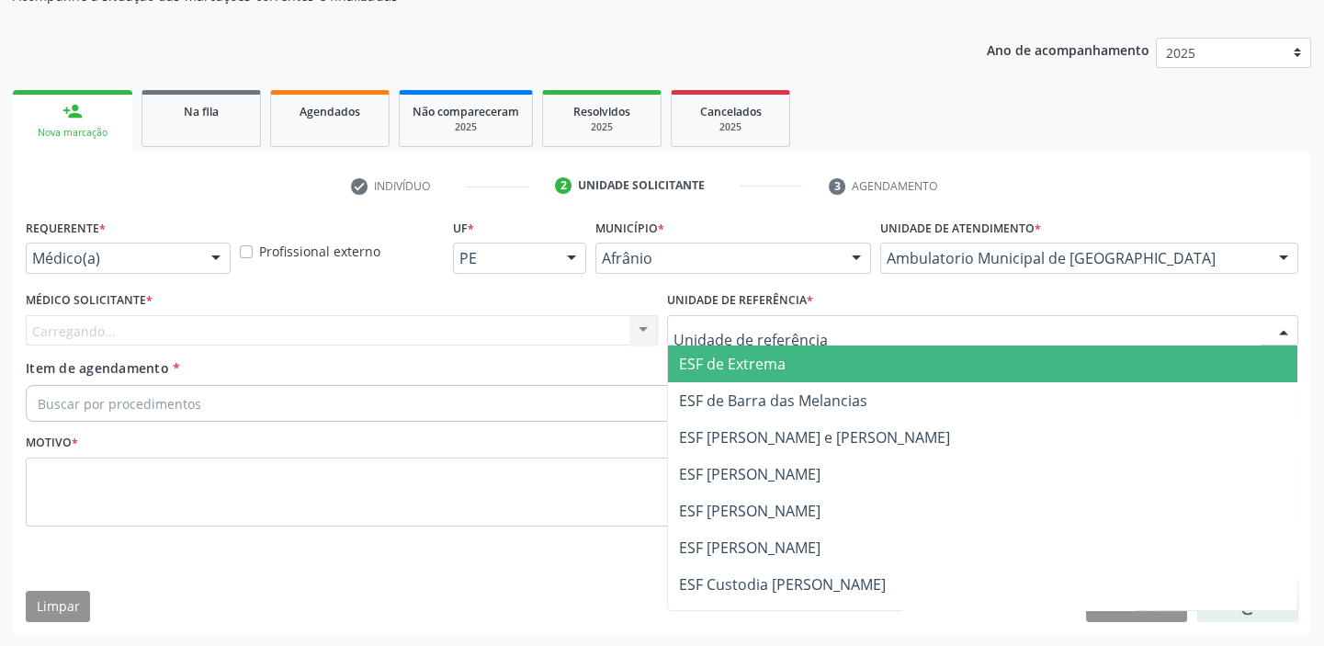
drag, startPoint x: 734, startPoint y: 322, endPoint x: 747, endPoint y: 453, distance: 132.0
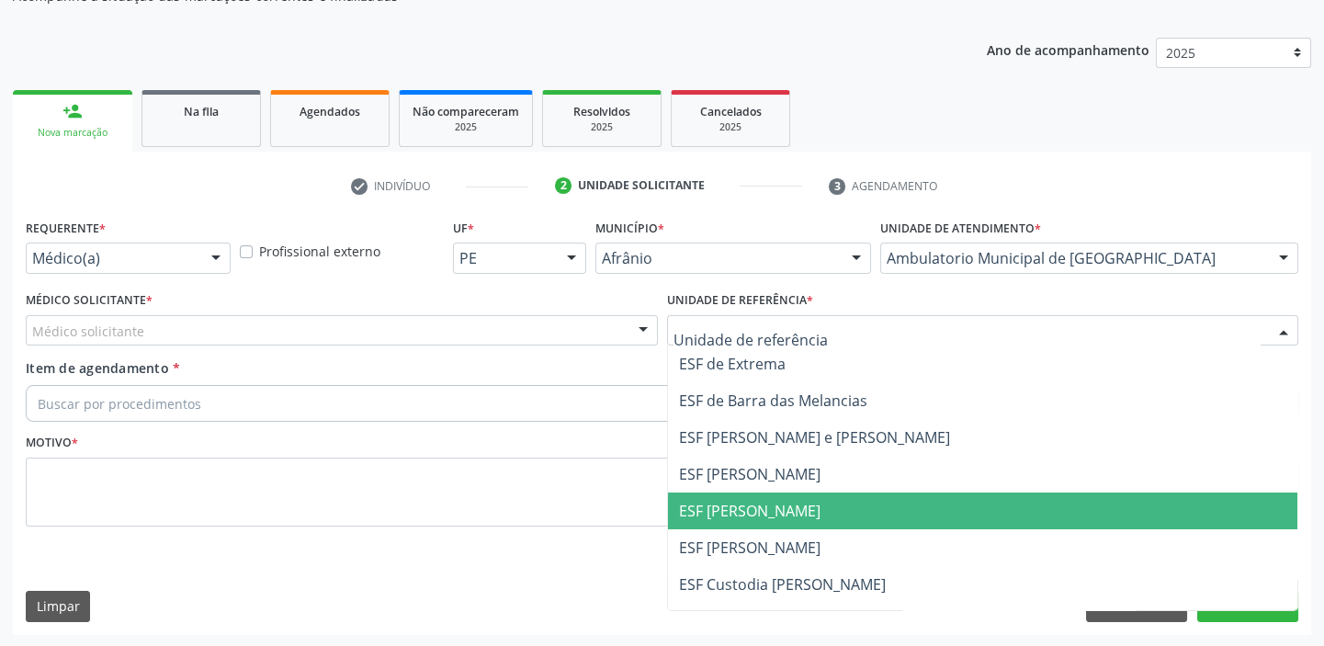
click at [747, 502] on span "ESF [PERSON_NAME]" at bounding box center [749, 511] width 141 height 20
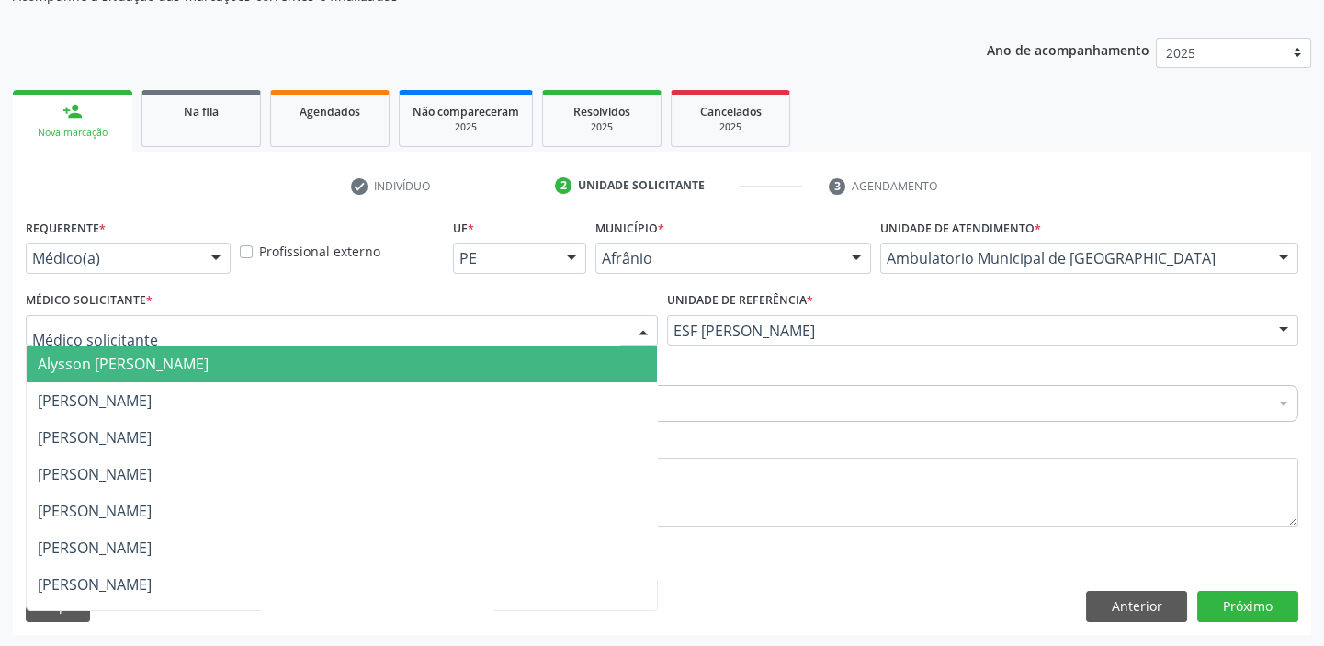
drag, startPoint x: 96, startPoint y: 359, endPoint x: 93, endPoint y: 394, distance: 35.1
click at [96, 360] on span "Alysson Rodrigo Ferreira Cavalcanti" at bounding box center [123, 364] width 171 height 20
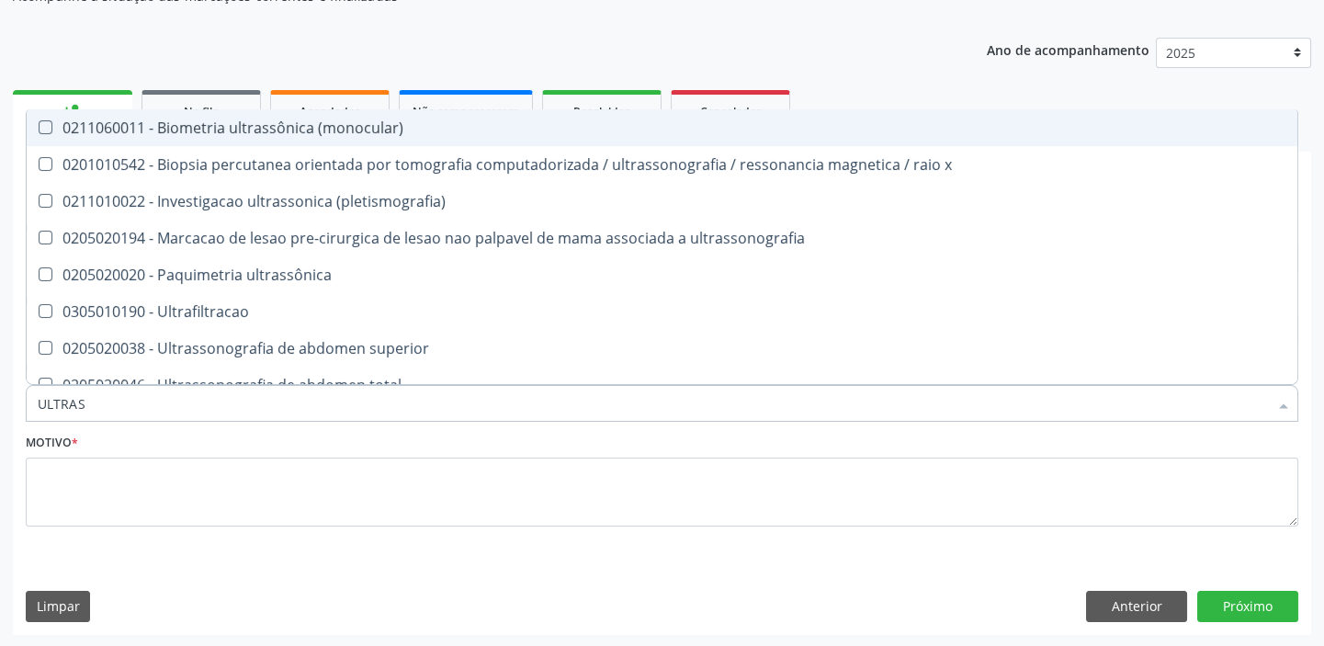
type input "ULTRASS"
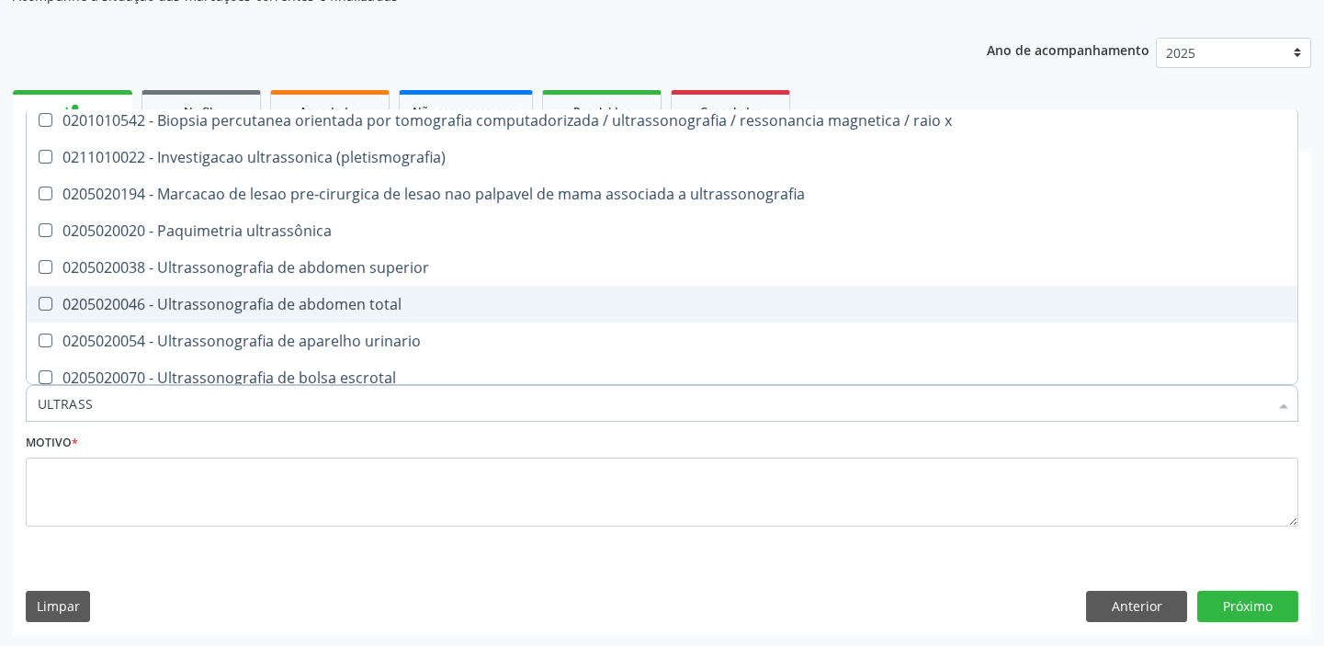
scroll to position [83, 0]
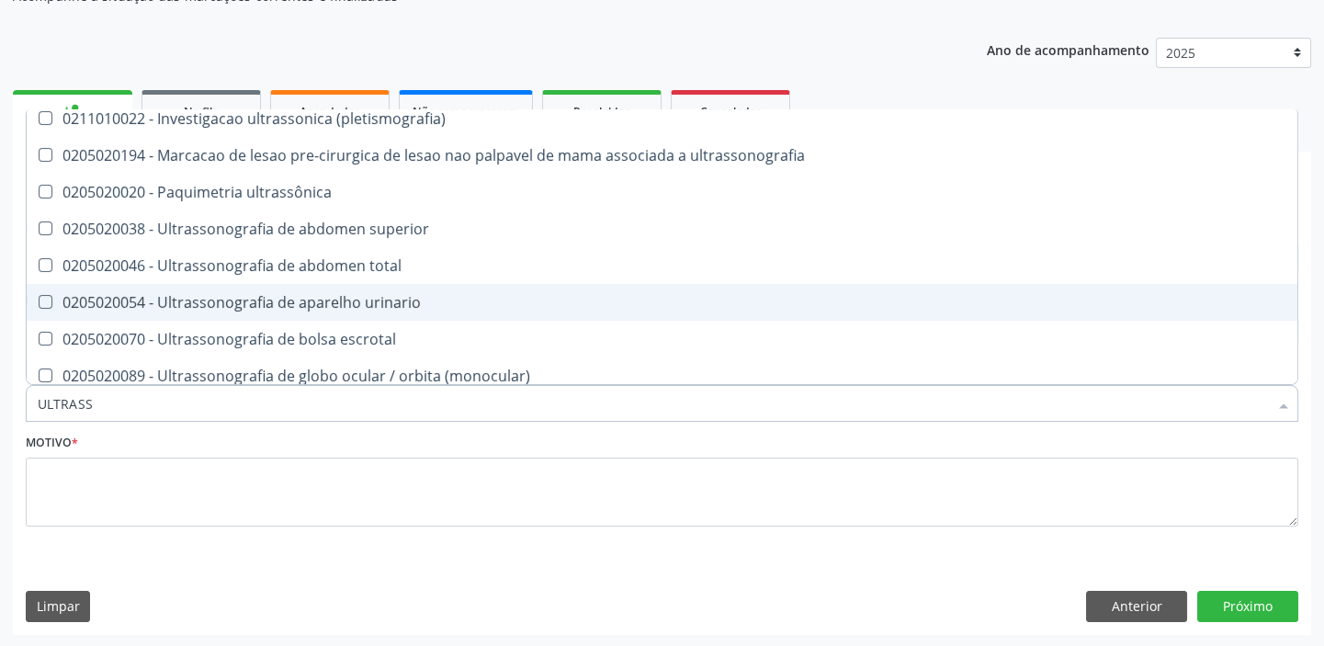
click at [193, 295] on div "0205020054 - Ultrassonografia de aparelho urinario" at bounding box center [662, 302] width 1249 height 15
checkbox urinario "true"
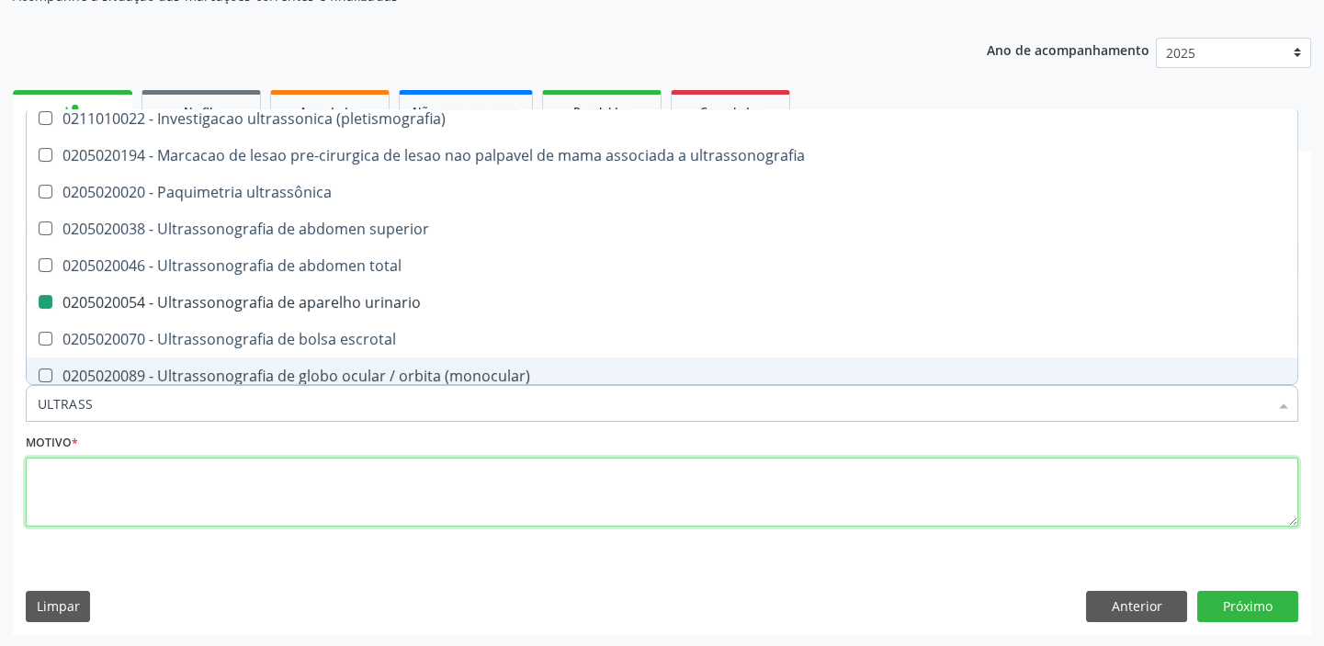
click at [62, 489] on textarea at bounding box center [662, 493] width 1273 height 70
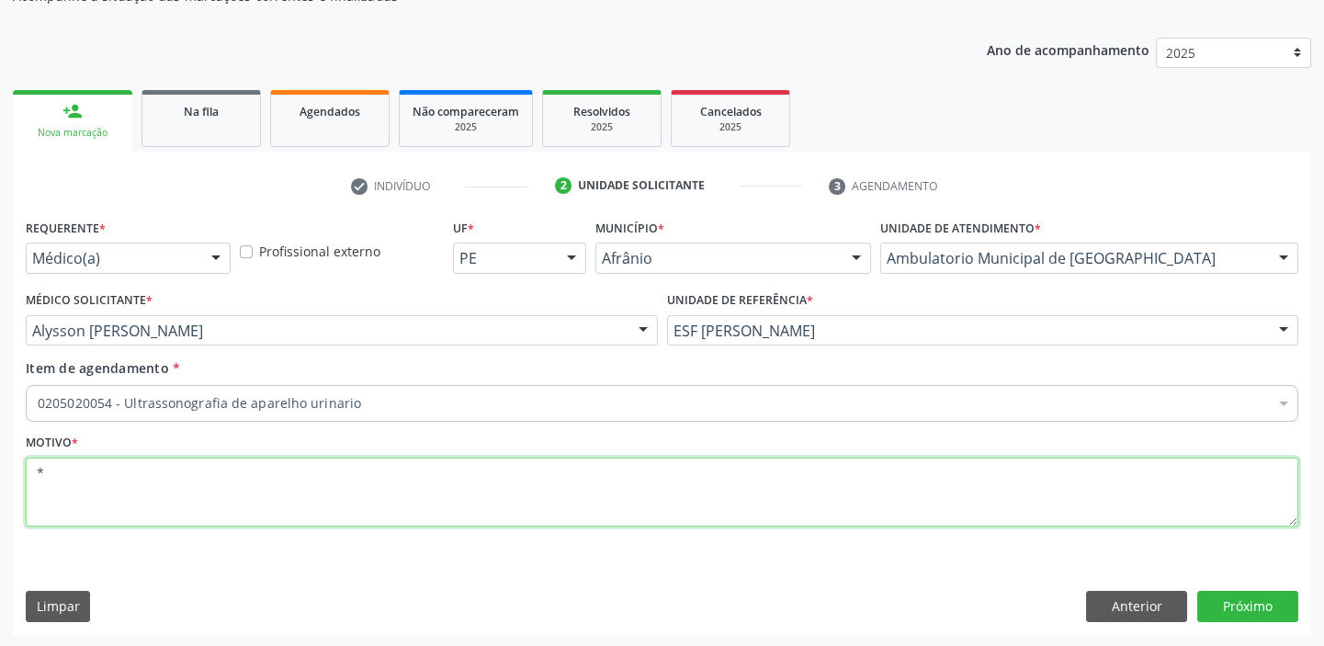
scroll to position [0, 0]
type textarea "*"
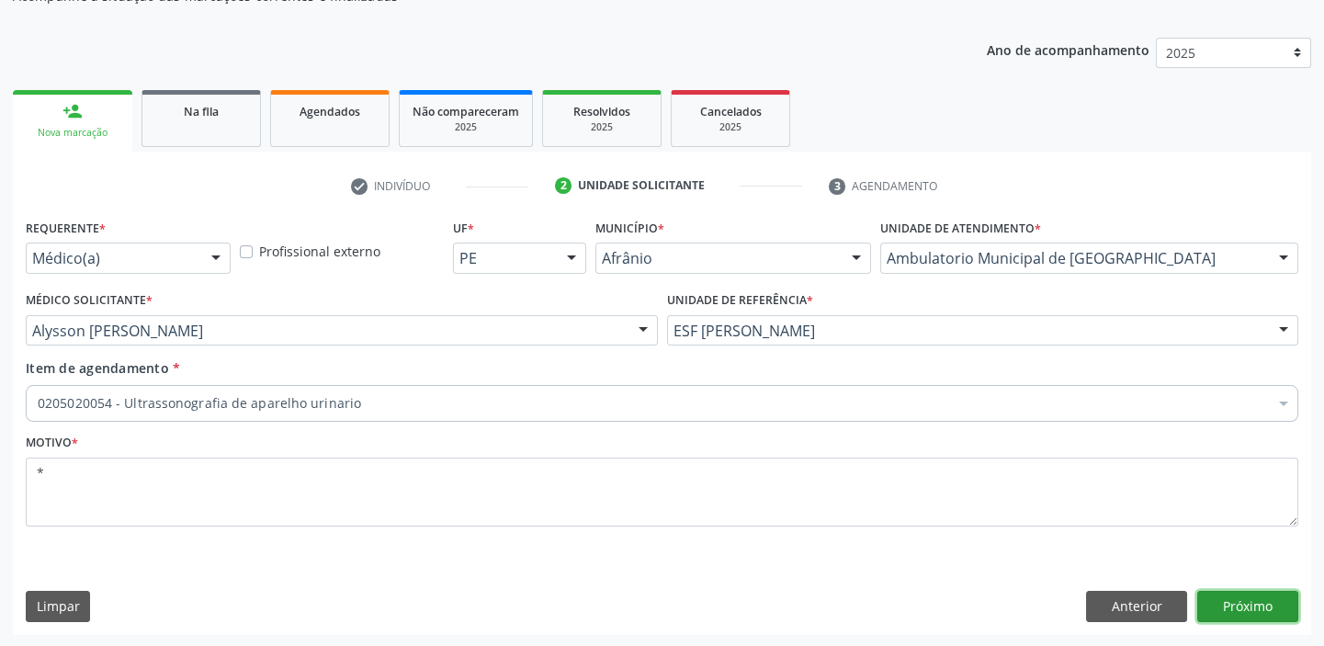
click at [1230, 603] on button "Próximo" at bounding box center [1247, 606] width 101 height 31
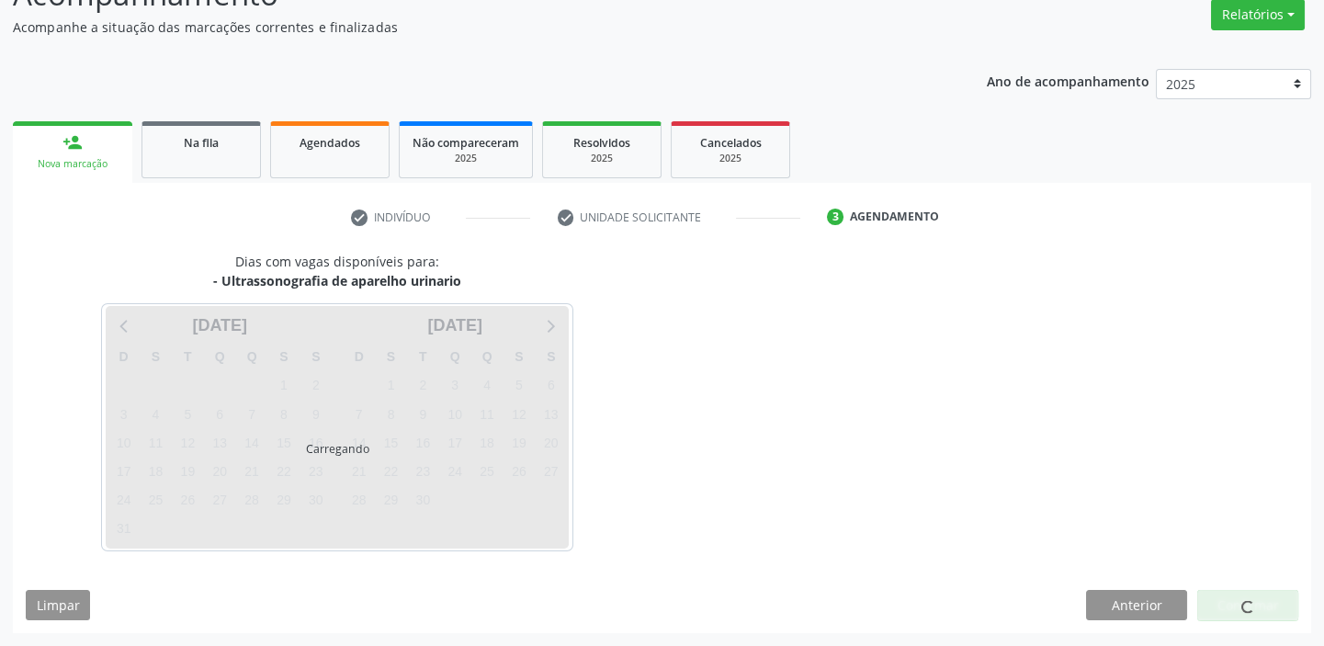
scroll to position [153, 0]
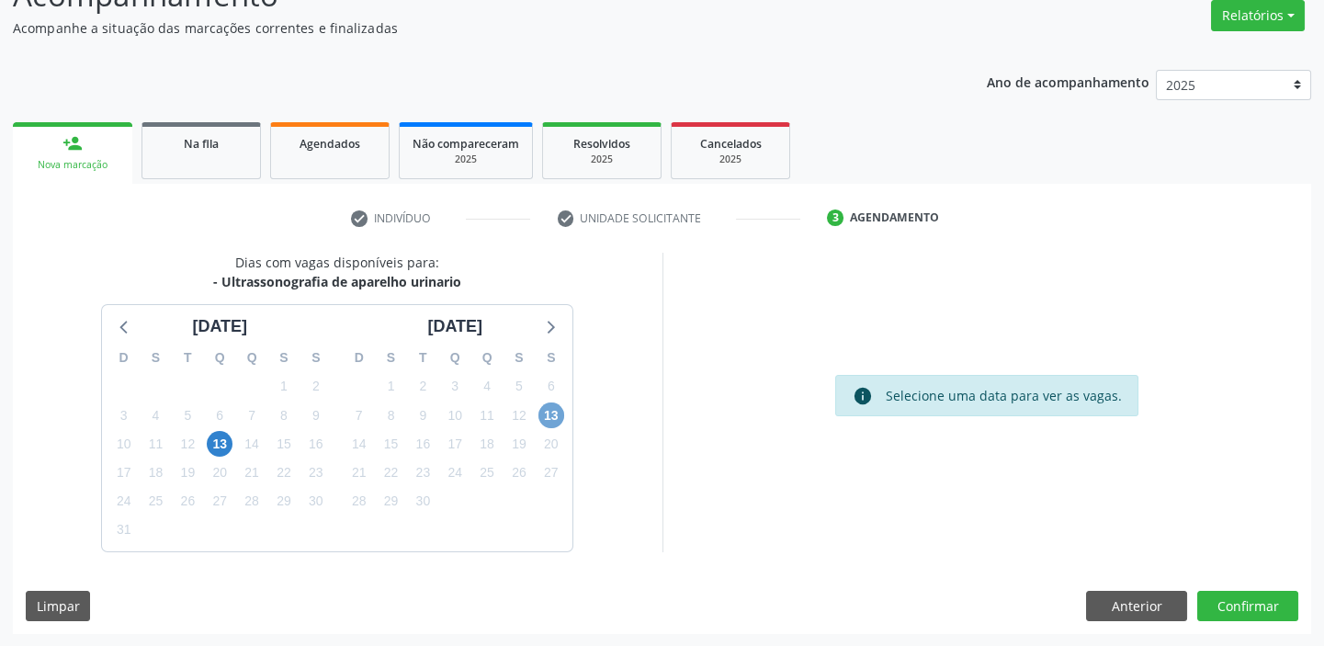
click at [541, 414] on span "13" at bounding box center [551, 415] width 26 height 26
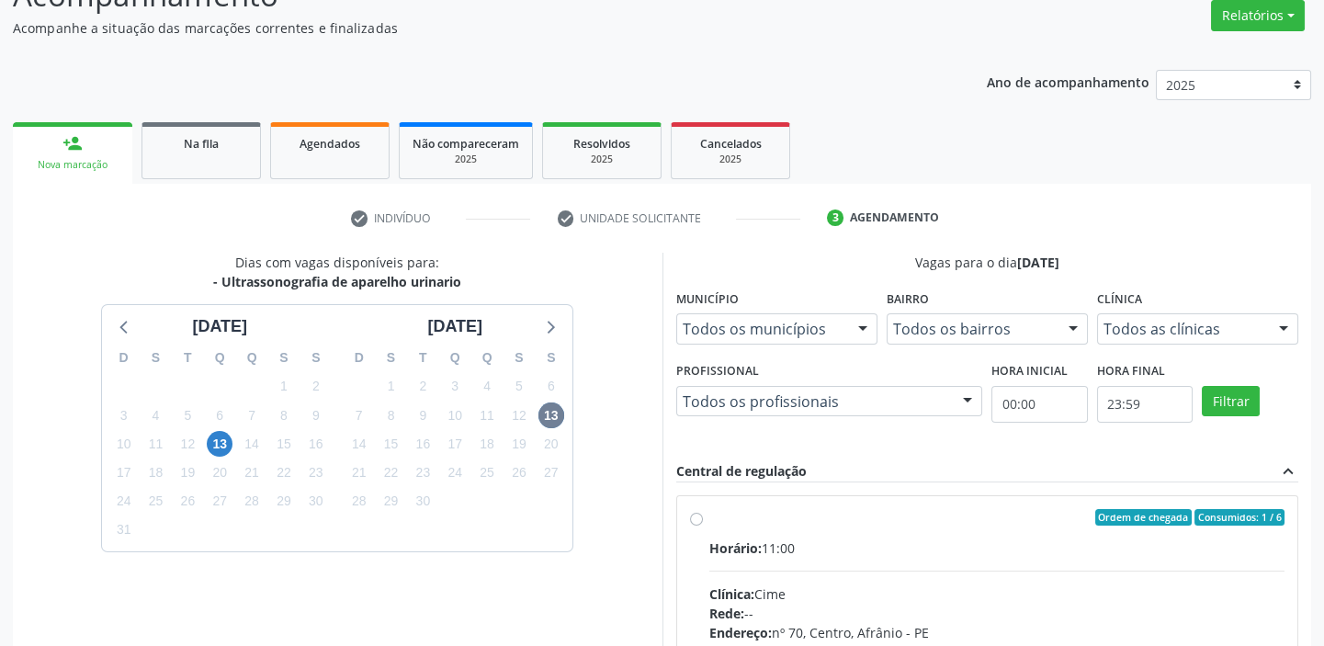
click at [703, 526] on input "Ordem de chegada Consumidos: 1 / 6 Horário: 11:00 Clínica: Cime Rede: -- Endere…" at bounding box center [696, 517] width 13 height 17
radio input "true"
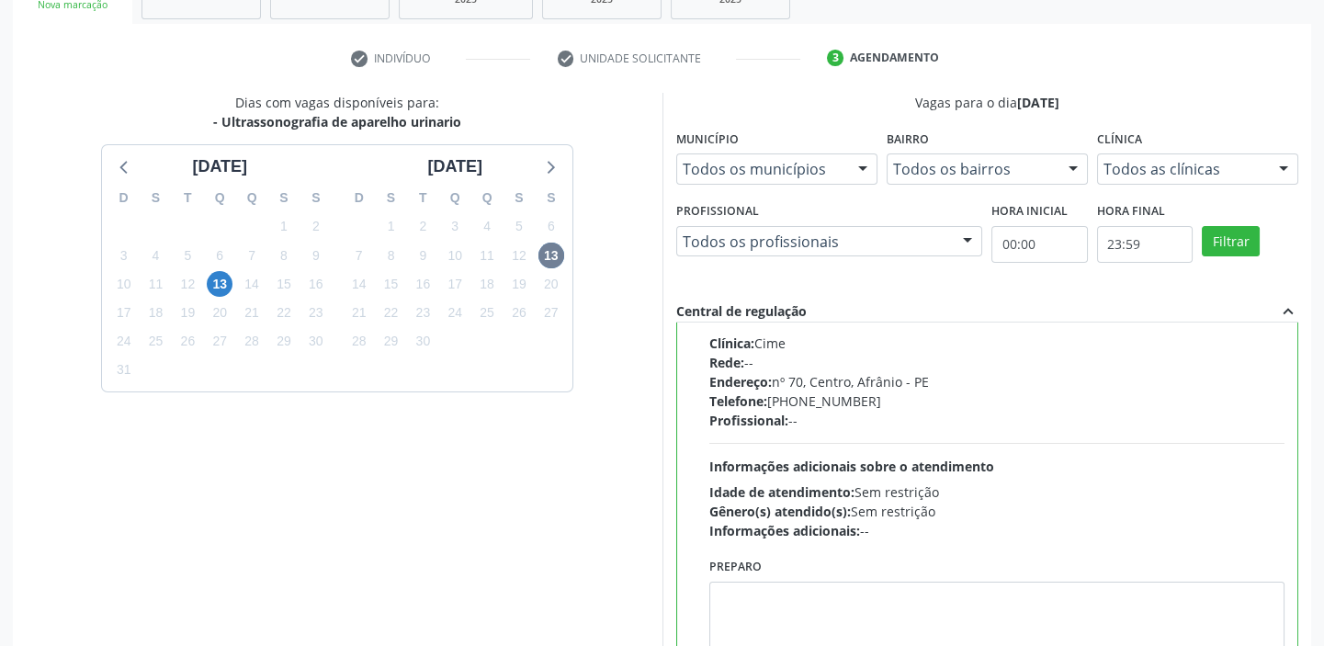
scroll to position [450, 0]
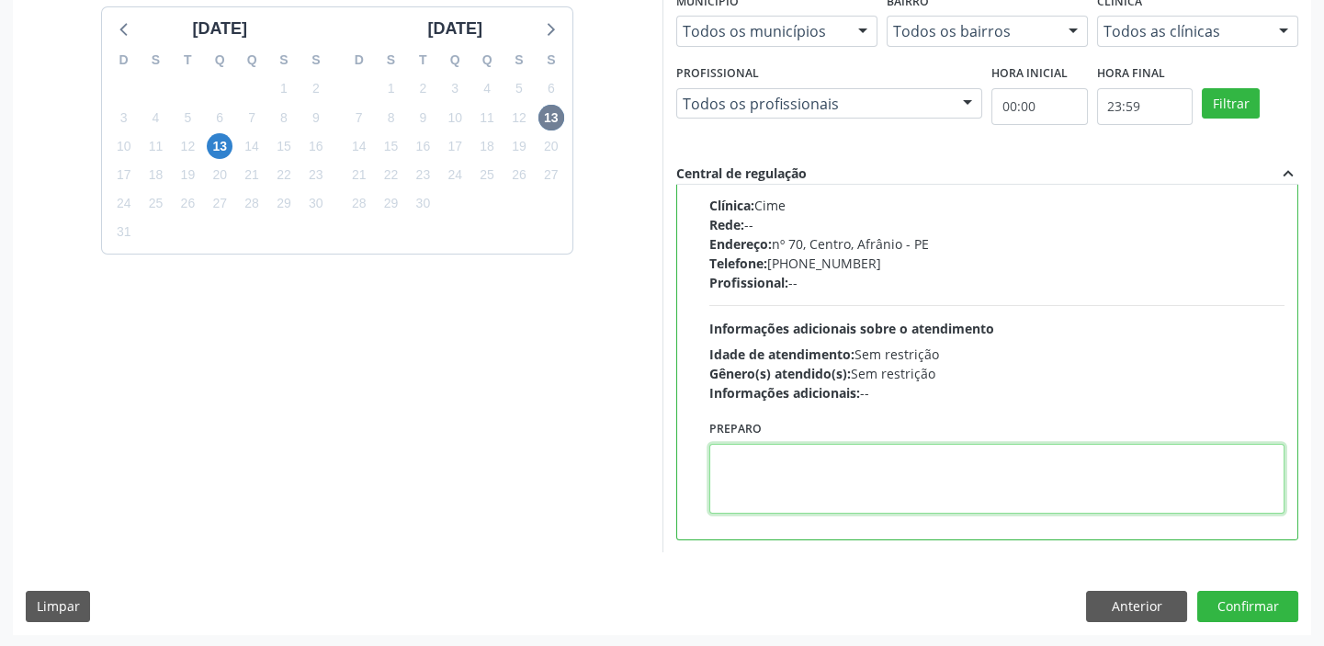
click at [783, 481] on textarea at bounding box center [997, 479] width 576 height 70
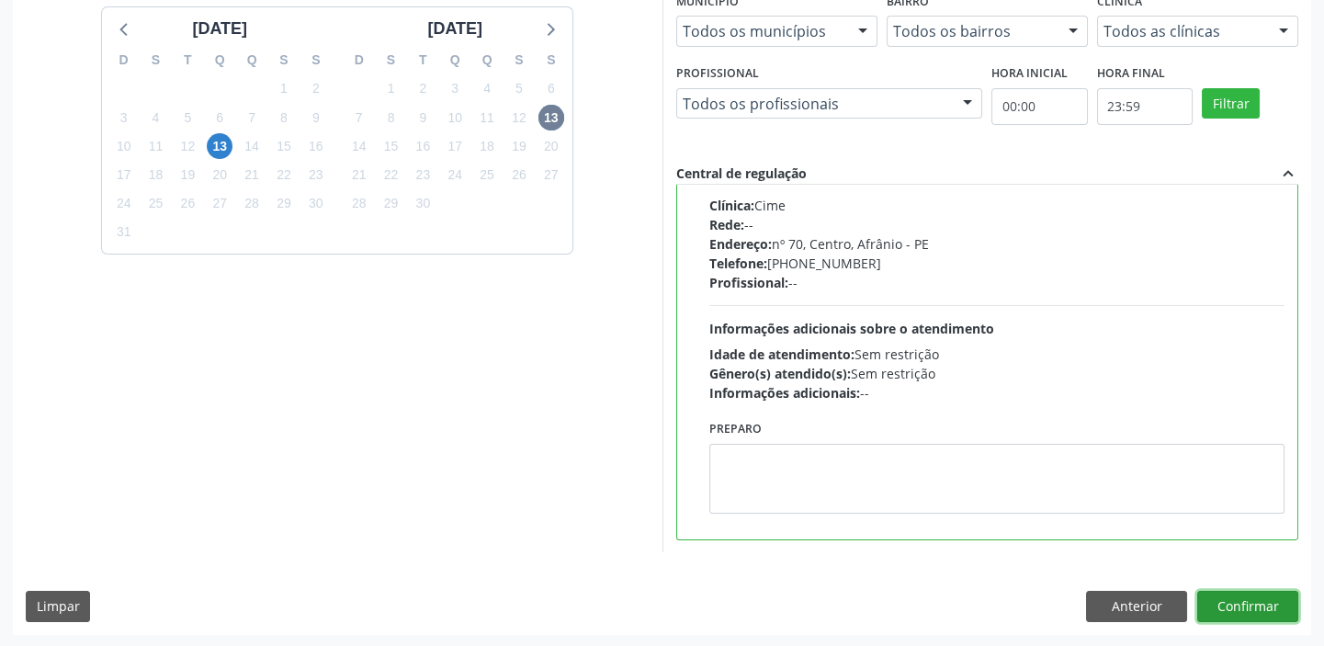
click at [1233, 605] on button "Confirmar" at bounding box center [1247, 606] width 101 height 31
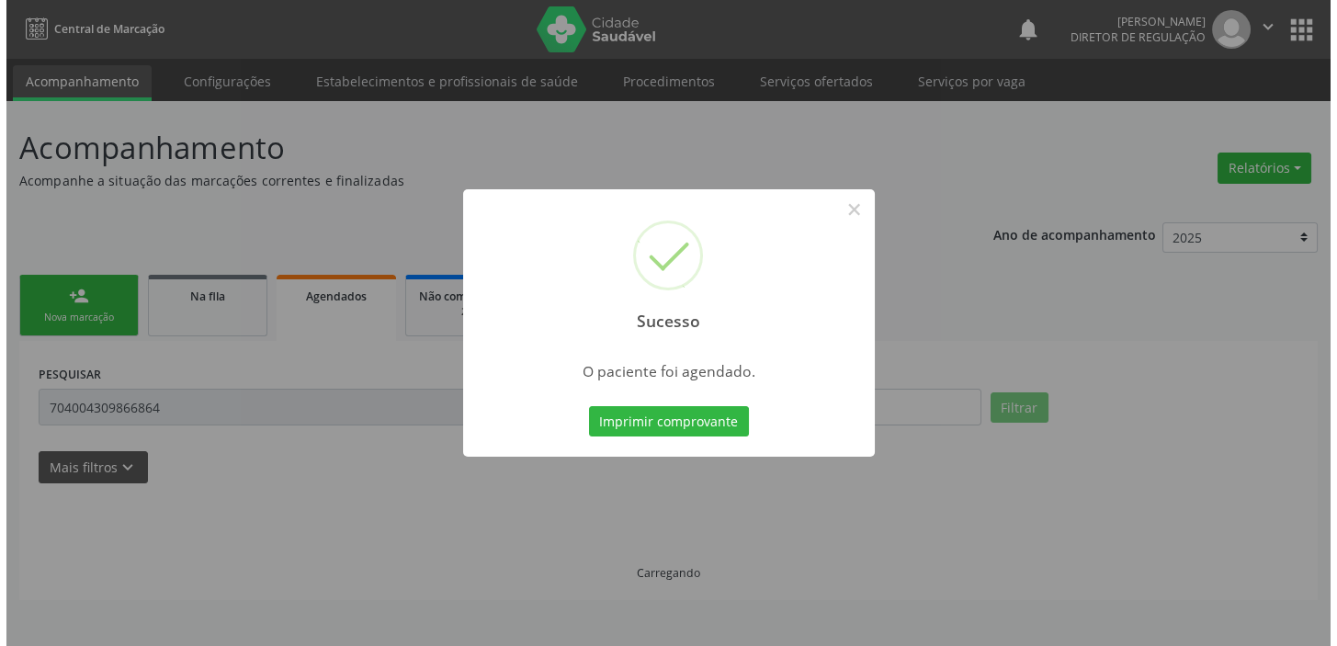
scroll to position [0, 0]
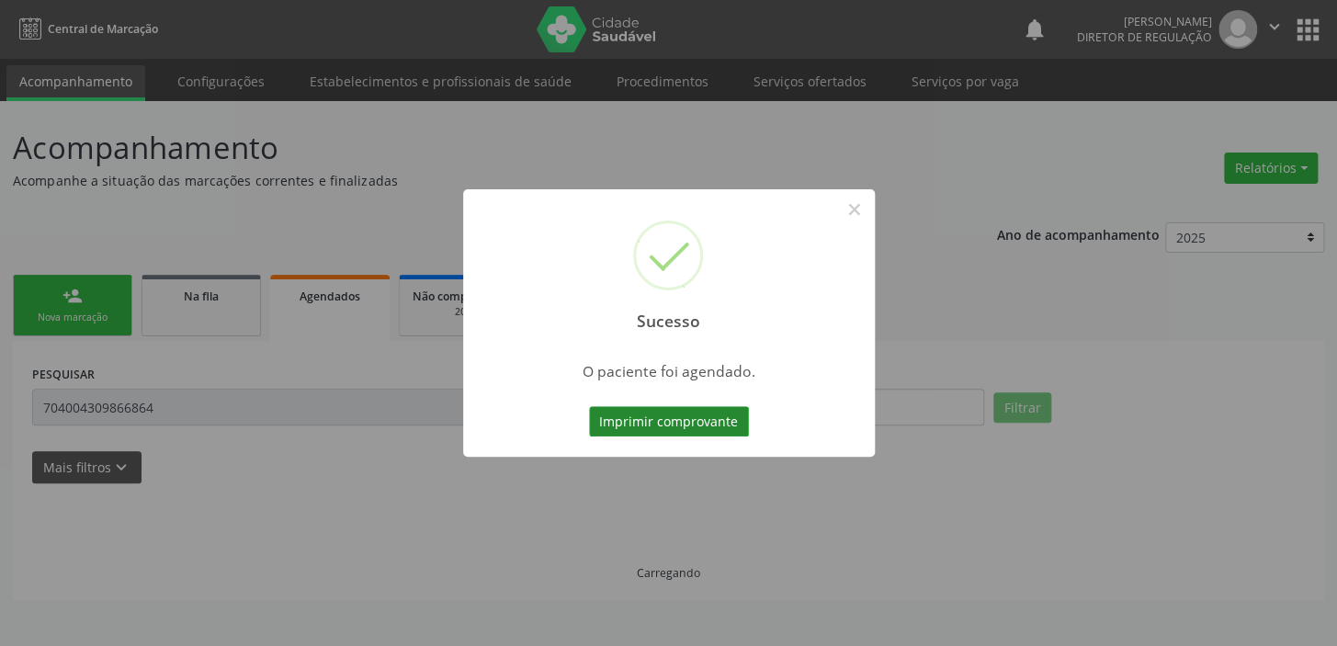
click at [680, 426] on button "Imprimir comprovante" at bounding box center [669, 421] width 160 height 31
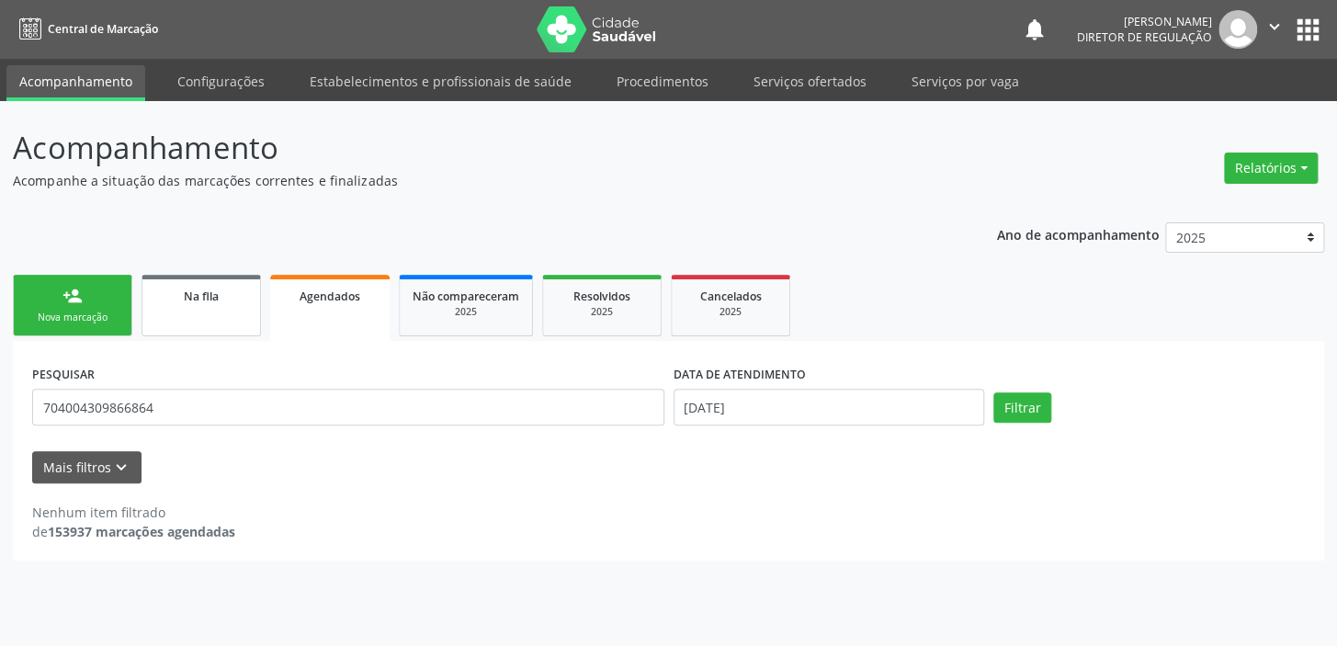
click at [213, 308] on link "Na fila" at bounding box center [200, 306] width 119 height 62
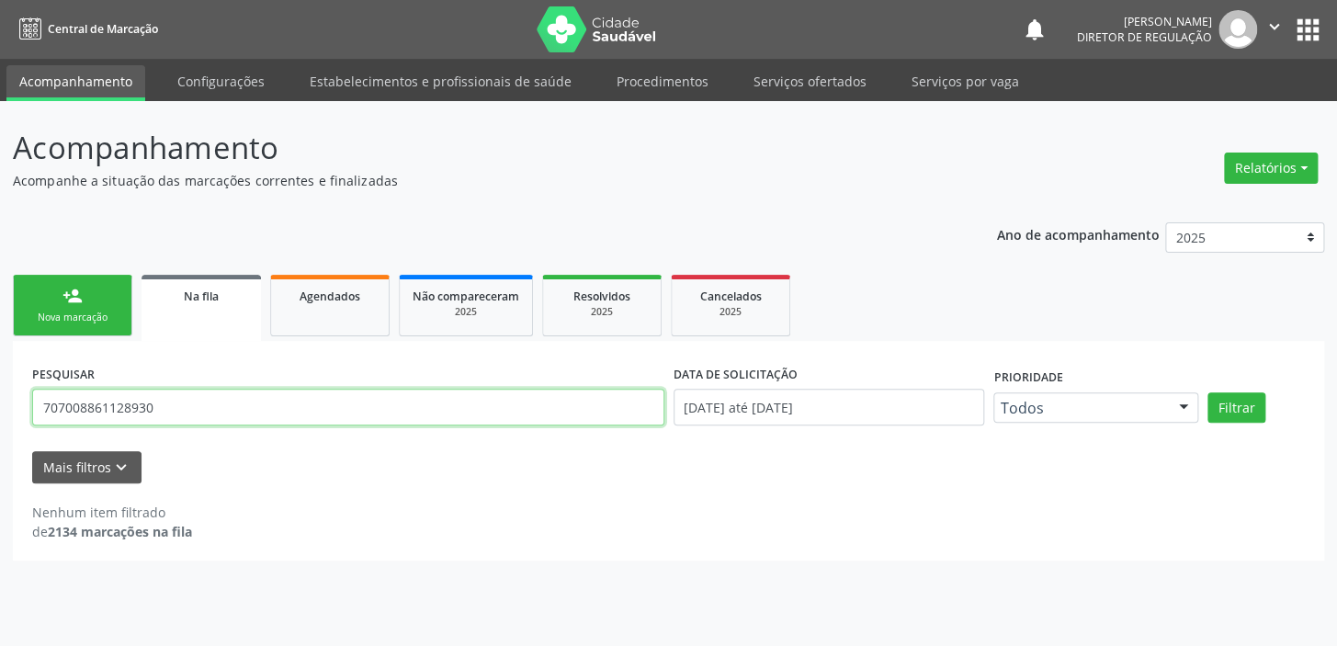
click at [200, 404] on input "707008861128930" at bounding box center [348, 407] width 632 height 37
type input "7"
type input "700404451156345"
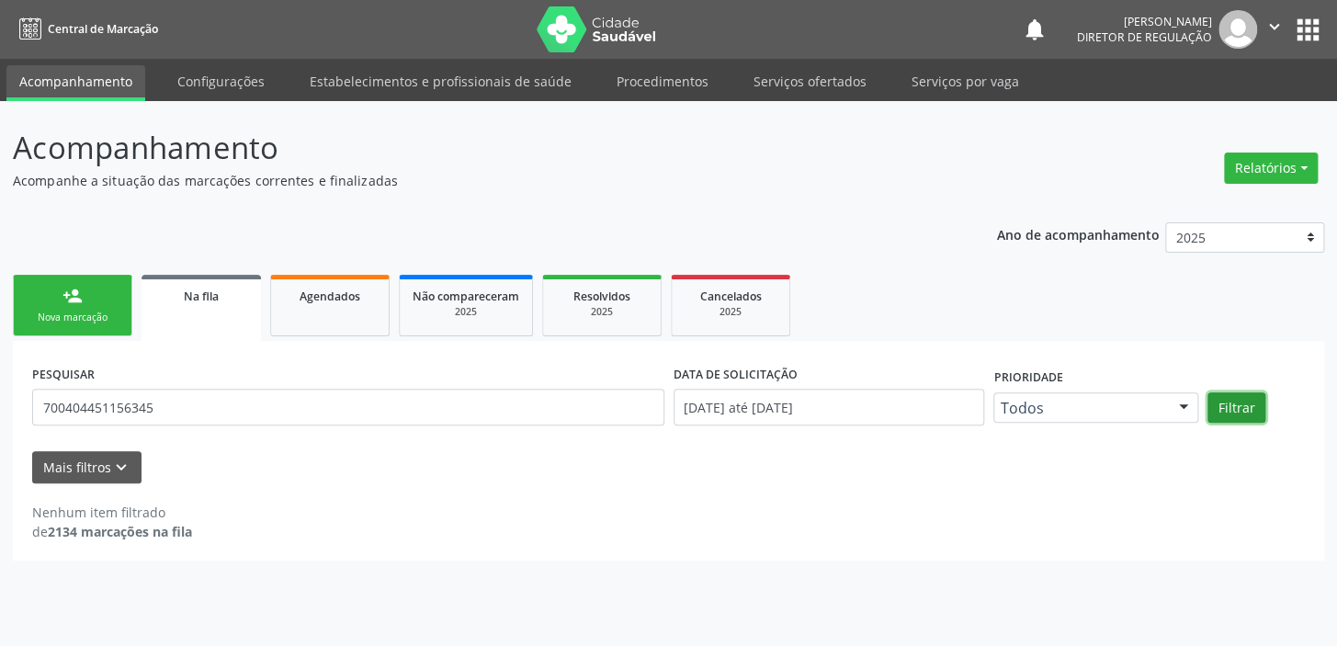
click at [1229, 402] on button "Filtrar" at bounding box center [1236, 407] width 58 height 31
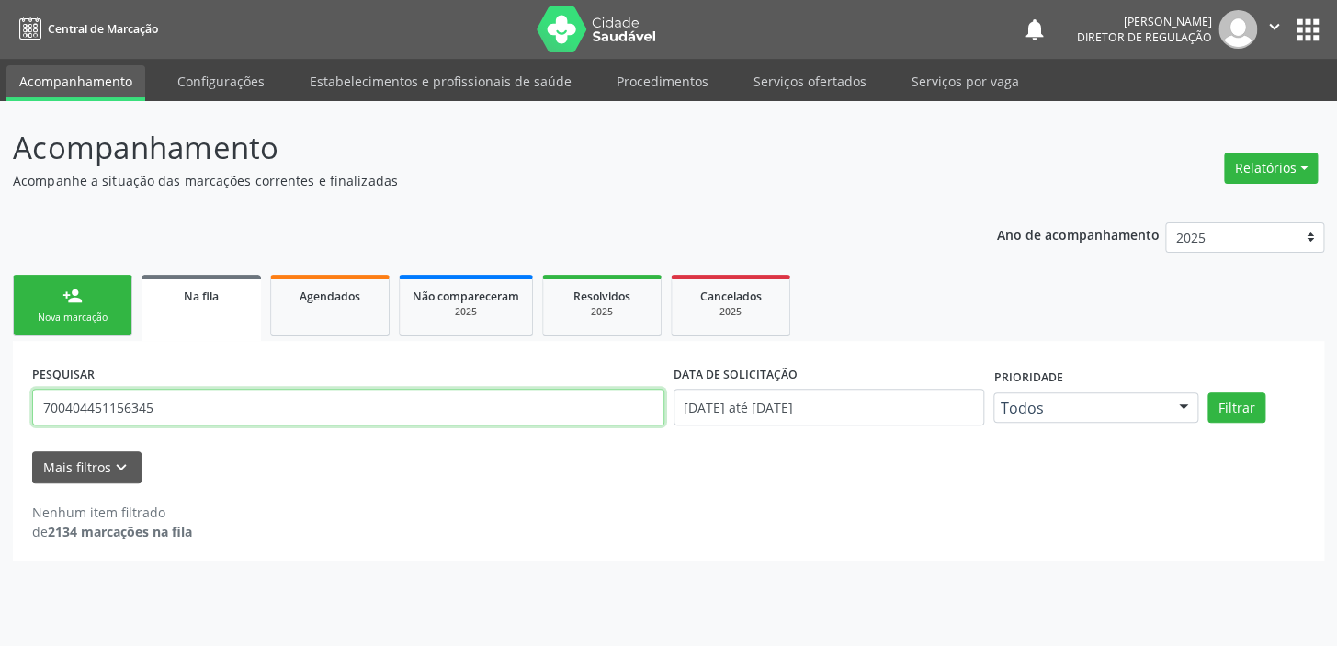
drag, startPoint x: 167, startPoint y: 411, endPoint x: 0, endPoint y: 412, distance: 167.2
click at [0, 412] on div "Acompanhamento Acompanhe a situação das marcações correntes e finalizadas Relat…" at bounding box center [668, 373] width 1337 height 545
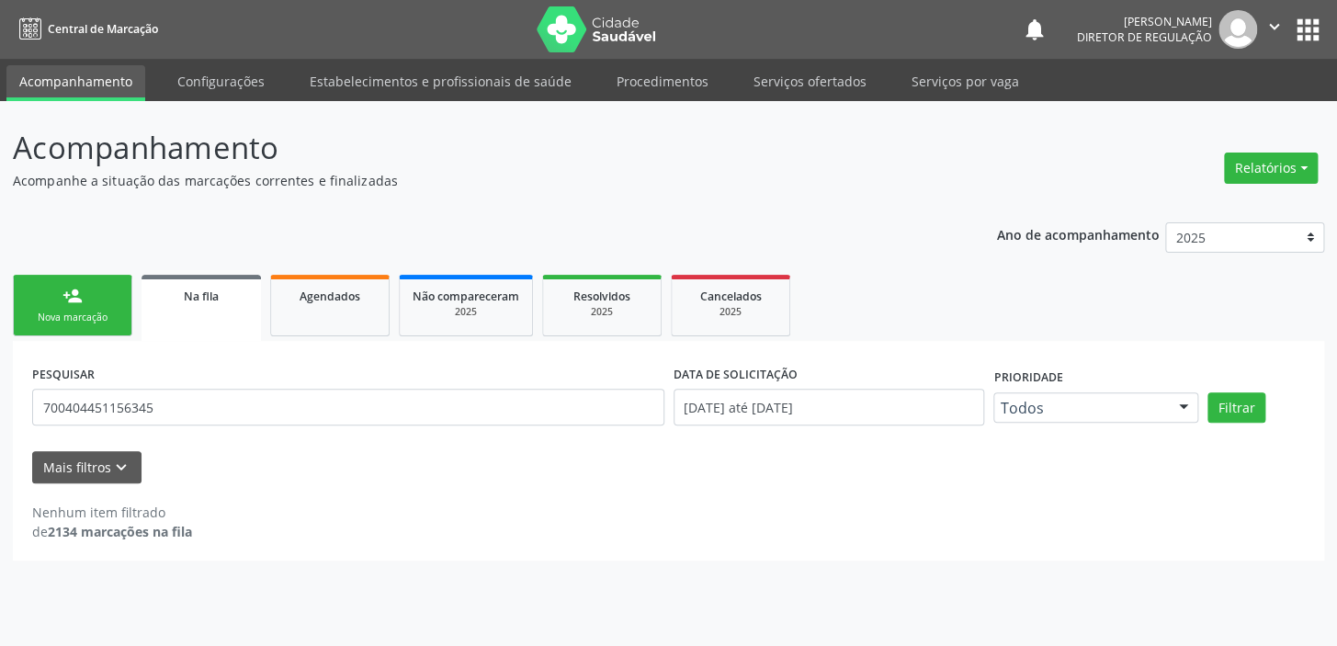
click at [48, 302] on link "person_add Nova marcação" at bounding box center [72, 306] width 119 height 62
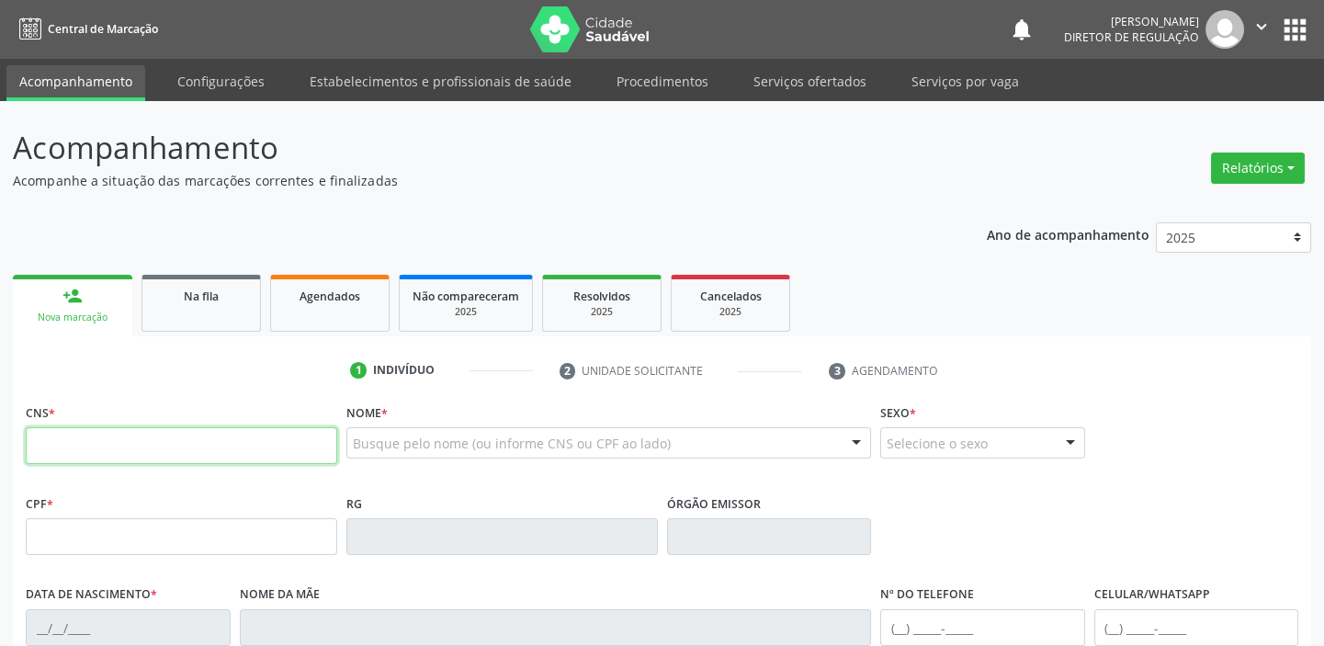
click at [187, 440] on input "text" at bounding box center [181, 445] width 311 height 37
paste input "700 4044 5115 6345"
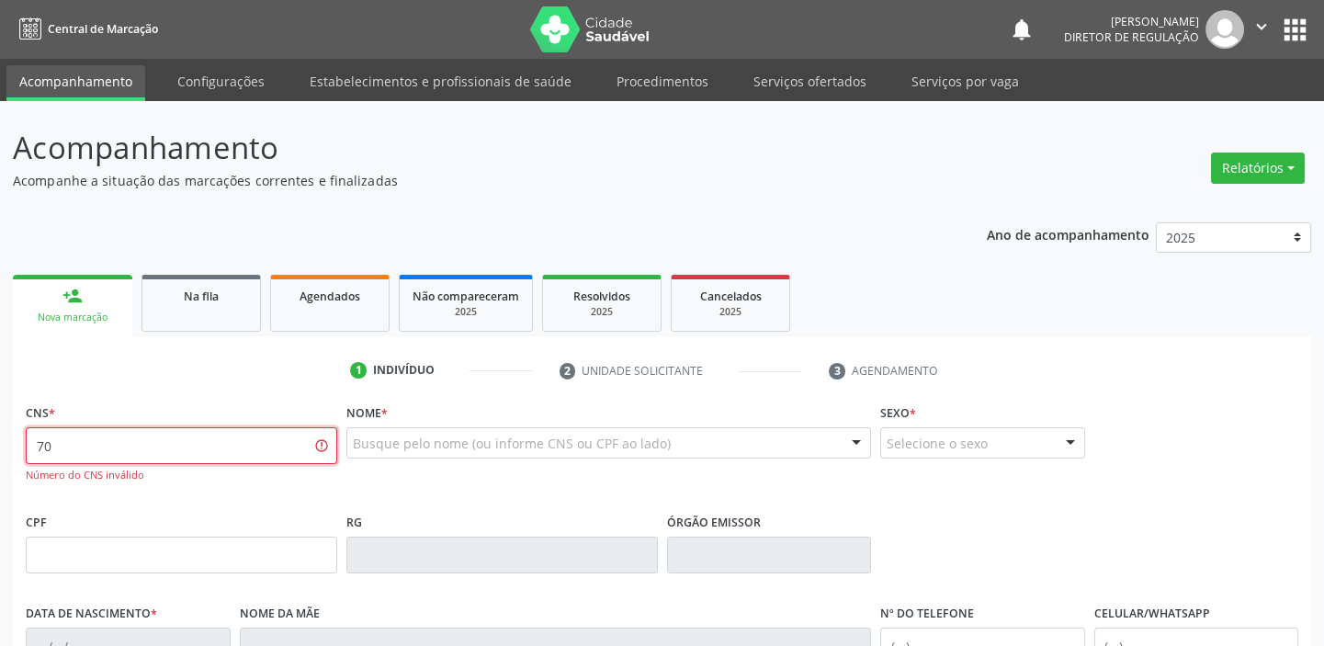
type input "7"
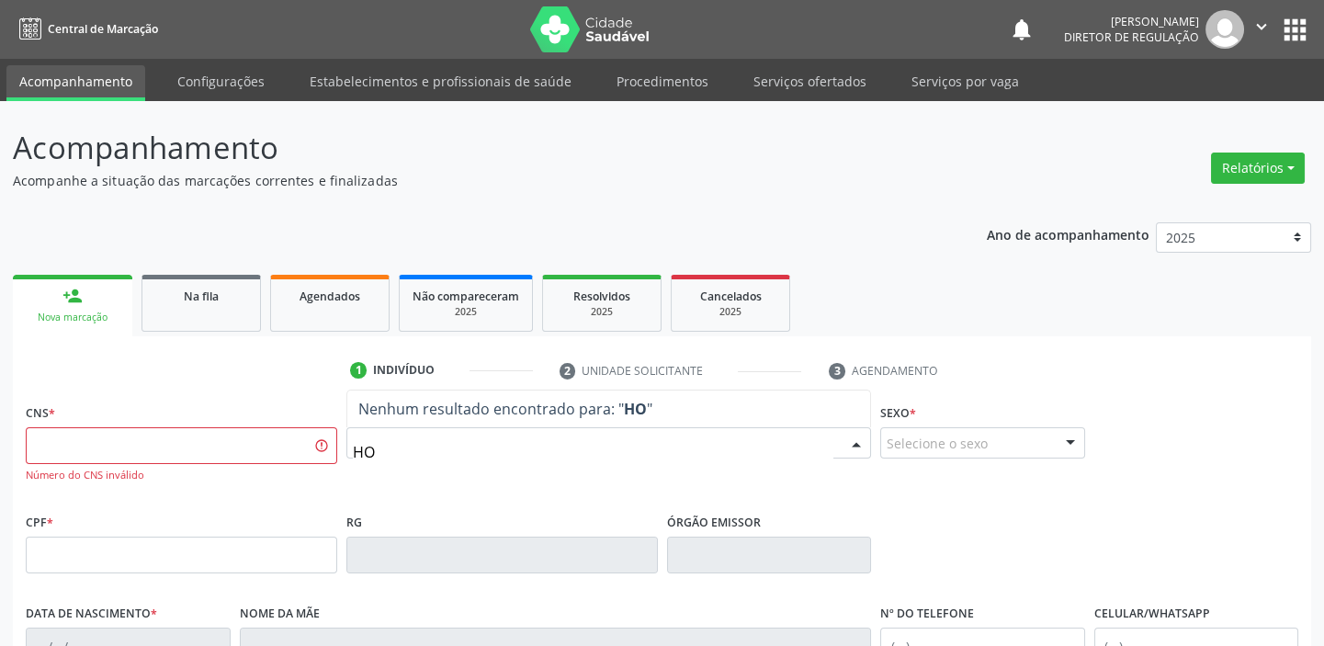
type input "H"
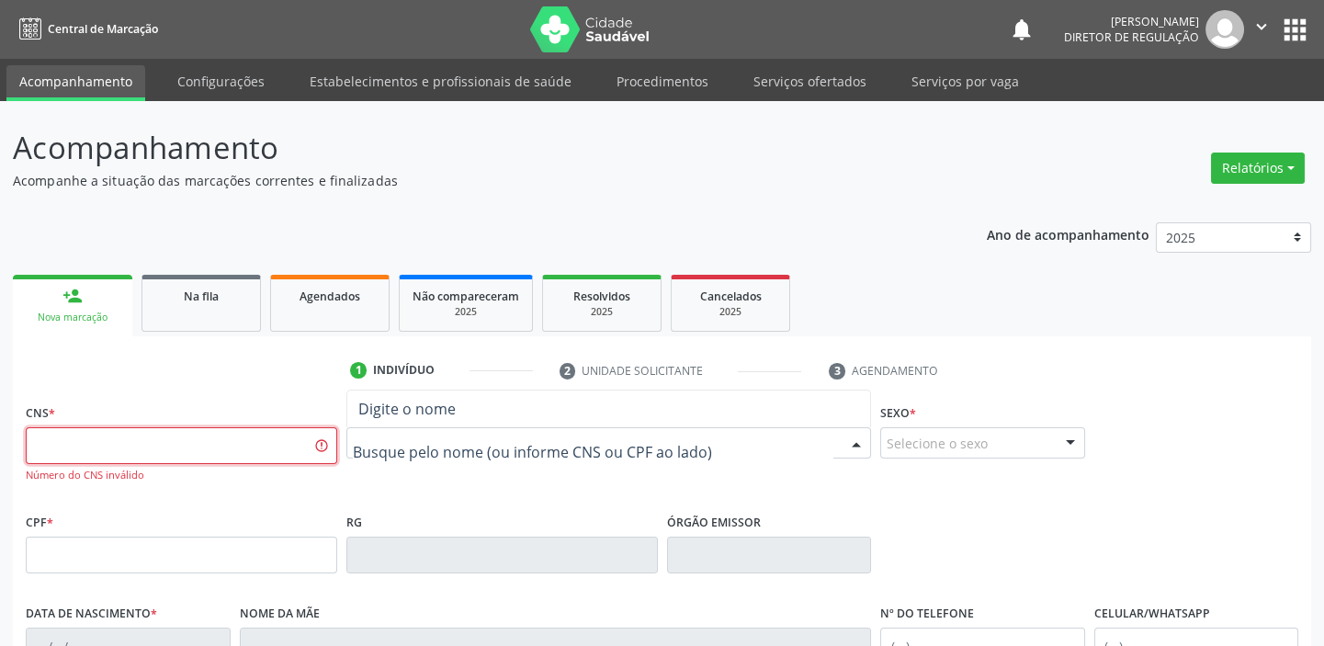
click at [240, 448] on input "text" at bounding box center [181, 445] width 311 height 37
type input "700 4044 5415 6345"
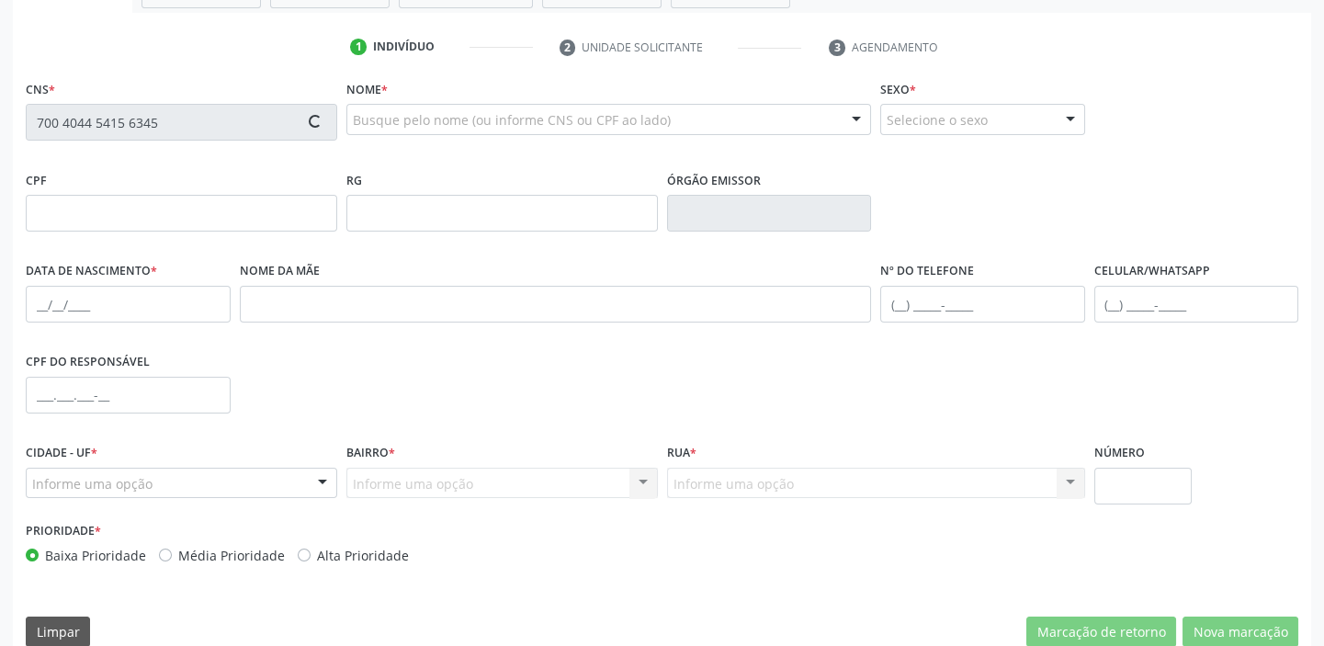
scroll to position [349, 0]
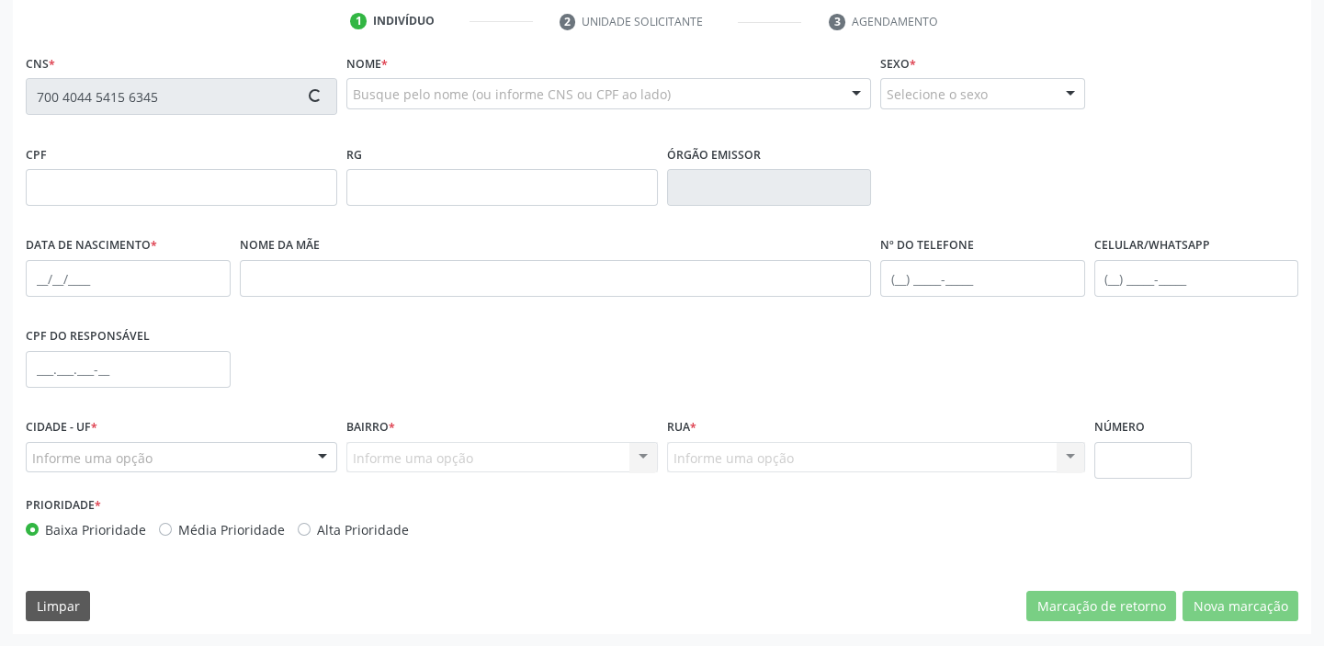
click at [0, 93] on div "Acompanhamento Acompanhe a situação das marcações correntes e finalizadas Relat…" at bounding box center [662, 199] width 1324 height 895
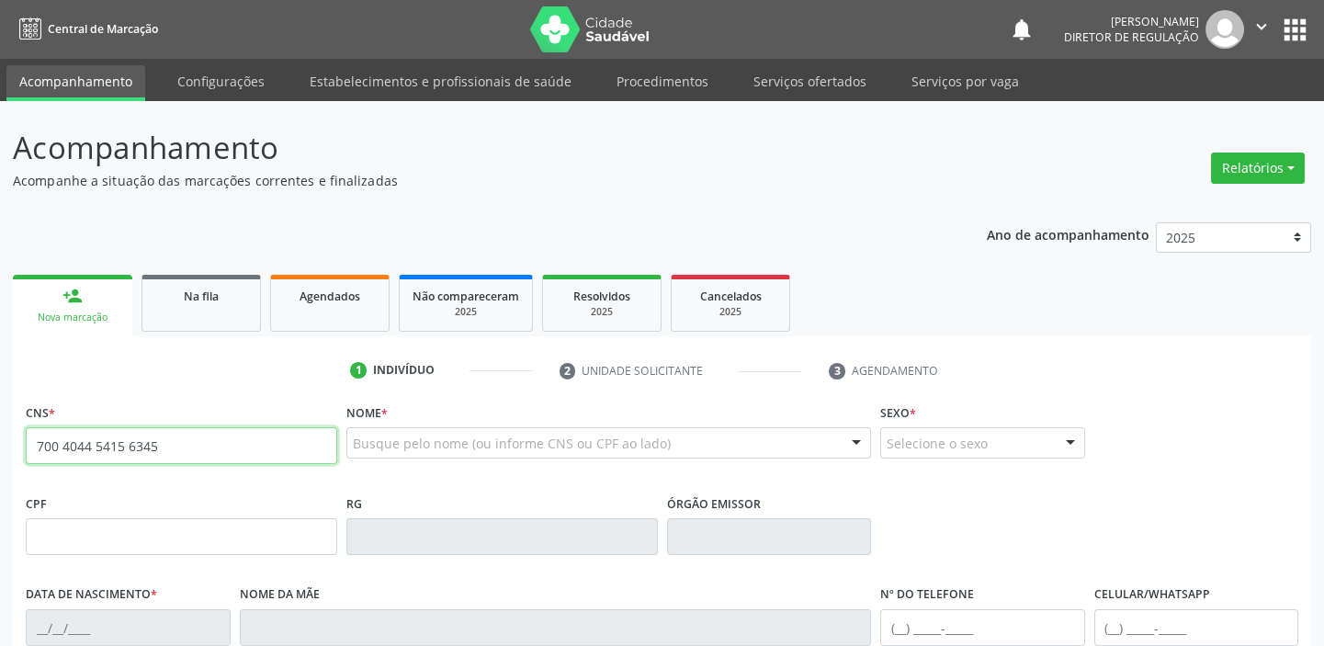
type input "700 4044 5415 6345"
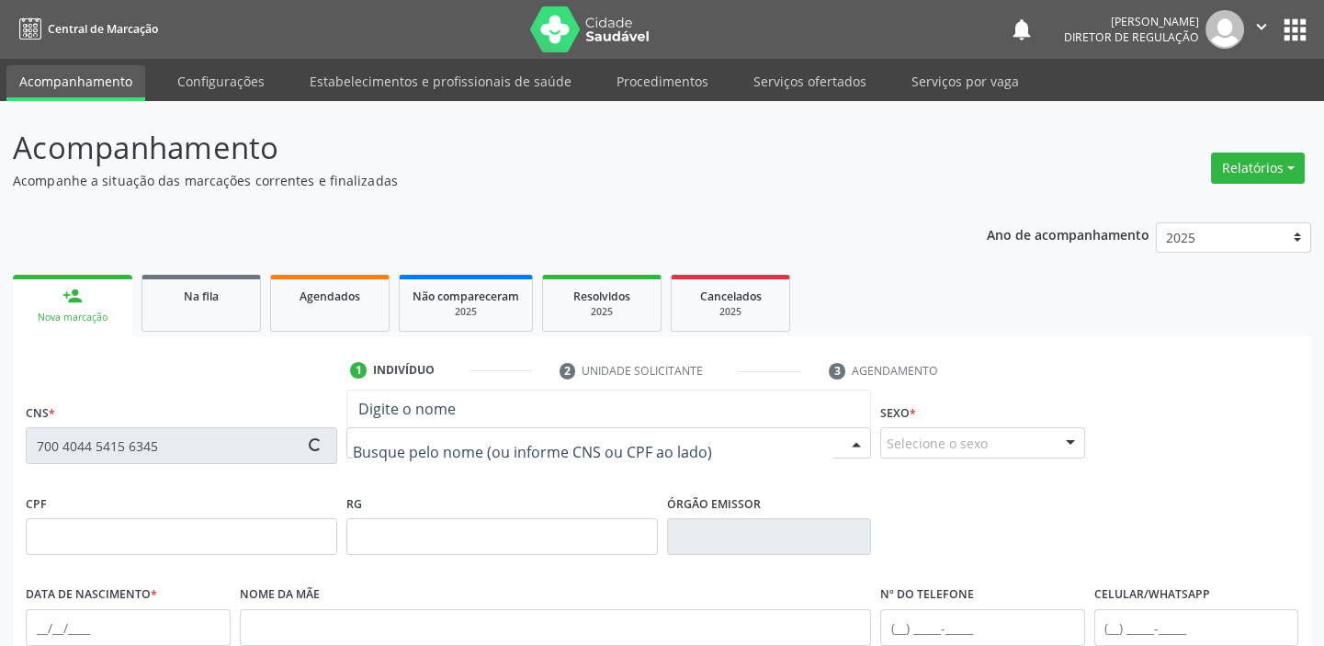
click at [402, 477] on div "Nome * Nenhum resultado encontrado para: " " Digite o nome" at bounding box center [609, 444] width 534 height 91
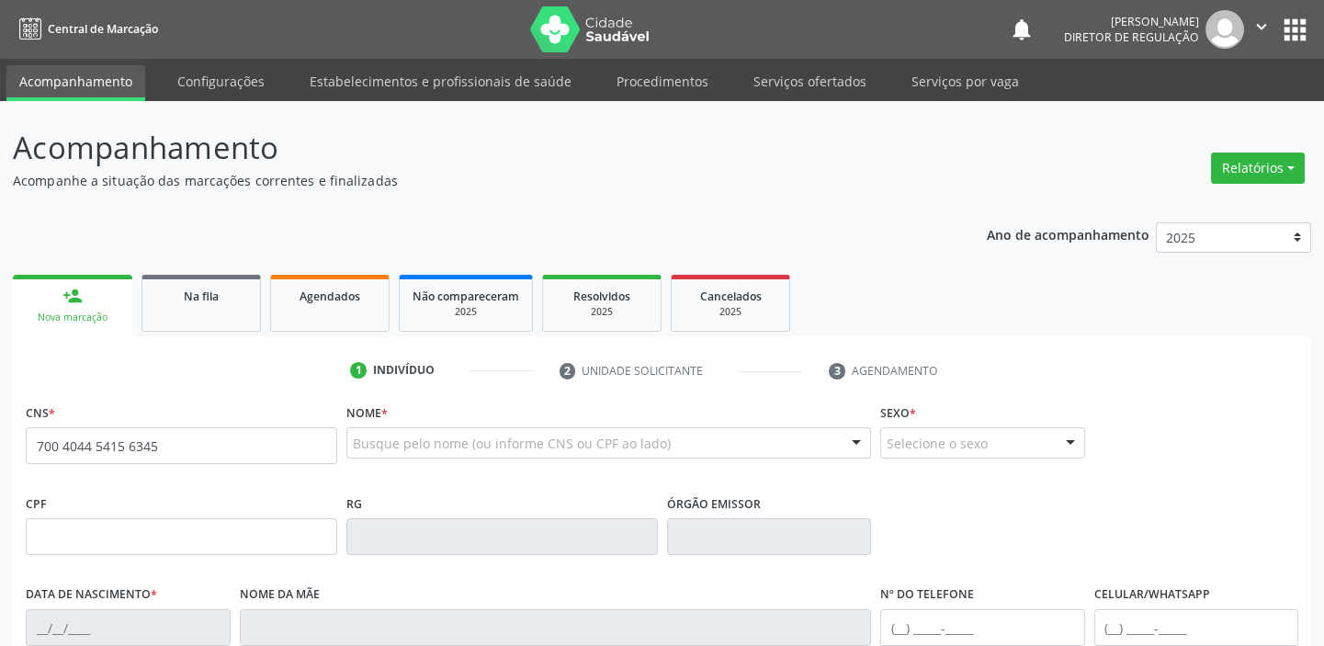
type input "700 4044 5415 6345"
type input "[DATE]"
type input "Justa [PERSON_NAME]"
type input "[PHONE_NUMBER]"
type input "S/N"
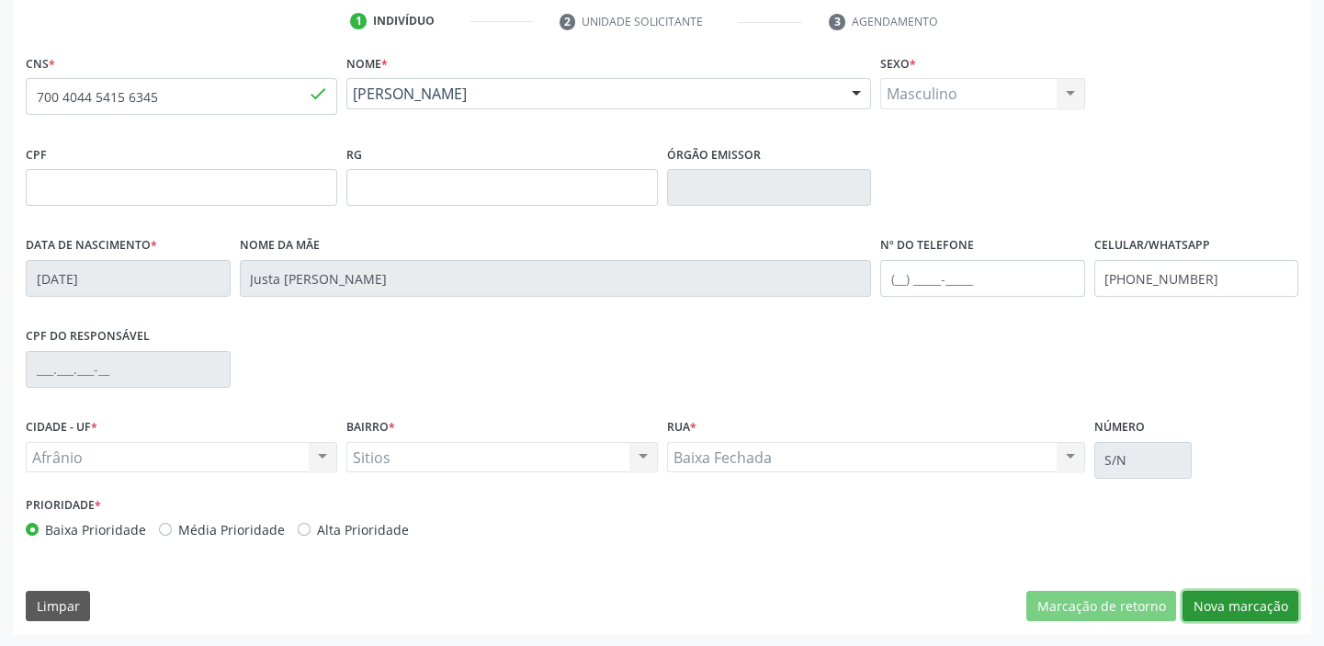
click at [1222, 603] on button "Nova marcação" at bounding box center [1240, 606] width 116 height 31
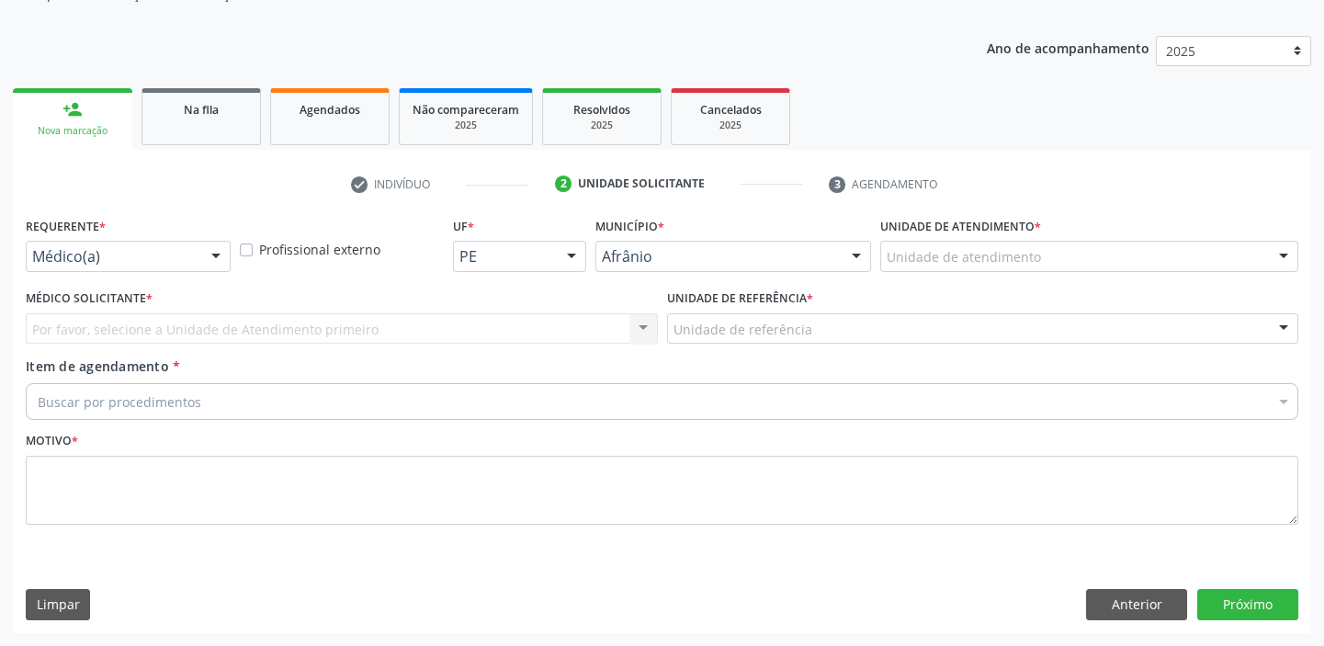
scroll to position [185, 0]
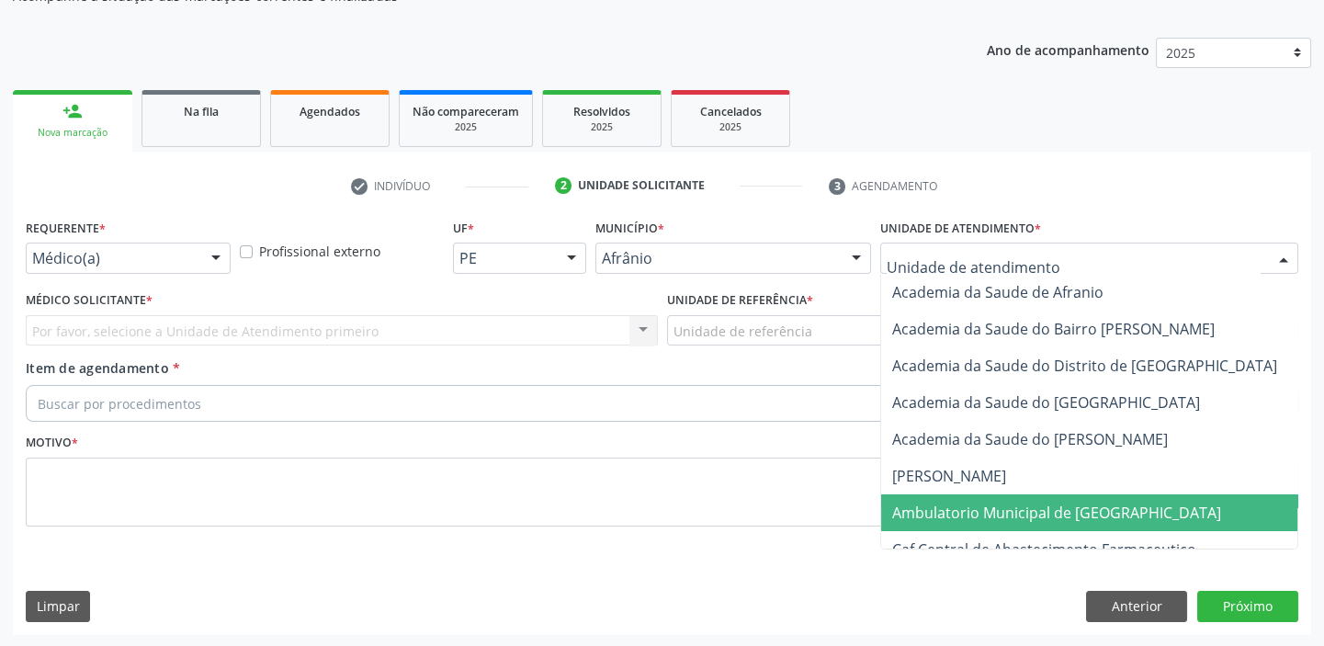
click at [929, 517] on span "Ambulatorio Municipal de [GEOGRAPHIC_DATA]" at bounding box center [1056, 513] width 329 height 20
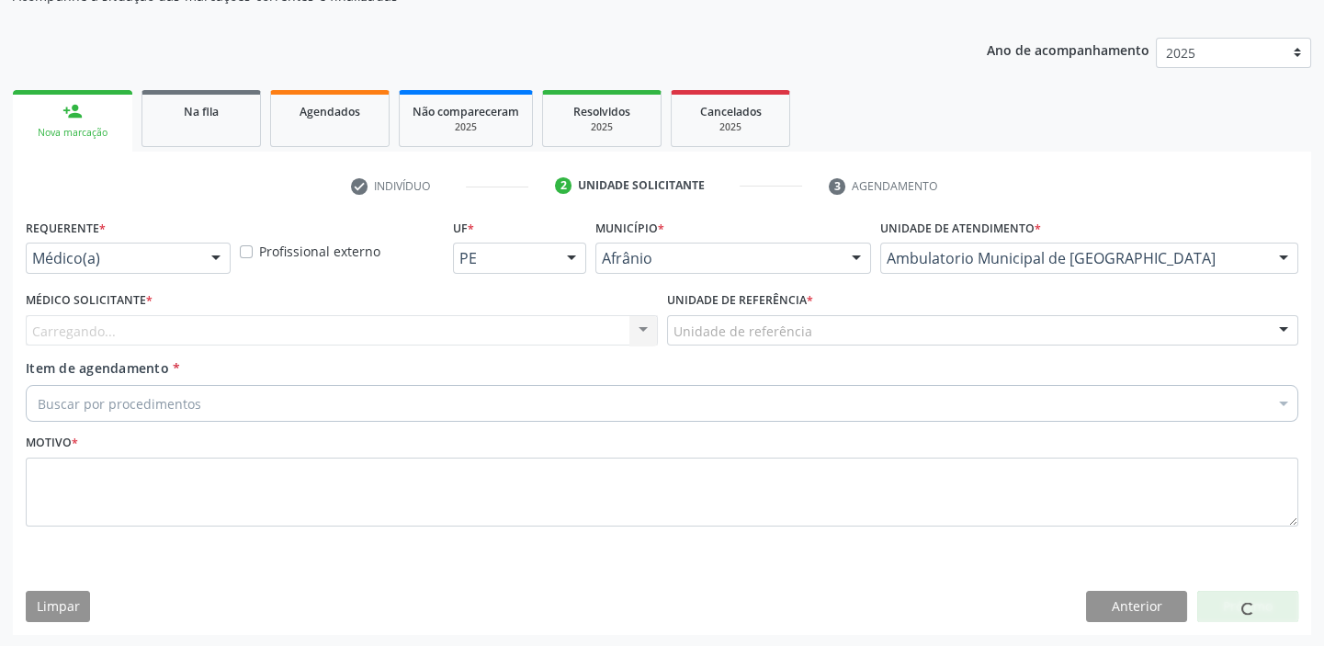
click at [707, 340] on div "Unidade de referência" at bounding box center [983, 330] width 632 height 31
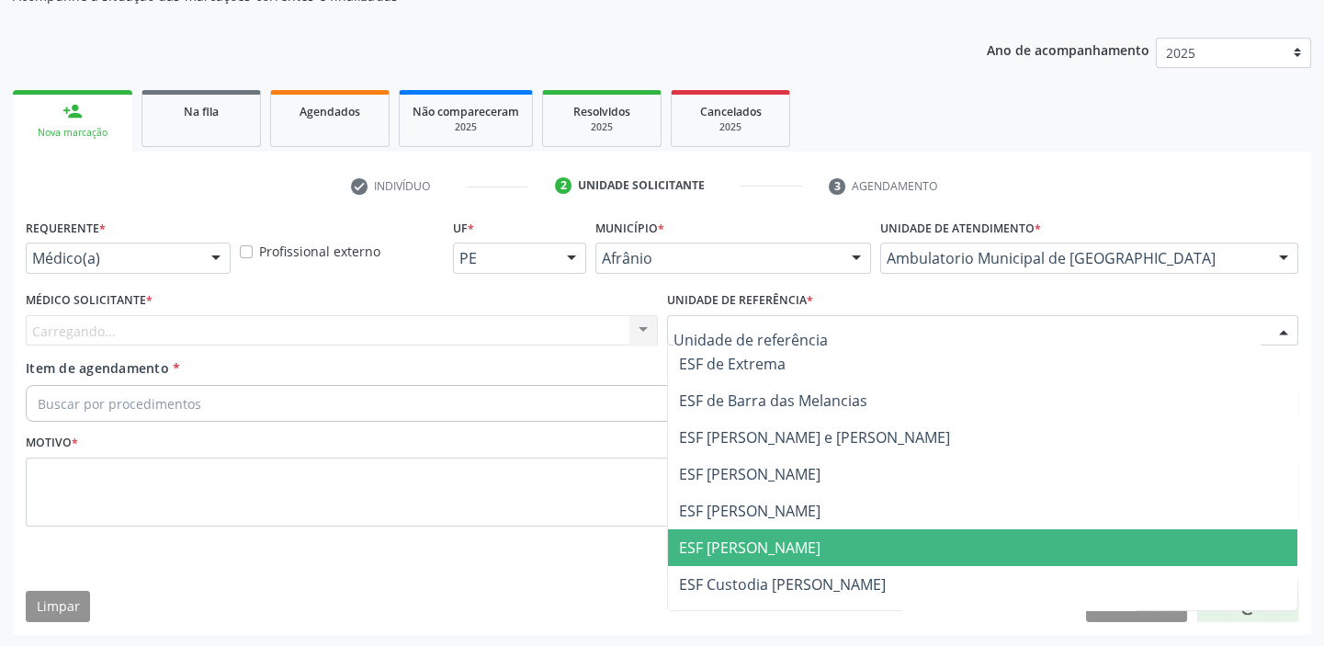
click at [718, 537] on span "ESF [PERSON_NAME]" at bounding box center [749, 547] width 141 height 20
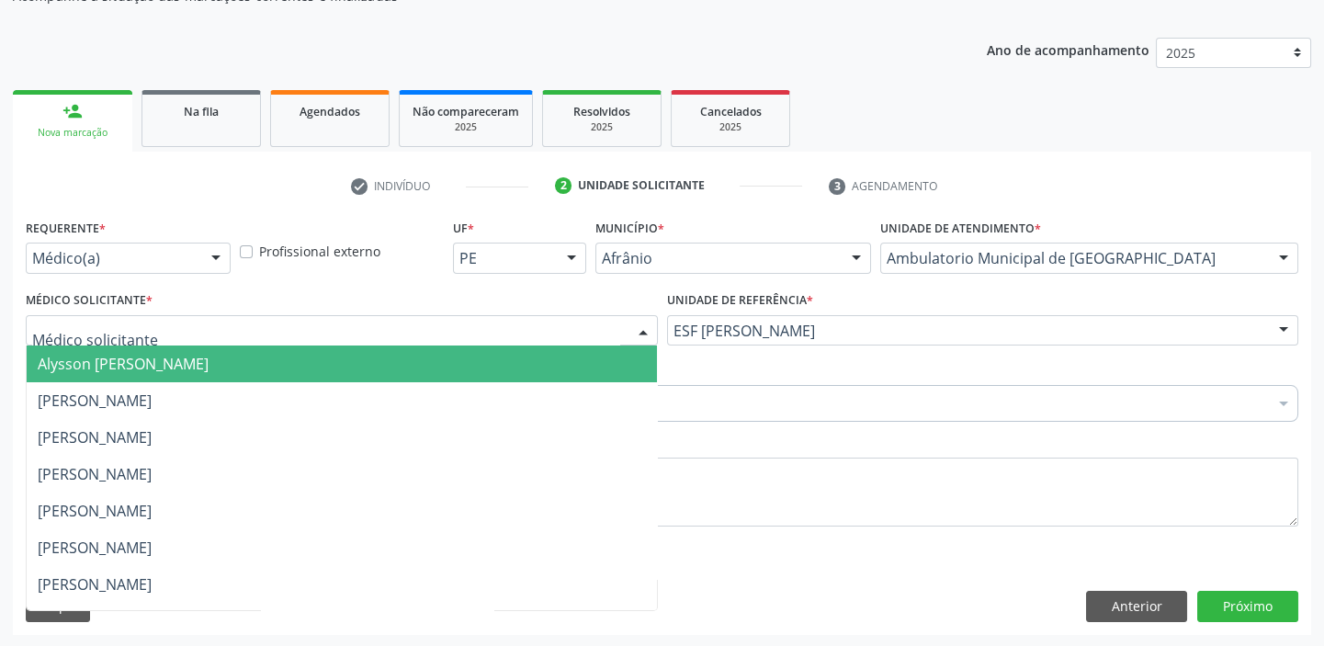
drag, startPoint x: 125, startPoint y: 324, endPoint x: 125, endPoint y: 389, distance: 64.3
click at [134, 373] on span "Alysson [PERSON_NAME]" at bounding box center [342, 363] width 630 height 37
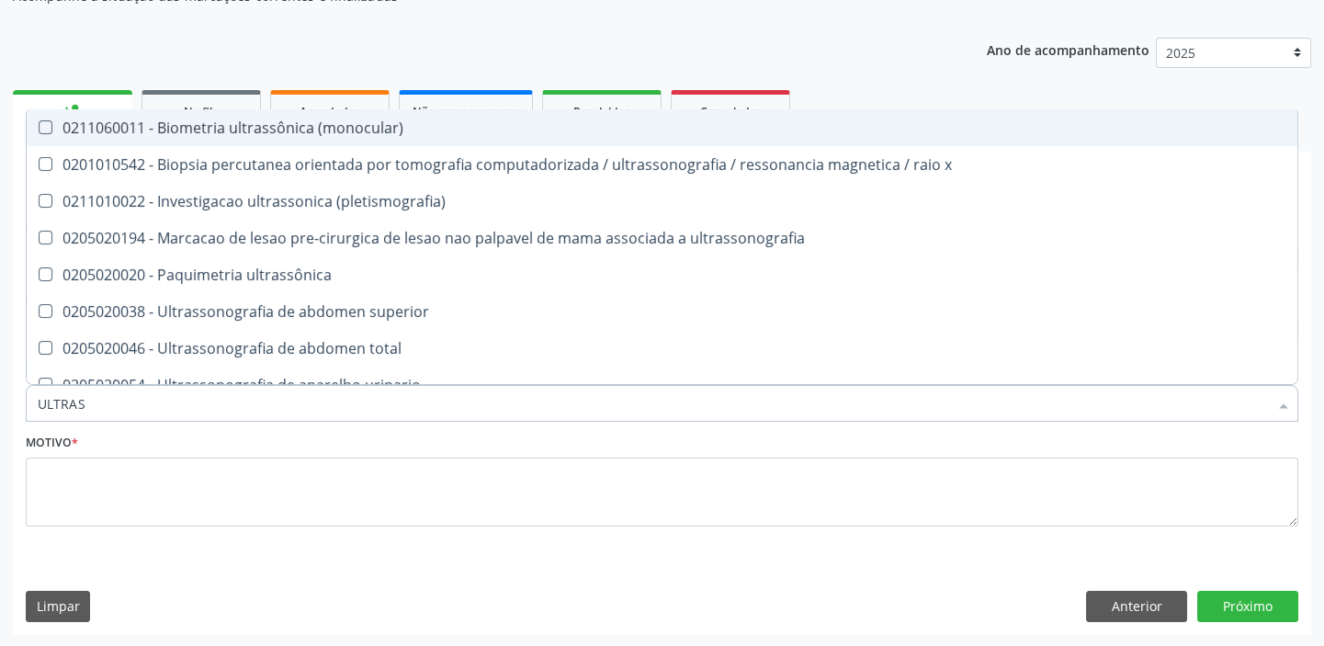
type input "ULTRASS"
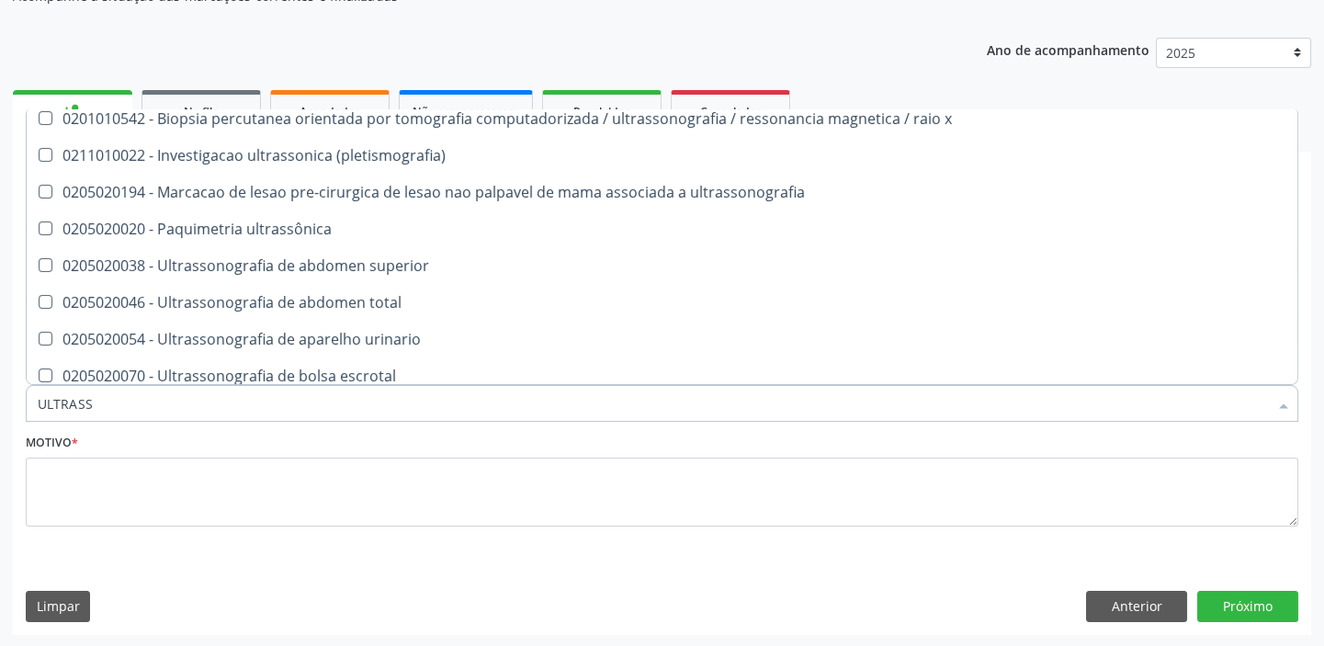
scroll to position [83, 0]
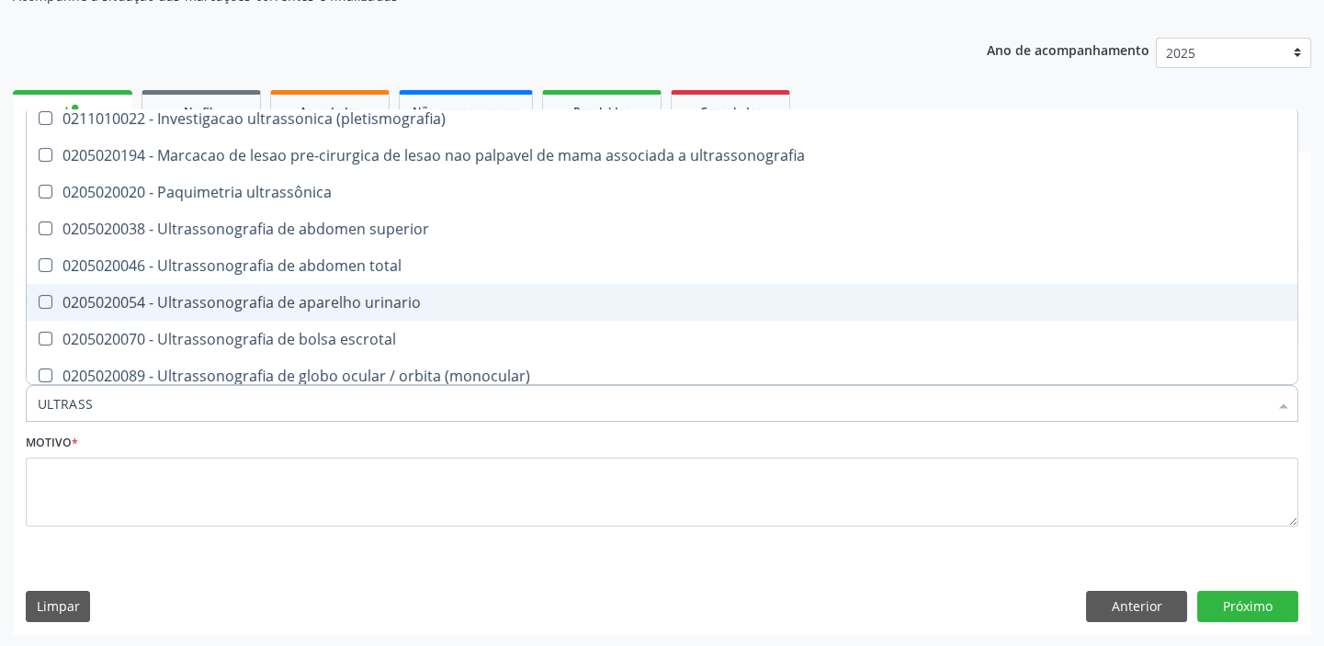
click at [217, 295] on div "0205020054 - Ultrassonografia de aparelho urinario" at bounding box center [662, 302] width 1249 height 15
checkbox urinario "true"
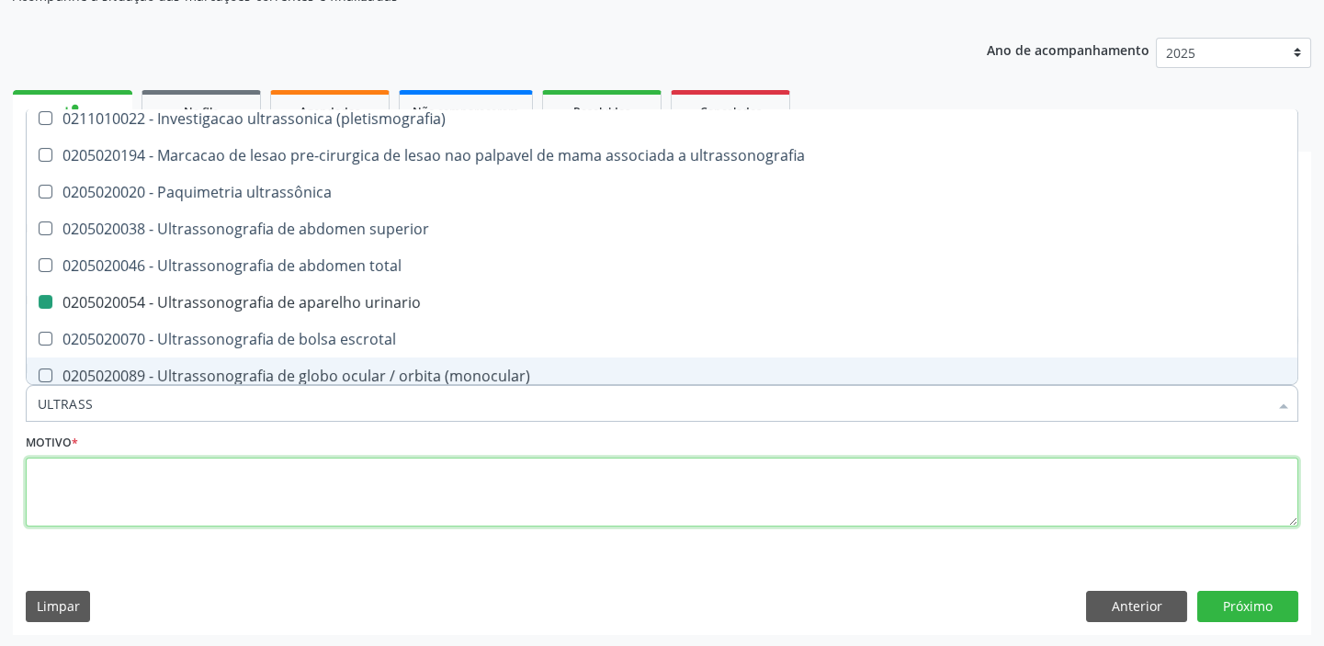
click at [105, 480] on textarea at bounding box center [662, 493] width 1273 height 70
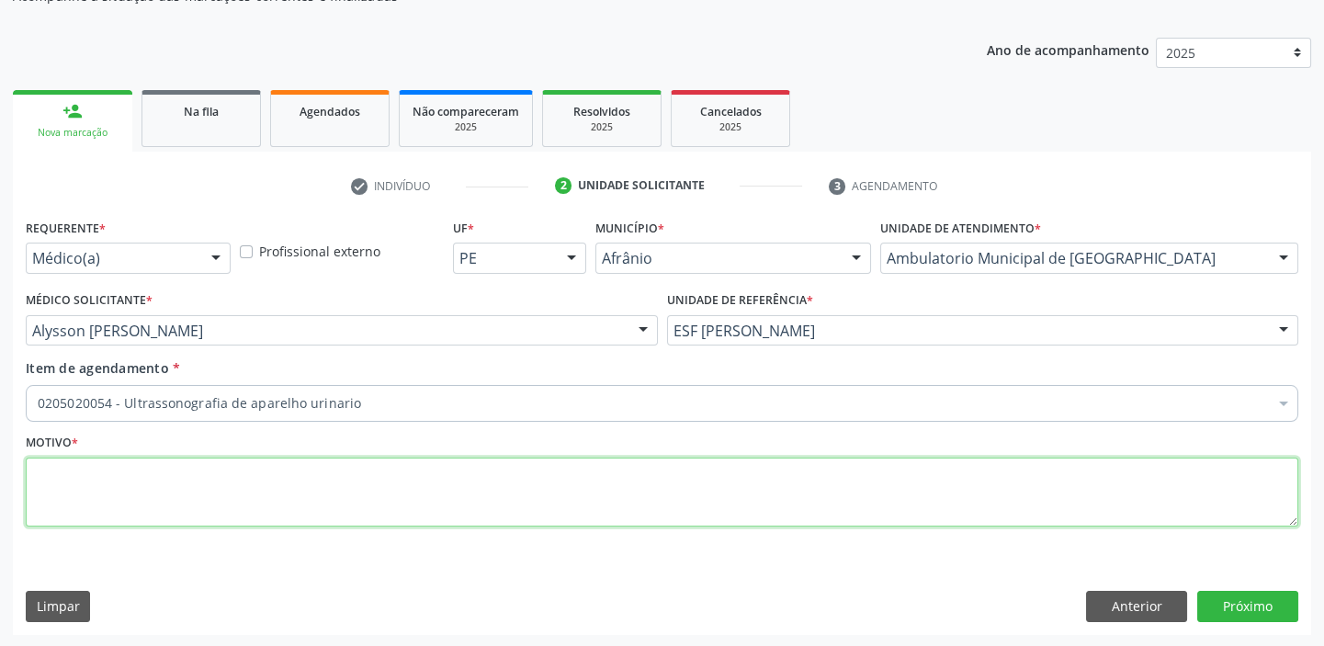
scroll to position [0, 0]
type textarea "*"
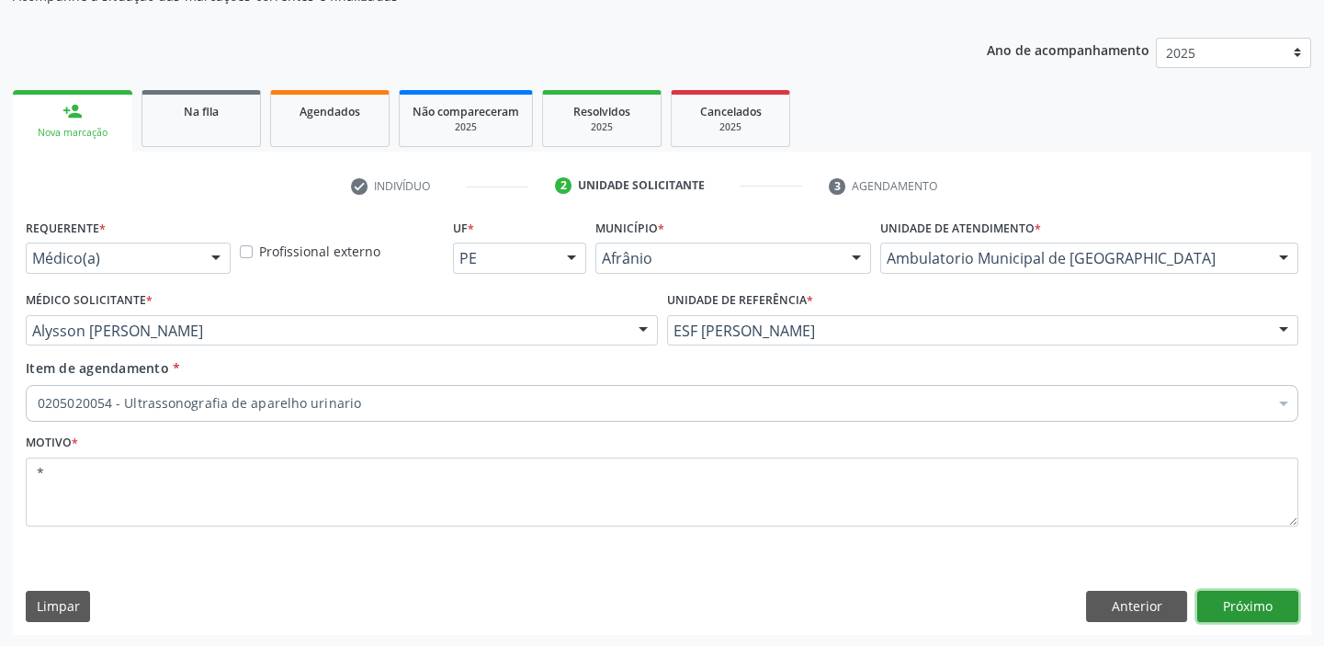
click at [1240, 597] on button "Próximo" at bounding box center [1247, 606] width 101 height 31
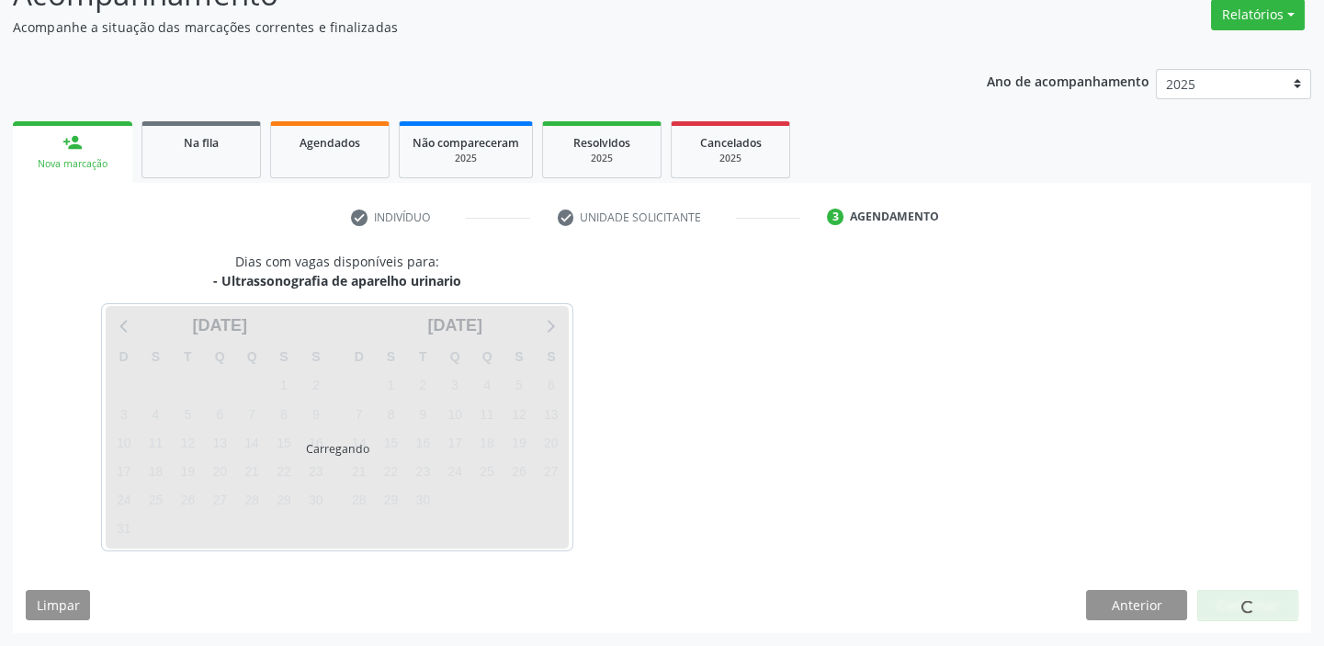
scroll to position [153, 0]
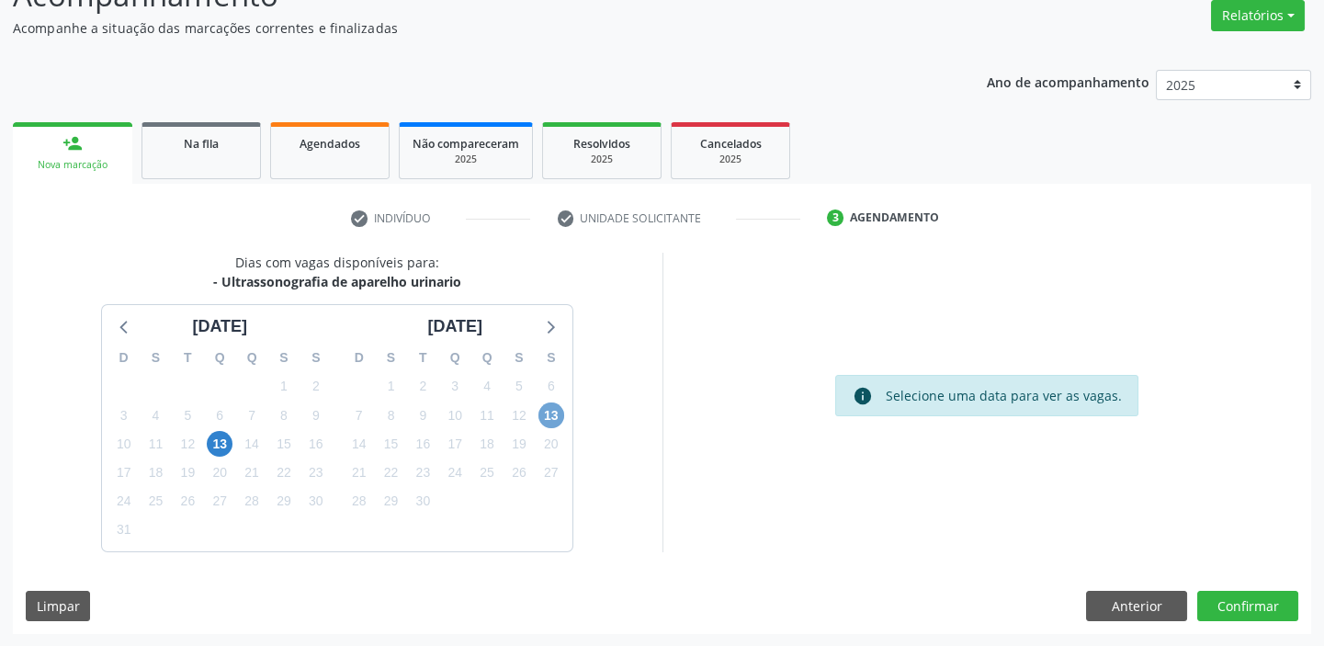
click at [553, 413] on span "13" at bounding box center [551, 415] width 26 height 26
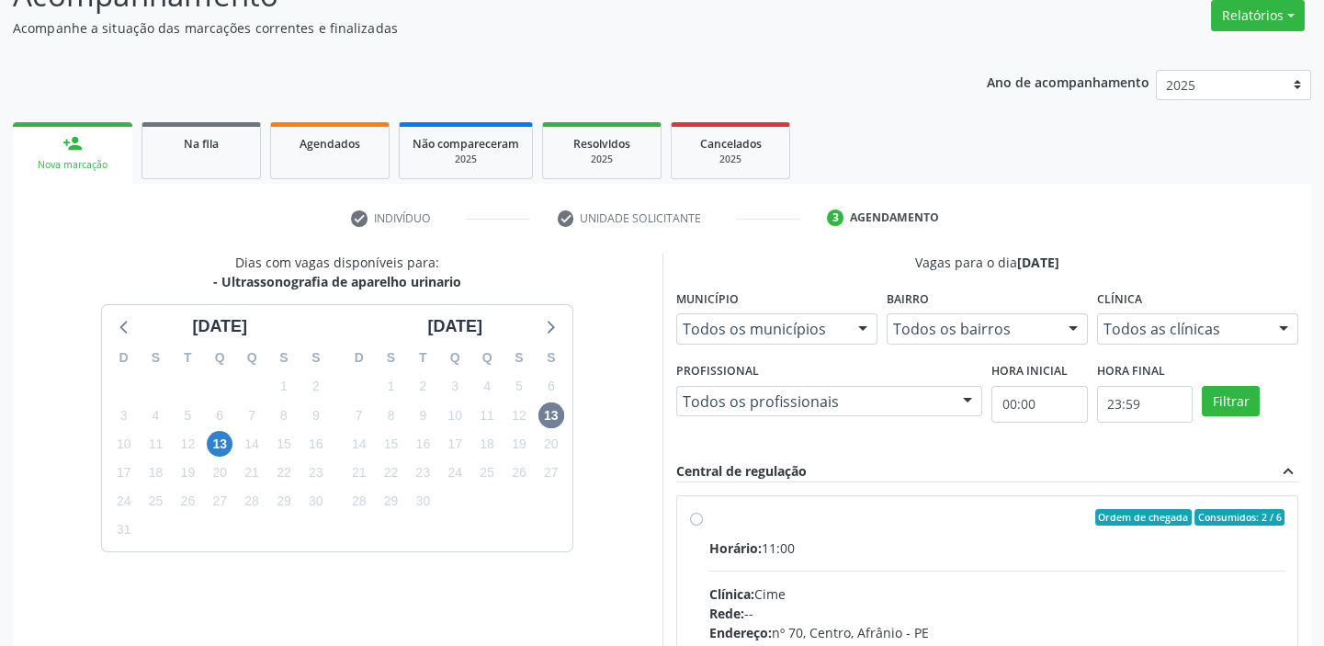
click at [703, 526] on input "Ordem de chegada Consumidos: 2 / 6 Horário: 11:00 Clínica: Cime Rede: -- Endere…" at bounding box center [696, 517] width 13 height 17
radio input "true"
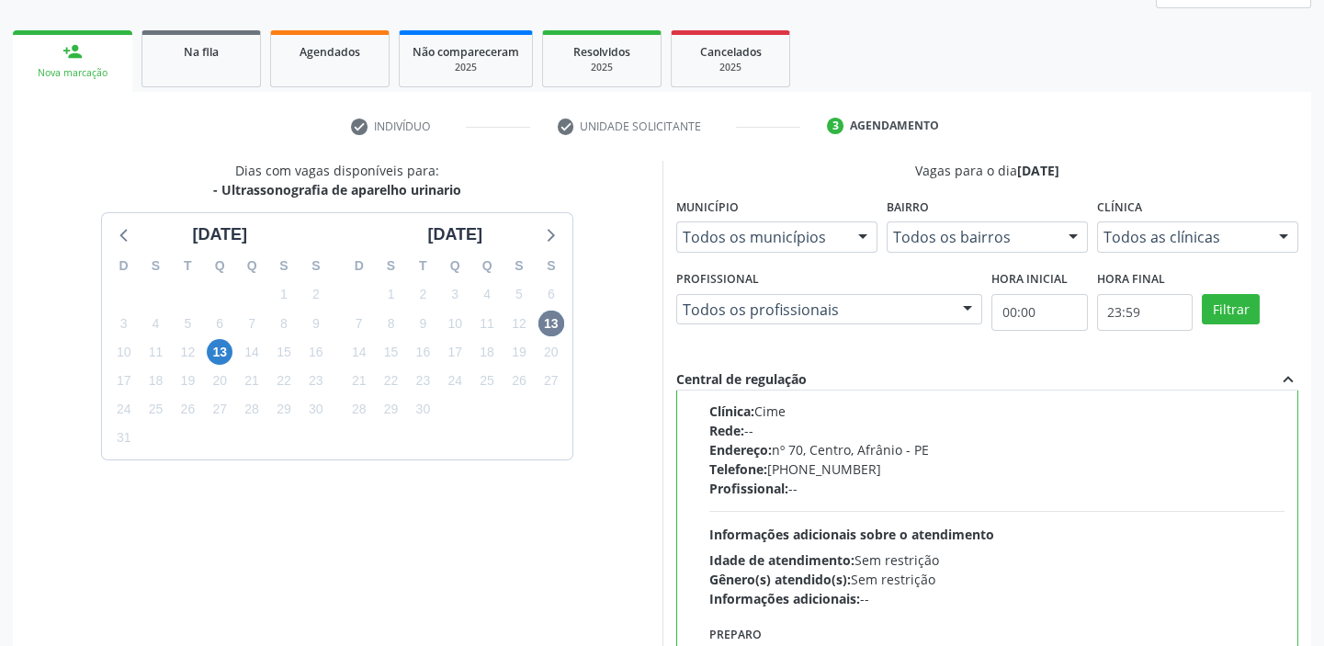
scroll to position [450, 0]
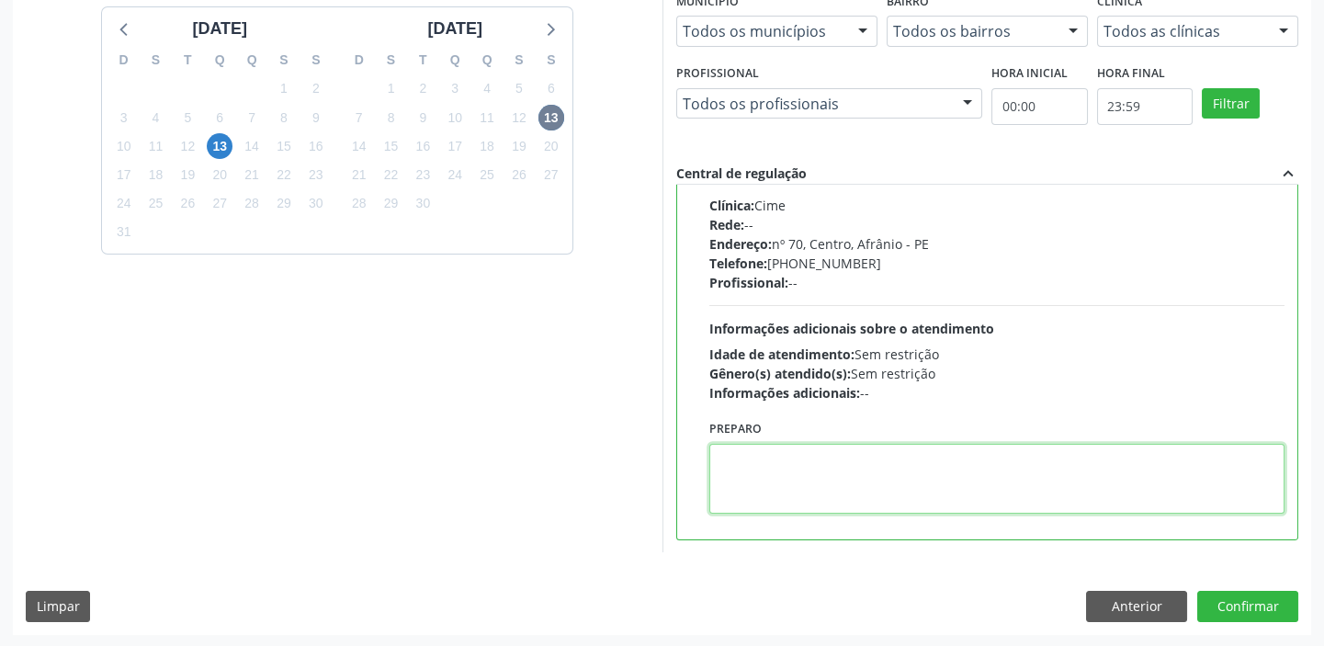
click at [805, 473] on textarea at bounding box center [997, 479] width 576 height 70
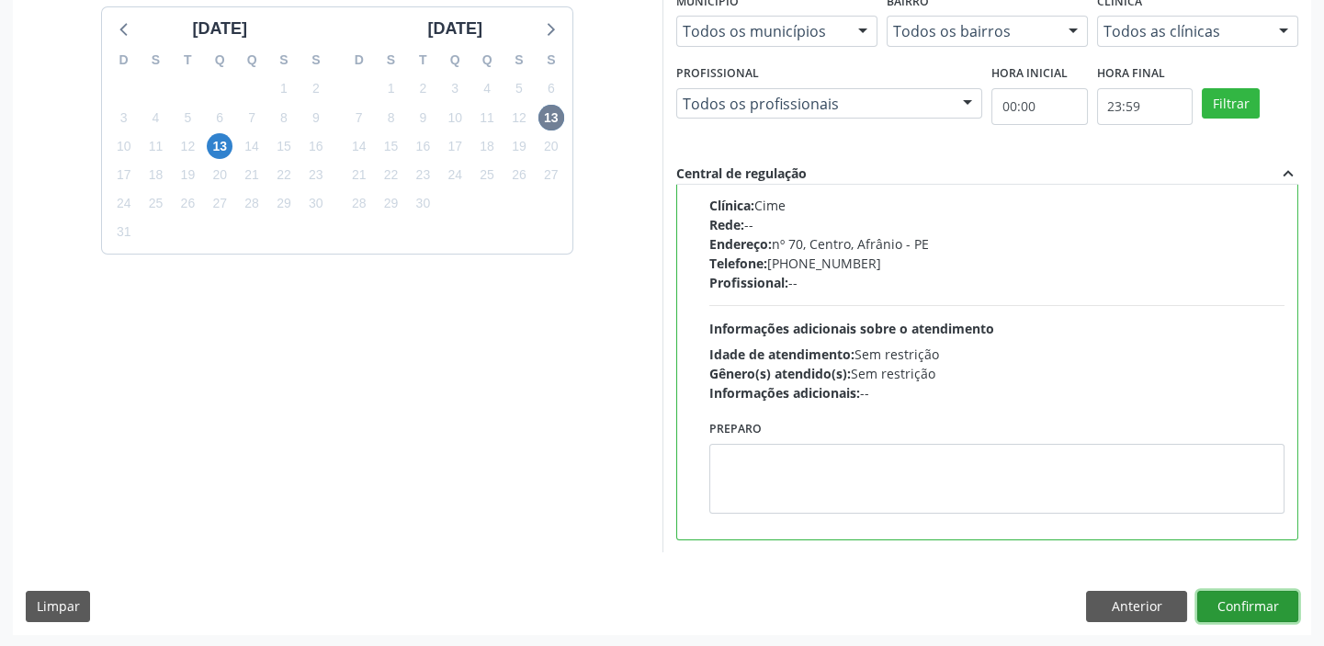
click at [1232, 602] on button "Confirmar" at bounding box center [1247, 606] width 101 height 31
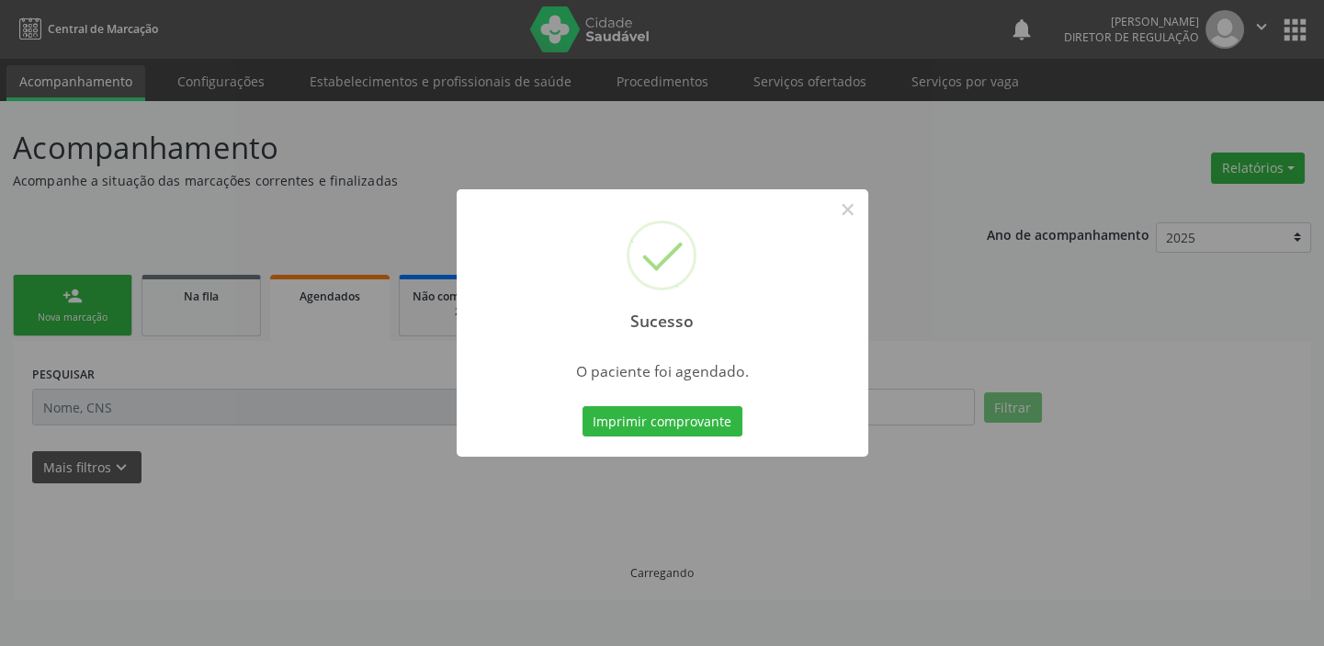
scroll to position [0, 0]
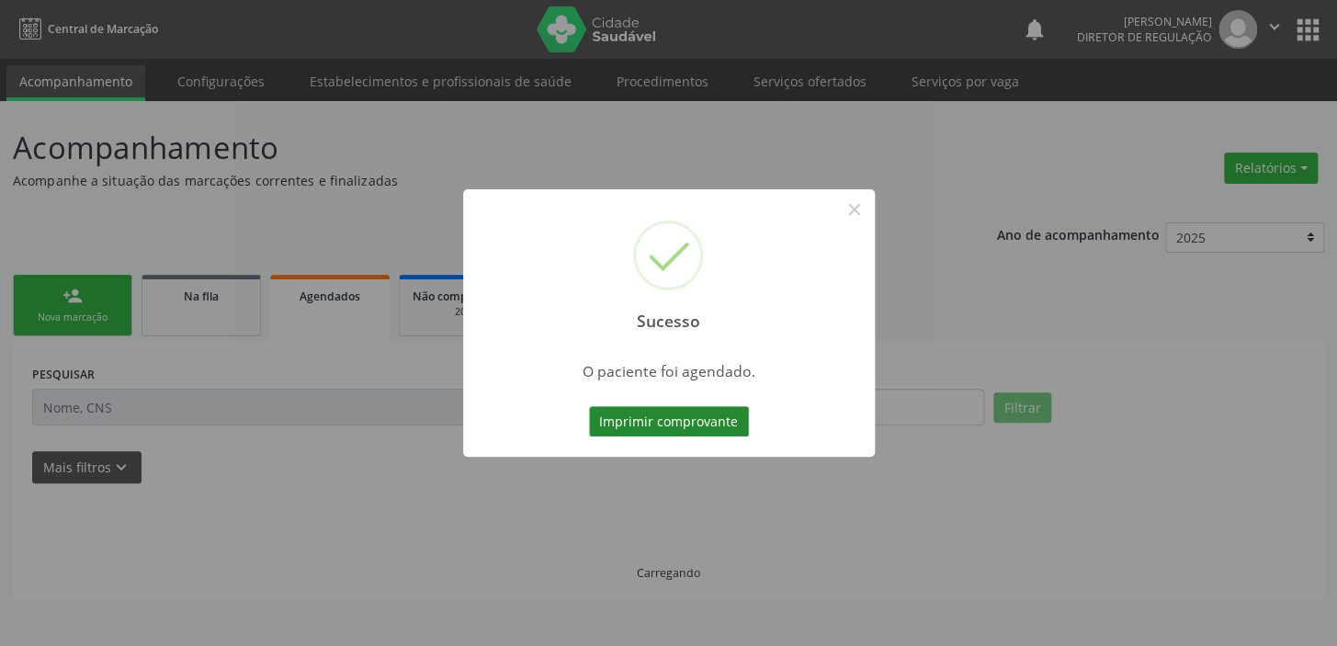
click at [689, 417] on button "Imprimir comprovante" at bounding box center [669, 421] width 160 height 31
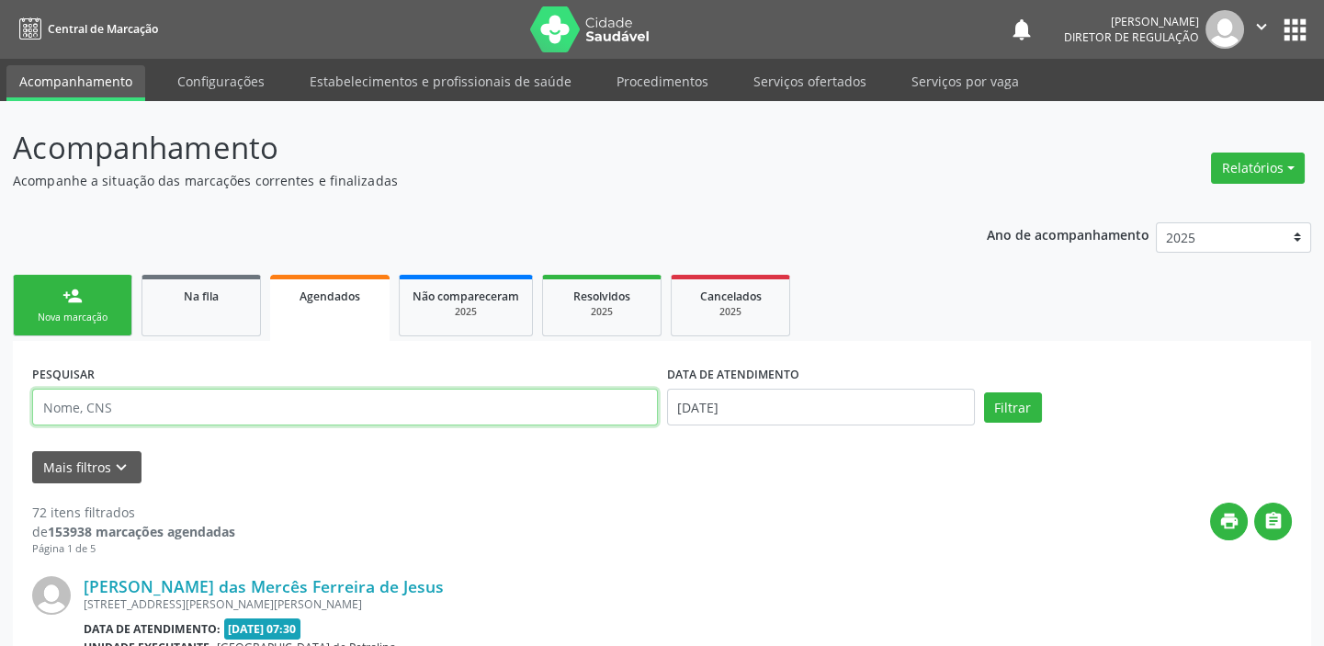
click at [113, 403] on input "text" at bounding box center [345, 407] width 626 height 37
type input "705001020740251"
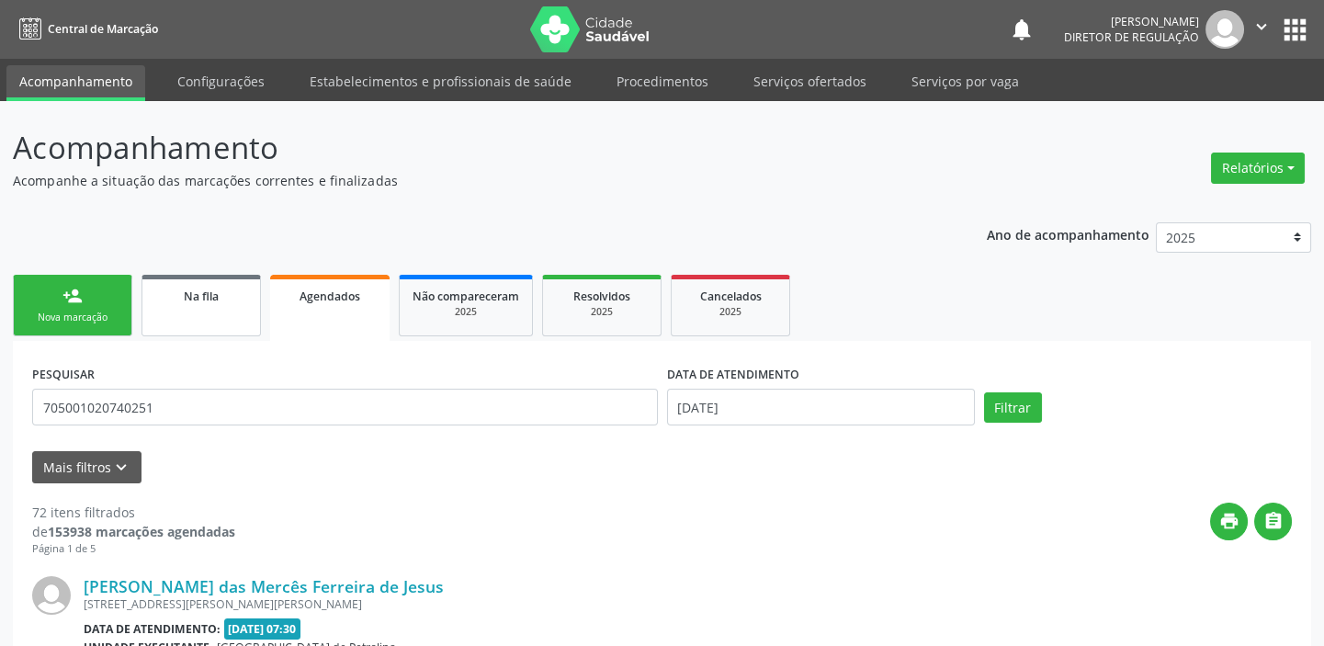
click at [209, 293] on span "Na fila" at bounding box center [201, 296] width 35 height 16
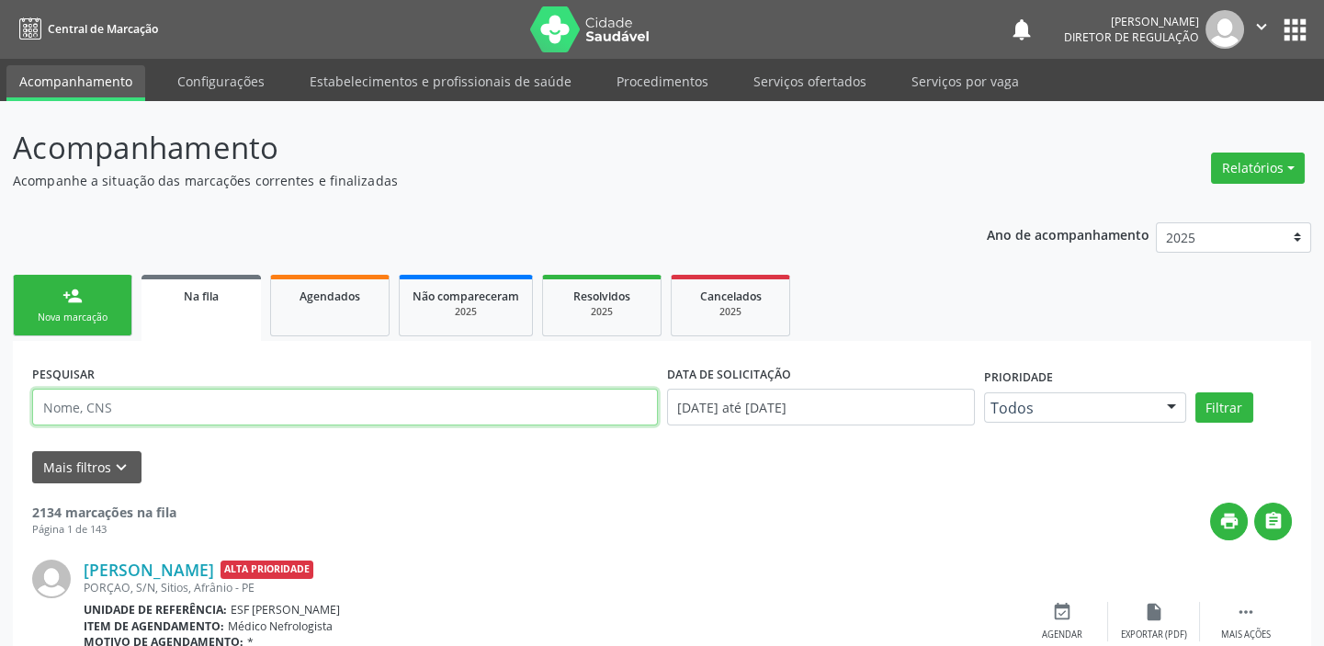
click at [124, 413] on input "text" at bounding box center [345, 407] width 626 height 37
type input "705001020740251"
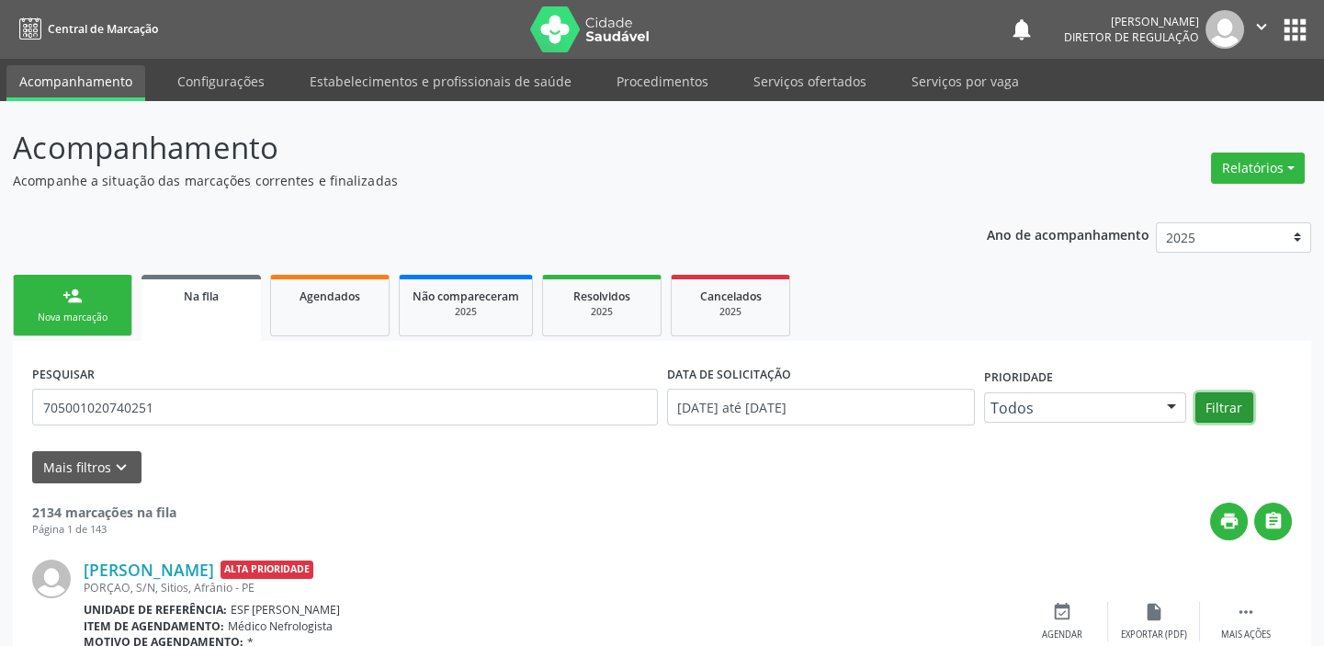
click at [1201, 407] on button "Filtrar" at bounding box center [1224, 407] width 58 height 31
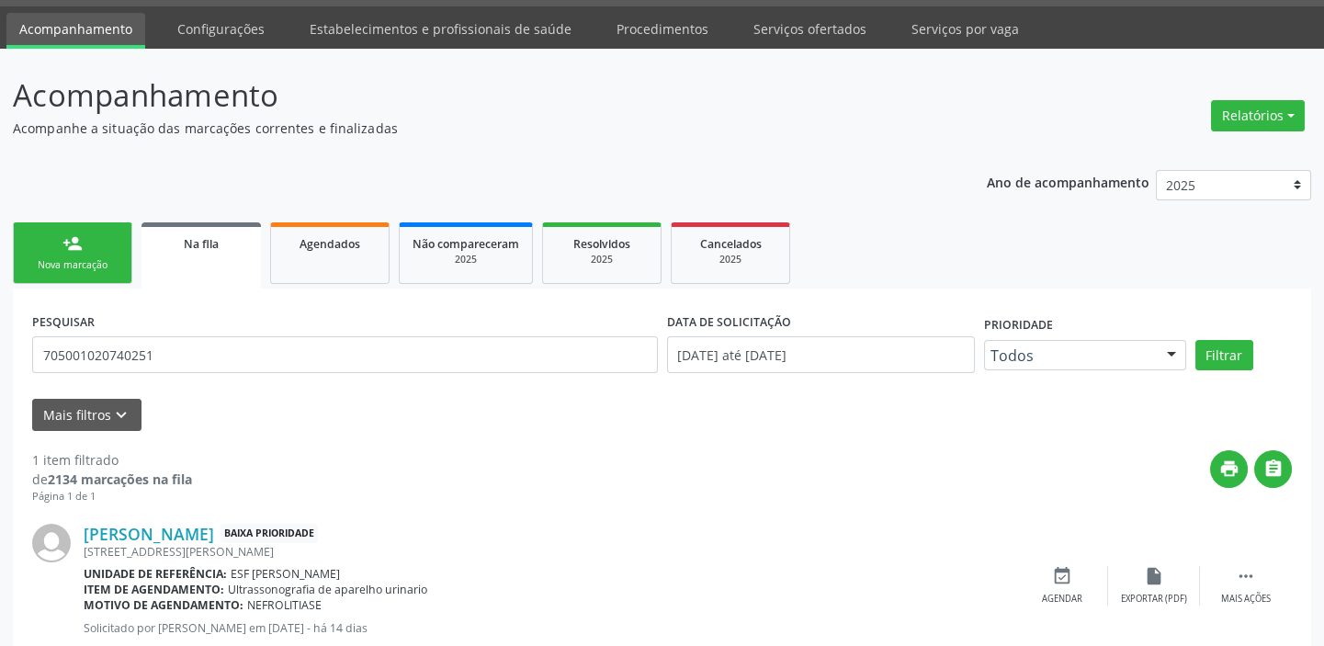
scroll to position [106, 0]
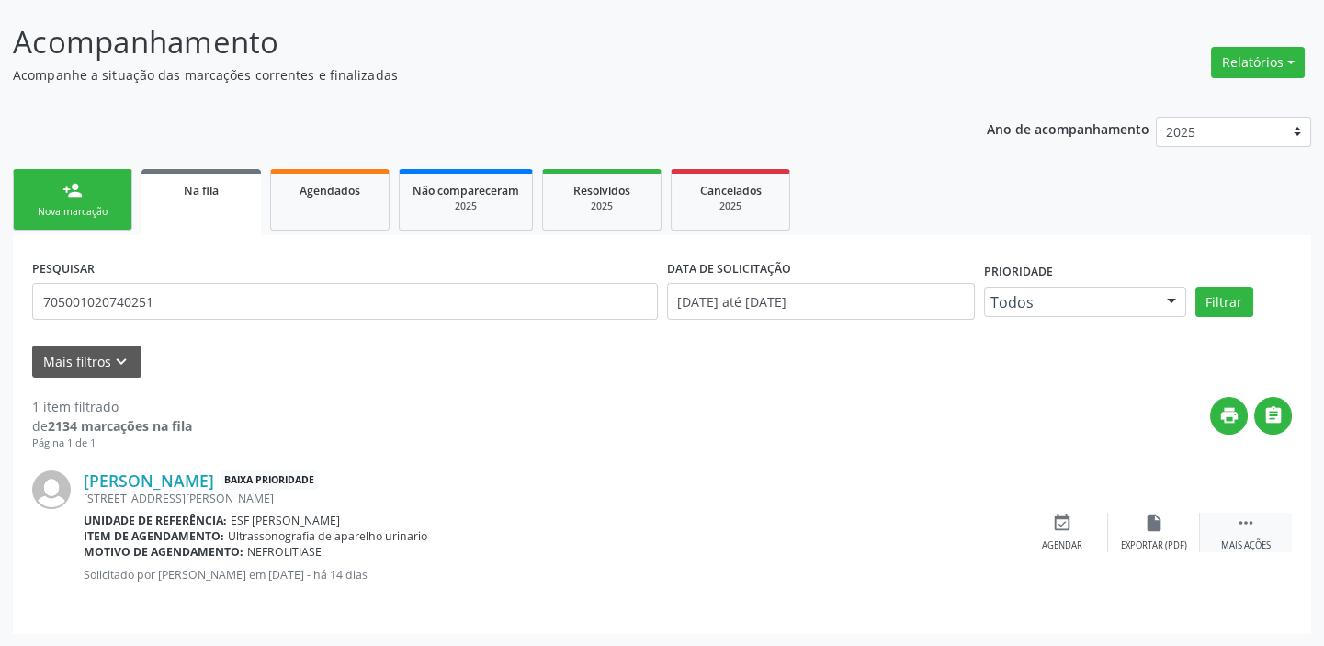
click at [1246, 527] on icon "" at bounding box center [1246, 523] width 20 height 20
click at [805, 523] on div "event_available Agendar" at bounding box center [787, 533] width 92 height 40
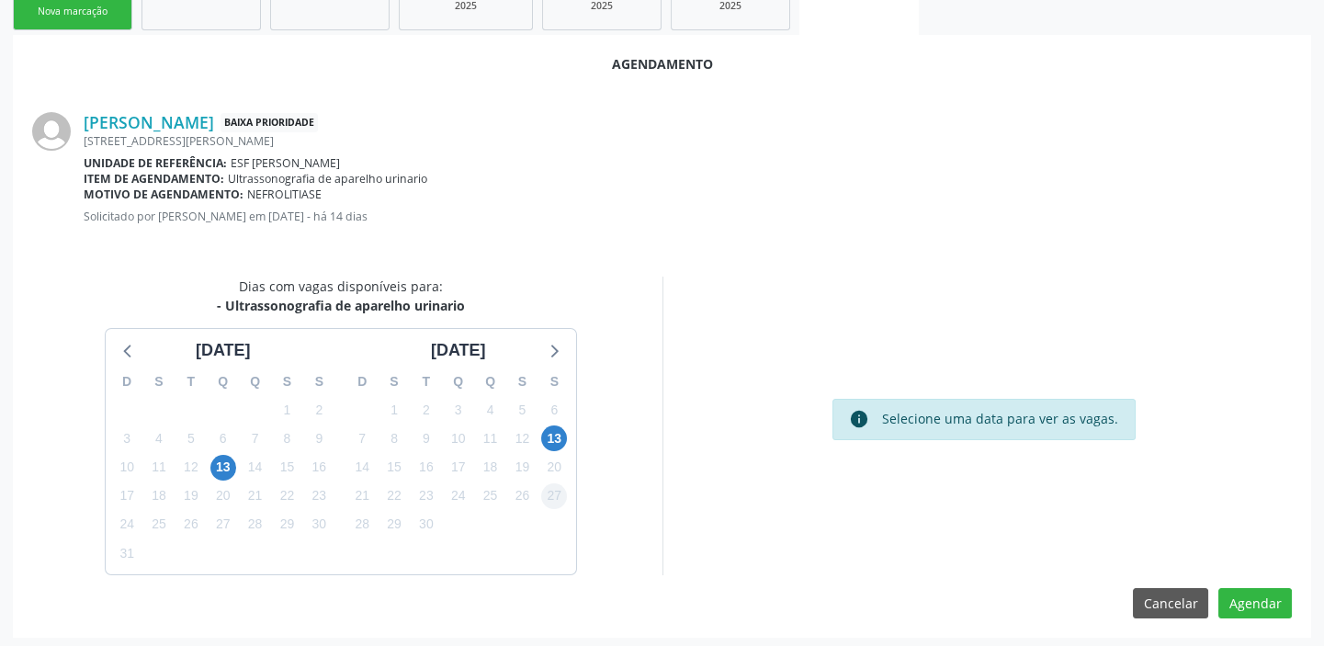
scroll to position [310, 0]
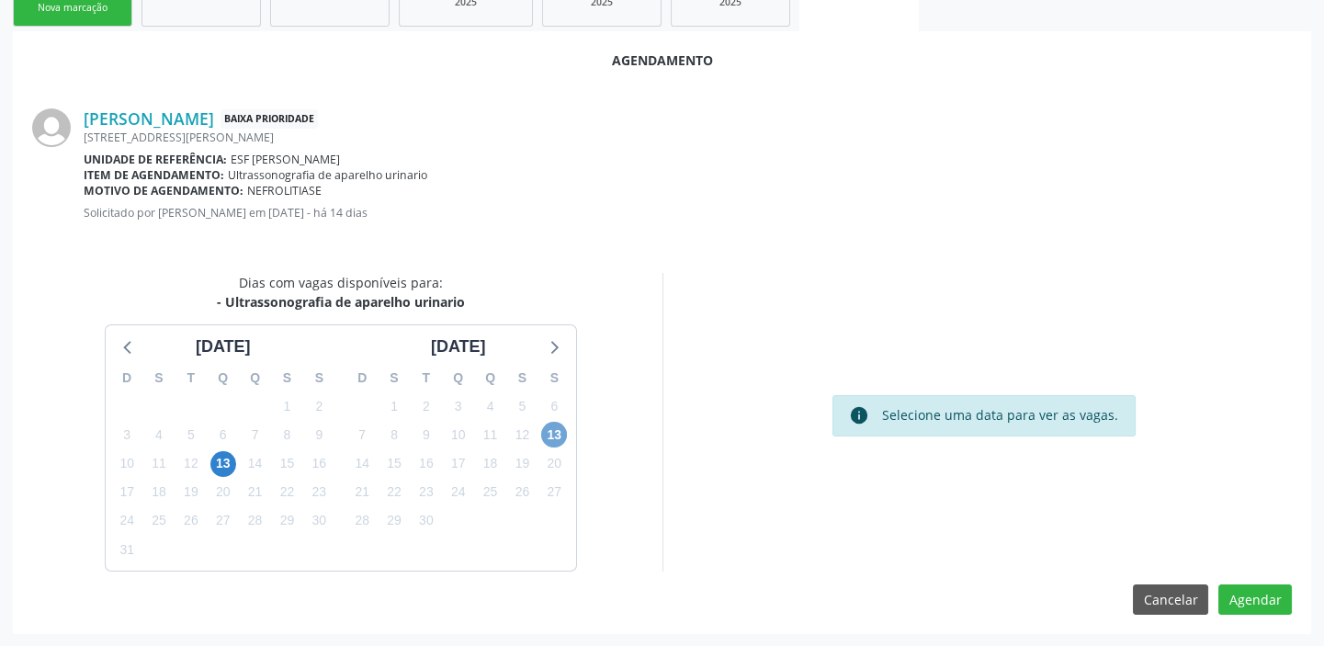
click at [547, 430] on span "13" at bounding box center [554, 435] width 26 height 26
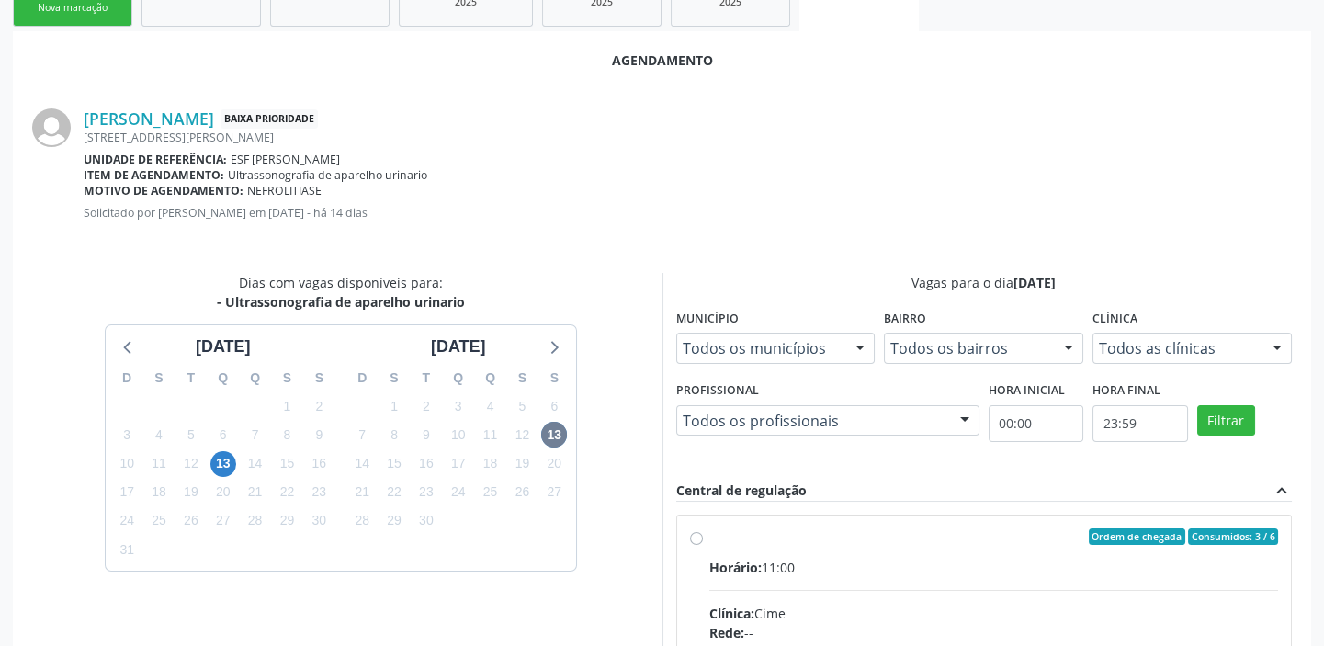
click at [703, 545] on input "Ordem de chegada Consumidos: 3 / 6 Horário: 11:00 Clínica: Cime Rede: -- Endere…" at bounding box center [696, 536] width 13 height 17
radio input "true"
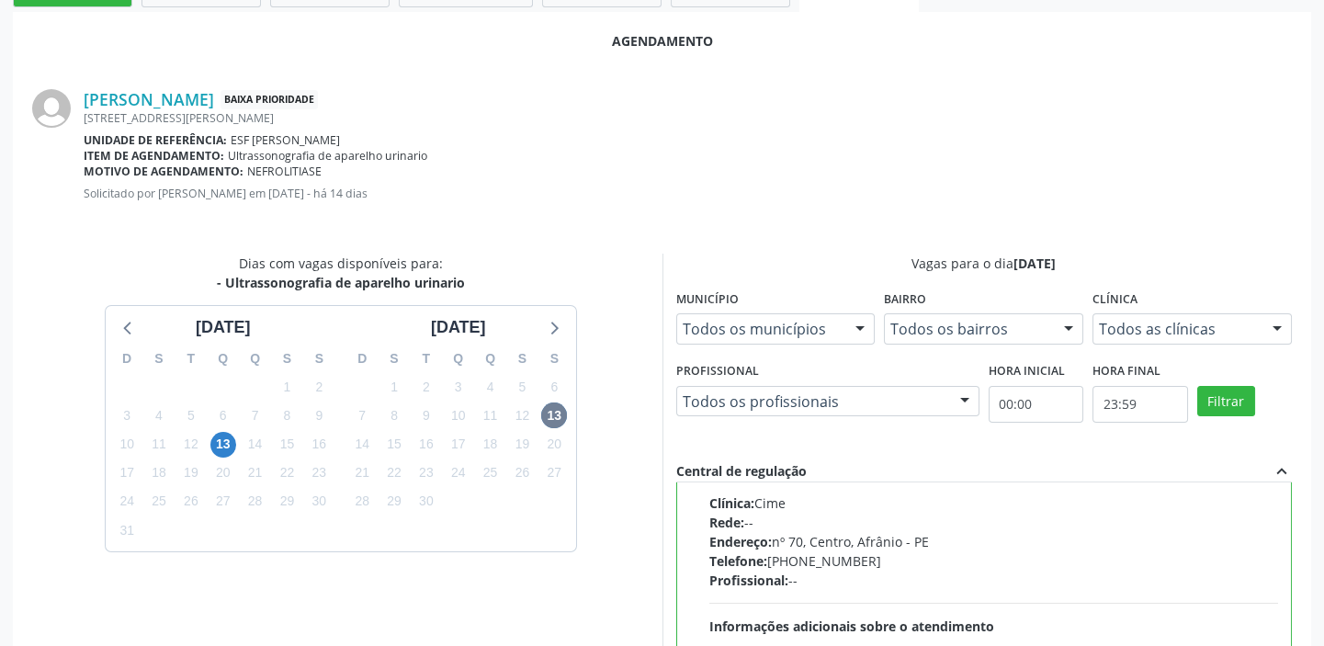
scroll to position [607, 0]
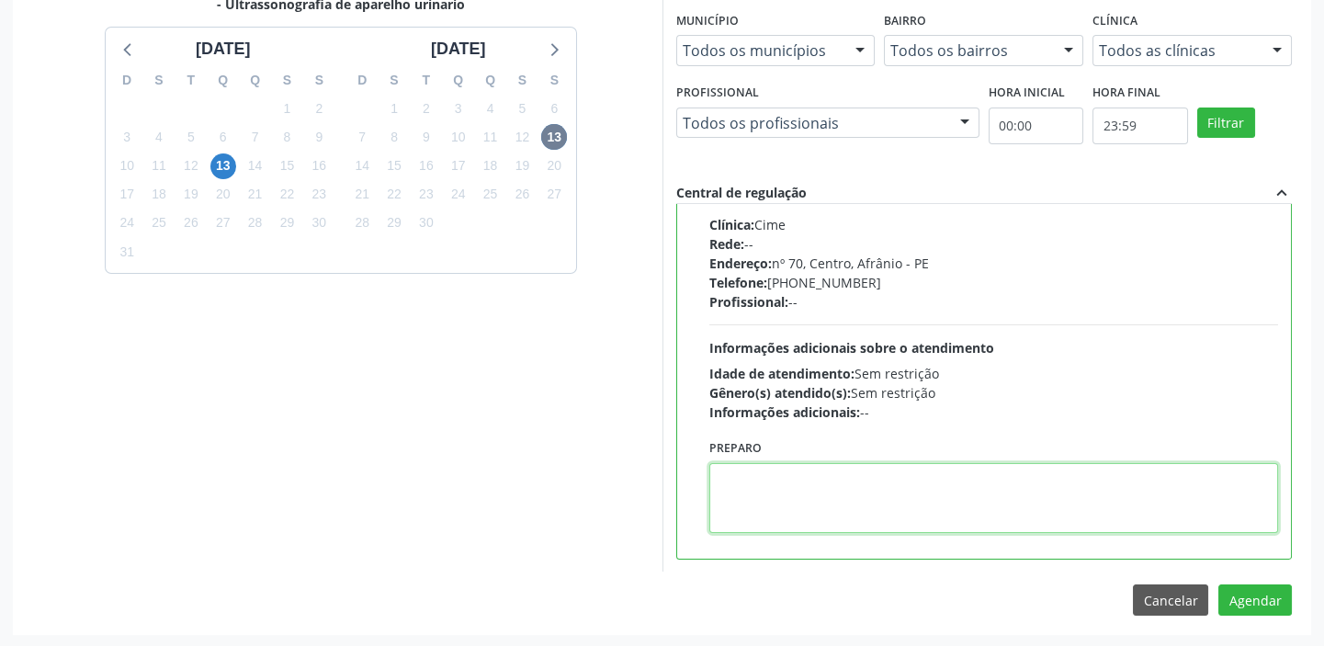
click at [786, 505] on textarea at bounding box center [994, 498] width 570 height 70
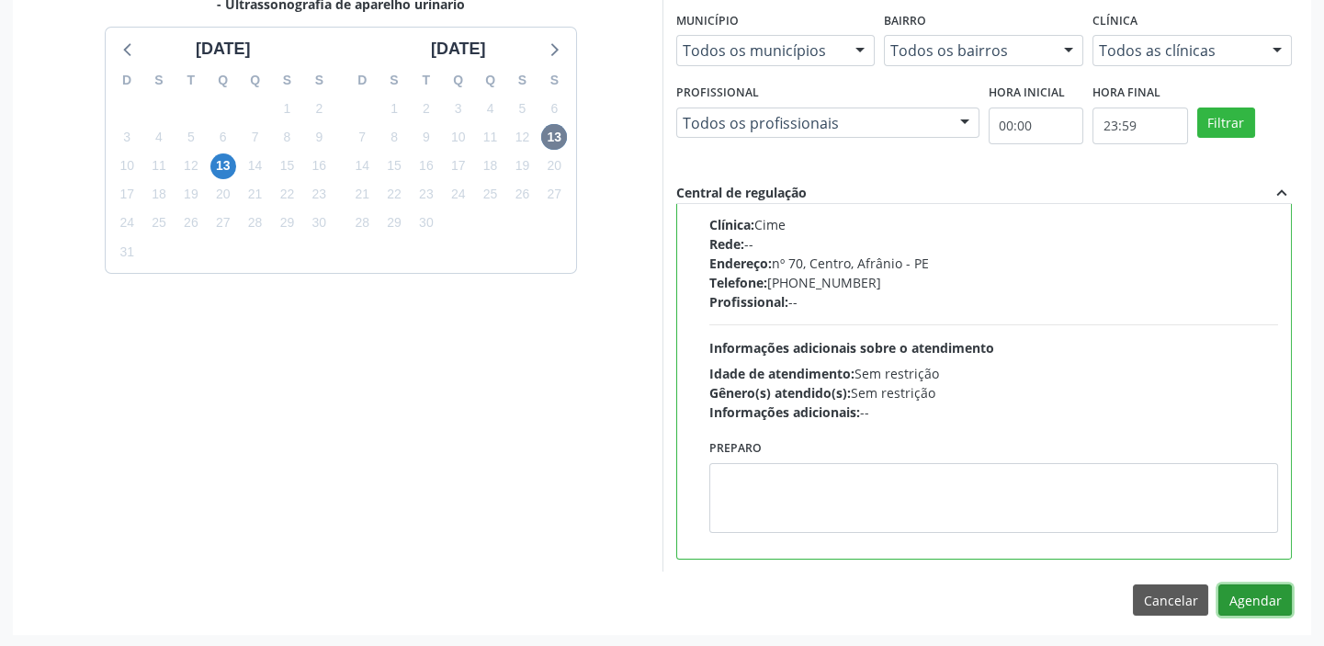
click at [1239, 590] on button "Agendar" at bounding box center [1255, 599] width 74 height 31
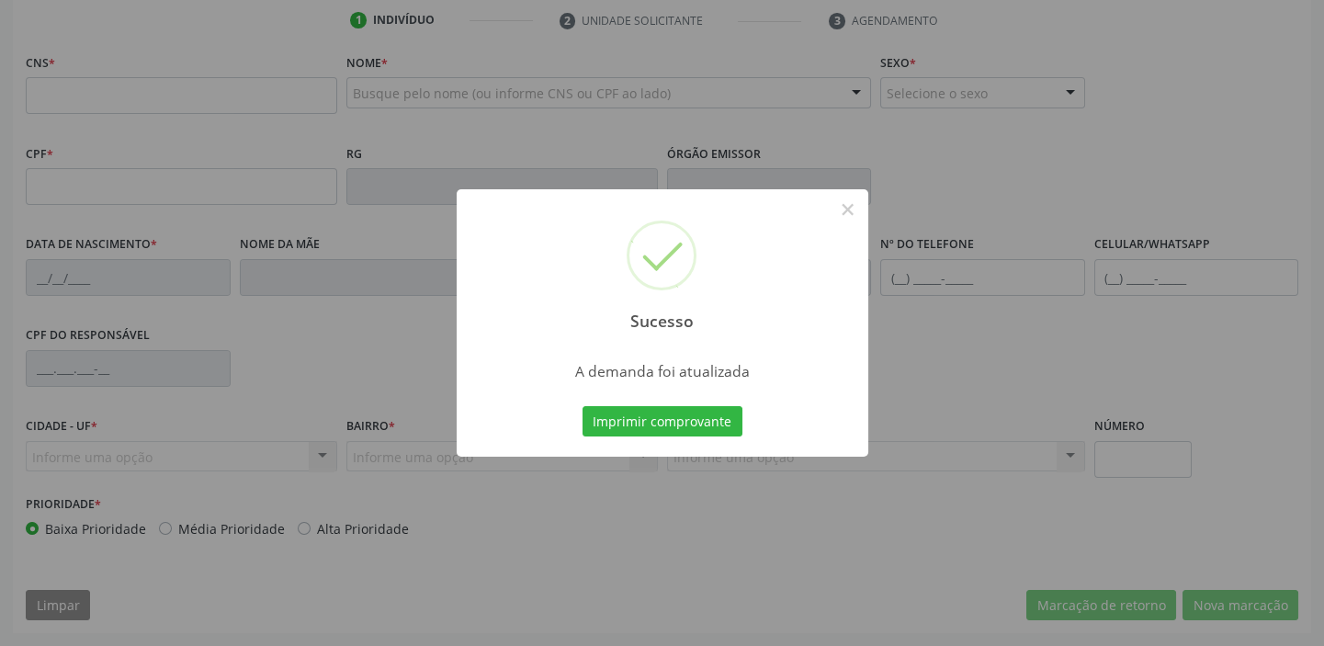
scroll to position [349, 0]
click at [660, 420] on button "Imprimir comprovante" at bounding box center [663, 421] width 160 height 31
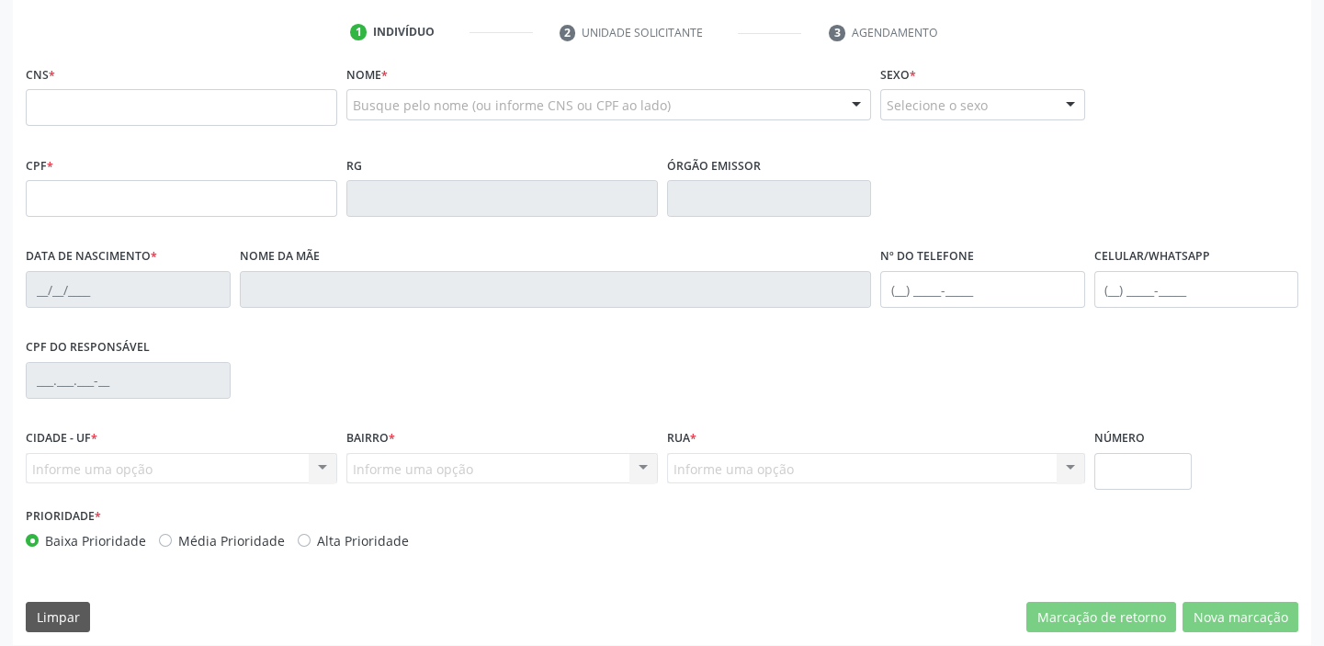
scroll to position [266, 0]
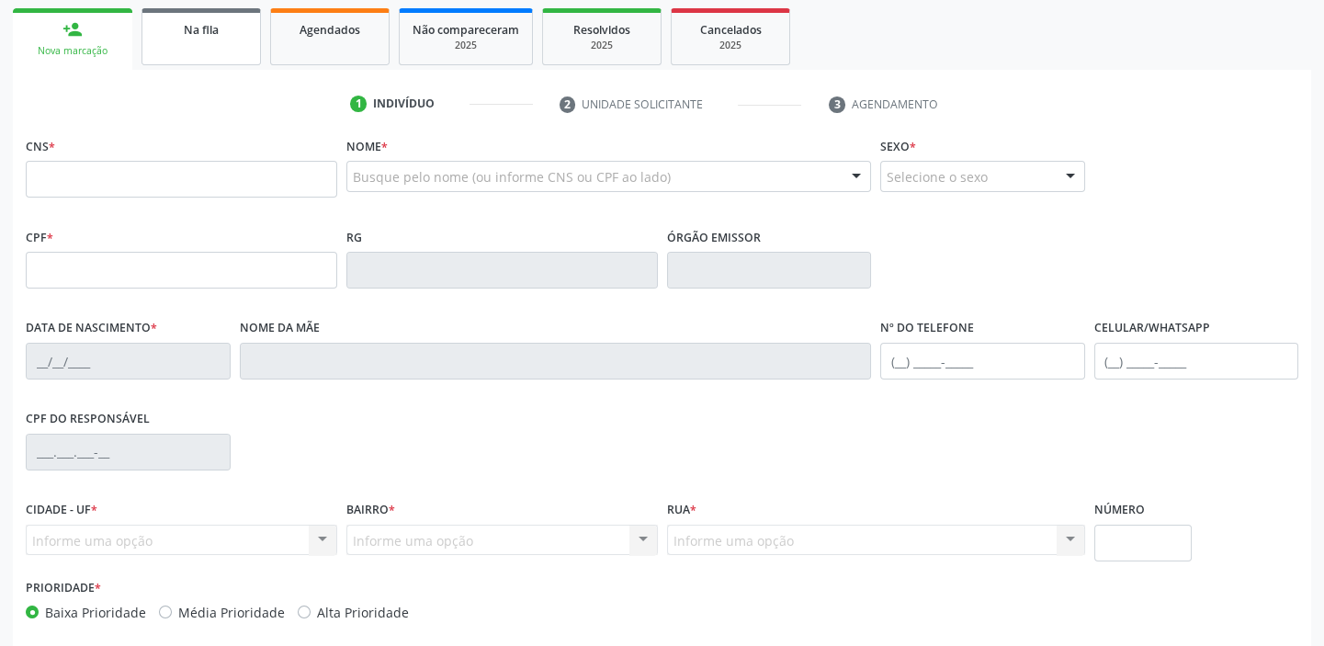
click at [217, 37] on div "Na fila" at bounding box center [201, 28] width 92 height 19
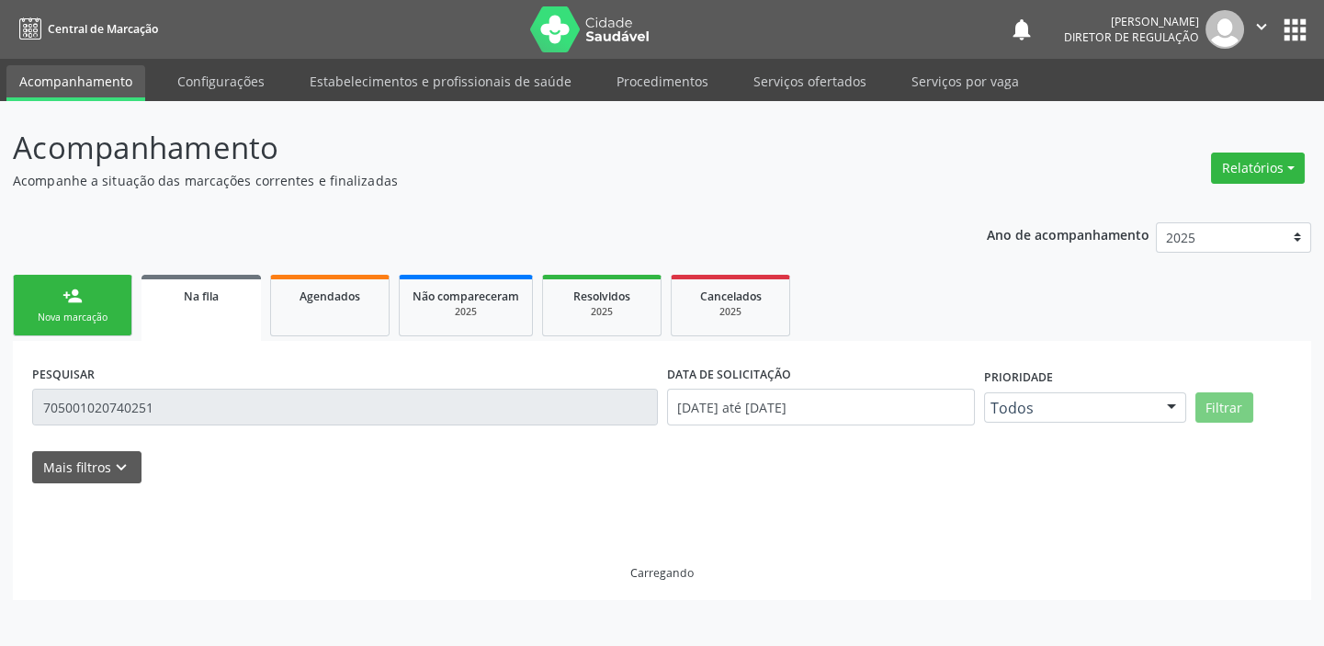
scroll to position [0, 0]
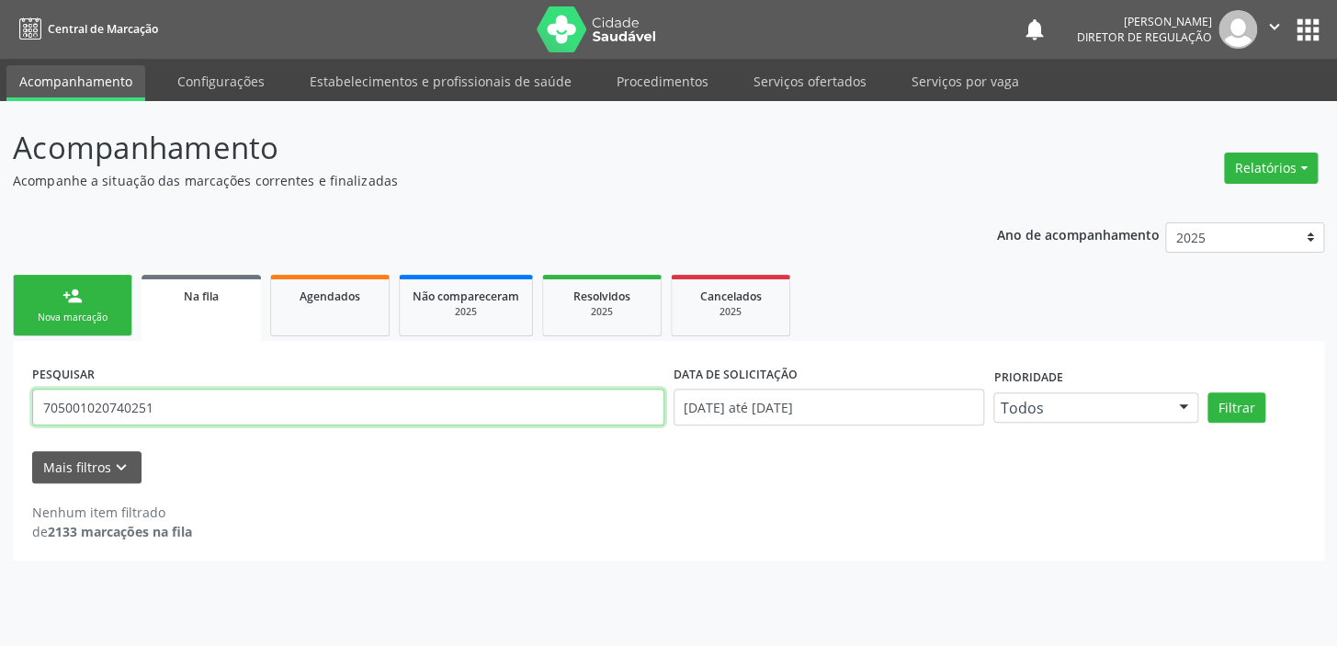
click at [162, 412] on input "705001020740251" at bounding box center [348, 407] width 632 height 37
type input "7"
type input "703008846126377"
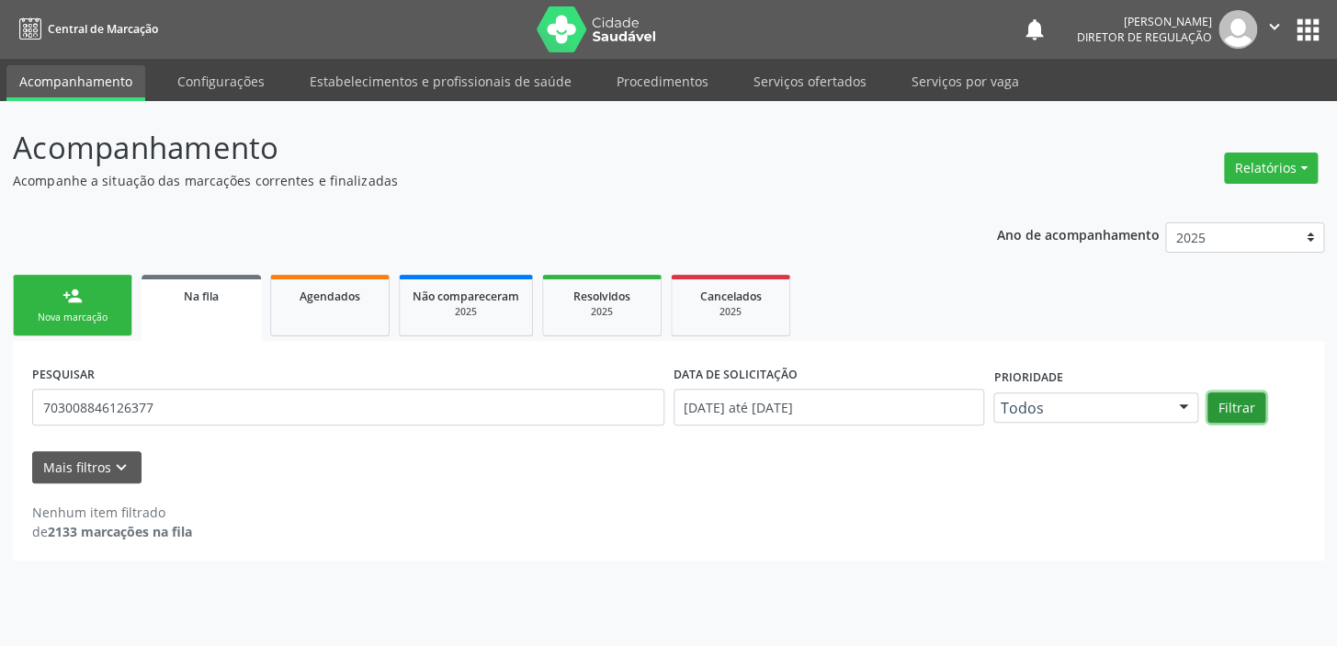
click at [1226, 403] on button "Filtrar" at bounding box center [1236, 407] width 58 height 31
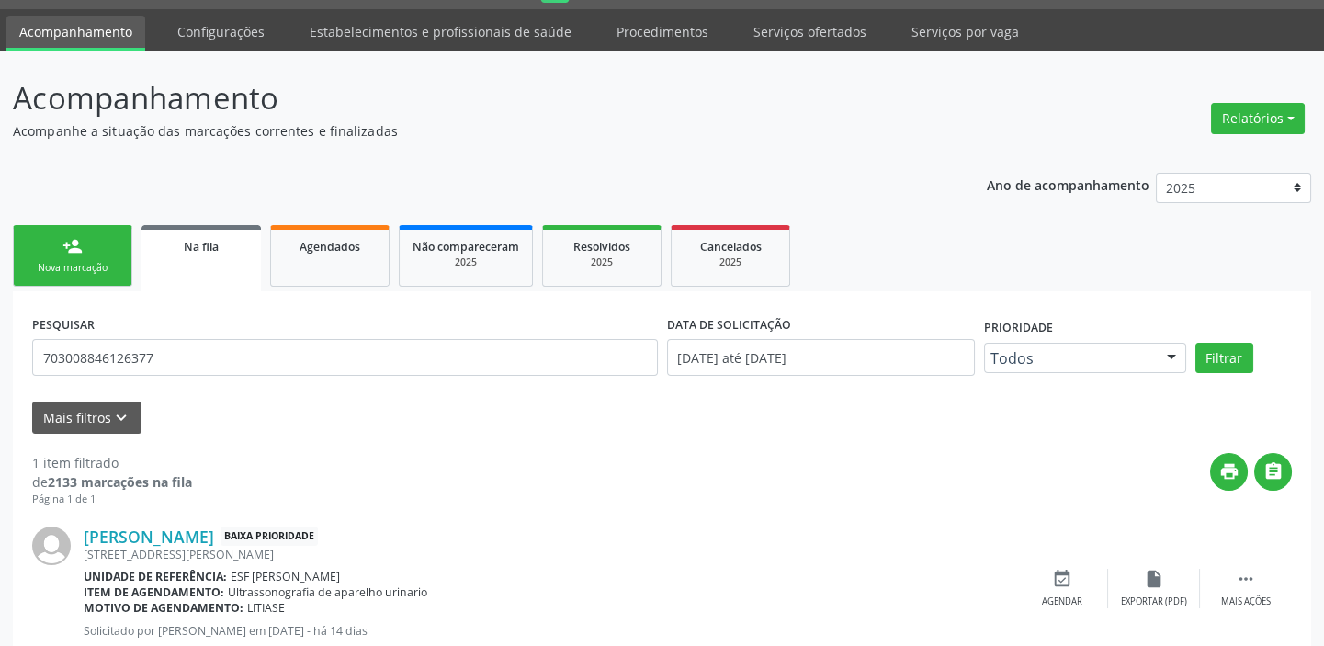
scroll to position [106, 0]
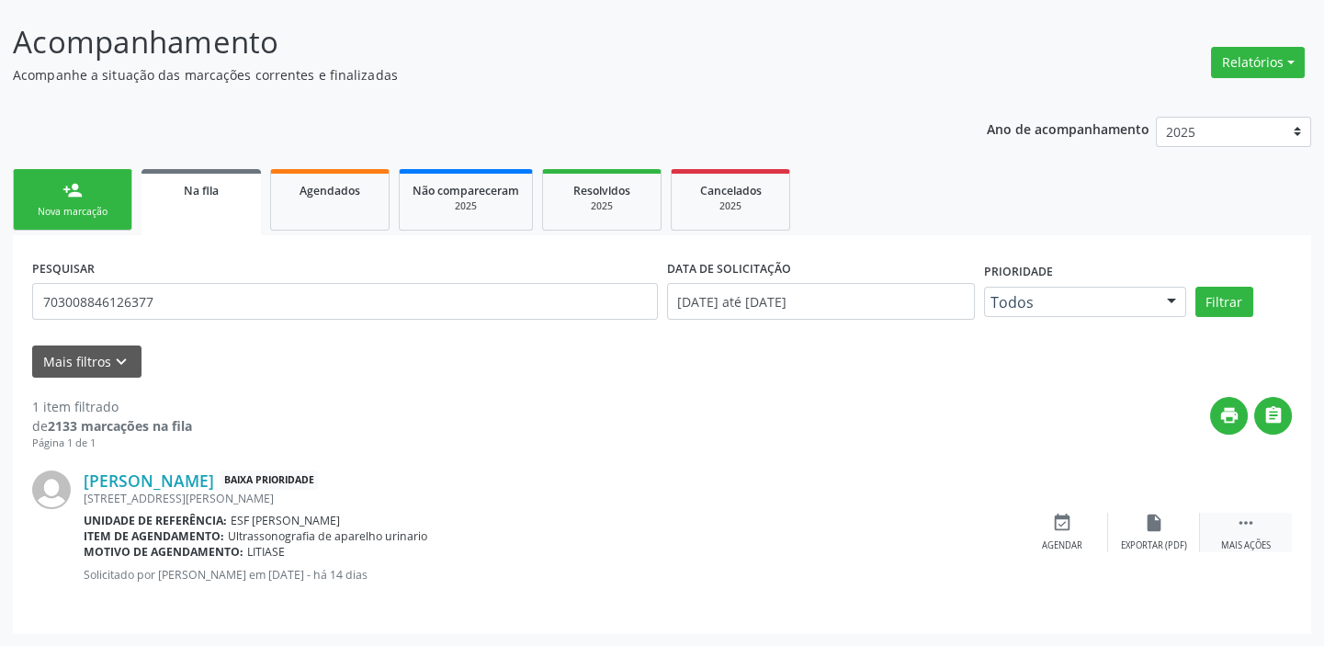
click at [1249, 524] on icon "" at bounding box center [1246, 523] width 20 height 20
click at [775, 533] on div "event_available Agendar" at bounding box center [787, 533] width 92 height 40
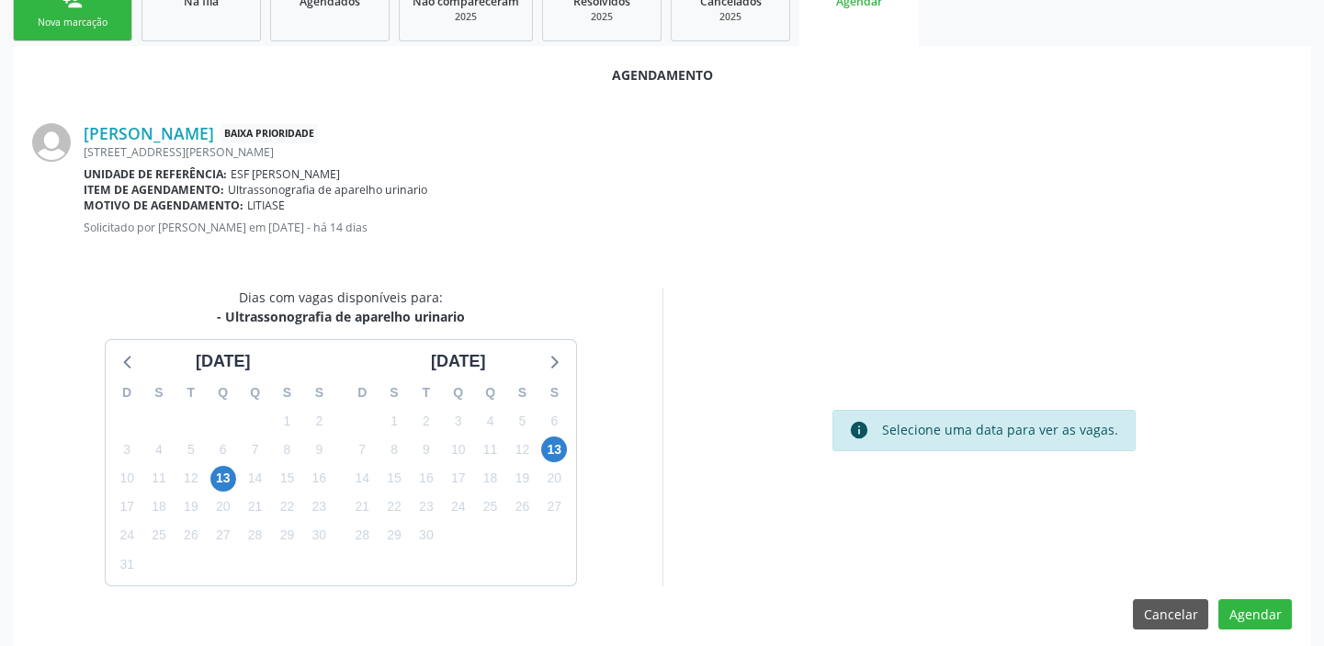
scroll to position [310, 0]
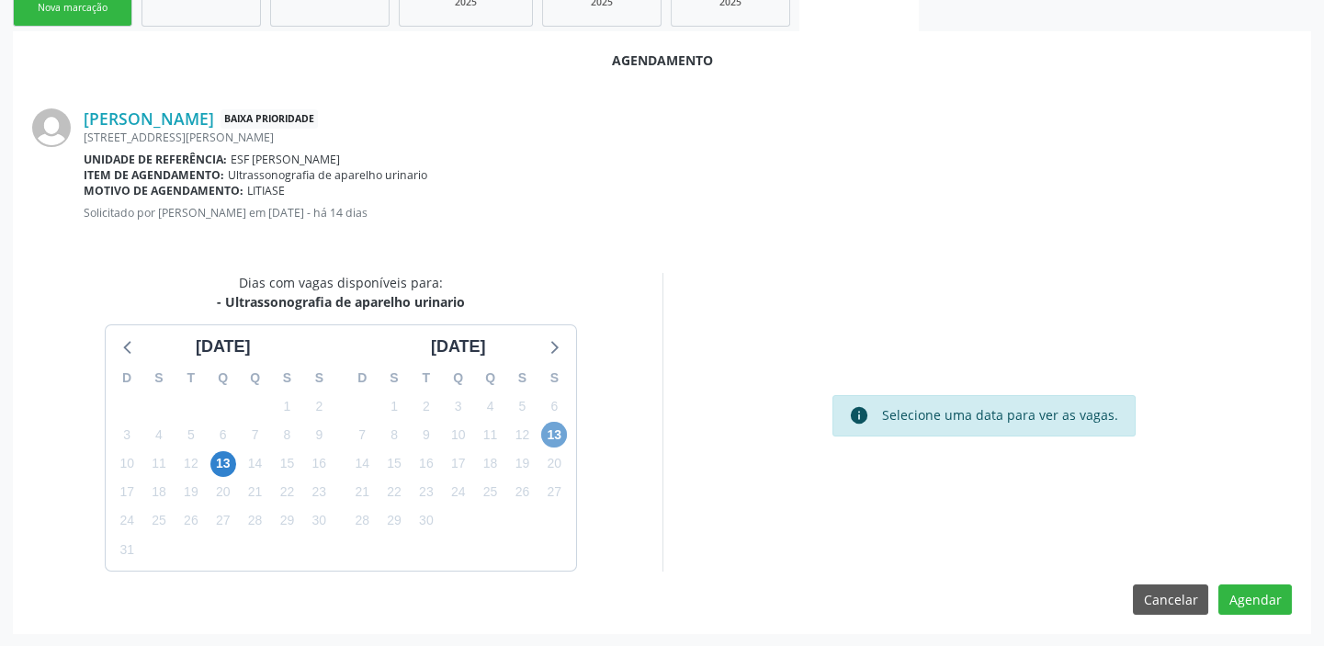
click at [555, 435] on span "13" at bounding box center [554, 435] width 26 height 26
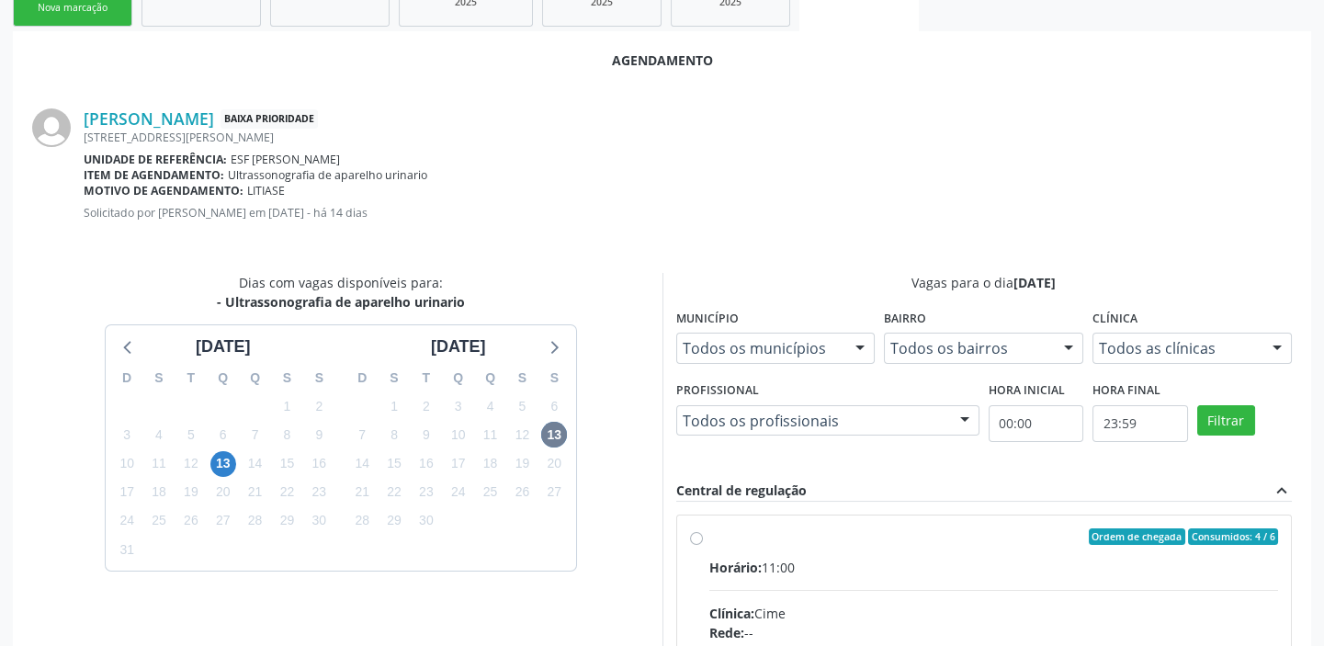
click at [703, 545] on input "Ordem de chegada Consumidos: 4 / 6 Horário: 11:00 Clínica: Cime Rede: -- Endere…" at bounding box center [696, 536] width 13 height 17
radio input "true"
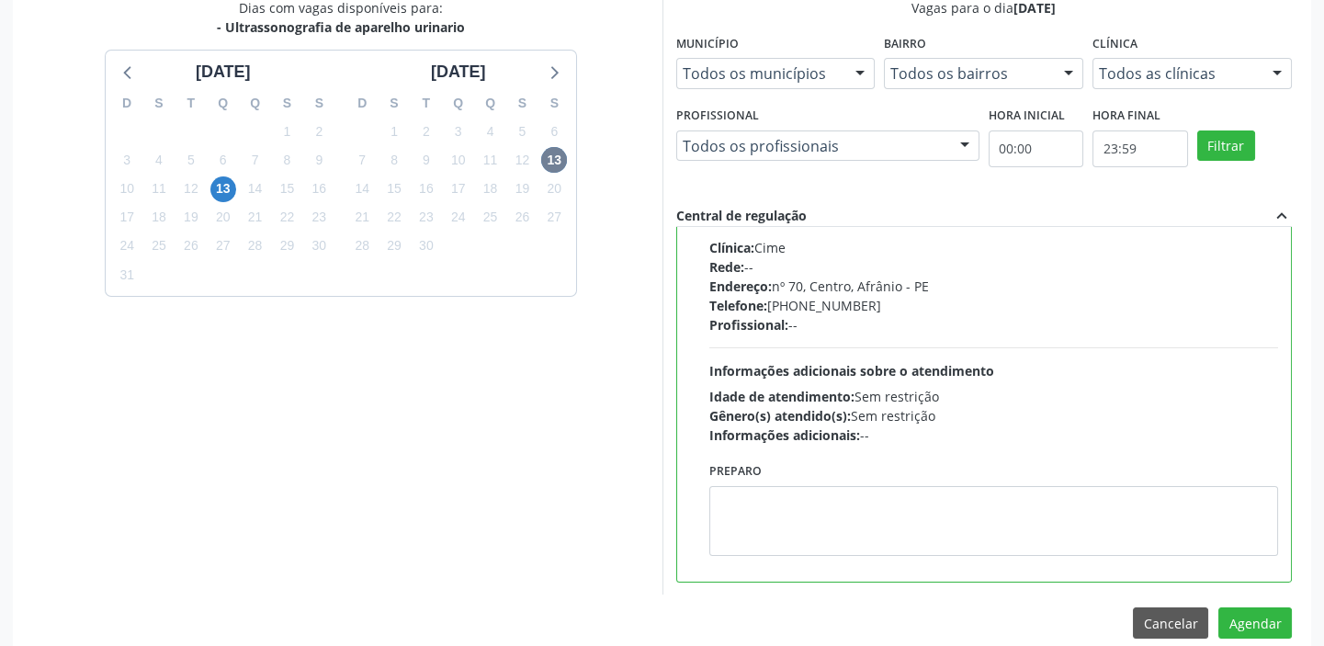
scroll to position [607, 0]
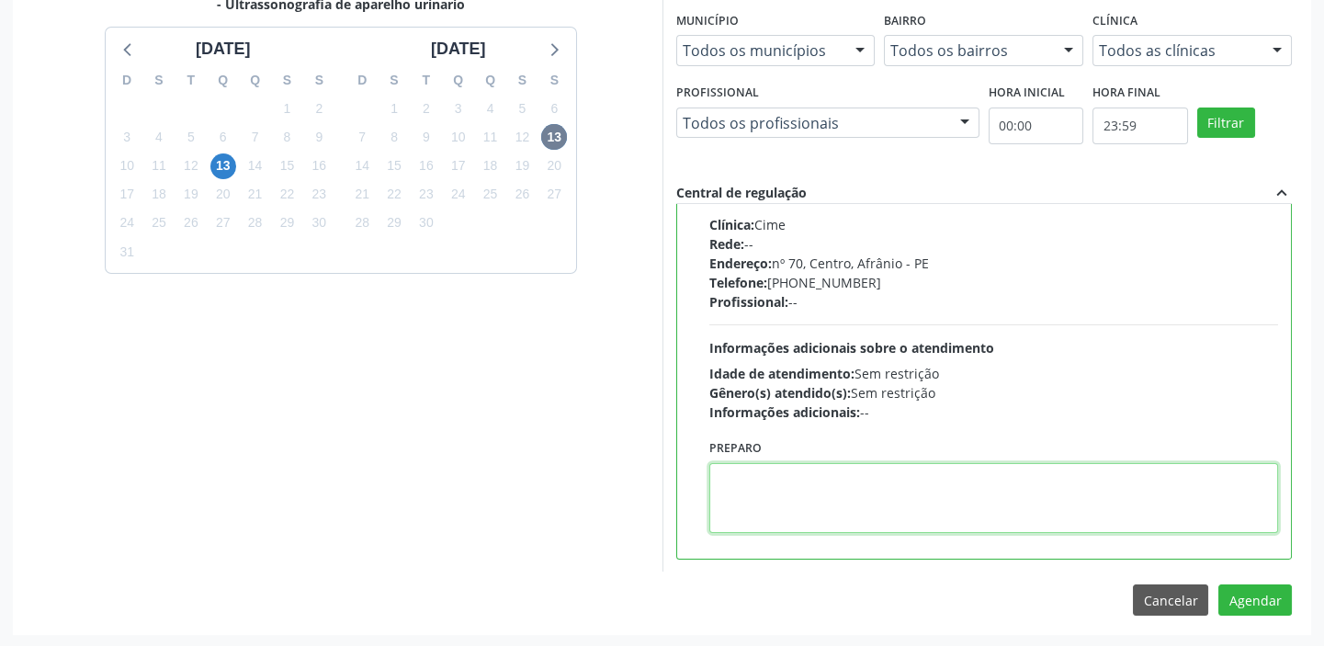
click at [813, 481] on textarea at bounding box center [994, 498] width 570 height 70
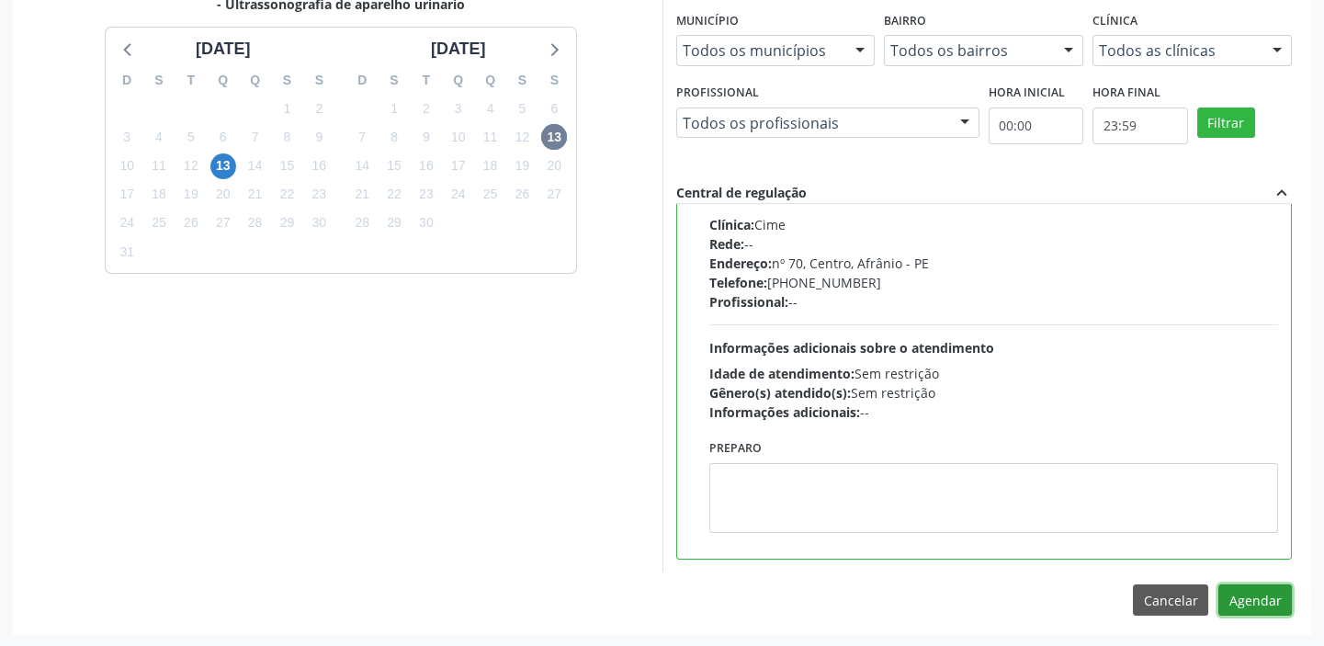
click at [1261, 598] on button "Agendar" at bounding box center [1255, 599] width 74 height 31
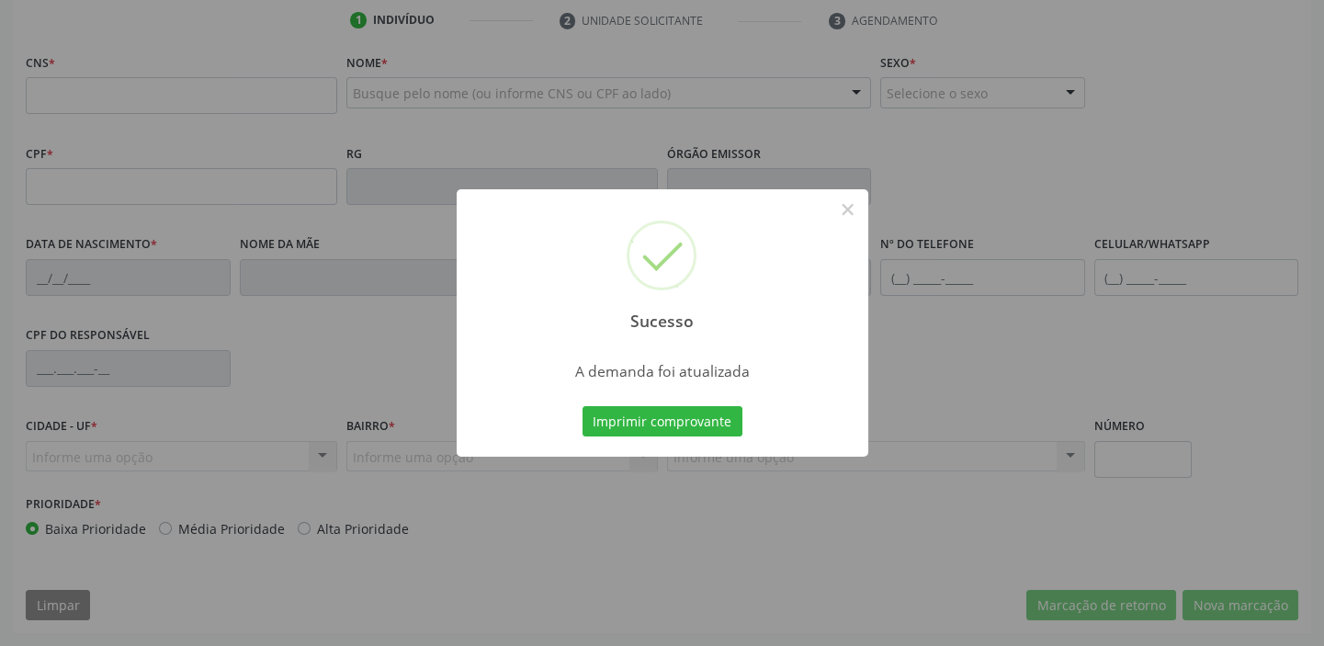
scroll to position [349, 0]
click at [692, 414] on button "Imprimir comprovante" at bounding box center [663, 421] width 160 height 31
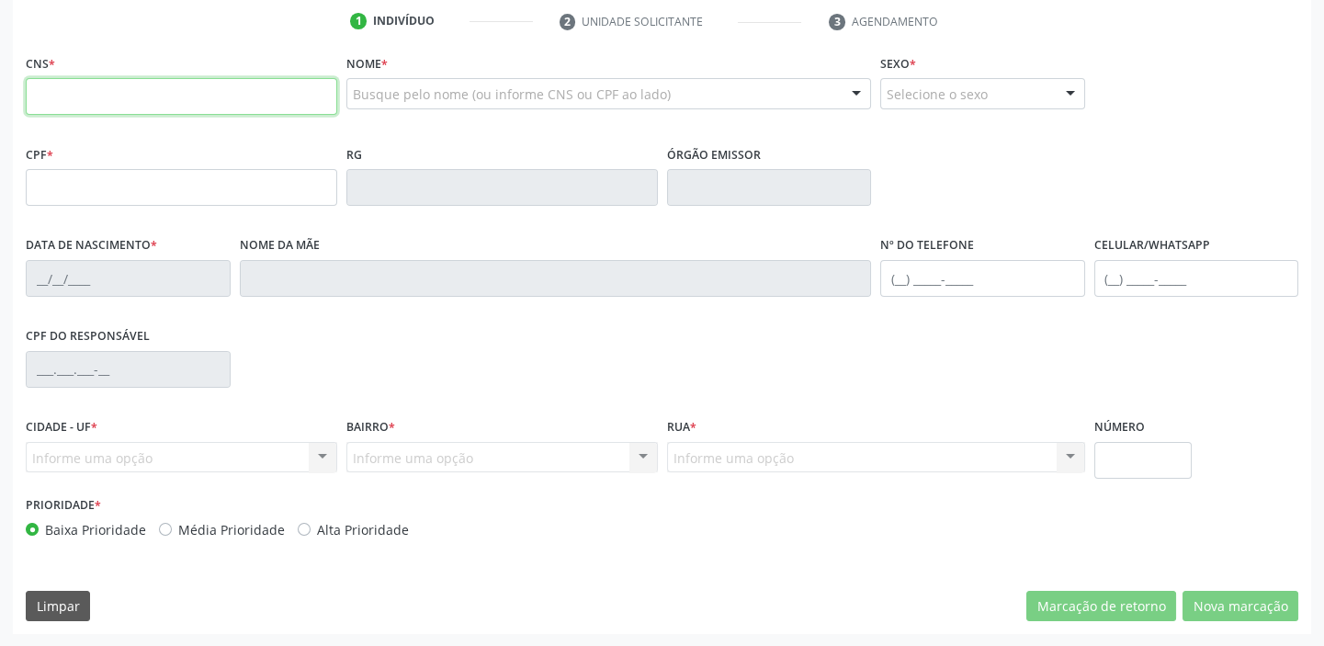
click at [122, 92] on input "text" at bounding box center [181, 96] width 311 height 37
click at [273, 19] on ul "1 Indivíduo 2 Unidade solicitante 3 Agendamento" at bounding box center [662, 21] width 1298 height 30
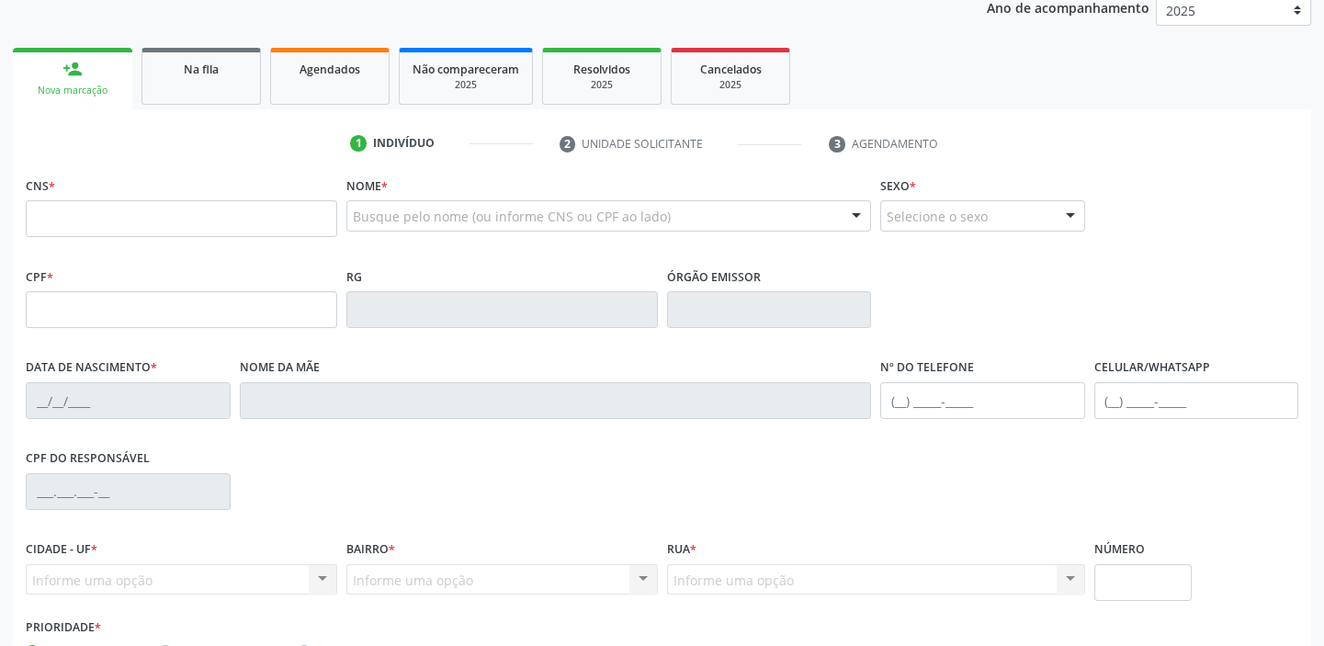
scroll to position [16, 0]
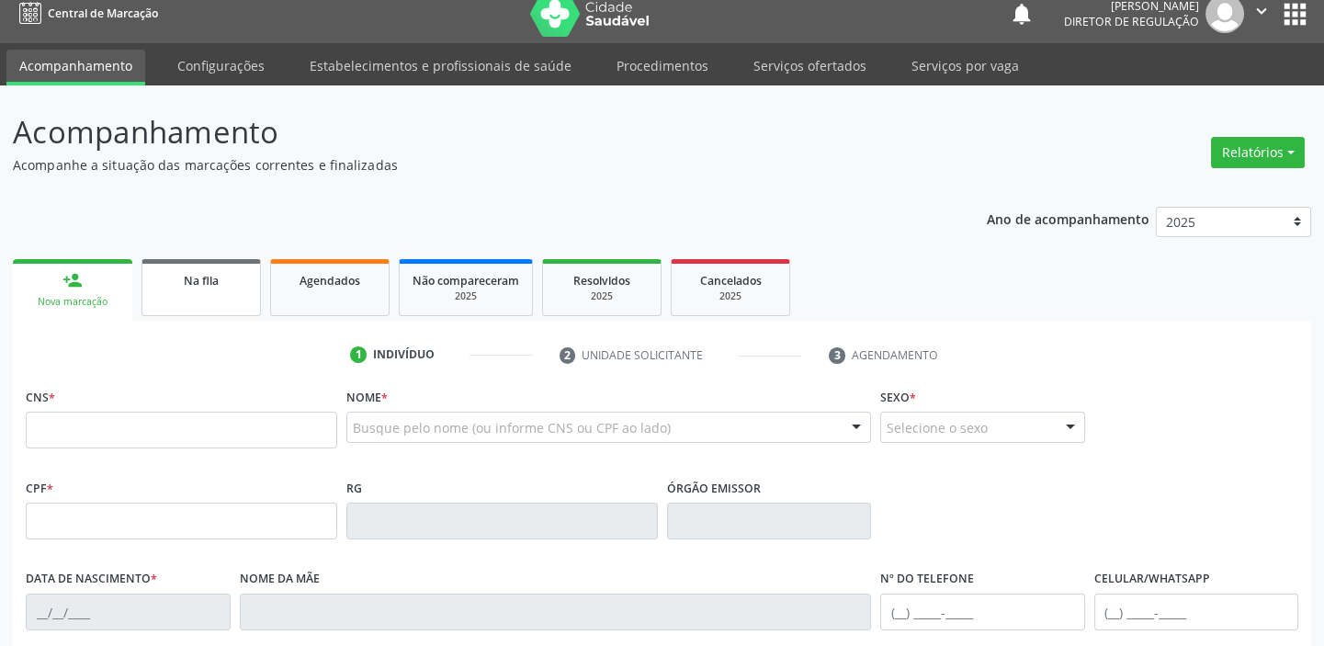
click at [169, 278] on div "Na fila" at bounding box center [201, 279] width 92 height 19
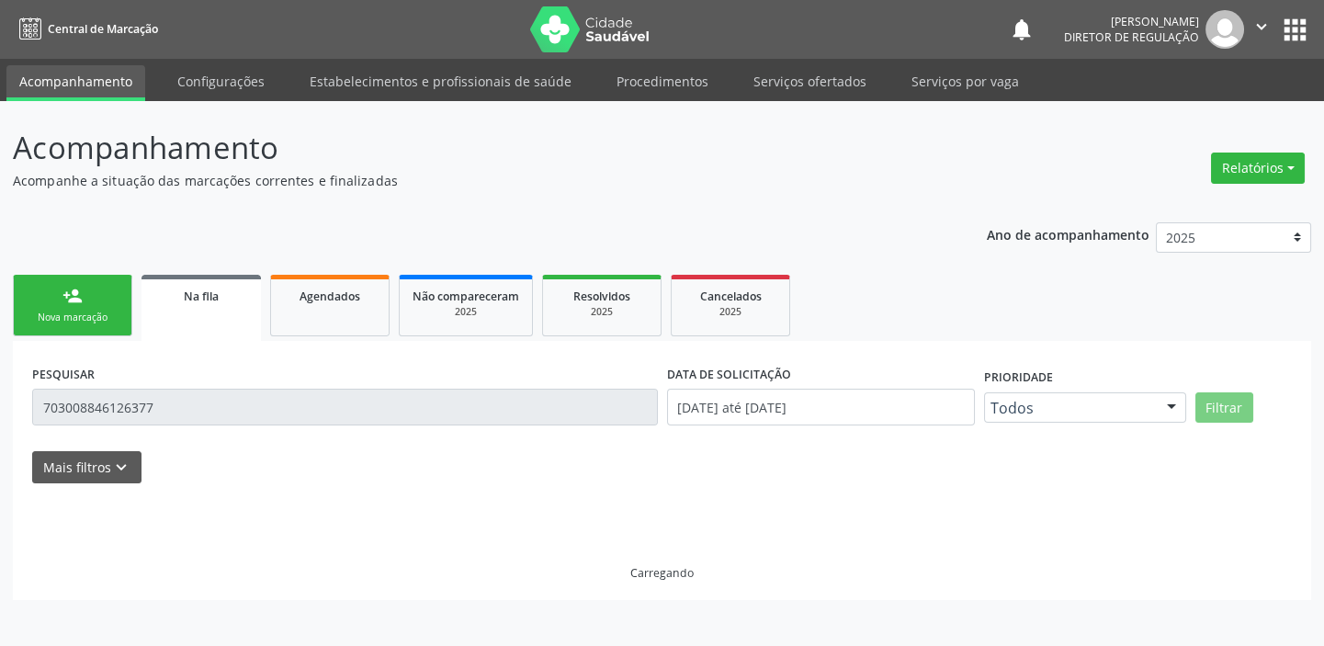
scroll to position [0, 0]
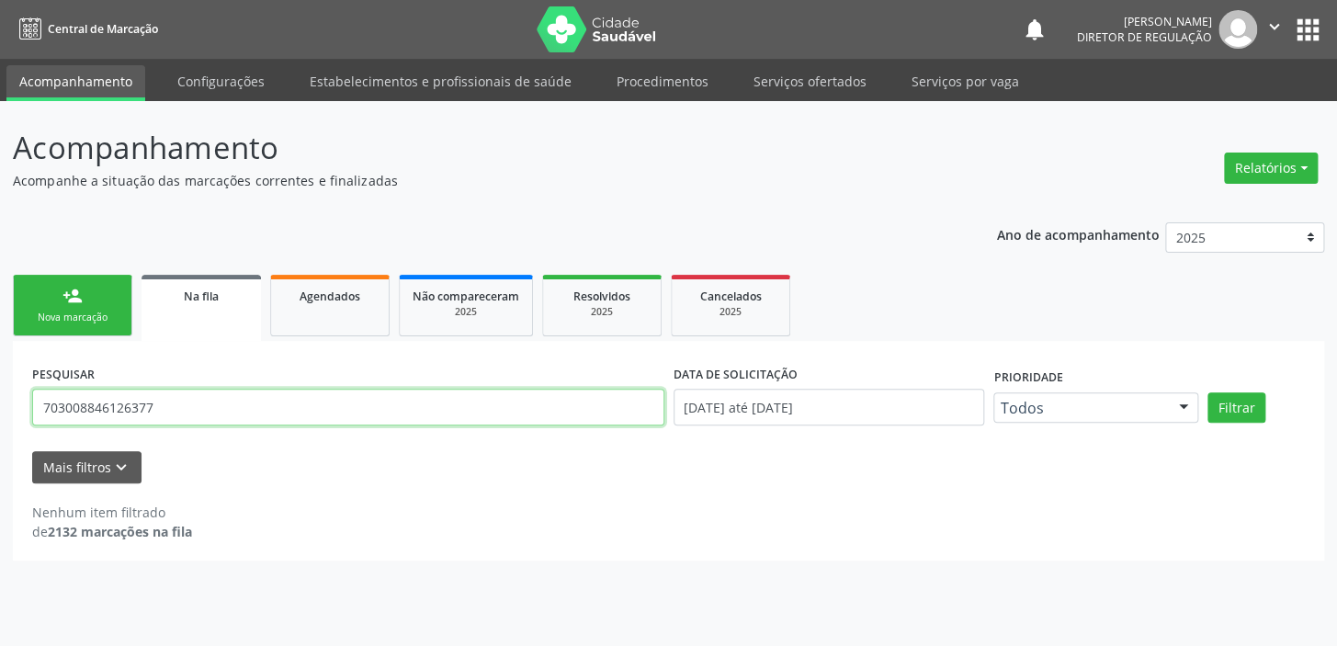
click at [161, 404] on input "703008846126377" at bounding box center [348, 407] width 632 height 37
type input "7"
type input "700004927885202"
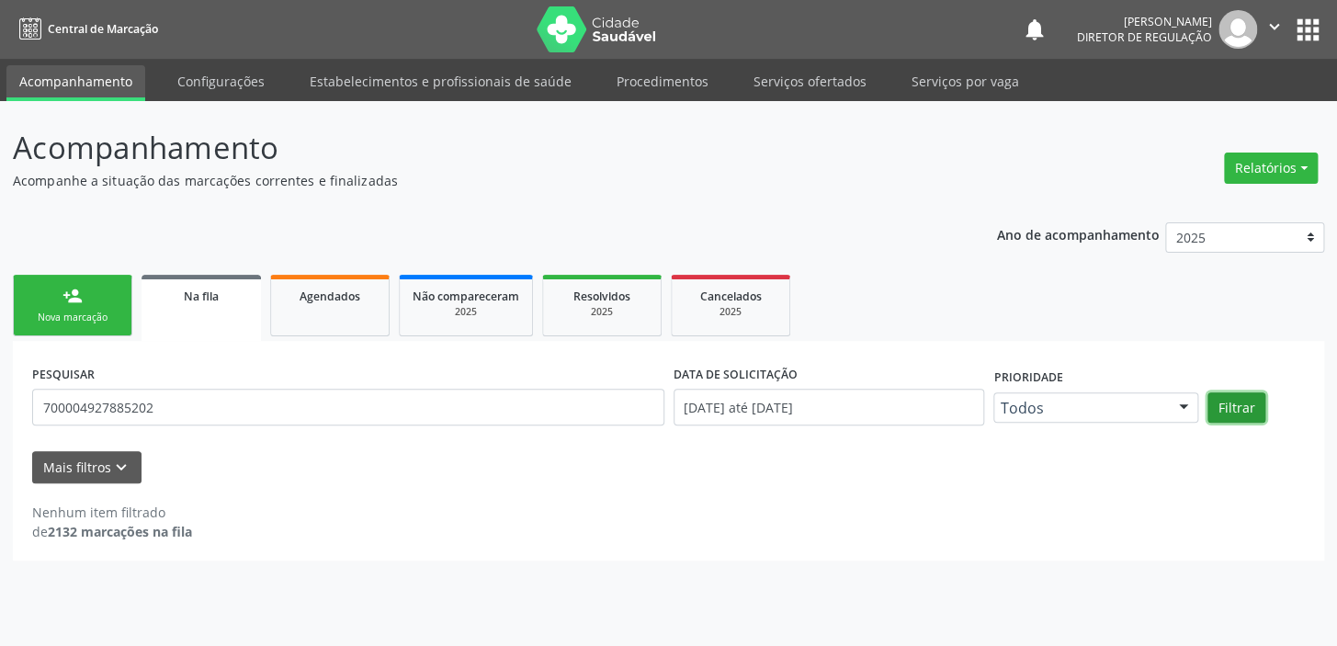
click at [1225, 401] on button "Filtrar" at bounding box center [1236, 407] width 58 height 31
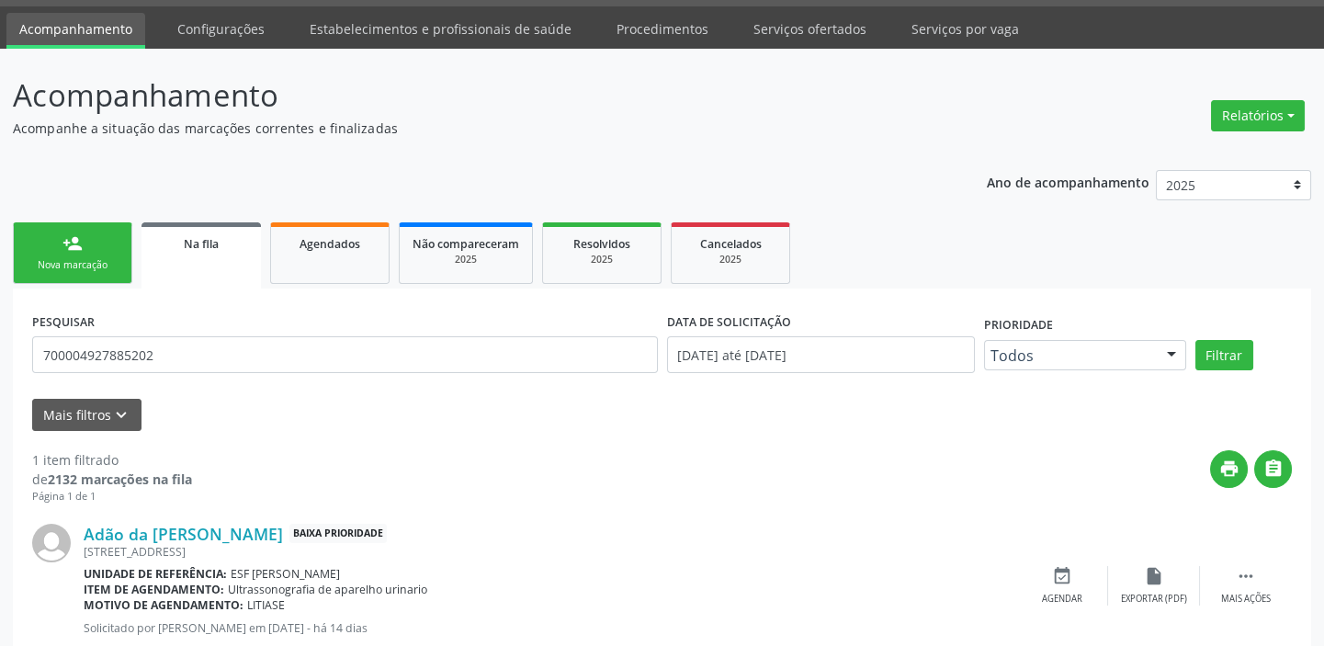
scroll to position [106, 0]
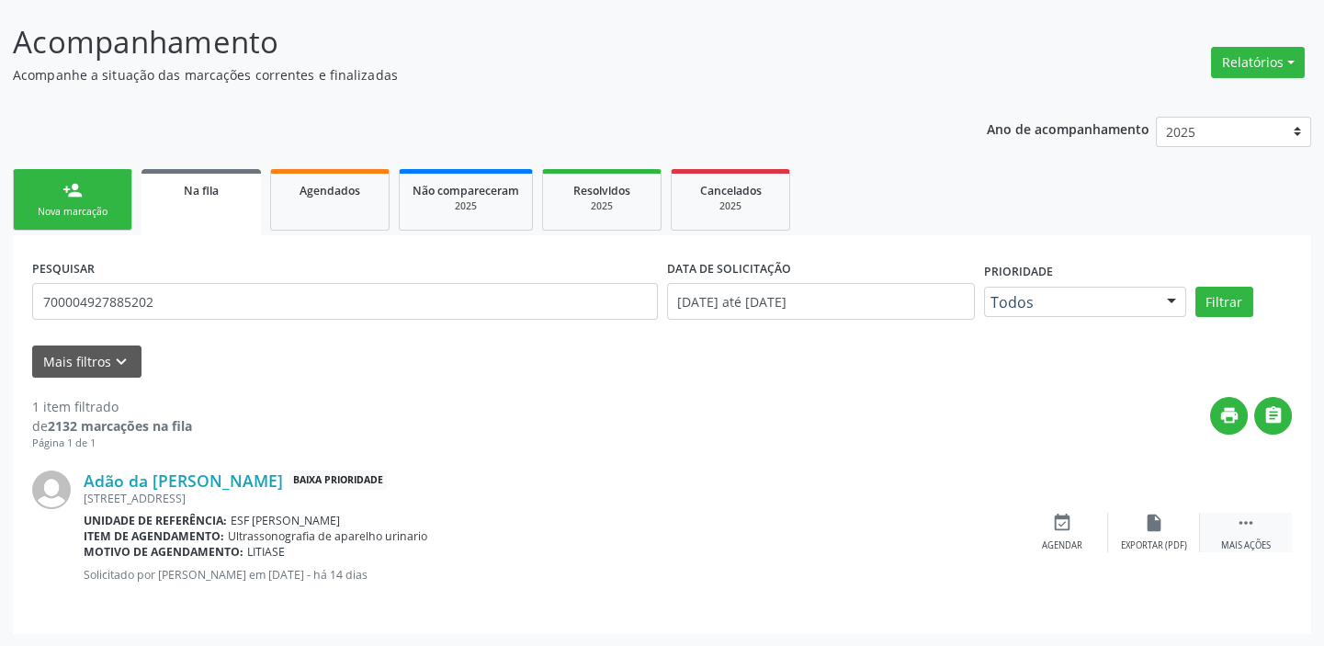
click at [1244, 513] on icon "" at bounding box center [1246, 523] width 20 height 20
click at [779, 536] on div "event_available Agendar" at bounding box center [787, 533] width 92 height 40
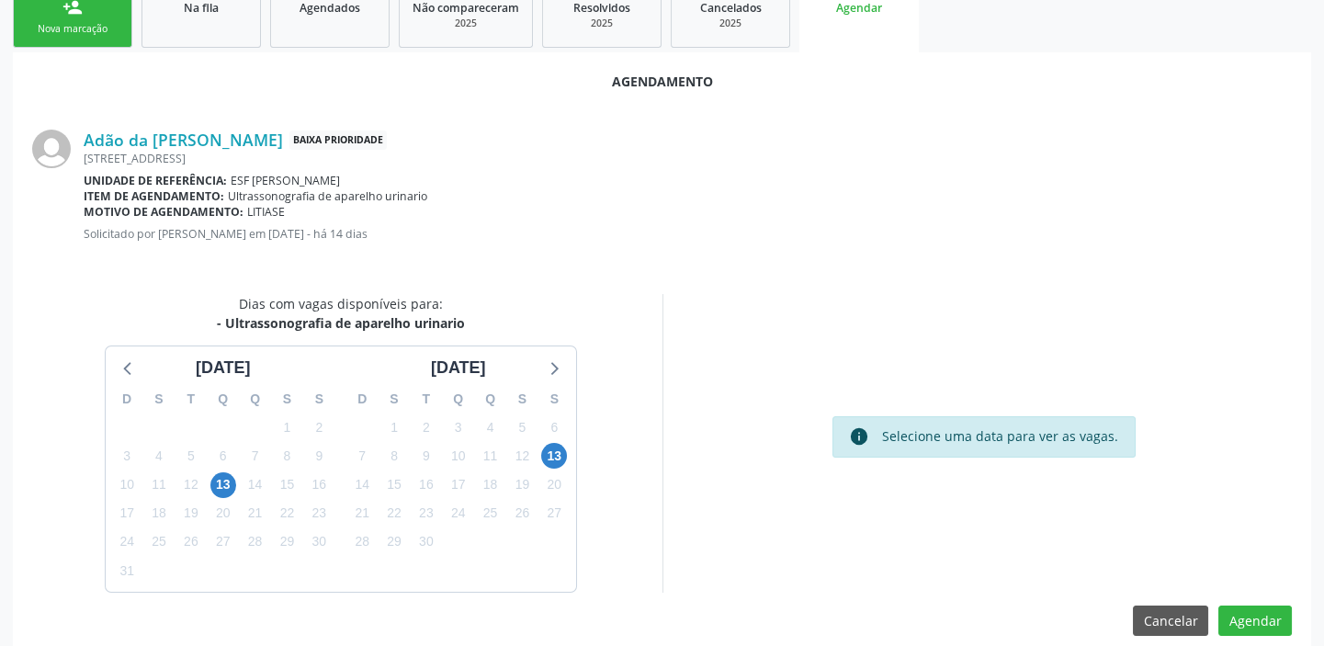
scroll to position [310, 0]
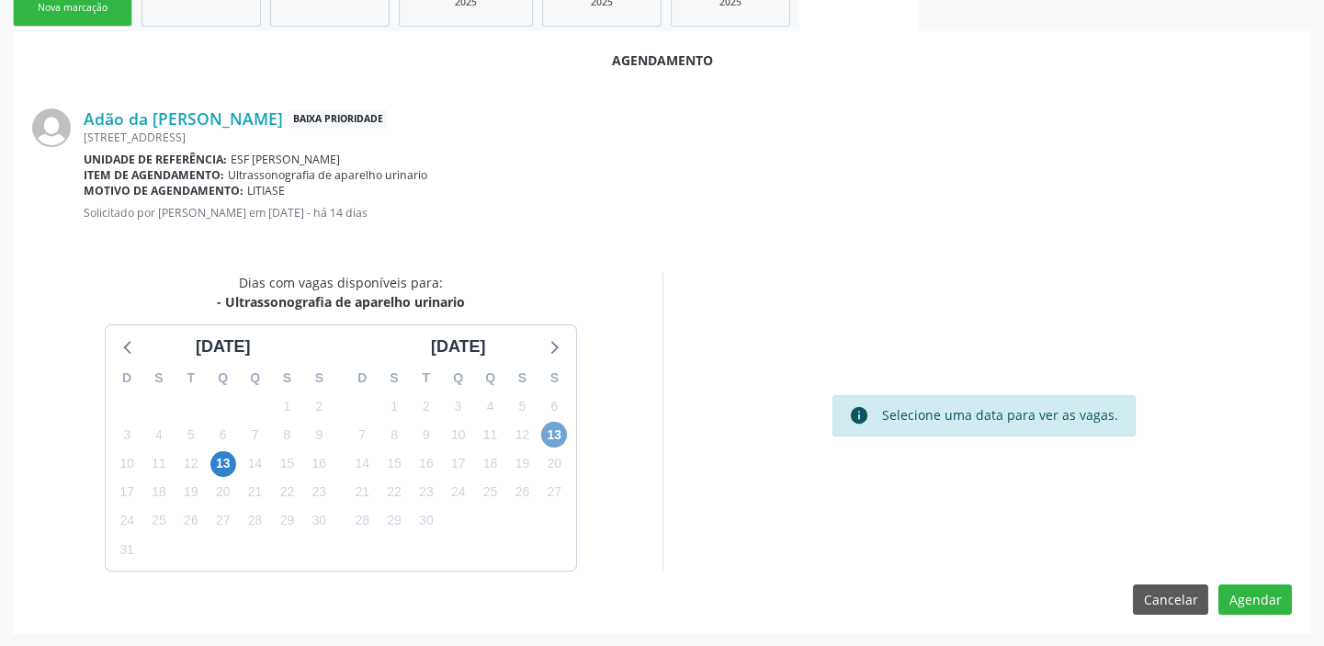
click at [546, 431] on span "13" at bounding box center [554, 435] width 26 height 26
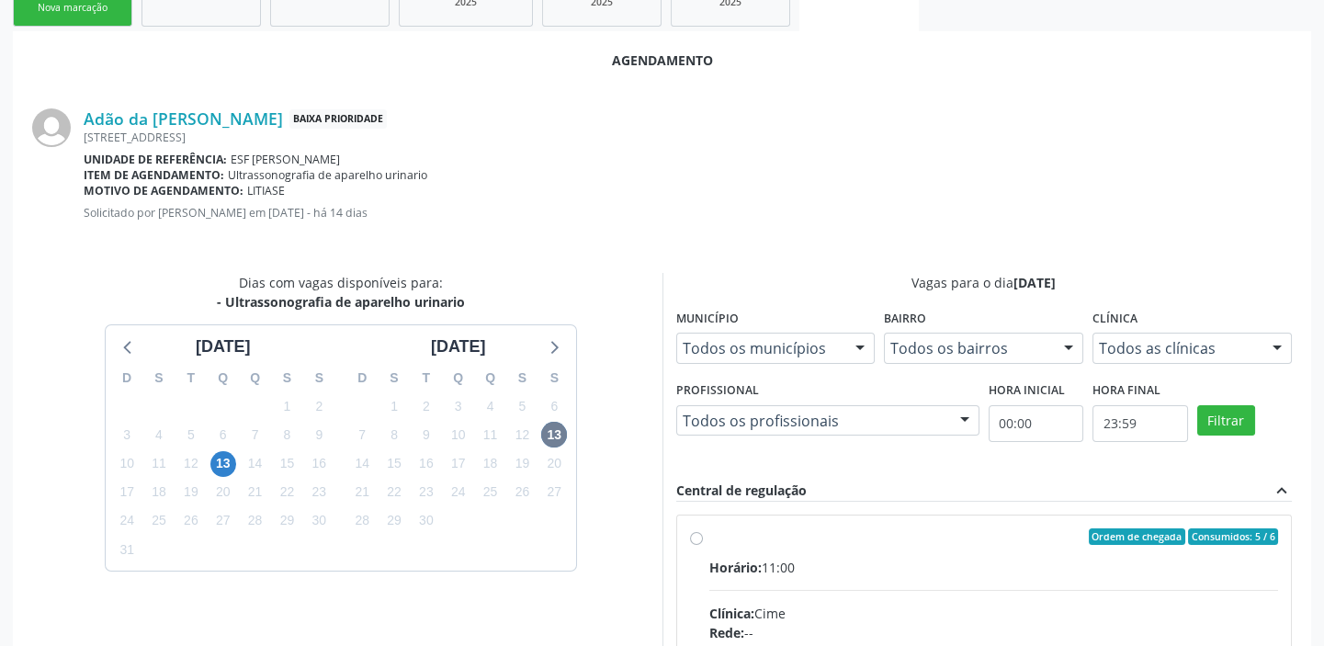
click at [872, 541] on div "Ordem de chegada Consumidos: 5 / 6" at bounding box center [994, 536] width 570 height 17
click at [703, 541] on input "Ordem de chegada Consumidos: 5 / 6 Horário: 11:00 Clínica: Cime Rede: -- Endere…" at bounding box center [696, 536] width 13 height 17
radio input "true"
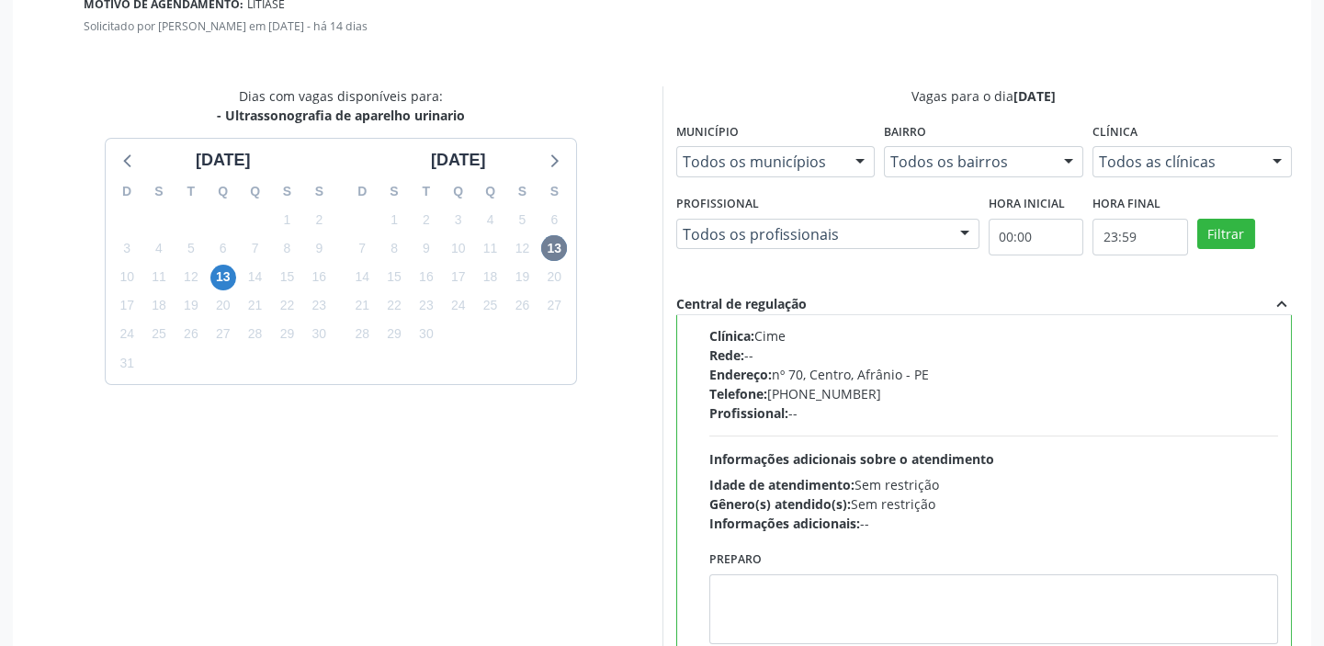
scroll to position [607, 0]
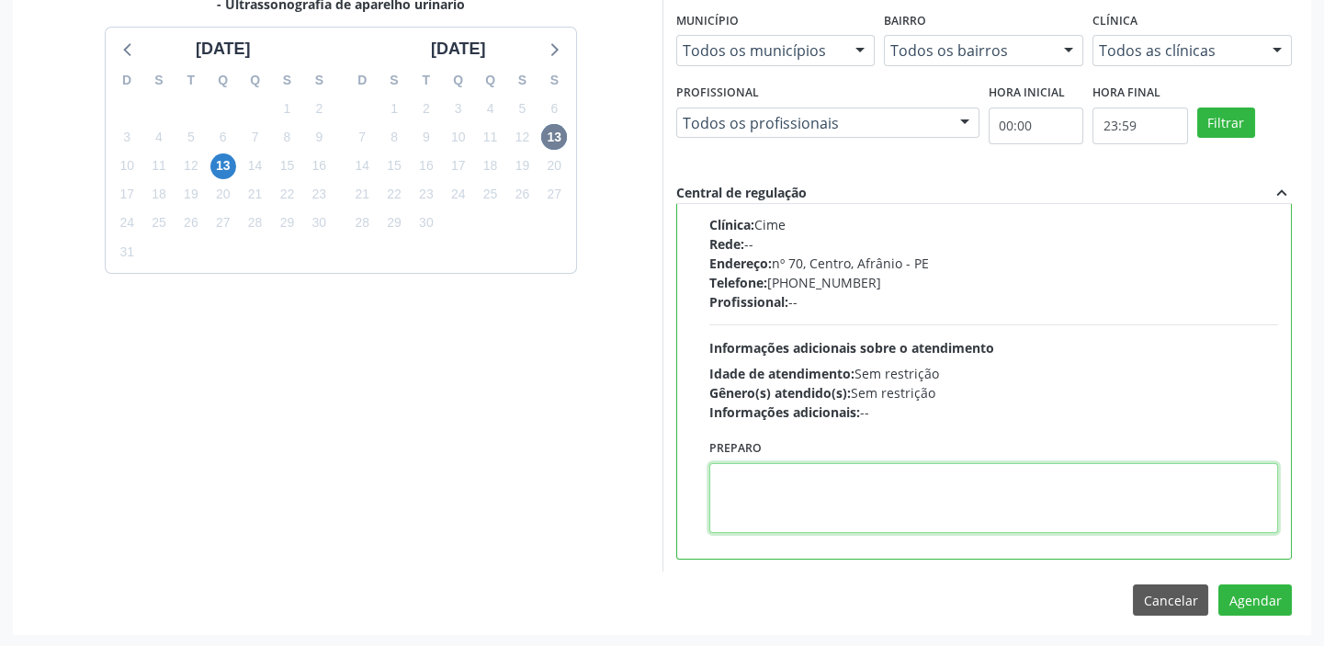
click at [910, 505] on textarea at bounding box center [994, 498] width 570 height 70
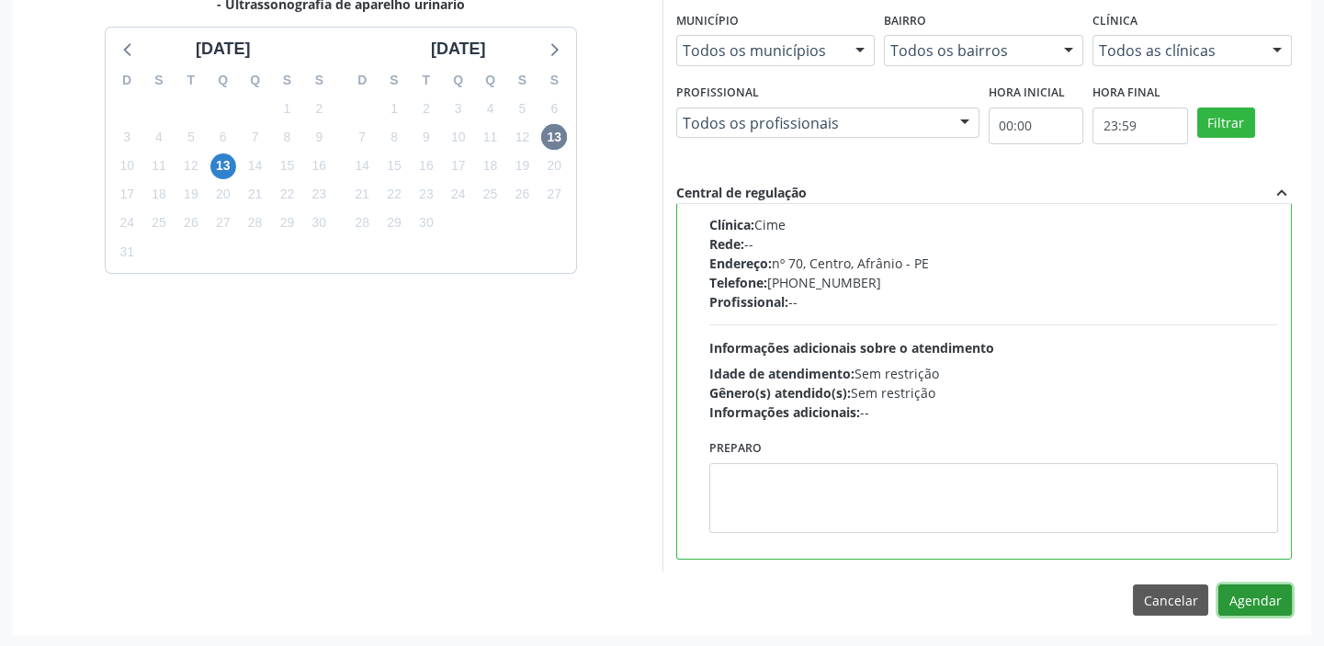
click at [1241, 596] on button "Agendar" at bounding box center [1255, 599] width 74 height 31
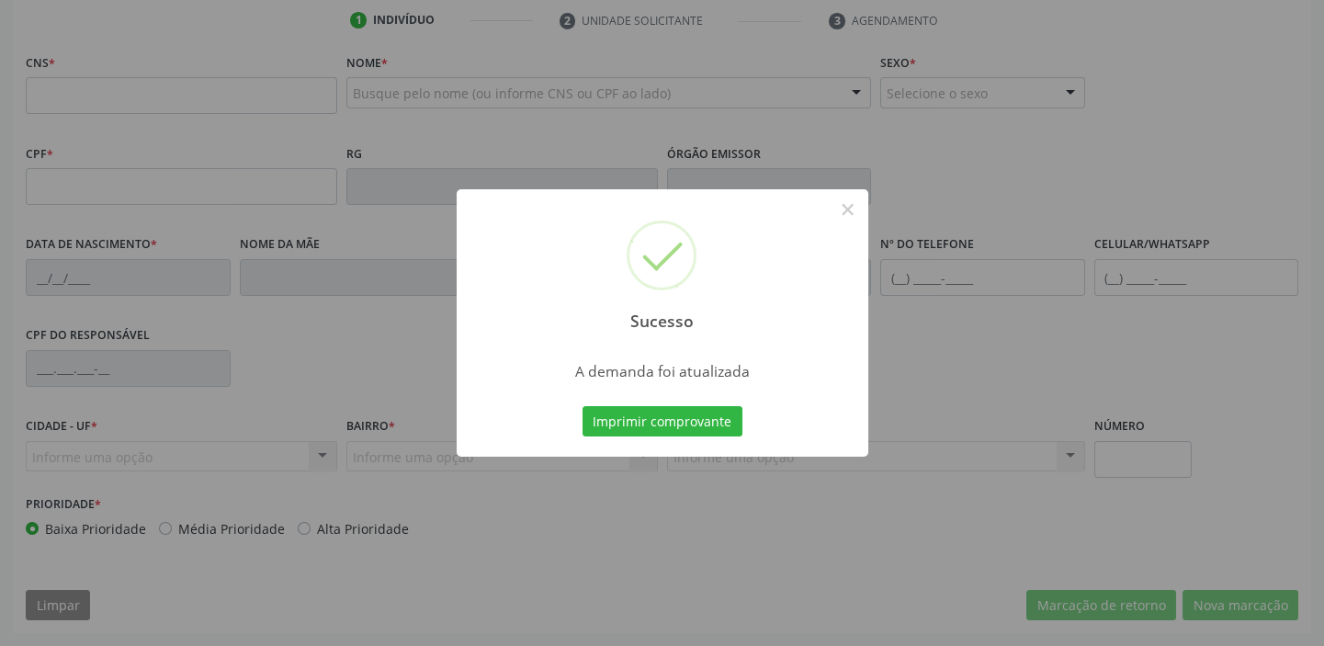
scroll to position [349, 0]
click at [644, 418] on button "Imprimir comprovante" at bounding box center [663, 421] width 160 height 31
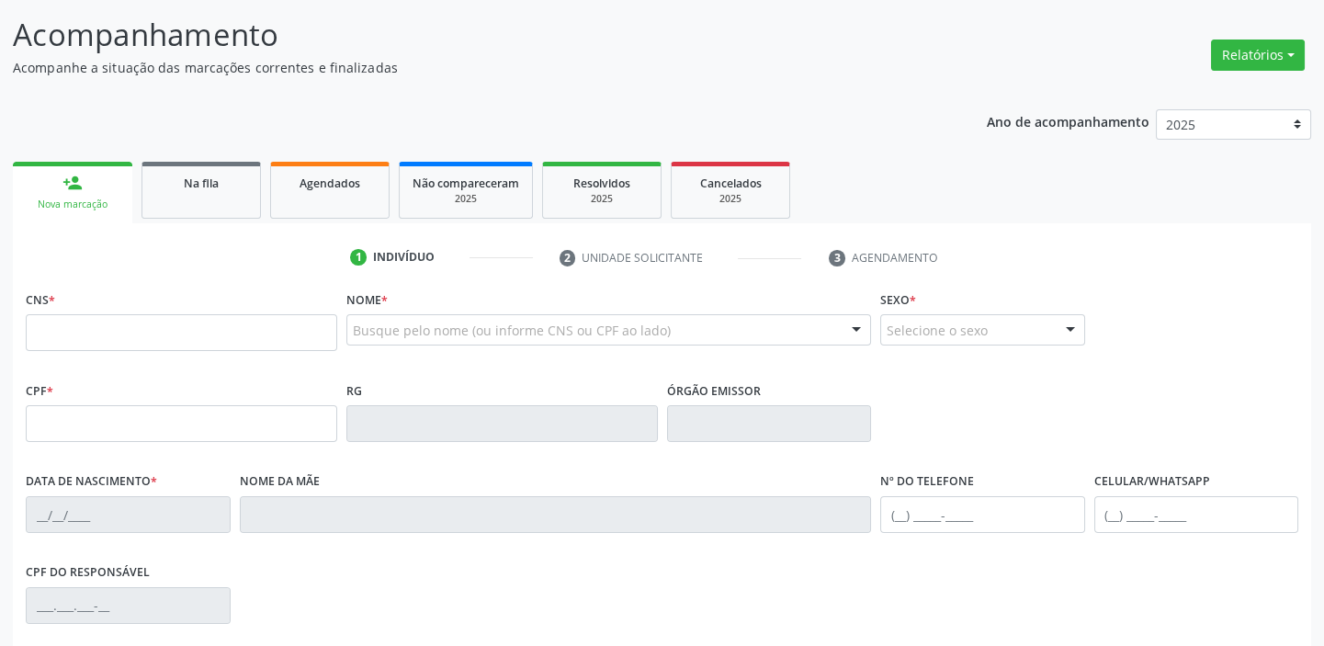
scroll to position [99, 0]
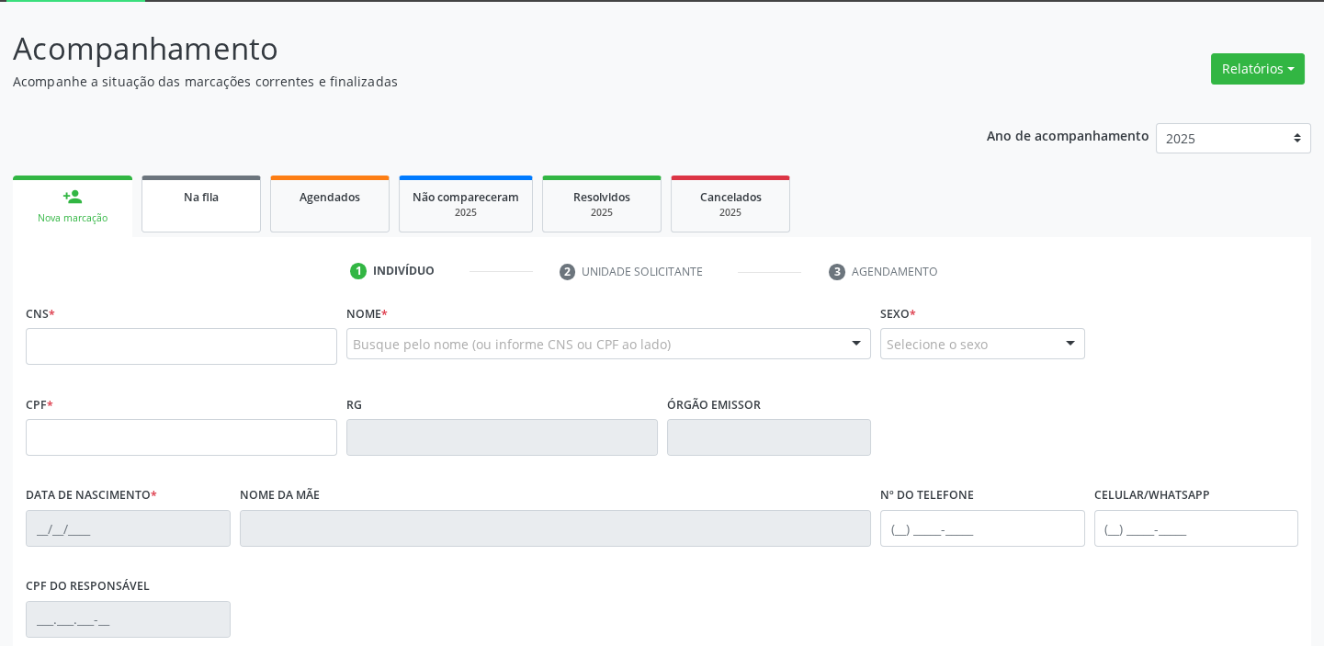
click at [216, 200] on span "Na fila" at bounding box center [201, 197] width 35 height 16
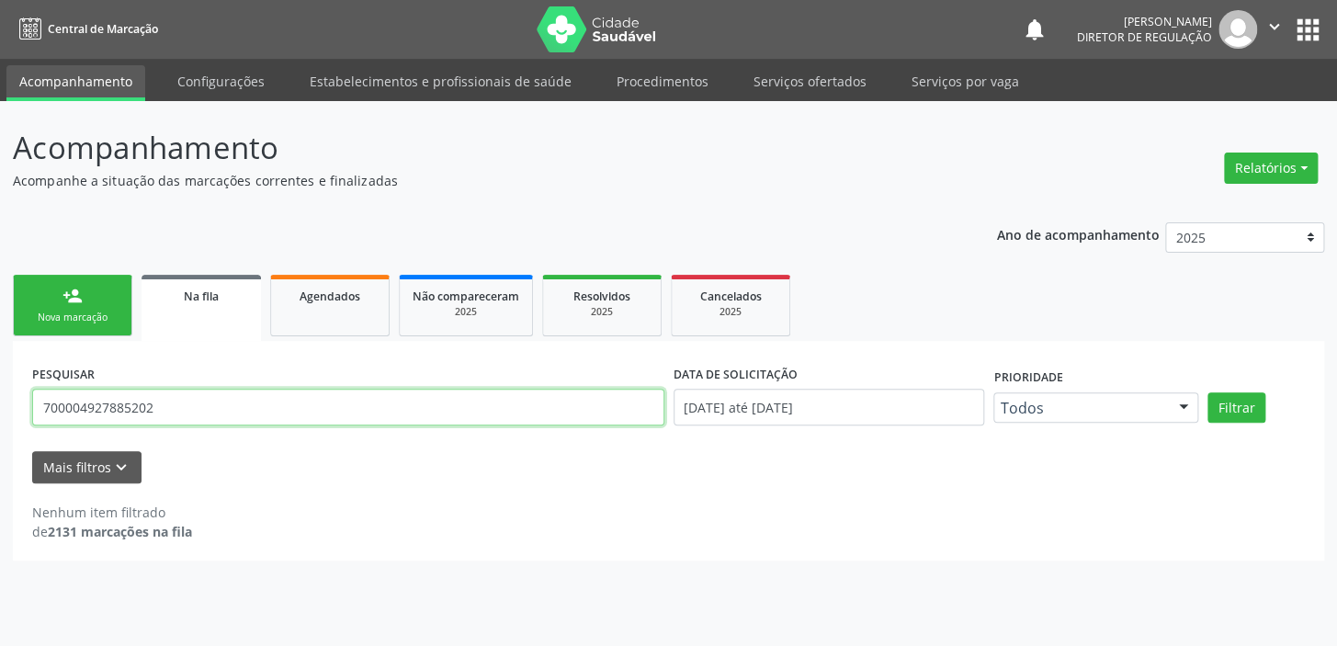
click at [163, 403] on input "700004927885202" at bounding box center [348, 407] width 632 height 37
type input "7"
type input "709205288718136"
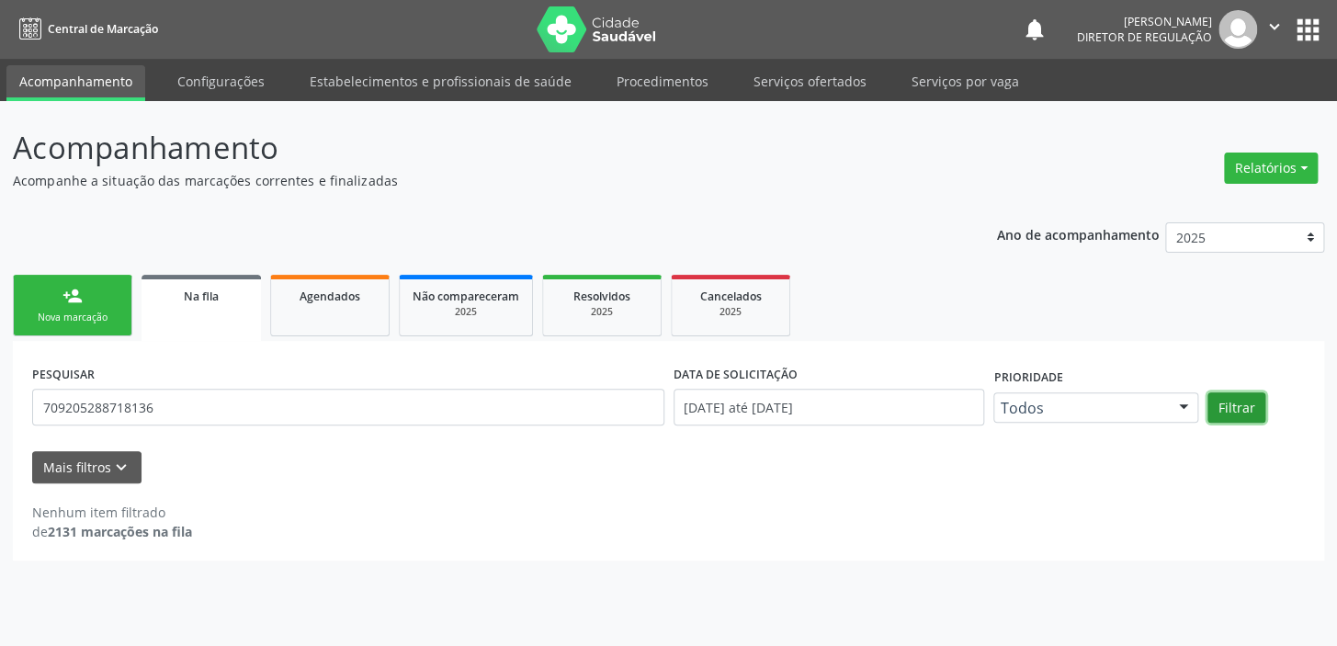
click at [1230, 402] on button "Filtrar" at bounding box center [1236, 407] width 58 height 31
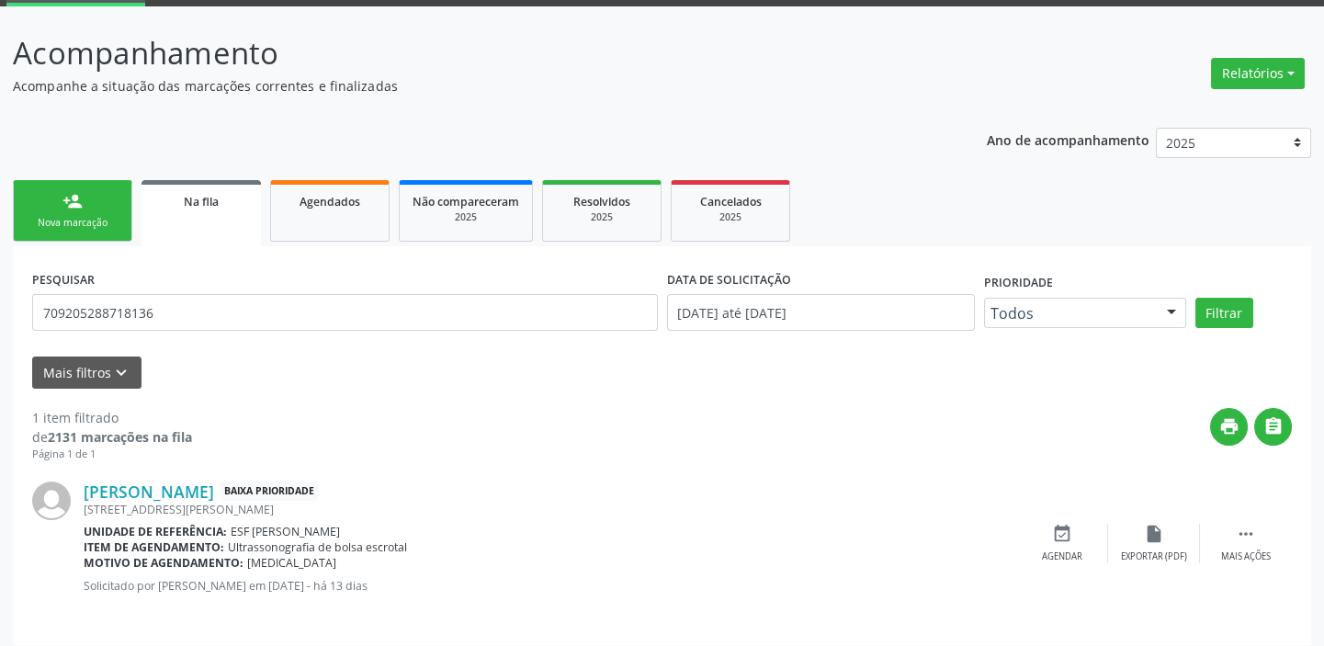
scroll to position [106, 0]
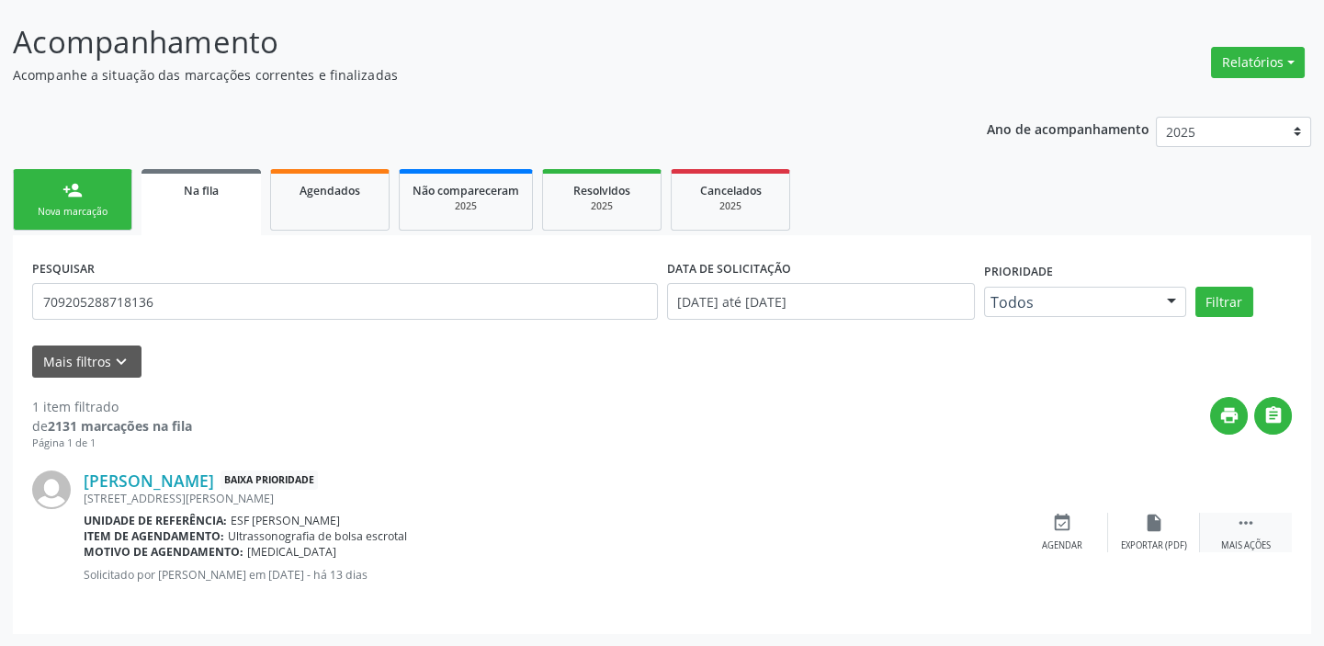
click at [1245, 521] on icon "" at bounding box center [1246, 523] width 20 height 20
click at [796, 530] on icon "event_available" at bounding box center [786, 523] width 20 height 20
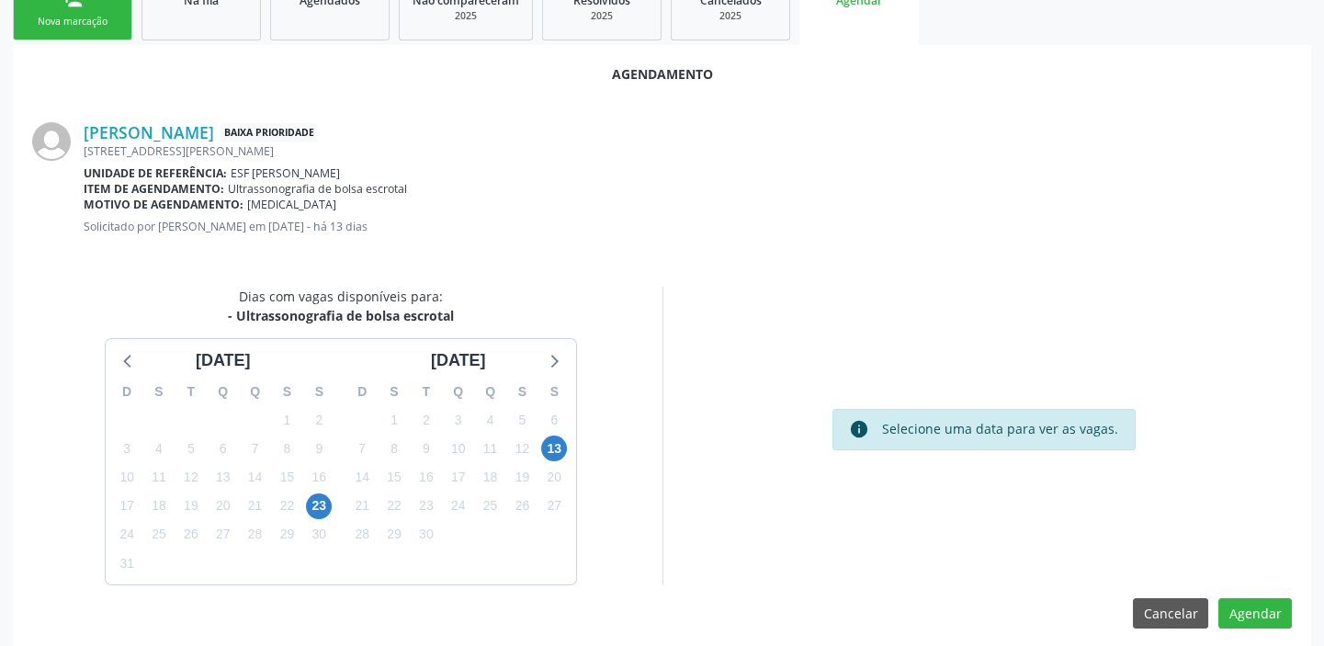
scroll to position [310, 0]
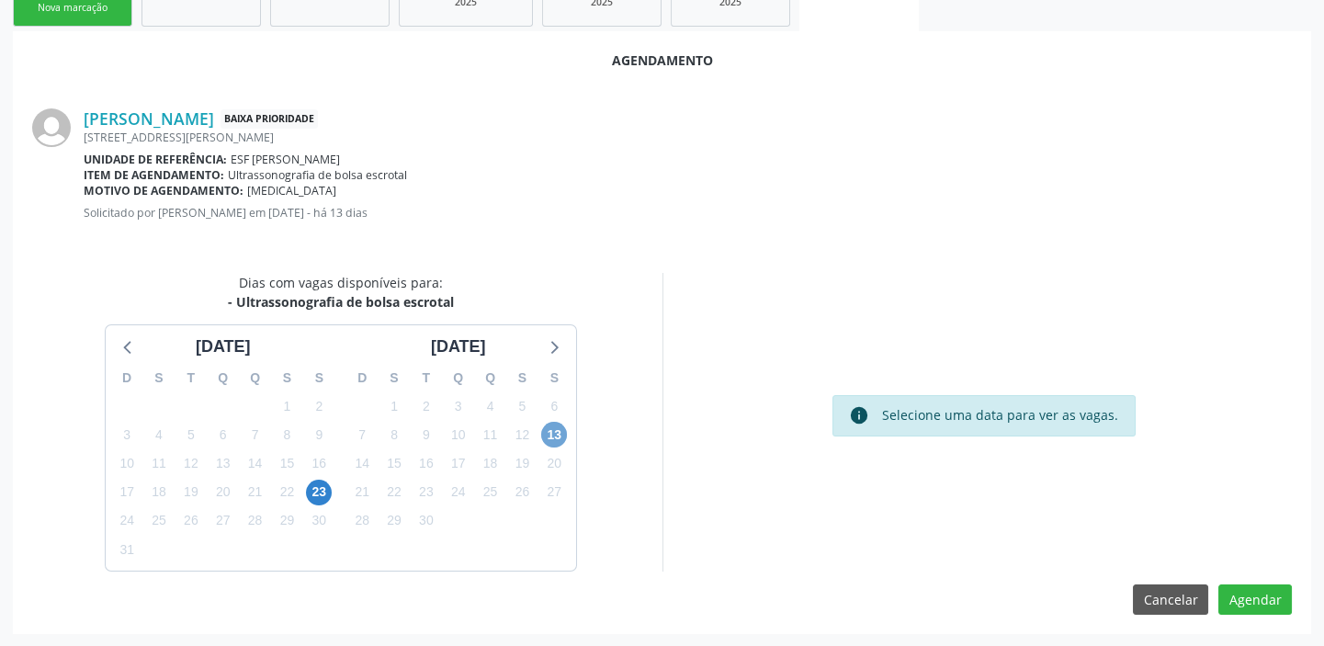
click at [550, 440] on span "13" at bounding box center [554, 435] width 26 height 26
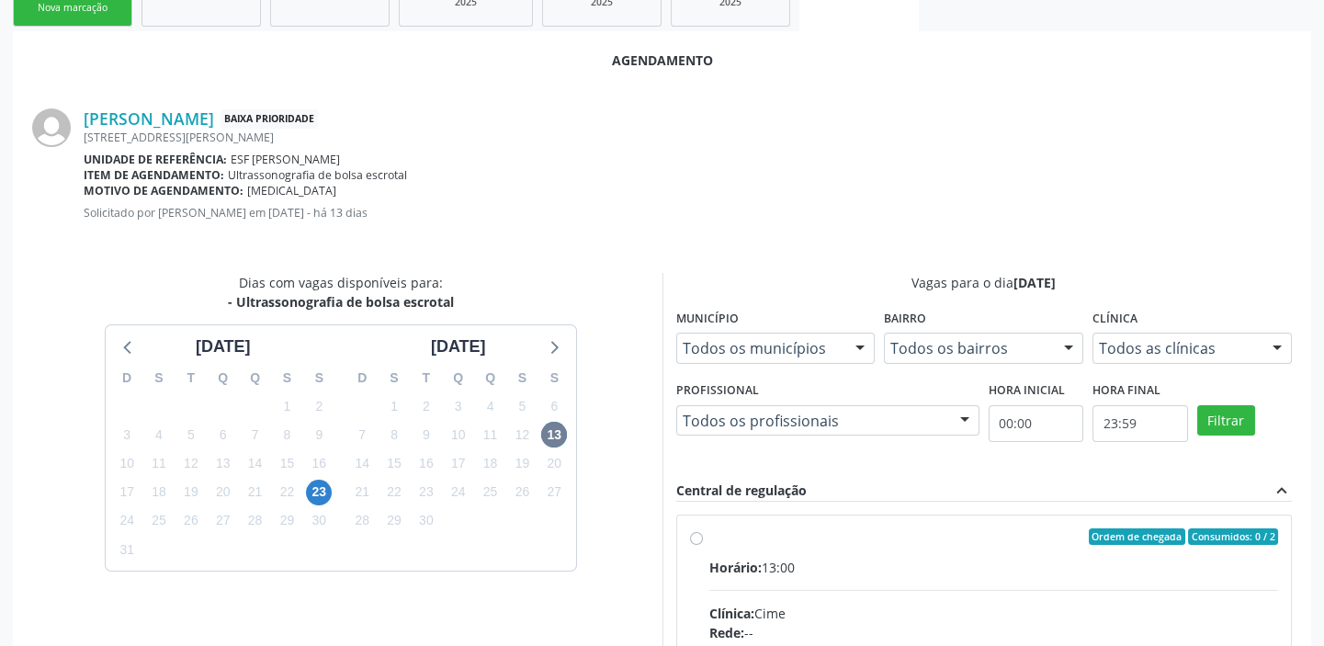
click at [703, 545] on input "Ordem de chegada Consumidos: 0 / 2 Horário: 13:00 Clínica: Cime Rede: -- Endere…" at bounding box center [696, 536] width 13 height 17
radio input "true"
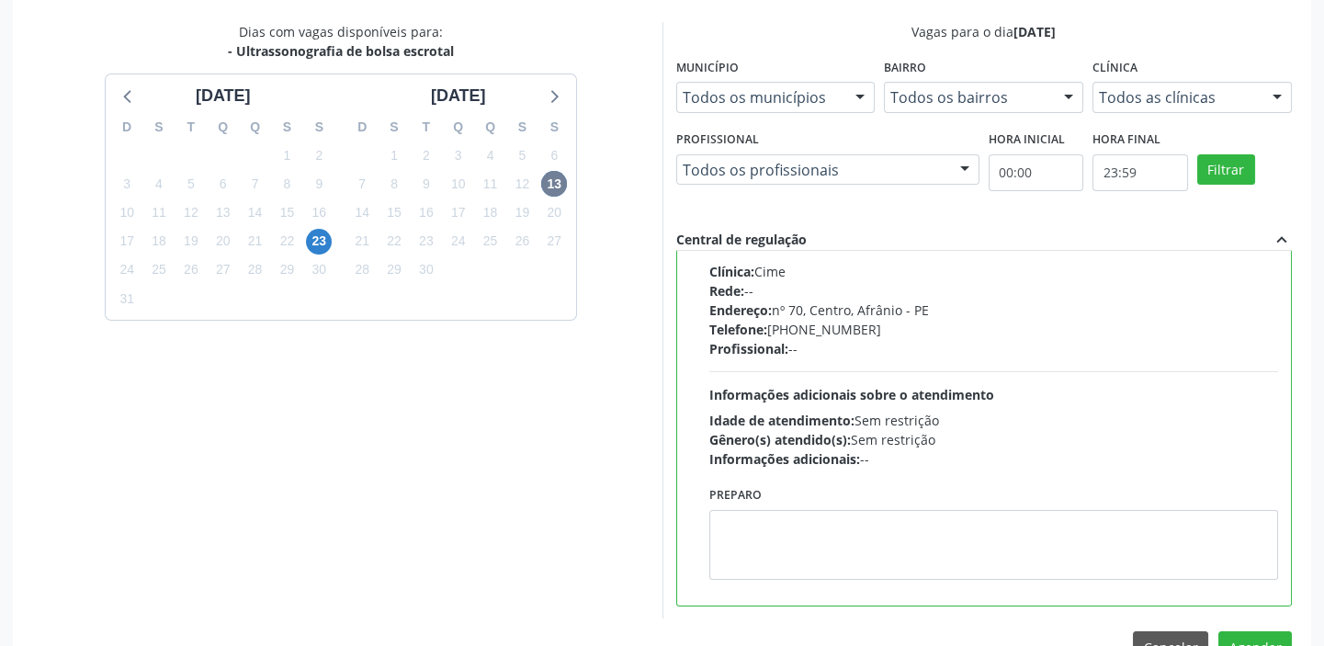
scroll to position [607, 0]
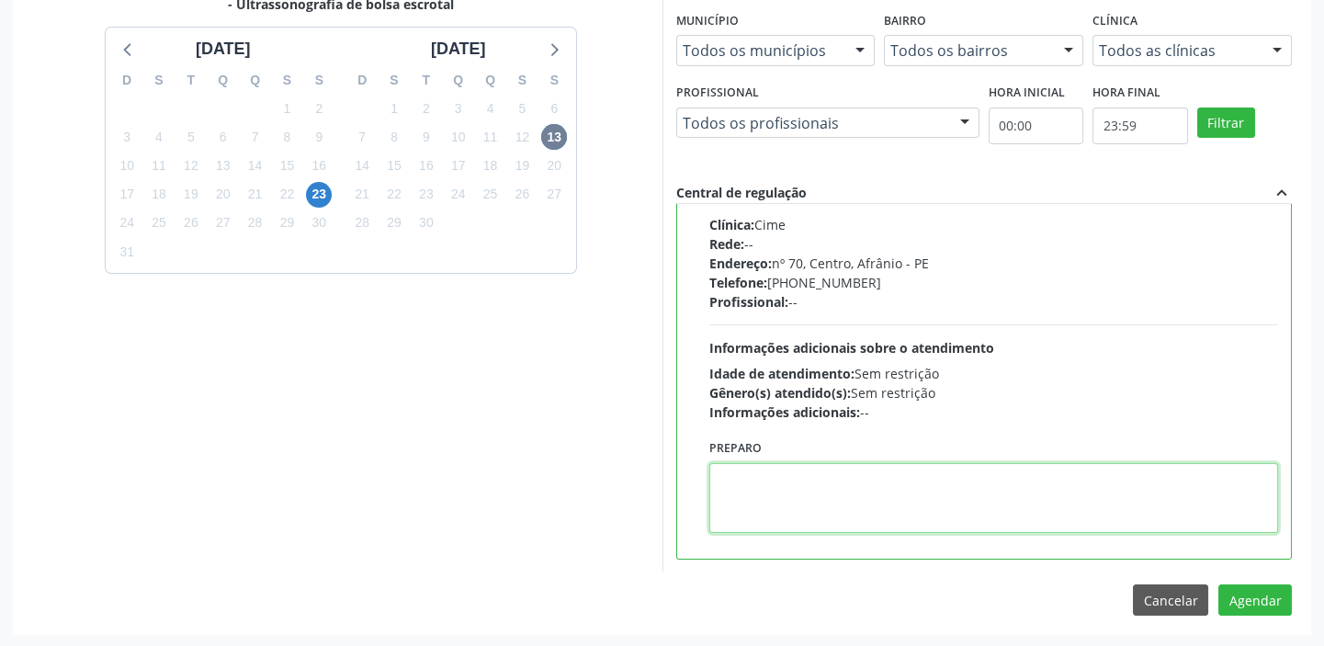
click at [867, 515] on textarea at bounding box center [994, 498] width 570 height 70
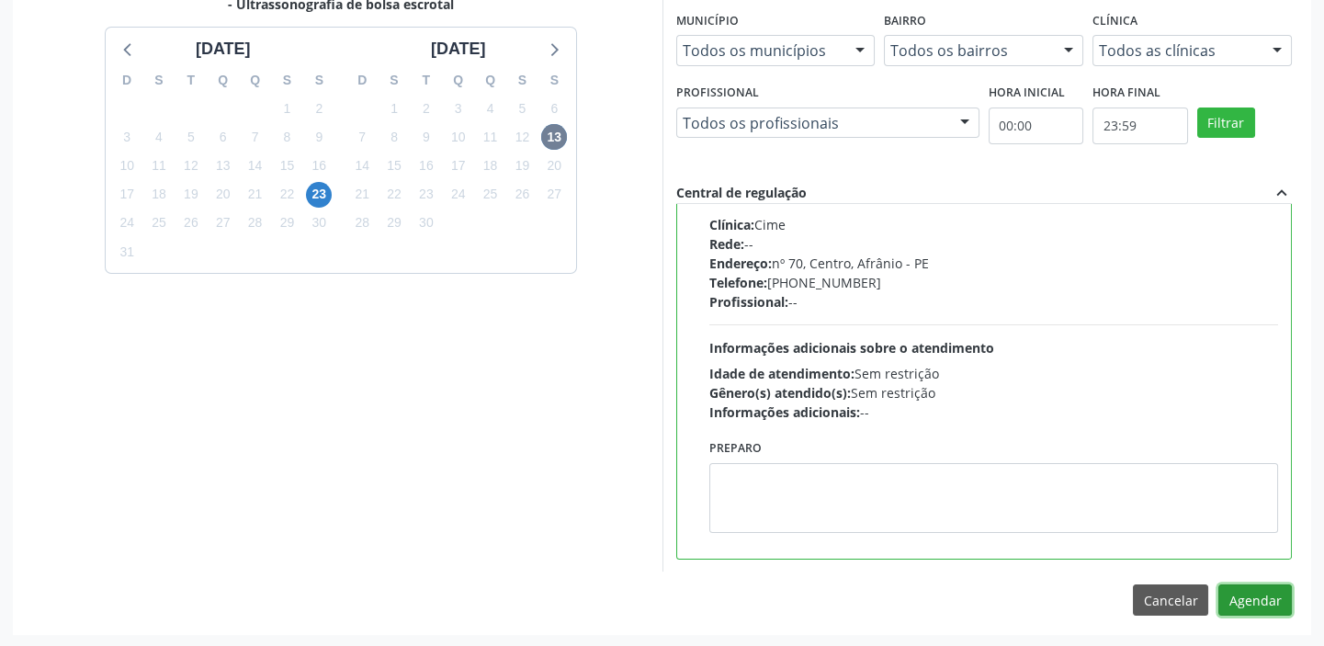
click at [1224, 594] on button "Agendar" at bounding box center [1255, 599] width 74 height 31
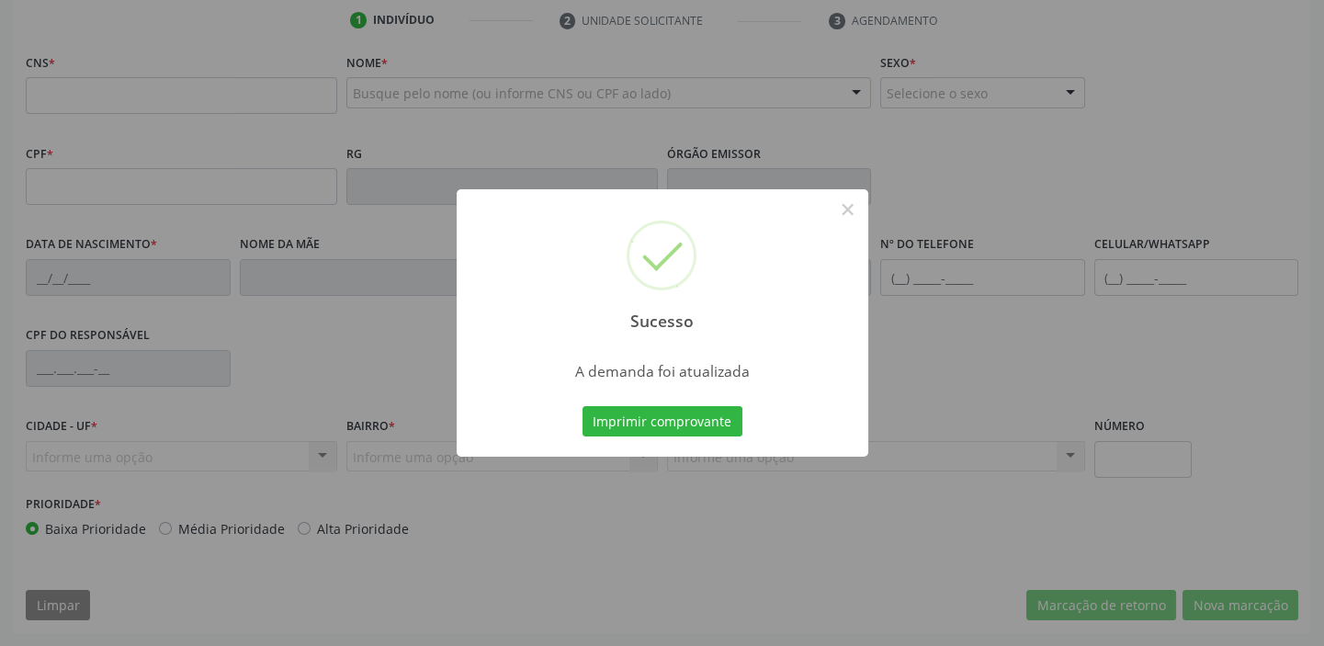
scroll to position [349, 0]
click at [657, 422] on button "Imprimir comprovante" at bounding box center [663, 421] width 160 height 31
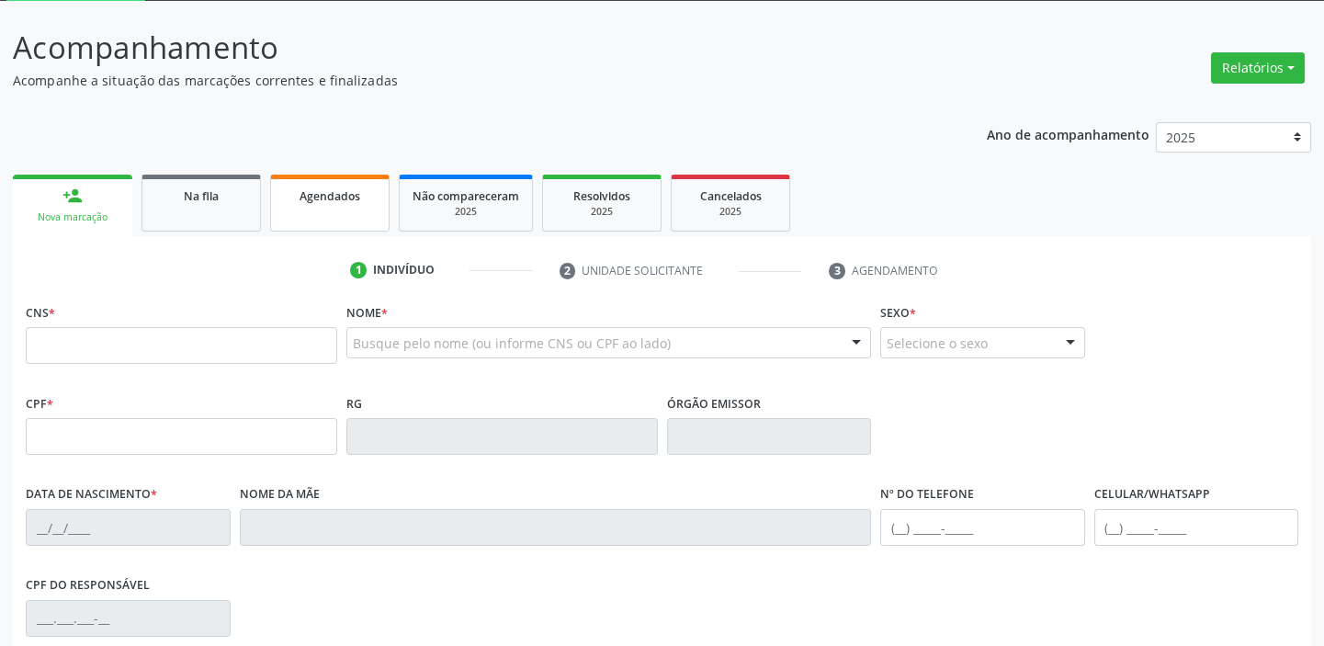
scroll to position [99, 0]
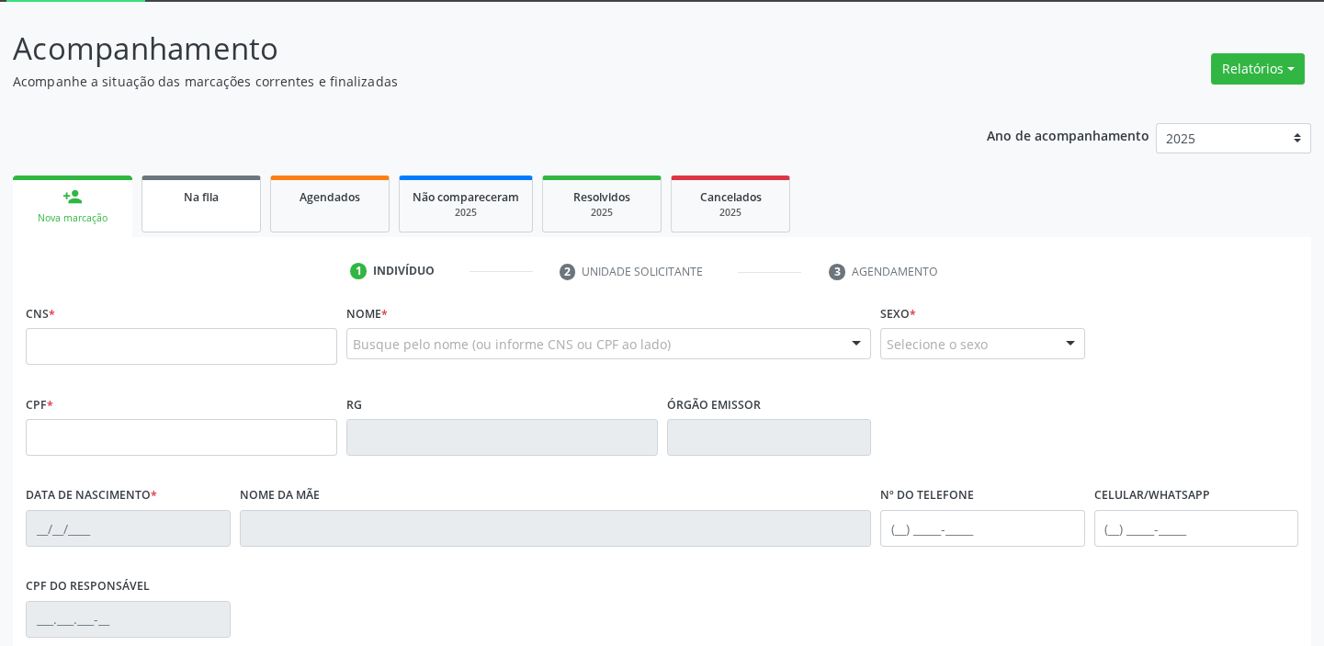
click at [200, 199] on span "Na fila" at bounding box center [201, 197] width 35 height 16
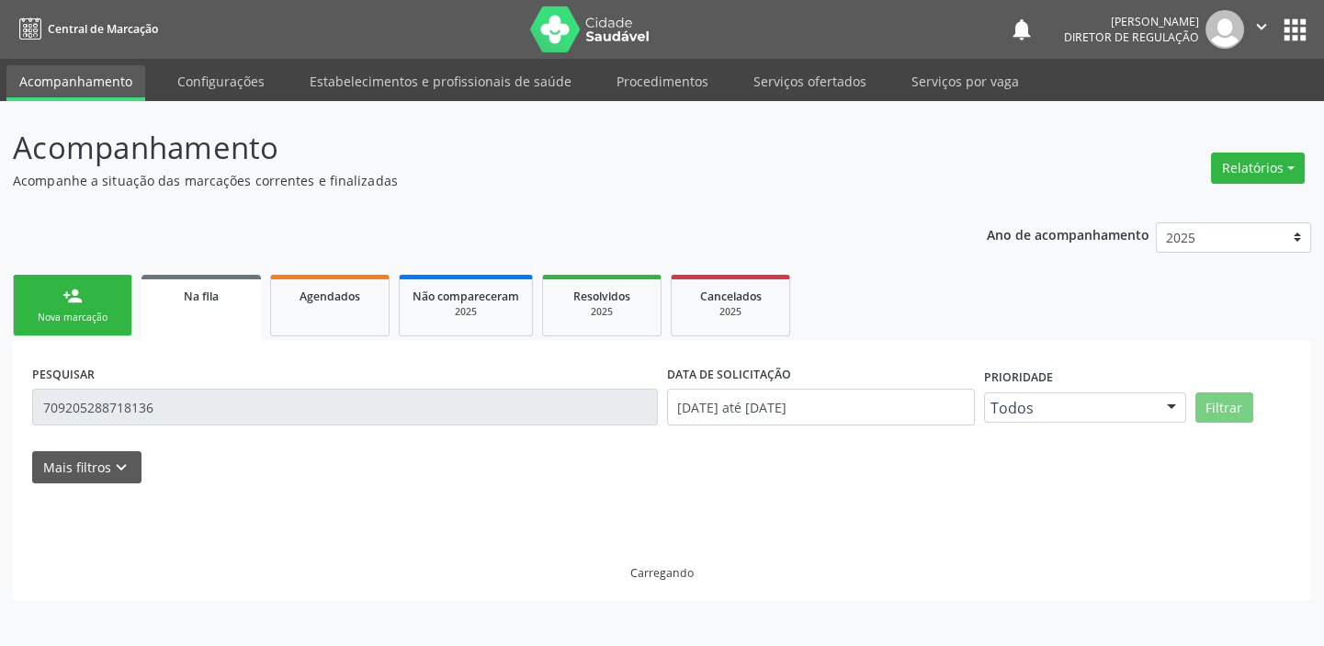
scroll to position [0, 0]
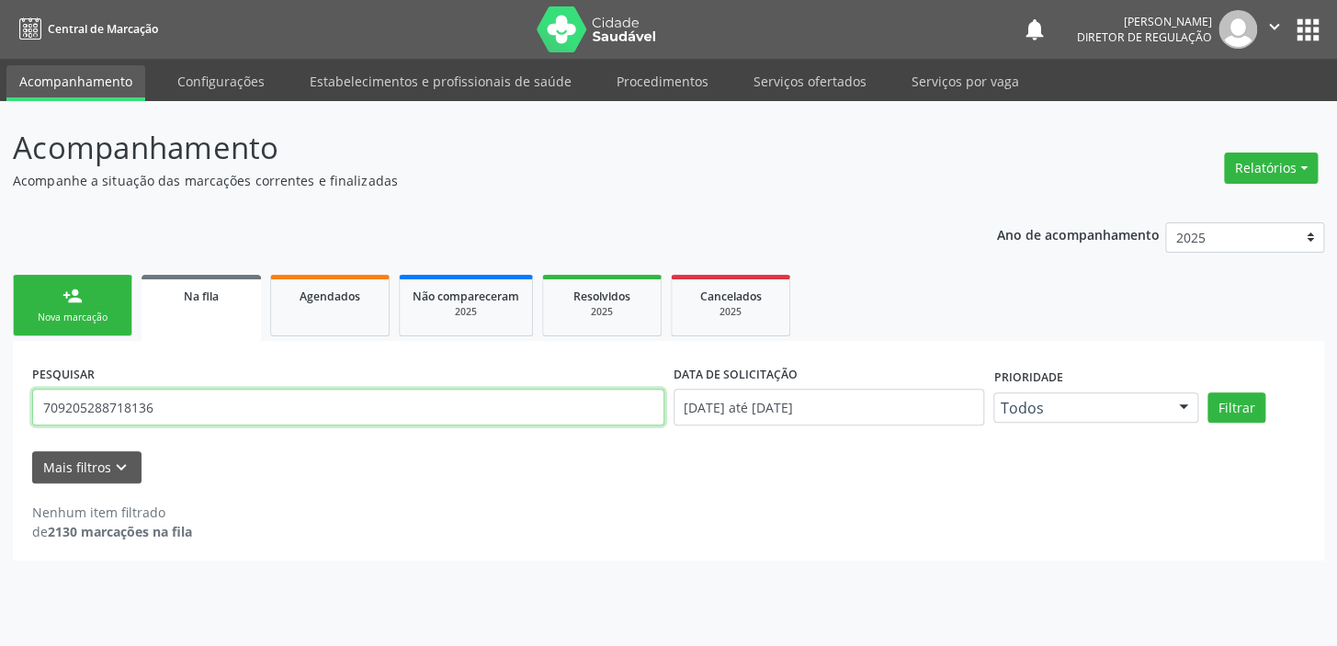
click at [179, 401] on input "709205288718136" at bounding box center [348, 407] width 632 height 37
type input "7"
type input "700701911434371"
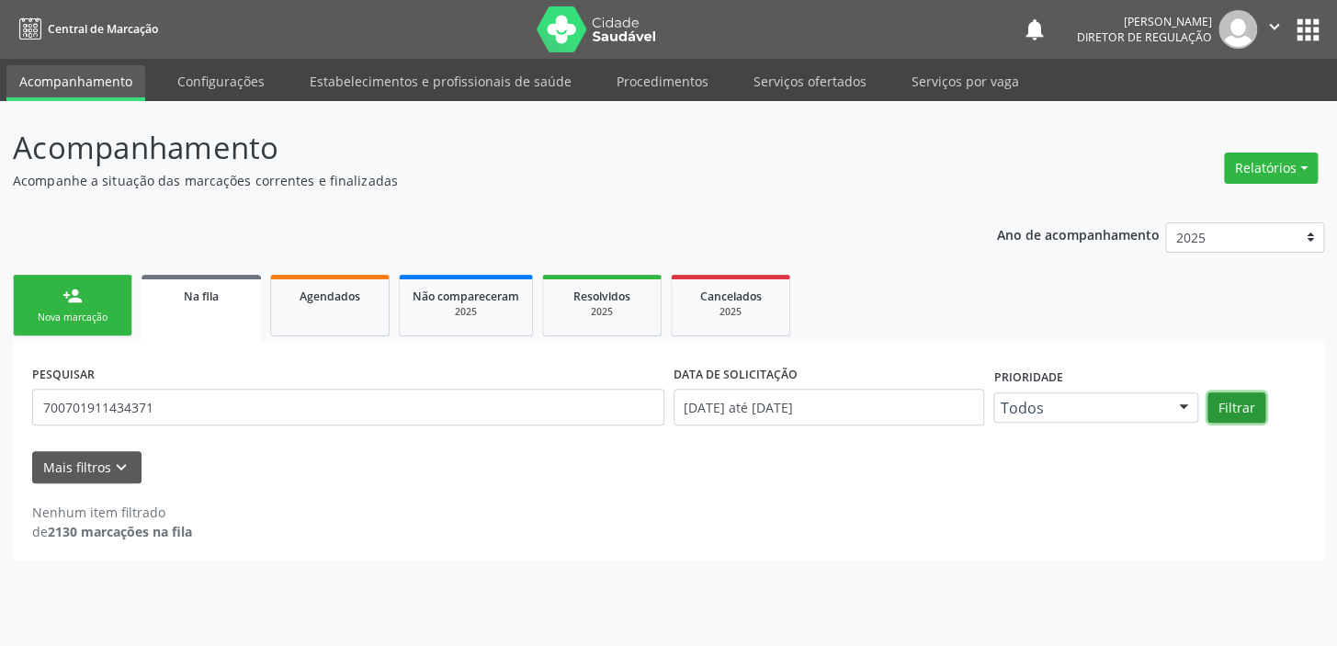
click at [1233, 402] on button "Filtrar" at bounding box center [1236, 407] width 58 height 31
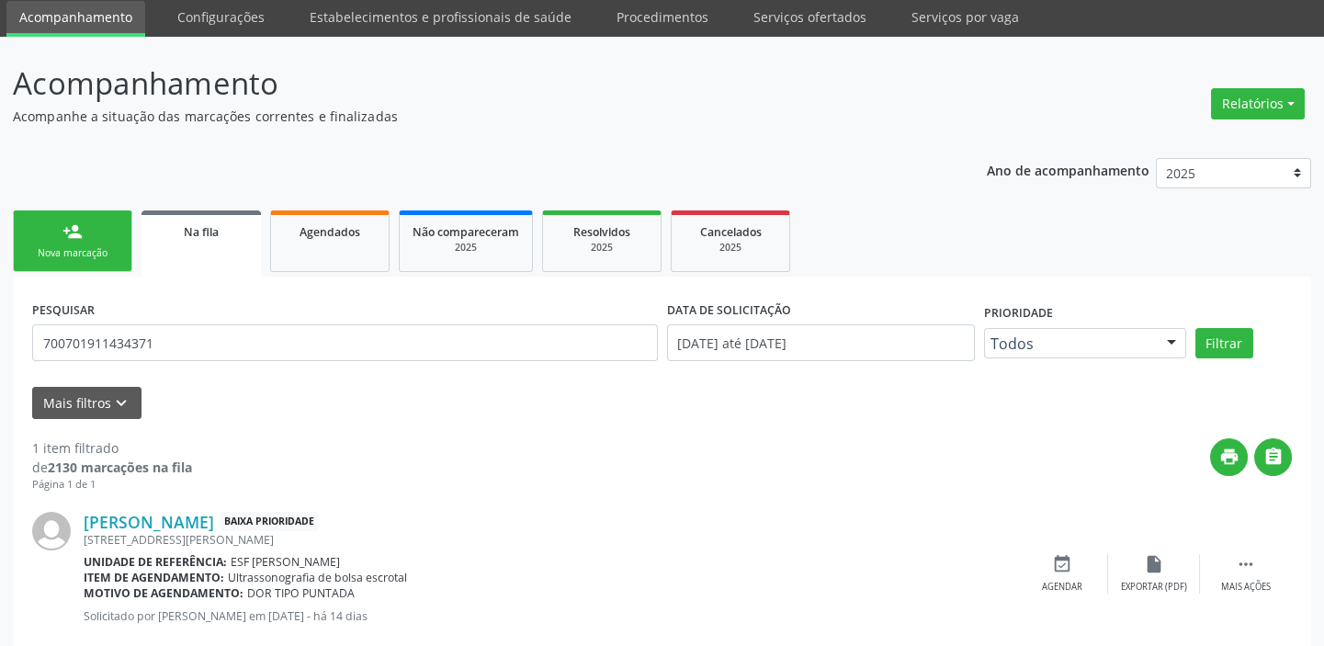
scroll to position [106, 0]
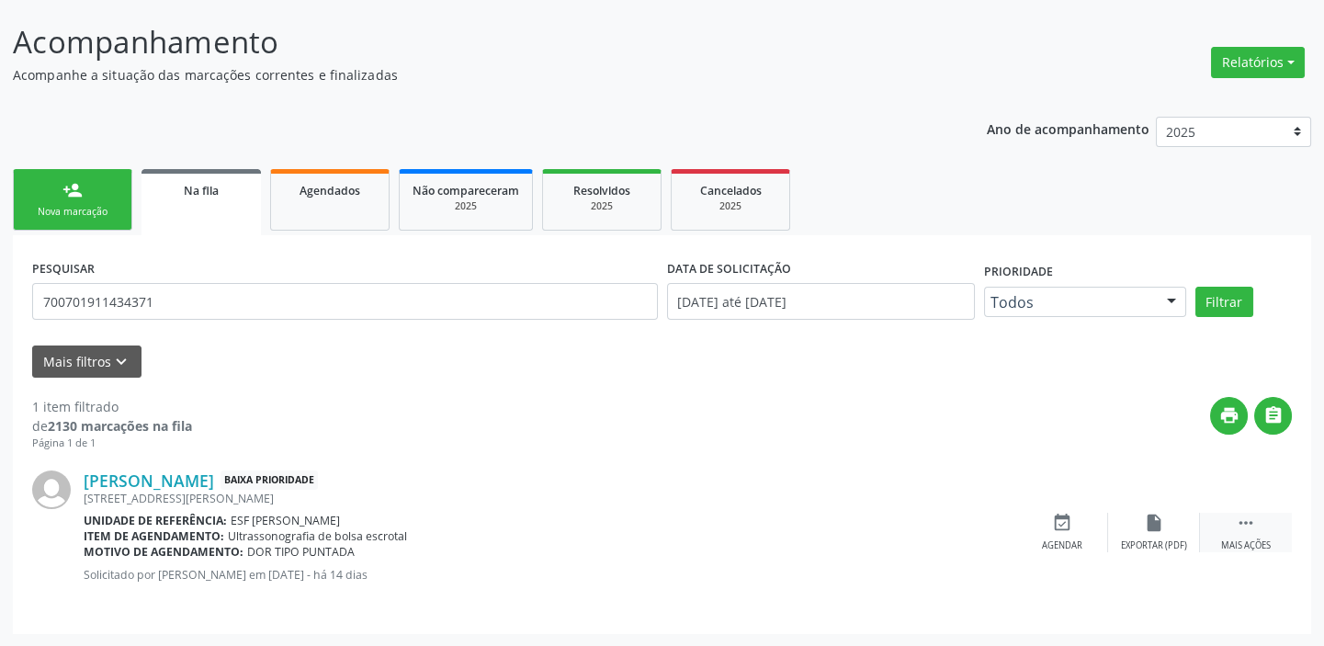
click at [1244, 524] on icon "" at bounding box center [1246, 523] width 20 height 20
click at [786, 525] on icon "event_available" at bounding box center [786, 523] width 20 height 20
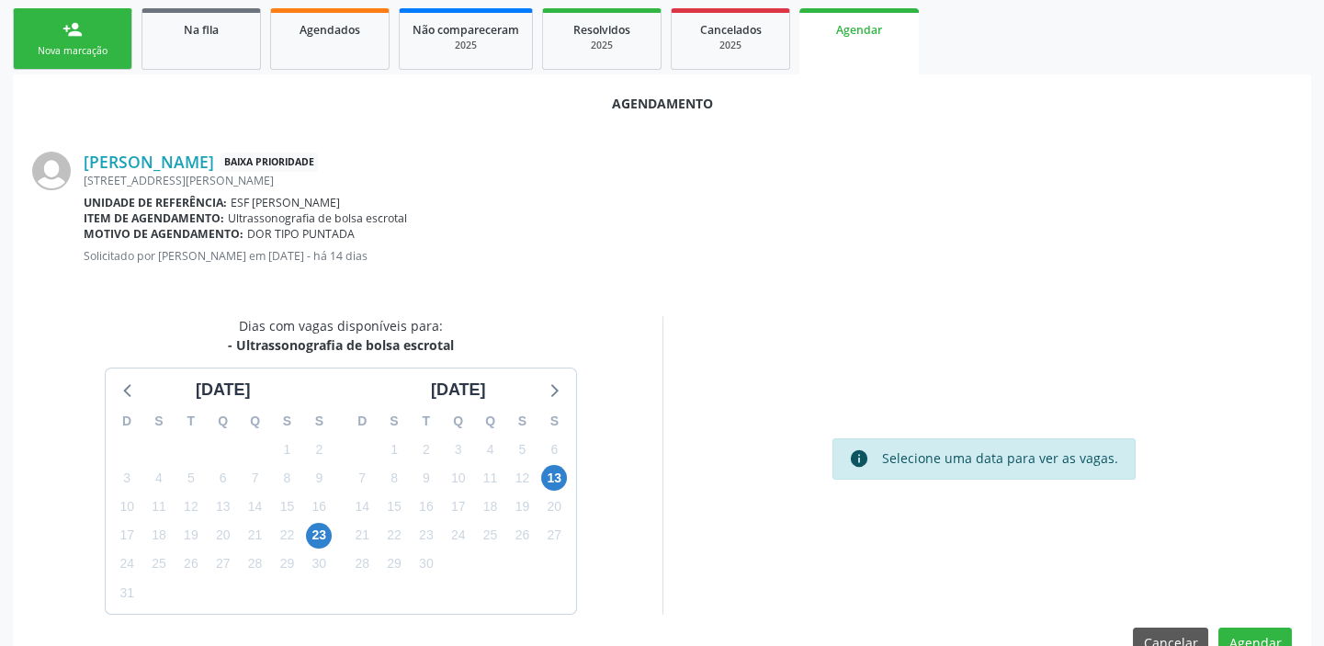
scroll to position [310, 0]
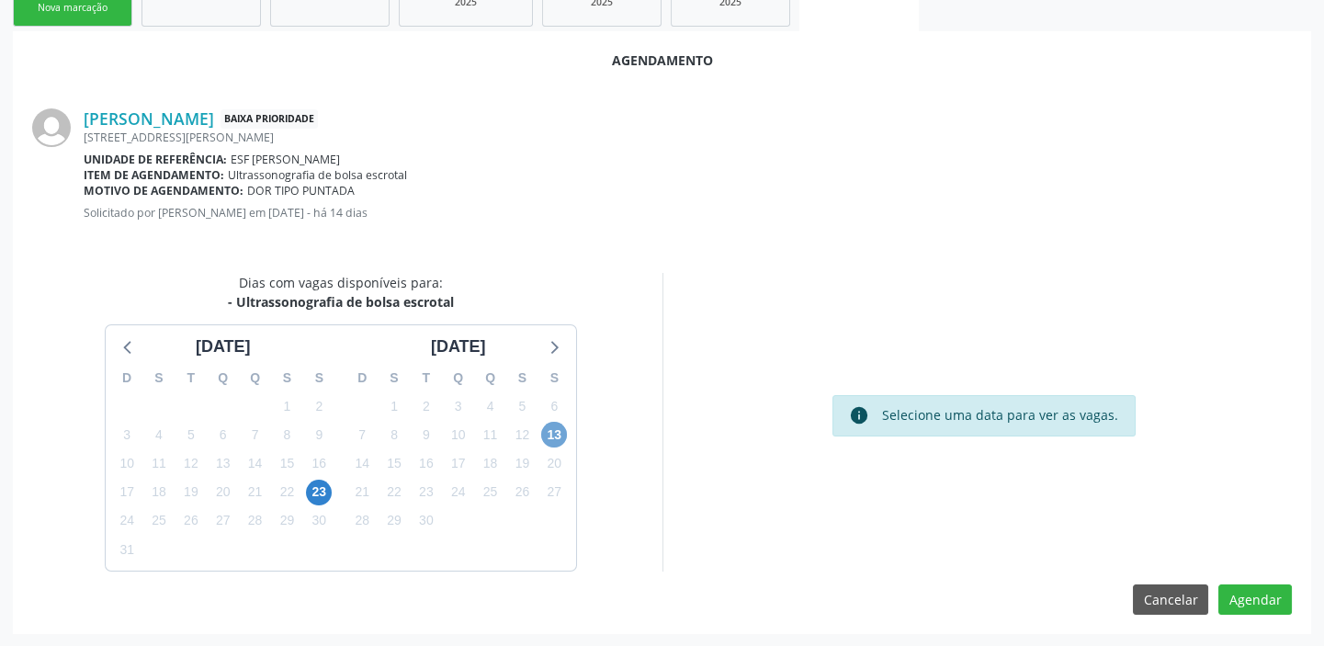
click at [557, 431] on span "13" at bounding box center [554, 435] width 26 height 26
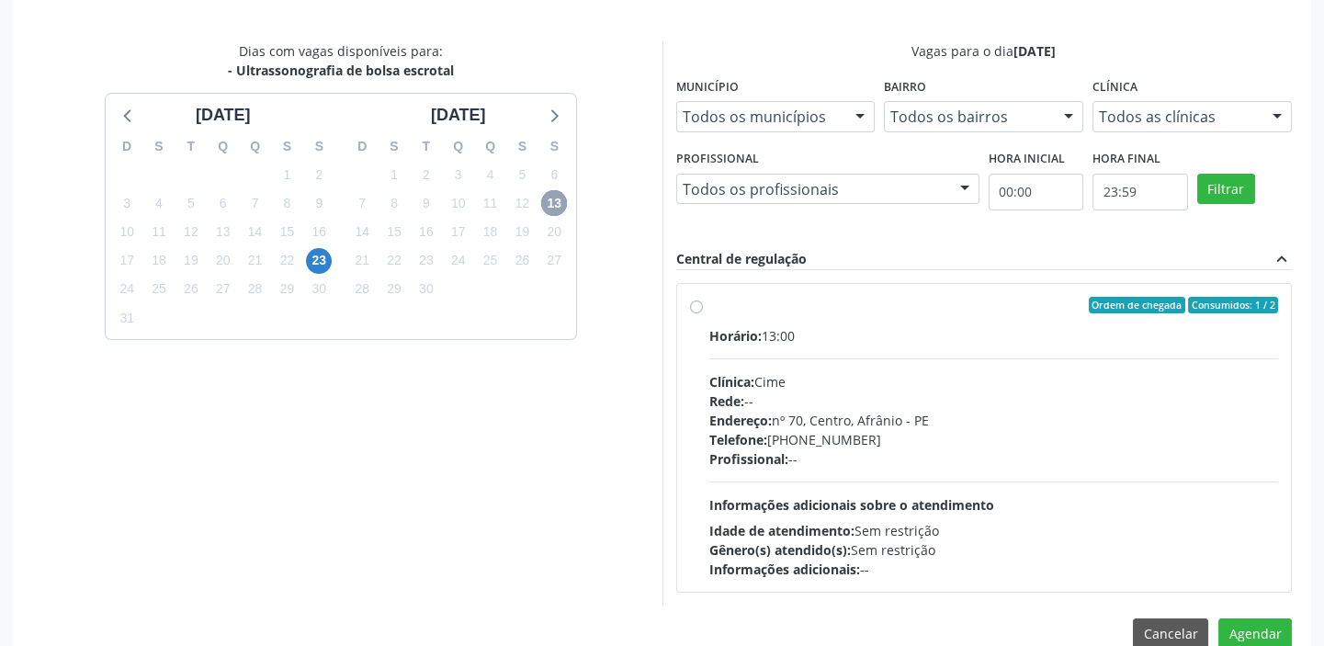
scroll to position [575, 0]
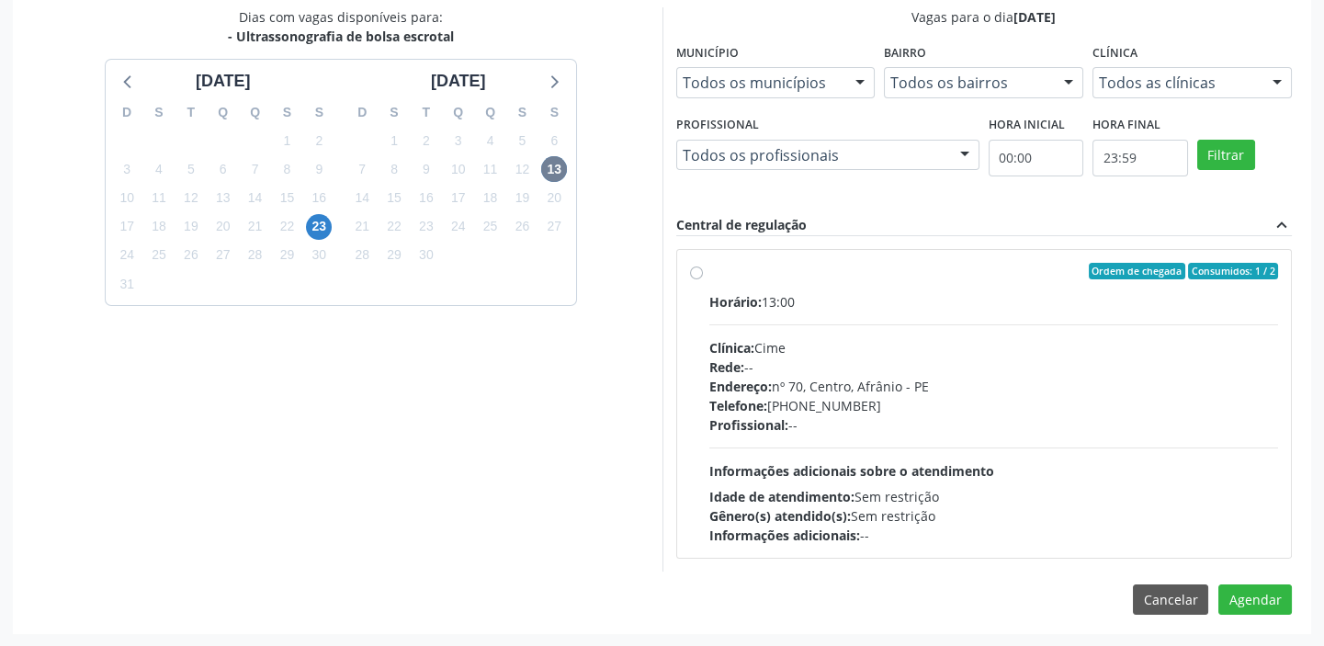
click at [936, 441] on div "Horário: 13:00 Clínica: Cime Rede: -- Endereço: nº 70, Centro, Afrânio - PE Tel…" at bounding box center [994, 418] width 570 height 253
click at [703, 279] on input "Ordem de chegada Consumidos: 1 / 2 Horário: 13:00 Clínica: Cime Rede: -- Endere…" at bounding box center [696, 271] width 13 height 17
radio input "true"
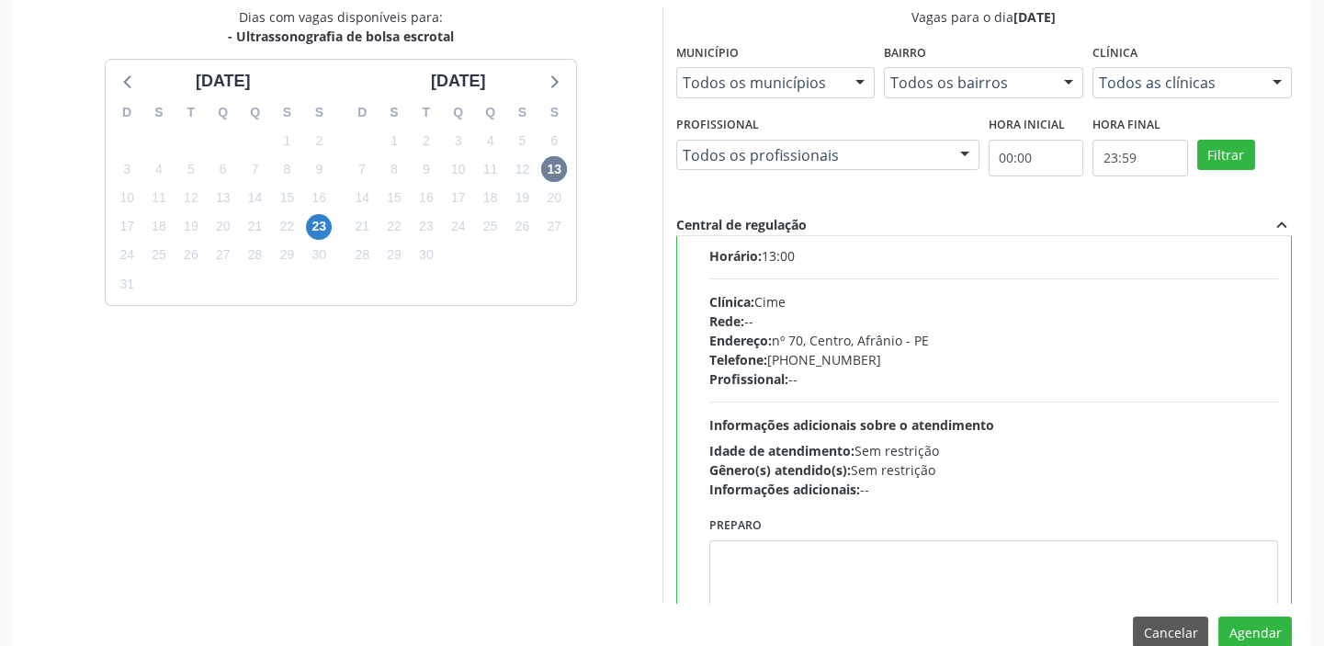
scroll to position [91, 0]
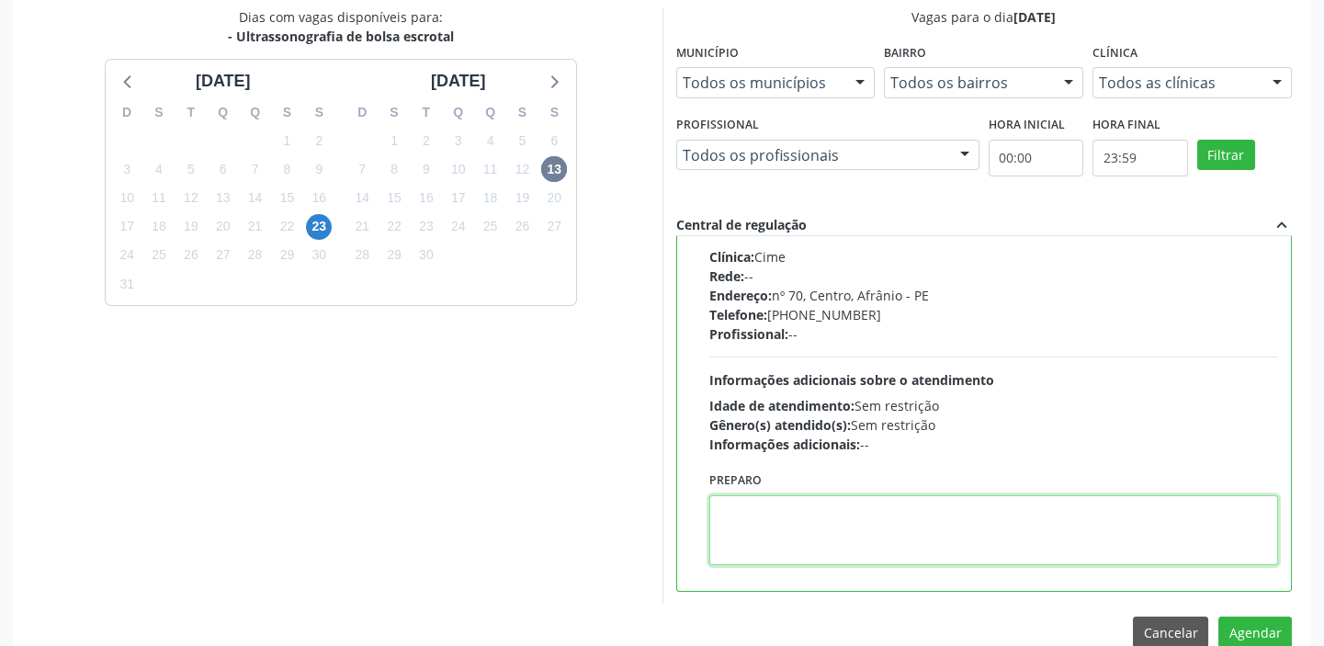
click at [819, 515] on textarea at bounding box center [994, 530] width 570 height 70
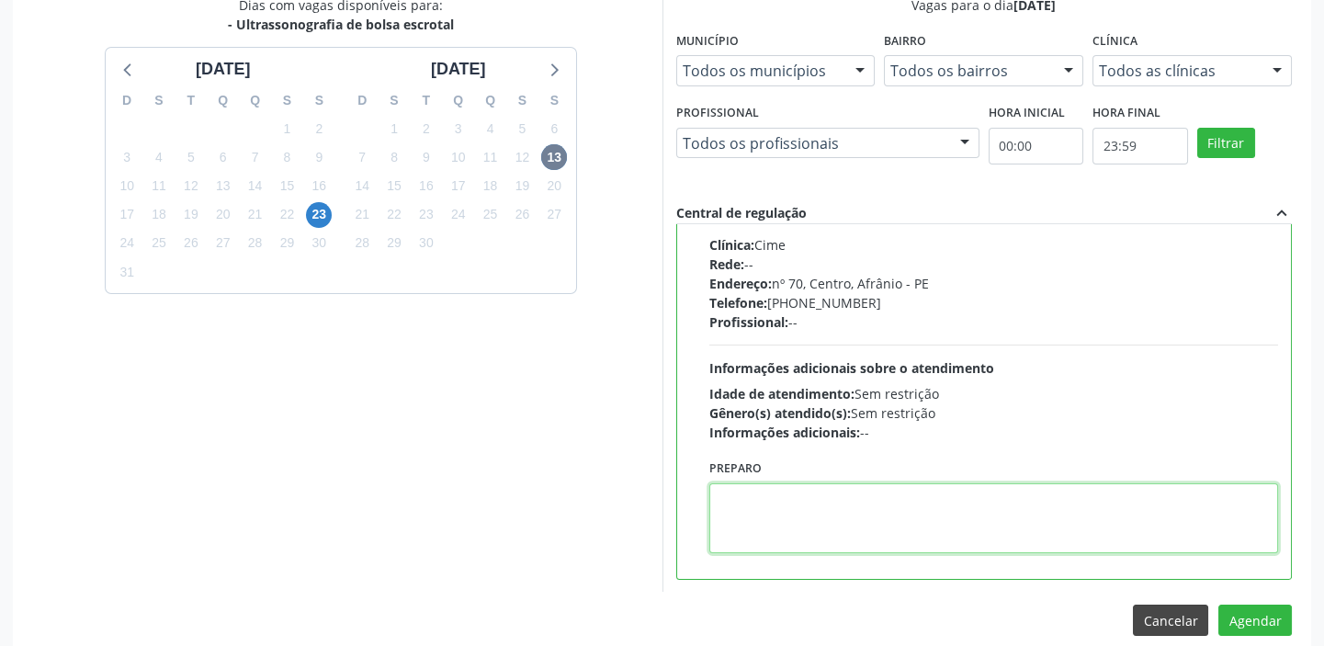
scroll to position [607, 0]
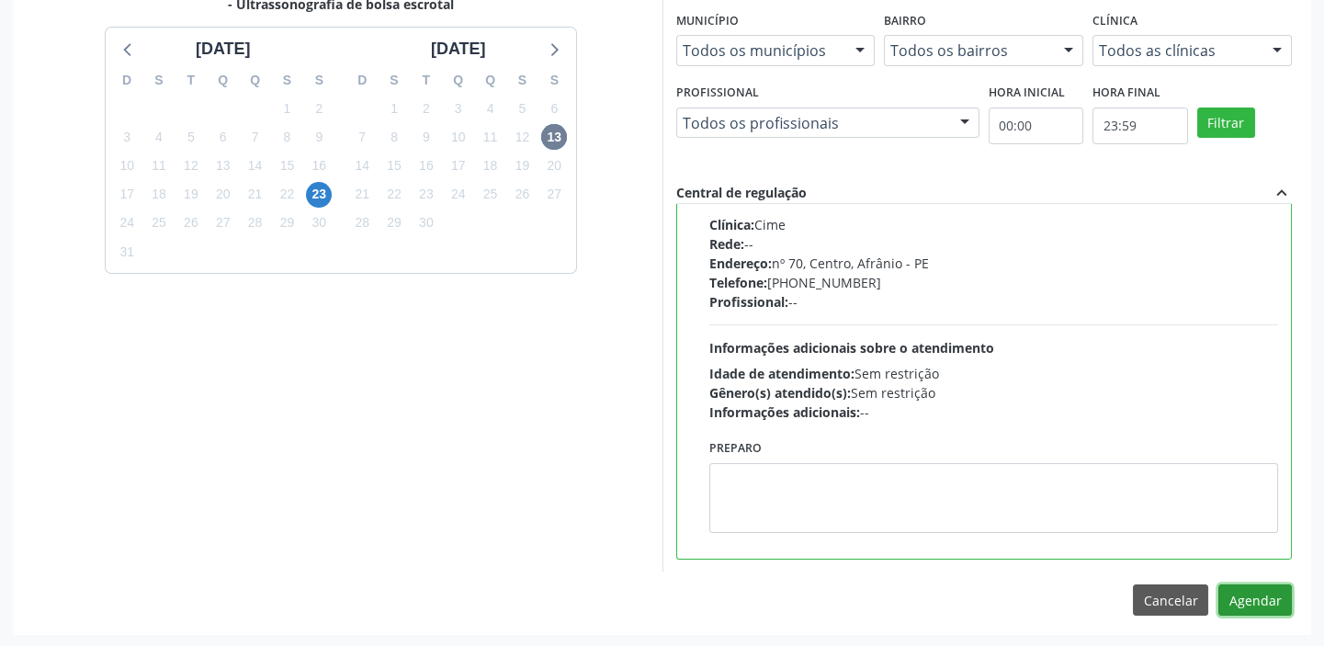
click at [1242, 595] on button "Agendar" at bounding box center [1255, 599] width 74 height 31
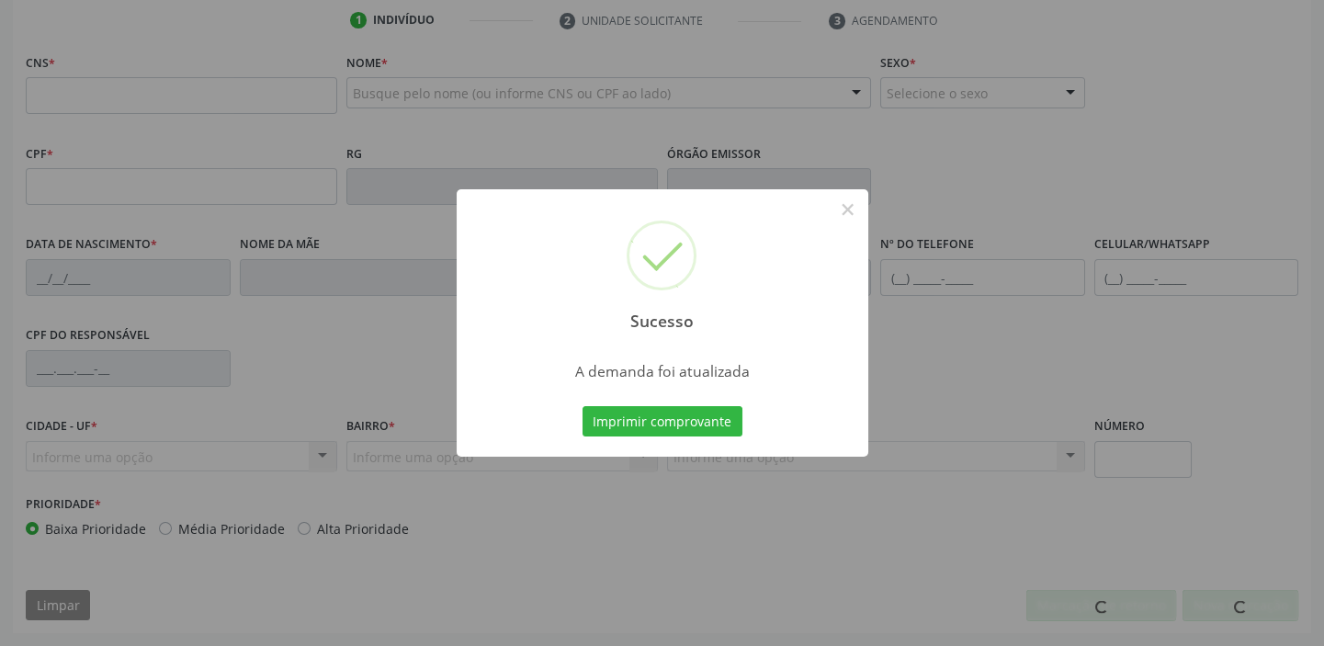
scroll to position [349, 0]
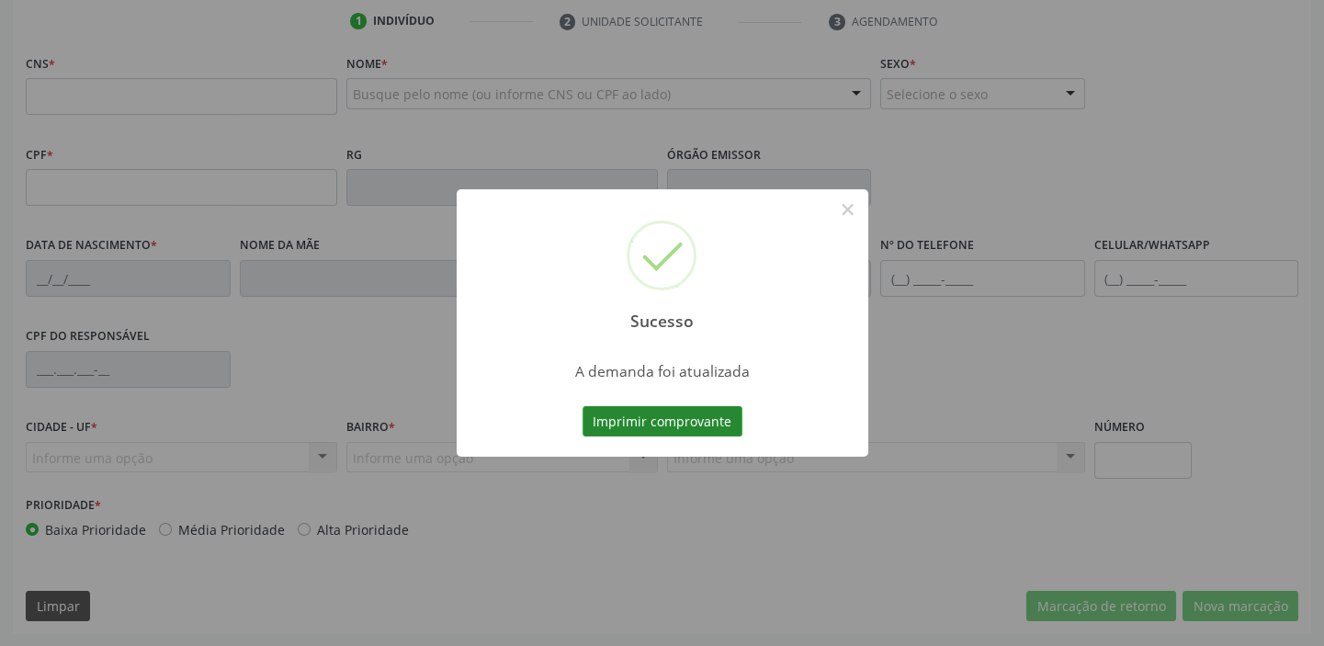
click at [652, 412] on button "Imprimir comprovante" at bounding box center [663, 421] width 160 height 31
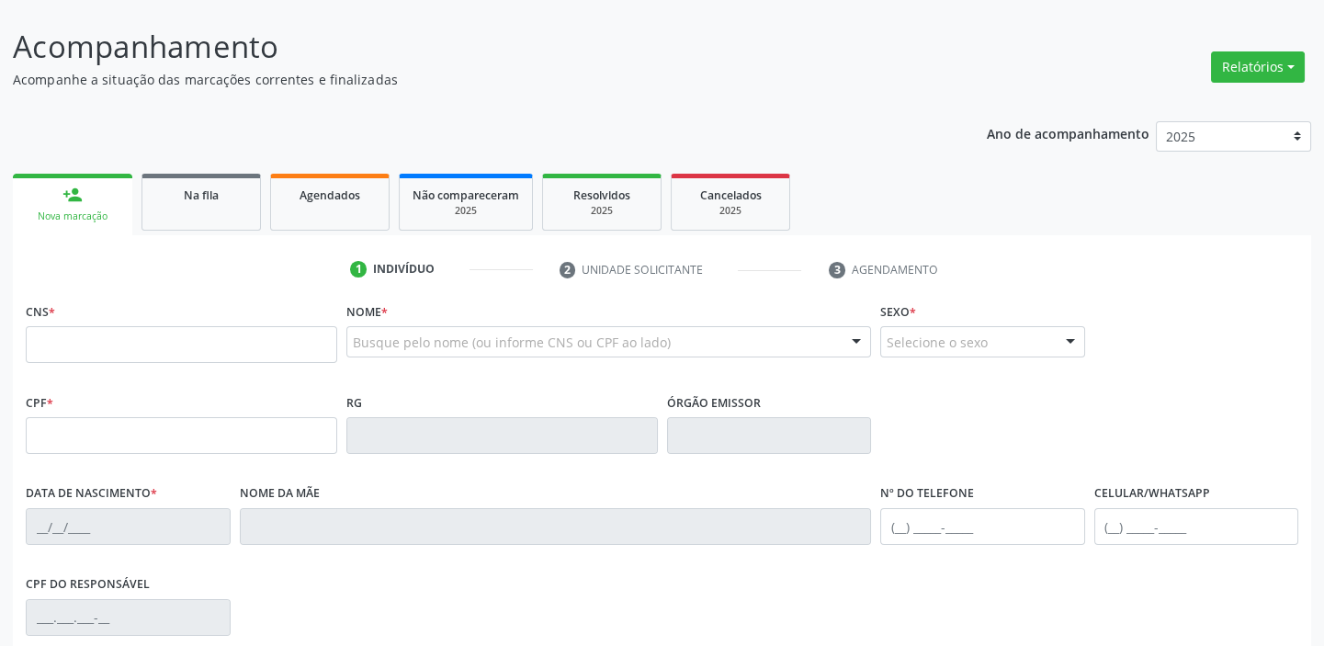
scroll to position [99, 0]
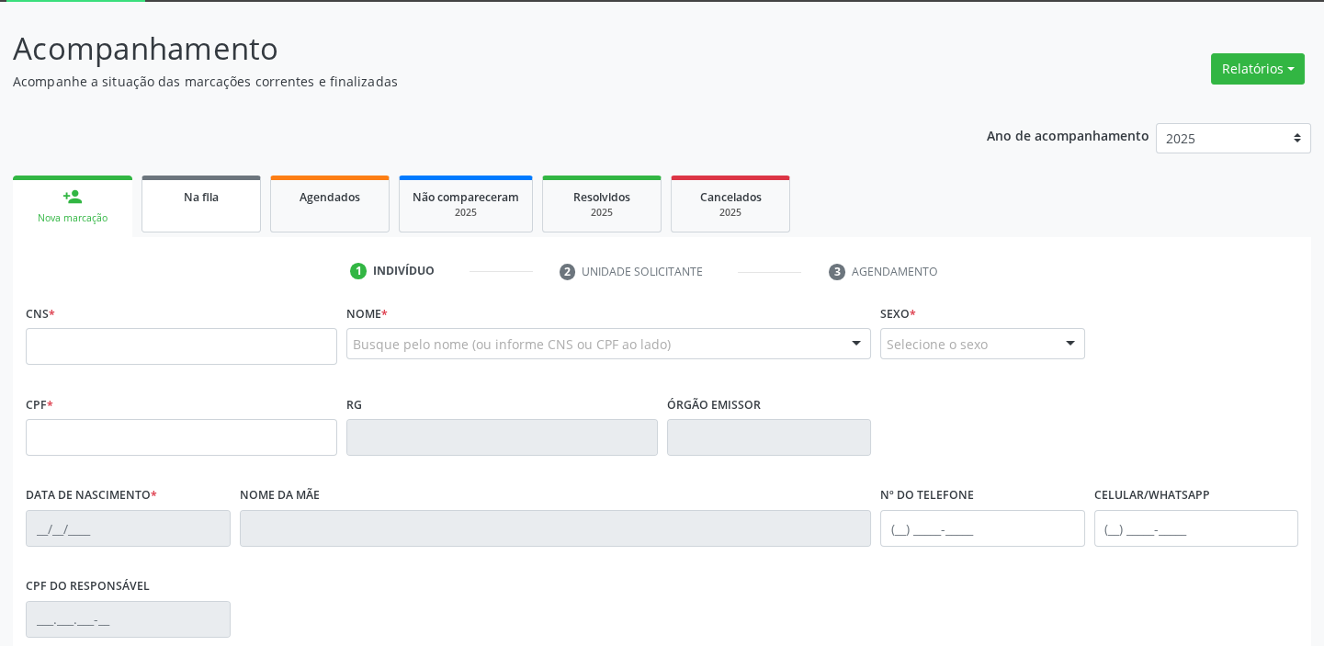
click at [197, 208] on link "Na fila" at bounding box center [200, 203] width 119 height 57
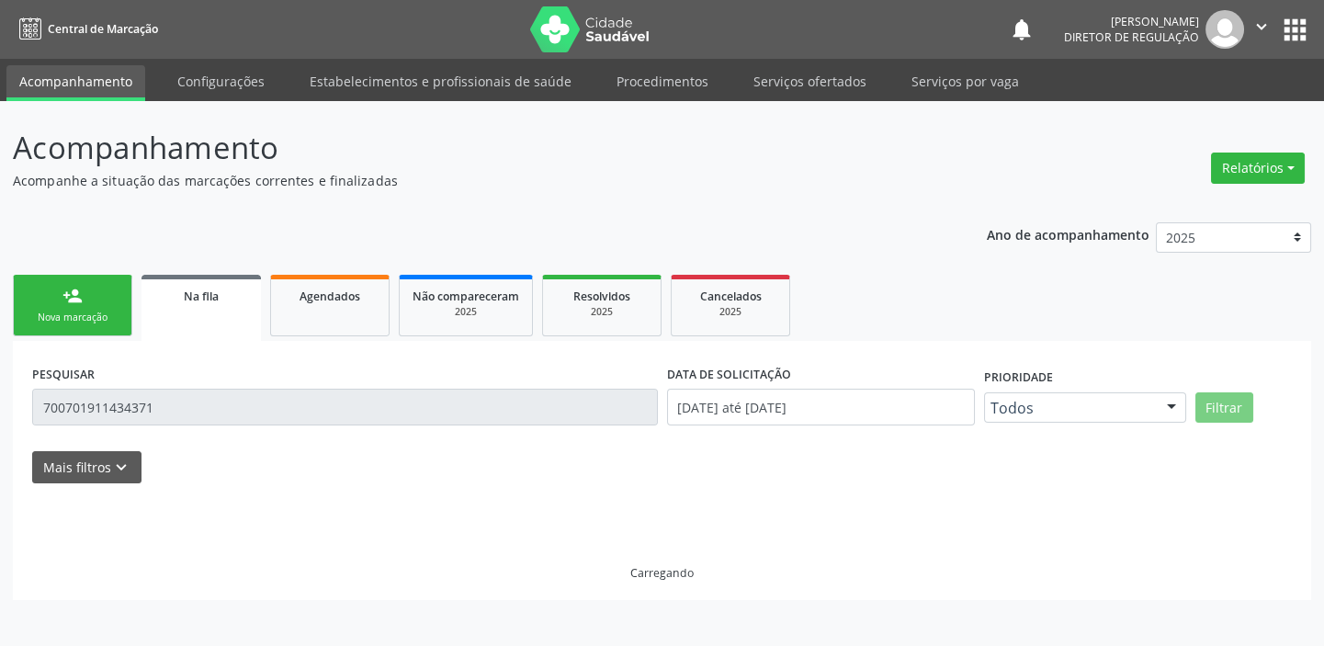
scroll to position [0, 0]
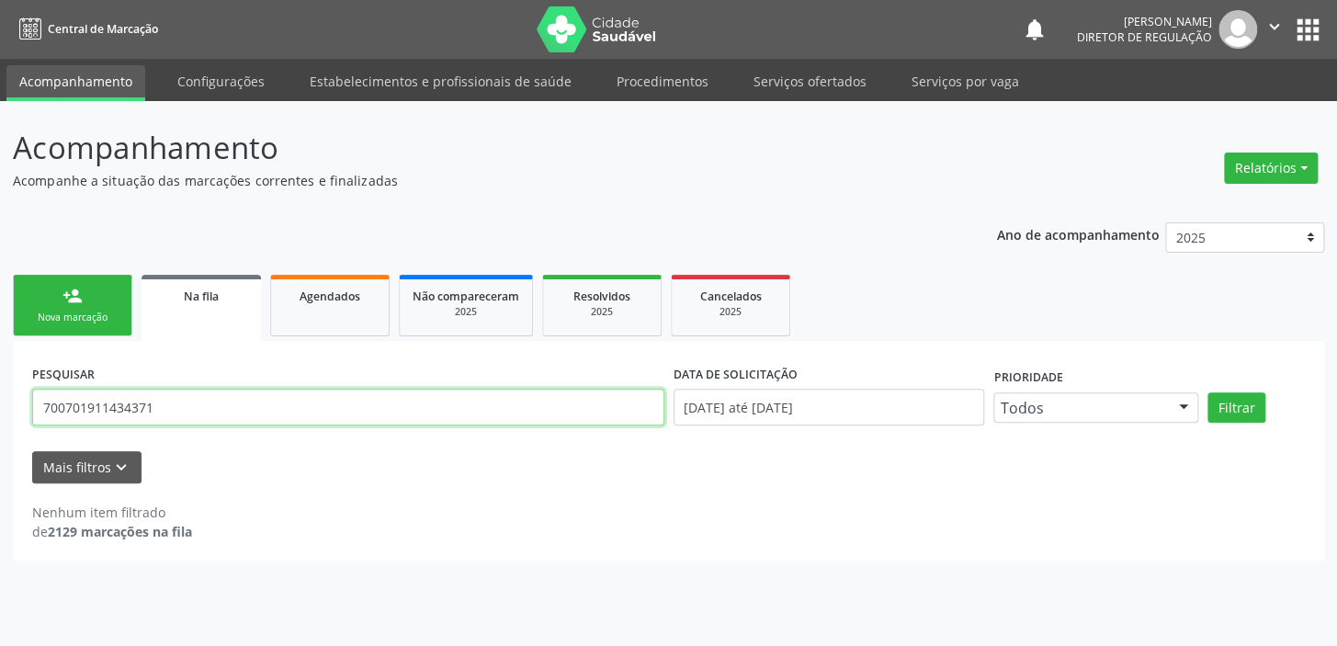
click at [196, 412] on input "700701911434371" at bounding box center [348, 407] width 632 height 37
type input "7"
click at [1207, 392] on button "Filtrar" at bounding box center [1236, 407] width 58 height 31
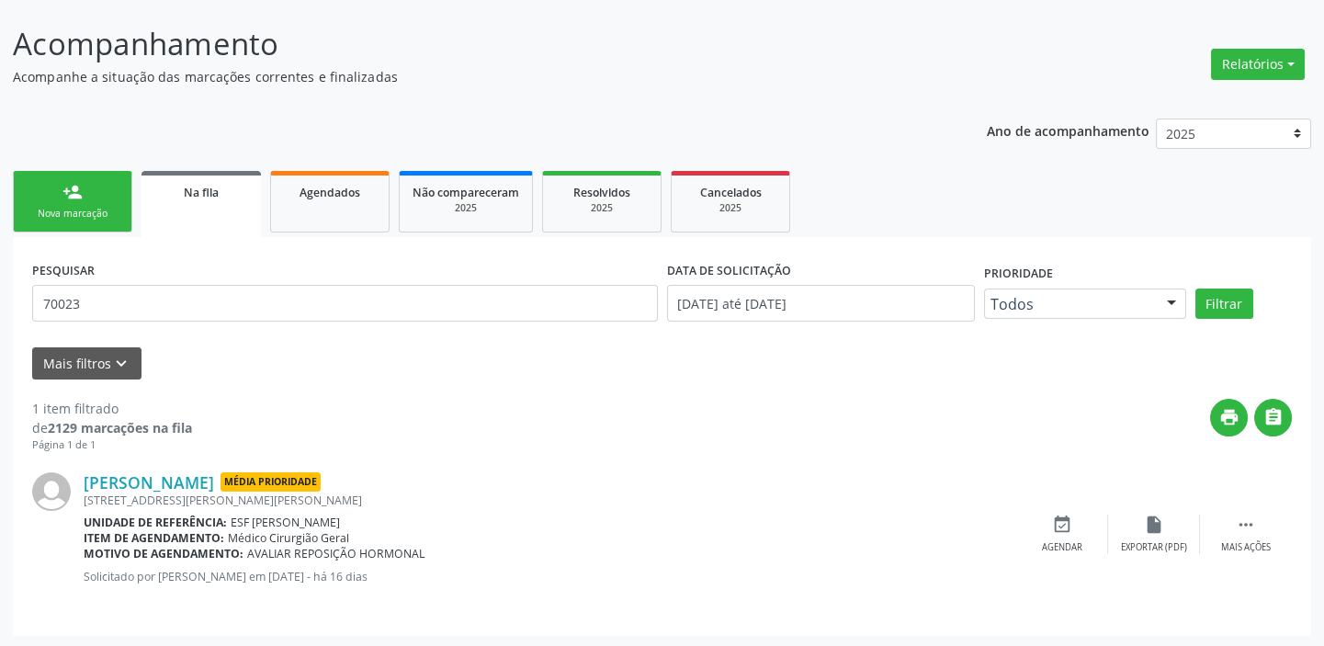
scroll to position [106, 0]
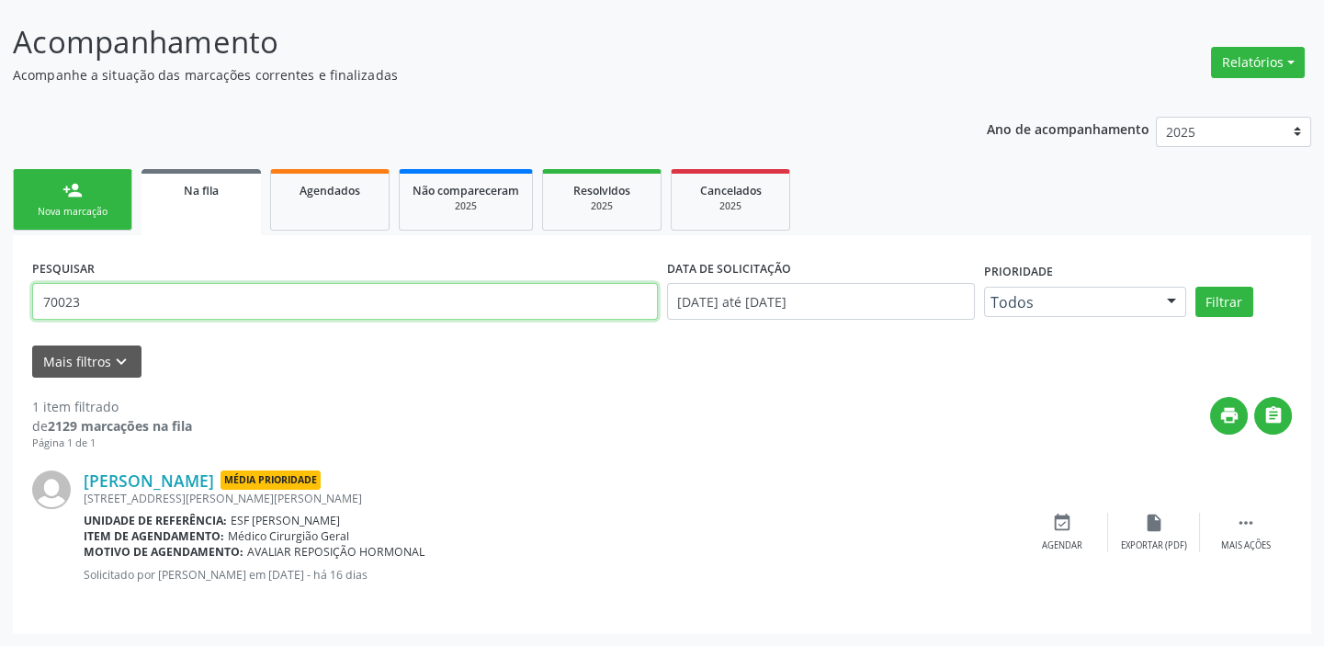
click at [94, 299] on input "70023" at bounding box center [345, 301] width 626 height 37
type input "700203429371727"
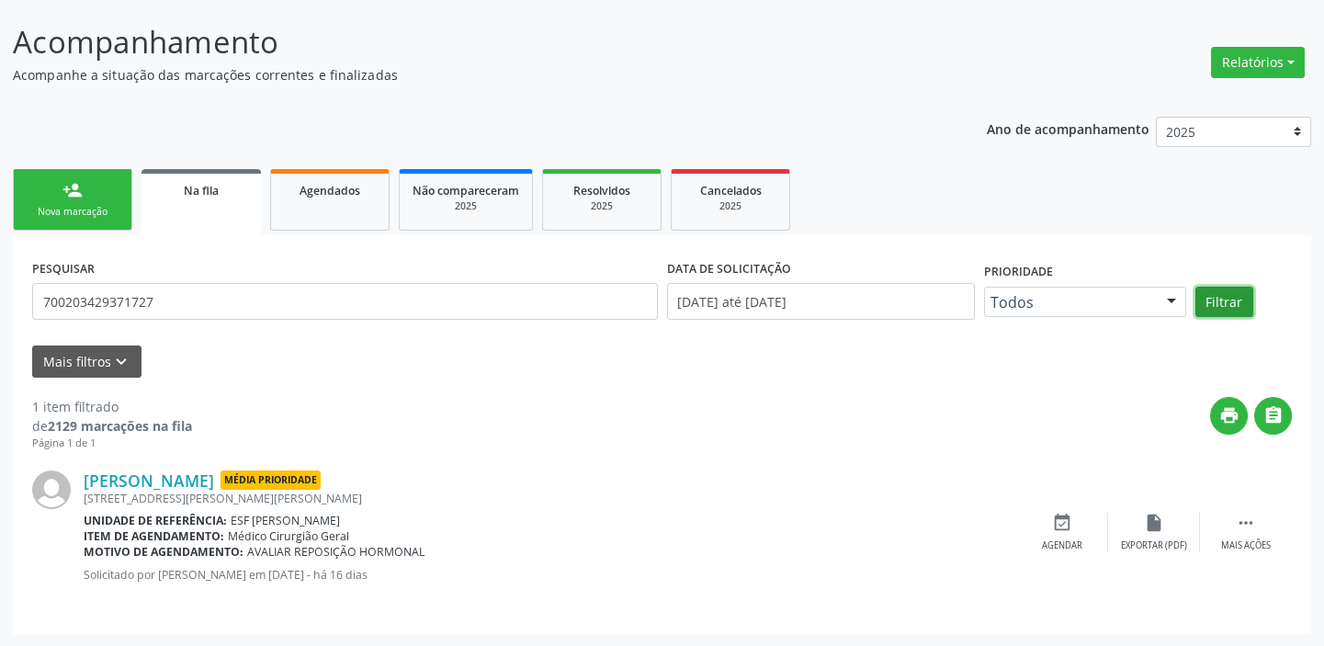
click at [1220, 297] on button "Filtrar" at bounding box center [1224, 302] width 58 height 31
click at [1239, 516] on icon "" at bounding box center [1246, 523] width 20 height 20
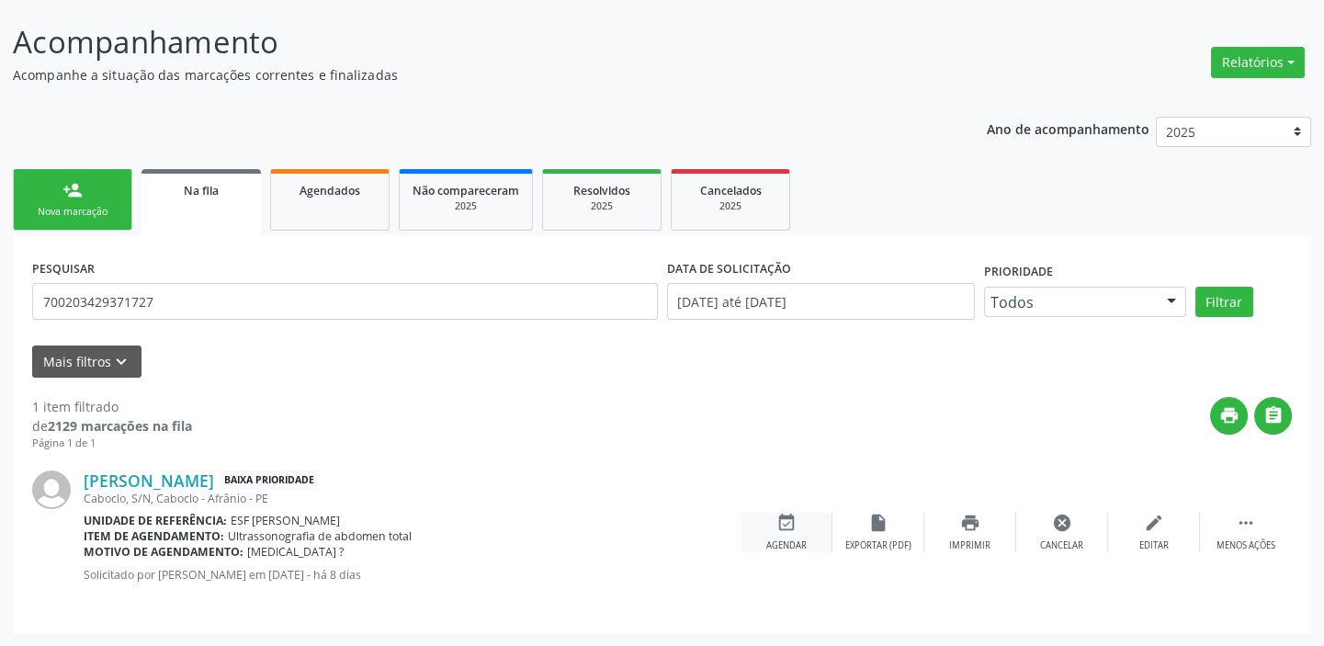
click at [796, 531] on icon "event_available" at bounding box center [786, 523] width 20 height 20
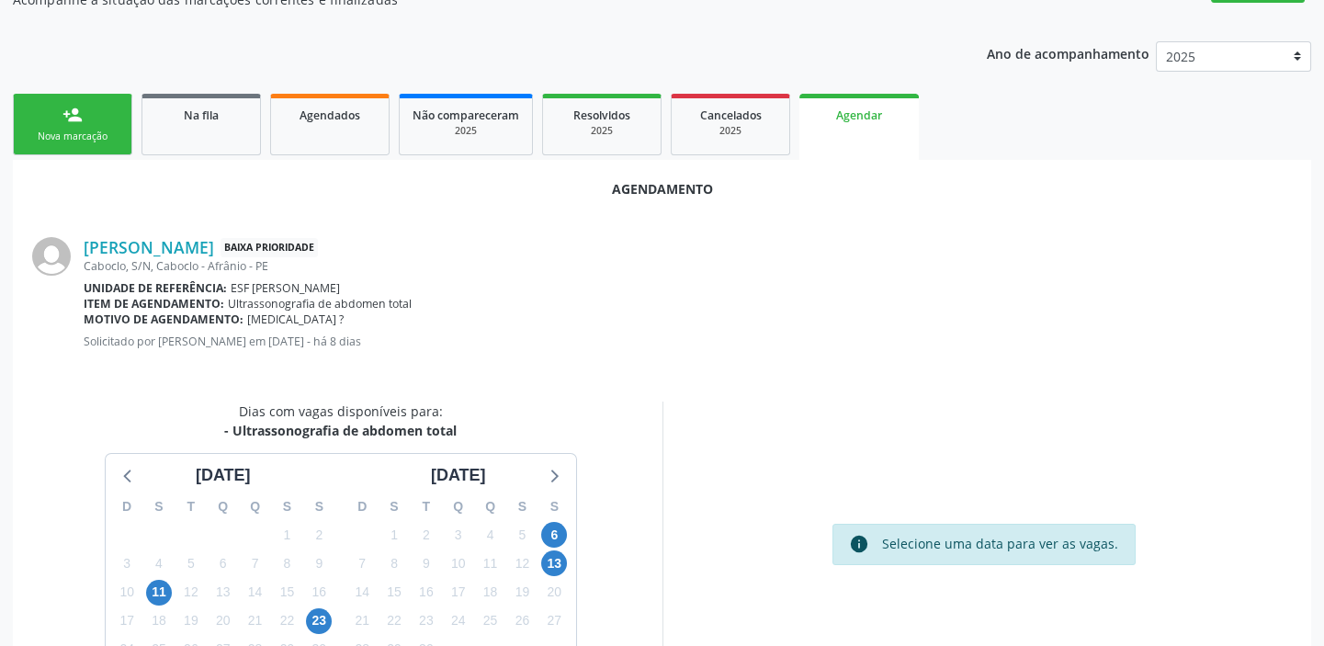
scroll to position [273, 0]
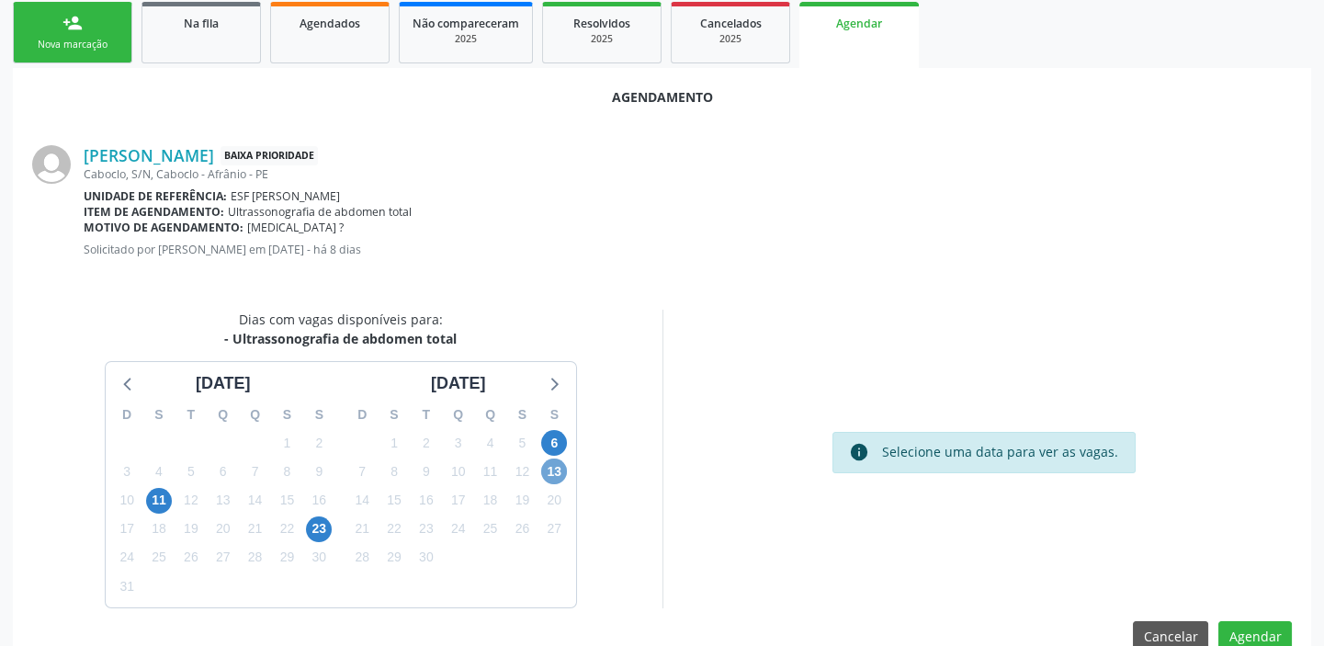
click at [551, 473] on span "13" at bounding box center [554, 471] width 26 height 26
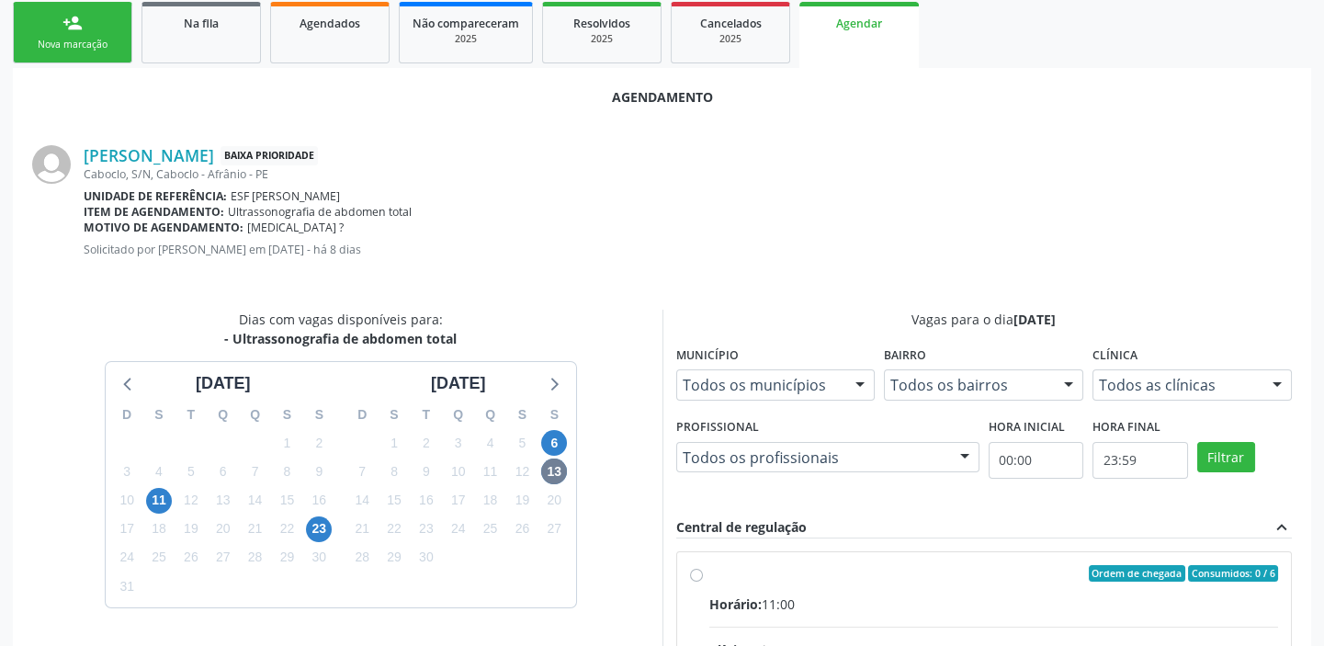
click at [933, 571] on div "Ordem de chegada Consumidos: 0 / 6" at bounding box center [994, 573] width 570 height 17
click at [703, 571] on input "Ordem de chegada Consumidos: 0 / 6 Horário: 11:00 Clínica: Cime Rede: -- Endere…" at bounding box center [696, 573] width 13 height 17
radio input "true"
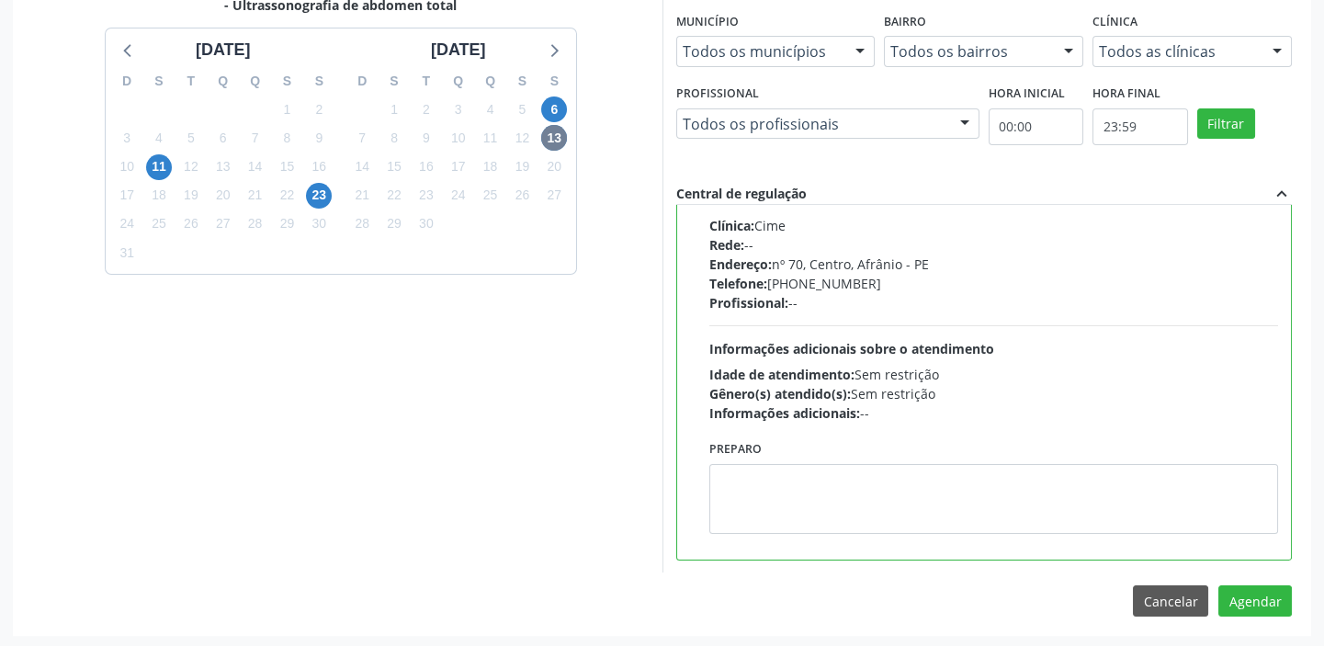
scroll to position [607, 0]
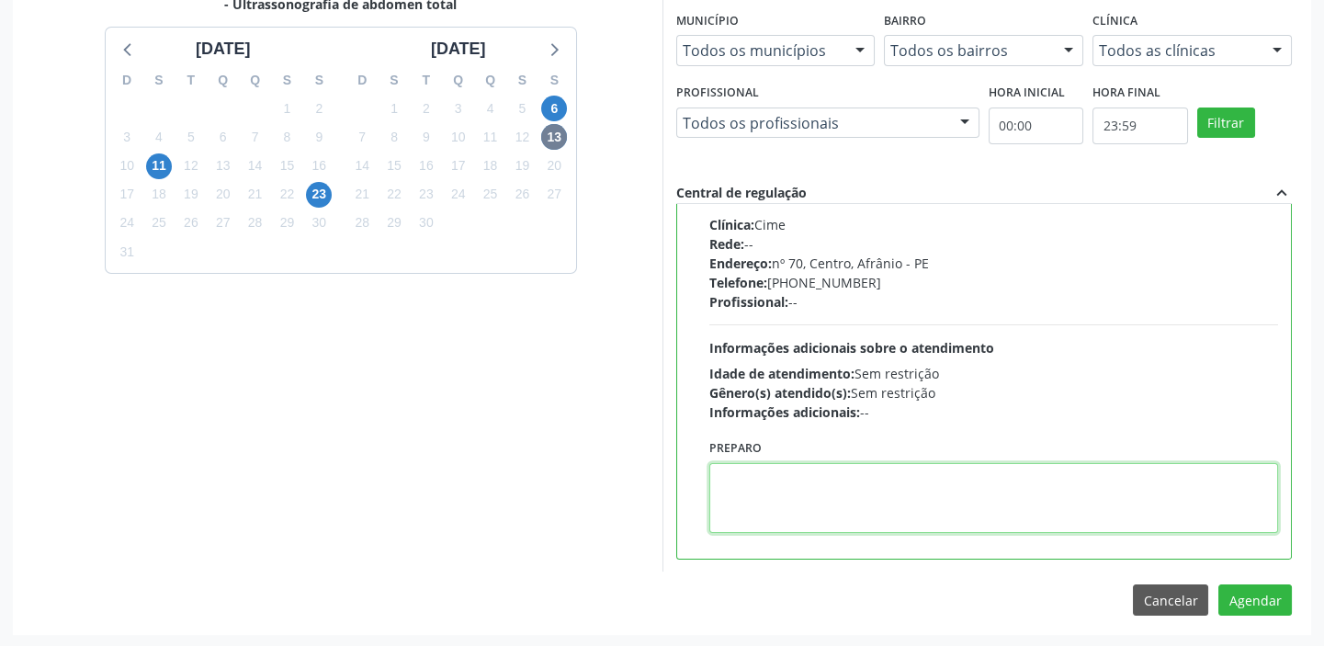
click at [820, 506] on textarea at bounding box center [994, 498] width 570 height 70
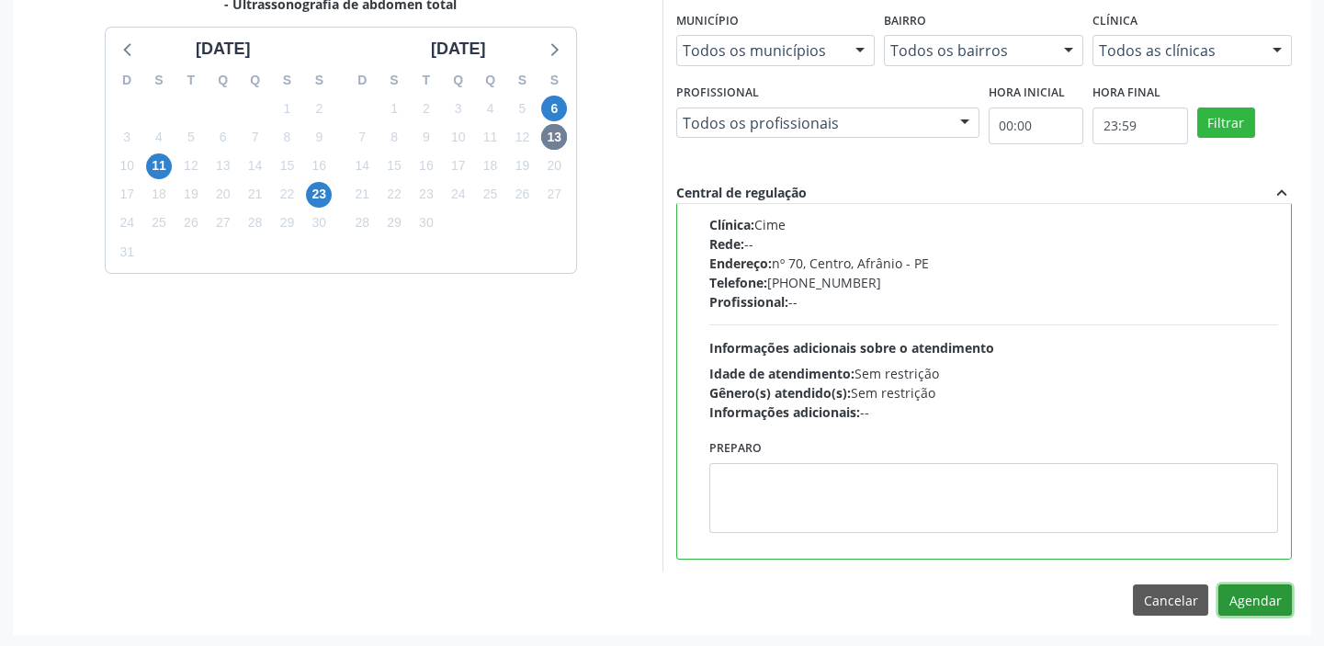
click at [1246, 591] on button "Agendar" at bounding box center [1255, 599] width 74 height 31
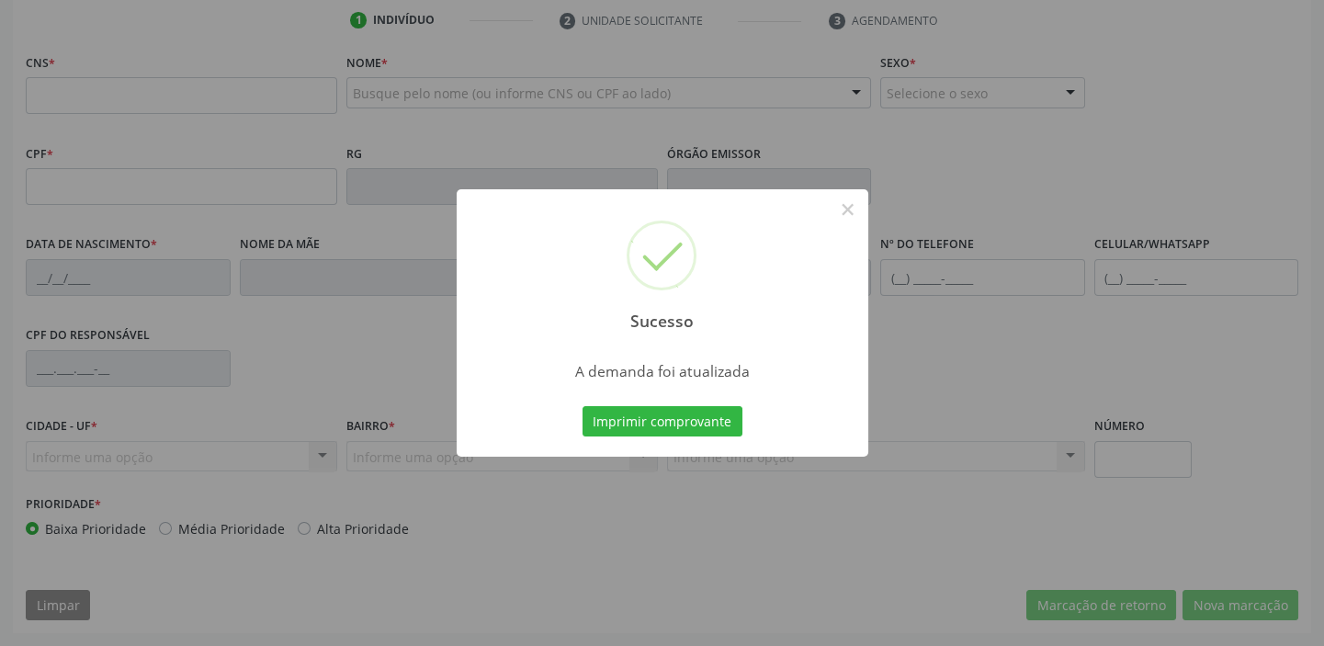
scroll to position [349, 0]
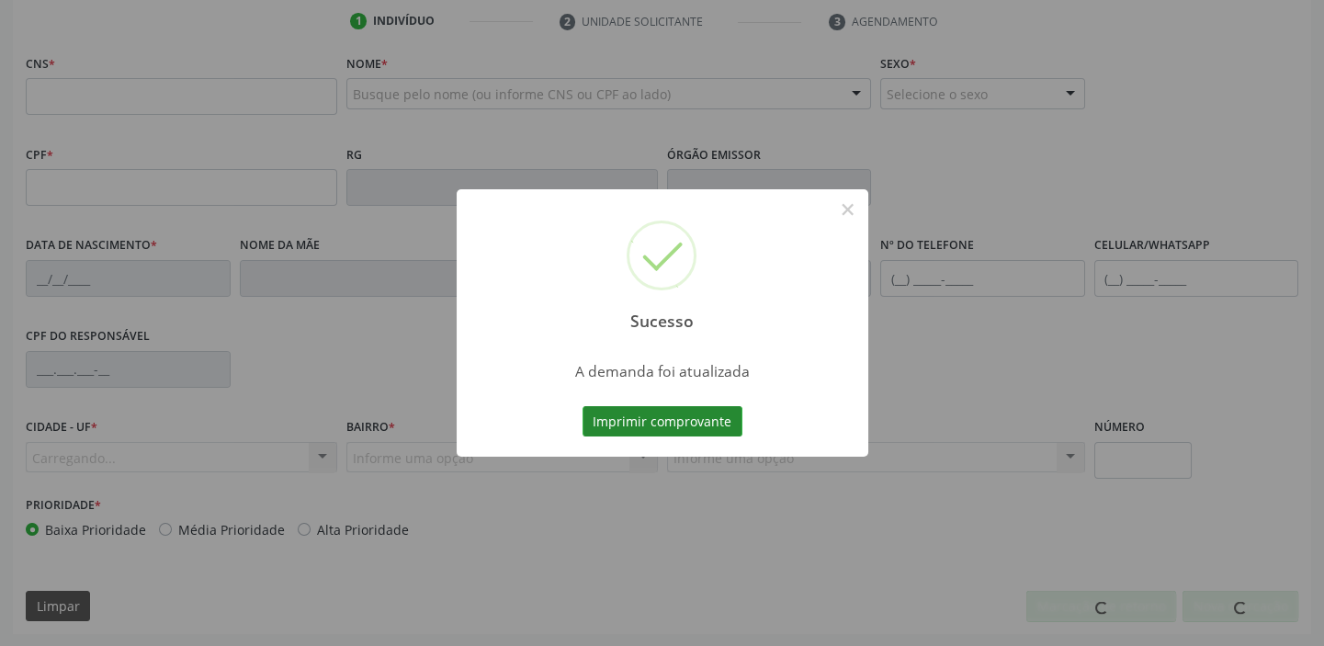
click at [660, 423] on button "Imprimir comprovante" at bounding box center [663, 421] width 160 height 31
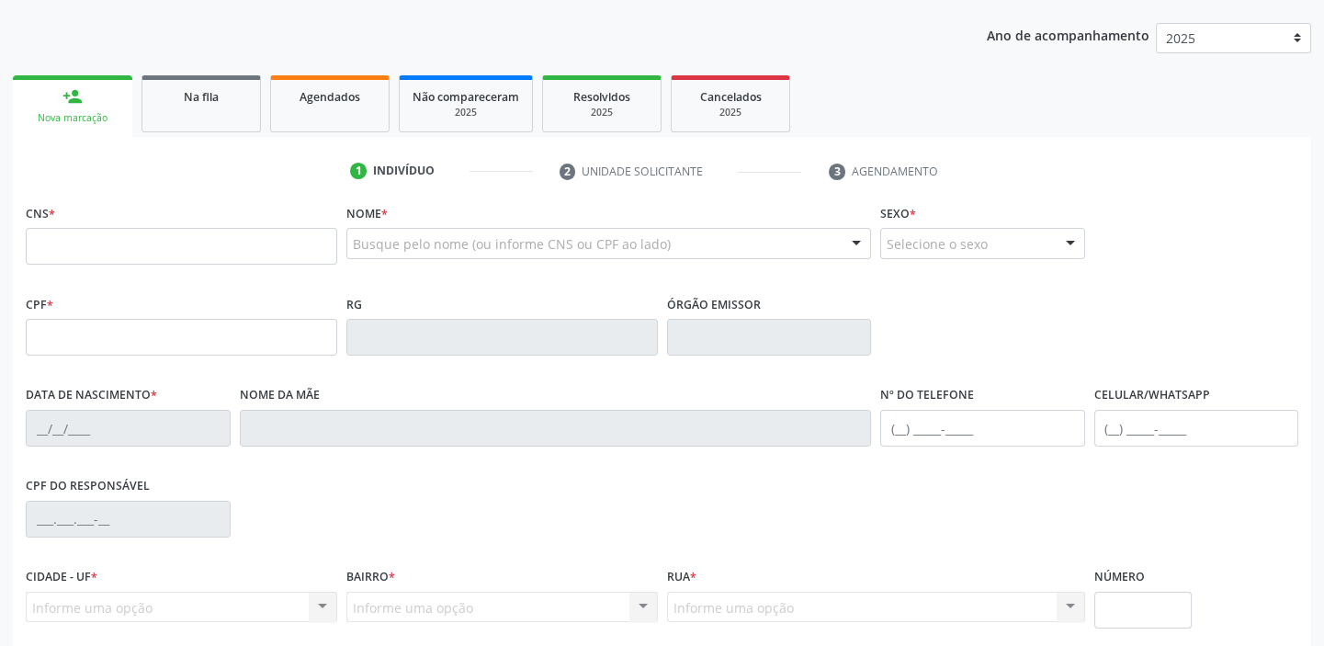
scroll to position [183, 0]
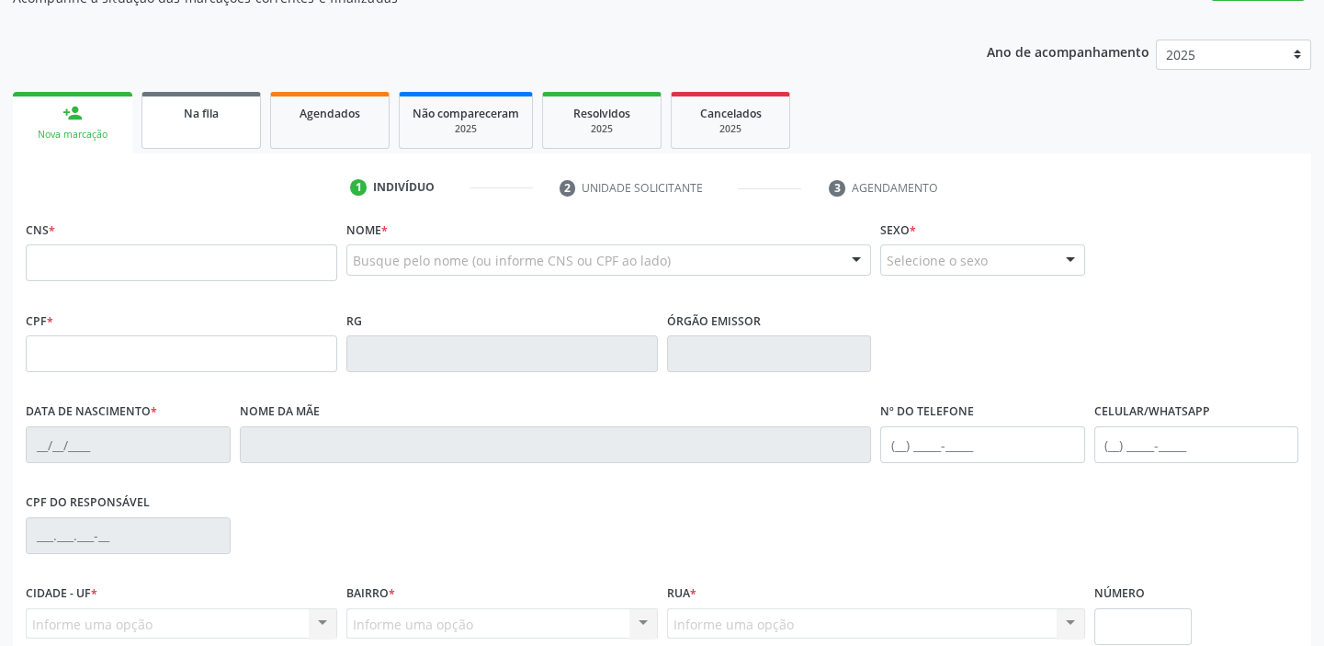
click at [198, 130] on link "Na fila" at bounding box center [200, 120] width 119 height 57
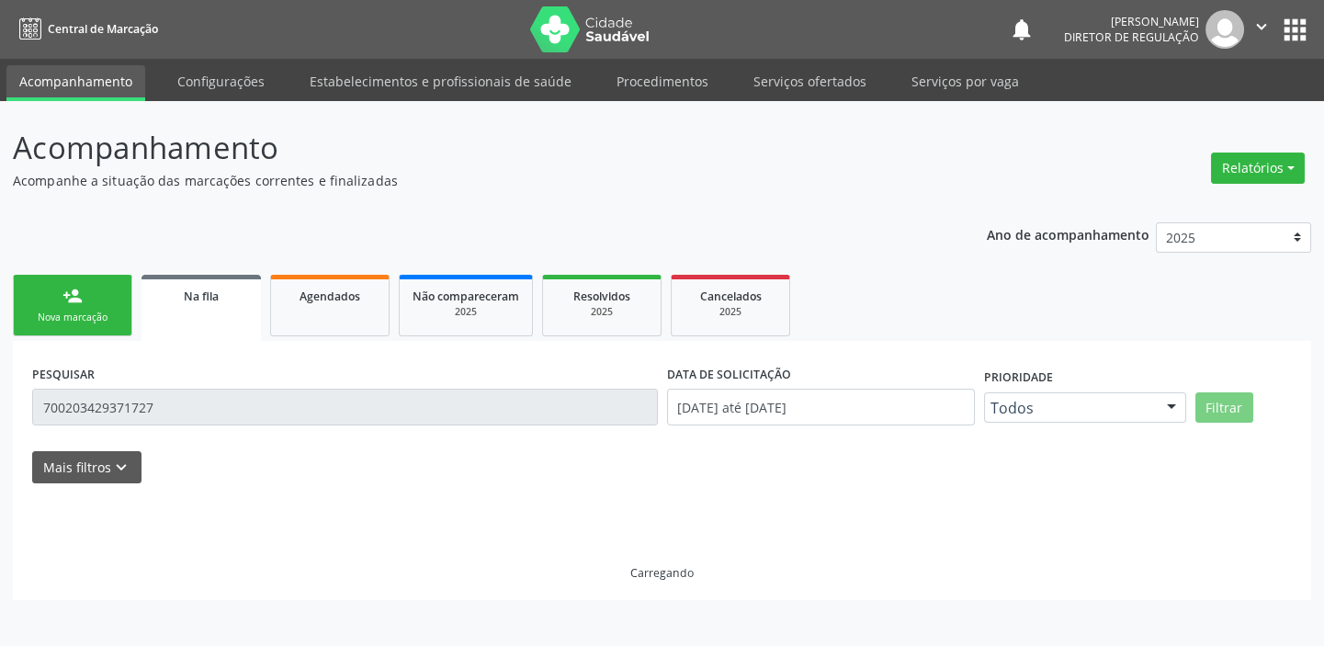
scroll to position [0, 0]
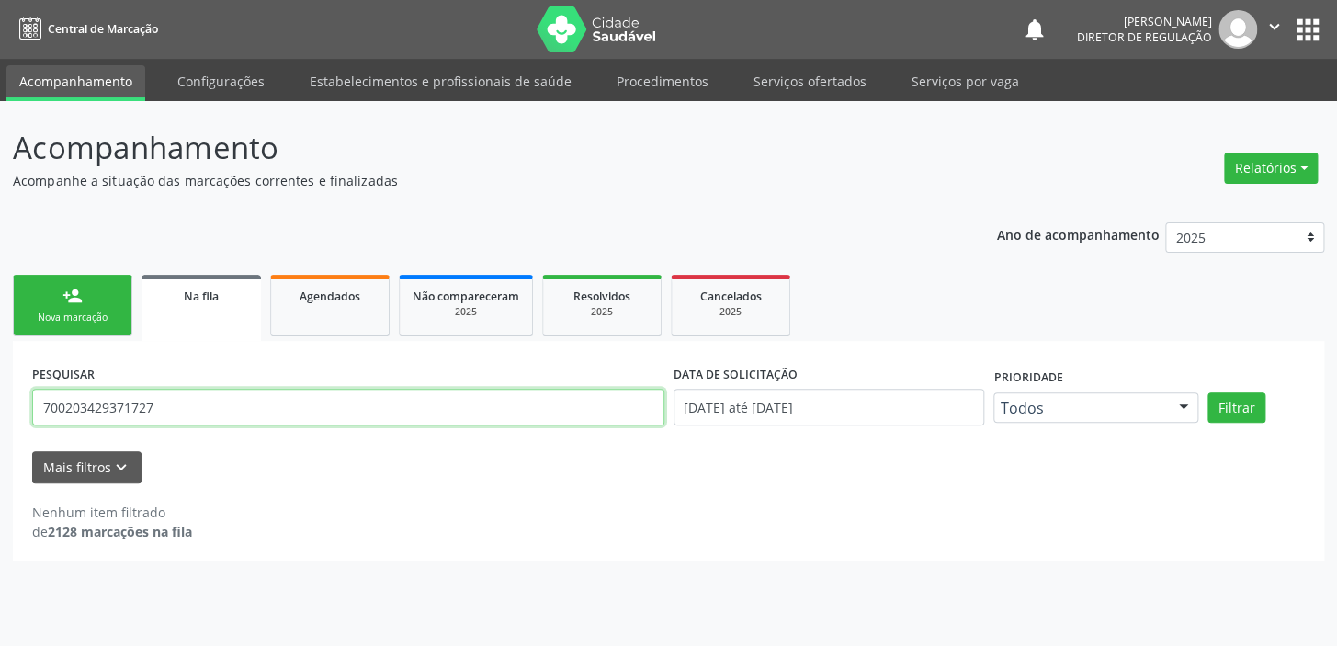
click at [187, 398] on input "700203429371727" at bounding box center [348, 407] width 632 height 37
type input "7"
type input "708704165967894"
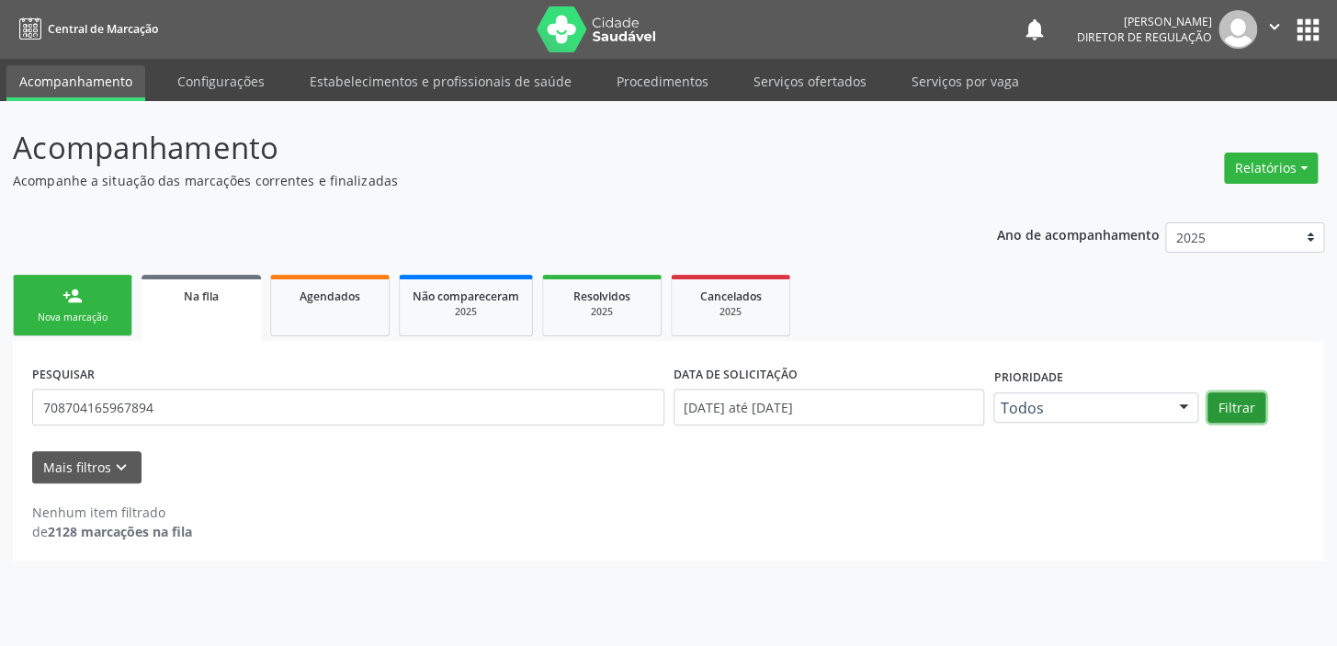
click at [1214, 405] on button "Filtrar" at bounding box center [1236, 407] width 58 height 31
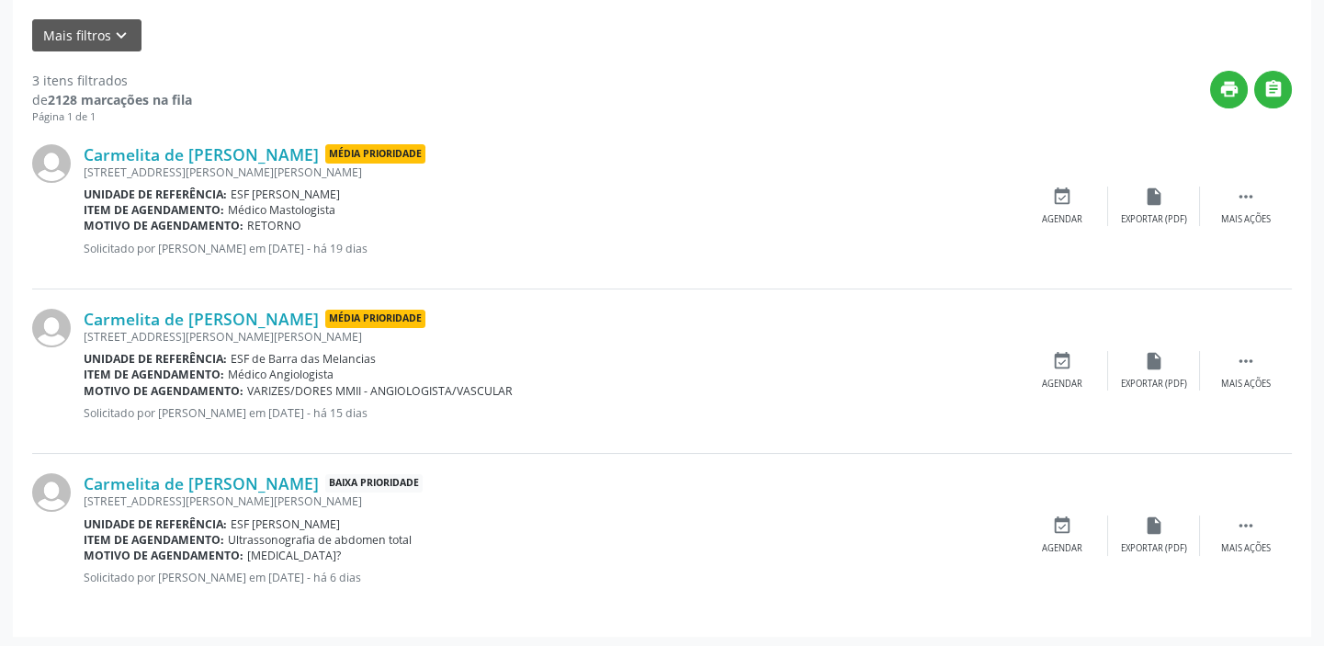
scroll to position [434, 0]
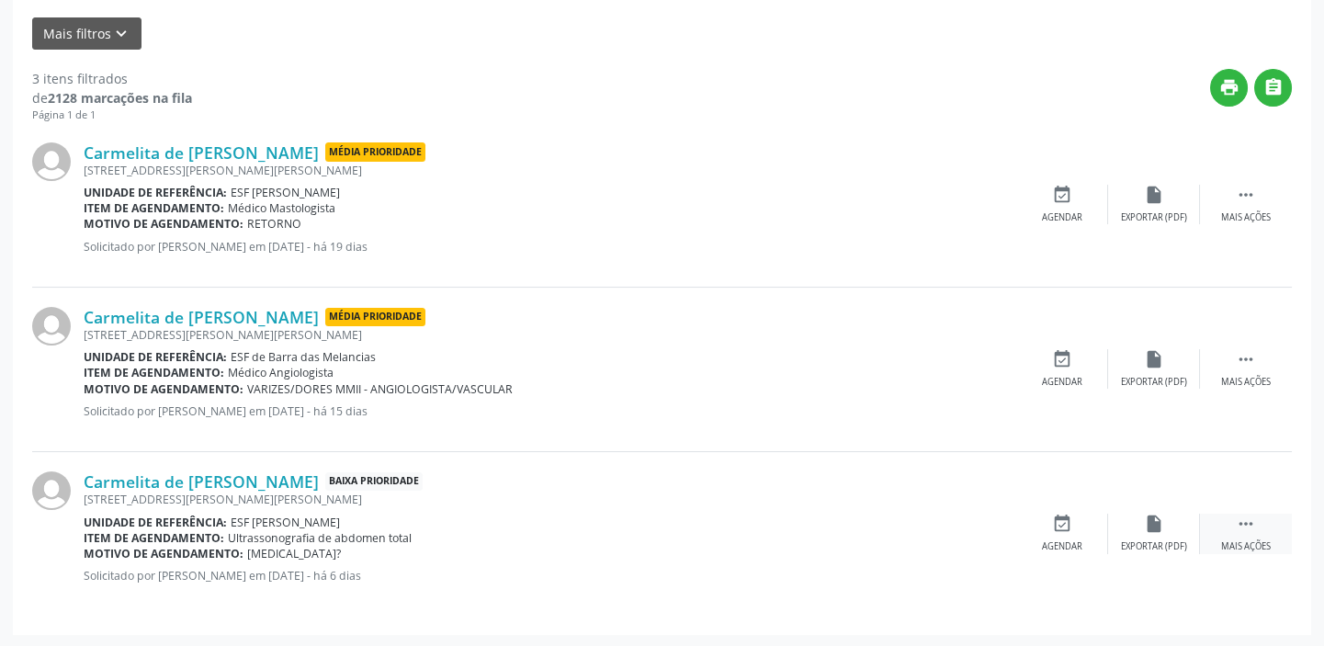
click at [1238, 523] on icon "" at bounding box center [1246, 524] width 20 height 20
click at [764, 520] on div "event_available Agendar" at bounding box center [787, 534] width 92 height 40
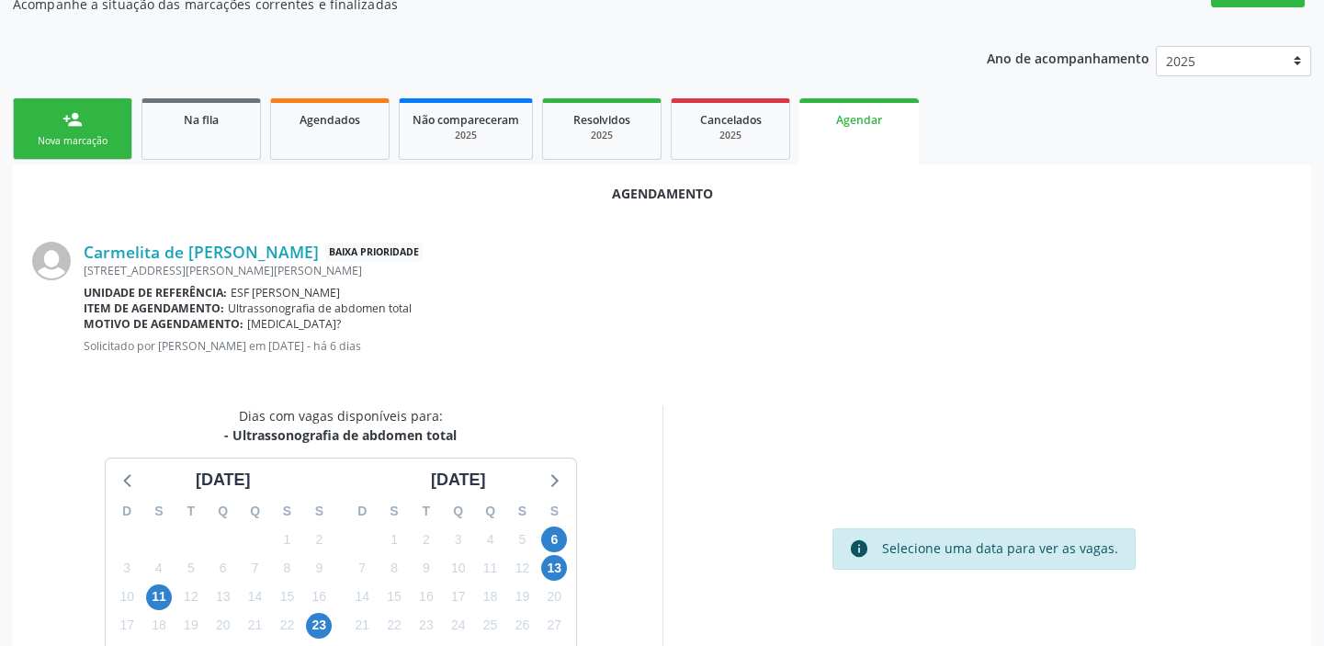
scroll to position [310, 0]
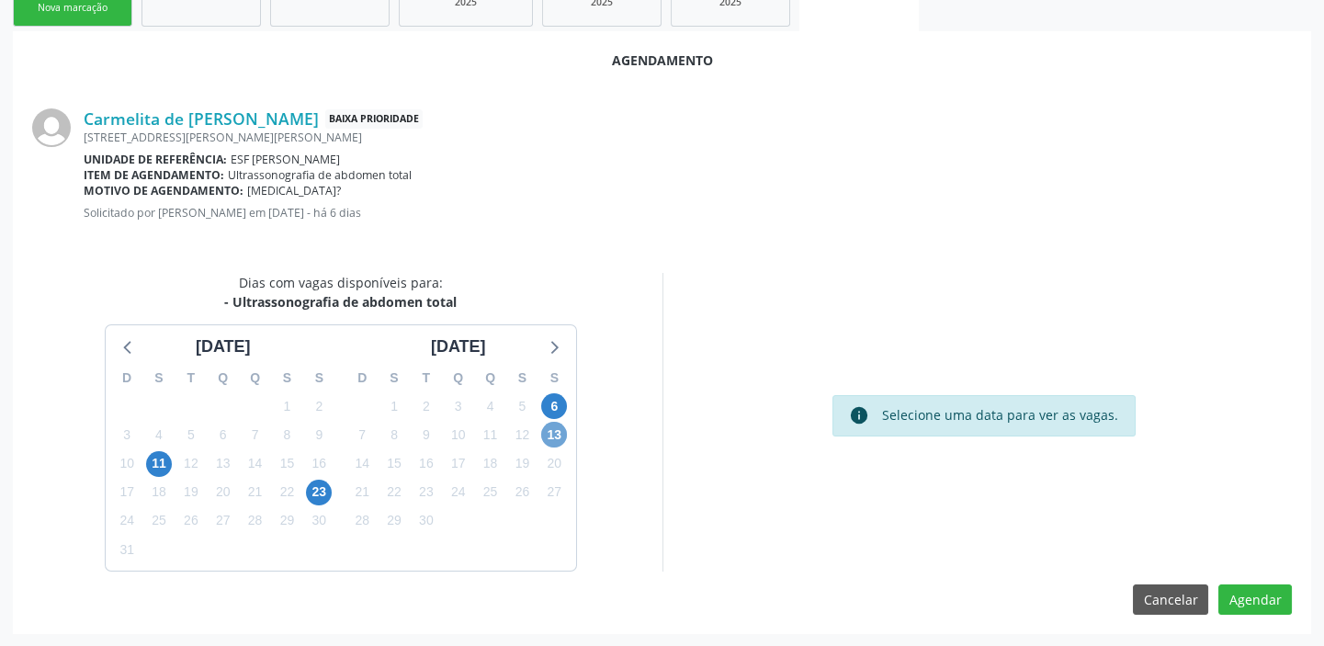
click at [553, 436] on span "13" at bounding box center [554, 435] width 26 height 26
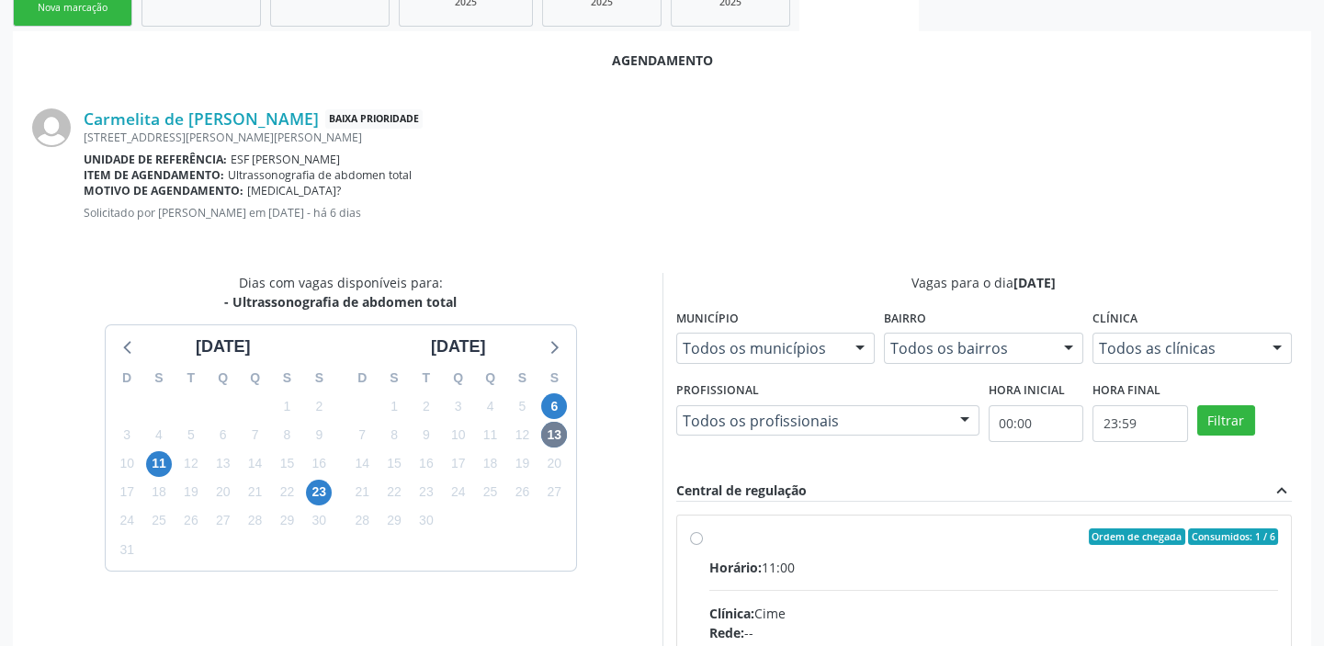
click at [1086, 590] on hr at bounding box center [994, 590] width 570 height 1
click at [703, 545] on input "Ordem de chegada Consumidos: 1 / 6 Horário: 11:00 Clínica: Cime Rede: -- Endere…" at bounding box center [696, 536] width 13 height 17
radio input "true"
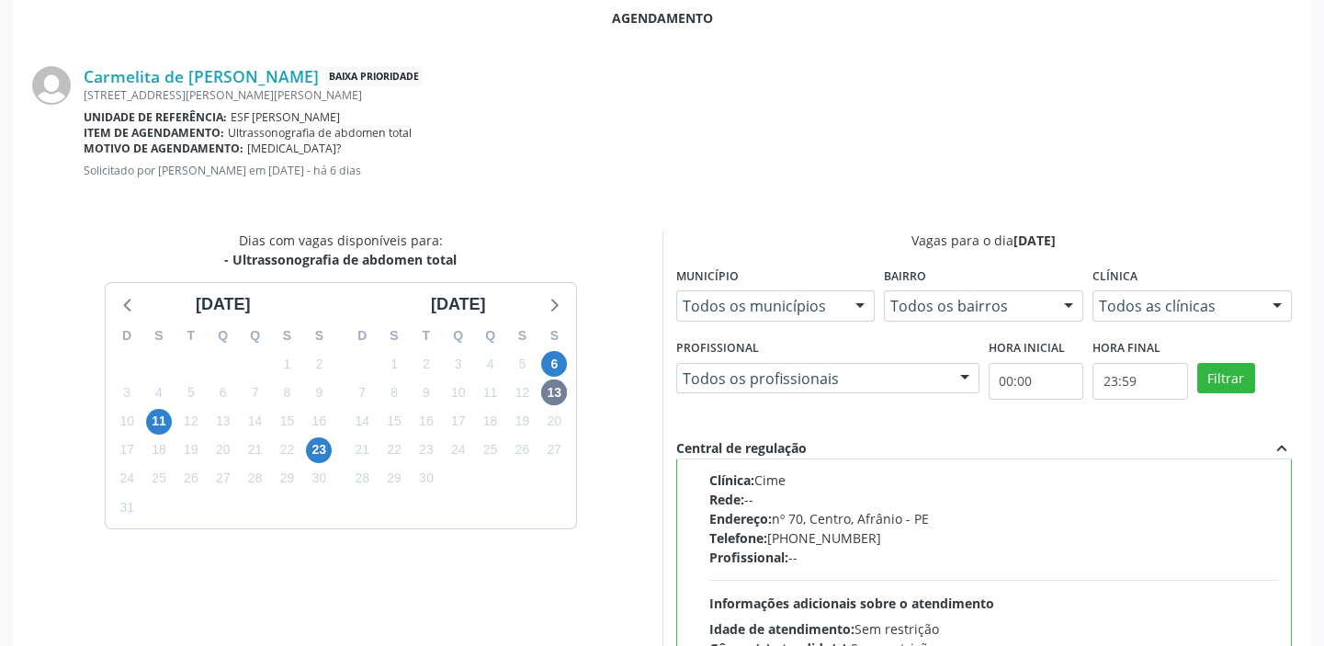
scroll to position [560, 0]
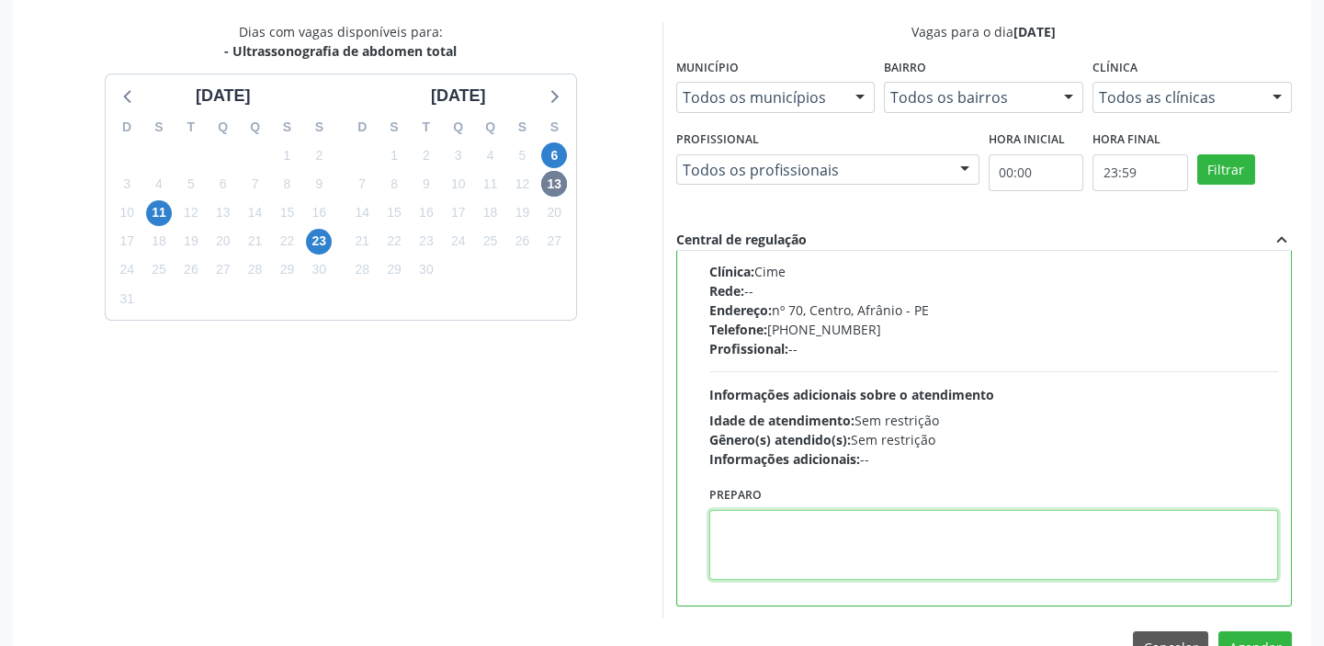
click at [917, 527] on textarea at bounding box center [994, 545] width 570 height 70
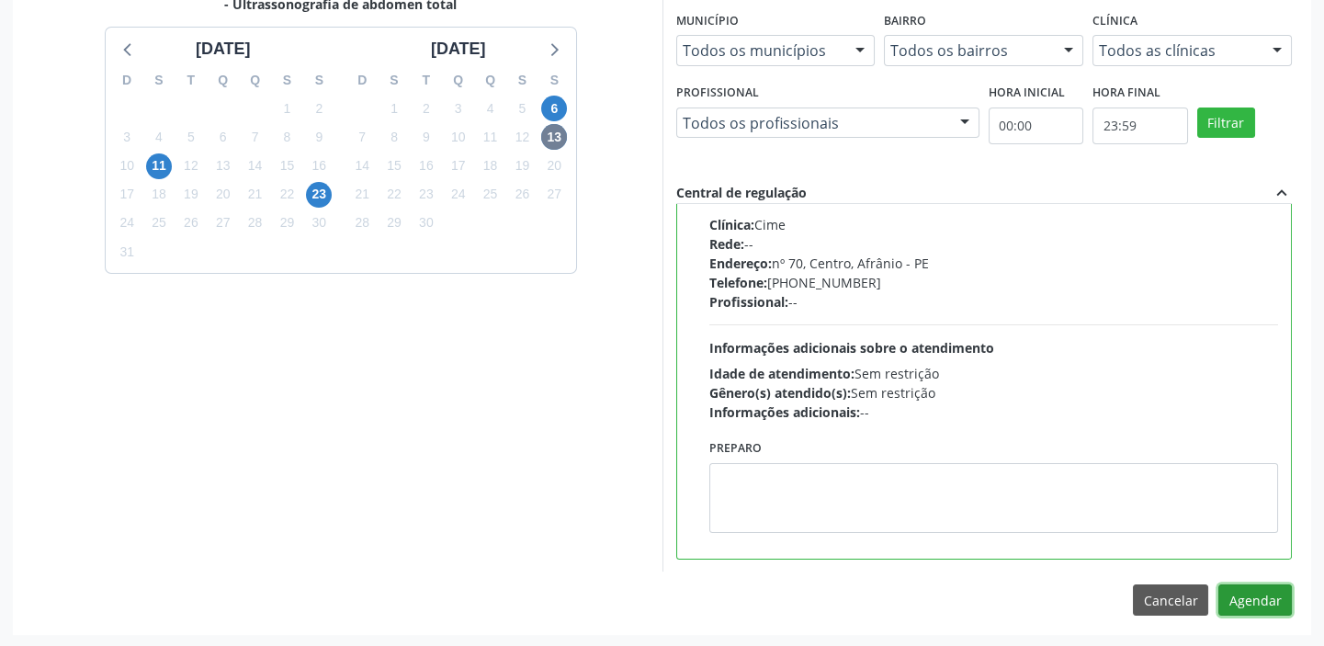
click at [1239, 606] on button "Agendar" at bounding box center [1255, 599] width 74 height 31
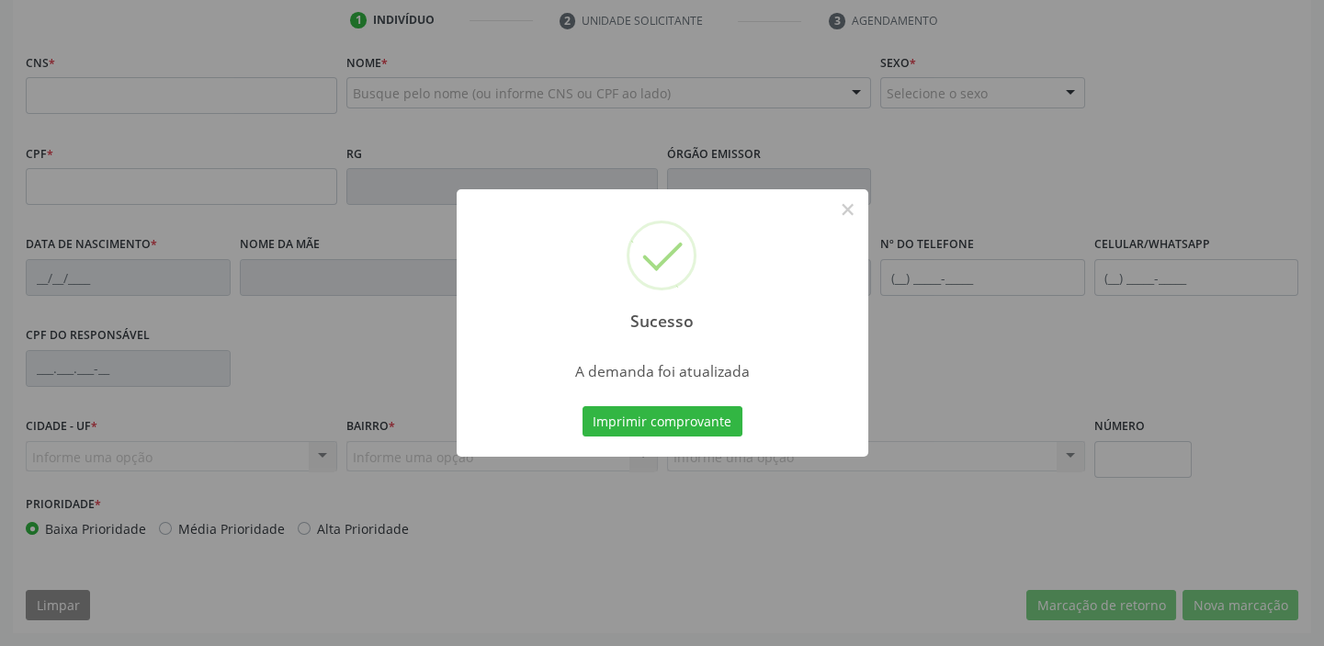
scroll to position [349, 0]
click at [708, 423] on button "Imprimir comprovante" at bounding box center [663, 421] width 160 height 31
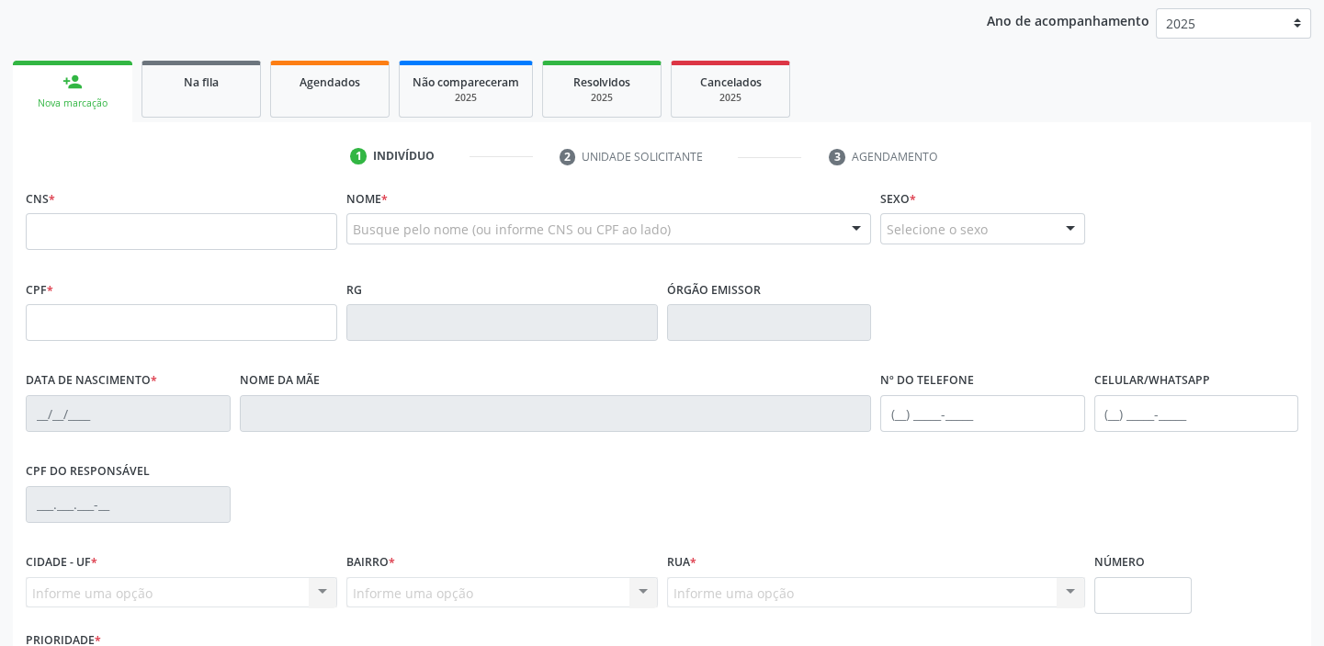
scroll to position [183, 0]
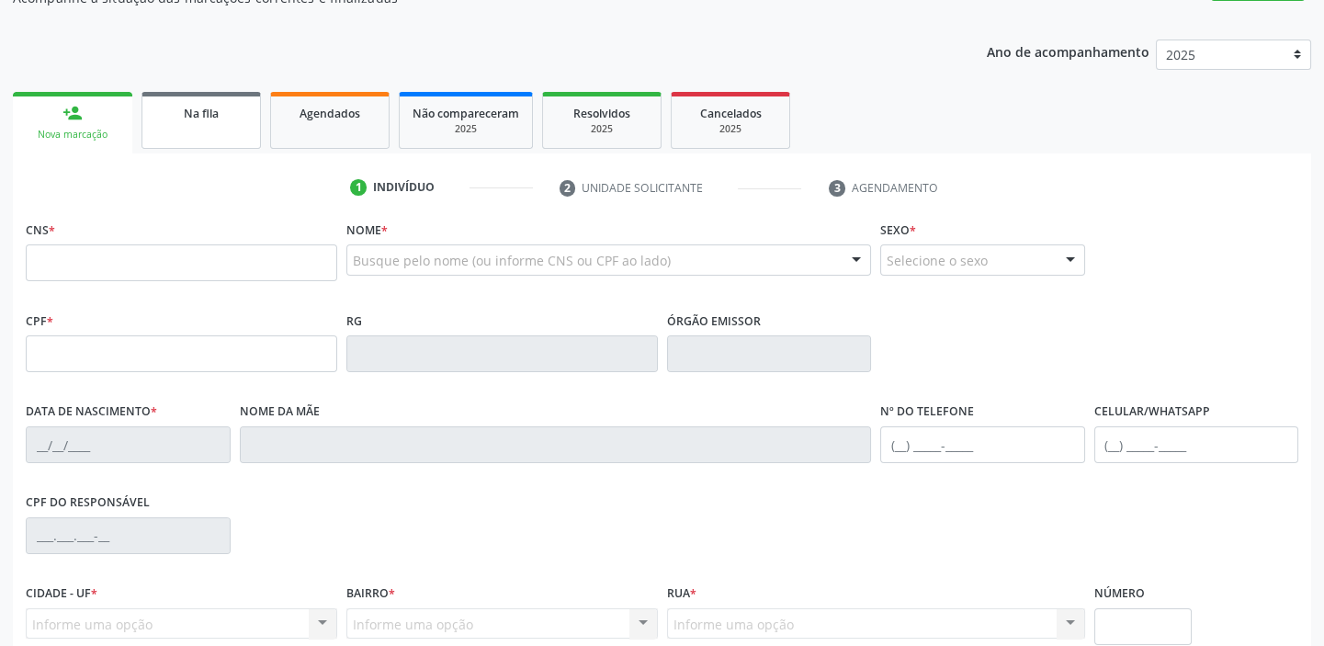
click at [190, 138] on link "Na fila" at bounding box center [200, 120] width 119 height 57
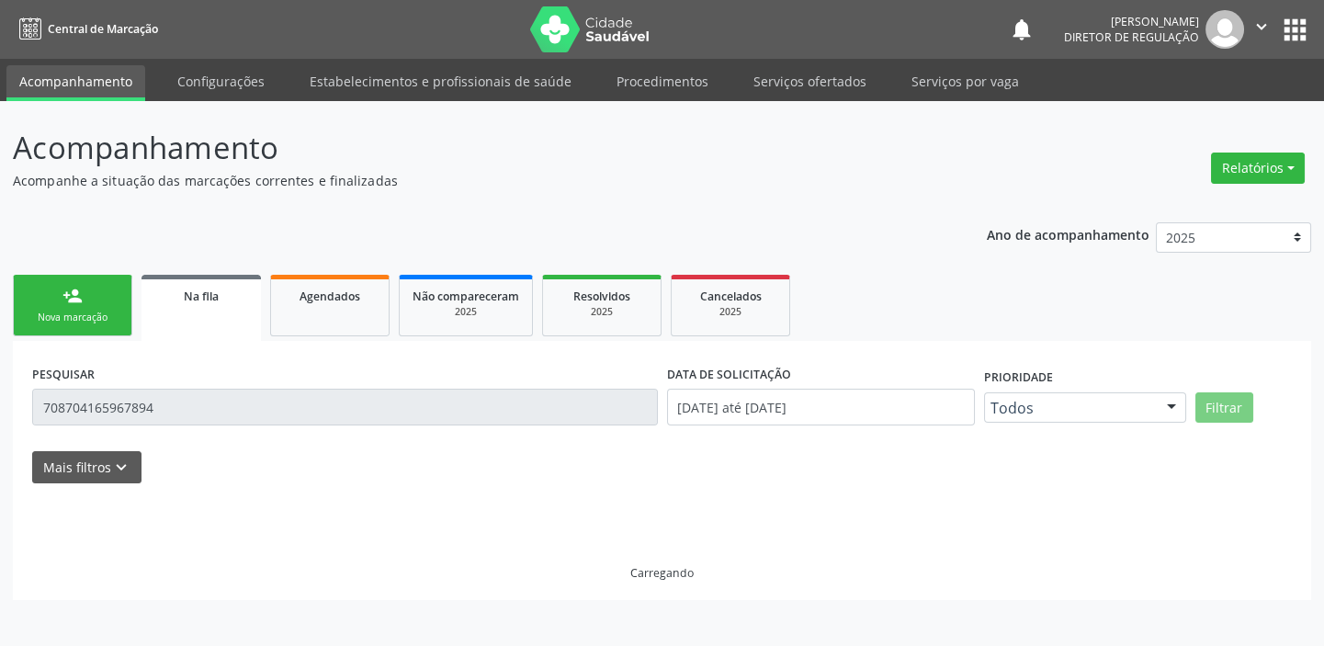
scroll to position [0, 0]
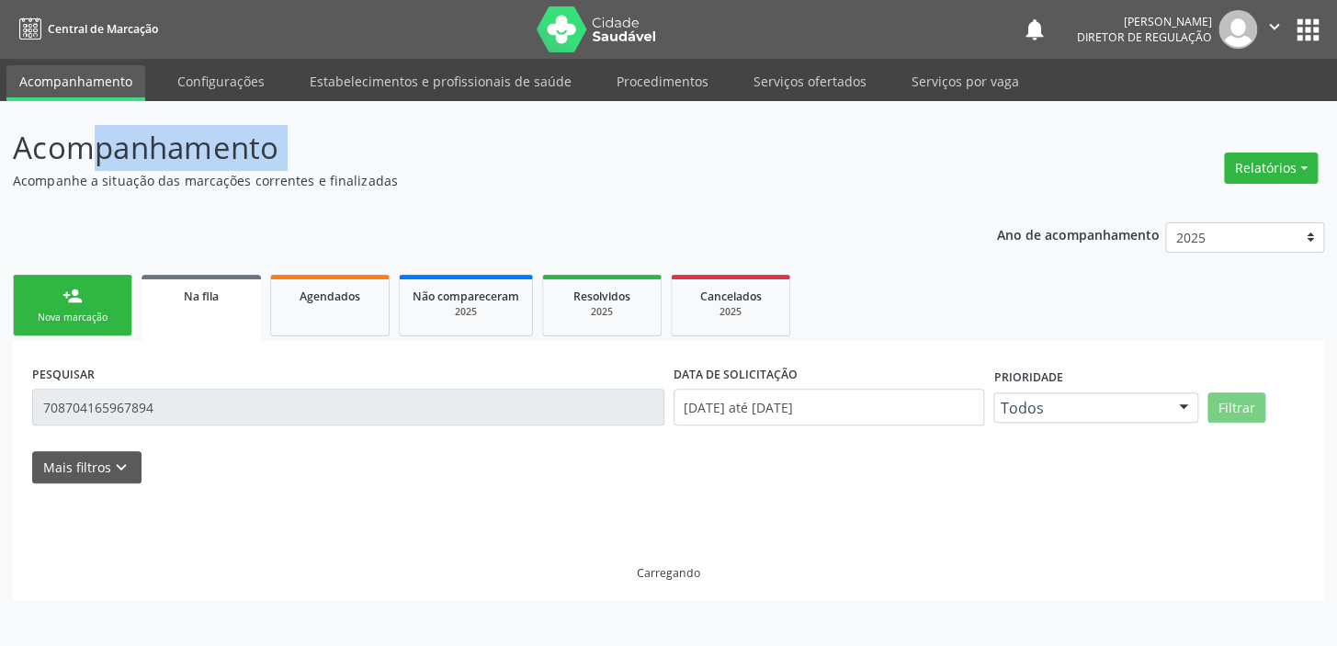
click at [190, 138] on p "Acompanhamento" at bounding box center [472, 148] width 918 height 46
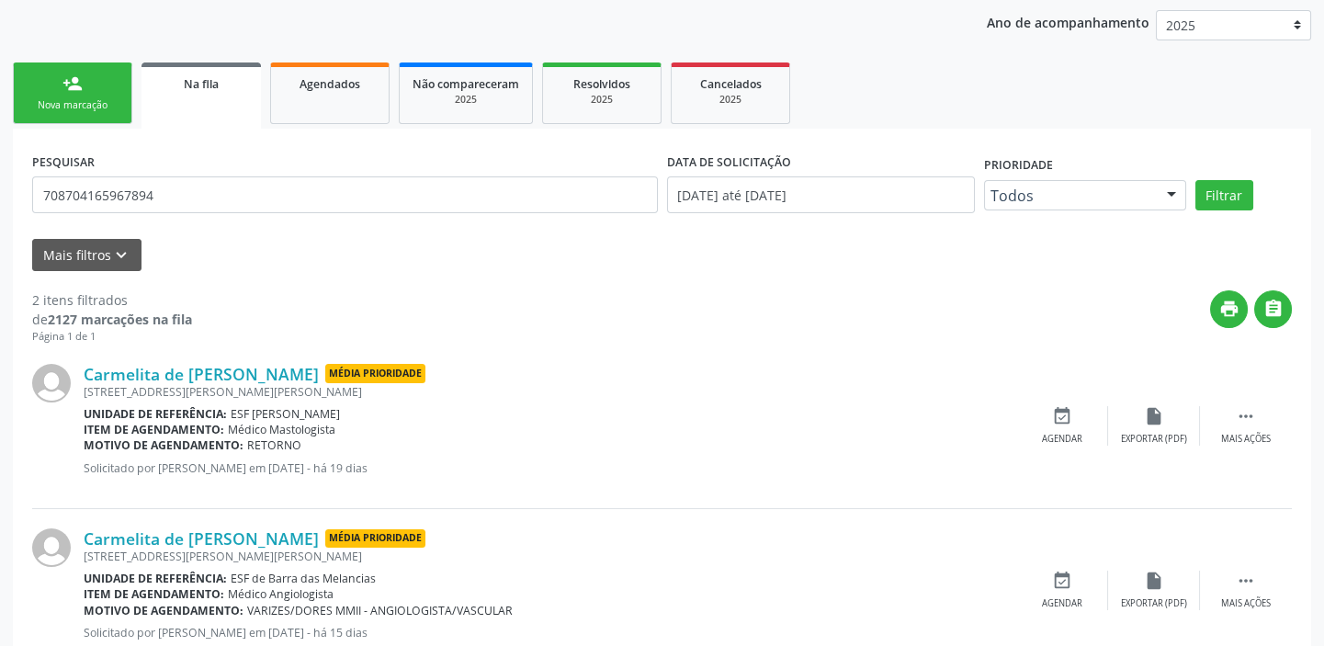
scroll to position [186, 0]
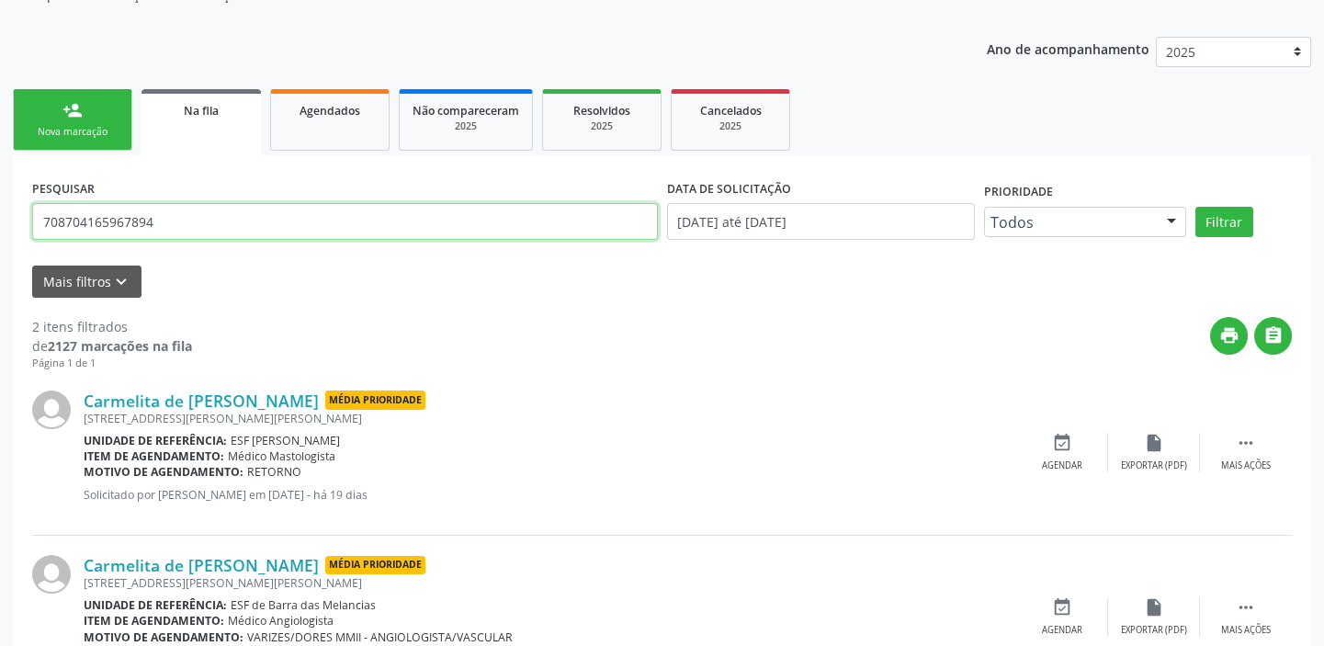
drag, startPoint x: 166, startPoint y: 221, endPoint x: 37, endPoint y: 218, distance: 129.6
click at [37, 218] on input "708704165967894" at bounding box center [345, 221] width 626 height 37
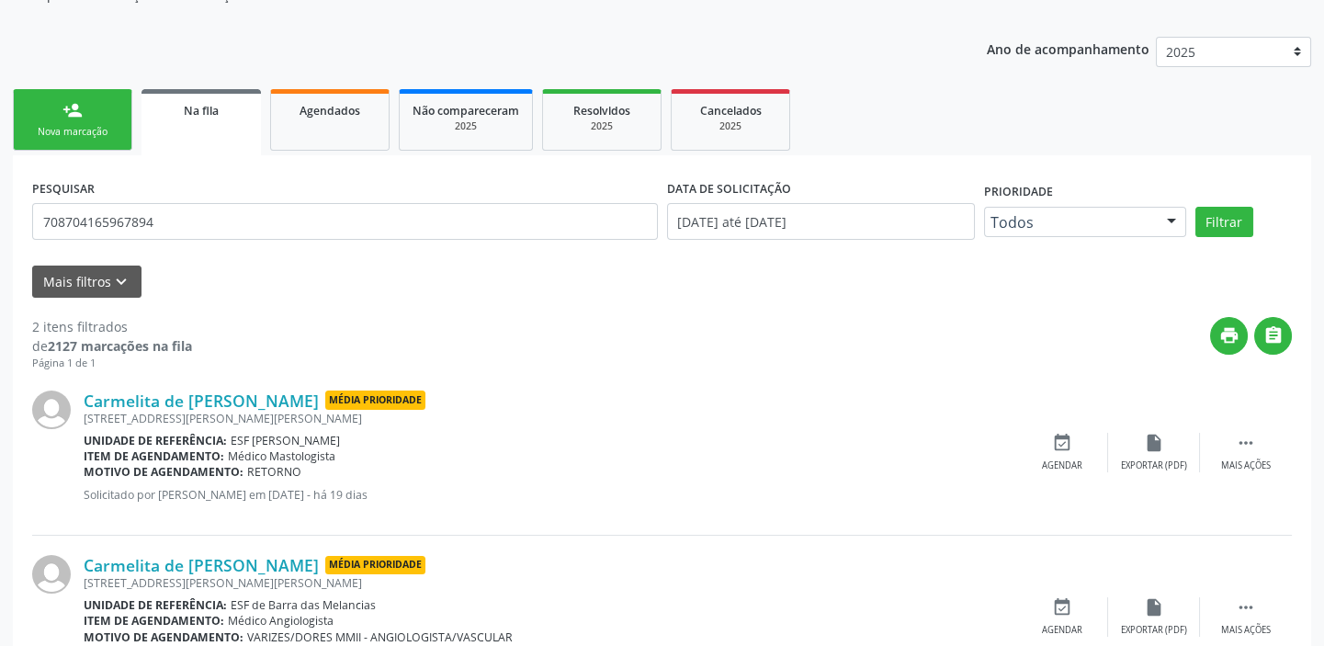
click at [88, 125] on div "Nova marcação" at bounding box center [73, 132] width 92 height 14
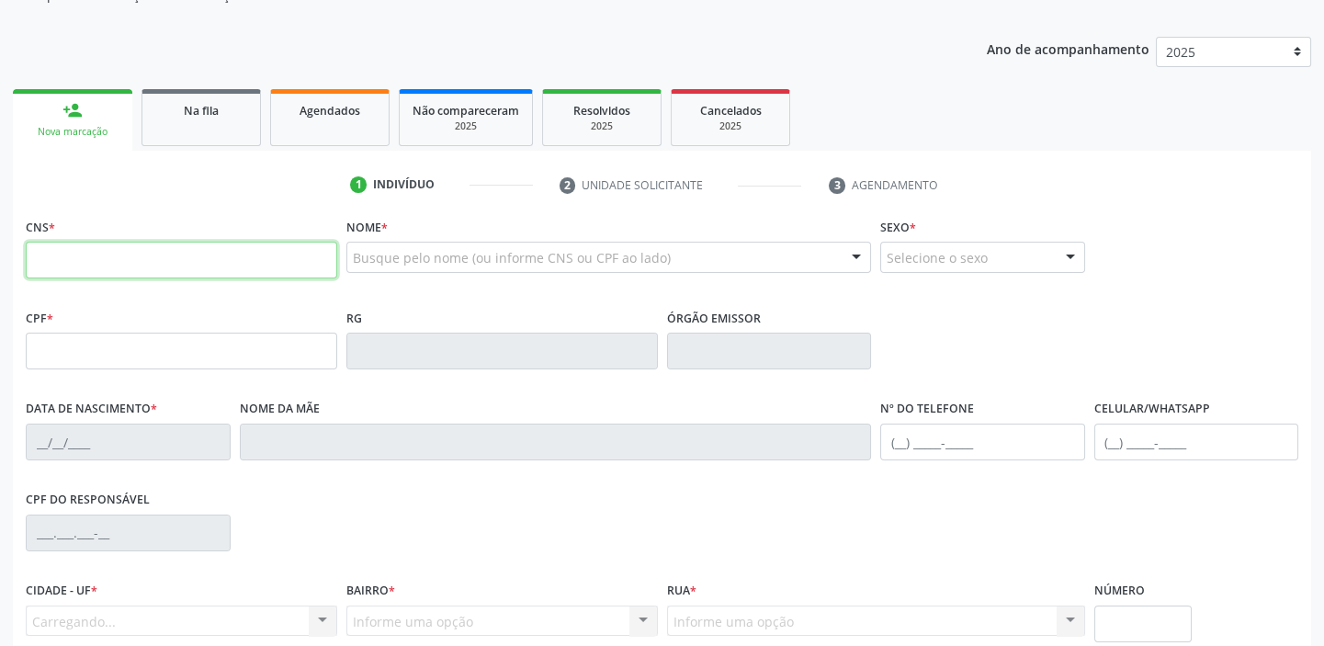
click at [285, 264] on input "text" at bounding box center [181, 260] width 311 height 37
paste input "708 7041 6596 7894"
type input "708 7041 6596 7894"
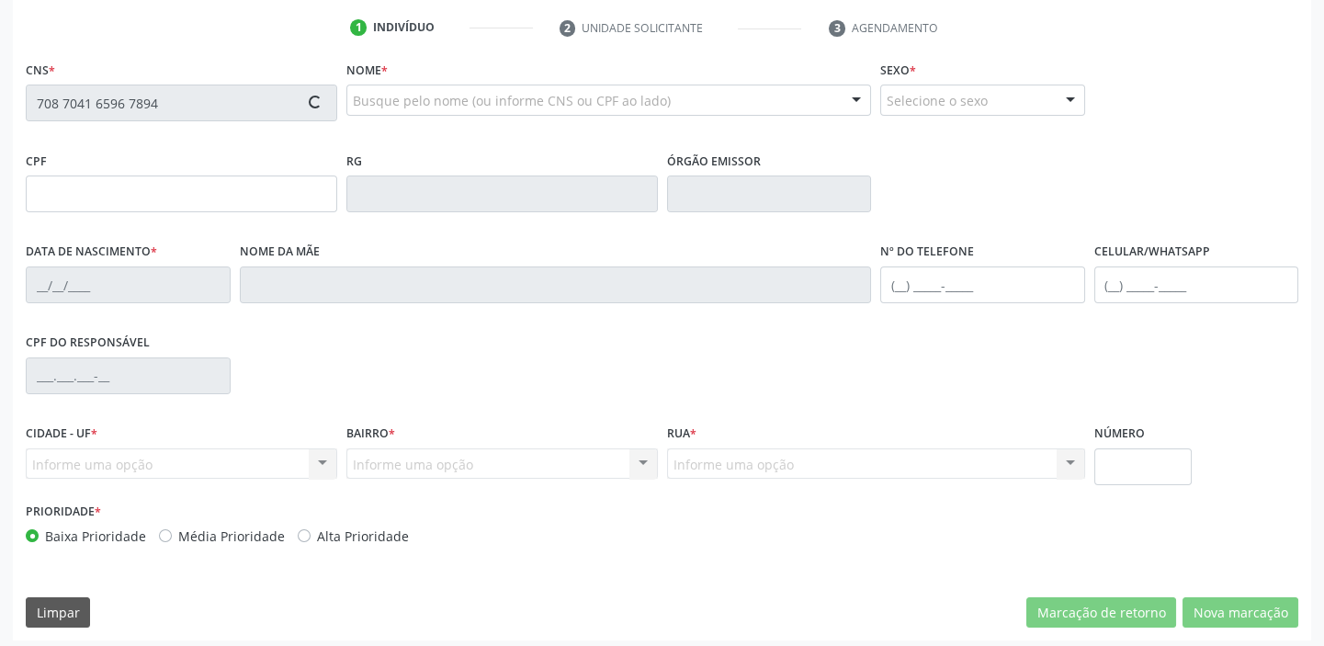
scroll to position [349, 0]
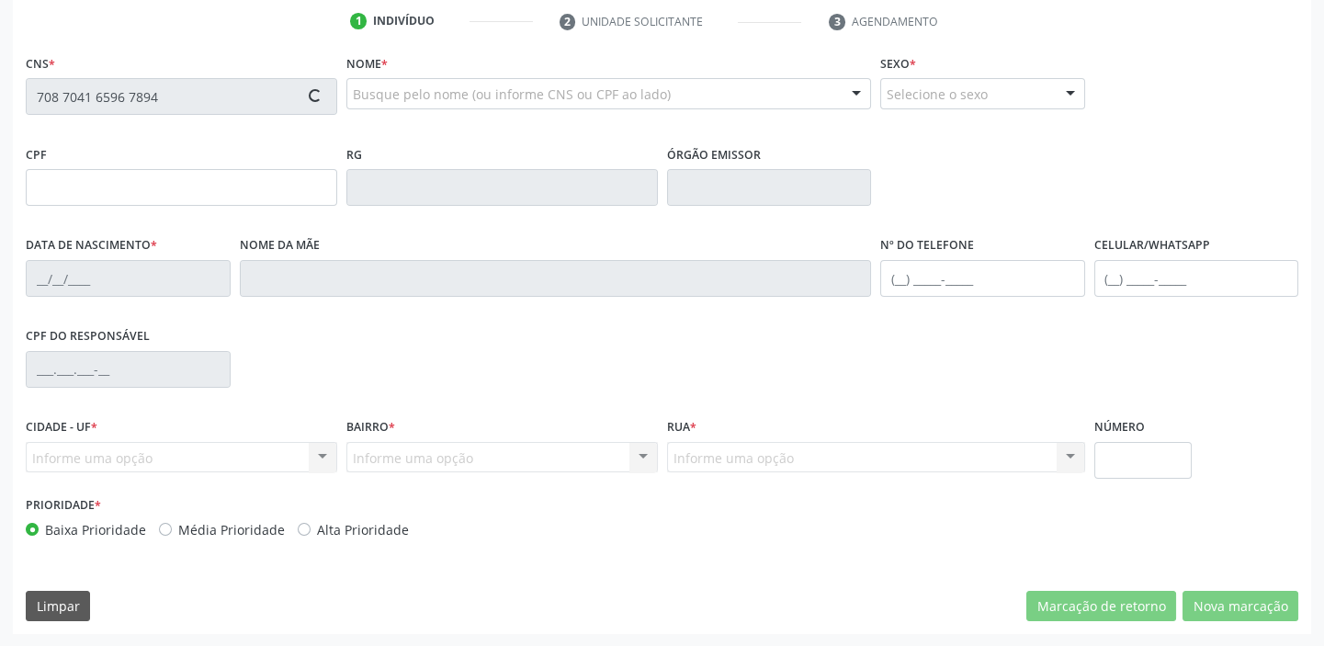
type input "031.936.004-07"
type input "10/07/1969"
type input "Raimunda de Santana Brito"
type input "(87) 8851-7476"
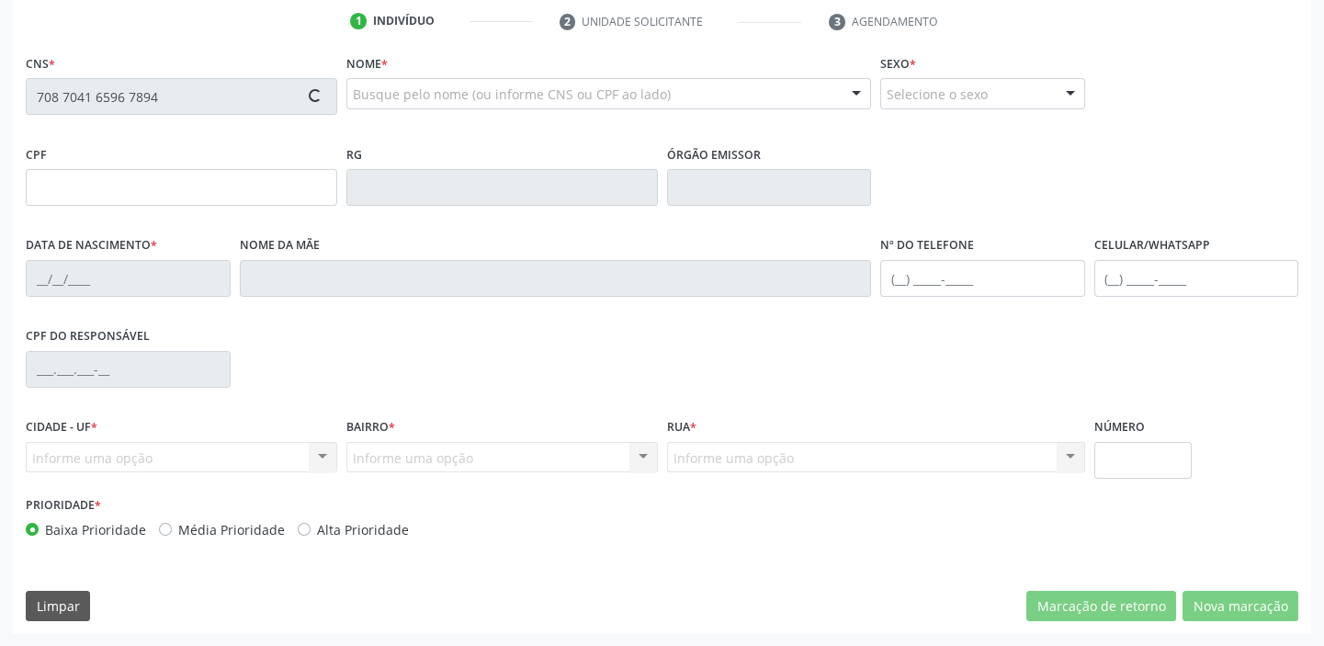
type input "23"
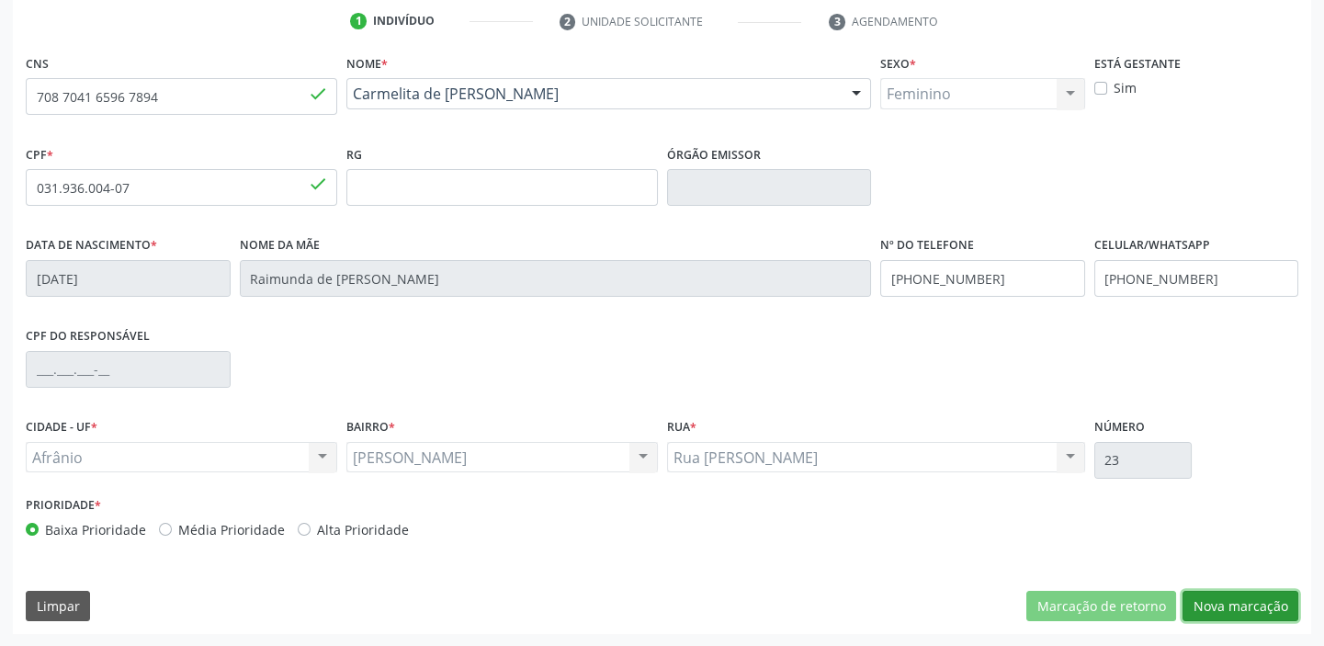
click at [1223, 593] on button "Nova marcação" at bounding box center [1240, 606] width 116 height 31
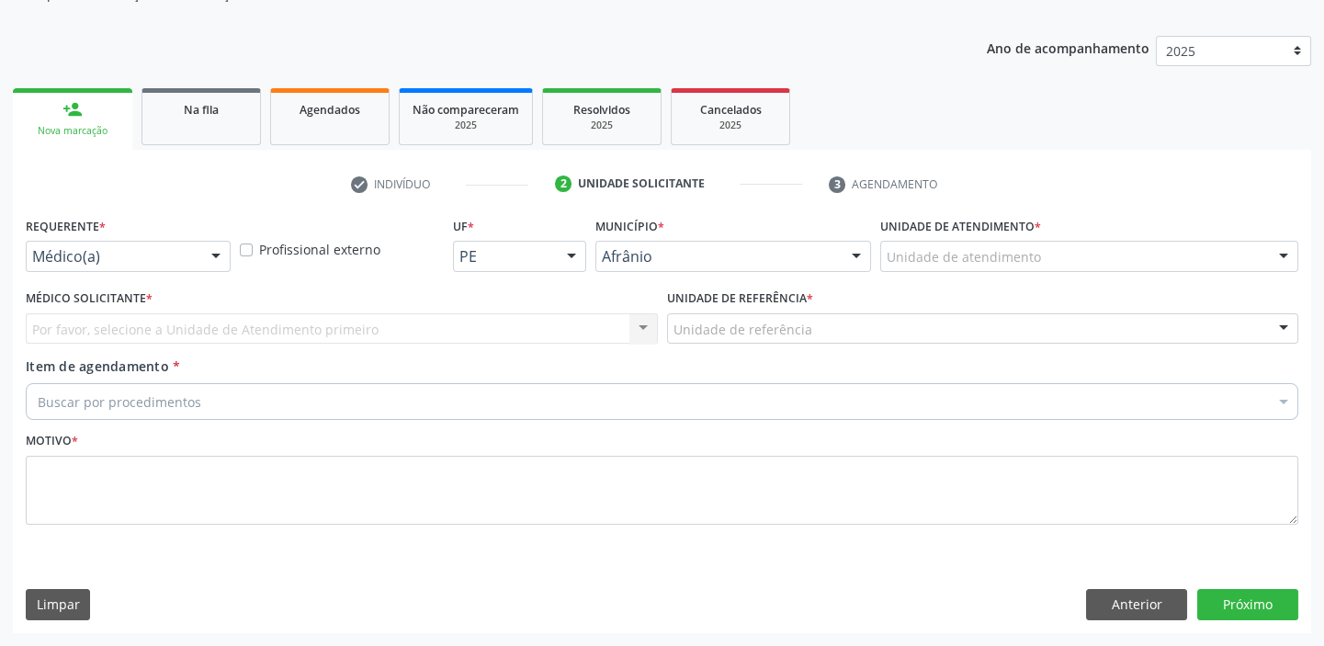
scroll to position [185, 0]
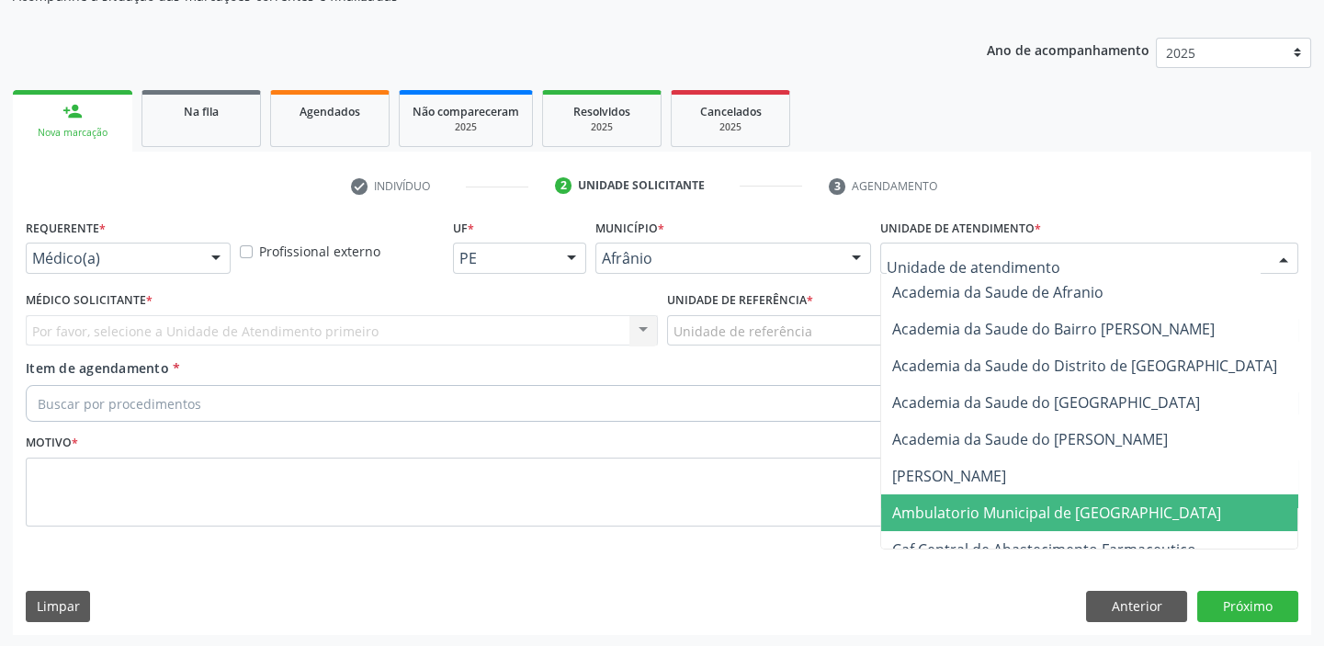
drag, startPoint x: 968, startPoint y: 497, endPoint x: 886, endPoint y: 459, distance: 90.9
click at [965, 494] on span "Ambulatorio Municipal de [GEOGRAPHIC_DATA]" at bounding box center [1105, 512] width 448 height 37
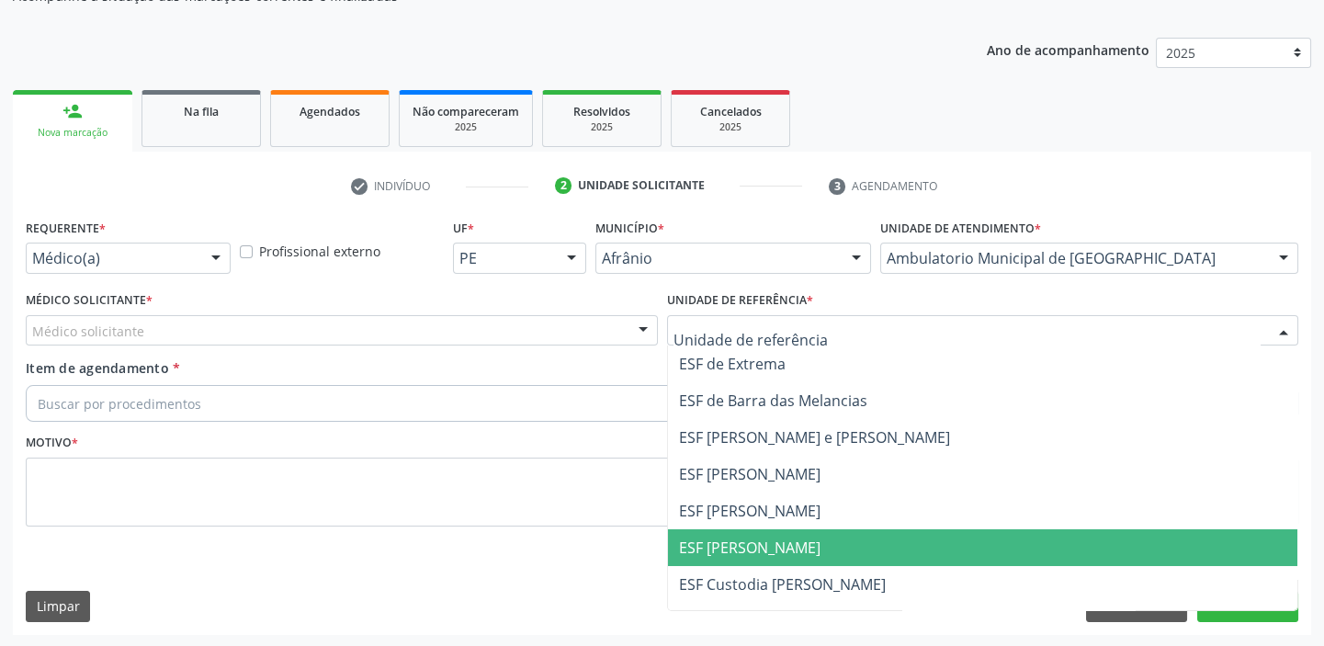
click at [717, 533] on span "ESF [PERSON_NAME]" at bounding box center [983, 547] width 630 height 37
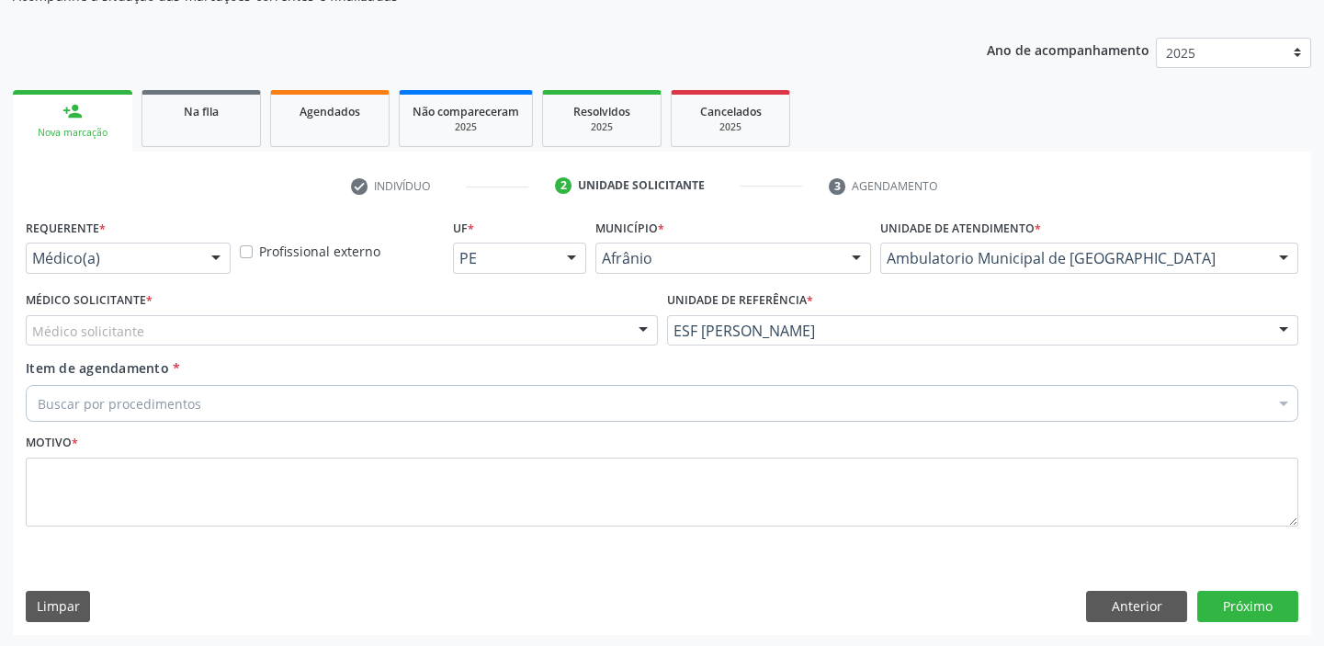
drag, startPoint x: 166, startPoint y: 324, endPoint x: 164, endPoint y: 364, distance: 39.6
click at [165, 332] on div "Médico solicitante" at bounding box center [342, 330] width 632 height 31
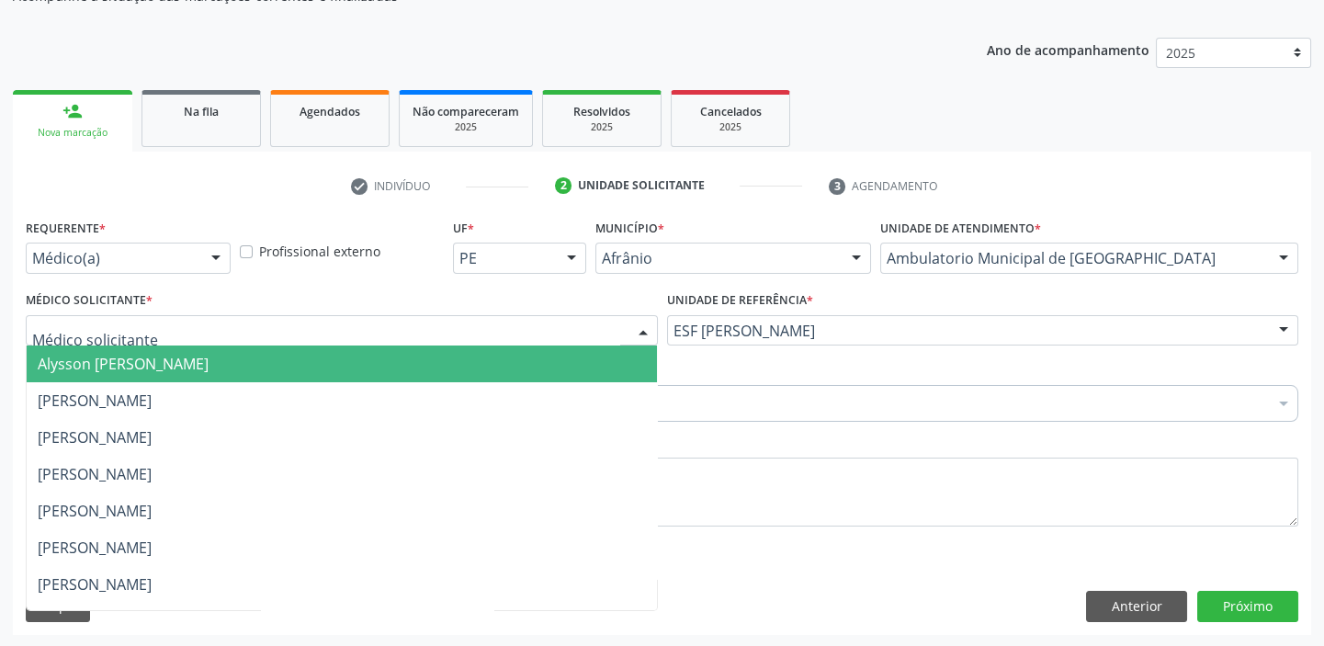
drag, startPoint x: 164, startPoint y: 368, endPoint x: 165, endPoint y: 385, distance: 16.6
click at [164, 370] on span "Alysson [PERSON_NAME]" at bounding box center [123, 364] width 171 height 20
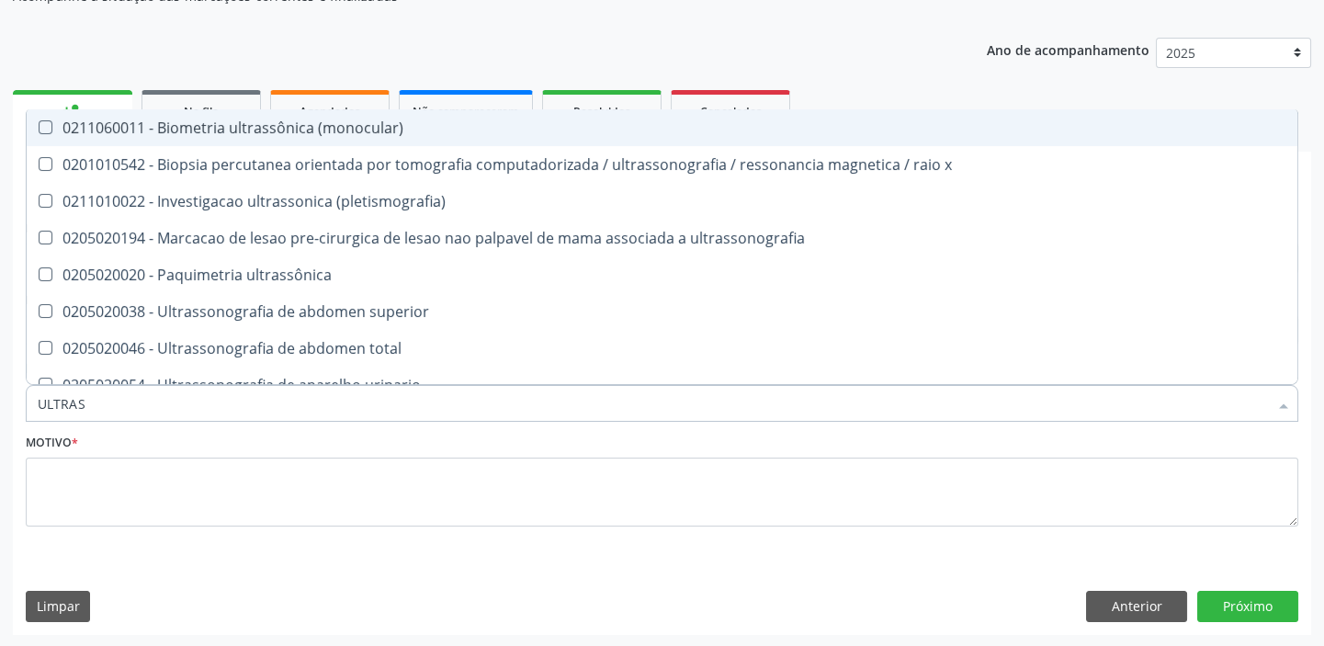
type input "ULTRASS"
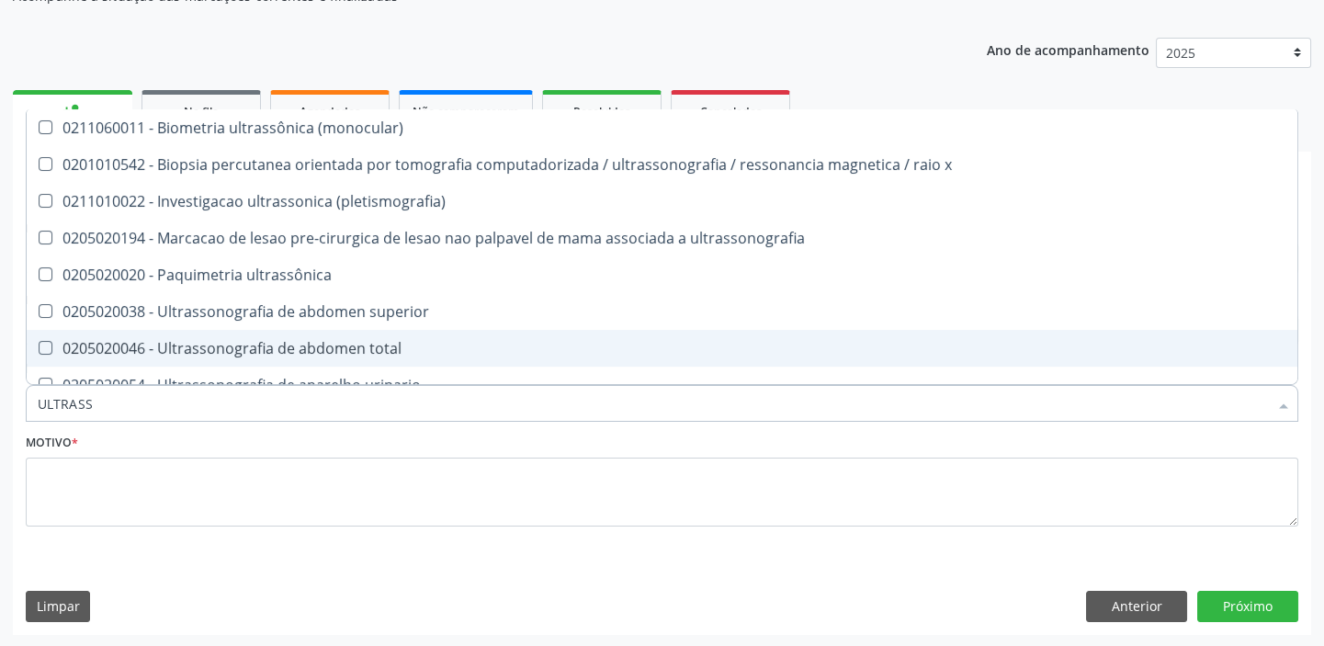
click at [215, 341] on div "0205020046 - Ultrassonografia de abdomen total" at bounding box center [662, 348] width 1249 height 15
checkbox total "true"
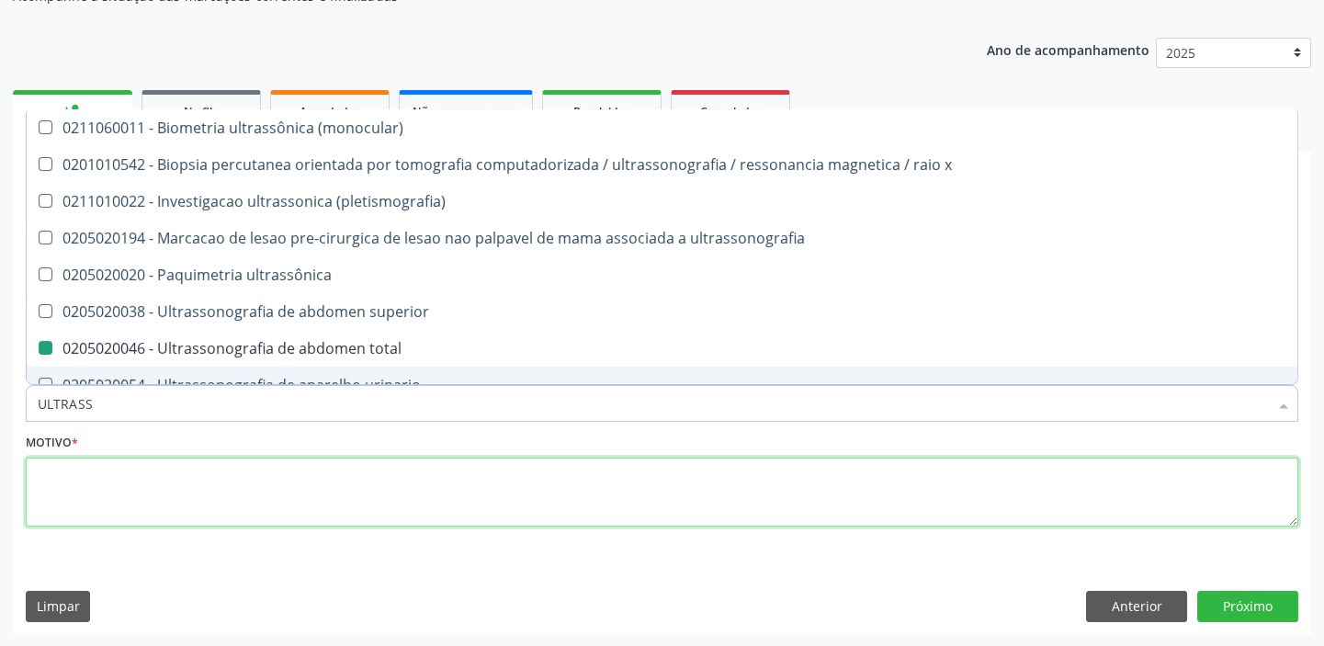
click at [107, 495] on textarea at bounding box center [662, 493] width 1273 height 70
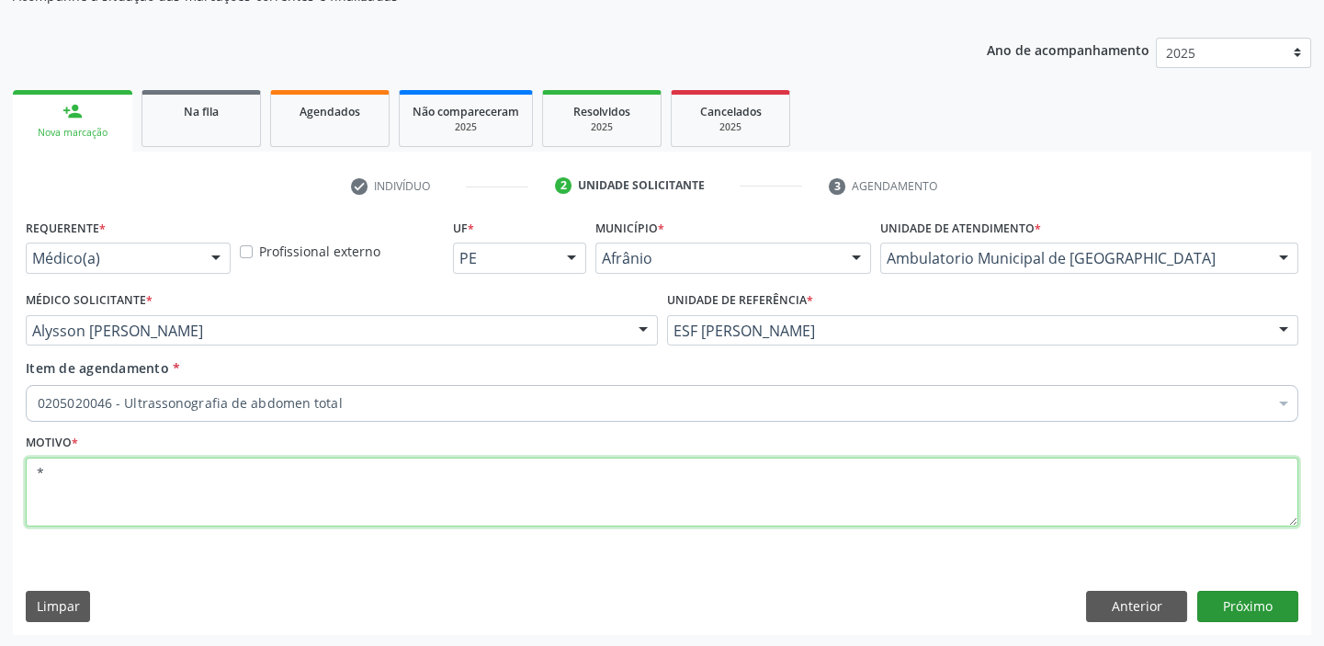
type textarea "*"
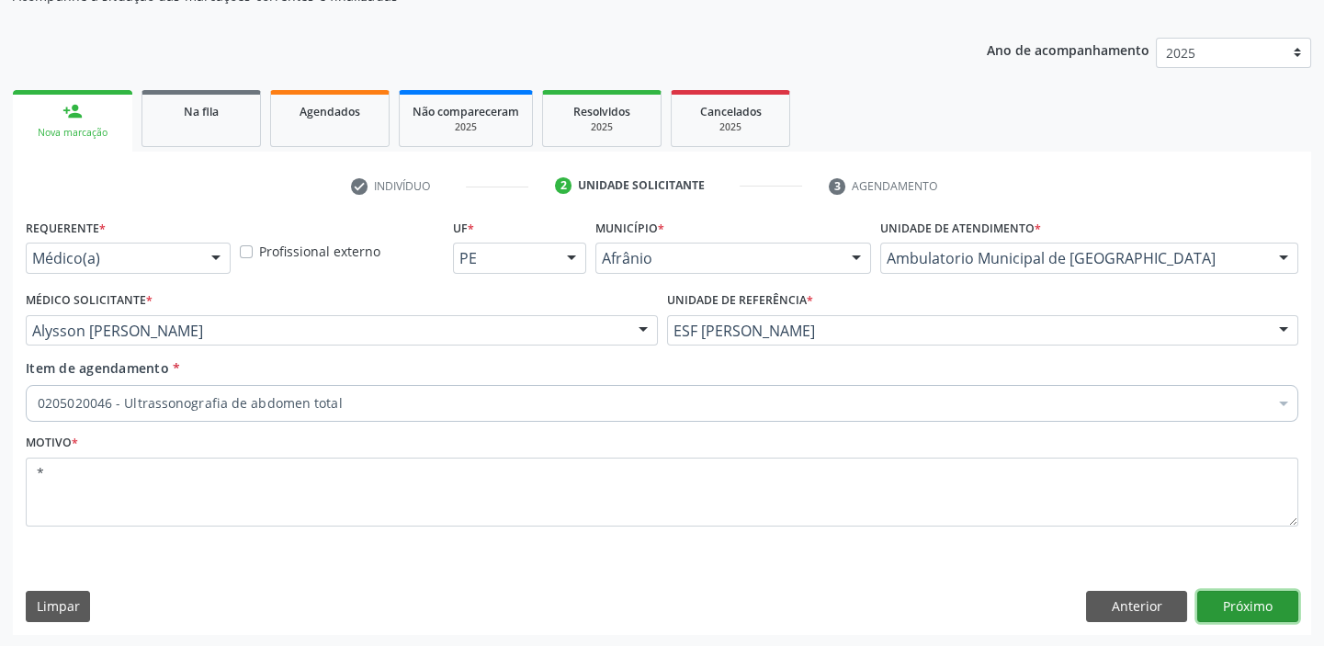
click at [1254, 606] on button "Próximo" at bounding box center [1247, 606] width 101 height 31
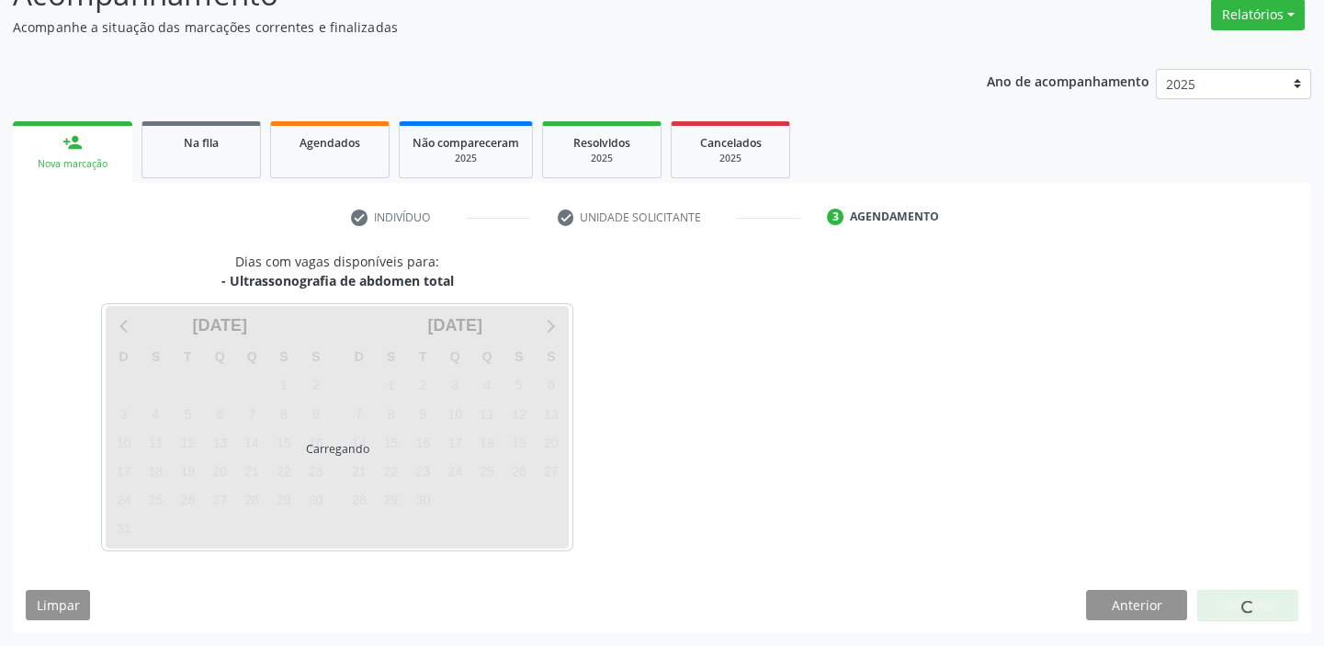
scroll to position [153, 0]
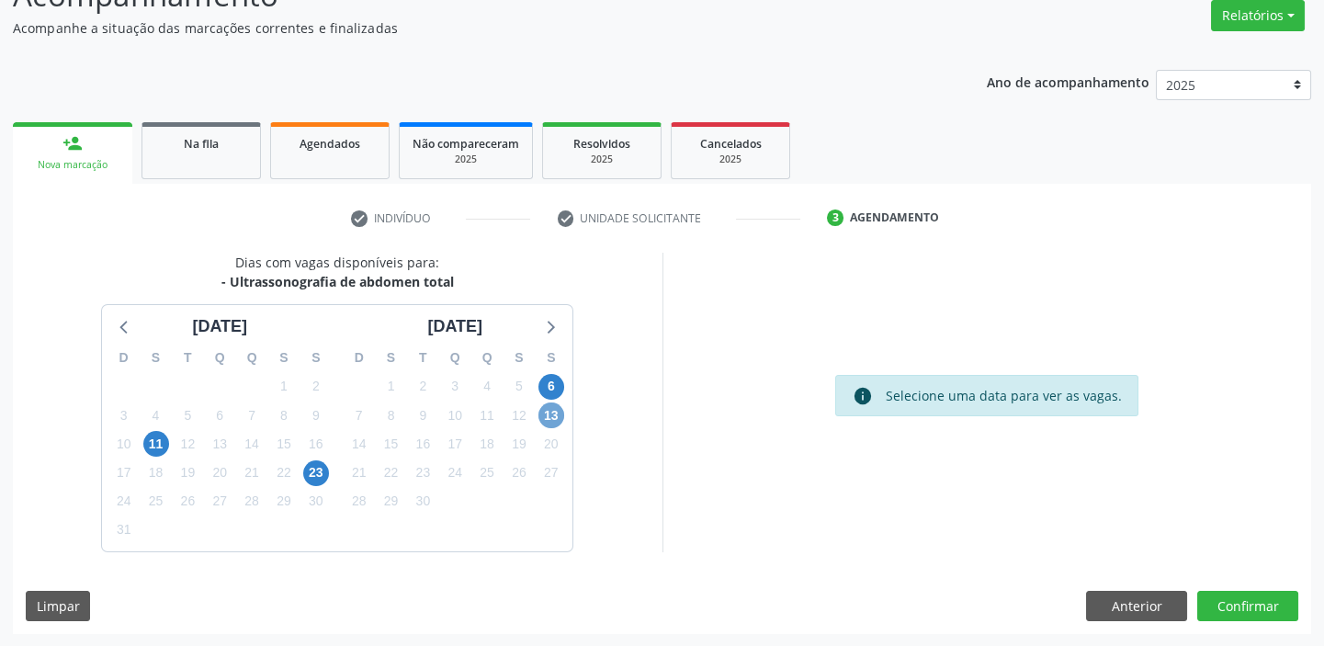
click at [549, 415] on span "13" at bounding box center [551, 415] width 26 height 26
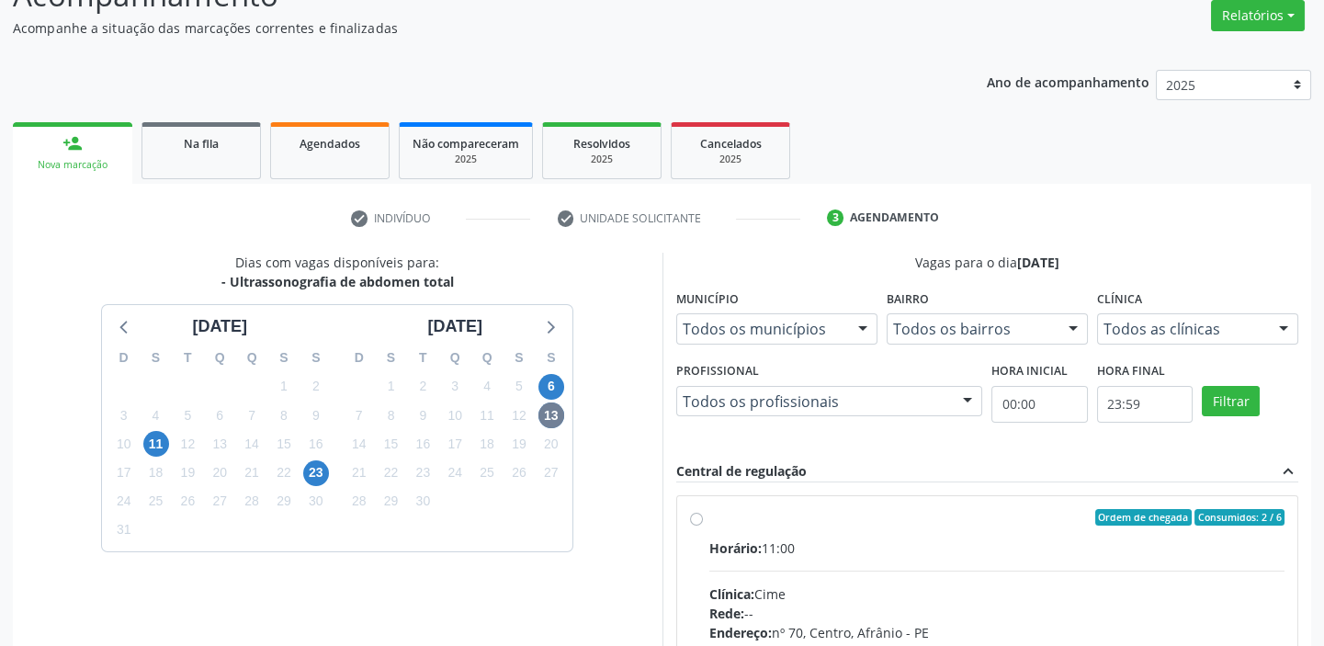
click at [889, 549] on div "Horário: 11:00" at bounding box center [997, 547] width 576 height 19
click at [703, 526] on input "Ordem de chegada Consumidos: 2 / 6 Horário: 11:00 Clínica: Cime Rede: -- Endere…" at bounding box center [696, 517] width 13 height 17
radio input "true"
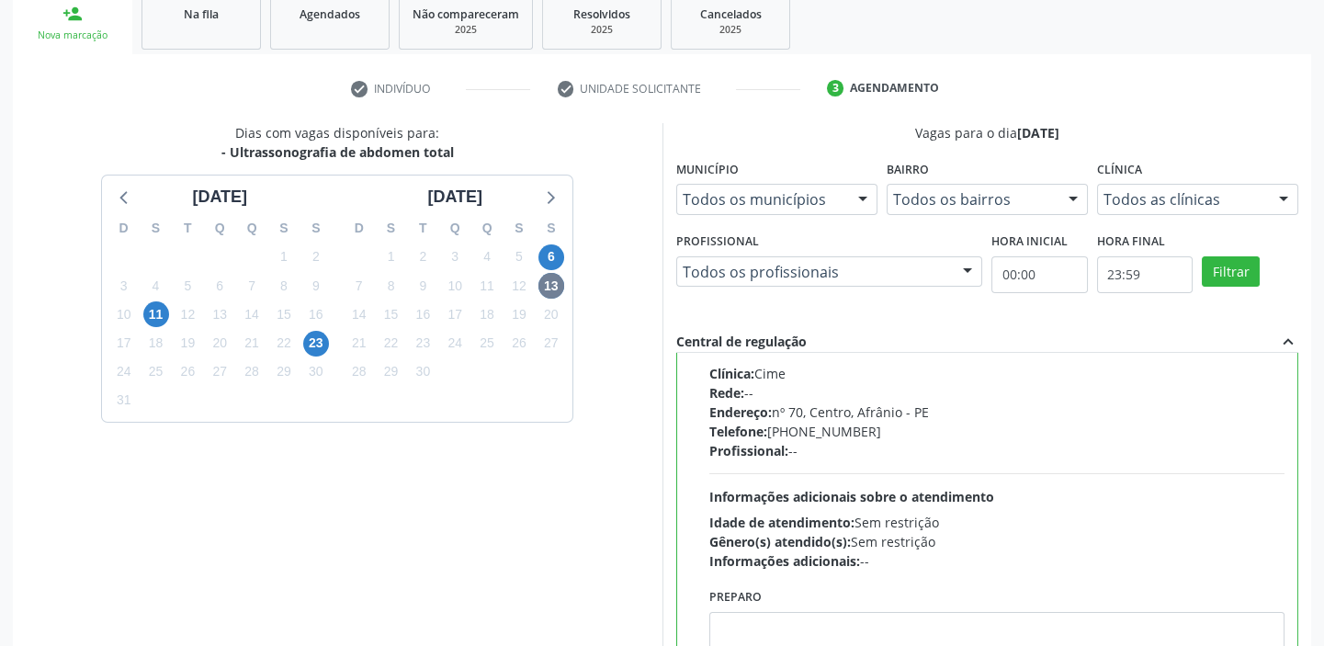
scroll to position [450, 0]
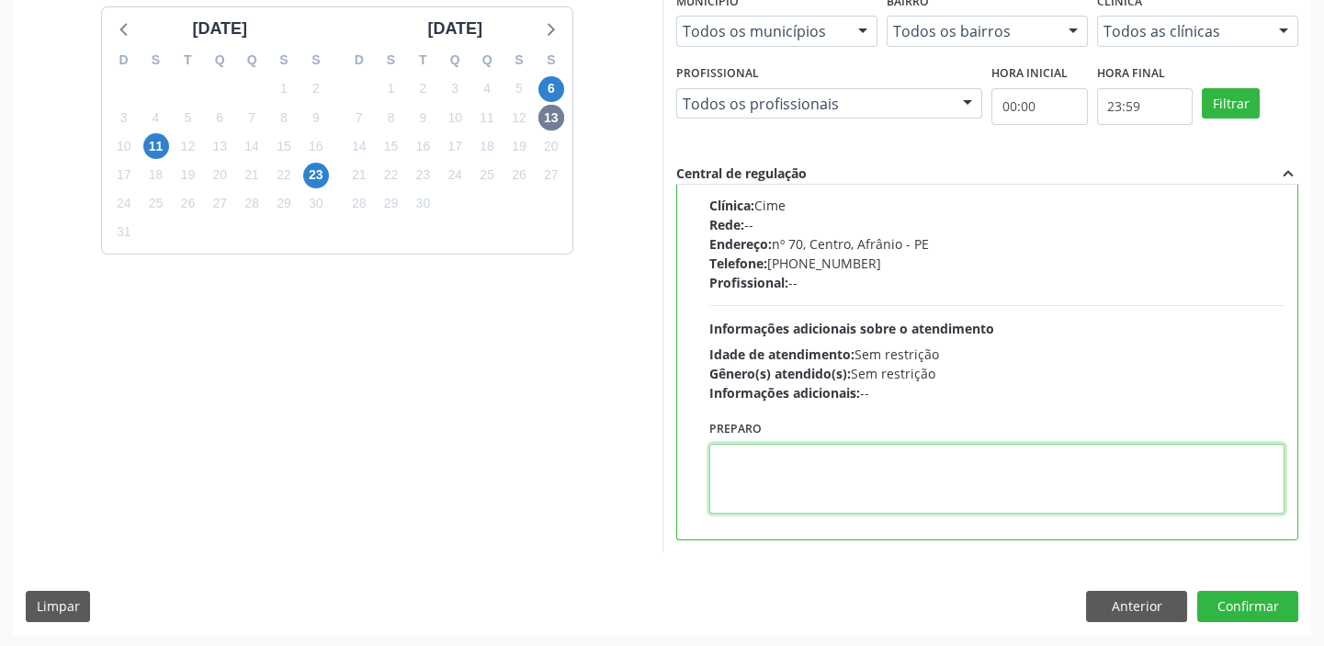
click at [945, 500] on textarea at bounding box center [997, 479] width 576 height 70
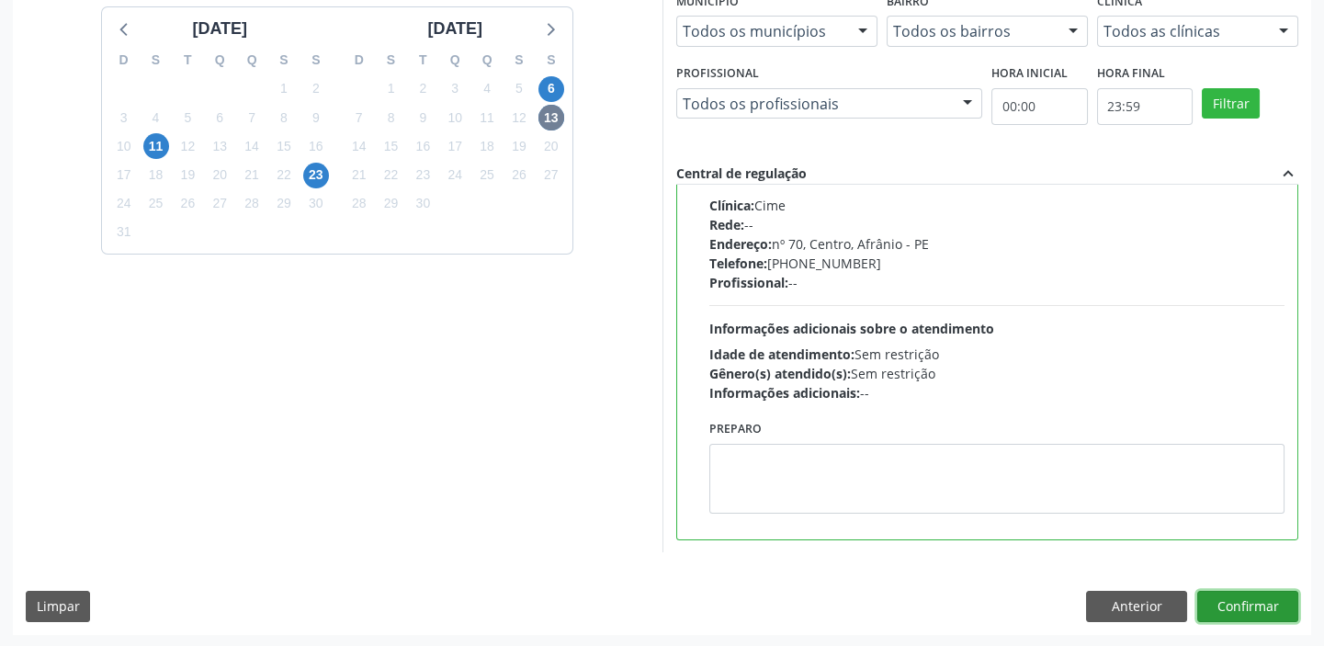
click at [1226, 598] on button "Confirmar" at bounding box center [1247, 606] width 101 height 31
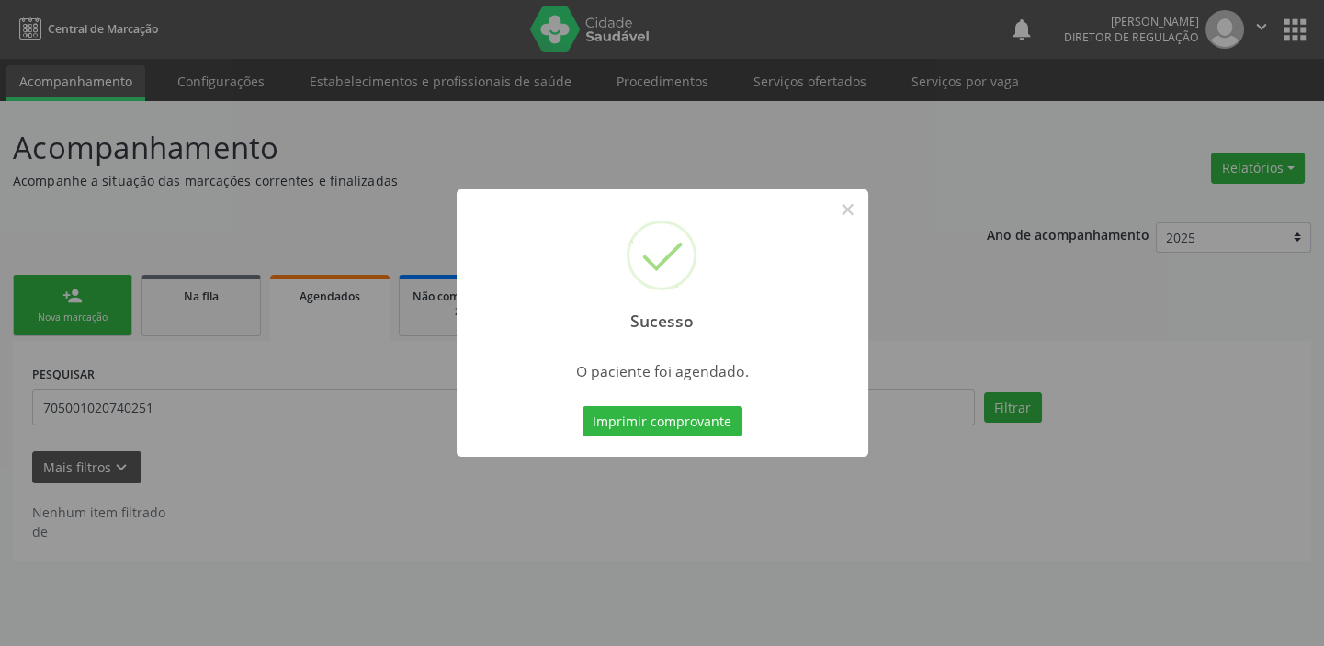
scroll to position [0, 0]
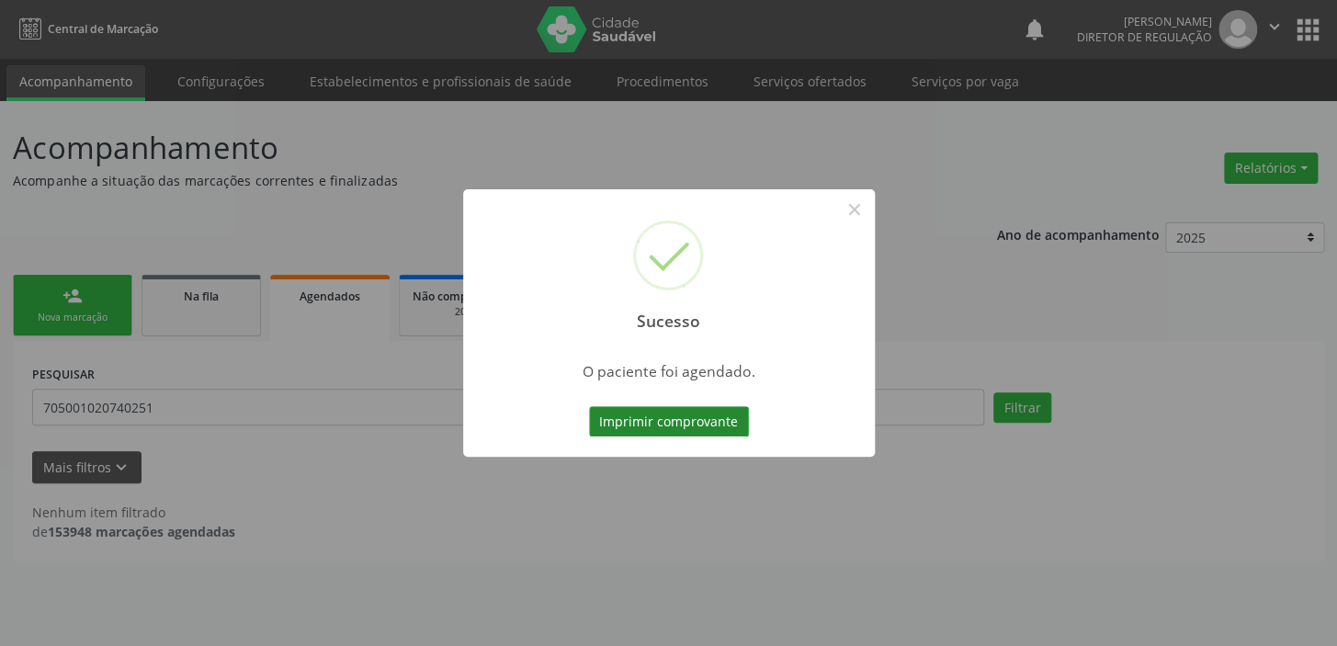
click at [721, 416] on button "Imprimir comprovante" at bounding box center [669, 421] width 160 height 31
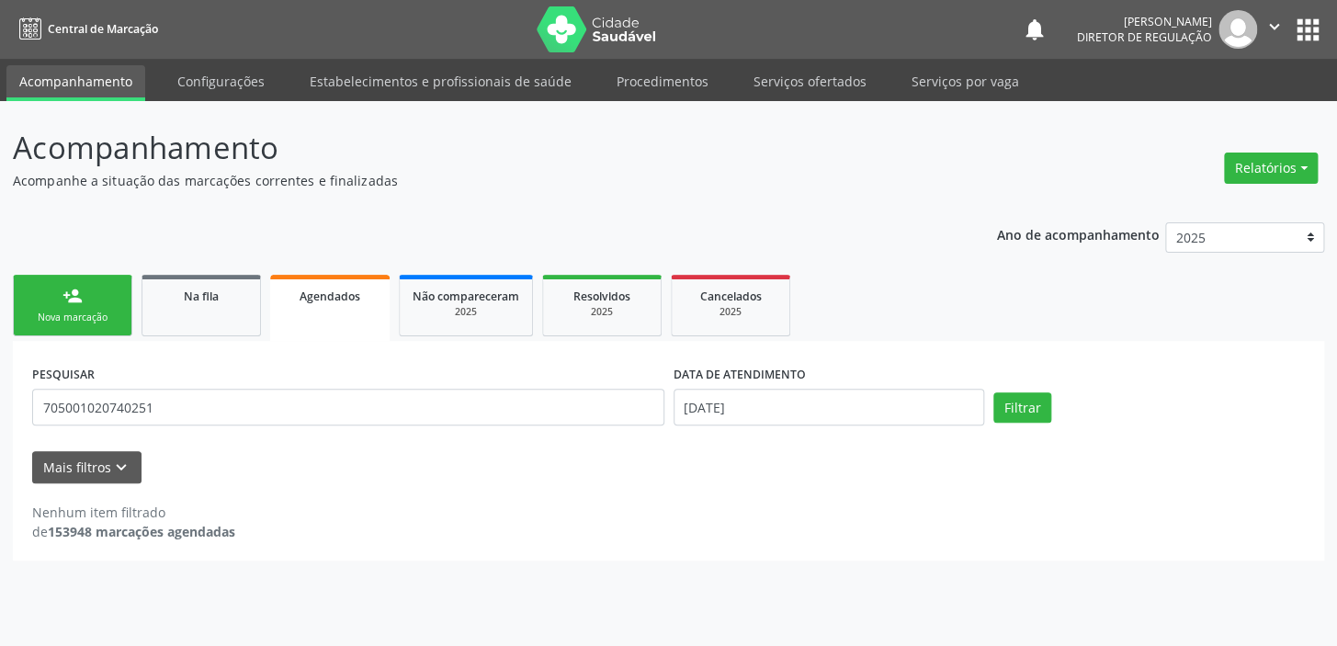
click at [96, 317] on div "Nova marcação" at bounding box center [73, 318] width 92 height 14
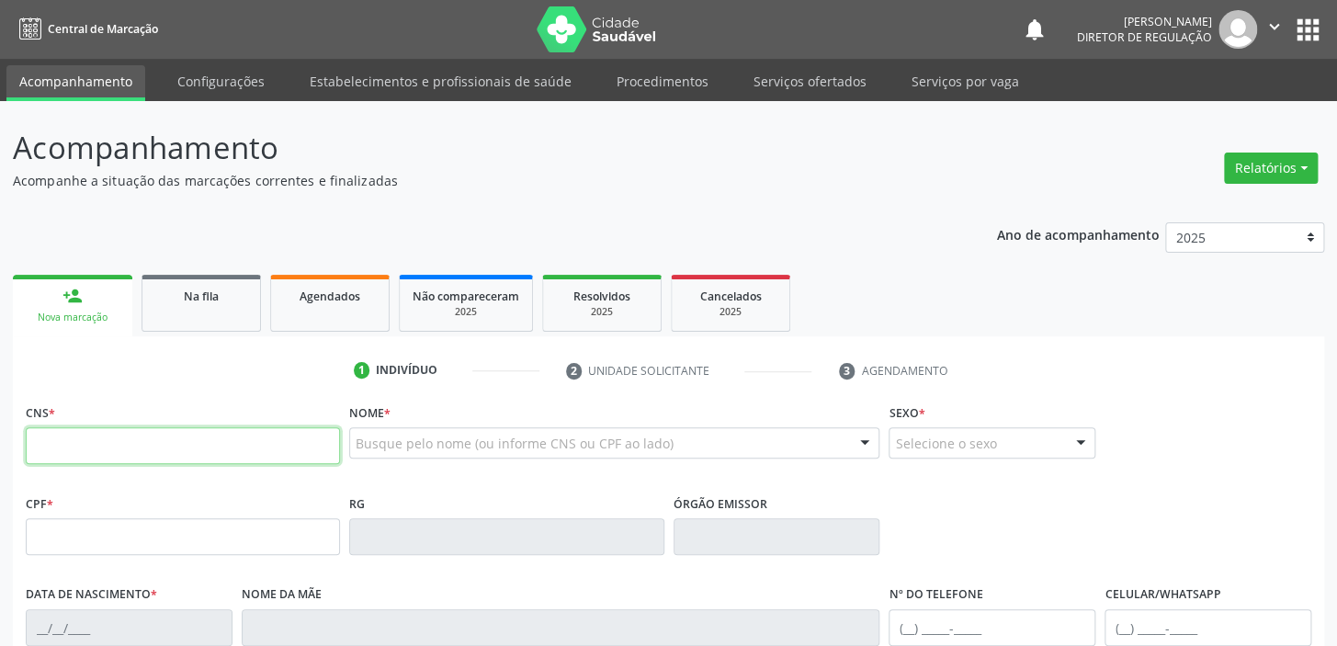
click at [144, 437] on input "text" at bounding box center [183, 445] width 314 height 37
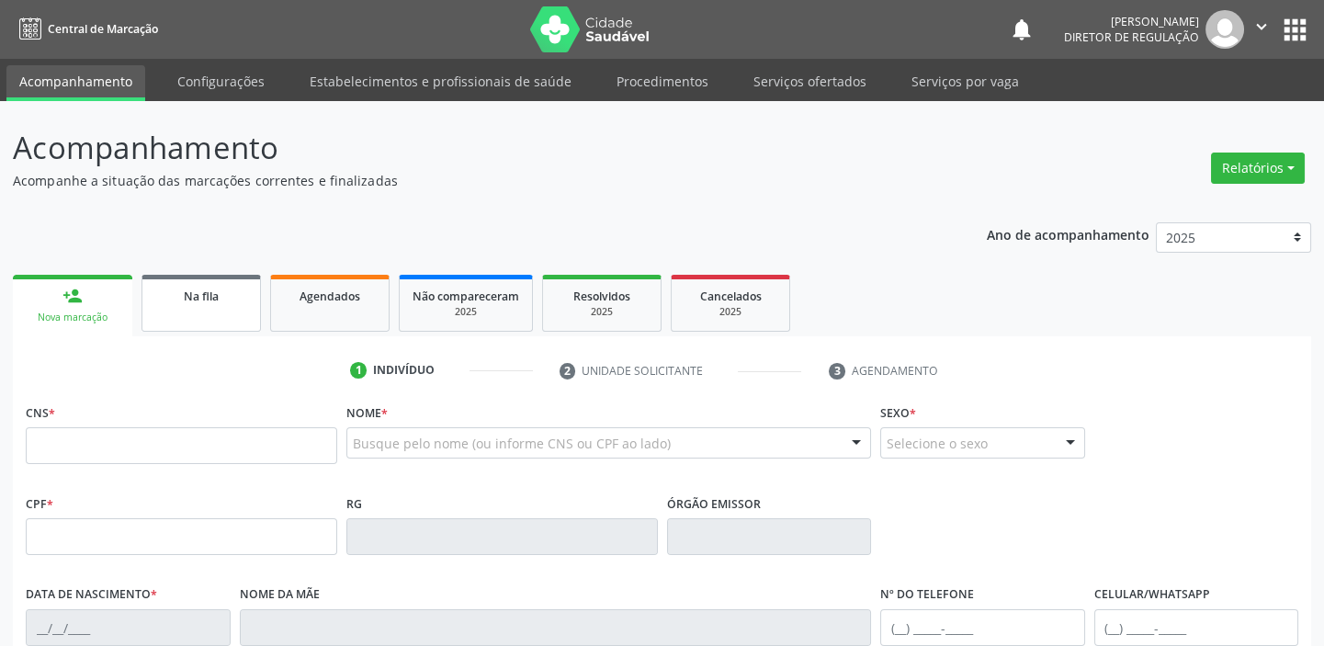
drag, startPoint x: 254, startPoint y: 301, endPoint x: 235, endPoint y: 310, distance: 20.2
click at [254, 301] on link "Na fila" at bounding box center [200, 303] width 119 height 57
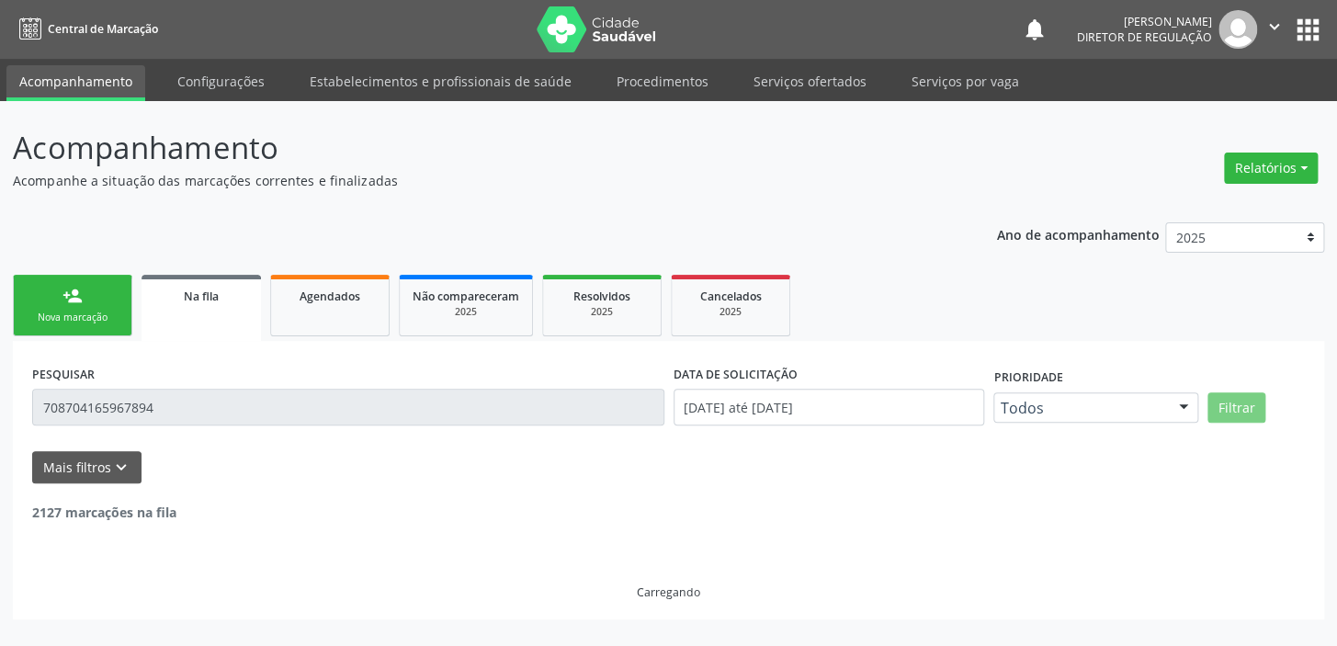
click at [235, 310] on link "Na fila" at bounding box center [200, 308] width 119 height 66
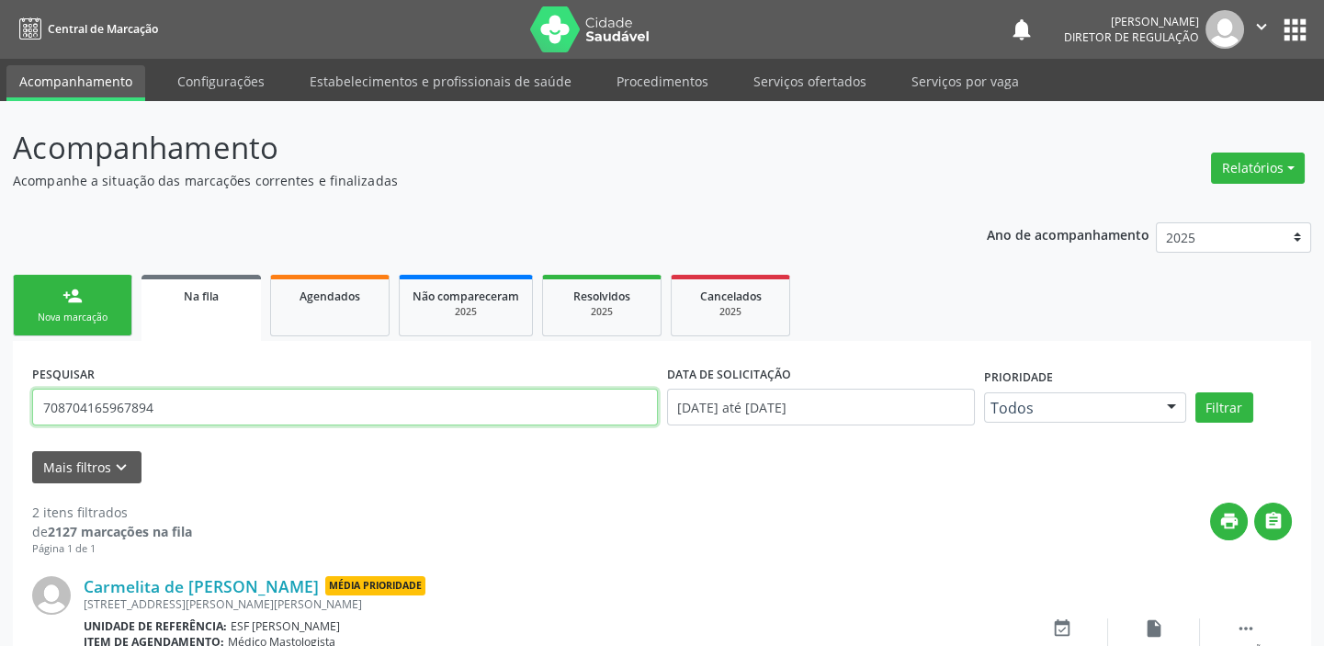
click at [192, 408] on input "708704165967894" at bounding box center [345, 407] width 626 height 37
type input "7"
type input "703602081855635"
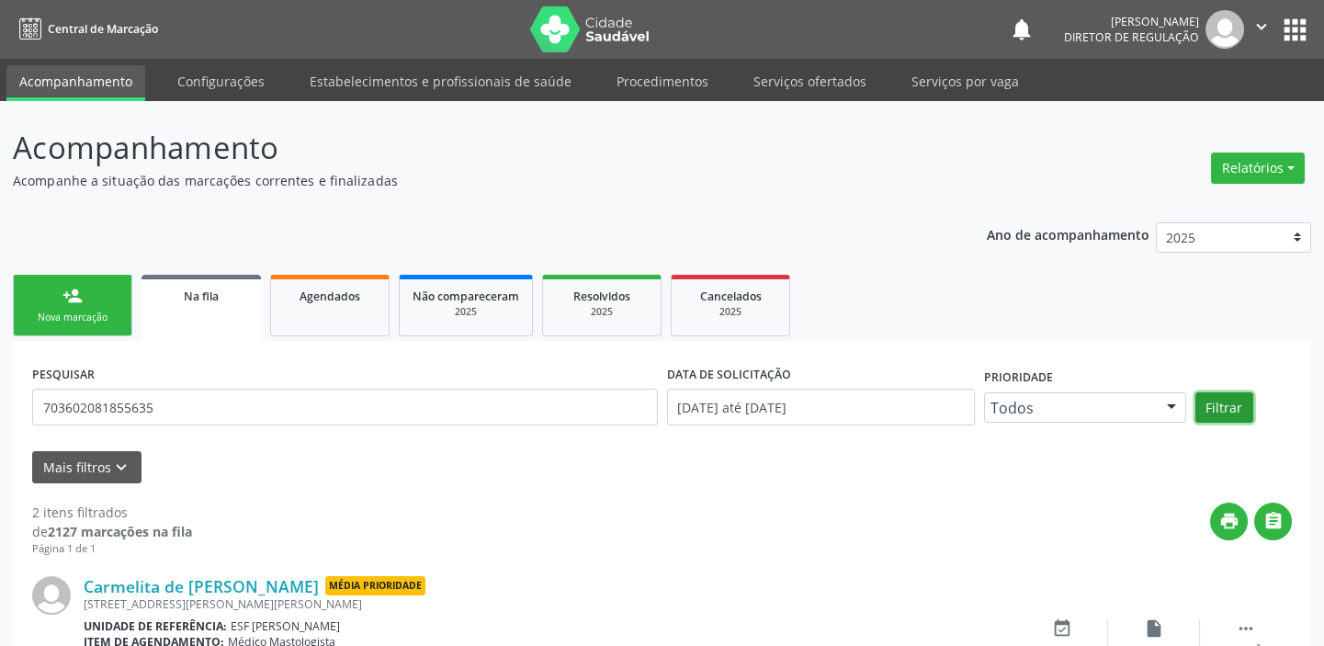
click at [1209, 402] on button "Filtrar" at bounding box center [1224, 407] width 58 height 31
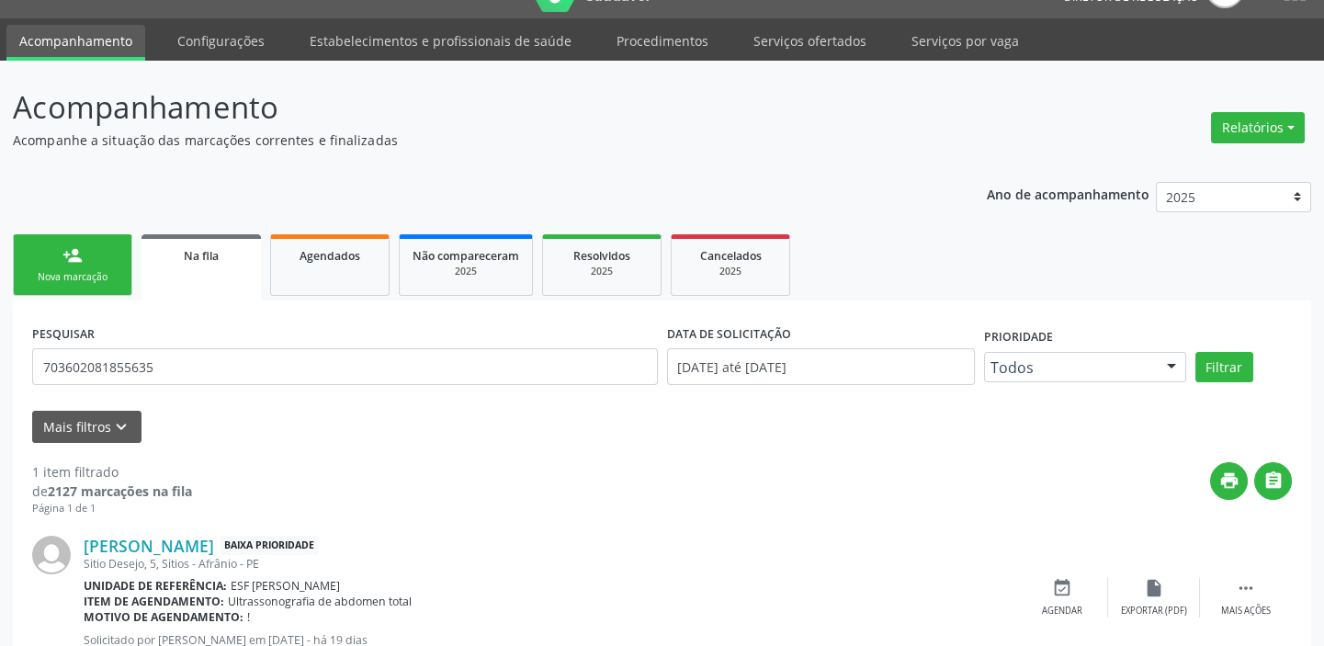
scroll to position [106, 0]
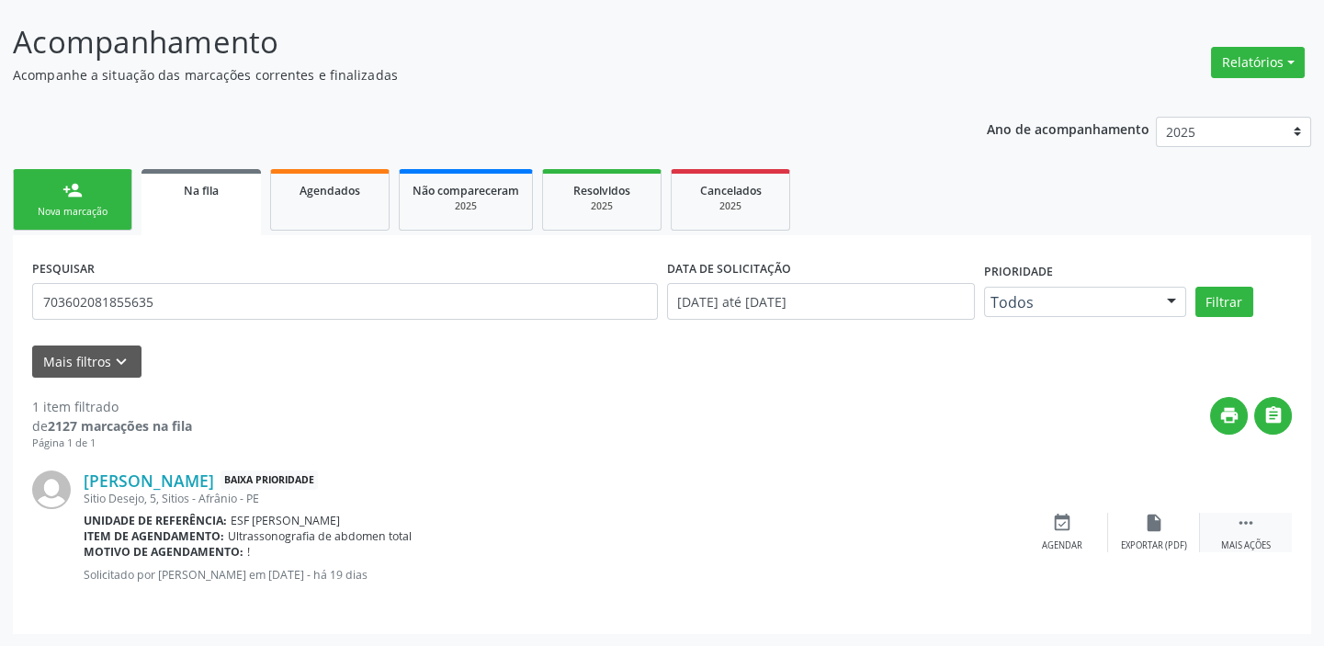
click at [1245, 523] on icon "" at bounding box center [1246, 523] width 20 height 20
click at [798, 532] on div "event_available Agendar" at bounding box center [787, 533] width 92 height 40
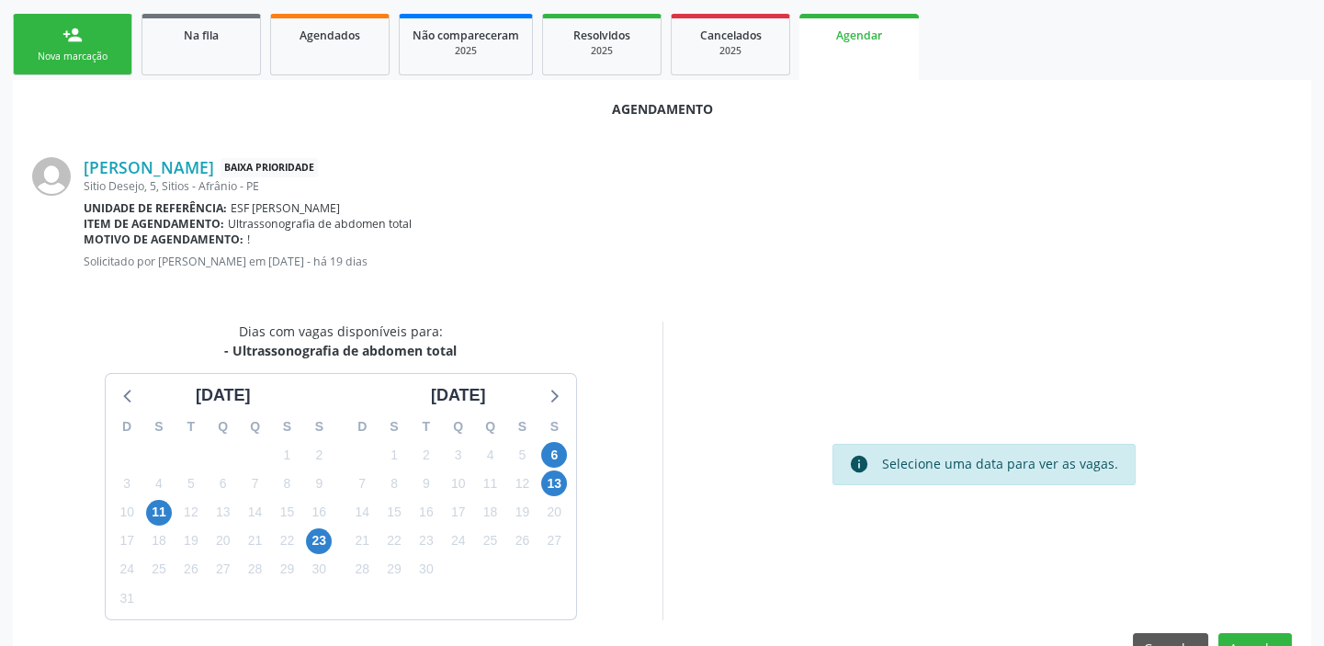
scroll to position [273, 0]
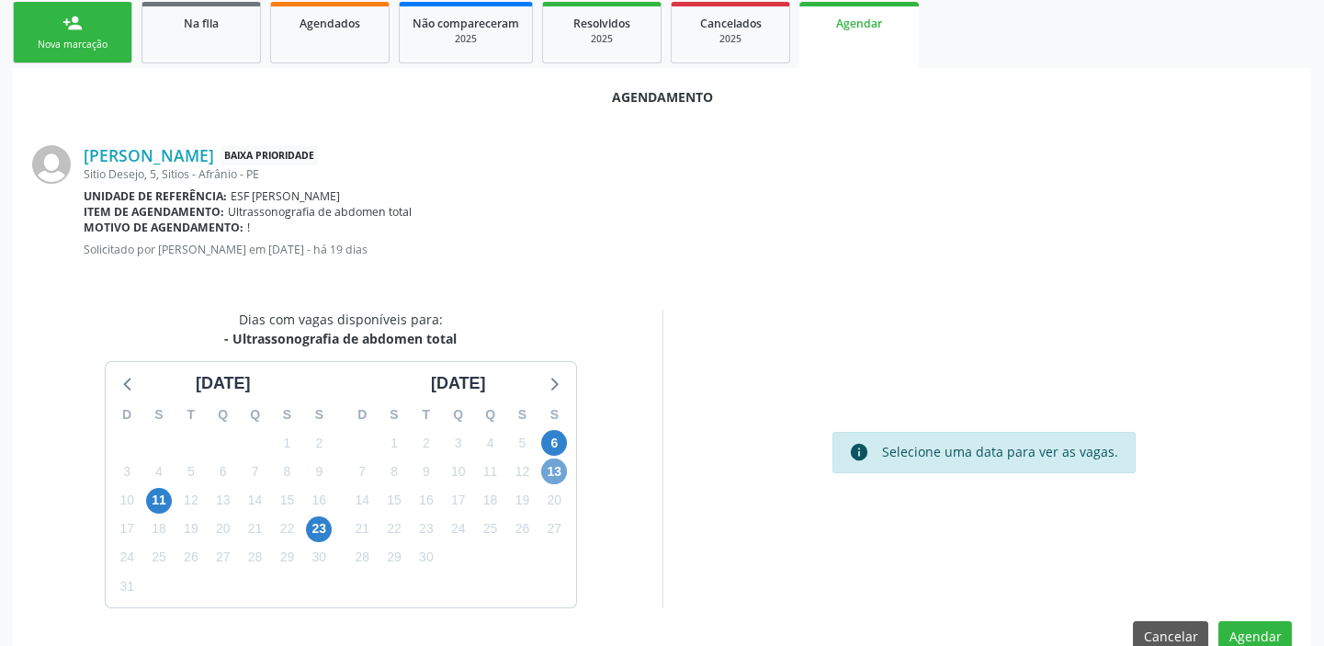
click at [557, 468] on span "13" at bounding box center [554, 471] width 26 height 26
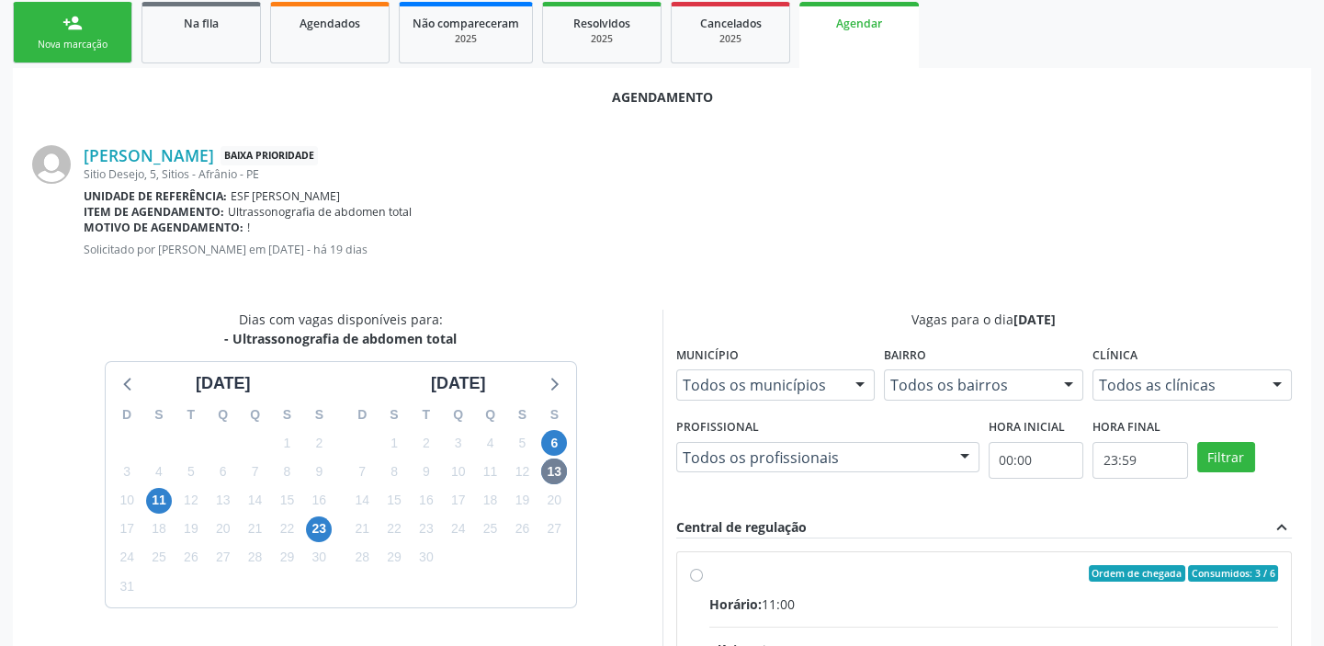
click at [703, 582] on input "Ordem de chegada Consumidos: 3 / 6 Horário: 11:00 Clínica: Cime Rede: -- Endere…" at bounding box center [696, 573] width 13 height 17
radio input "true"
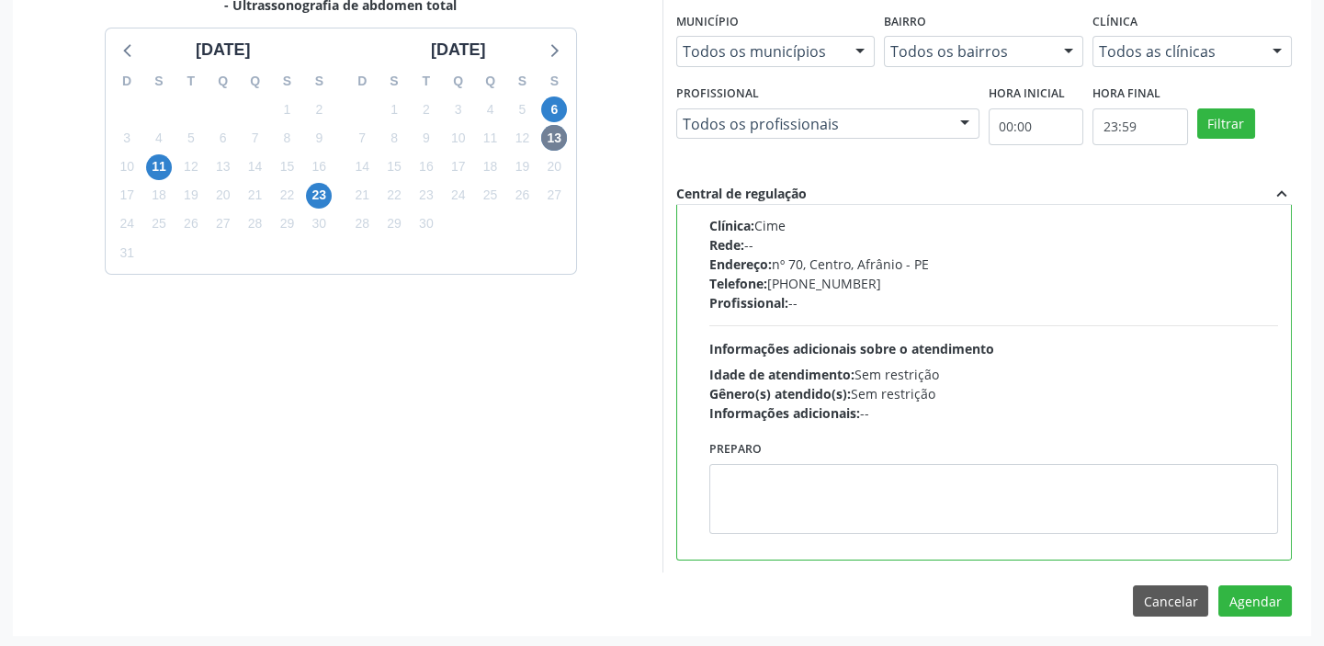
scroll to position [607, 0]
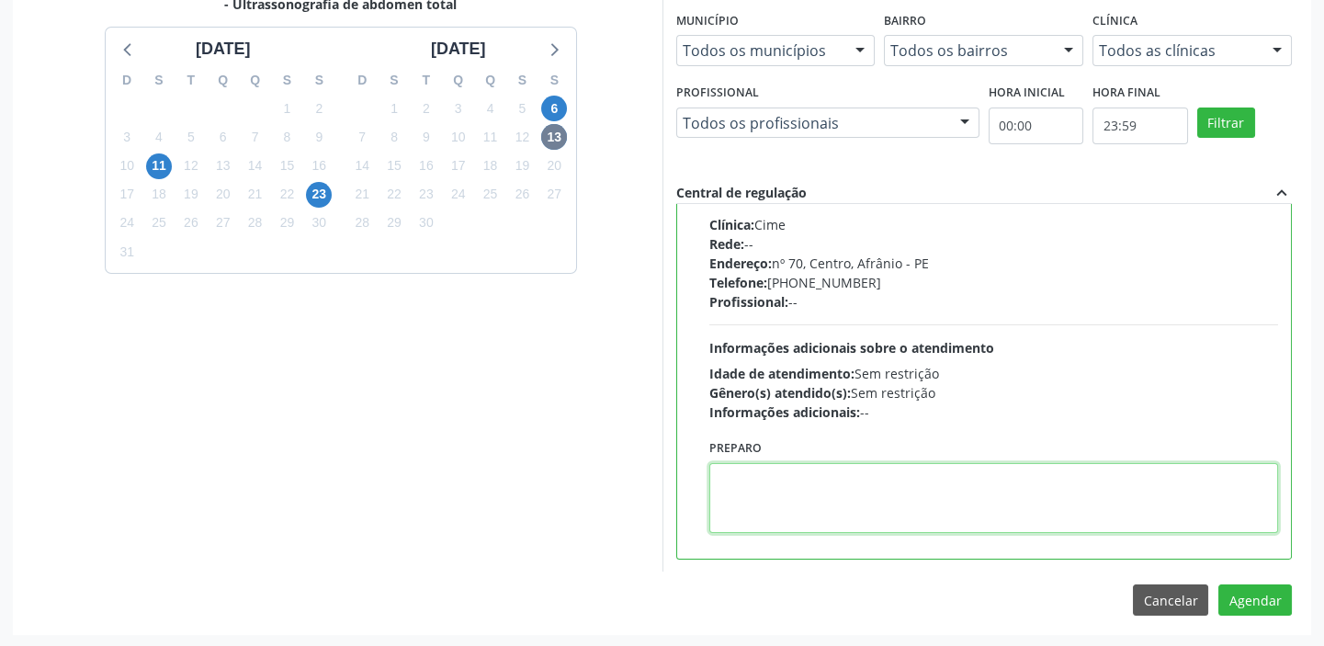
click at [967, 500] on textarea at bounding box center [994, 498] width 570 height 70
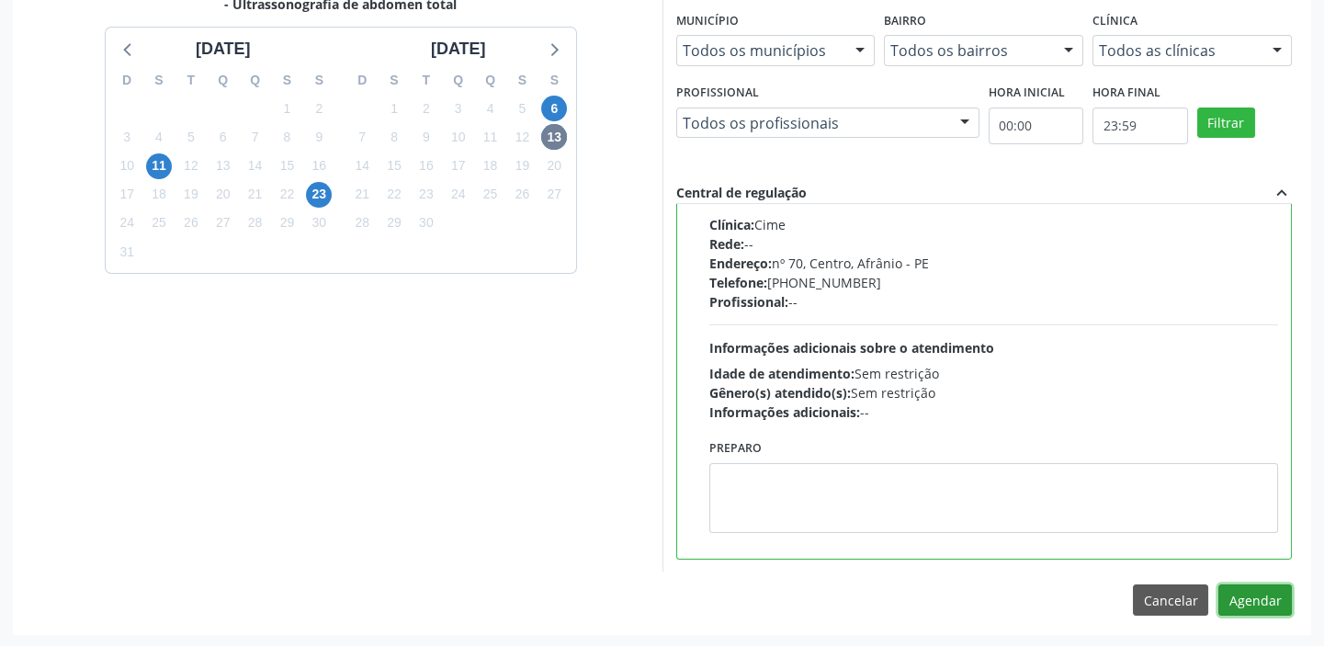
click at [1240, 592] on button "Agendar" at bounding box center [1255, 599] width 74 height 31
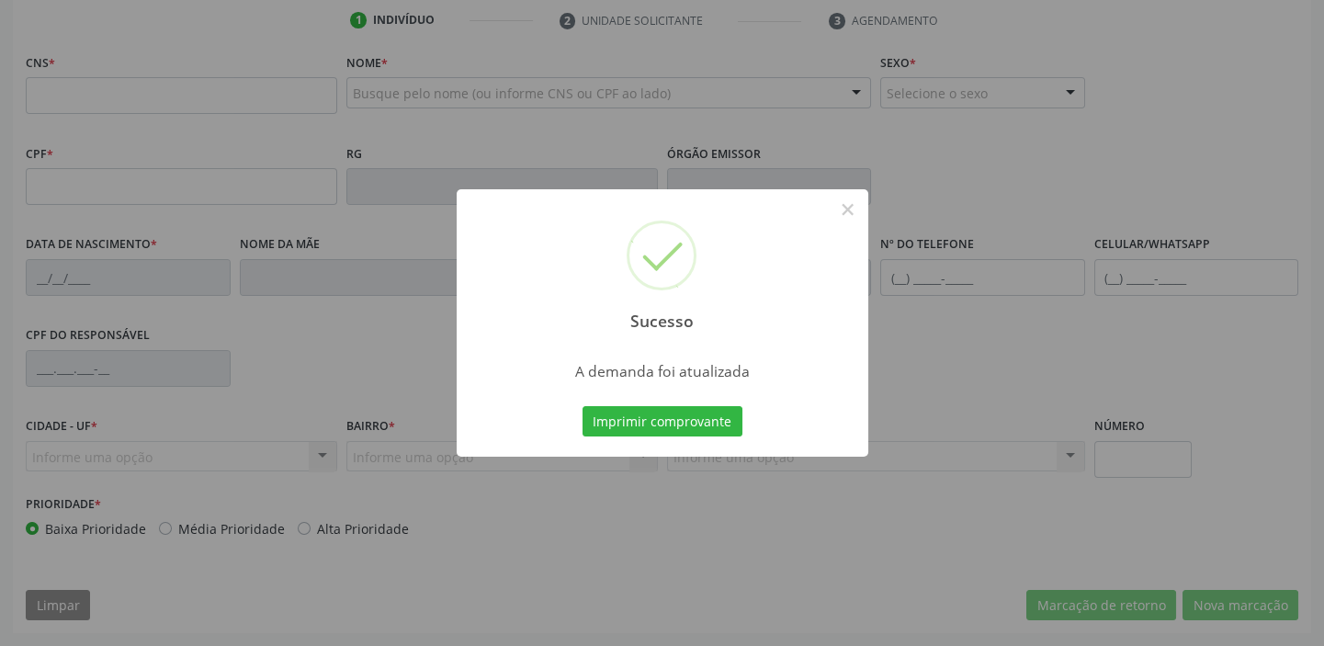
scroll to position [349, 0]
click at [676, 422] on button "Imprimir comprovante" at bounding box center [663, 421] width 160 height 31
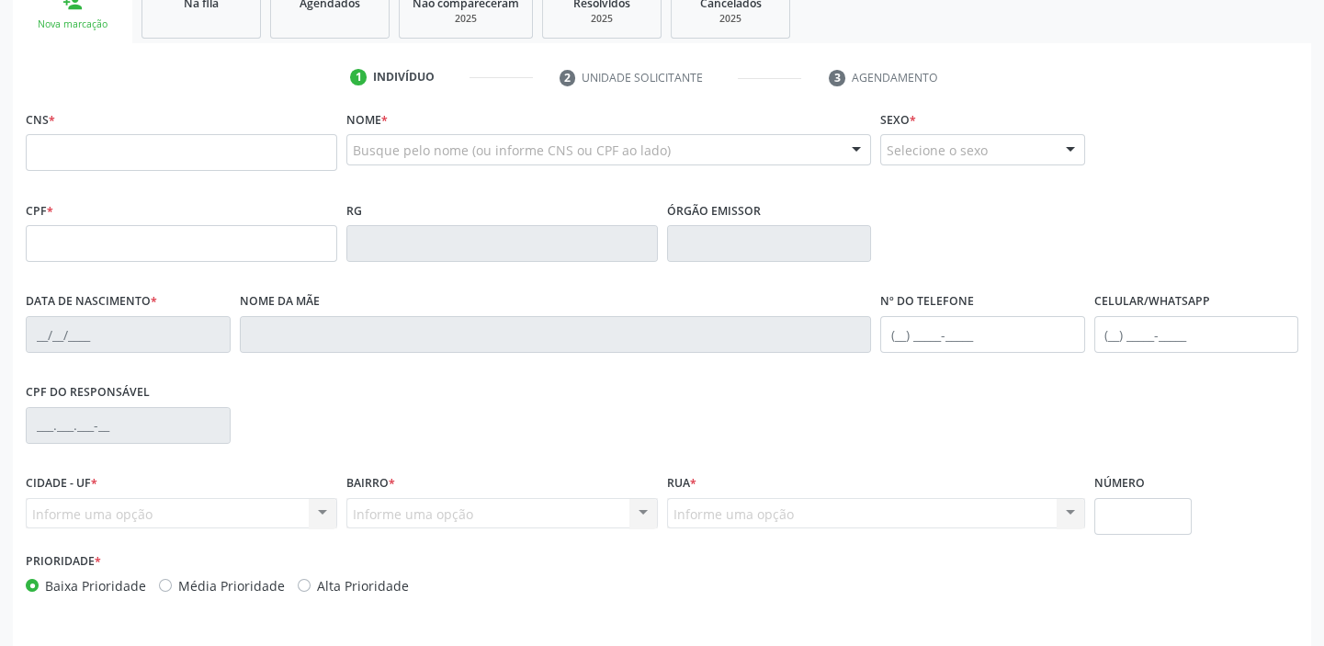
scroll to position [99, 0]
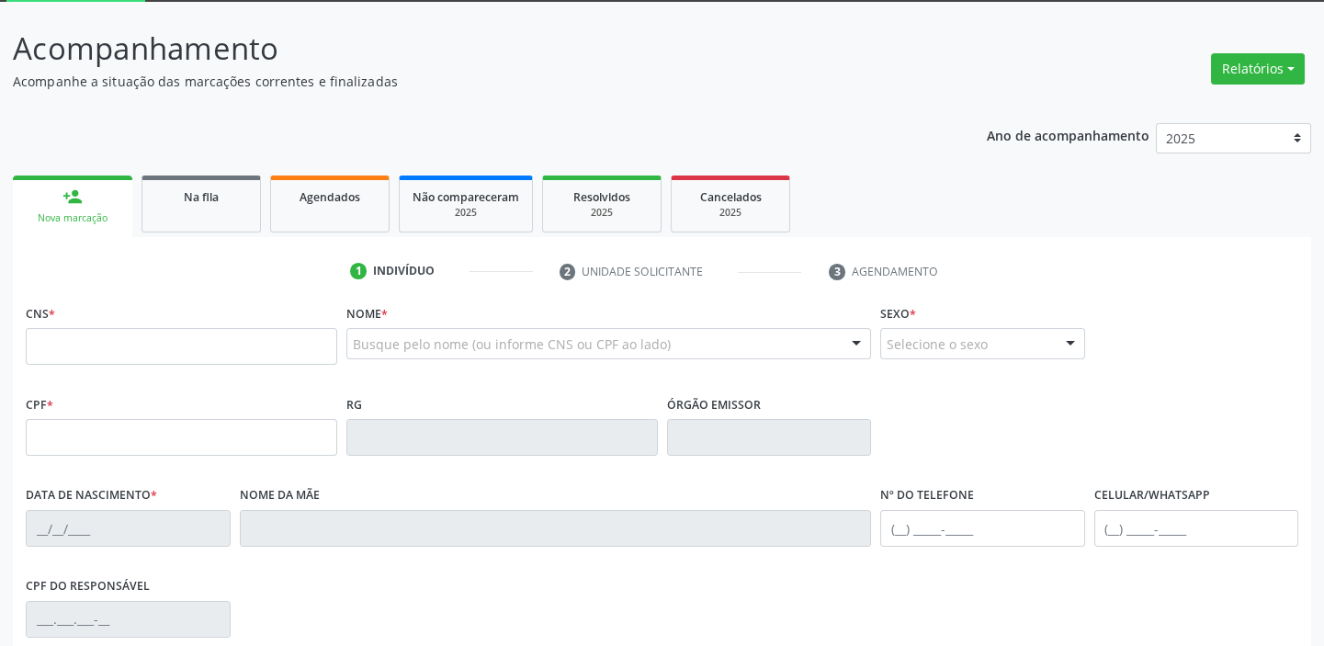
click at [220, 200] on div "Na fila" at bounding box center [201, 196] width 92 height 19
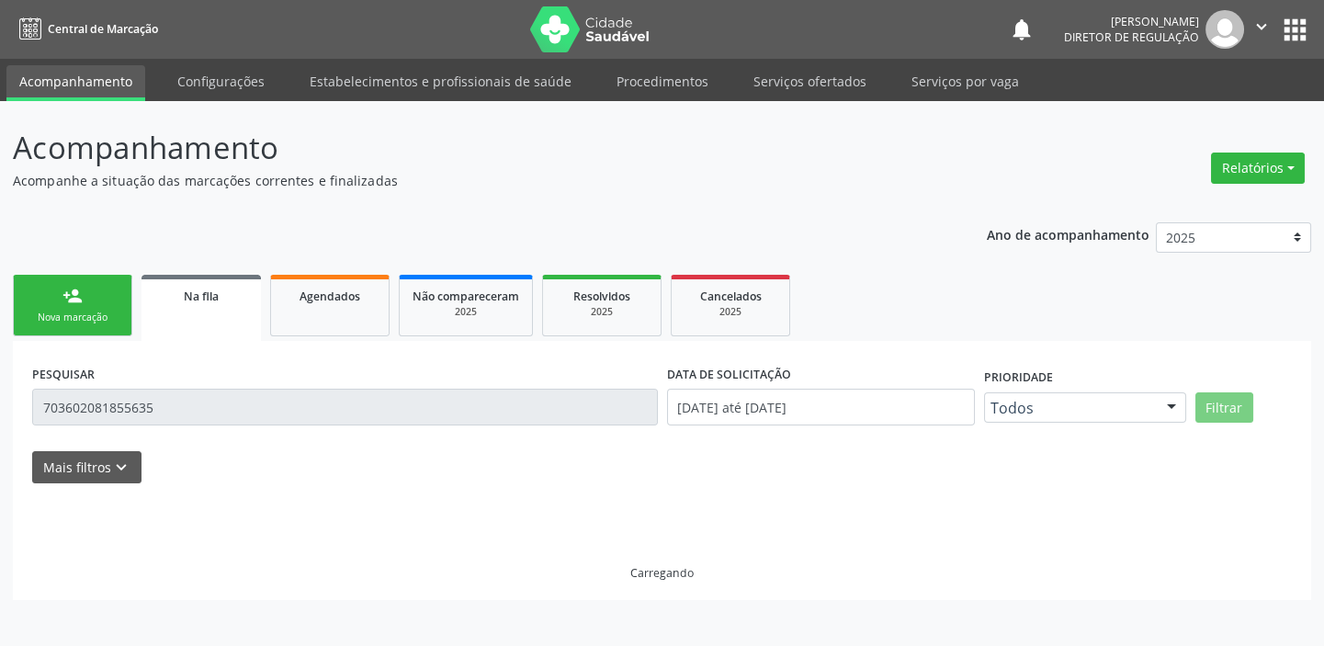
scroll to position [0, 0]
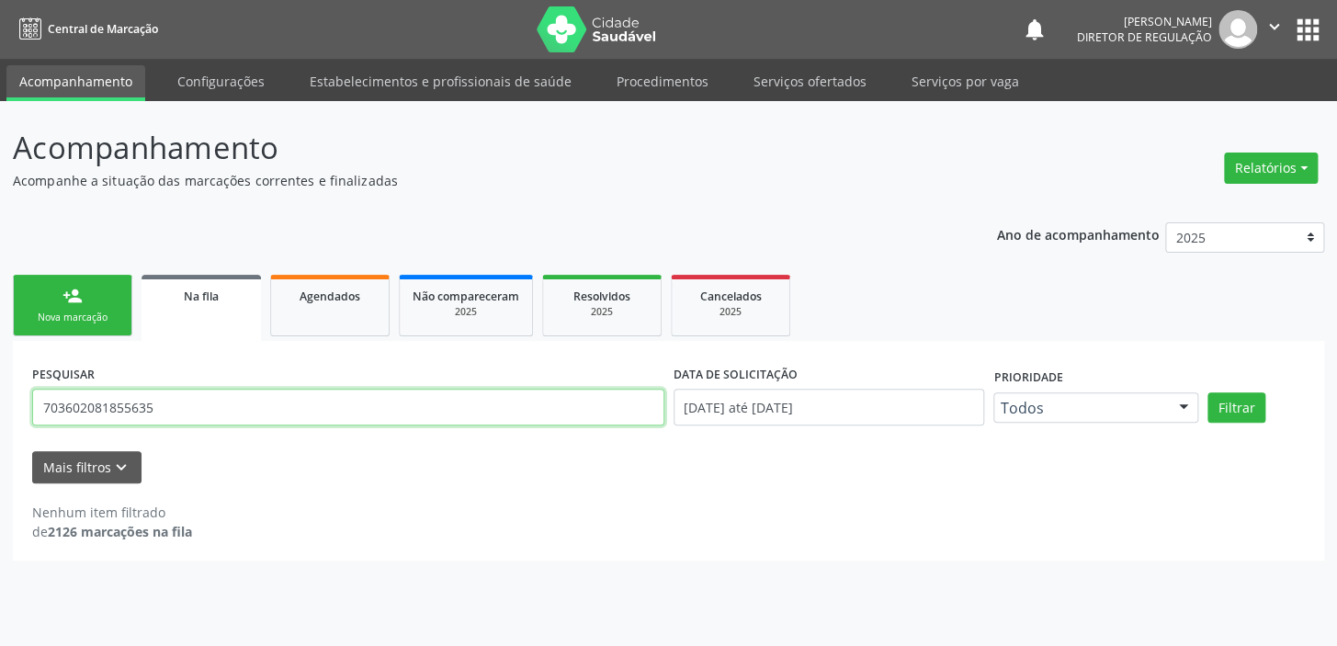
click at [159, 403] on input "703602081855635" at bounding box center [348, 407] width 632 height 37
type input "7"
type input "706809770684321"
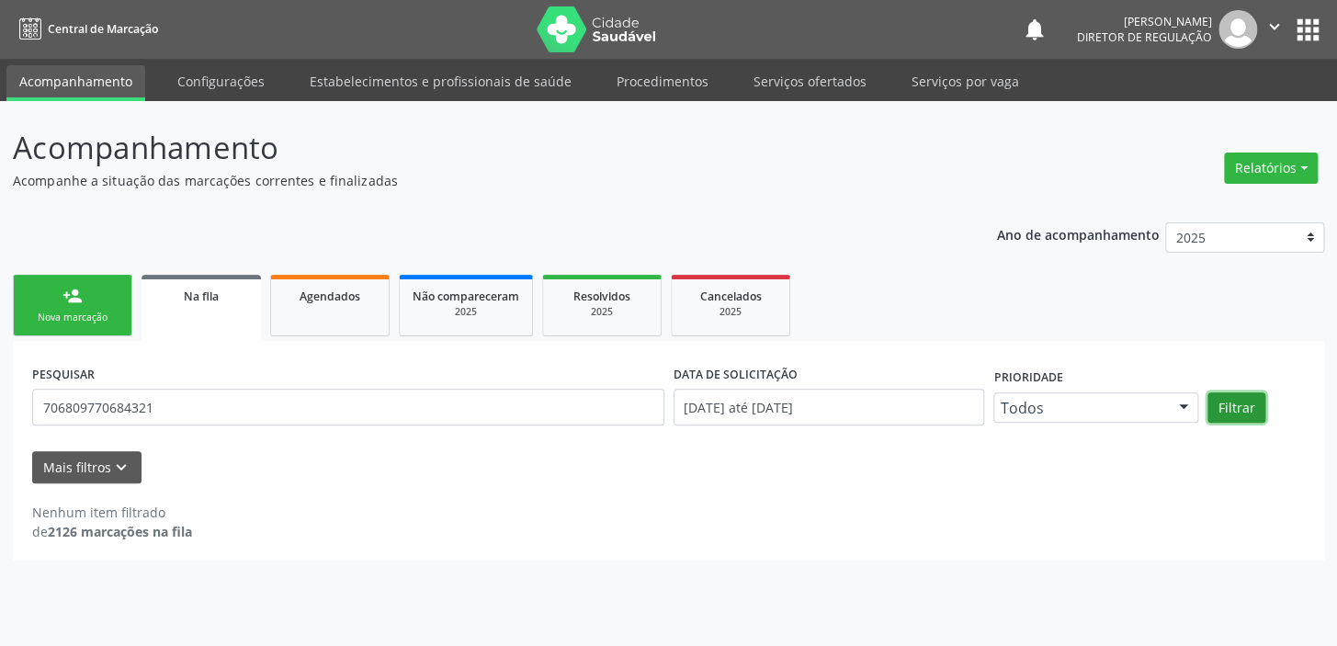
click at [1233, 405] on button "Filtrar" at bounding box center [1236, 407] width 58 height 31
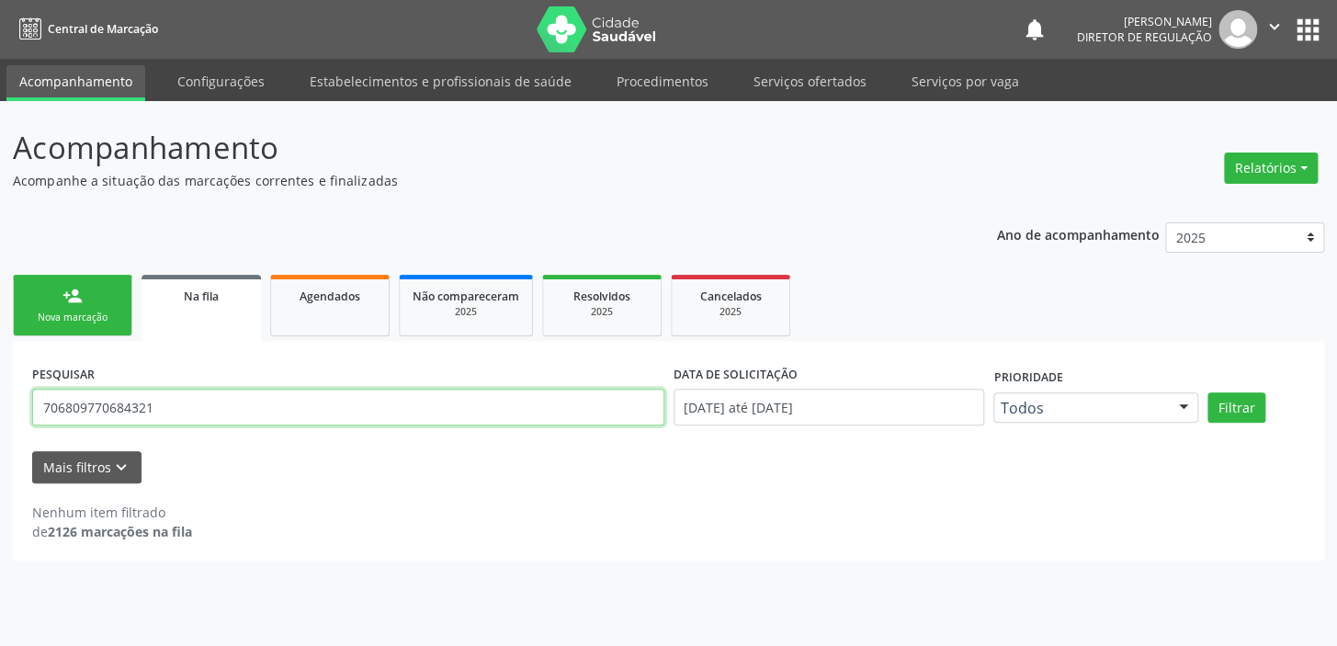
drag, startPoint x: 165, startPoint y: 414, endPoint x: 0, endPoint y: 400, distance: 166.0
click at [0, 400] on div "Acompanhamento Acompanhe a situação das marcações correntes e finalizadas Relat…" at bounding box center [668, 373] width 1337 height 545
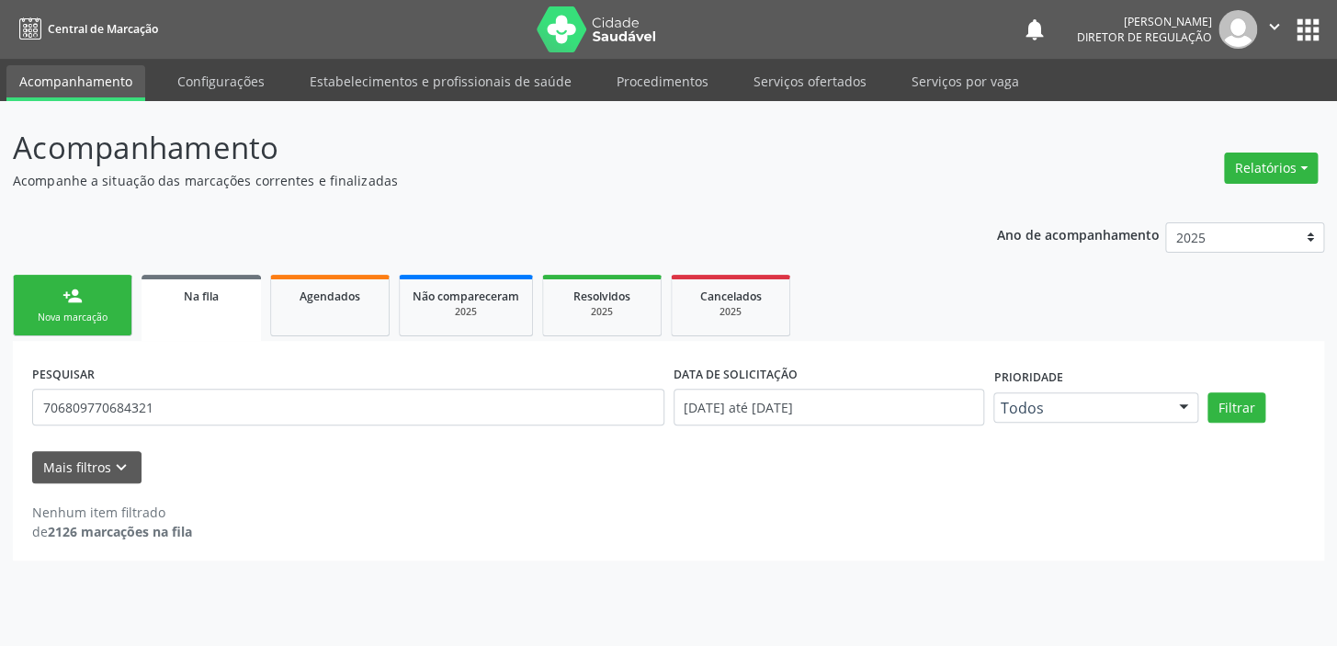
click at [64, 311] on div "Nova marcação" at bounding box center [73, 318] width 92 height 14
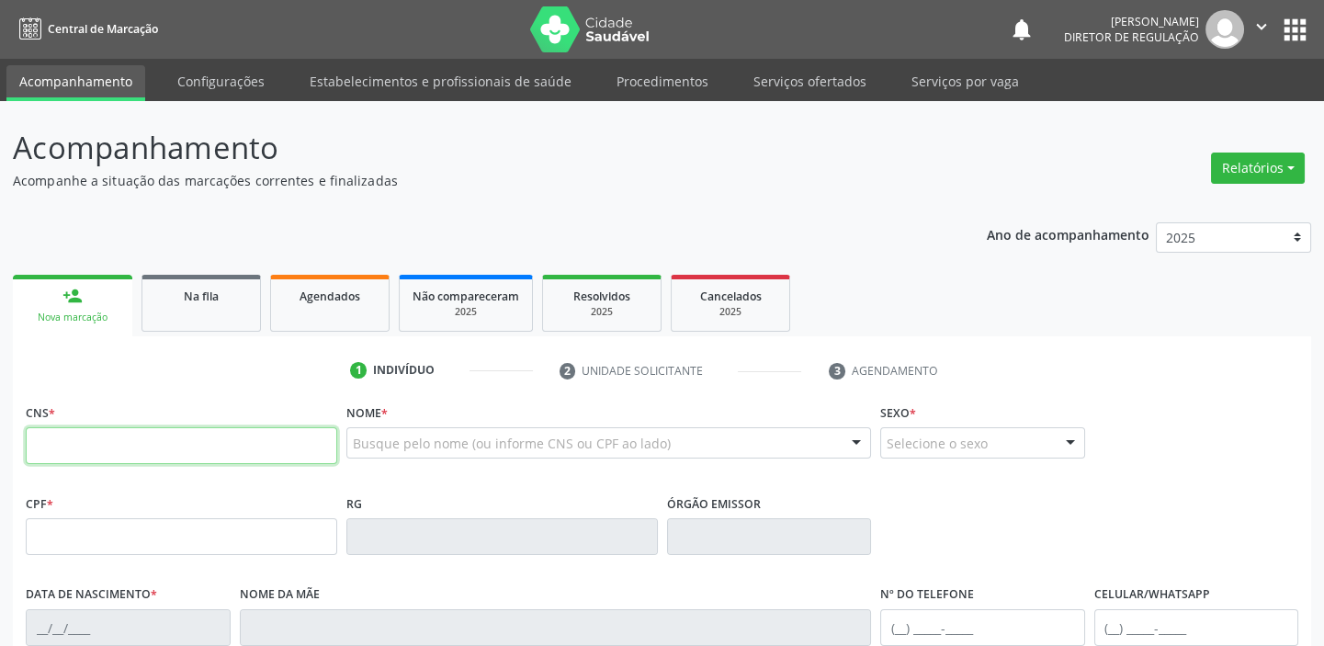
click at [156, 440] on input "text" at bounding box center [181, 445] width 311 height 37
paste input "706 8097 7068 4321"
type input "706 8097 7068 4321"
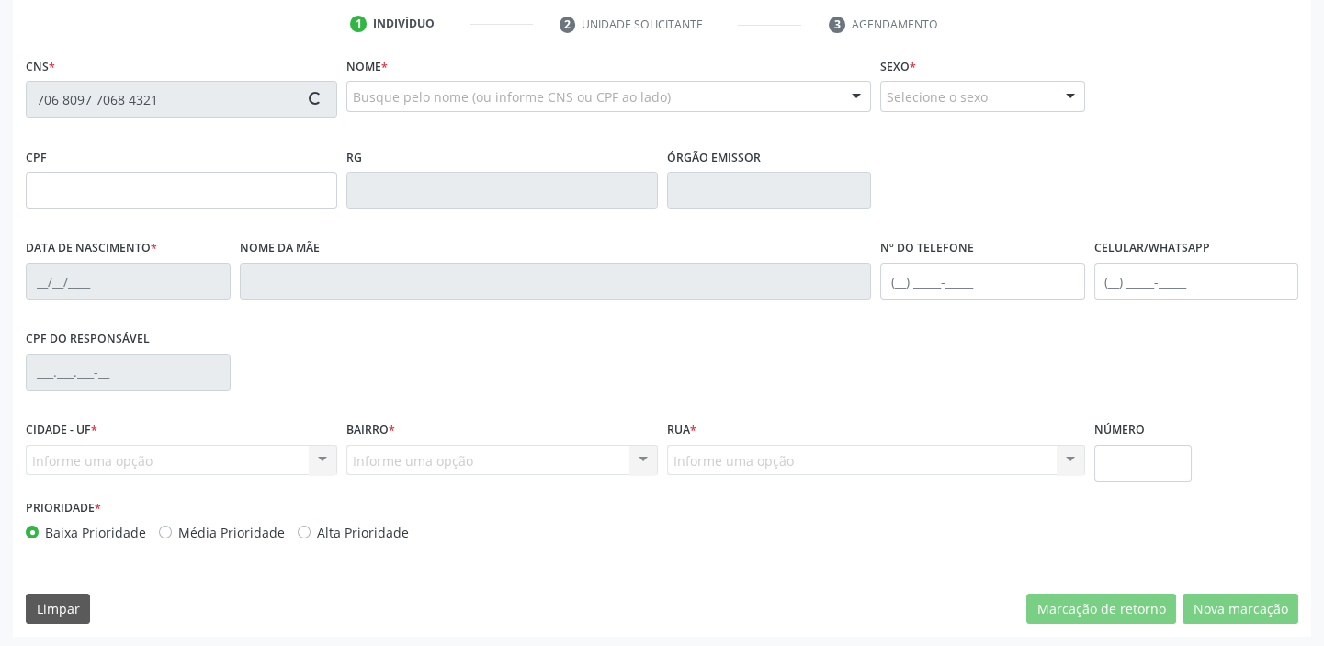
type input "09/01/1986"
type input "Elidia Francisca de Arruda"
type input "(87) 98136-7544"
type input "S/N"
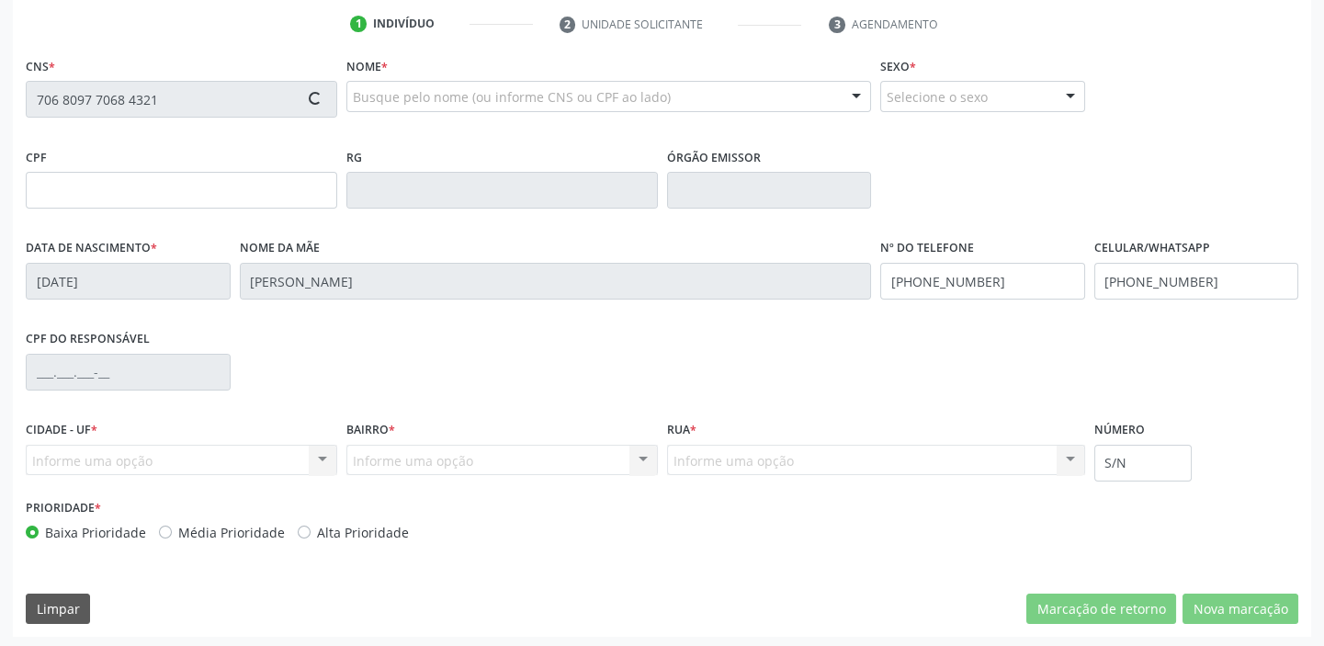
scroll to position [349, 0]
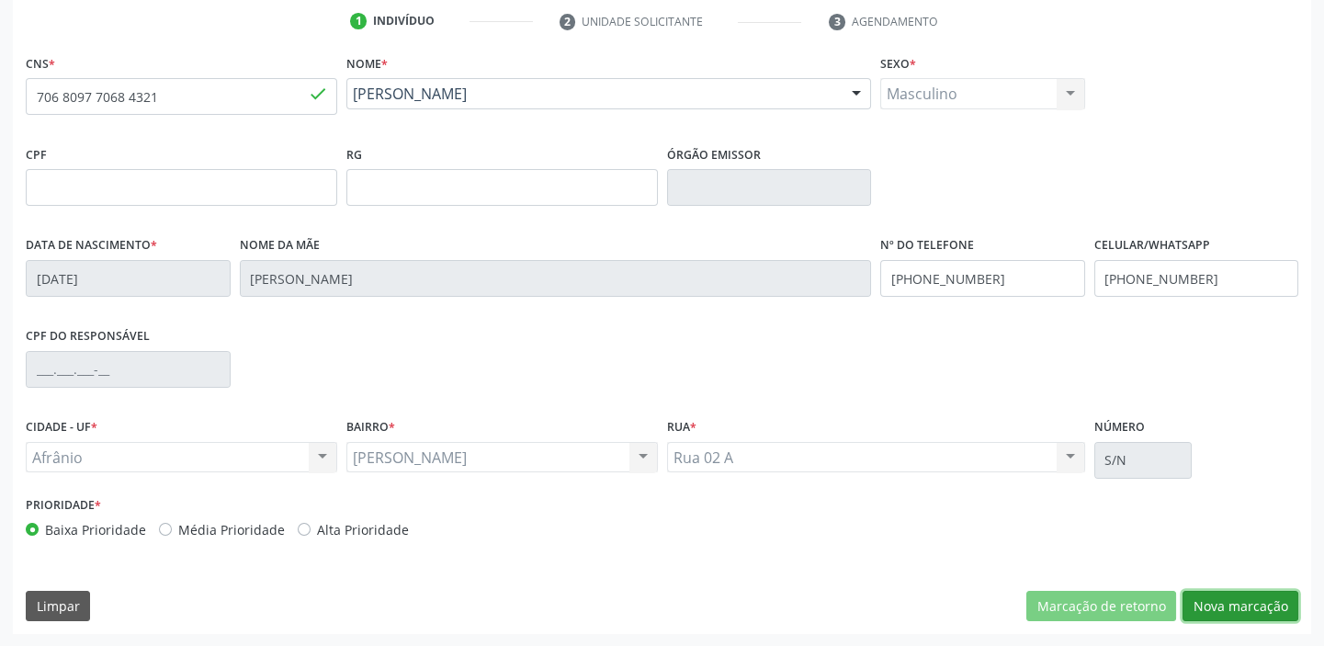
click at [1201, 602] on button "Nova marcação" at bounding box center [1240, 606] width 116 height 31
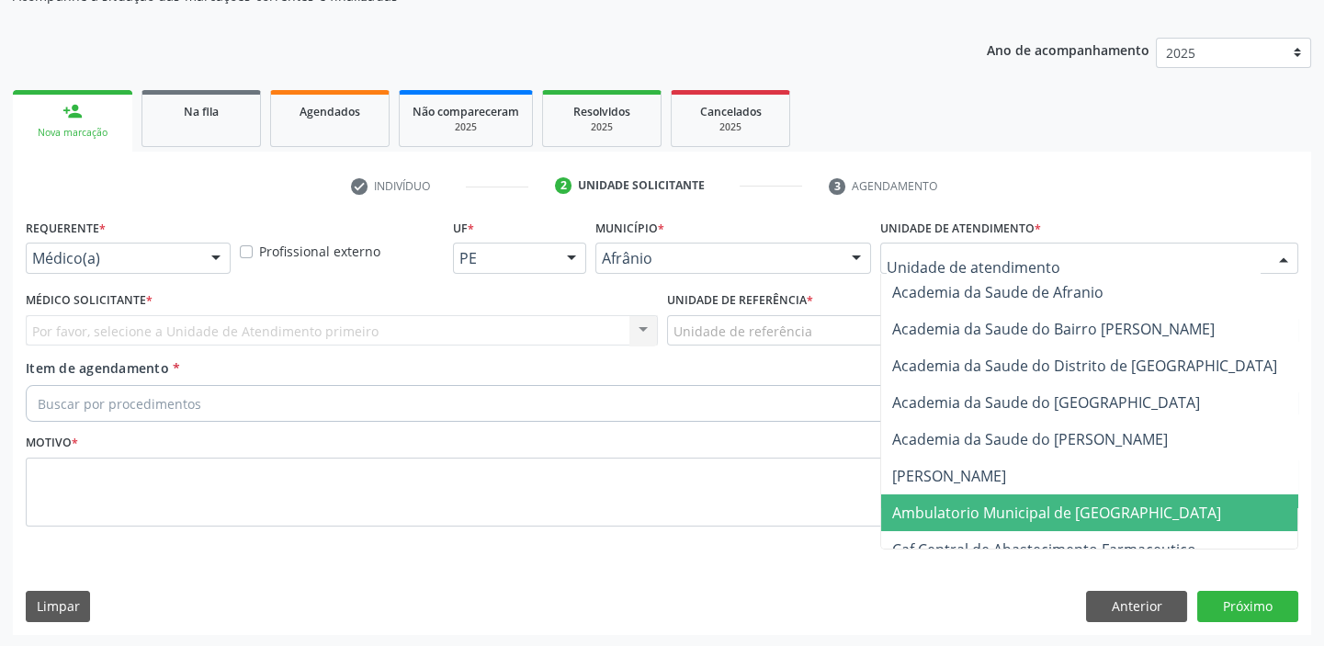
click at [953, 510] on span "Ambulatorio Municipal de [GEOGRAPHIC_DATA]" at bounding box center [1056, 513] width 329 height 20
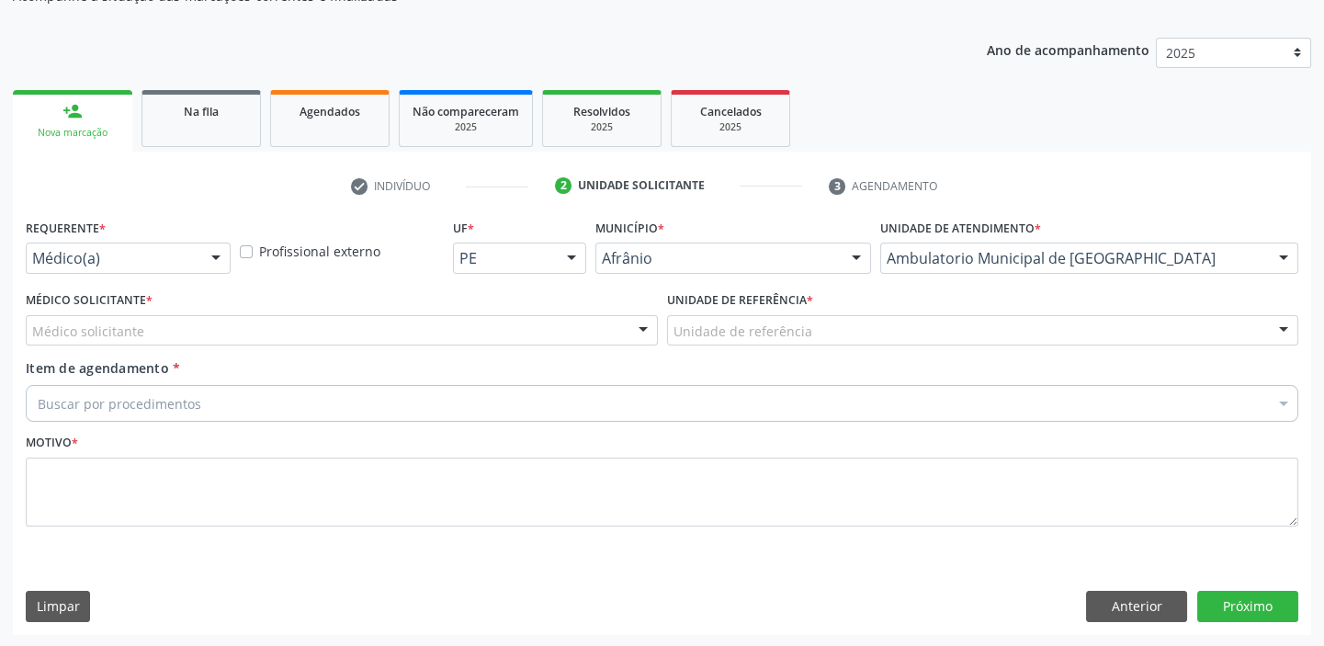
drag, startPoint x: 717, startPoint y: 337, endPoint x: 717, endPoint y: 376, distance: 38.6
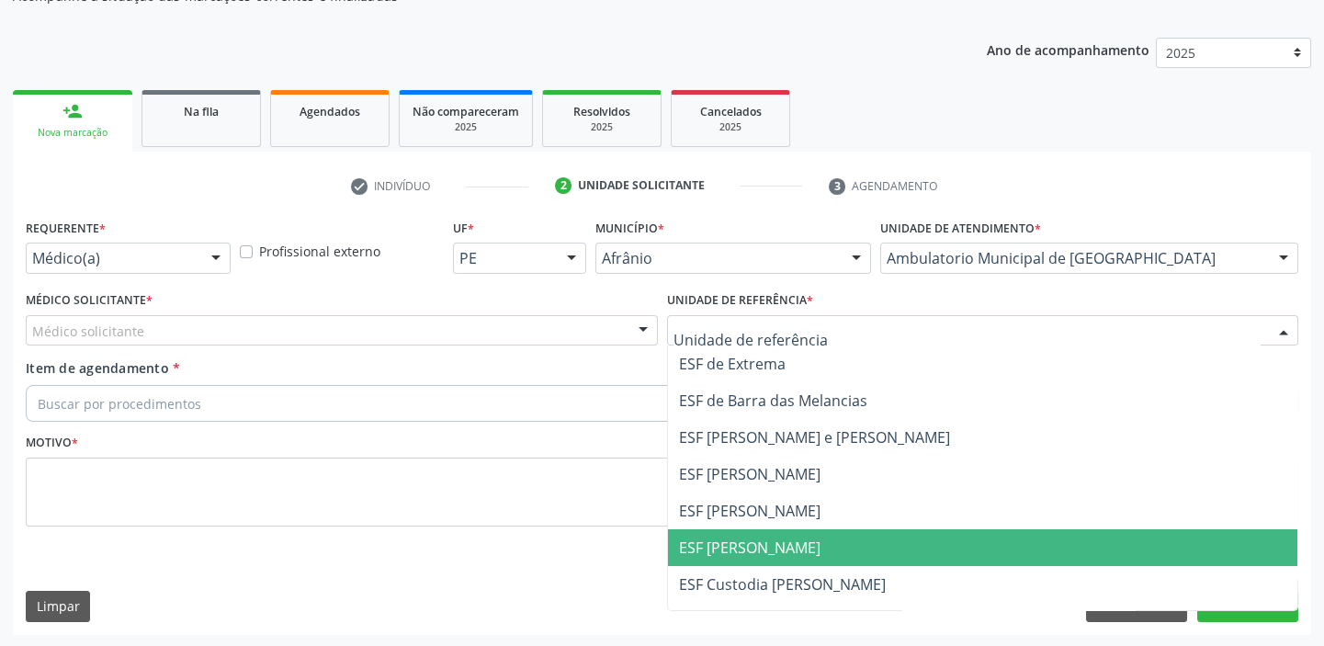
drag, startPoint x: 707, startPoint y: 544, endPoint x: 406, endPoint y: 416, distance: 327.3
click at [703, 541] on span "ESF [PERSON_NAME]" at bounding box center [749, 547] width 141 height 20
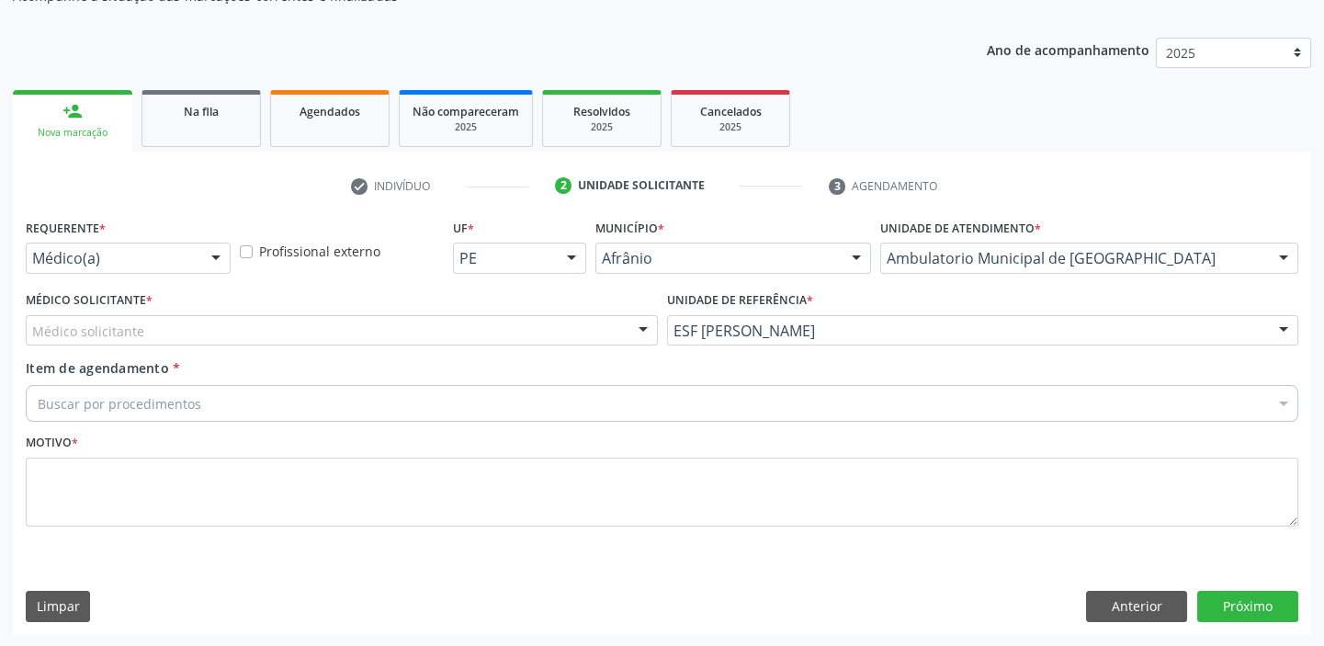
click at [160, 328] on div "Médico solicitante" at bounding box center [342, 330] width 632 height 31
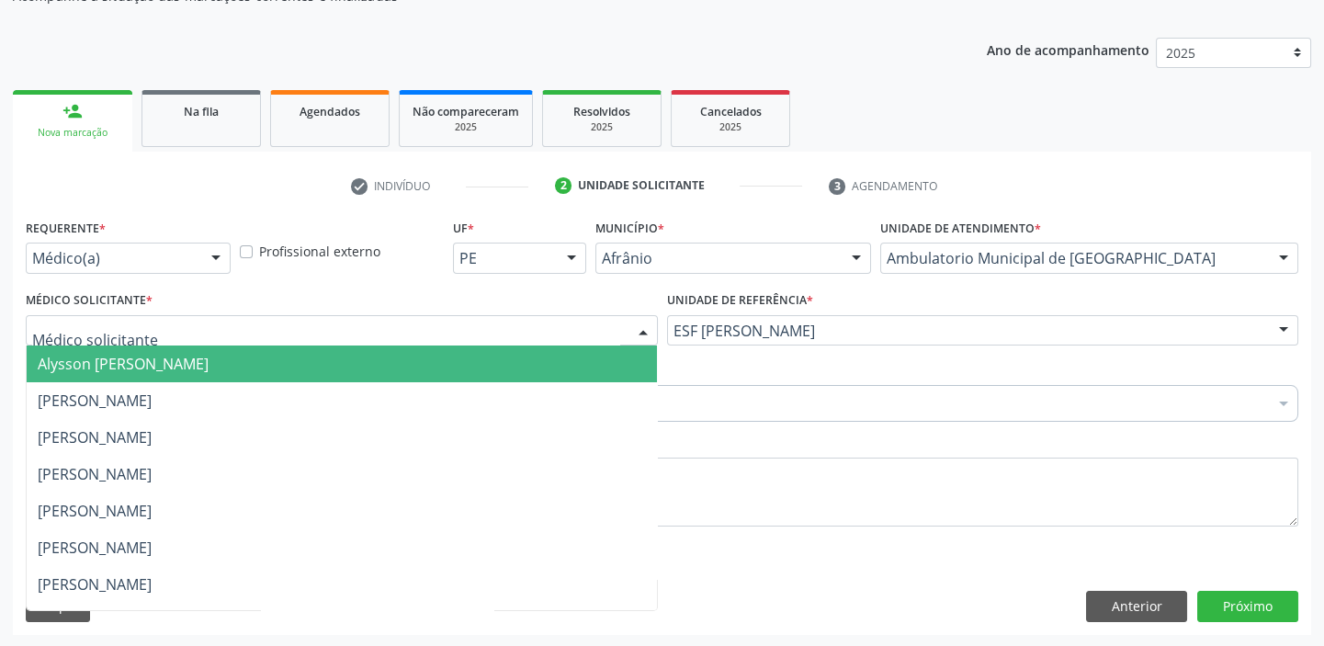
click at [144, 371] on span "Alysson [PERSON_NAME]" at bounding box center [123, 364] width 171 height 20
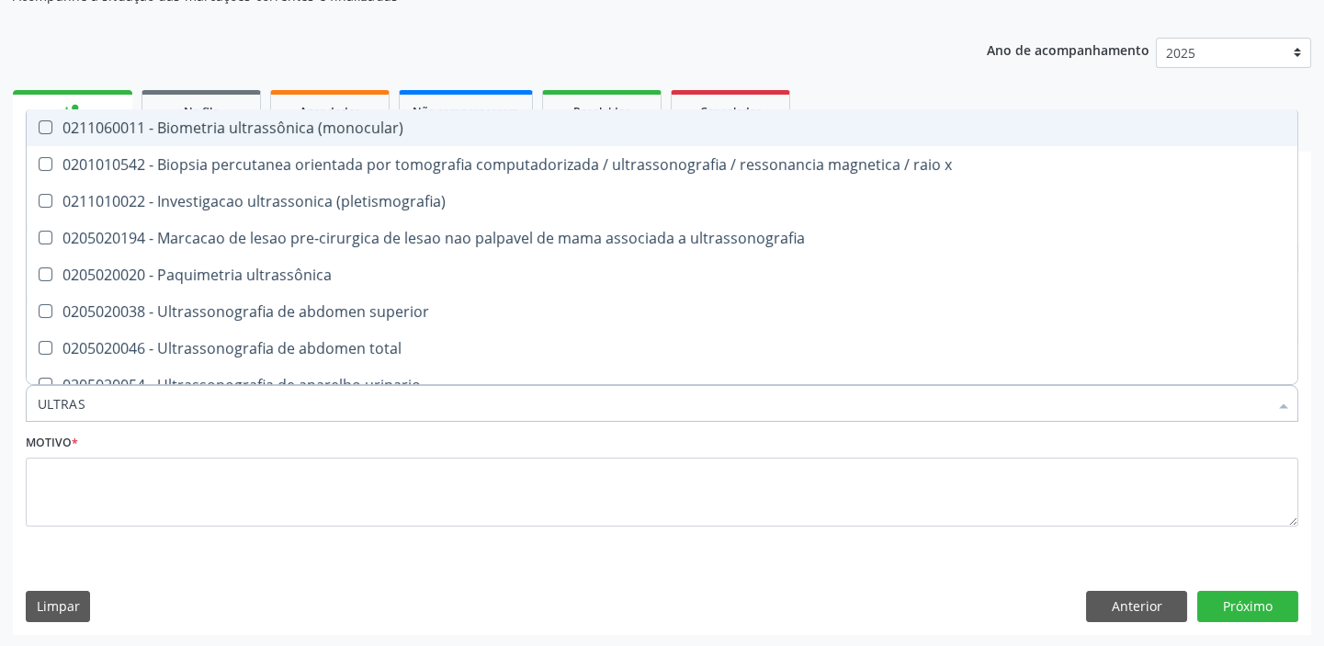
type input "ULTRASS"
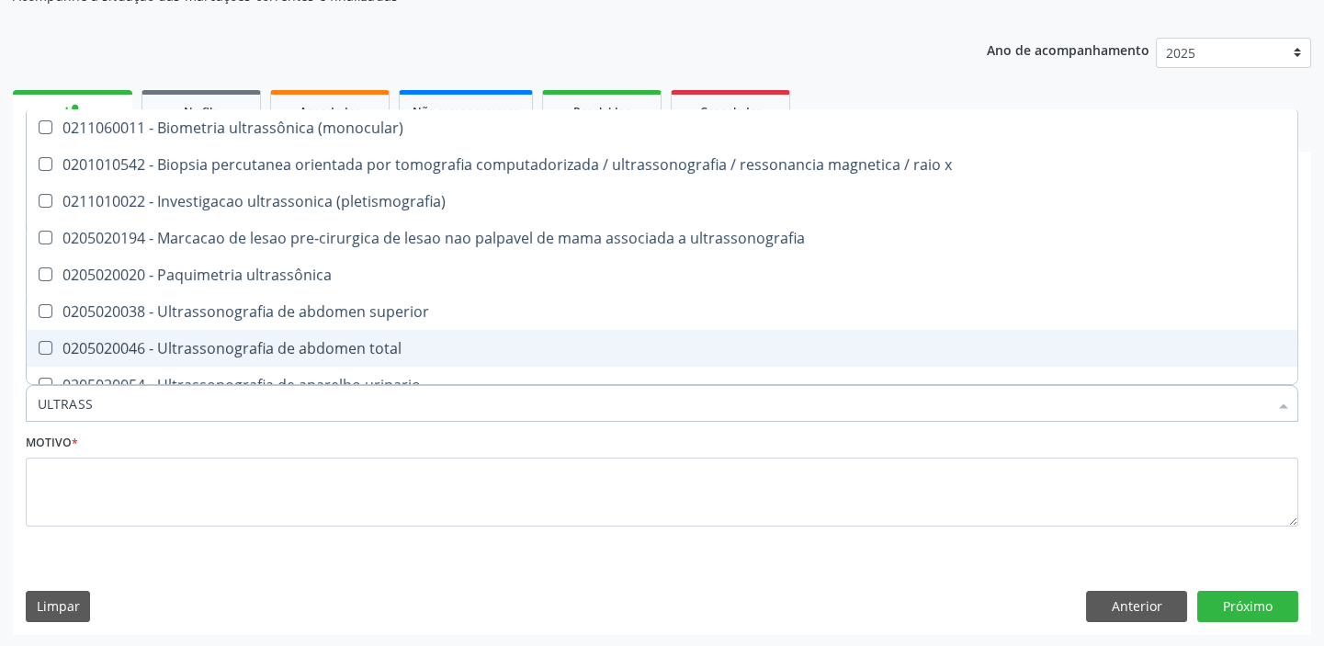
click at [148, 345] on div "0205020046 - Ultrassonografia de abdomen total" at bounding box center [662, 348] width 1249 height 15
checkbox total "true"
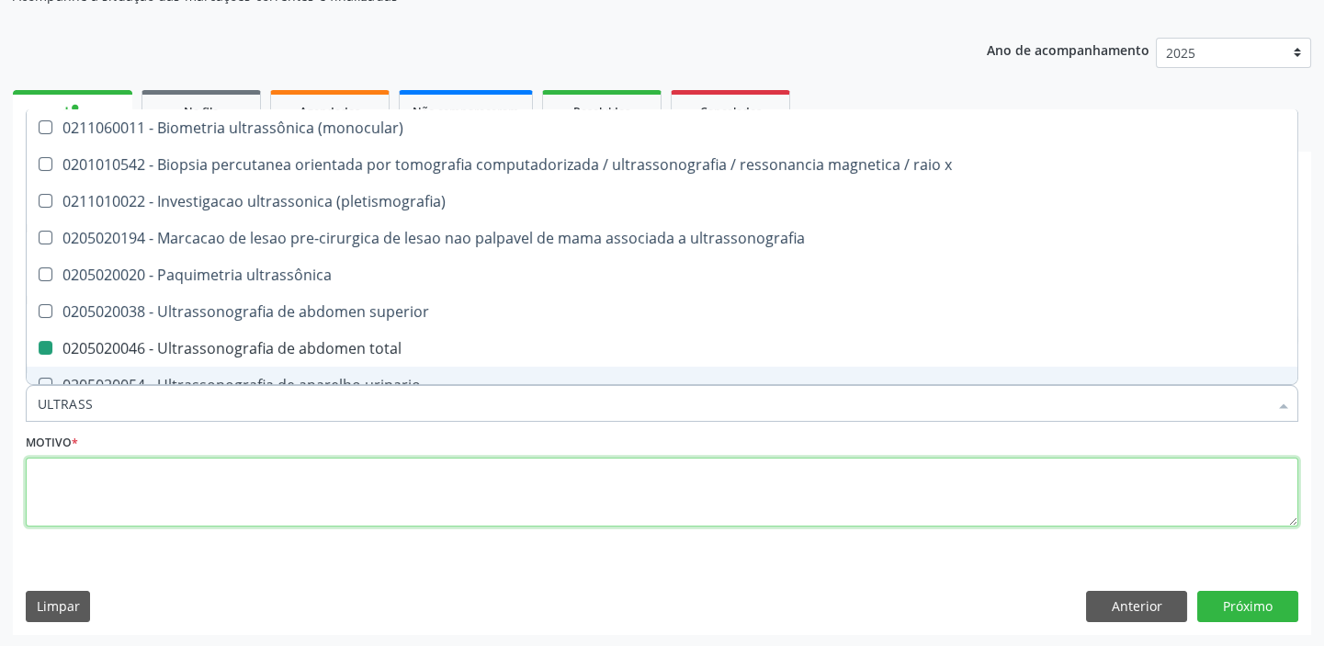
click at [109, 493] on textarea at bounding box center [662, 493] width 1273 height 70
checkbox x "true"
checkbox total "false"
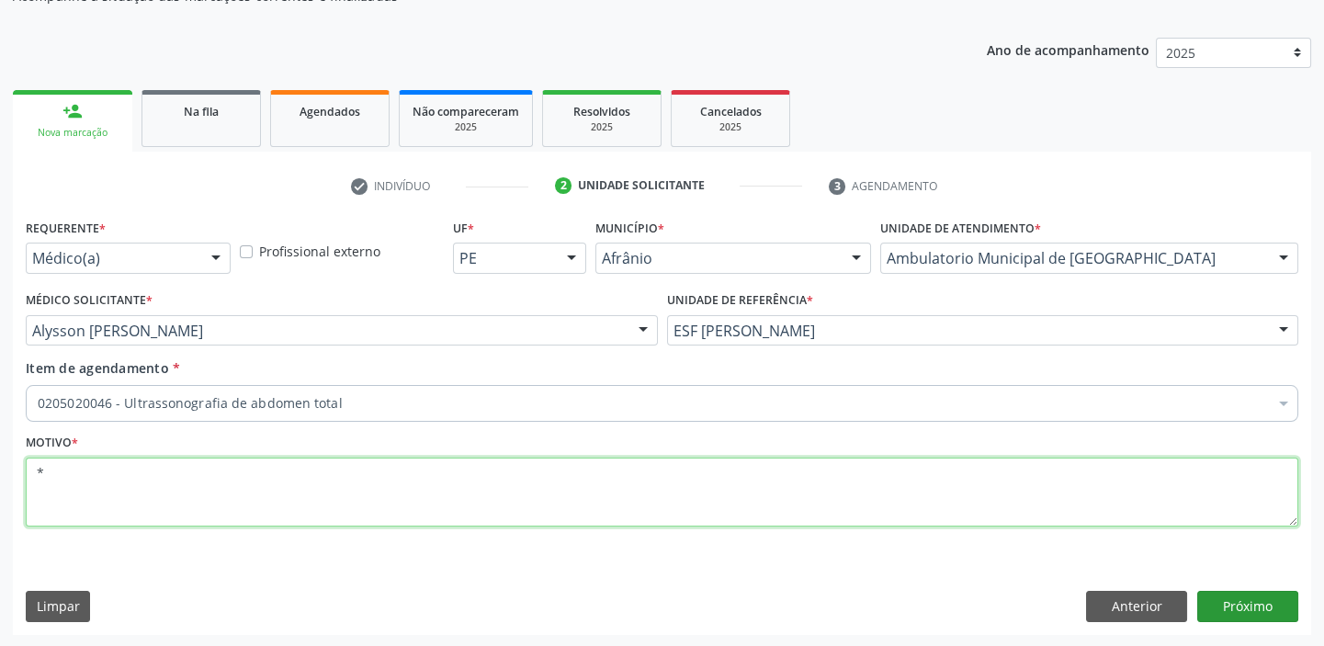
type textarea "*"
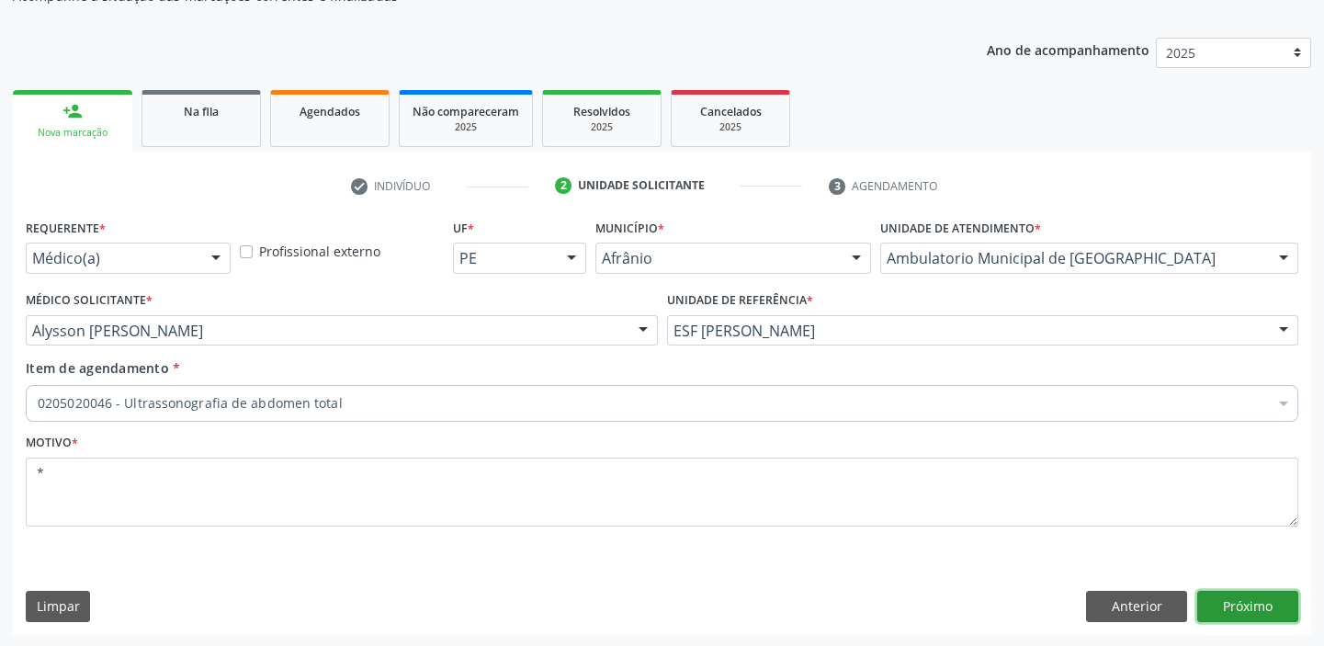
click at [1260, 601] on button "Próximo" at bounding box center [1247, 606] width 101 height 31
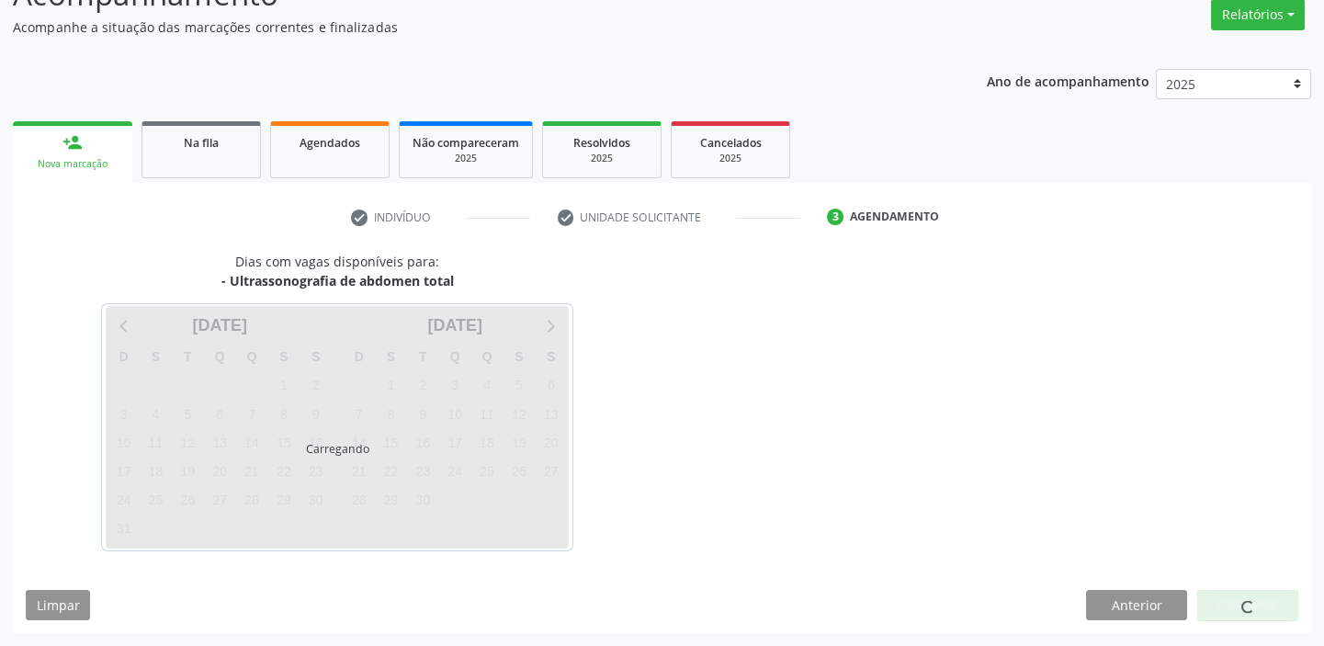
scroll to position [153, 0]
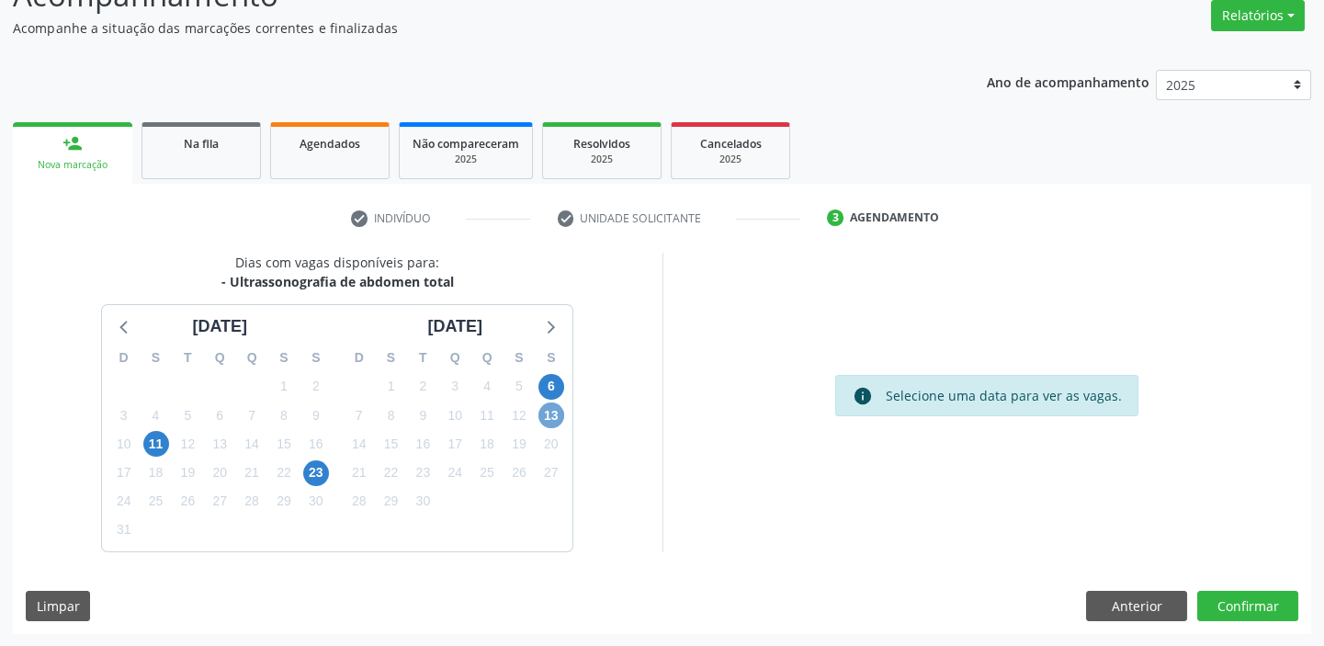
click at [544, 417] on span "13" at bounding box center [551, 415] width 26 height 26
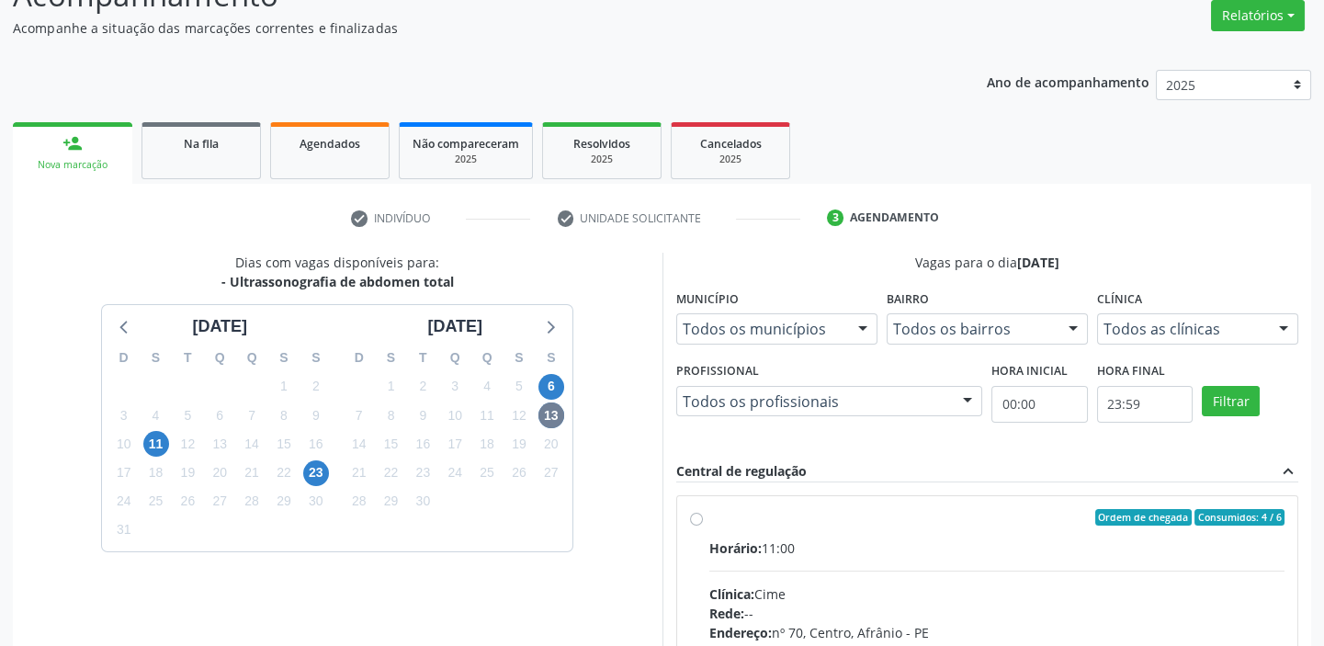
click at [899, 545] on div "Horário: 11:00" at bounding box center [997, 547] width 576 height 19
click at [703, 526] on input "Ordem de chegada Consumidos: 4 / 6 Horário: 11:00 Clínica: Cime Rede: -- Endere…" at bounding box center [696, 517] width 13 height 17
radio input "true"
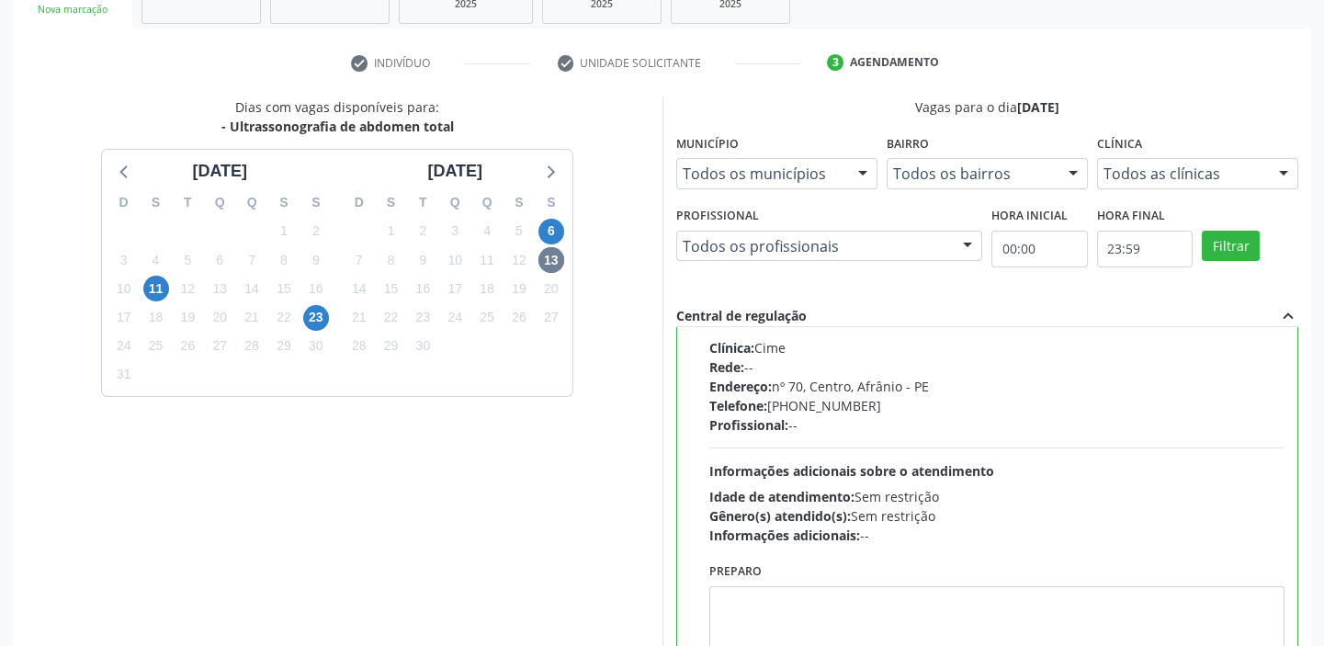
scroll to position [450, 0]
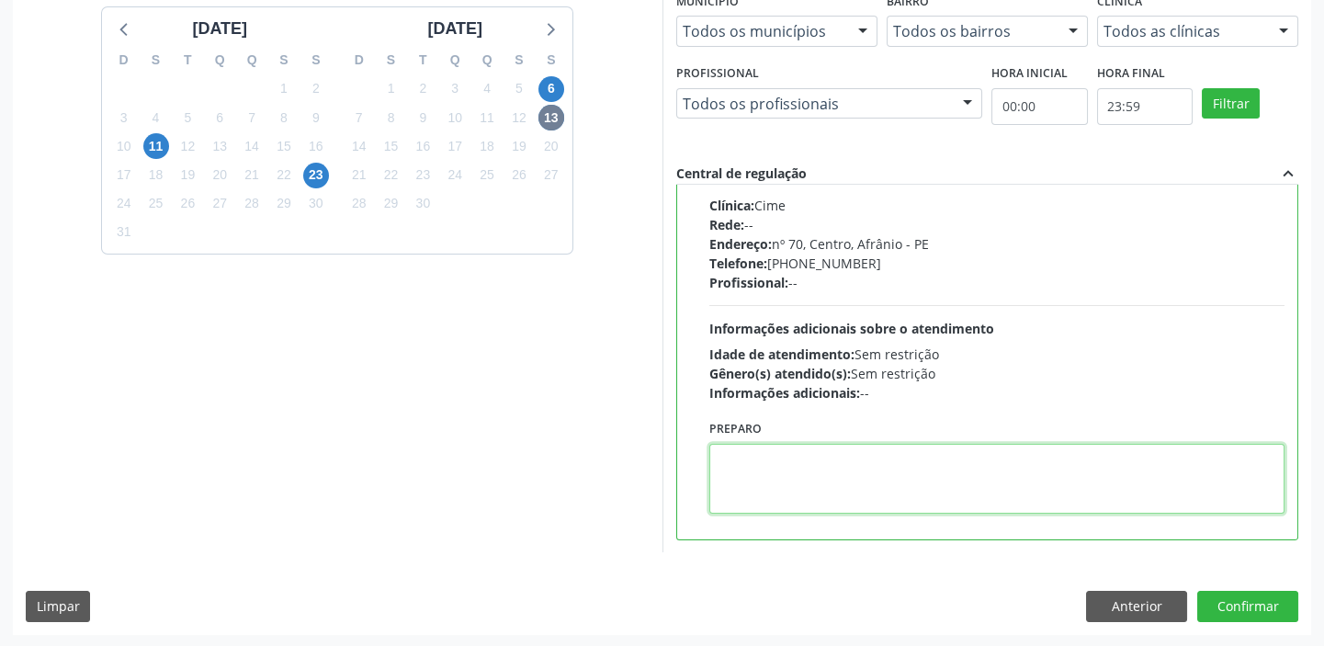
click at [860, 498] on textarea at bounding box center [997, 479] width 576 height 70
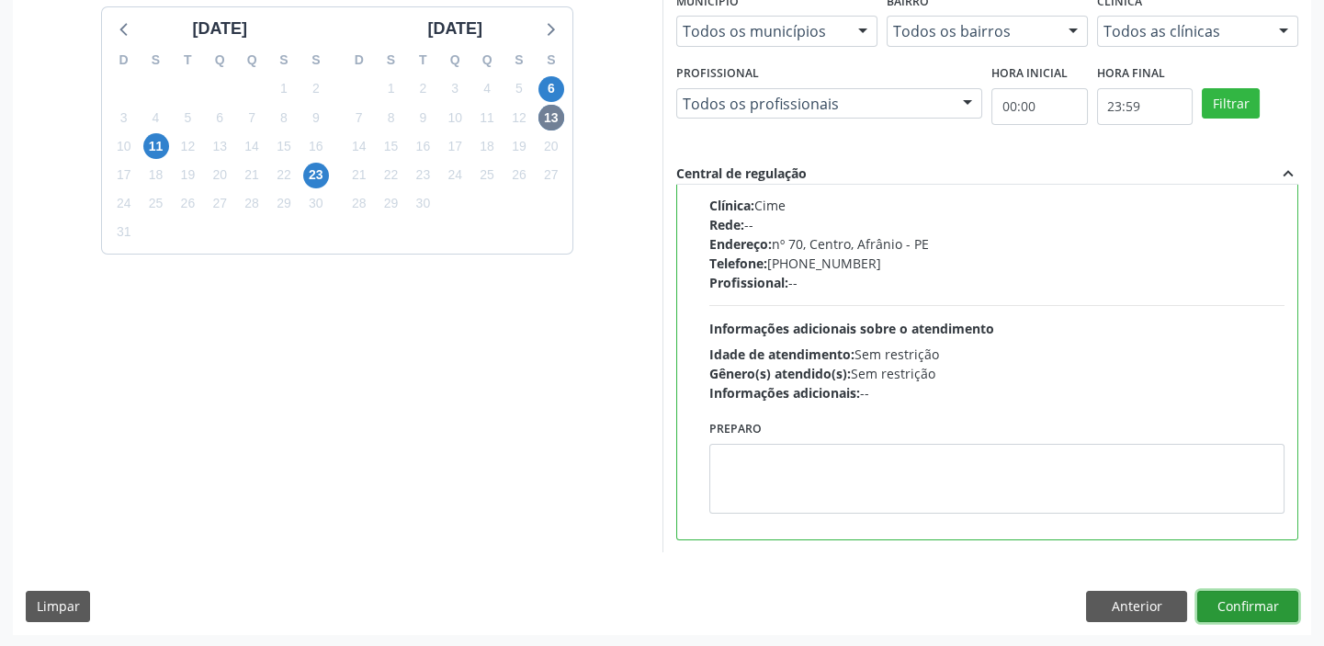
click at [1250, 615] on button "Confirmar" at bounding box center [1247, 606] width 101 height 31
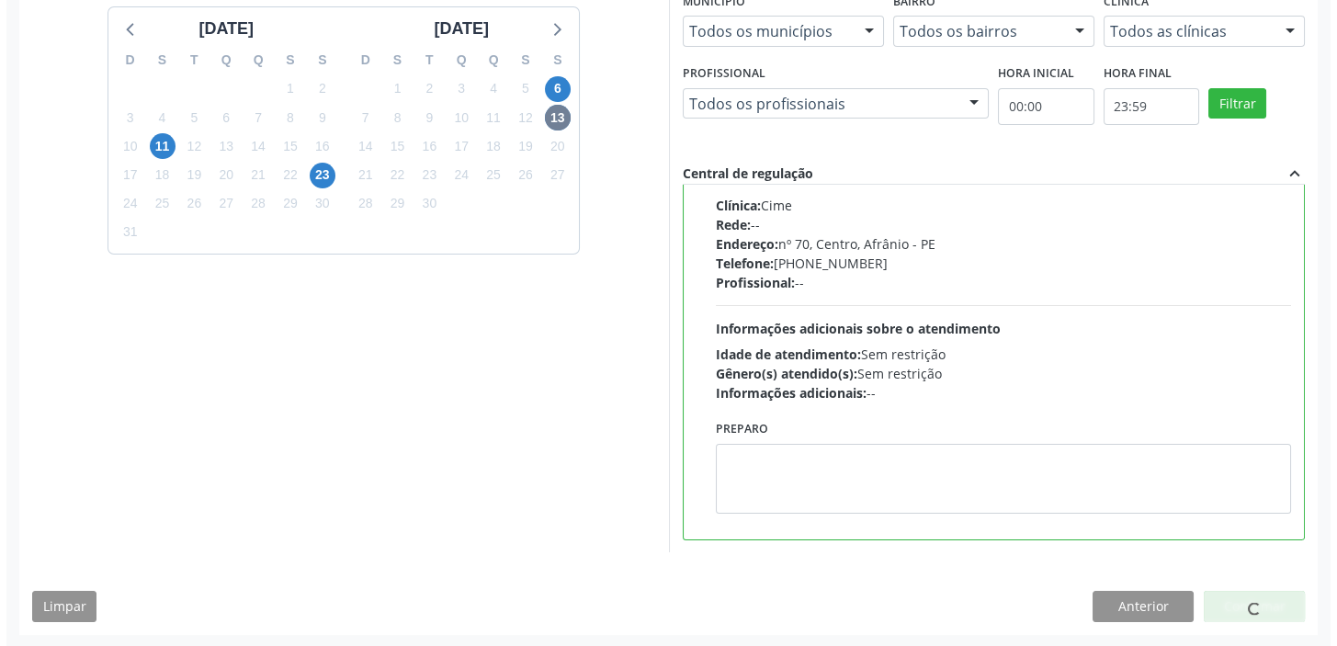
scroll to position [0, 0]
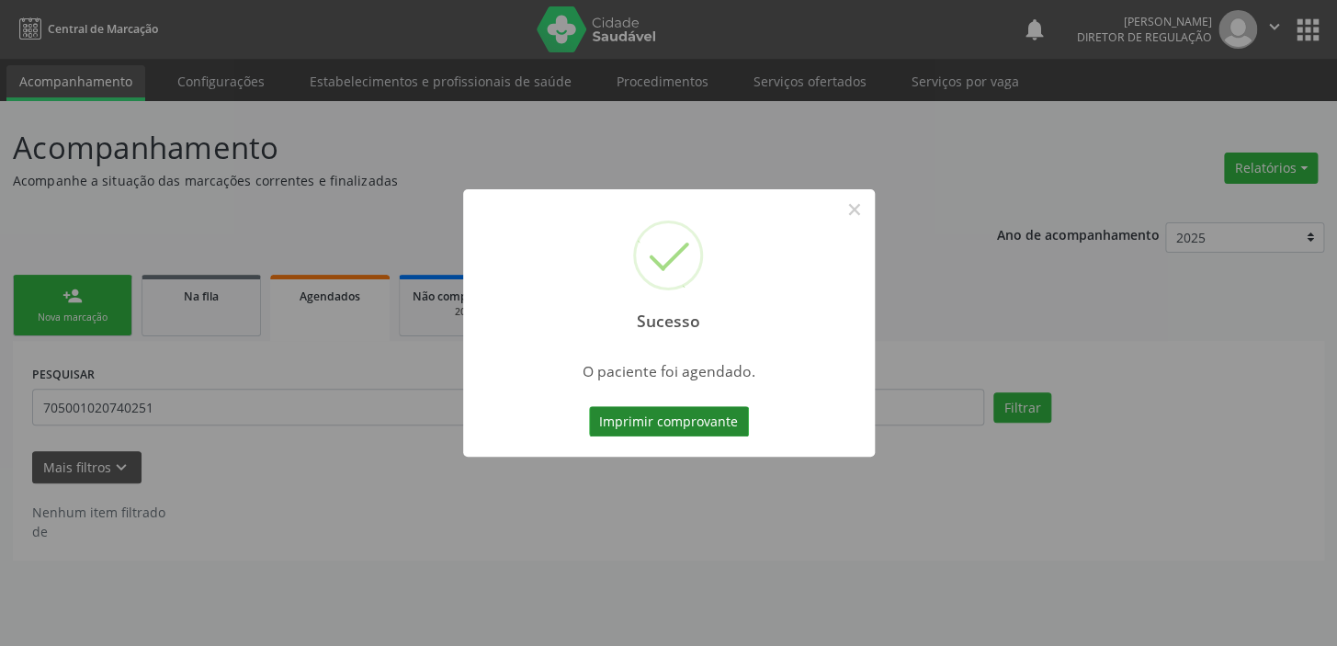
click at [684, 425] on button "Imprimir comprovante" at bounding box center [669, 421] width 160 height 31
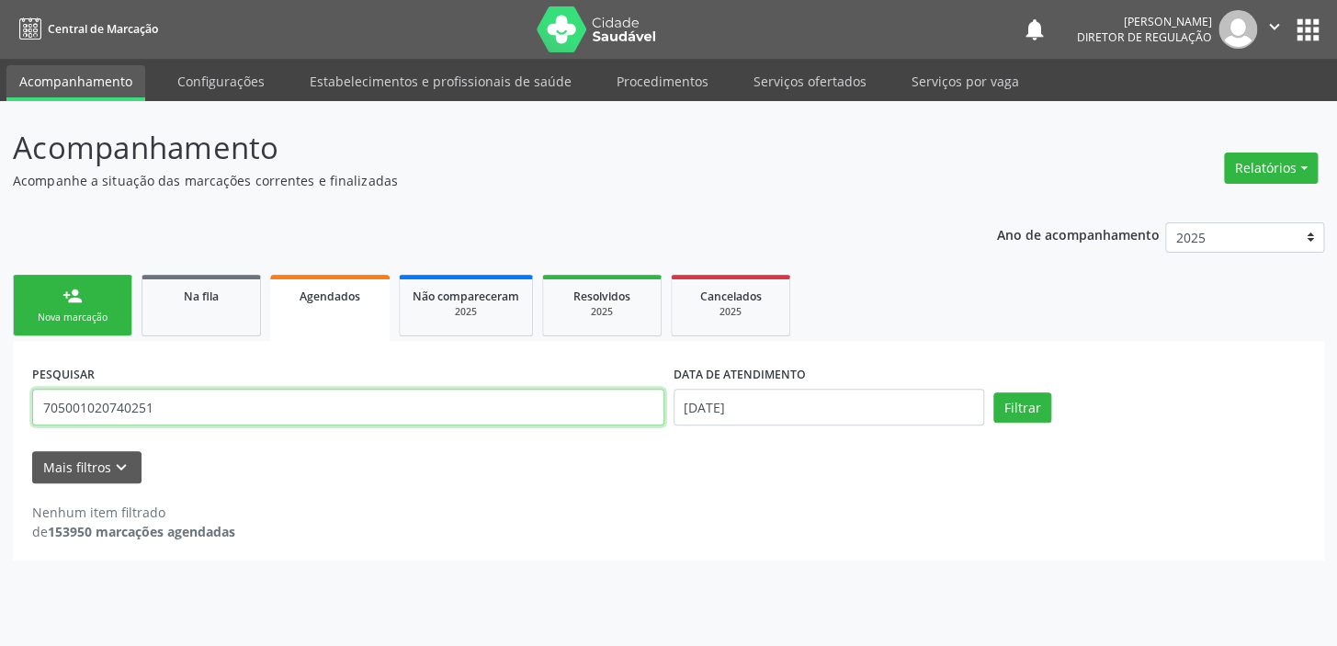
click at [163, 413] on input "705001020740251" at bounding box center [348, 407] width 632 height 37
type input "7"
drag, startPoint x: 156, startPoint y: 411, endPoint x: 0, endPoint y: 413, distance: 156.2
click at [0, 413] on div "Acompanhamento Acompanhe a situação das marcações correntes e finalizadas Relat…" at bounding box center [668, 373] width 1337 height 545
type input "7084097926768"
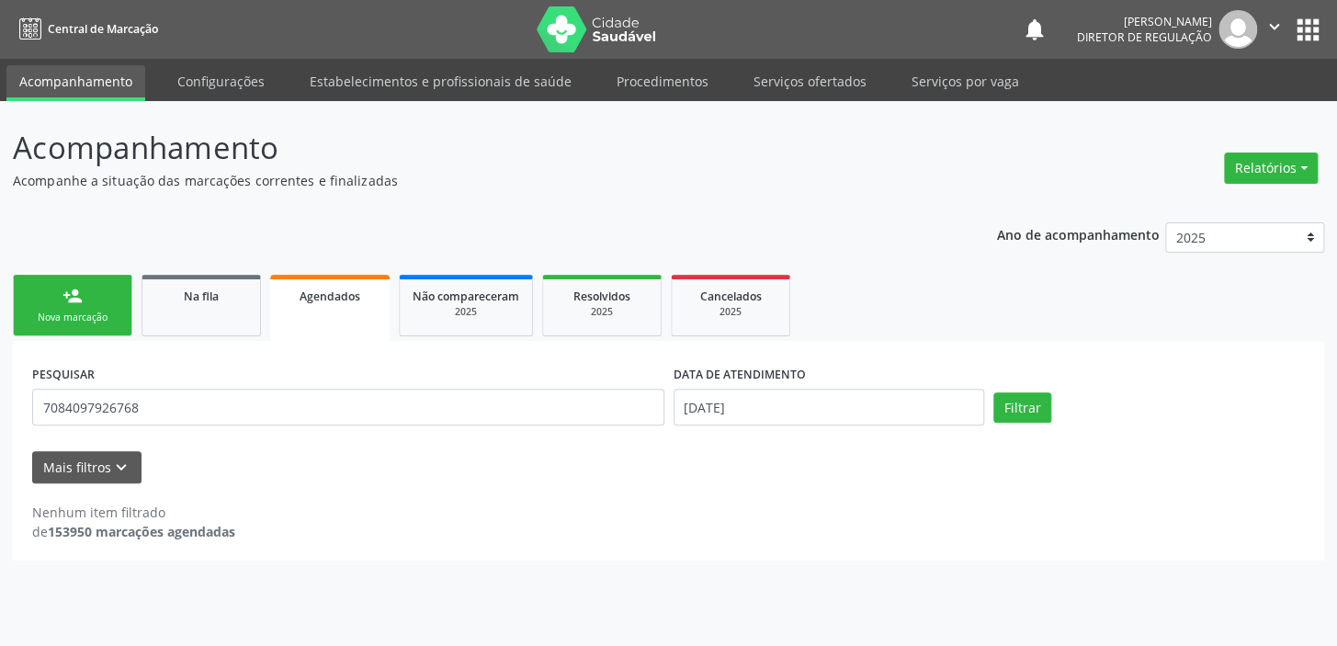
click at [116, 283] on link "person_add Nova marcação" at bounding box center [72, 306] width 119 height 62
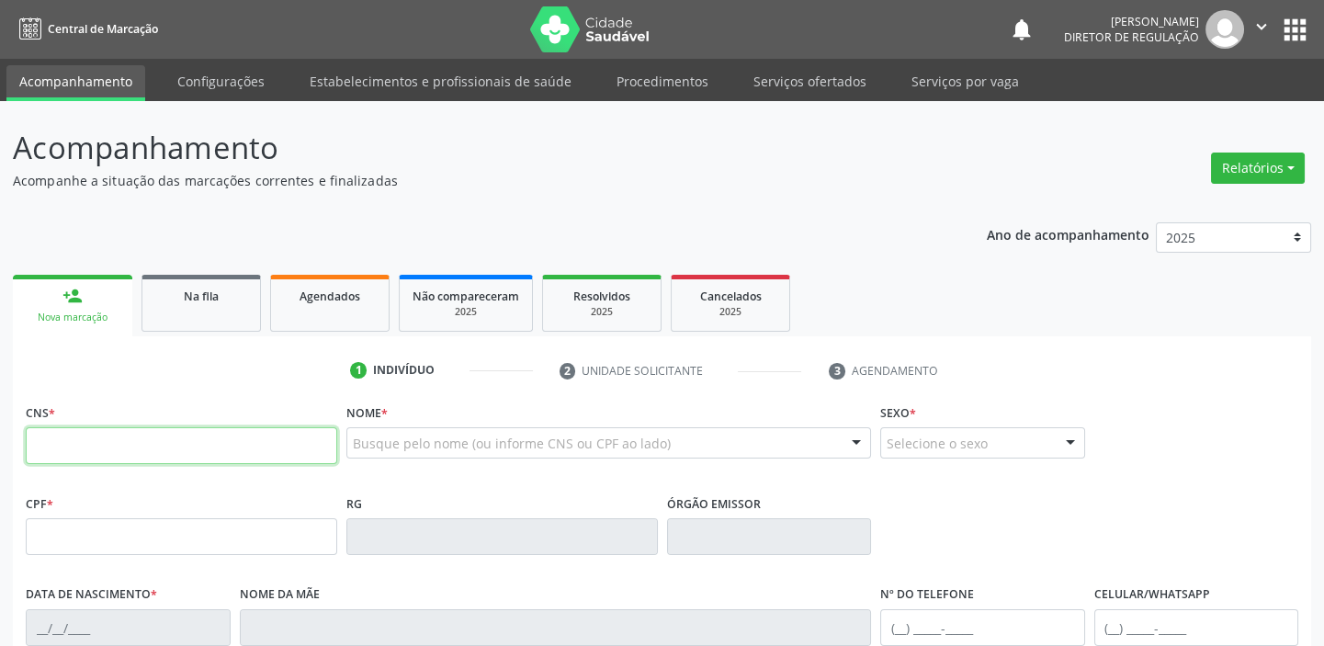
click at [140, 451] on input "text" at bounding box center [181, 445] width 311 height 37
paste input "708 4097 9267 68"
type input "7"
type input "708 4097 9921 6768"
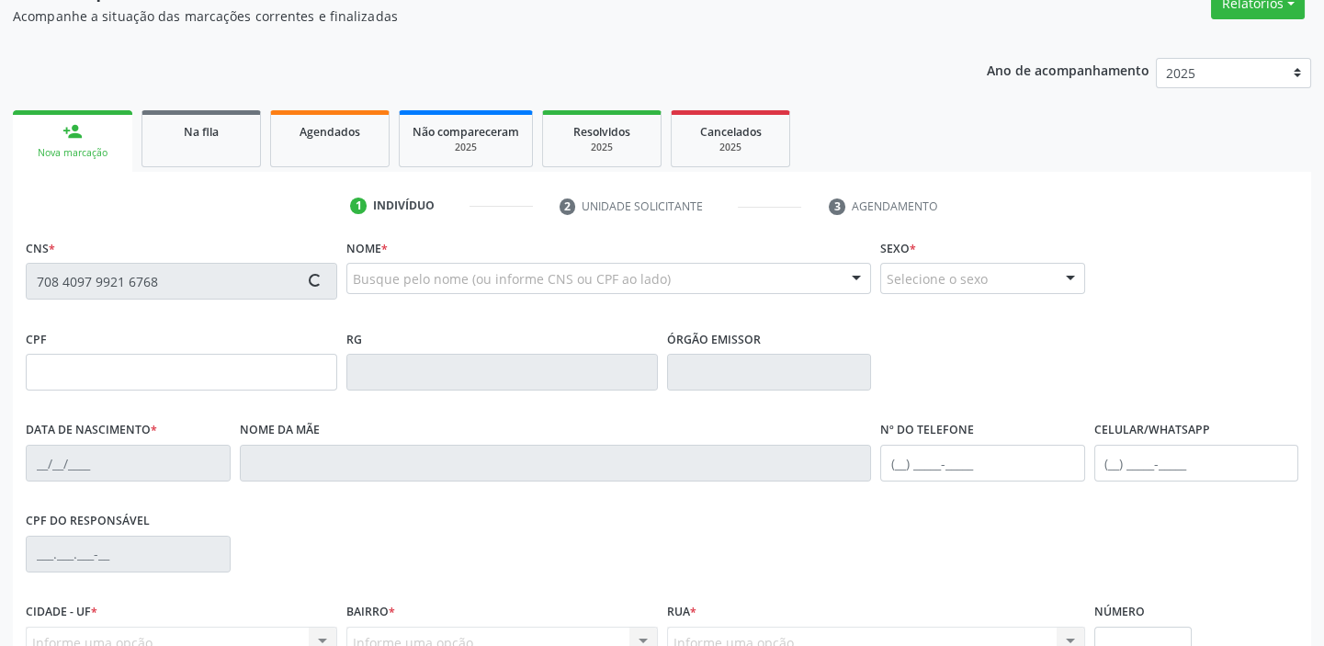
scroll to position [349, 0]
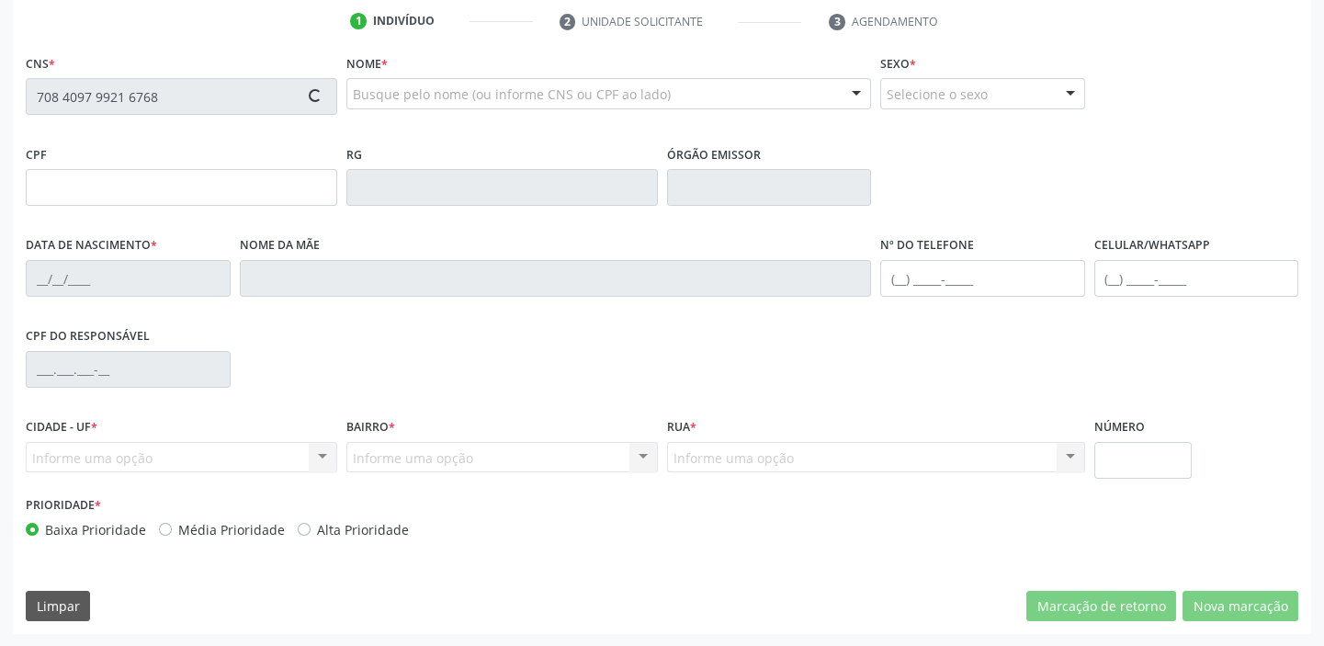
type input "029.554.164-44"
type input "[DATE]"
type input "Stelita [PERSON_NAME]"
type input "[PHONE_NUMBER]"
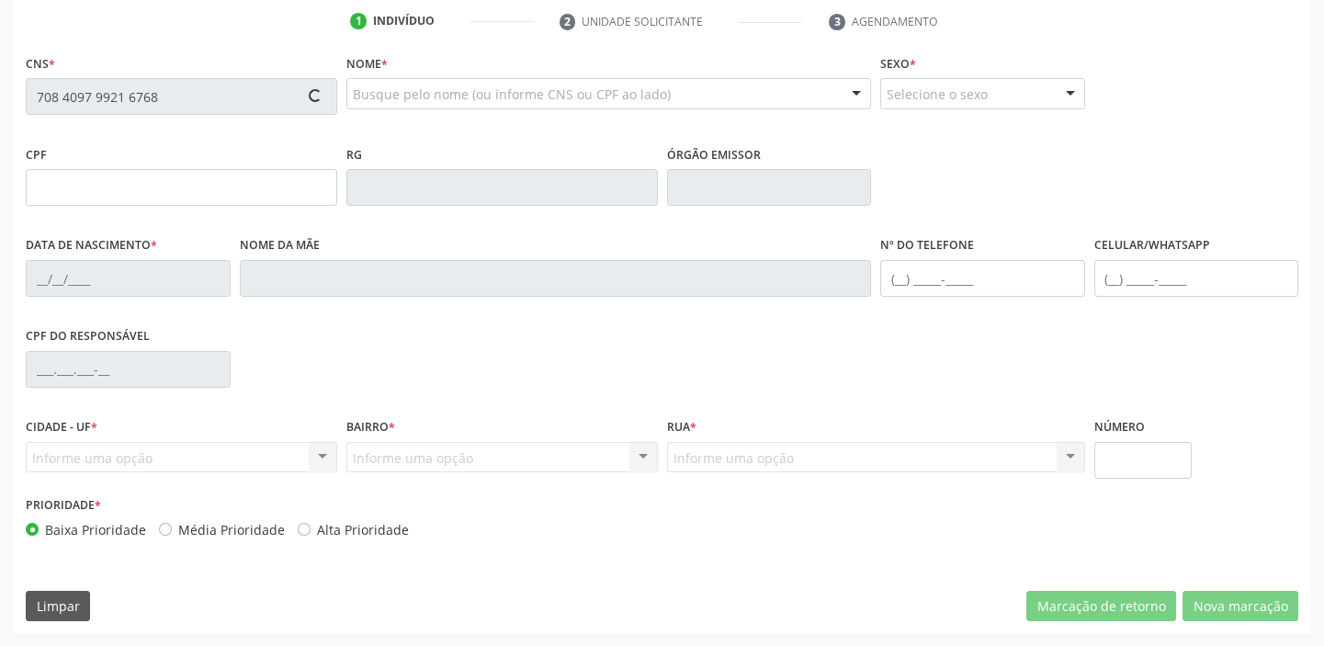
type input "S/N"
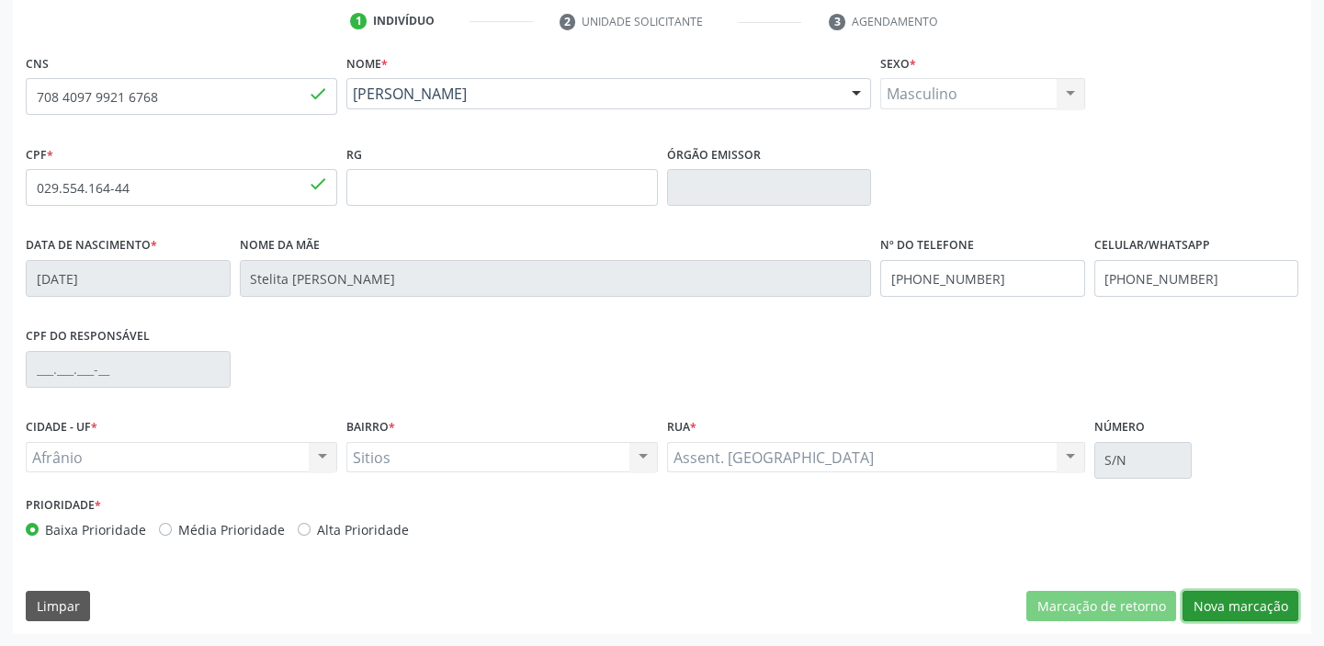
click at [1207, 598] on button "Nova marcação" at bounding box center [1240, 606] width 116 height 31
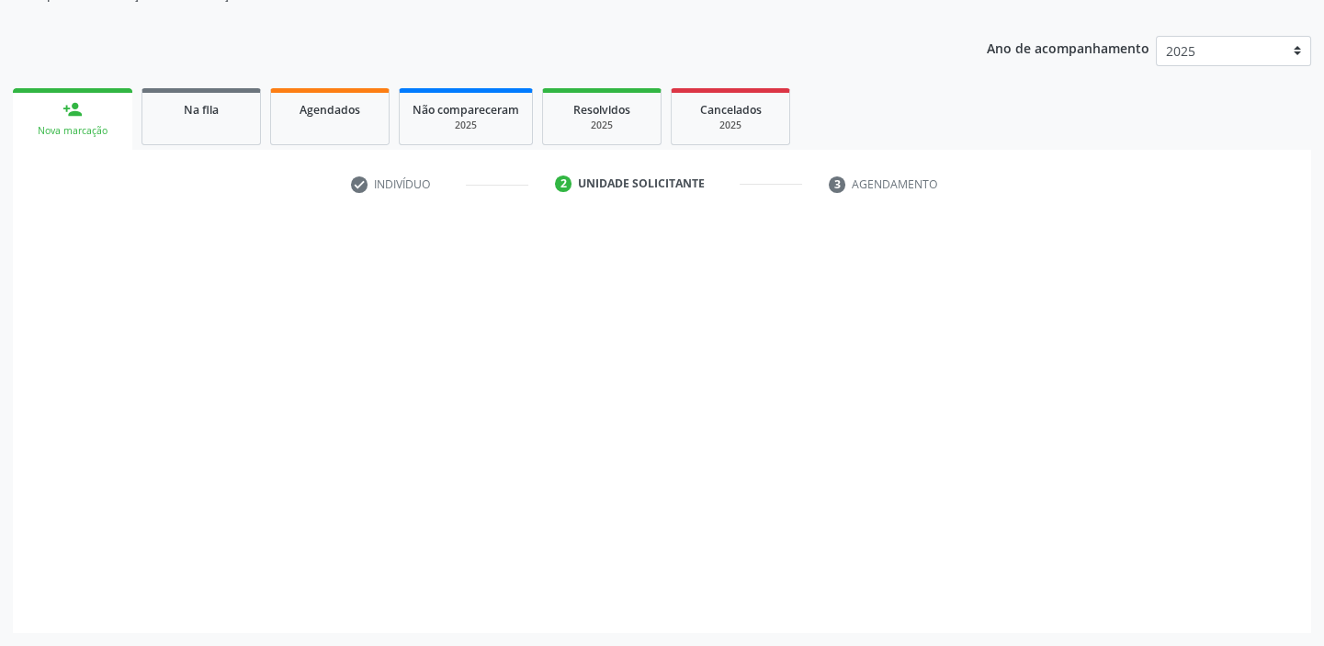
scroll to position [185, 0]
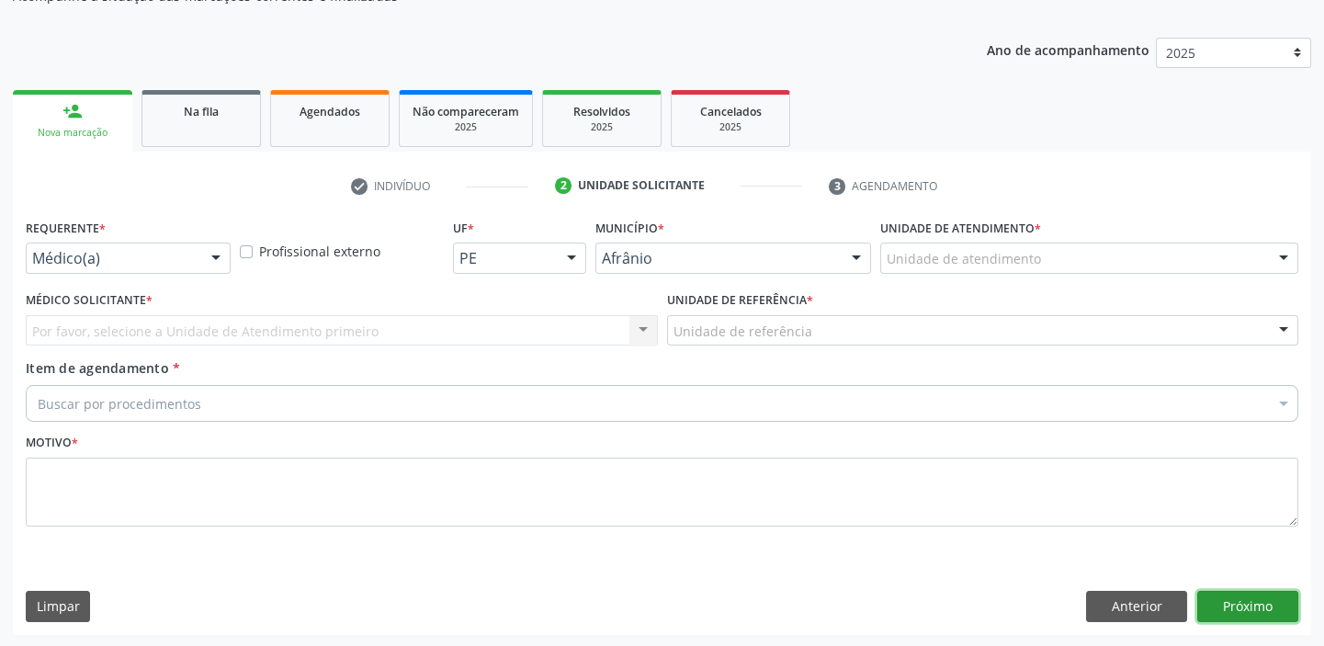
click at [1229, 606] on button "Próximo" at bounding box center [1247, 606] width 101 height 31
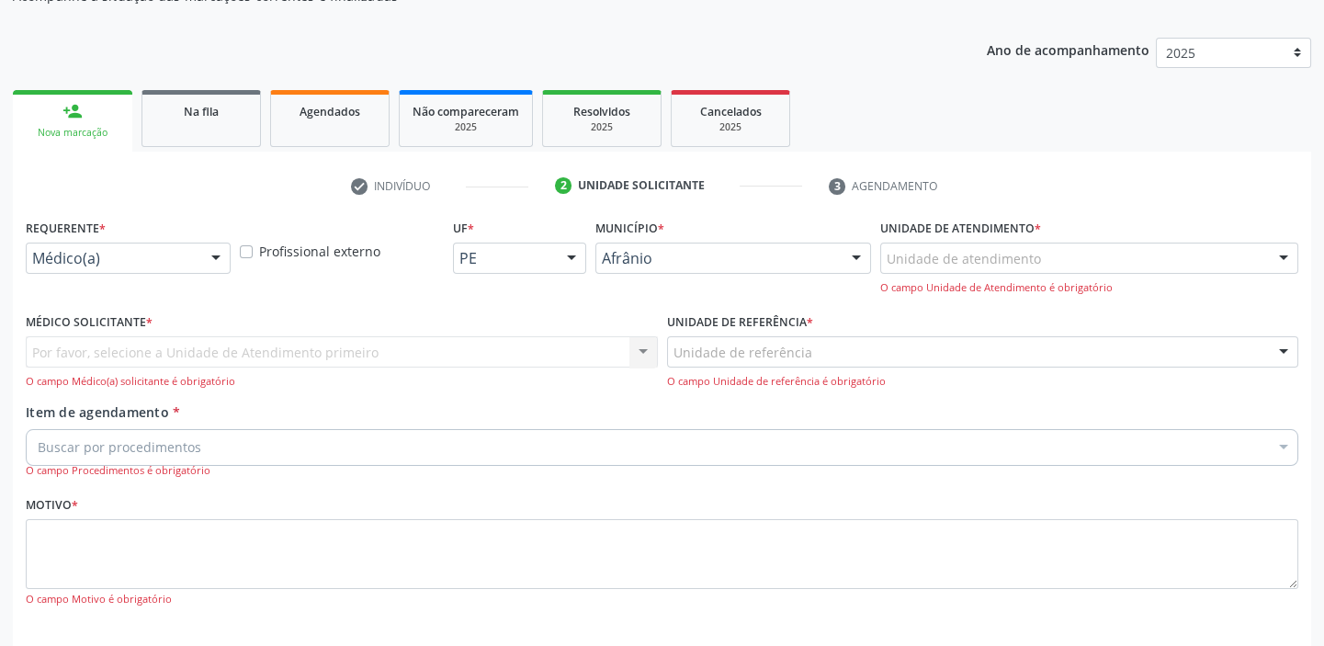
click at [911, 268] on div "Unidade de atendimento" at bounding box center [1089, 258] width 418 height 31
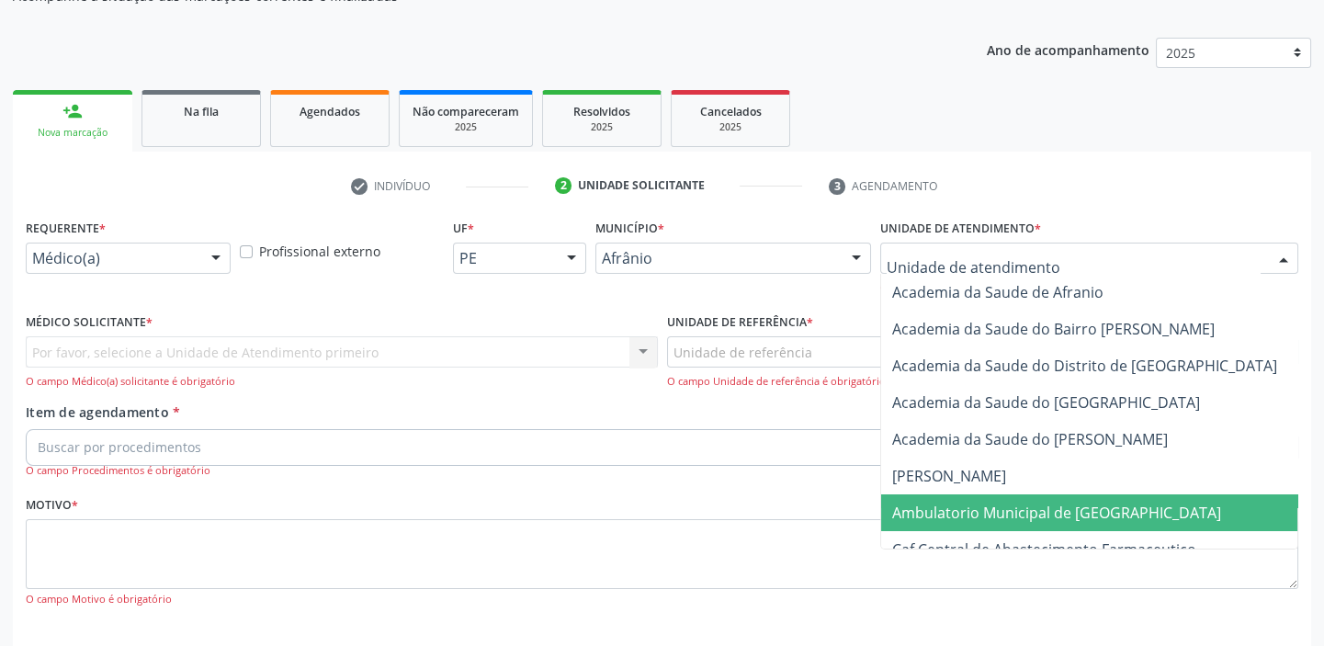
click at [962, 515] on span "Ambulatorio Municipal de [GEOGRAPHIC_DATA]" at bounding box center [1056, 513] width 329 height 20
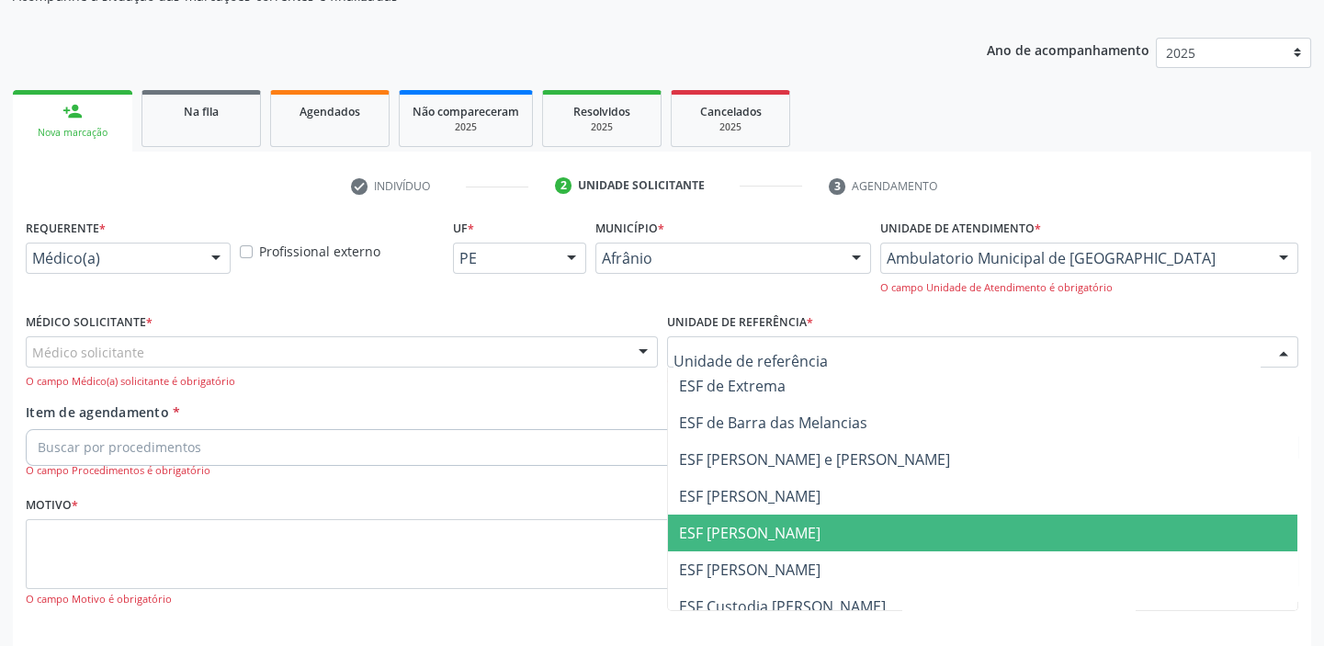
click at [752, 519] on span "ESF [PERSON_NAME]" at bounding box center [983, 533] width 630 height 37
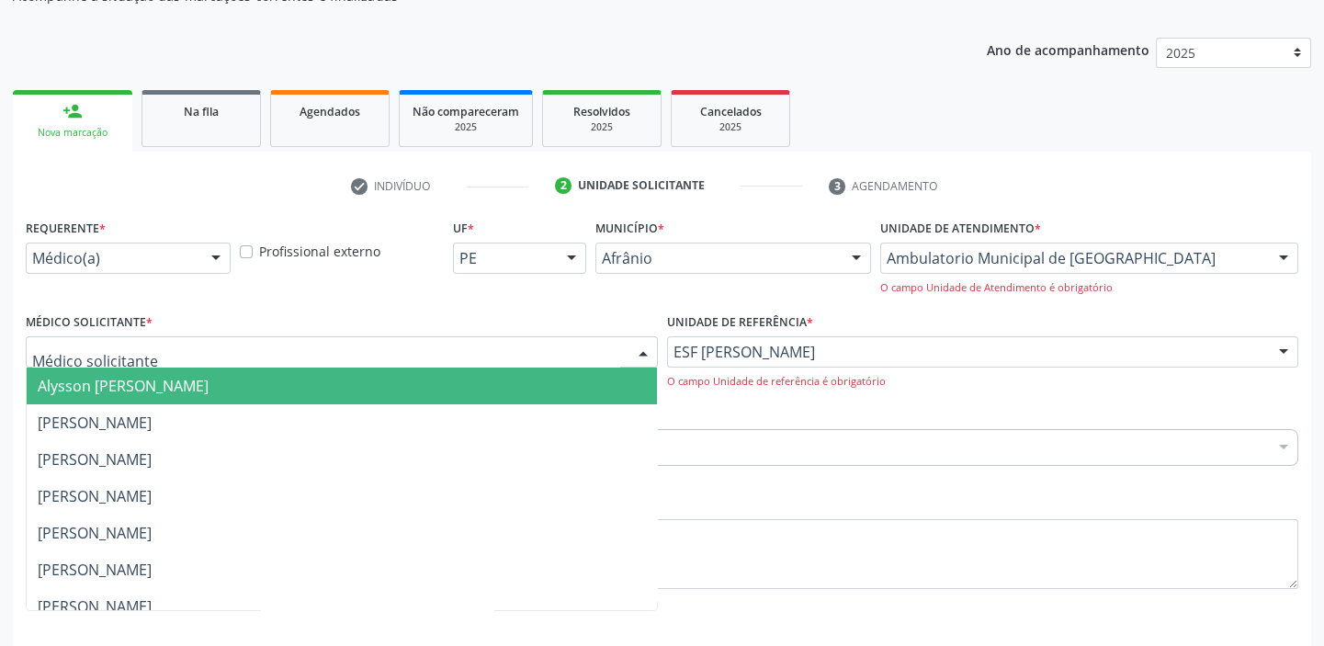
click at [120, 389] on span "Alysson [PERSON_NAME]" at bounding box center [123, 386] width 171 height 20
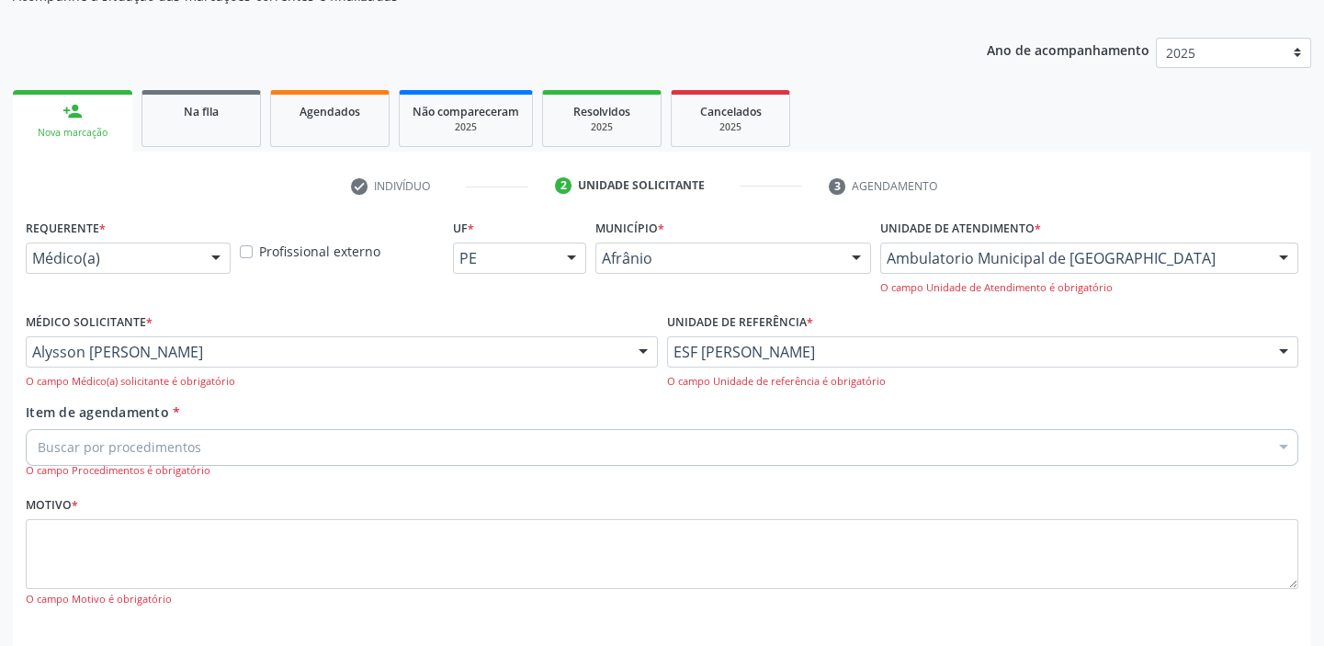
click at [103, 419] on label "Item de agendamento *" at bounding box center [103, 411] width 154 height 19
click at [38, 429] on input "Item de agendamento *" at bounding box center [38, 447] width 0 height 37
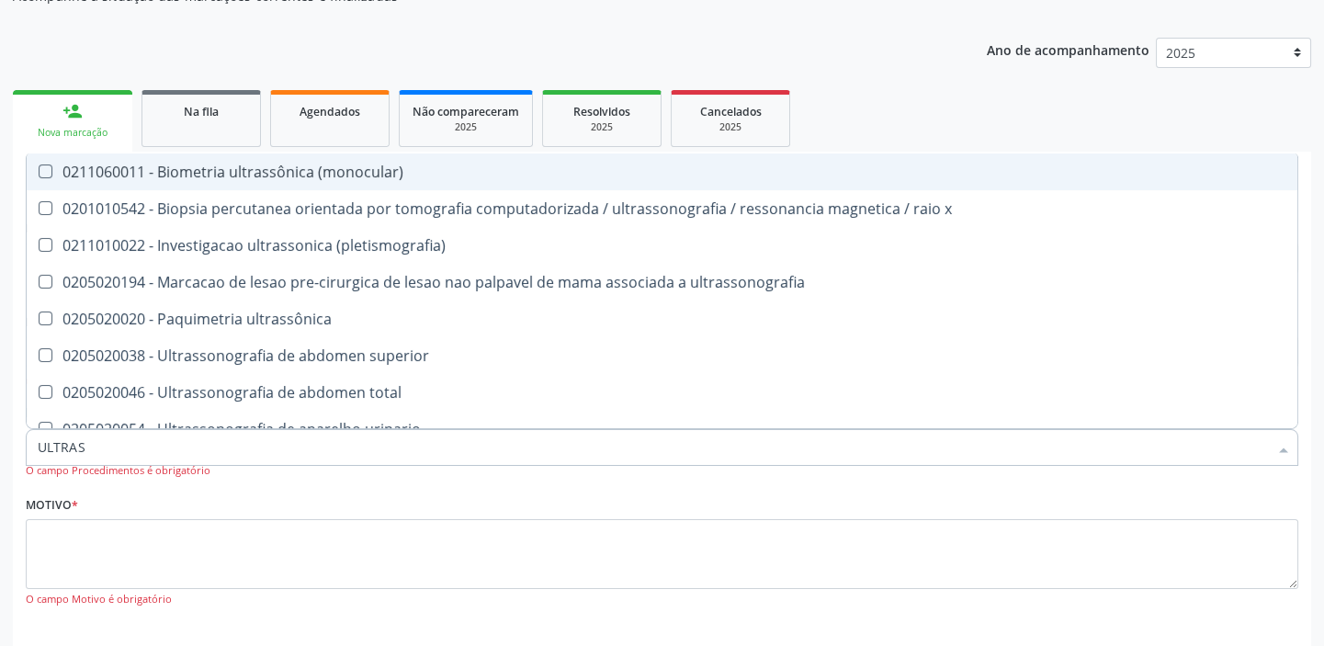
type input "ULTRASS"
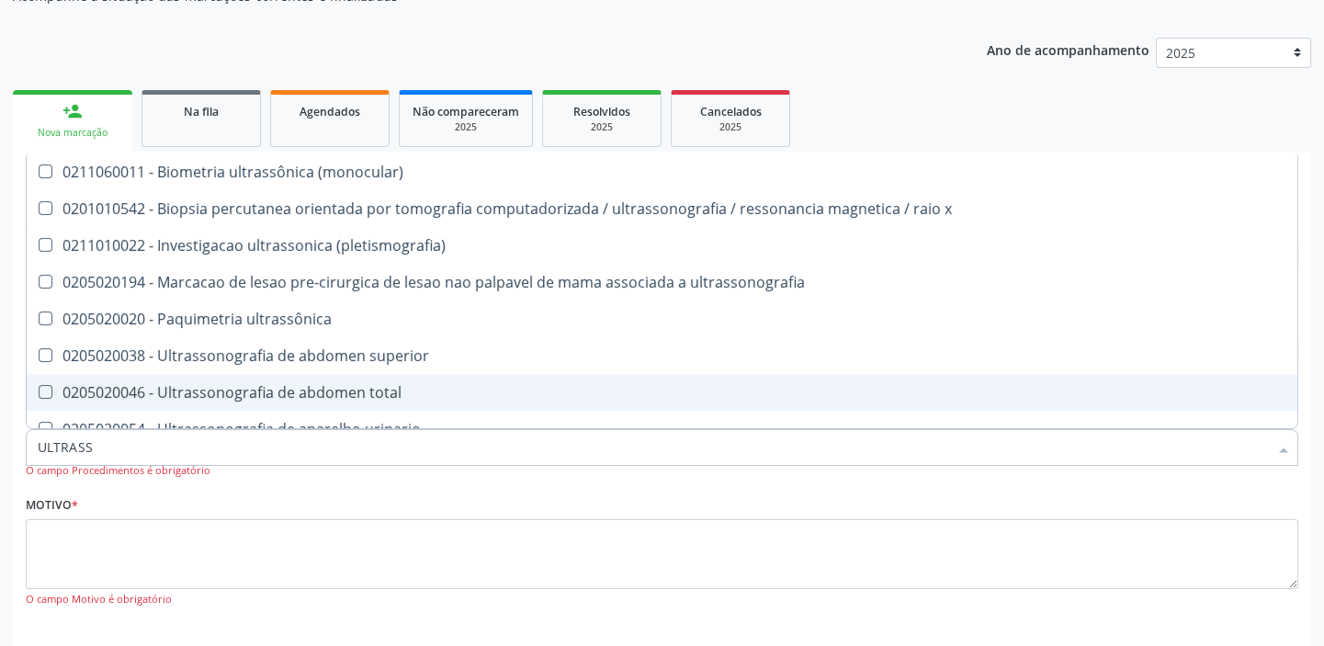
click at [134, 385] on div "0205020046 - Ultrassonografia de abdomen total" at bounding box center [662, 392] width 1249 height 15
checkbox total "true"
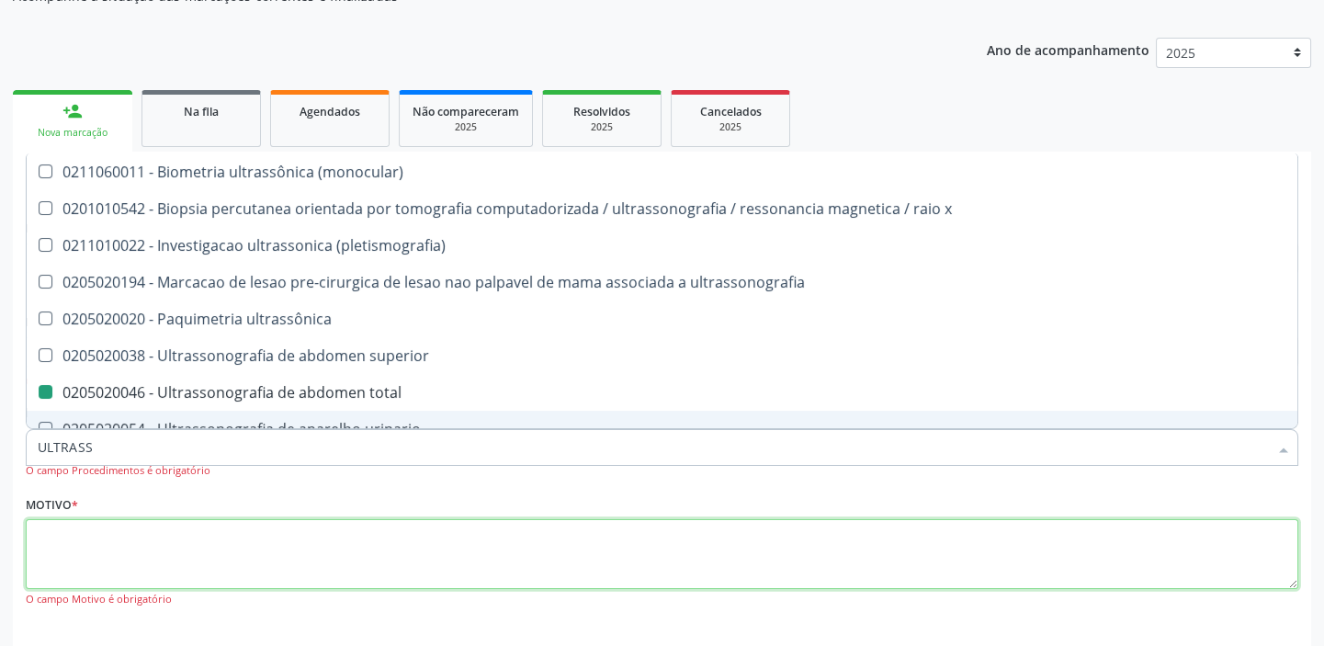
click at [103, 564] on textarea at bounding box center [662, 554] width 1273 height 70
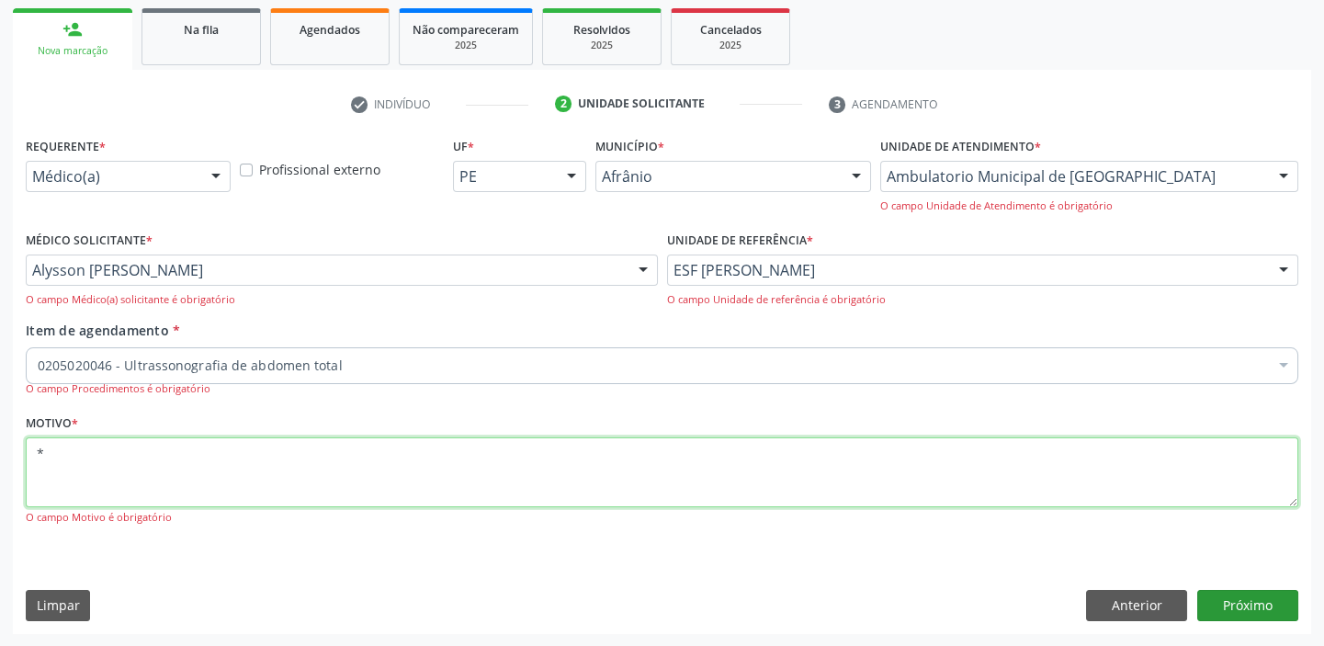
type textarea "*"
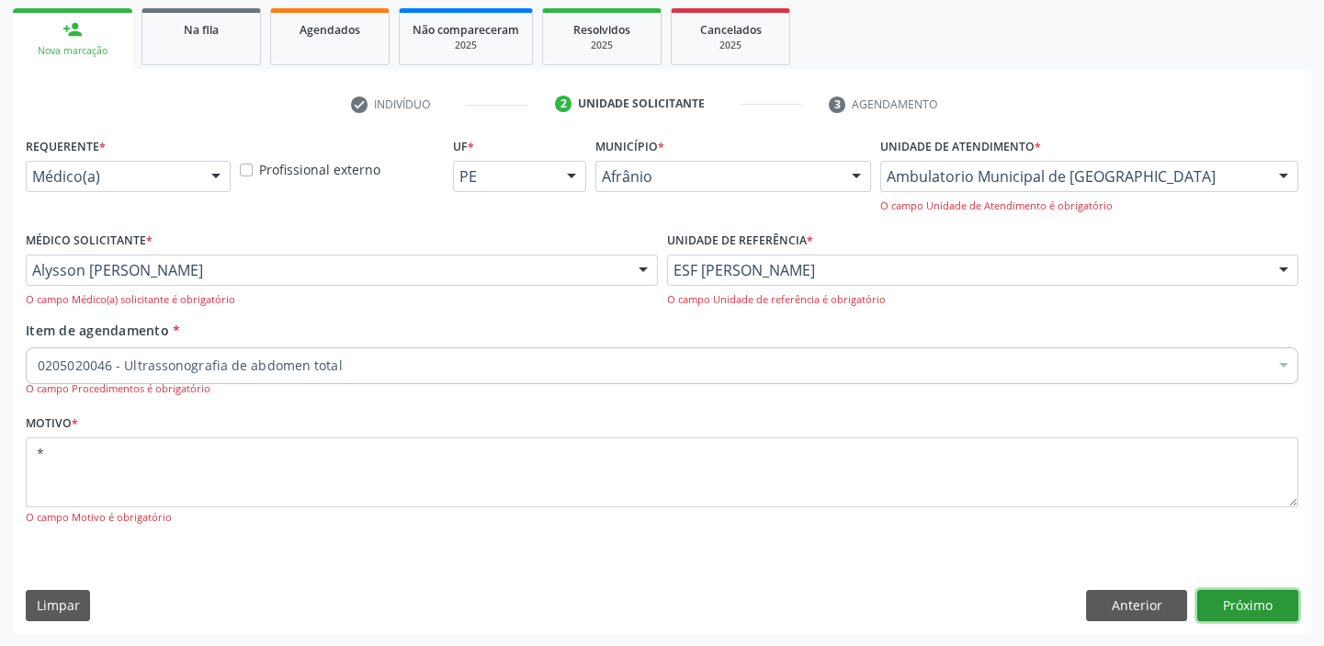
click at [1227, 603] on button "Próximo" at bounding box center [1247, 605] width 101 height 31
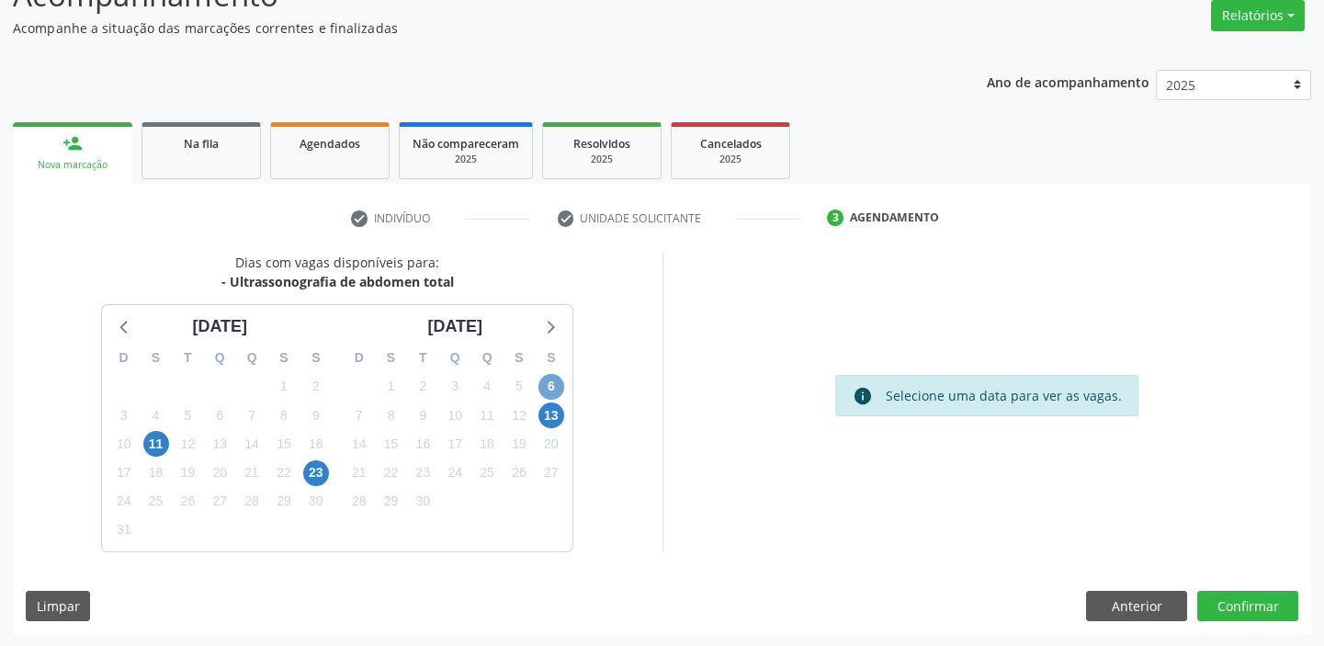
click at [553, 388] on span "6" at bounding box center [551, 387] width 26 height 26
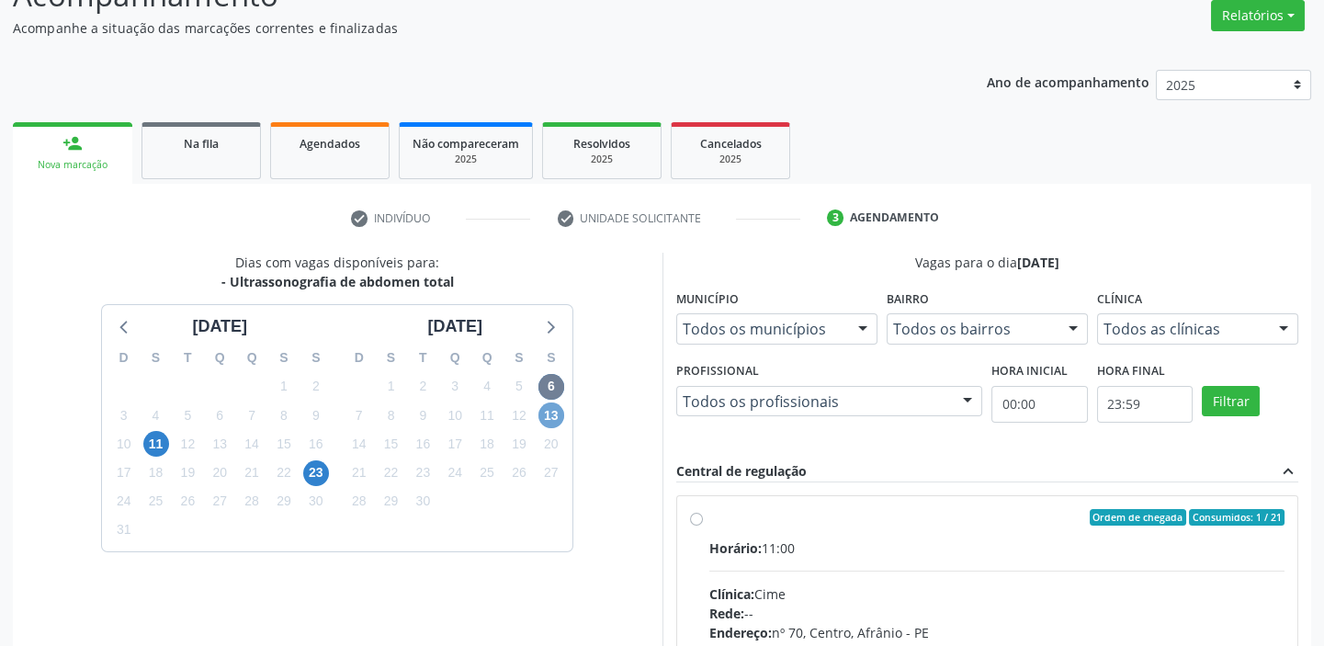
click at [550, 411] on span "13" at bounding box center [551, 415] width 26 height 26
click at [703, 526] on input "Ordem de chegada Consumidos: 5 / 6 Horário: 11:00 Clínica: Cime Rede: -- Endere…" at bounding box center [696, 517] width 13 height 17
radio input "true"
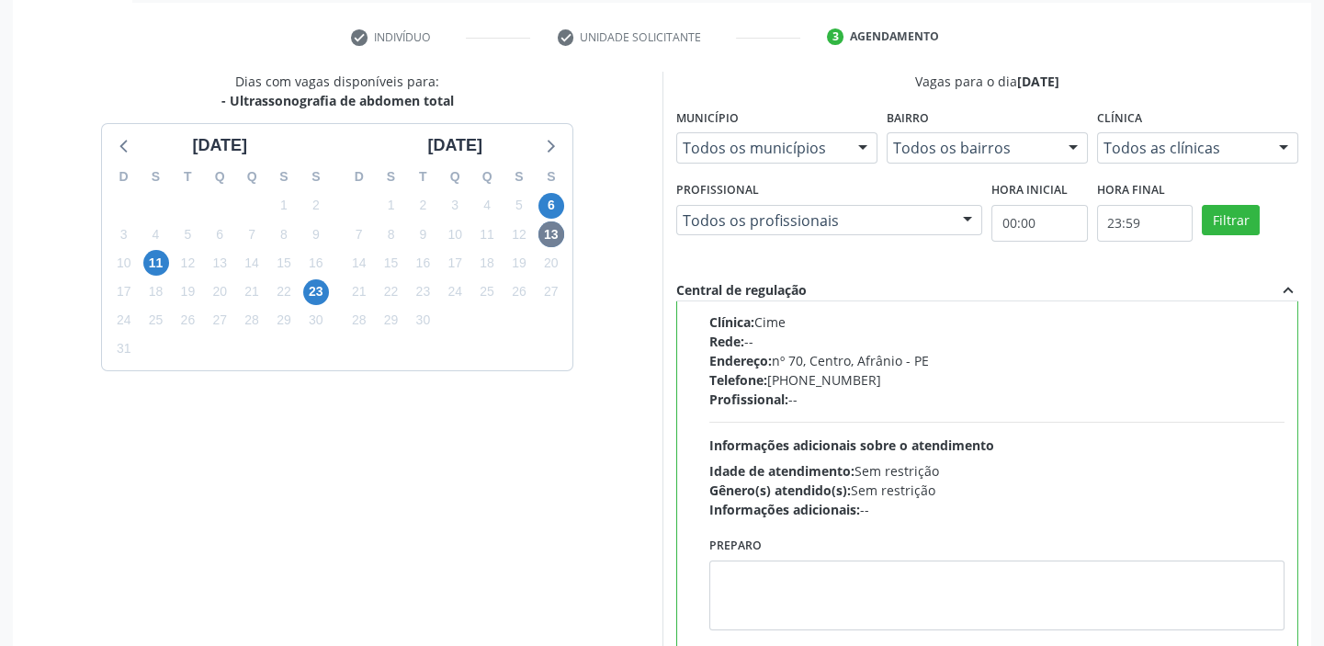
scroll to position [450, 0]
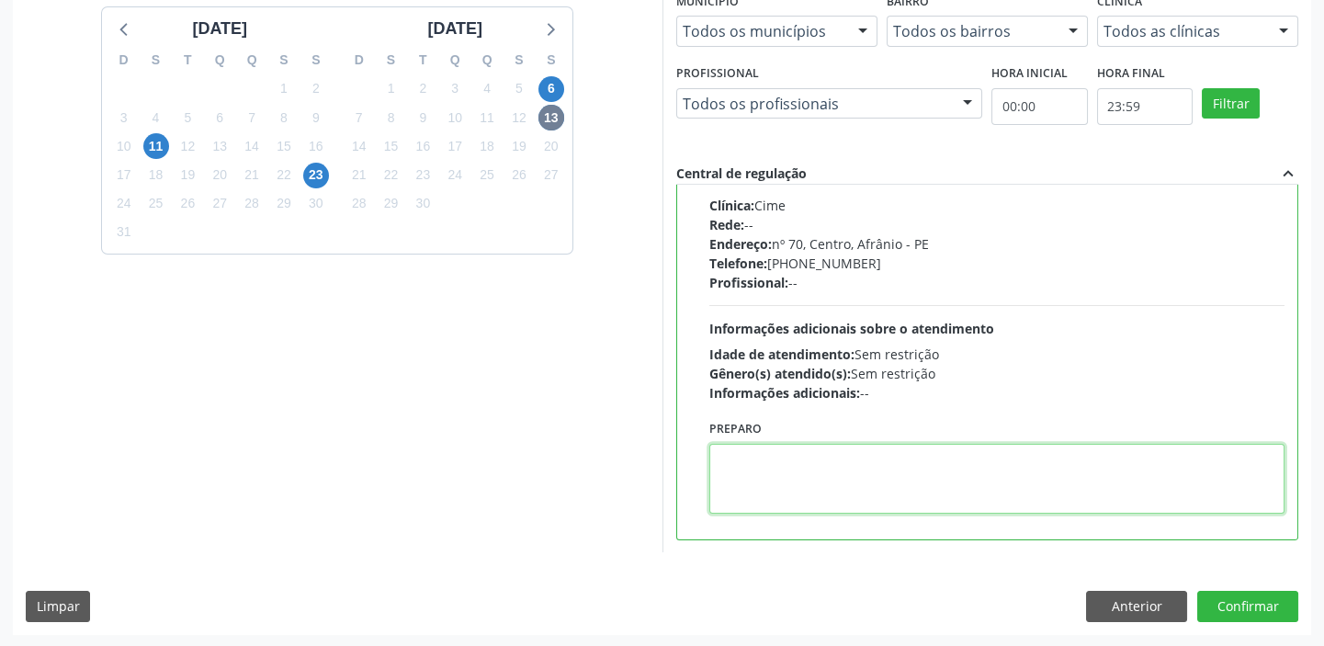
click at [816, 478] on textarea at bounding box center [997, 479] width 576 height 70
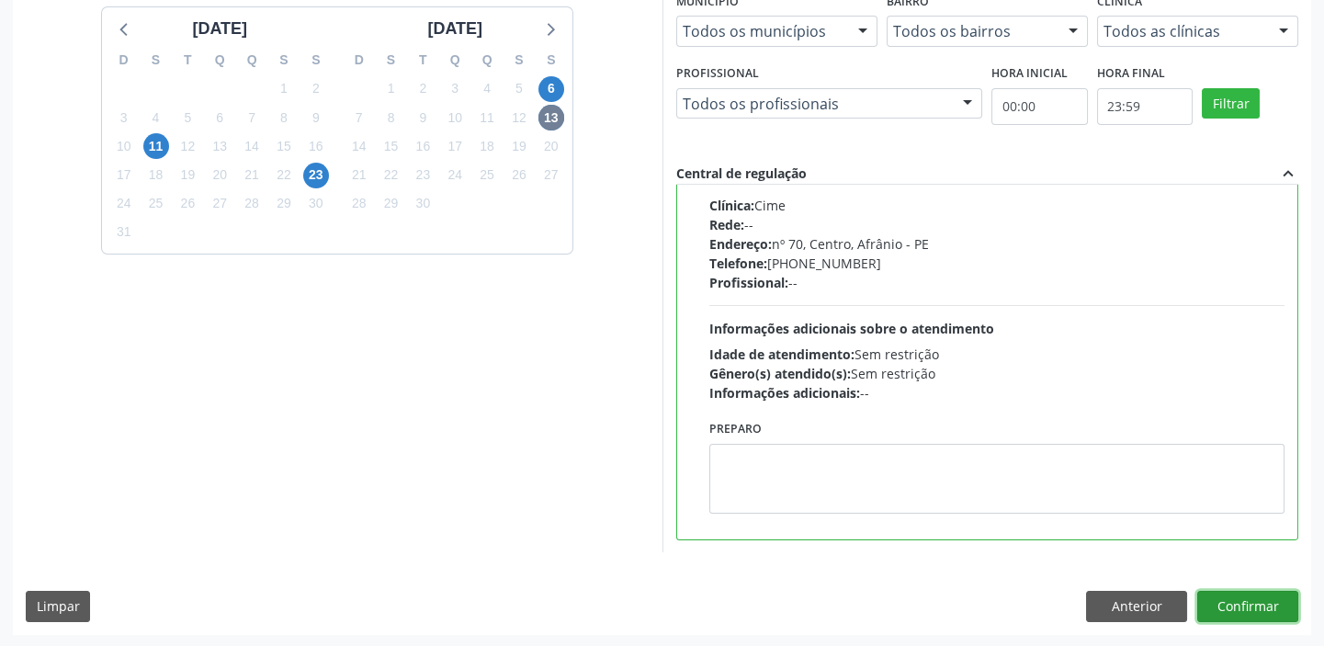
click at [1222, 595] on button "Confirmar" at bounding box center [1247, 606] width 101 height 31
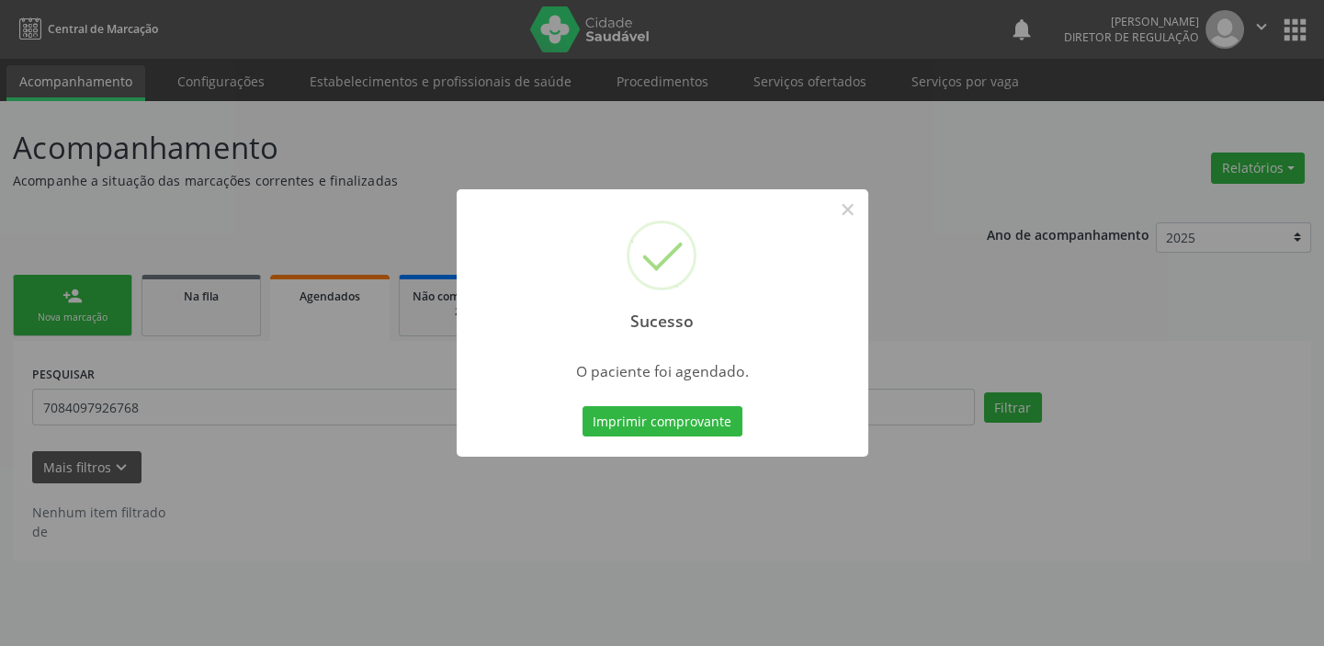
scroll to position [0, 0]
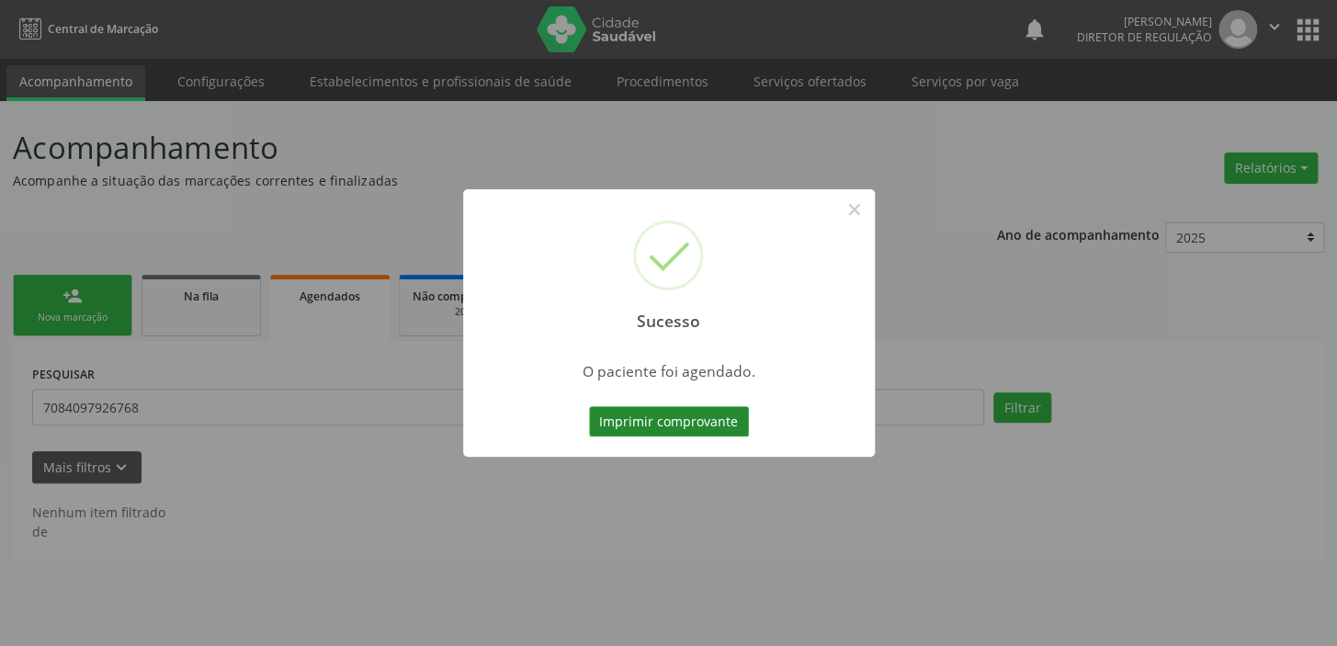
click at [668, 431] on button "Imprimir comprovante" at bounding box center [669, 421] width 160 height 31
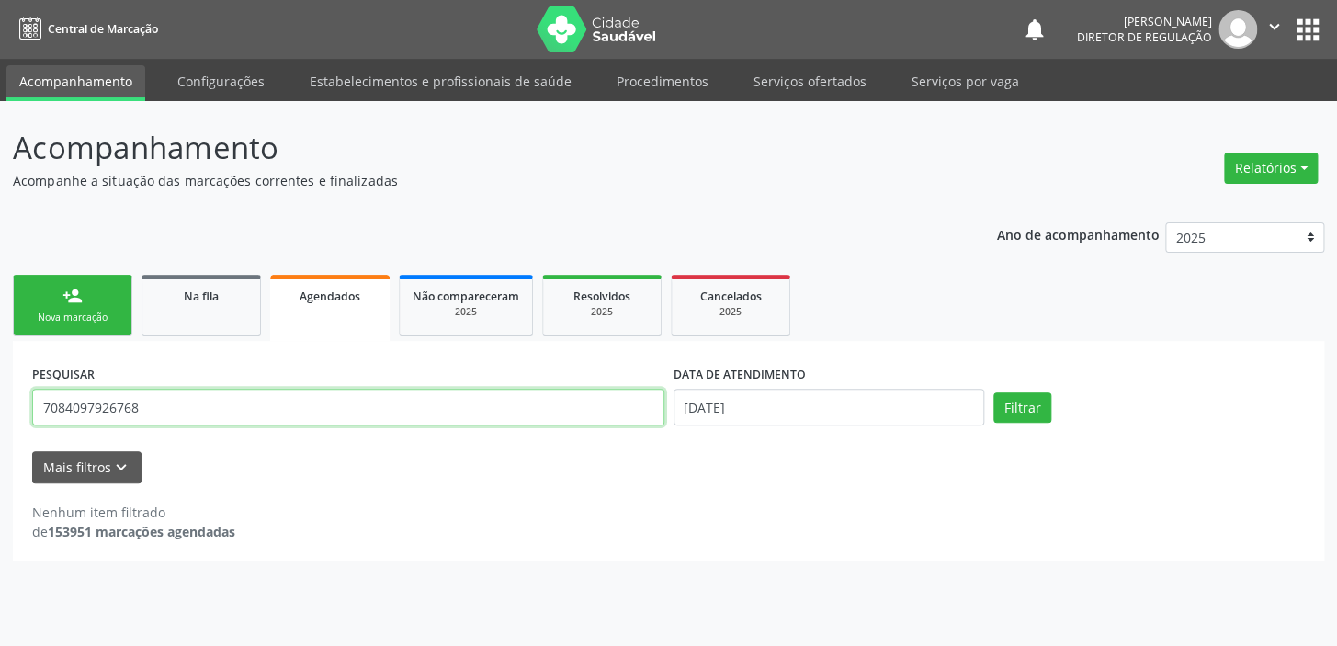
click at [196, 413] on input "7084097926768" at bounding box center [348, 407] width 632 height 37
type input "7"
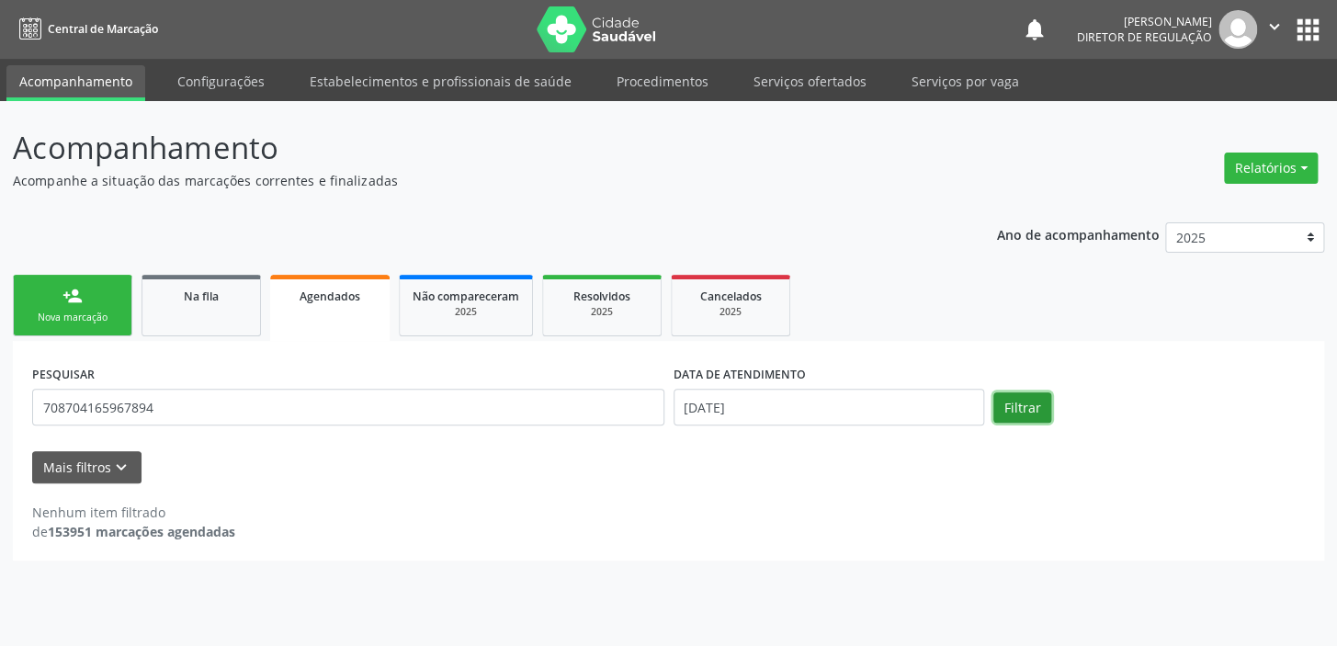
click at [1026, 396] on button "Filtrar" at bounding box center [1022, 407] width 58 height 31
click at [1011, 399] on button "Filtrar" at bounding box center [1022, 407] width 58 height 31
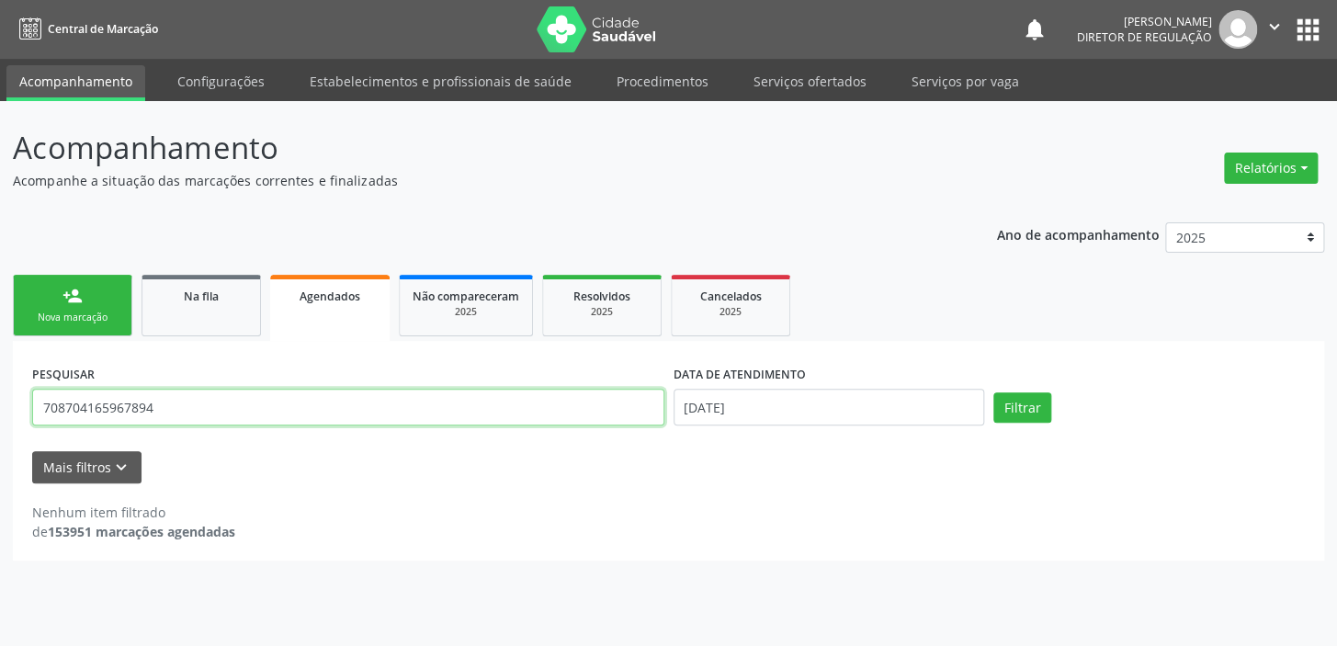
click at [147, 412] on input "708704165967894" at bounding box center [348, 407] width 632 height 37
click at [159, 410] on input "708704165967894" at bounding box center [348, 407] width 632 height 37
type input "7"
type input "708704165967894"
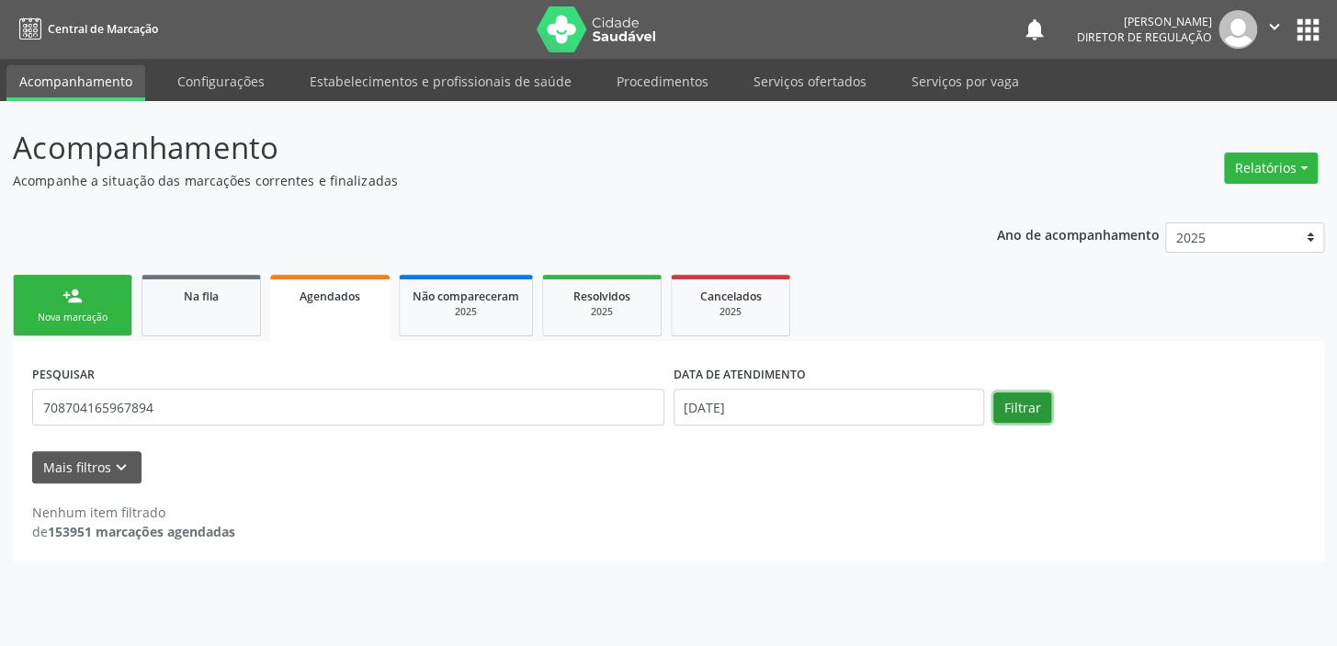
click at [1022, 413] on button "Filtrar" at bounding box center [1022, 407] width 58 height 31
click at [96, 312] on div "Nova marcação" at bounding box center [73, 318] width 92 height 14
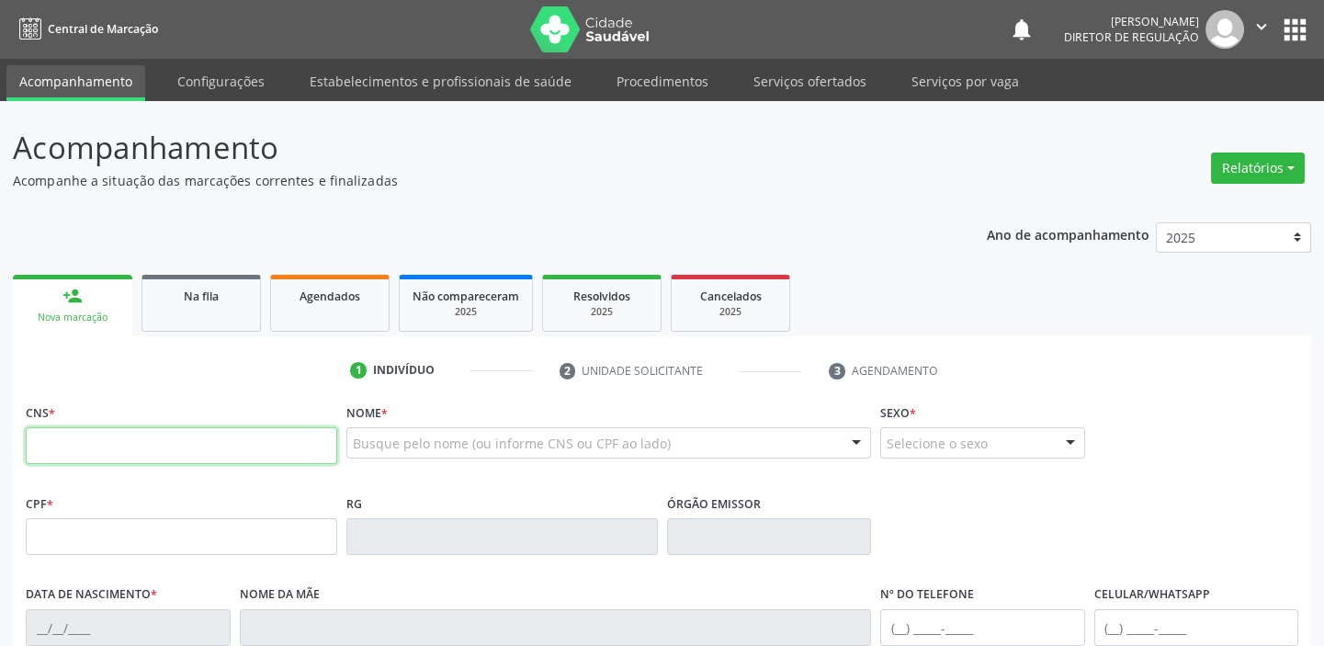
click at [113, 455] on input "text" at bounding box center [181, 445] width 311 height 37
type input "707 6082 8489 5796"
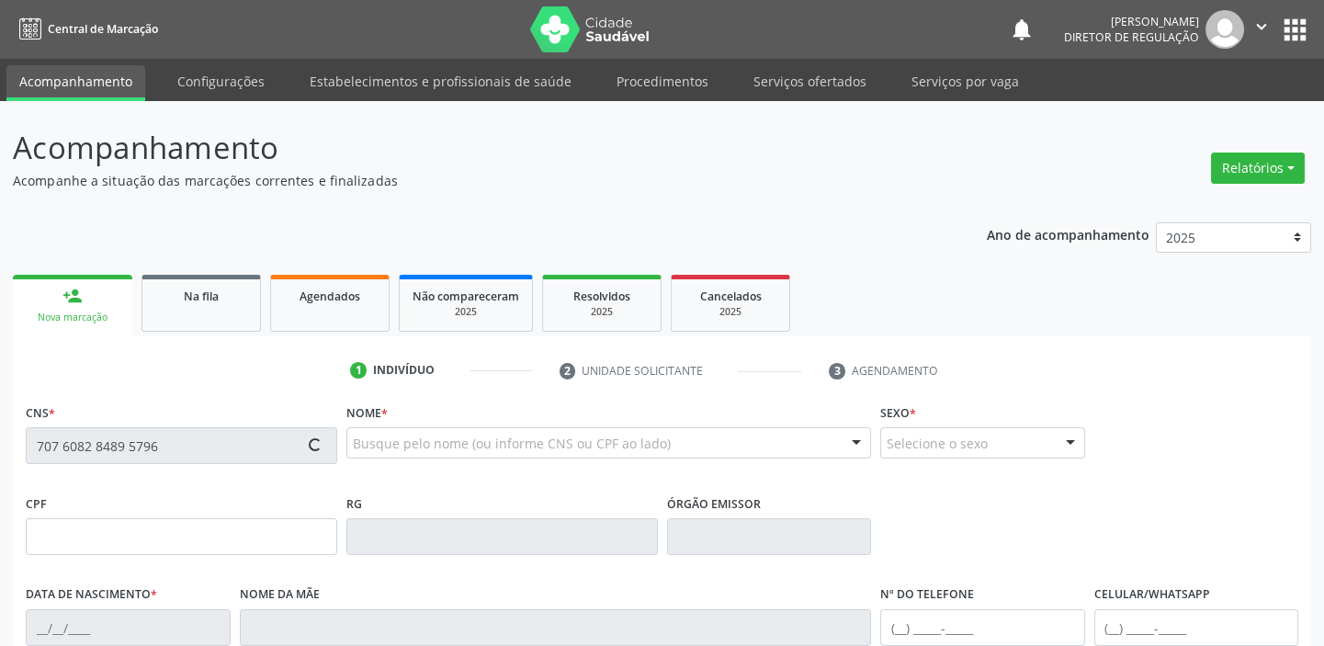
scroll to position [57, 0]
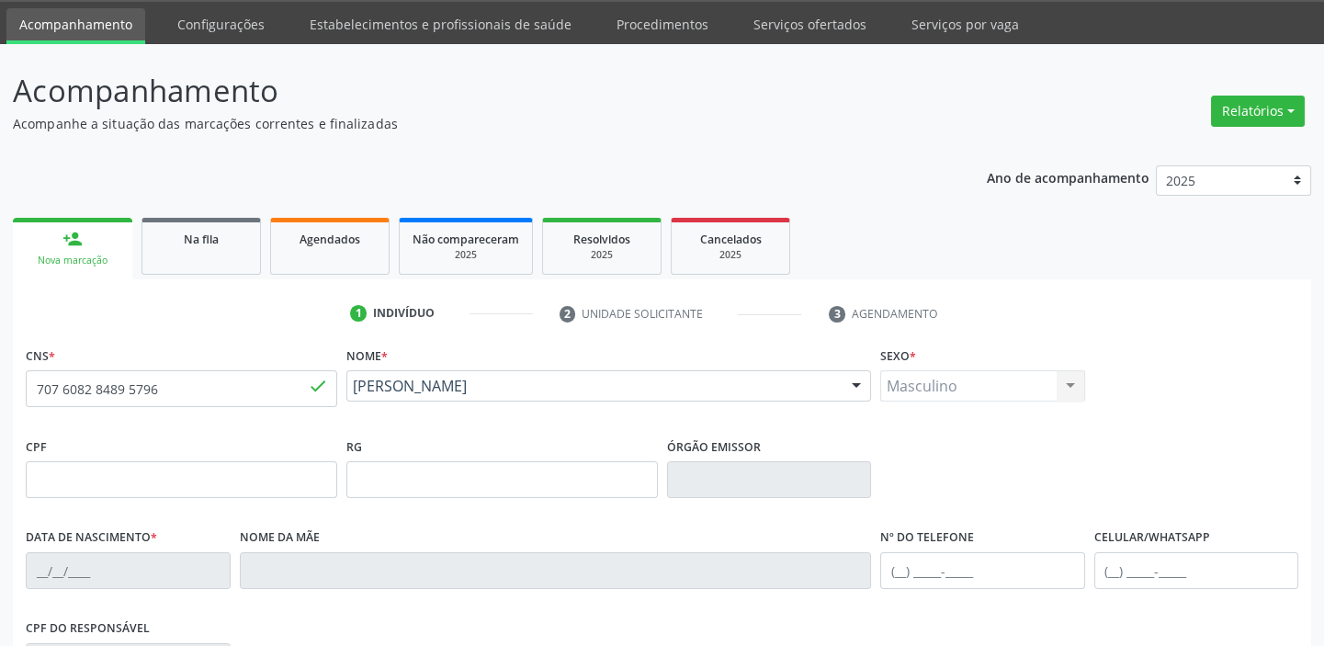
type input "[DATE]"
type input "S/N"
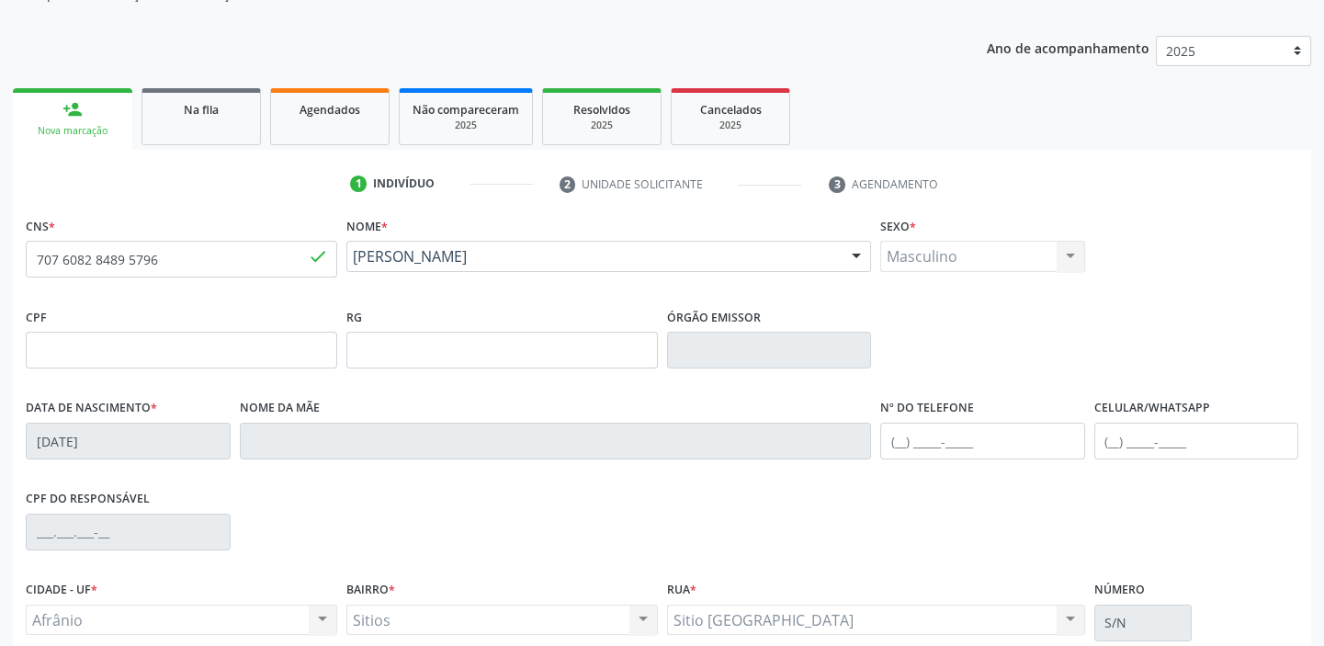
scroll to position [349, 0]
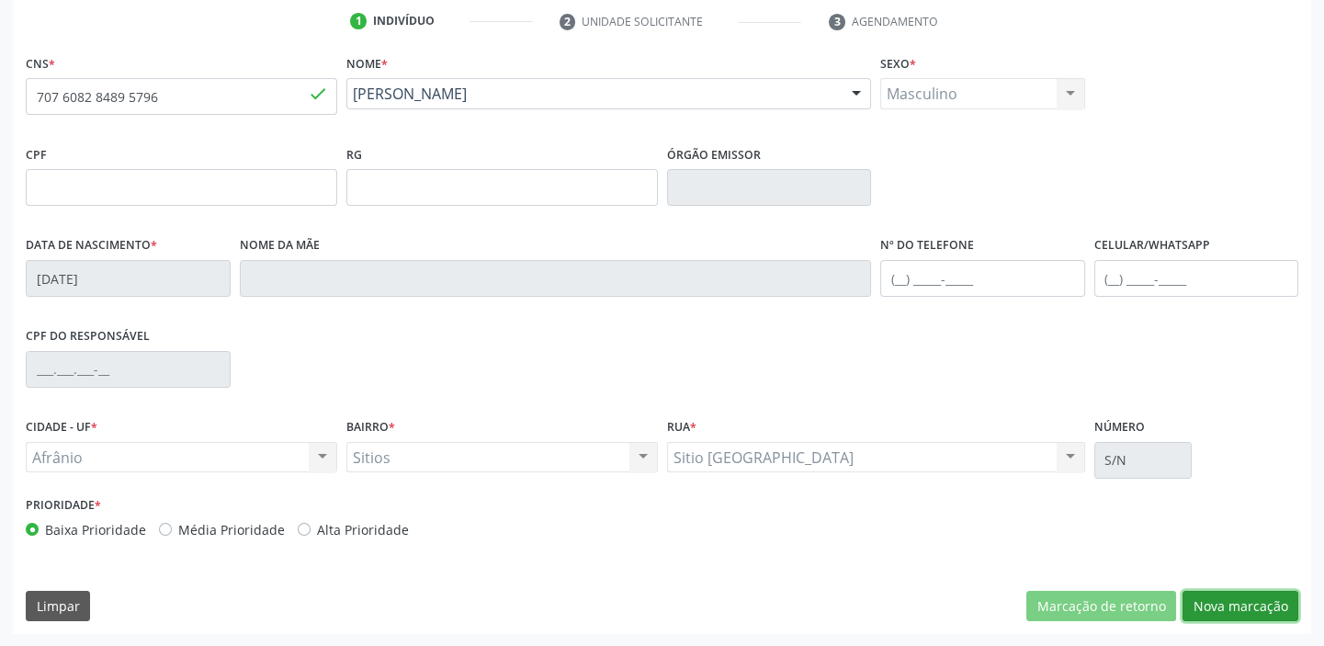
click at [1252, 594] on button "Nova marcação" at bounding box center [1240, 606] width 116 height 31
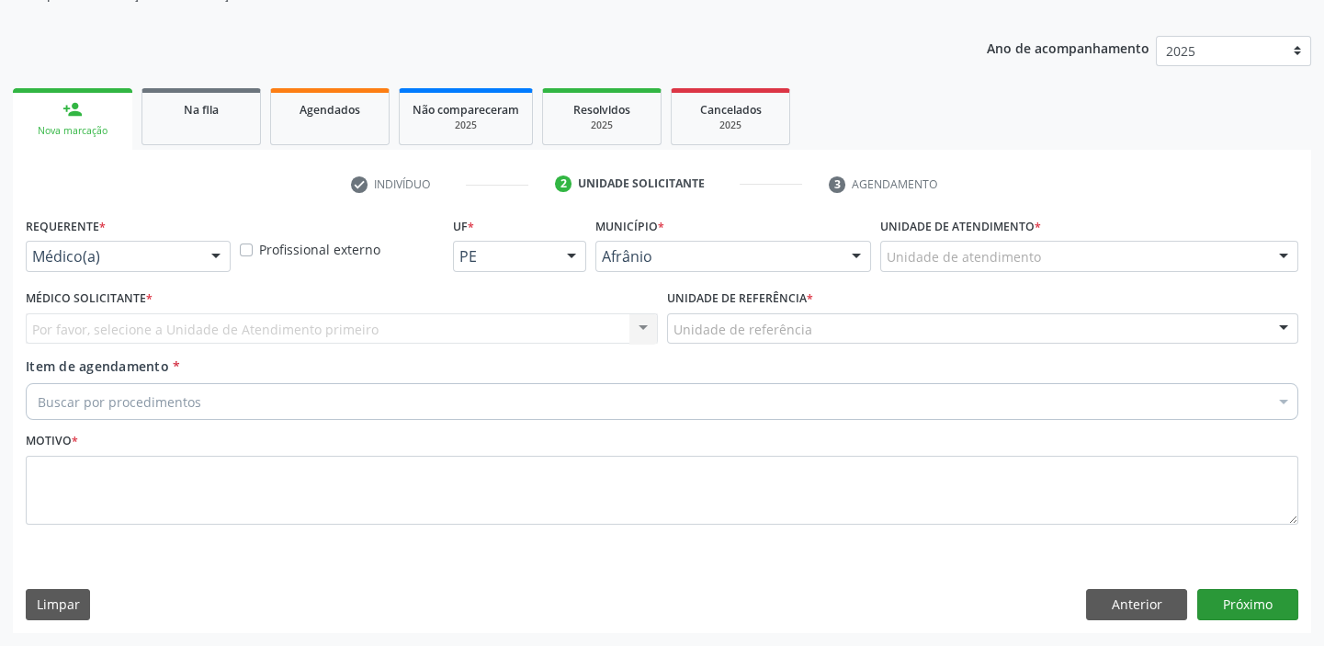
scroll to position [185, 0]
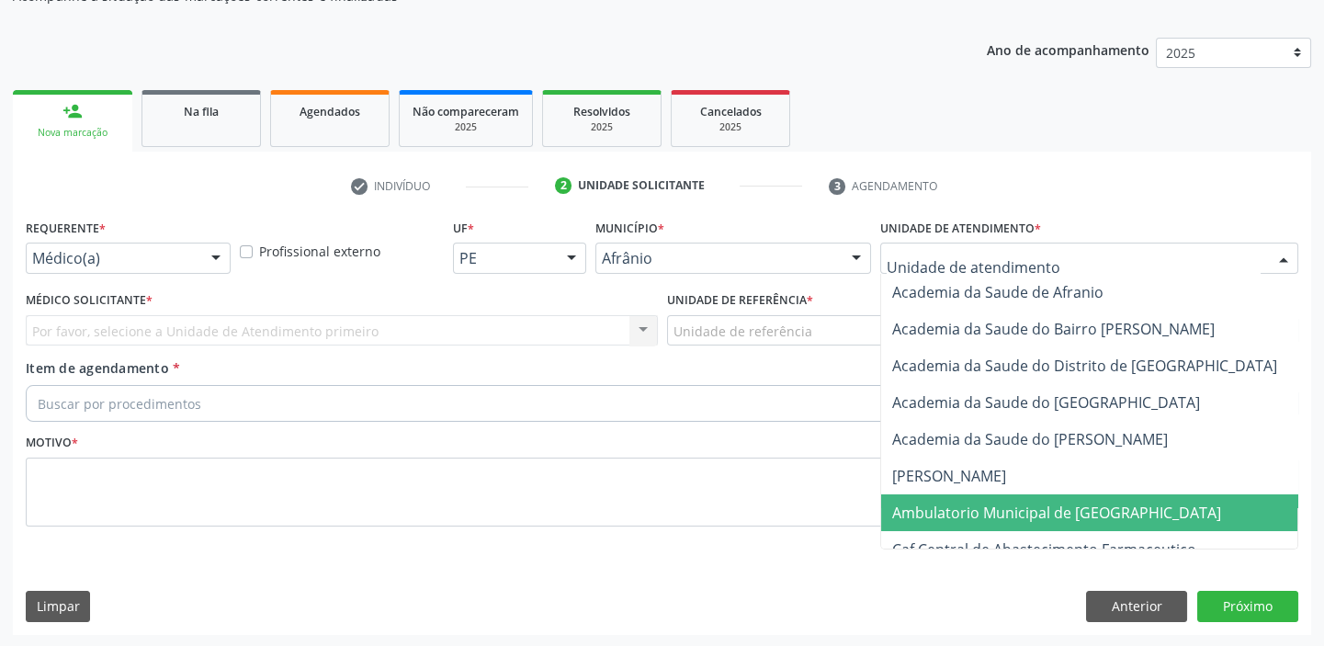
click at [904, 507] on span "Ambulatorio Municipal de [GEOGRAPHIC_DATA]" at bounding box center [1056, 513] width 329 height 20
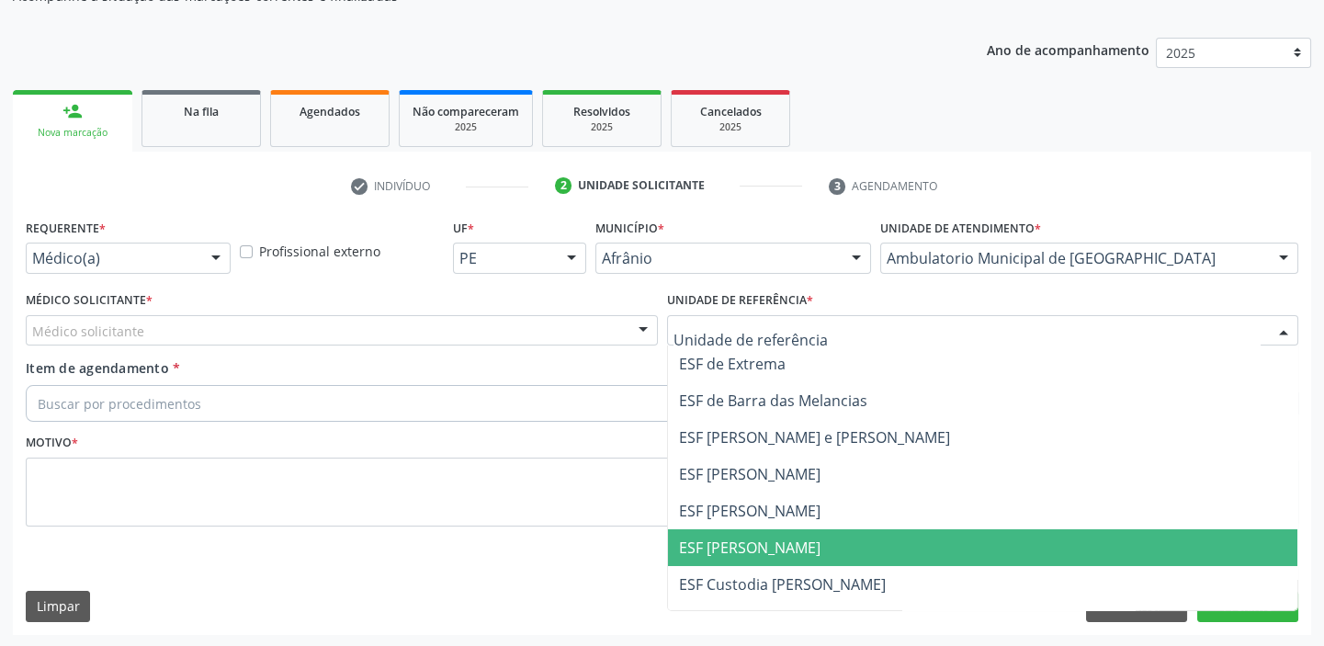
click at [699, 529] on span "ESF [PERSON_NAME]" at bounding box center [983, 547] width 630 height 37
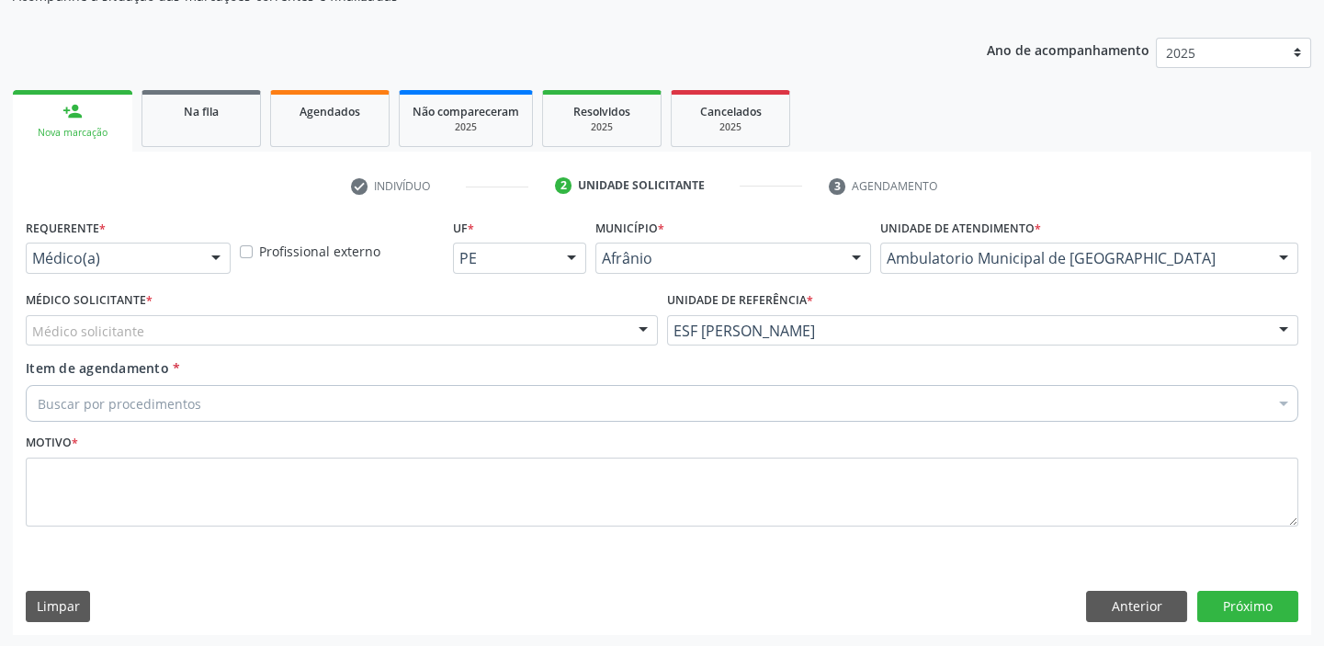
drag, startPoint x: 109, startPoint y: 323, endPoint x: 108, endPoint y: 359, distance: 35.8
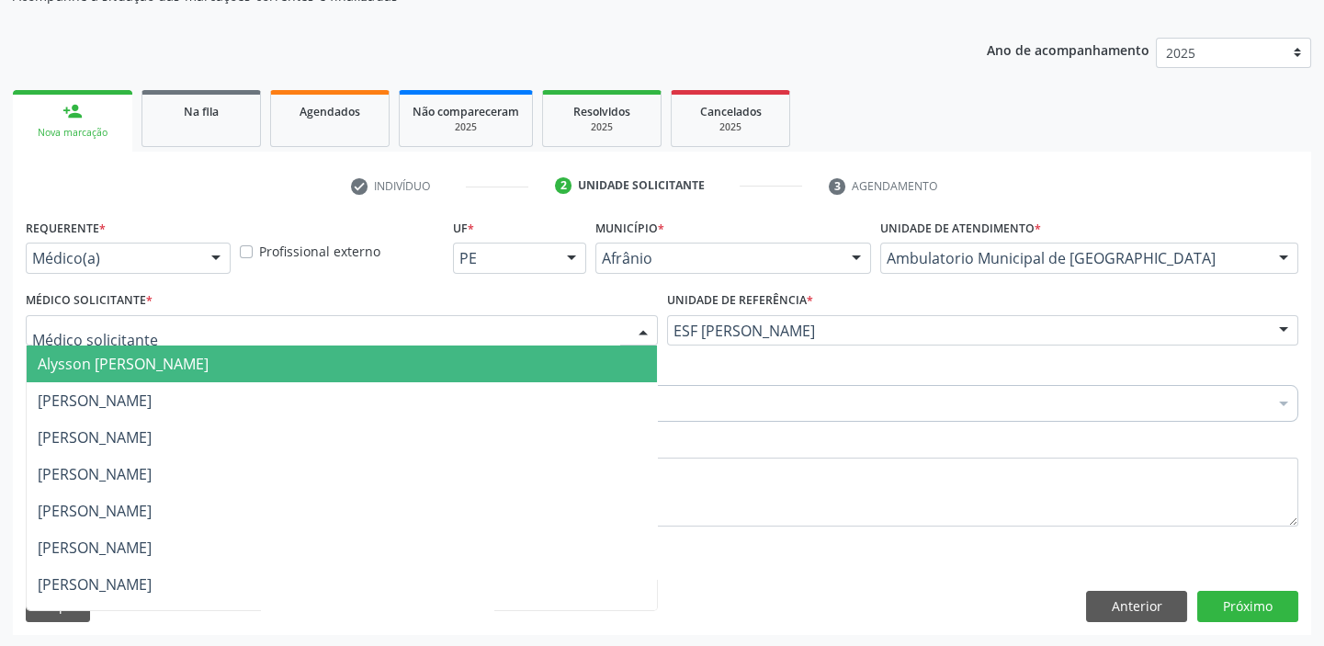
click at [110, 376] on span "Alysson [PERSON_NAME]" at bounding box center [342, 363] width 630 height 37
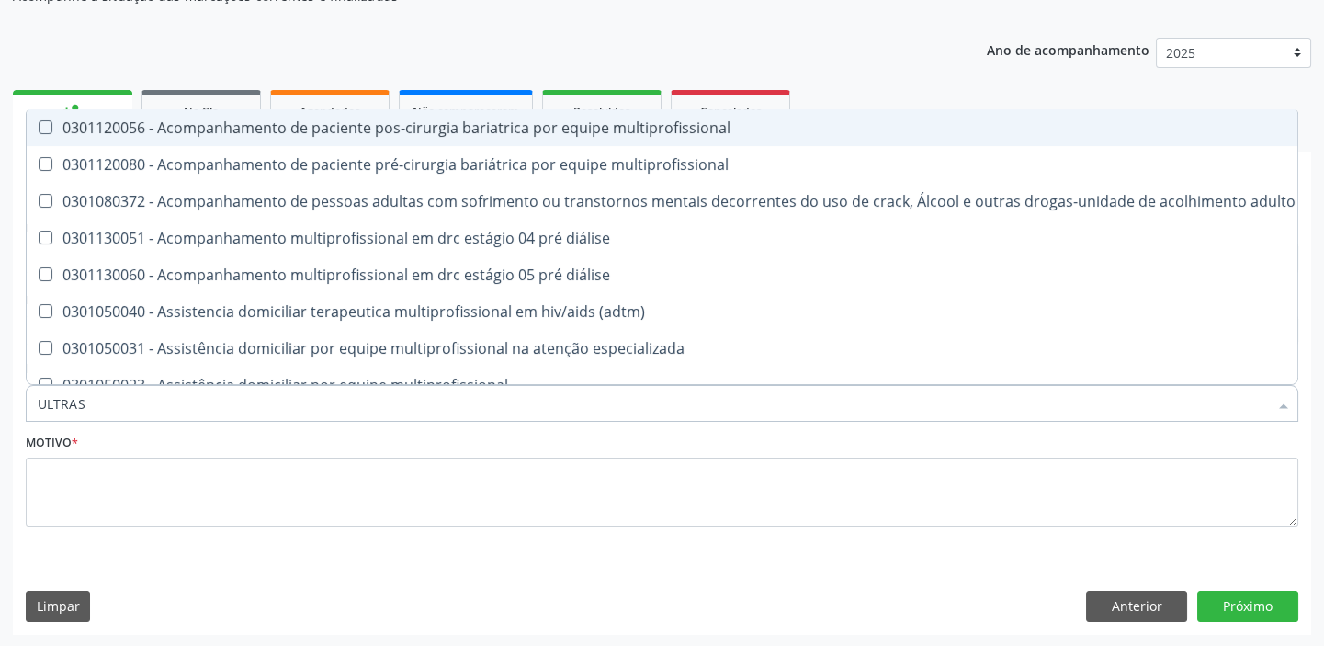
type input "ULTRASS"
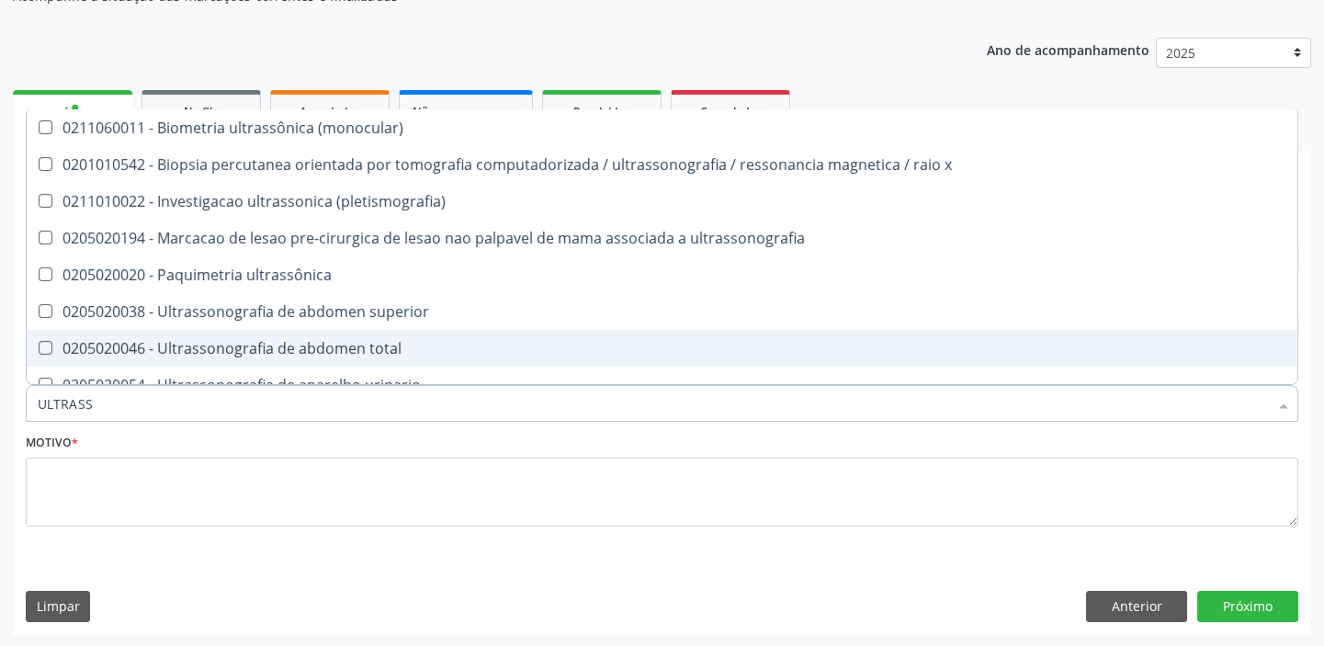
click at [172, 349] on div "0205020046 - Ultrassonografia de abdomen total" at bounding box center [662, 348] width 1249 height 15
checkbox total "true"
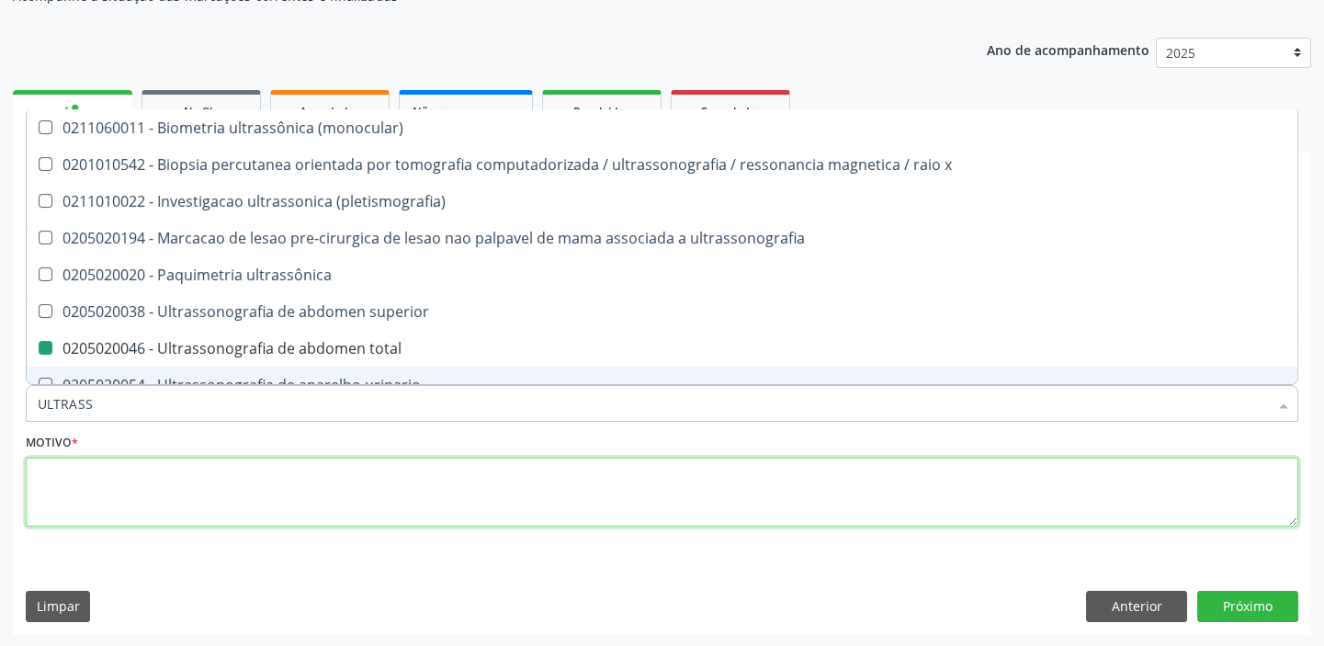
click at [92, 509] on textarea at bounding box center [662, 493] width 1273 height 70
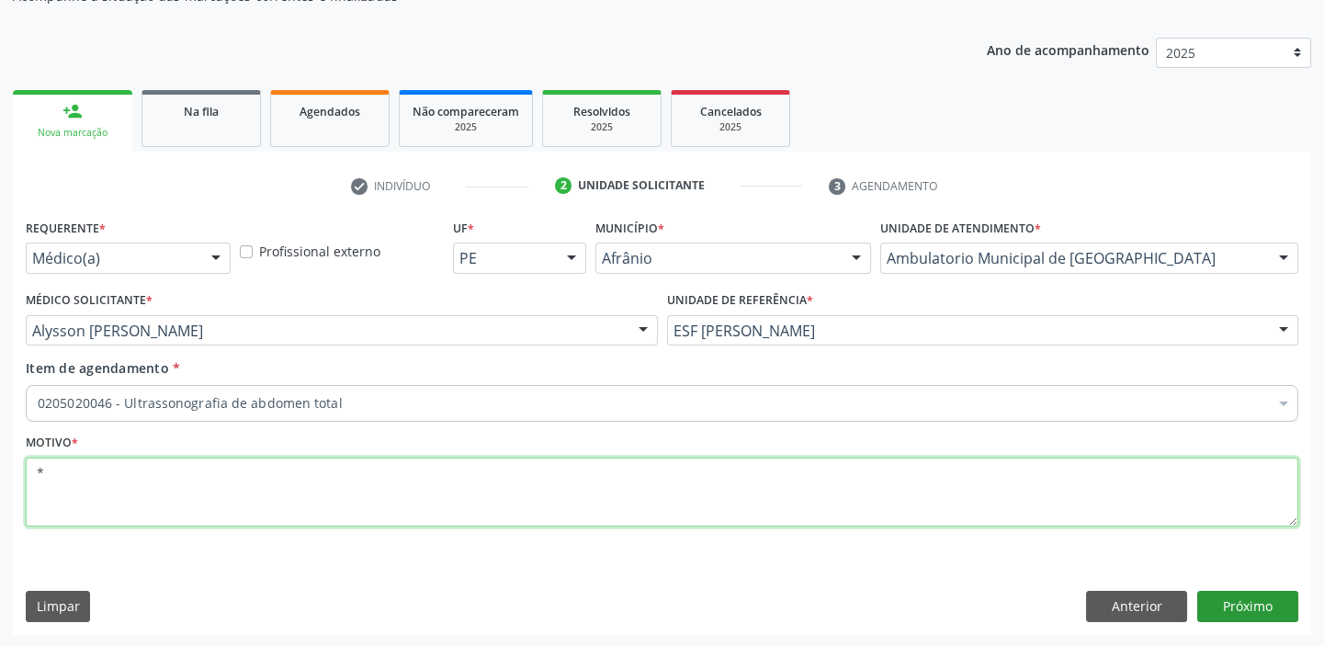
type textarea "*"
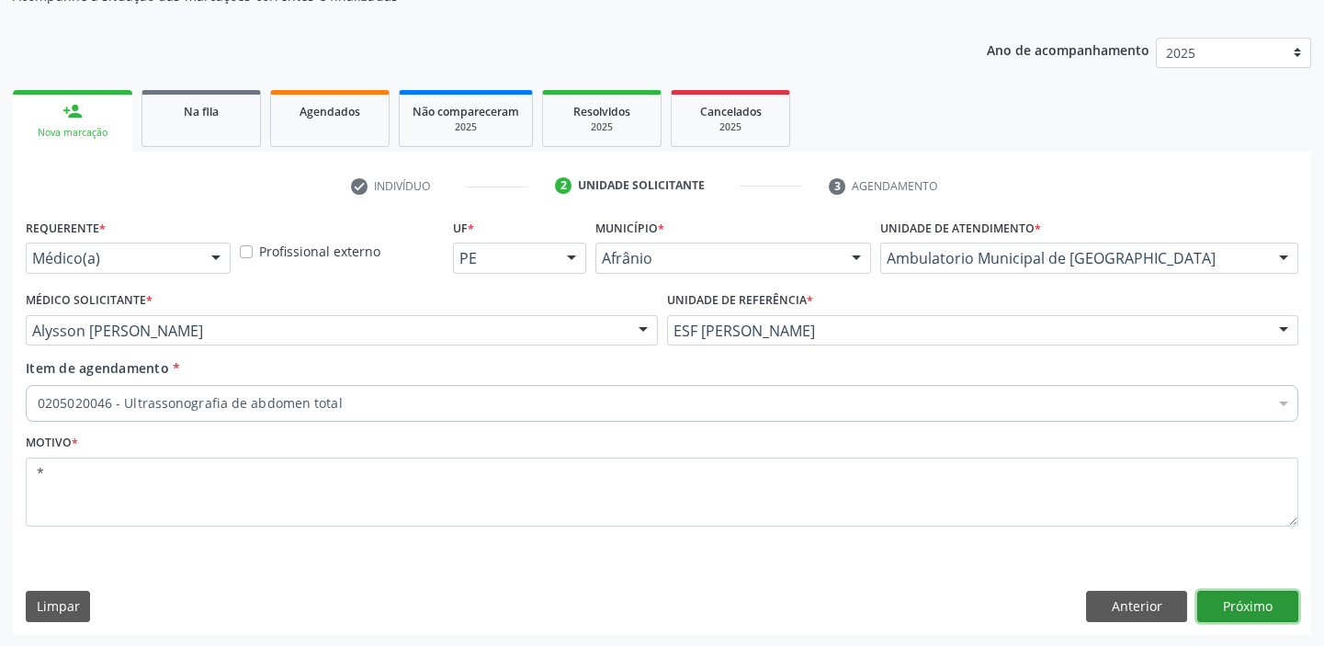
click at [1222, 616] on button "Próximo" at bounding box center [1247, 606] width 101 height 31
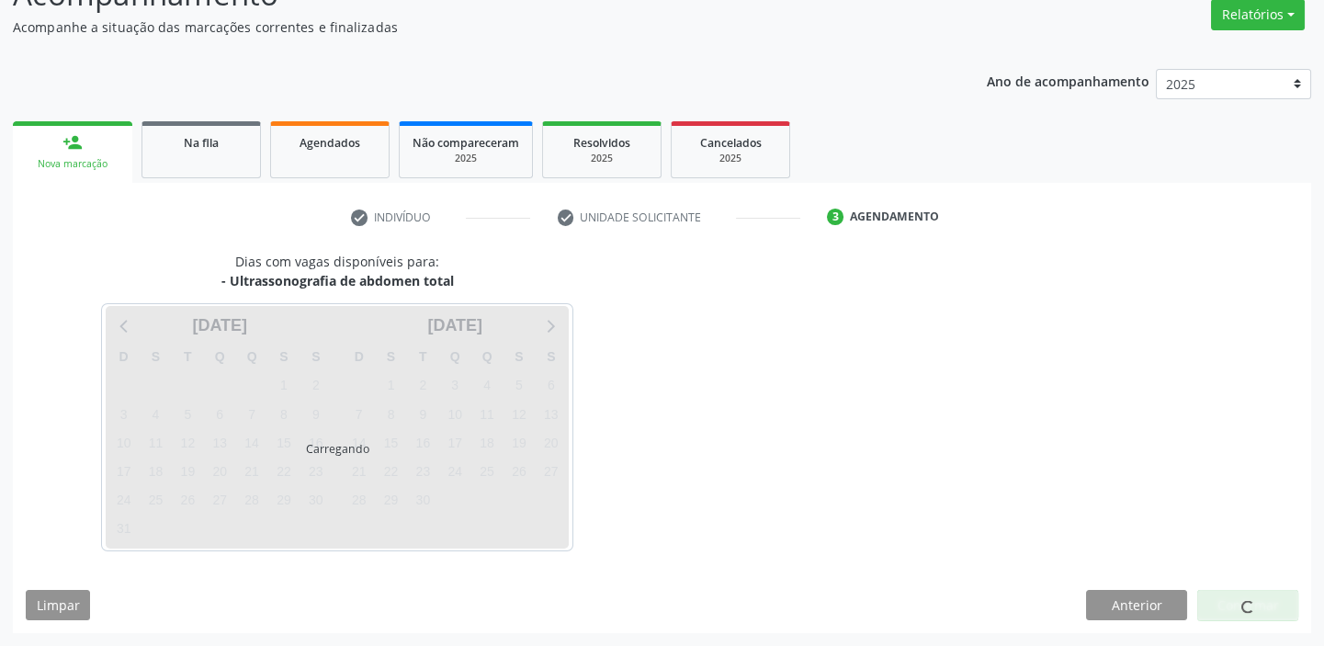
scroll to position [153, 0]
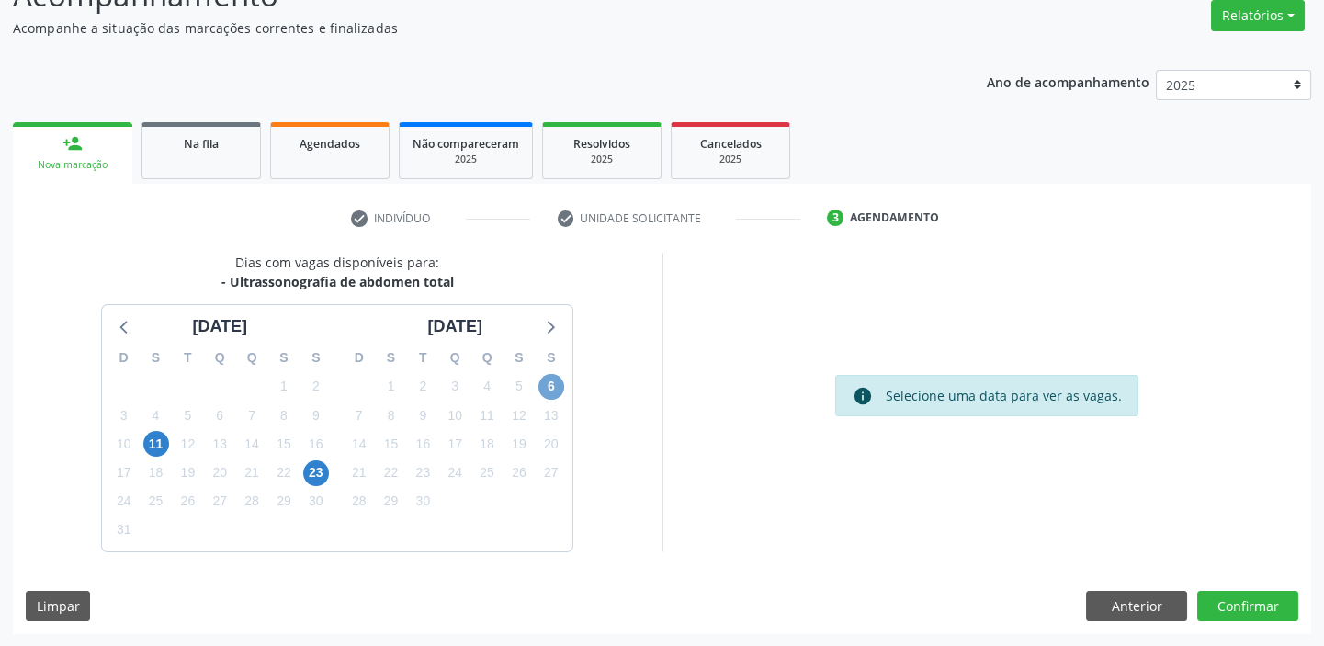
click at [548, 386] on span "6" at bounding box center [551, 387] width 26 height 26
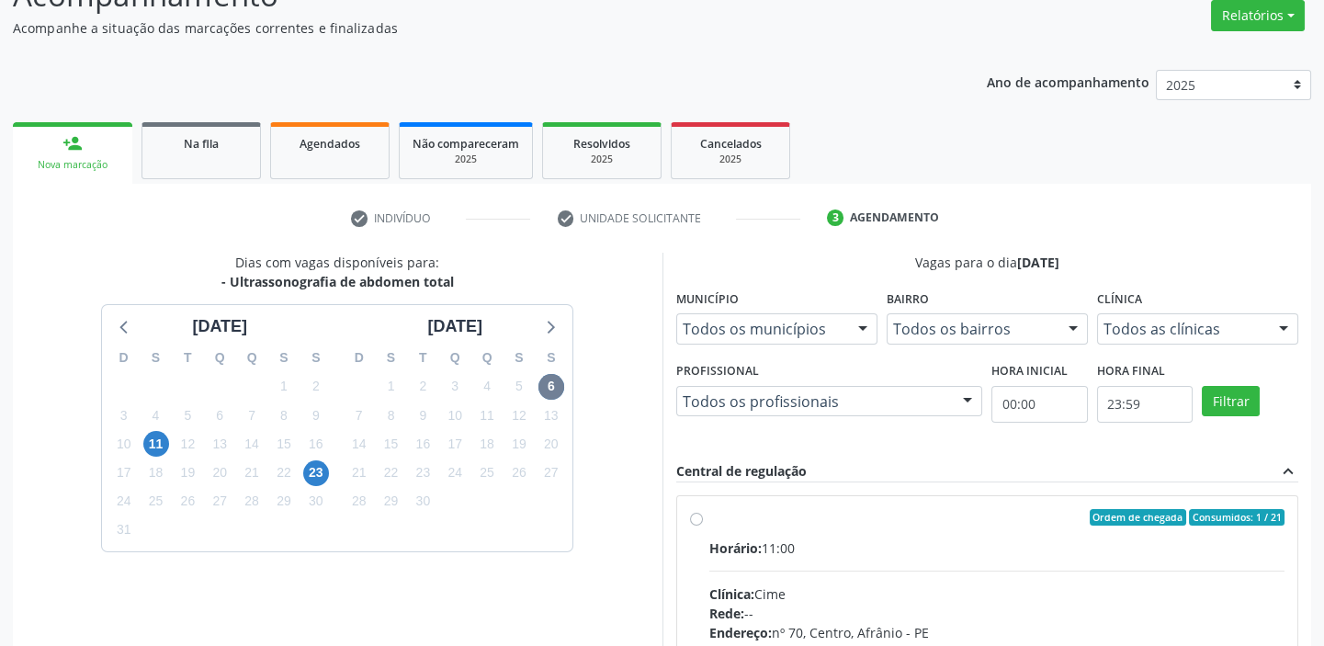
click at [960, 550] on div "Horário: 11:00" at bounding box center [997, 547] width 576 height 19
click at [703, 526] on input "Ordem de chegada Consumidos: 1 / 21 Horário: 11:00 Clínica: Cime Rede: -- Ender…" at bounding box center [696, 517] width 13 height 17
radio input "true"
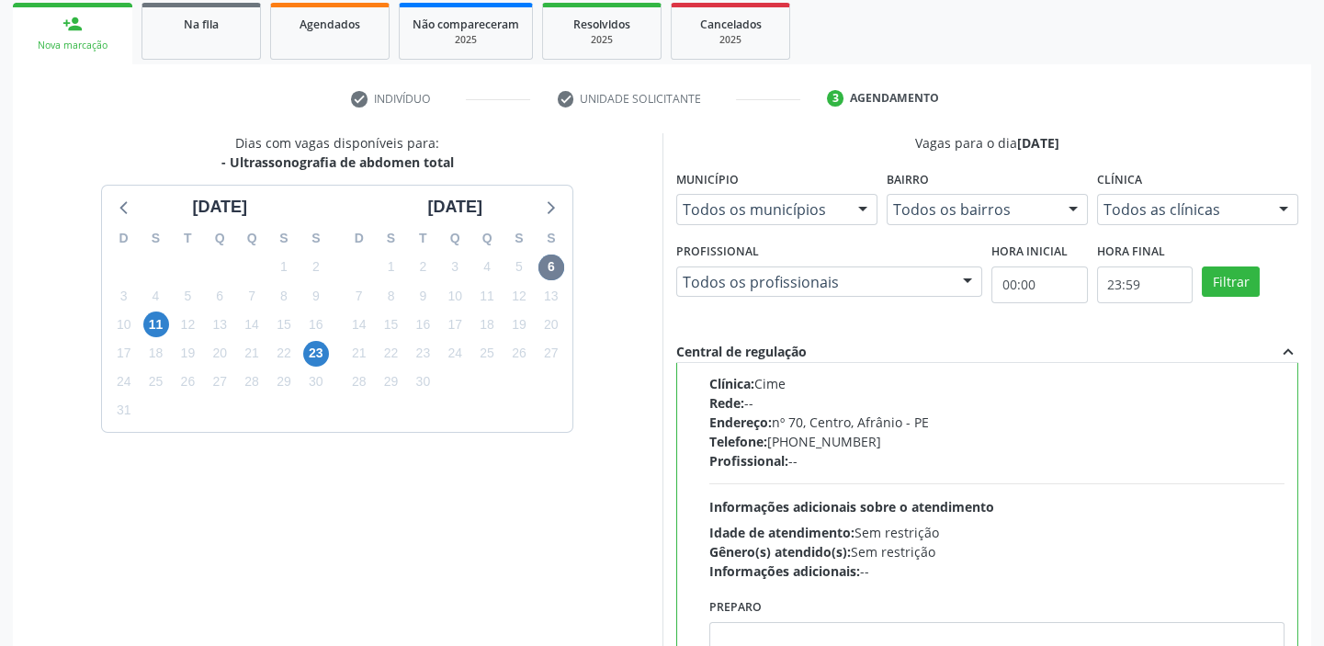
scroll to position [450, 0]
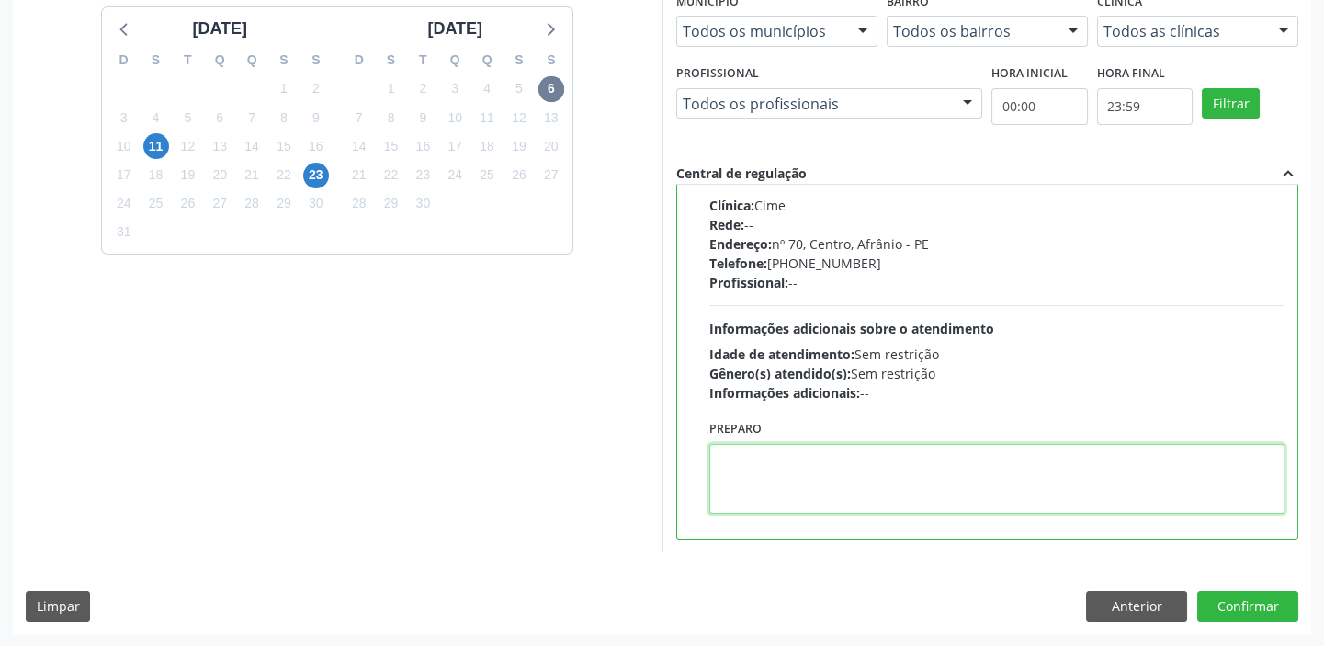
click at [839, 469] on textarea at bounding box center [997, 479] width 576 height 70
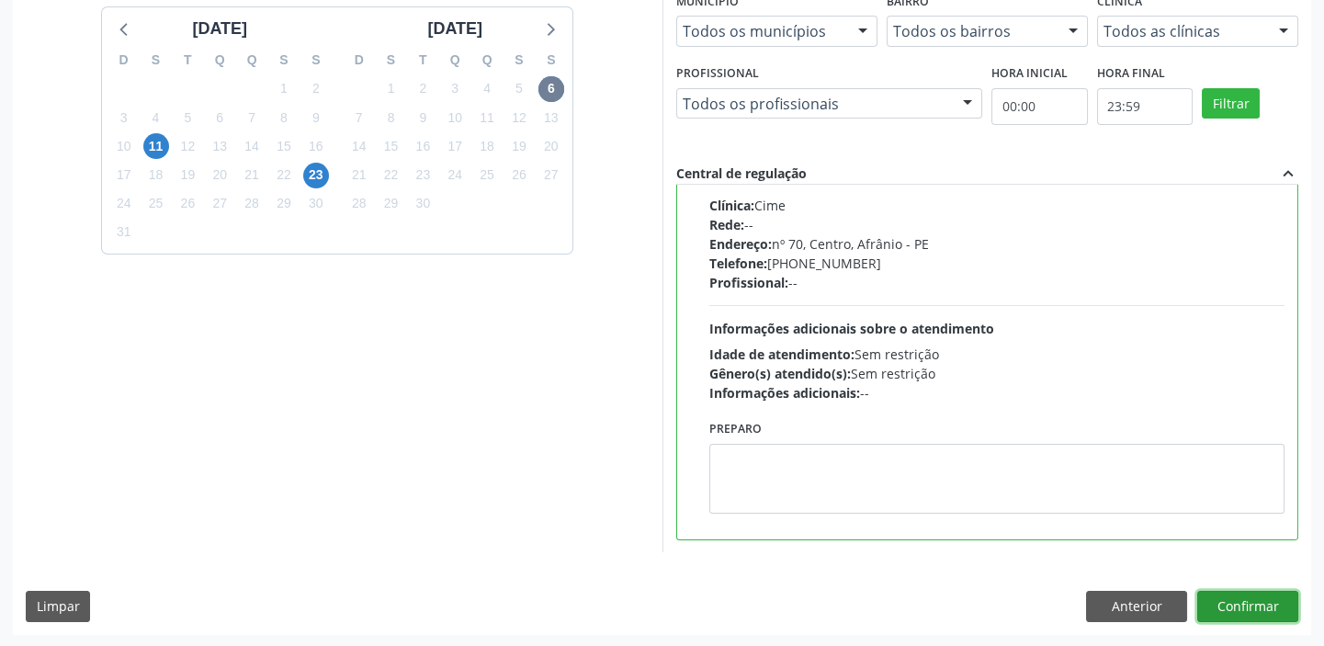
click at [1221, 603] on button "Confirmar" at bounding box center [1247, 606] width 101 height 31
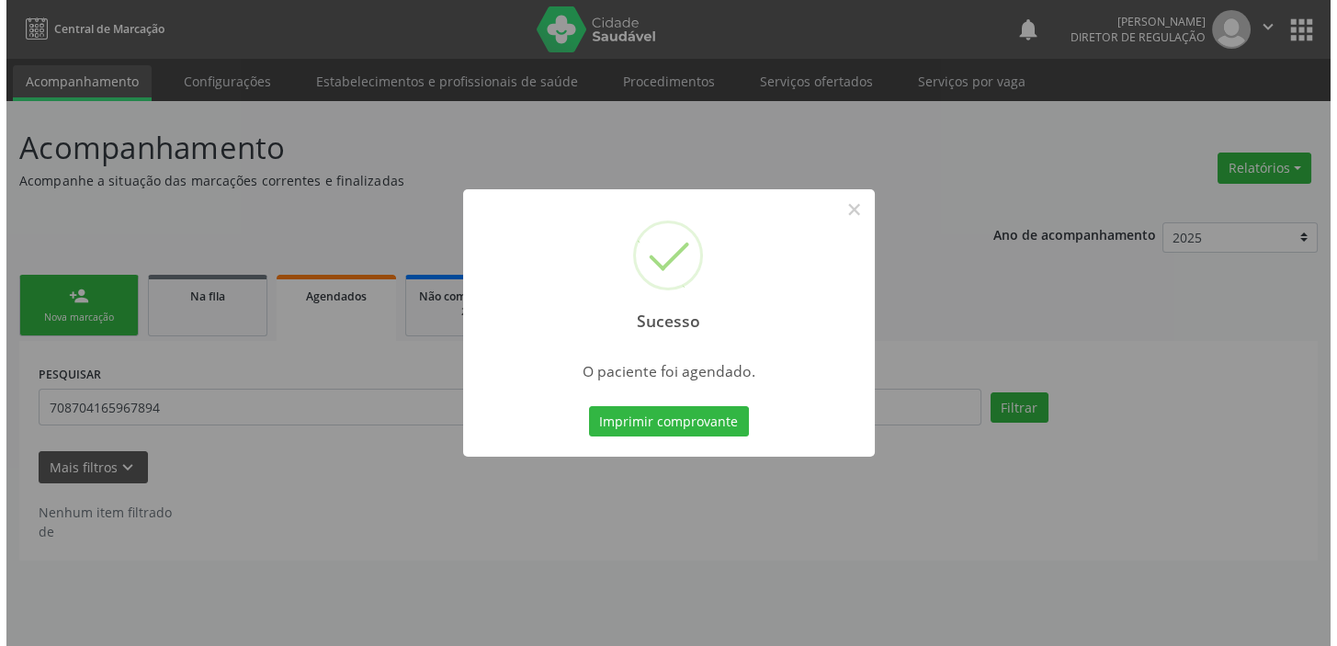
scroll to position [0, 0]
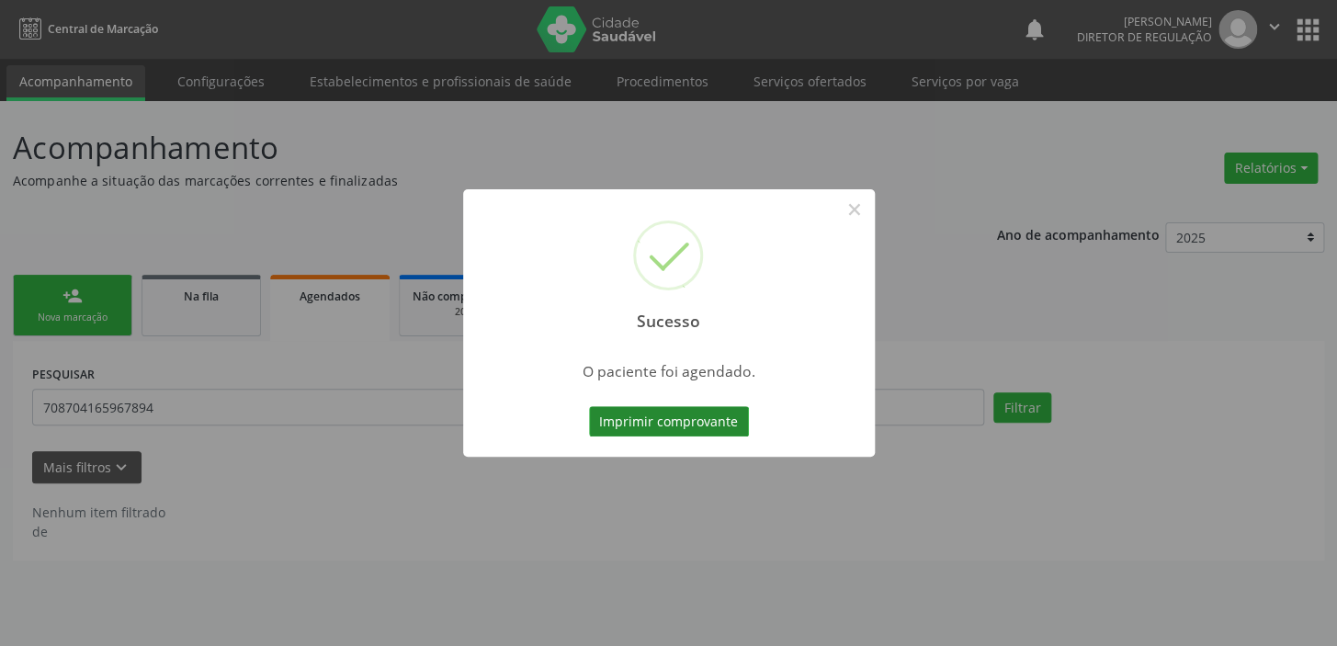
click at [668, 413] on button "Imprimir comprovante" at bounding box center [669, 421] width 160 height 31
